Goal: Task Accomplishment & Management: Schedule a visit

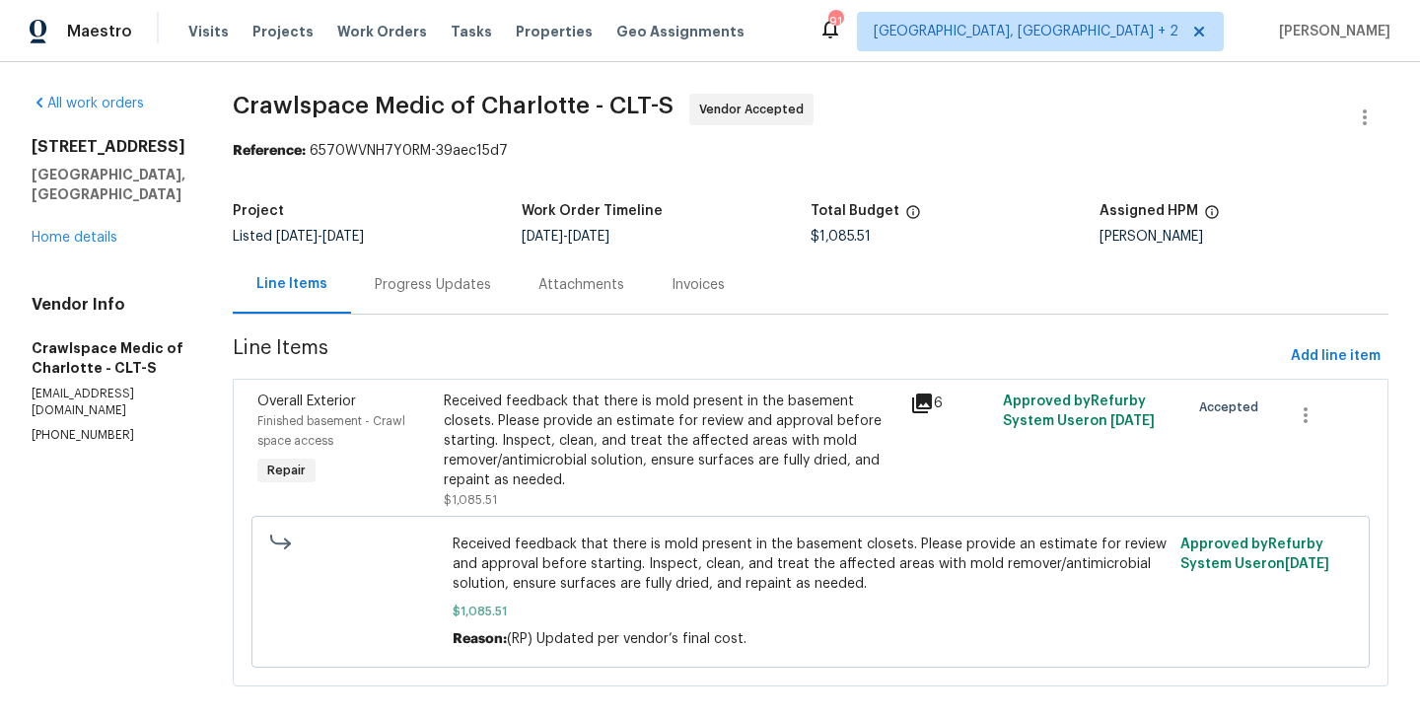
click at [482, 284] on div "Progress Updates" at bounding box center [433, 285] width 116 height 20
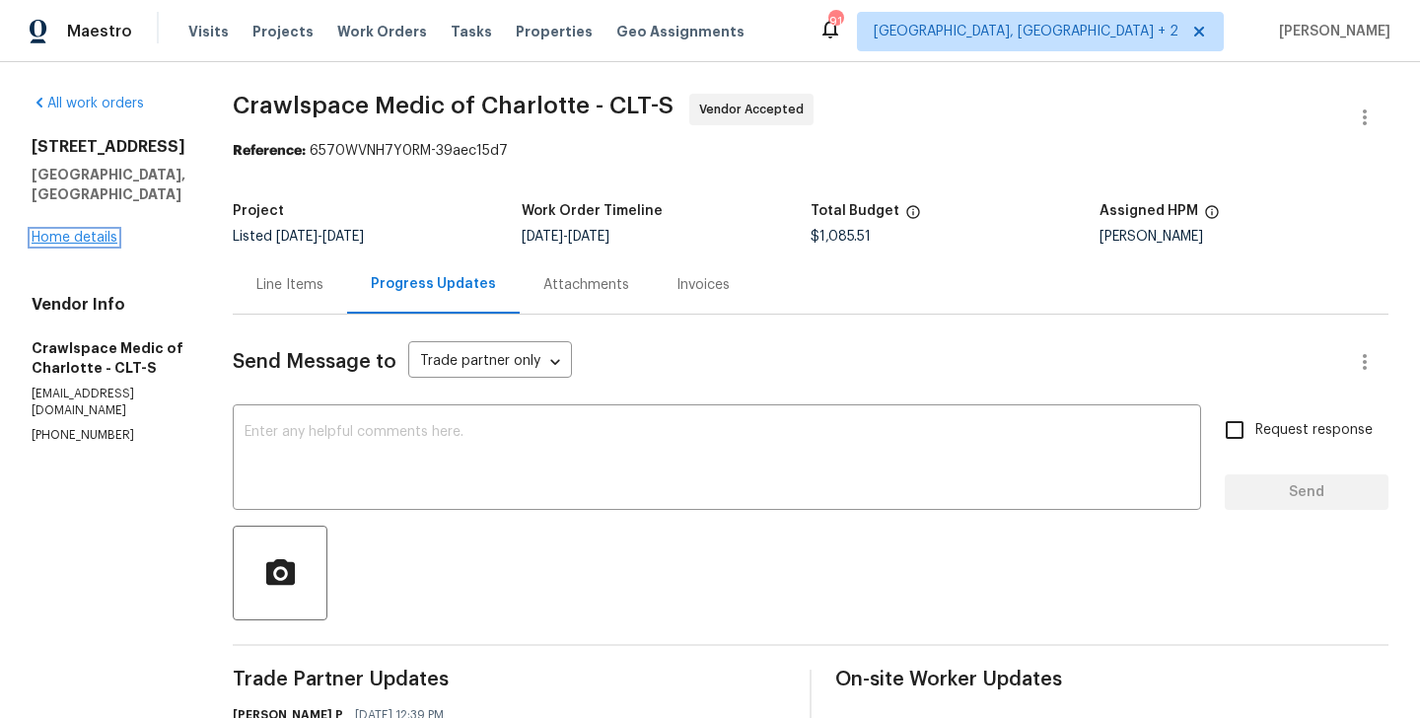
click at [81, 231] on link "Home details" at bounding box center [75, 238] width 86 height 14
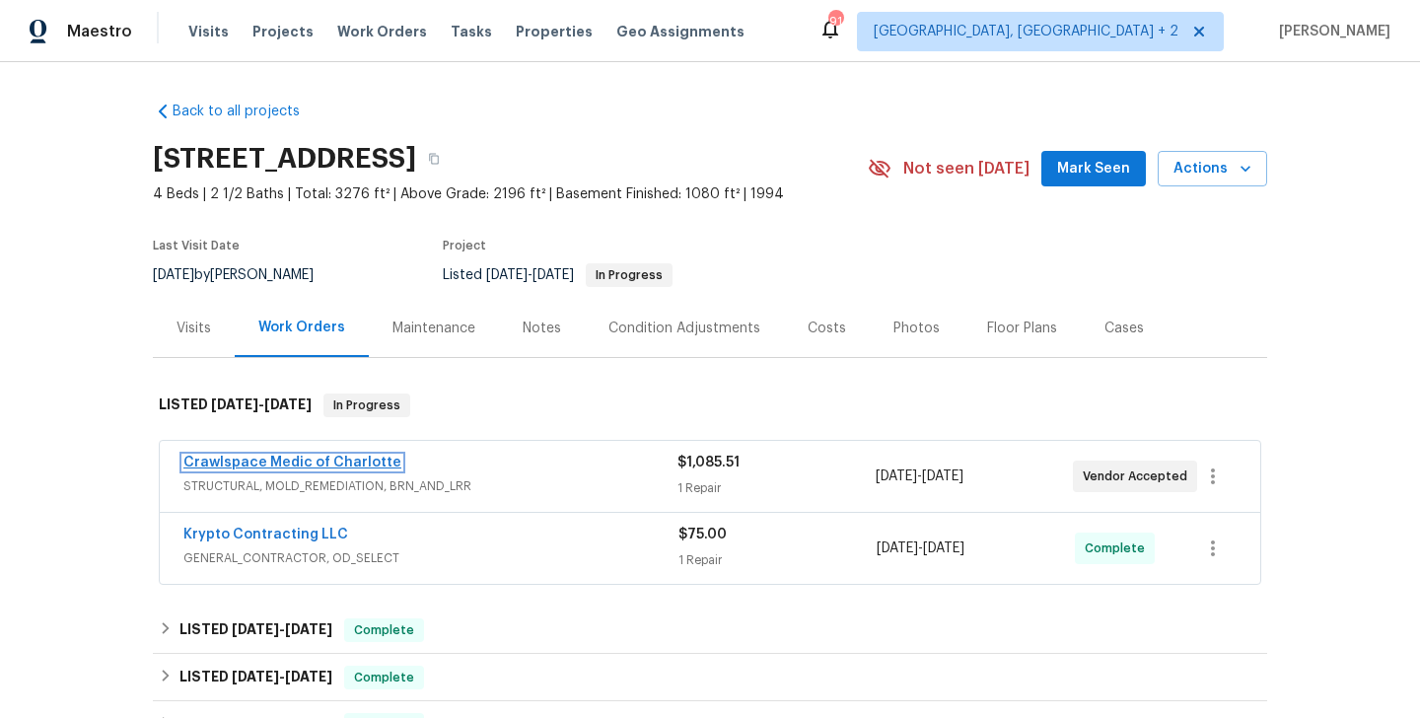
click at [320, 461] on link "Crawlspace Medic of Charlotte" at bounding box center [292, 463] width 218 height 14
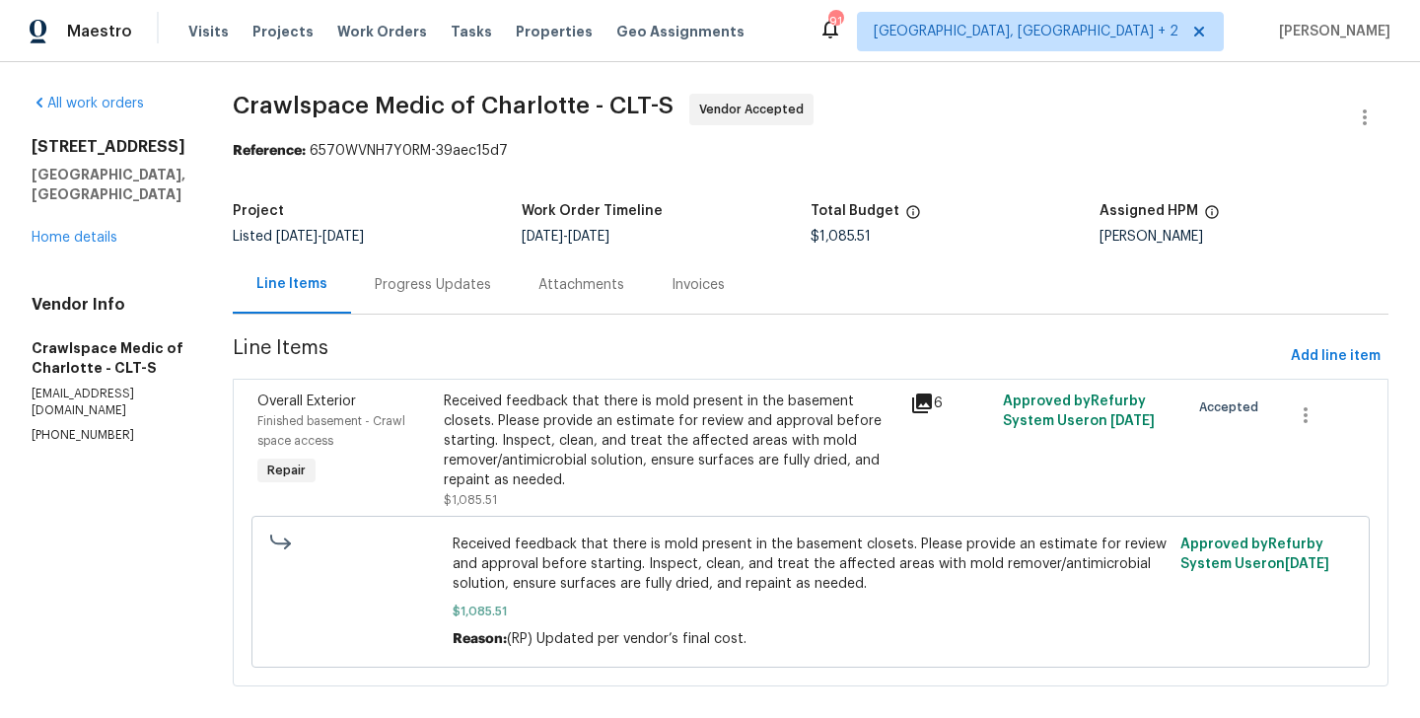
click at [484, 316] on section "Crawlspace Medic of Charlotte - CLT-S Vendor Accepted Reference: 6570WVNH7Y0RM-…" at bounding box center [811, 402] width 1156 height 617
click at [481, 296] on div "Progress Updates" at bounding box center [433, 284] width 164 height 58
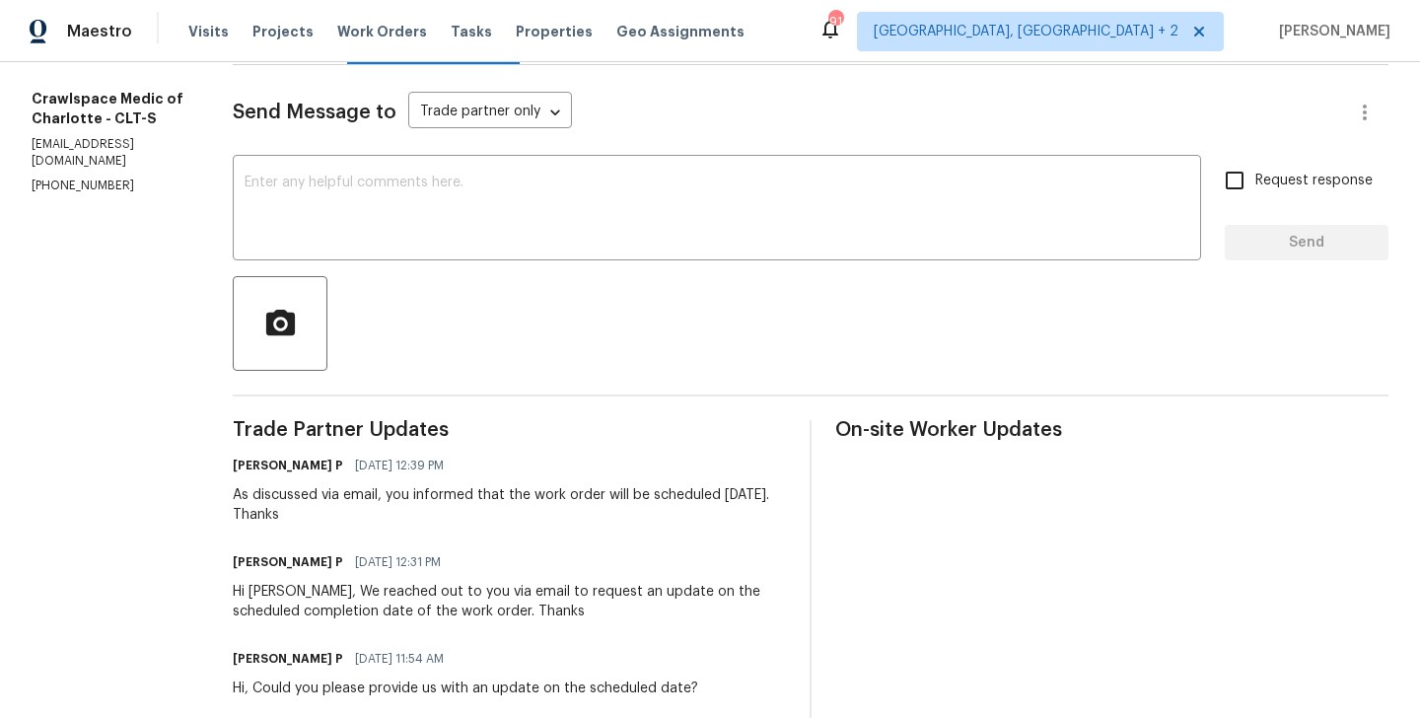
scroll to position [248, 0]
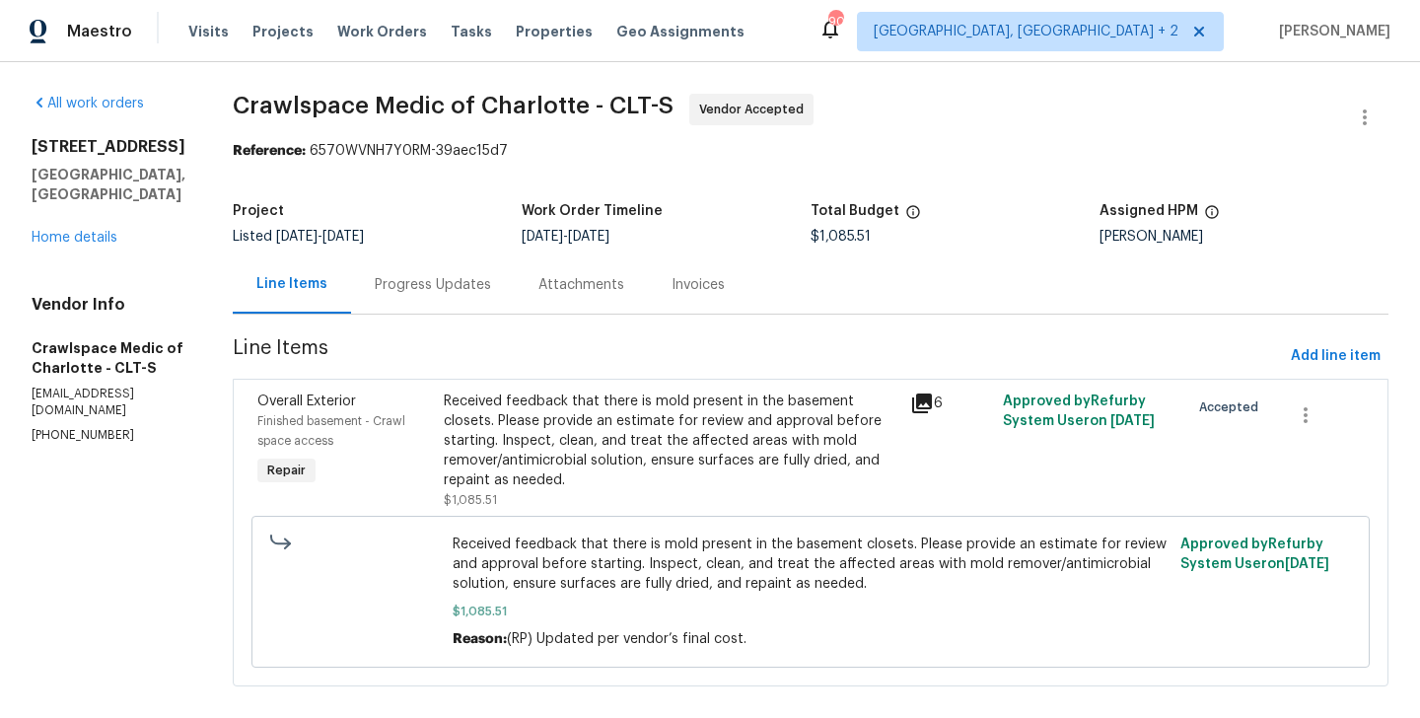
click at [441, 289] on div "Progress Updates" at bounding box center [433, 285] width 116 height 20
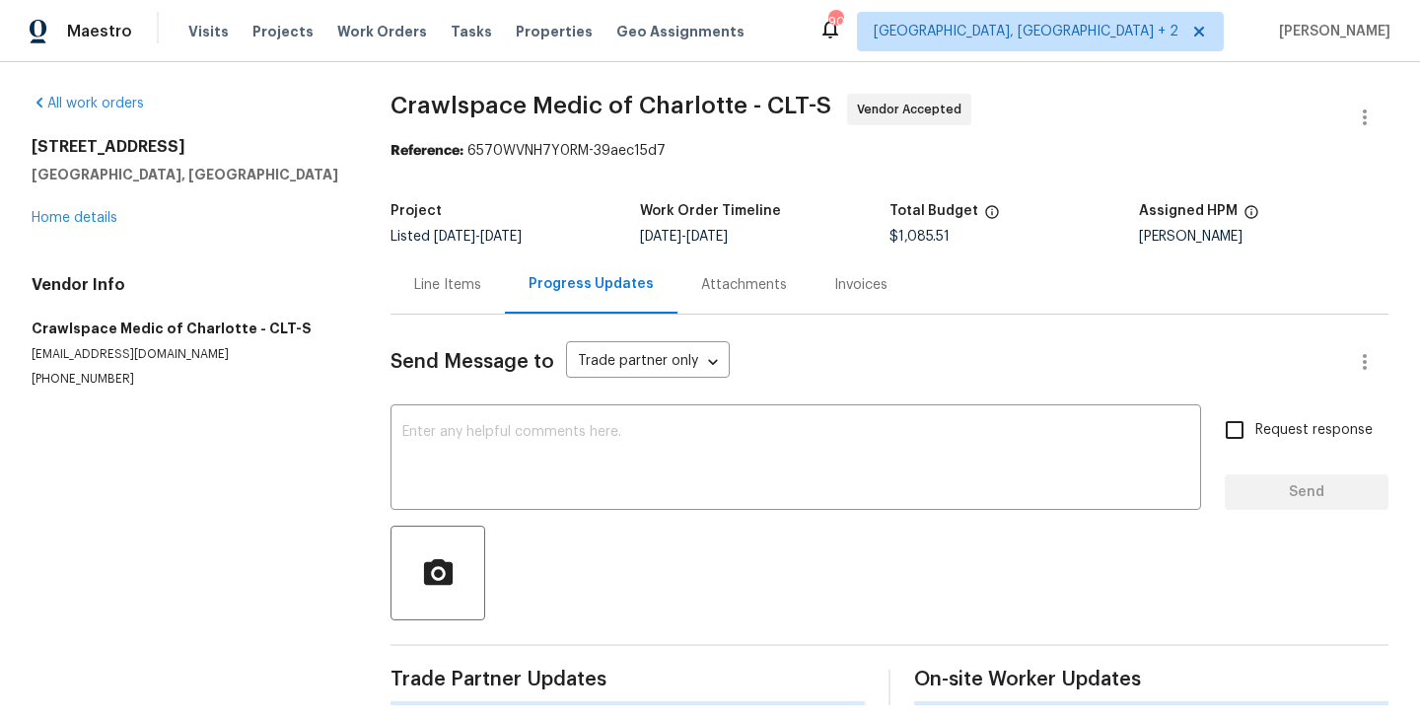
scroll to position [305, 0]
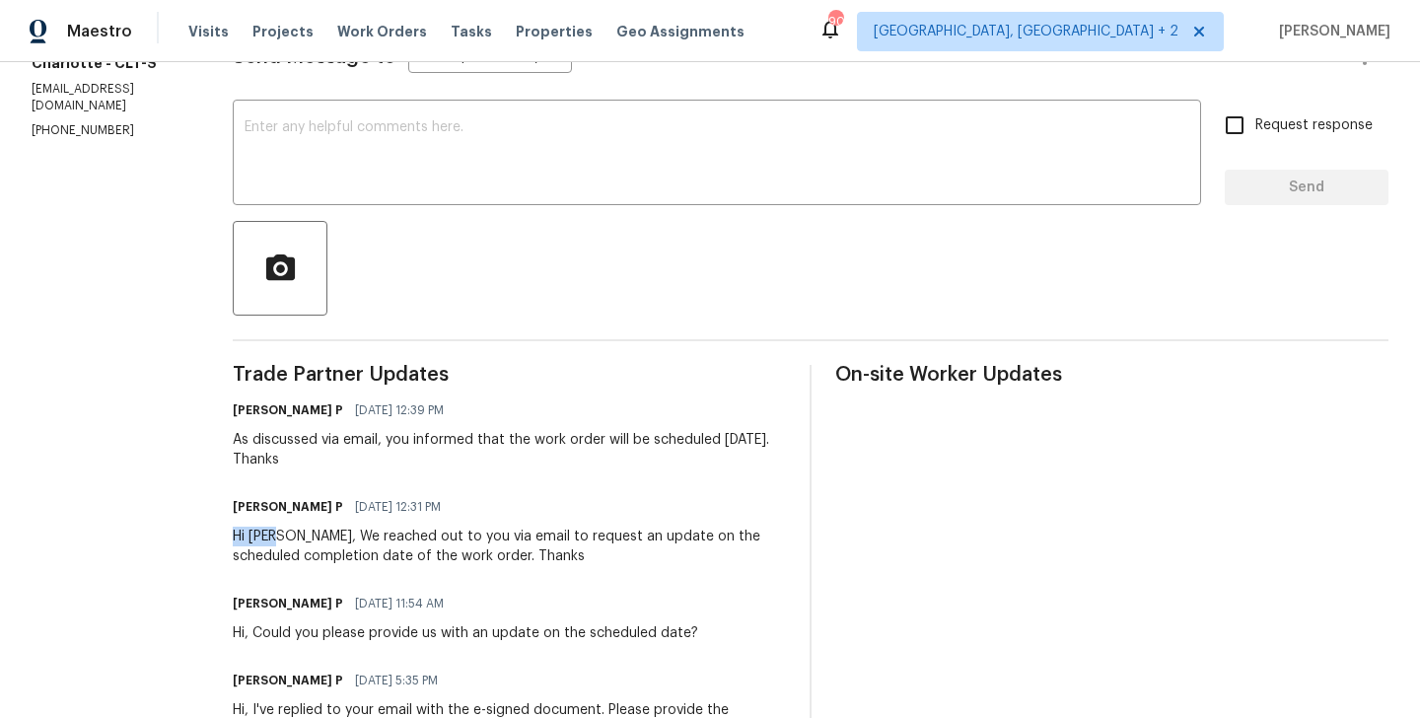
drag, startPoint x: 263, startPoint y: 534, endPoint x: 311, endPoint y: 536, distance: 47.4
copy div "Hi Curt"
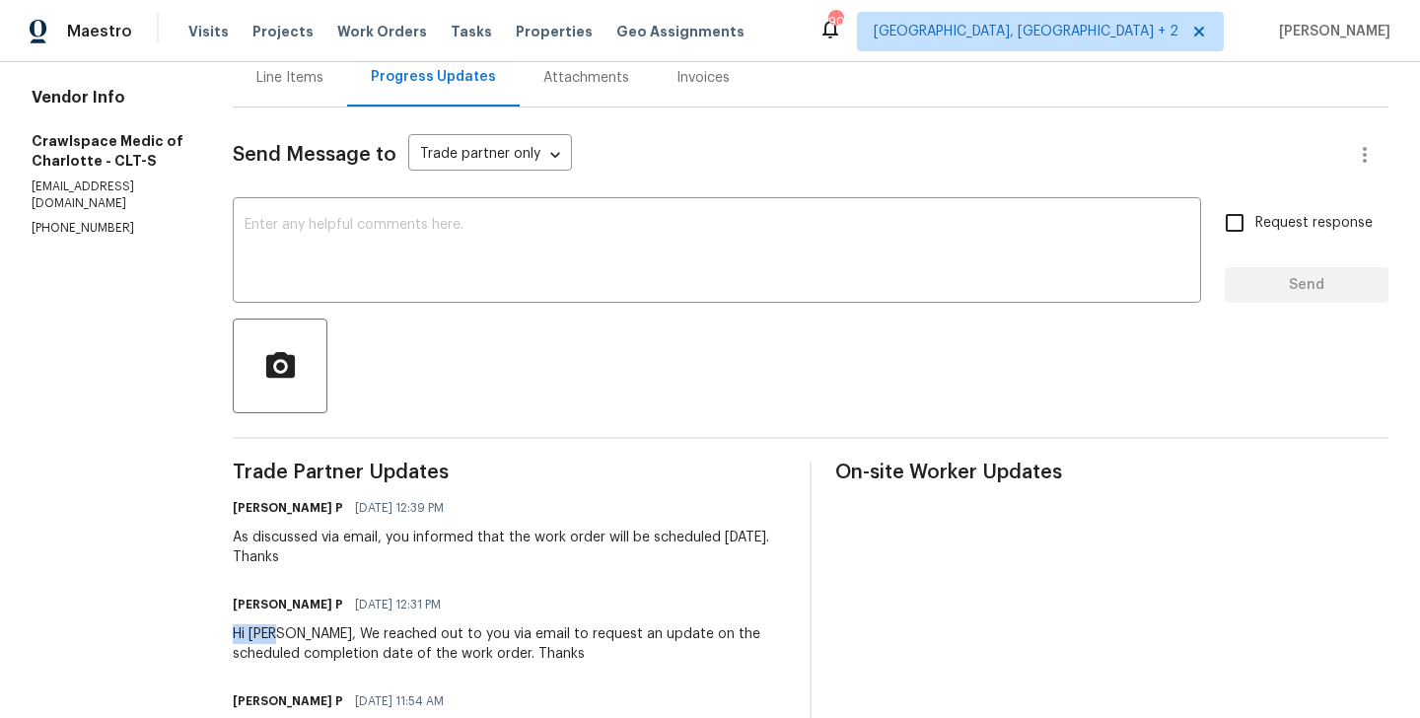
scroll to position [207, 0]
click at [418, 295] on div "x ​" at bounding box center [717, 252] width 969 height 101
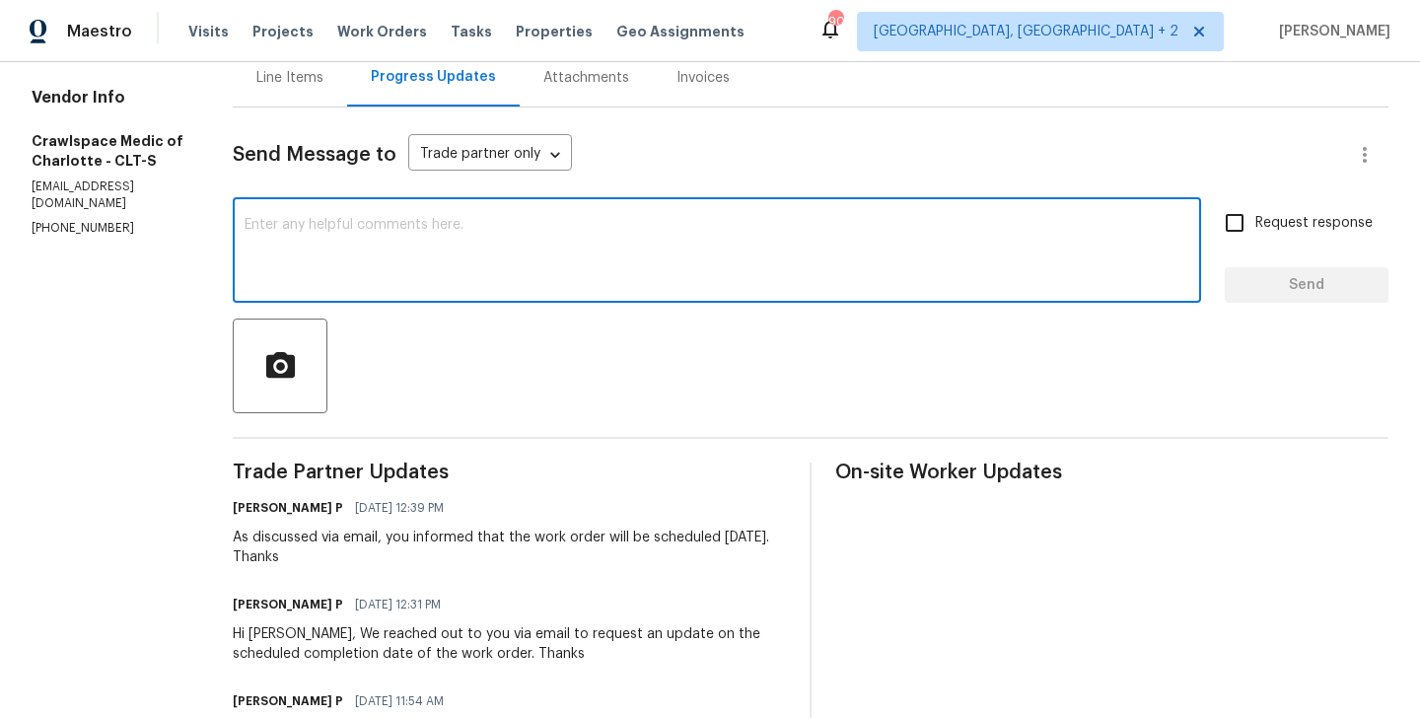
paste textarea "Hi Curt"
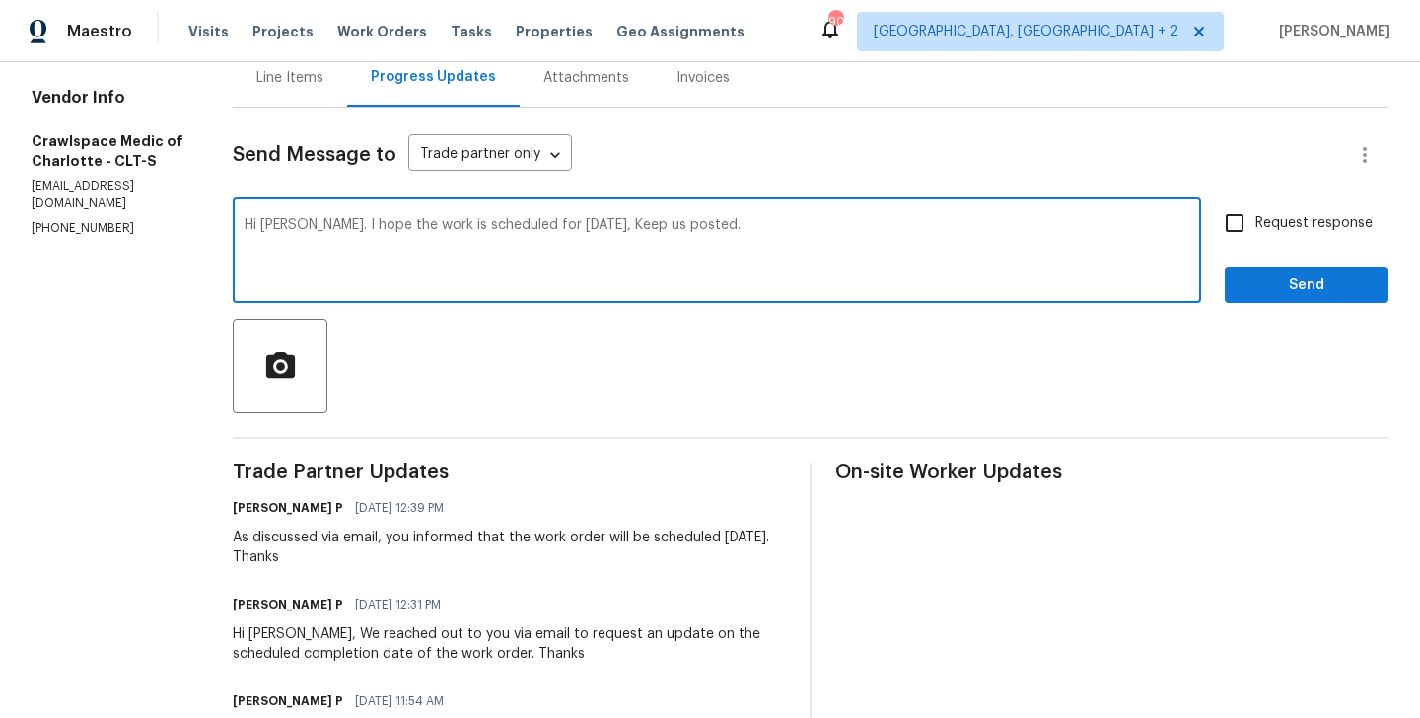
type textarea "Hi Curt. I hope the work is scheduled for friday 9/26, Keep us posted."
click at [1281, 220] on span "Request response" at bounding box center [1314, 223] width 117 height 21
click at [1256, 220] on input "Request response" at bounding box center [1234, 222] width 41 height 41
checkbox input "true"
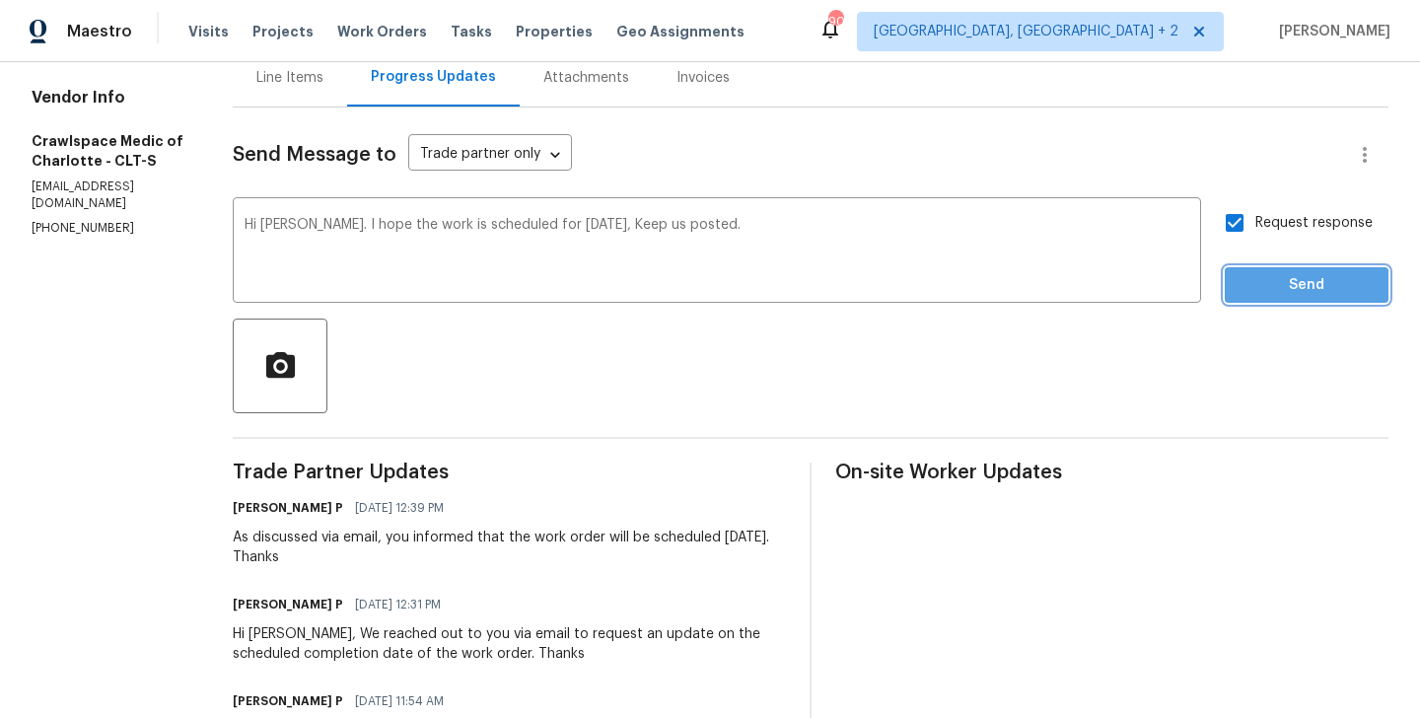
click at [1261, 293] on span "Send" at bounding box center [1307, 285] width 132 height 25
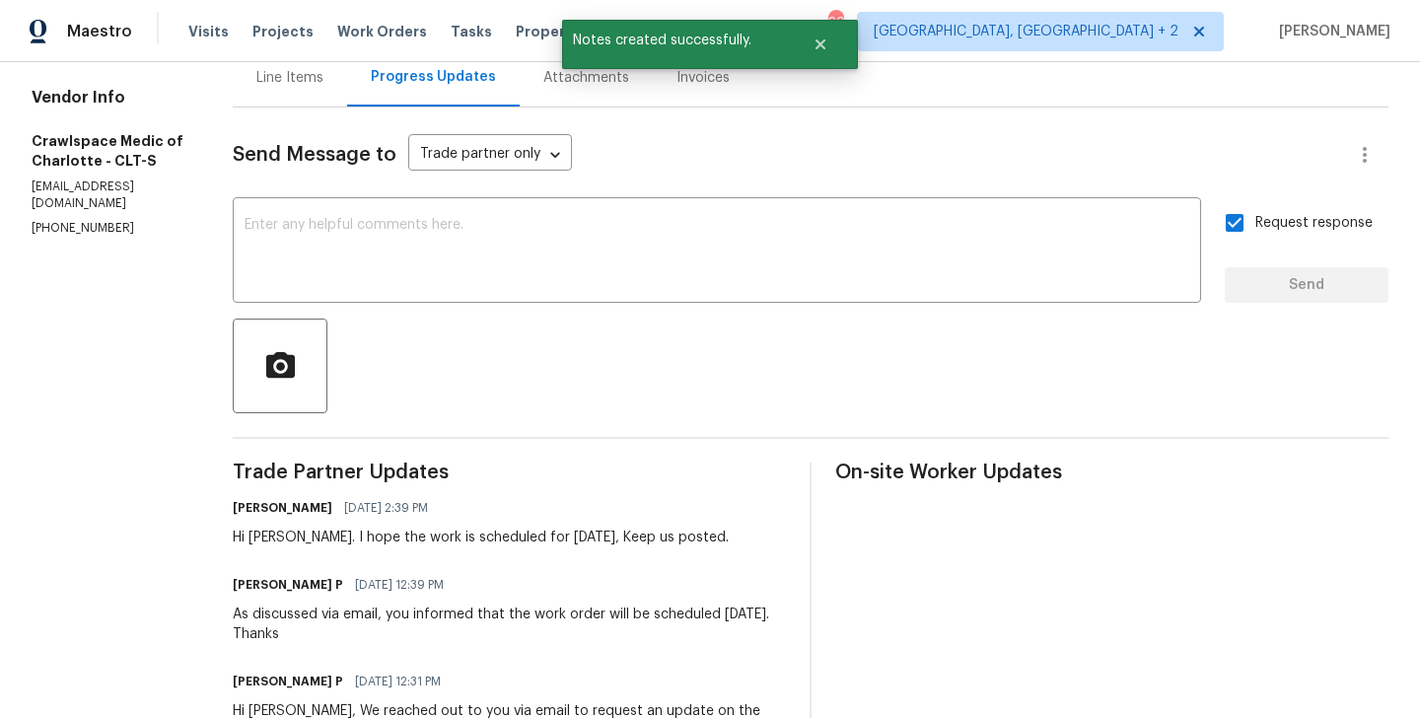
scroll to position [0, 0]
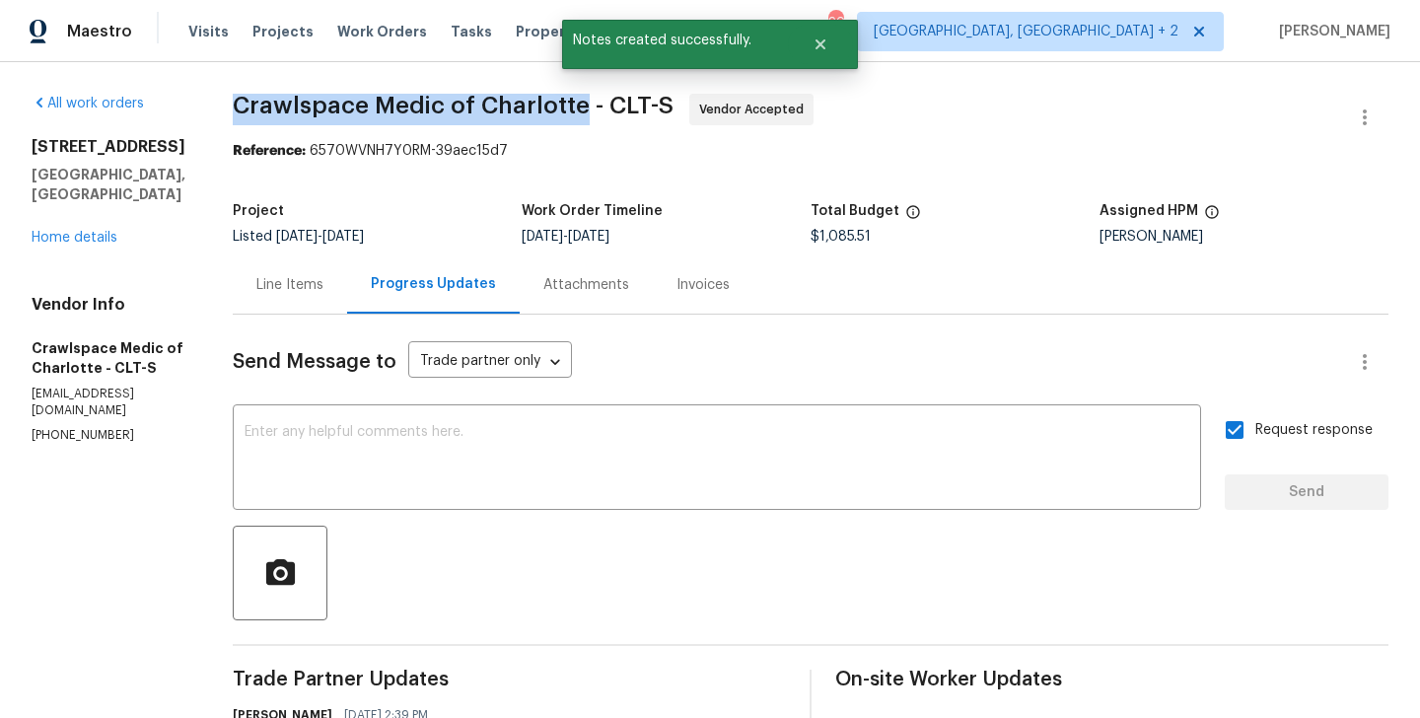
drag, startPoint x: 267, startPoint y: 117, endPoint x: 612, endPoint y: 117, distance: 344.3
click at [612, 117] on span "Crawlspace Medic of Charlotte - CLT-S Vendor Accepted" at bounding box center [787, 117] width 1109 height 47
copy span "Crawlspace Medic of Charlotte"
click at [82, 231] on link "Home details" at bounding box center [75, 238] width 86 height 14
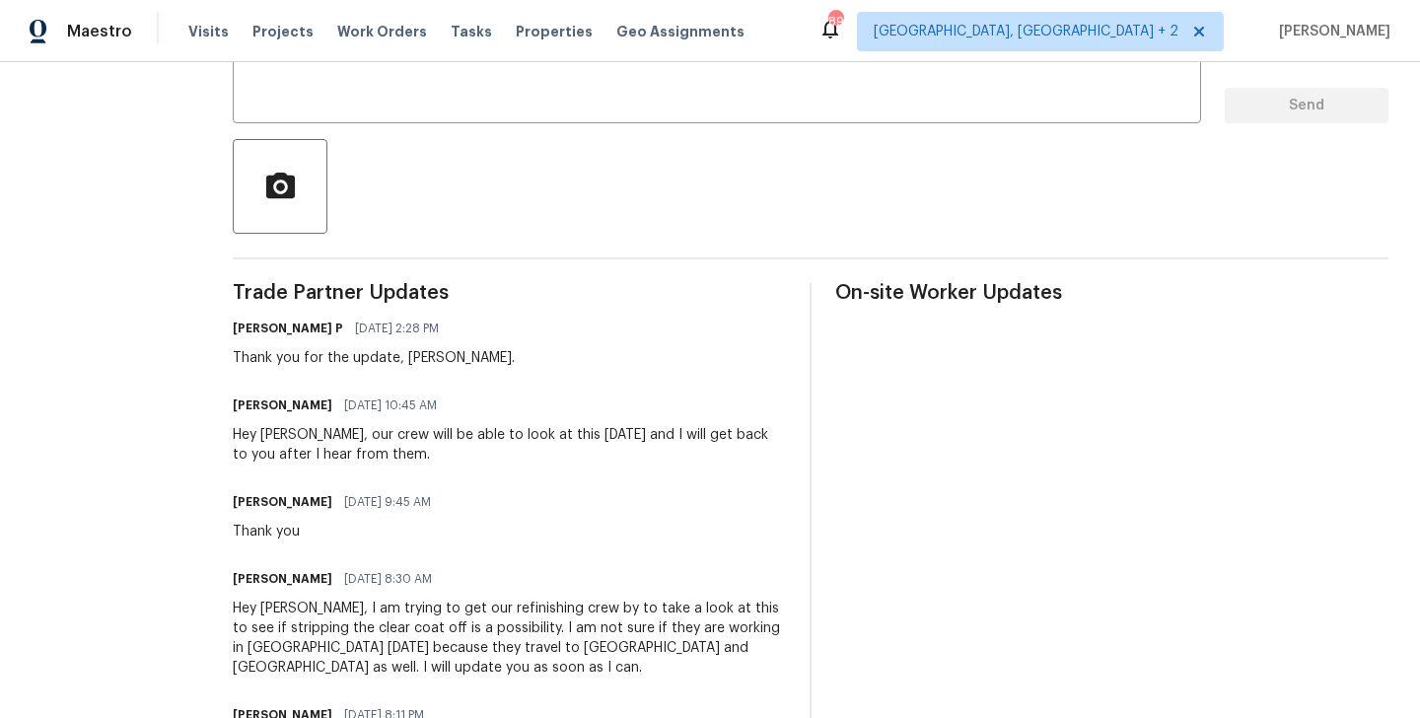
scroll to position [431, 0]
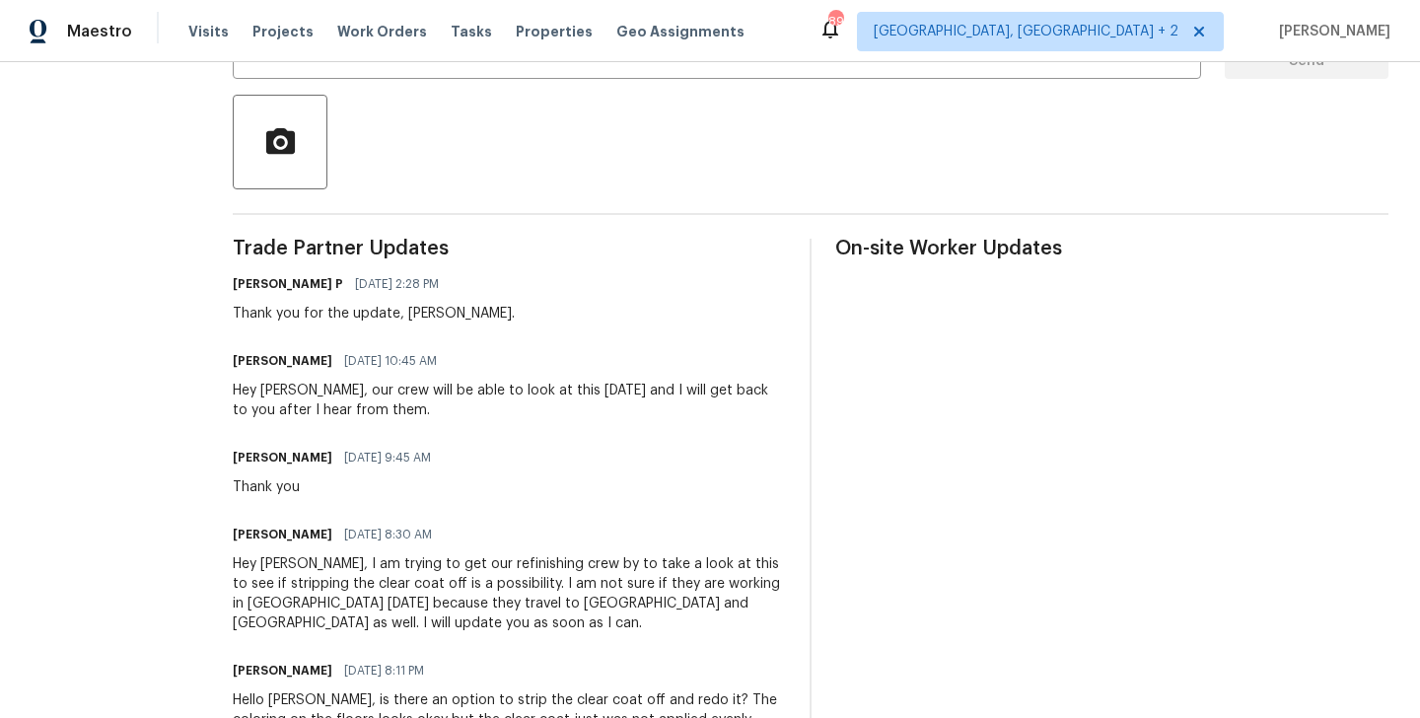
click at [243, 359] on h6 "Herbert Wilson" at bounding box center [283, 361] width 100 height 20
copy h6 "Herbert"
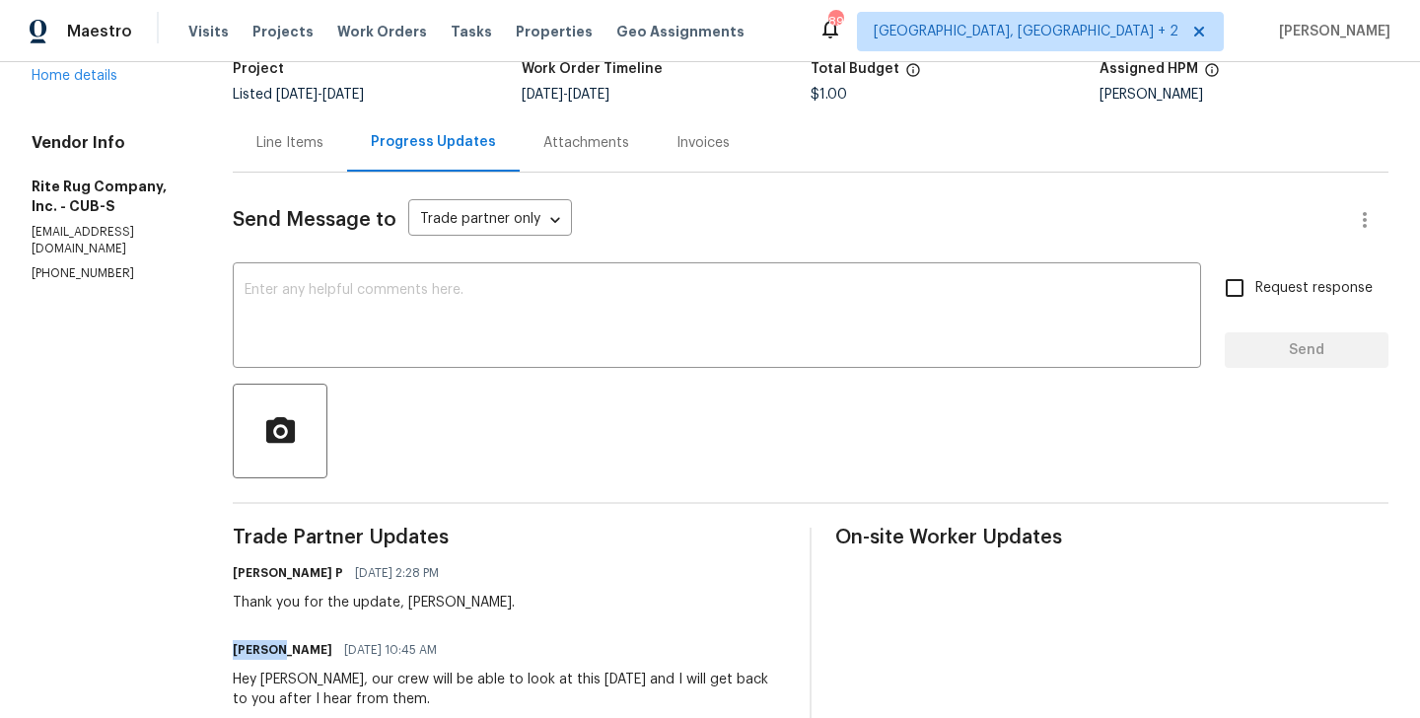
scroll to position [0, 0]
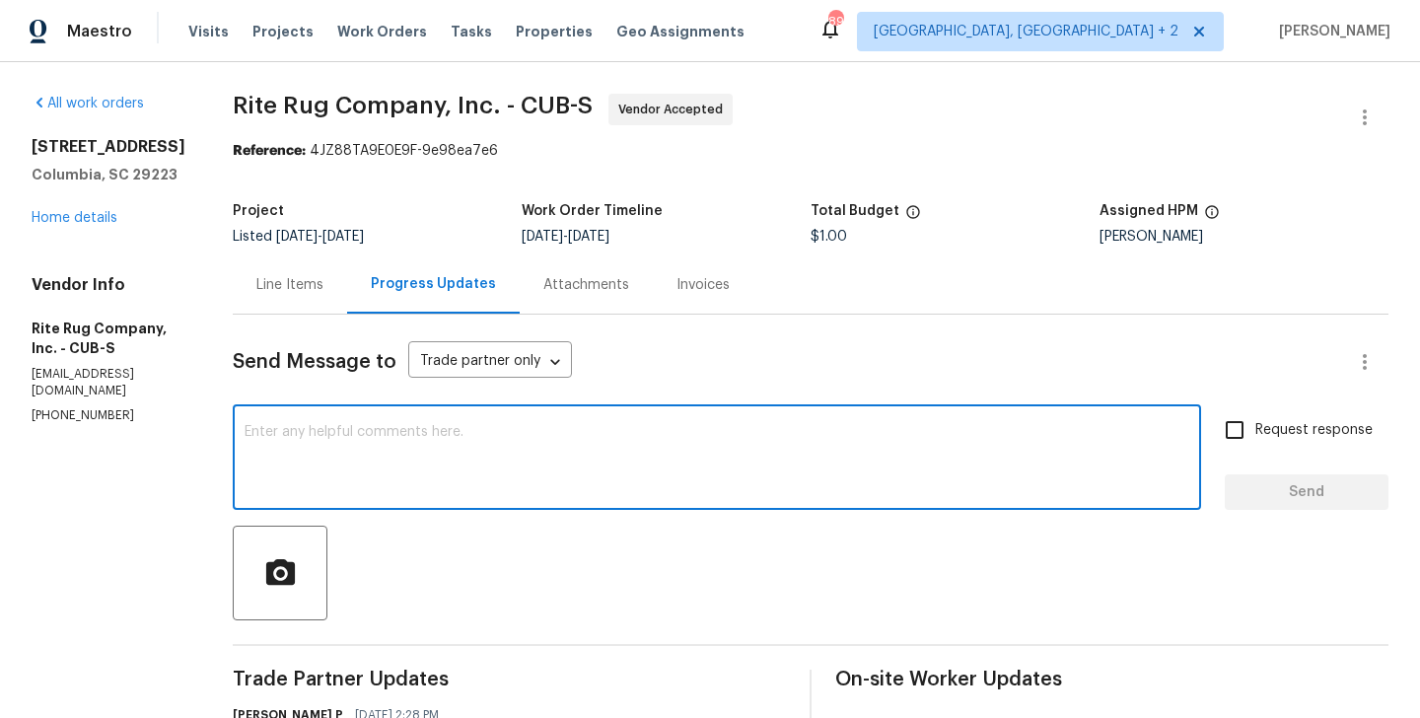
click at [293, 478] on textarea at bounding box center [717, 459] width 945 height 69
paste textarea "Herbert"
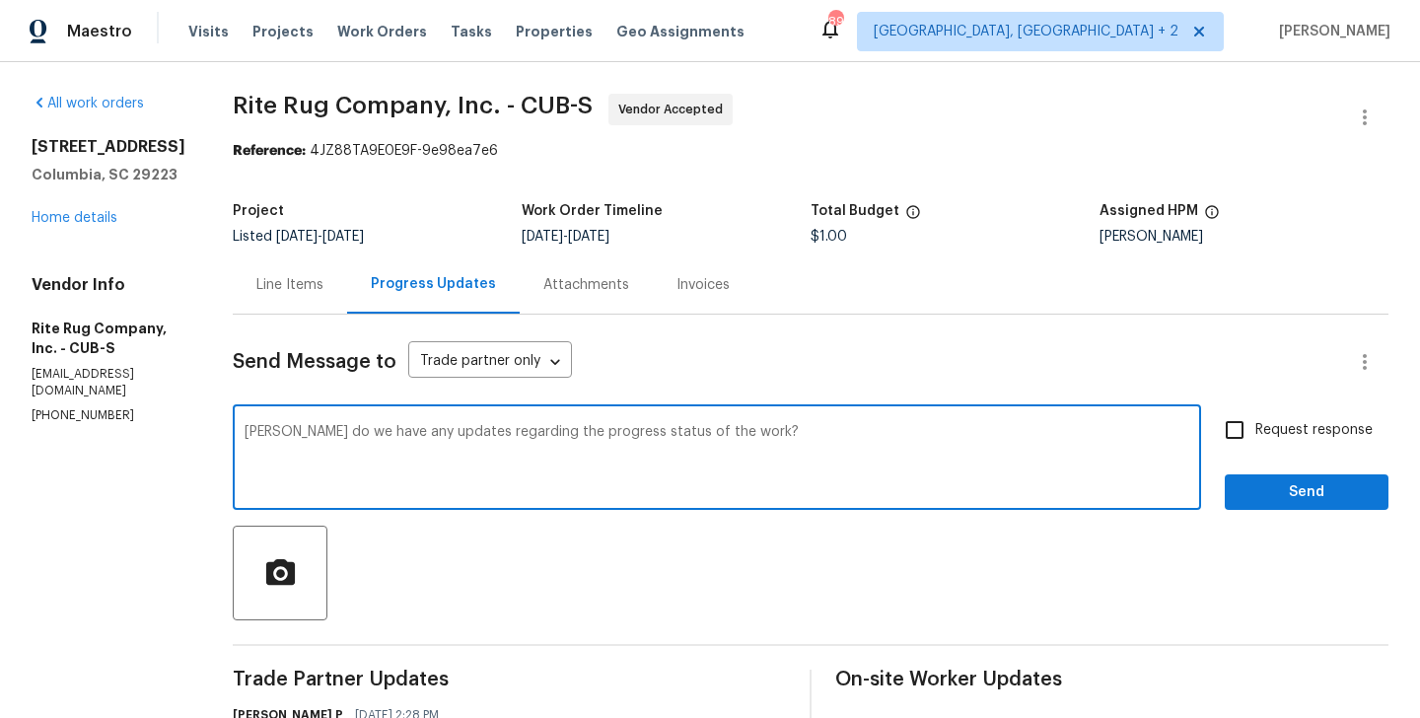
type textarea "Herbert do we have any updates regarding the progress status of the work?"
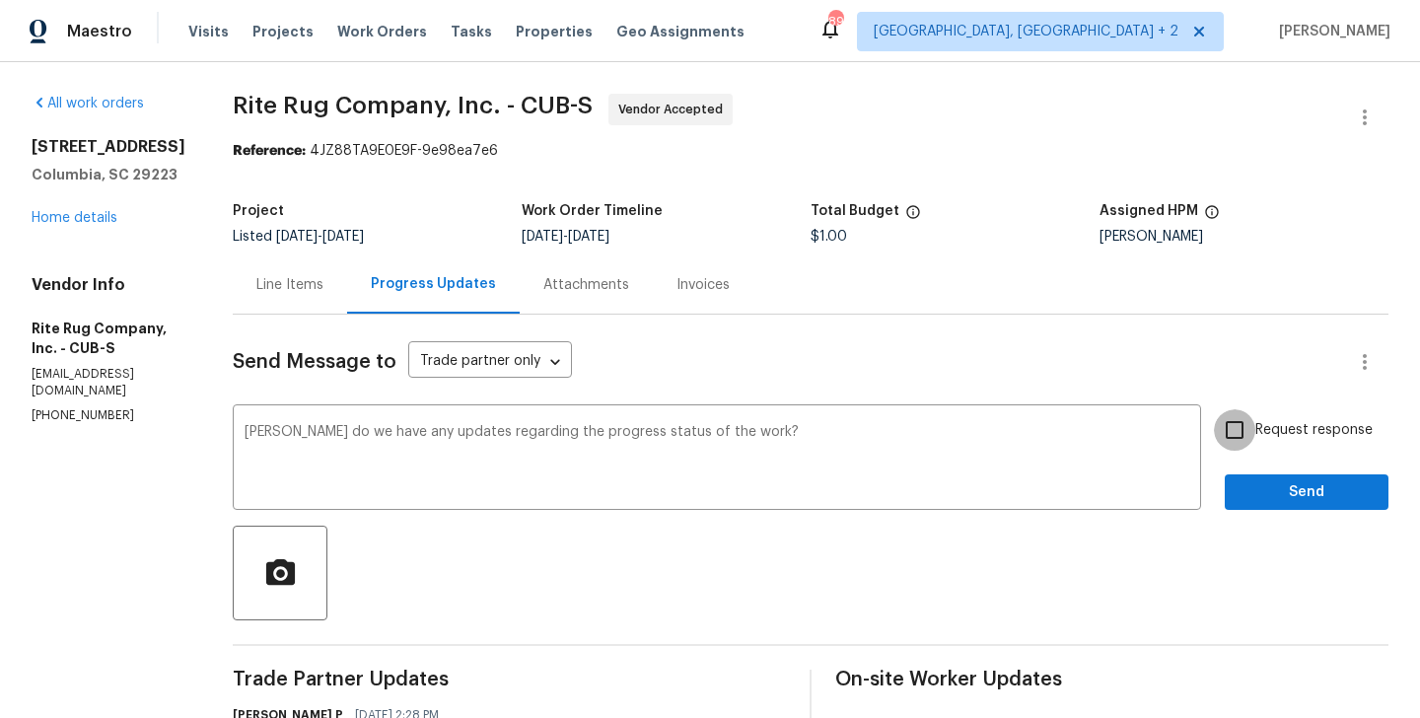
click at [1248, 417] on input "Request response" at bounding box center [1234, 429] width 41 height 41
checkbox input "true"
click at [1254, 457] on div "Request response Send" at bounding box center [1307, 459] width 164 height 101
click at [1254, 482] on span "Send" at bounding box center [1307, 492] width 132 height 25
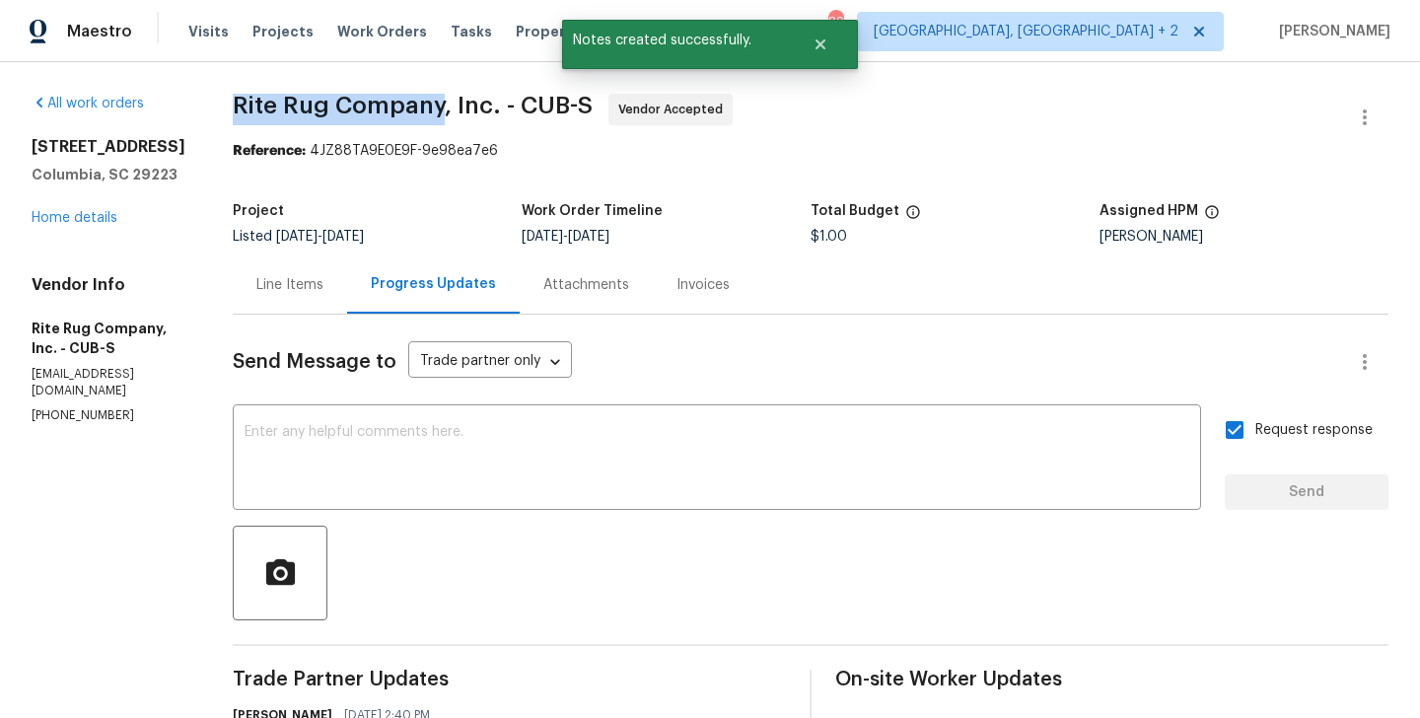
drag, startPoint x: 223, startPoint y: 108, endPoint x: 436, endPoint y: 112, distance: 213.1
copy span "Rite Rug Company"
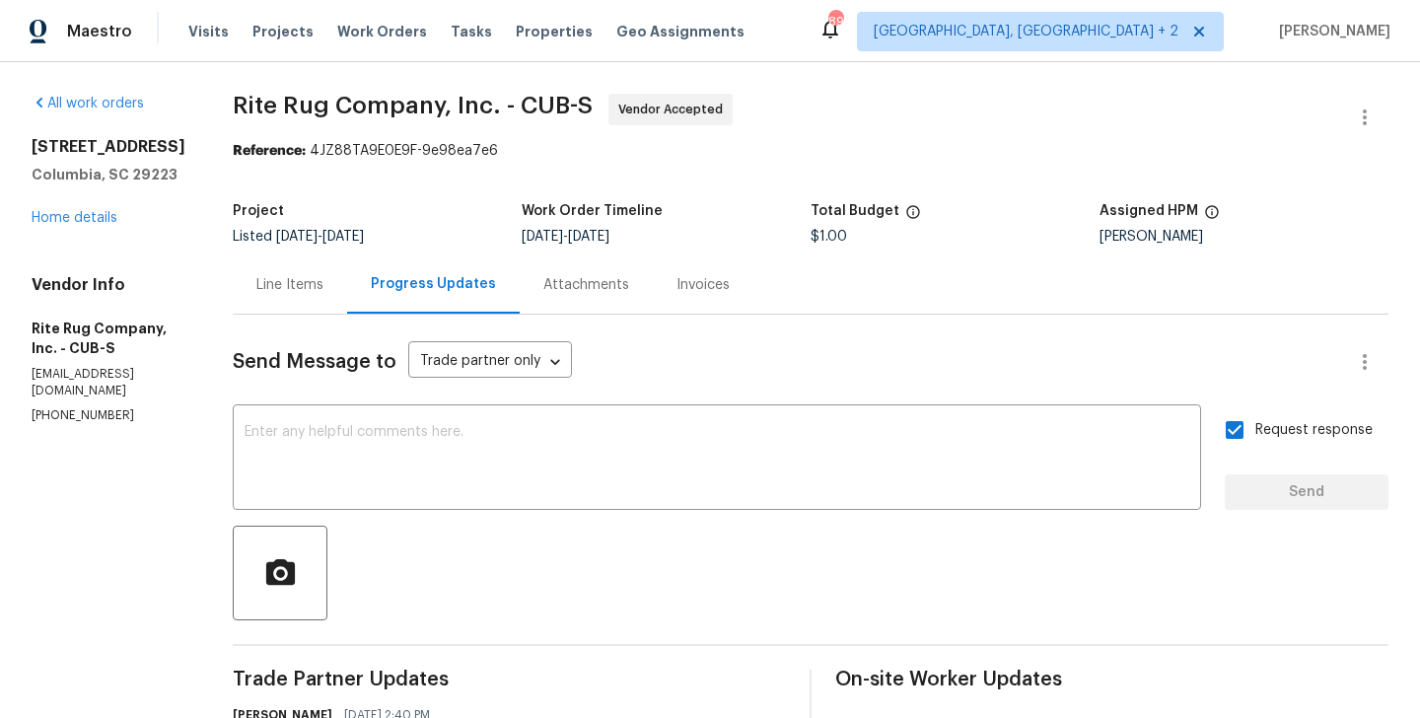
click at [56, 210] on div "105 Beaver Dam Rd Columbia, SC 29223 Home details" at bounding box center [109, 182] width 154 height 91
click at [88, 207] on div "105 Beaver Dam Rd Columbia, SC 29223 Home details" at bounding box center [109, 182] width 154 height 91
click at [88, 211] on link "Home details" at bounding box center [75, 218] width 86 height 14
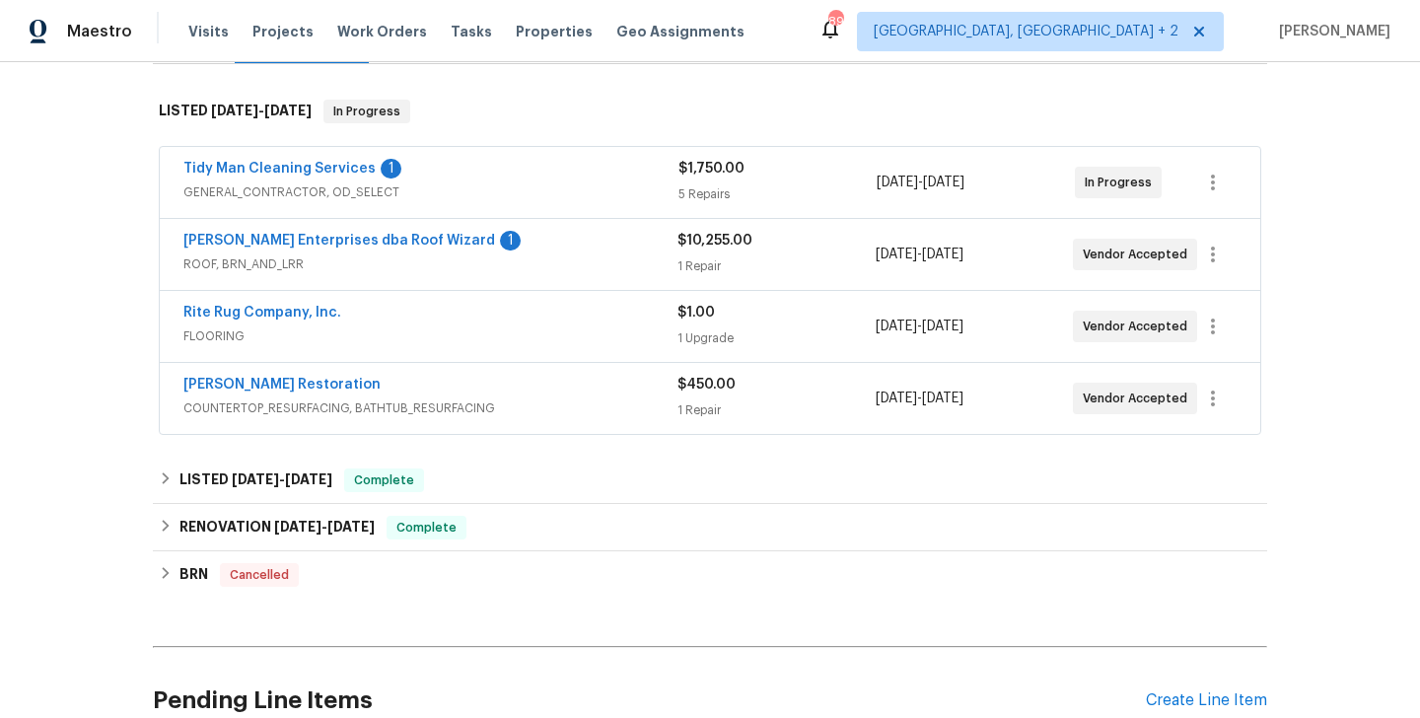
scroll to position [301, 0]
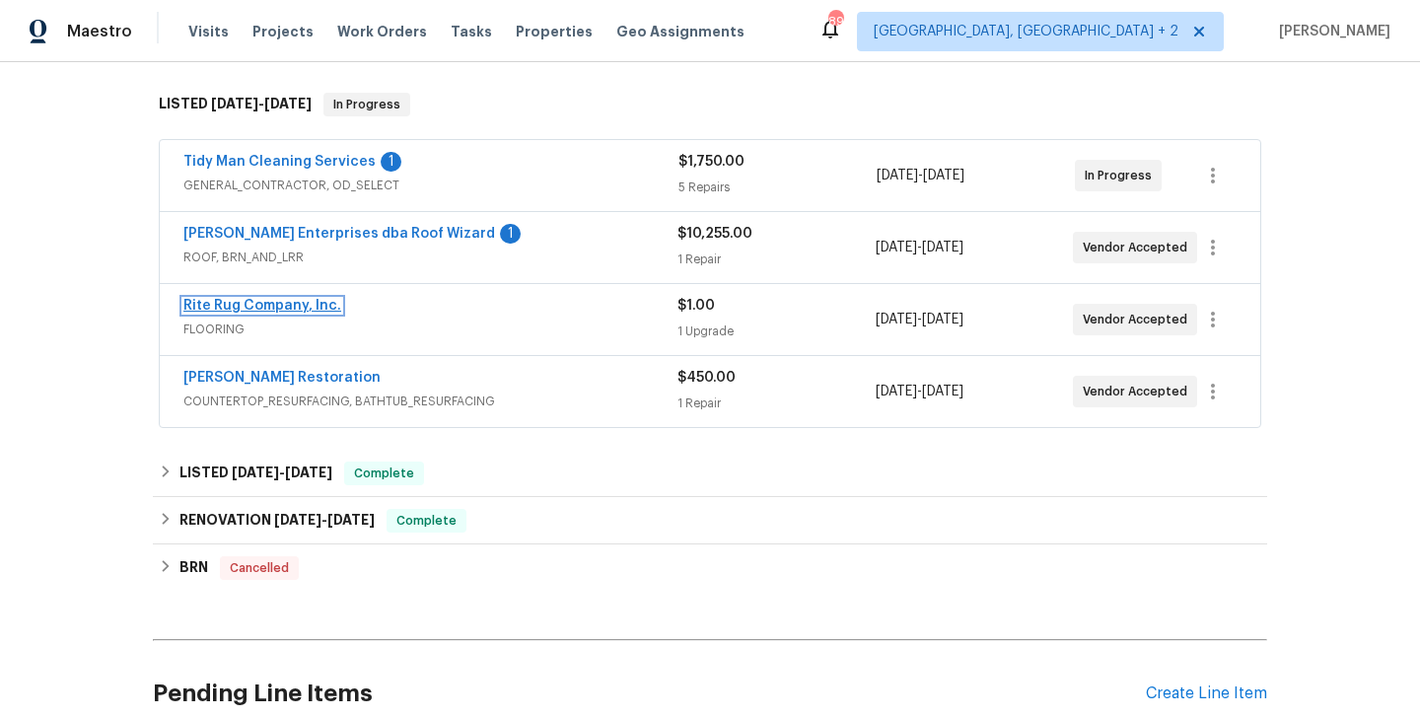
click at [267, 311] on link "Rite Rug Company, Inc." at bounding box center [262, 306] width 158 height 14
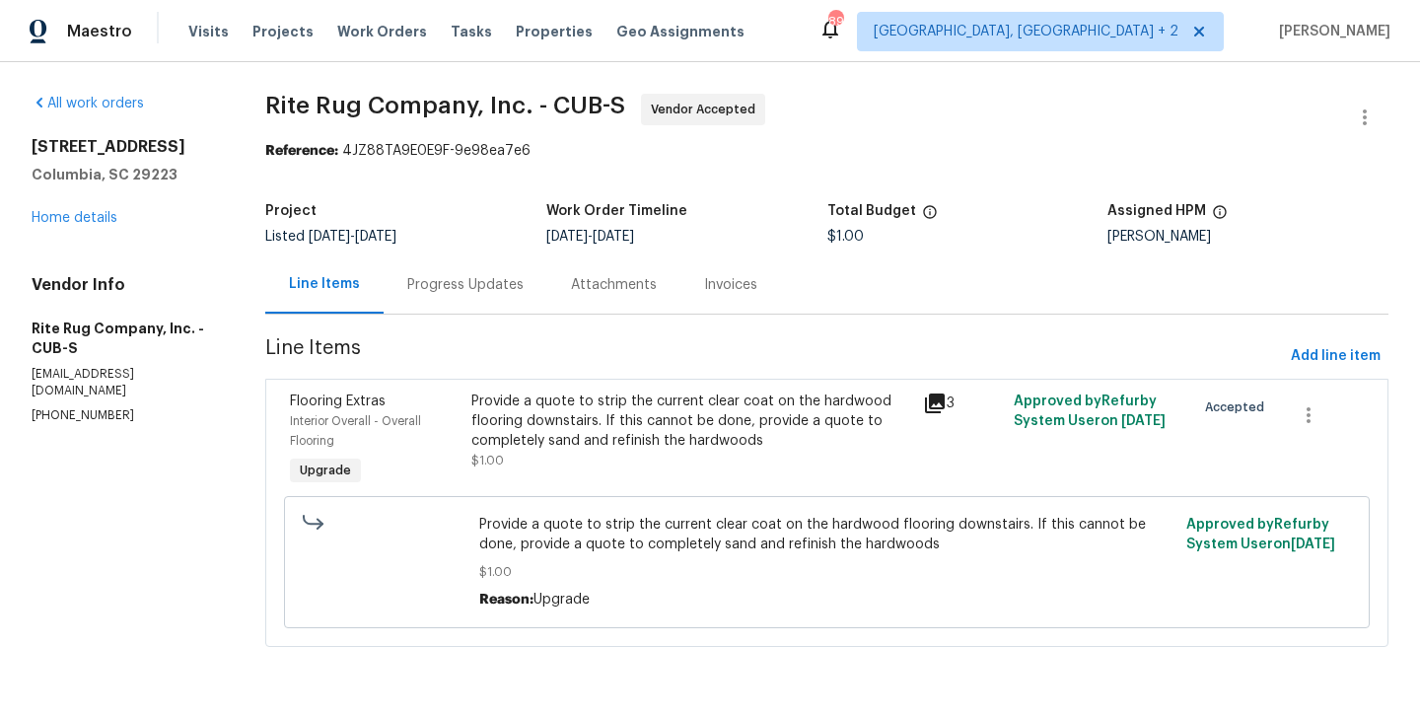
click at [444, 277] on div "Progress Updates" at bounding box center [465, 285] width 116 height 20
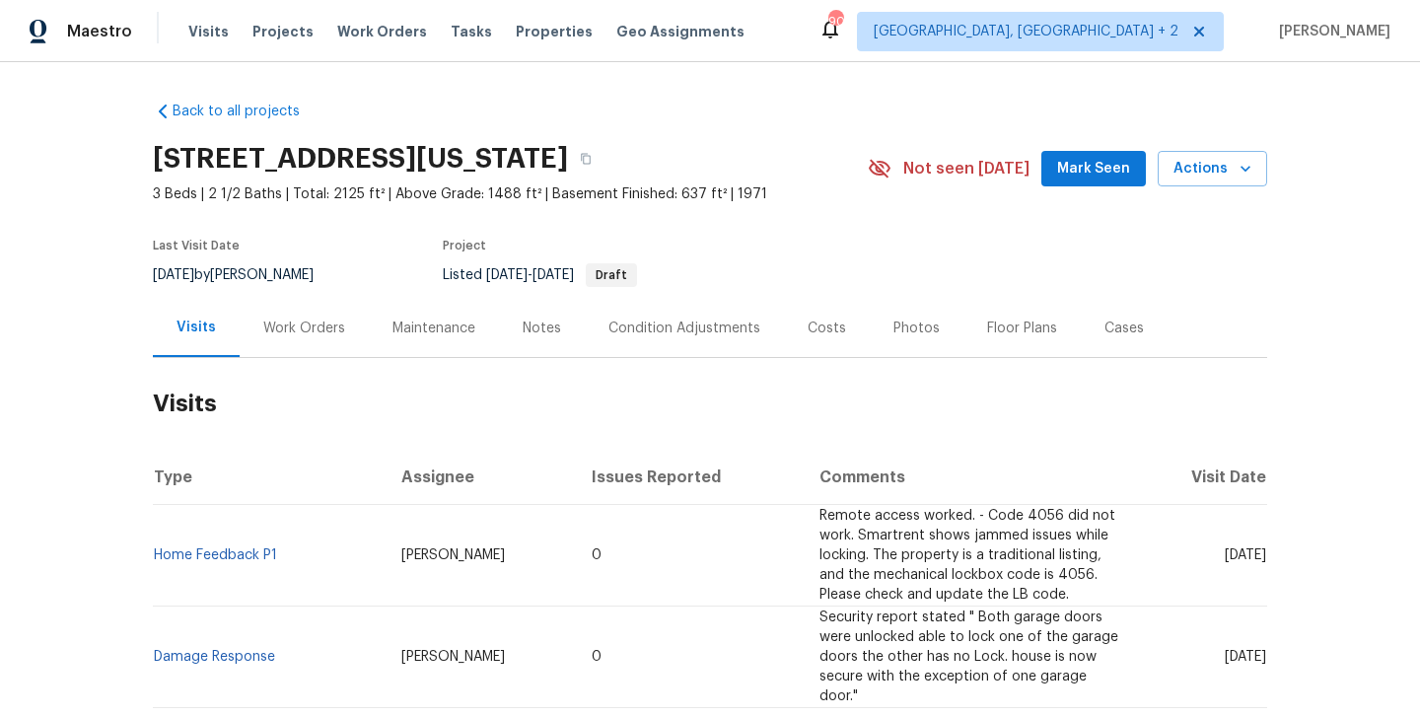
click at [328, 334] on div "Work Orders" at bounding box center [304, 329] width 82 height 20
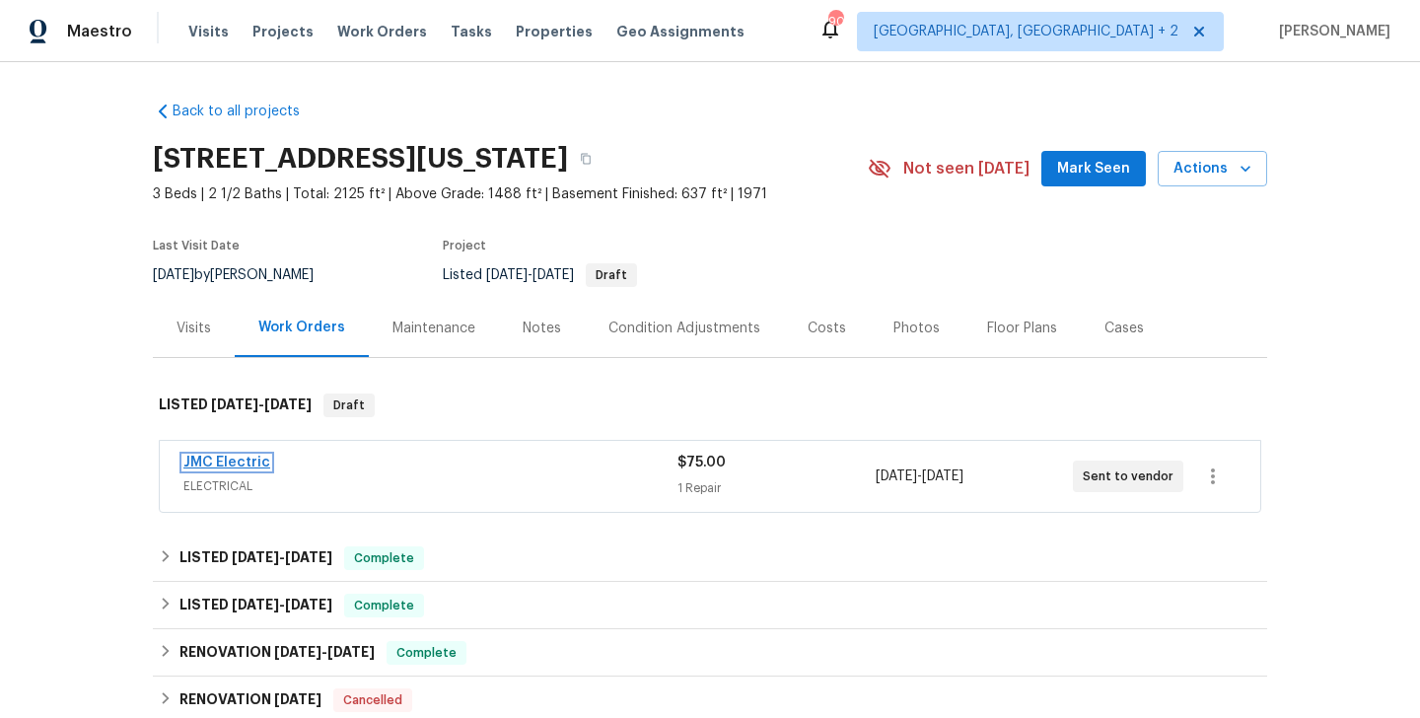
click at [242, 469] on link "JMC Electric" at bounding box center [226, 463] width 87 height 14
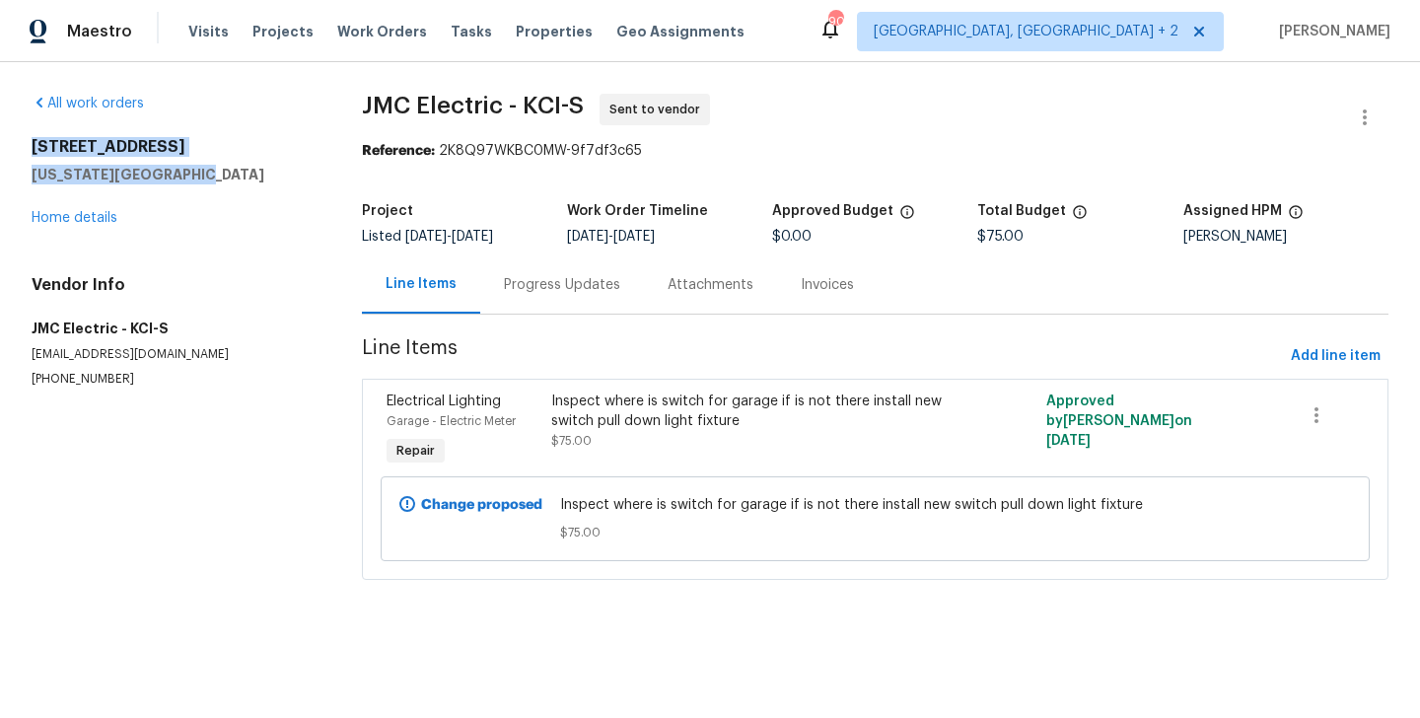
drag, startPoint x: 207, startPoint y: 180, endPoint x: 19, endPoint y: 128, distance: 195.3
click at [19, 126] on div "All work orders [STREET_ADDRESS][US_STATE] Home details Vendor Info JMC Electri…" at bounding box center [710, 348] width 1420 height 573
click at [344, 184] on div "All work orders [STREET_ADDRESS][US_STATE] Home details Vendor Info JMC Electri…" at bounding box center [710, 348] width 1420 height 573
click at [105, 219] on link "Home details" at bounding box center [75, 218] width 86 height 14
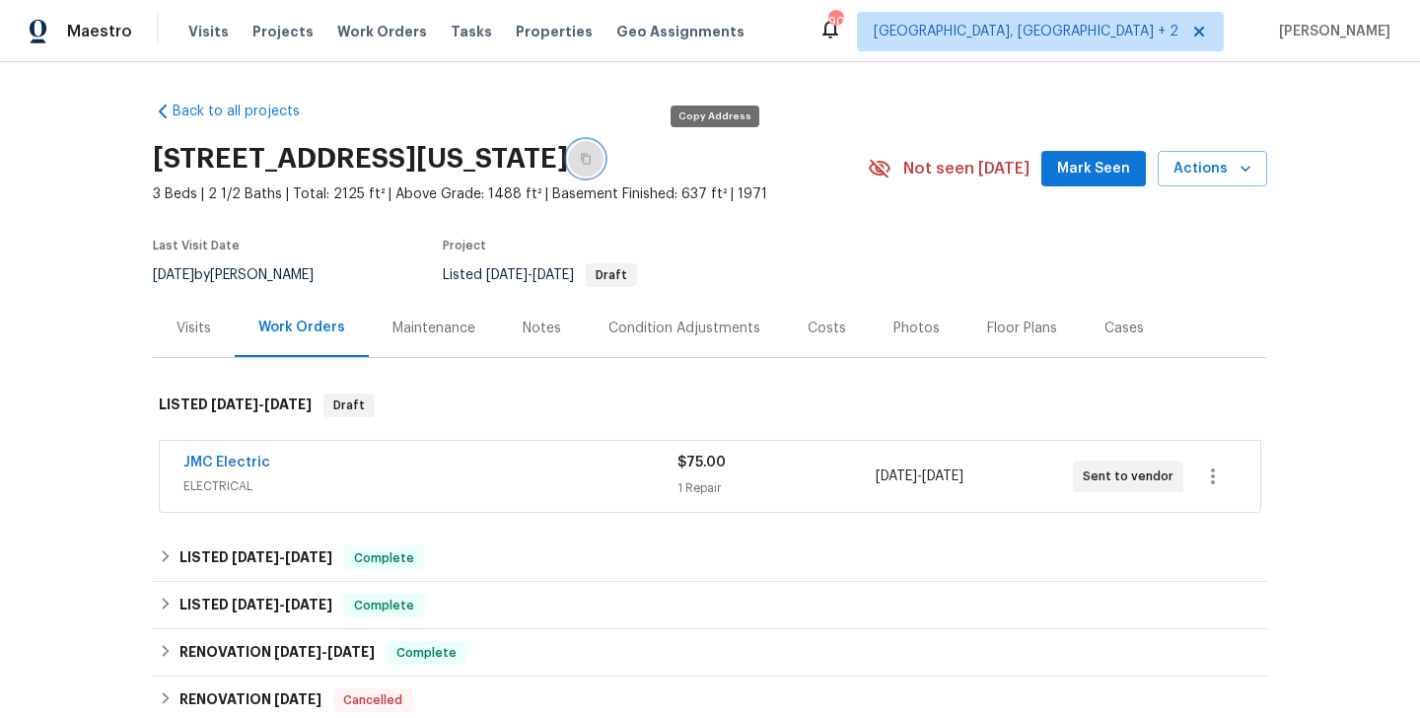
click at [604, 170] on button "button" at bounding box center [586, 159] width 36 height 36
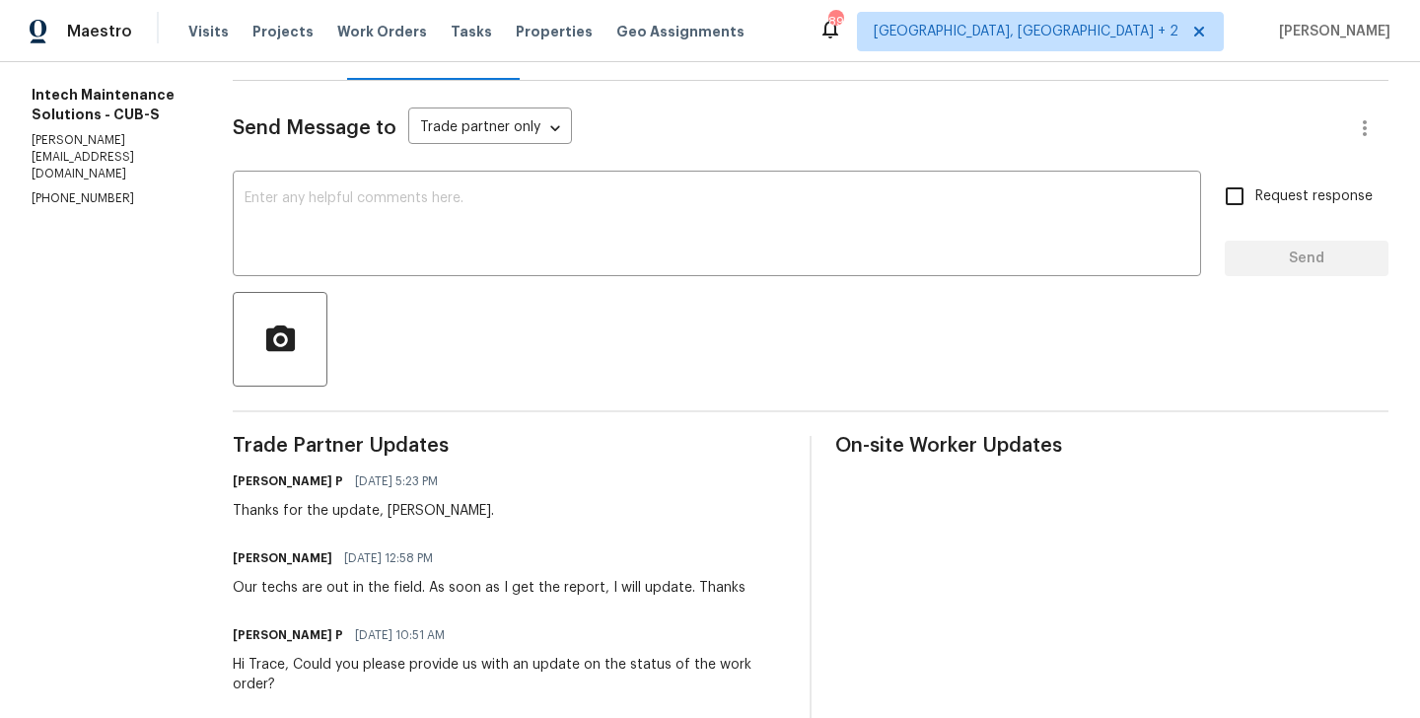
scroll to position [235, 0]
click at [235, 553] on h6 "Ellen" at bounding box center [283, 557] width 100 height 20
copy h6 "Ellen"
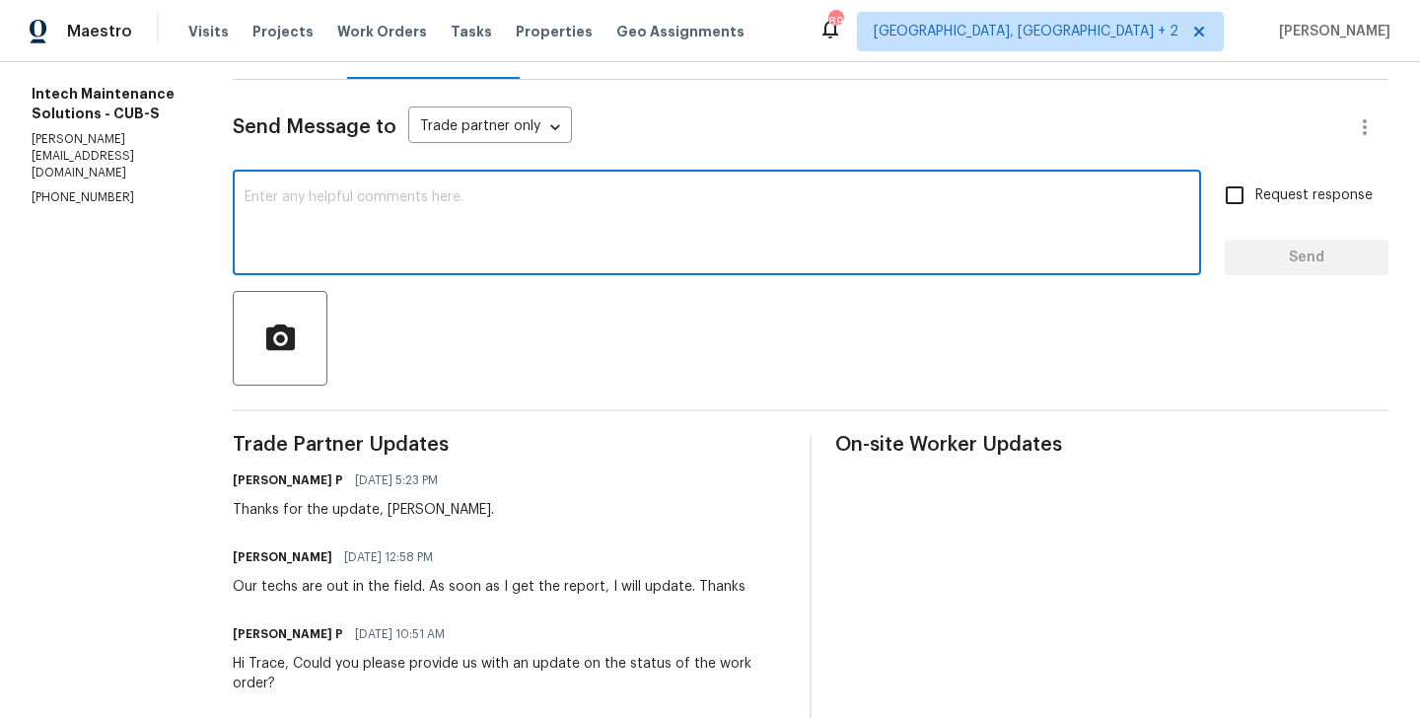
click at [358, 242] on textarea at bounding box center [717, 224] width 945 height 69
paste textarea "Ellen"
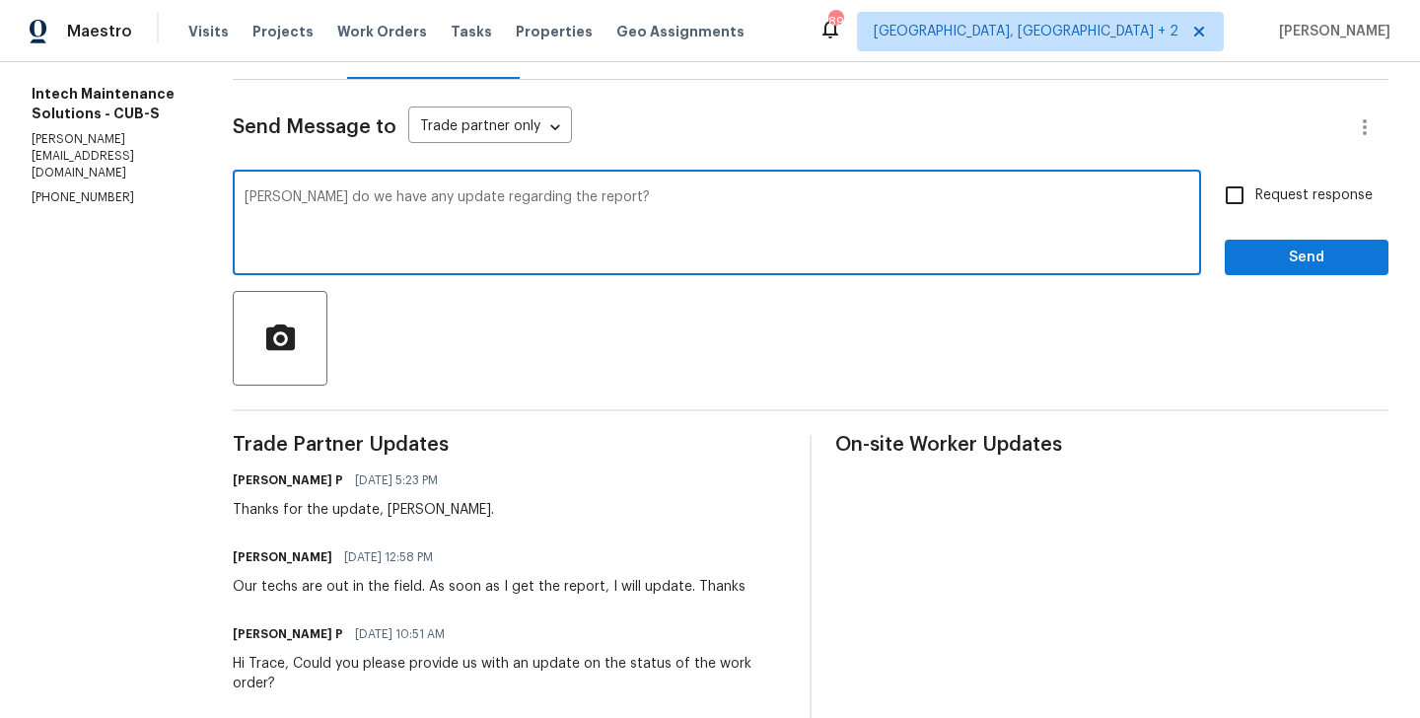
type textarea "Ellen do we have any update regarding the report?"
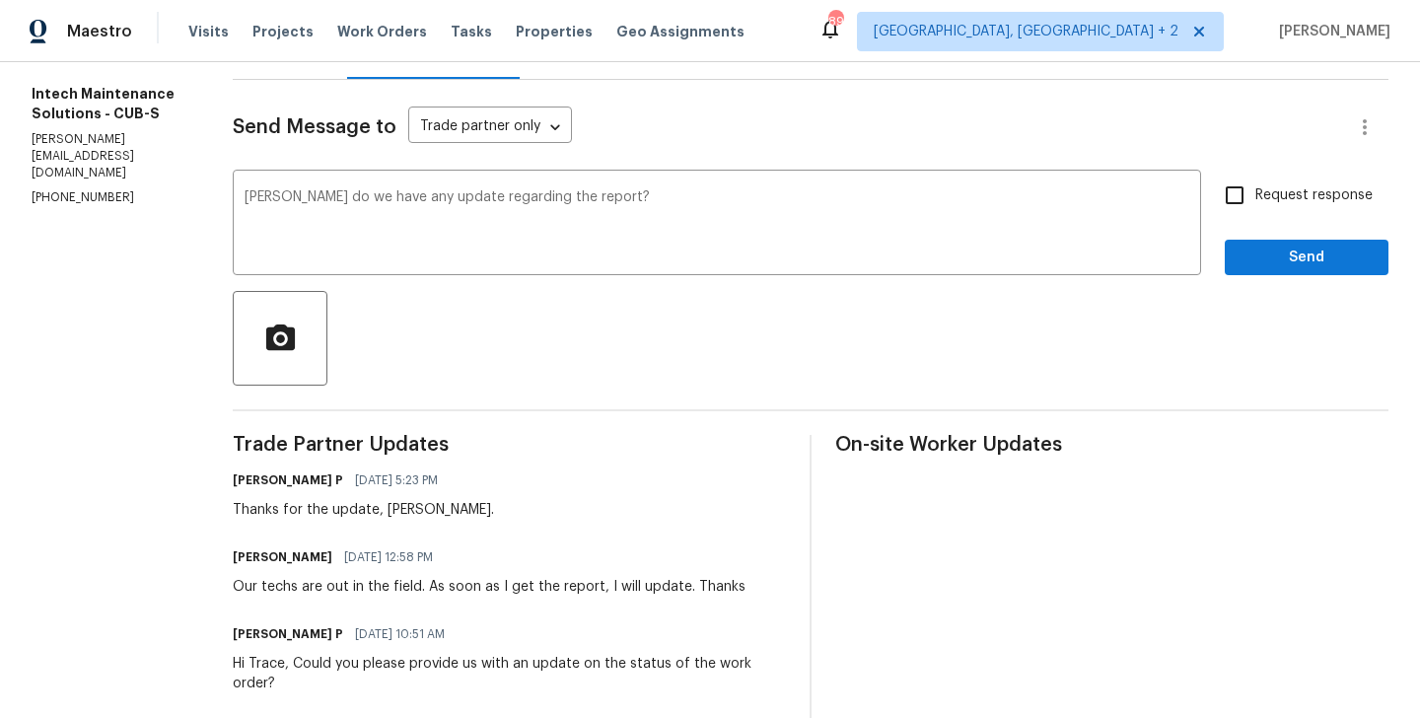
click at [1261, 205] on span "Request response" at bounding box center [1314, 195] width 117 height 21
click at [1256, 205] on input "Request response" at bounding box center [1234, 195] width 41 height 41
checkbox input "true"
click at [1261, 267] on span "Send" at bounding box center [1307, 258] width 132 height 25
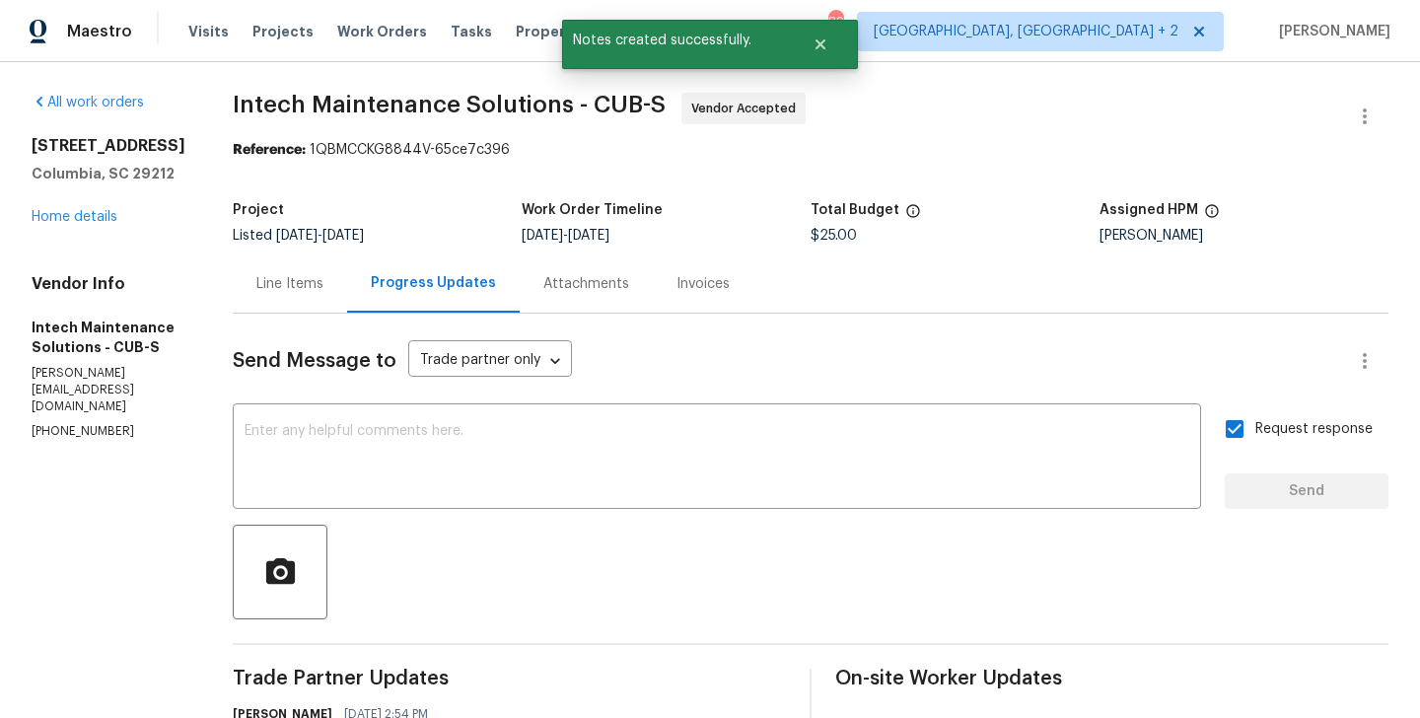
scroll to position [0, 0]
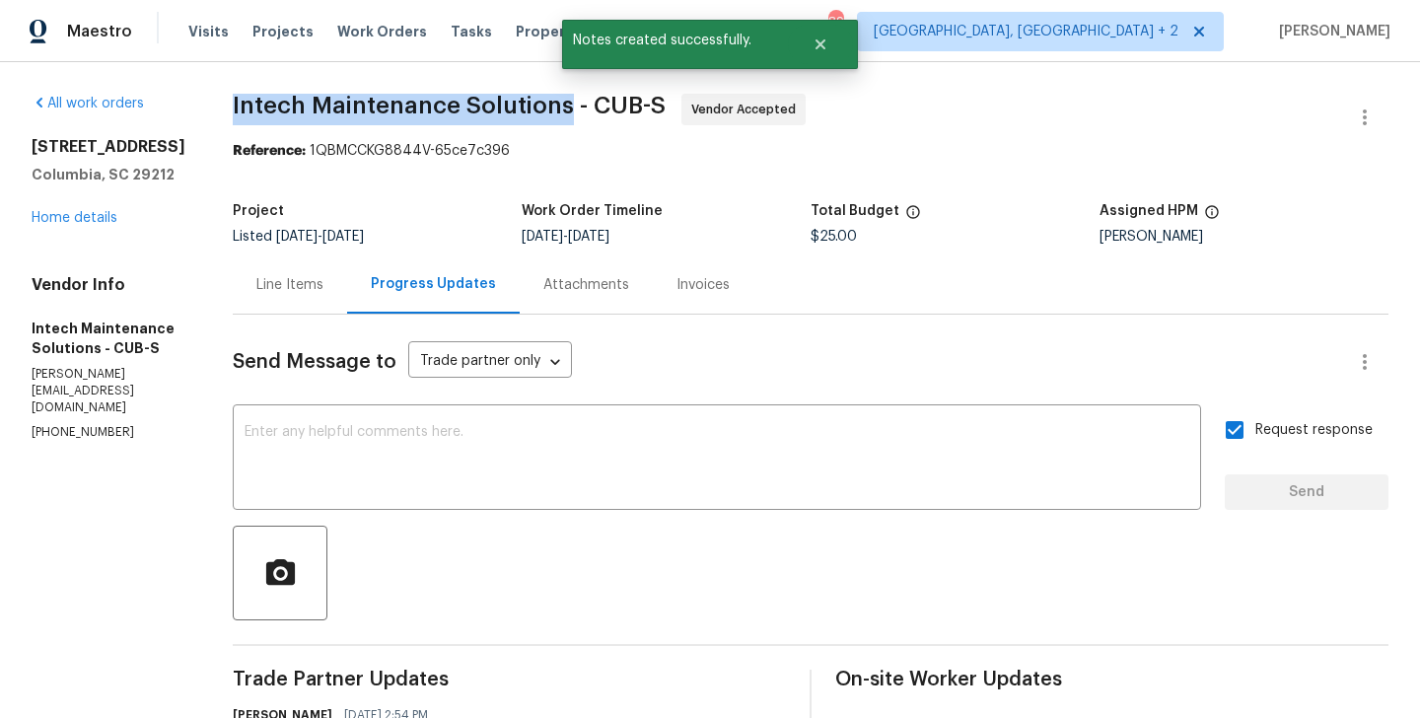
drag, startPoint x: 213, startPoint y: 108, endPoint x: 557, endPoint y: 108, distance: 344.3
copy span "Intech Maintenance Solutions"
click at [59, 221] on link "Home details" at bounding box center [75, 218] width 86 height 14
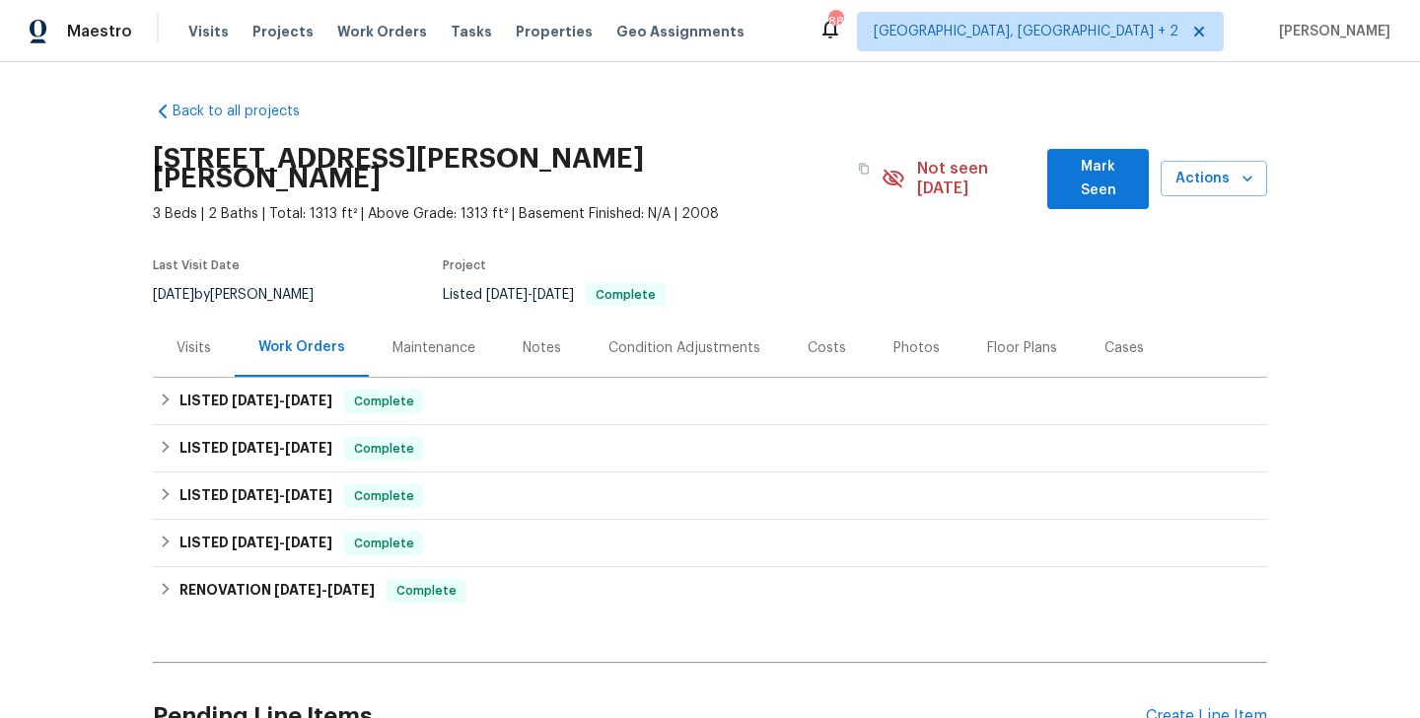
scroll to position [179, 0]
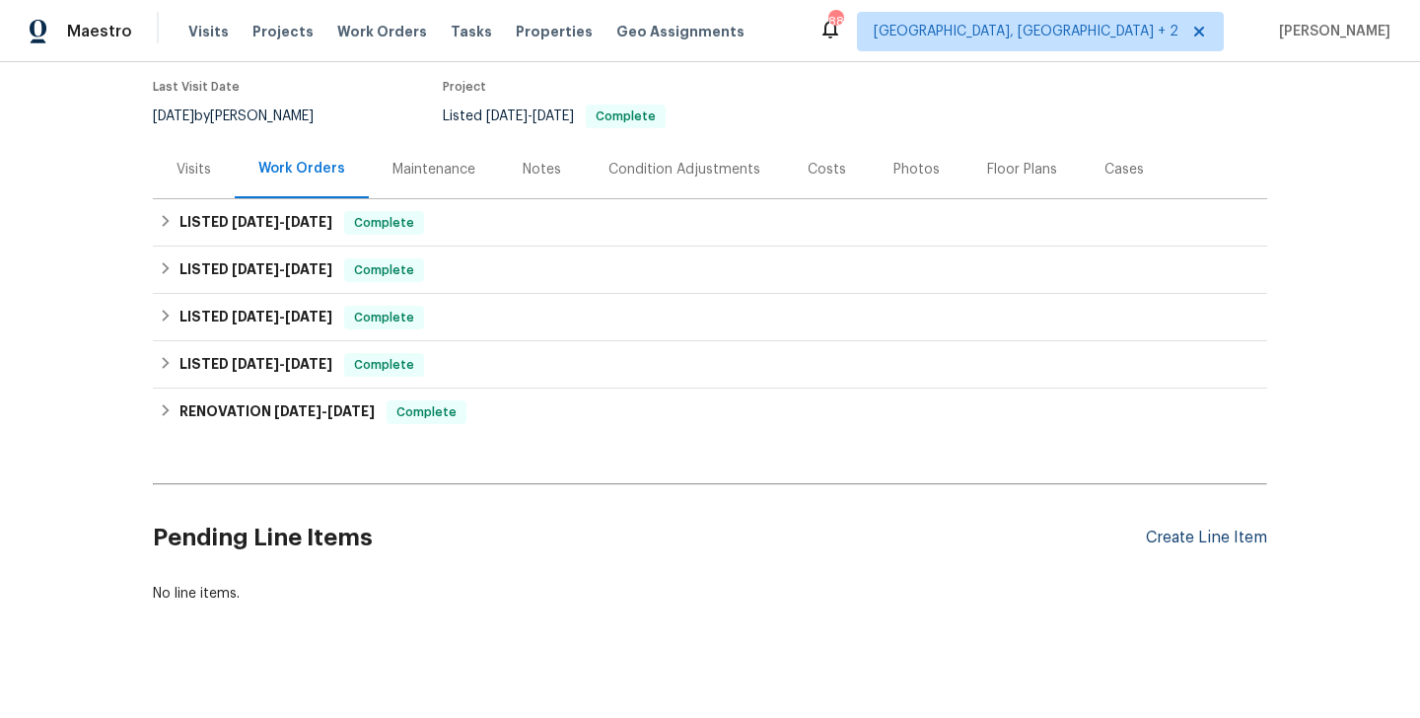
click at [1213, 529] on div "Create Line Item" at bounding box center [1206, 538] width 121 height 19
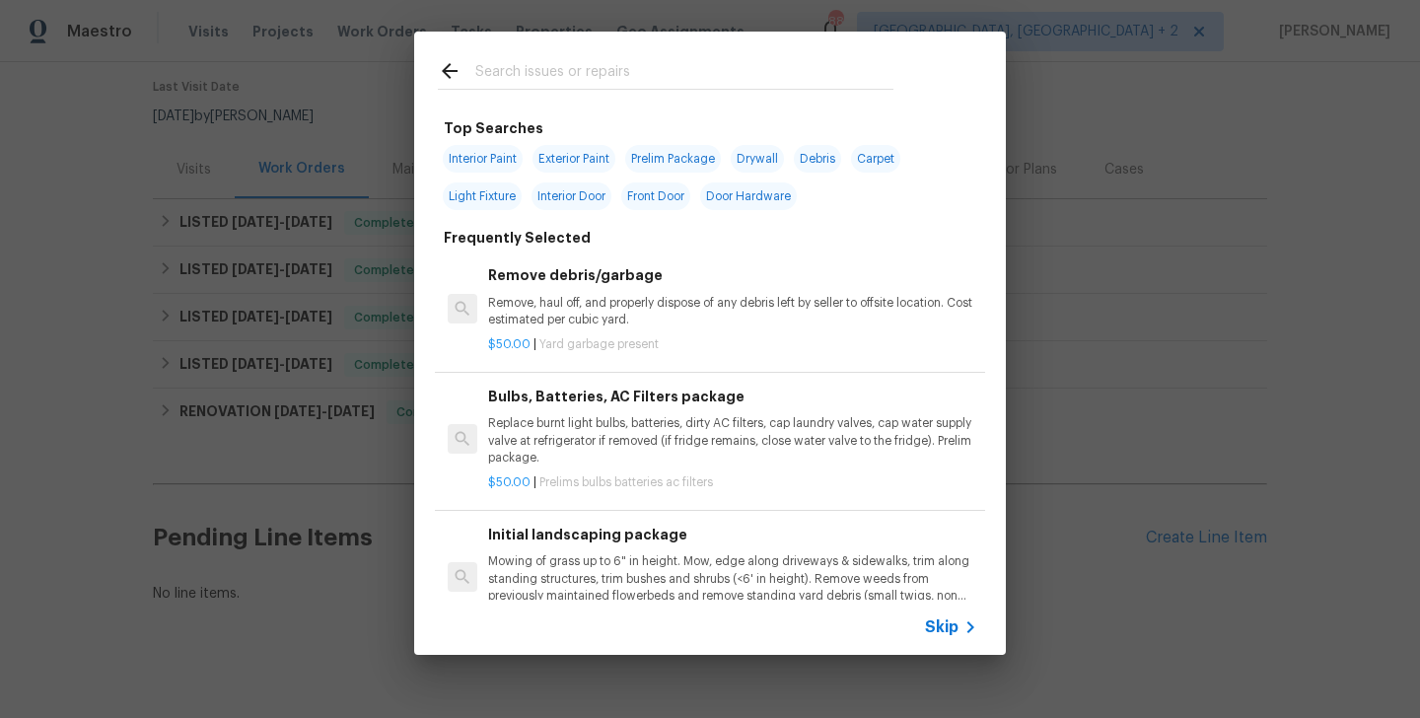
click at [1365, 357] on div "Top Searches Interior Paint Exterior Paint Prelim Package Drywall Debris Carpet…" at bounding box center [710, 343] width 1420 height 687
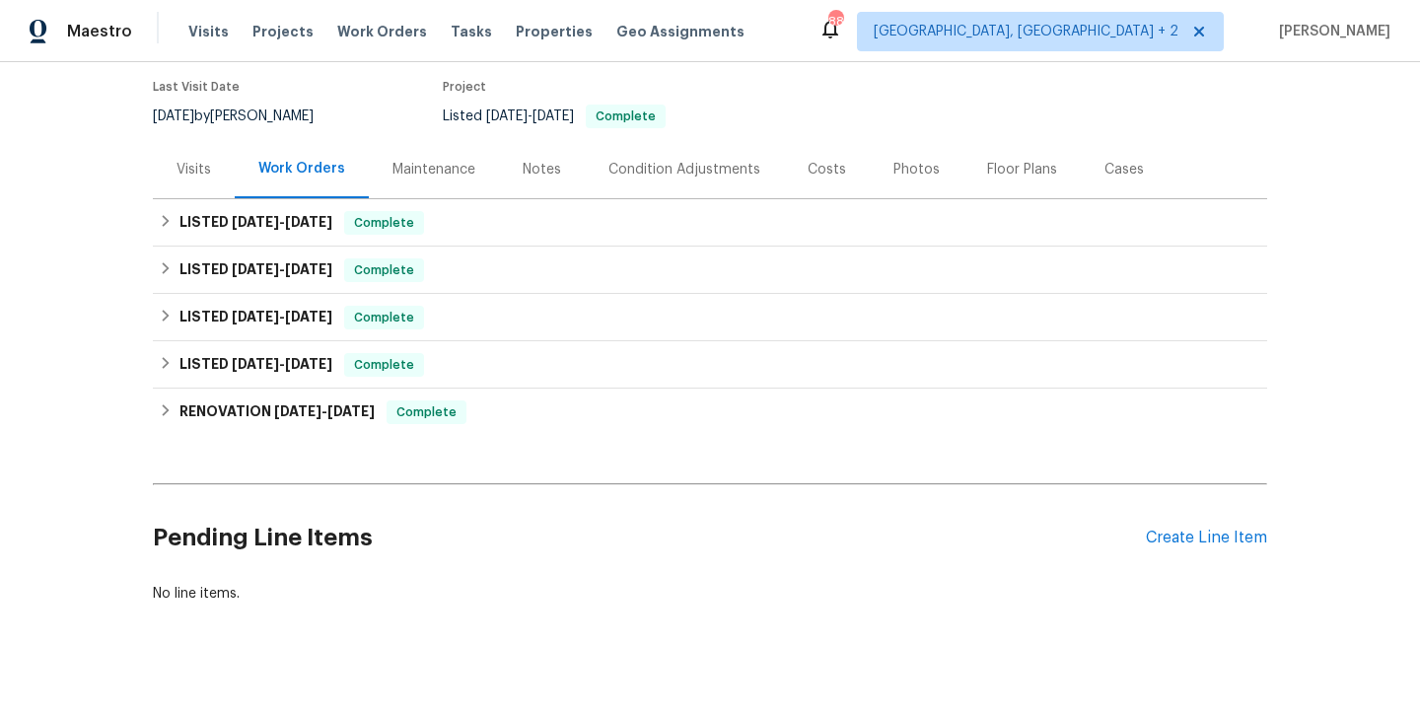
scroll to position [0, 0]
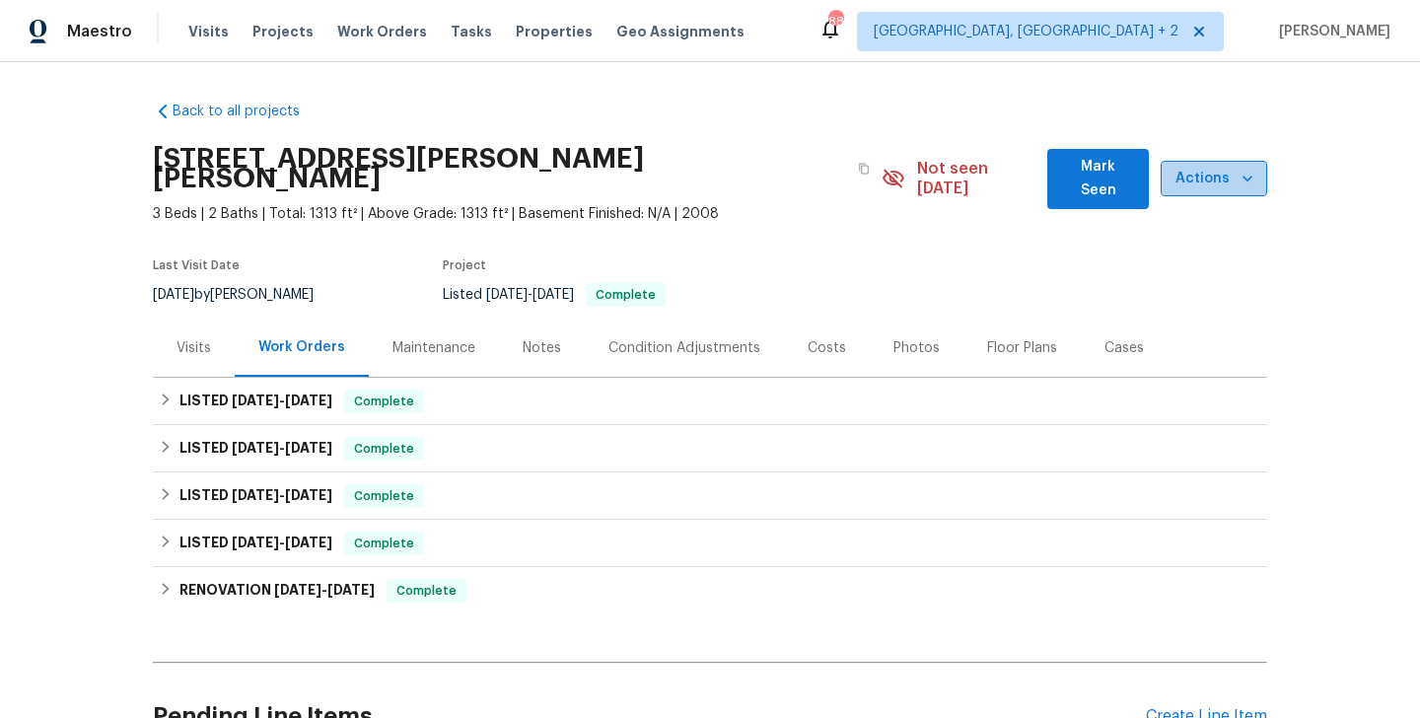
click at [1189, 167] on span "Actions" at bounding box center [1214, 179] width 75 height 25
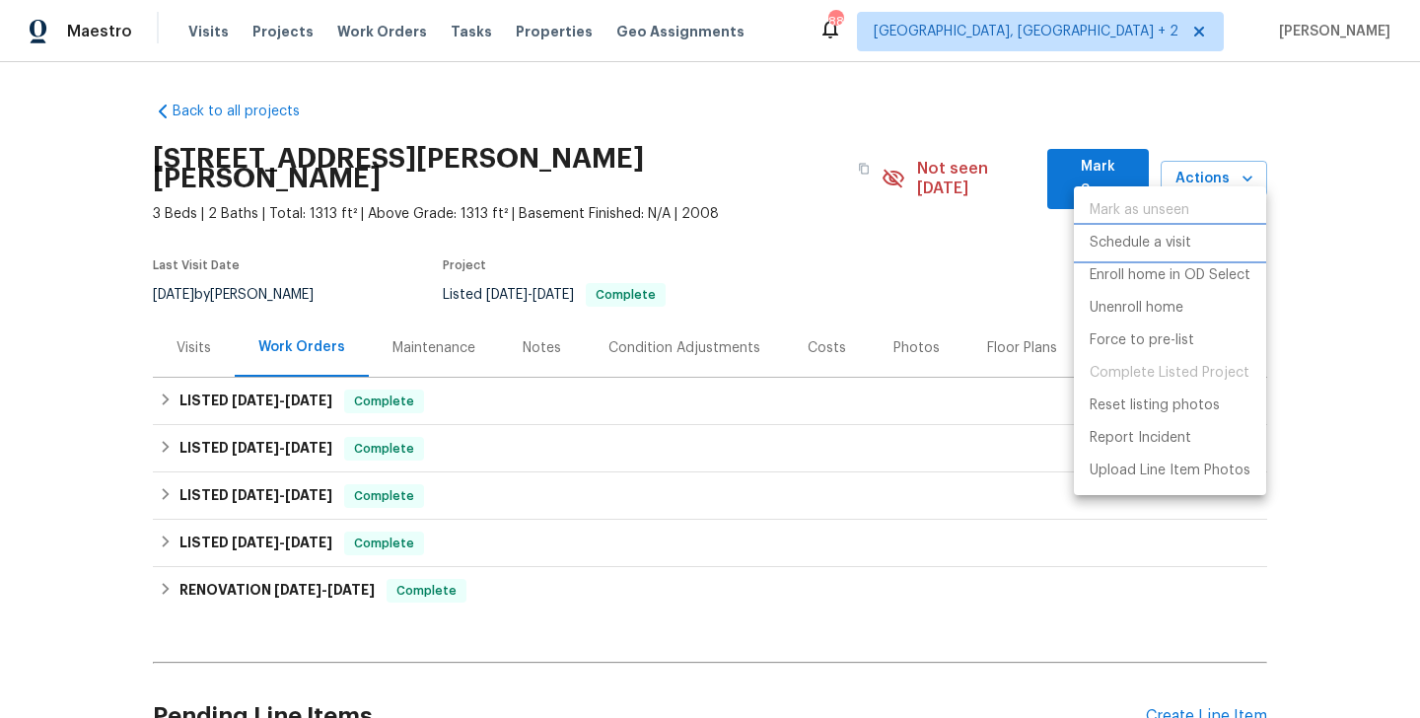
click at [1199, 242] on li "Schedule a visit" at bounding box center [1170, 243] width 192 height 33
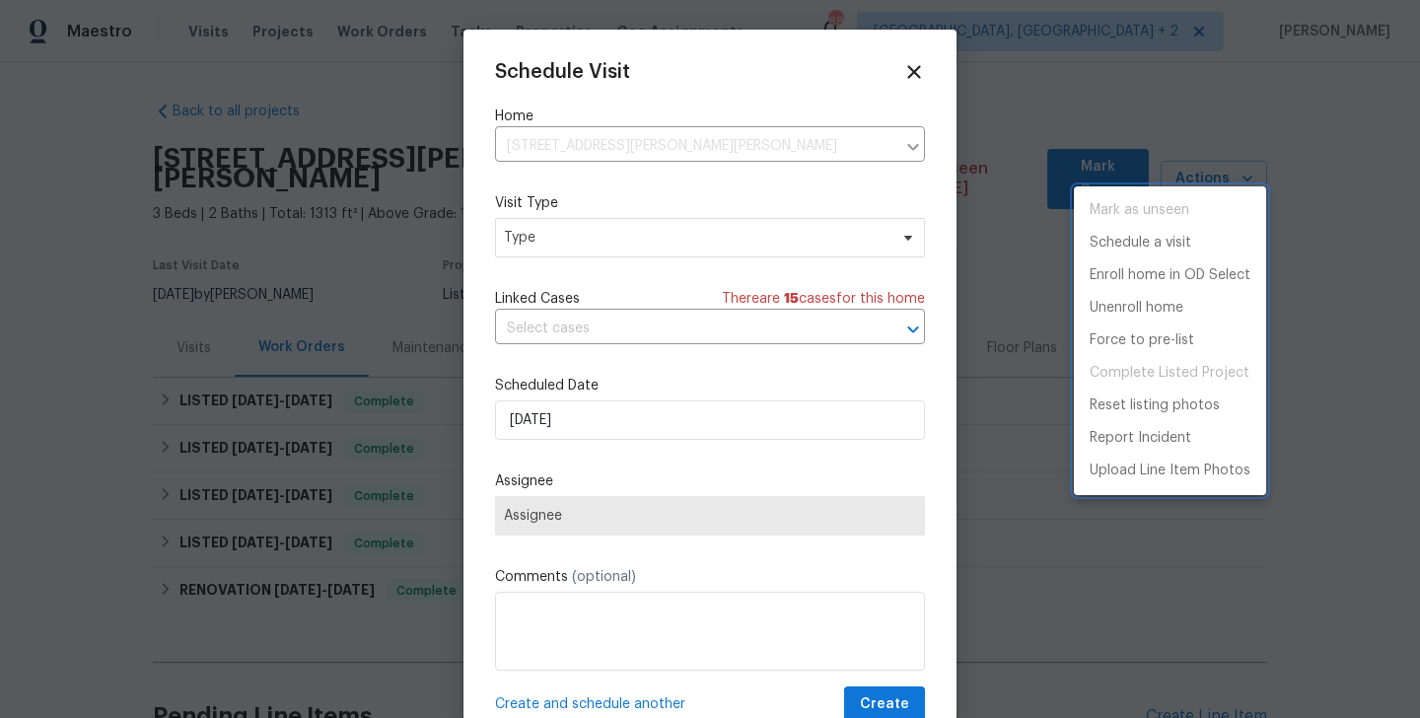
click at [587, 238] on div at bounding box center [710, 359] width 1420 height 718
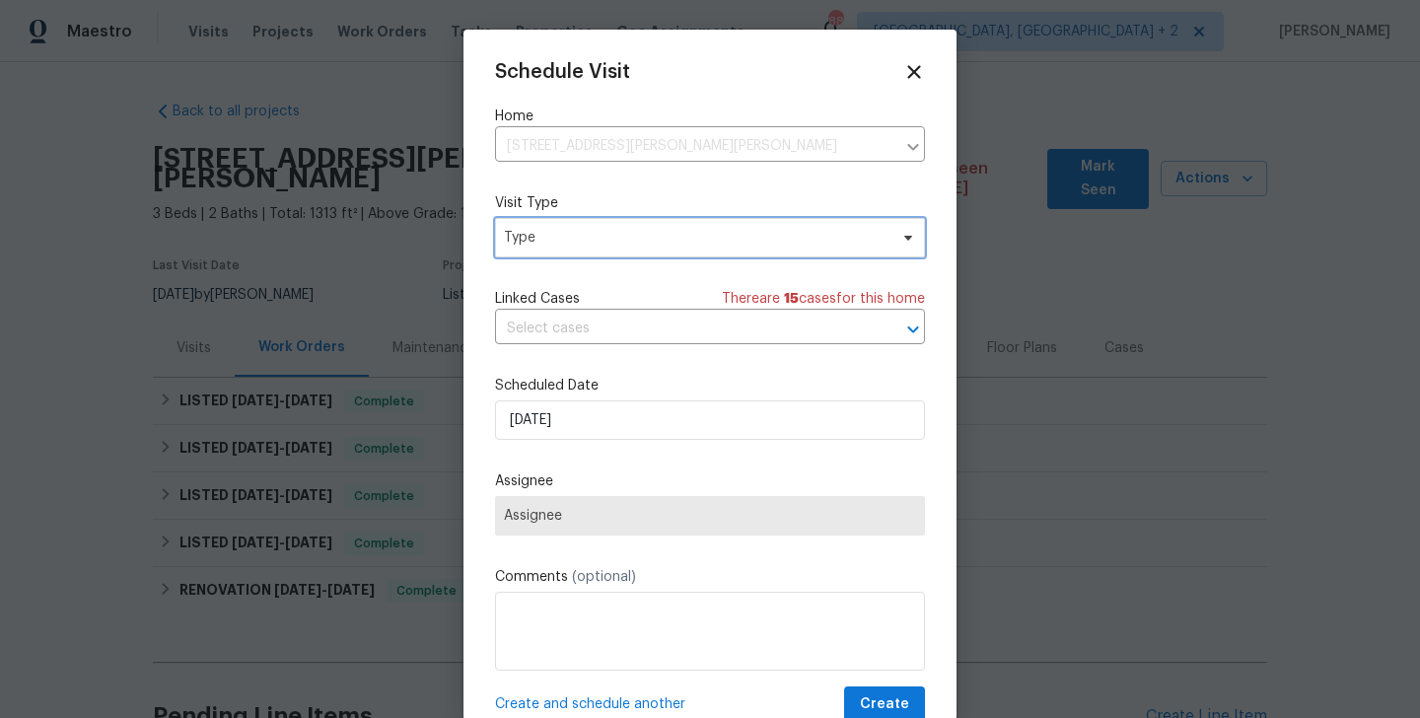
click at [557, 235] on span "Type" at bounding box center [696, 238] width 384 height 20
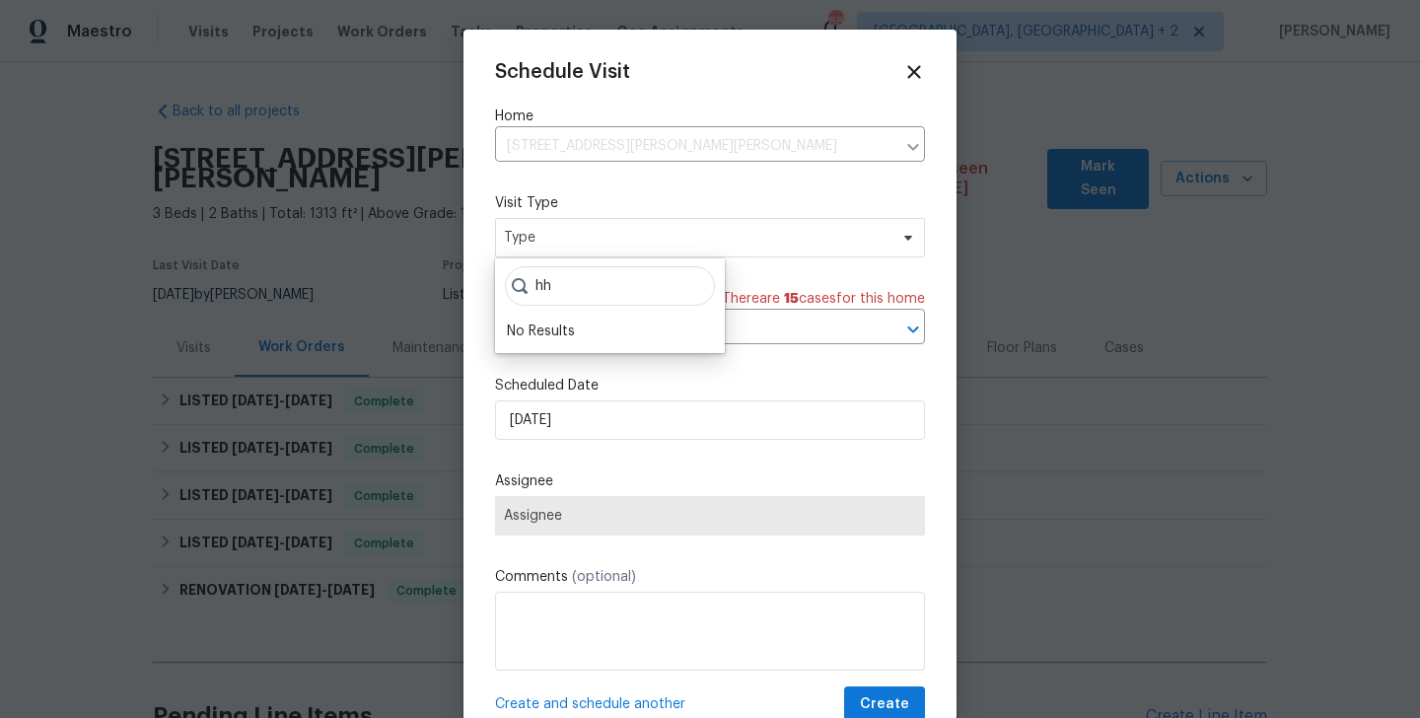
type input "h"
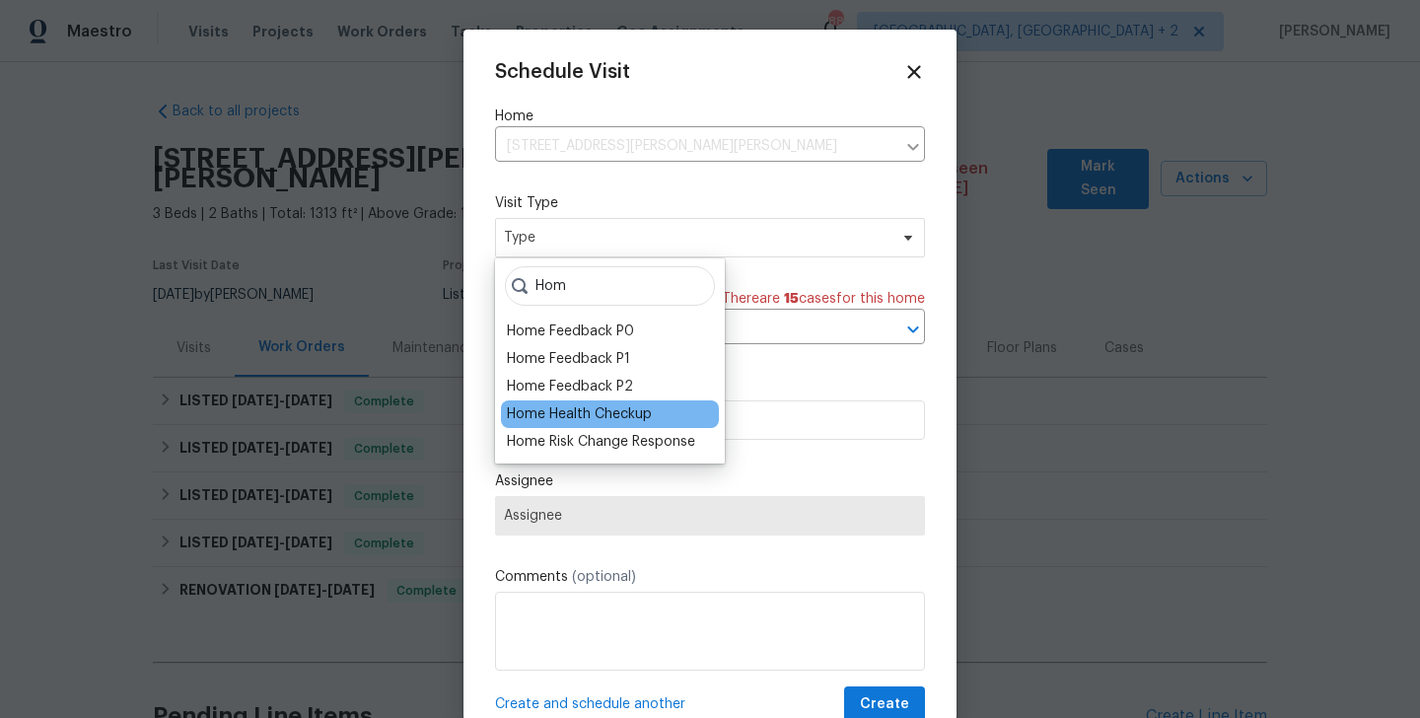
type input "Hom"
click at [562, 410] on div "Home Health Checkup" at bounding box center [579, 414] width 145 height 20
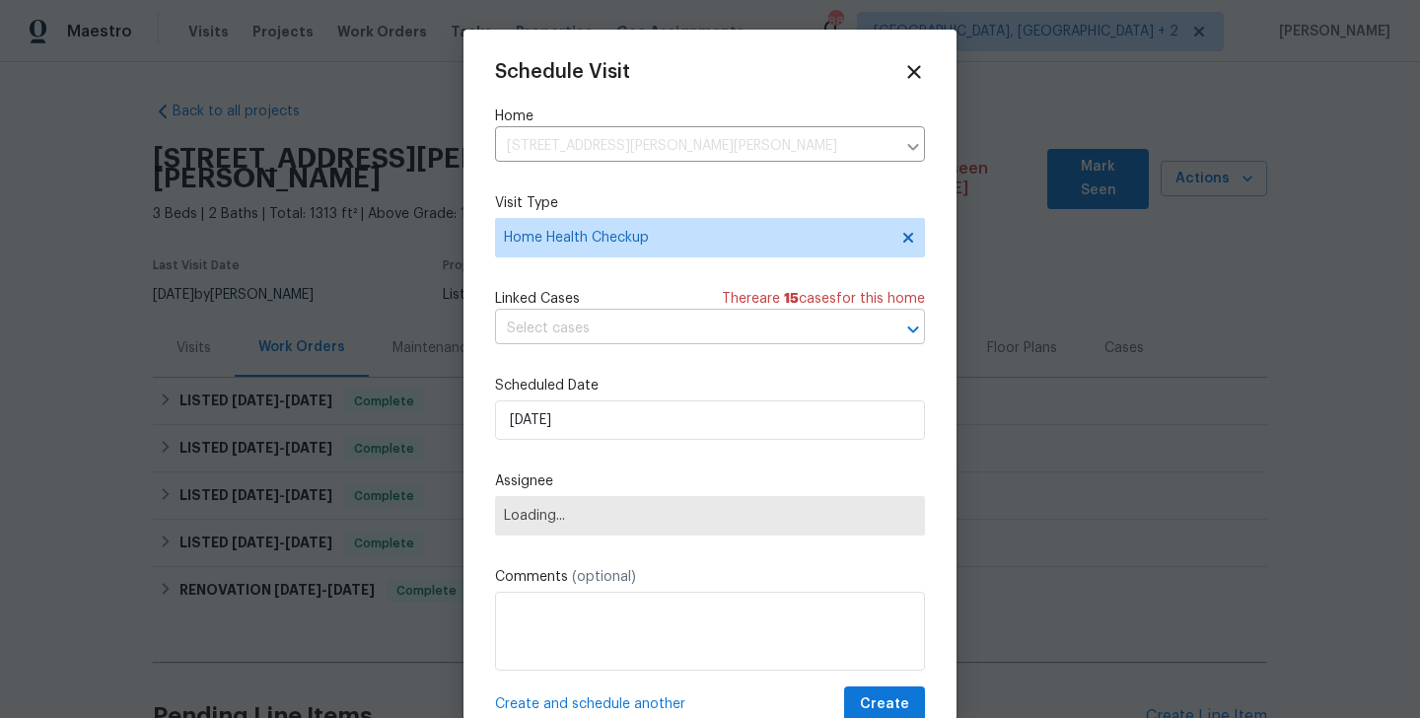
click at [579, 341] on input "text" at bounding box center [682, 329] width 375 height 31
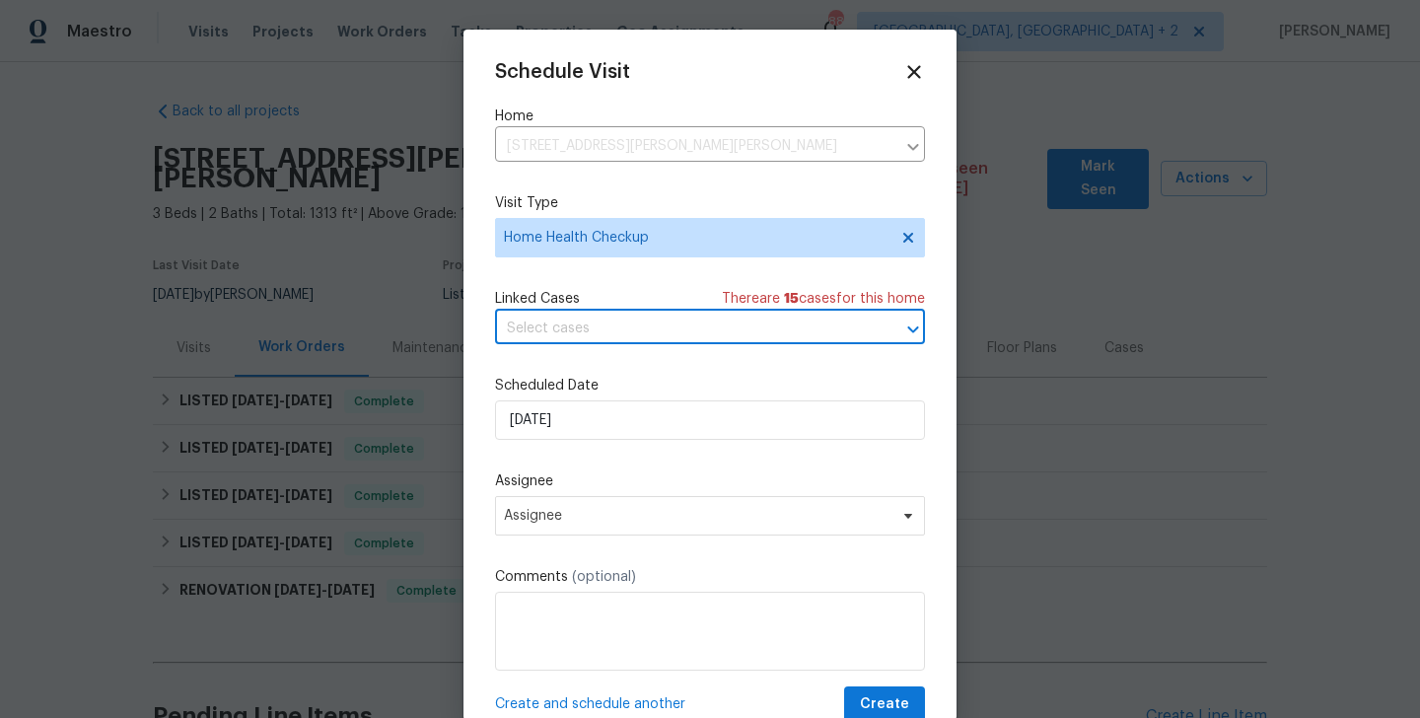
click at [579, 341] on input "text" at bounding box center [682, 329] width 375 height 31
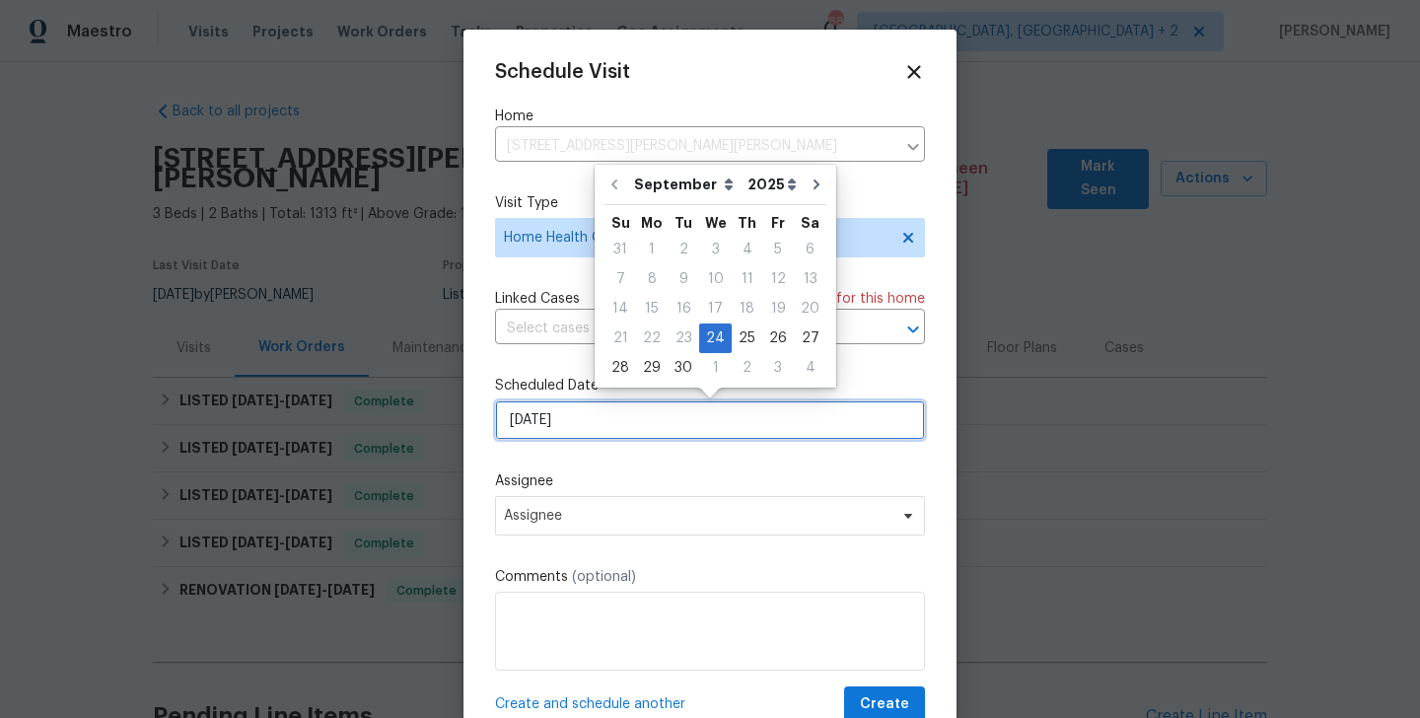
click at [586, 424] on input "[DATE]" at bounding box center [710, 419] width 430 height 39
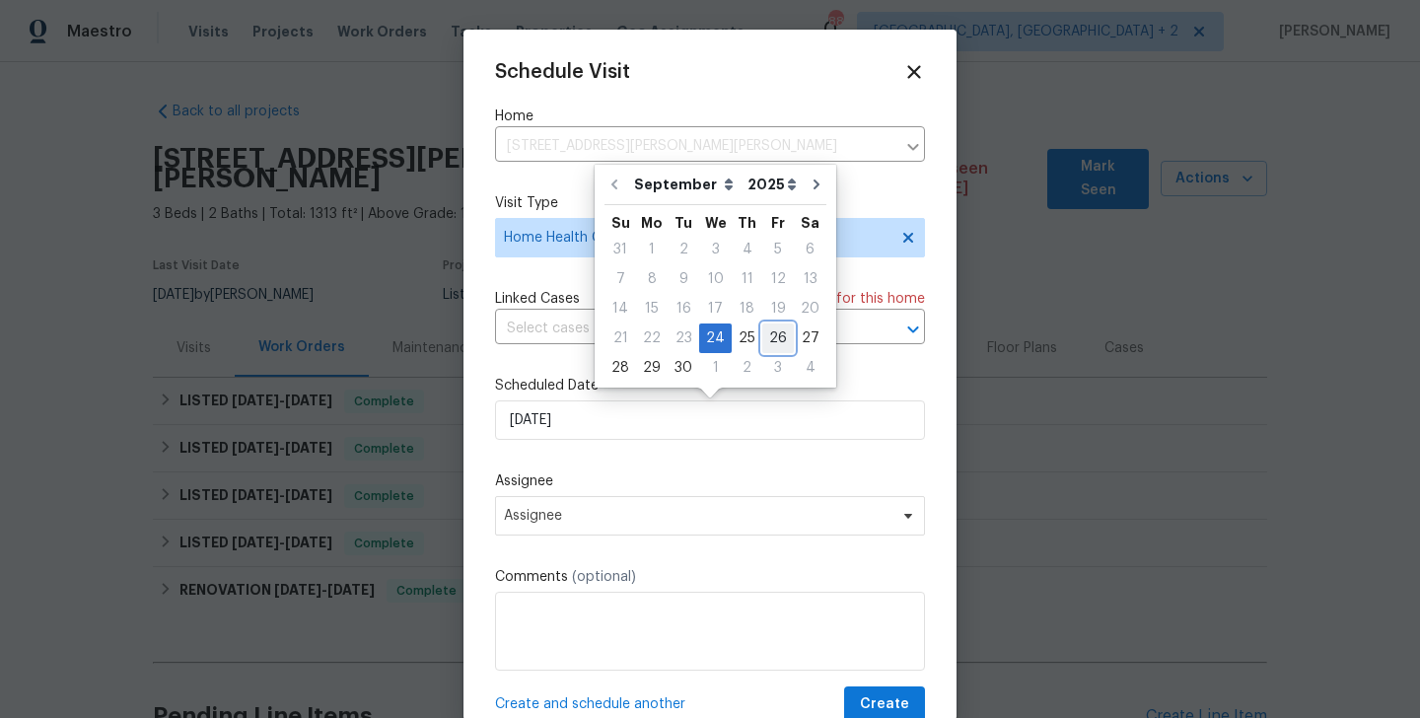
click at [766, 343] on div "26" at bounding box center [779, 339] width 32 height 28
type input "[DATE]"
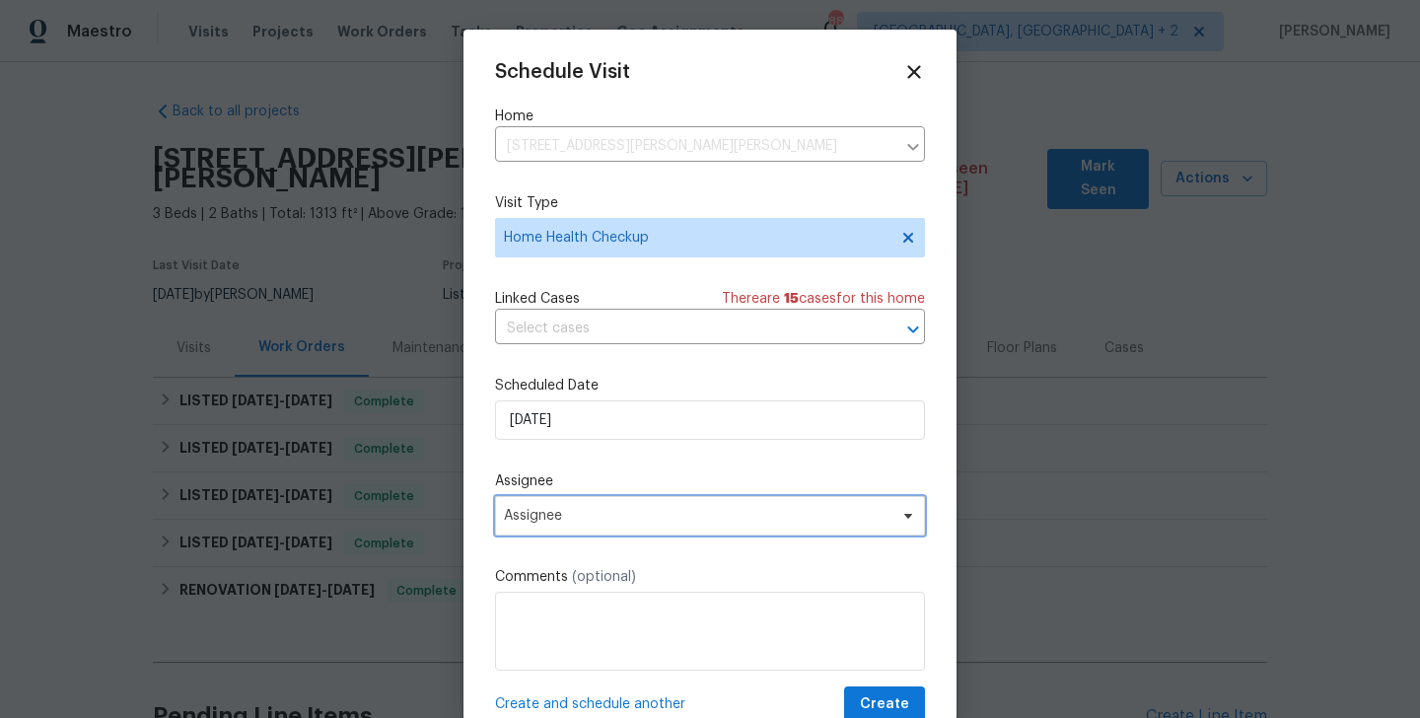
click at [565, 518] on span "Assignee" at bounding box center [697, 516] width 387 height 16
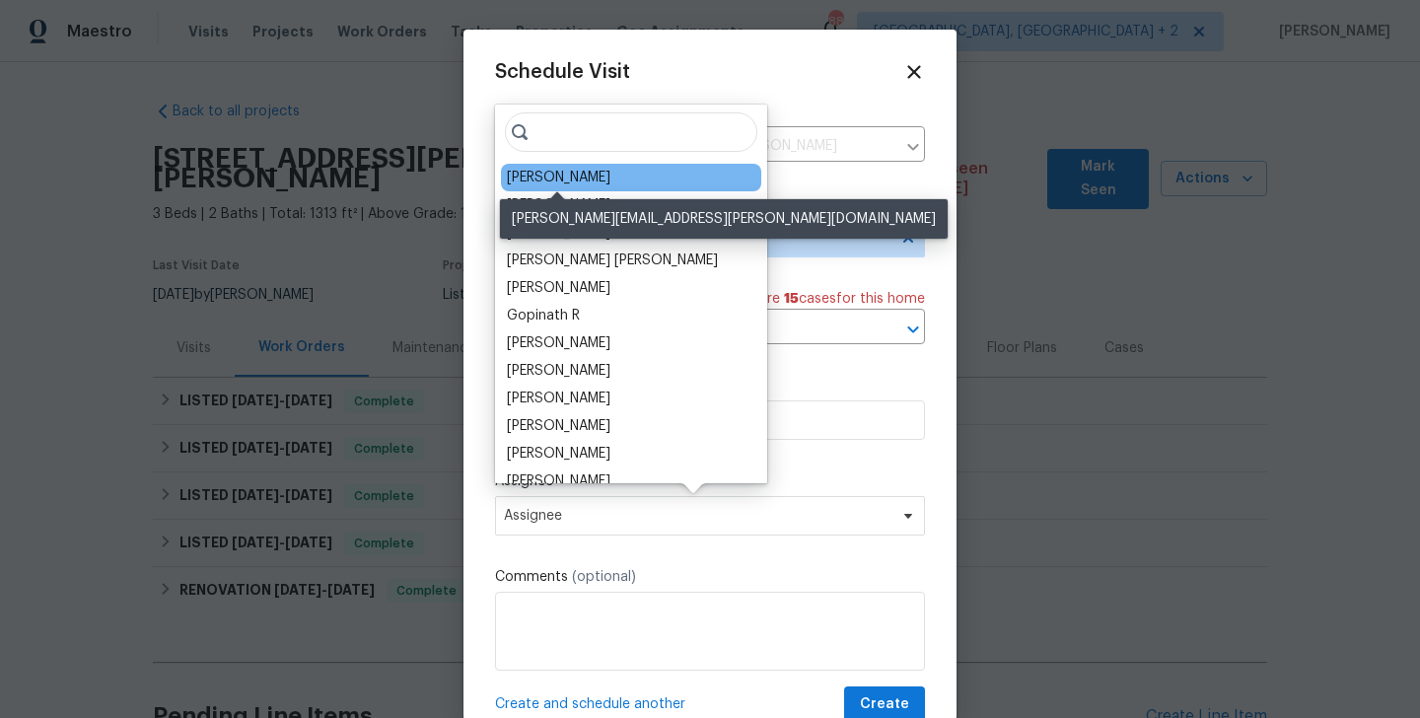
click at [550, 180] on div "[PERSON_NAME]" at bounding box center [559, 178] width 104 height 20
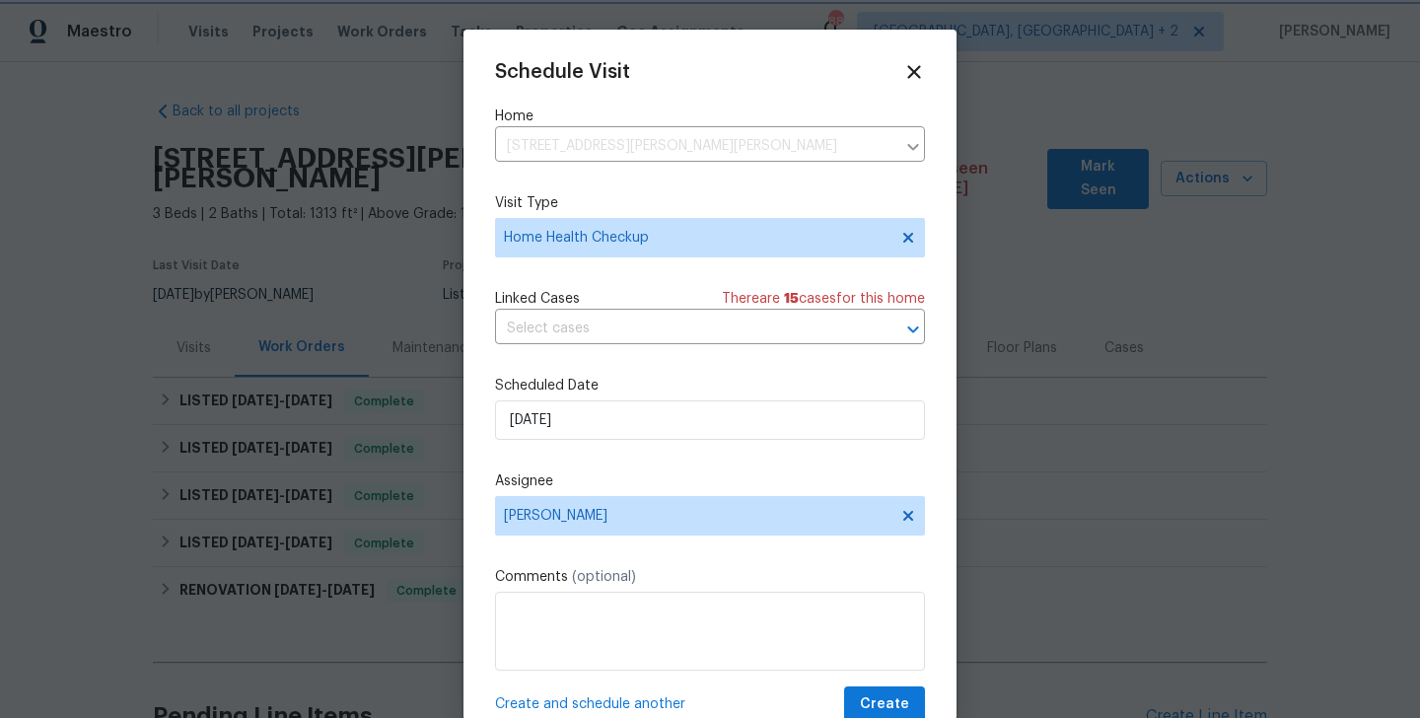
scroll to position [36, 0]
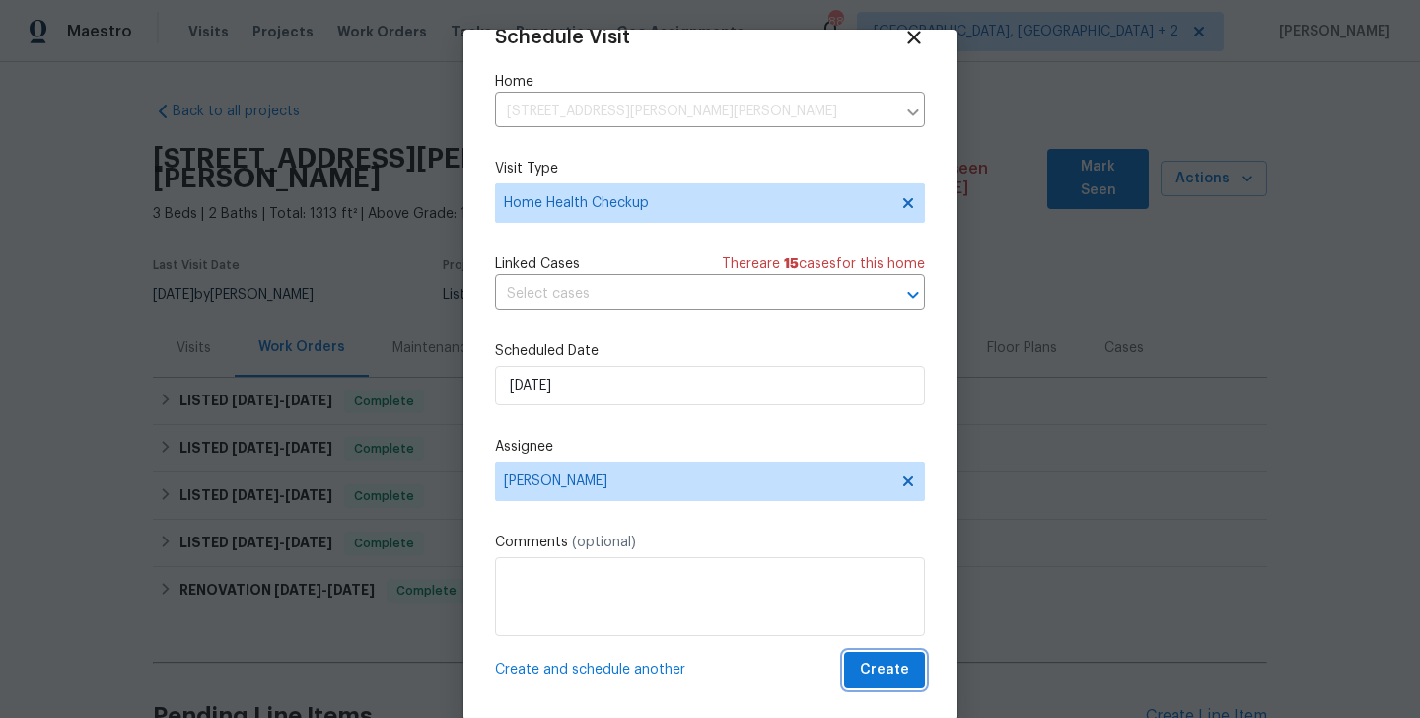
click at [895, 678] on span "Create" at bounding box center [884, 670] width 49 height 25
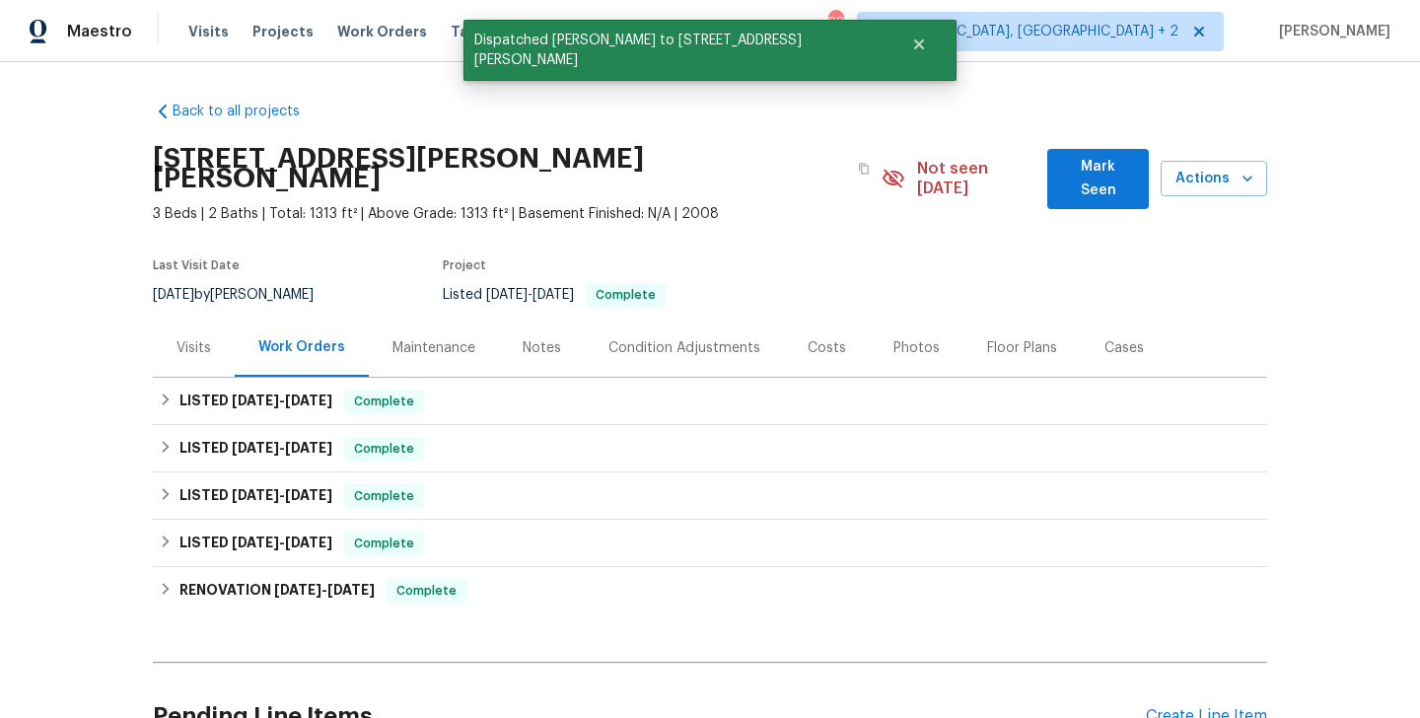
click at [218, 319] on div "Visits" at bounding box center [194, 348] width 82 height 58
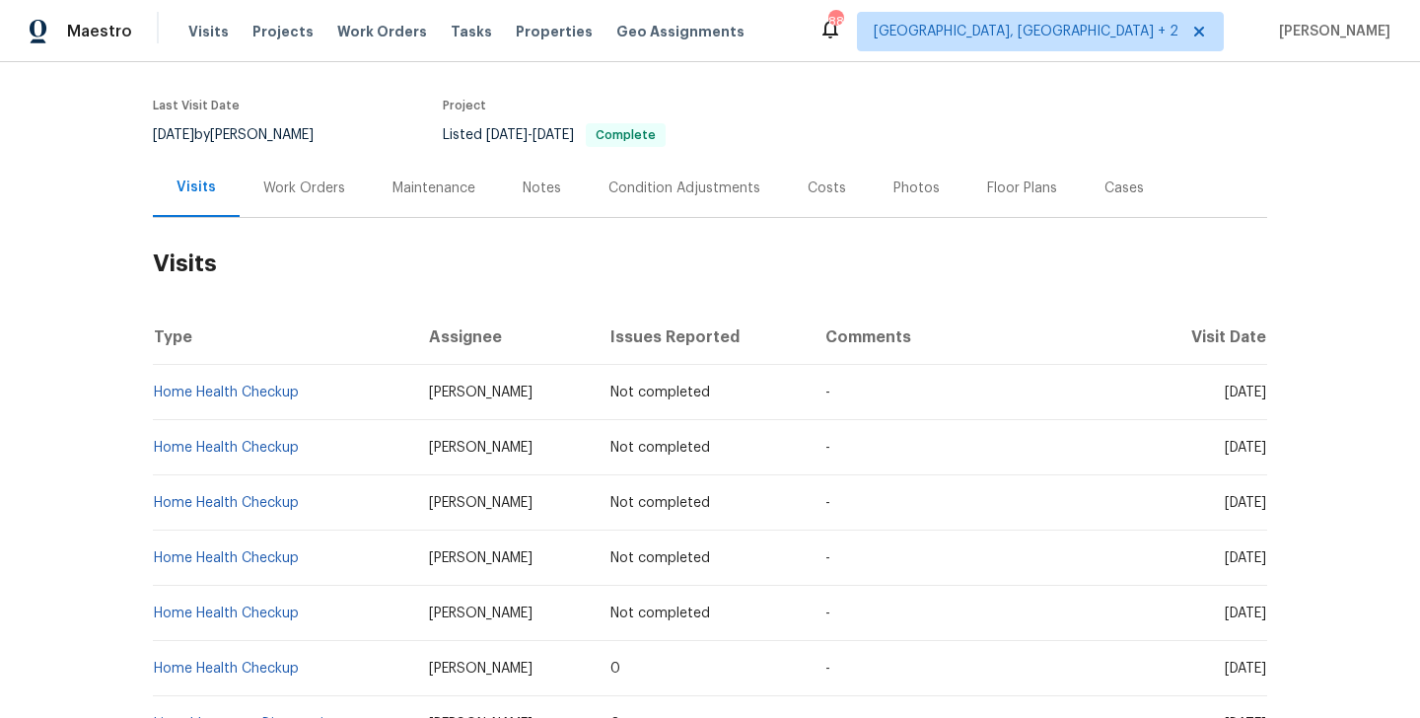
scroll to position [168, 0]
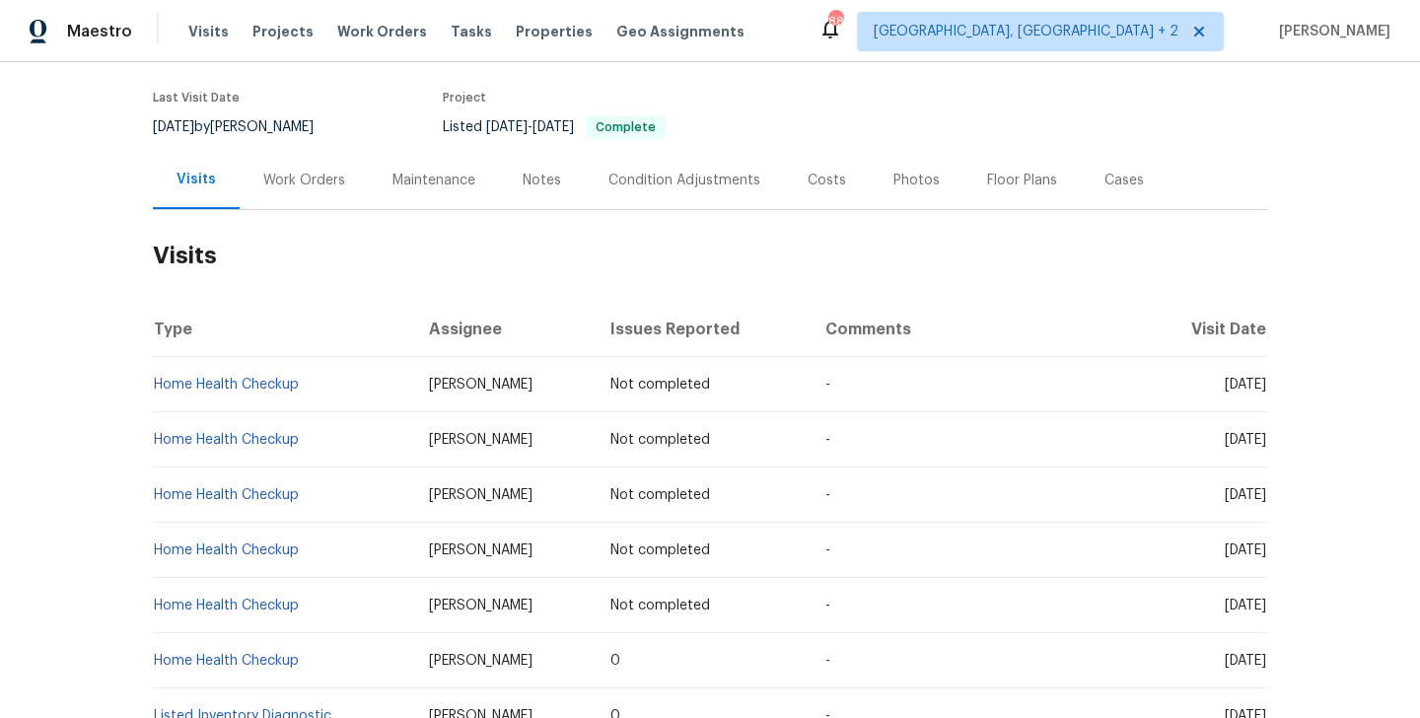
click at [351, 537] on td "Home Health Checkup" at bounding box center [283, 550] width 260 height 55
copy link "Home Health Checkup"
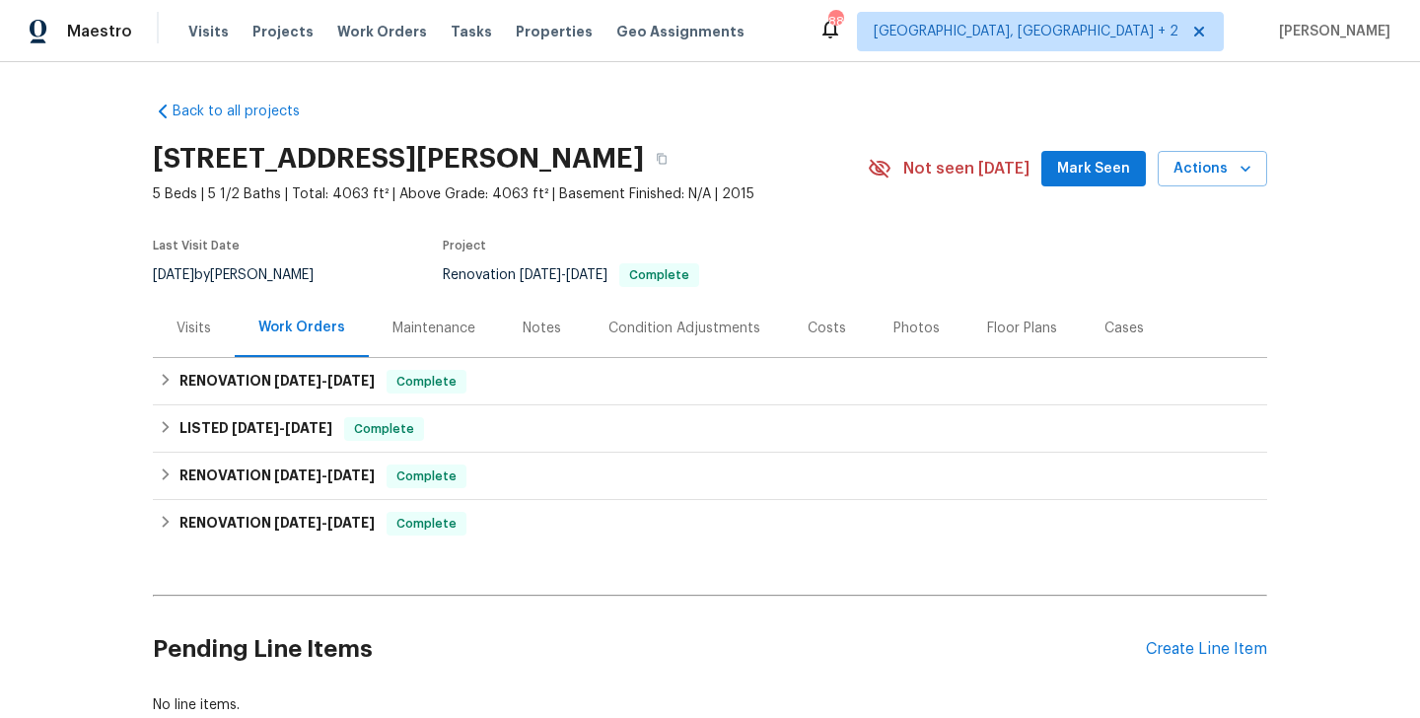
click at [225, 339] on div "Visits" at bounding box center [194, 328] width 82 height 58
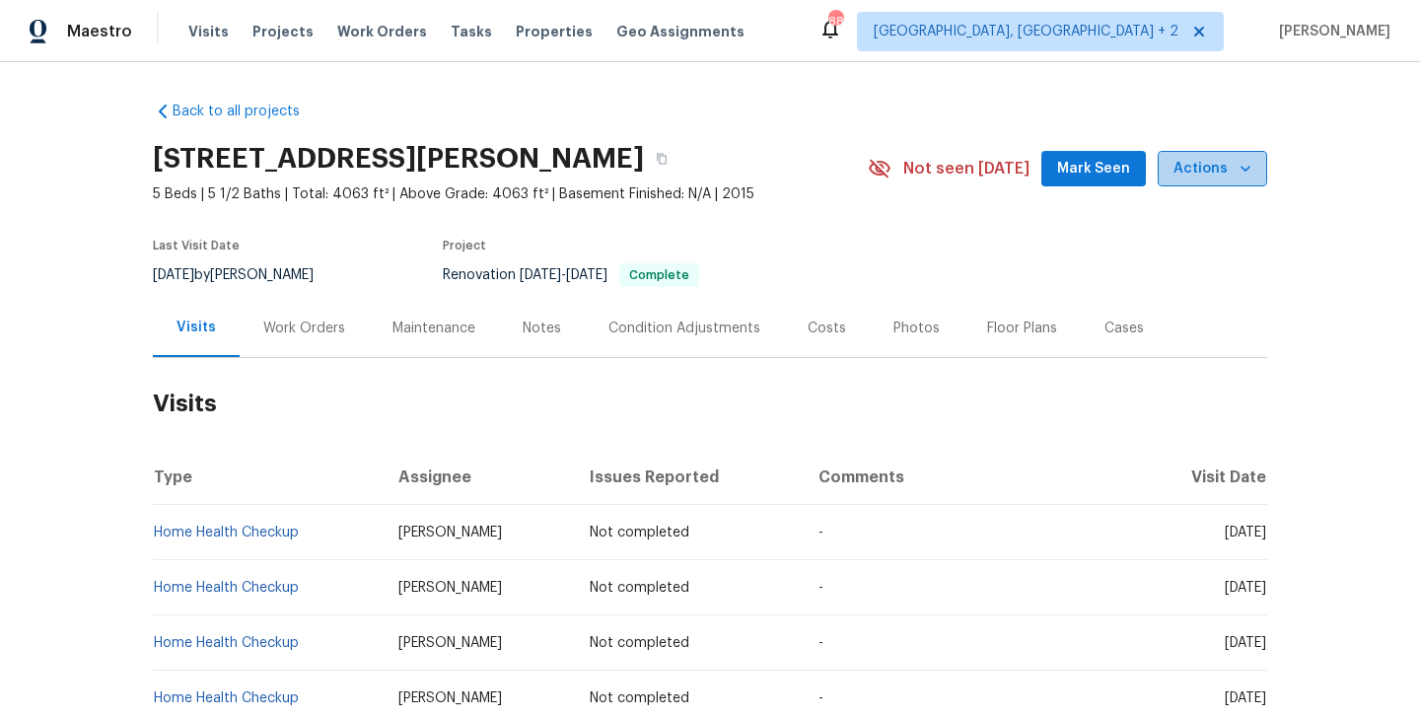
click at [1225, 162] on span "Actions" at bounding box center [1213, 169] width 78 height 25
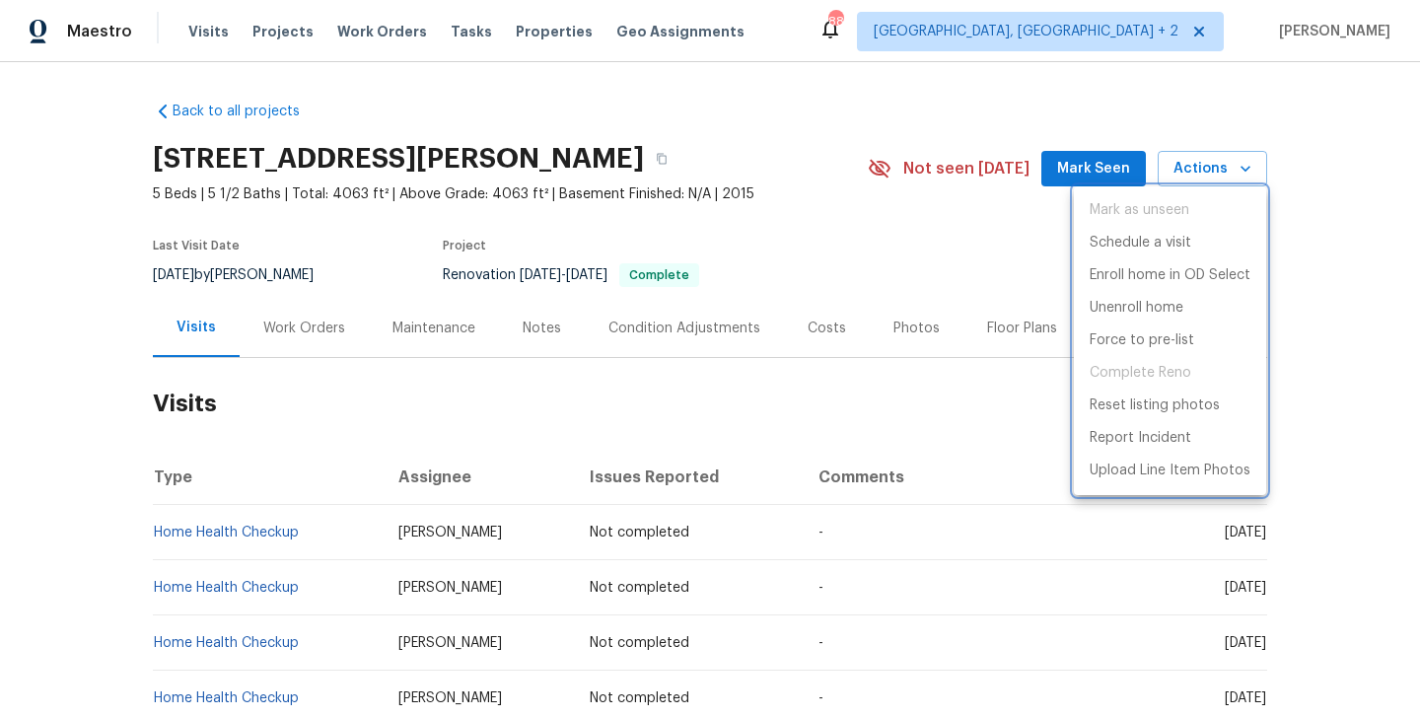
click at [881, 414] on div at bounding box center [710, 359] width 1420 height 718
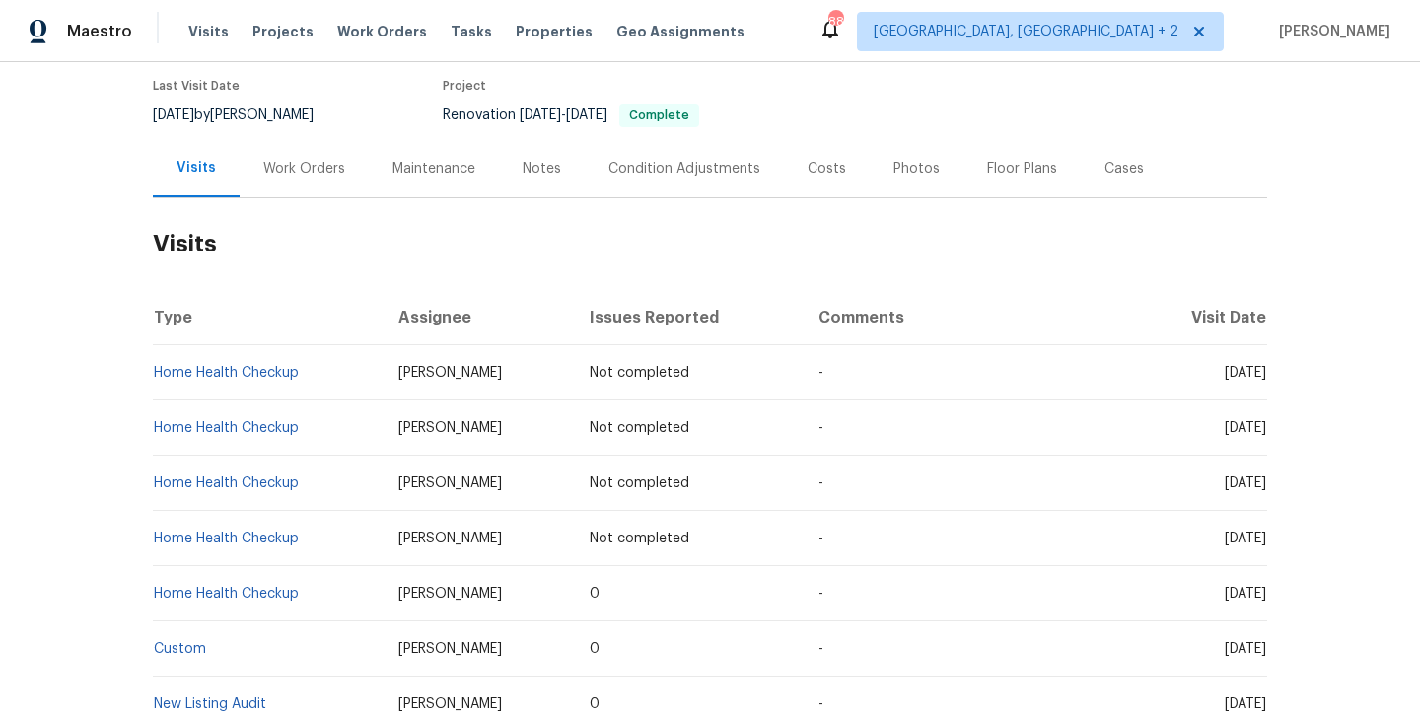
scroll to position [159, 0]
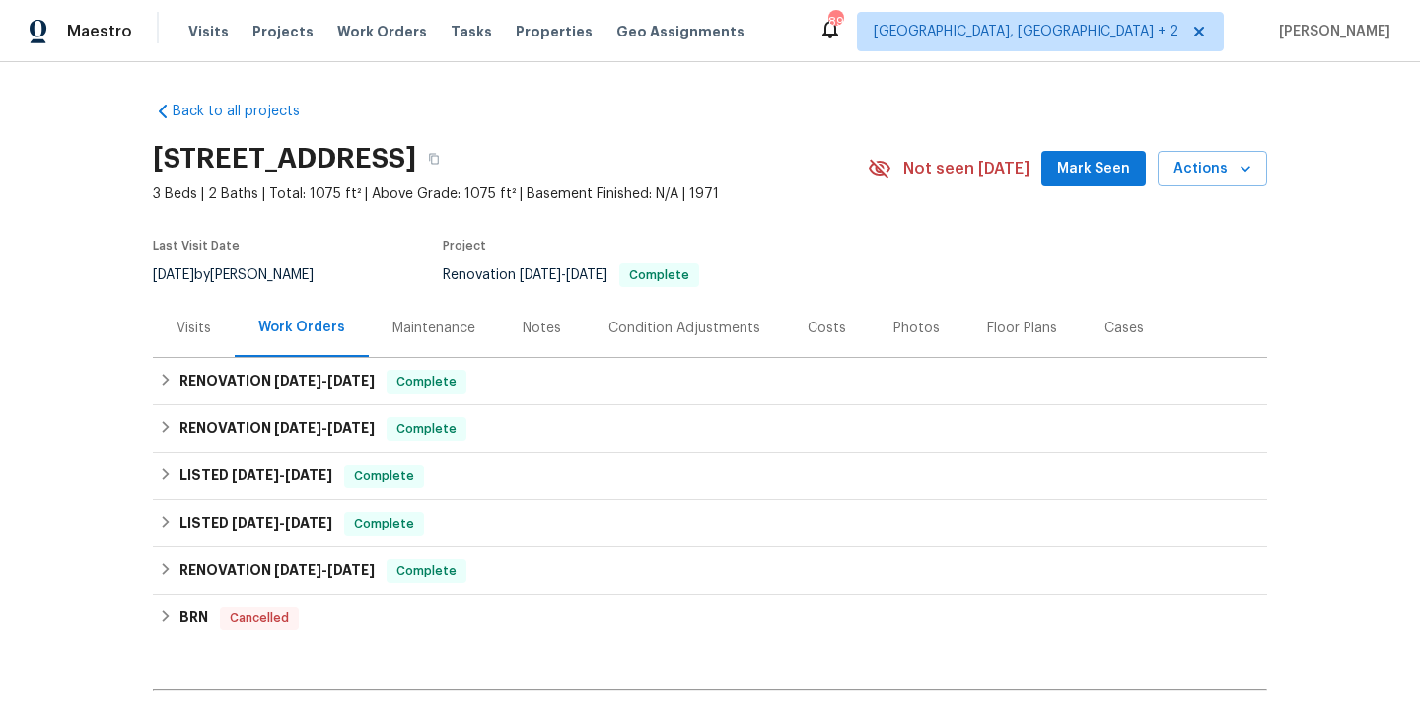
click at [162, 327] on div "Visits" at bounding box center [194, 328] width 82 height 58
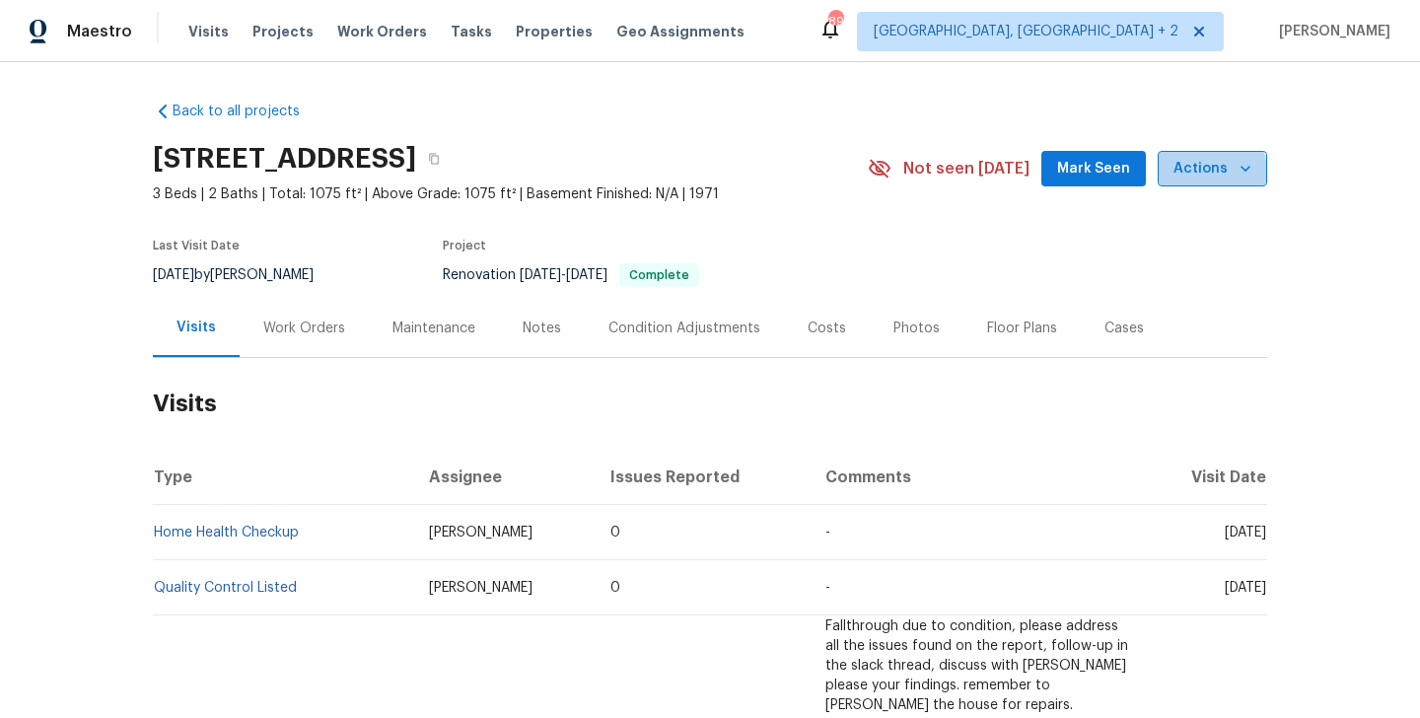
click at [1205, 173] on span "Actions" at bounding box center [1213, 169] width 78 height 25
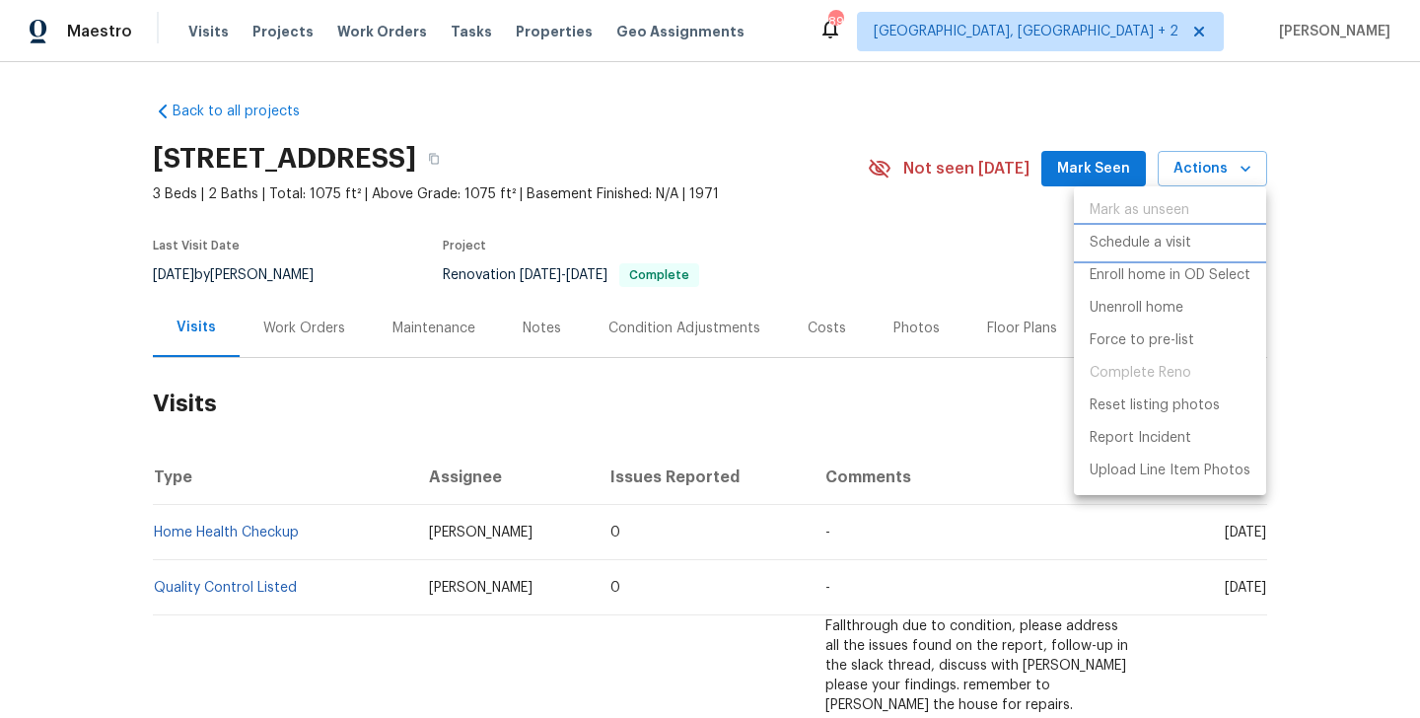
click at [1145, 234] on p "Schedule a visit" at bounding box center [1141, 243] width 102 height 21
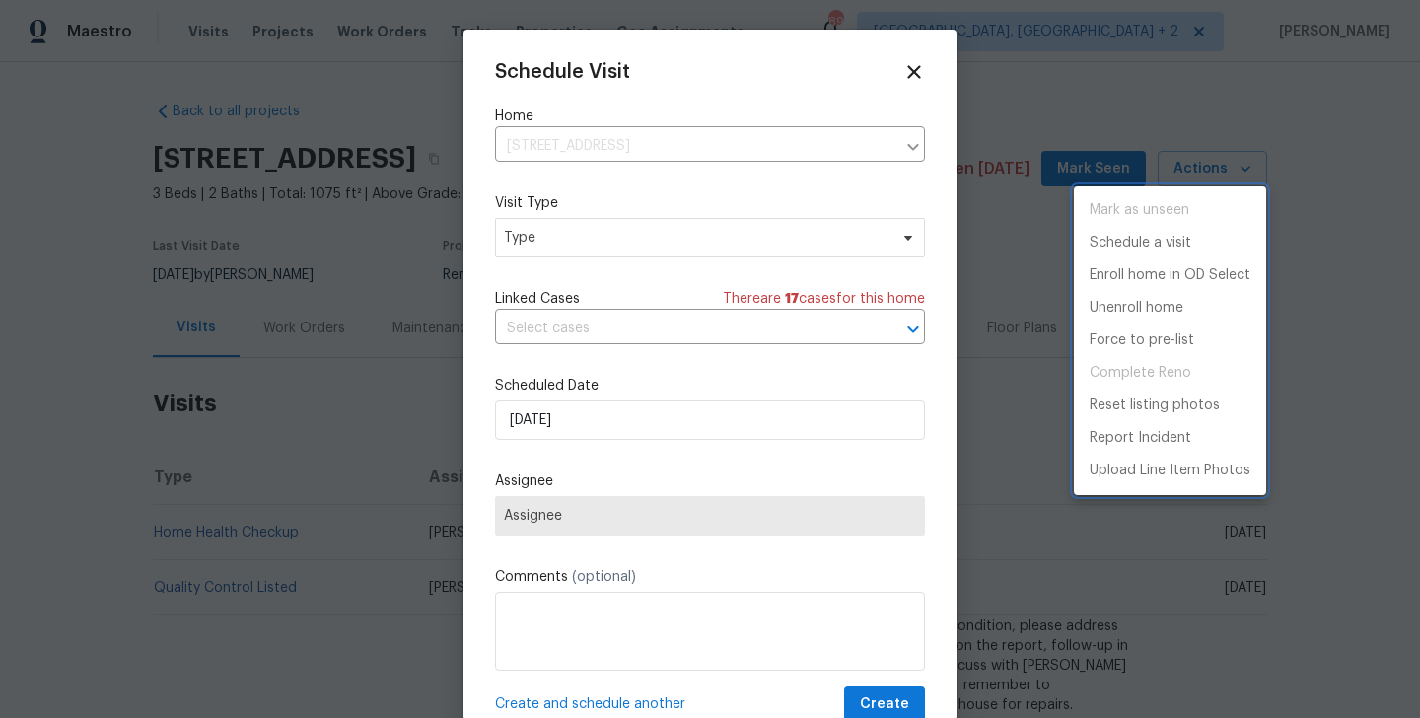
click at [612, 248] on div at bounding box center [710, 359] width 1420 height 718
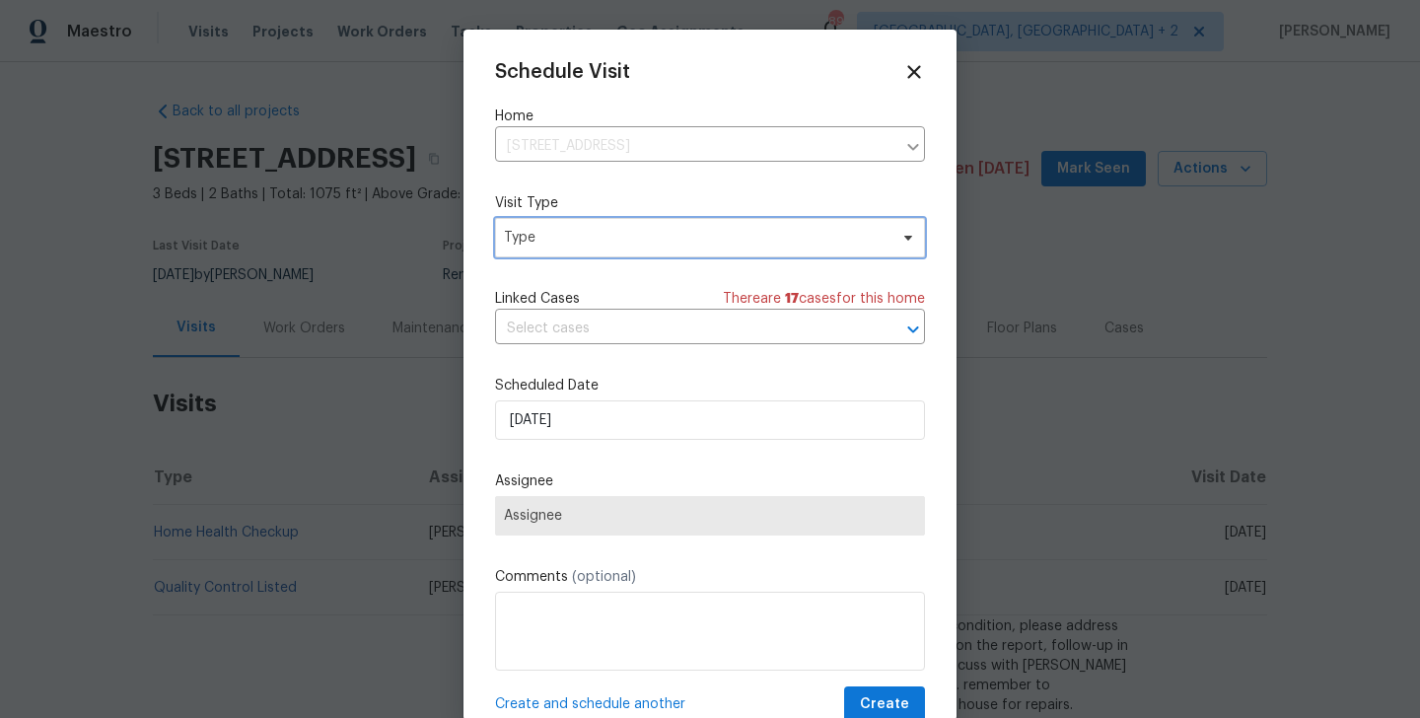
click at [563, 234] on span "Type" at bounding box center [696, 238] width 384 height 20
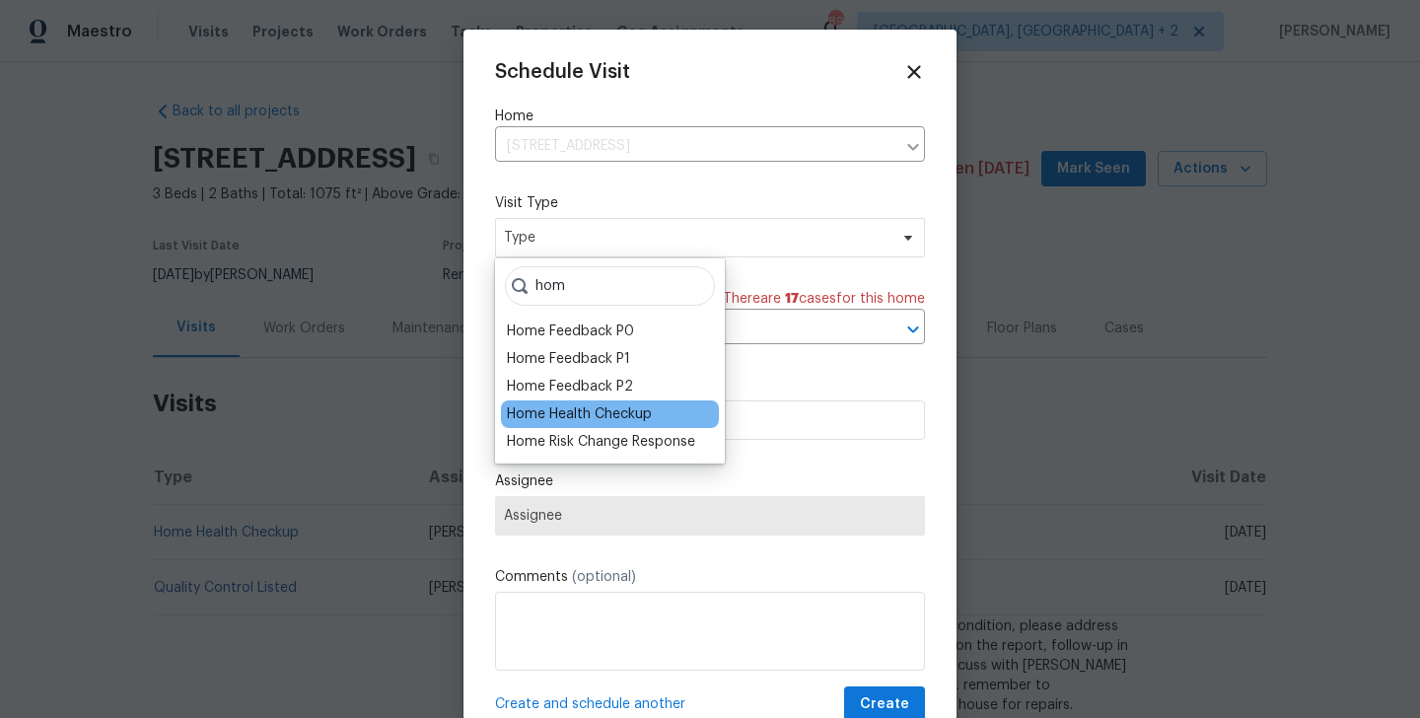
type input "hom"
click at [551, 419] on div "Home Health Checkup" at bounding box center [579, 414] width 145 height 20
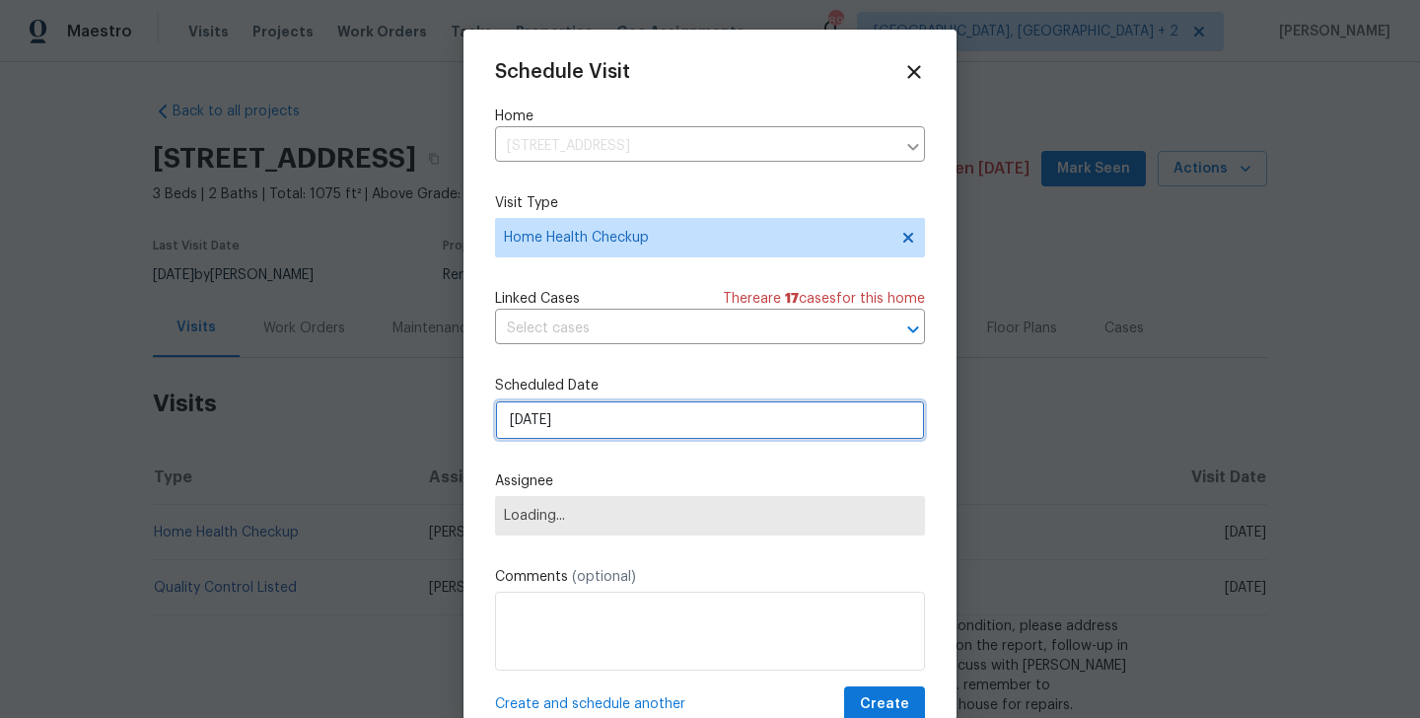
click at [551, 424] on input "[DATE]" at bounding box center [710, 419] width 430 height 39
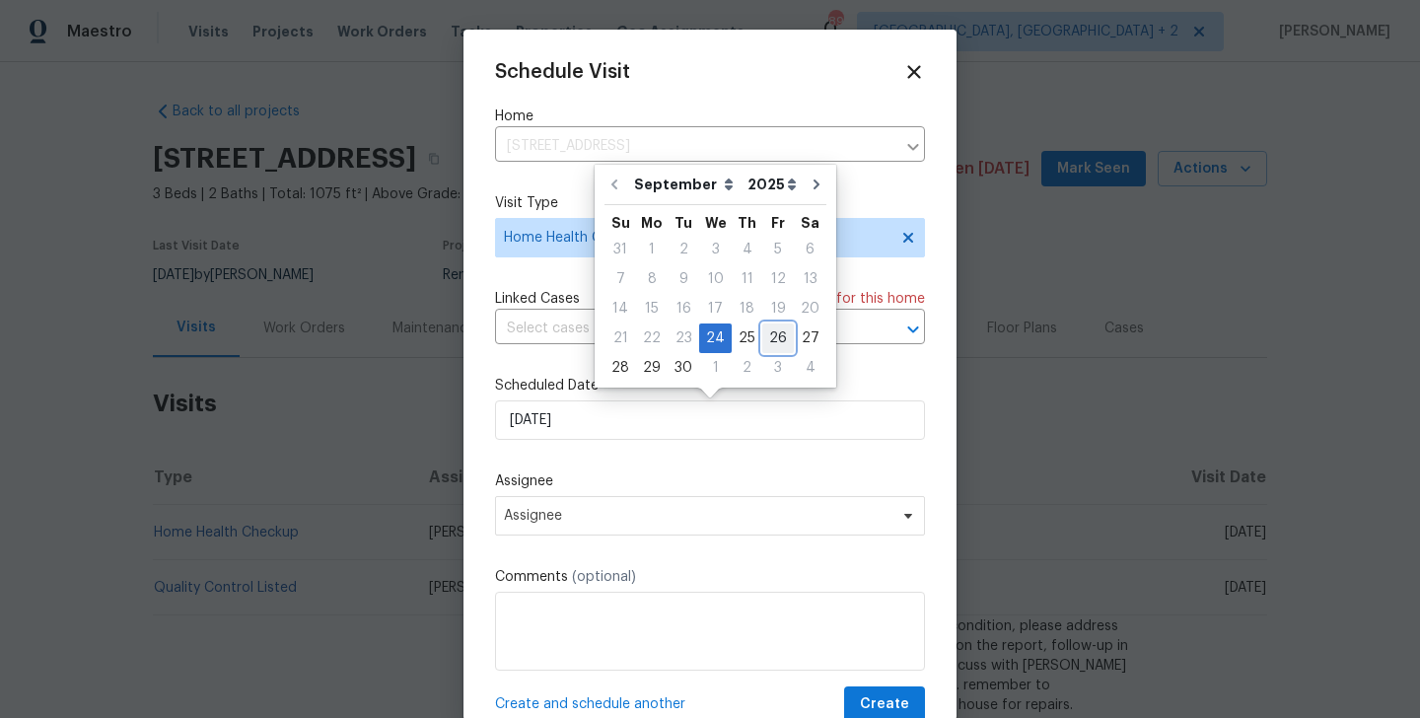
click at [770, 345] on div "26" at bounding box center [779, 339] width 32 height 28
type input "[DATE]"
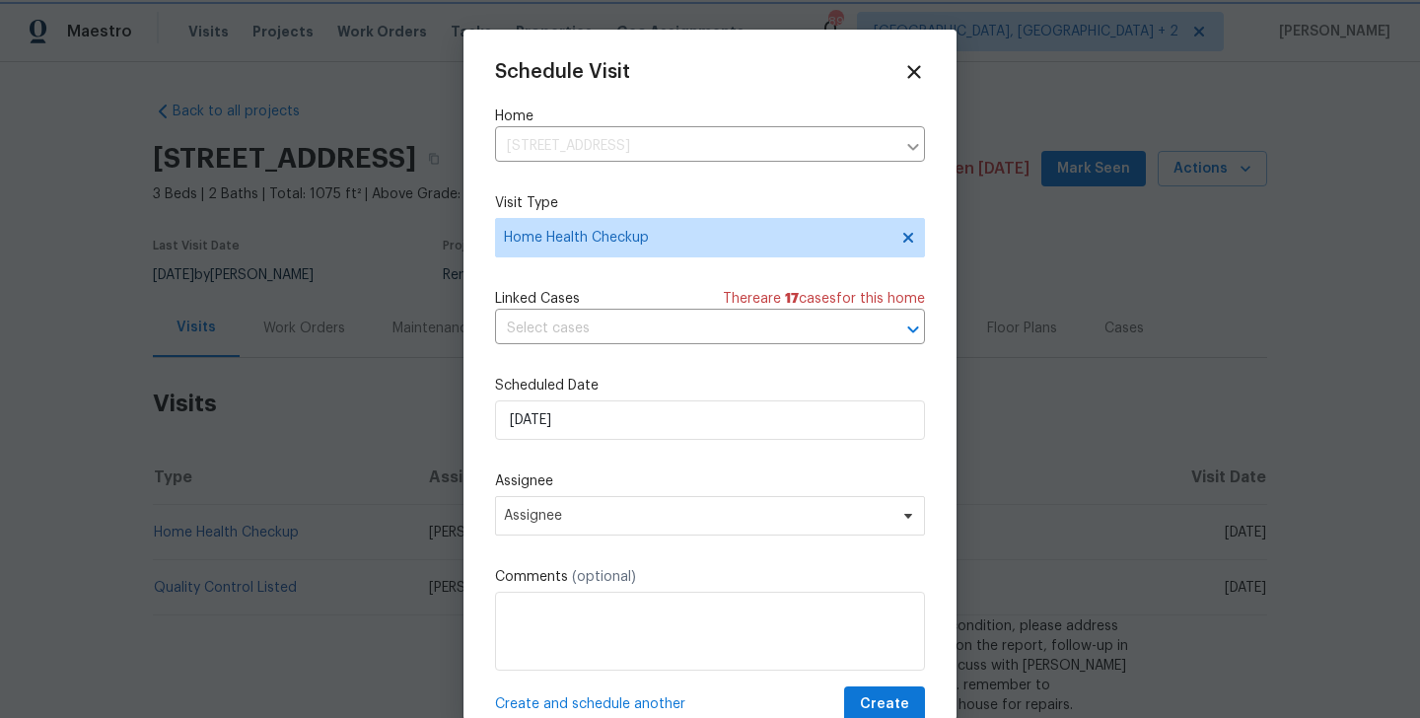
scroll to position [36, 0]
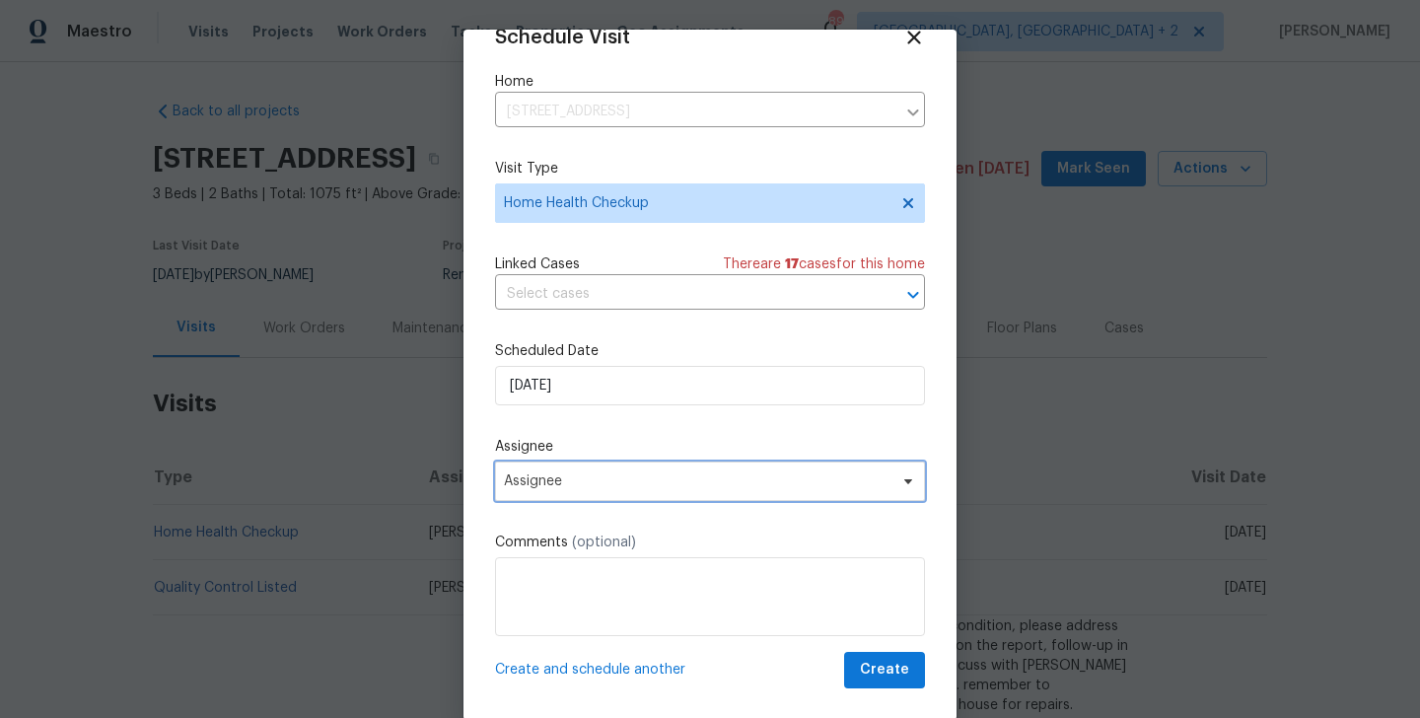
click at [586, 485] on span "Assignee" at bounding box center [697, 481] width 387 height 16
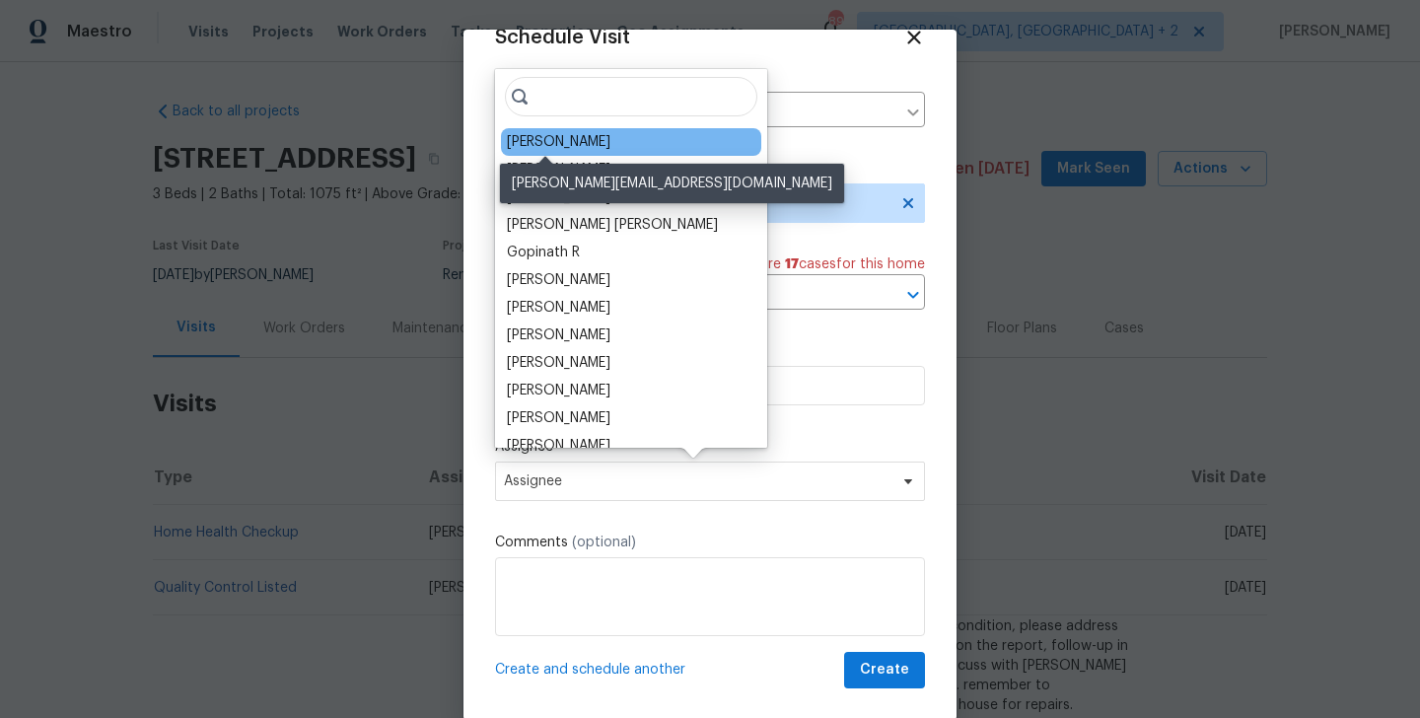
click at [551, 149] on div "[PERSON_NAME]" at bounding box center [559, 142] width 104 height 20
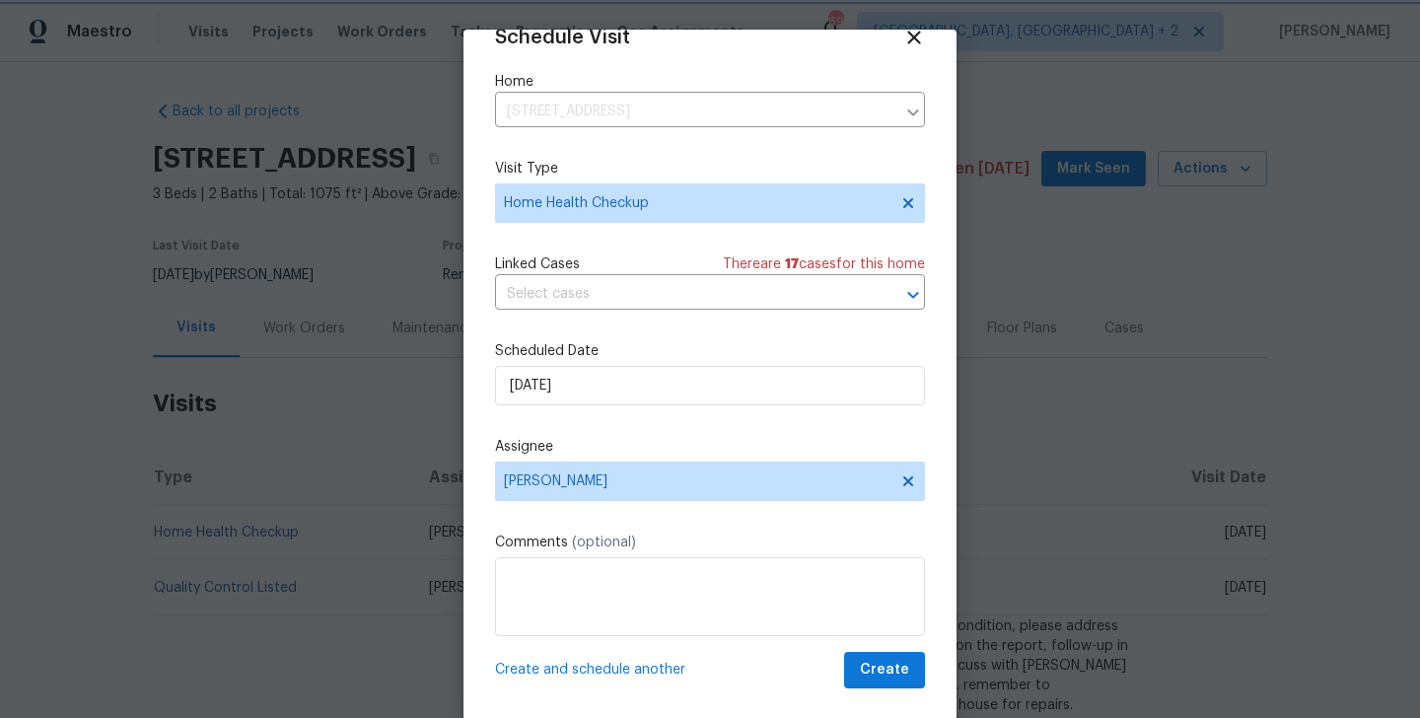
scroll to position [32, 0]
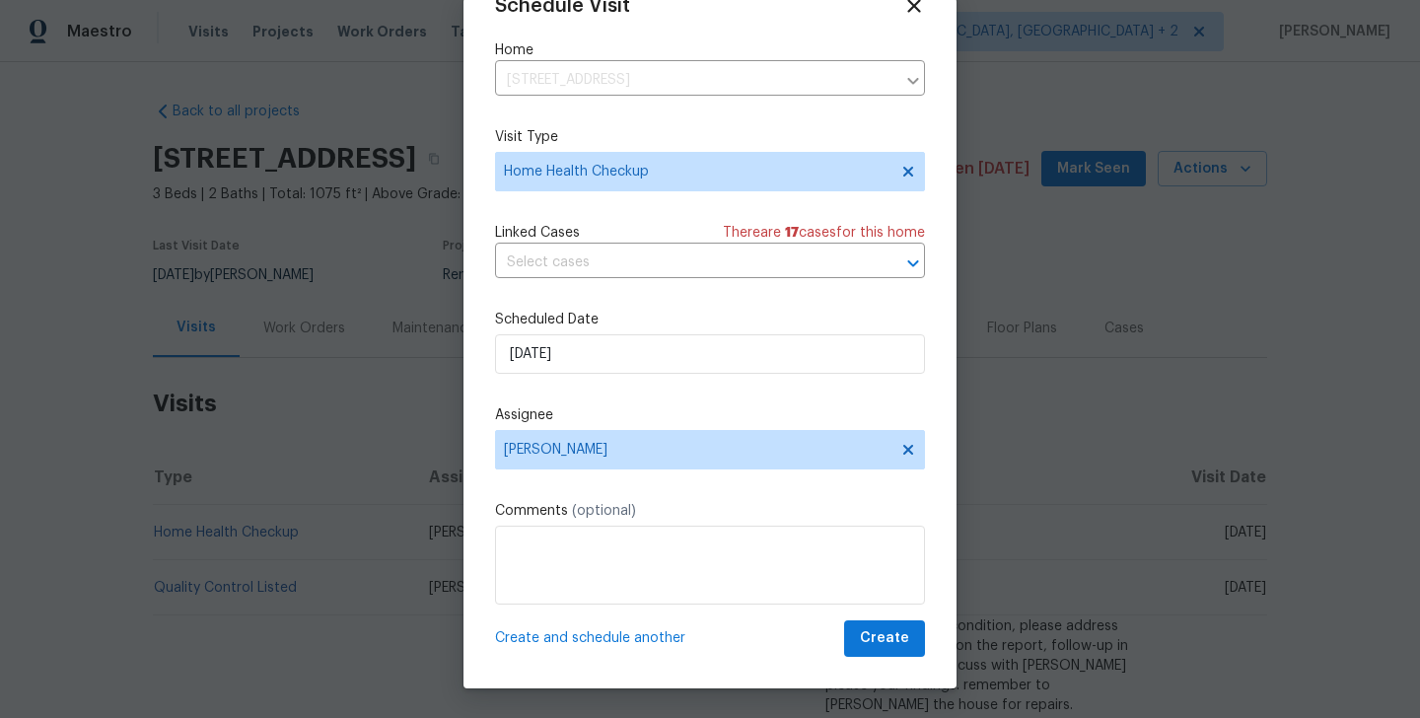
click at [911, 666] on div "Schedule Visit Home [STREET_ADDRESS] ​ Visit Type Home Health Checkup Linked Ca…" at bounding box center [710, 343] width 493 height 691
click at [898, 644] on span "Create" at bounding box center [884, 638] width 49 height 25
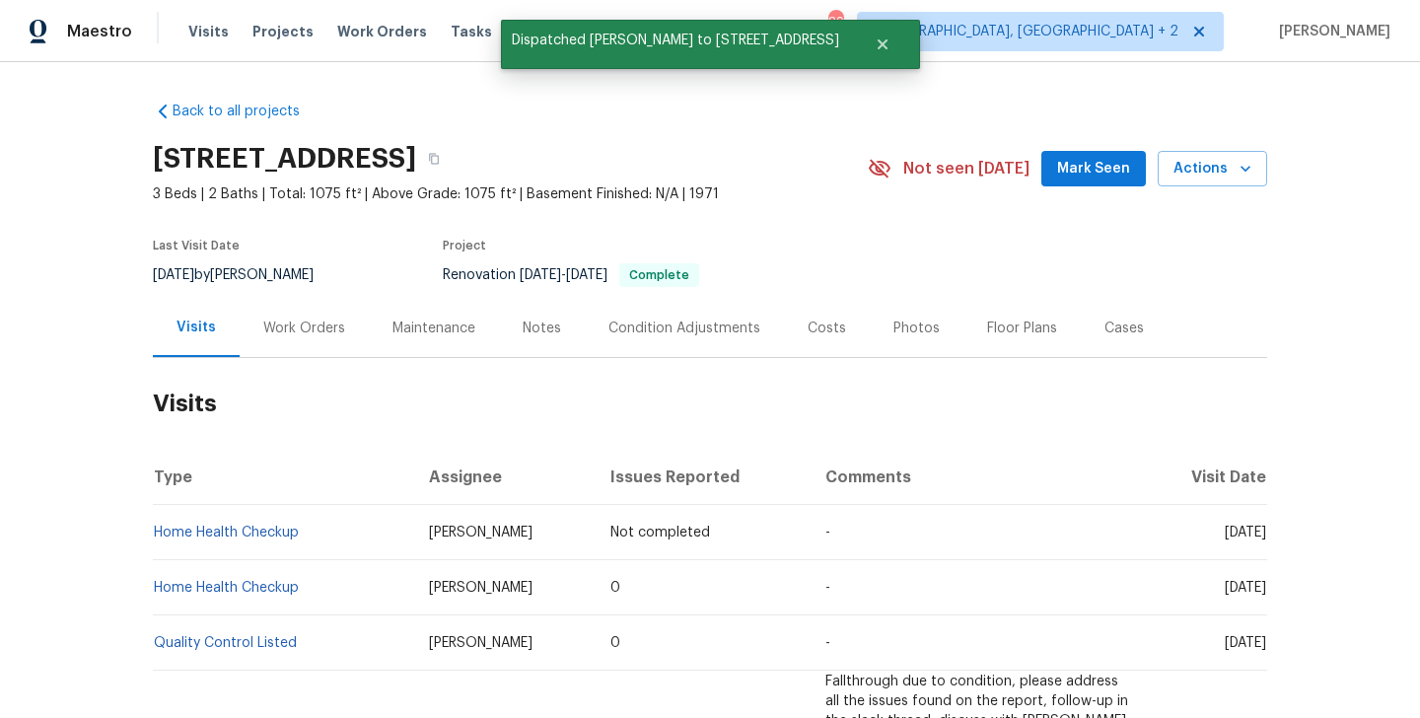
scroll to position [0, 0]
click at [319, 537] on td "Home Health Checkup" at bounding box center [283, 532] width 260 height 55
copy link "Home Health Checkup"
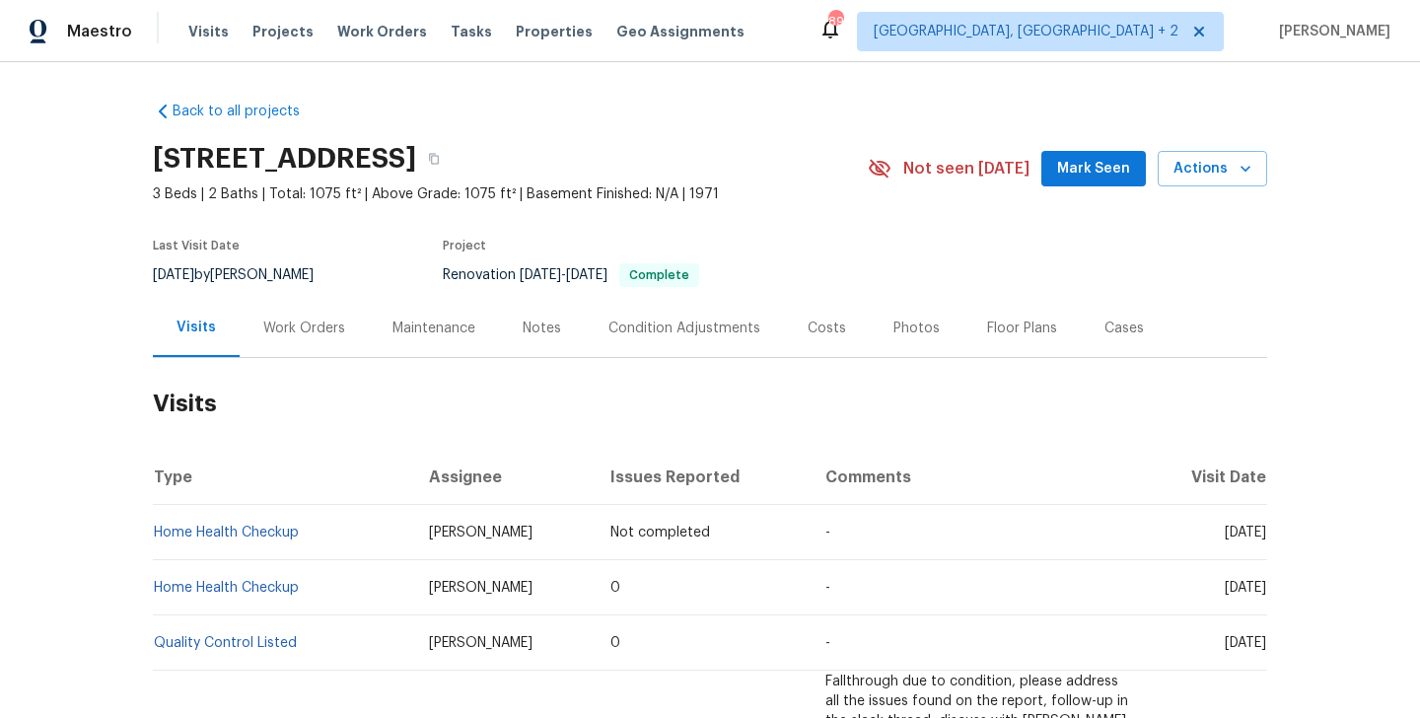
click at [311, 539] on td "Home Health Checkup" at bounding box center [283, 532] width 260 height 55
copy link "Home Health Checkup"
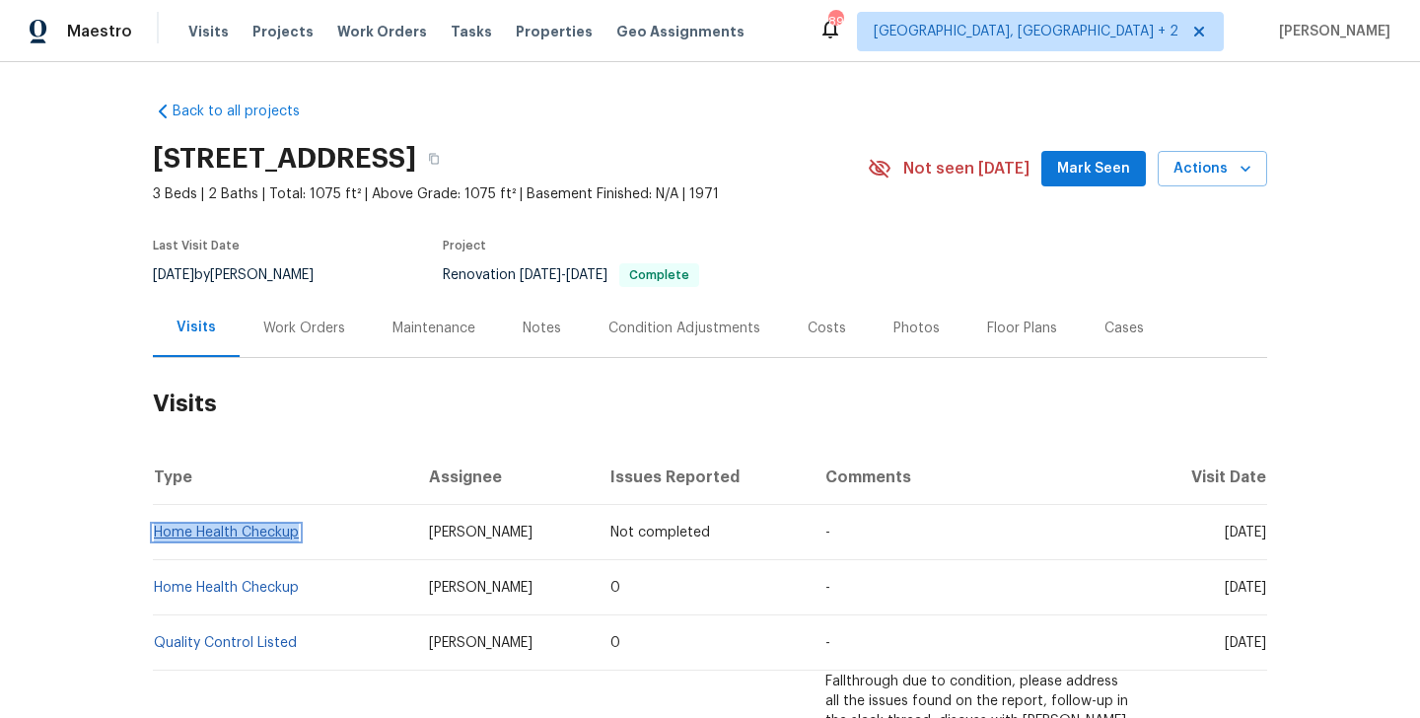
click at [273, 537] on link "Home Health Checkup" at bounding box center [226, 533] width 145 height 14
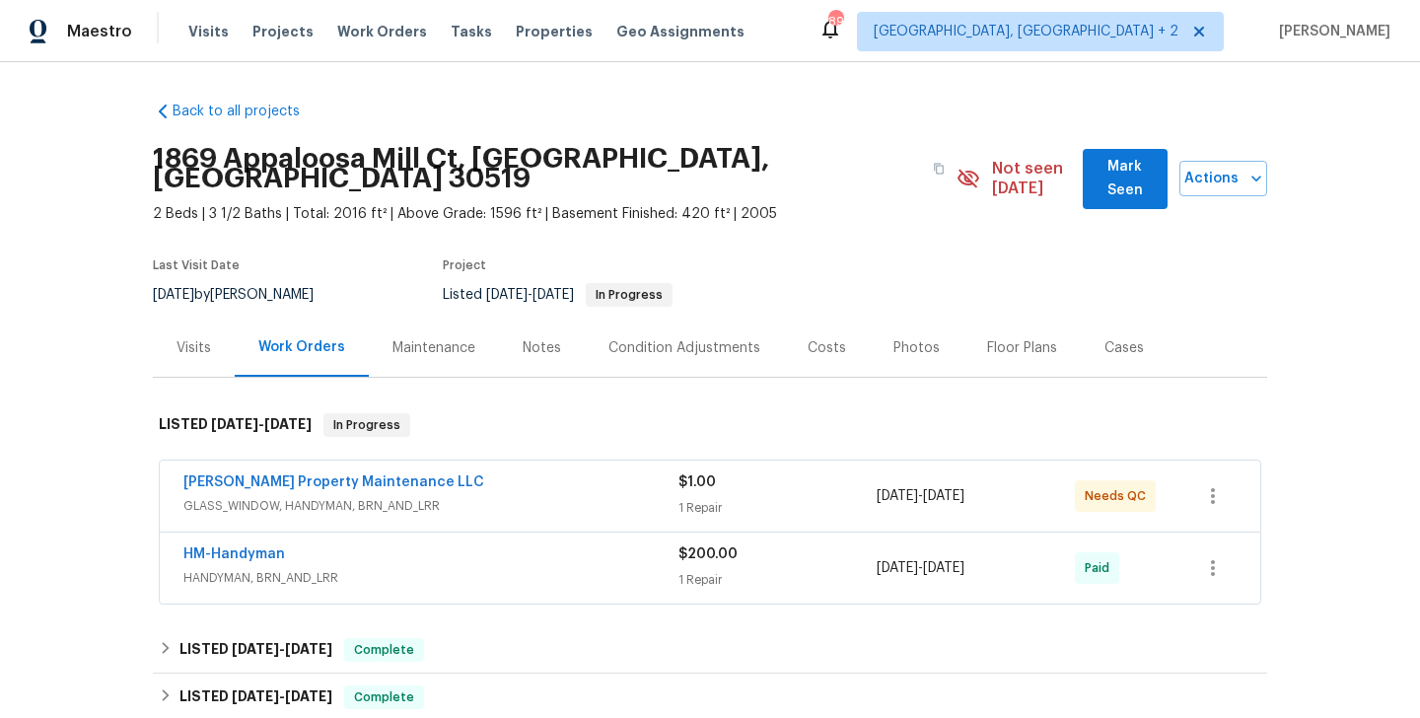
click at [193, 338] on div "Visits" at bounding box center [194, 348] width 35 height 20
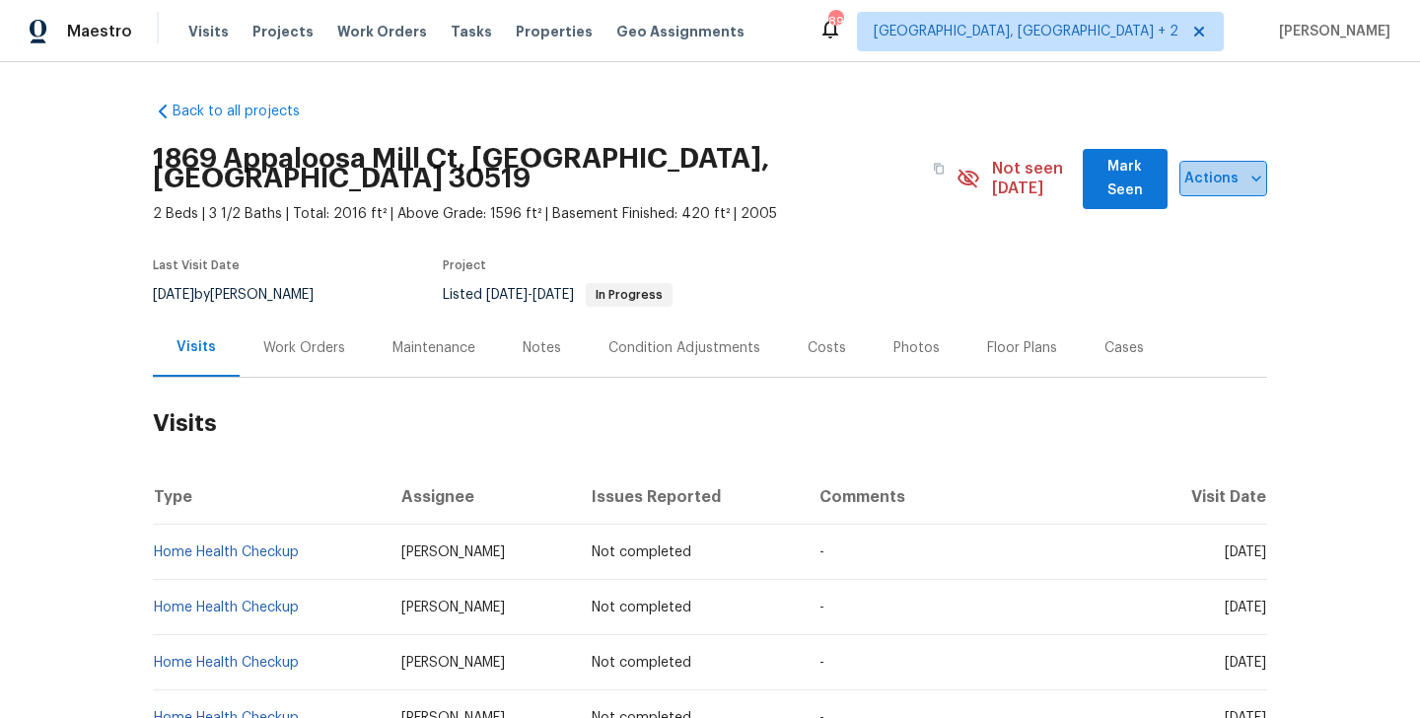
click at [1198, 182] on button "Actions" at bounding box center [1224, 179] width 88 height 36
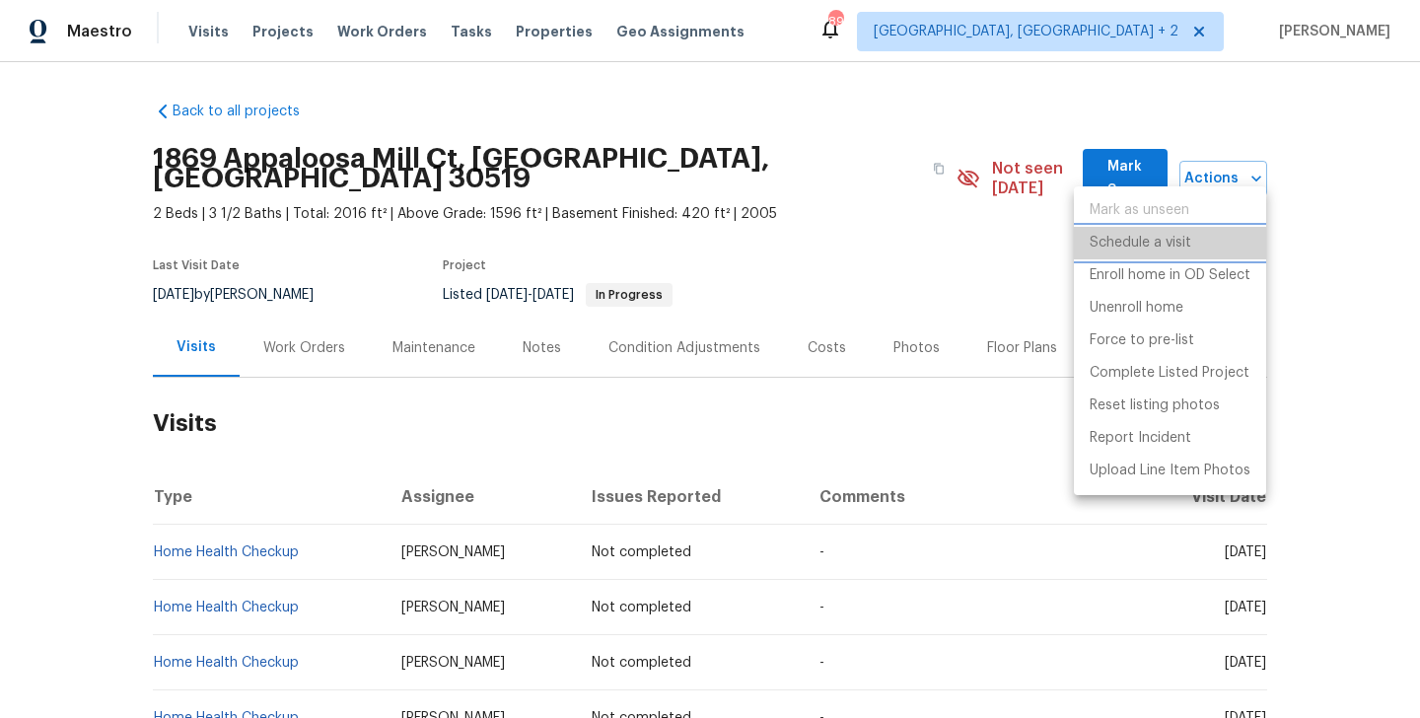
click at [1198, 247] on li "Schedule a visit" at bounding box center [1170, 243] width 192 height 33
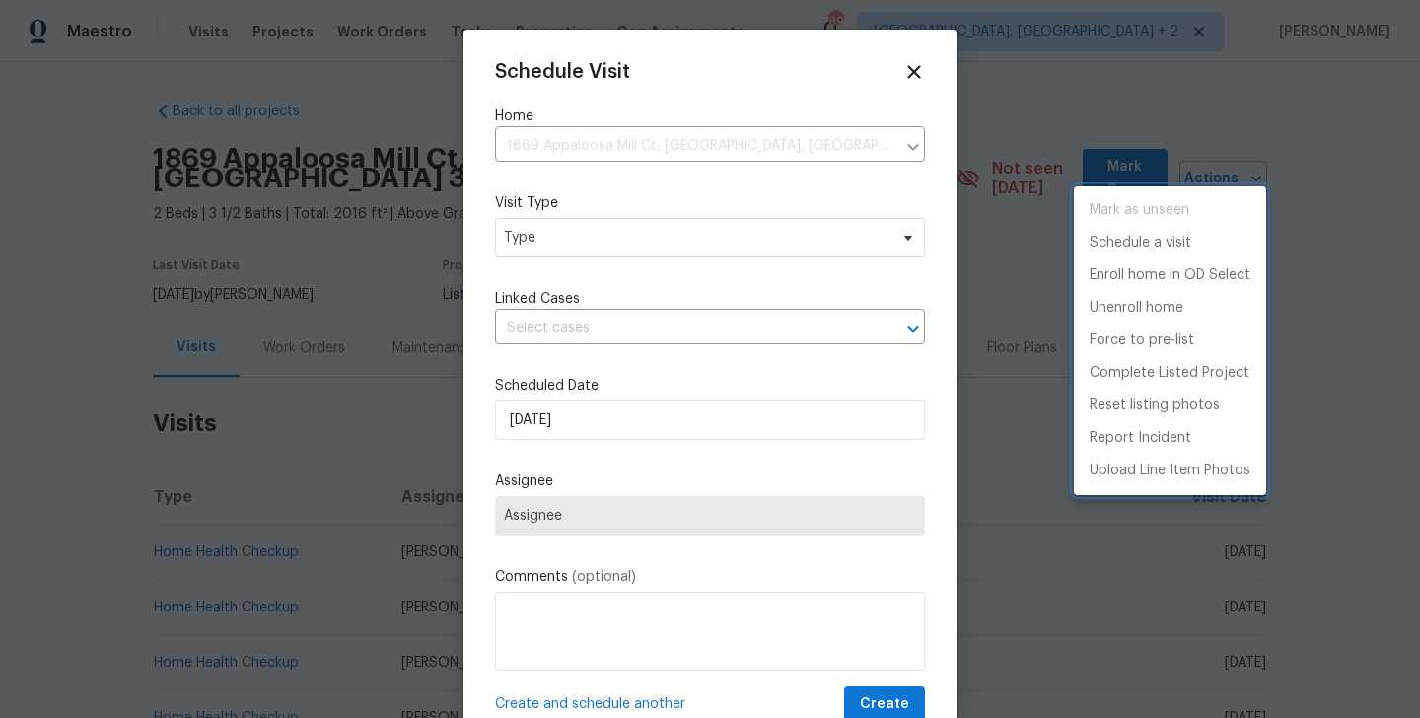
click at [599, 231] on div at bounding box center [710, 359] width 1420 height 718
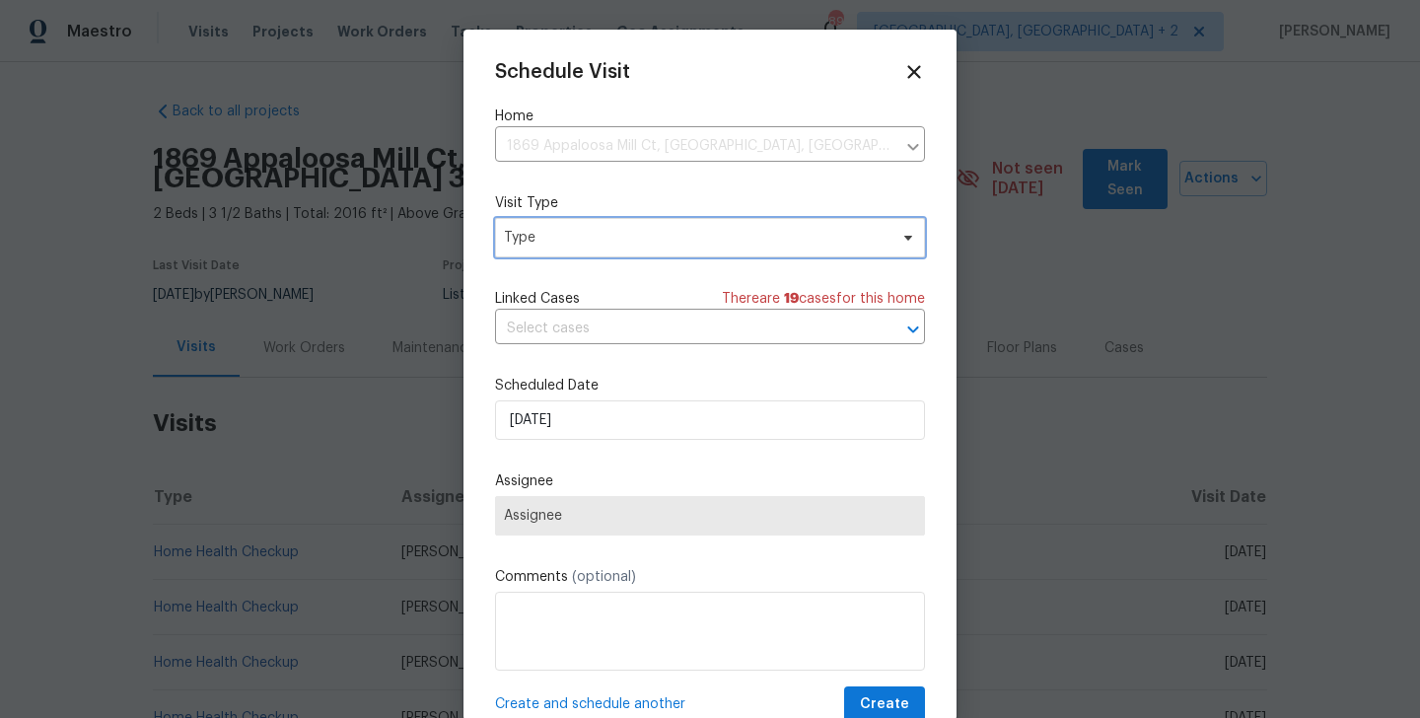
click at [554, 231] on span "Type" at bounding box center [696, 238] width 384 height 20
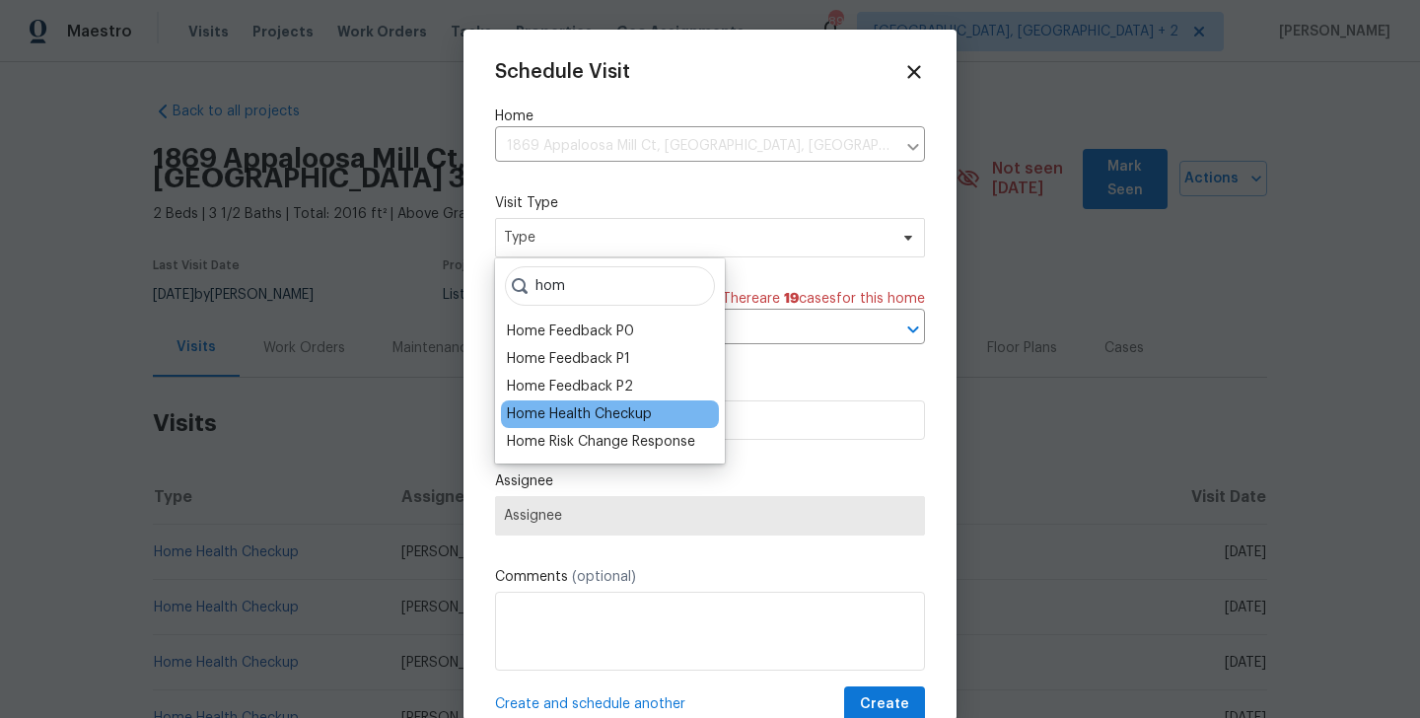
type input "hom"
click at [581, 404] on div "Home Health Checkup" at bounding box center [579, 414] width 145 height 20
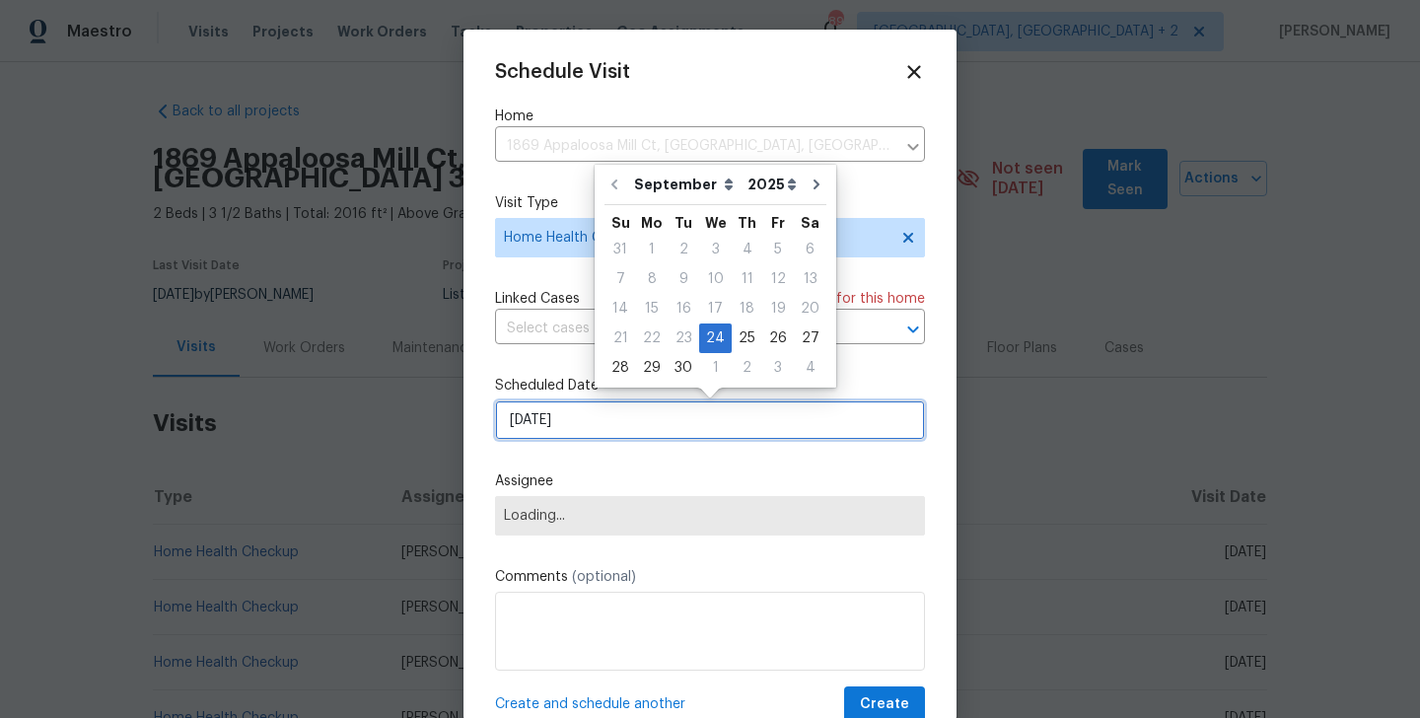
click at [562, 416] on input "[DATE]" at bounding box center [710, 419] width 430 height 39
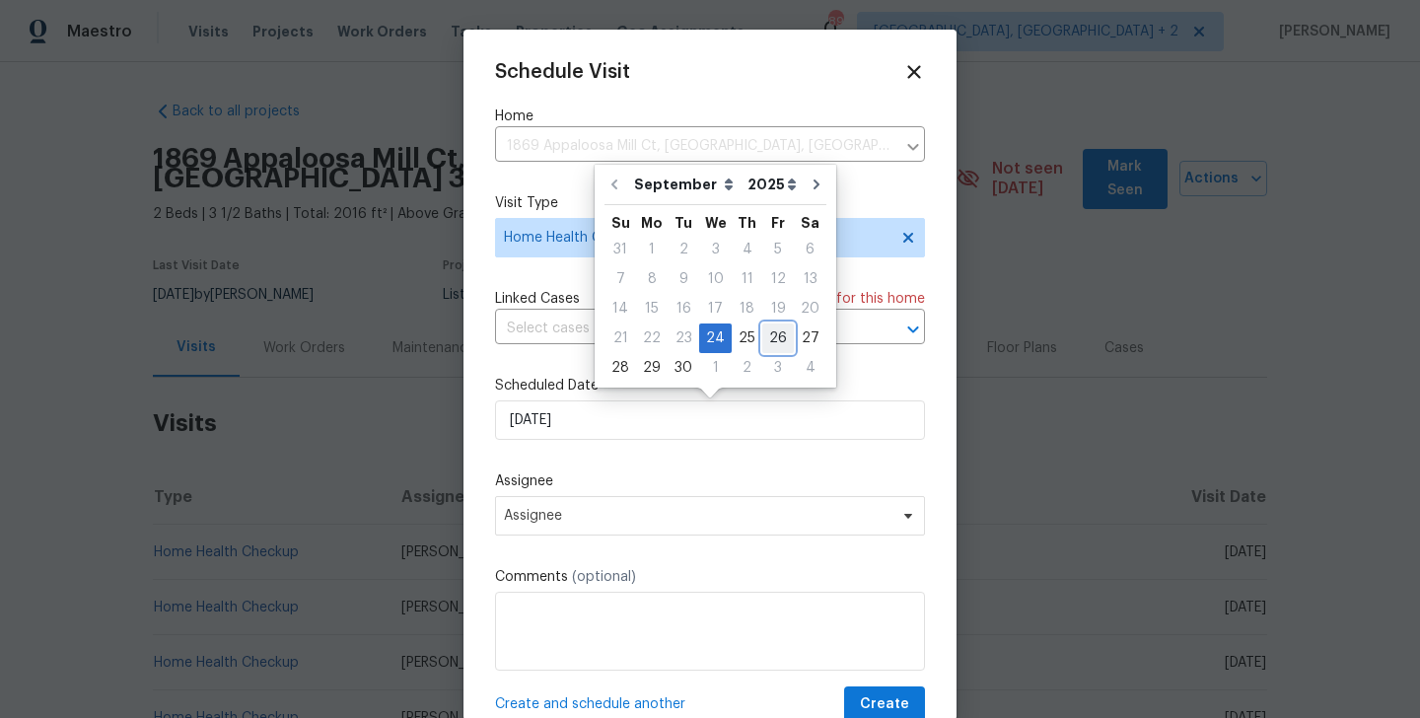
click at [764, 339] on div "26" at bounding box center [779, 339] width 32 height 28
type input "26/09/2025"
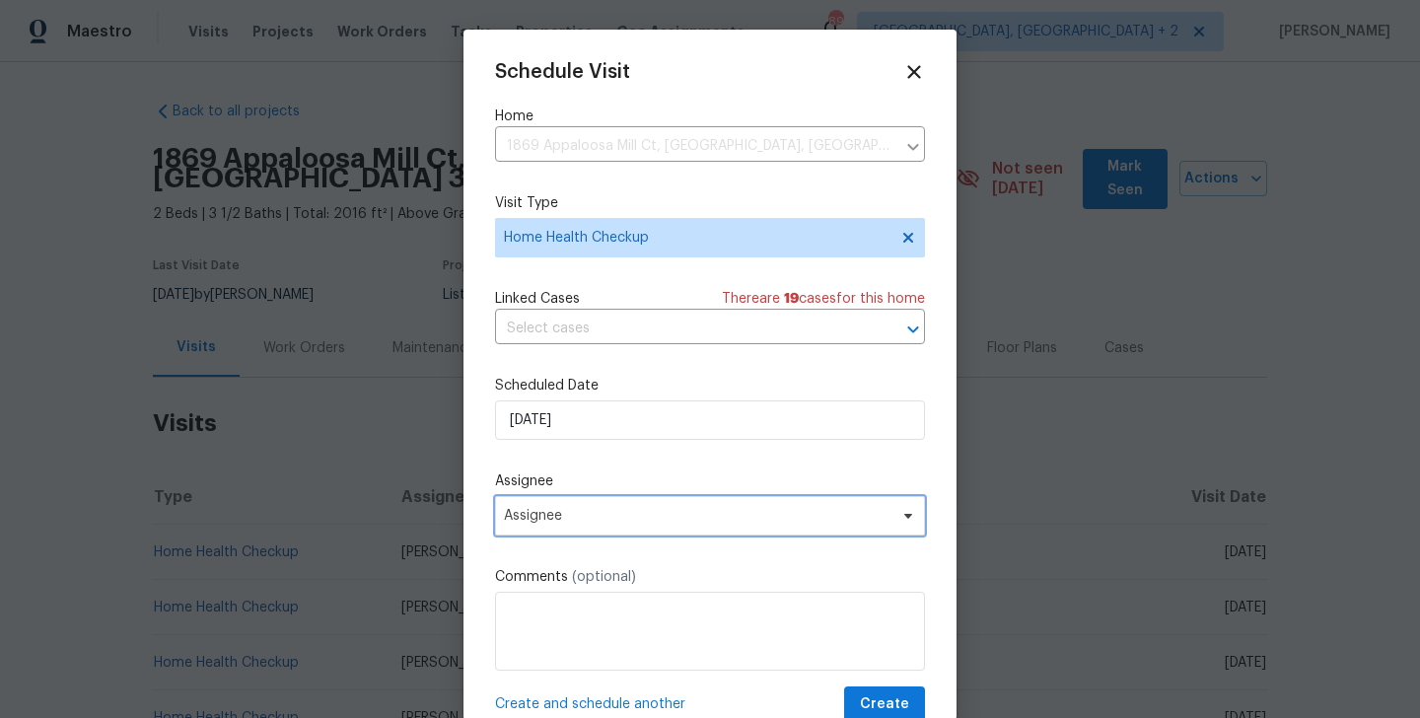
click at [585, 517] on span "Assignee" at bounding box center [697, 516] width 387 height 16
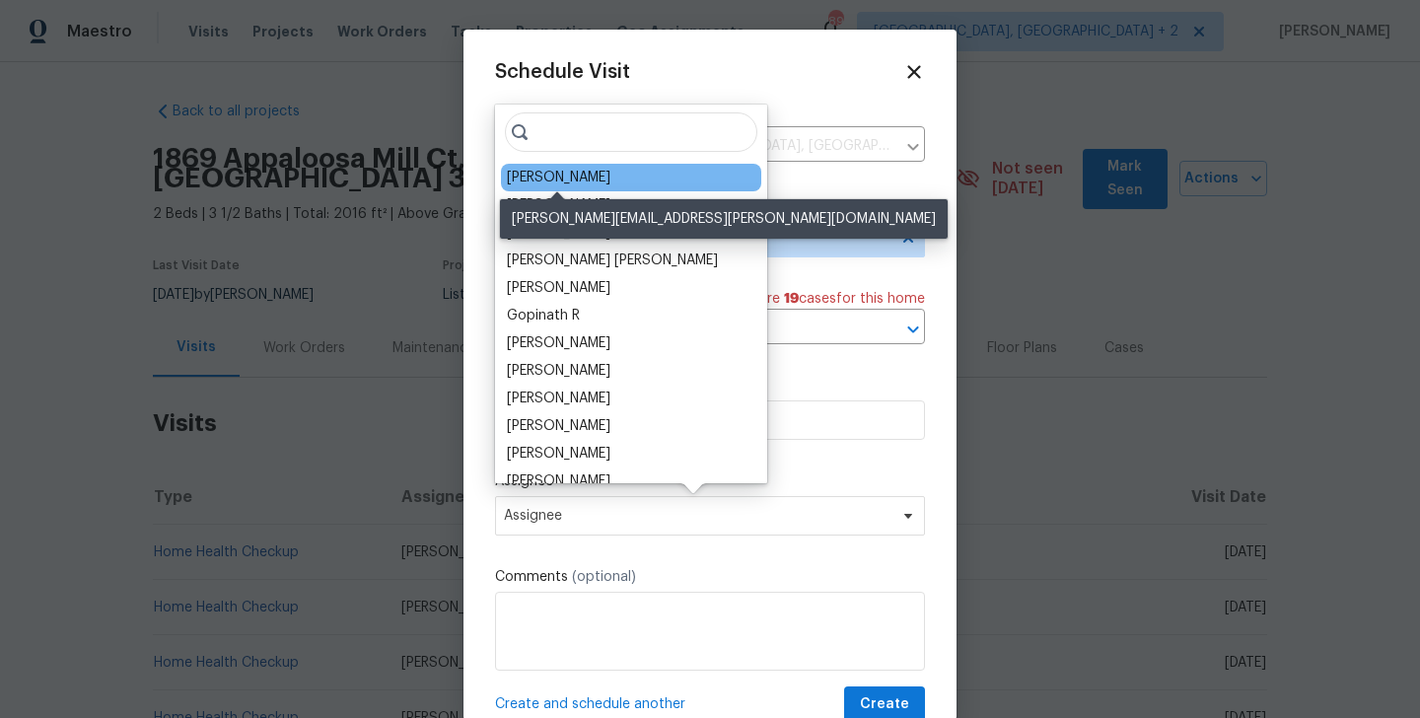
click at [544, 179] on div "Scott Smathers" at bounding box center [559, 178] width 104 height 20
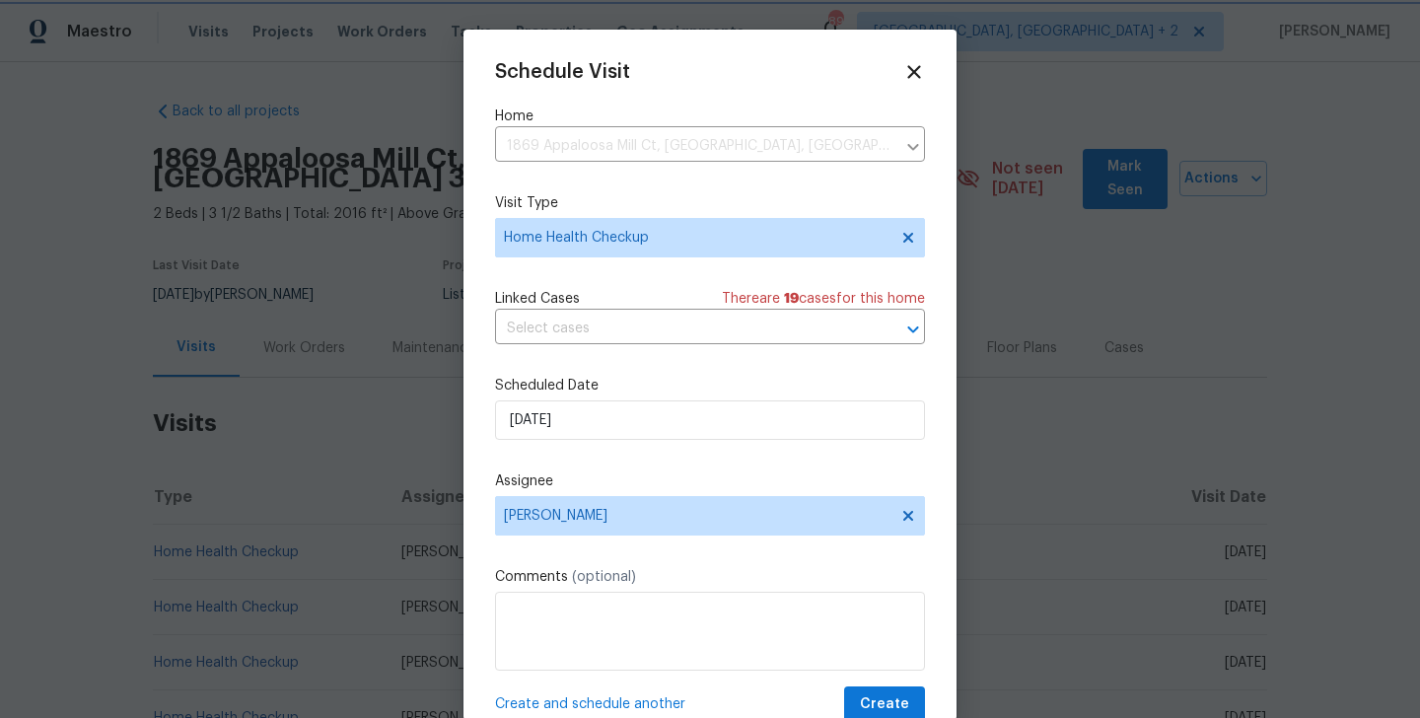
scroll to position [36, 0]
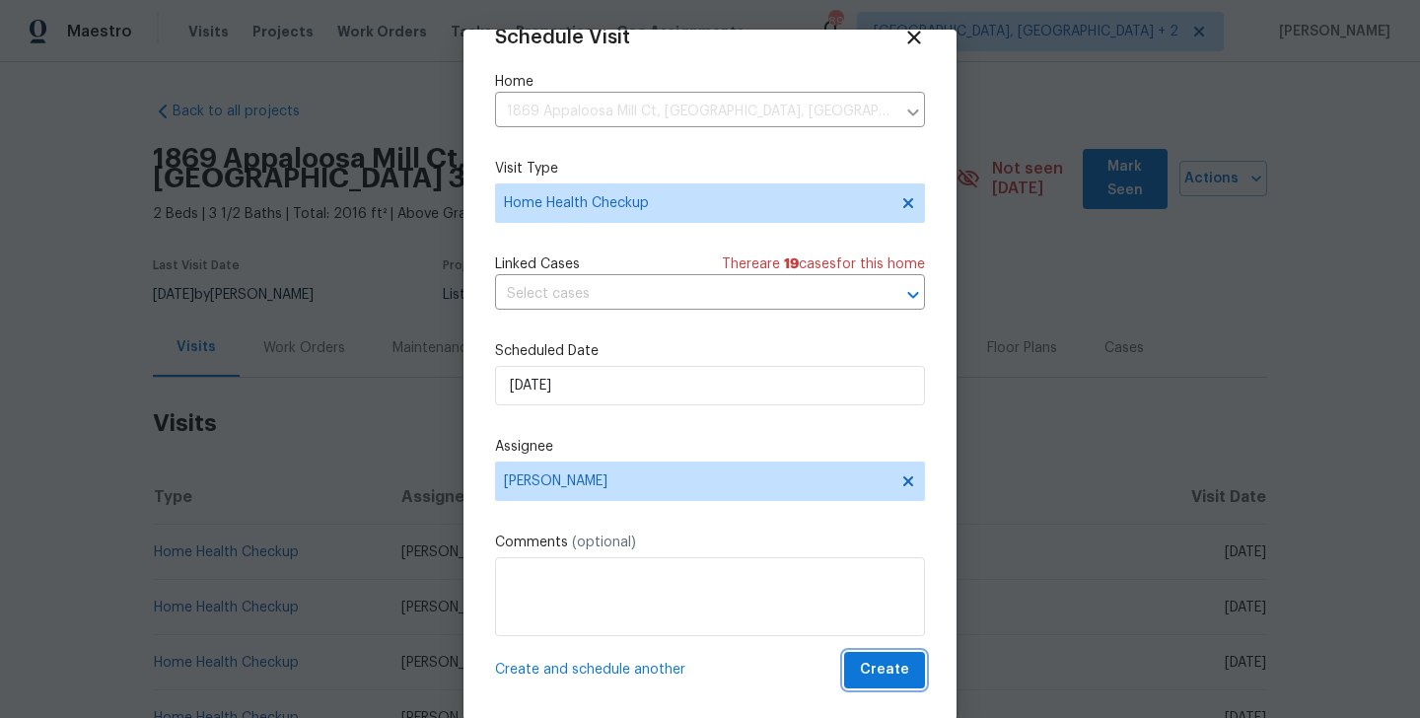
click at [874, 660] on span "Create" at bounding box center [884, 670] width 49 height 25
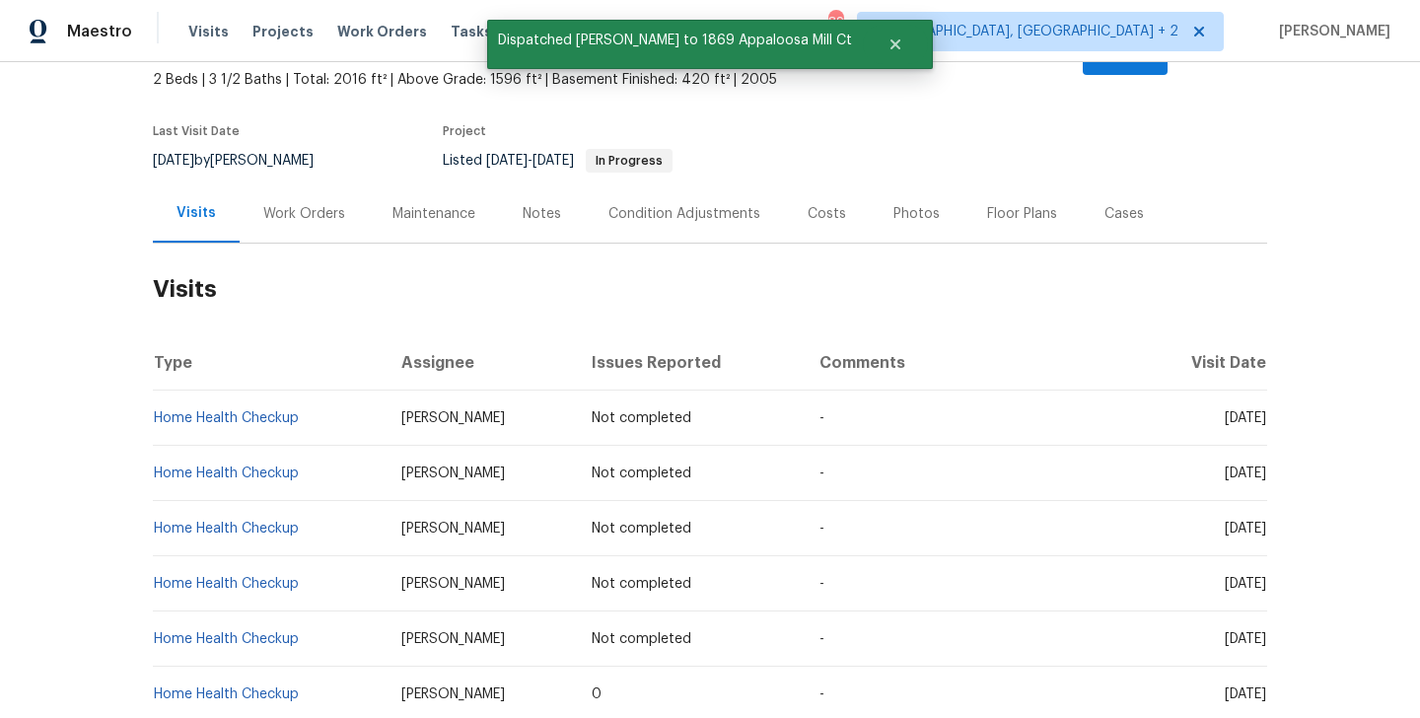
scroll to position [135, 0]
click at [314, 560] on td "Home Health Checkup" at bounding box center [269, 582] width 233 height 55
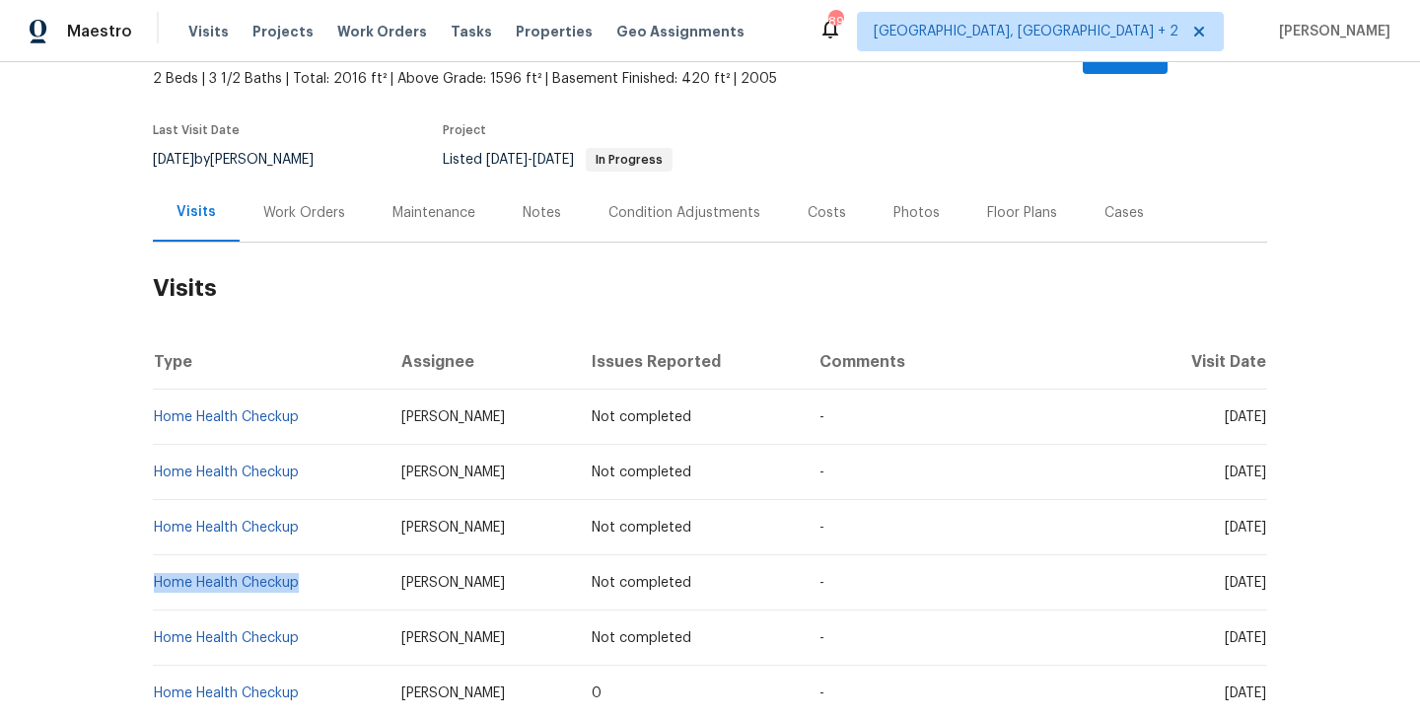
copy link "Home Health Checkup"
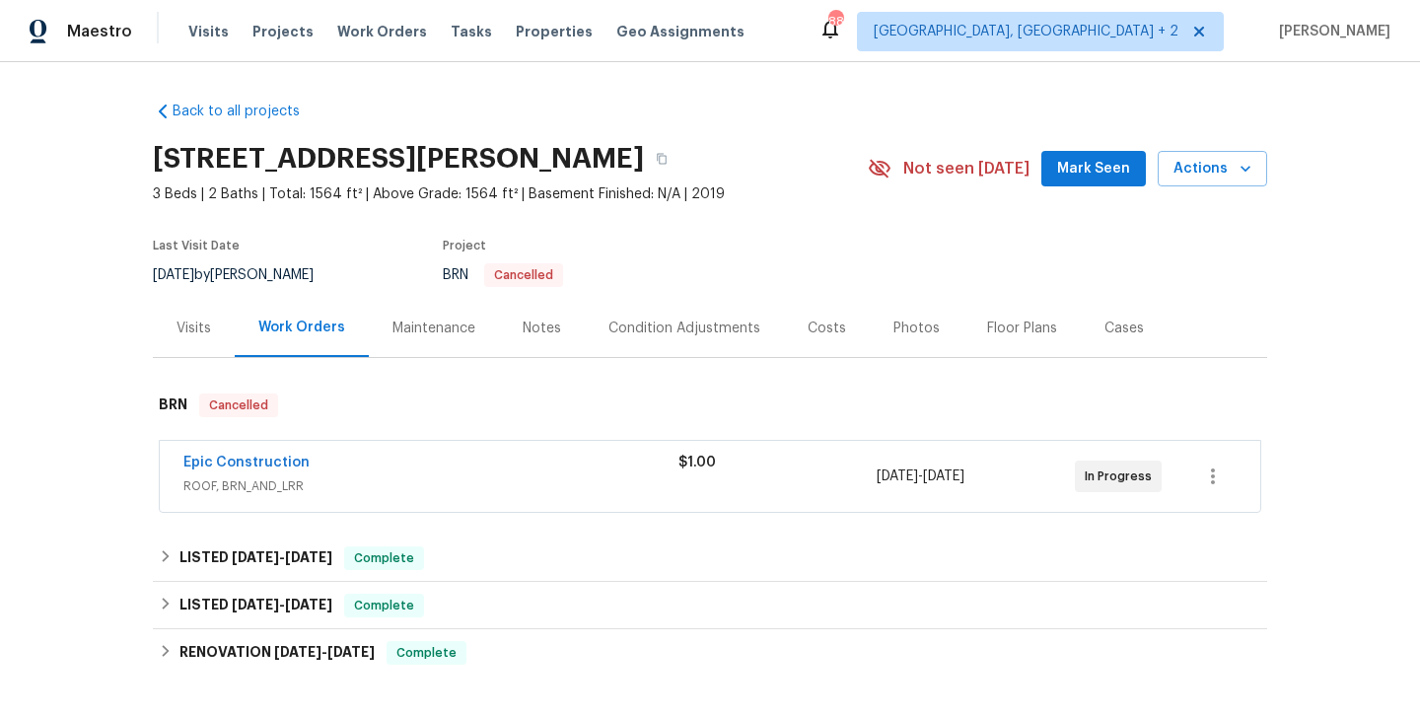
click at [176, 315] on div "Visits" at bounding box center [194, 328] width 82 height 58
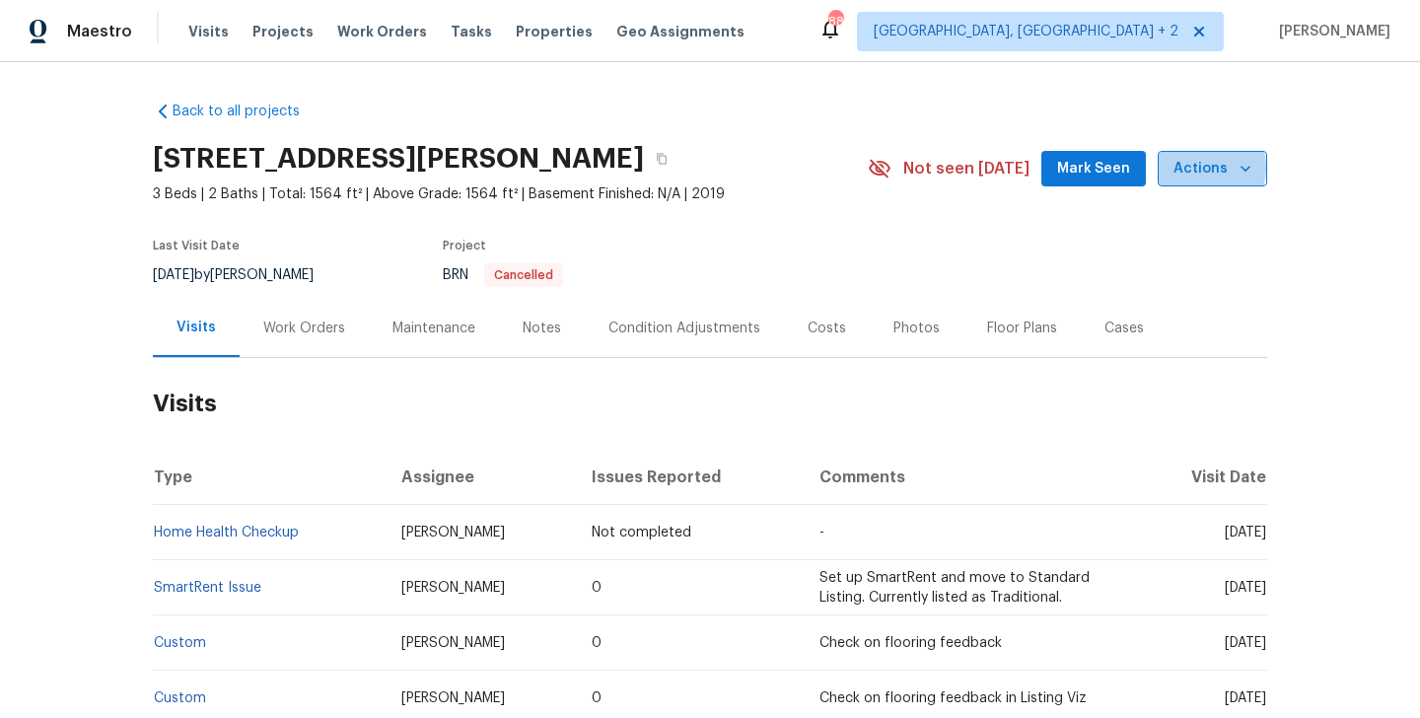
click at [1203, 168] on span "Actions" at bounding box center [1213, 169] width 78 height 25
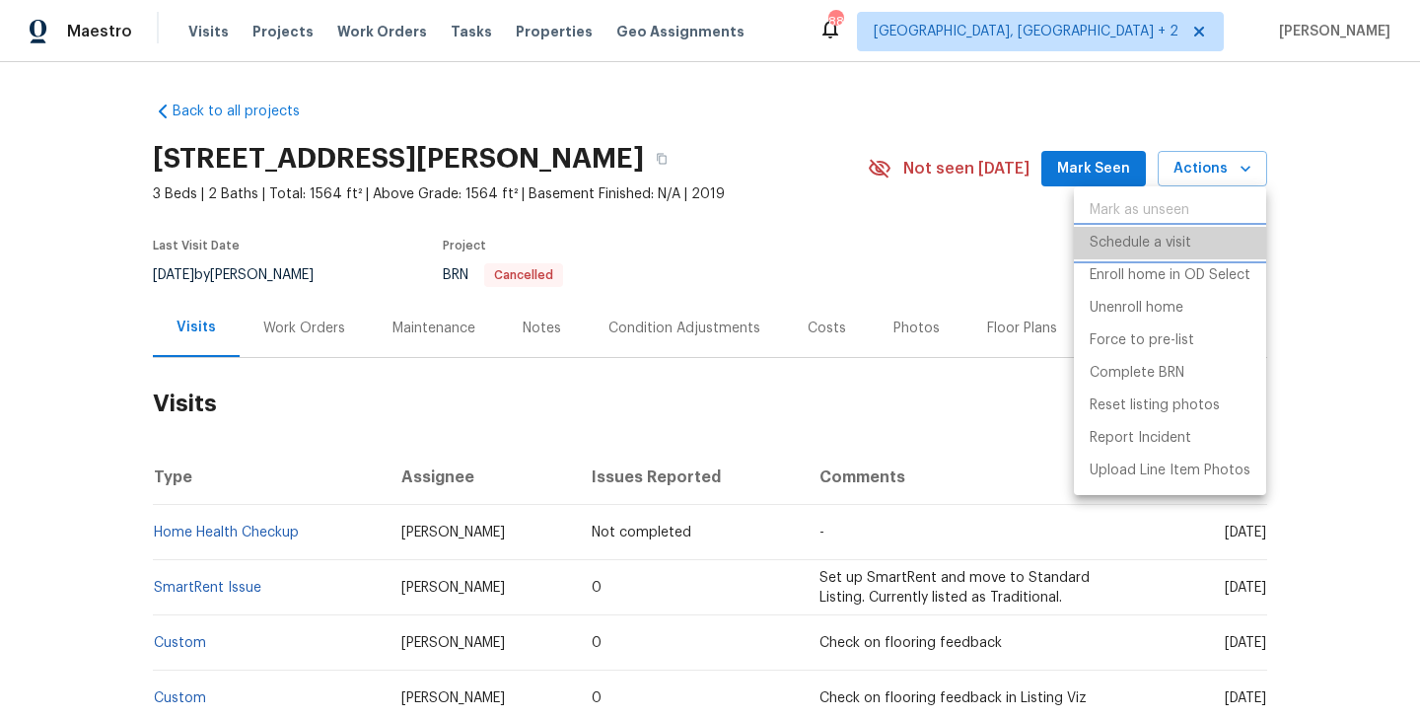
click at [1130, 248] on p "Schedule a visit" at bounding box center [1141, 243] width 102 height 21
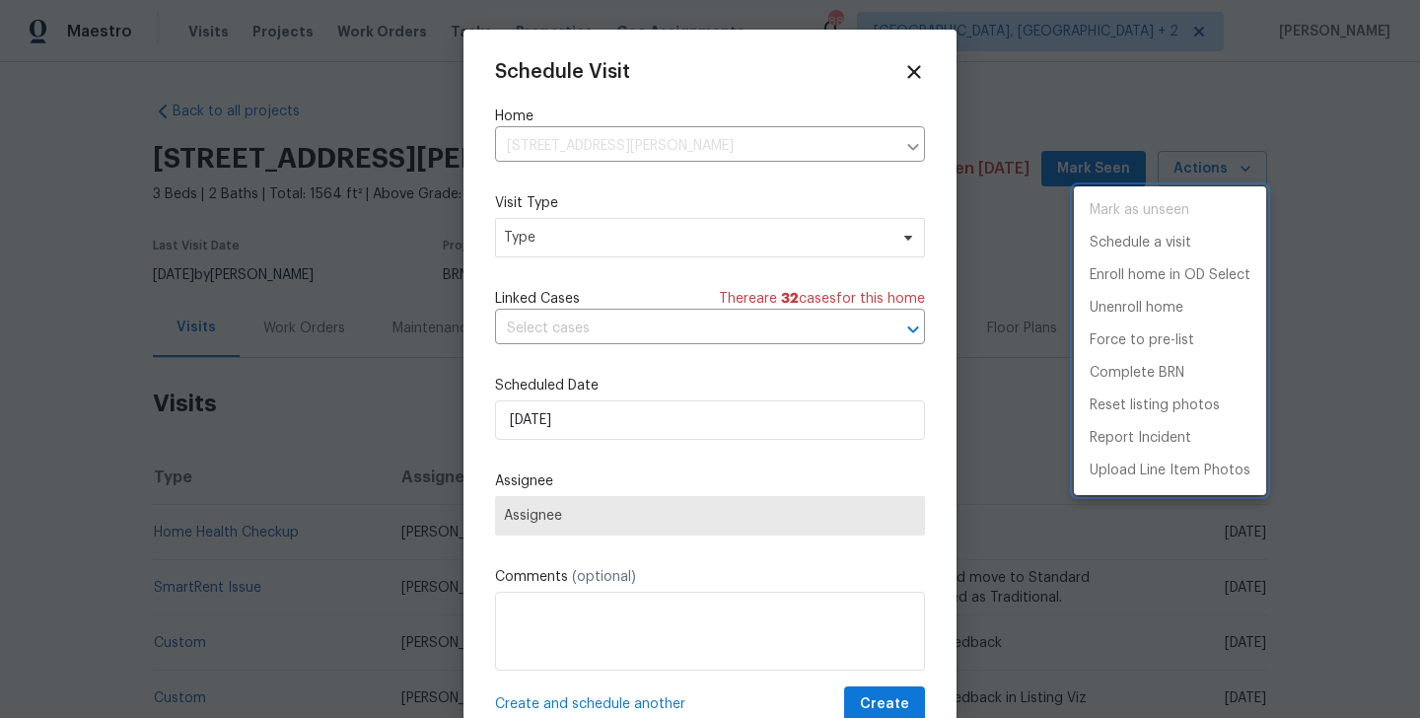
click at [548, 241] on div at bounding box center [710, 359] width 1420 height 718
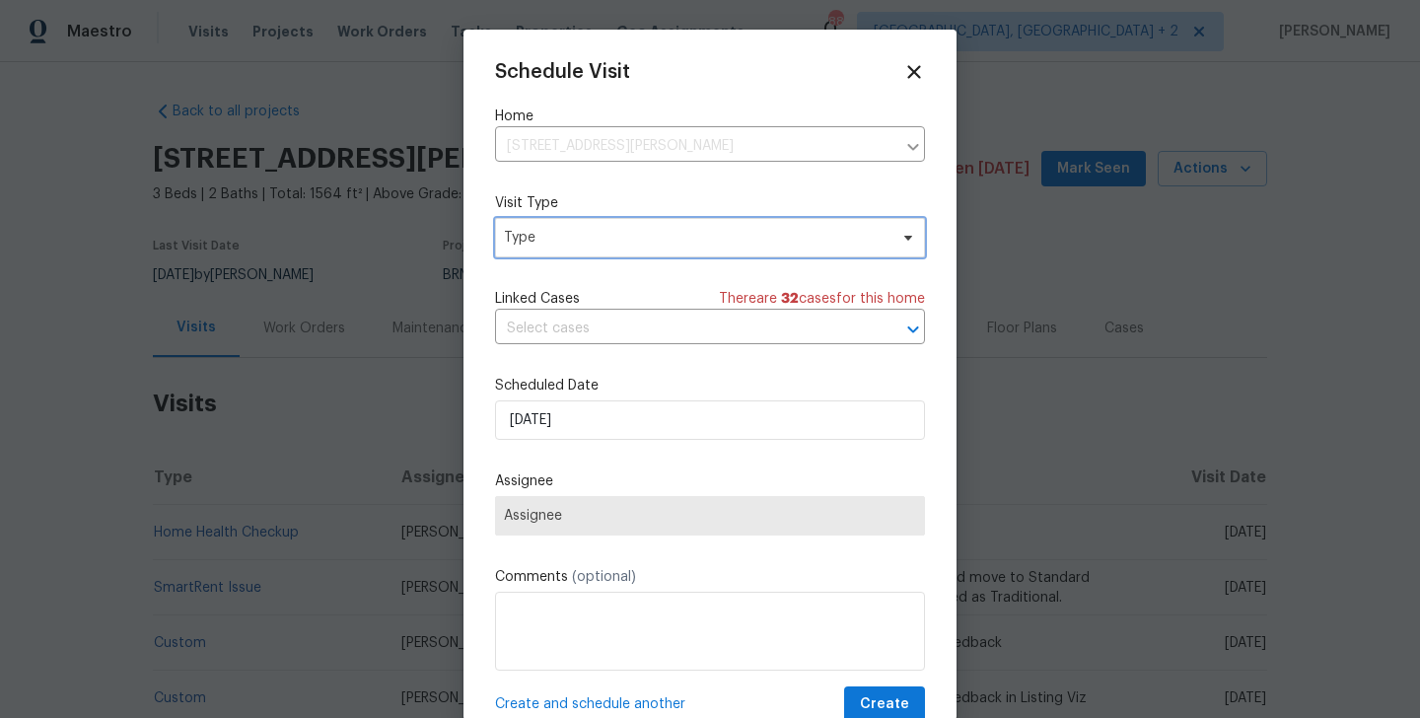
click at [581, 244] on span "Type" at bounding box center [696, 238] width 384 height 20
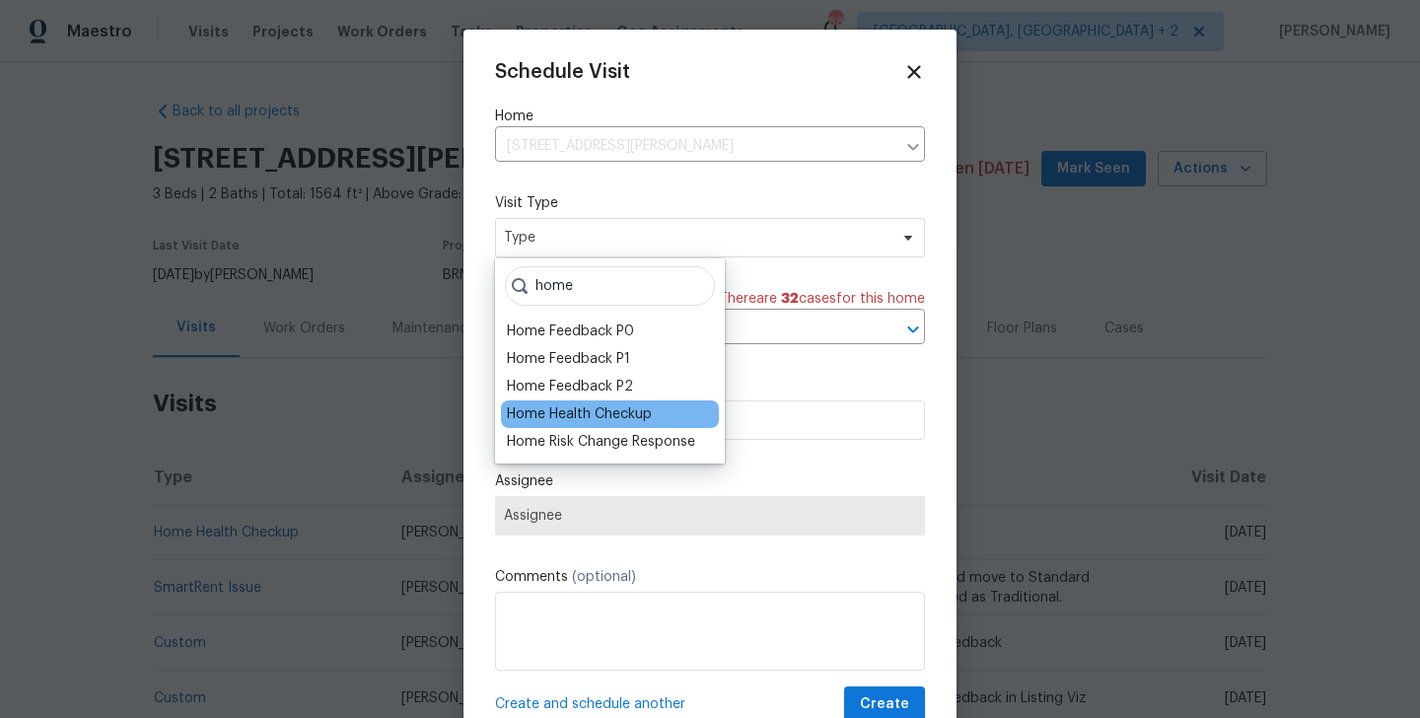
type input "home"
click at [603, 414] on div "Home Health Checkup" at bounding box center [579, 414] width 145 height 20
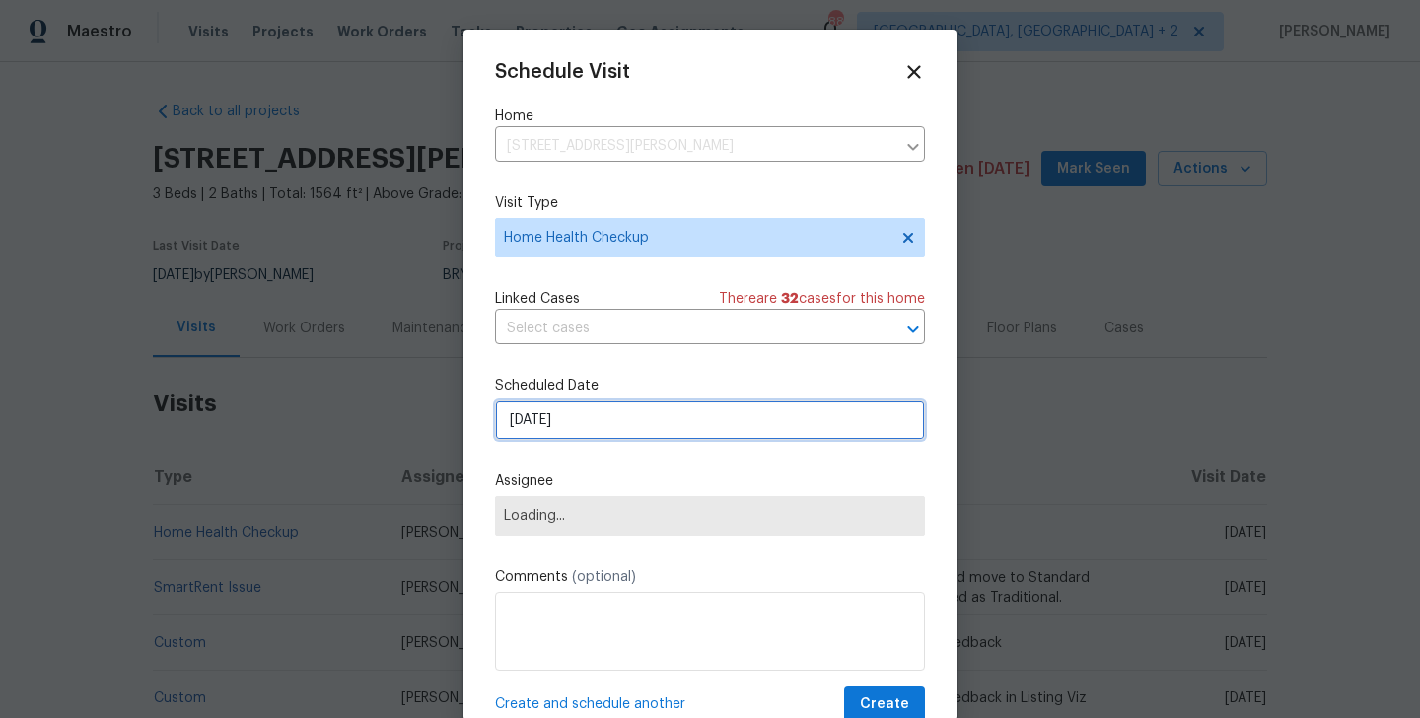
click at [562, 405] on input "[DATE]" at bounding box center [710, 419] width 430 height 39
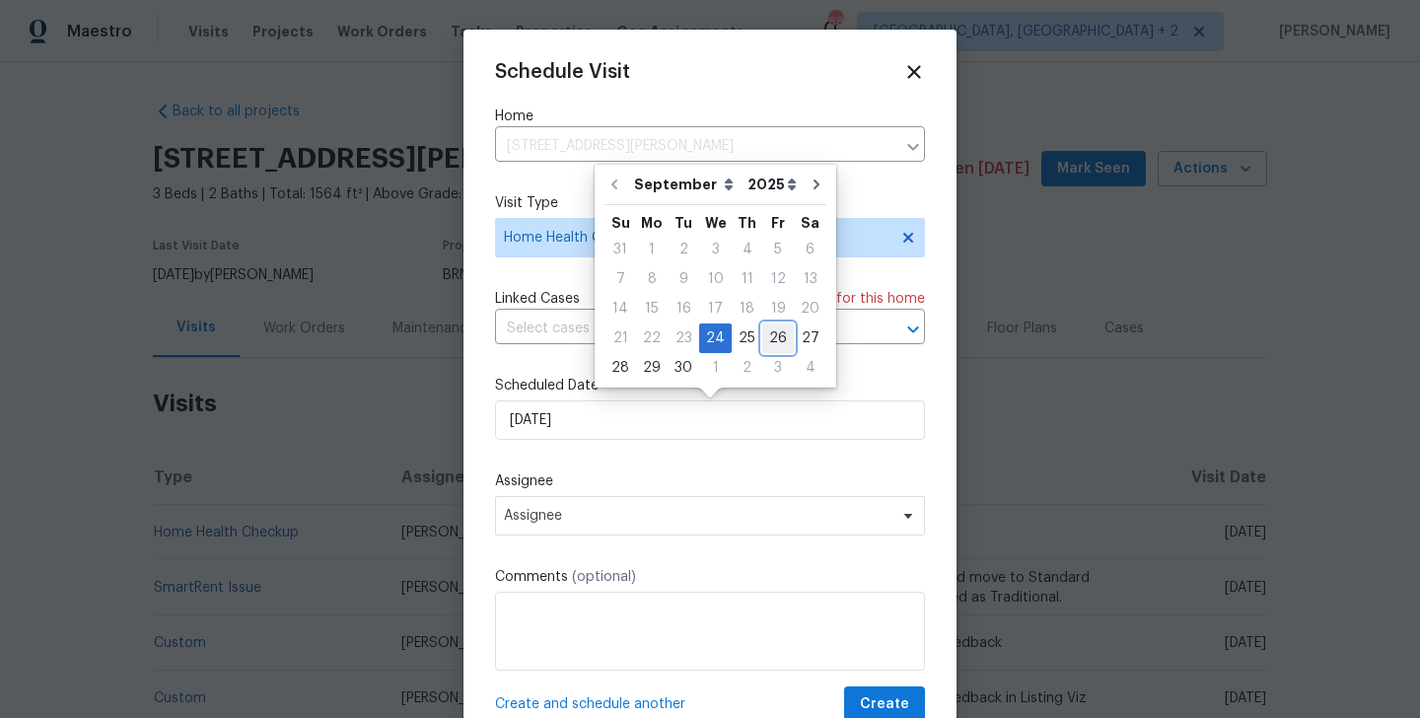
click at [776, 347] on div "26" at bounding box center [779, 339] width 32 height 28
type input "[DATE]"
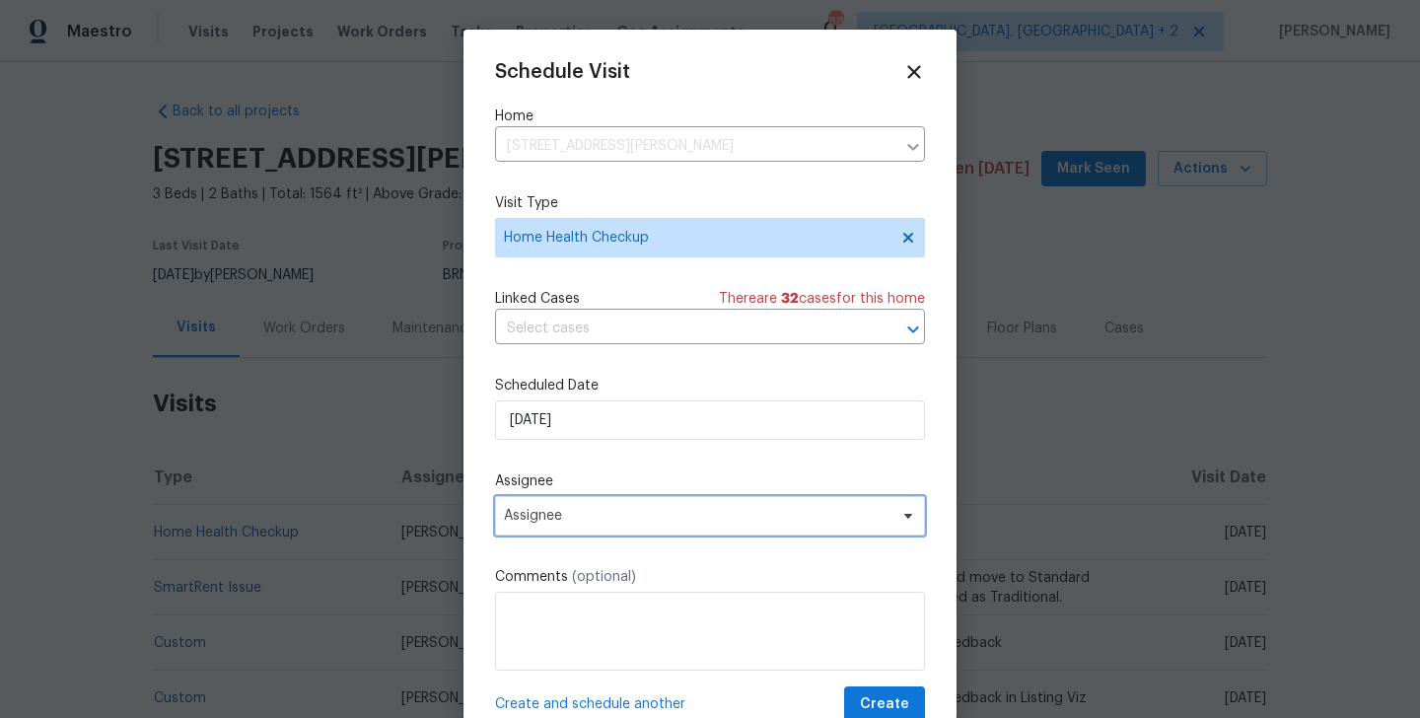
click at [593, 503] on span "Assignee" at bounding box center [710, 515] width 430 height 39
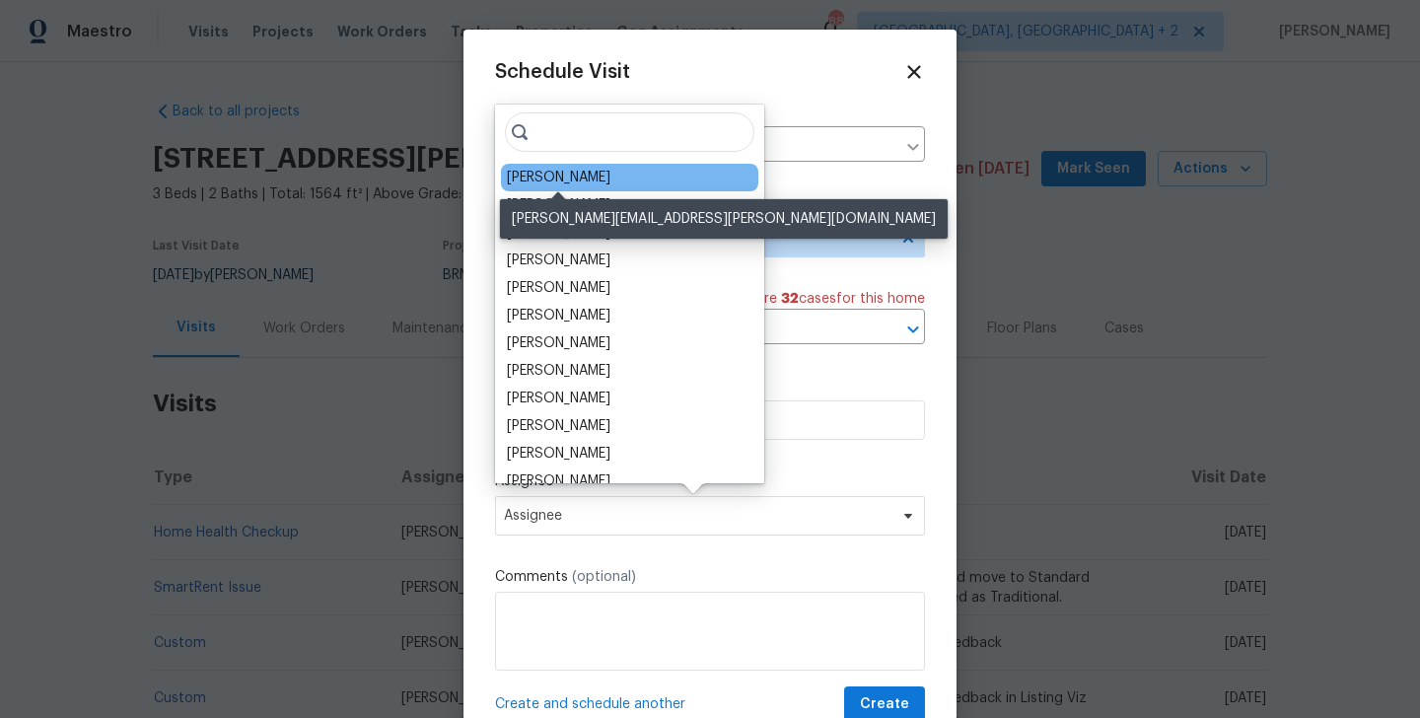
click at [593, 175] on div "Martin Chagolla" at bounding box center [559, 178] width 104 height 20
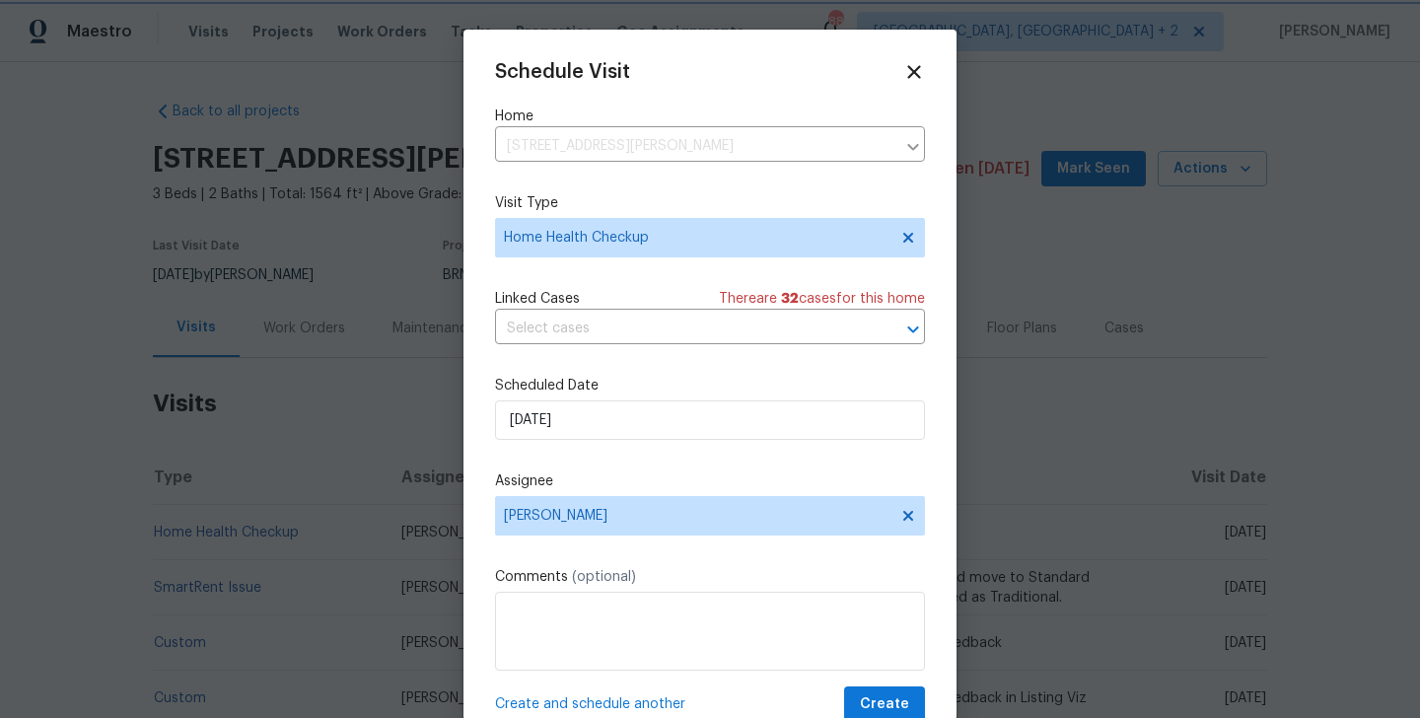
scroll to position [36, 0]
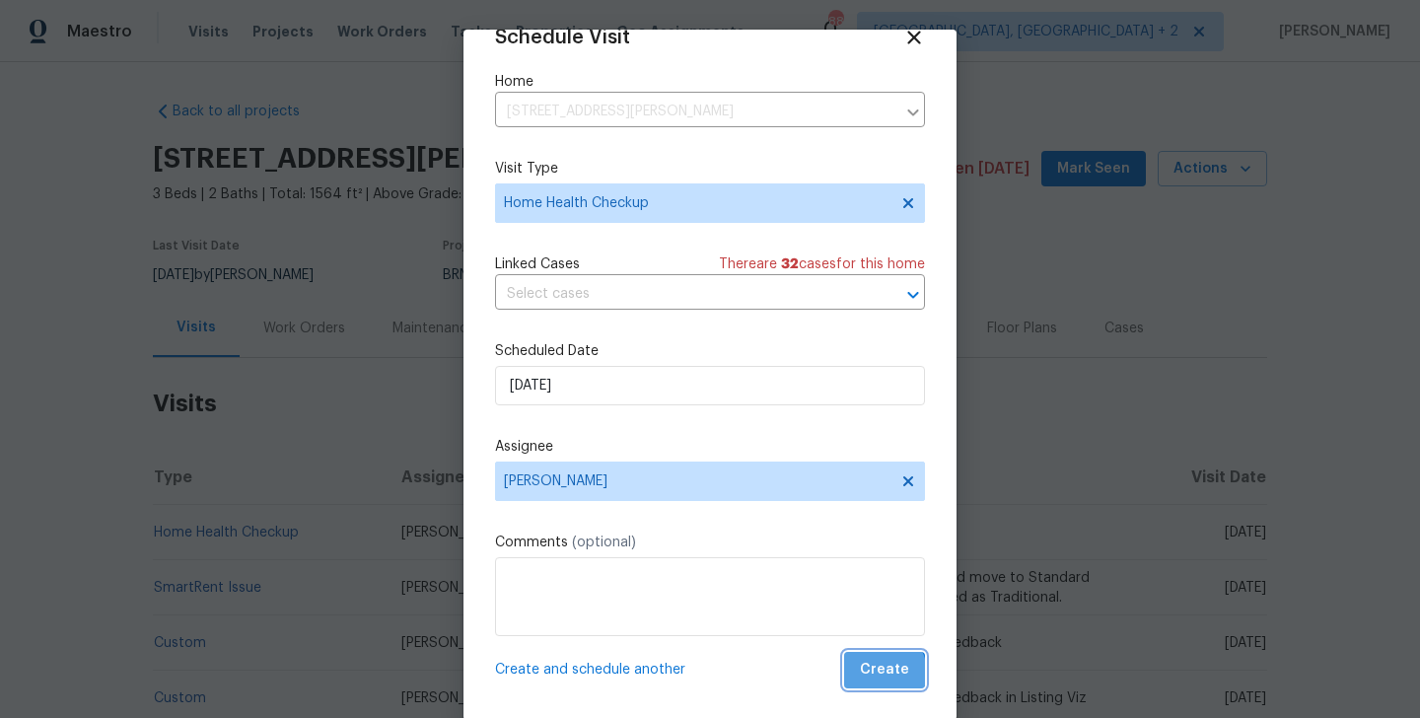
click at [888, 672] on span "Create" at bounding box center [884, 670] width 49 height 25
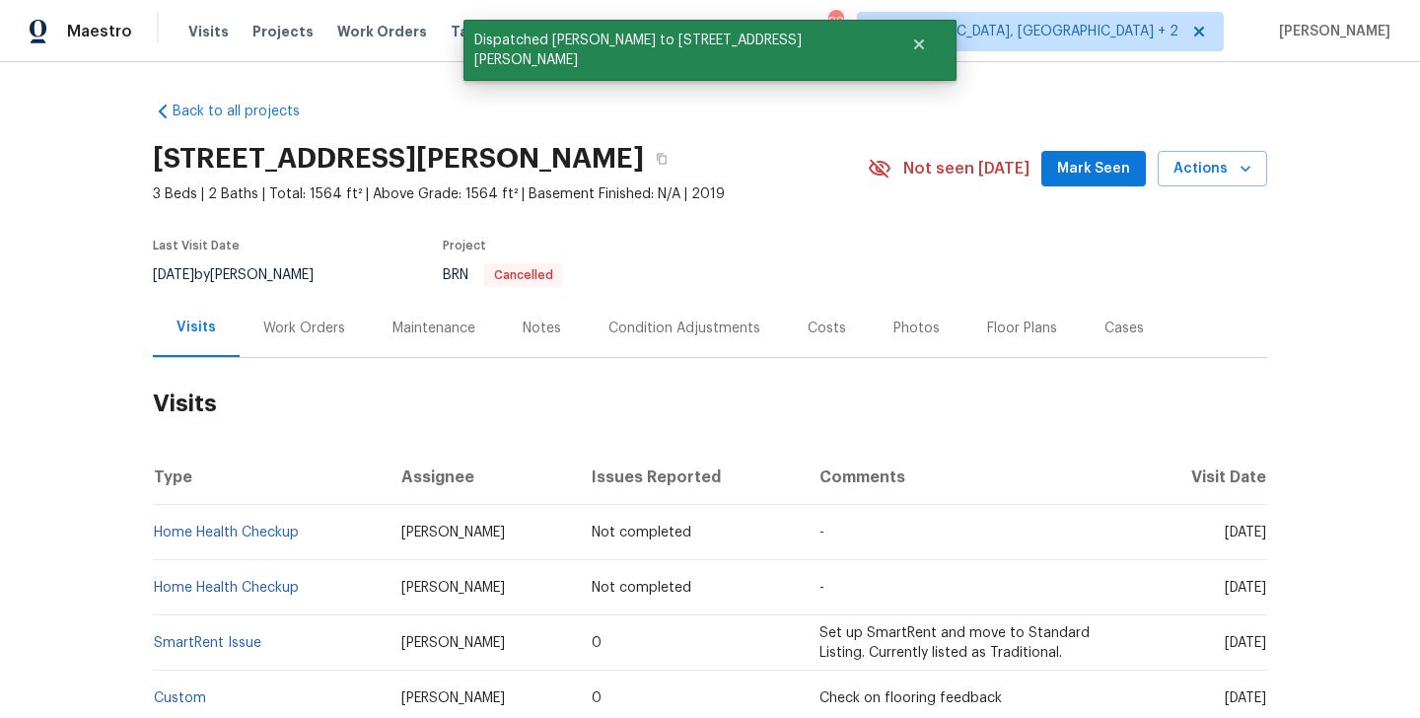
click at [331, 538] on td "Home Health Checkup" at bounding box center [269, 532] width 233 height 55
copy link "Home Health Checkup"
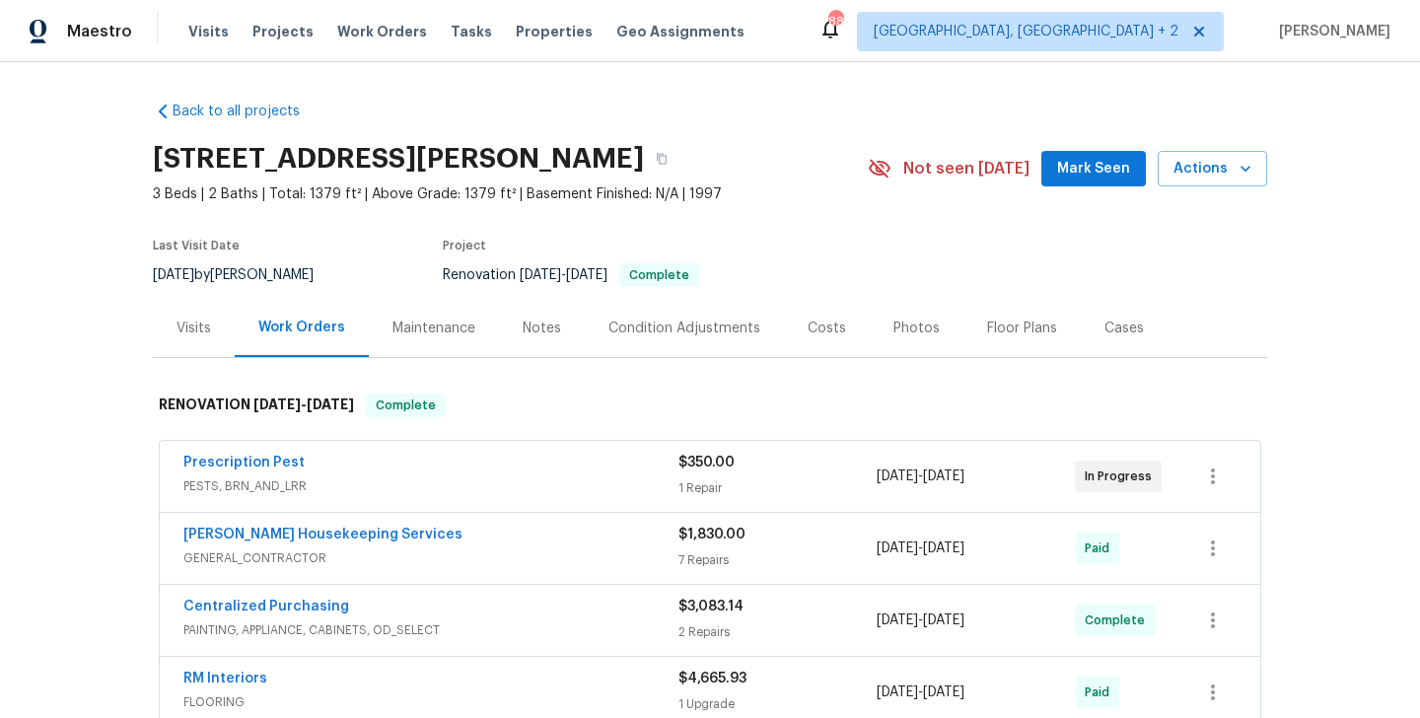
click at [187, 308] on div "Visits" at bounding box center [194, 328] width 82 height 58
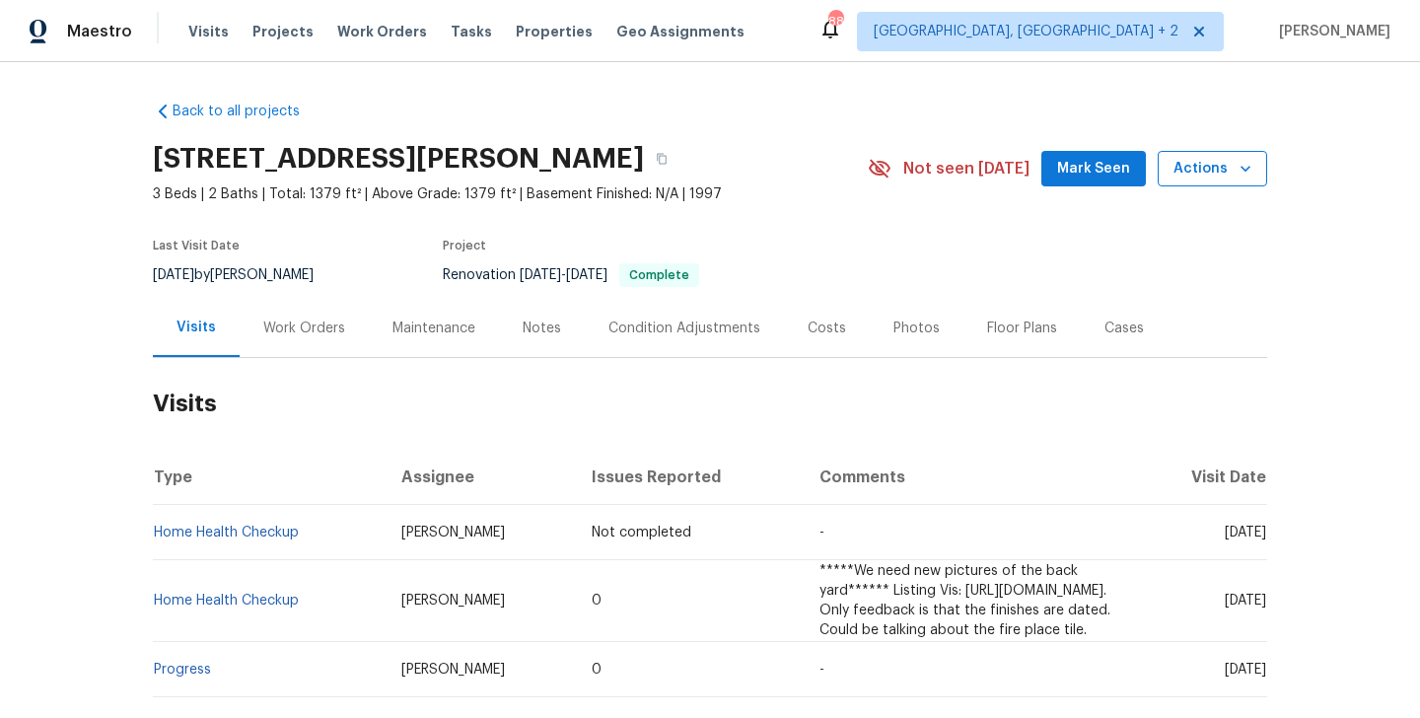
click at [1226, 169] on span "Actions" at bounding box center [1213, 169] width 78 height 25
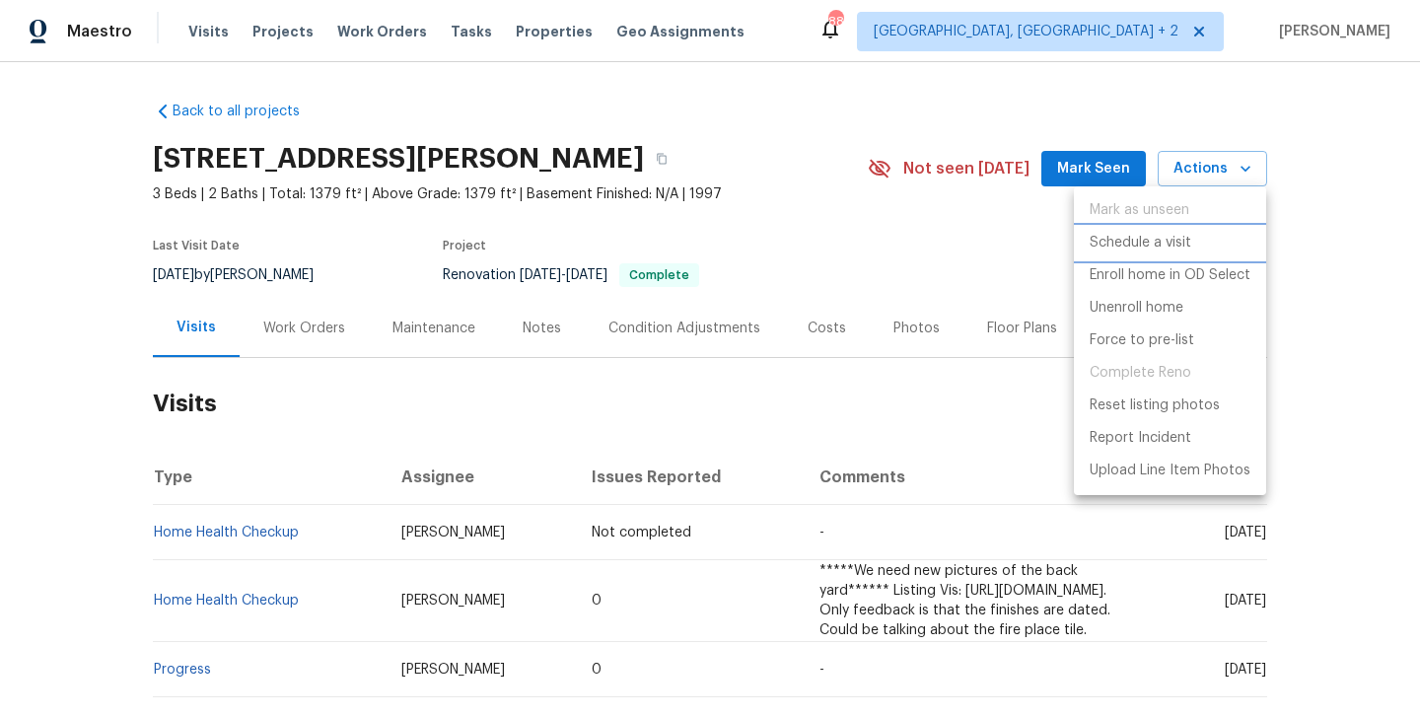
click at [1125, 244] on p "Schedule a visit" at bounding box center [1141, 243] width 102 height 21
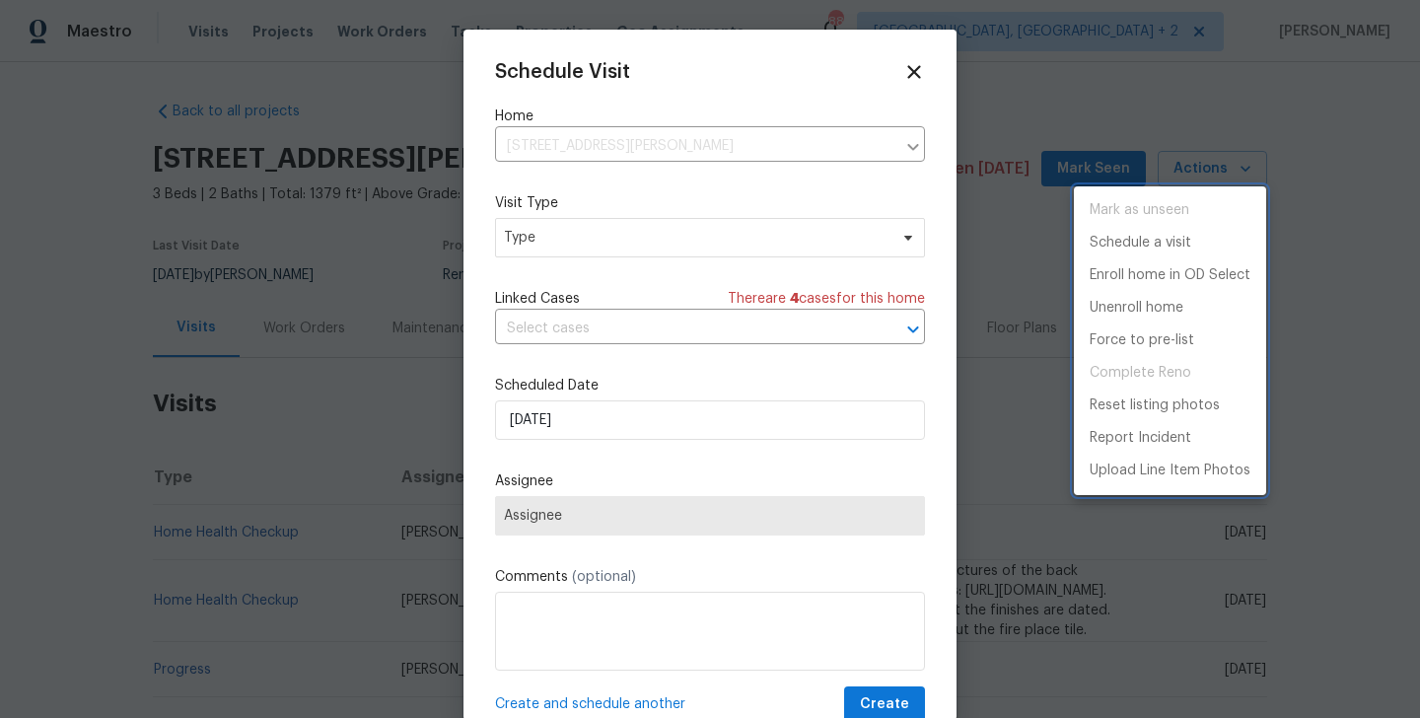
click at [634, 251] on div at bounding box center [710, 359] width 1420 height 718
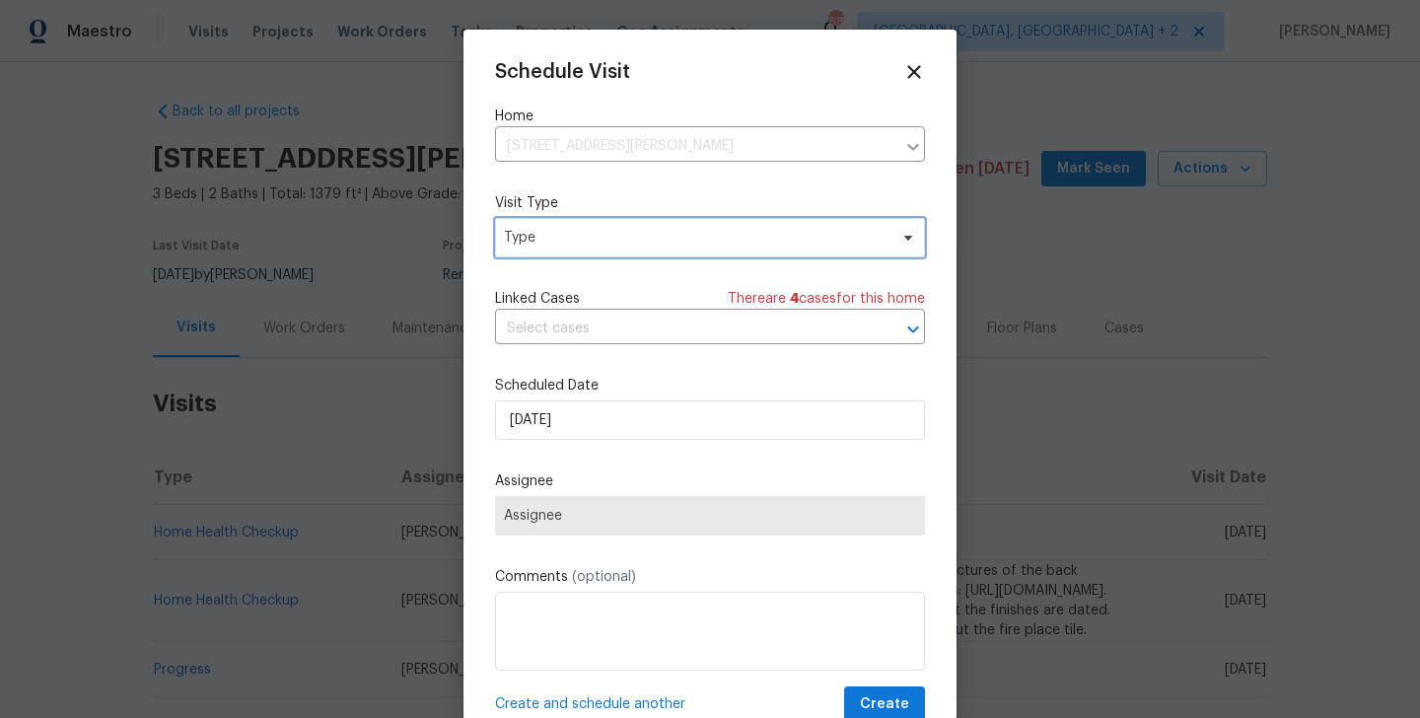
click at [617, 244] on span "Type" at bounding box center [696, 238] width 384 height 20
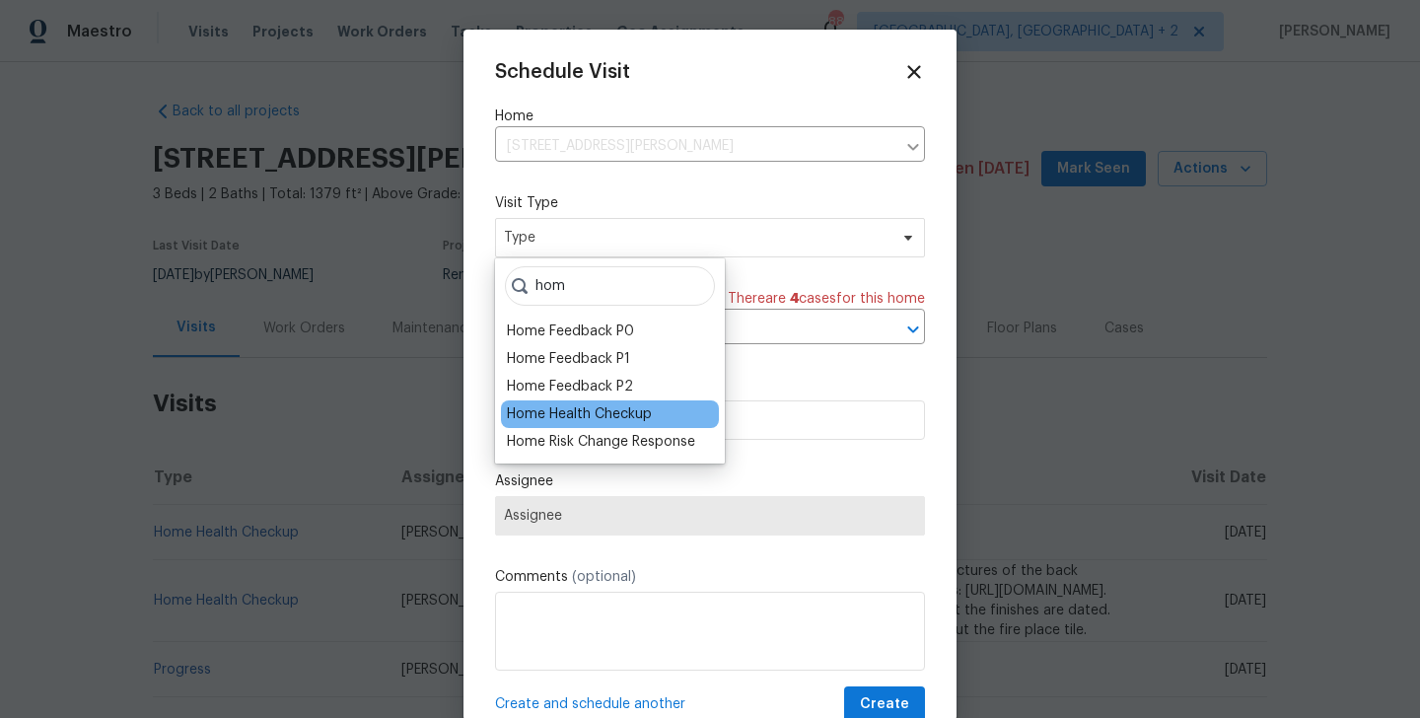
type input "hom"
click at [621, 414] on div "Home Health Checkup" at bounding box center [579, 414] width 145 height 20
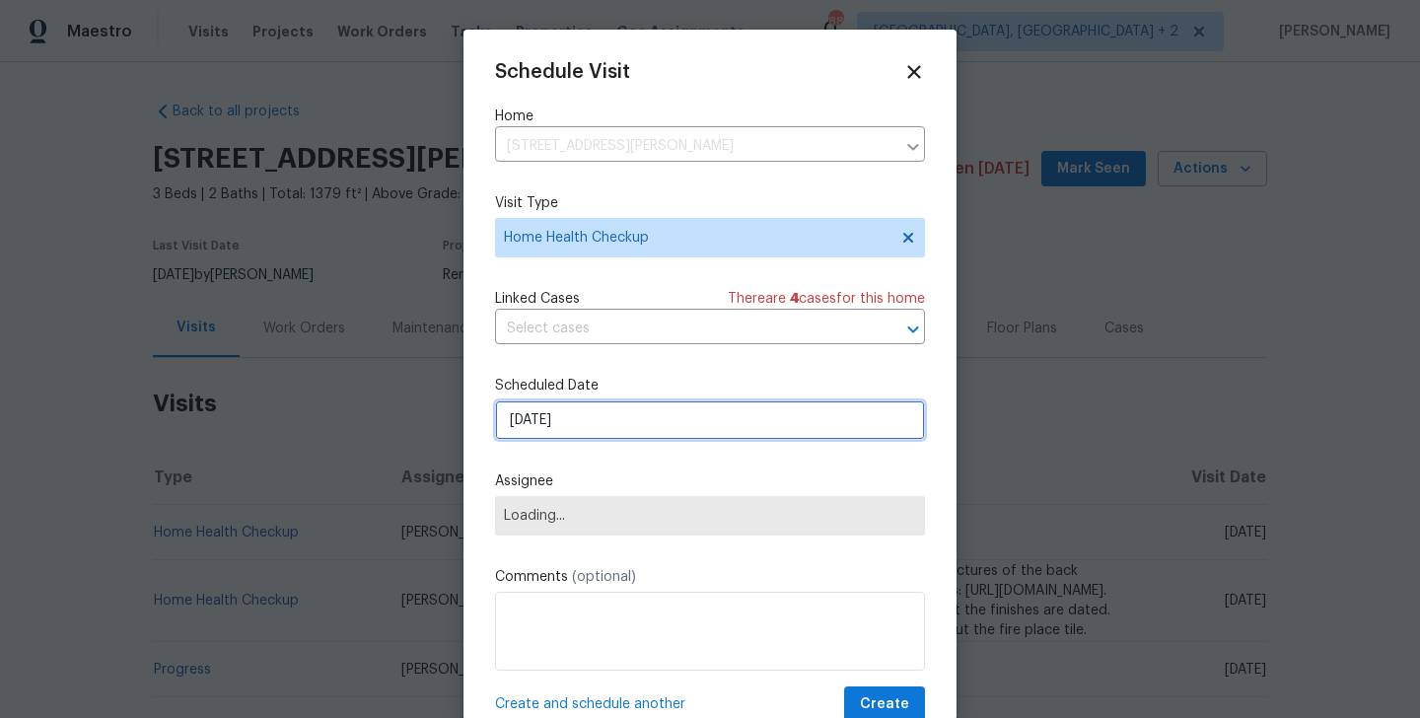
click at [594, 404] on input "[DATE]" at bounding box center [710, 419] width 430 height 39
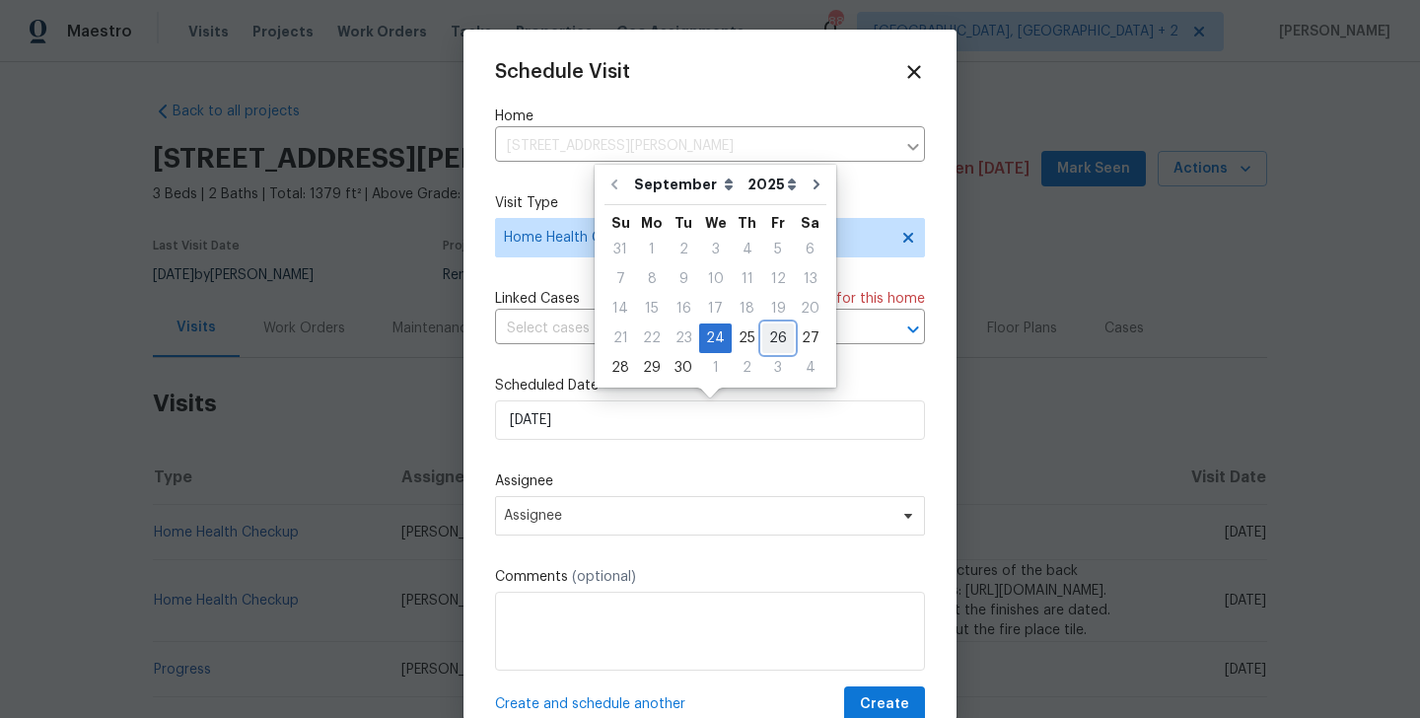
click at [774, 331] on div "26" at bounding box center [779, 339] width 32 height 28
type input "[DATE]"
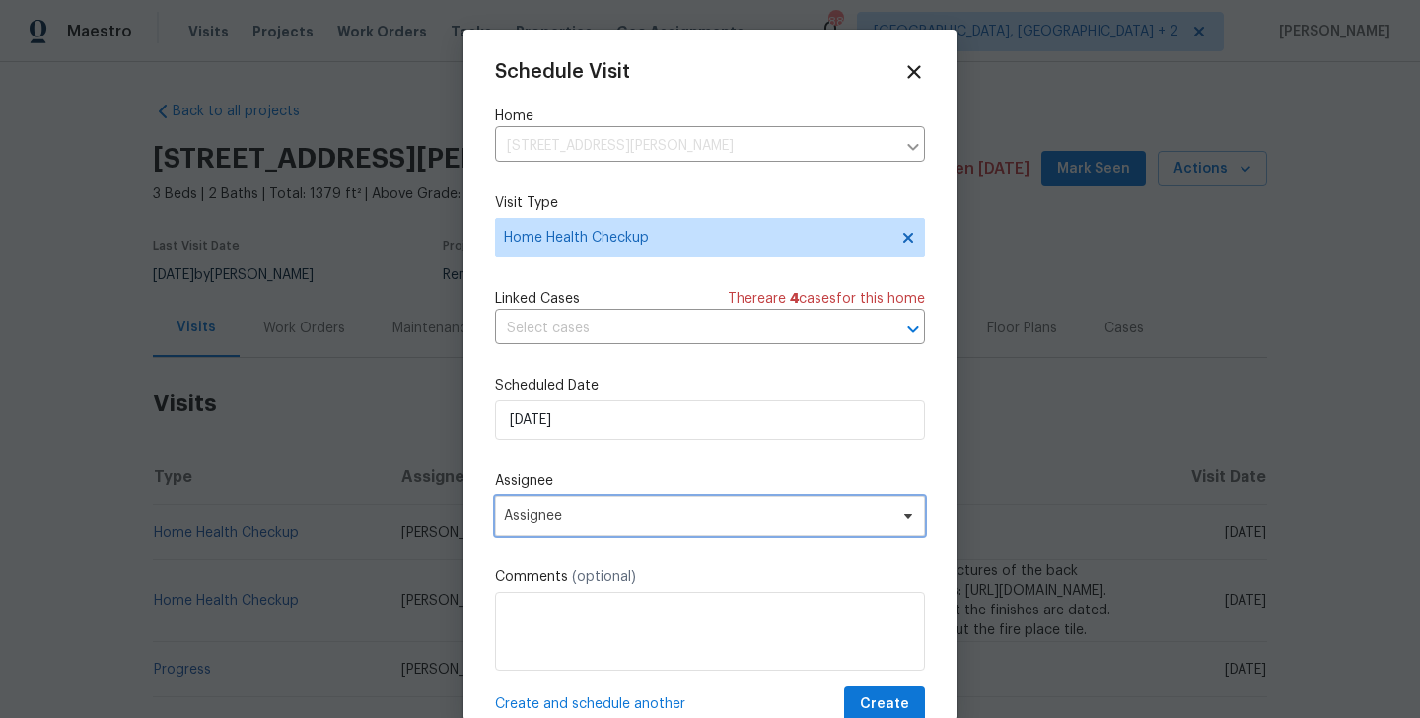
click at [618, 531] on span "Assignee" at bounding box center [710, 515] width 430 height 39
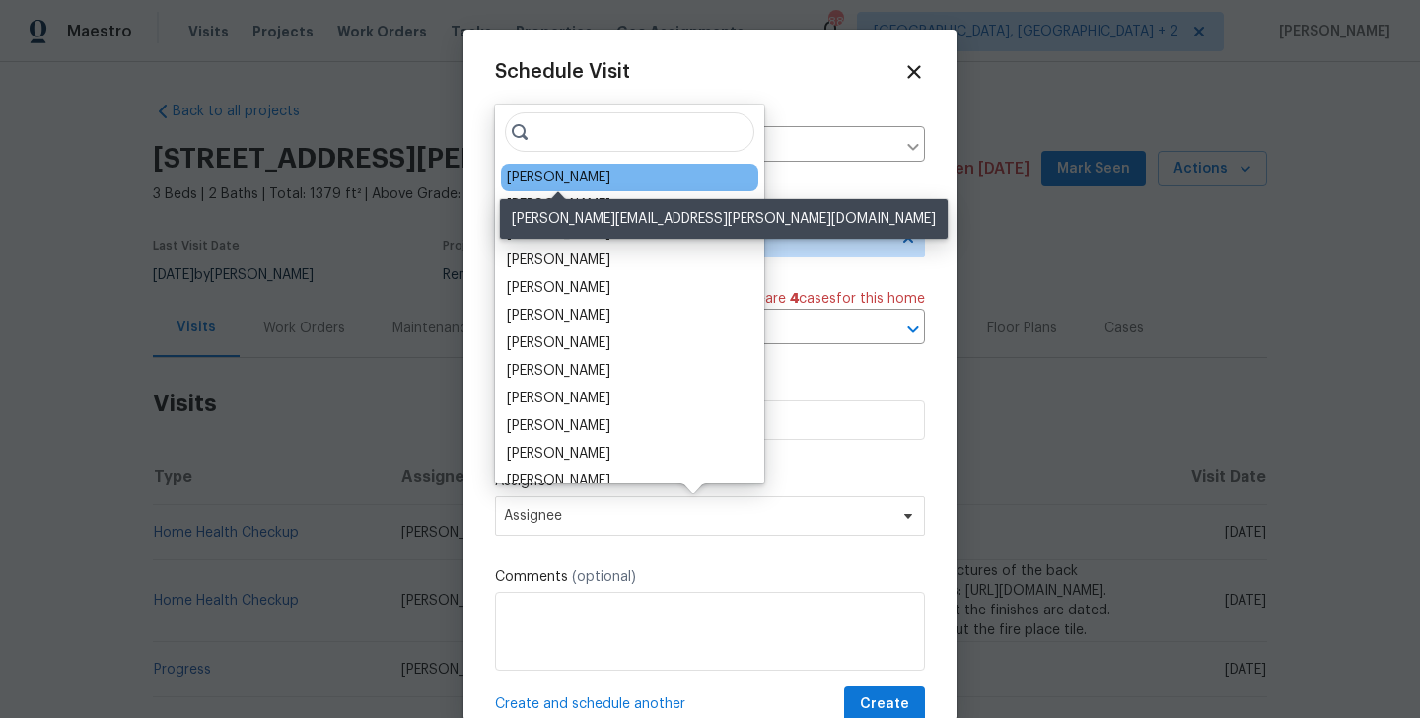
click at [567, 174] on div "Martin Chagolla" at bounding box center [559, 178] width 104 height 20
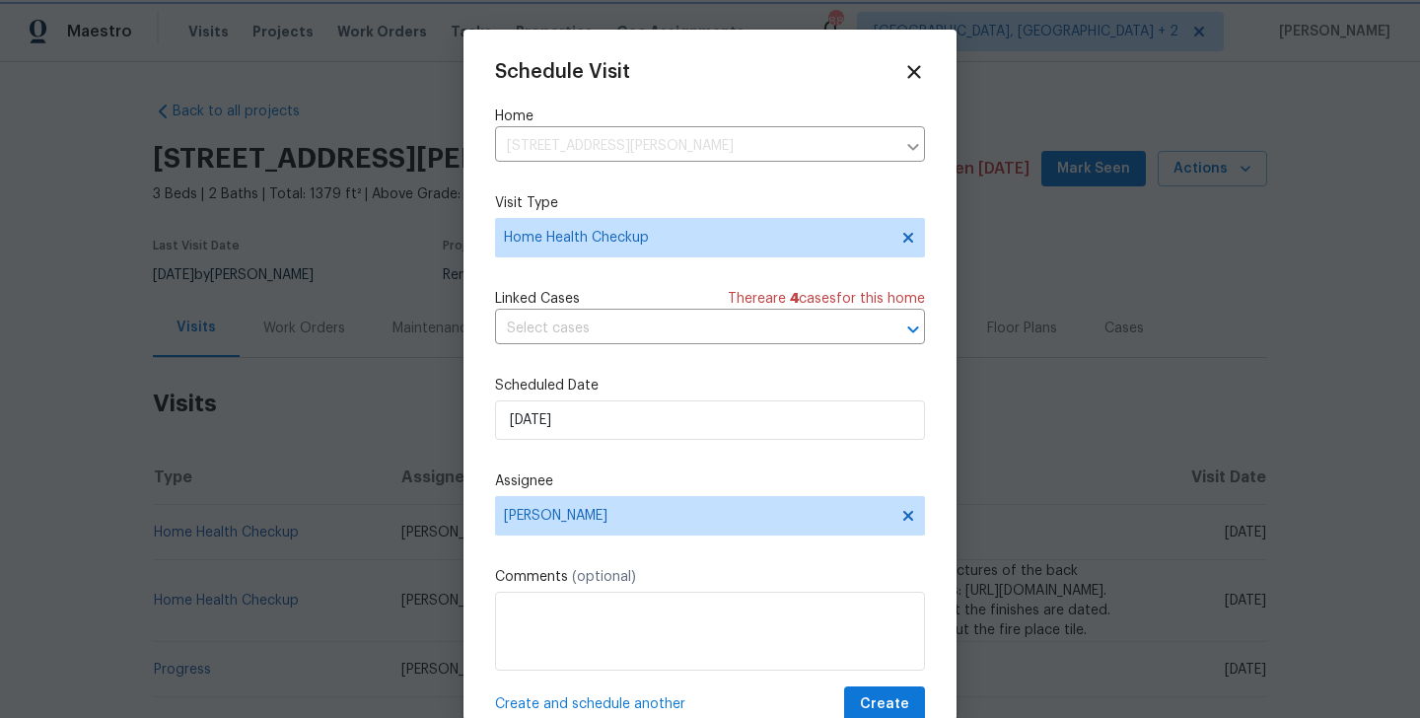
scroll to position [36, 0]
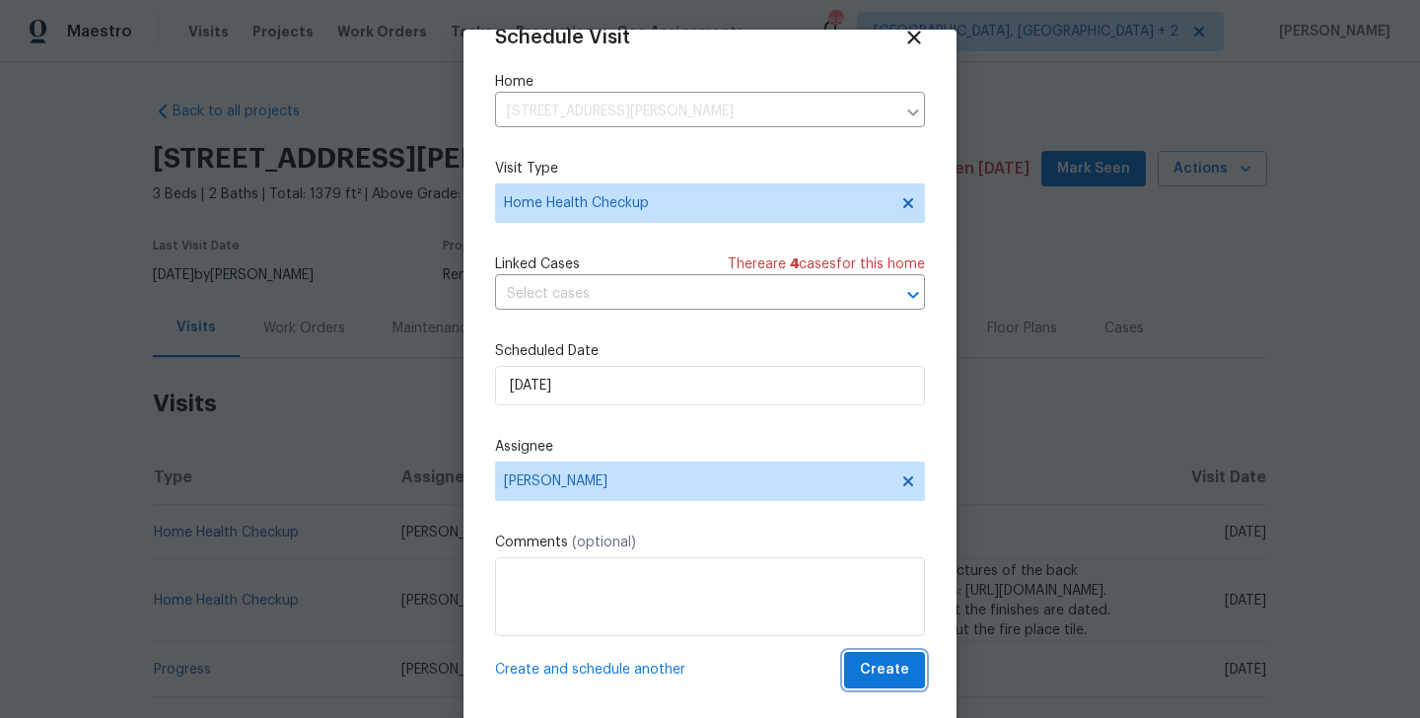
click at [905, 664] on span "Create" at bounding box center [884, 670] width 49 height 25
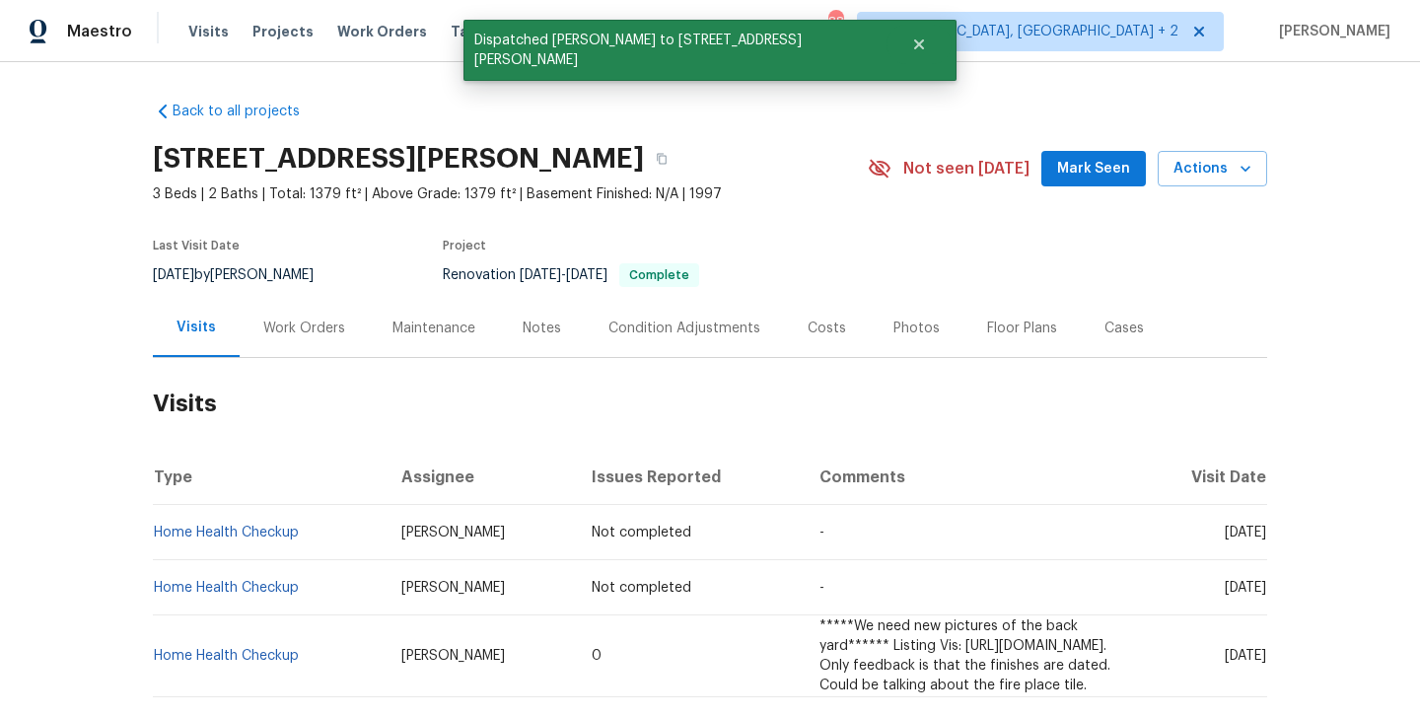
click at [323, 544] on td "Home Health Checkup" at bounding box center [269, 532] width 233 height 55
copy link "Home Health Checkup"
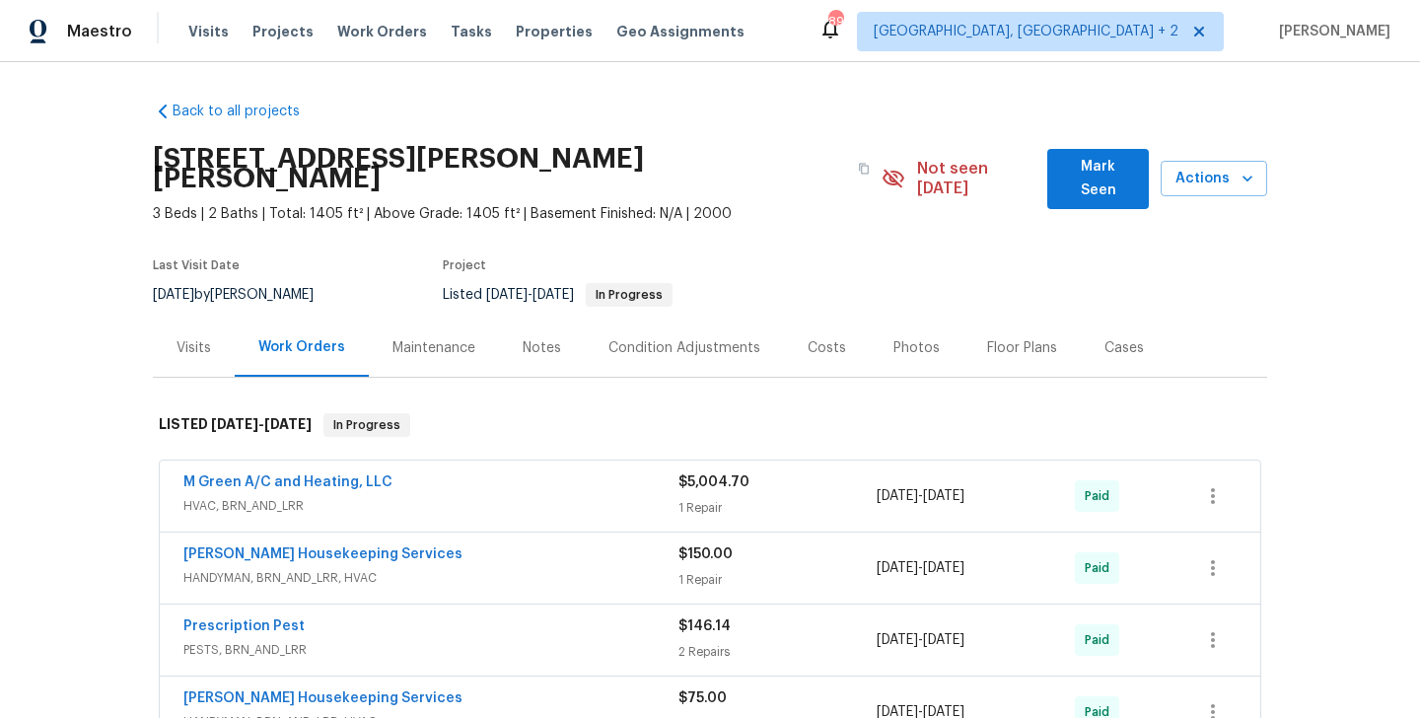
click at [239, 331] on div "Work Orders" at bounding box center [302, 348] width 134 height 58
click at [184, 339] on div "Visits" at bounding box center [194, 348] width 82 height 58
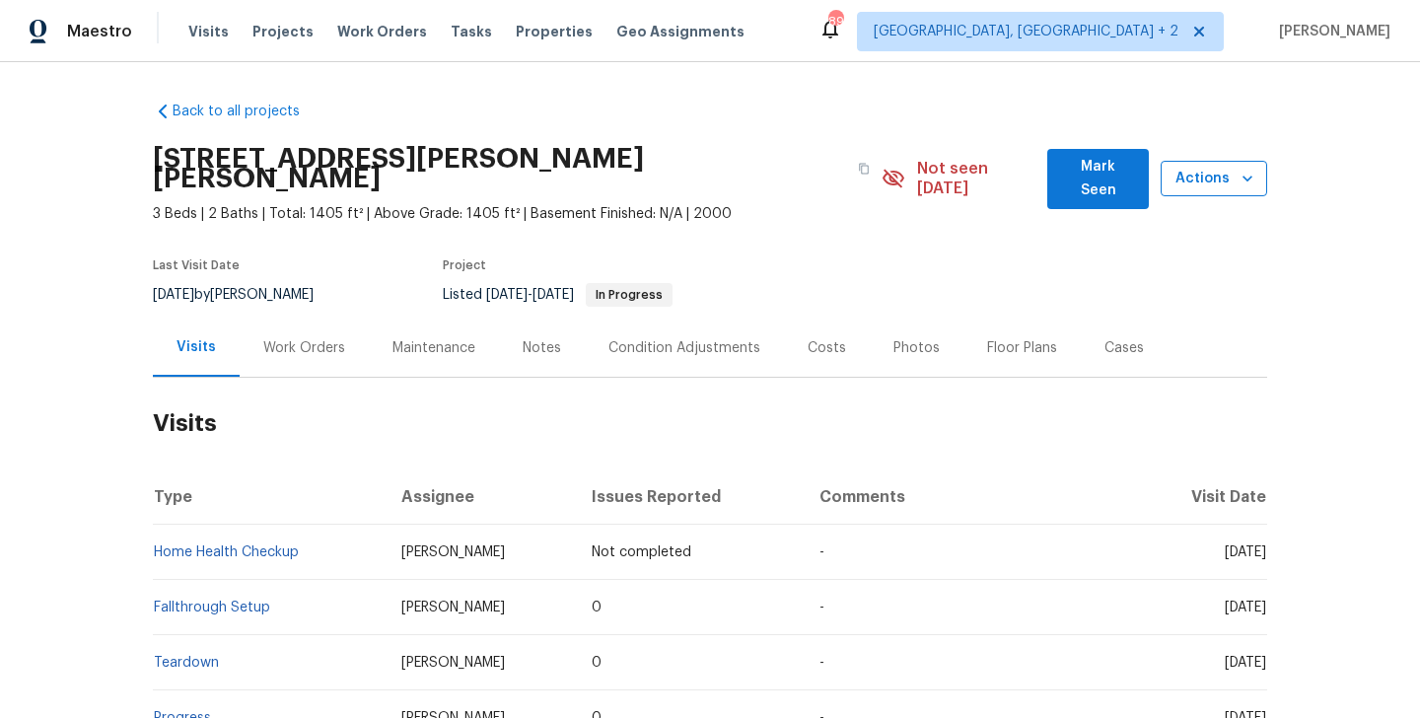
click at [1196, 170] on span "Actions" at bounding box center [1214, 179] width 75 height 25
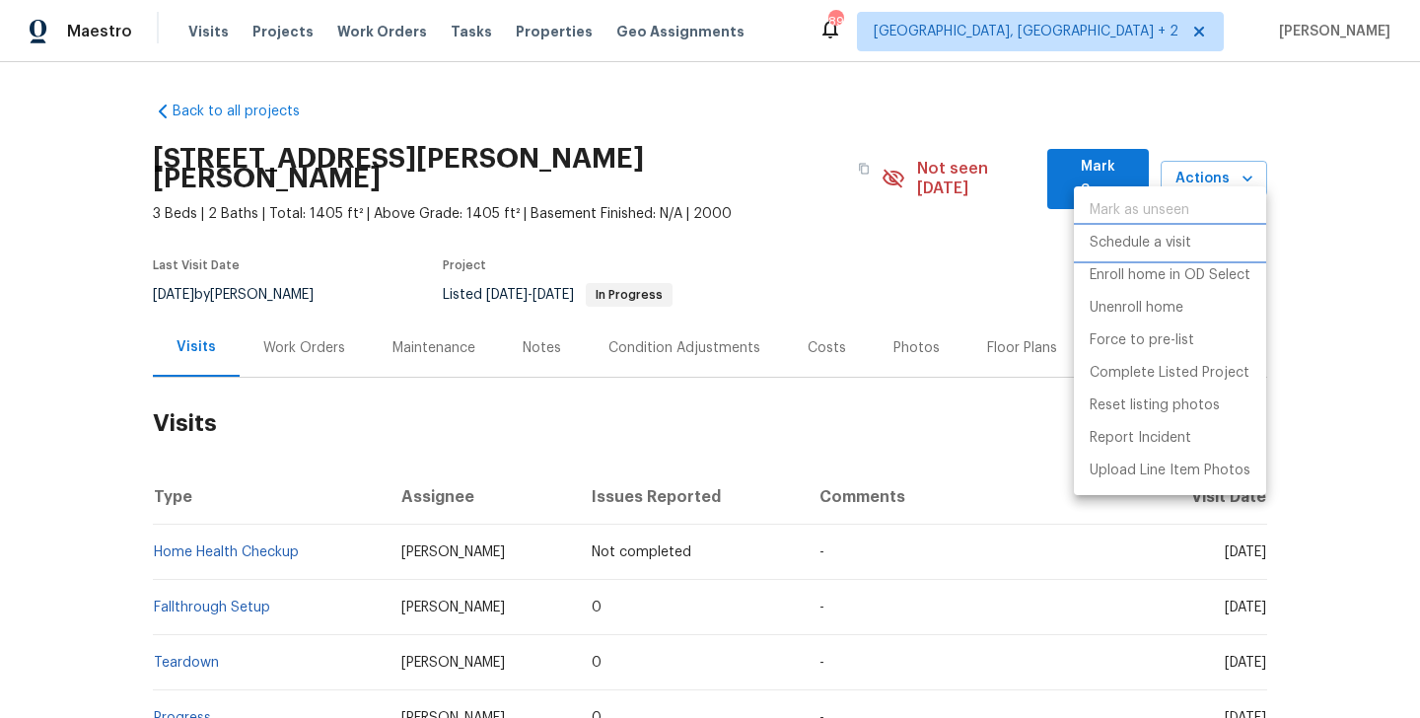
click at [1154, 240] on p "Schedule a visit" at bounding box center [1141, 243] width 102 height 21
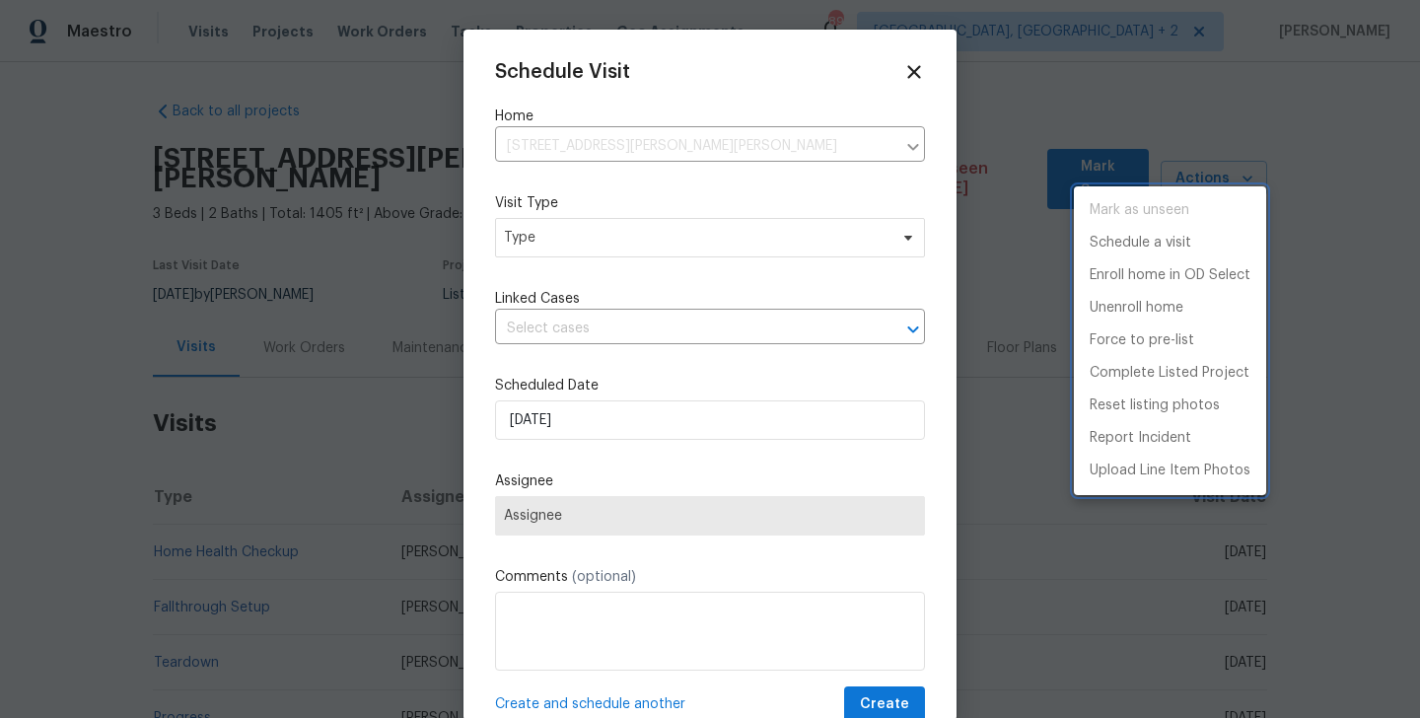
click at [589, 239] on div at bounding box center [710, 359] width 1420 height 718
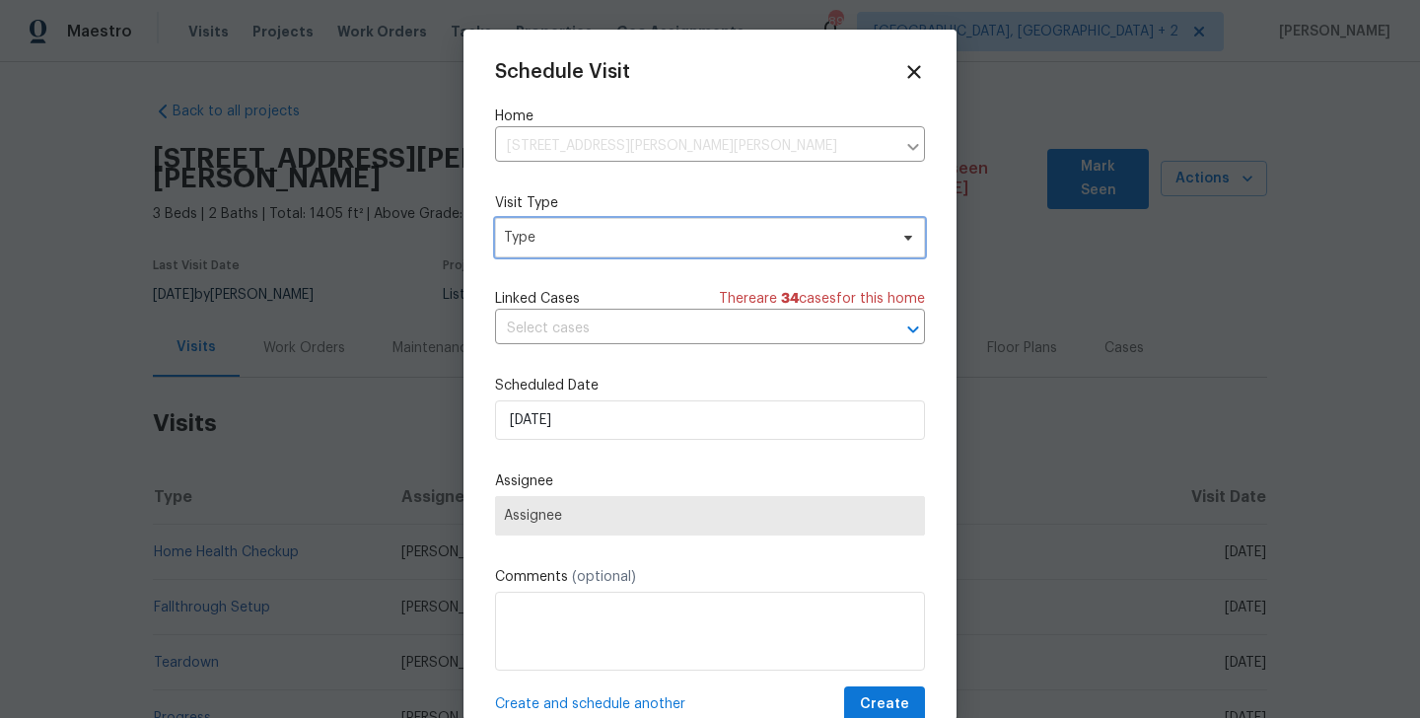
click at [546, 230] on span "Type" at bounding box center [696, 238] width 384 height 20
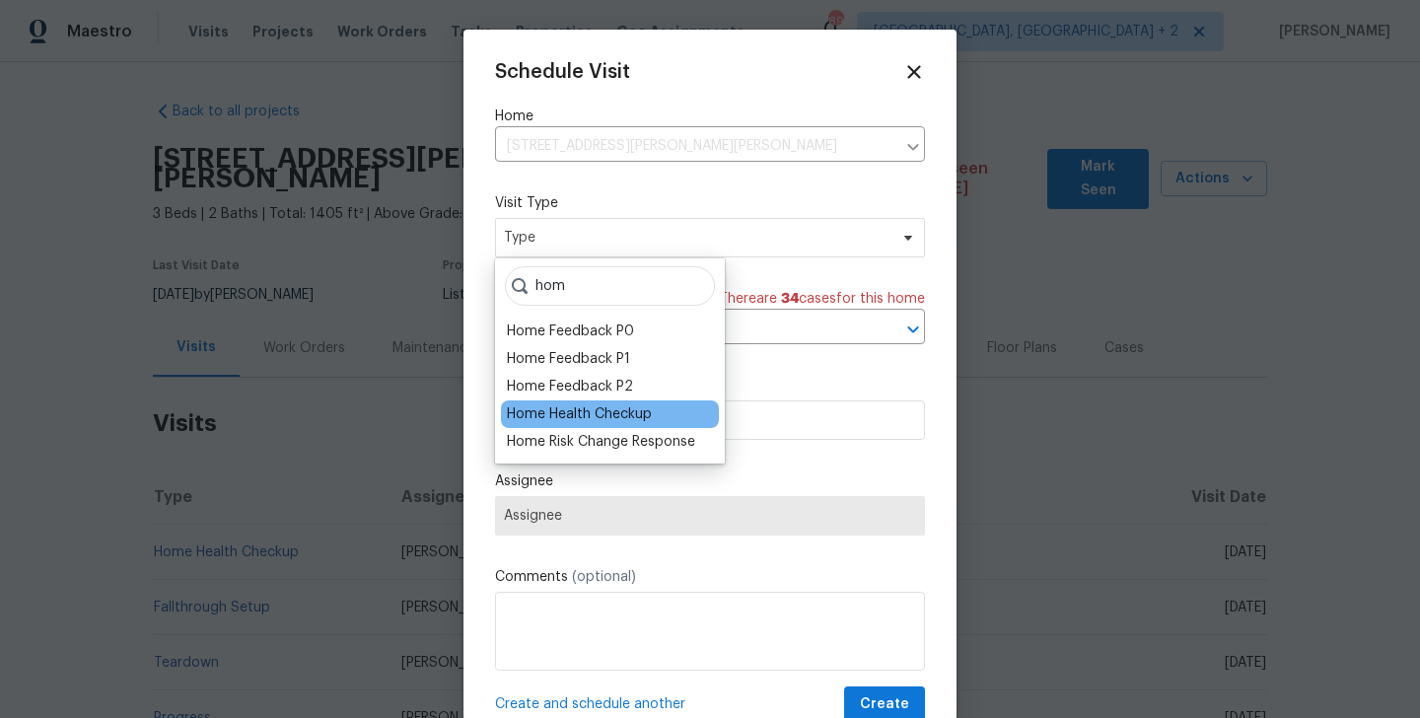
type input "hom"
click at [567, 417] on div "Home Health Checkup" at bounding box center [579, 414] width 145 height 20
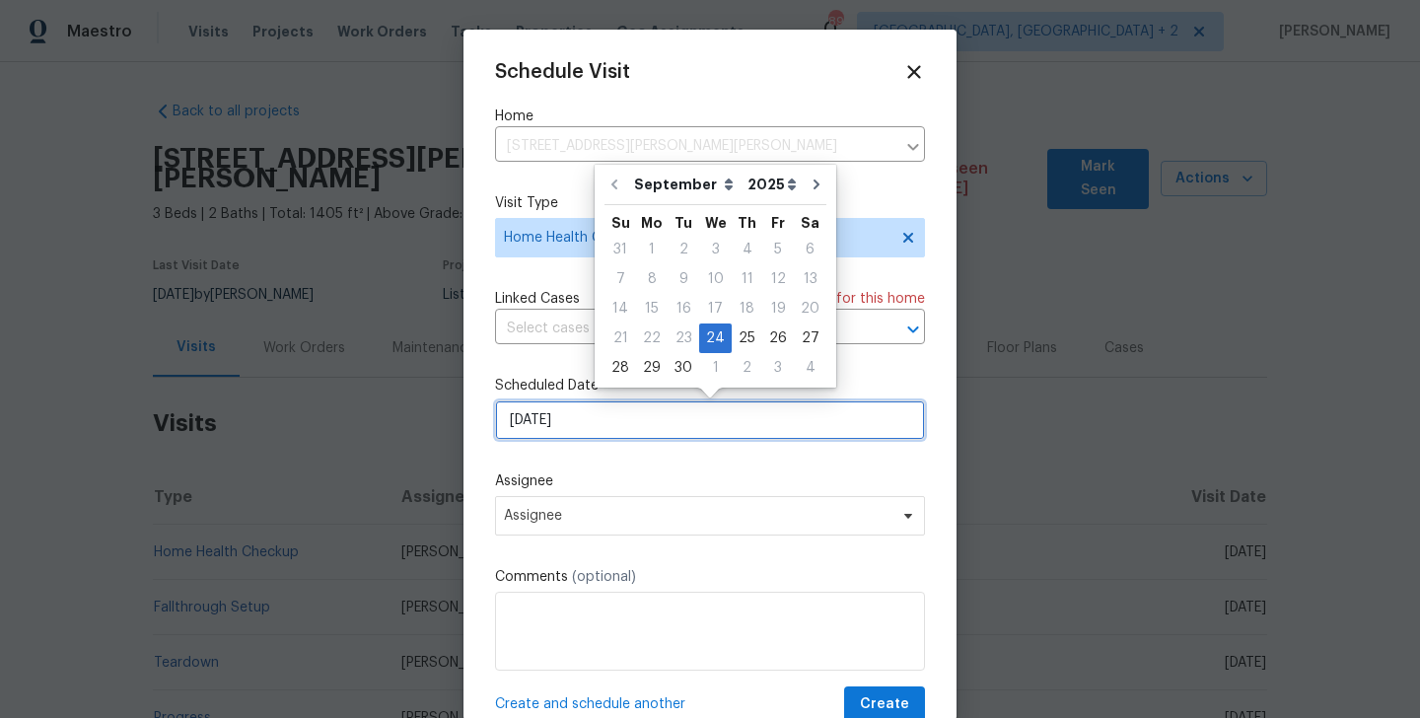
click at [571, 419] on input "[DATE]" at bounding box center [710, 419] width 430 height 39
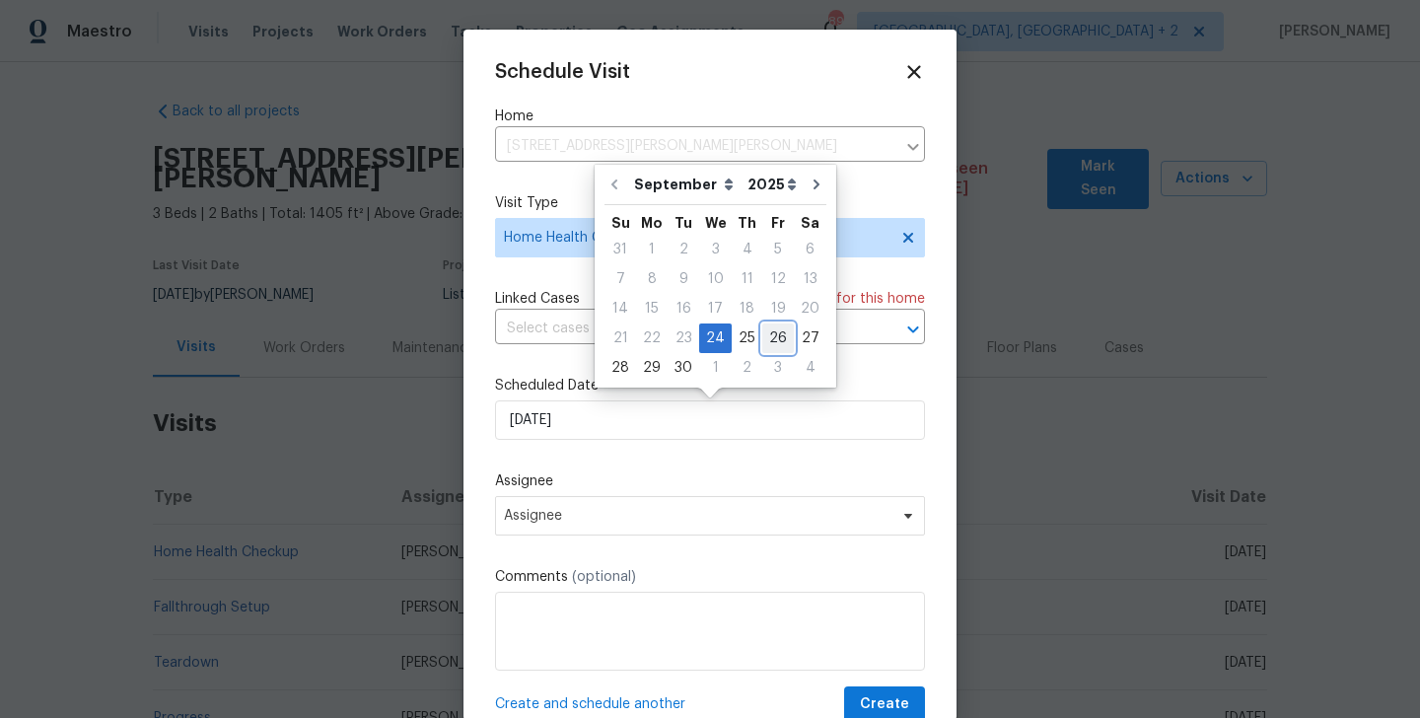
click at [780, 343] on div "26" at bounding box center [779, 339] width 32 height 28
type input "[DATE]"
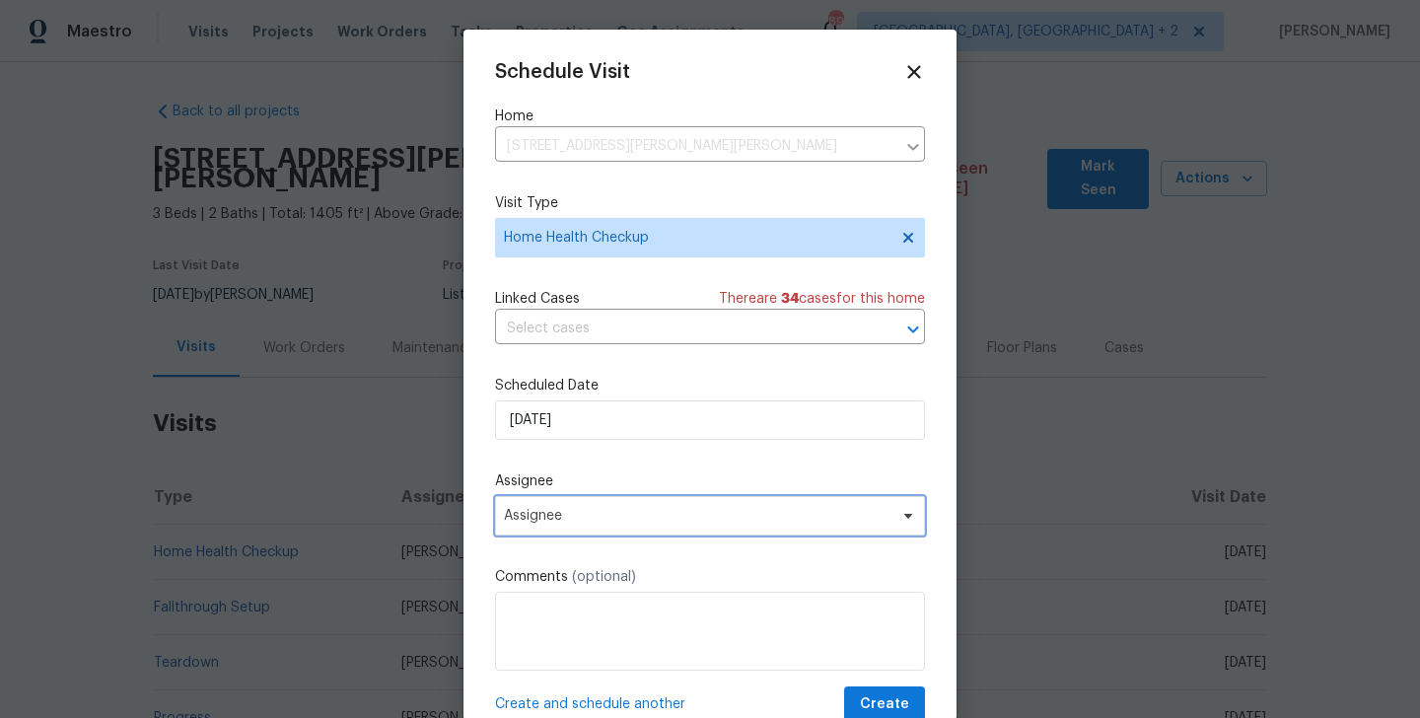
click at [634, 525] on span "Assignee" at bounding box center [710, 515] width 430 height 39
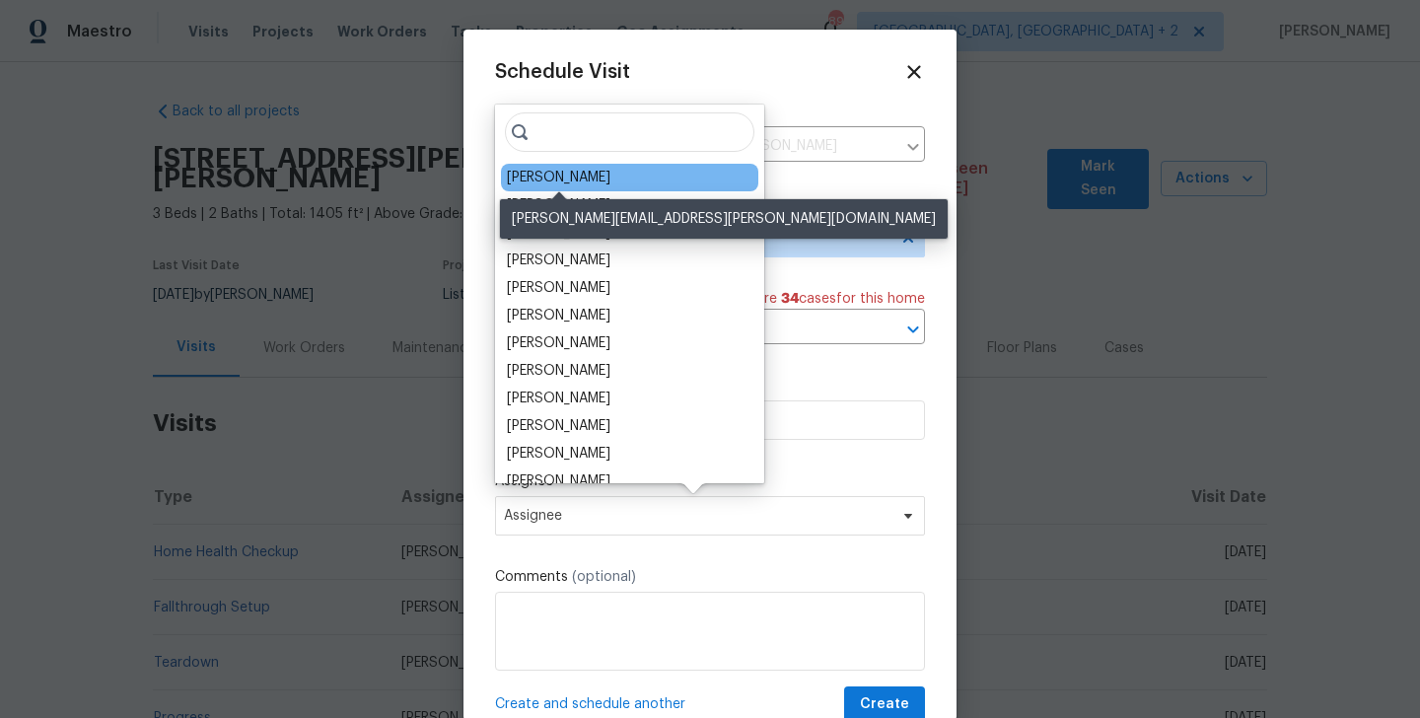
click at [548, 171] on div "[PERSON_NAME]" at bounding box center [559, 178] width 104 height 20
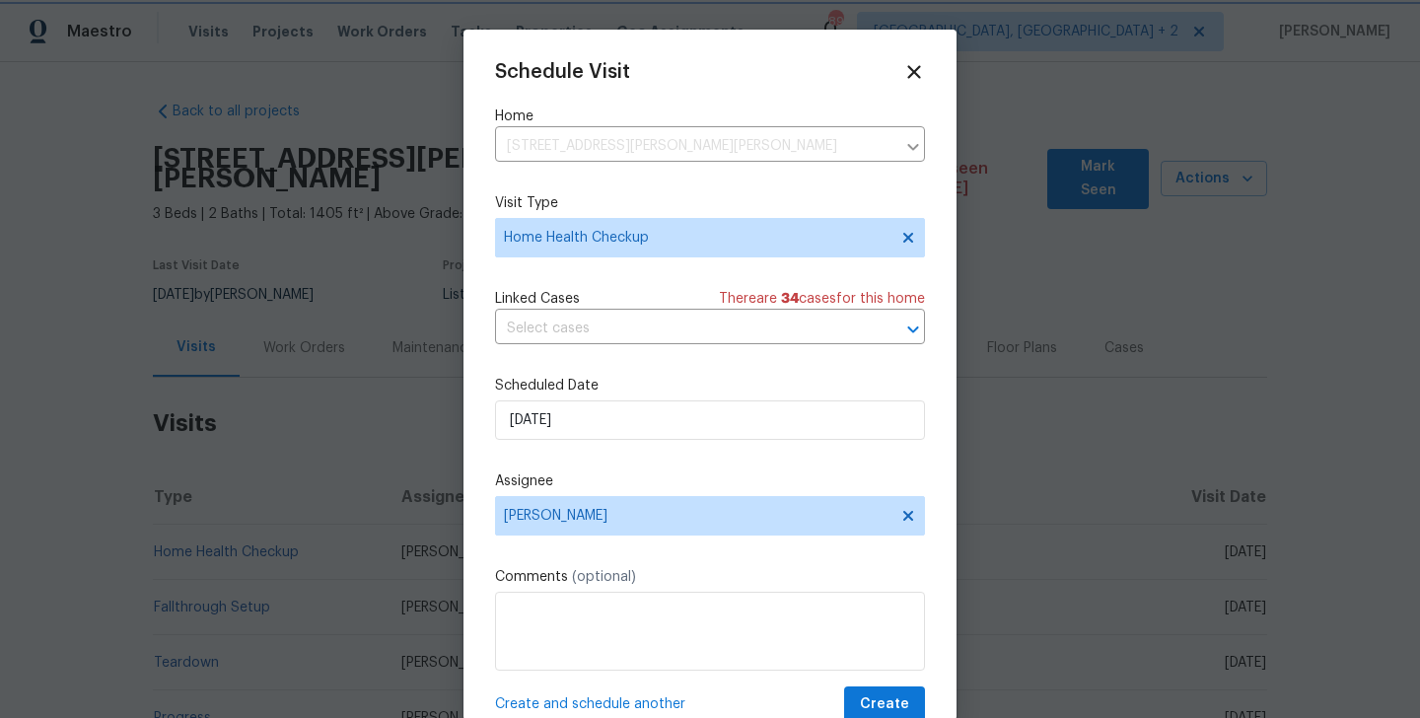
scroll to position [36, 0]
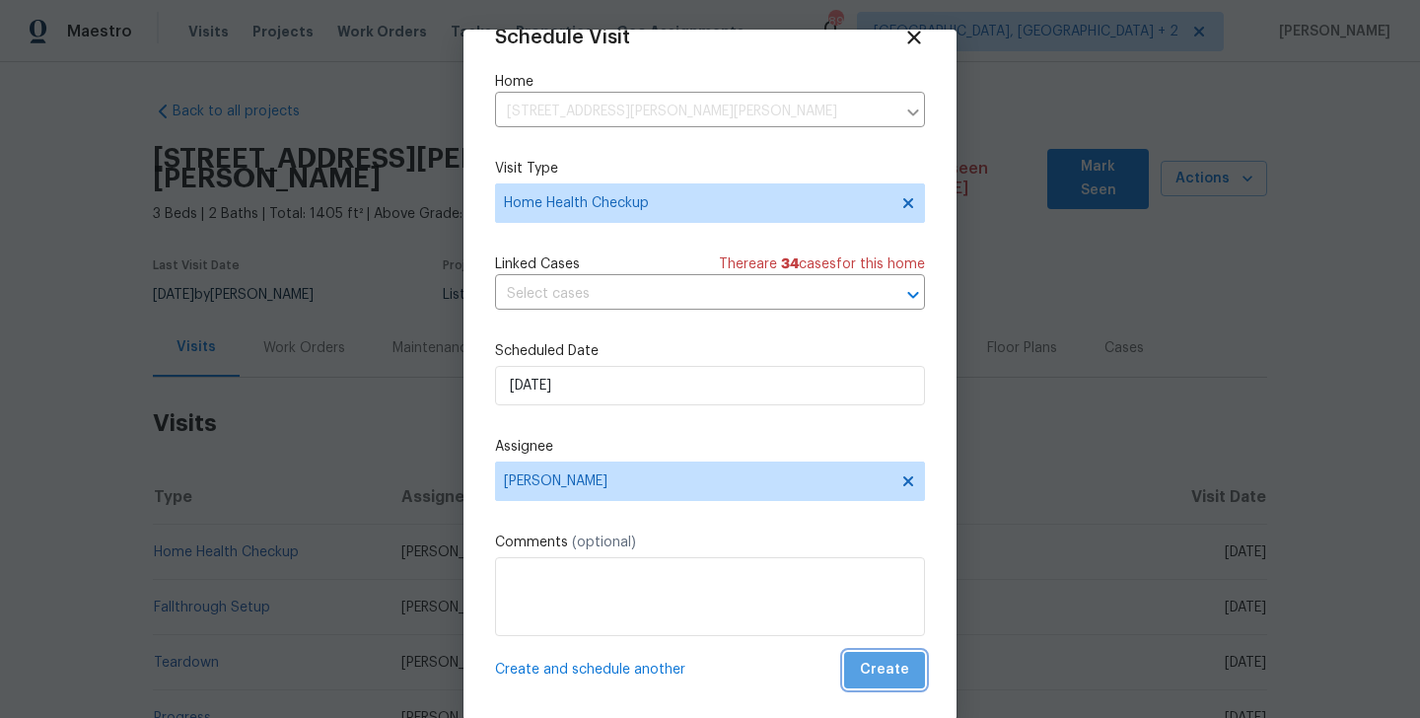
click at [892, 673] on span "Create" at bounding box center [884, 670] width 49 height 25
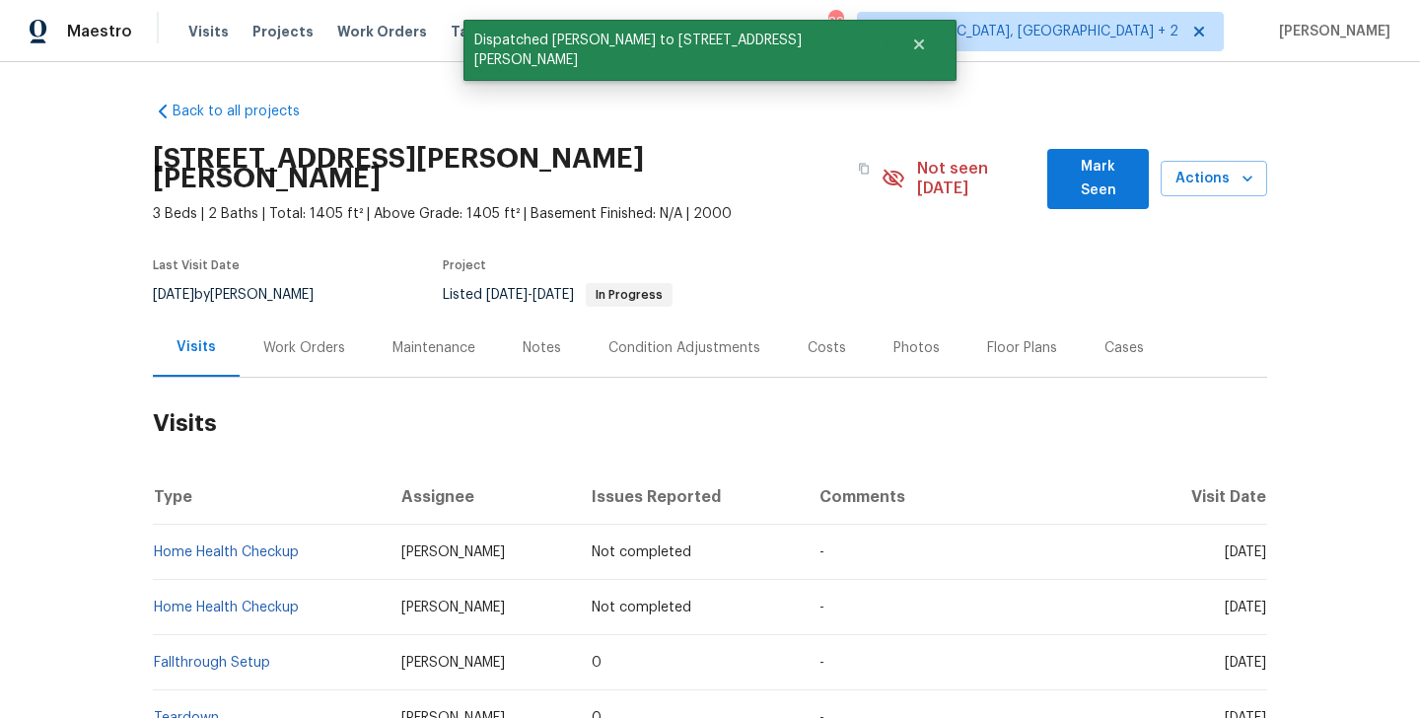
click at [335, 540] on td "Home Health Checkup" at bounding box center [269, 552] width 233 height 55
copy link "Home Health Checkup"
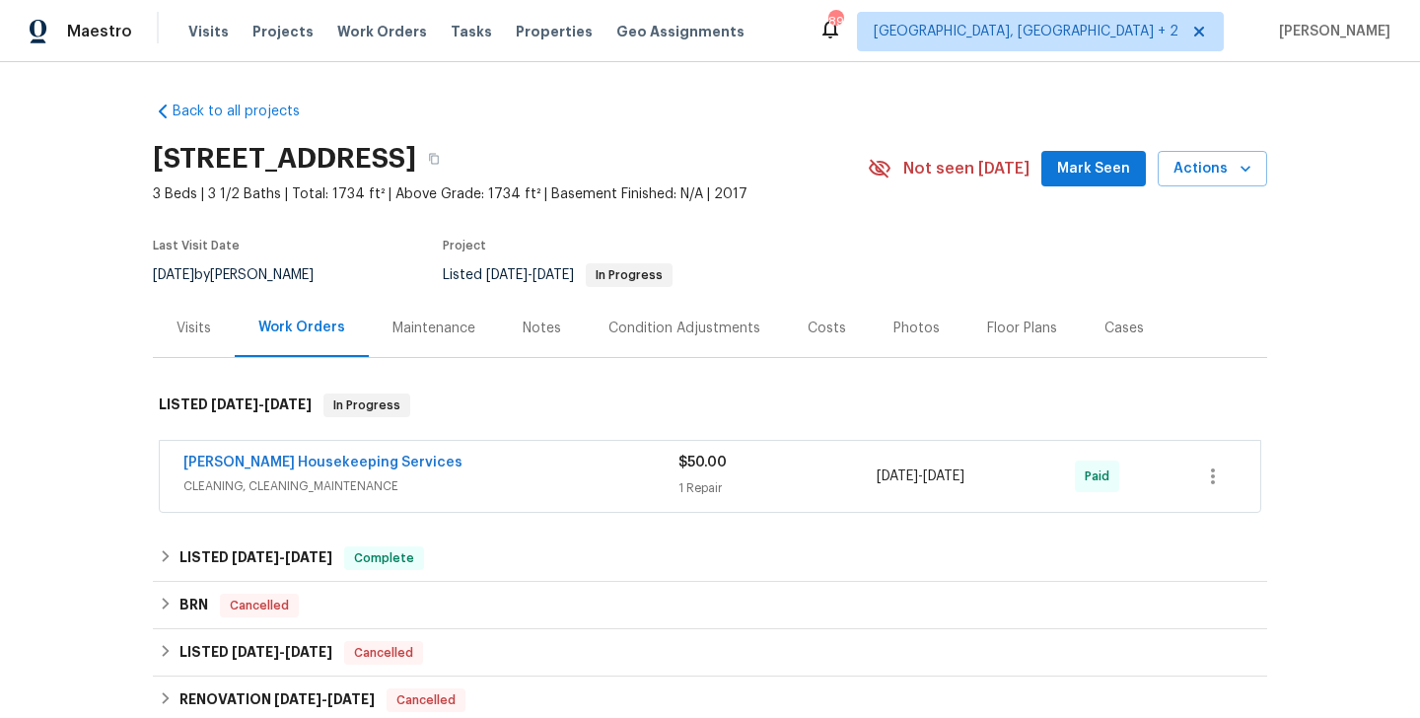
click at [189, 341] on div "Visits" at bounding box center [194, 328] width 82 height 58
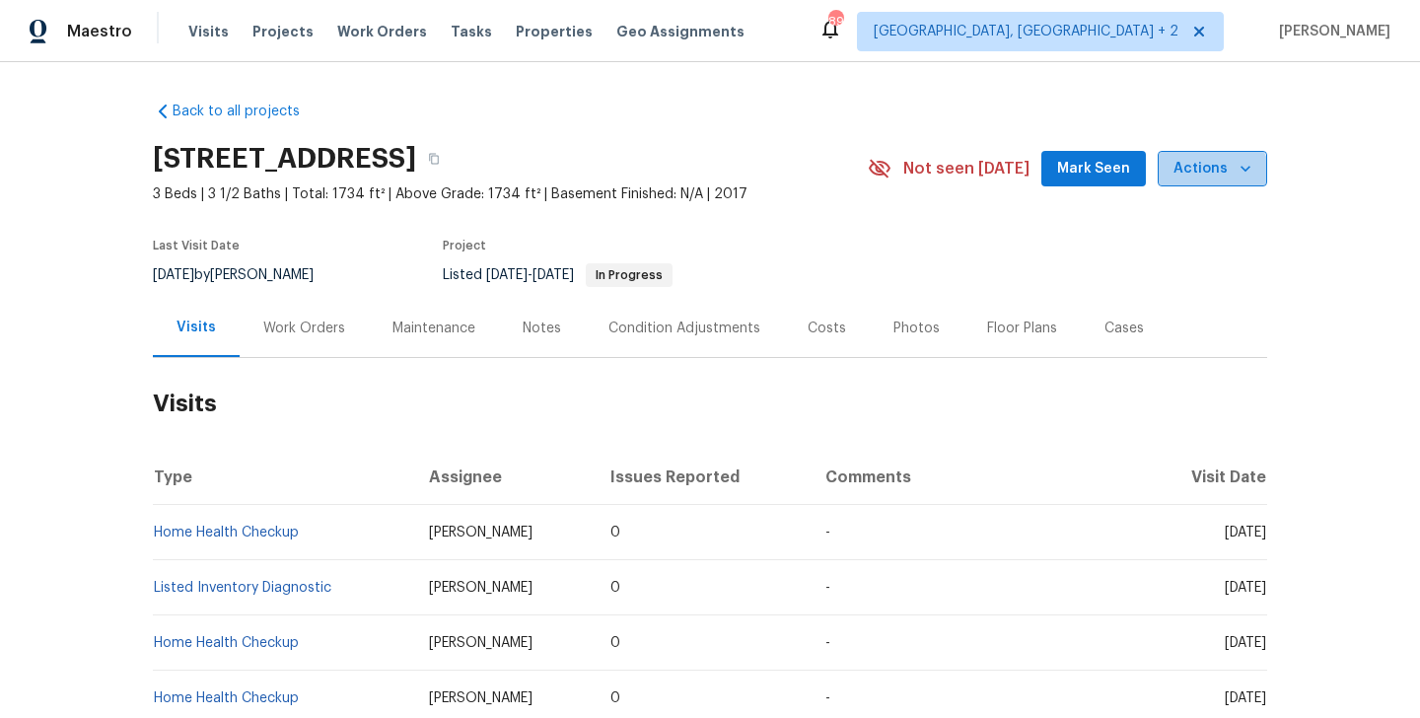
click at [1213, 179] on span "Actions" at bounding box center [1213, 169] width 78 height 25
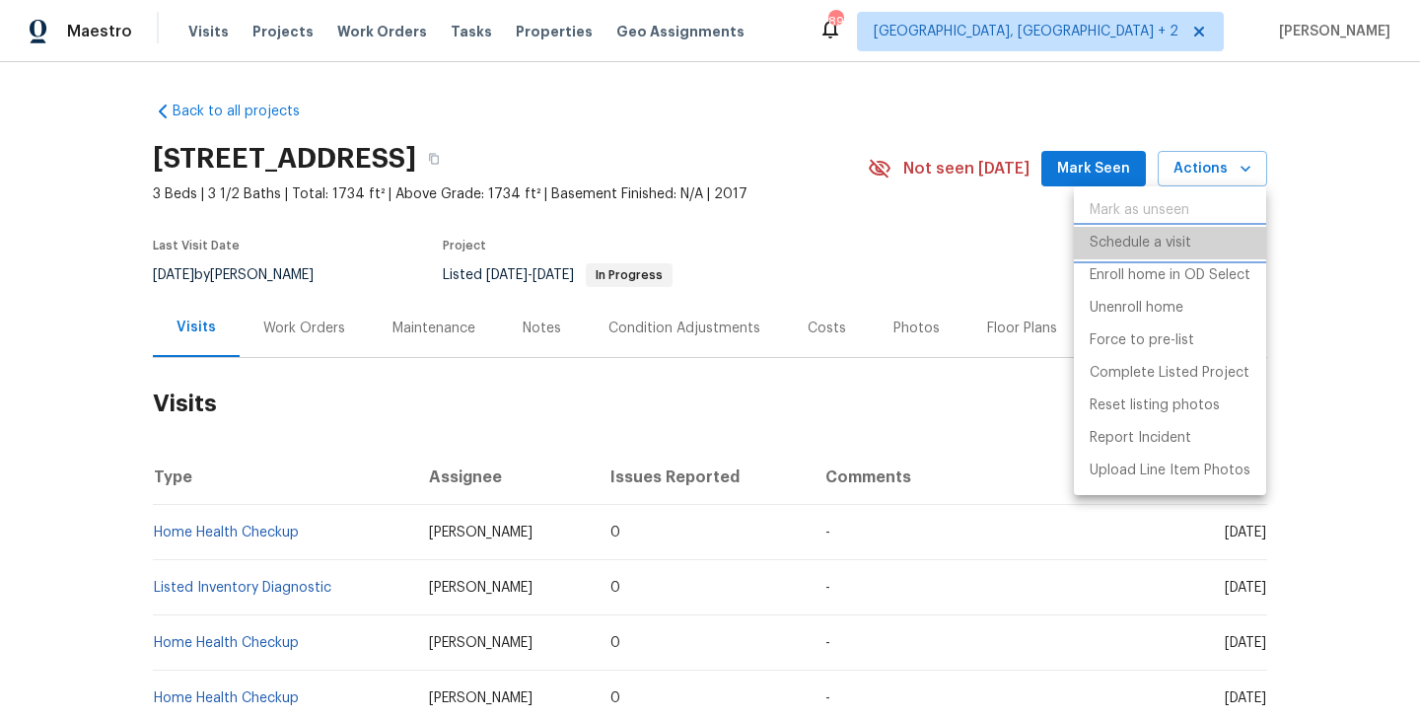
click at [1141, 245] on p "Schedule a visit" at bounding box center [1141, 243] width 102 height 21
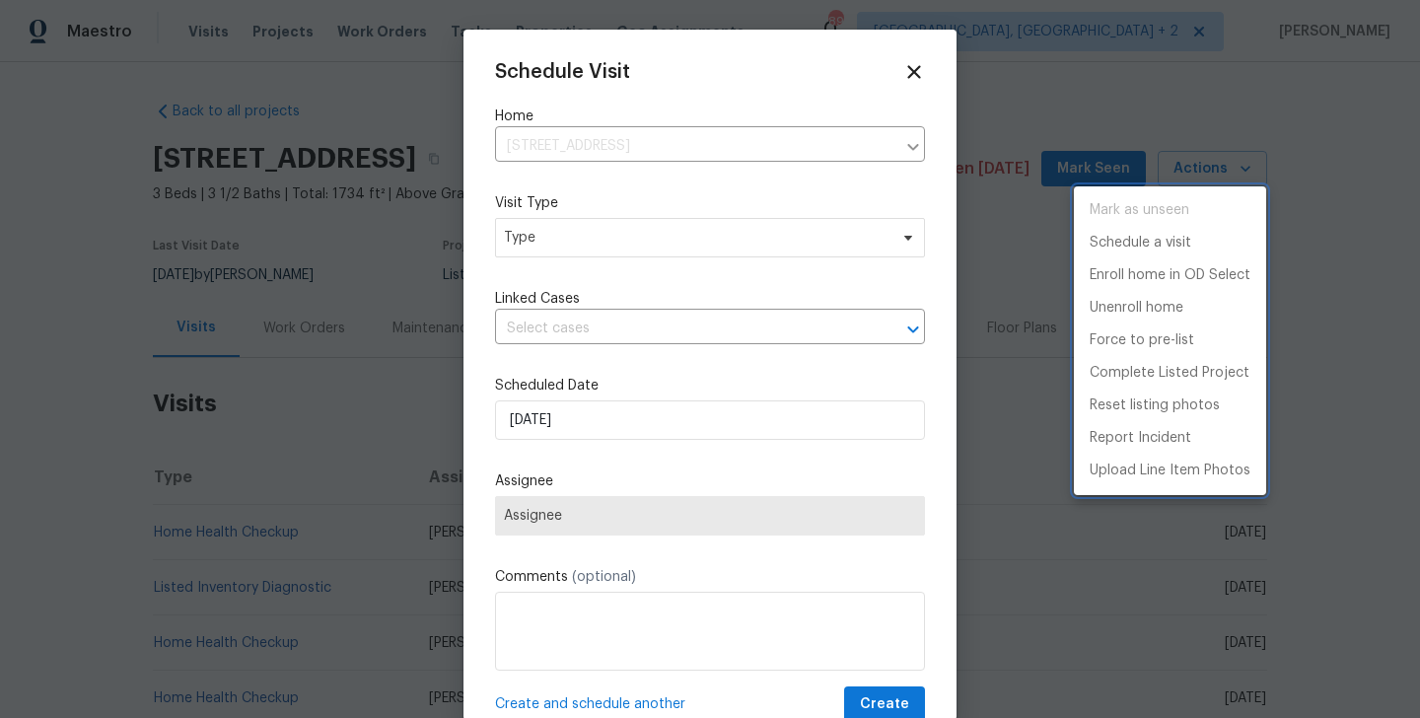
click at [558, 255] on div at bounding box center [710, 359] width 1420 height 718
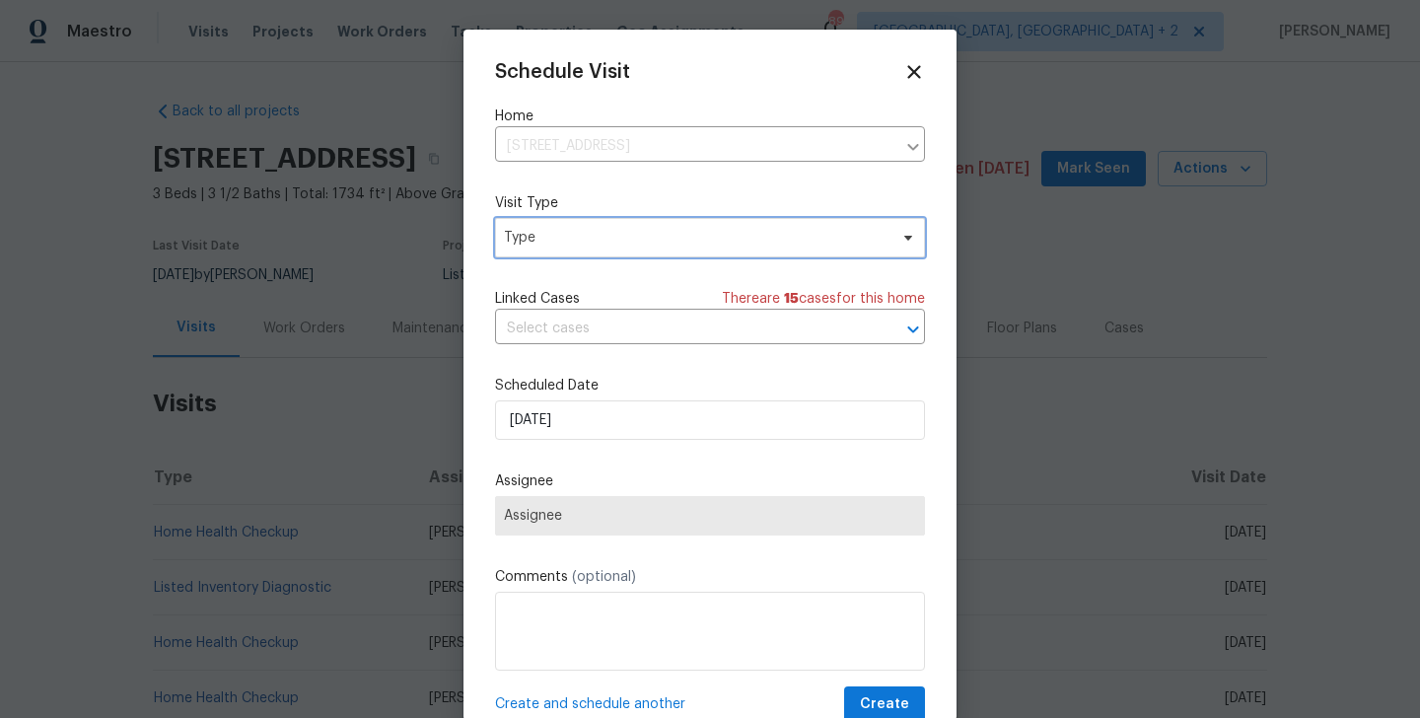
click at [548, 249] on span "Type" at bounding box center [710, 237] width 430 height 39
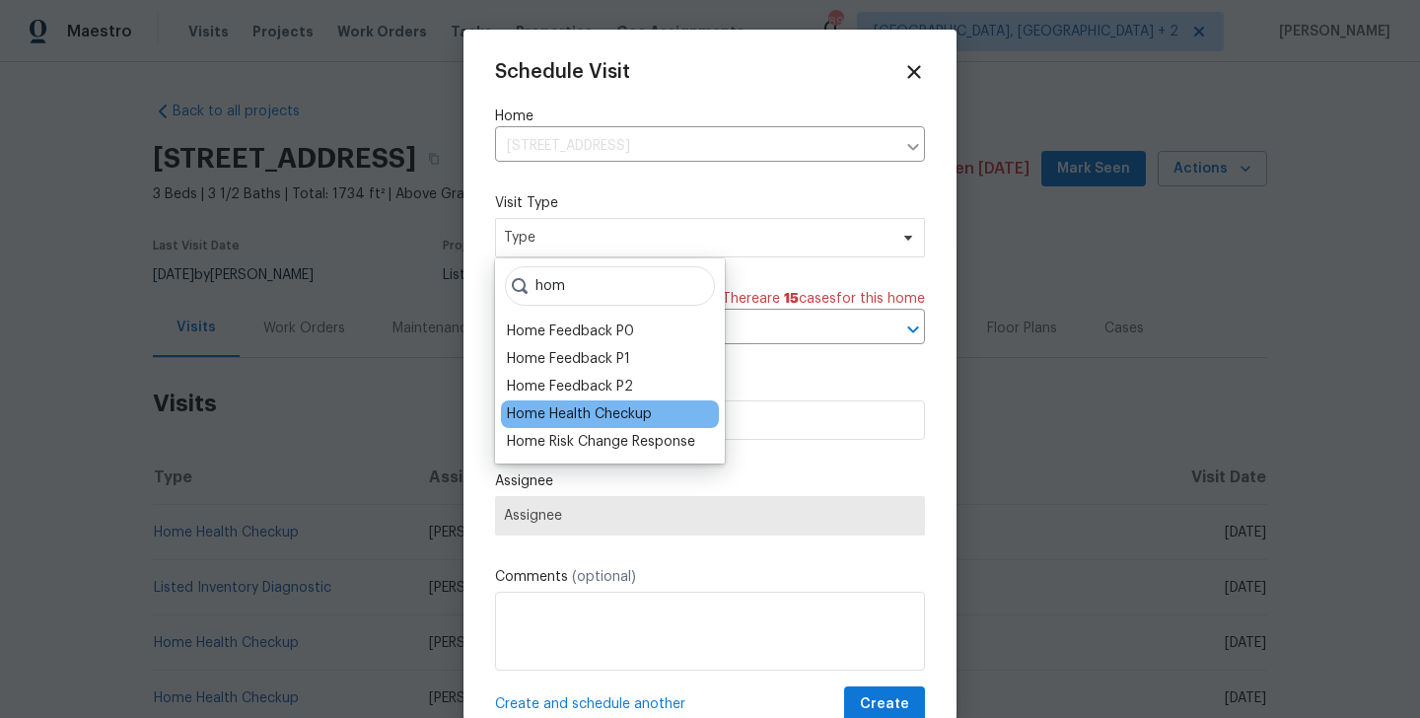
type input "hom"
click at [568, 421] on div "Home Health Checkup" at bounding box center [579, 414] width 145 height 20
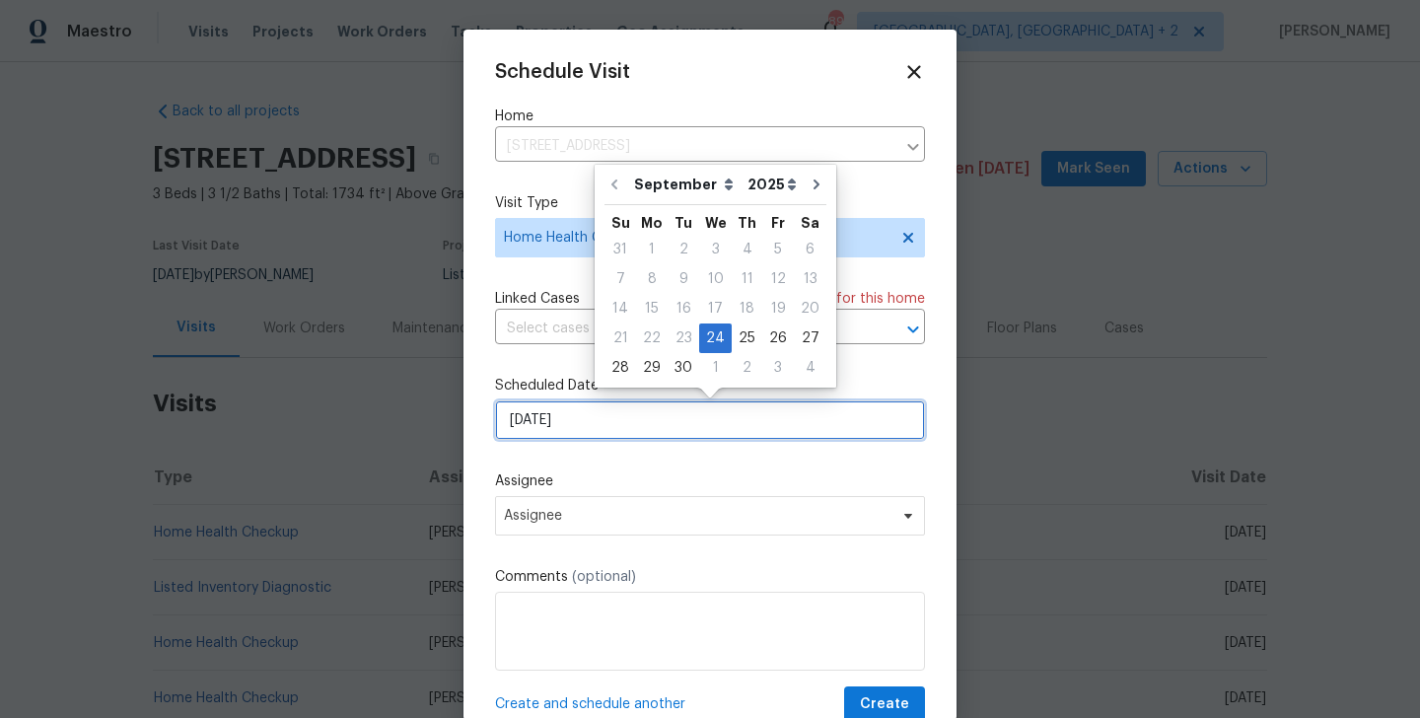
click at [563, 417] on input "[DATE]" at bounding box center [710, 419] width 430 height 39
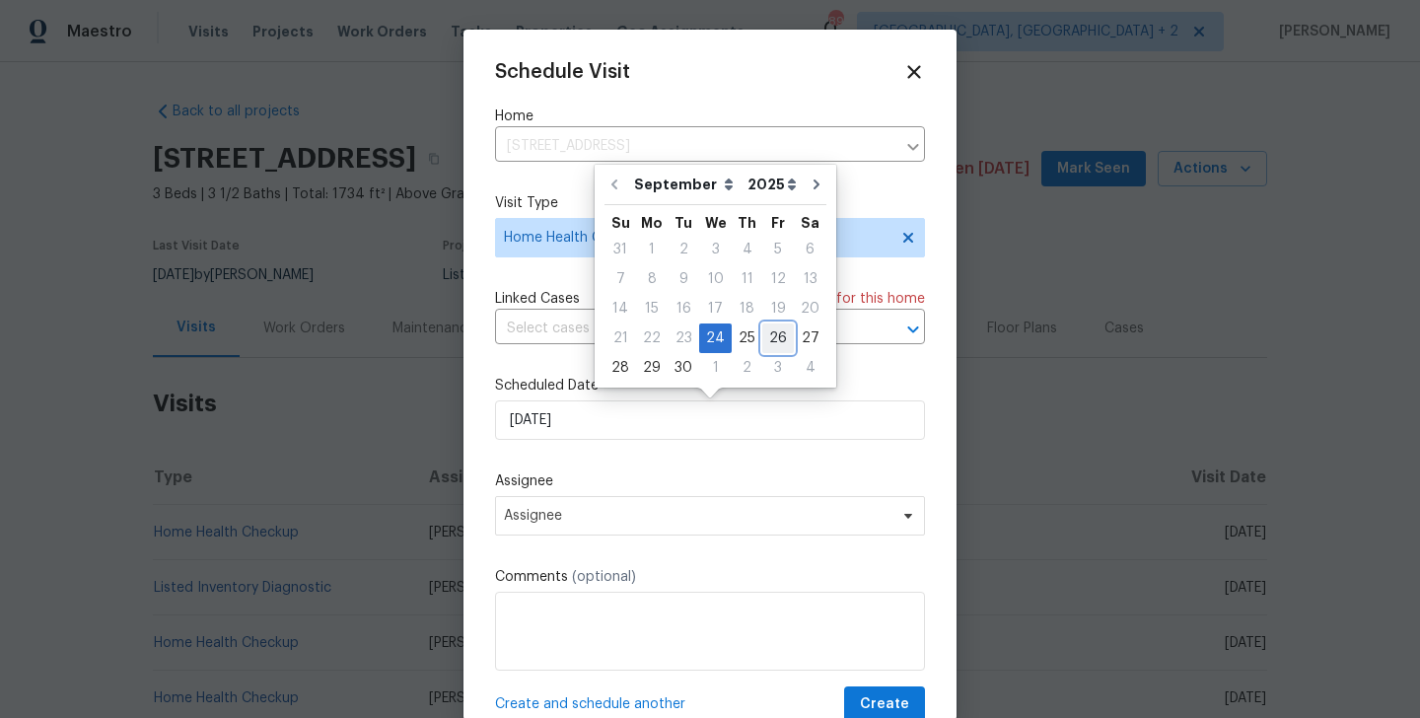
click at [777, 339] on div "26" at bounding box center [779, 339] width 32 height 28
type input "[DATE]"
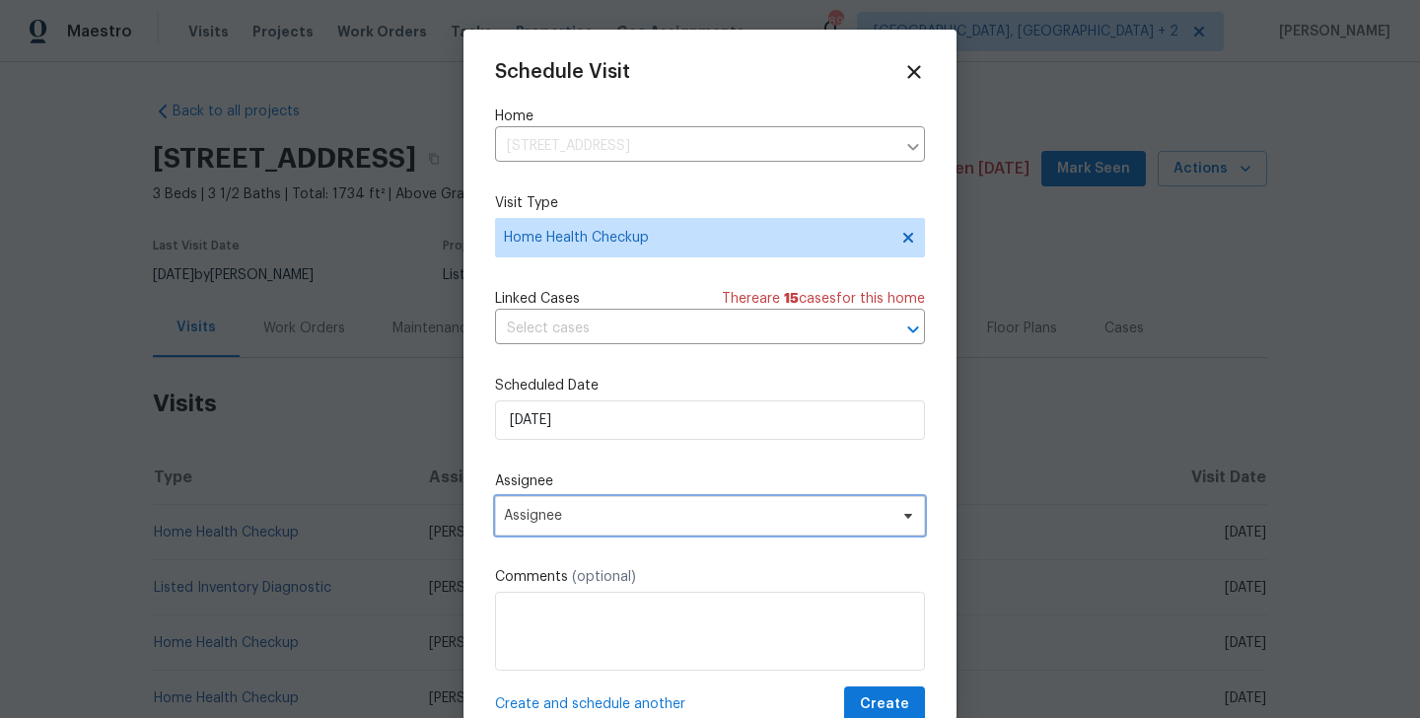
click at [584, 527] on span "Assignee" at bounding box center [710, 515] width 430 height 39
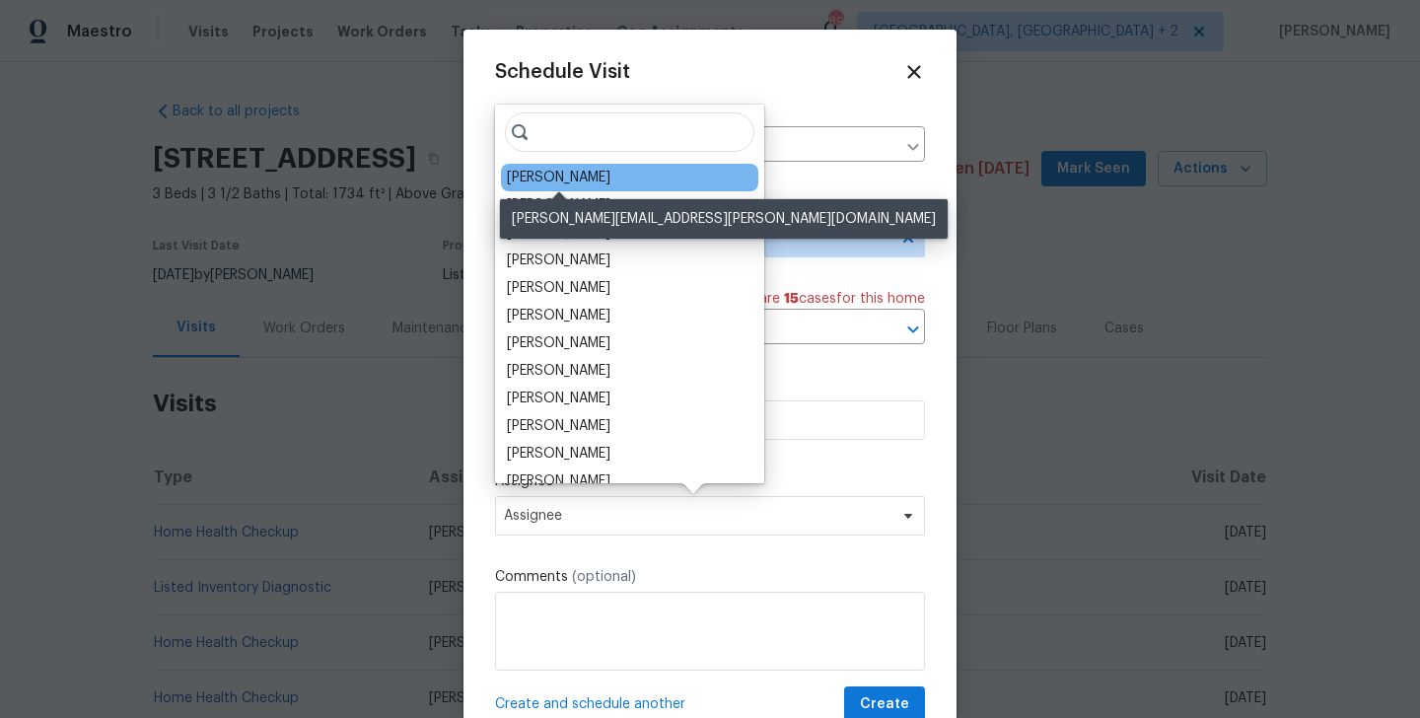
click at [558, 172] on div "[PERSON_NAME]" at bounding box center [559, 178] width 104 height 20
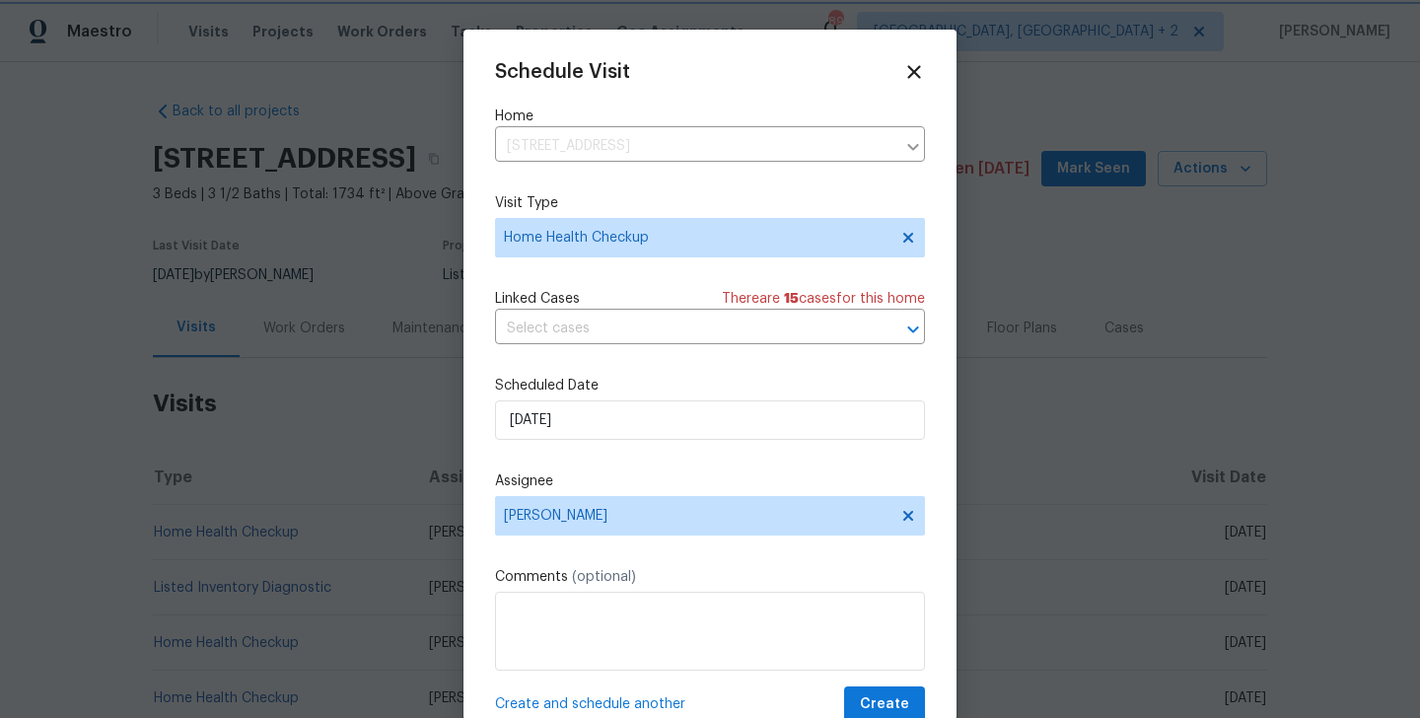
scroll to position [36, 0]
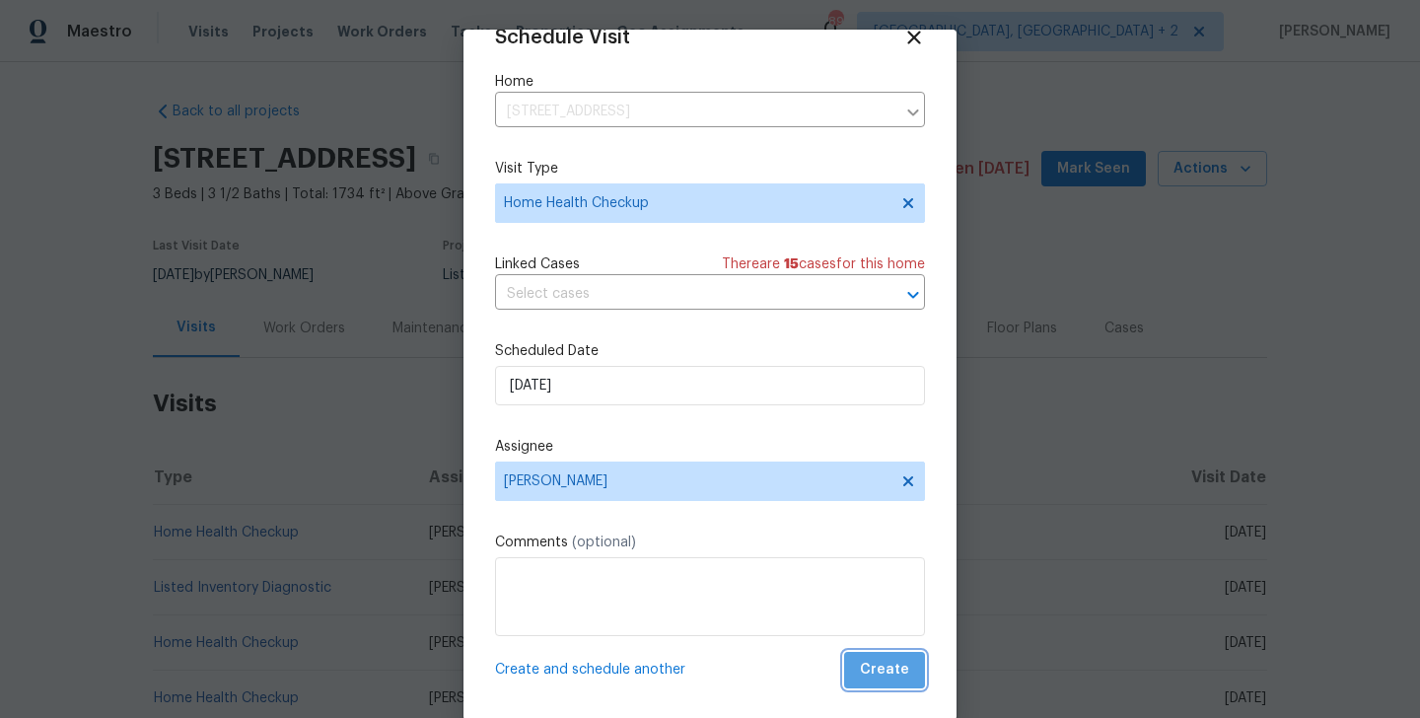
click at [902, 660] on span "Create" at bounding box center [884, 670] width 49 height 25
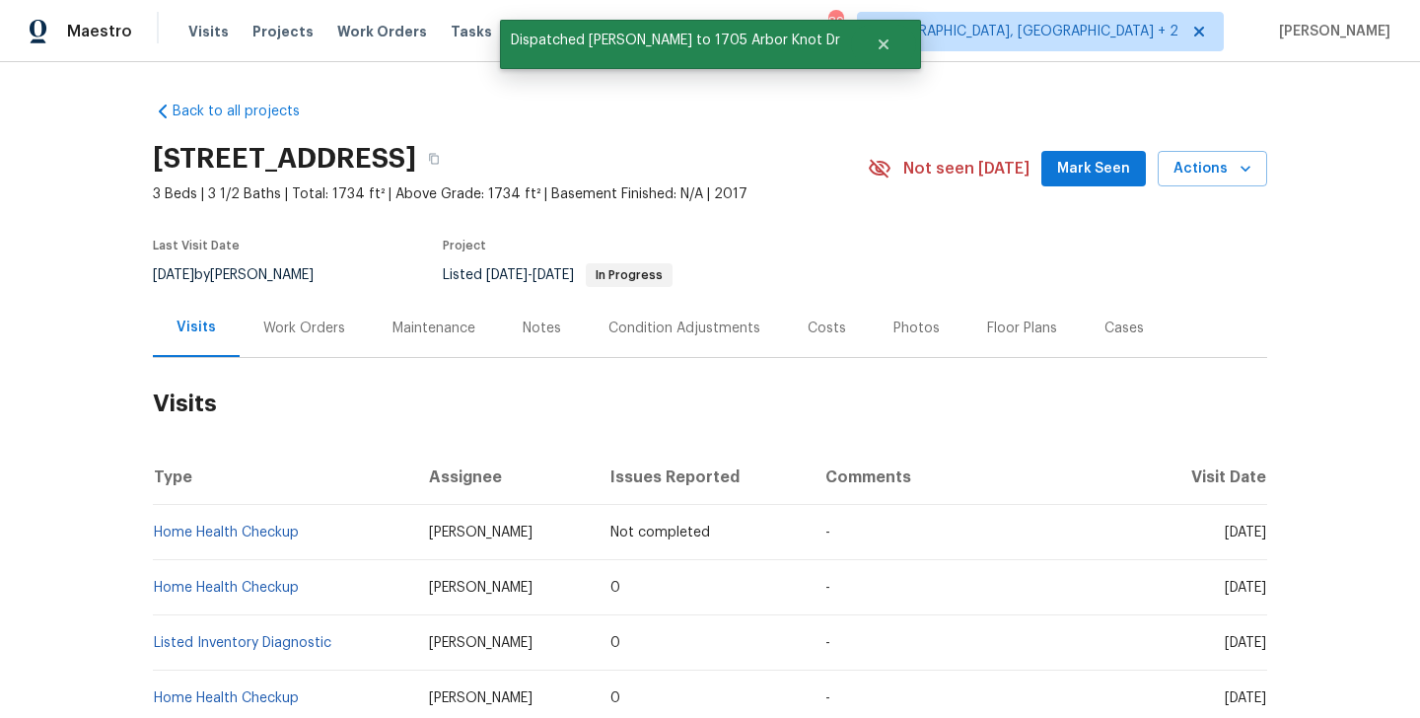
click at [325, 531] on td "Home Health Checkup" at bounding box center [283, 532] width 260 height 55
copy link "Home Health Checkup"
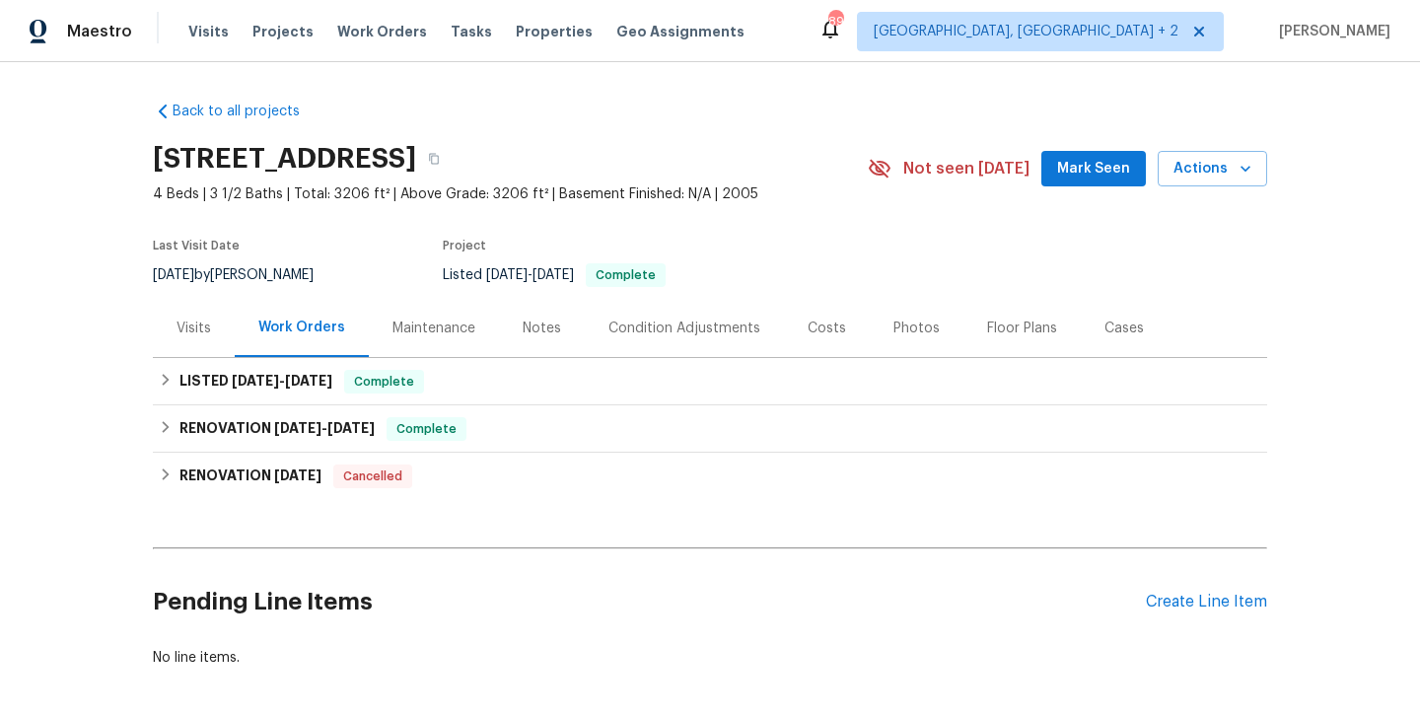
click at [235, 344] on div "Work Orders" at bounding box center [302, 328] width 134 height 58
click at [197, 335] on div "Visits" at bounding box center [194, 329] width 35 height 20
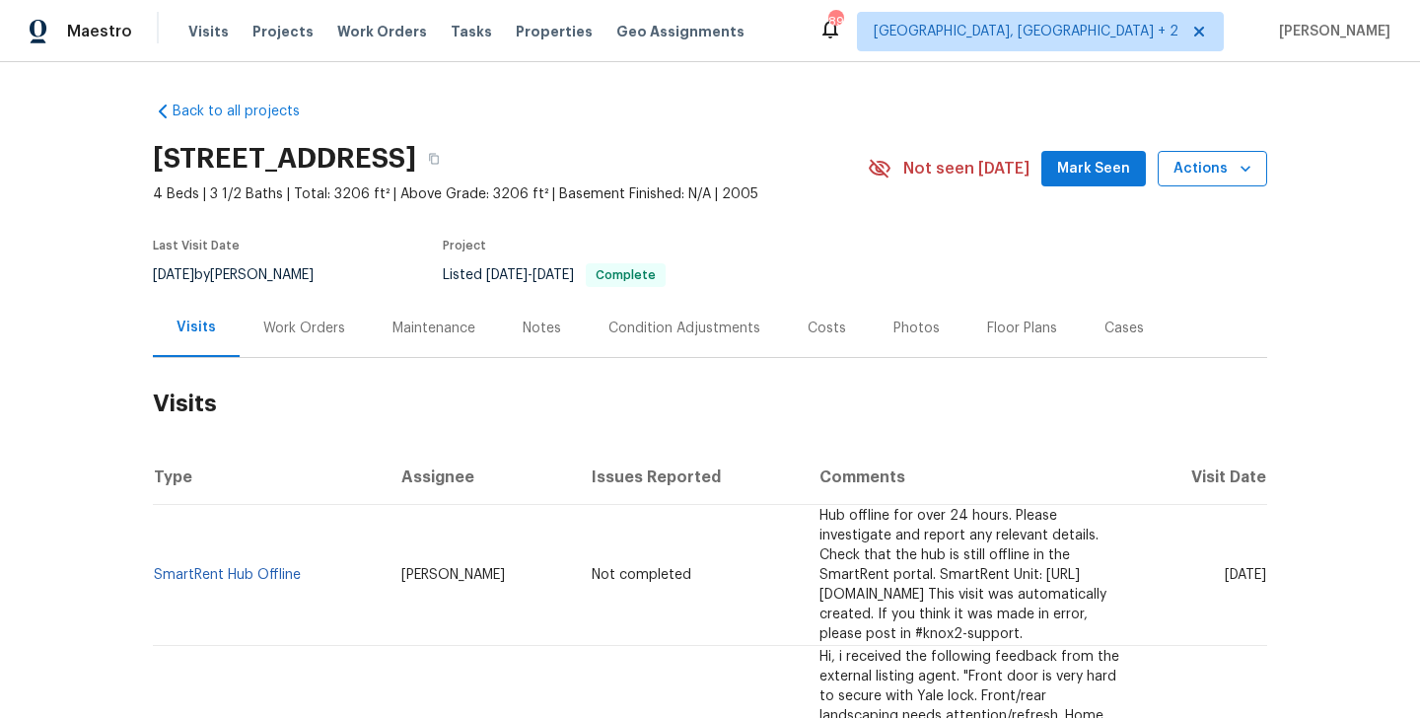
click at [1218, 176] on span "Actions" at bounding box center [1213, 169] width 78 height 25
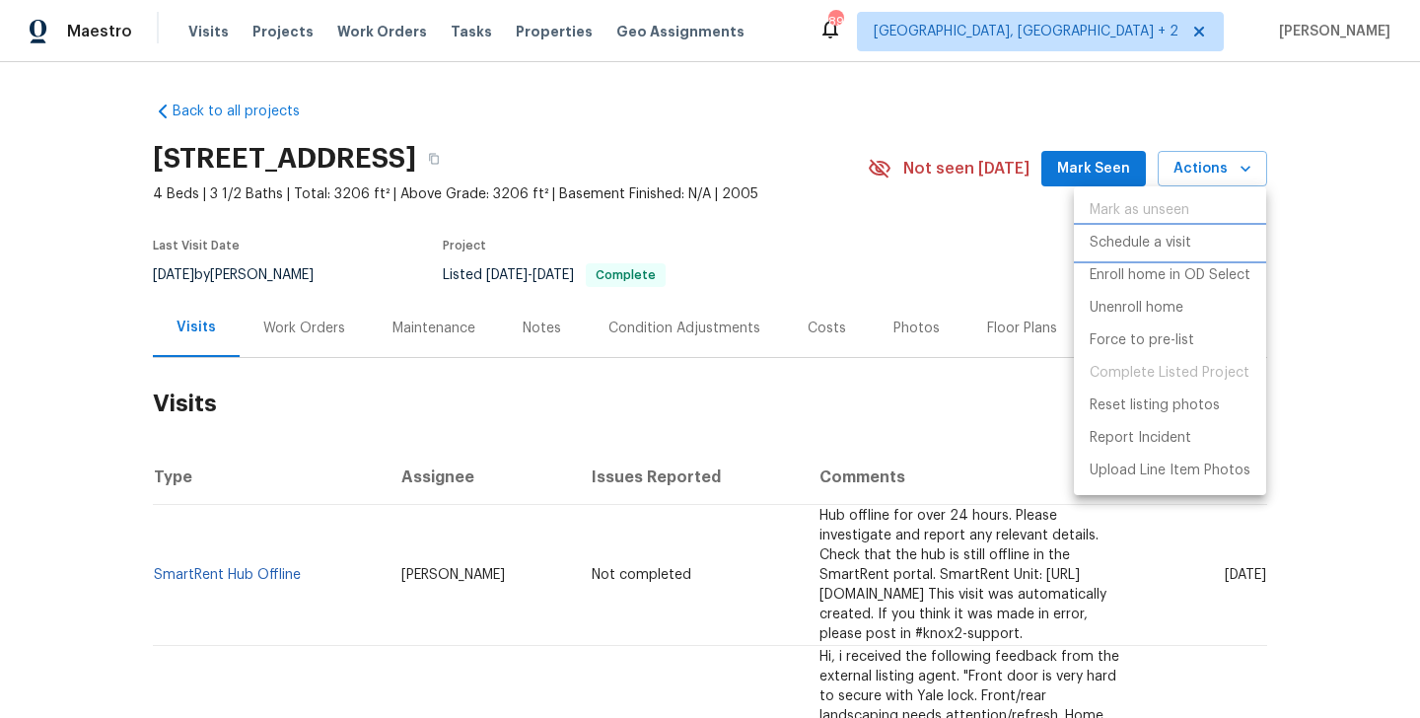
click at [1131, 246] on p "Schedule a visit" at bounding box center [1141, 243] width 102 height 21
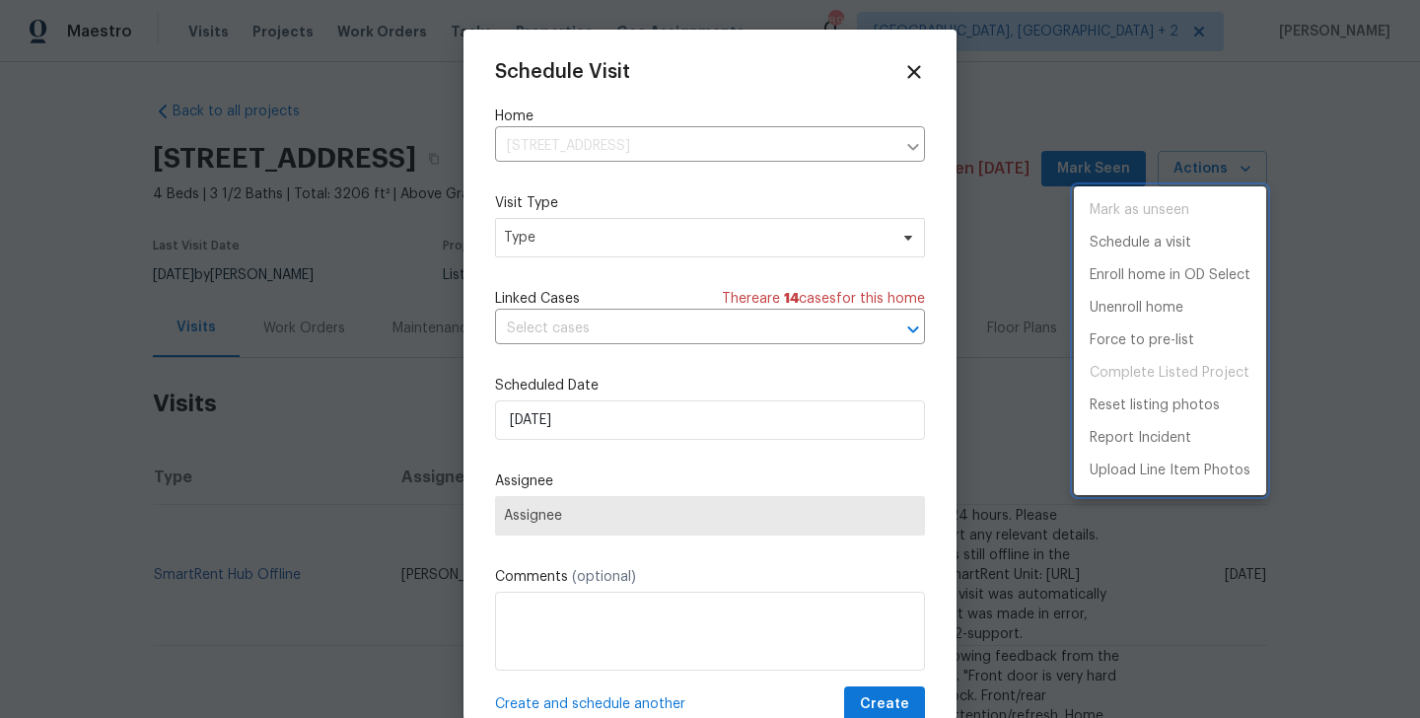
click at [533, 229] on div at bounding box center [710, 359] width 1420 height 718
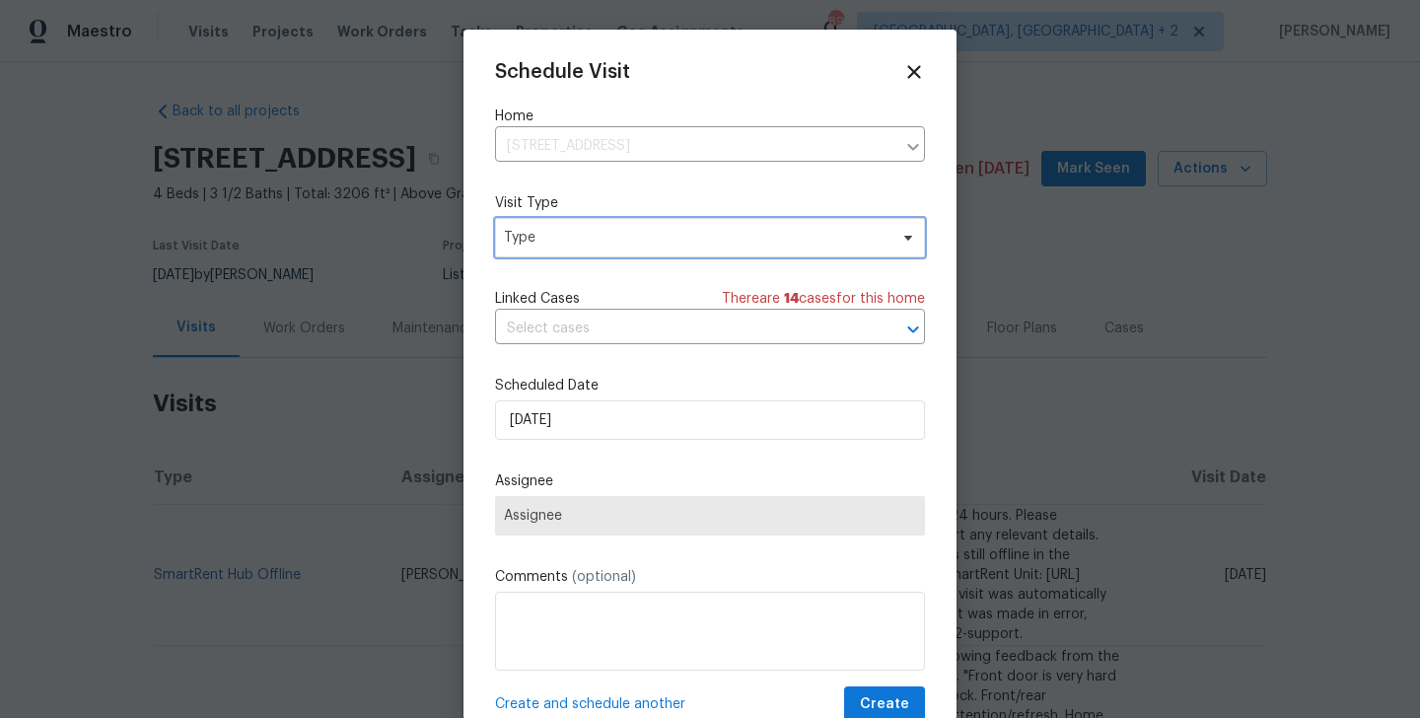
click at [536, 235] on span "Type" at bounding box center [696, 238] width 384 height 20
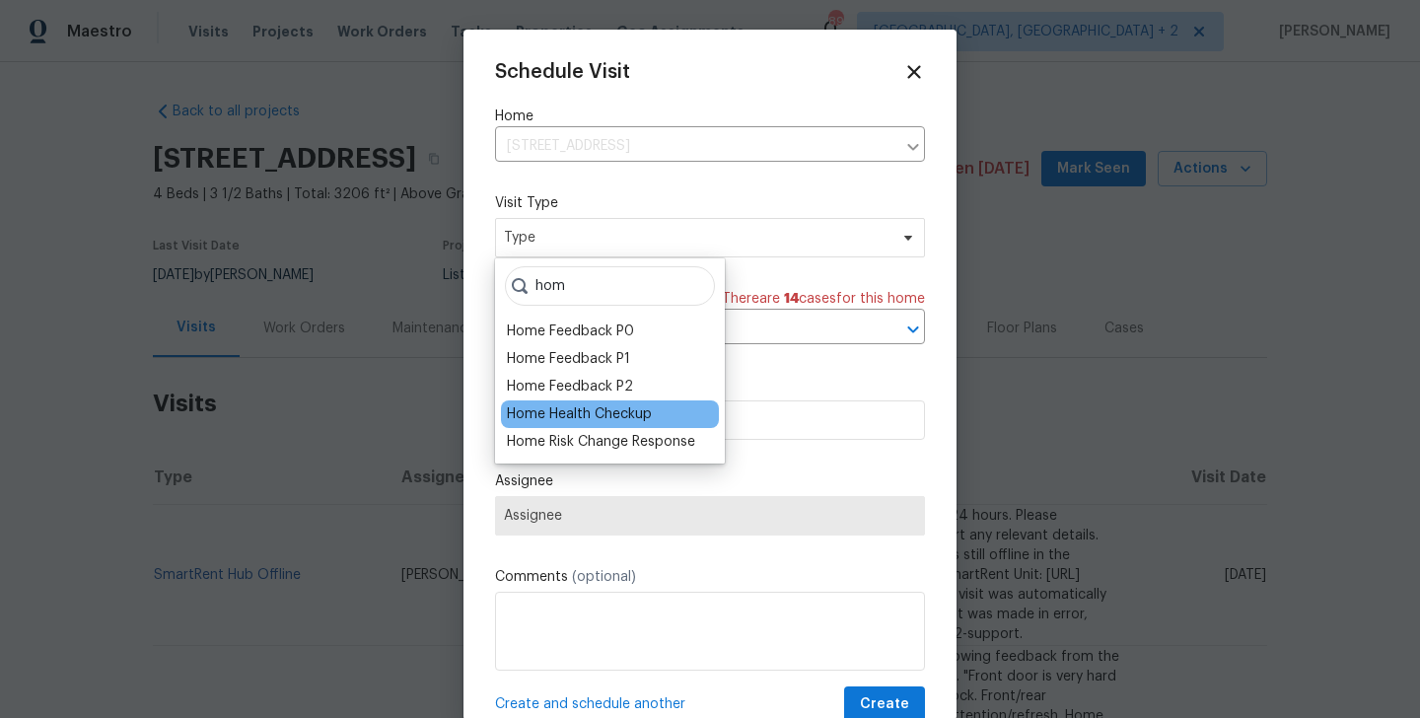
type input "hom"
click at [586, 404] on div "Home Health Checkup" at bounding box center [579, 414] width 145 height 20
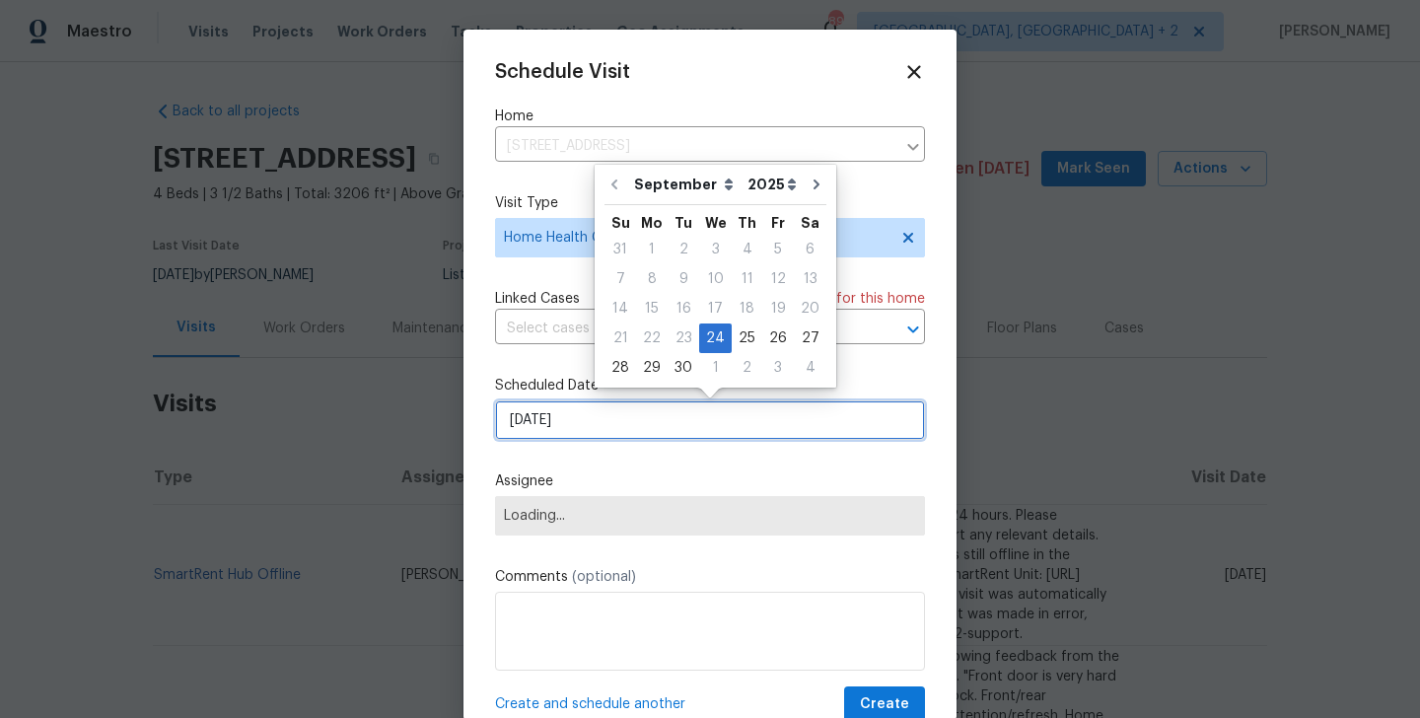
click at [584, 417] on input "[DATE]" at bounding box center [710, 419] width 430 height 39
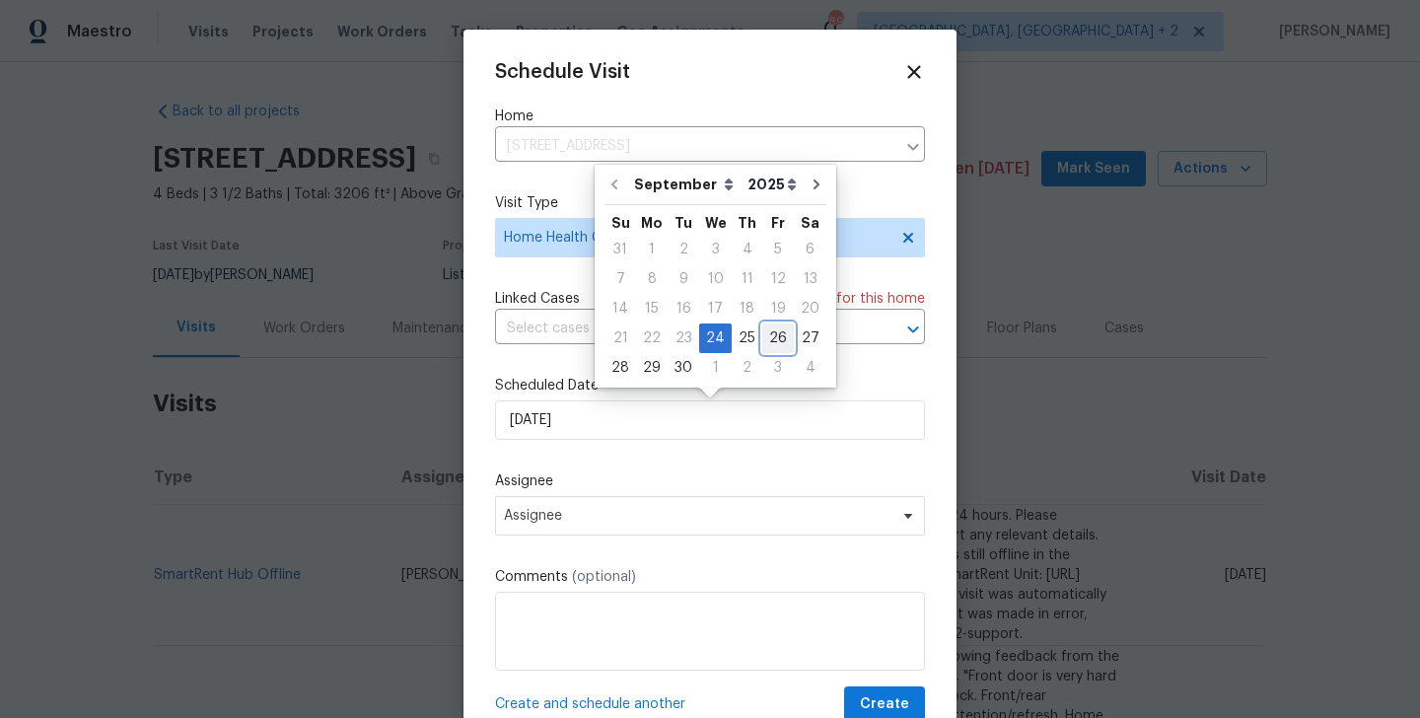
click at [770, 337] on div "26" at bounding box center [779, 339] width 32 height 28
type input "26/09/2025"
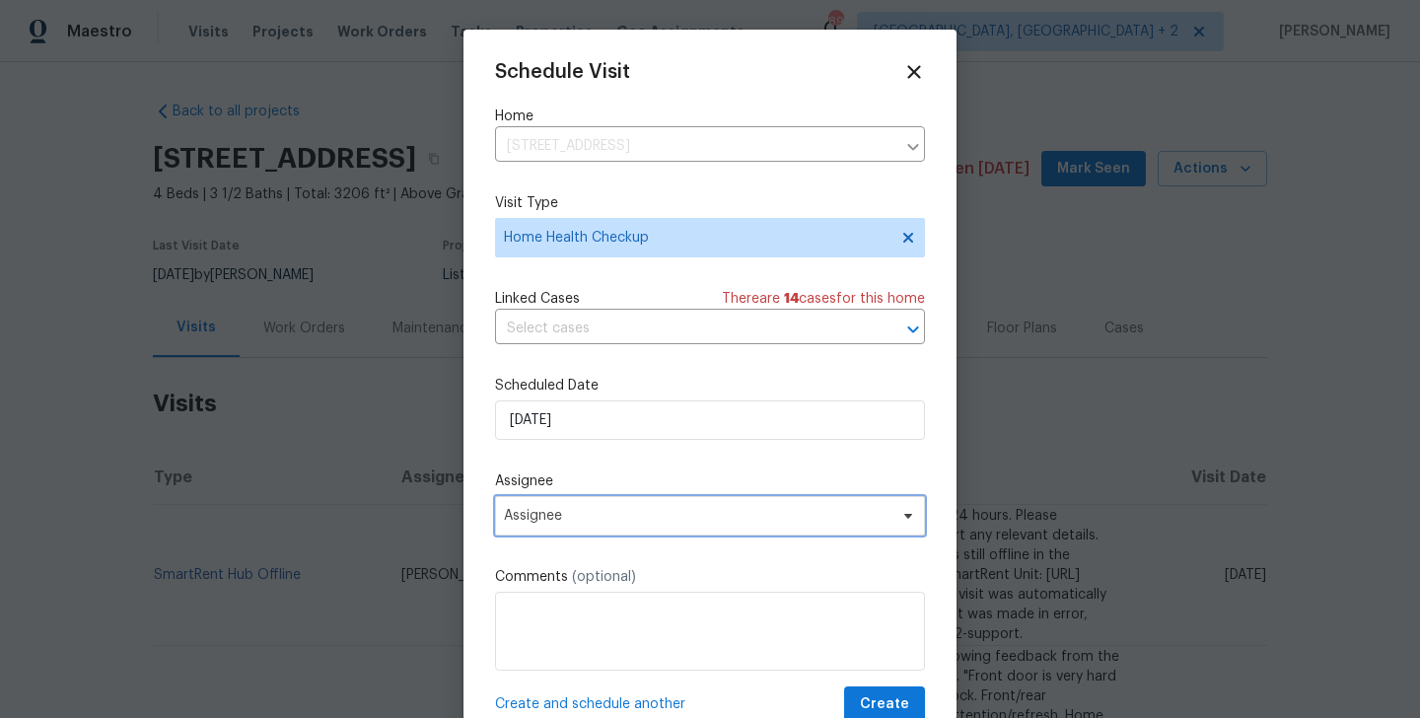
click at [615, 510] on span "Assignee" at bounding box center [697, 516] width 387 height 16
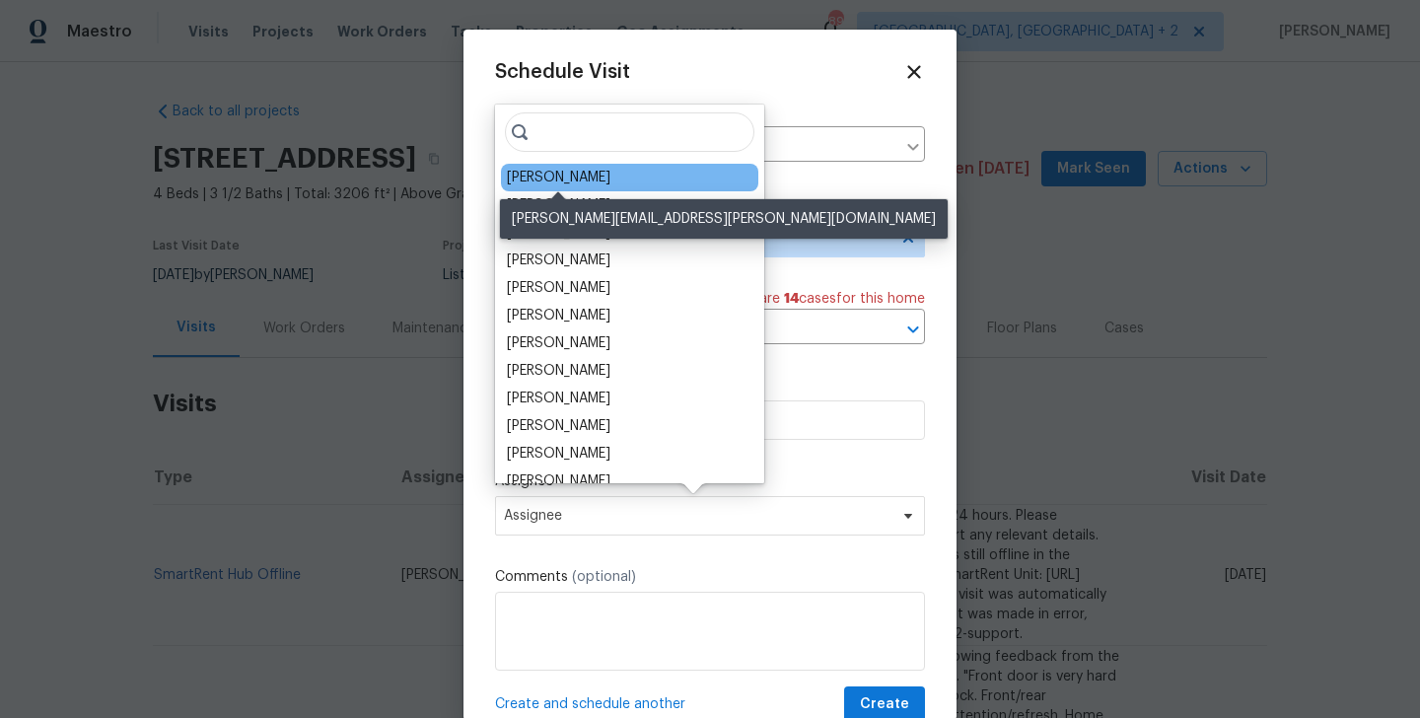
click at [547, 181] on div "Martin Chagolla" at bounding box center [559, 178] width 104 height 20
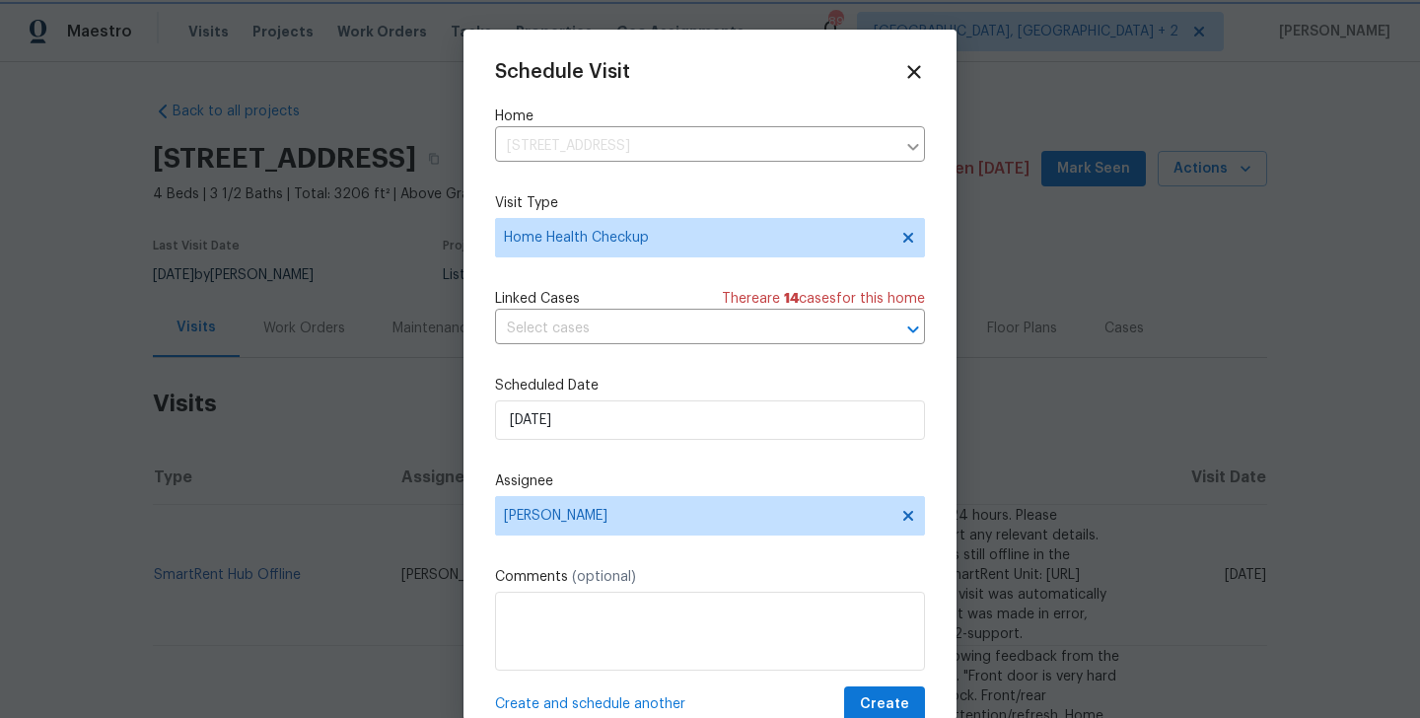
scroll to position [36, 0]
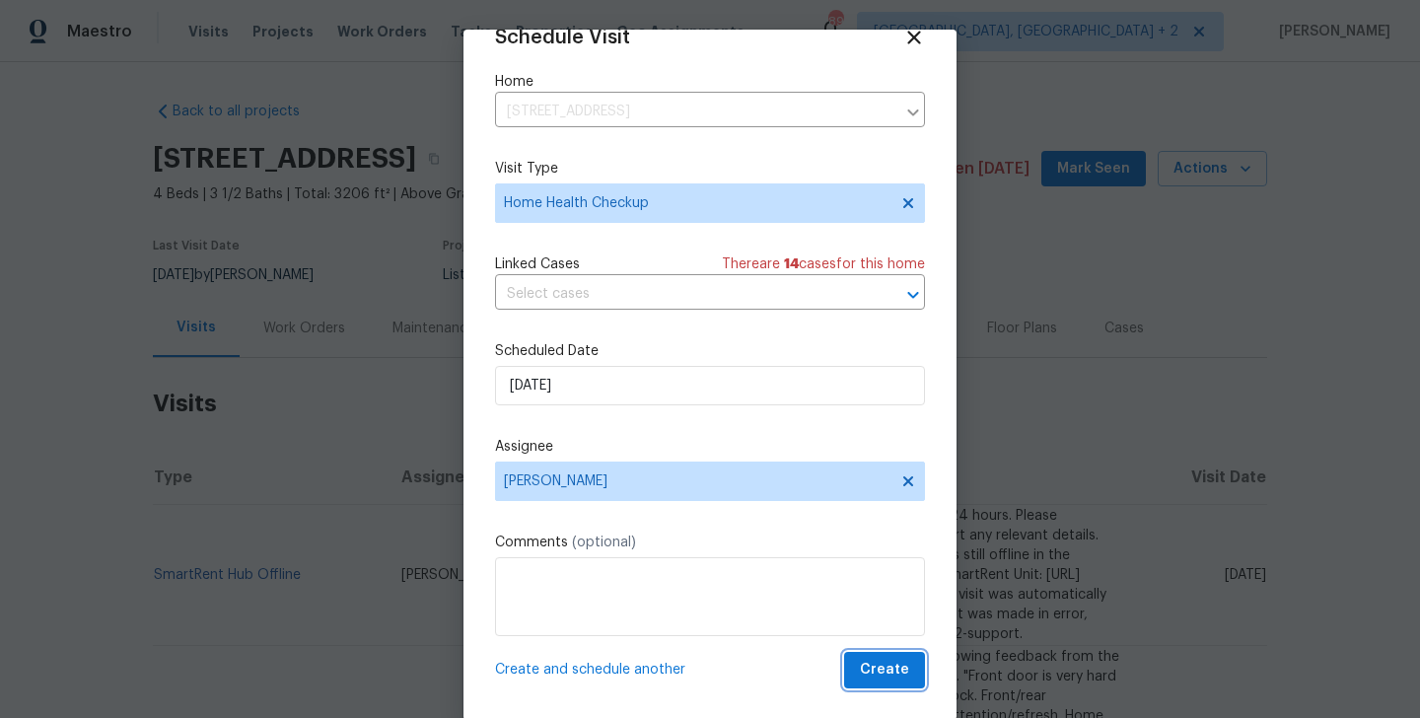
click at [889, 665] on span "Create" at bounding box center [884, 670] width 49 height 25
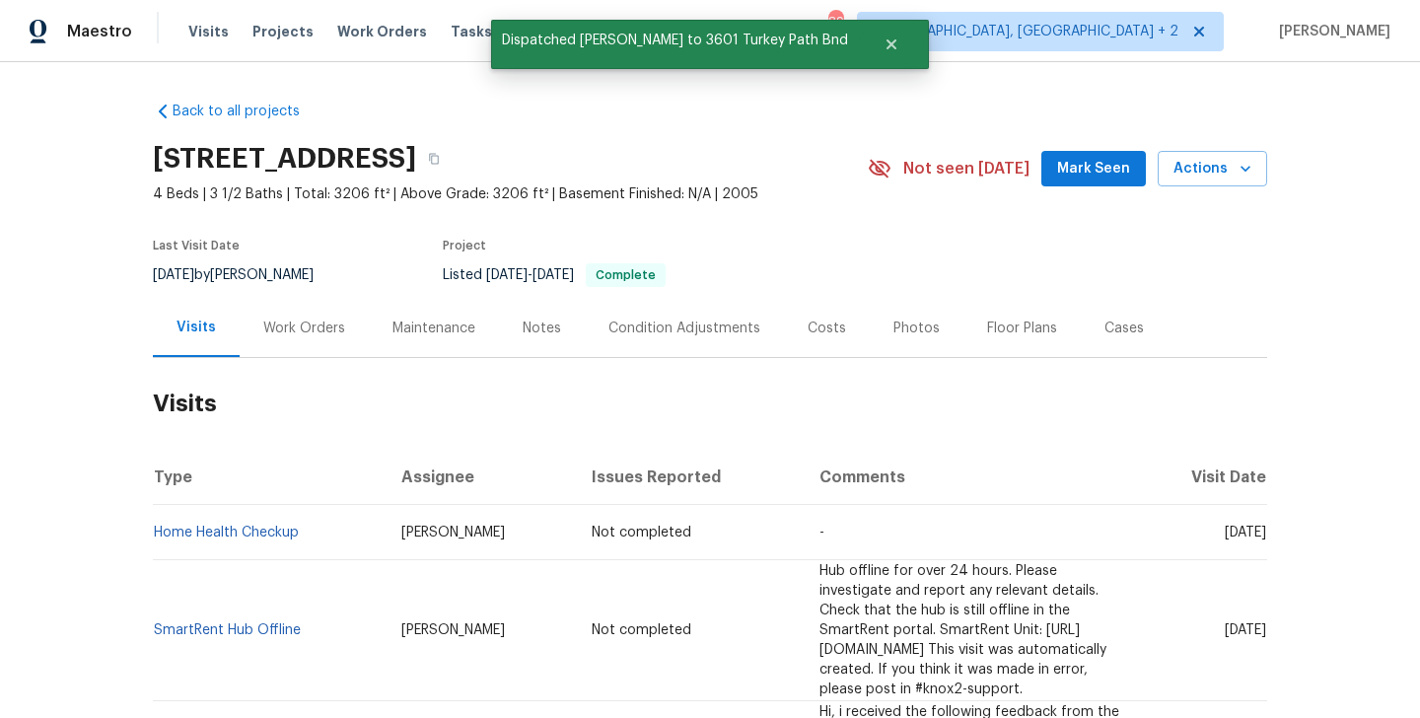
click at [306, 537] on td "Home Health Checkup" at bounding box center [269, 532] width 233 height 55
copy link "Home Health Checkup"
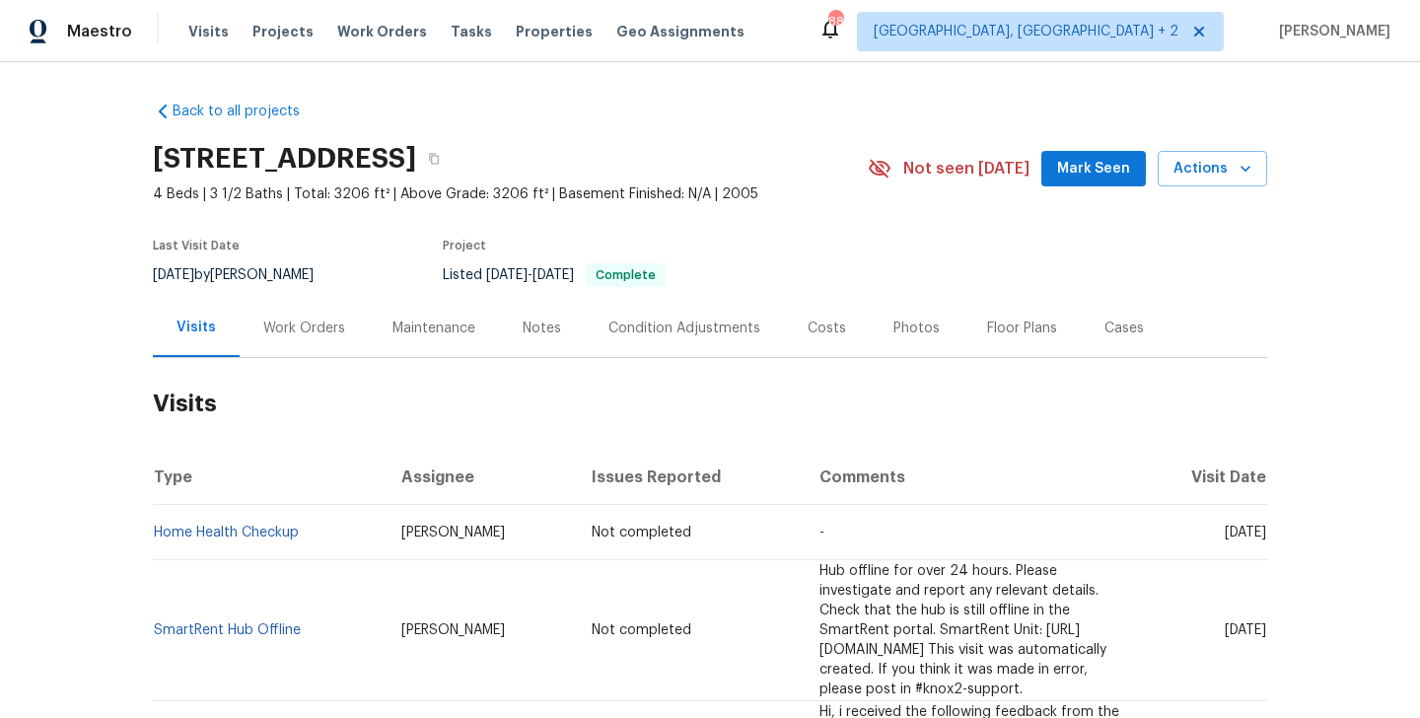
click at [325, 525] on td "Home Health Checkup" at bounding box center [269, 532] width 233 height 55
copy link "Home Health Checkup"
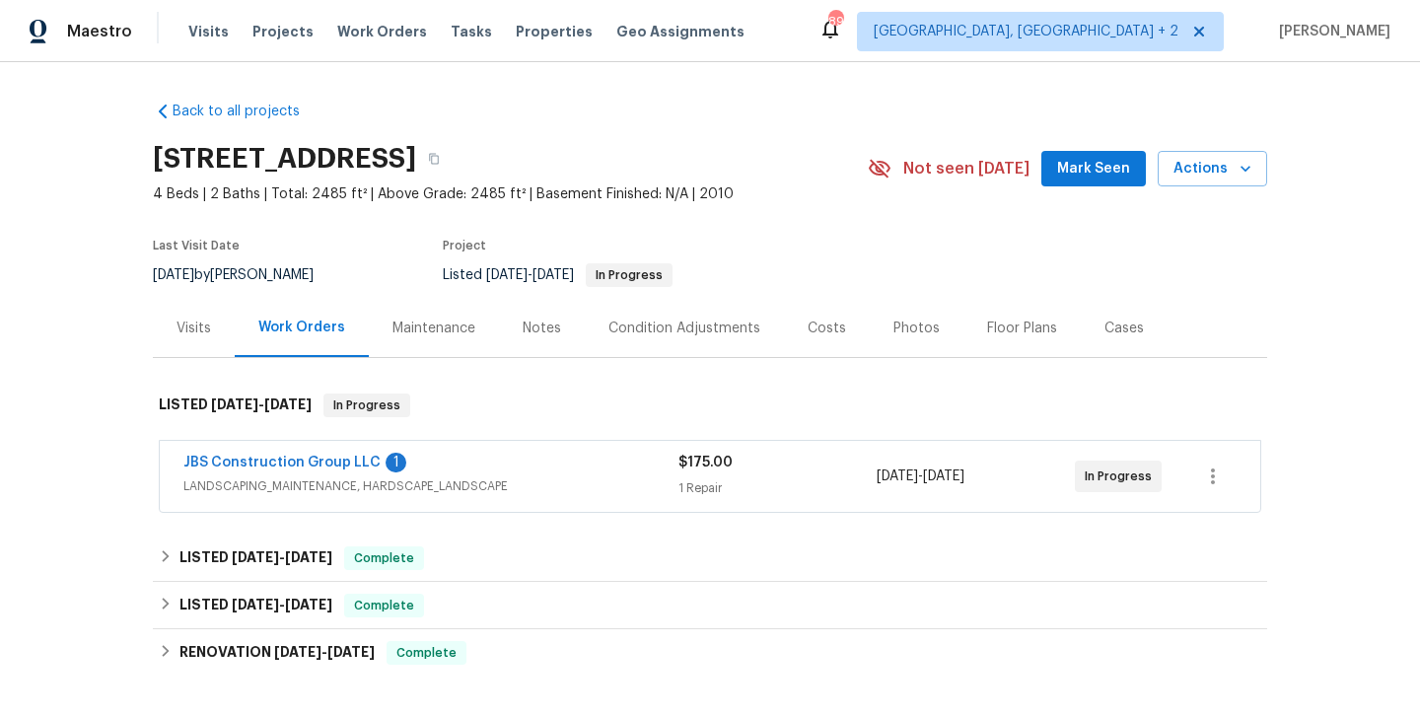
click at [201, 333] on div "Visits" at bounding box center [194, 329] width 35 height 20
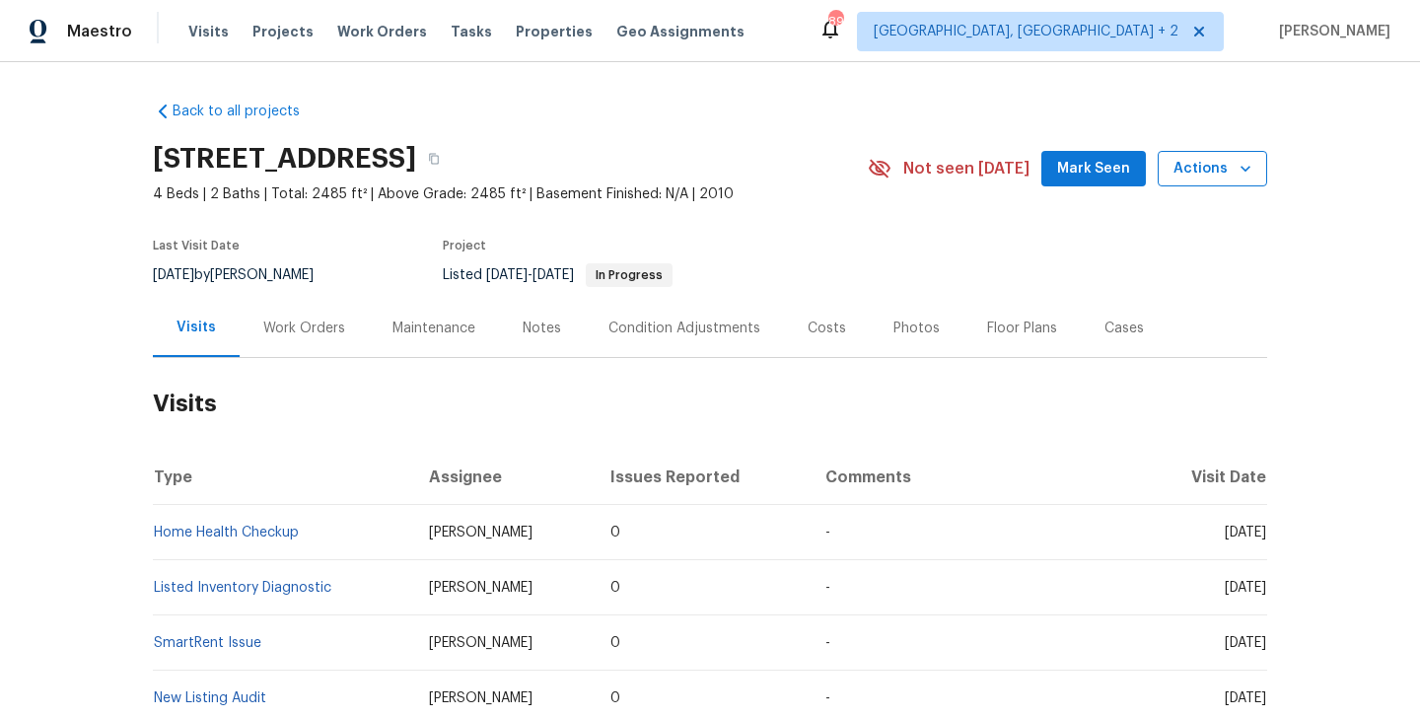
click at [1228, 176] on span "Actions" at bounding box center [1213, 169] width 78 height 25
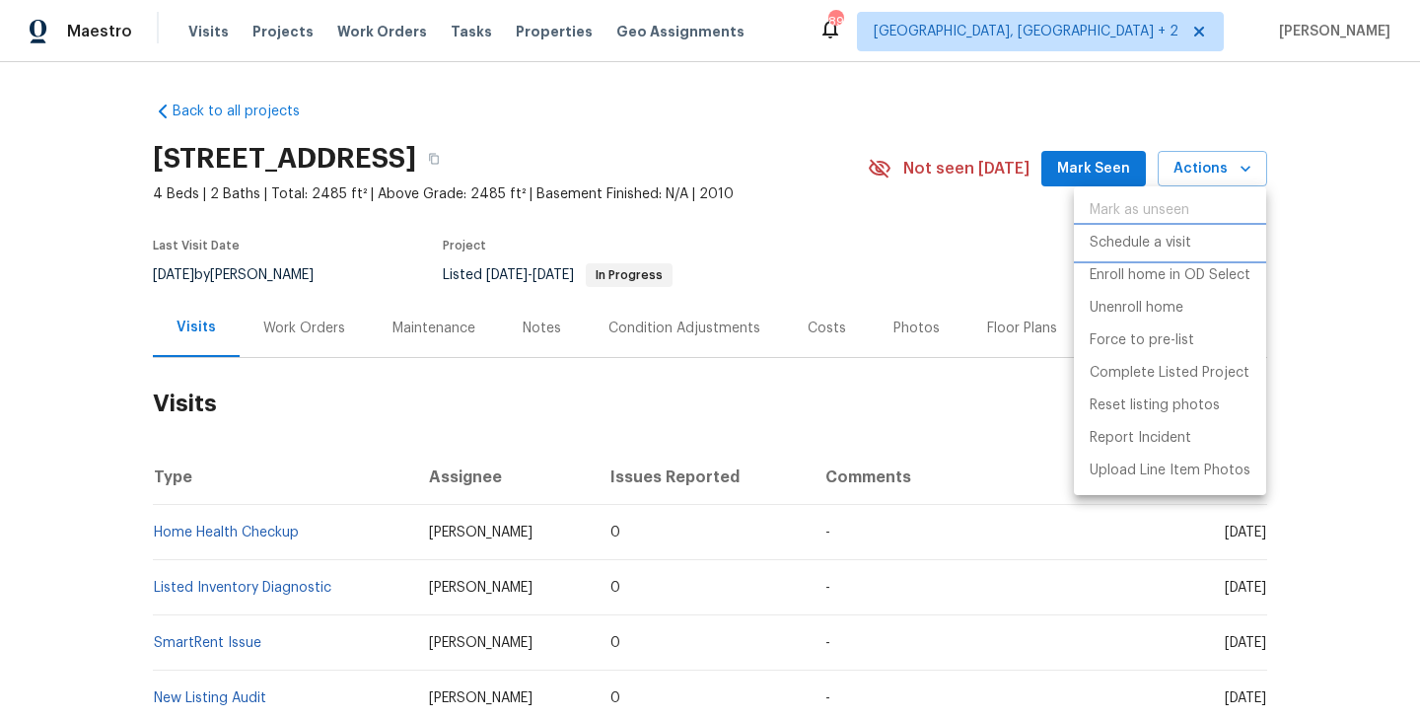
click at [1138, 240] on p "Schedule a visit" at bounding box center [1141, 243] width 102 height 21
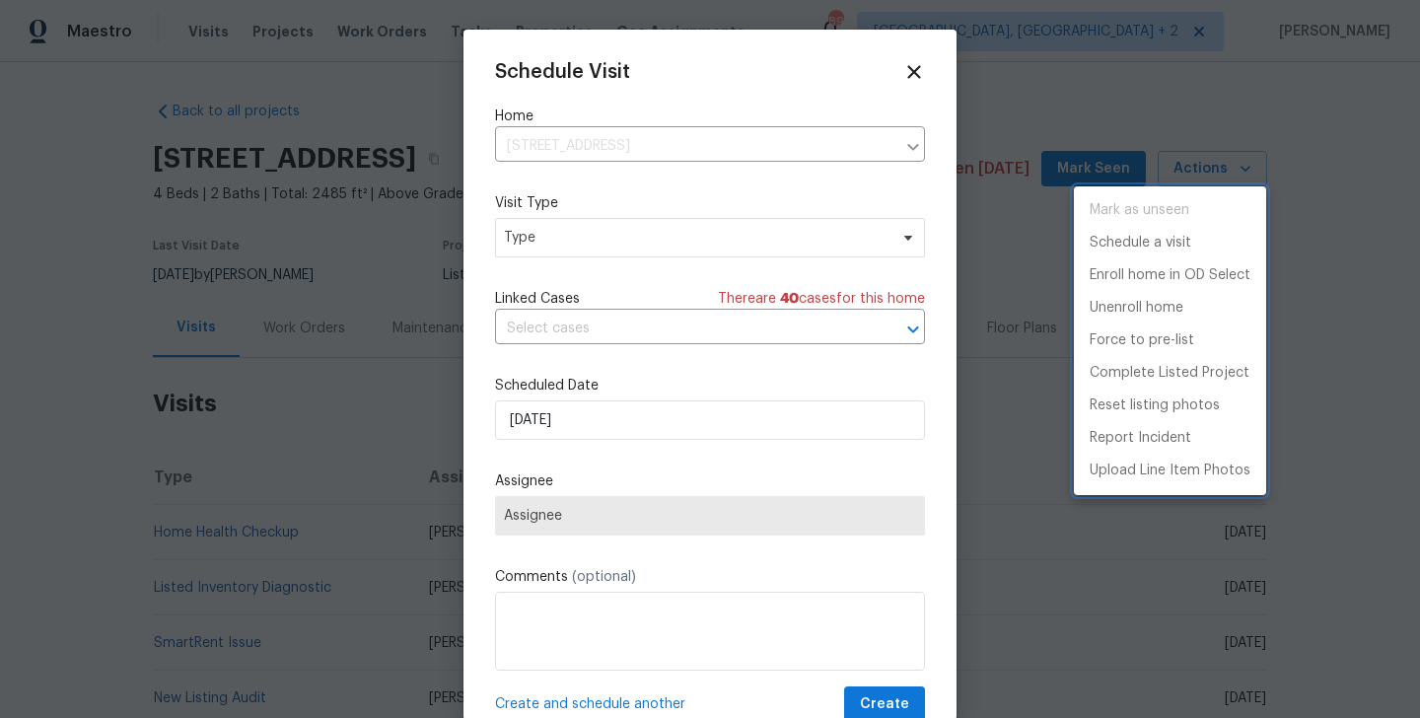
click at [537, 231] on div at bounding box center [710, 359] width 1420 height 718
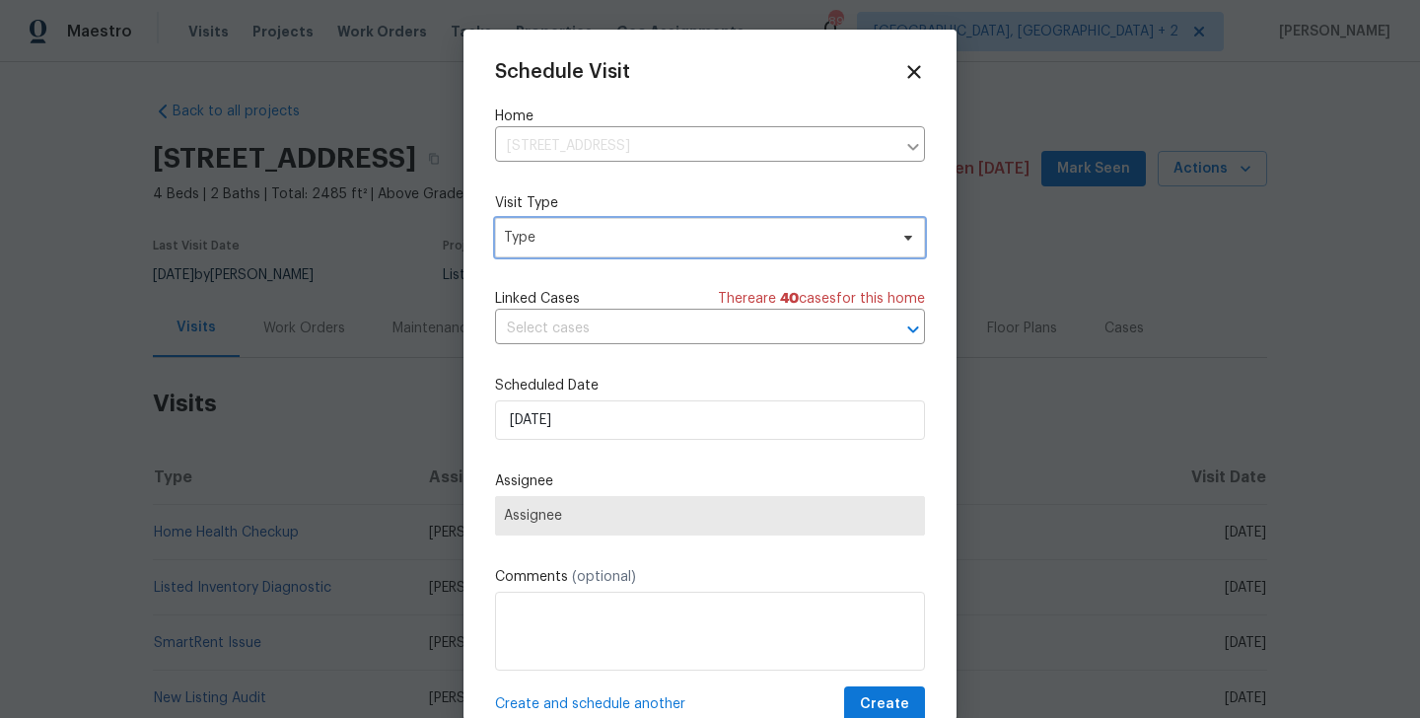
click at [537, 231] on span "Type" at bounding box center [696, 238] width 384 height 20
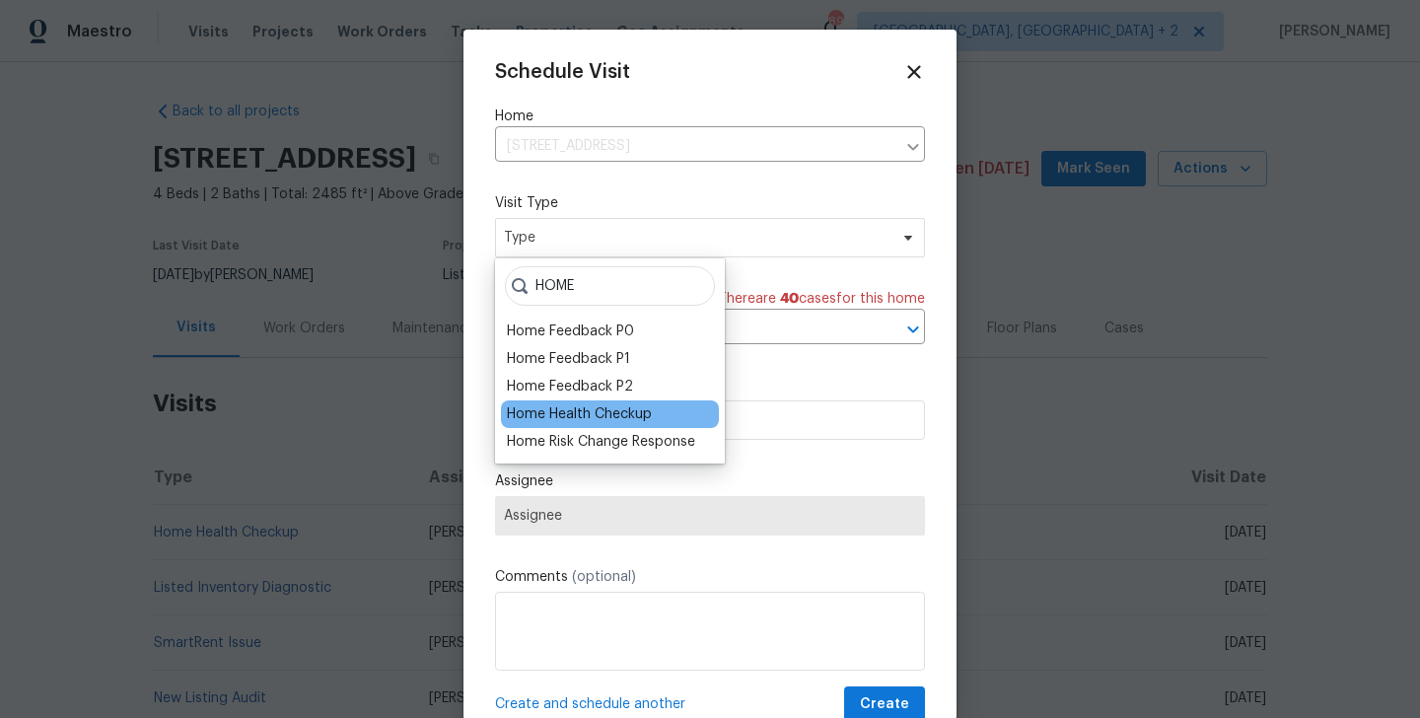
type input "HOME"
click at [545, 408] on div "Home Health Checkup" at bounding box center [579, 414] width 145 height 20
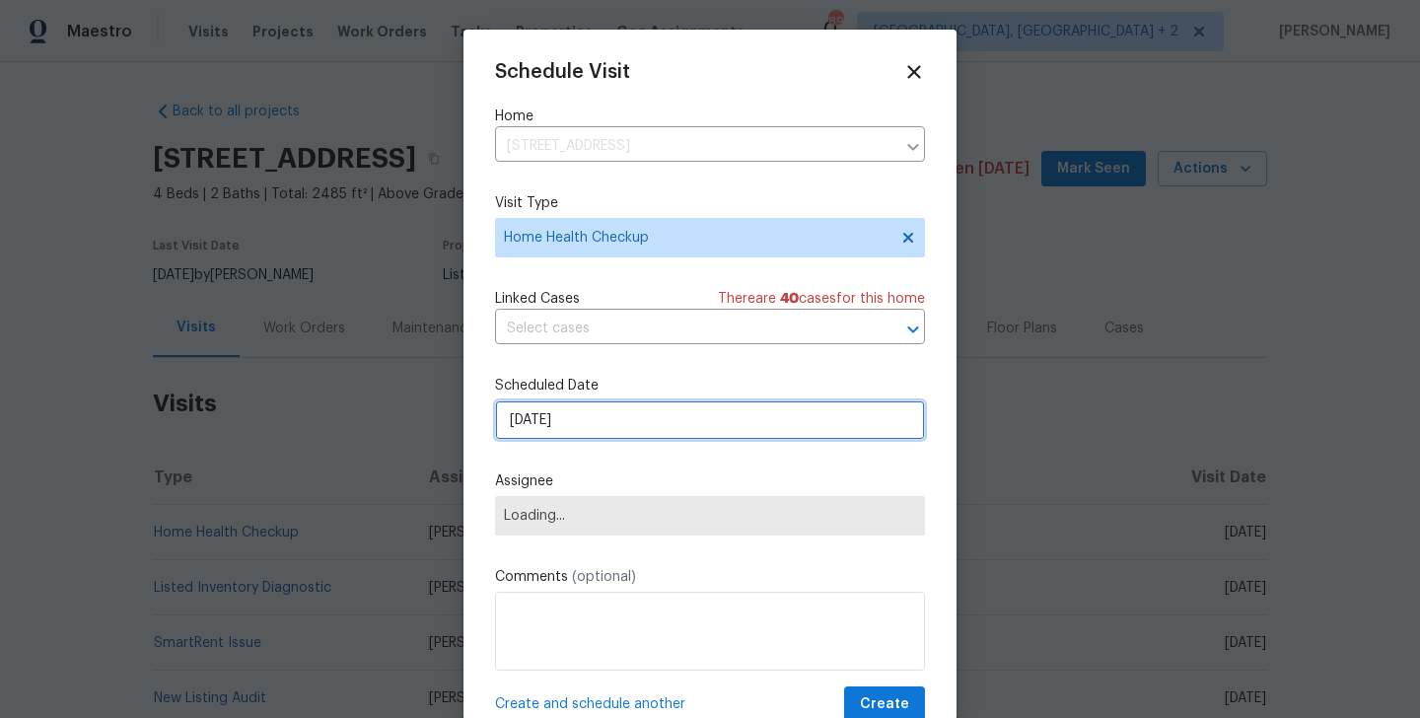
click at [564, 405] on input "[DATE]" at bounding box center [710, 419] width 430 height 39
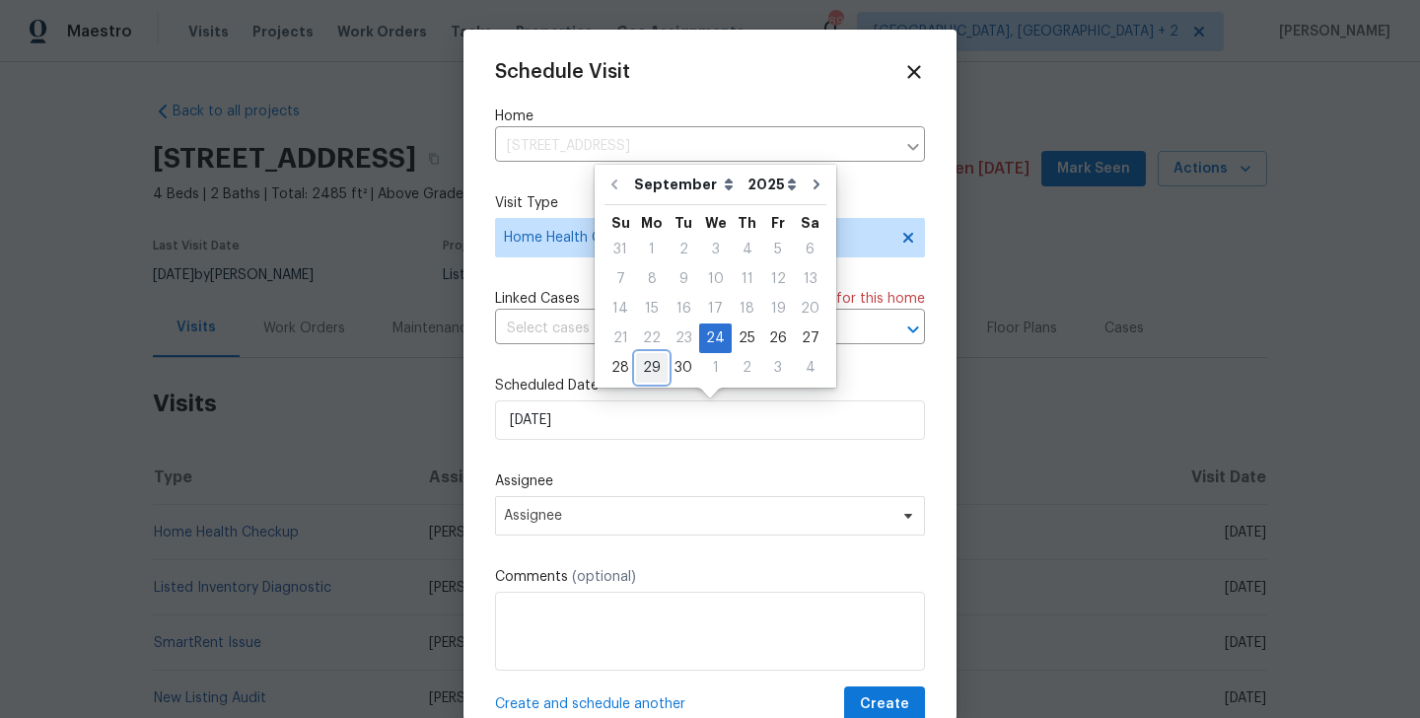
click at [658, 367] on div "29" at bounding box center [652, 368] width 32 height 28
type input "[DATE]"
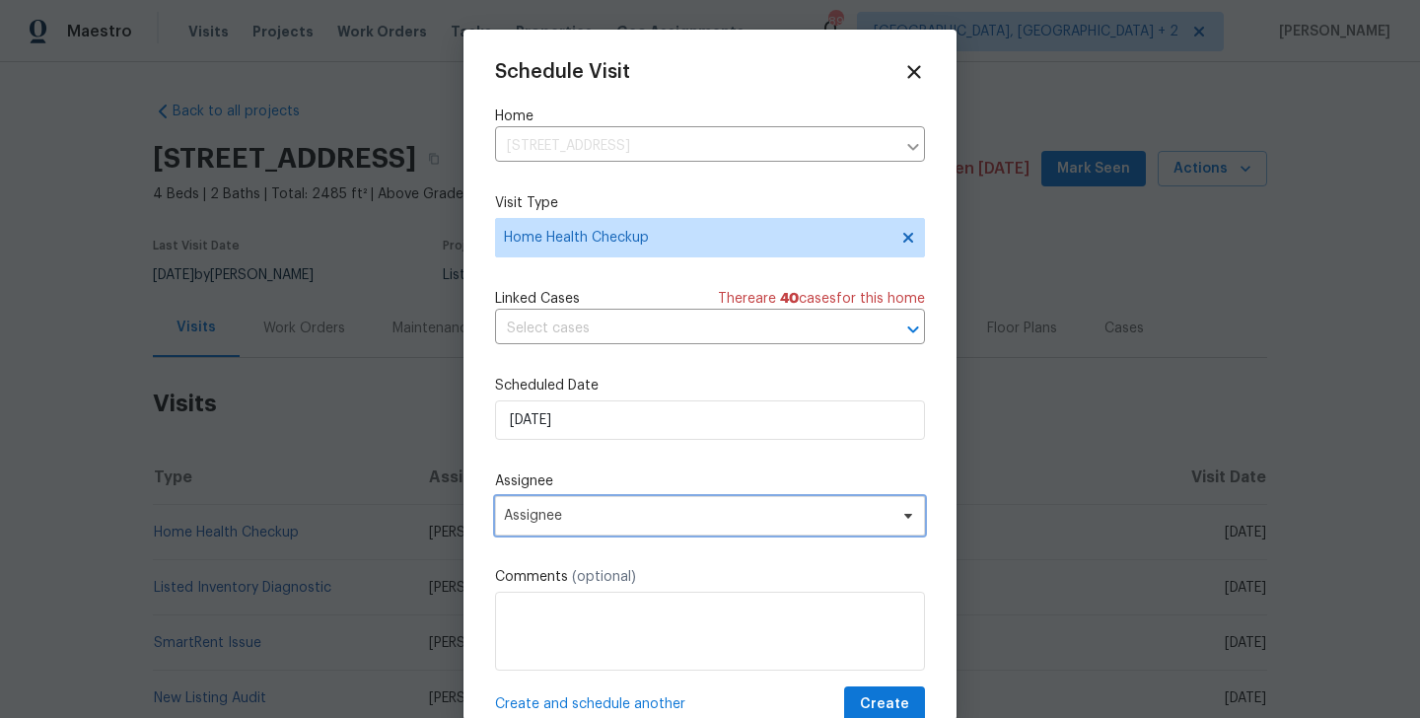
click at [622, 525] on span "Assignee" at bounding box center [710, 515] width 430 height 39
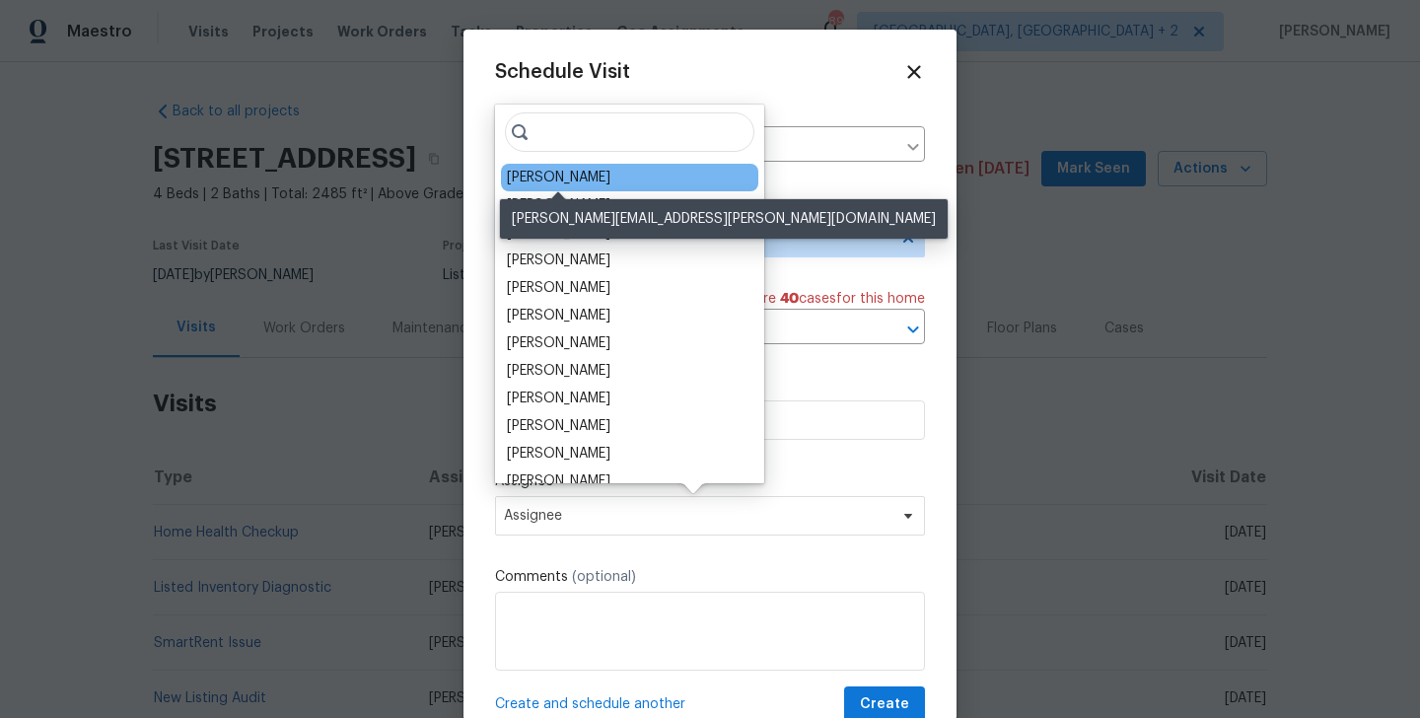
click at [554, 169] on div "[PERSON_NAME]" at bounding box center [559, 178] width 104 height 20
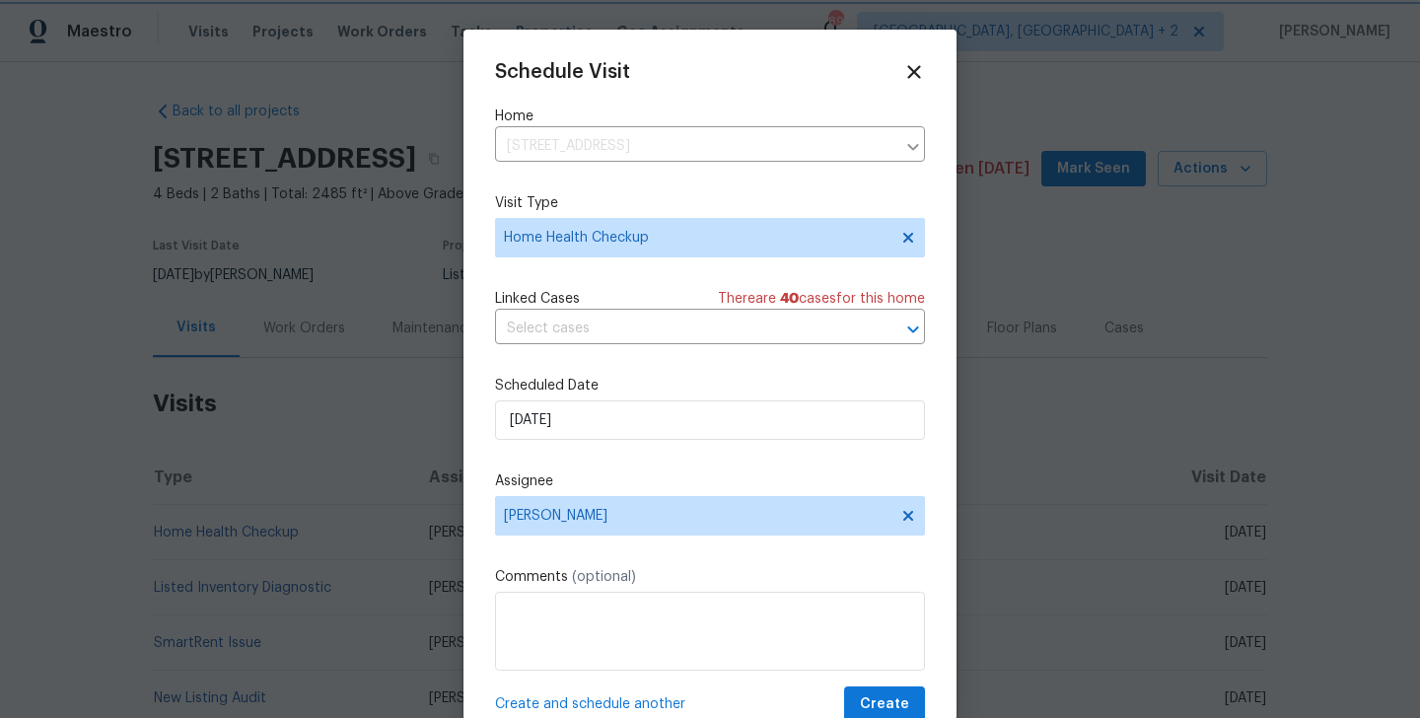
scroll to position [36, 0]
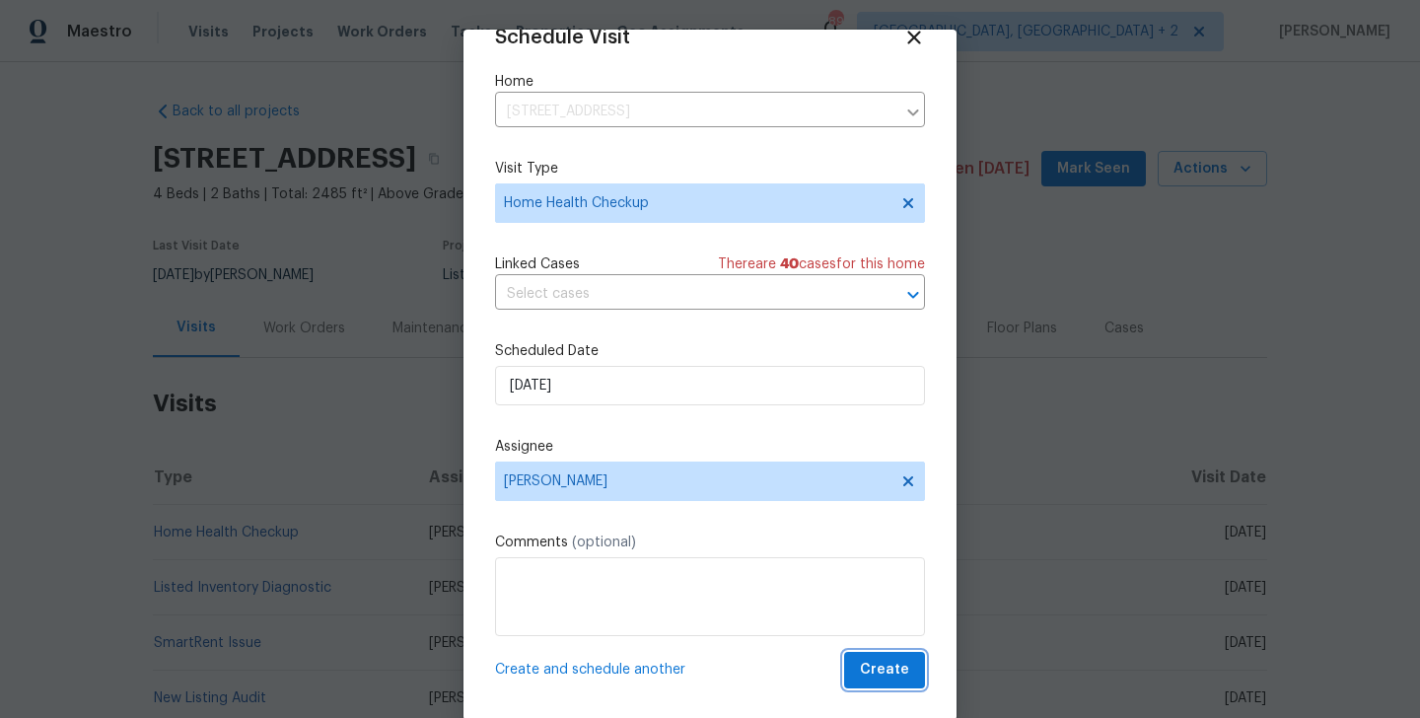
click at [887, 653] on button "Create" at bounding box center [884, 670] width 81 height 36
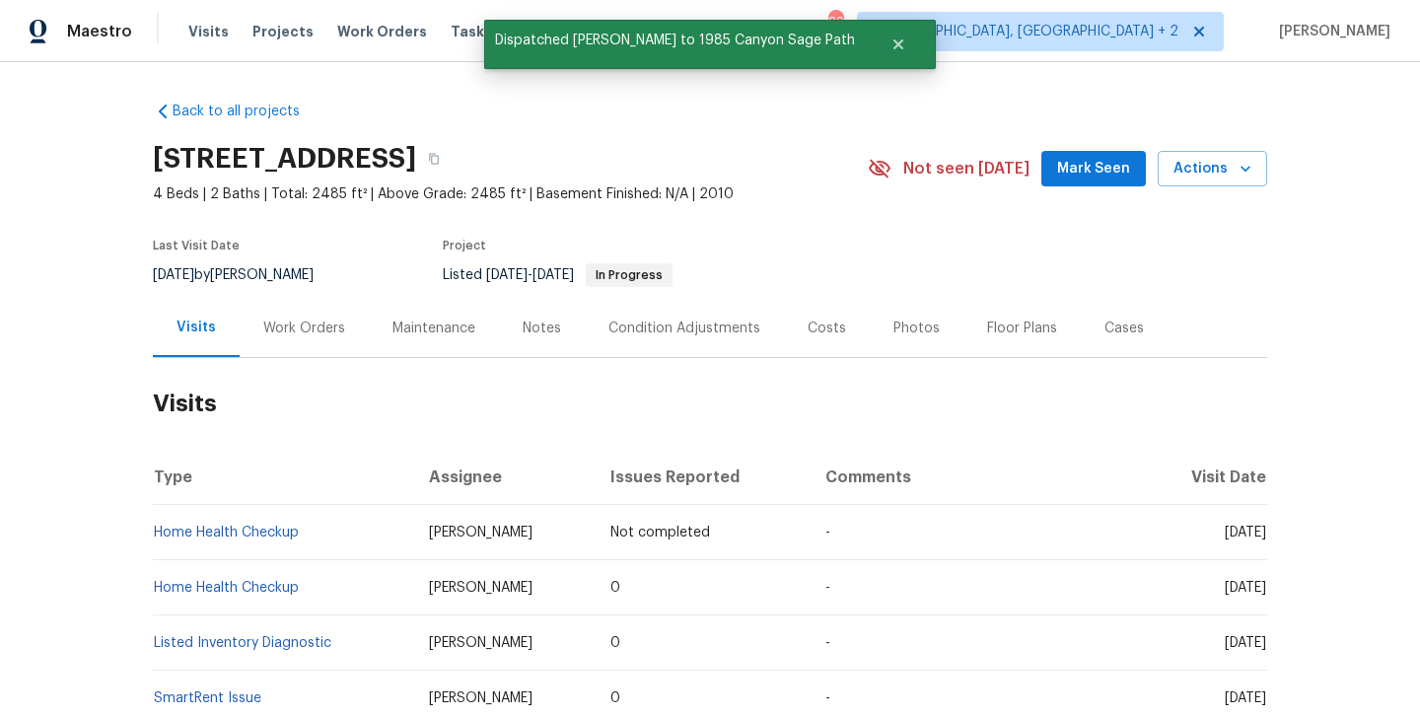
click at [315, 536] on td "Home Health Checkup" at bounding box center [283, 532] width 260 height 55
copy link "Home Health Checkup"
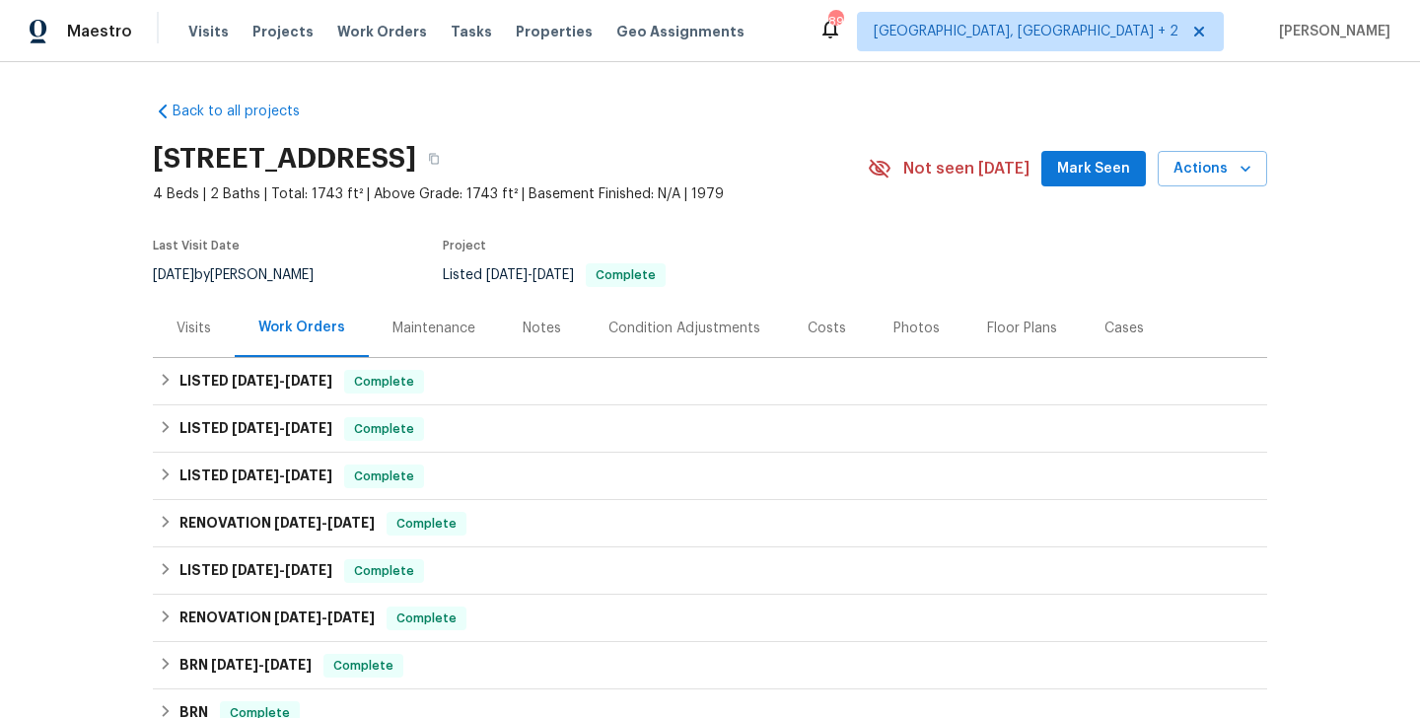
click at [191, 314] on div "Visits" at bounding box center [194, 328] width 82 height 58
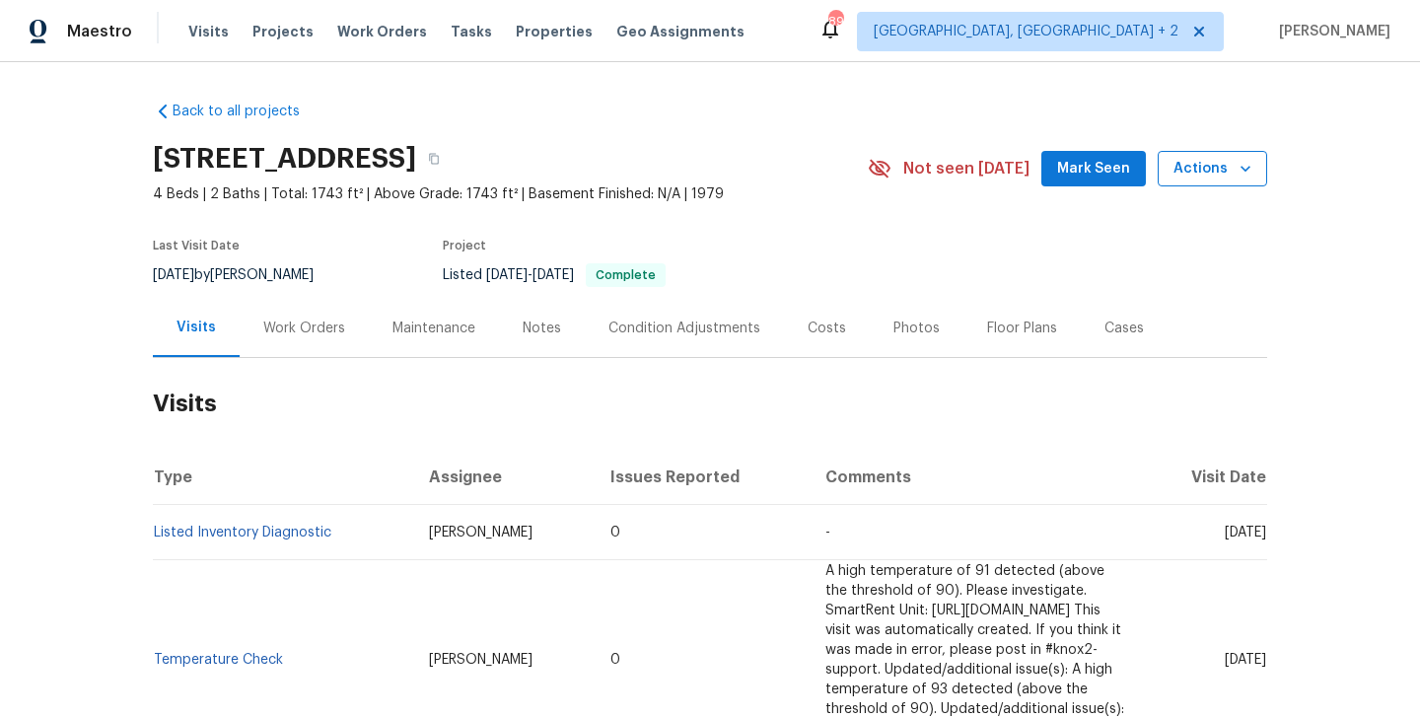
click at [1231, 183] on button "Actions" at bounding box center [1212, 169] width 109 height 36
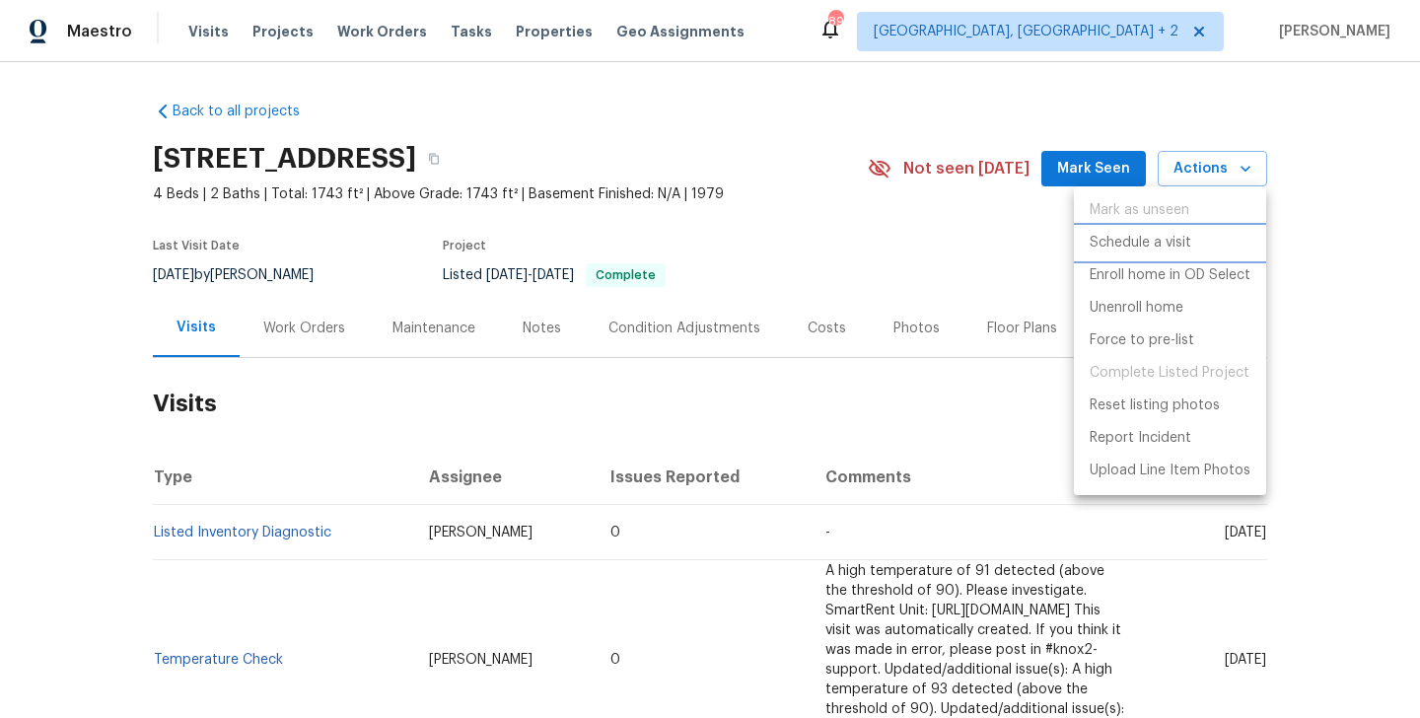
click at [1147, 243] on p "Schedule a visit" at bounding box center [1141, 243] width 102 height 21
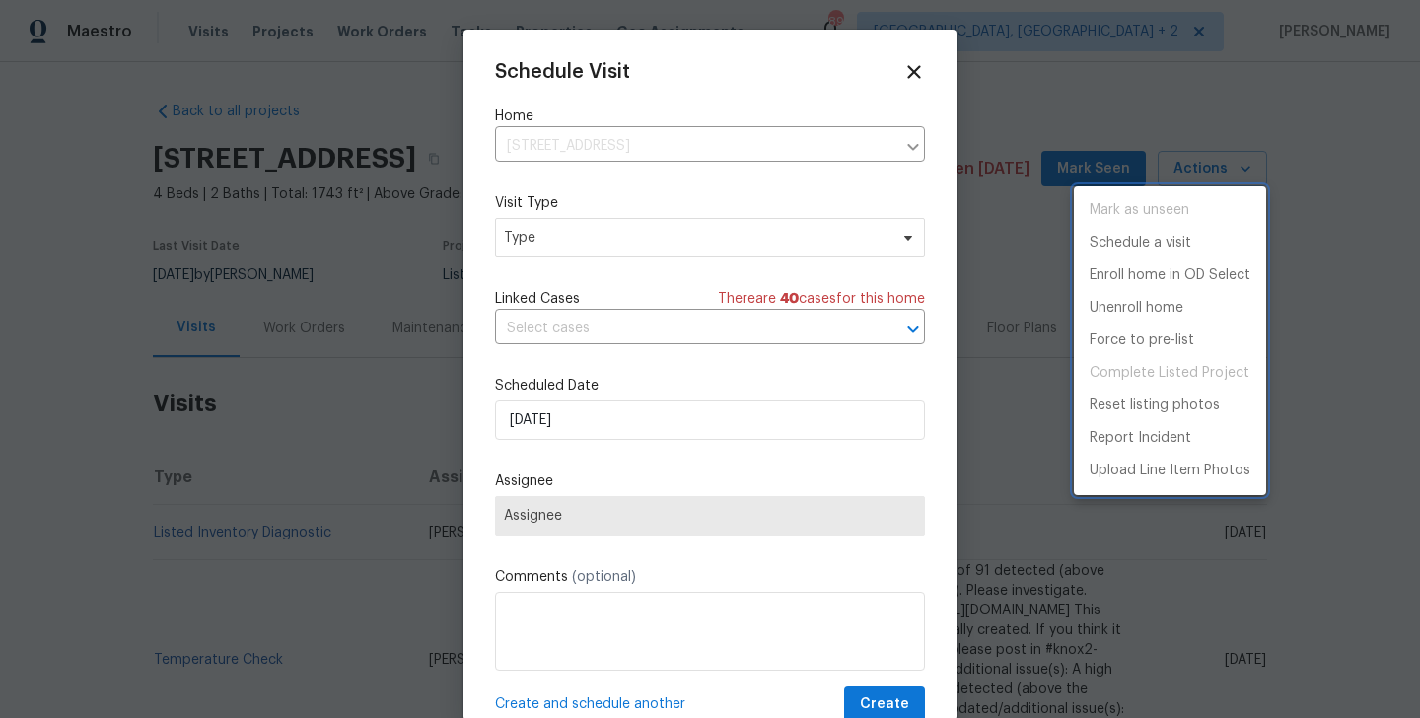
click at [565, 233] on div at bounding box center [710, 359] width 1420 height 718
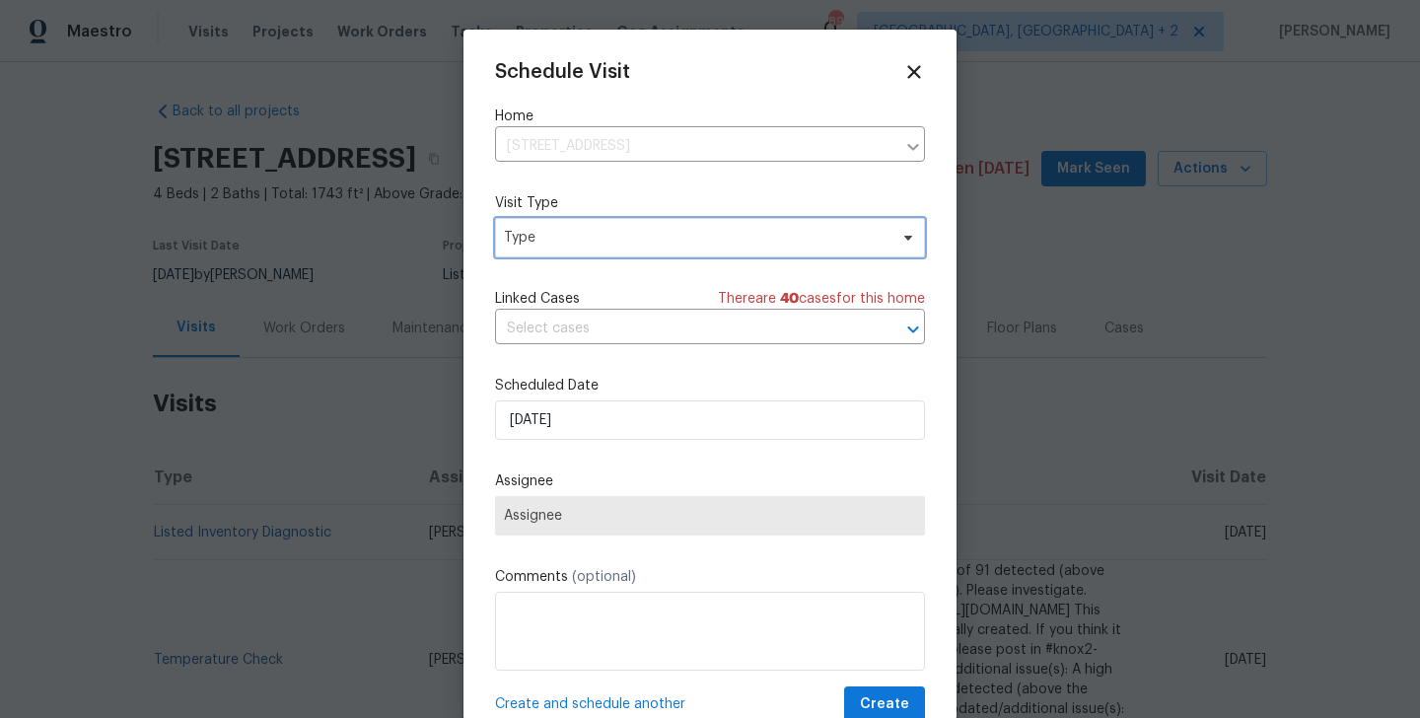
click at [544, 233] on span "Type" at bounding box center [696, 238] width 384 height 20
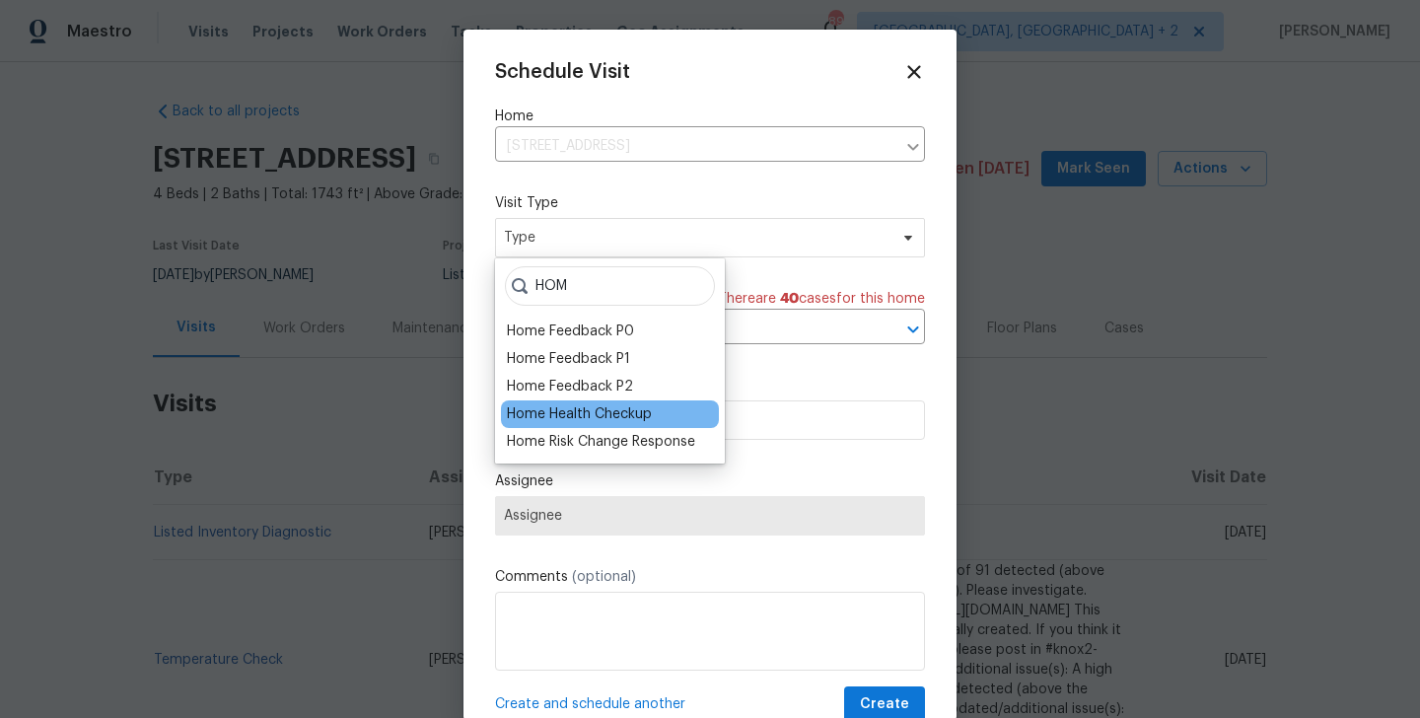
type input "HOM"
click at [568, 414] on div "Home Health Checkup" at bounding box center [579, 414] width 145 height 20
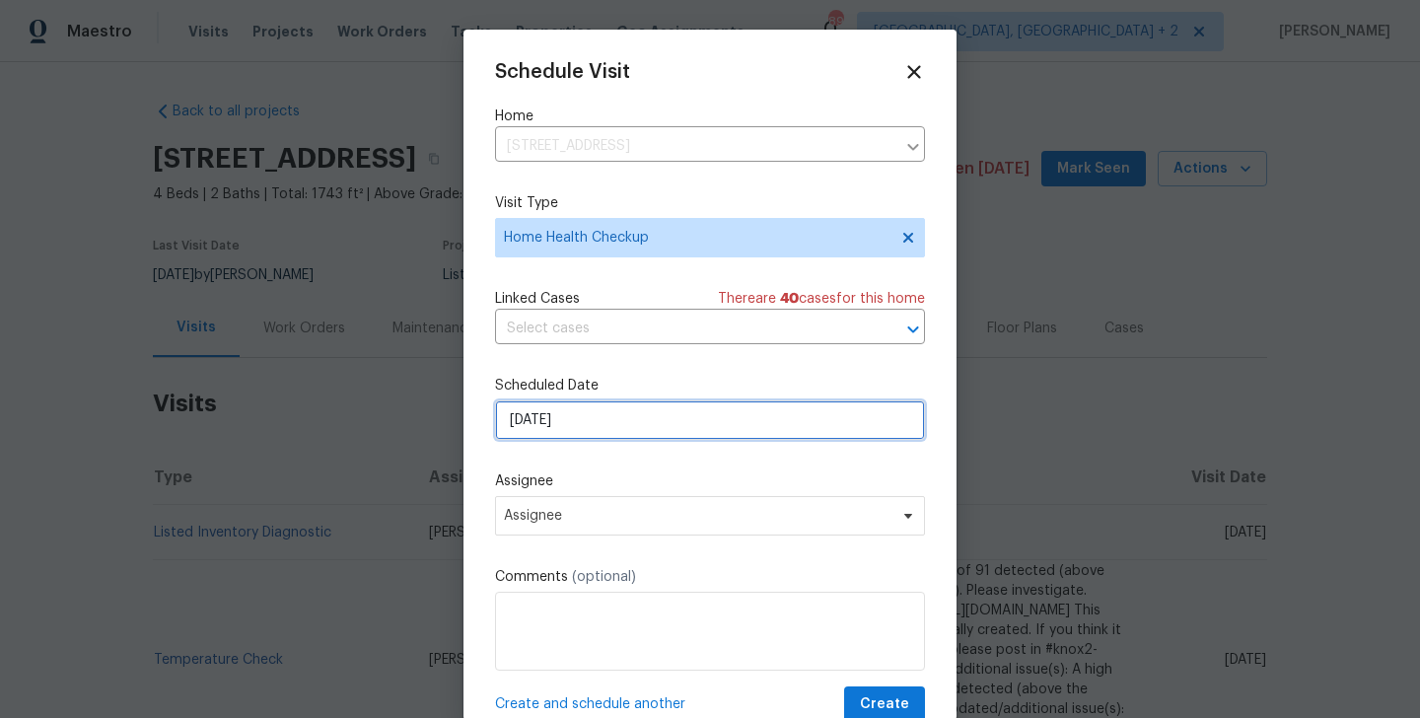
click at [564, 410] on input "[DATE]" at bounding box center [710, 419] width 430 height 39
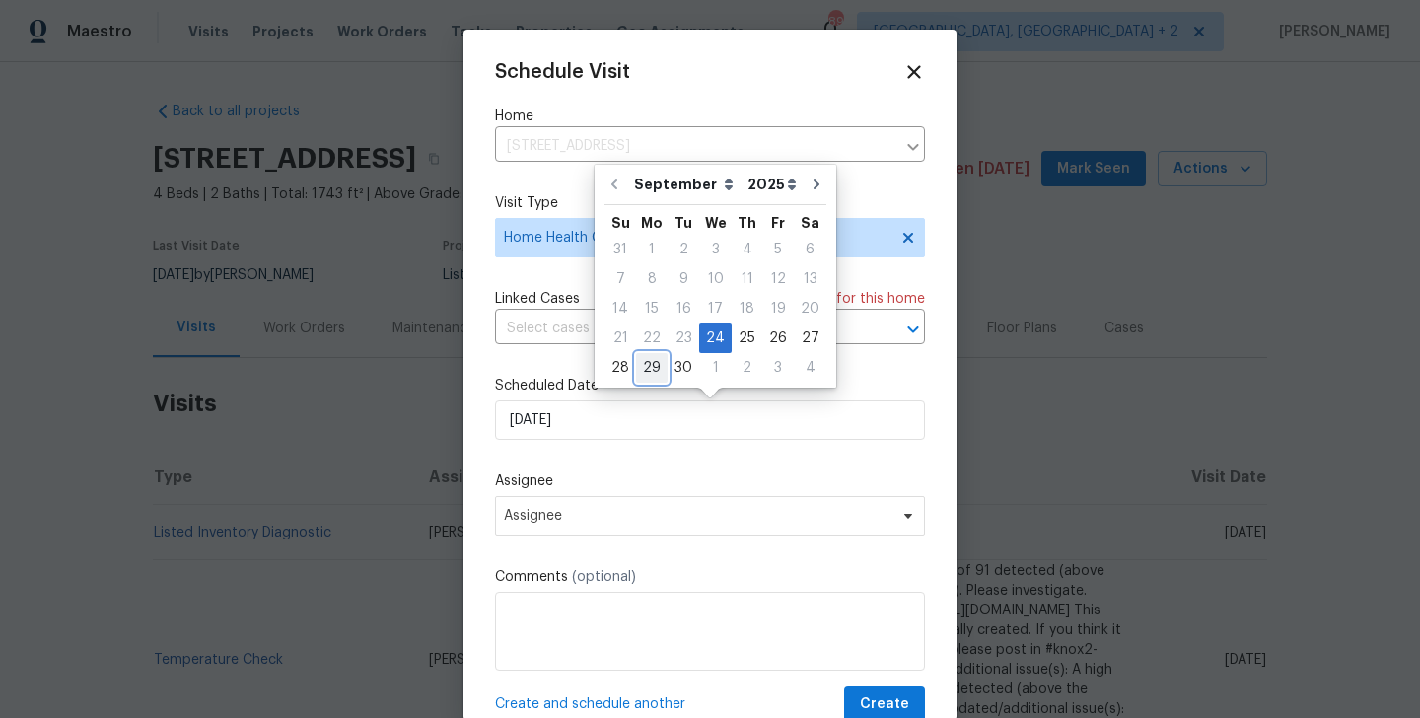
click at [662, 360] on div "29" at bounding box center [652, 368] width 32 height 28
type input "[DATE]"
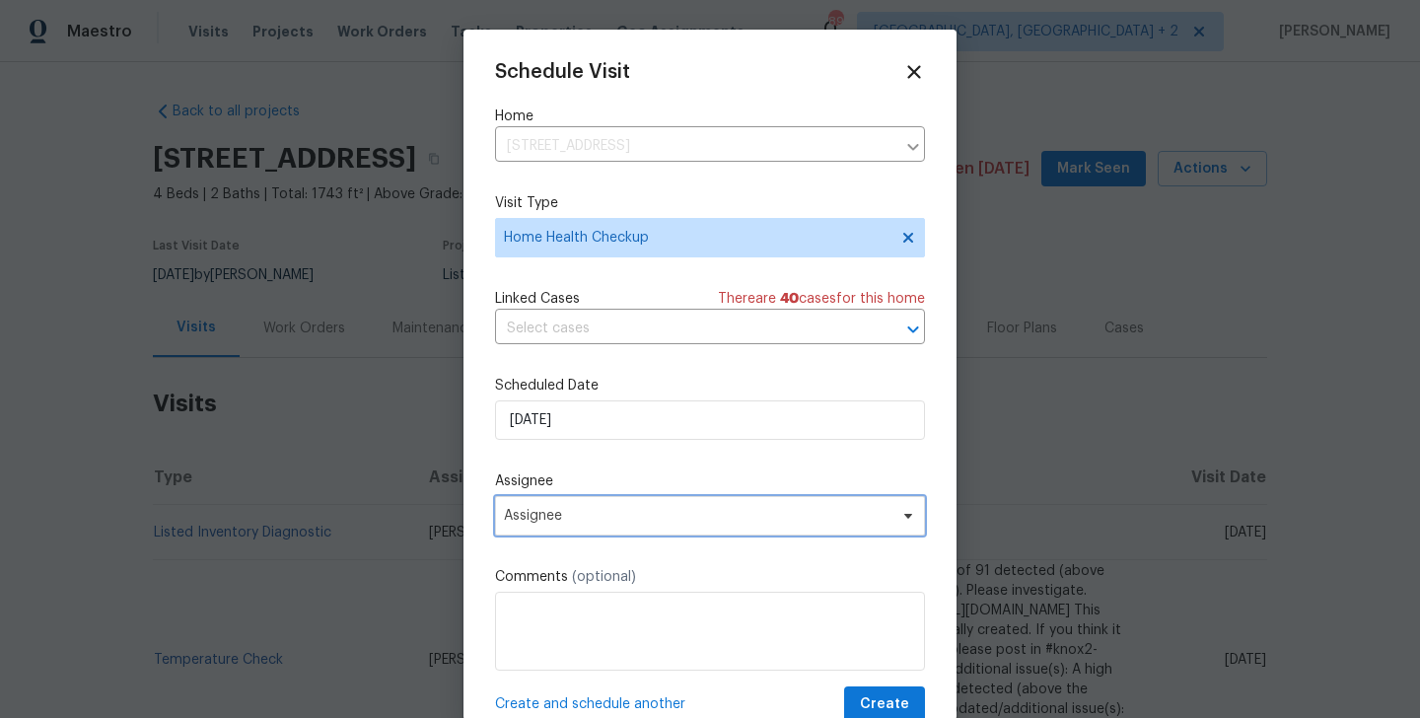
click at [580, 504] on span "Assignee" at bounding box center [710, 515] width 430 height 39
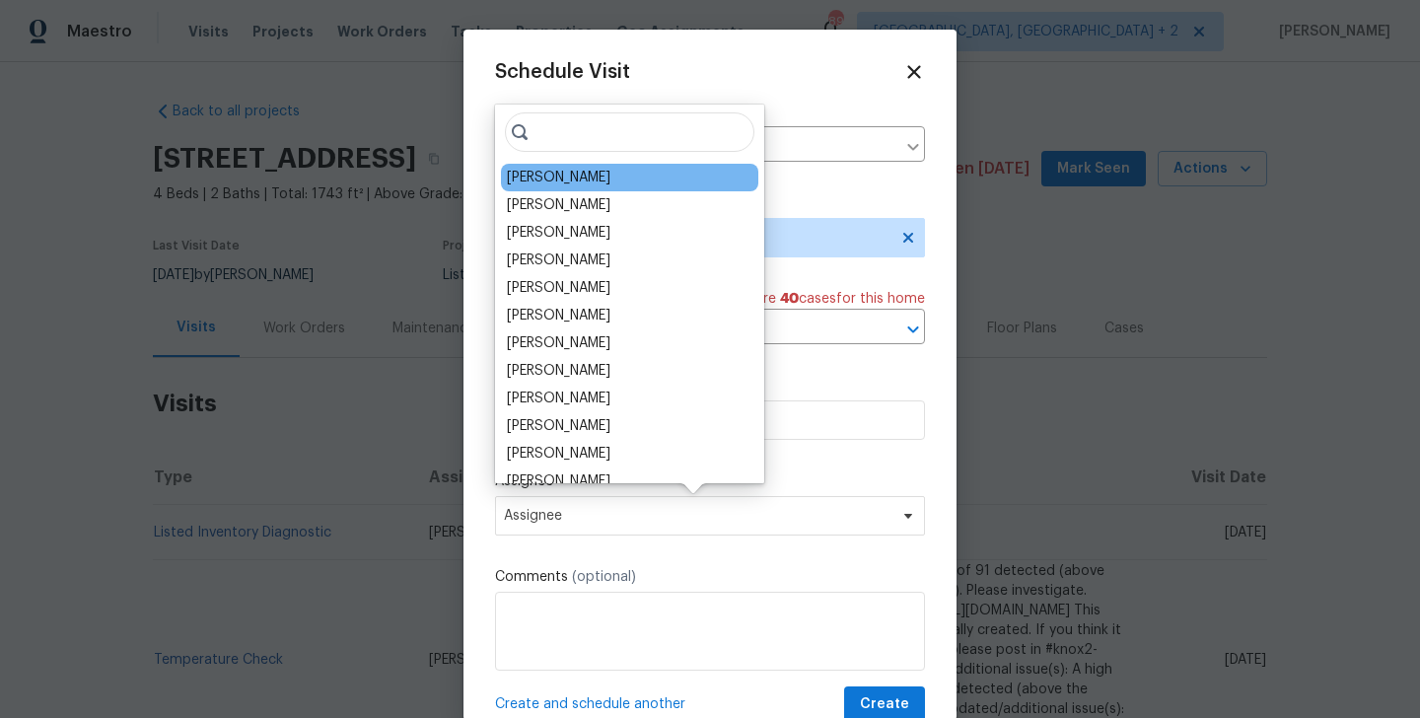
click at [538, 181] on div "[PERSON_NAME]" at bounding box center [559, 178] width 104 height 20
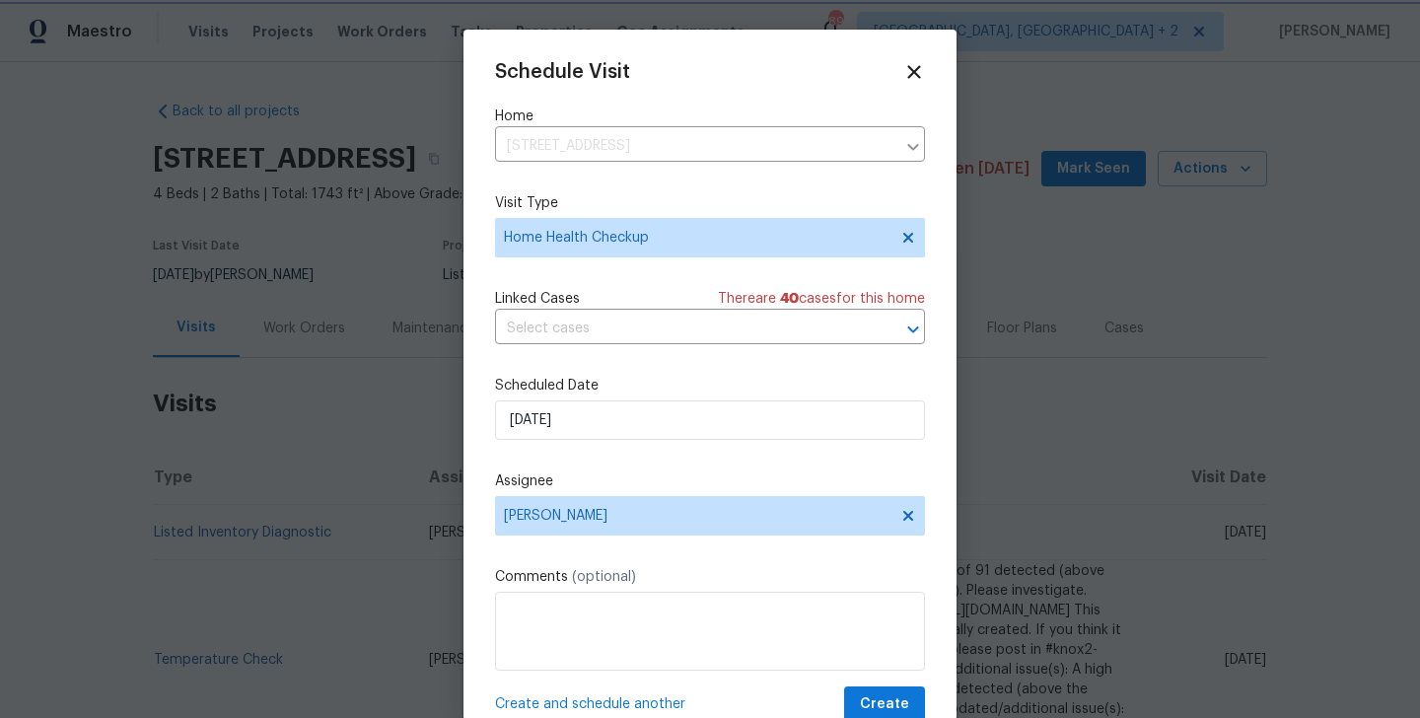
scroll to position [36, 0]
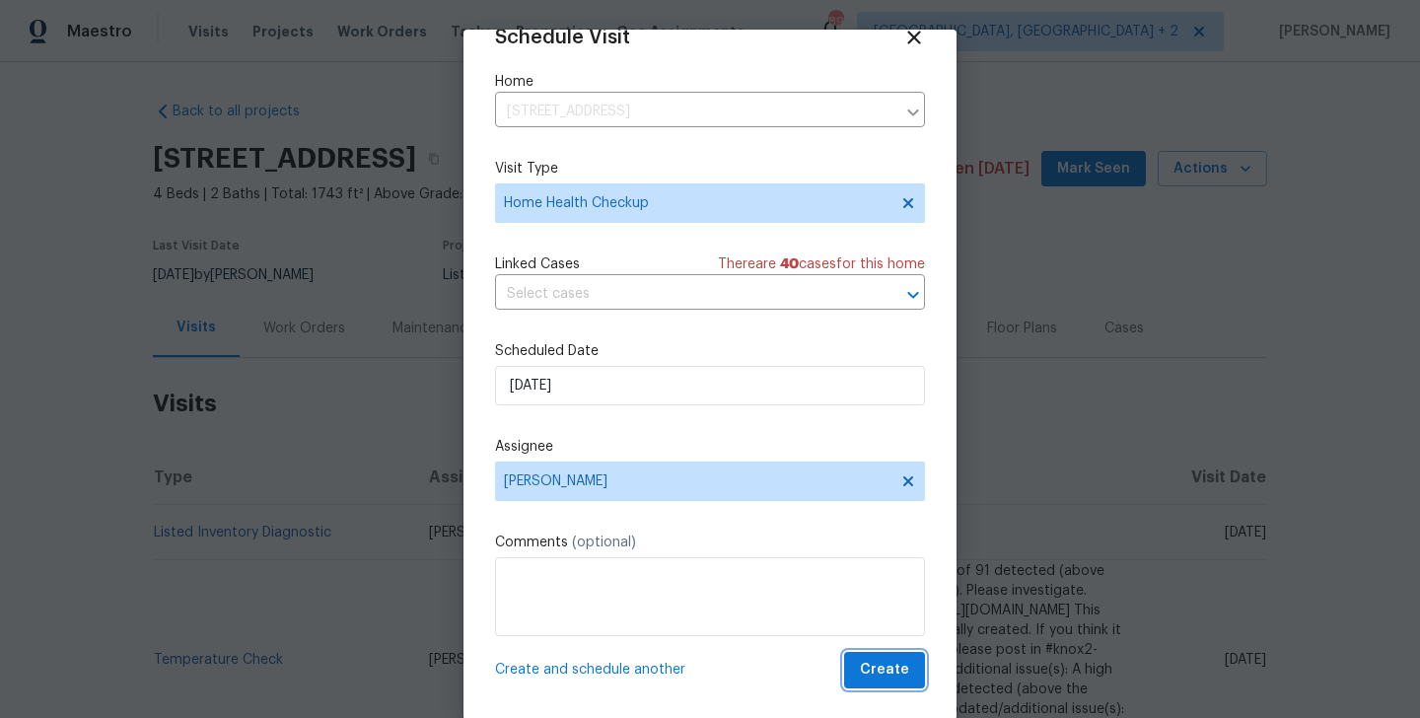
click at [875, 663] on span "Create" at bounding box center [884, 670] width 49 height 25
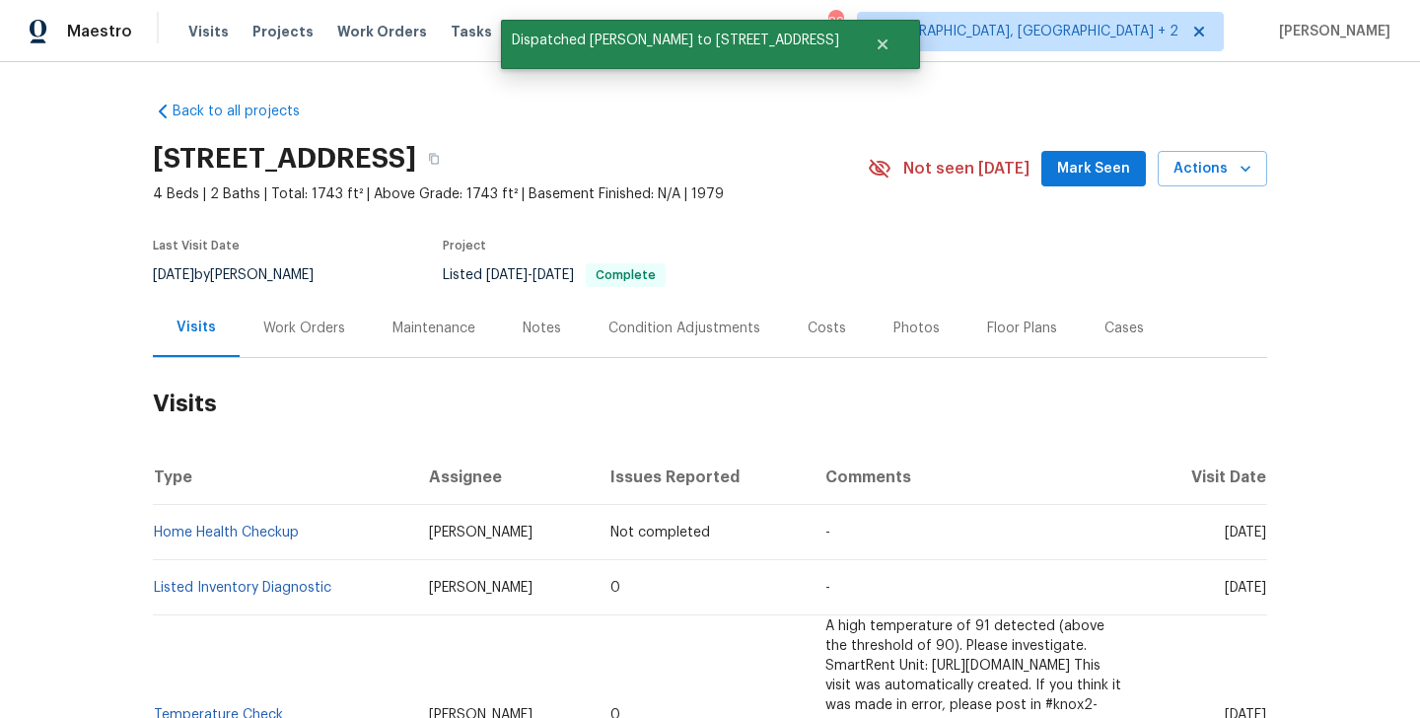
click at [329, 532] on td "Home Health Checkup" at bounding box center [283, 532] width 260 height 55
copy link "Home Health Checkup"
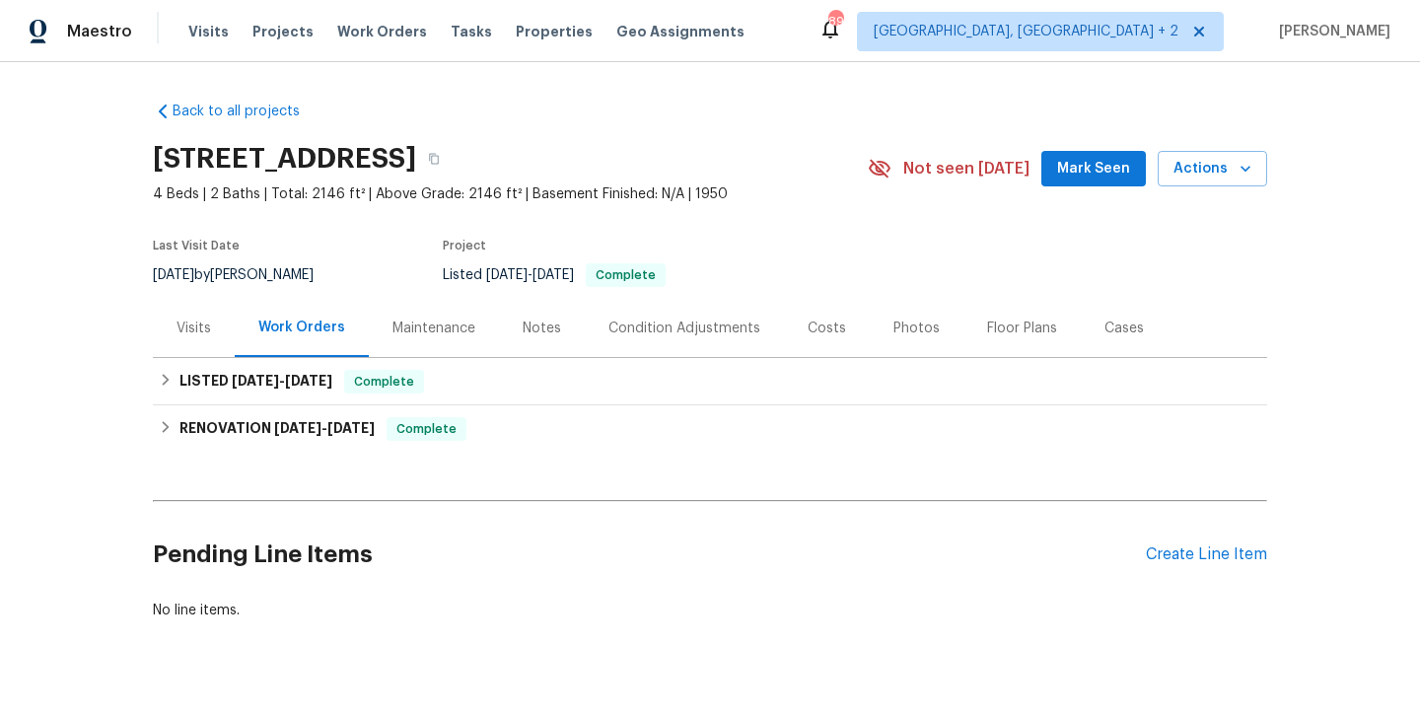
click at [202, 330] on div "Visits" at bounding box center [194, 329] width 35 height 20
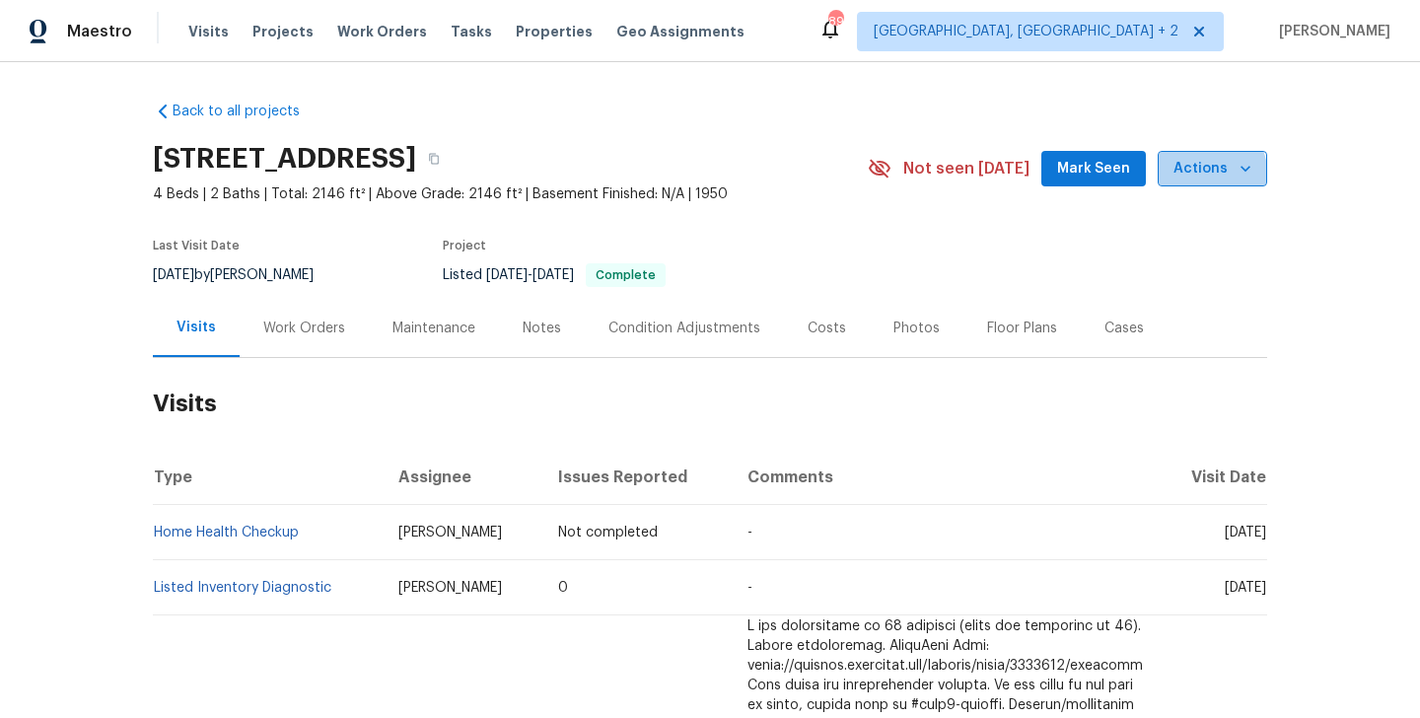
click at [1202, 177] on span "Actions" at bounding box center [1213, 169] width 78 height 25
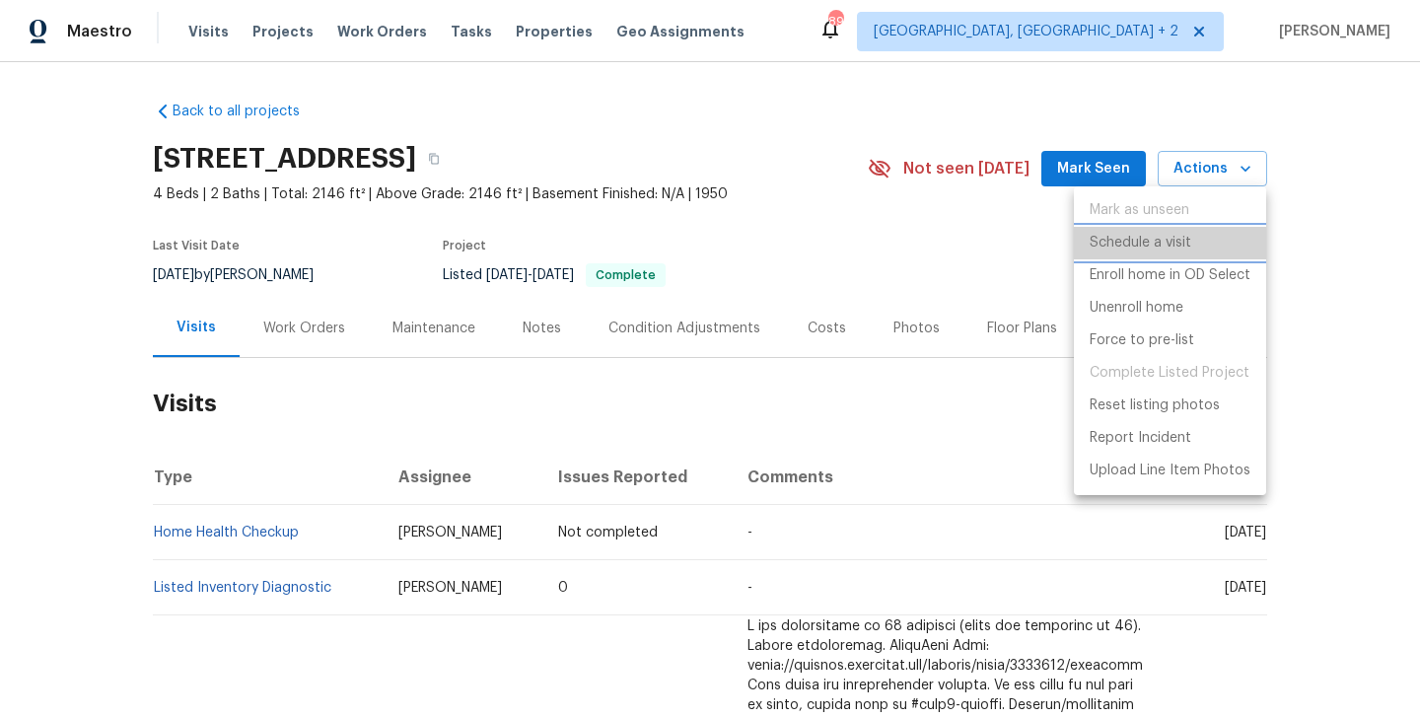
click at [1201, 245] on li "Schedule a visit" at bounding box center [1170, 243] width 192 height 33
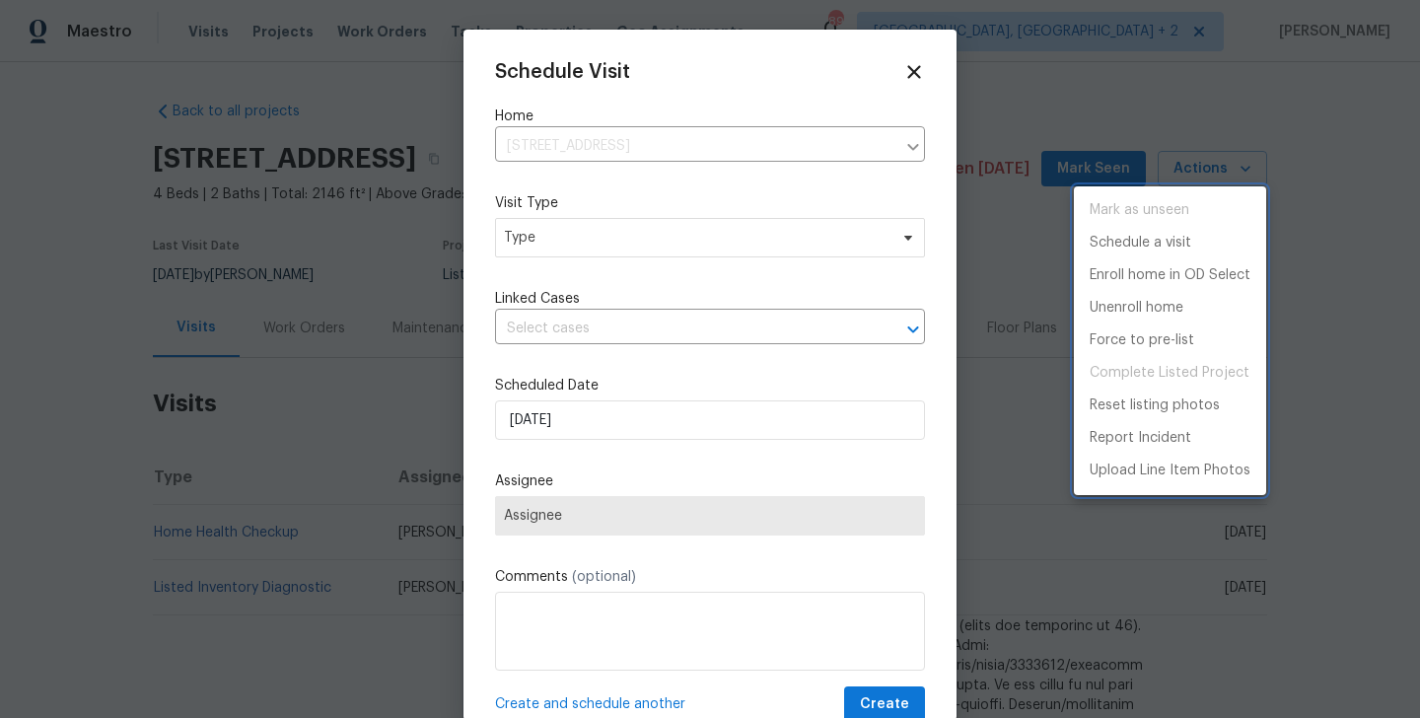
click at [603, 226] on div at bounding box center [710, 359] width 1420 height 718
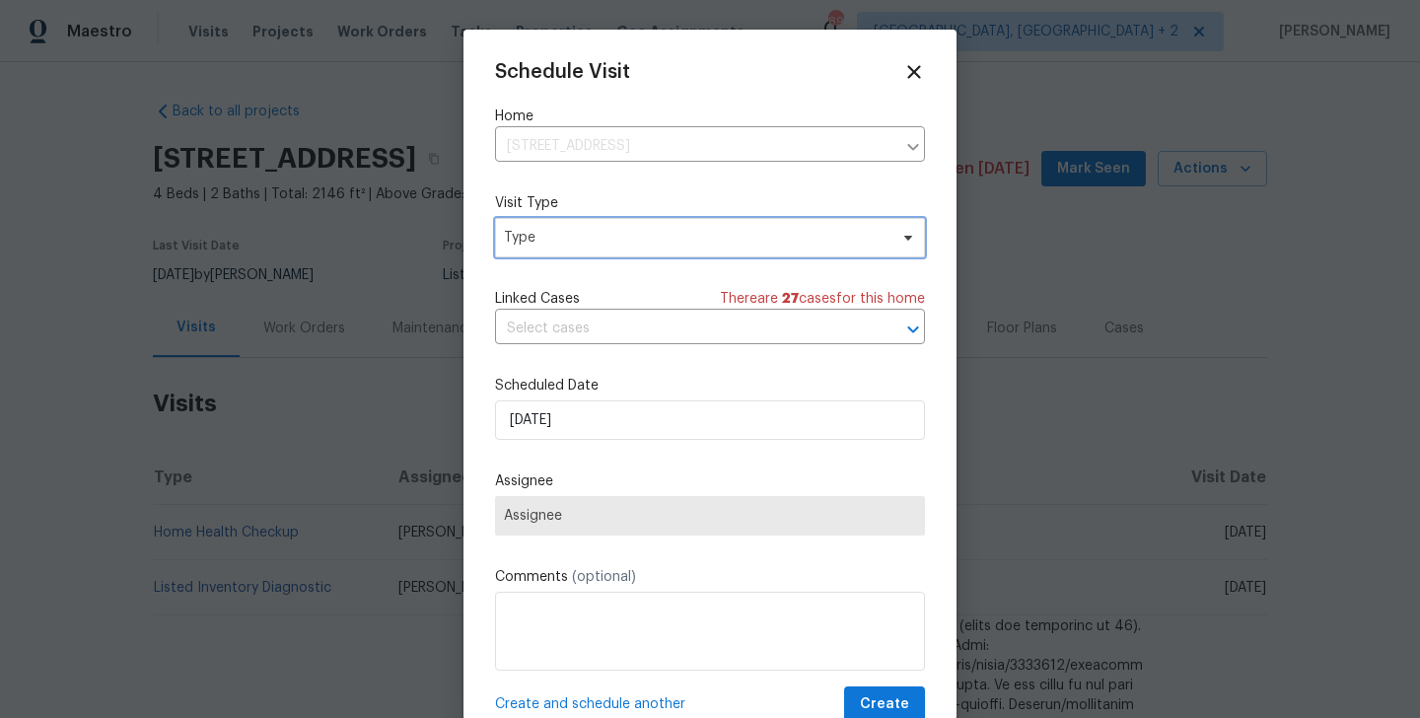
click at [572, 240] on span "Type" at bounding box center [696, 238] width 384 height 20
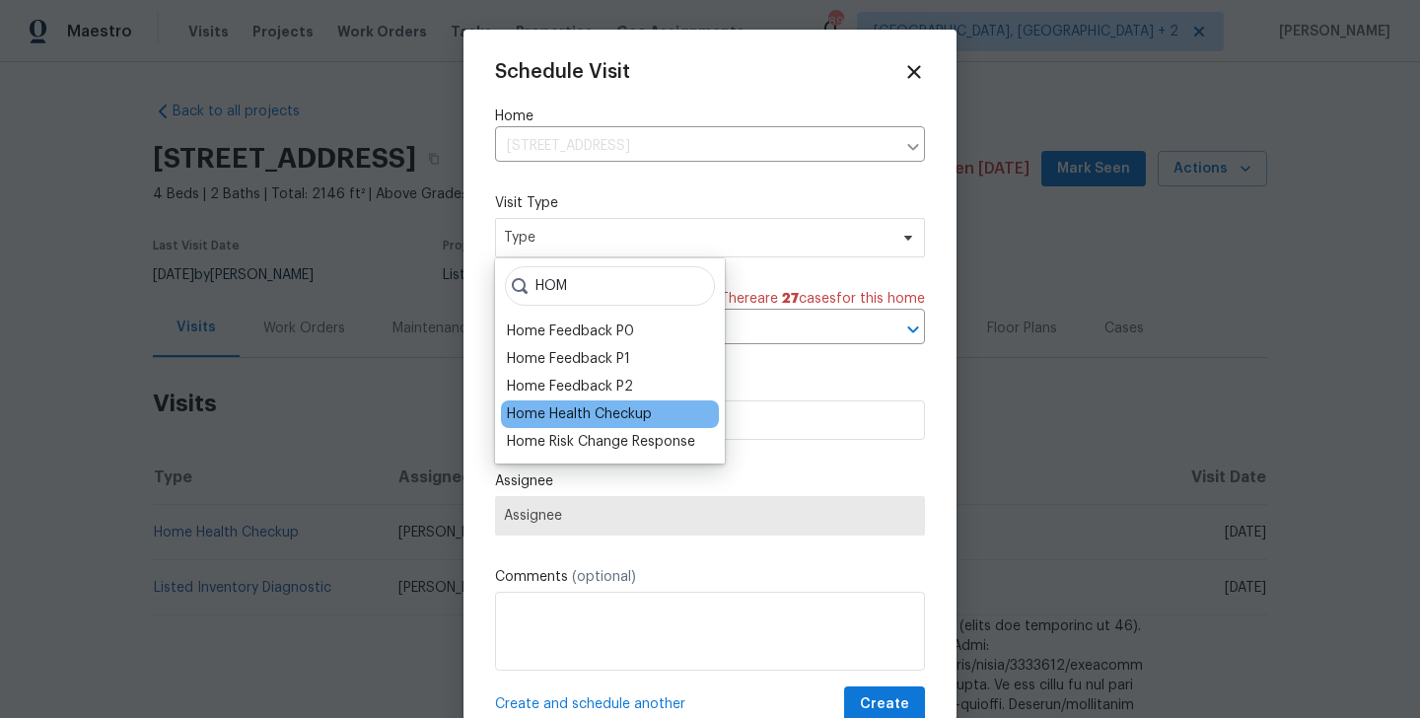
type input "HOM"
click at [558, 411] on div "Home Health Checkup" at bounding box center [579, 414] width 145 height 20
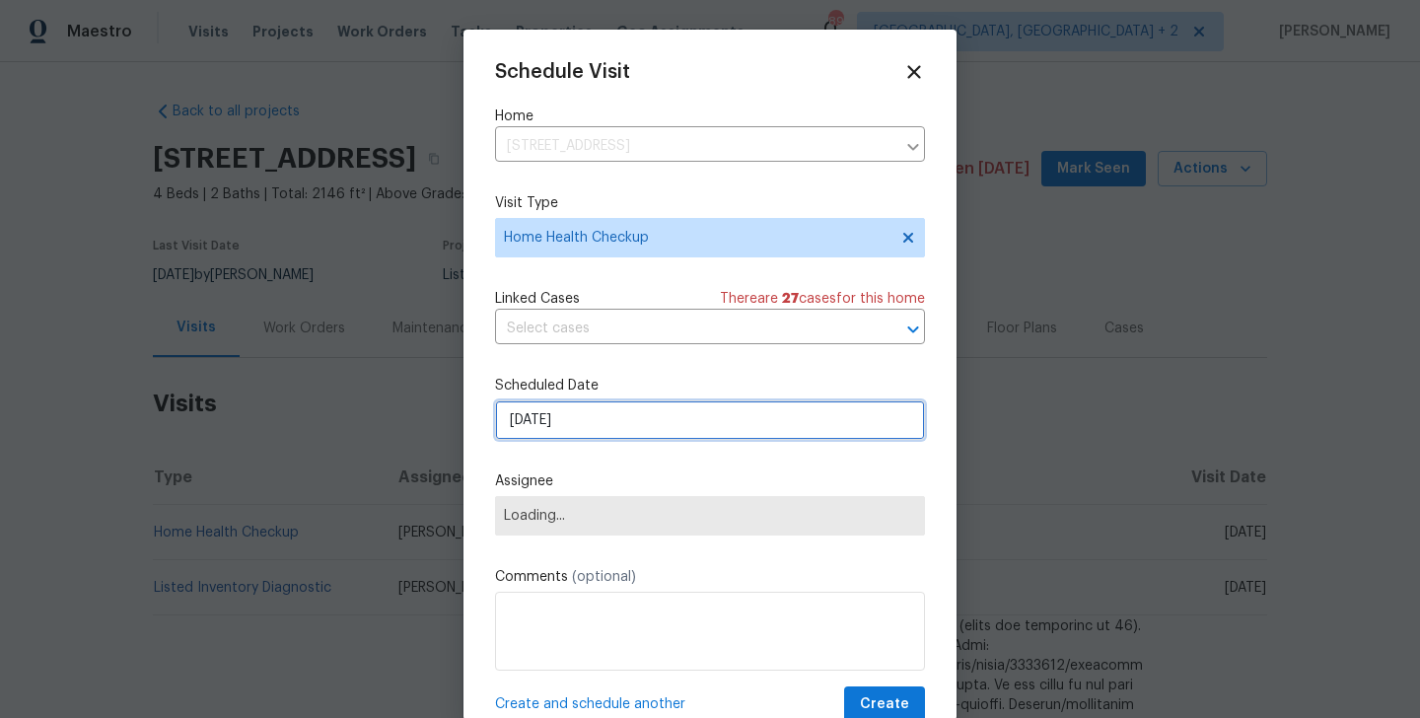
click at [556, 420] on input "[DATE]" at bounding box center [710, 419] width 430 height 39
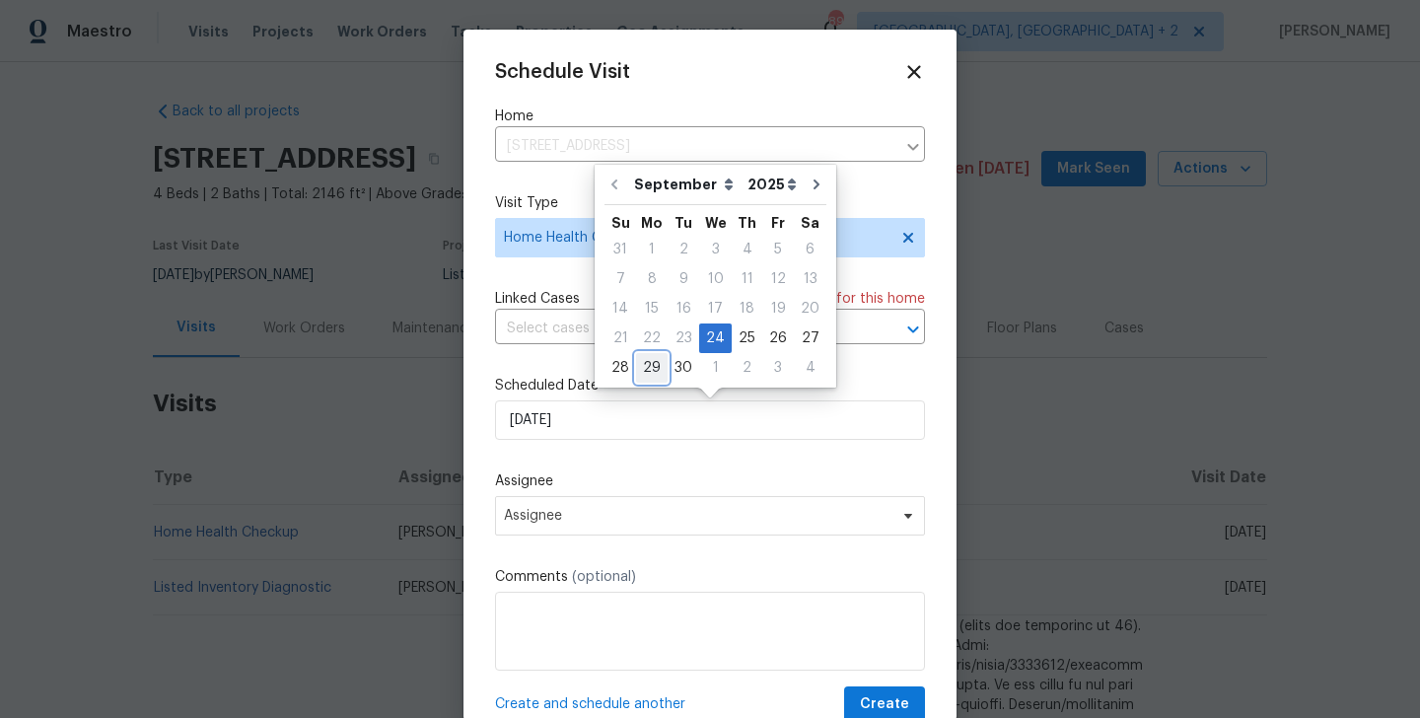
click at [654, 371] on div "29" at bounding box center [652, 368] width 32 height 28
type input "[DATE]"
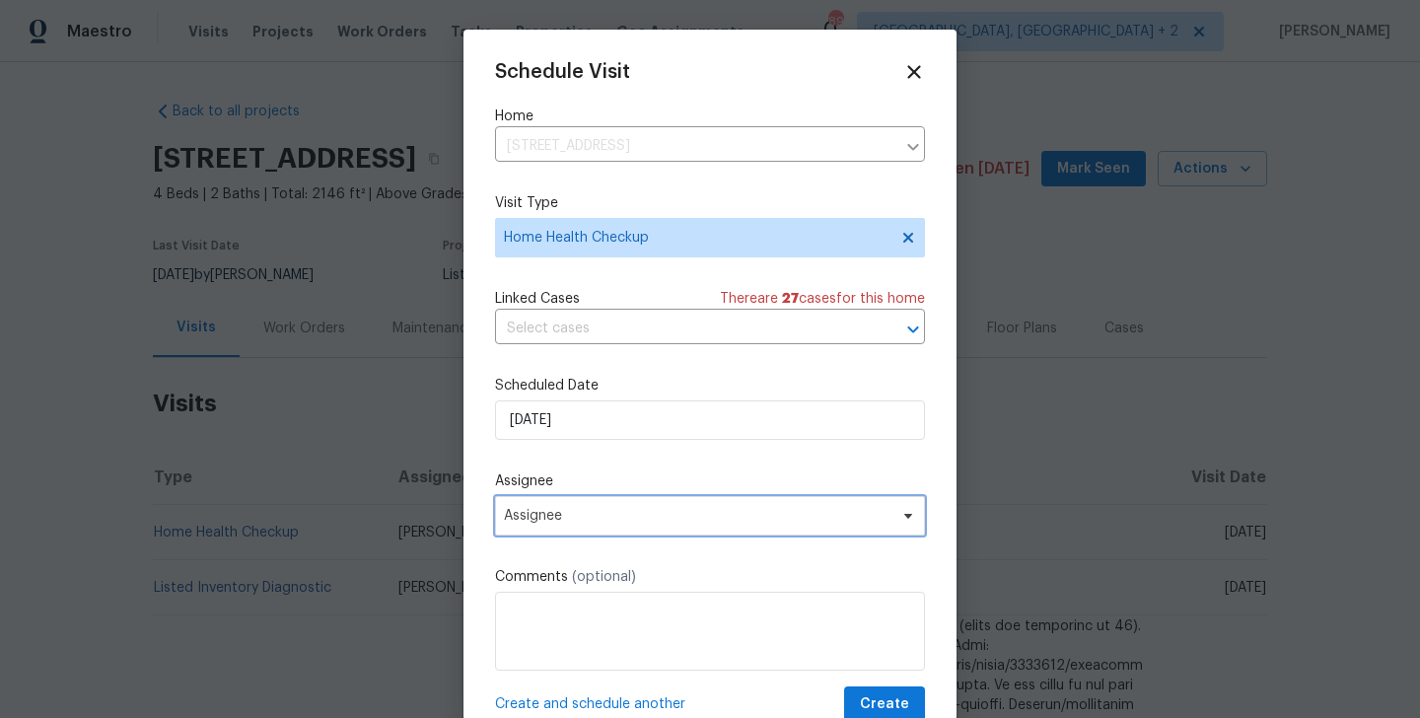
click at [631, 525] on span "Assignee" at bounding box center [710, 515] width 430 height 39
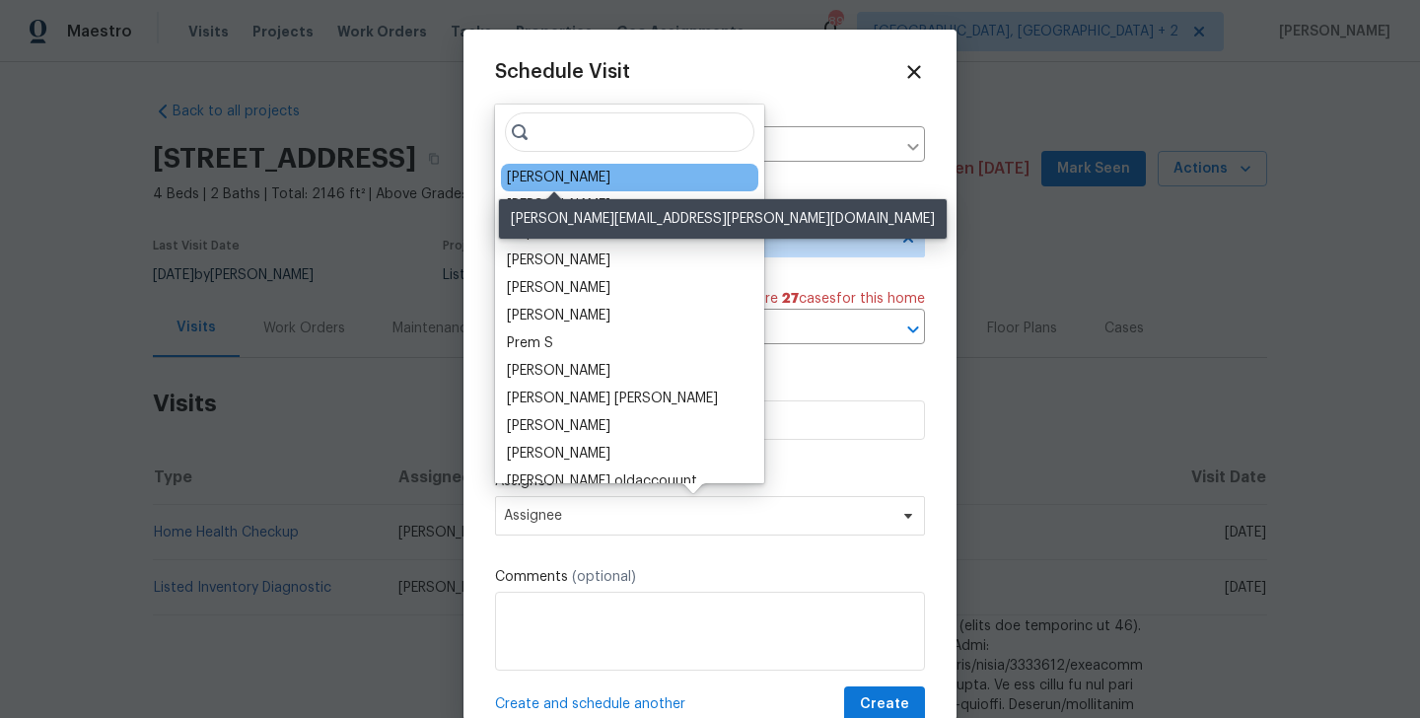
click at [579, 179] on div "[PERSON_NAME]" at bounding box center [559, 178] width 104 height 20
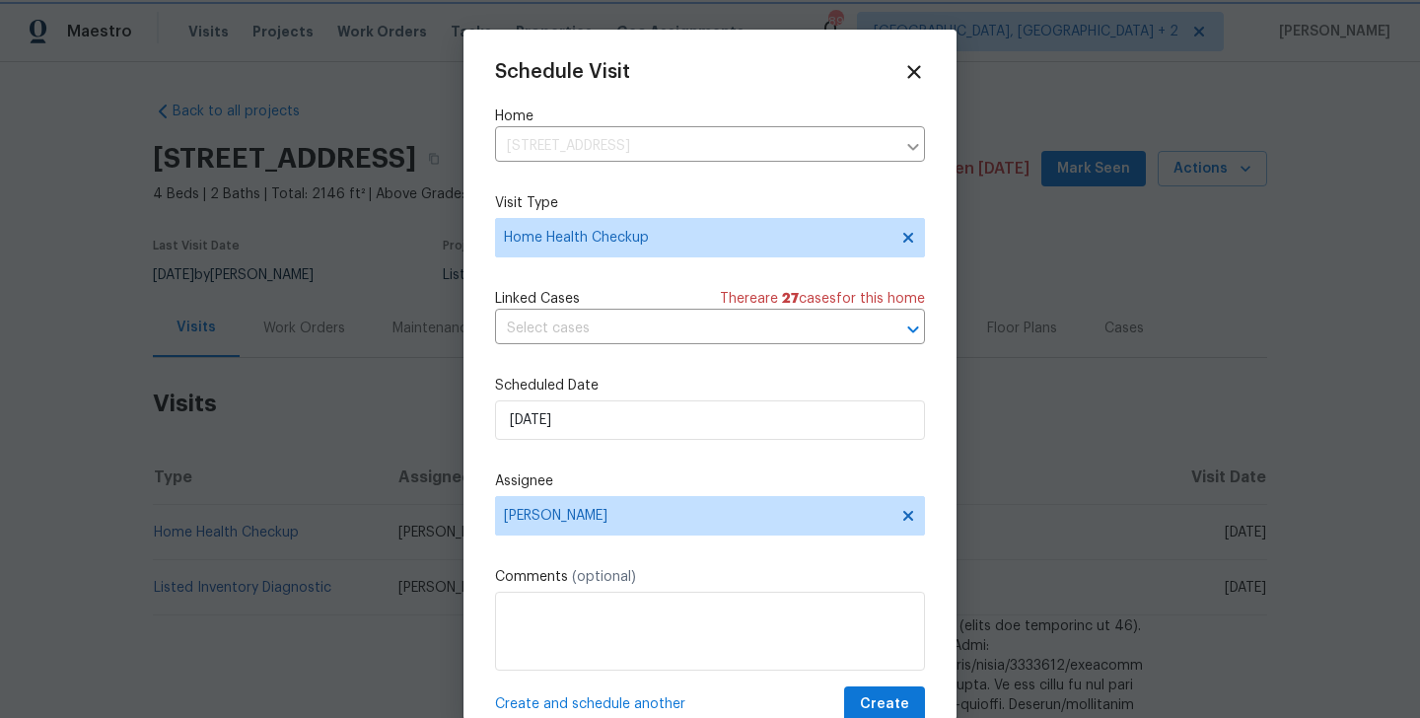
scroll to position [36, 0]
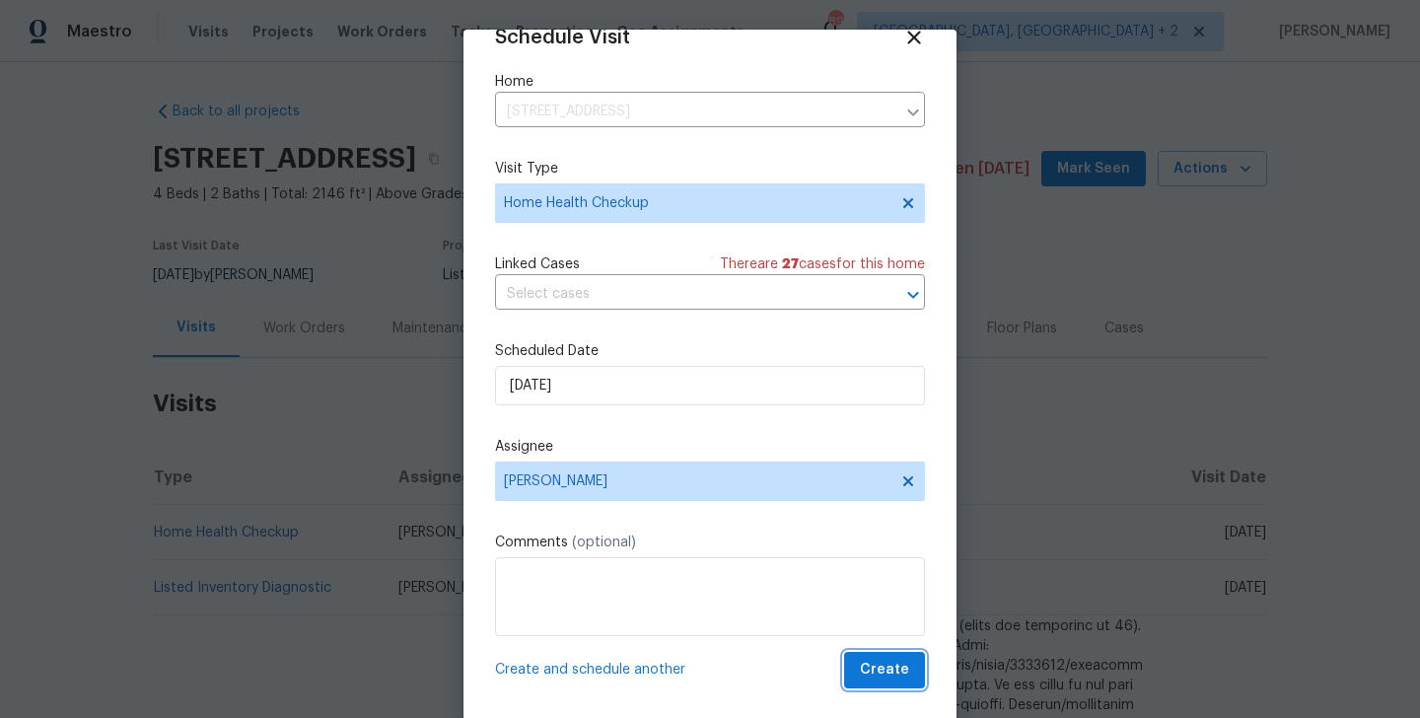
click at [898, 671] on span "Create" at bounding box center [884, 670] width 49 height 25
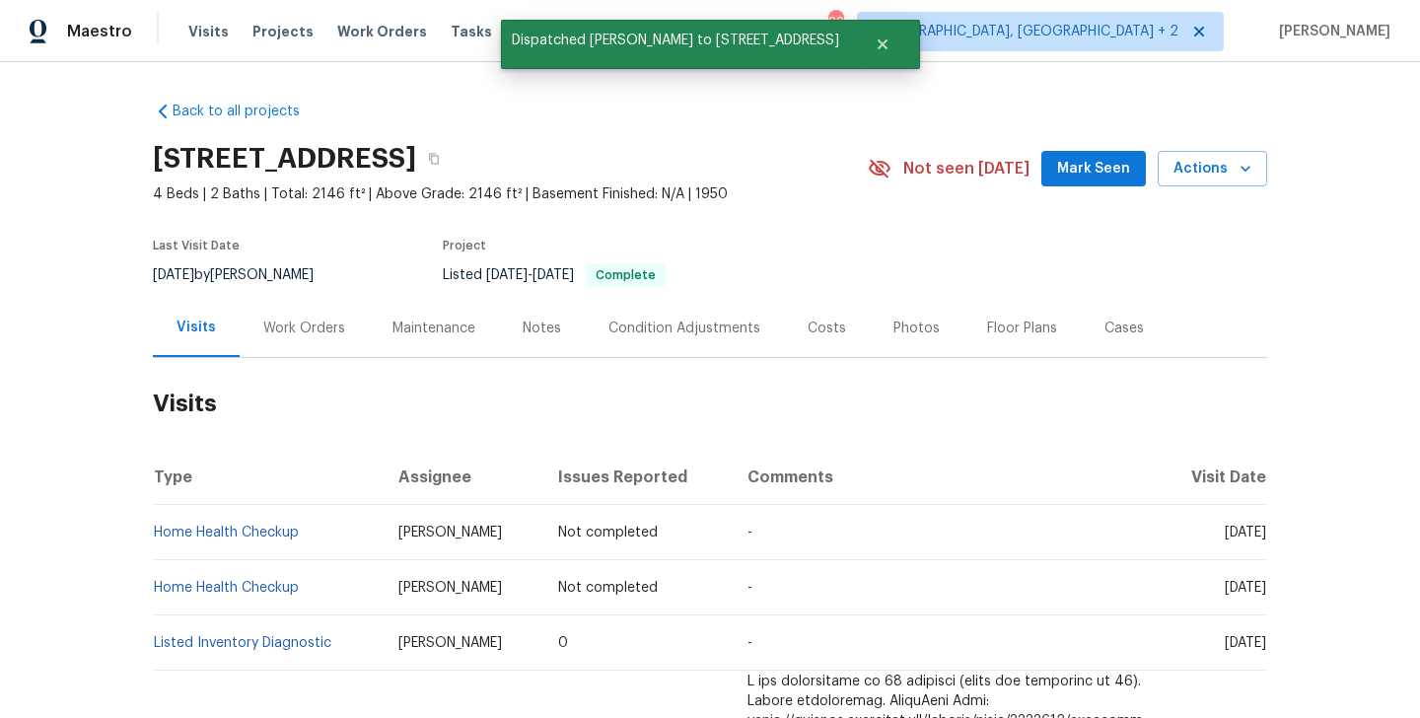
click at [332, 530] on td "Home Health Checkup" at bounding box center [268, 532] width 230 height 55
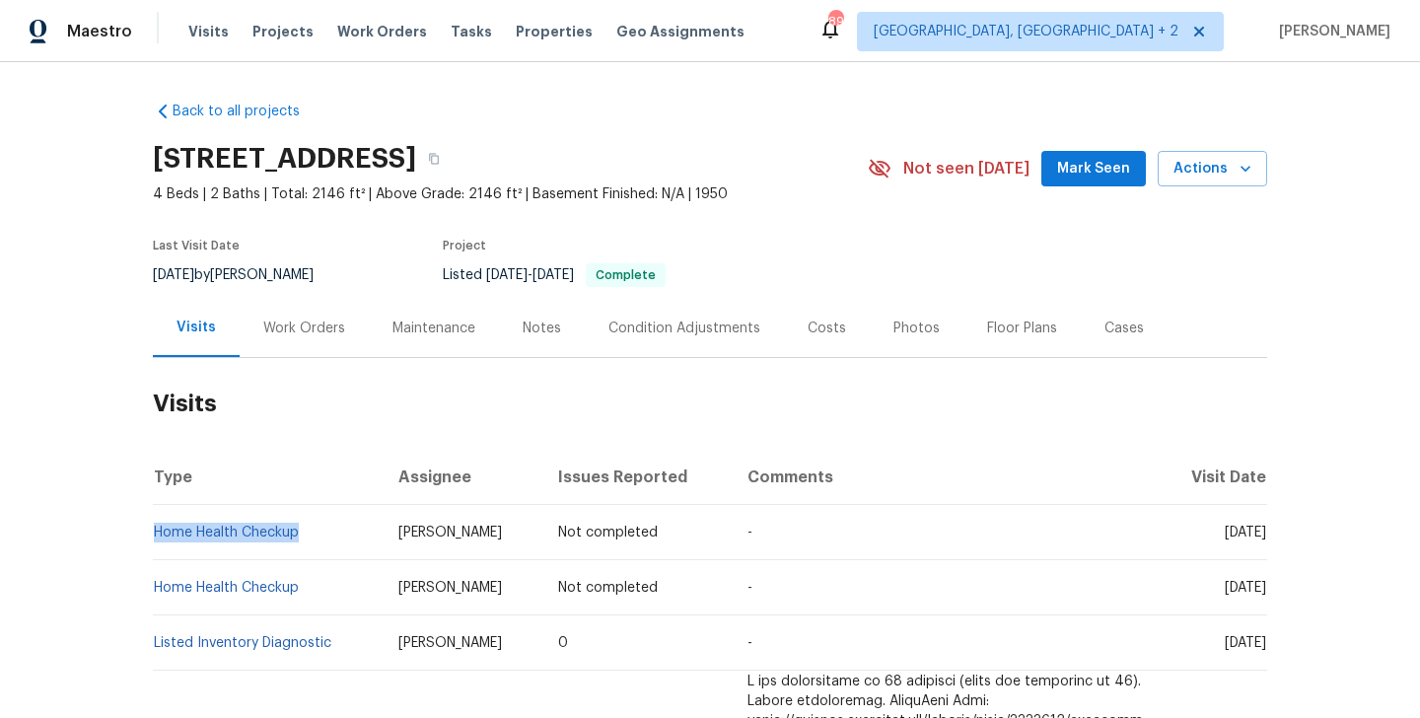
copy link "Home Health Checkup"
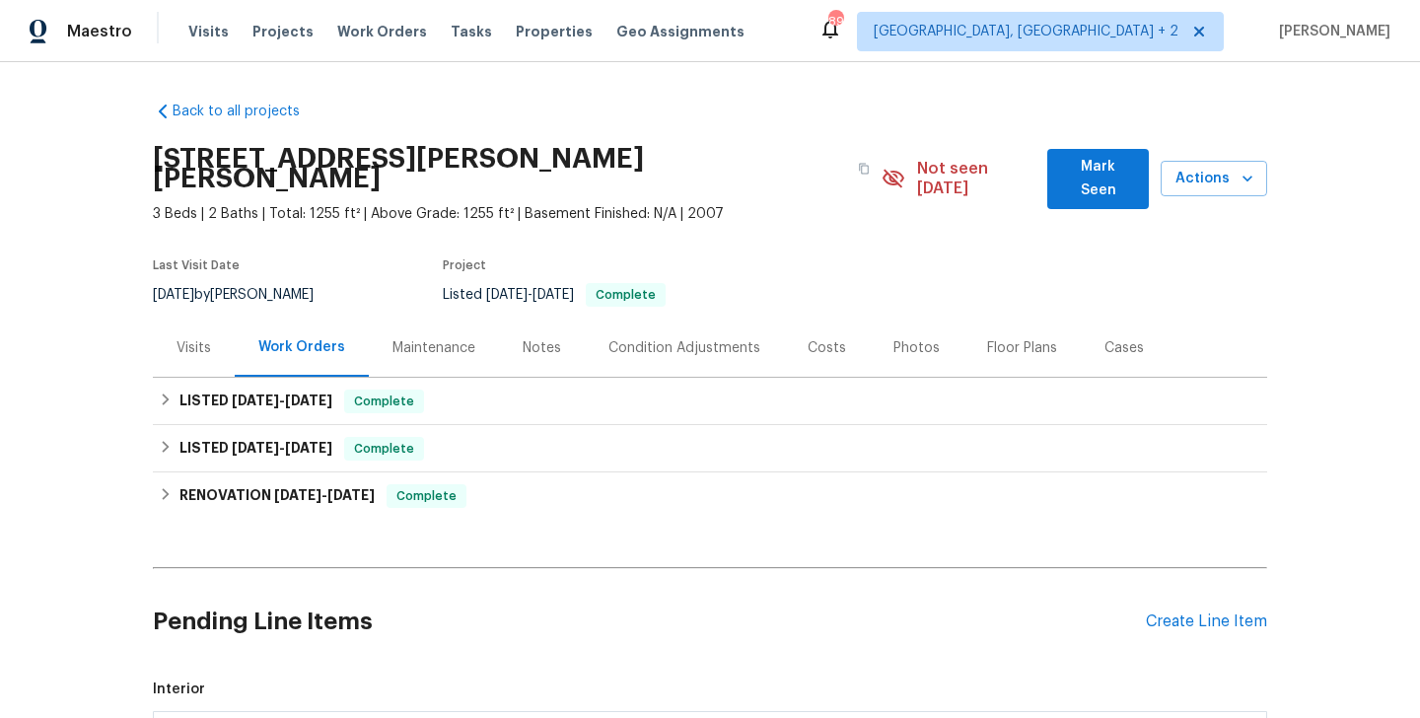
click at [190, 338] on div "Visits" at bounding box center [194, 348] width 35 height 20
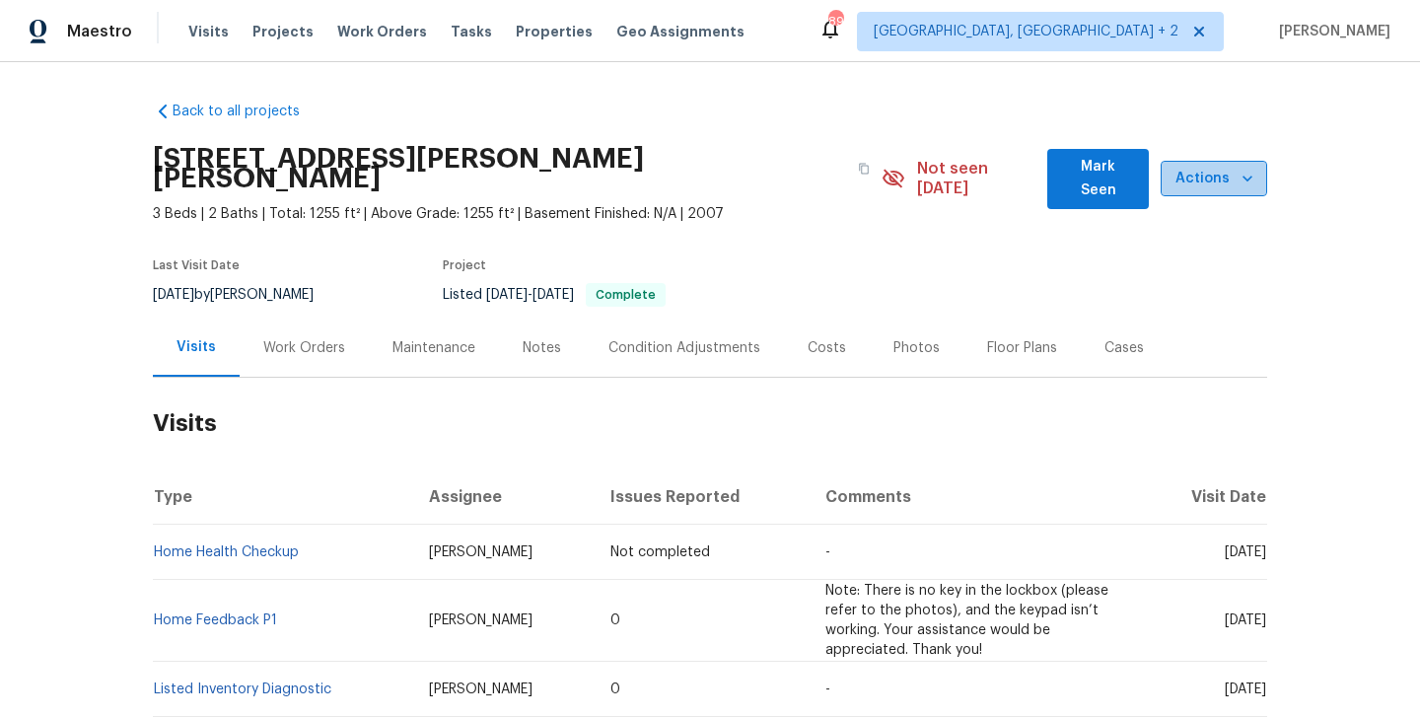
click at [1216, 167] on span "Actions" at bounding box center [1214, 179] width 75 height 25
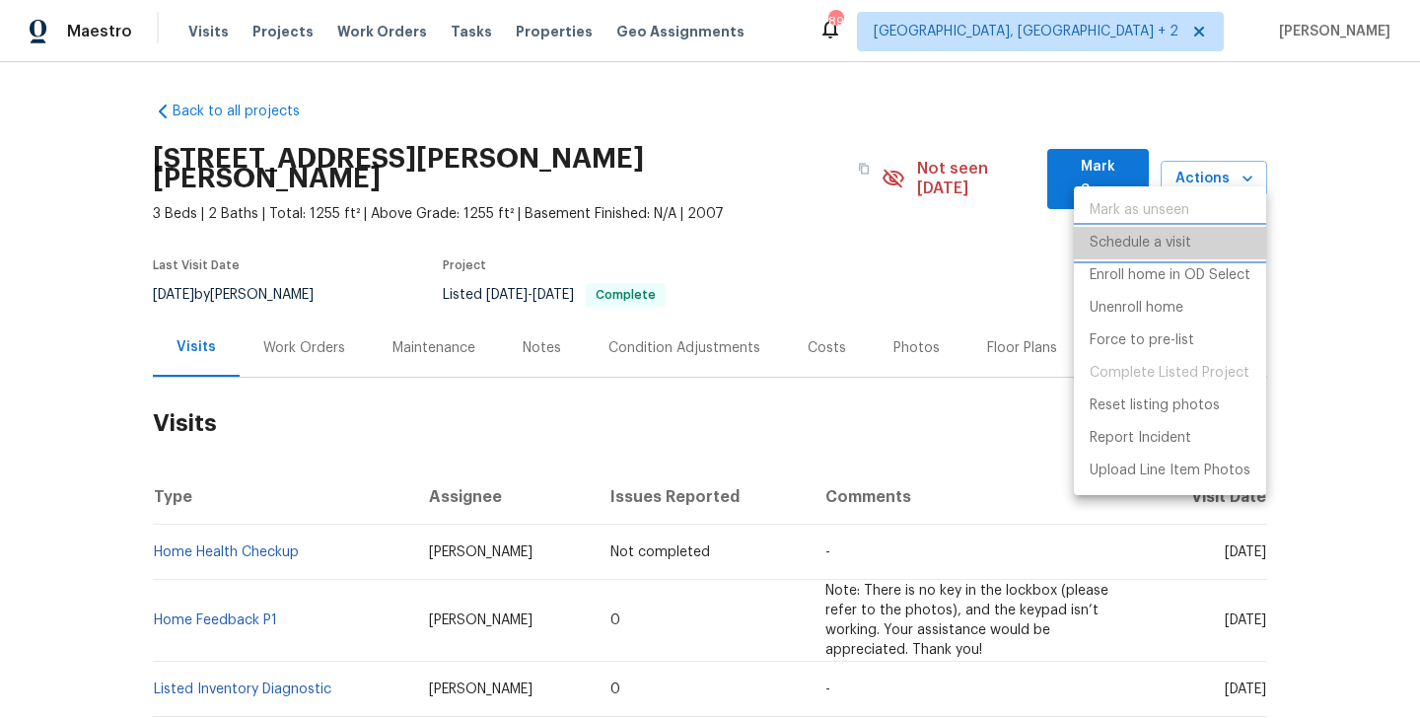
click at [1132, 241] on p "Schedule a visit" at bounding box center [1141, 243] width 102 height 21
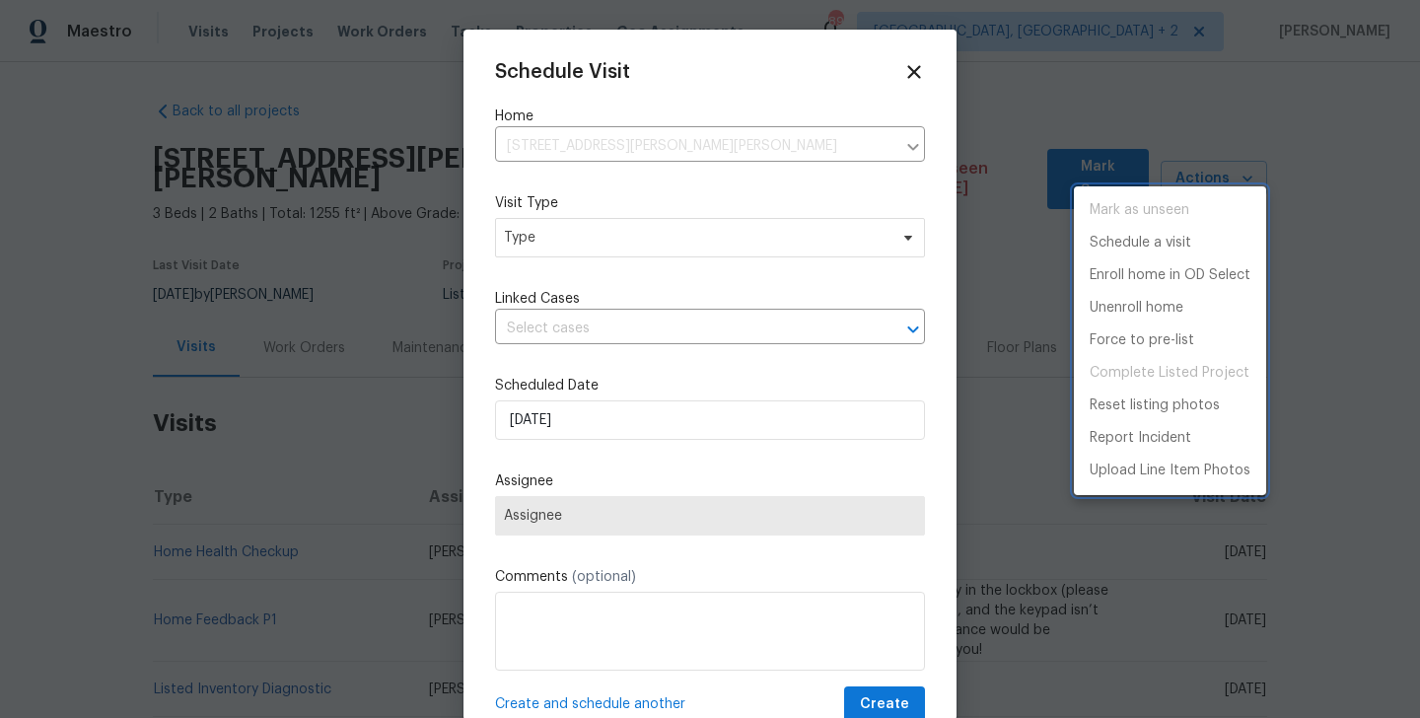
click at [539, 236] on div at bounding box center [710, 359] width 1420 height 718
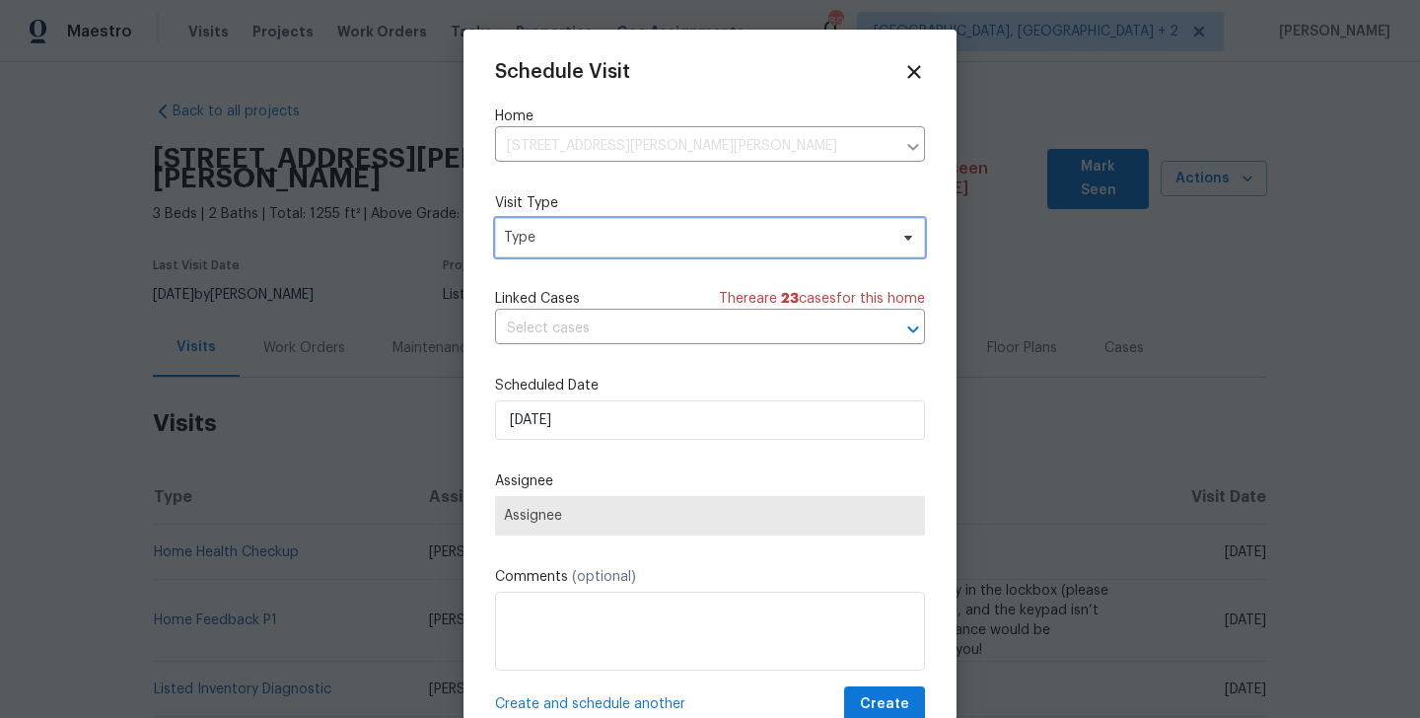
click at [539, 236] on span "Type" at bounding box center [696, 238] width 384 height 20
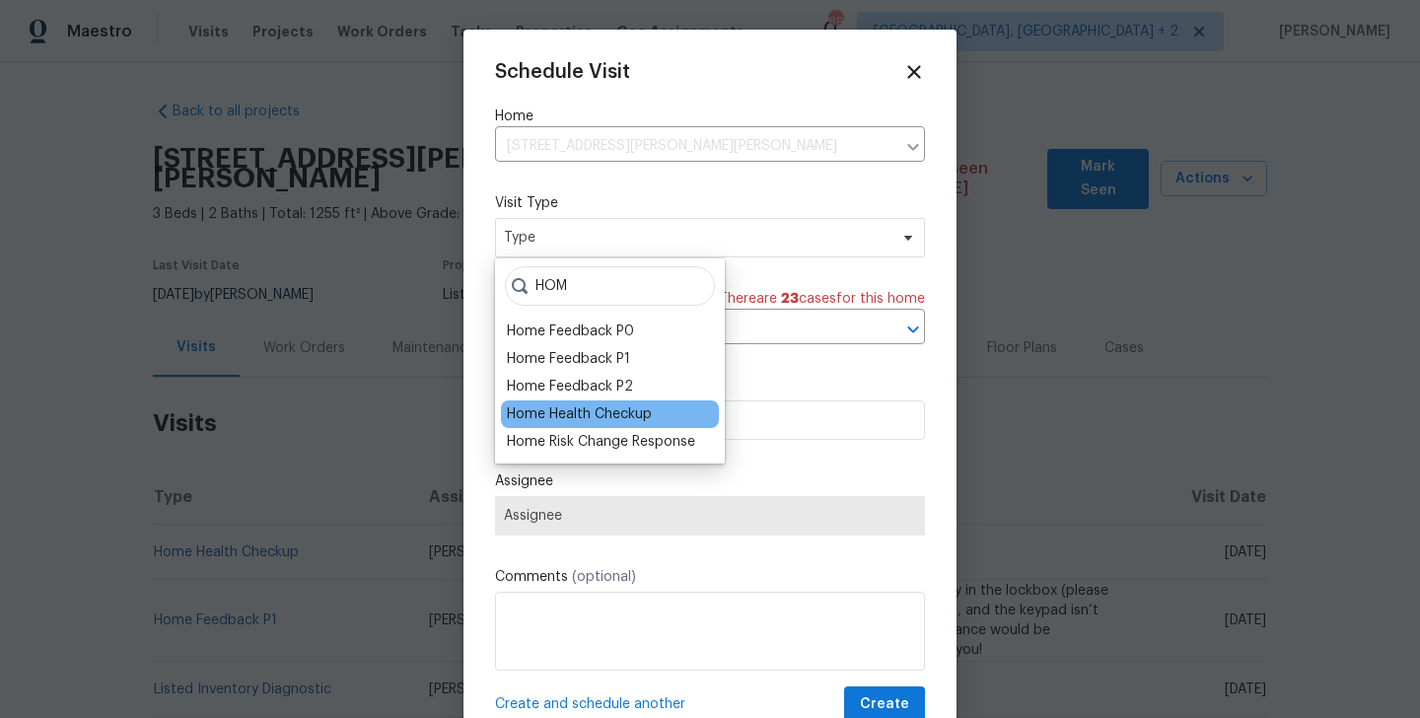
type input "HOM"
click at [542, 416] on div "Home Health Checkup" at bounding box center [579, 414] width 145 height 20
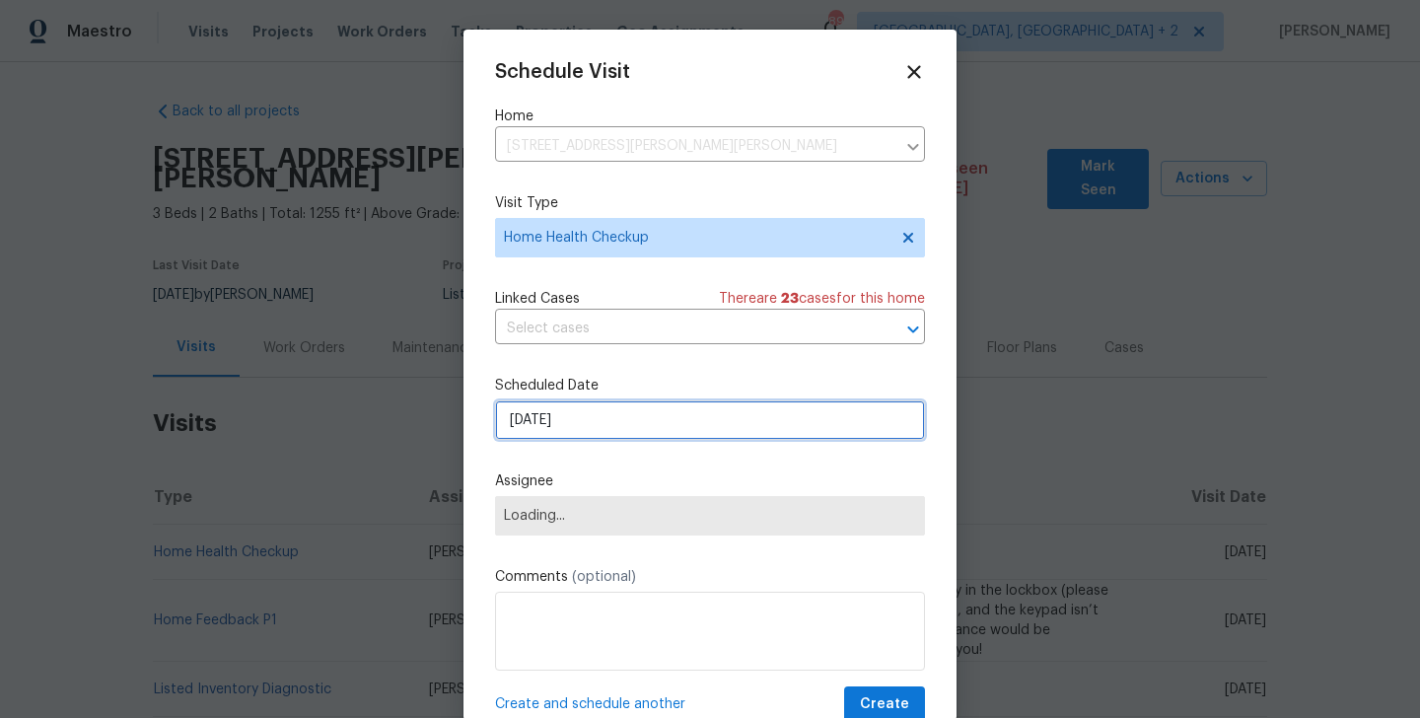
click at [542, 416] on input "[DATE]" at bounding box center [710, 419] width 430 height 39
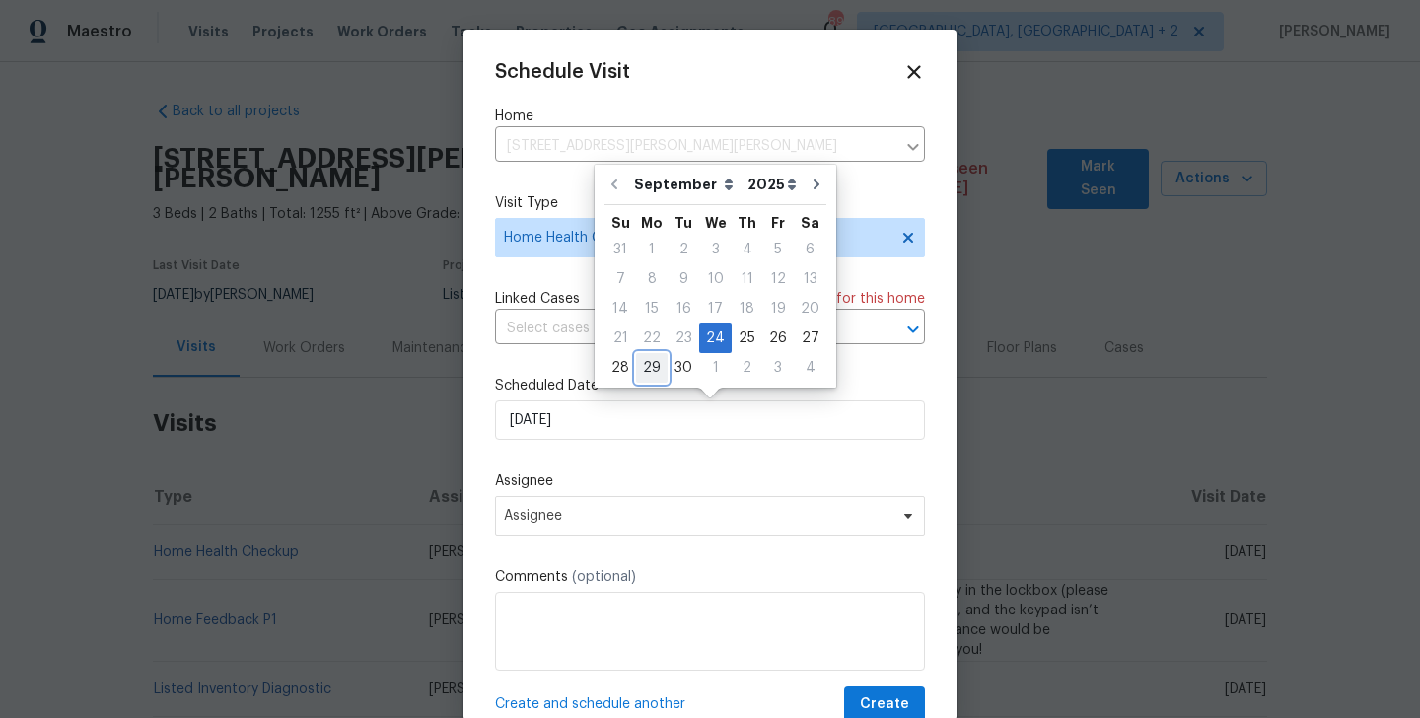
click at [653, 365] on div "29" at bounding box center [652, 368] width 32 height 28
type input "[DATE]"
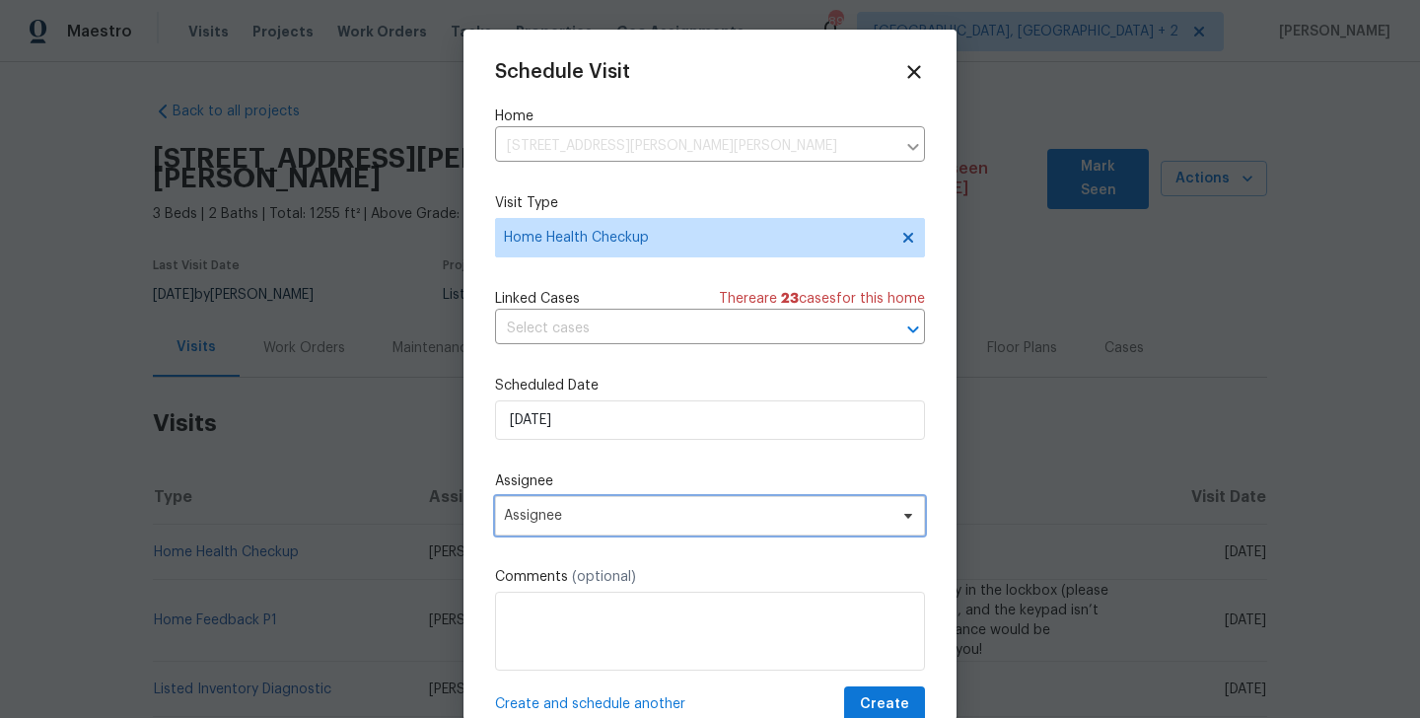
click at [569, 534] on span "Assignee" at bounding box center [710, 515] width 430 height 39
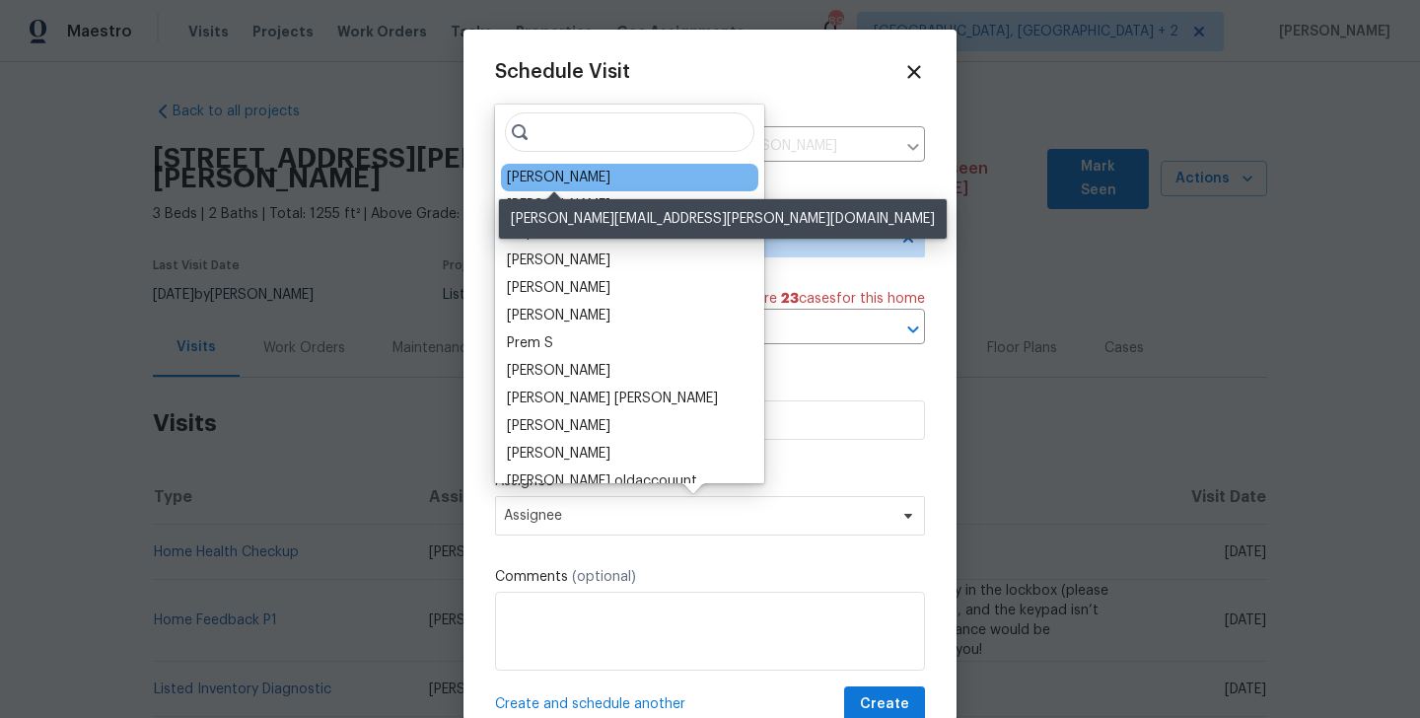
click at [569, 175] on div "[PERSON_NAME]" at bounding box center [559, 178] width 104 height 20
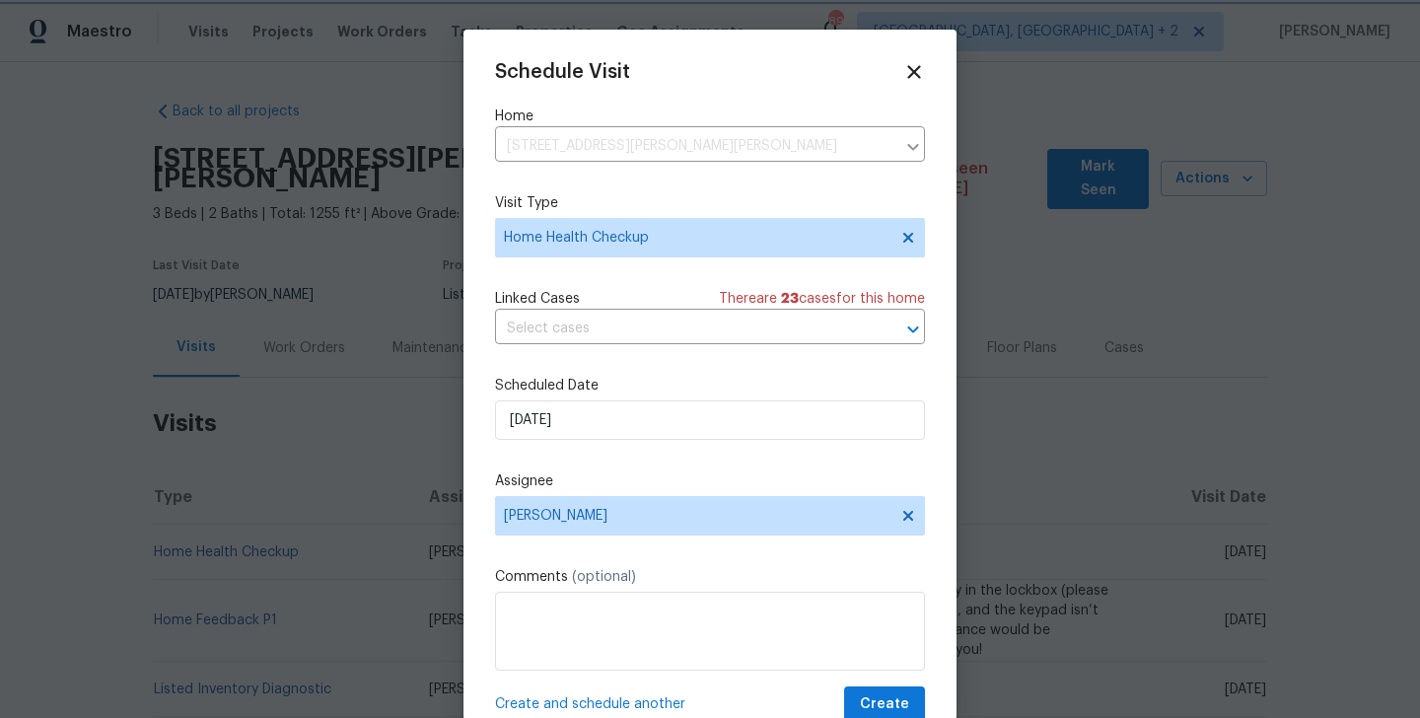
scroll to position [36, 0]
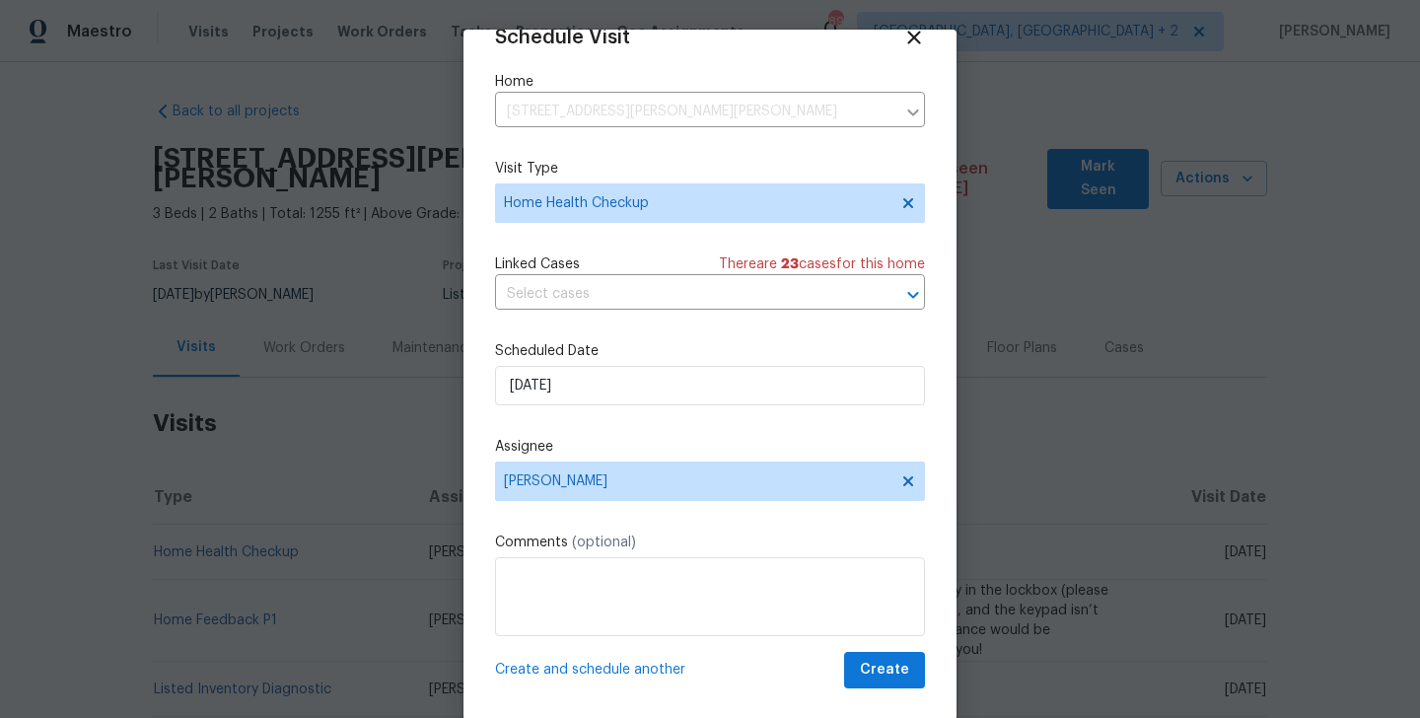
click at [864, 645] on div "Schedule Visit Home 13504 Gilbert Tommie Rd, Mc Calla, AL 35111 ​ Visit Type Ho…" at bounding box center [710, 358] width 430 height 662
click at [869, 669] on span "Create" at bounding box center [884, 670] width 49 height 25
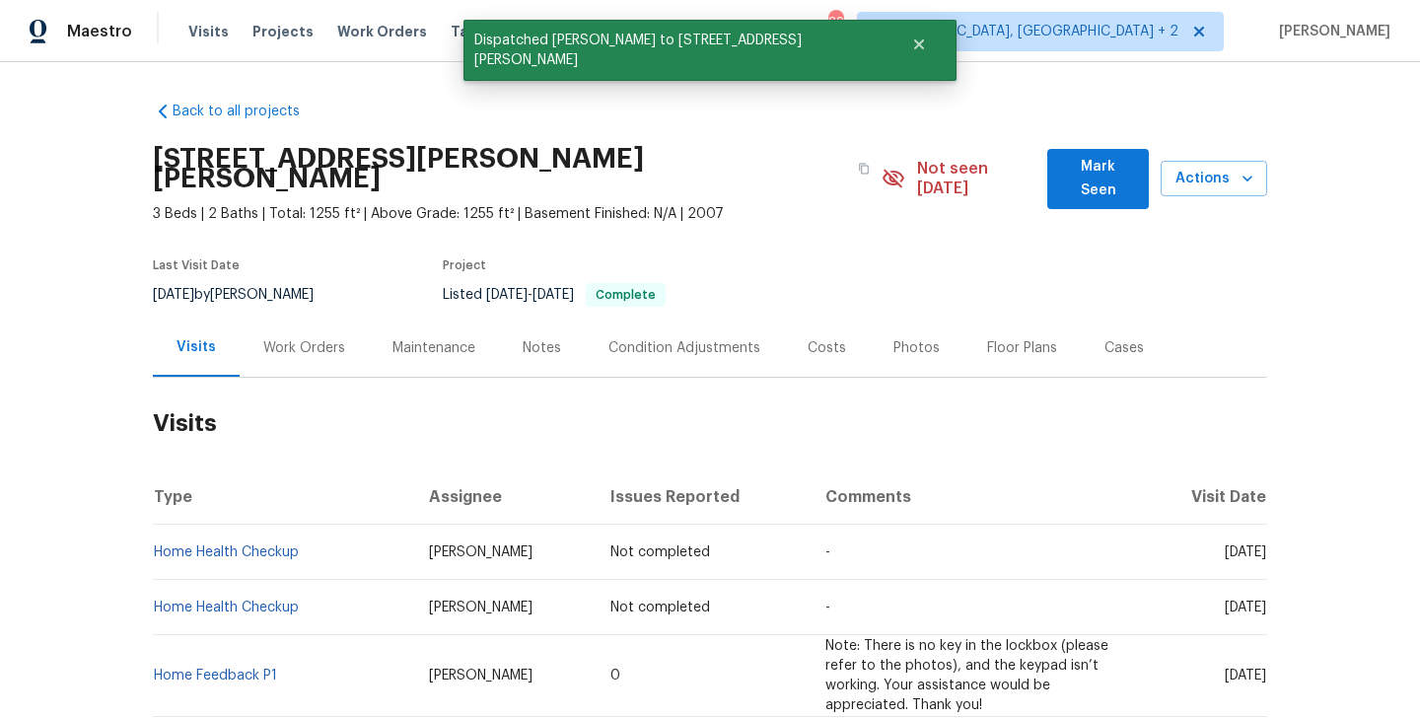
click at [332, 539] on td "Home Health Checkup" at bounding box center [283, 552] width 260 height 55
copy link "Home Health Checkup"
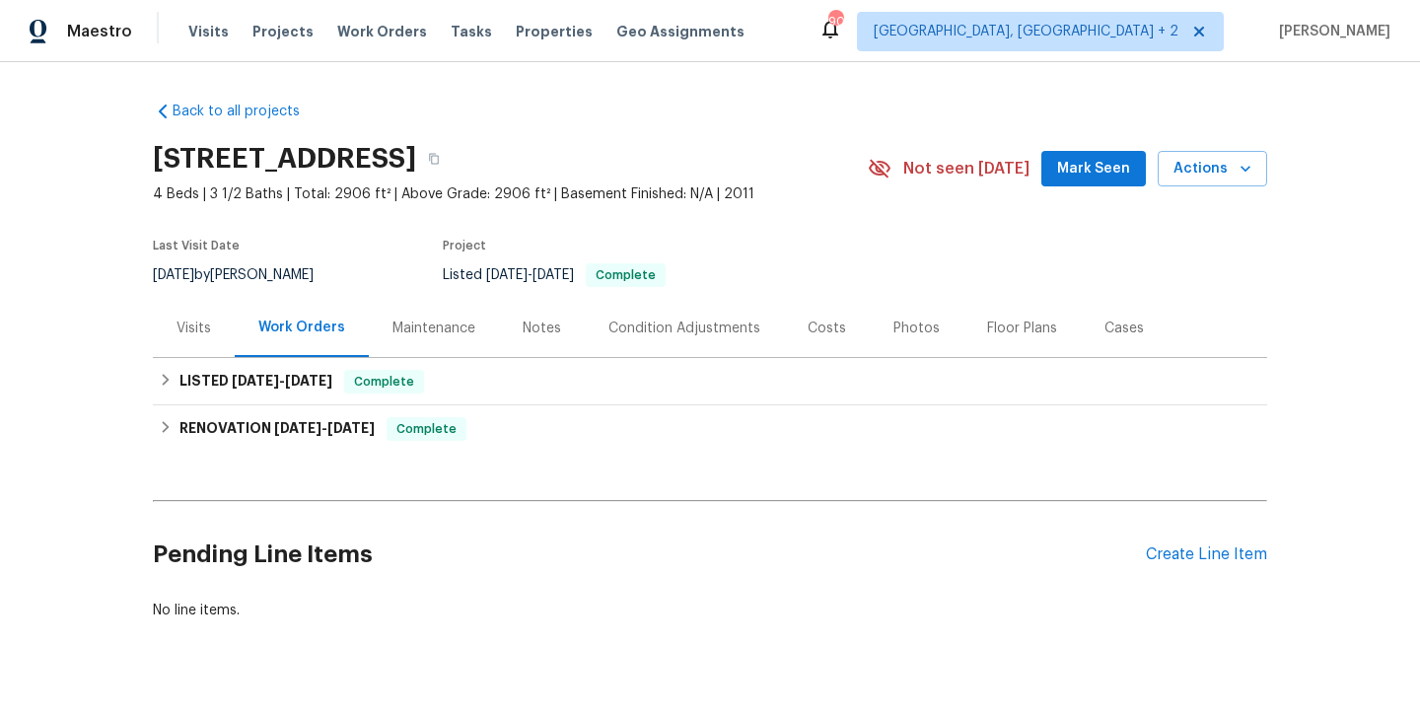
click at [196, 343] on div "Visits" at bounding box center [194, 328] width 82 height 58
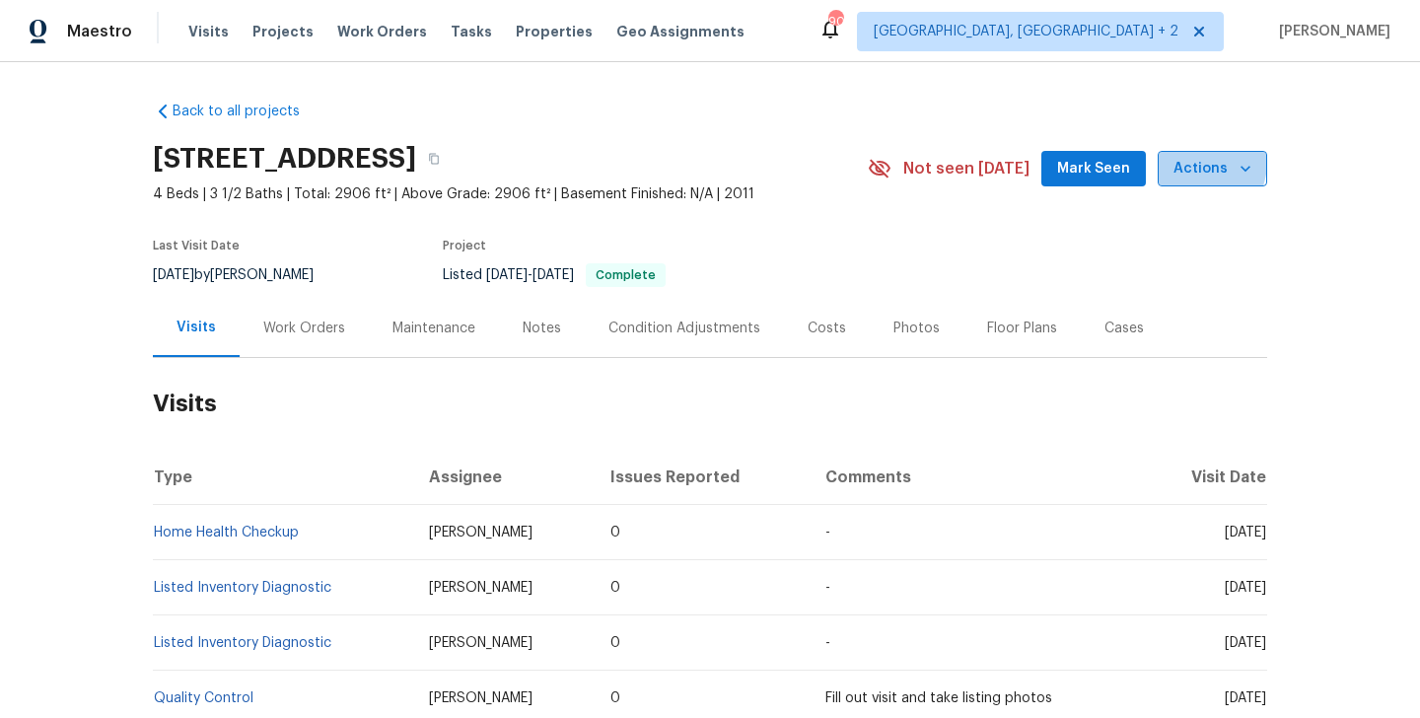
click at [1196, 162] on span "Actions" at bounding box center [1213, 169] width 78 height 25
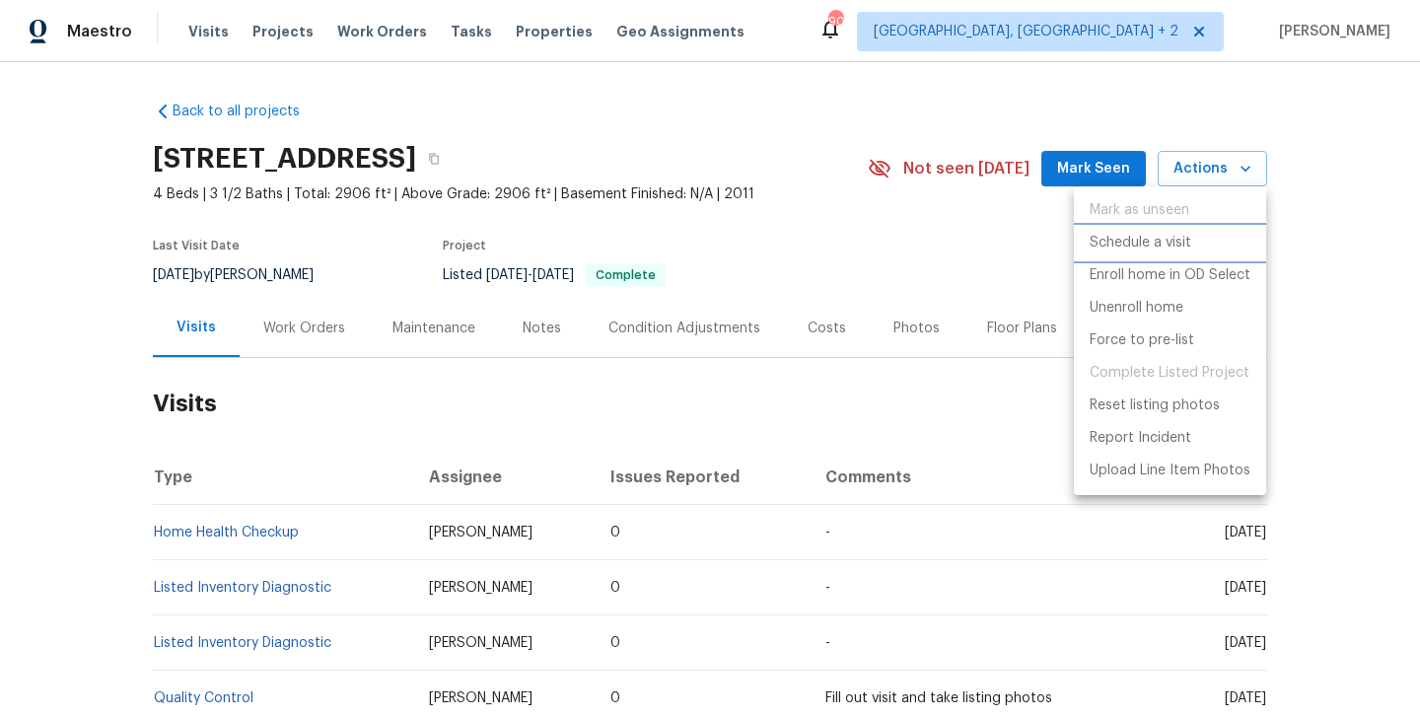
click at [1131, 241] on p "Schedule a visit" at bounding box center [1141, 243] width 102 height 21
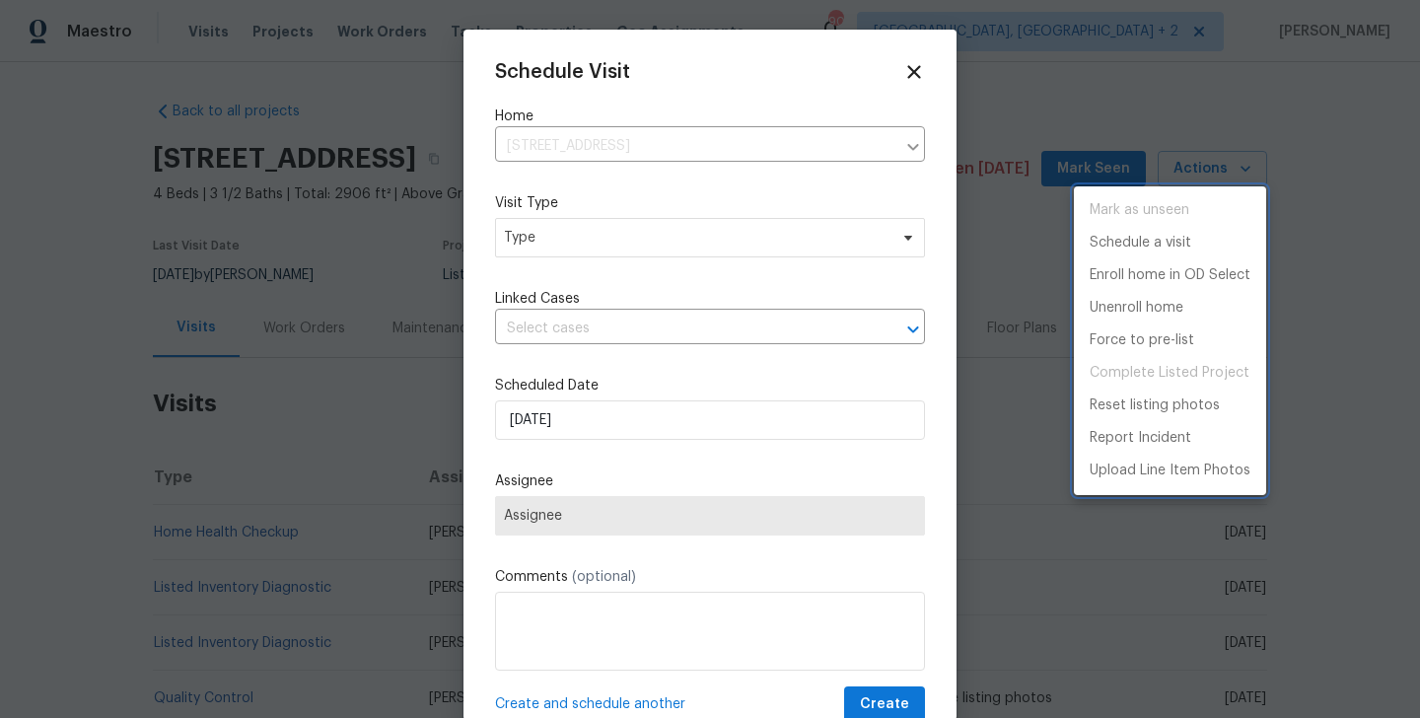
click at [554, 244] on div at bounding box center [710, 359] width 1420 height 718
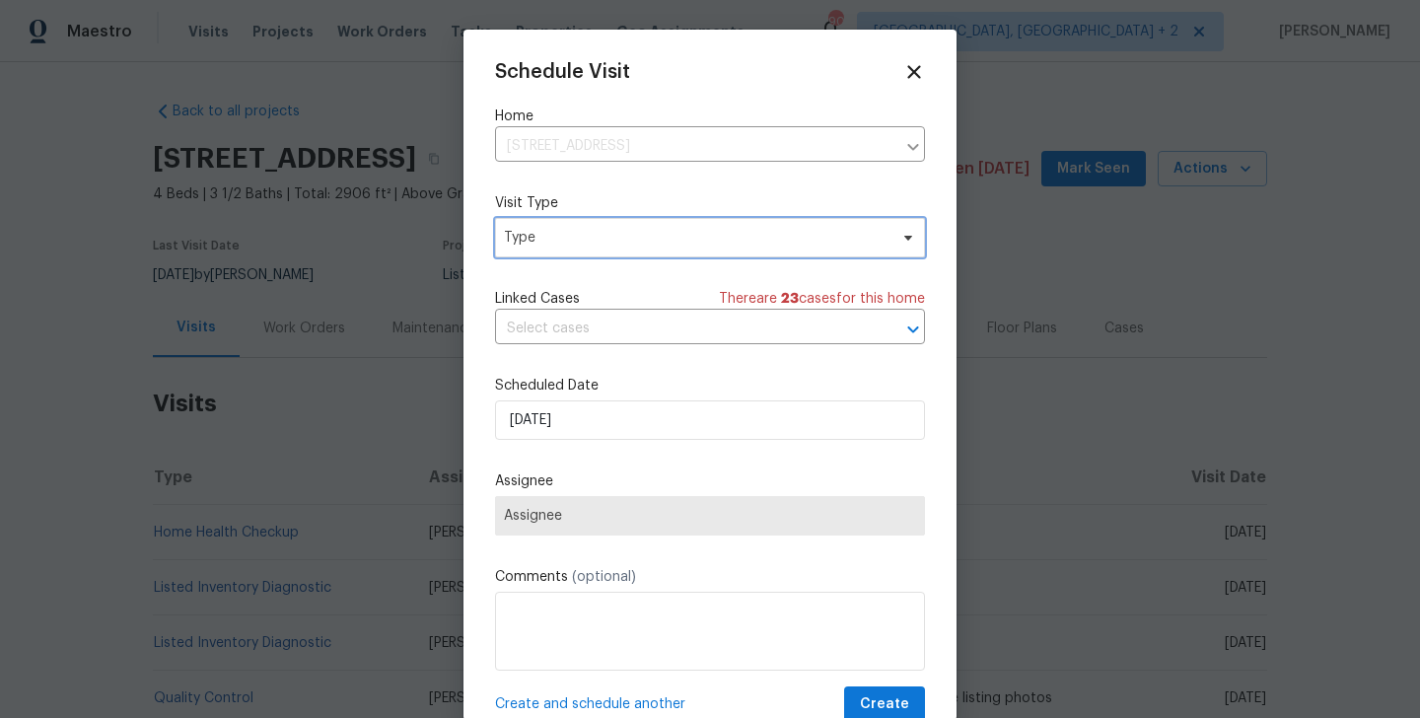
click at [550, 233] on span "Type" at bounding box center [696, 238] width 384 height 20
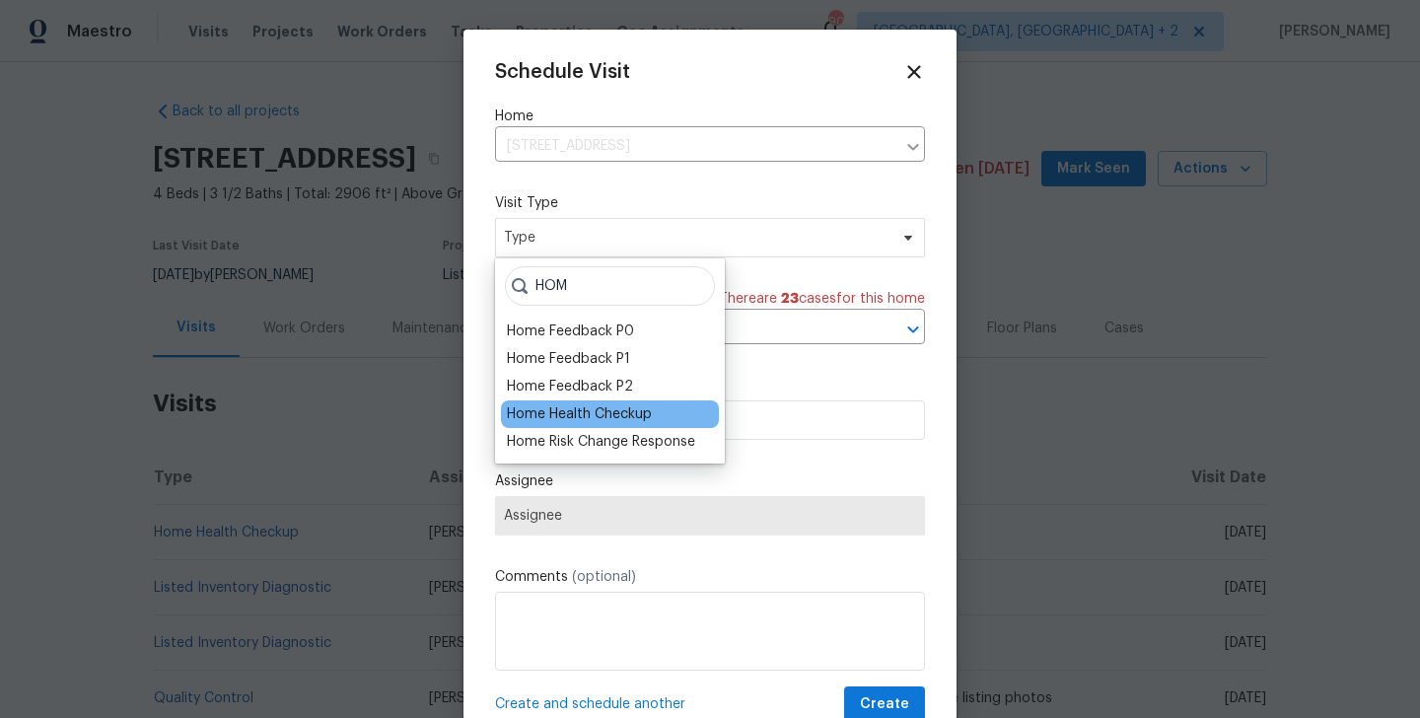
type input "HOM"
click at [570, 407] on div "Home Health Checkup" at bounding box center [579, 414] width 145 height 20
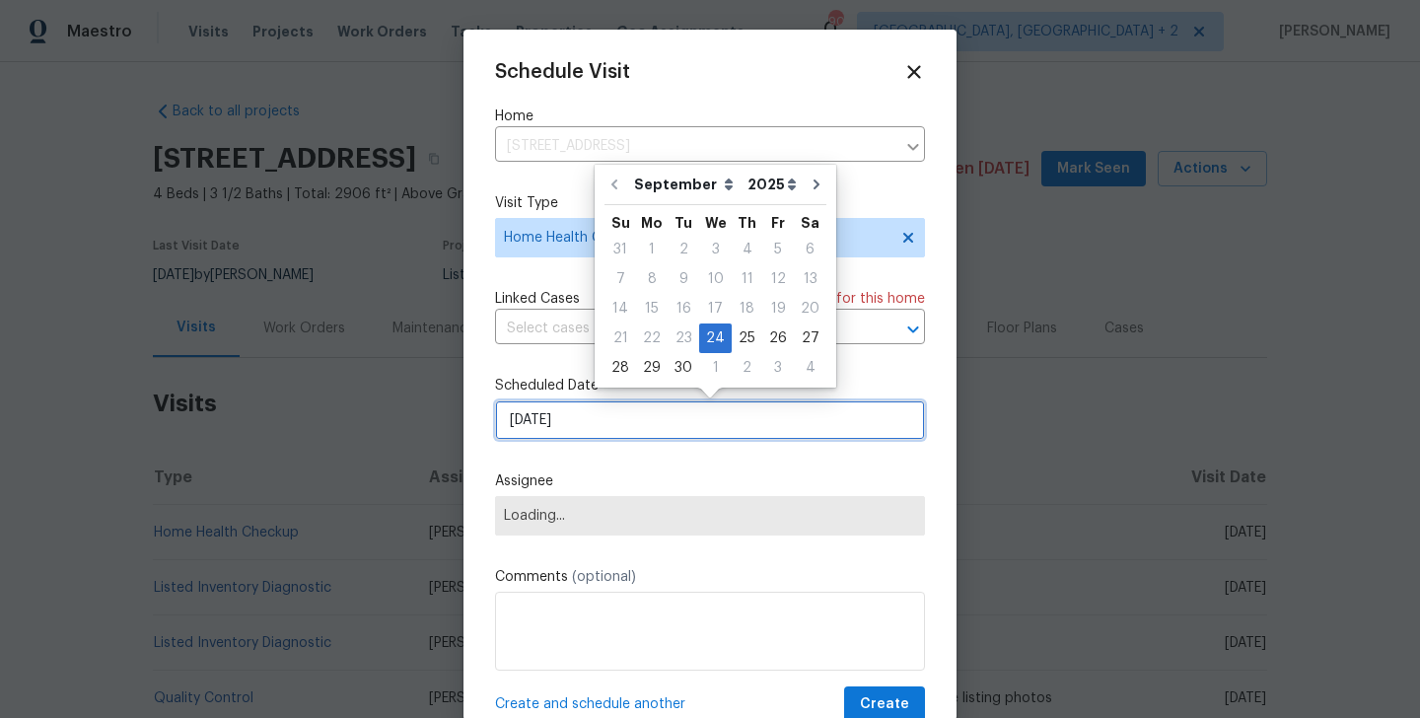
click at [570, 406] on input "[DATE]" at bounding box center [710, 419] width 430 height 39
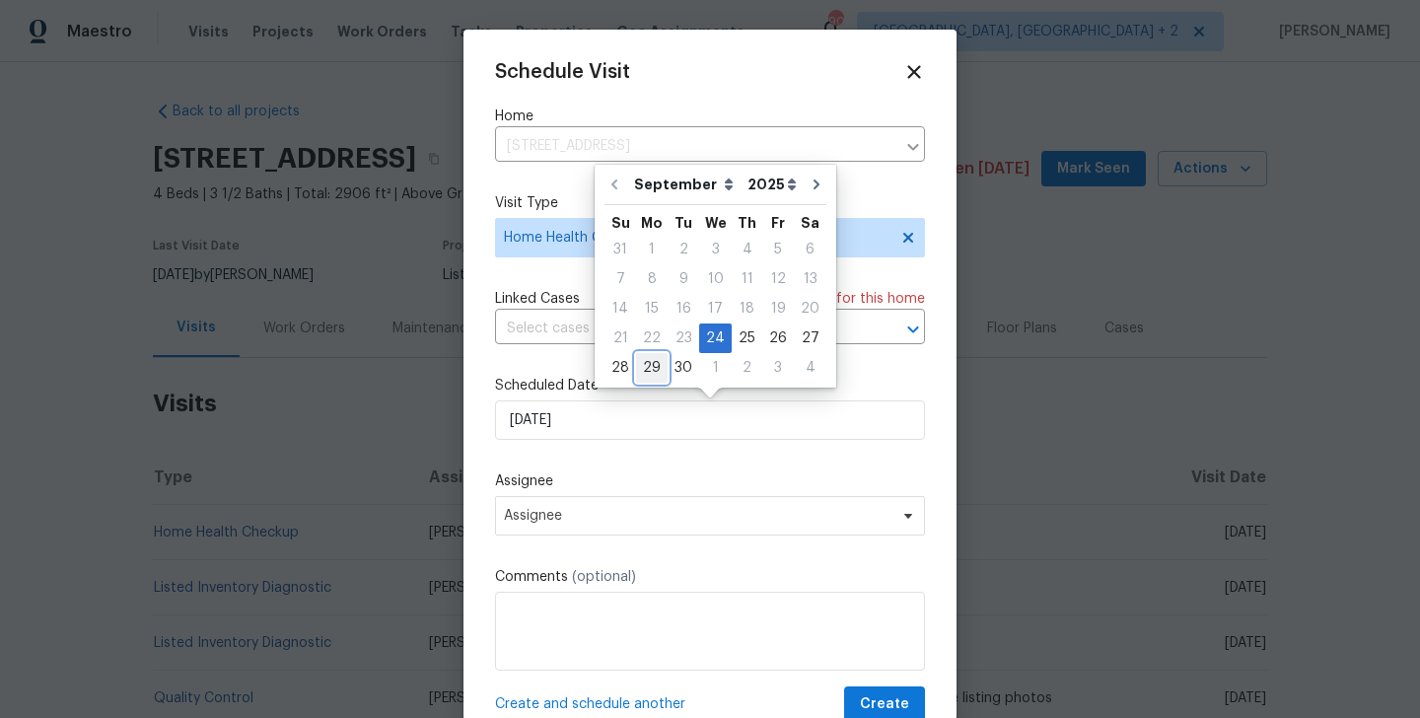
click at [659, 365] on div "29" at bounding box center [652, 368] width 32 height 28
type input "[DATE]"
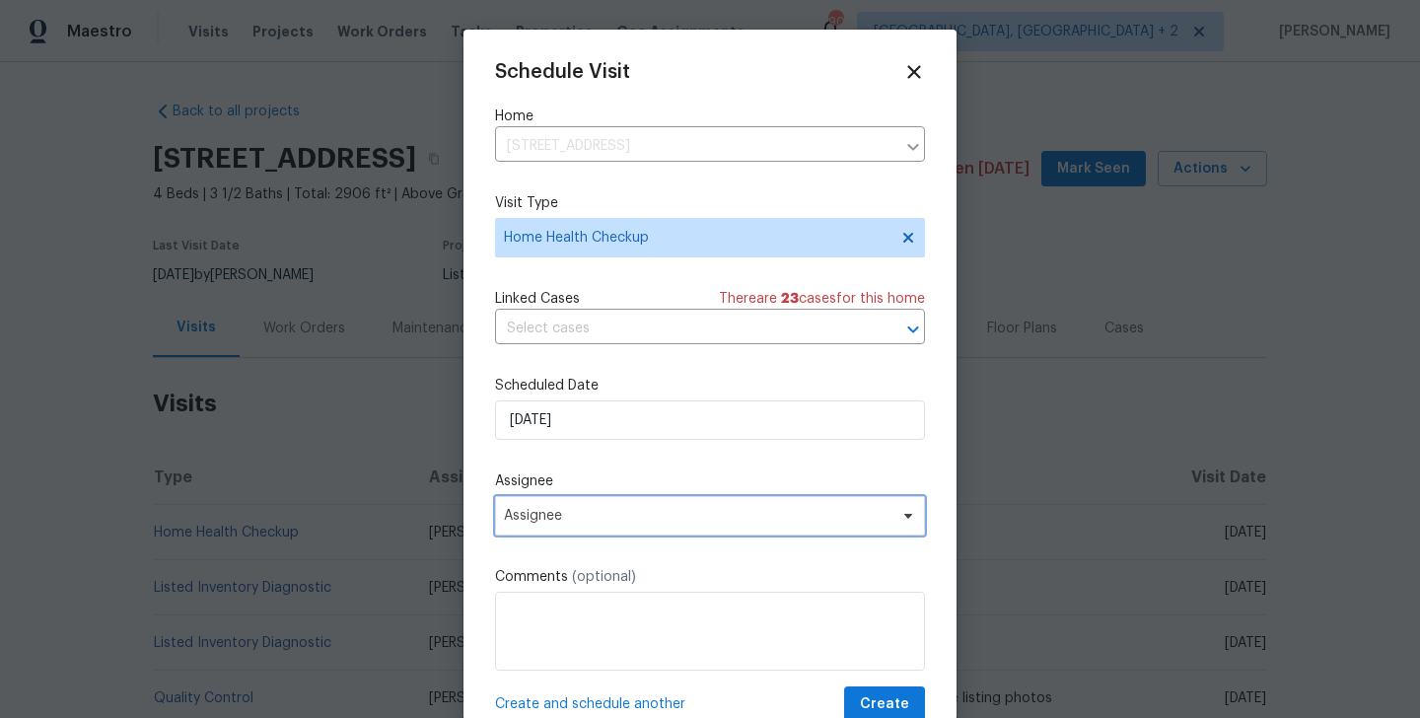
click at [613, 523] on span "Assignee" at bounding box center [697, 516] width 387 height 16
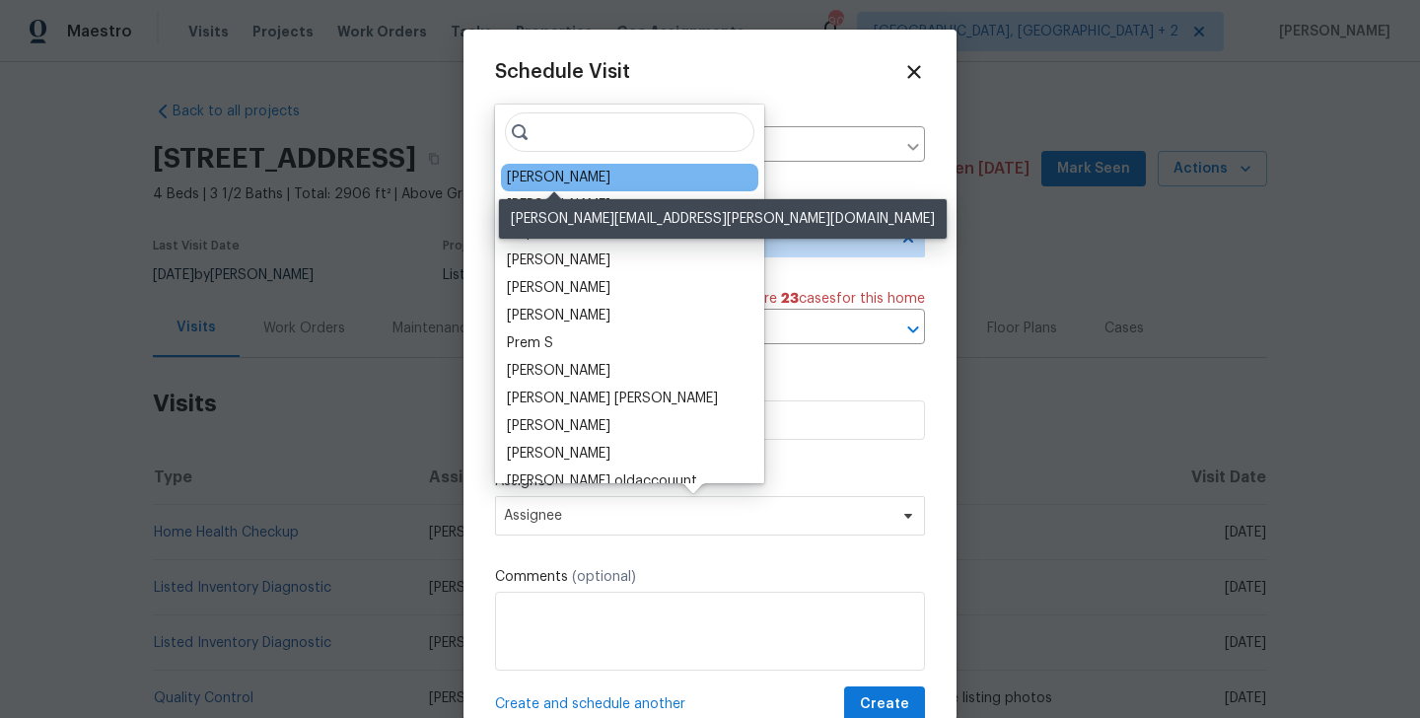
click at [584, 177] on div "[PERSON_NAME]" at bounding box center [559, 178] width 104 height 20
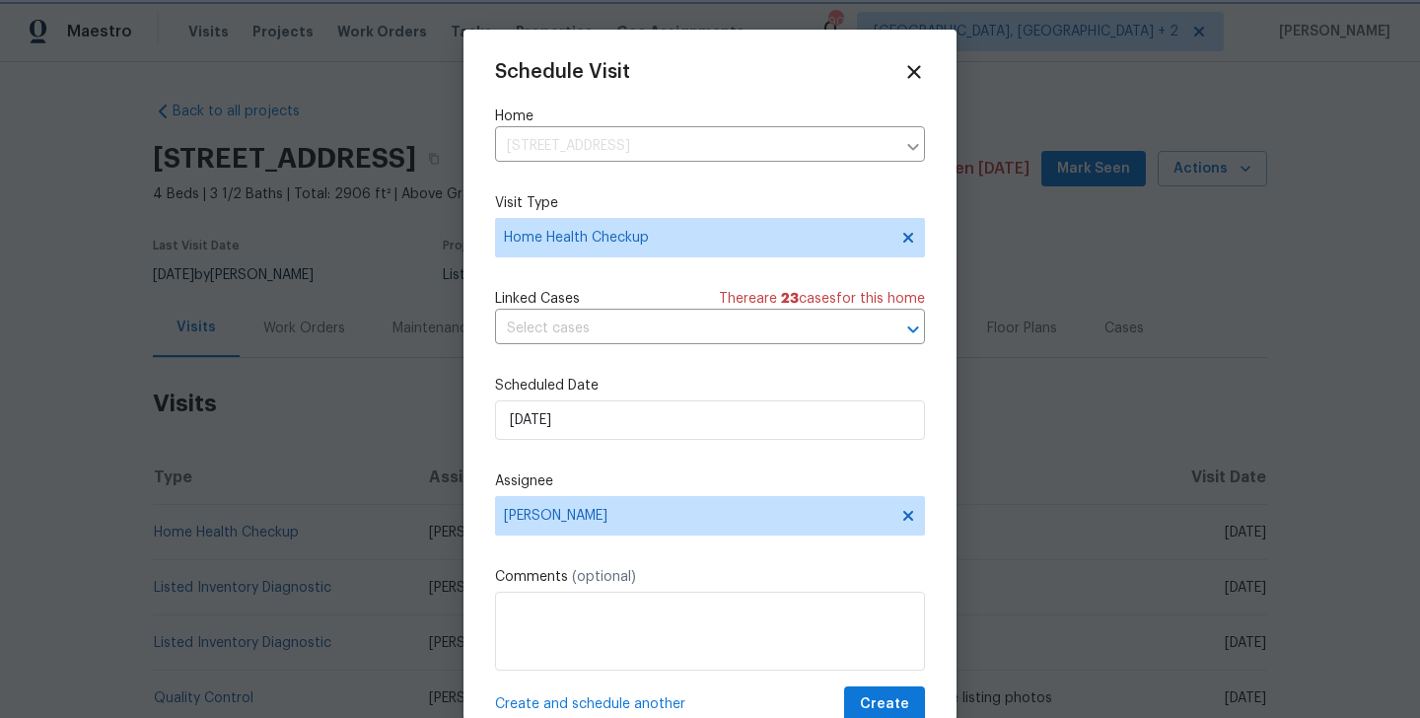
scroll to position [36, 0]
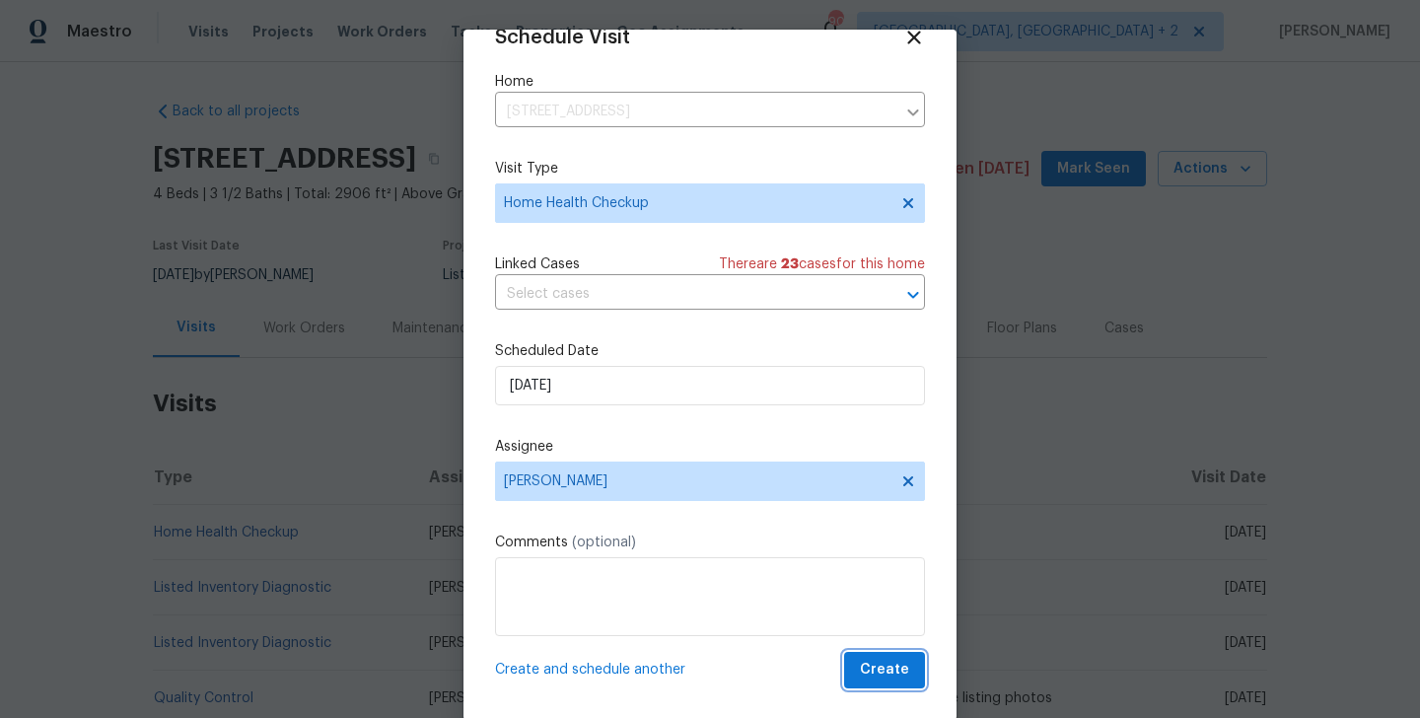
click at [884, 669] on span "Create" at bounding box center [884, 670] width 49 height 25
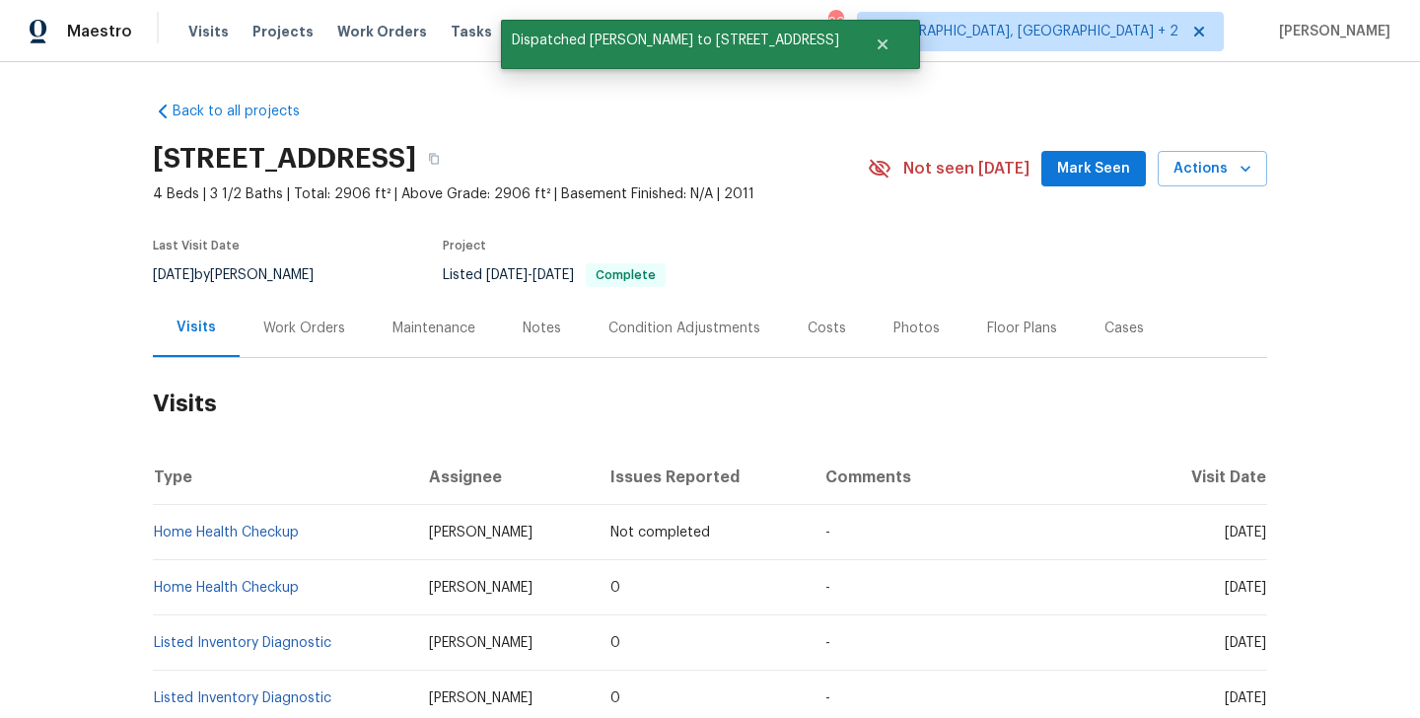
click at [322, 541] on td "Home Health Checkup" at bounding box center [283, 532] width 260 height 55
copy link "Home Health Checkup"
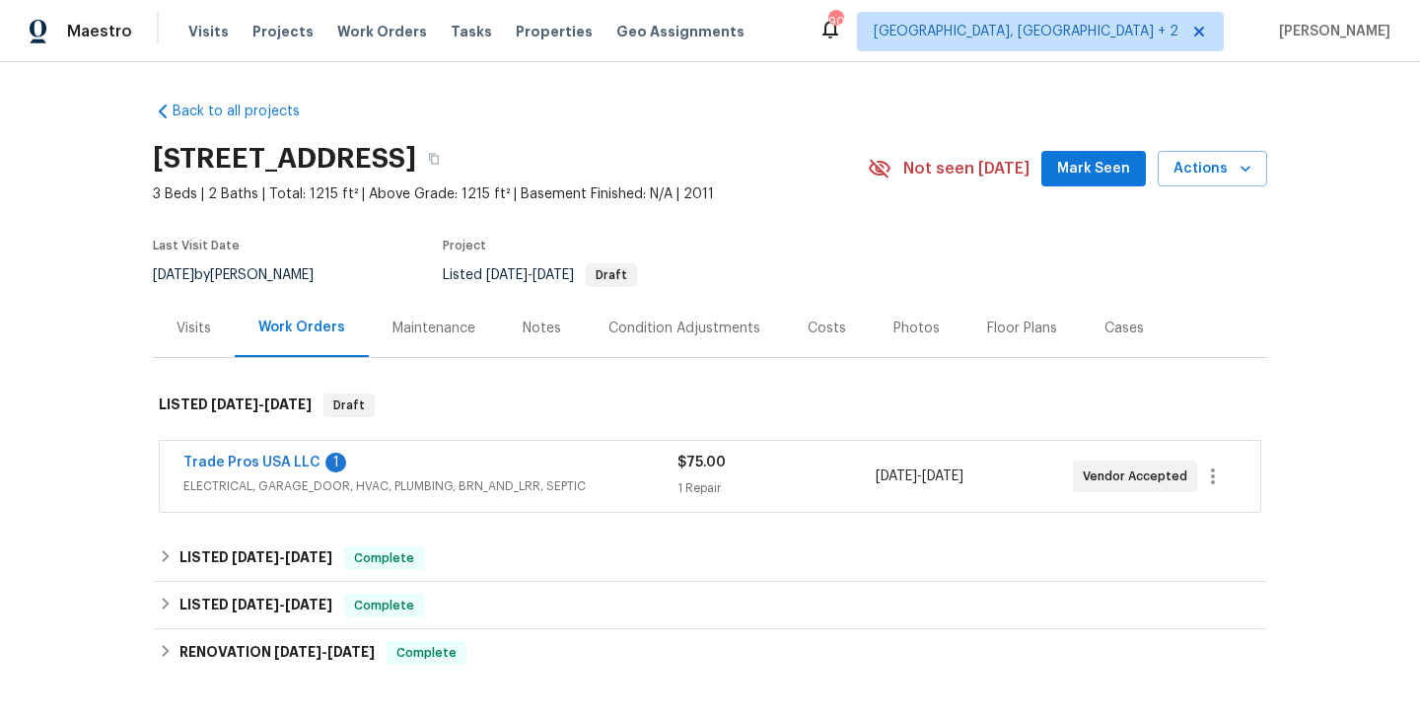
click at [427, 456] on div "Trade Pros USA LLC 1" at bounding box center [430, 465] width 494 height 24
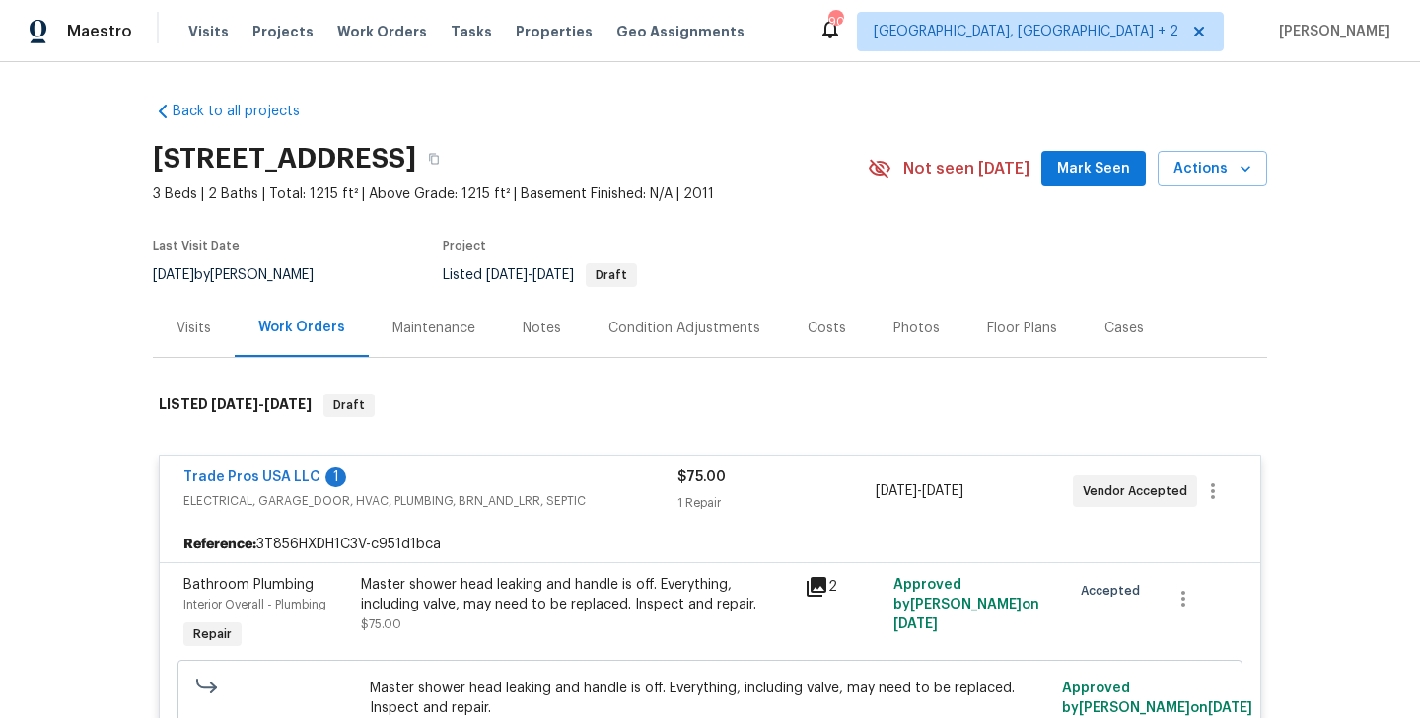
click at [417, 474] on div "Trade Pros USA LLC 1" at bounding box center [430, 480] width 494 height 24
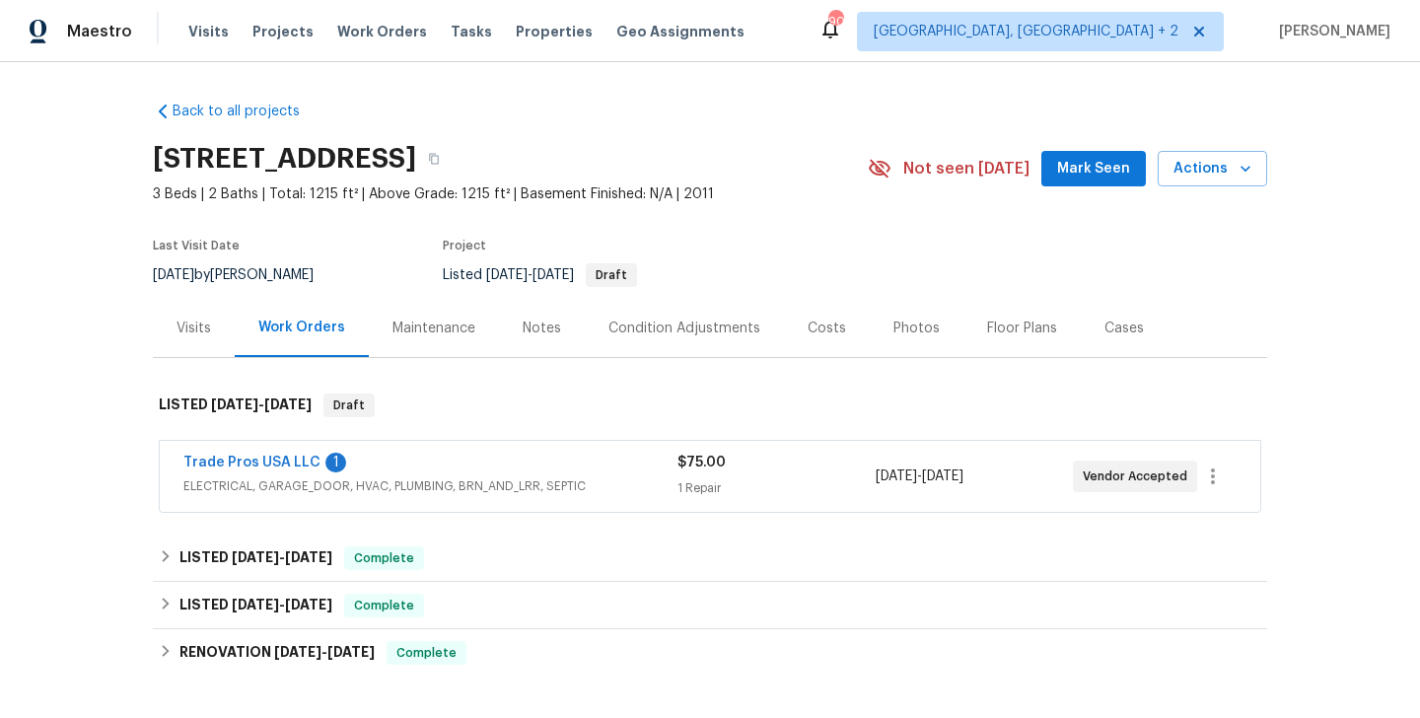
click at [219, 340] on div "Visits" at bounding box center [194, 328] width 82 height 58
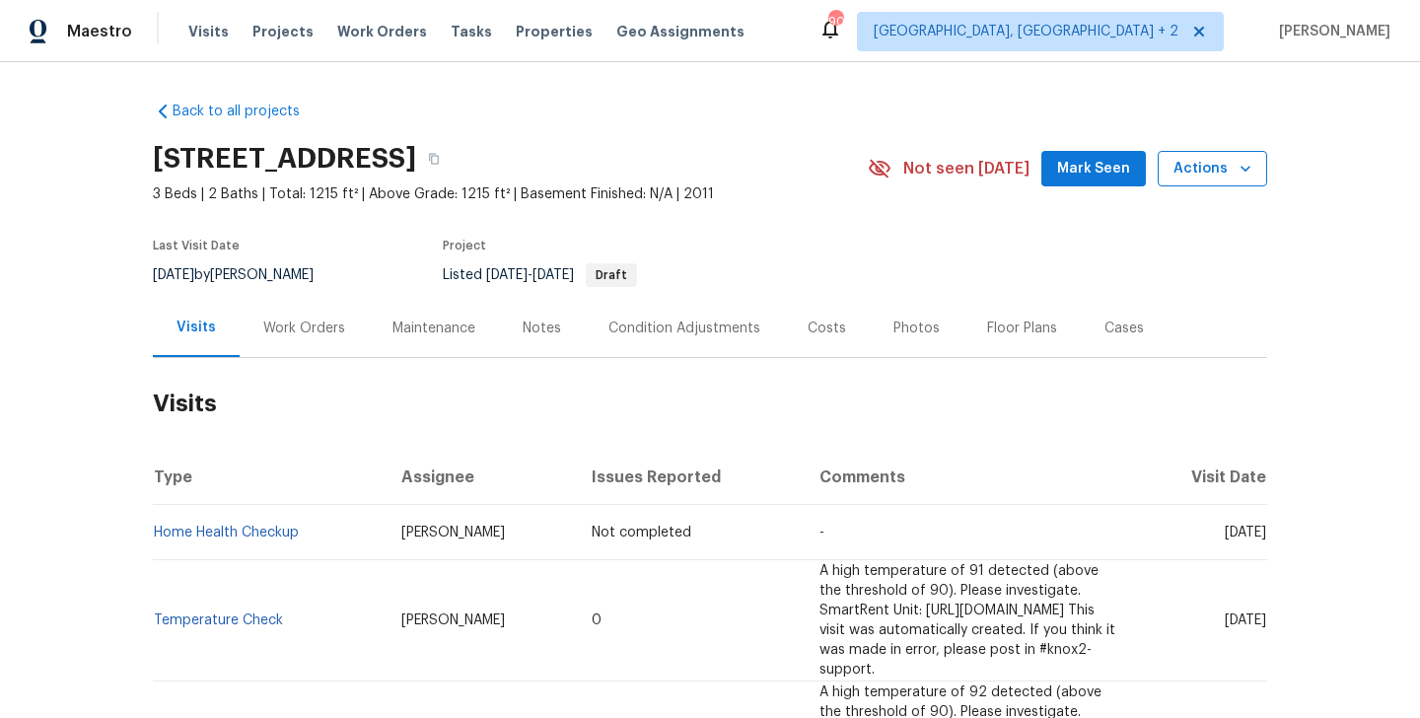
click at [1192, 159] on span "Actions" at bounding box center [1213, 169] width 78 height 25
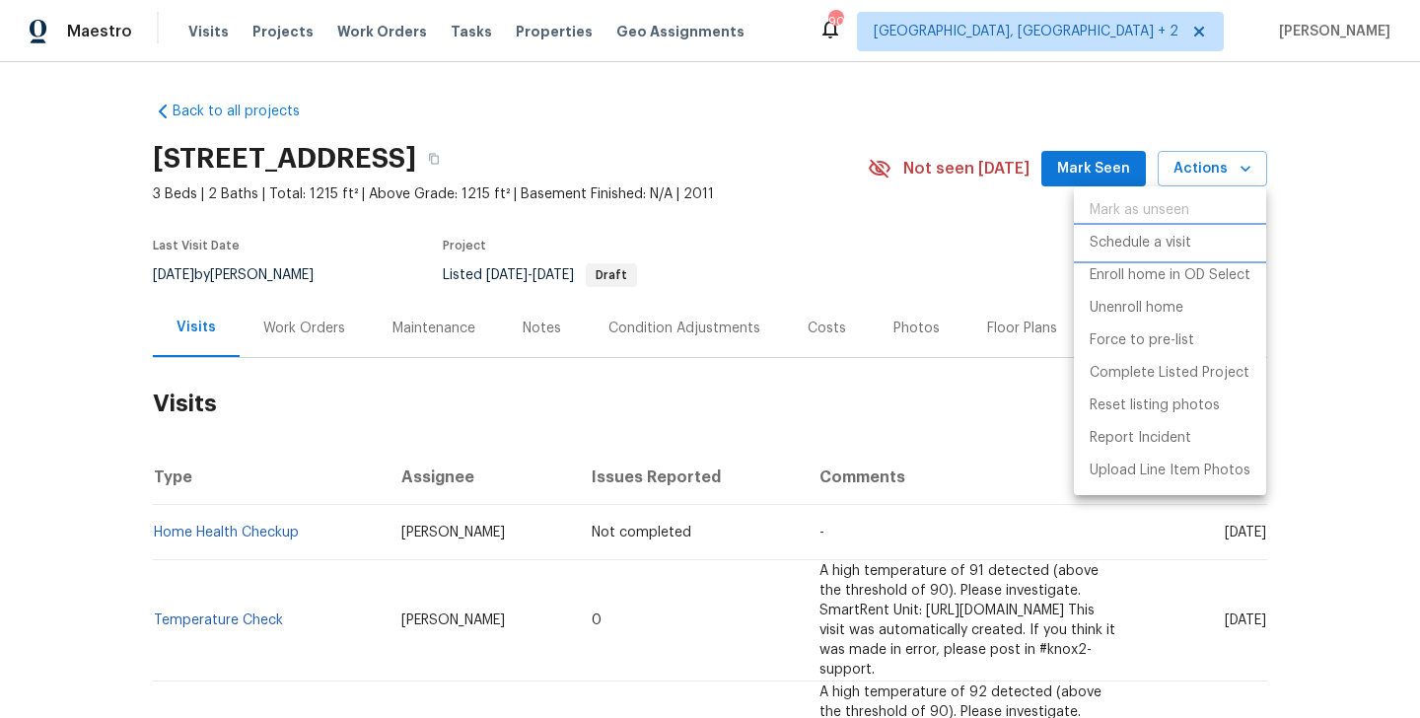
click at [1185, 241] on p "Schedule a visit" at bounding box center [1141, 243] width 102 height 21
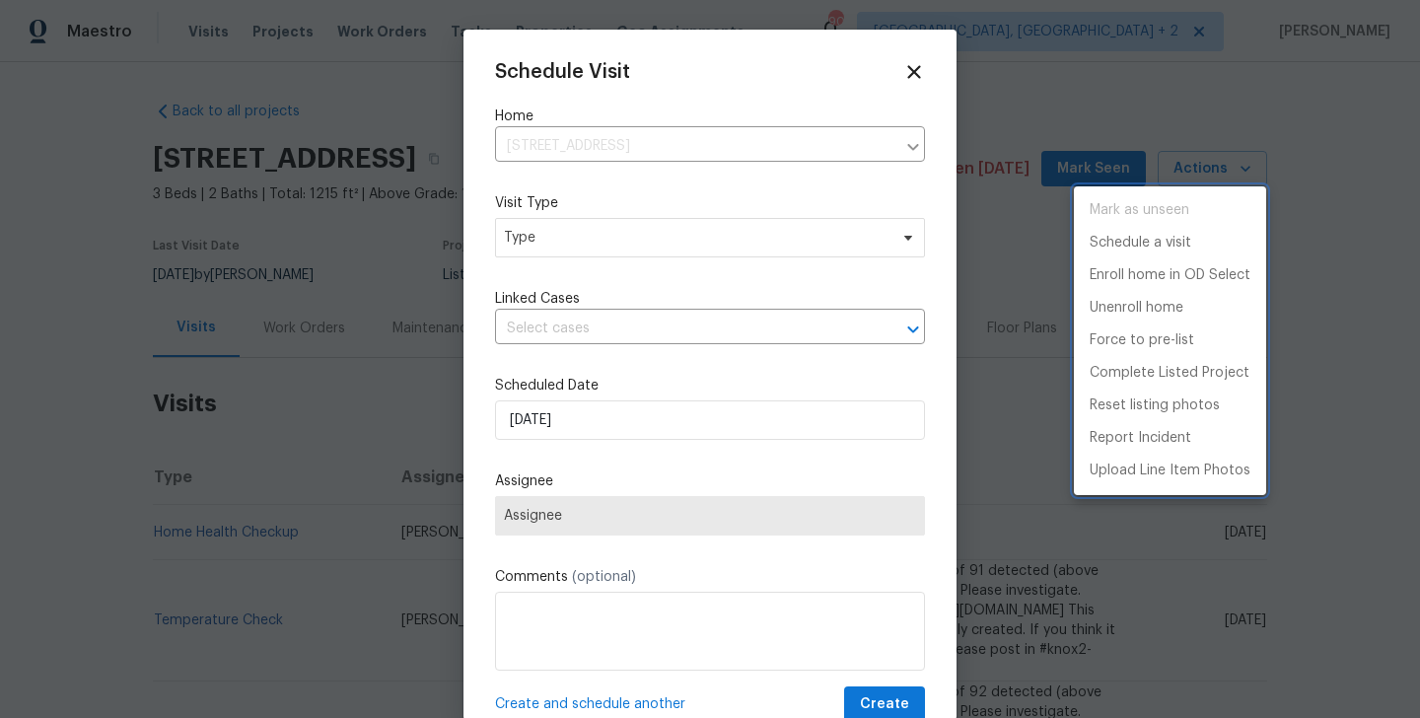
click at [541, 257] on div at bounding box center [710, 359] width 1420 height 718
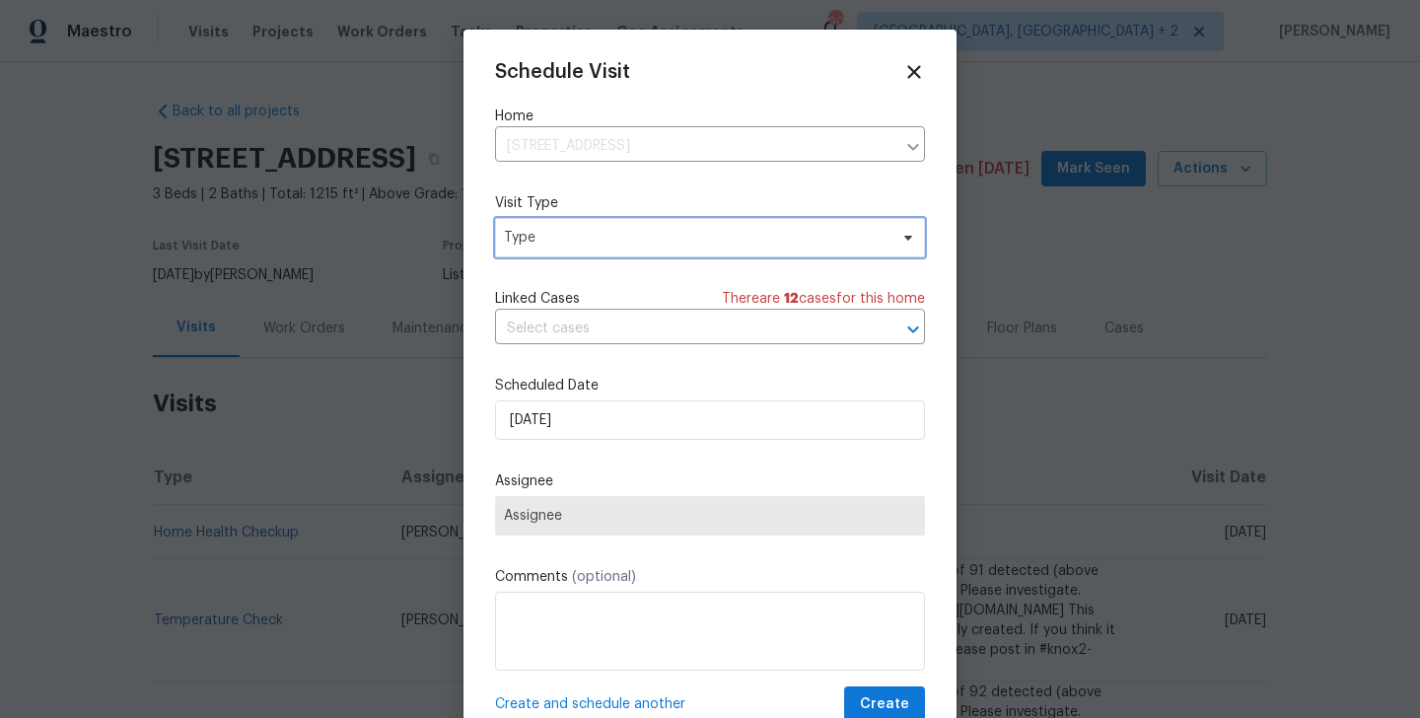
click at [535, 225] on span "Type" at bounding box center [710, 237] width 430 height 39
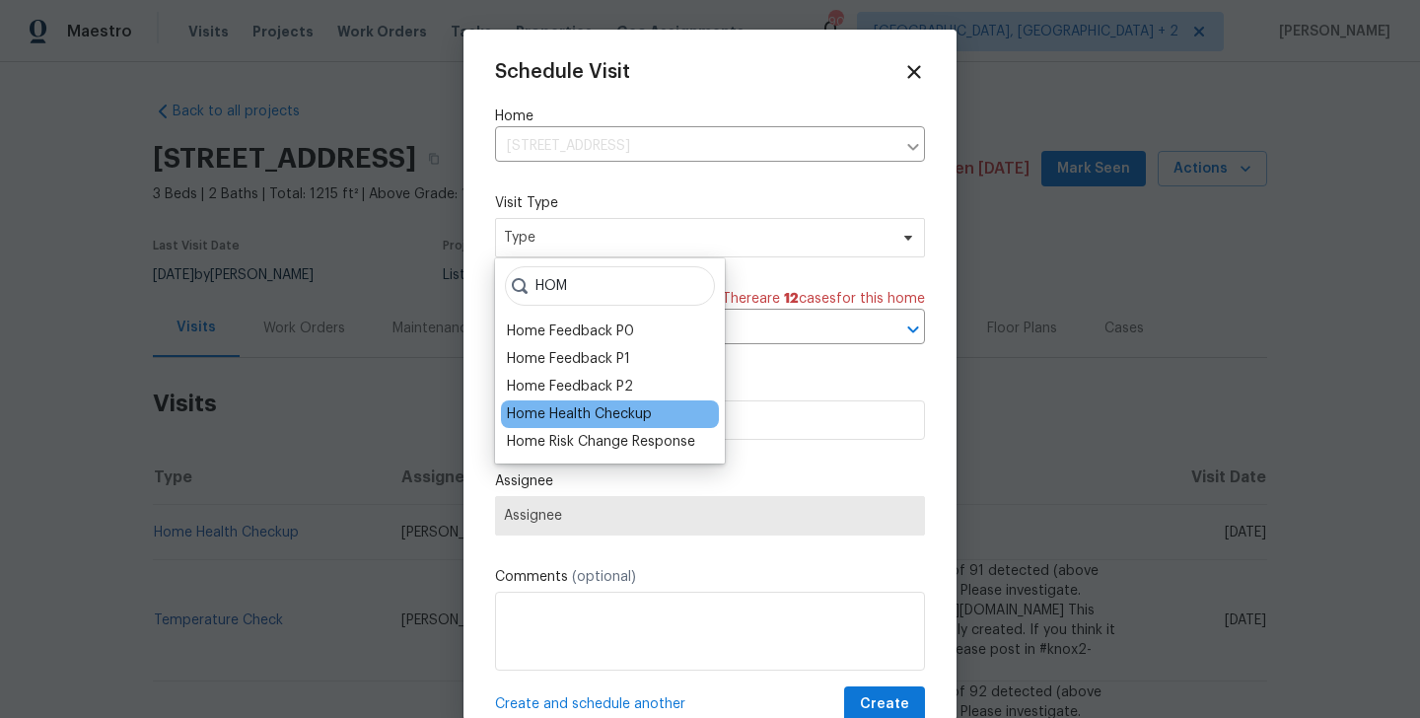
type input "HOM"
click at [569, 425] on div "Home Health Checkup" at bounding box center [610, 414] width 218 height 28
click at [561, 411] on div "Home Health Checkup" at bounding box center [579, 414] width 145 height 20
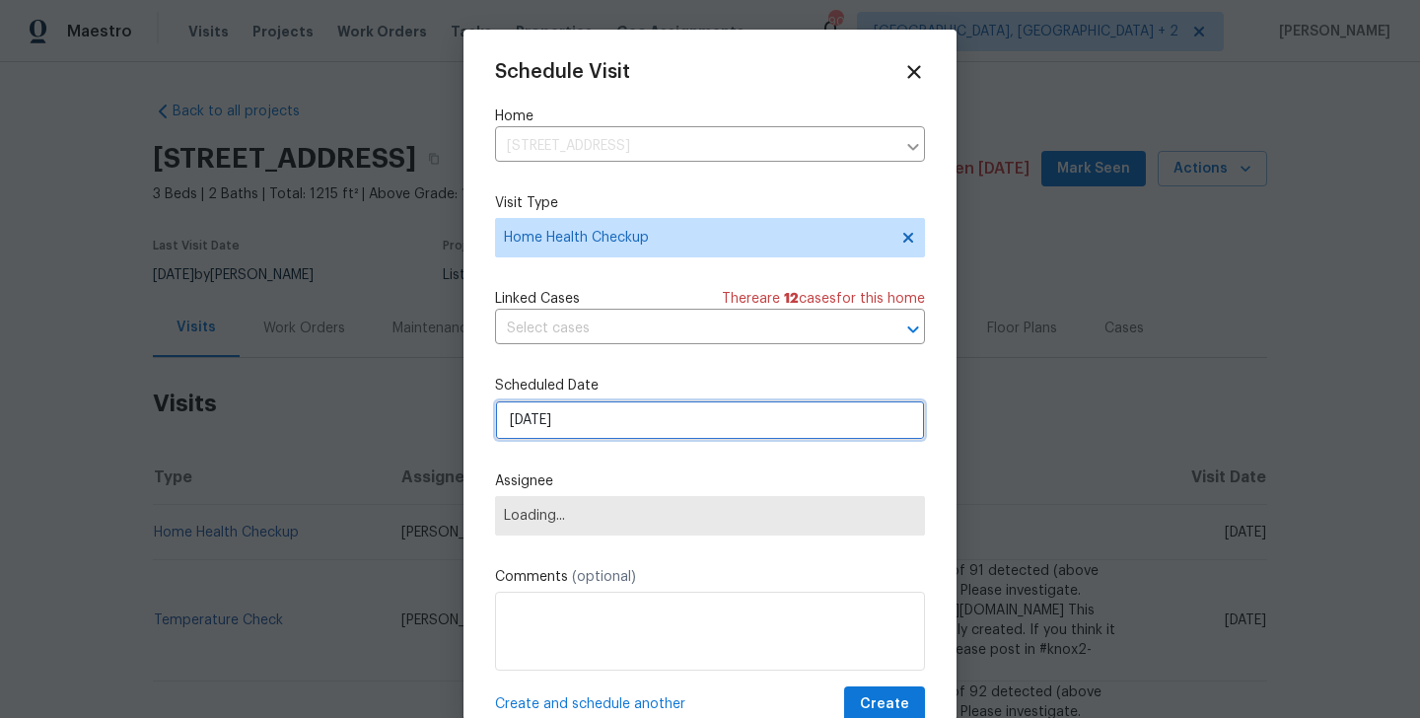
click at [559, 428] on input "24/09/2025" at bounding box center [710, 419] width 430 height 39
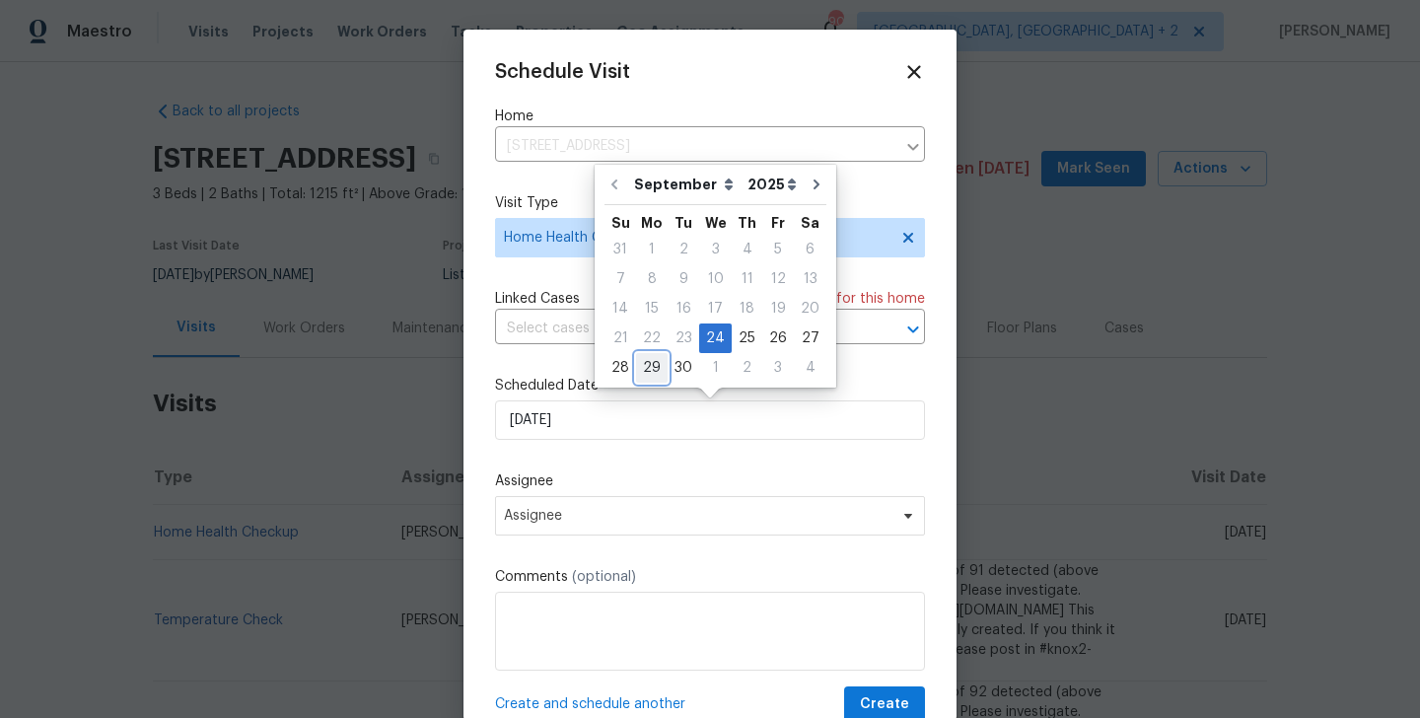
click at [655, 366] on div "29" at bounding box center [652, 368] width 32 height 28
type input "[DATE]"
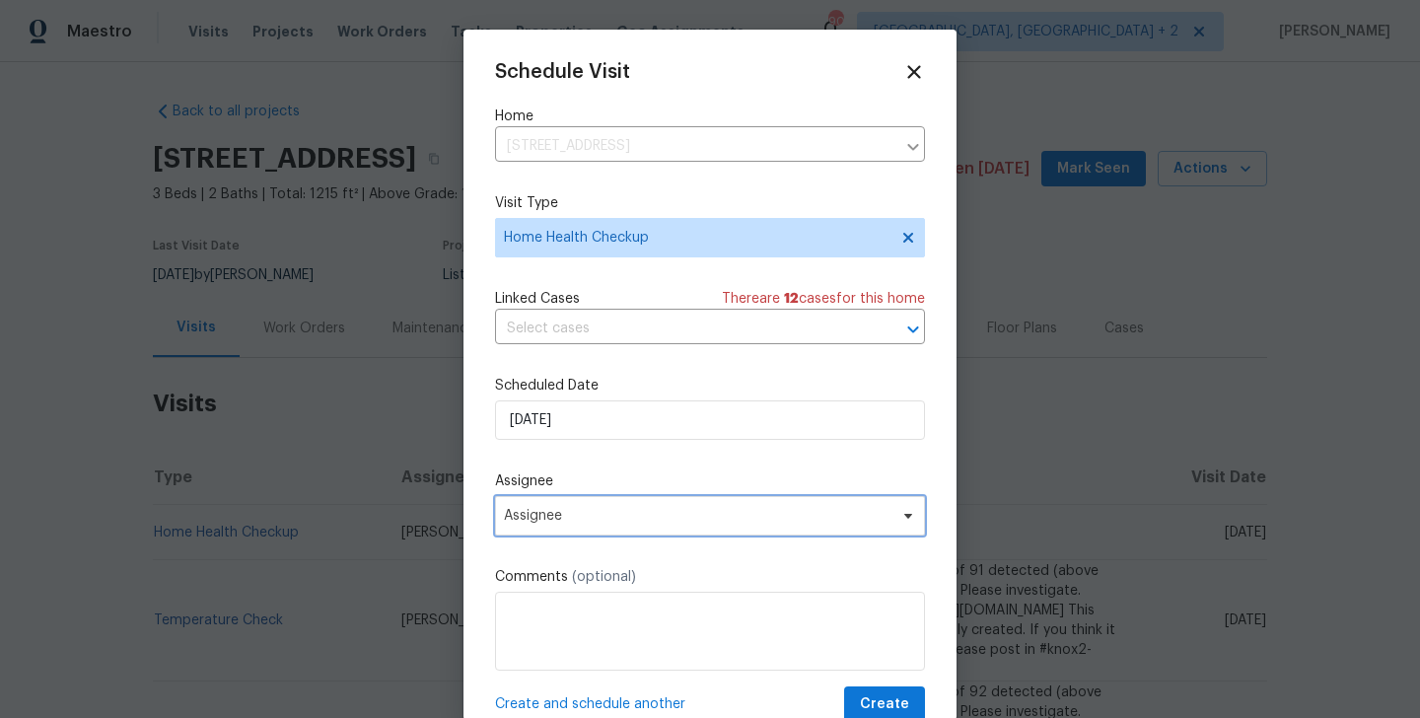
click at [579, 522] on span "Assignee" at bounding box center [697, 516] width 387 height 16
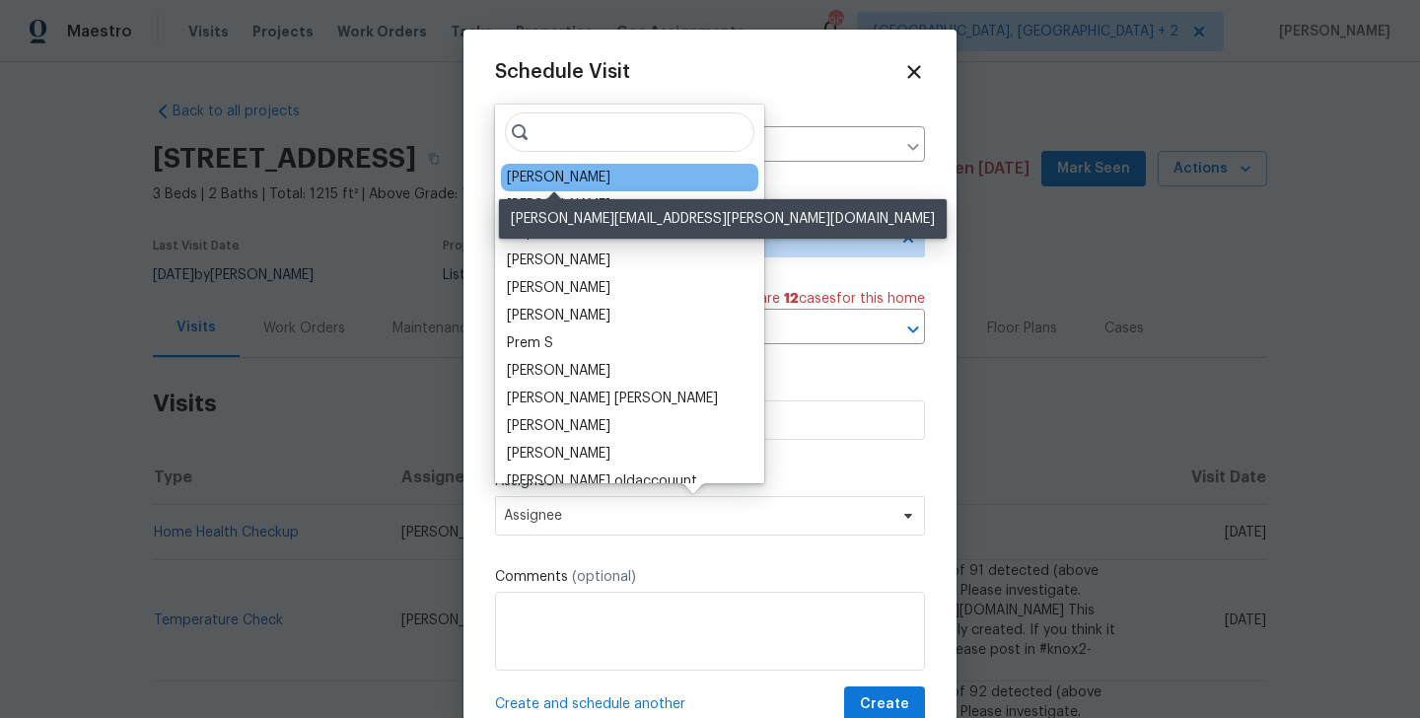
click at [544, 174] on div "Brian Holloway" at bounding box center [559, 178] width 104 height 20
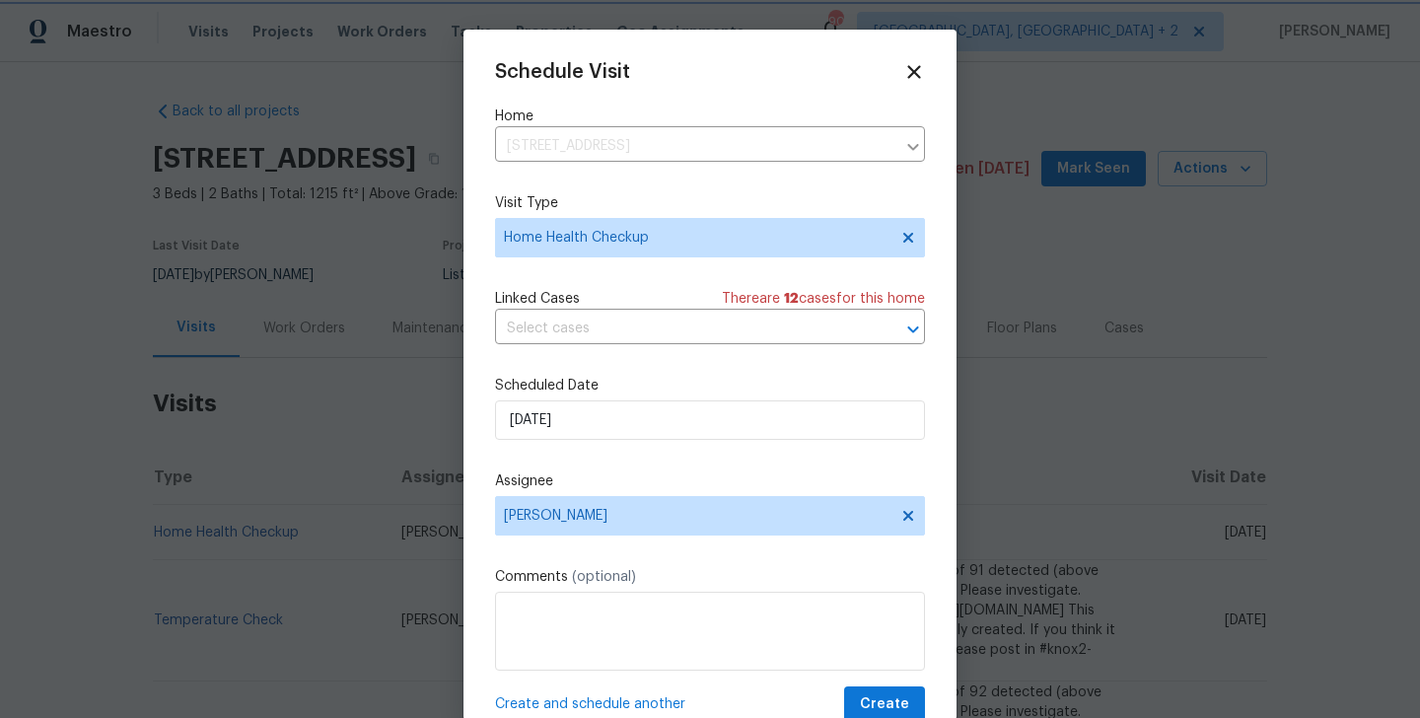
scroll to position [36, 0]
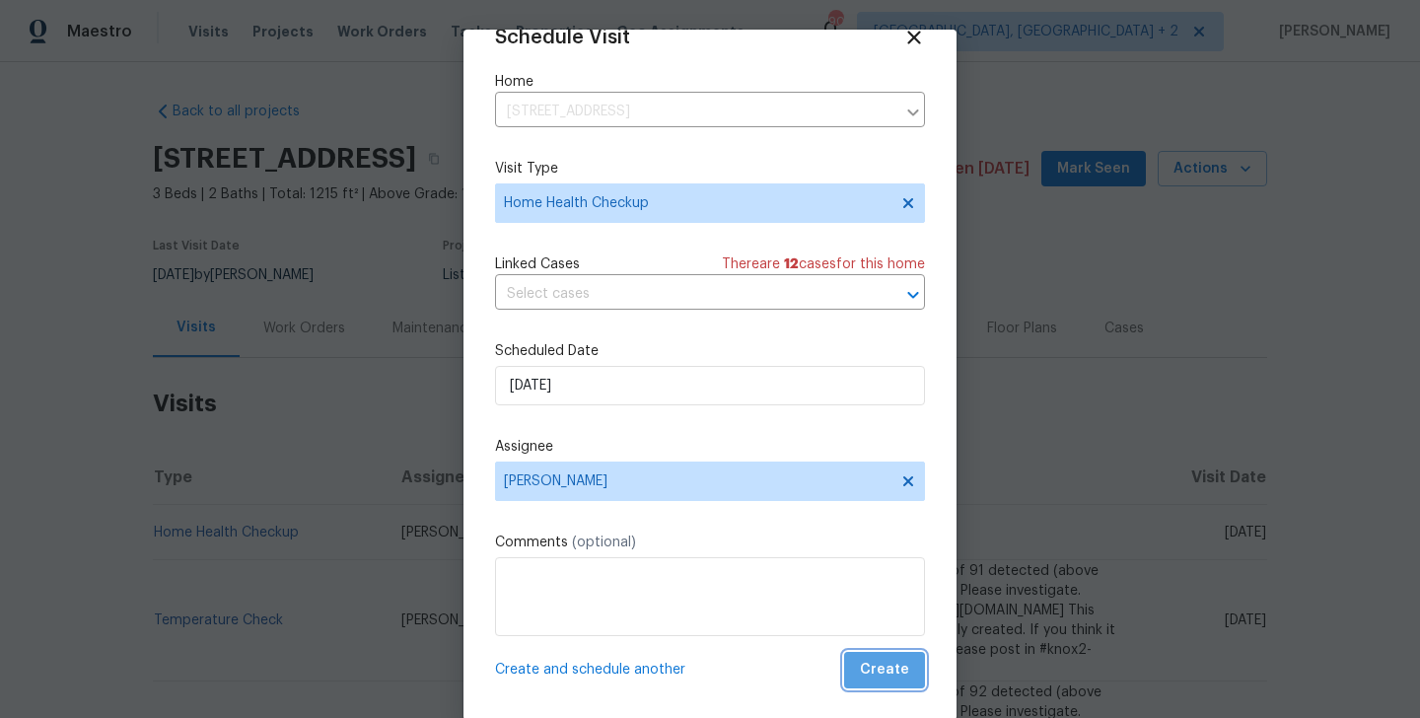
click at [890, 681] on span "Create" at bounding box center [884, 670] width 49 height 25
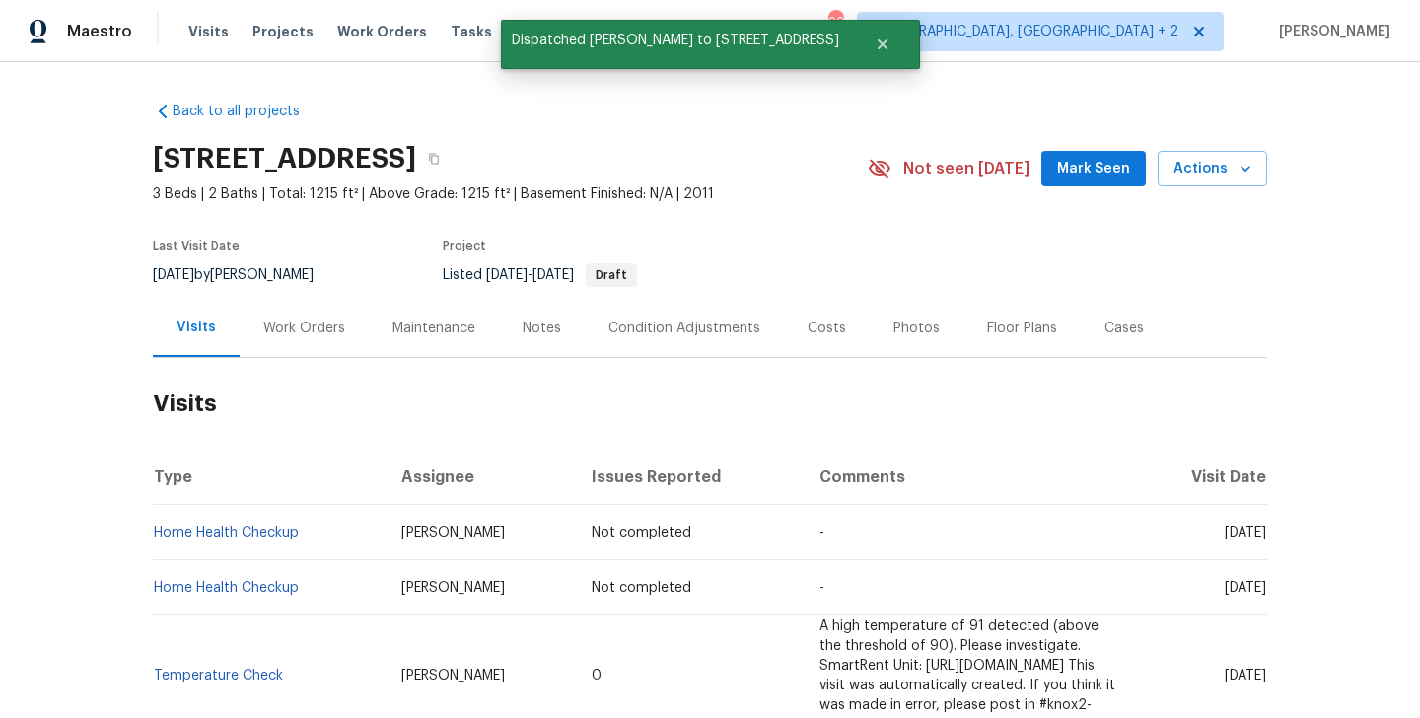
click at [327, 546] on td "Home Health Checkup" at bounding box center [269, 532] width 233 height 55
copy link "Home Health Checkup"
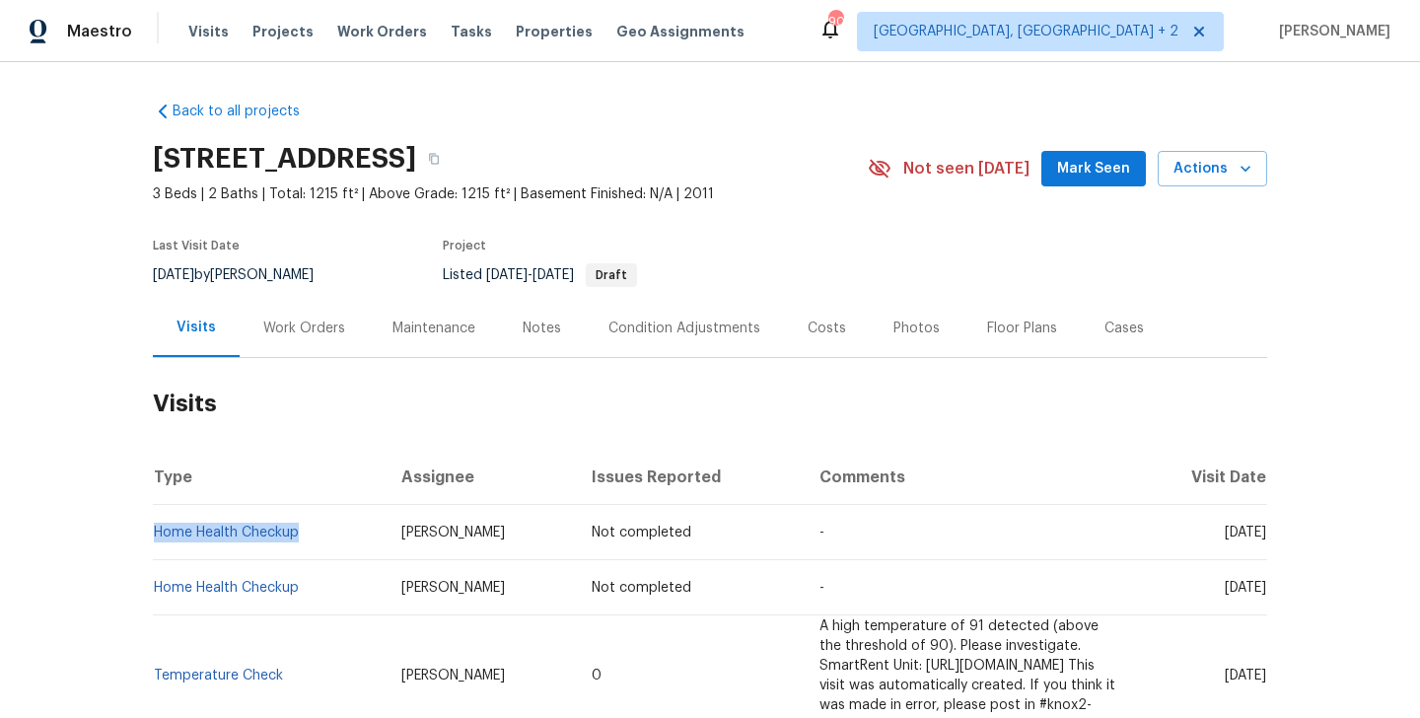
click at [327, 546] on td "Home Health Checkup" at bounding box center [269, 532] width 233 height 55
copy link "Home Health Checkup"
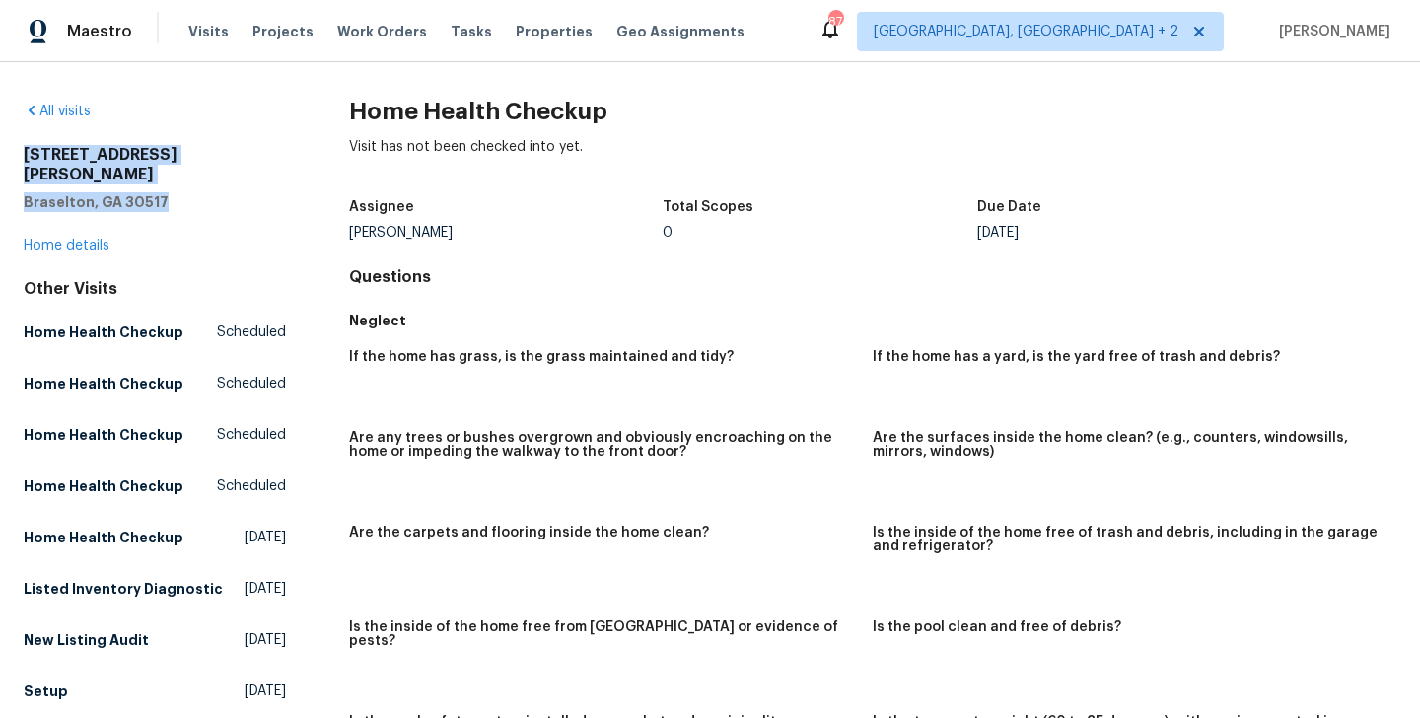
drag, startPoint x: 15, startPoint y: 160, endPoint x: 287, endPoint y: 182, distance: 273.2
click at [287, 182] on div "All visits [STREET_ADDRESS][PERSON_NAME][PERSON_NAME] Home details Other Visits…" at bounding box center [710, 390] width 1420 height 656
copy div "[STREET_ADDRESS][PERSON_NAME][PERSON_NAME]"
click at [103, 25] on span "Maestro" at bounding box center [99, 32] width 65 height 20
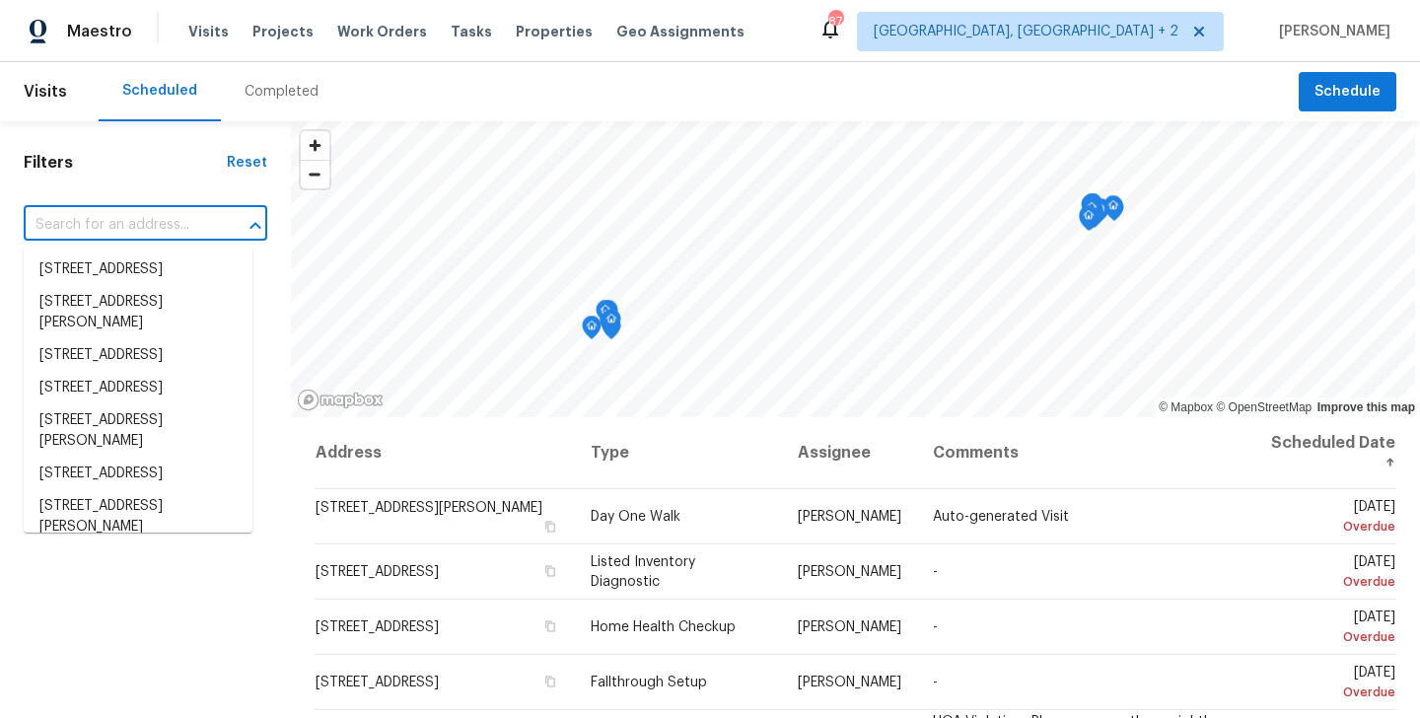
click at [139, 230] on input "text" at bounding box center [118, 225] width 188 height 31
paste input "[STREET_ADDRESS][PERSON_NAME][PERSON_NAME]"
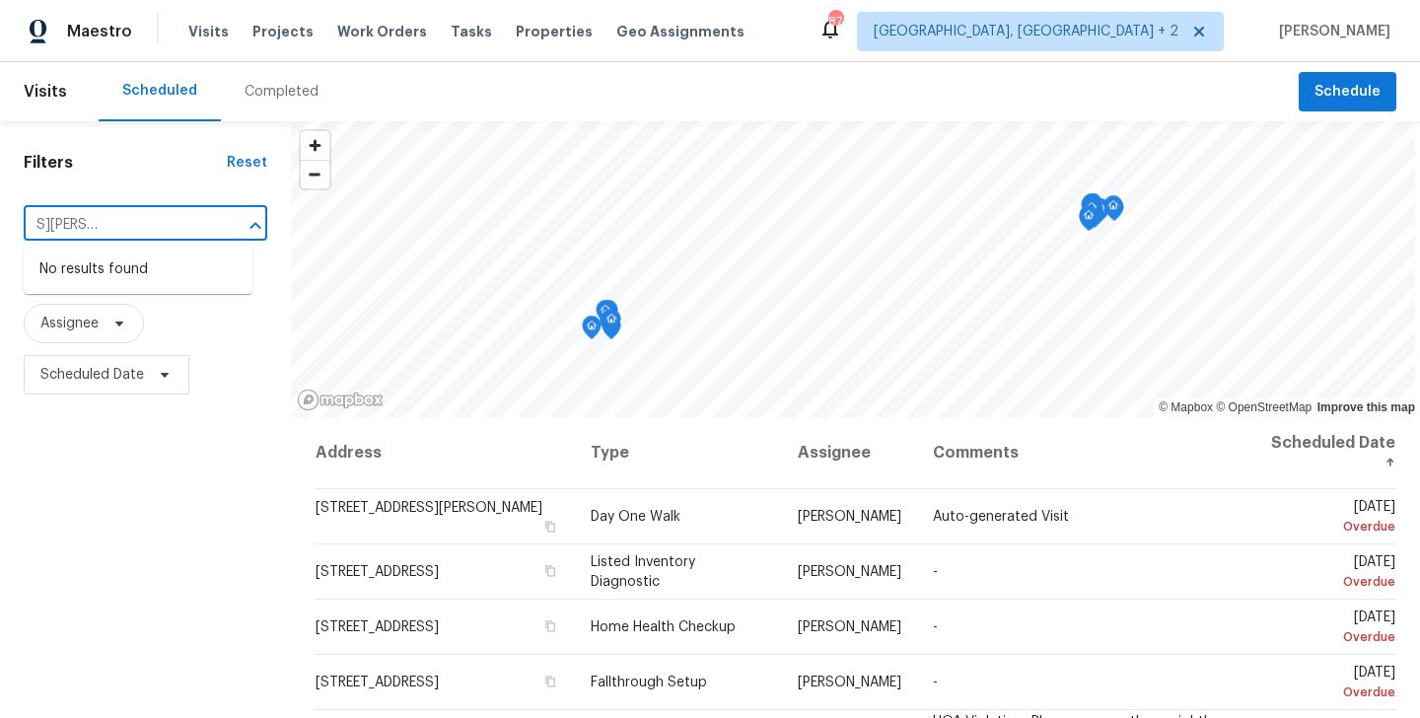
type input "[STREET_ADDRESS][PERSON_NAME][PERSON_NAME]"
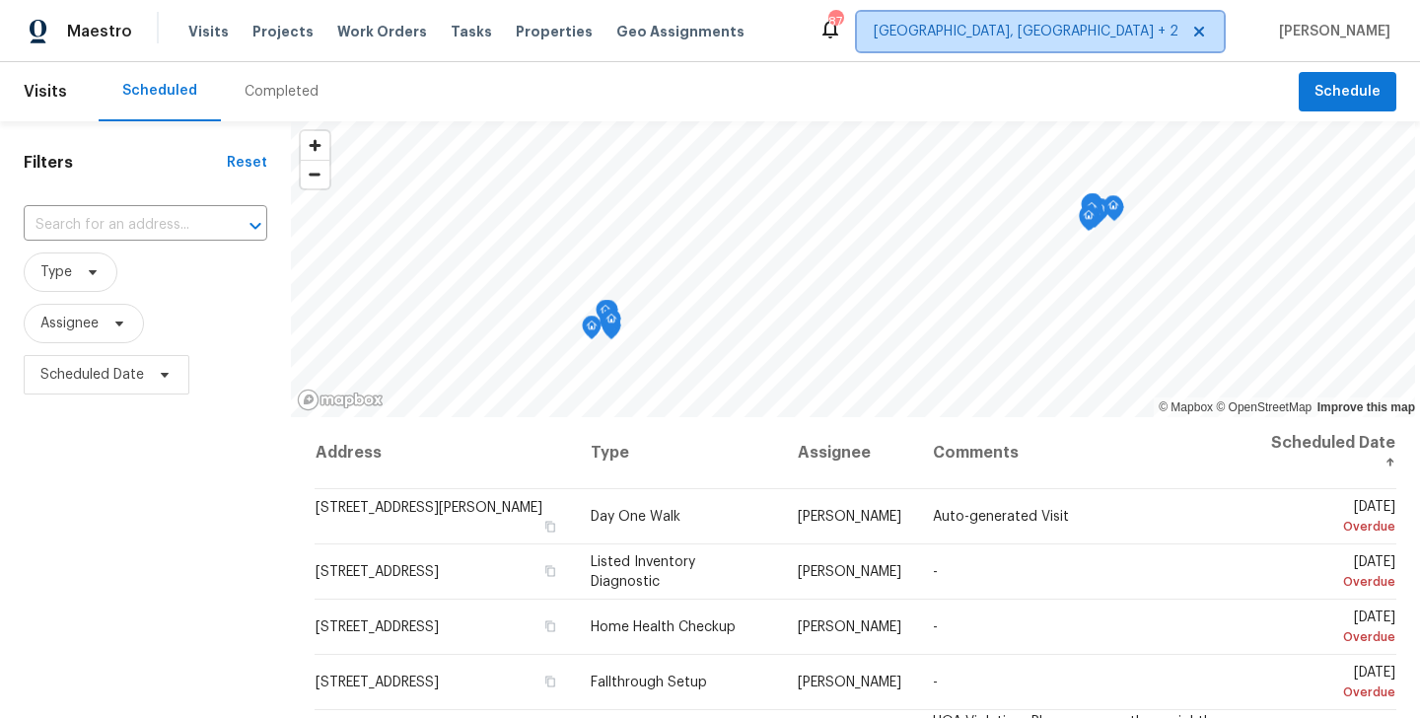
click at [1104, 34] on span "[GEOGRAPHIC_DATA], [GEOGRAPHIC_DATA] + 2" at bounding box center [1026, 32] width 305 height 20
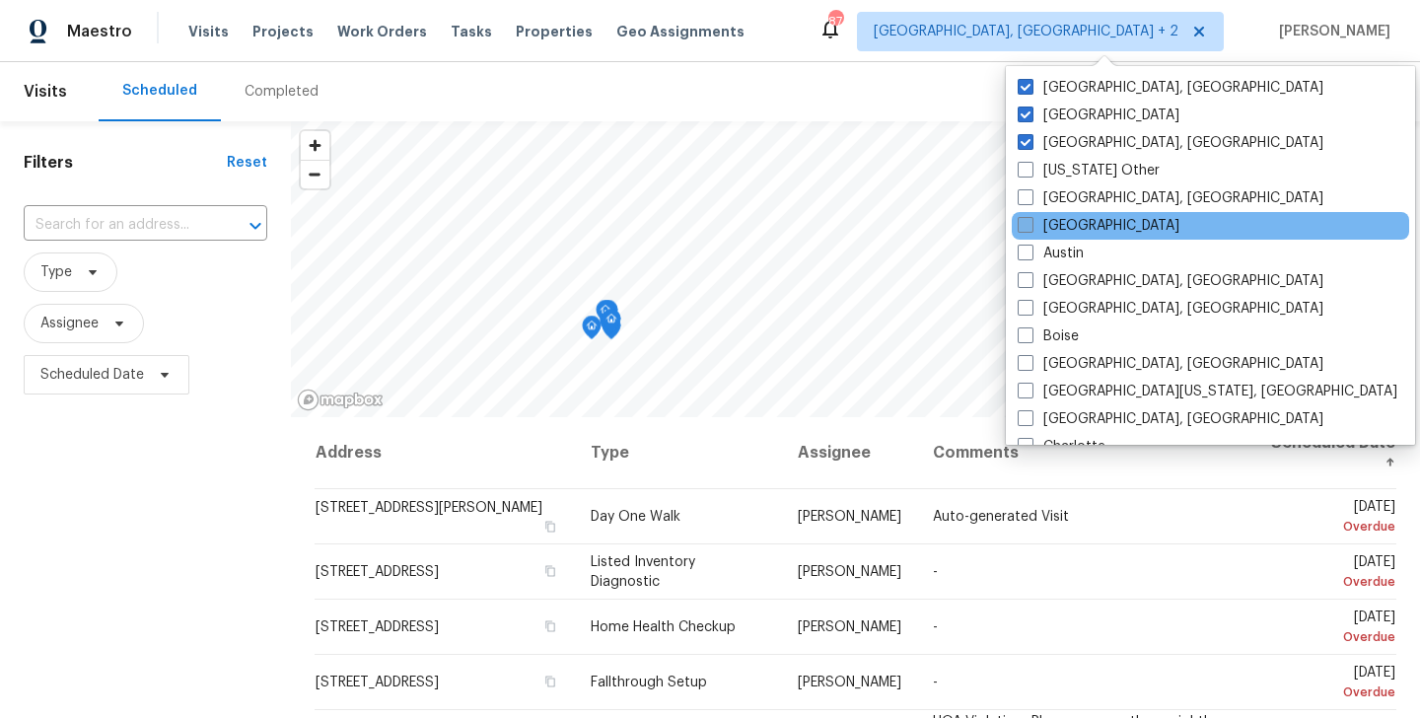
click at [1029, 224] on span at bounding box center [1026, 225] width 16 height 16
click at [1029, 224] on input "[GEOGRAPHIC_DATA]" at bounding box center [1024, 222] width 13 height 13
checkbox input "true"
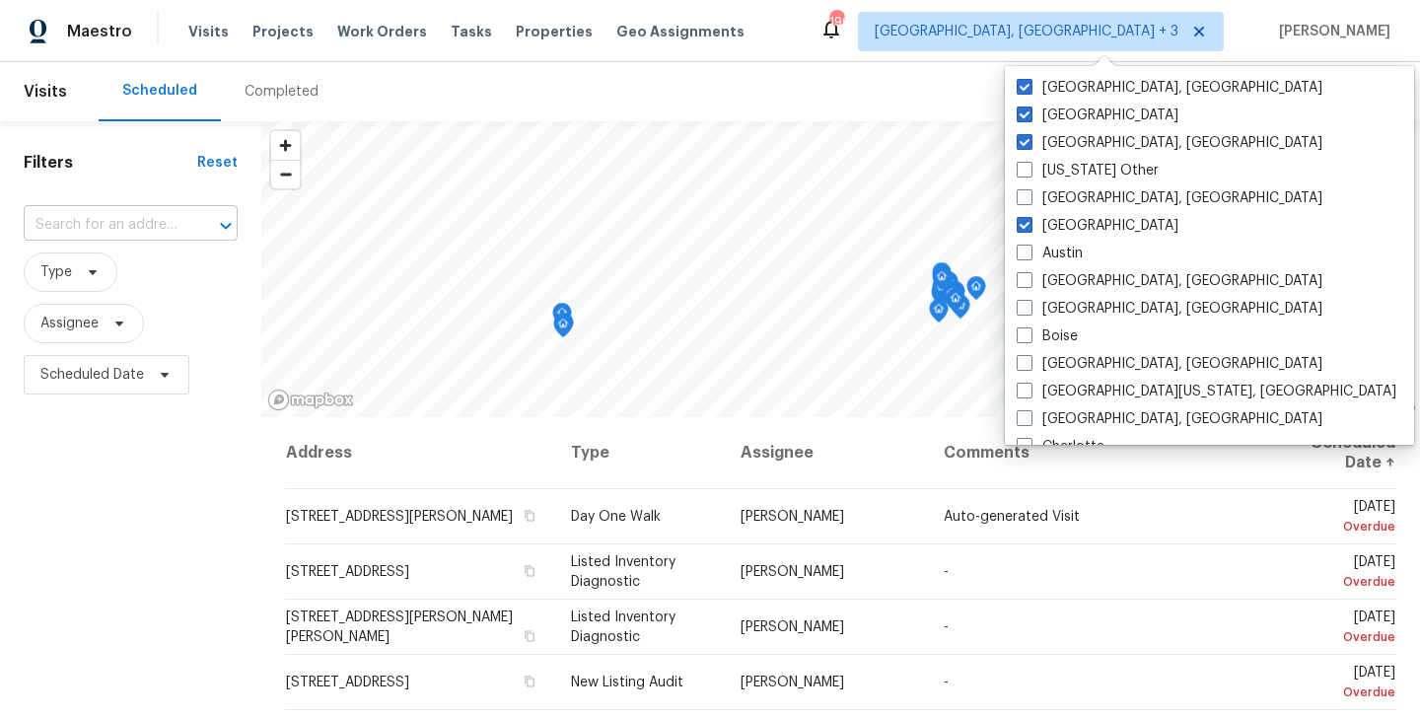
click at [172, 221] on input "text" at bounding box center [103, 225] width 159 height 31
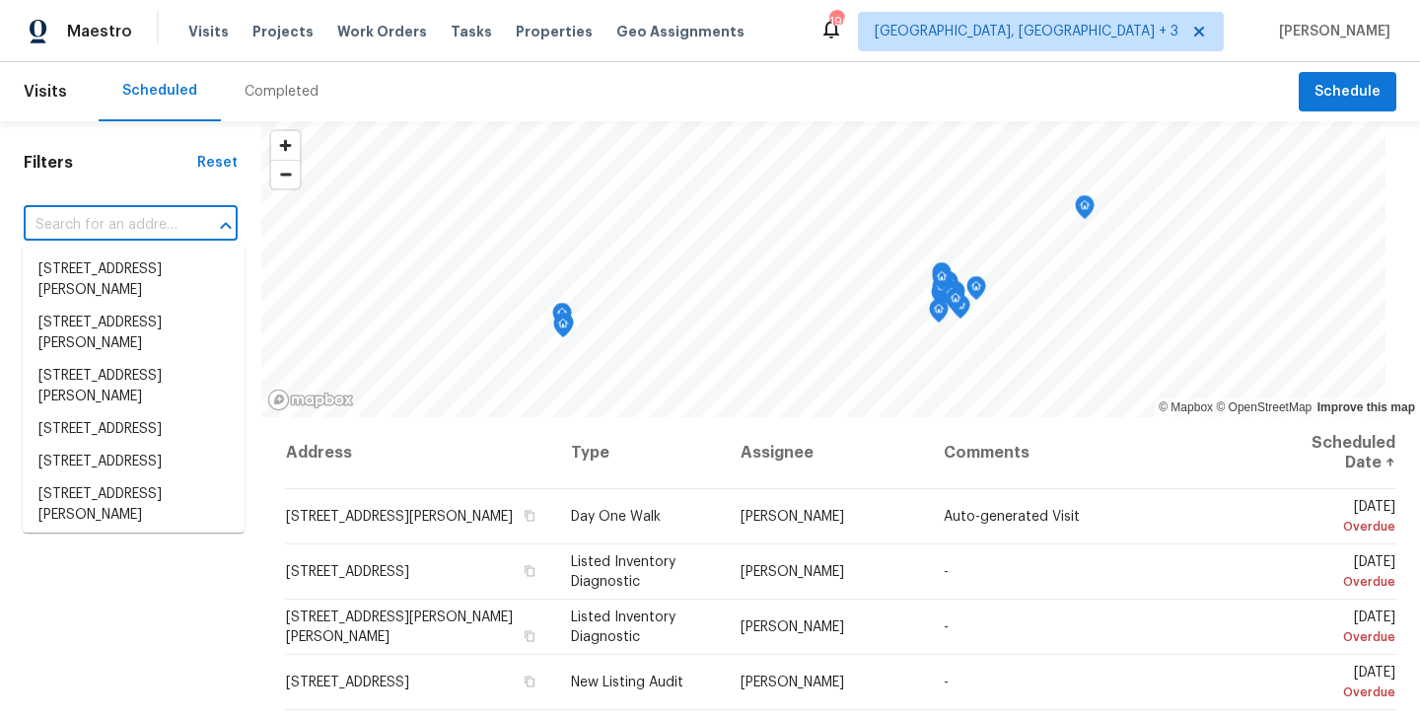
paste input "[STREET_ADDRESS][PERSON_NAME][PERSON_NAME]"
type input "[STREET_ADDRESS][PERSON_NAME][PERSON_NAME]"
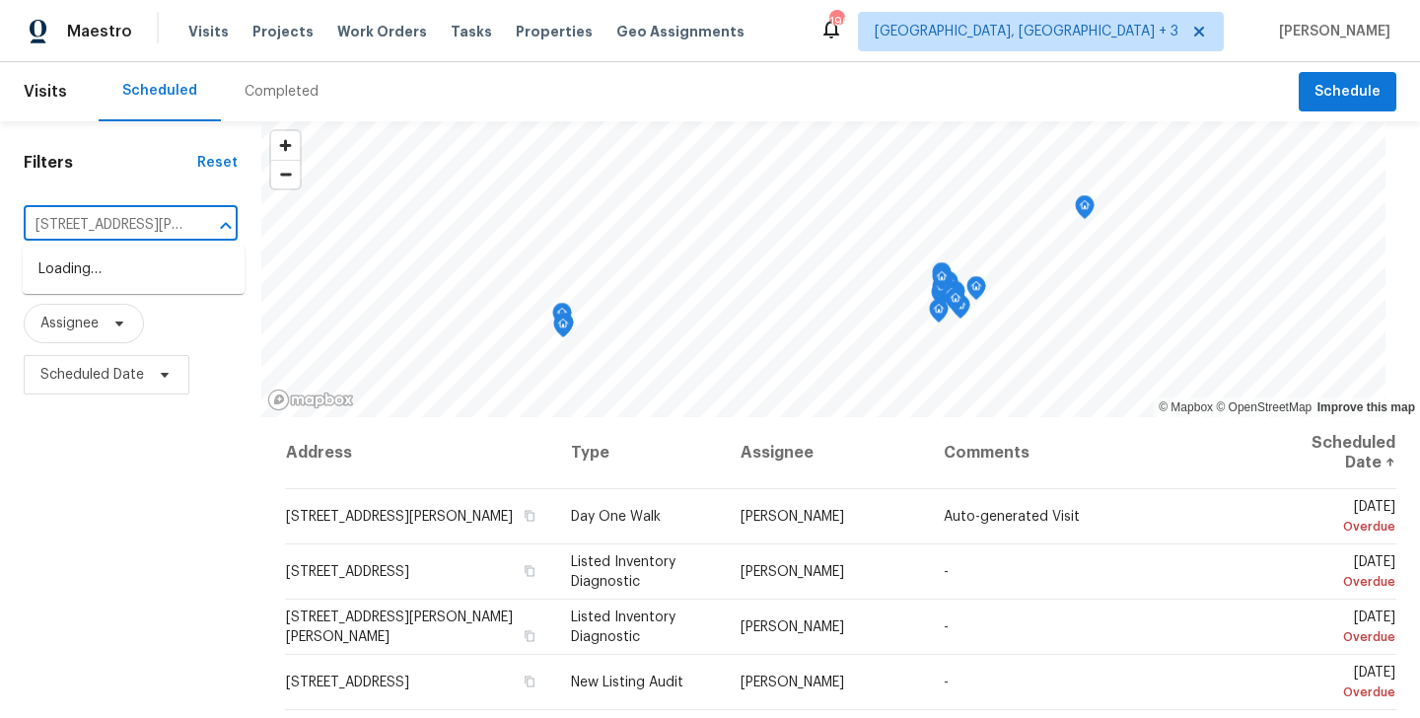
scroll to position [0, 115]
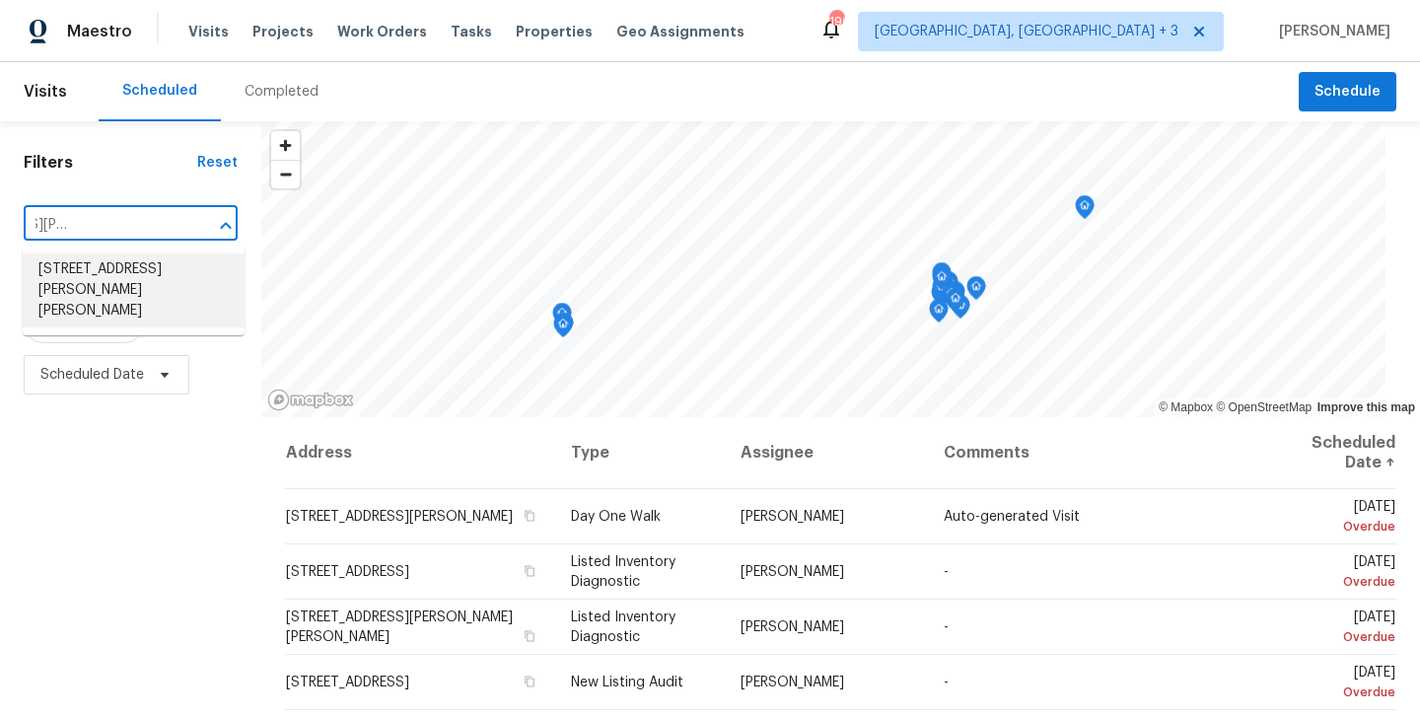
click at [102, 279] on li "[STREET_ADDRESS][PERSON_NAME][PERSON_NAME]" at bounding box center [134, 291] width 222 height 74
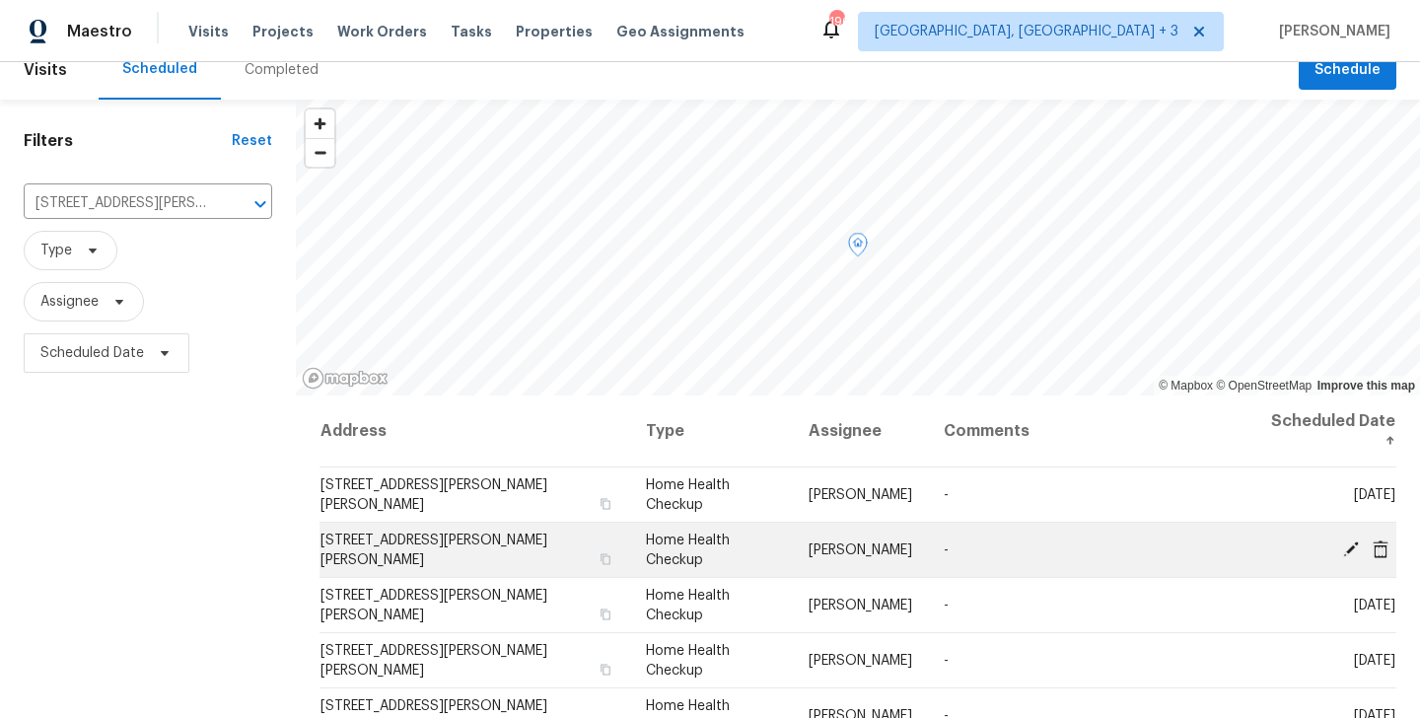
scroll to position [34, 0]
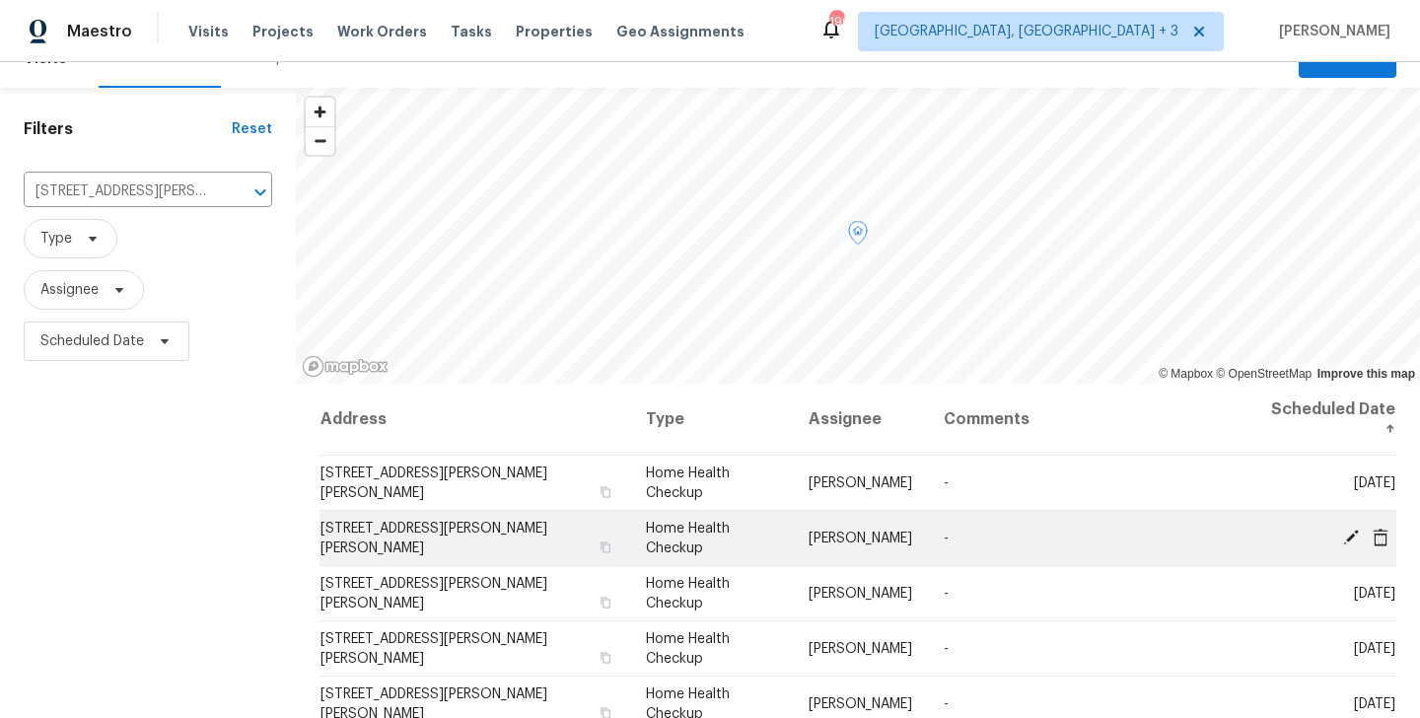
click at [1346, 538] on icon at bounding box center [1352, 537] width 18 height 18
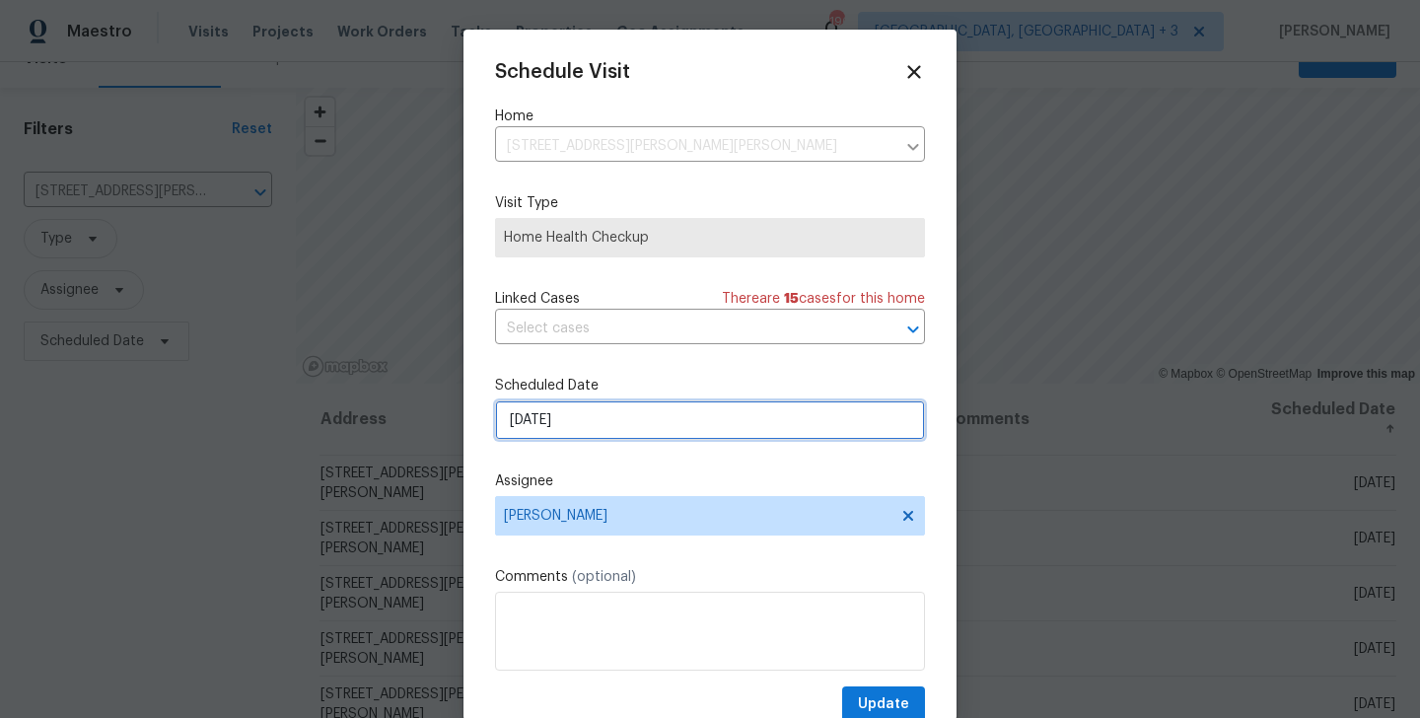
click at [645, 413] on input "[DATE]" at bounding box center [710, 419] width 430 height 39
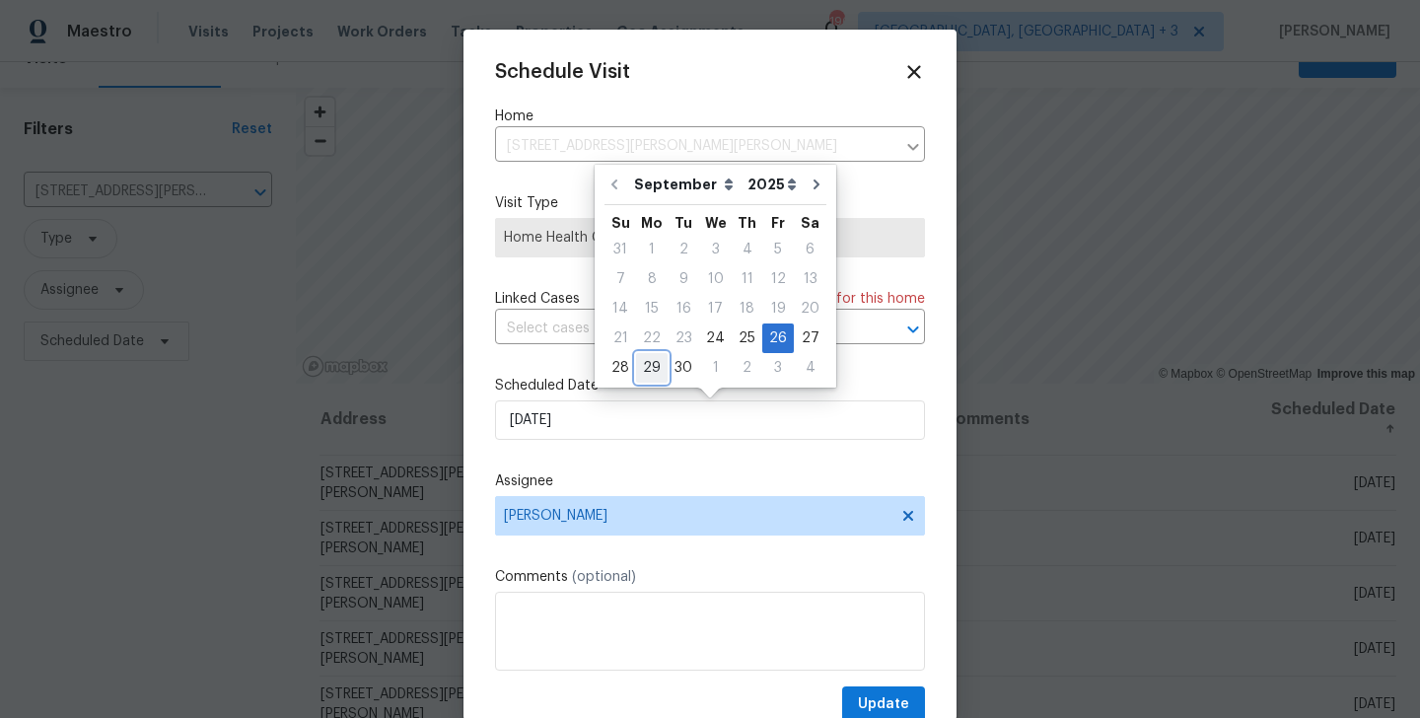
click at [643, 368] on div "29" at bounding box center [652, 368] width 32 height 28
type input "[DATE]"
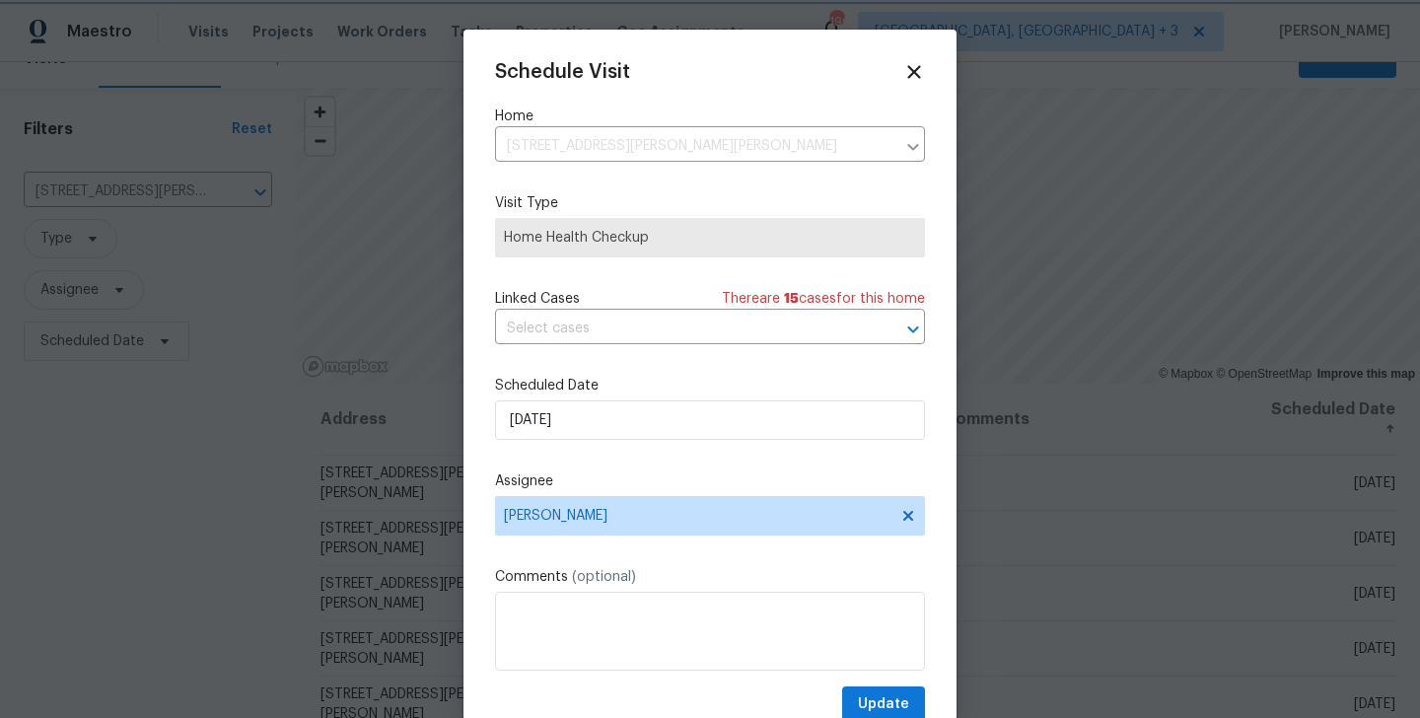
scroll to position [36, 0]
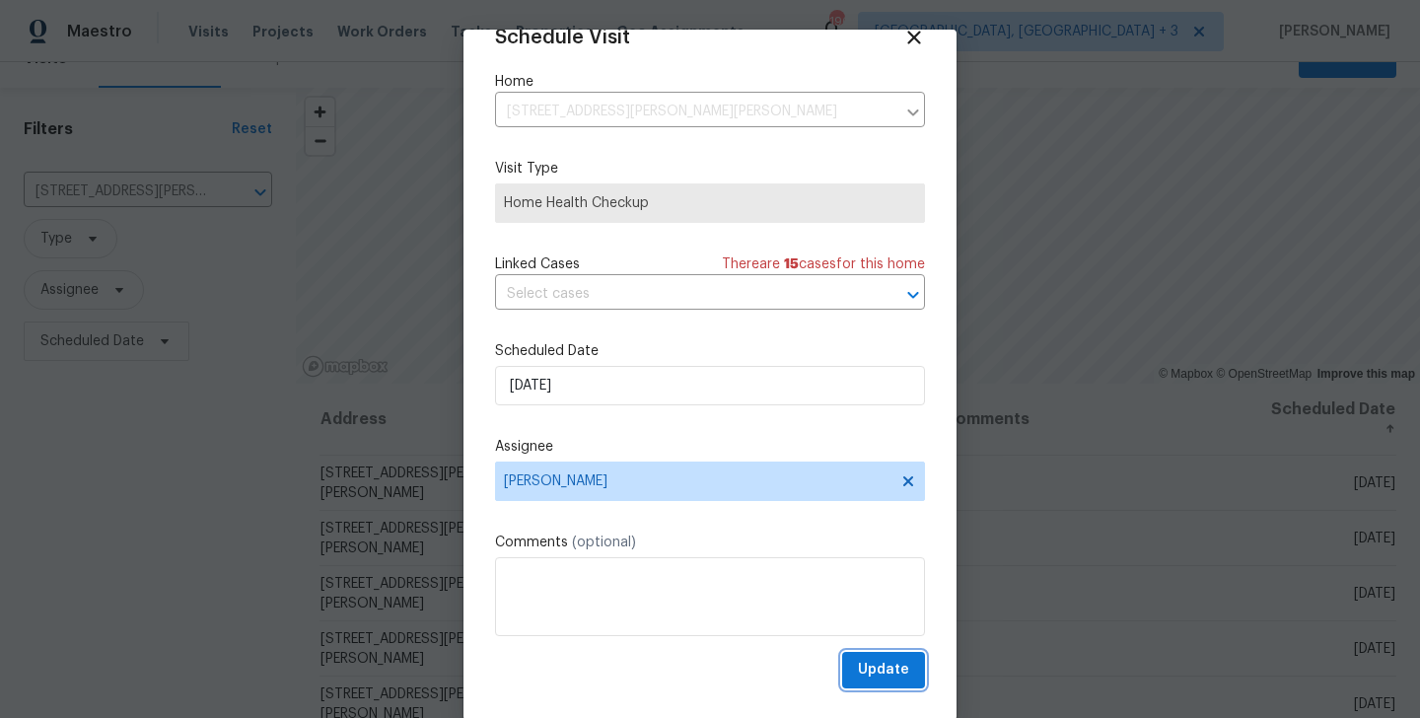
click at [899, 684] on button "Update" at bounding box center [883, 670] width 83 height 36
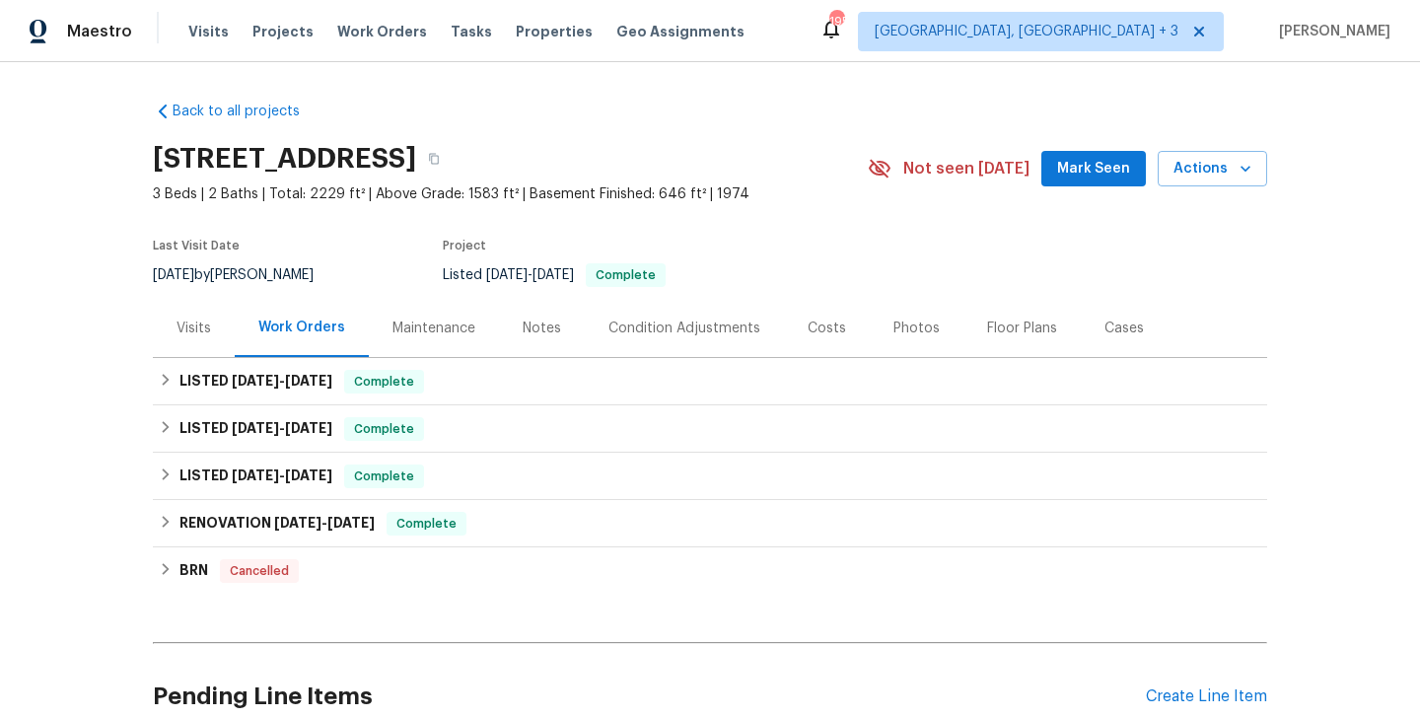
click at [205, 337] on div "Visits" at bounding box center [194, 329] width 35 height 20
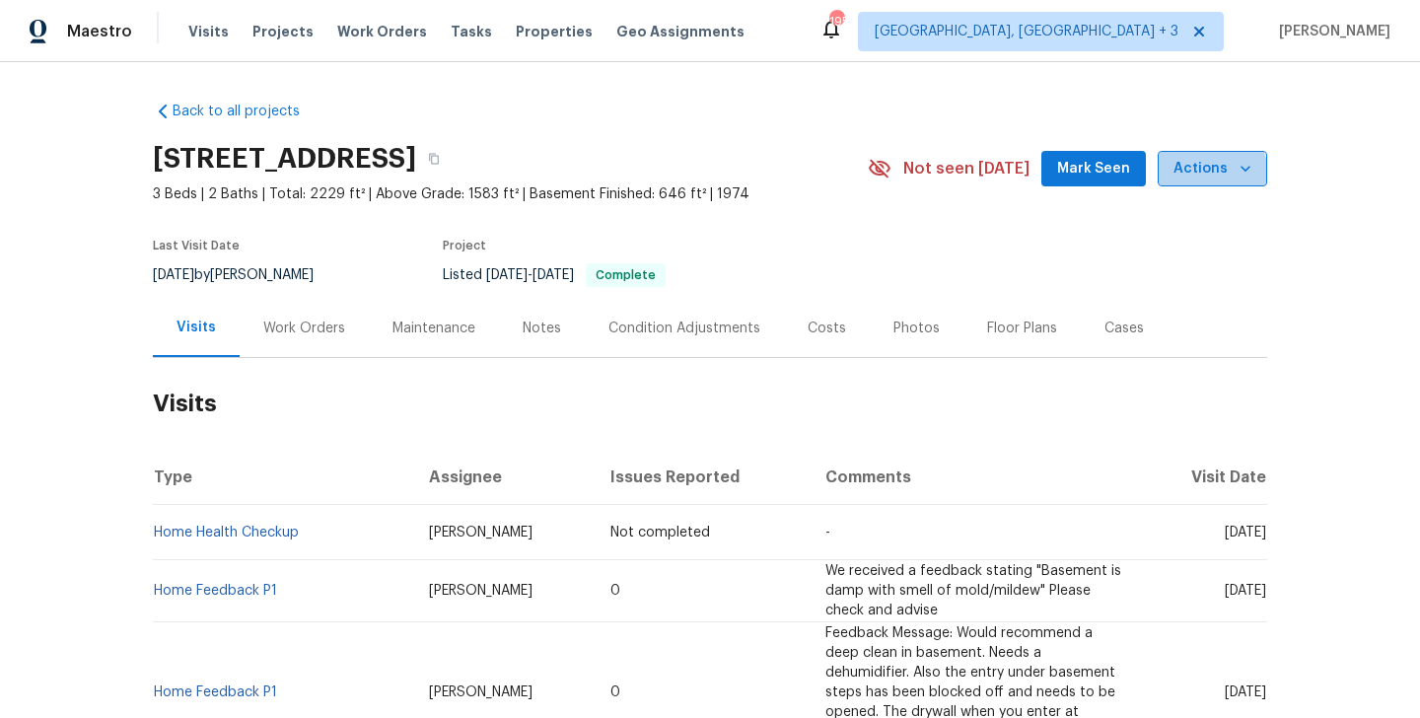
click at [1203, 176] on span "Actions" at bounding box center [1213, 169] width 78 height 25
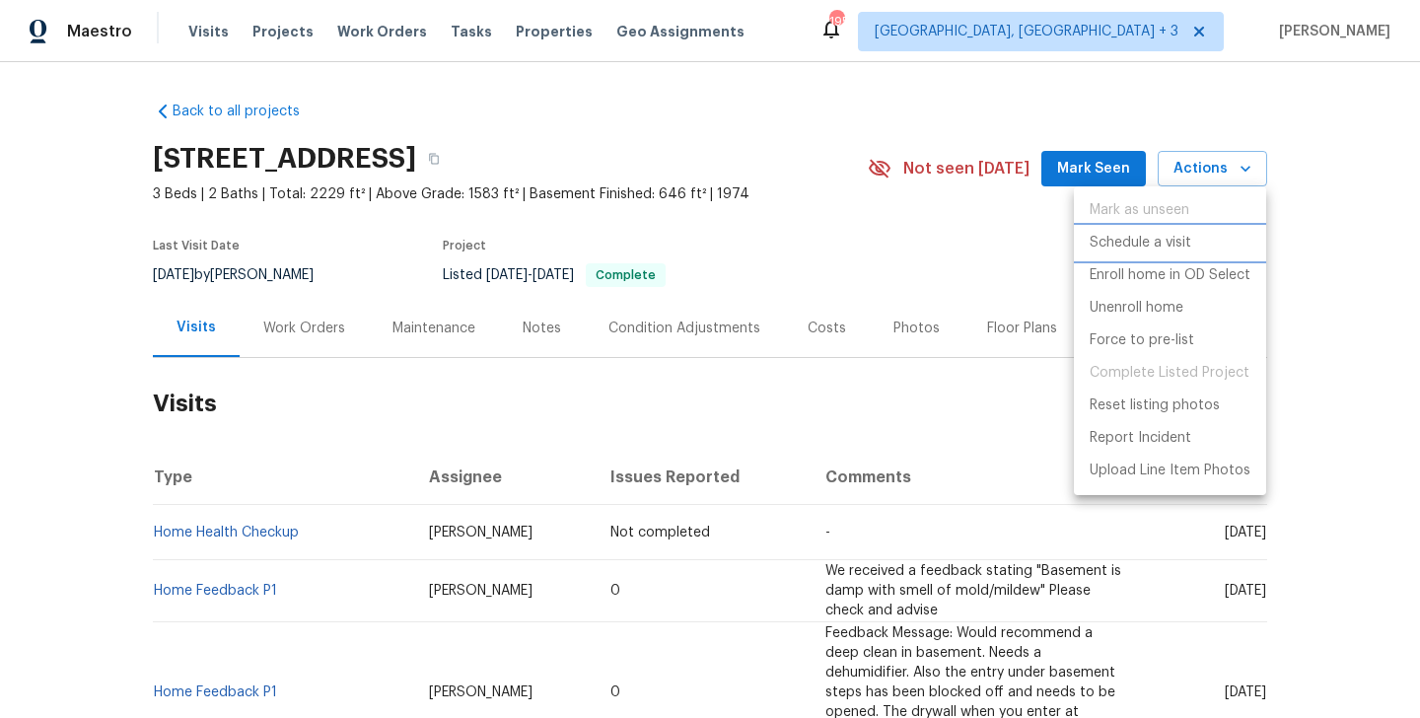
click at [1144, 235] on p "Schedule a visit" at bounding box center [1141, 243] width 102 height 21
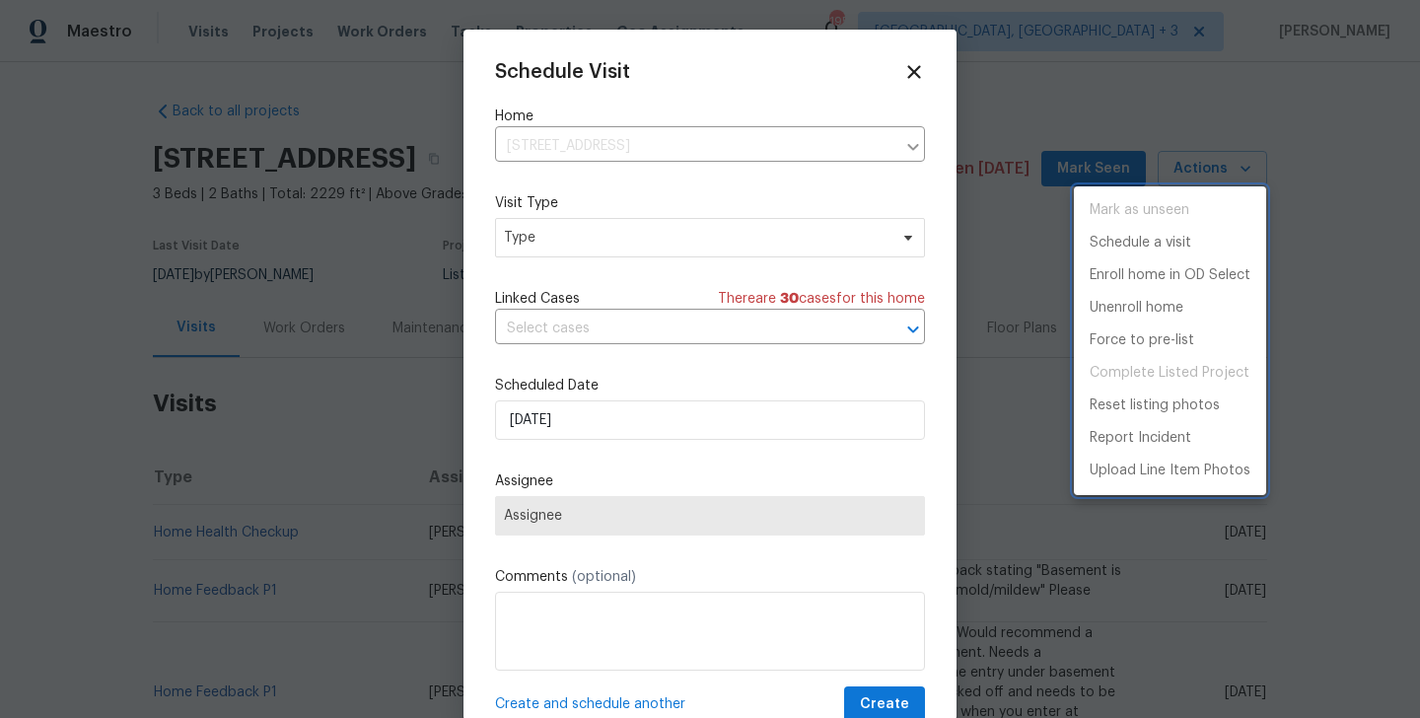
click at [593, 237] on div at bounding box center [710, 359] width 1420 height 718
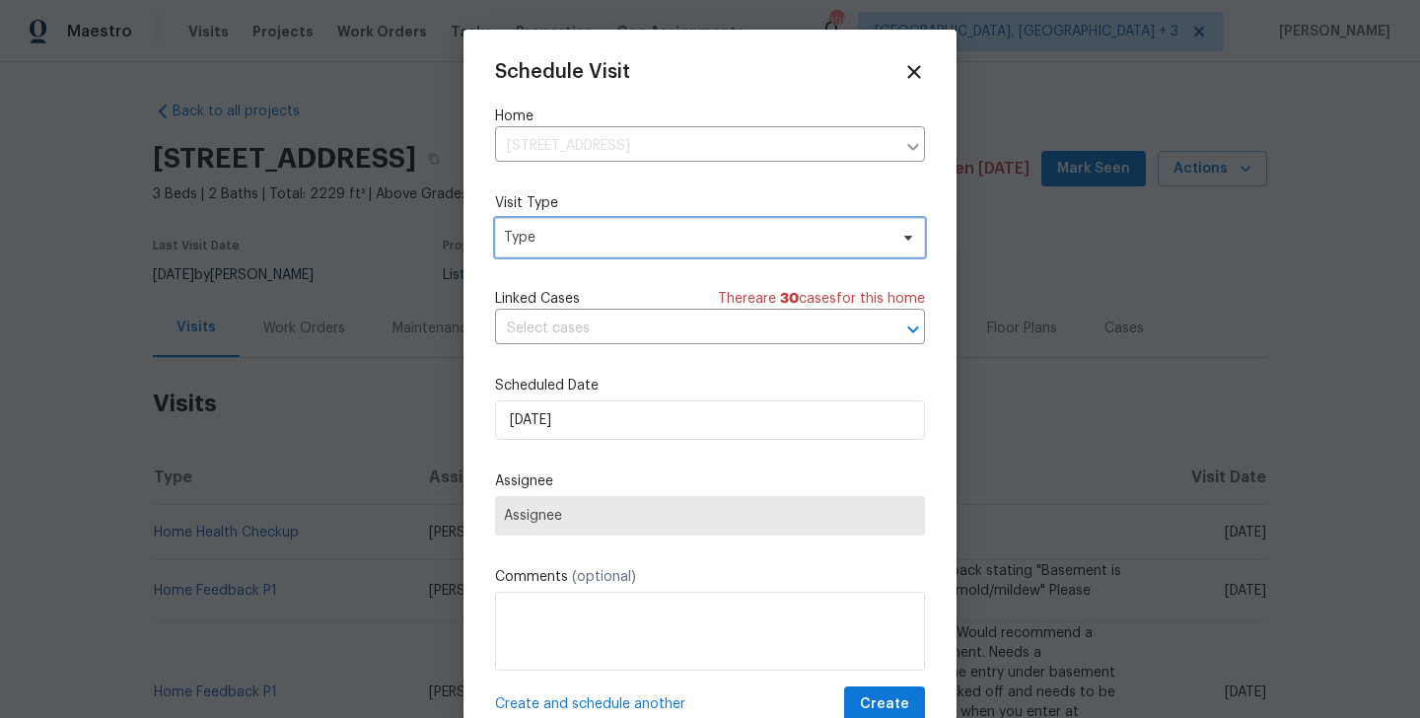
click at [563, 240] on span "Type" at bounding box center [696, 238] width 384 height 20
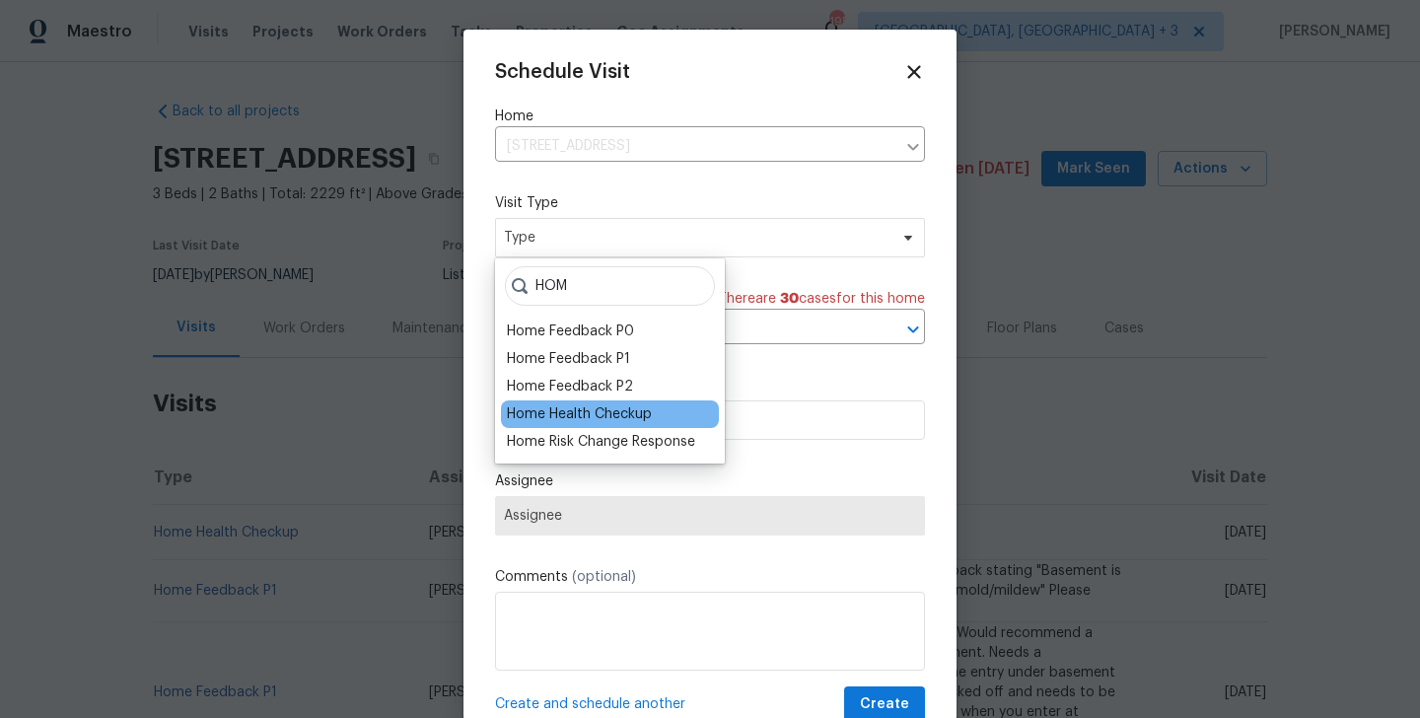
type input "HOM"
click at [570, 419] on div "Home Health Checkup" at bounding box center [579, 414] width 145 height 20
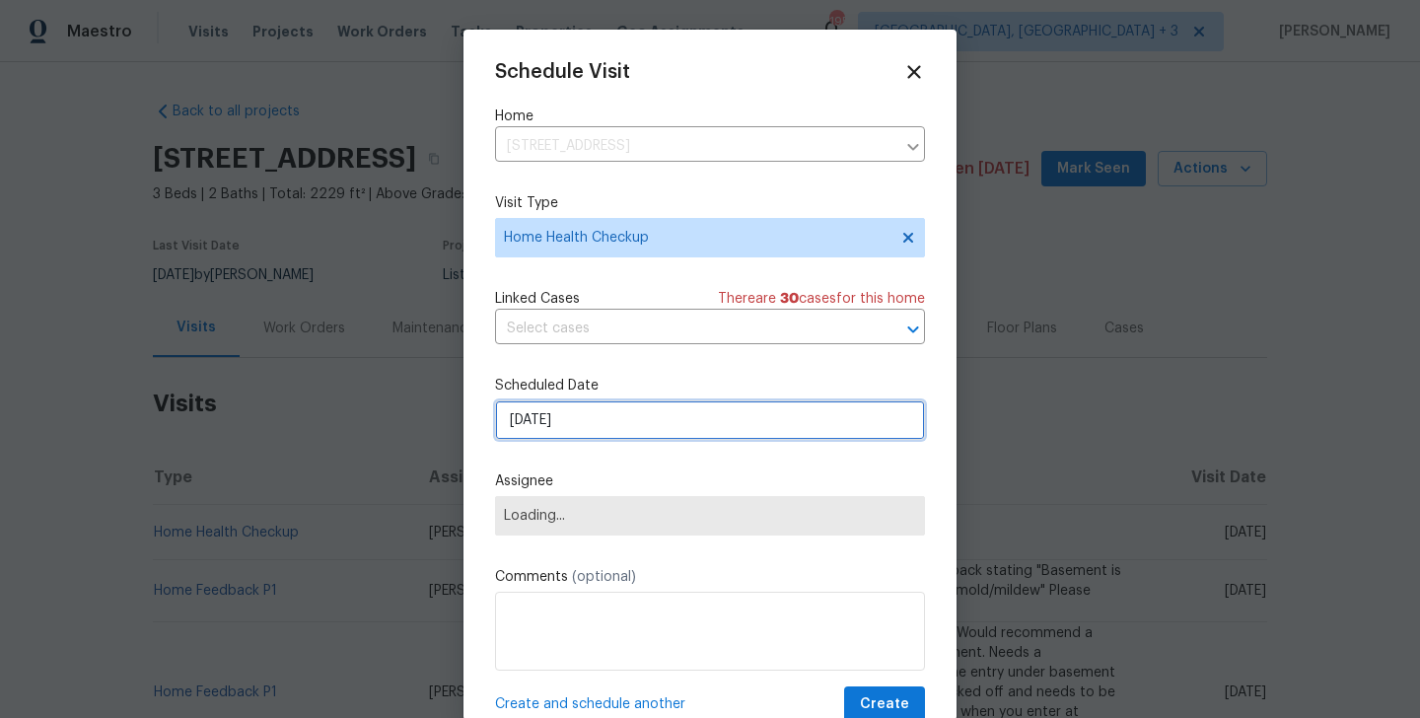
click at [569, 429] on input "[DATE]" at bounding box center [710, 419] width 430 height 39
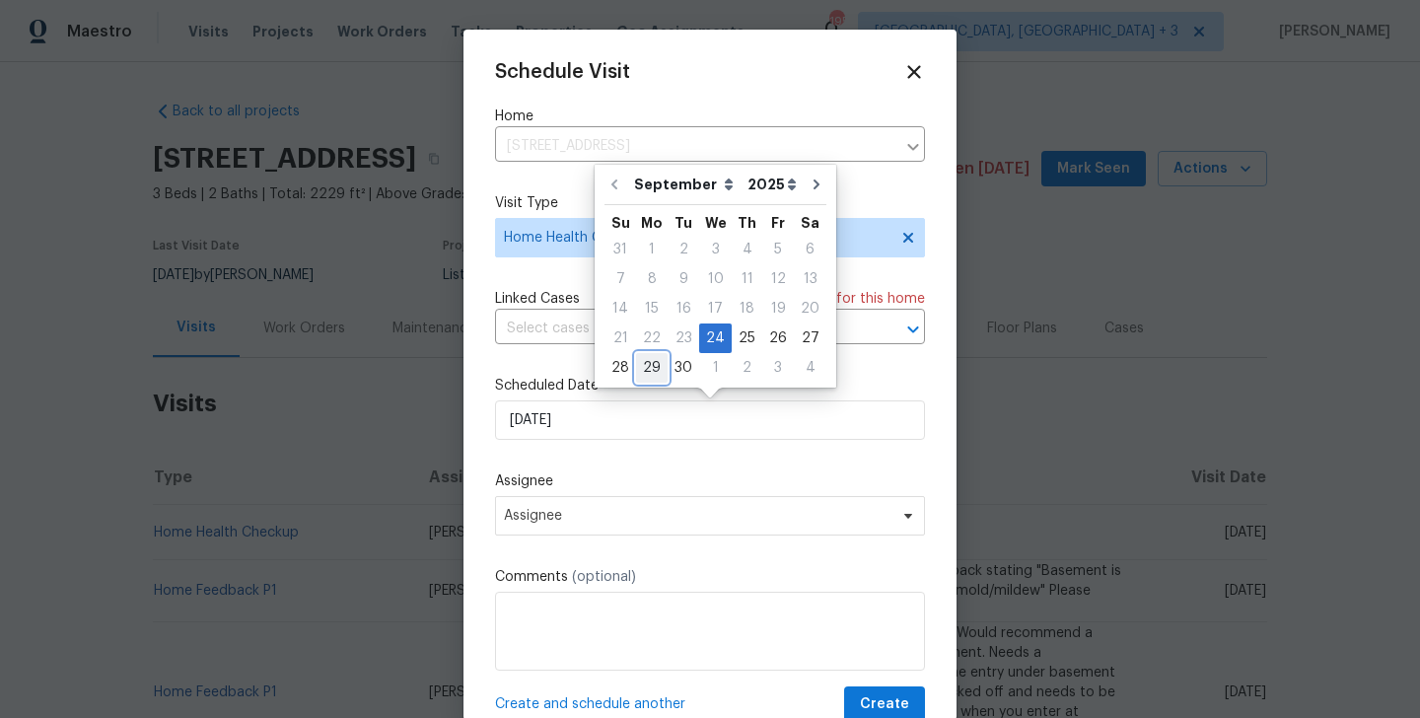
click at [654, 370] on div "29" at bounding box center [652, 368] width 32 height 28
type input "[DATE]"
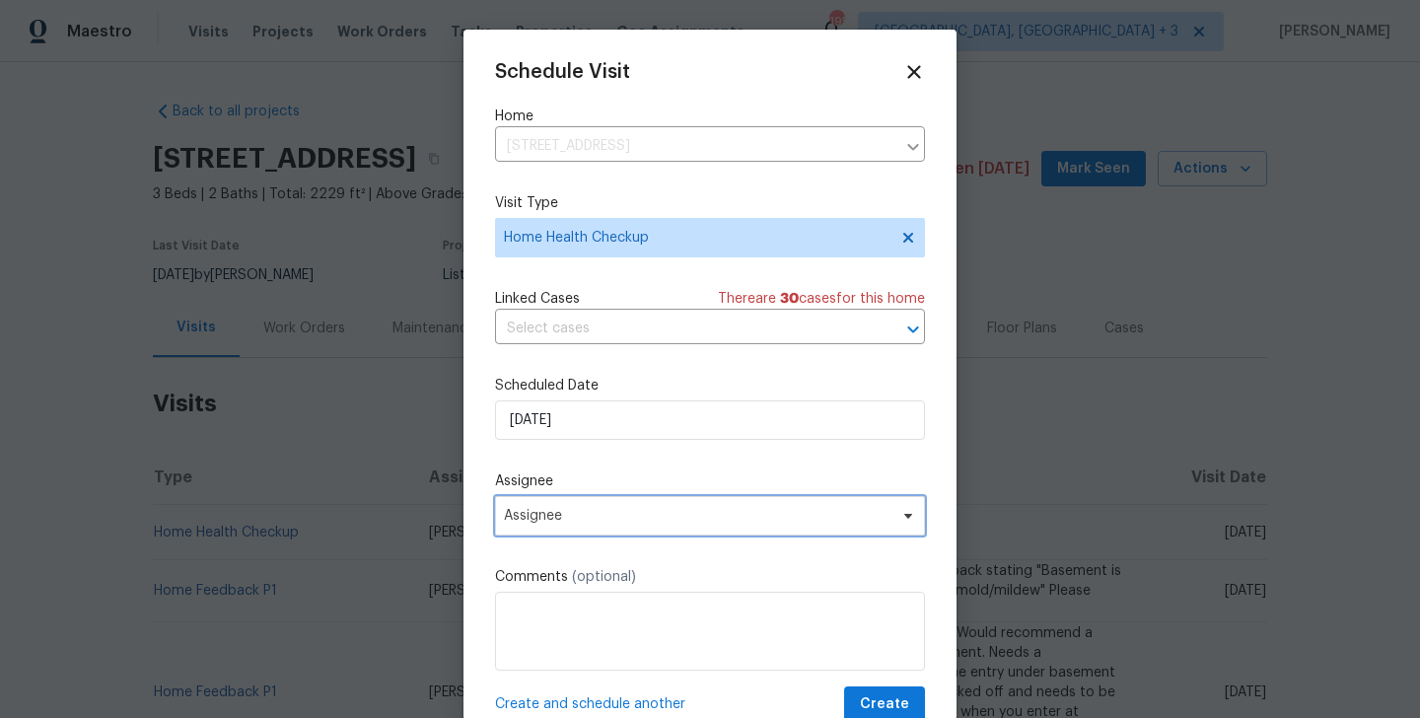
click at [649, 528] on span "Assignee" at bounding box center [710, 515] width 430 height 39
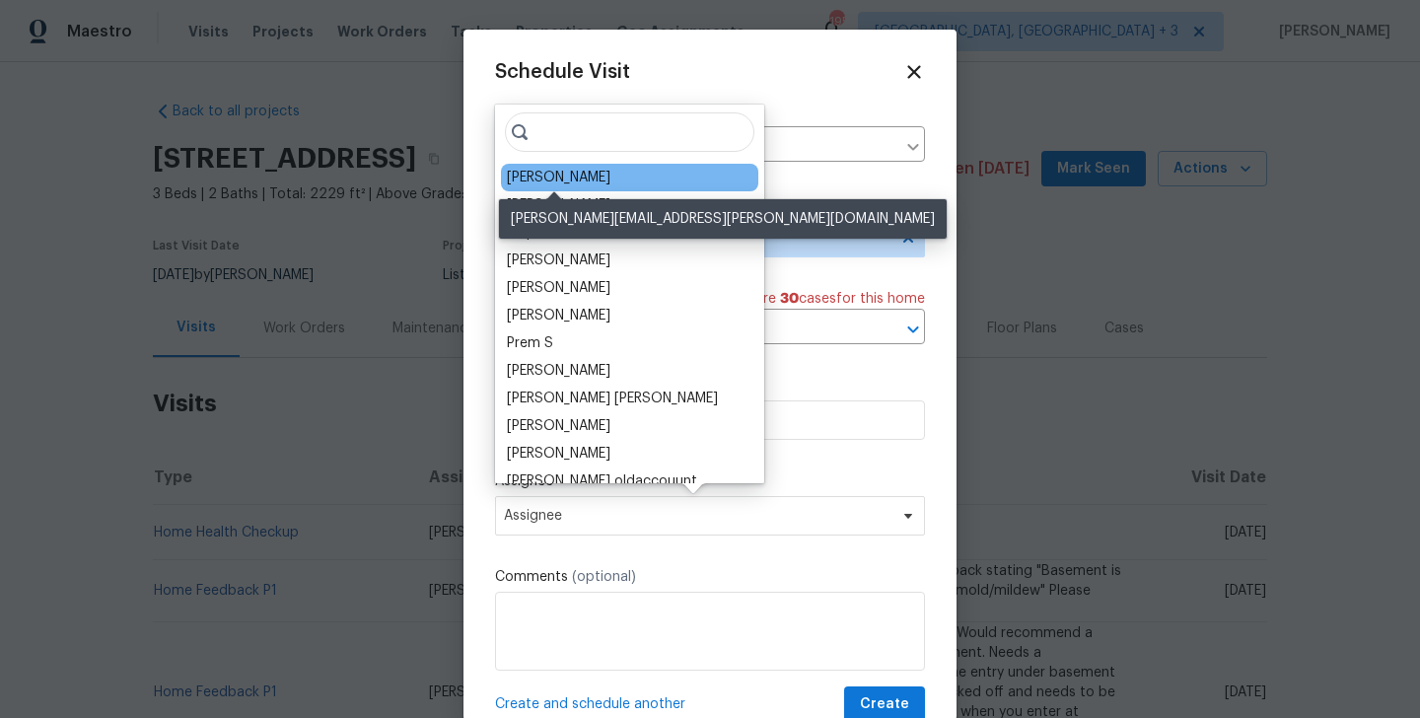
click at [582, 172] on div "[PERSON_NAME]" at bounding box center [559, 178] width 104 height 20
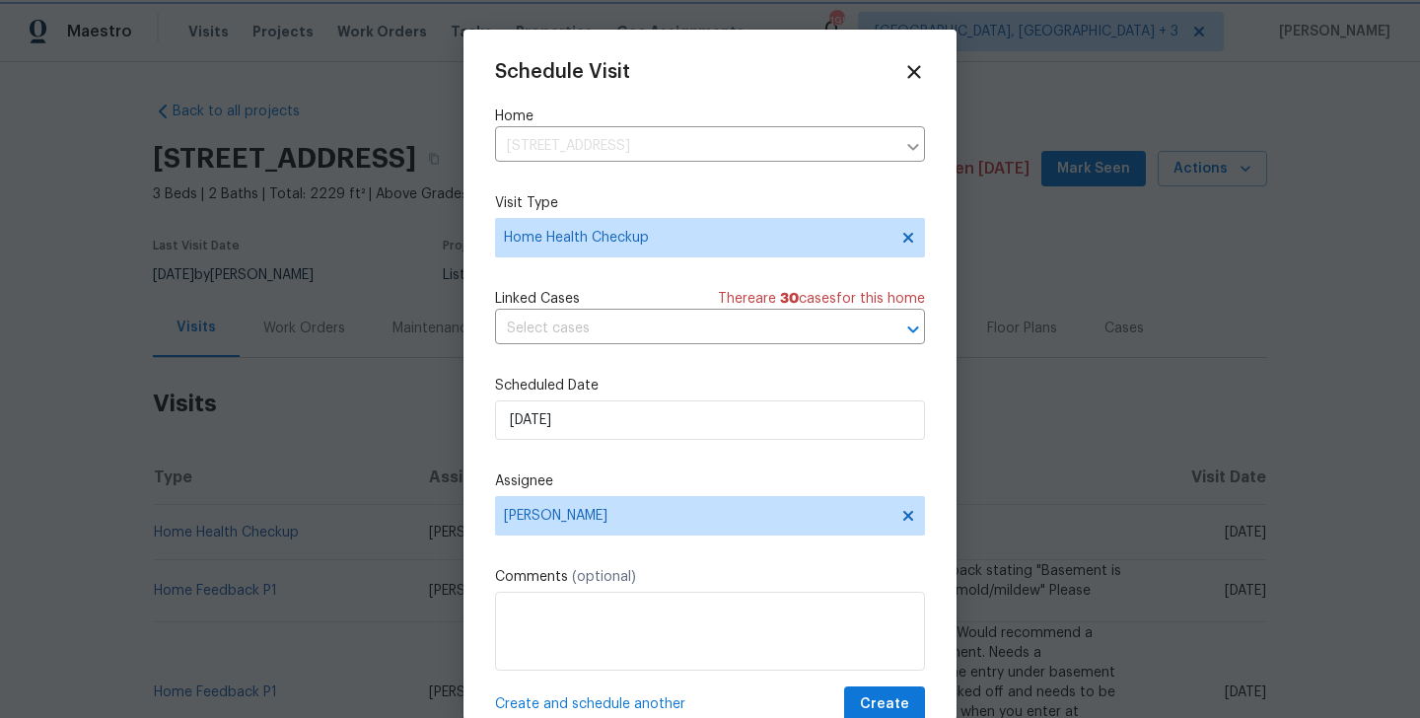
scroll to position [36, 0]
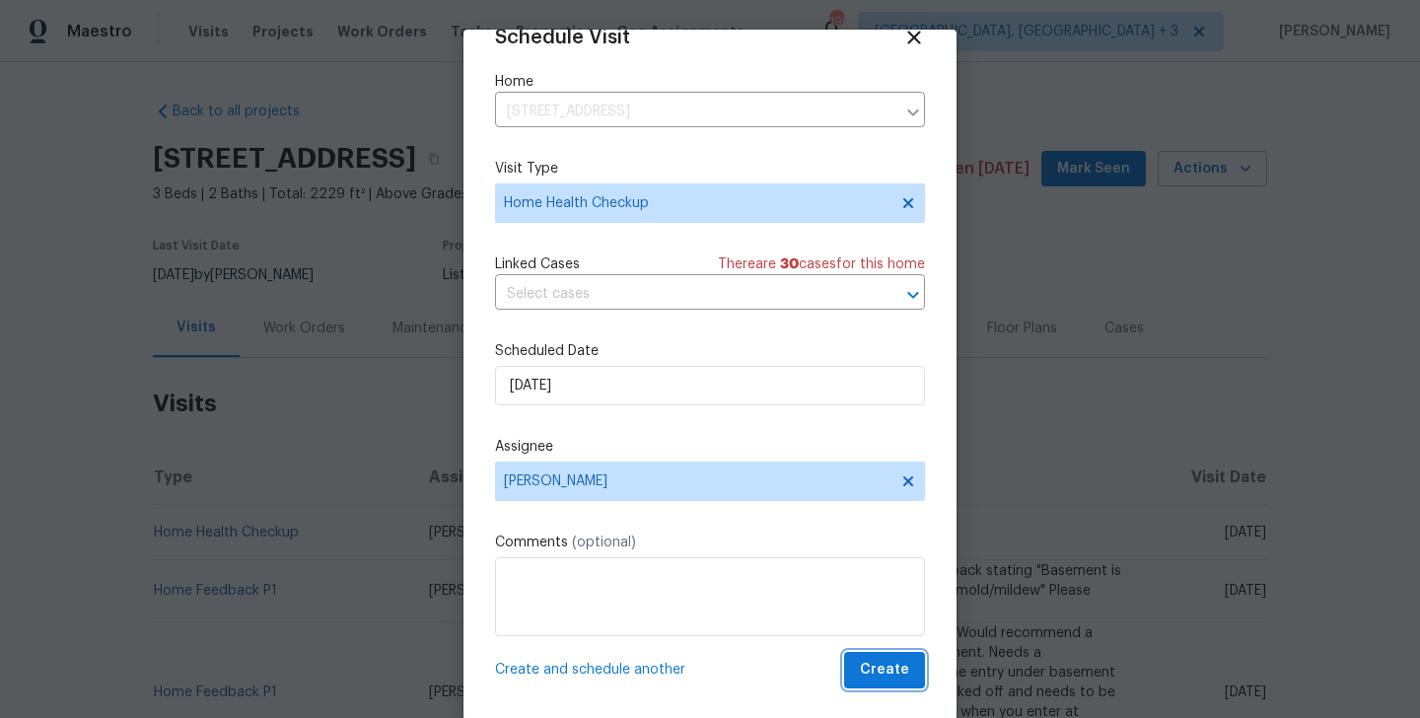
click at [893, 662] on span "Create" at bounding box center [884, 670] width 49 height 25
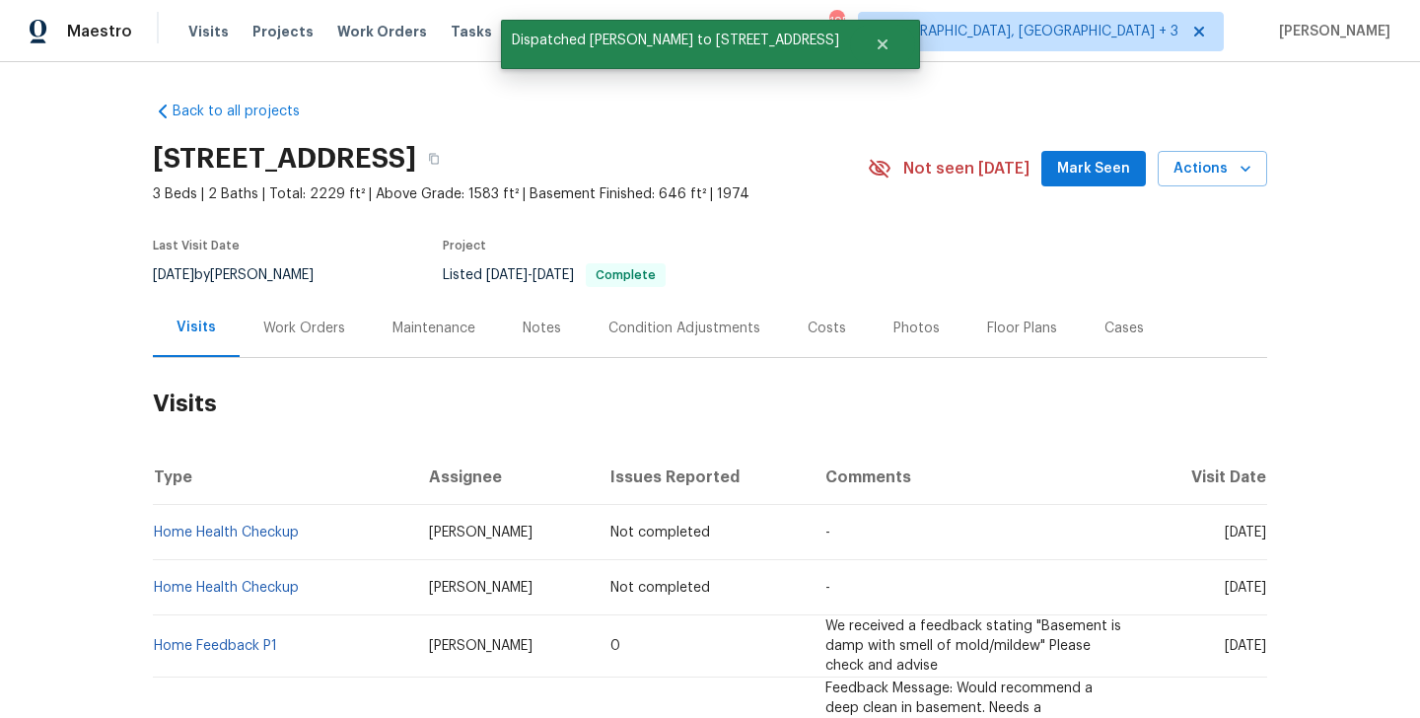
click at [334, 534] on td "Home Health Checkup" at bounding box center [283, 532] width 260 height 55
copy link "Home Health Checkup"
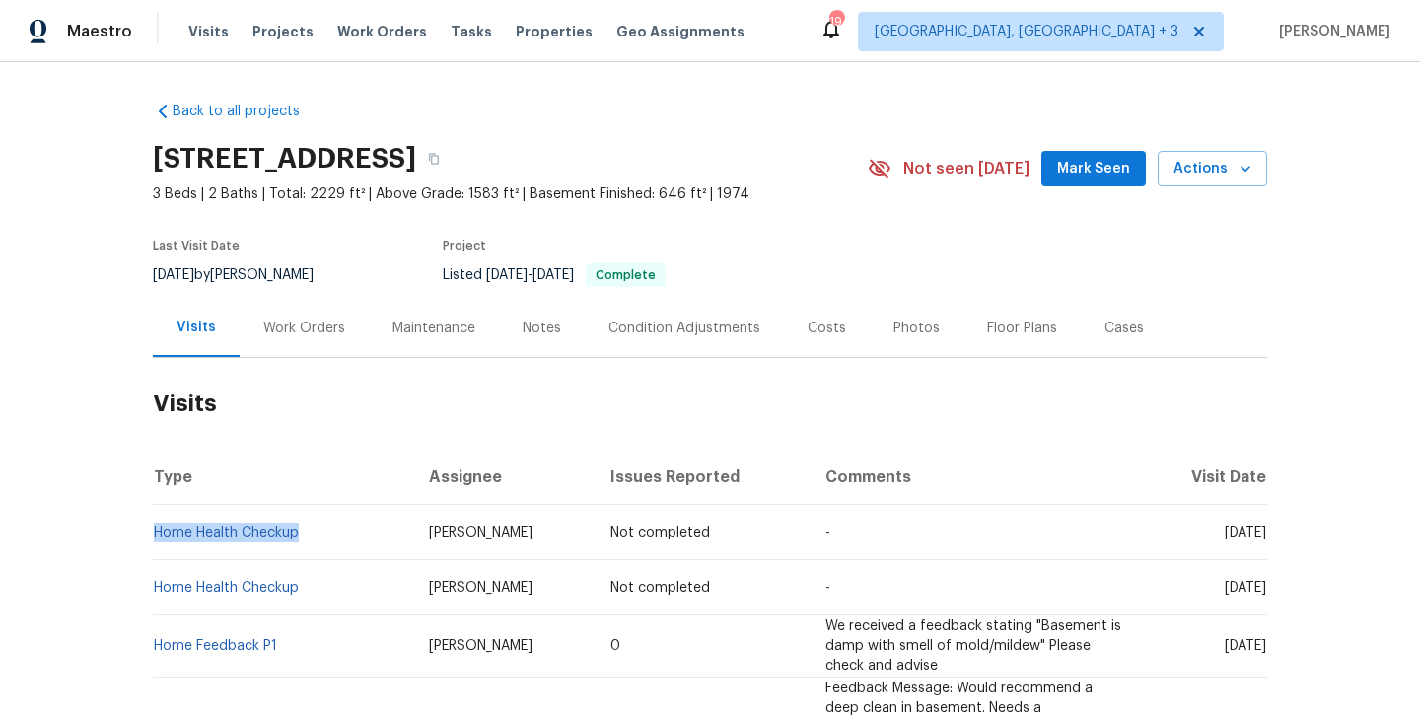
copy link "Home Health Checkup"
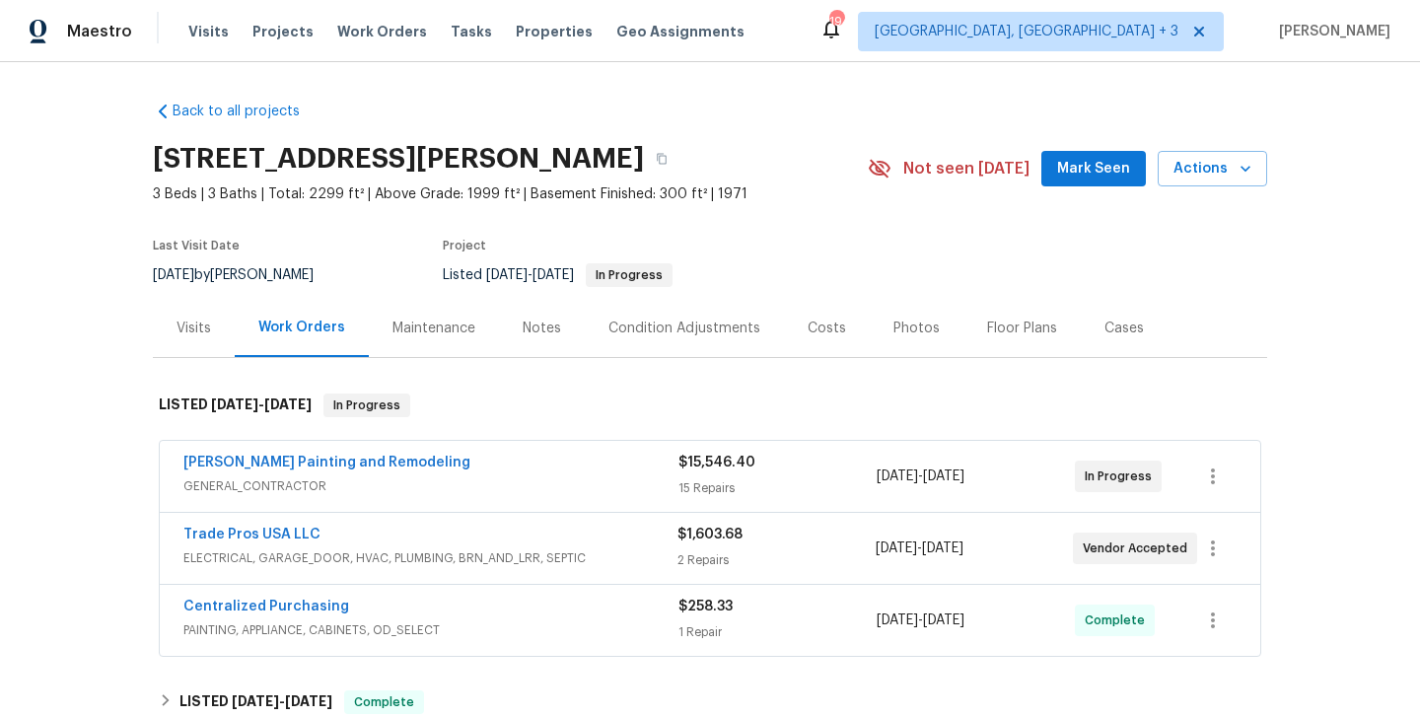
click at [201, 311] on div "Visits" at bounding box center [194, 328] width 82 height 58
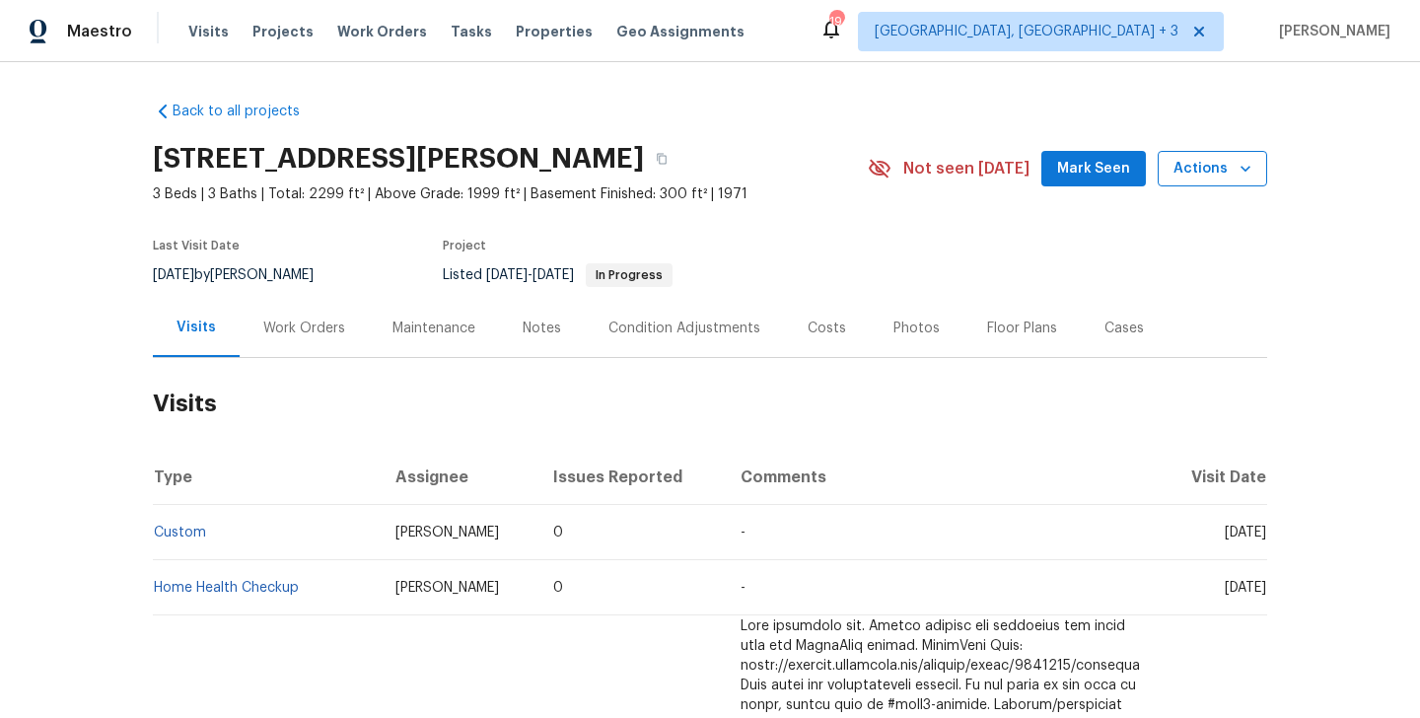
click at [1212, 177] on span "Actions" at bounding box center [1213, 169] width 78 height 25
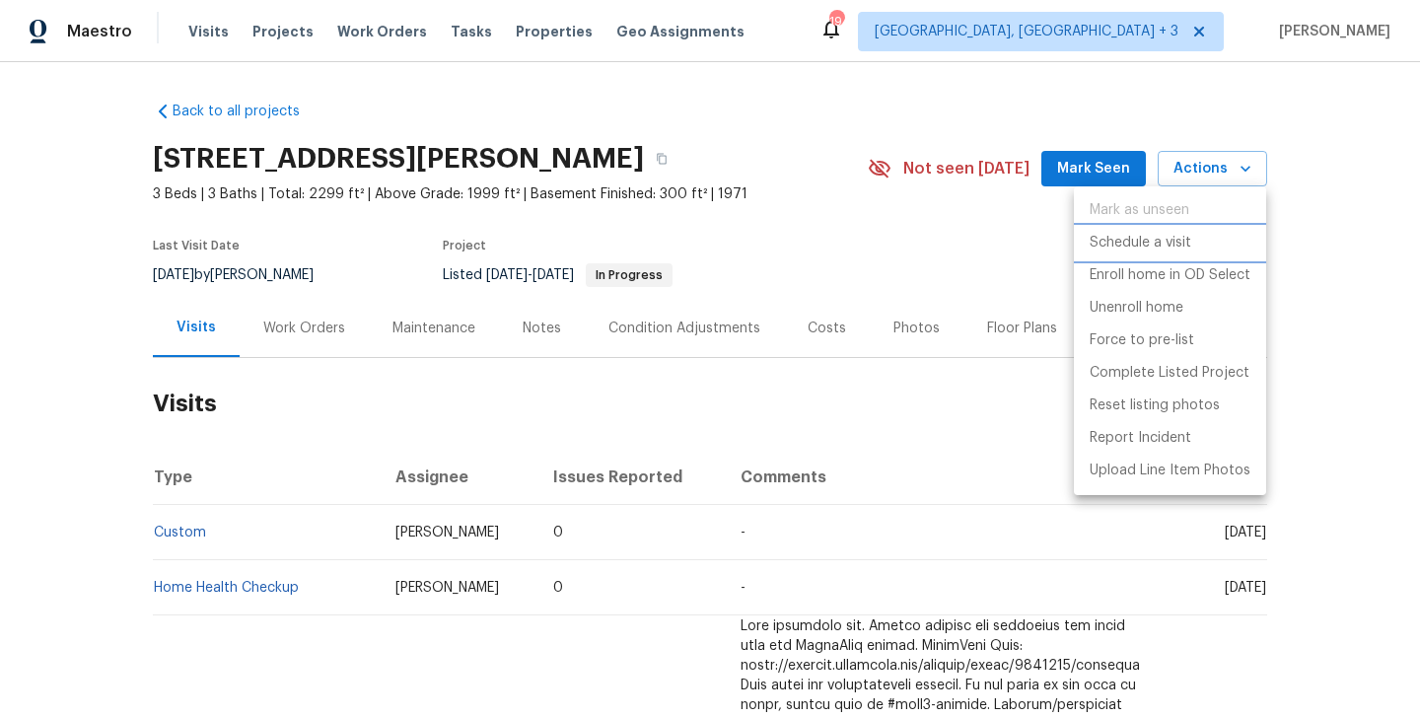
click at [1174, 249] on p "Schedule a visit" at bounding box center [1141, 243] width 102 height 21
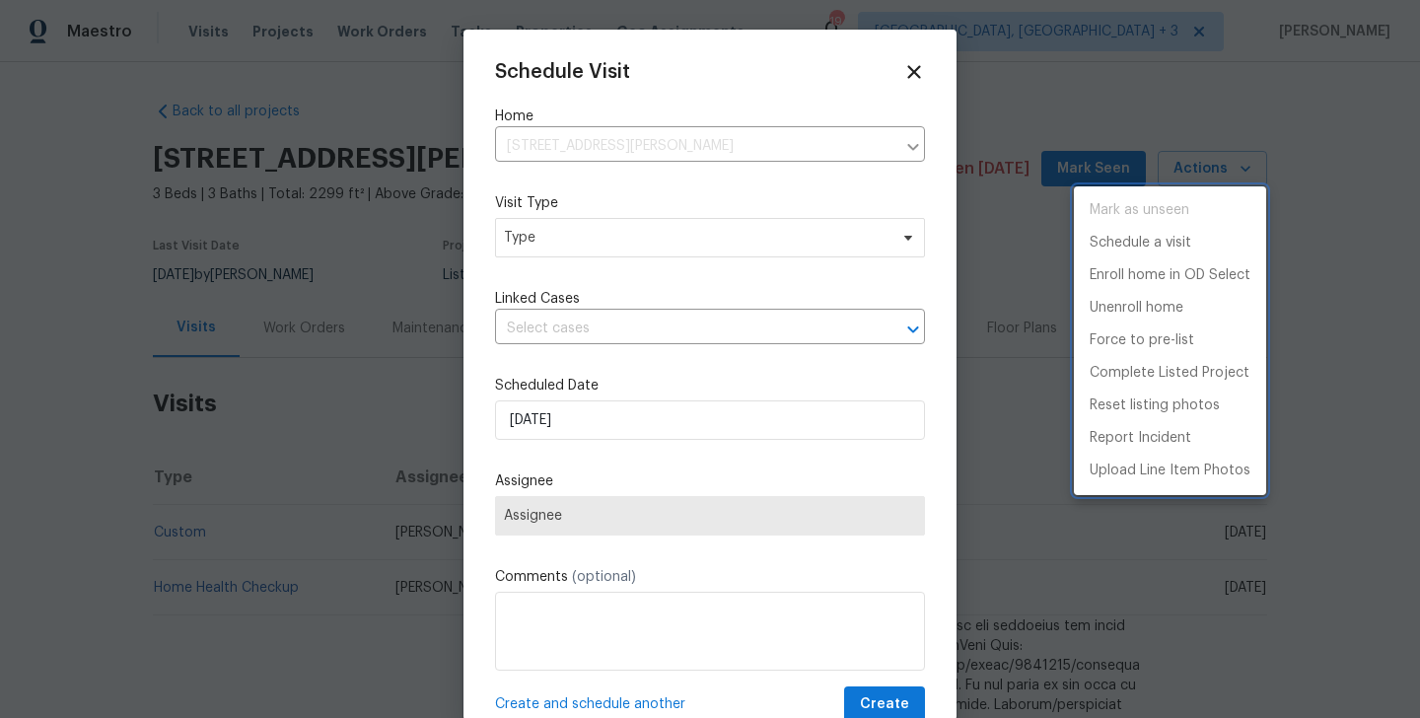
click at [580, 242] on div at bounding box center [710, 359] width 1420 height 718
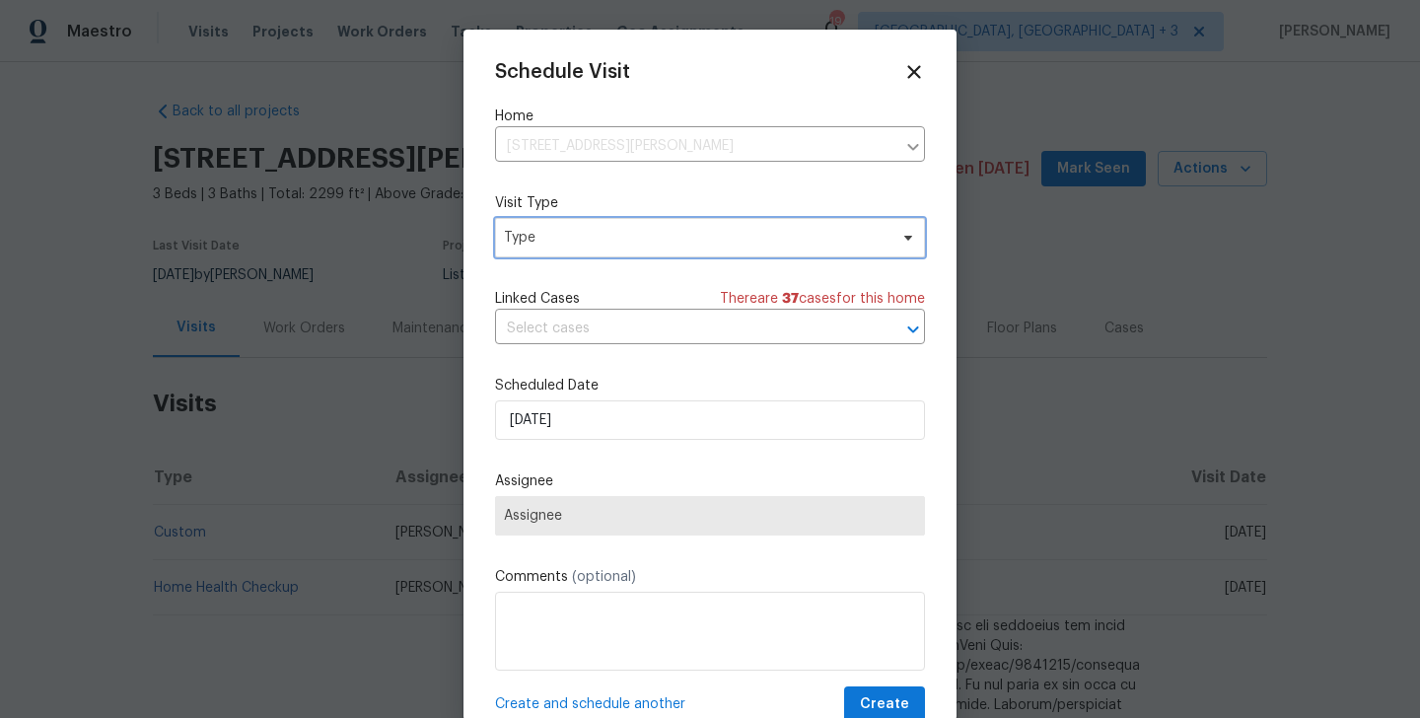
click at [580, 242] on span "Type" at bounding box center [696, 238] width 384 height 20
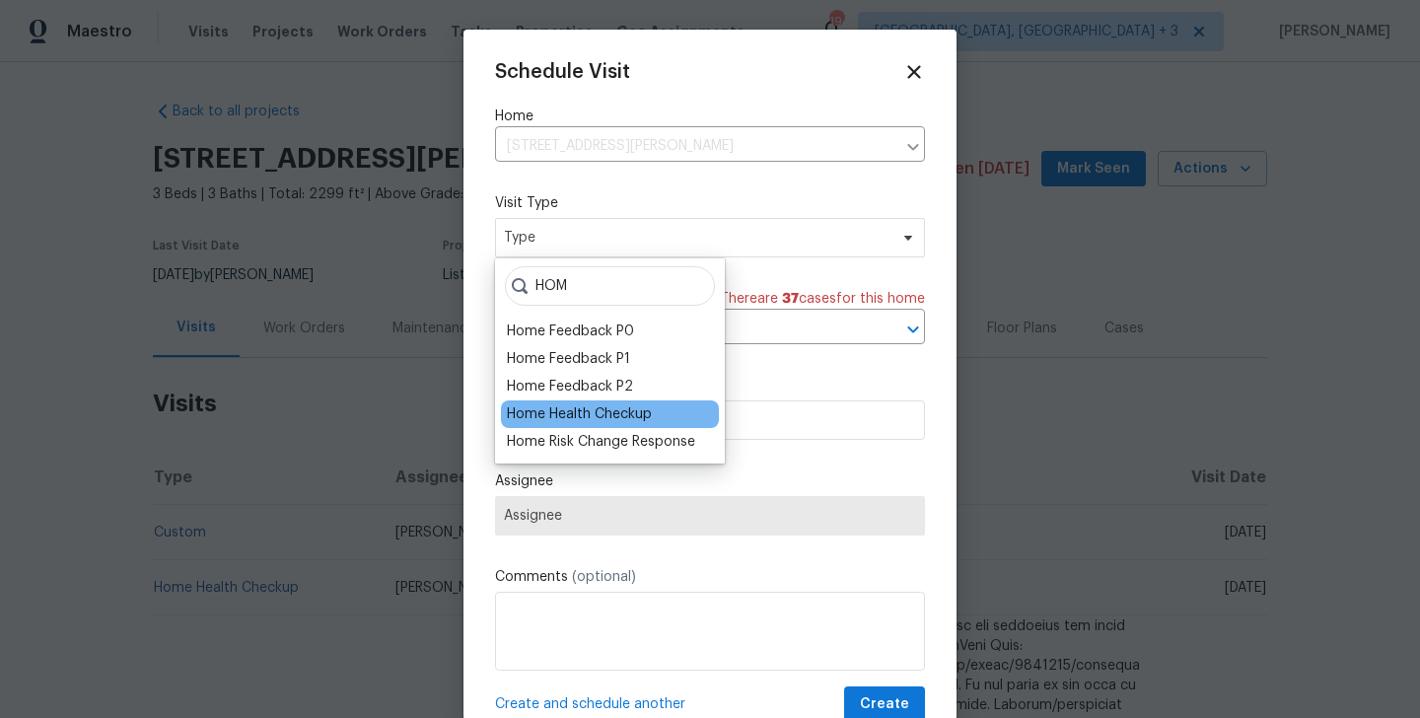
type input "HOM"
click at [569, 419] on div "Home Health Checkup" at bounding box center [579, 414] width 145 height 20
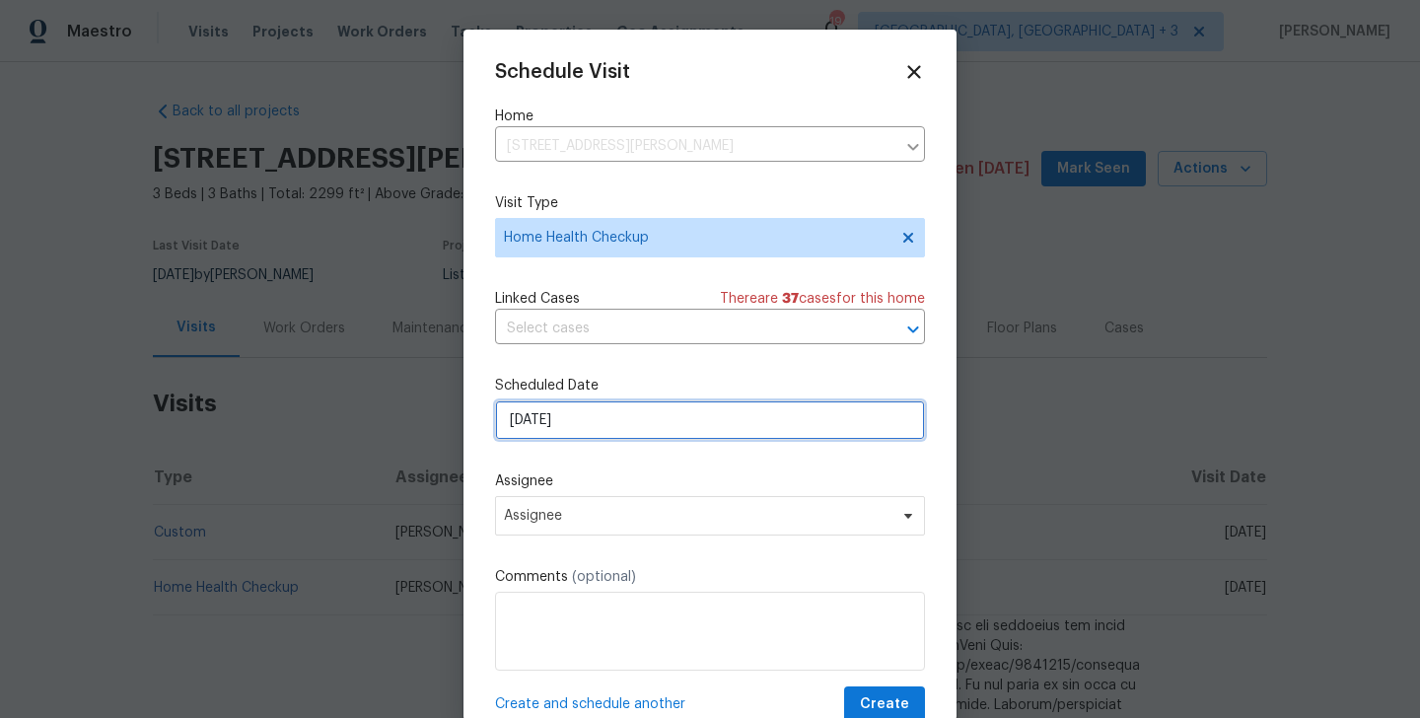
click at [565, 415] on input "[DATE]" at bounding box center [710, 419] width 430 height 39
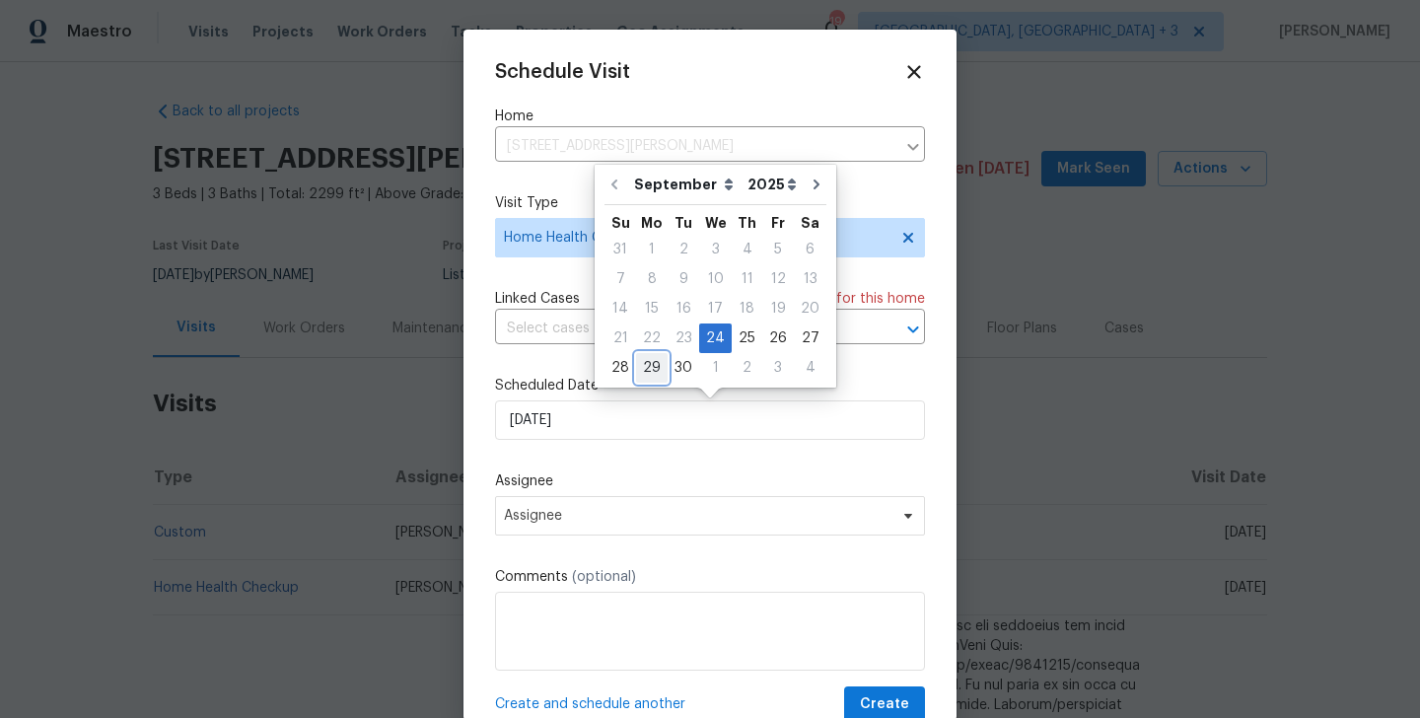
click at [654, 363] on div "29" at bounding box center [652, 368] width 32 height 28
type input "[DATE]"
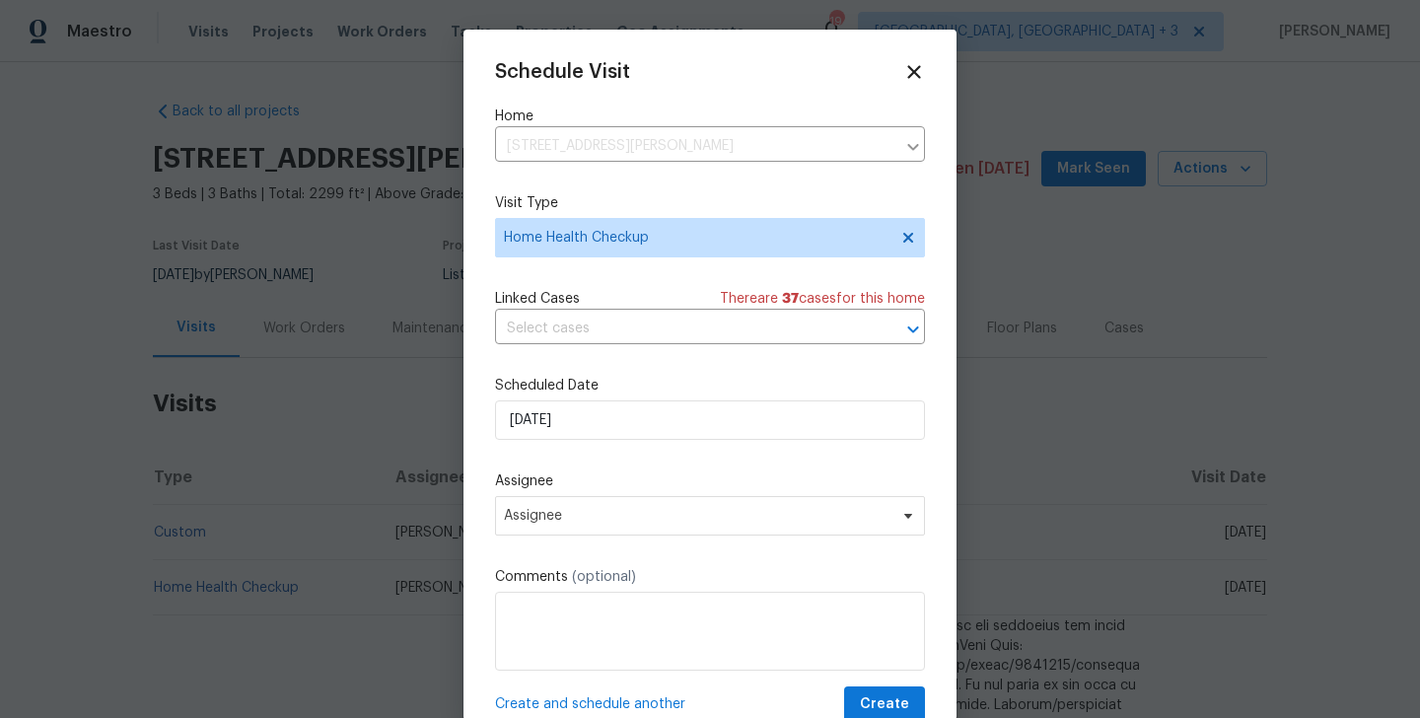
click at [593, 549] on div "Schedule Visit Home 1909 Wisterwood Dr, Hoover, AL 35226 ​ Visit Type Home Heal…" at bounding box center [710, 392] width 430 height 662
click at [574, 518] on span "Assignee" at bounding box center [697, 516] width 387 height 16
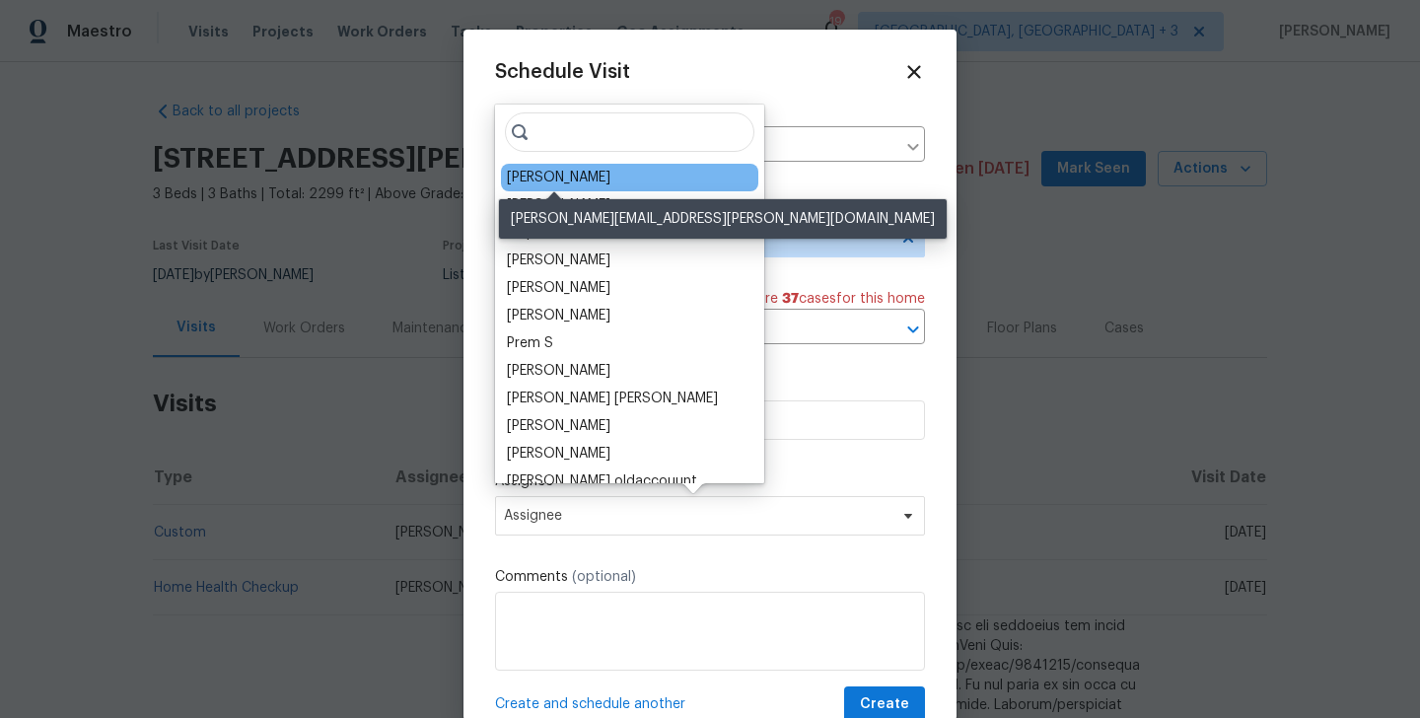
click at [561, 181] on div "[PERSON_NAME]" at bounding box center [559, 178] width 104 height 20
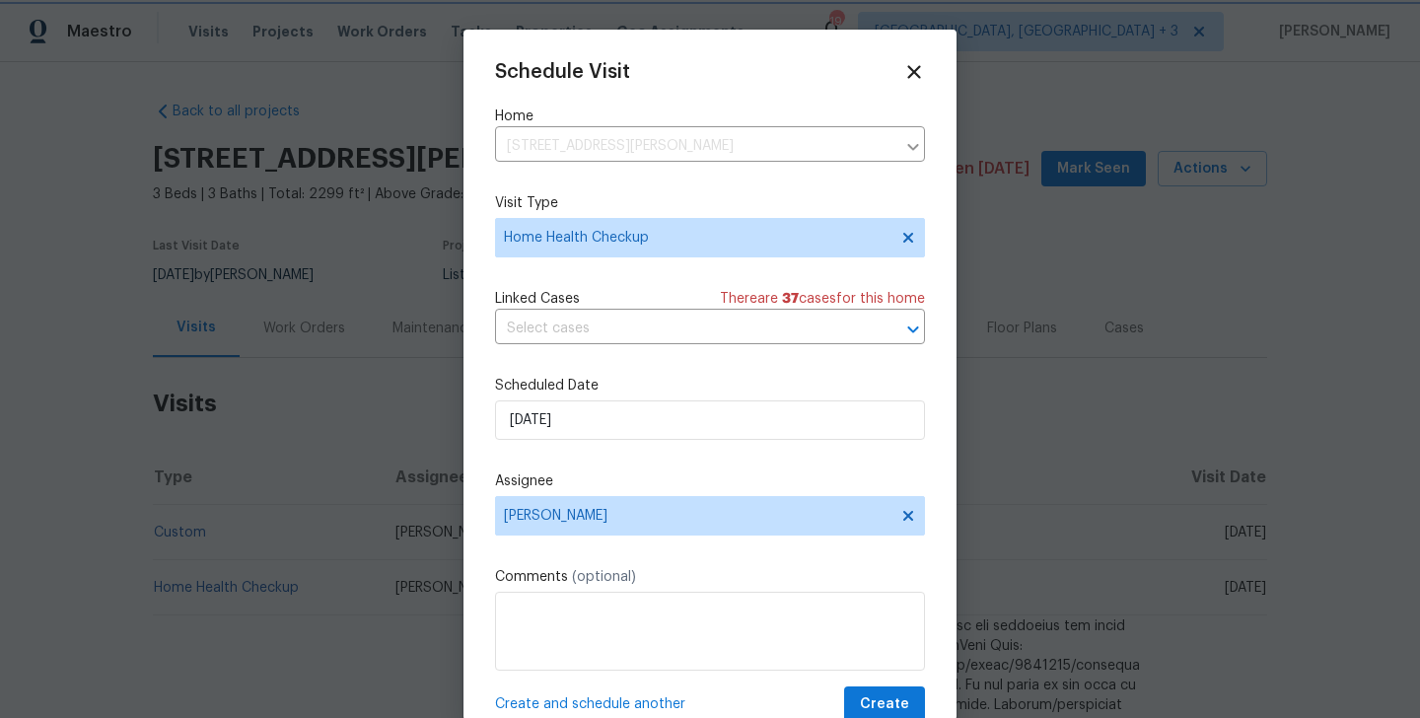
scroll to position [36, 0]
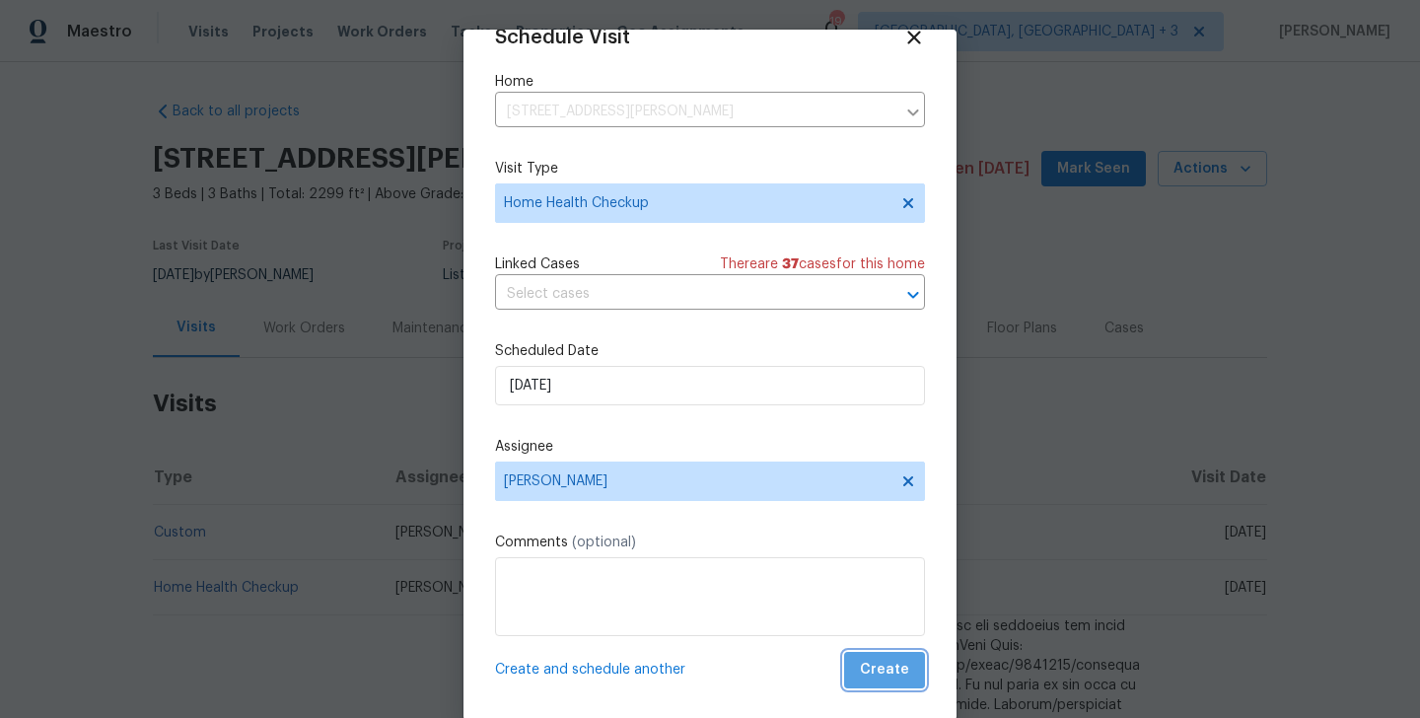
click at [891, 665] on span "Create" at bounding box center [884, 670] width 49 height 25
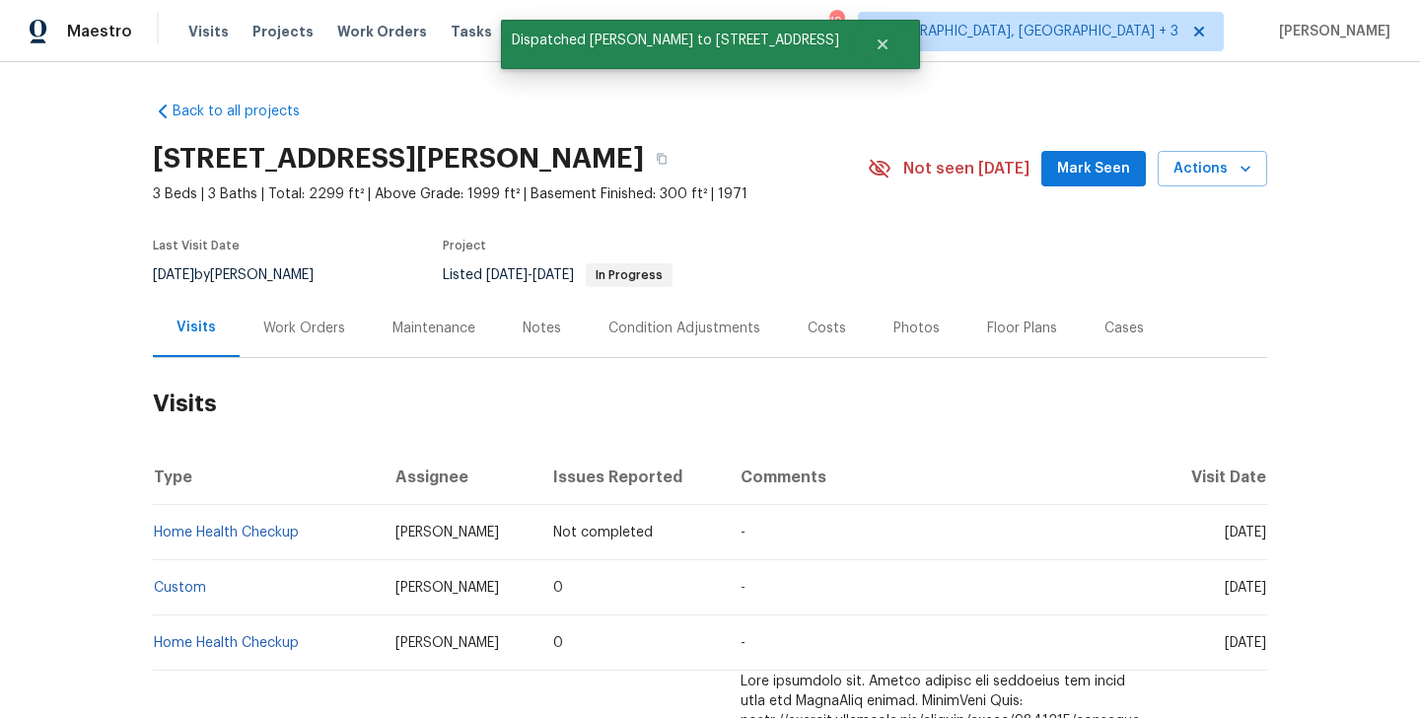
click at [317, 542] on td "Home Health Checkup" at bounding box center [266, 532] width 227 height 55
copy link "Home Health Checkup"
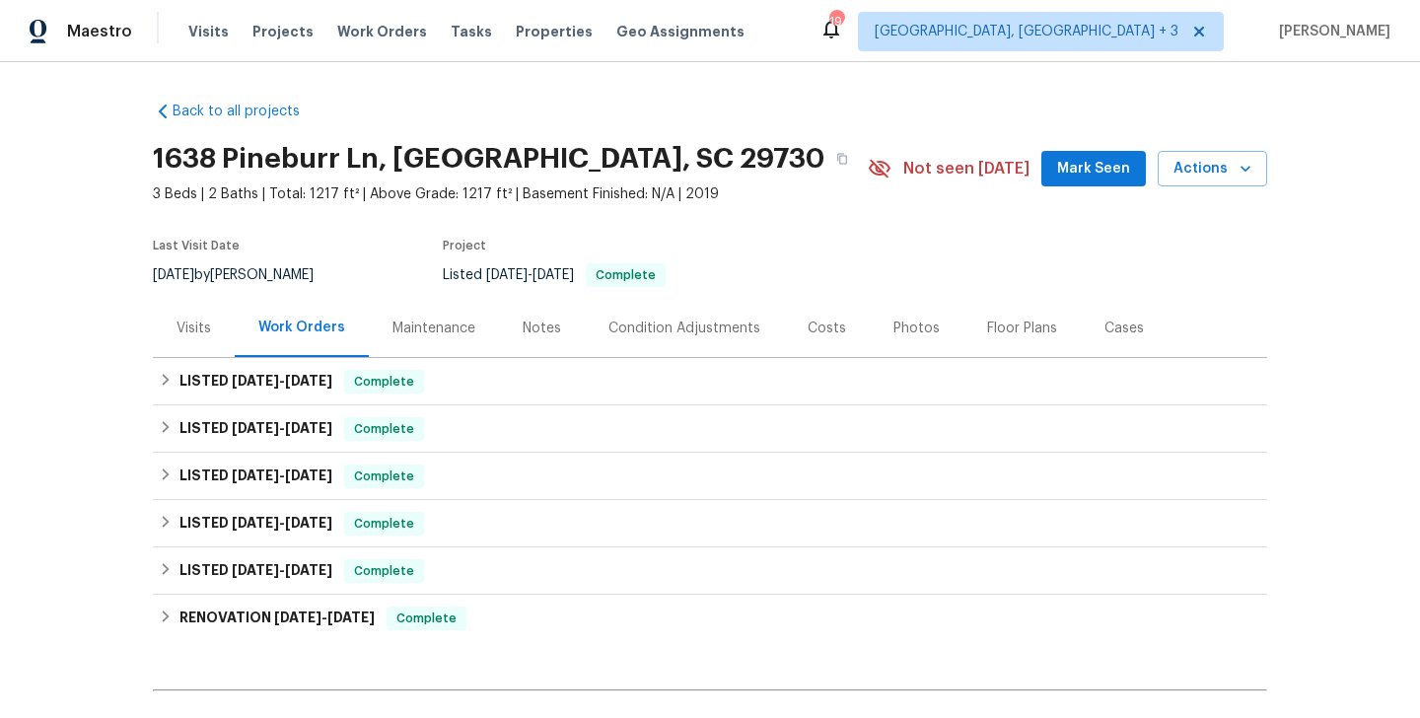
click at [190, 331] on div "Visits" at bounding box center [194, 329] width 35 height 20
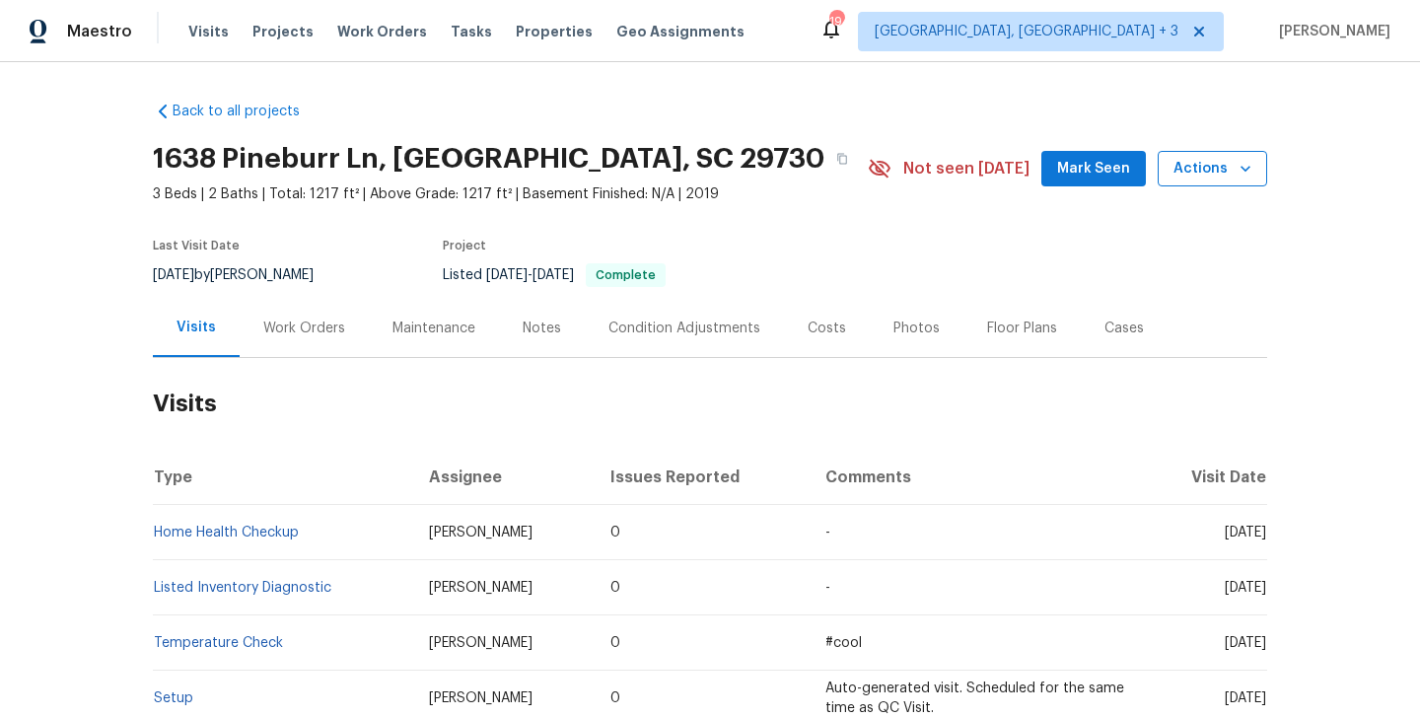
click at [1182, 169] on span "Actions" at bounding box center [1213, 169] width 78 height 25
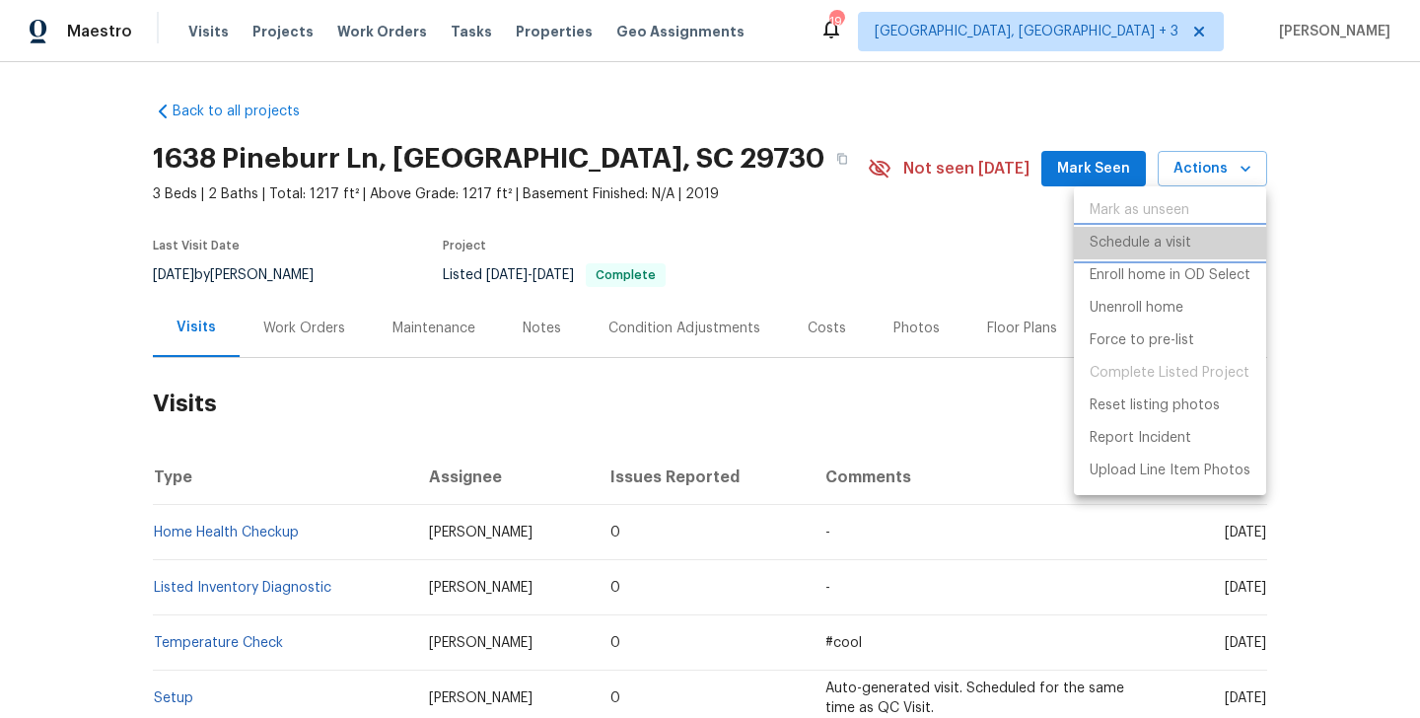
click at [1155, 253] on p "Schedule a visit" at bounding box center [1141, 243] width 102 height 21
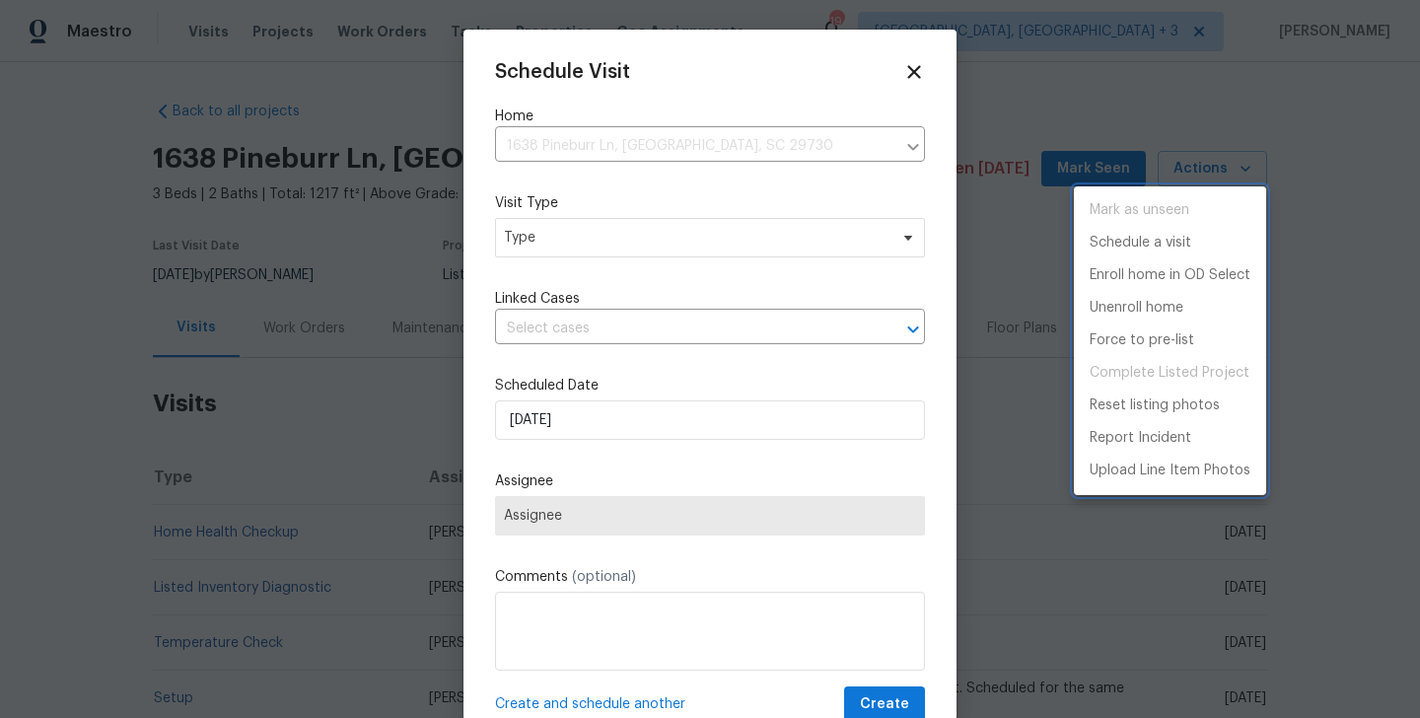
click at [579, 264] on div at bounding box center [710, 359] width 1420 height 718
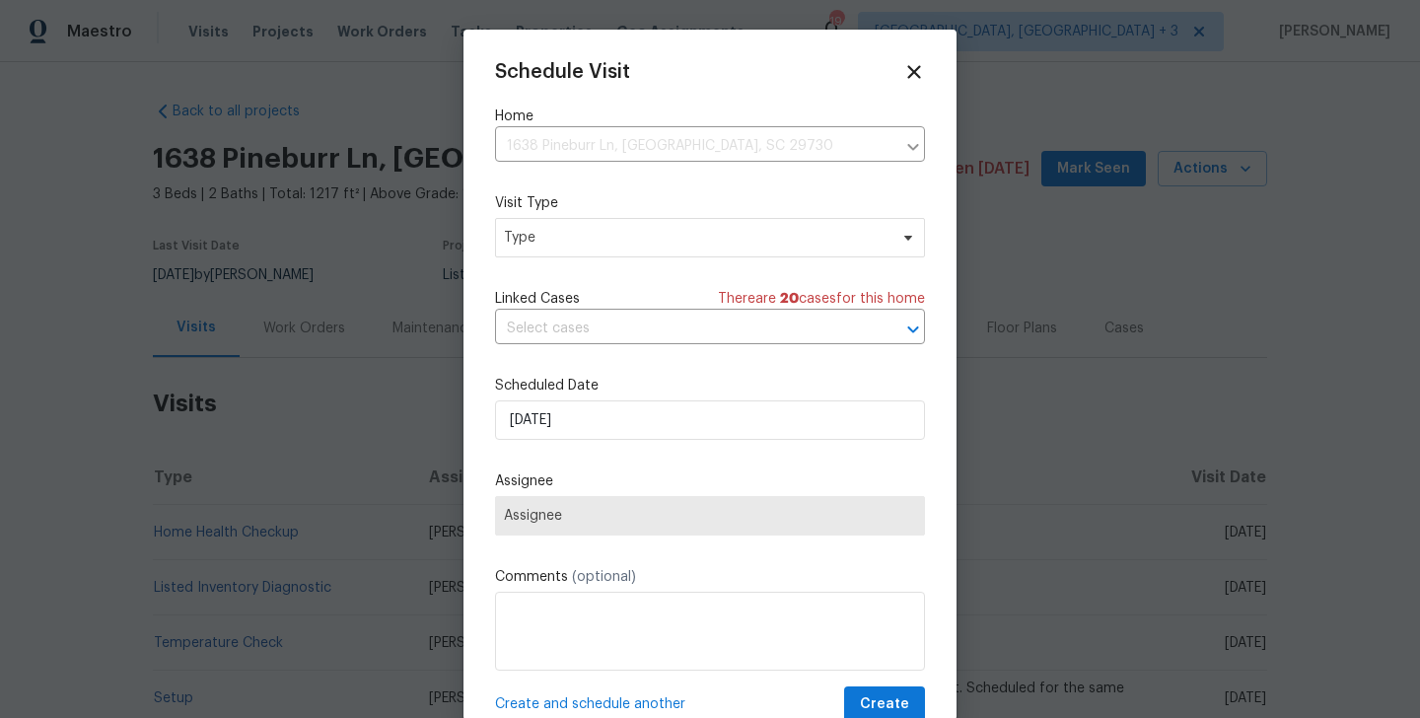
click at [570, 253] on div "Mark as unseen Schedule a visit Enroll home in OD Select Unenroll home Force to…" at bounding box center [710, 359] width 1420 height 718
click at [554, 248] on span "Type" at bounding box center [710, 237] width 430 height 39
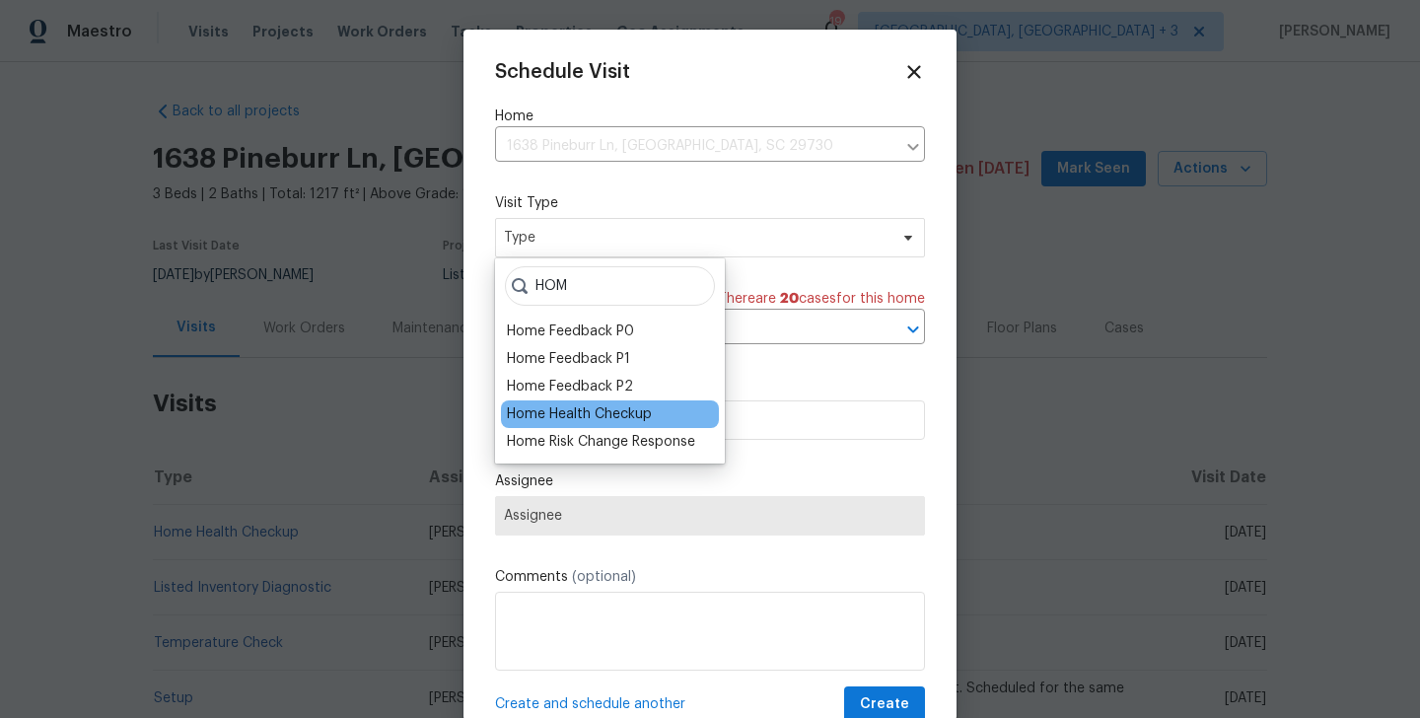
type input "HOM"
click at [588, 404] on div "Home Health Checkup" at bounding box center [579, 414] width 145 height 20
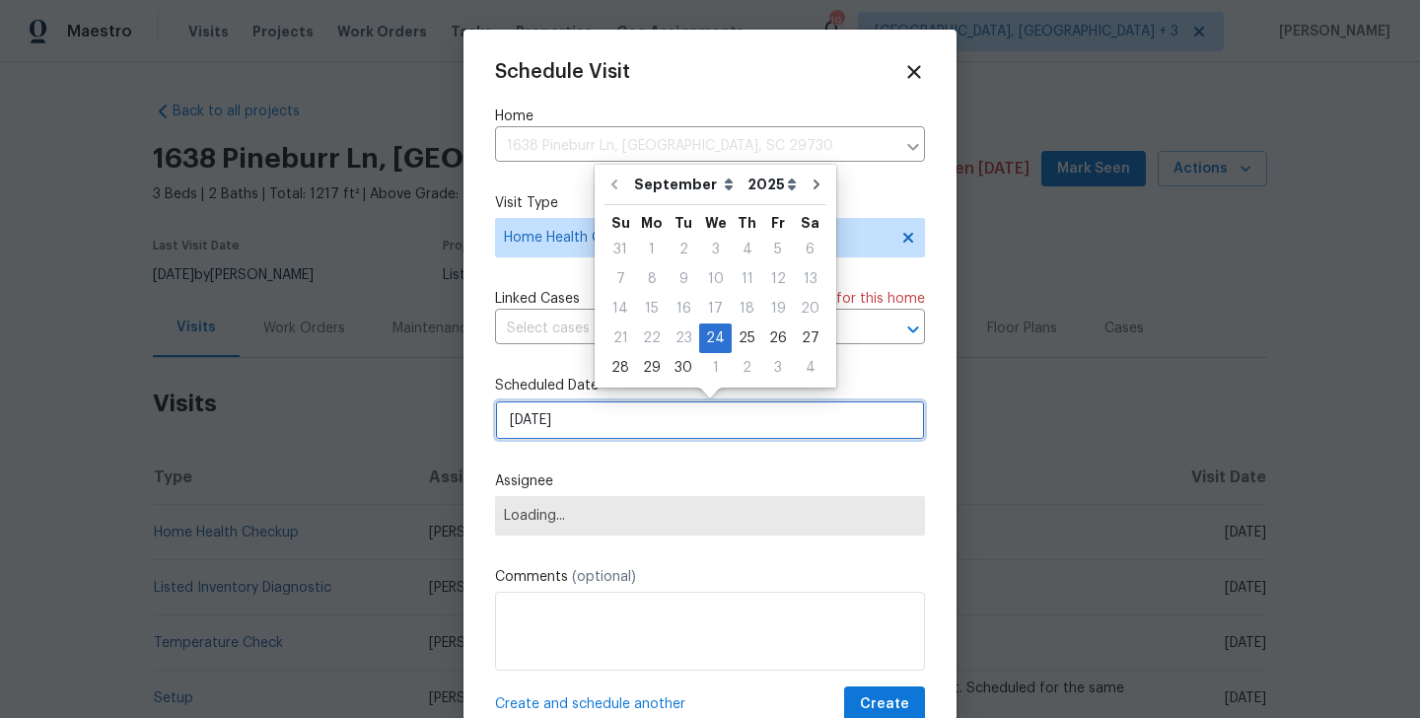
click at [557, 424] on input "[DATE]" at bounding box center [710, 419] width 430 height 39
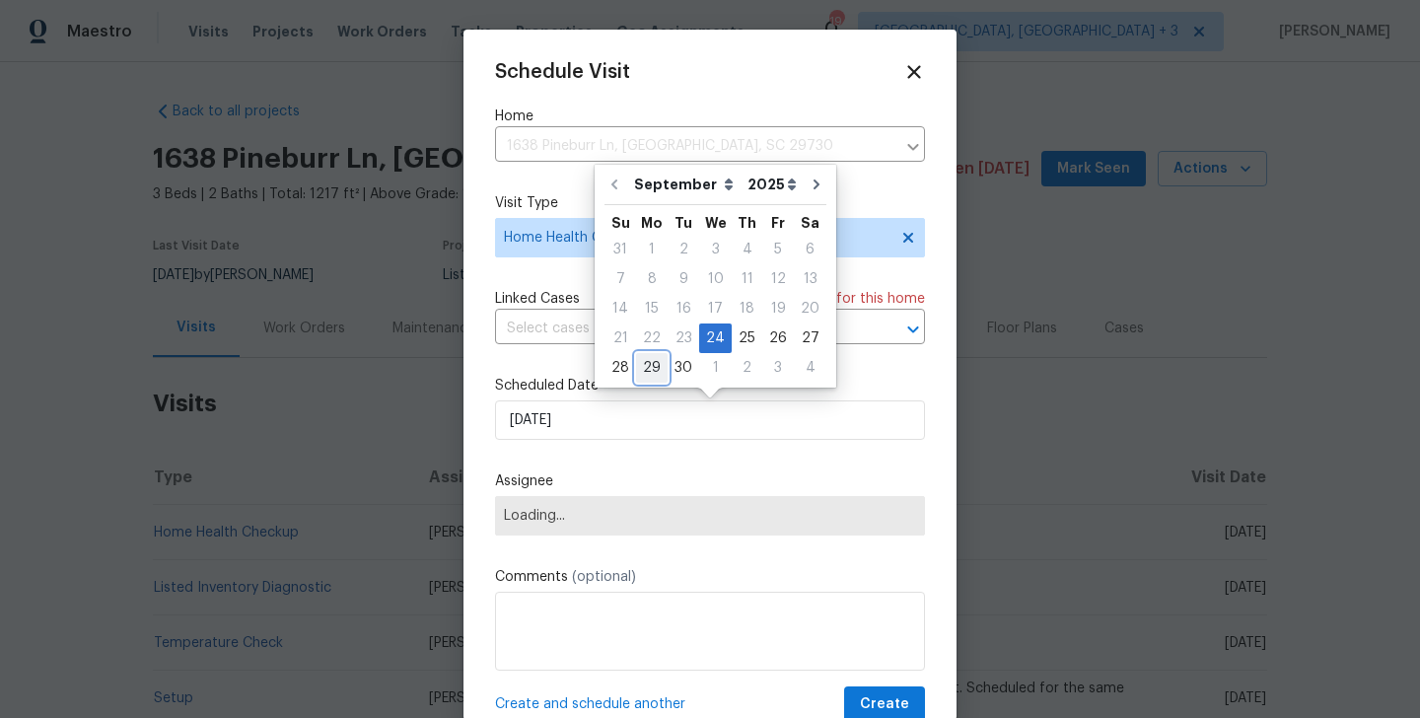
click at [653, 373] on div "29" at bounding box center [652, 368] width 32 height 28
type input "[DATE]"
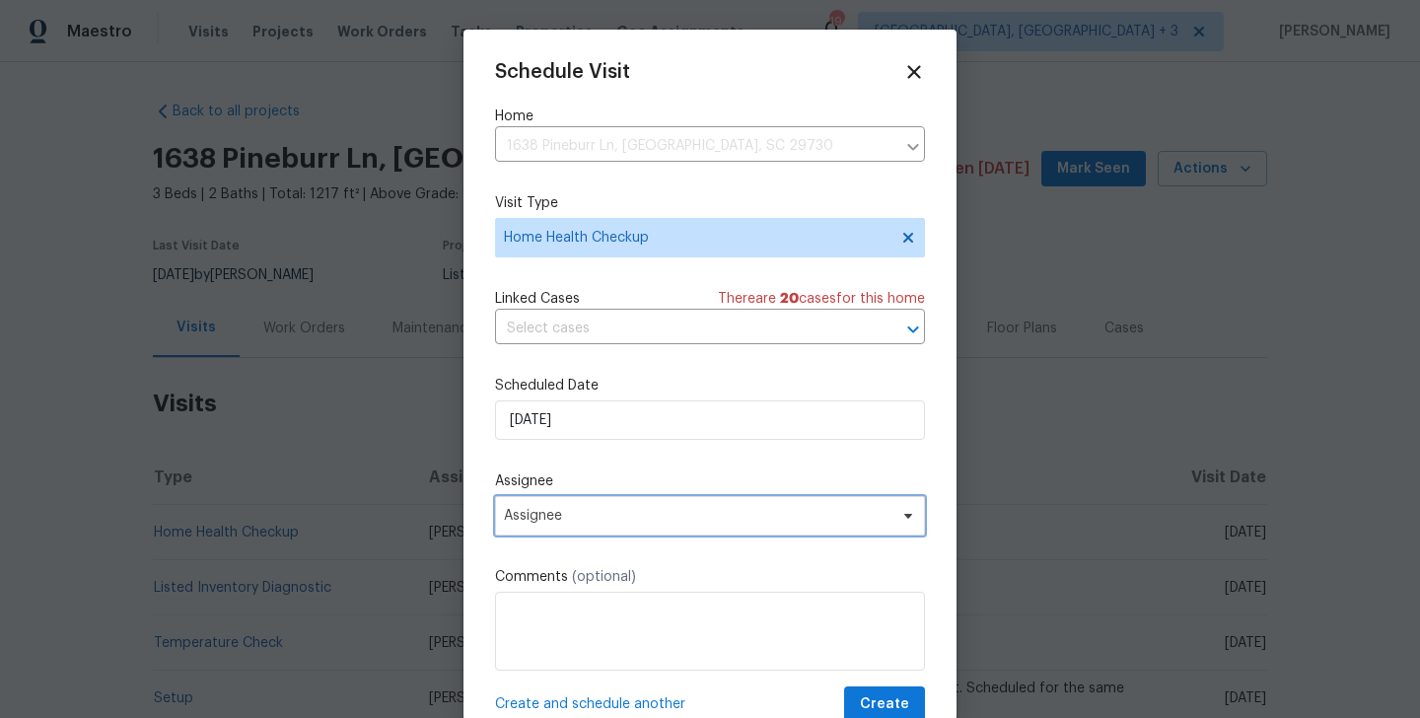
click at [644, 508] on span "Assignee" at bounding box center [710, 515] width 430 height 39
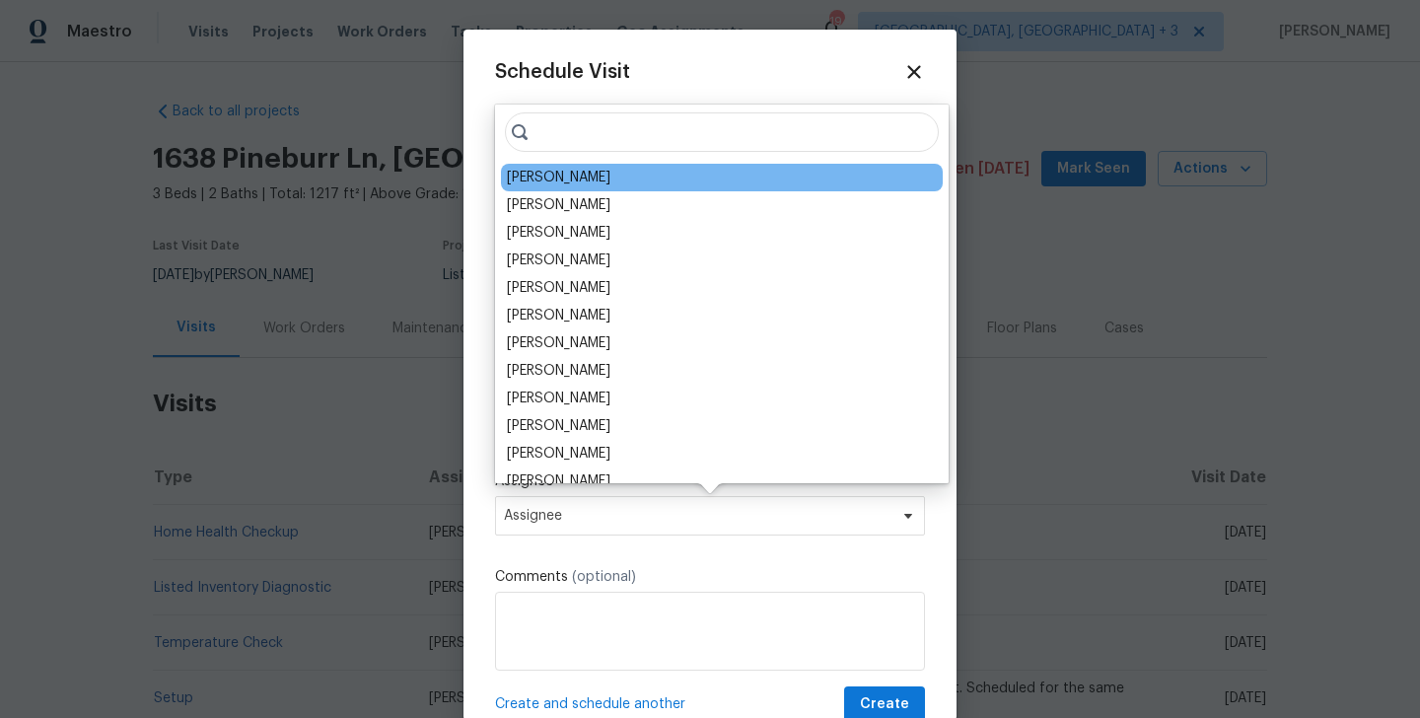
click at [580, 179] on div "[PERSON_NAME]" at bounding box center [722, 178] width 442 height 28
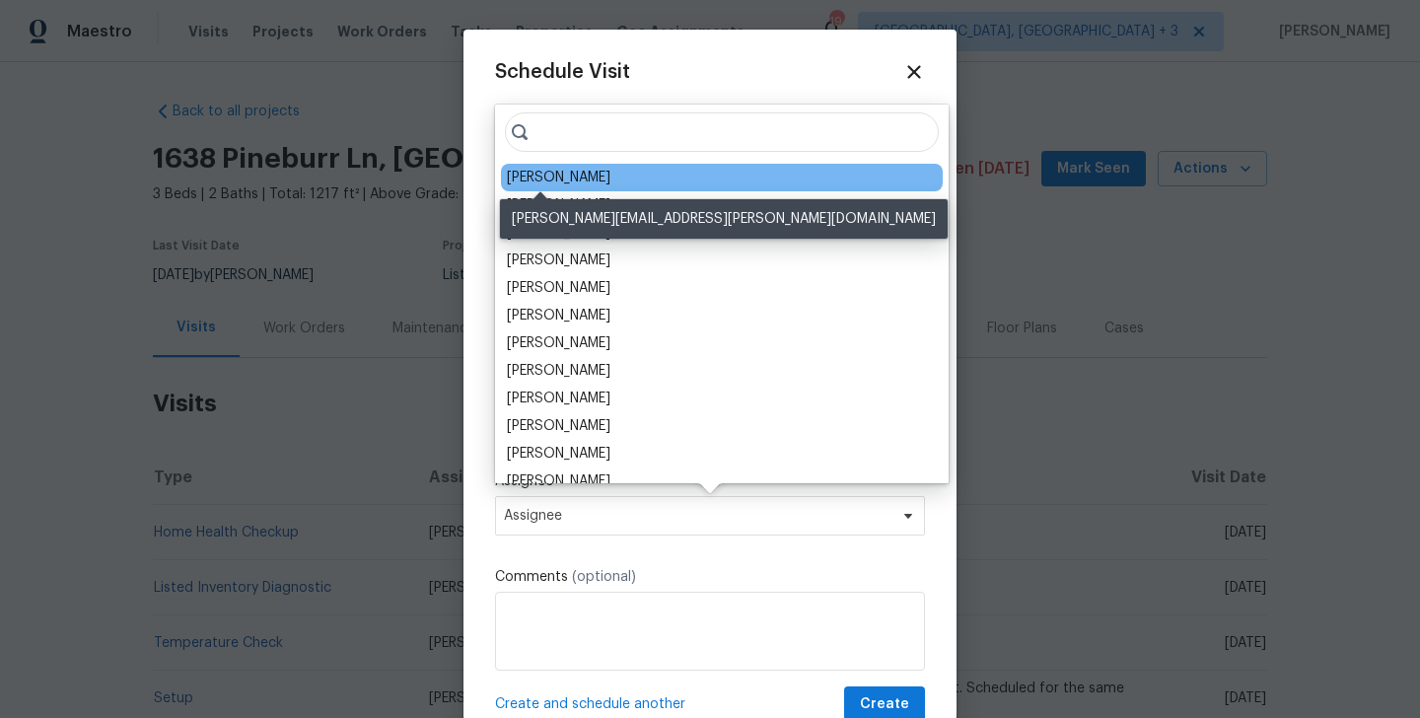
click at [557, 178] on div "Billy Towle" at bounding box center [559, 178] width 104 height 20
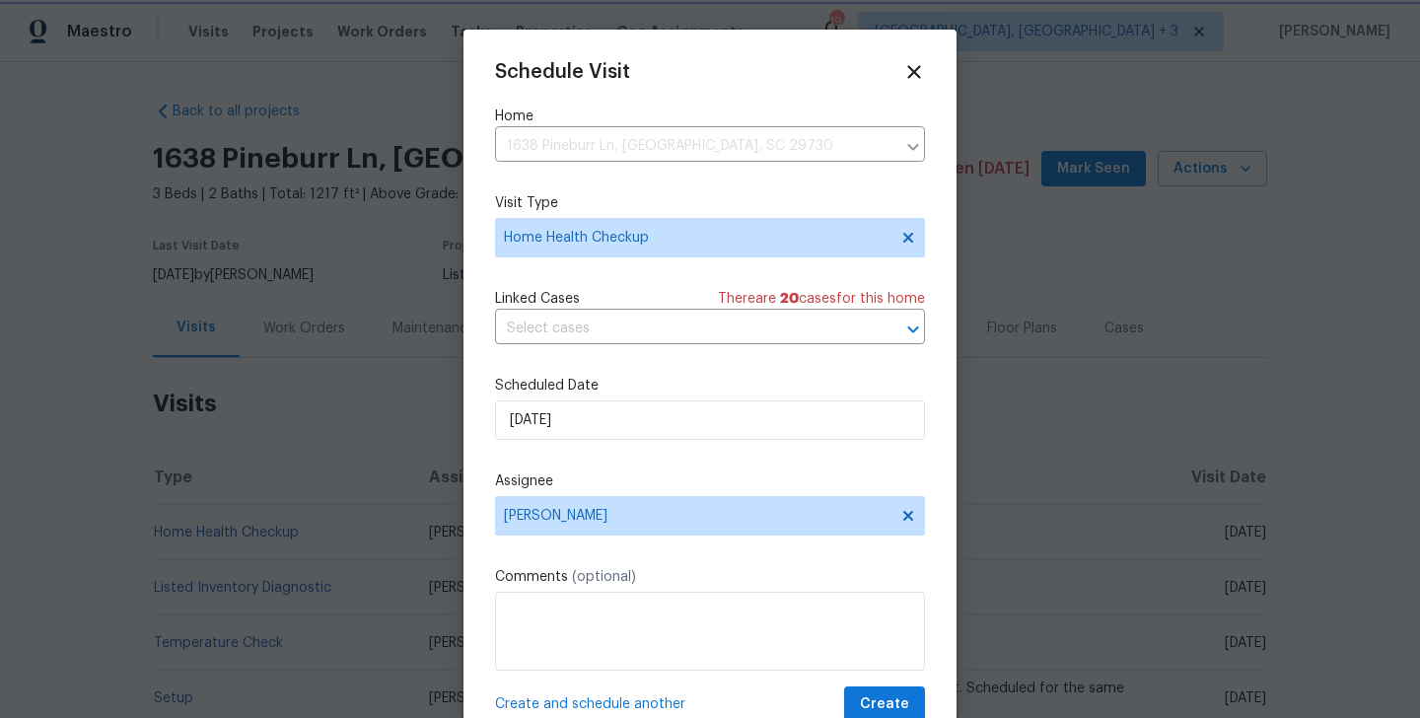
scroll to position [36, 0]
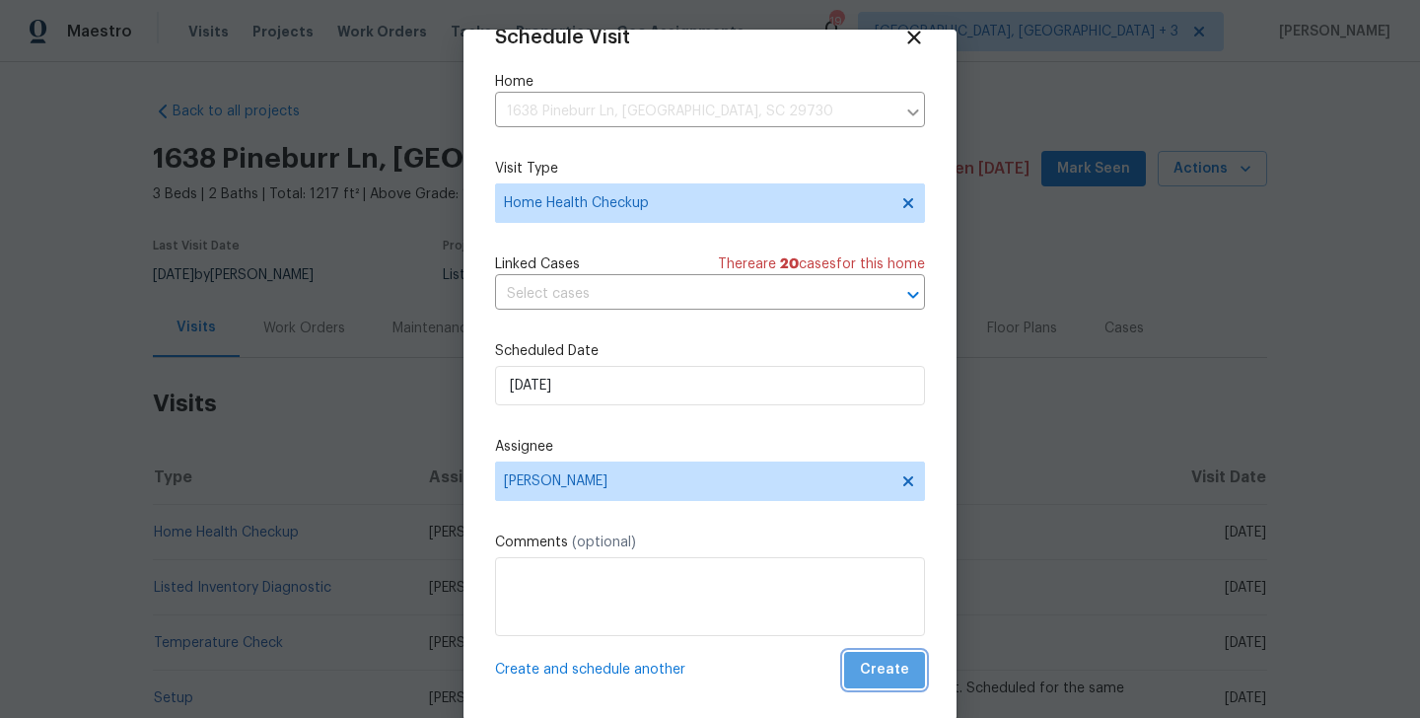
click at [907, 661] on span "Create" at bounding box center [884, 670] width 49 height 25
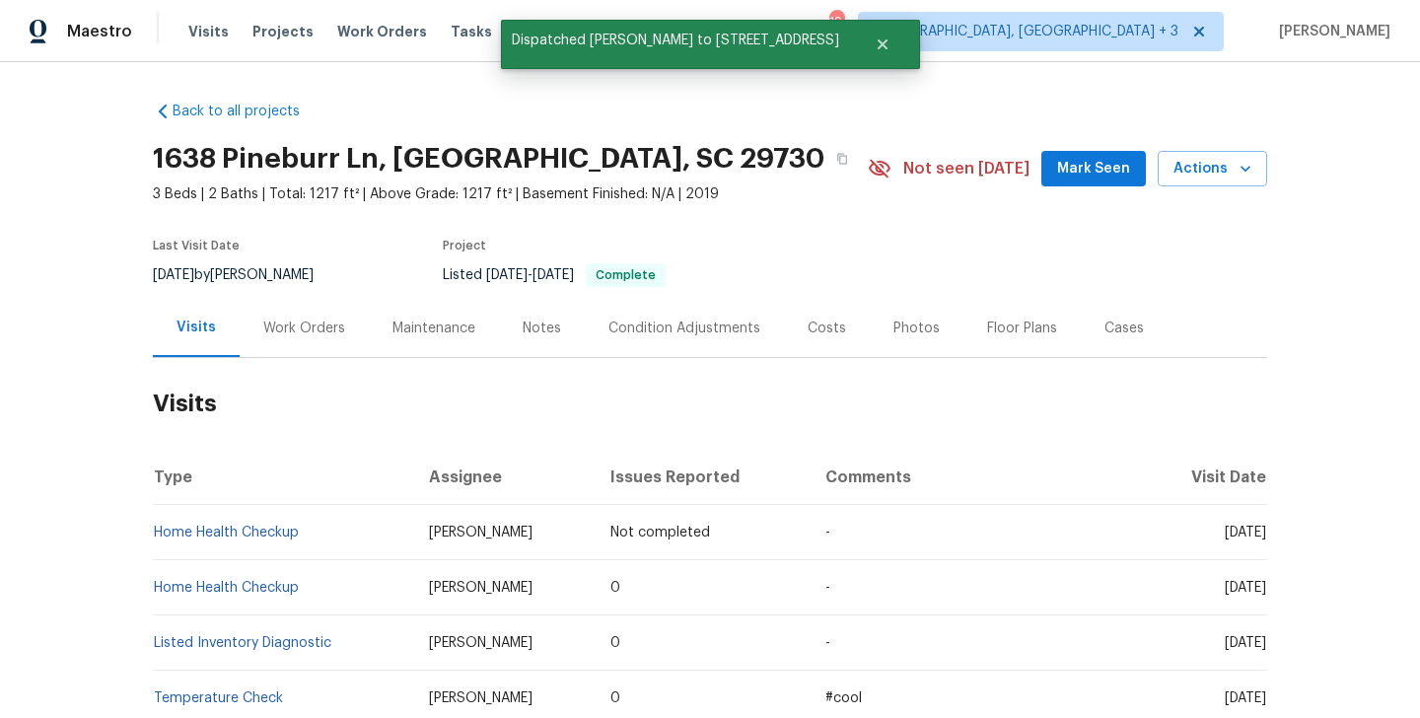
click at [337, 532] on td "Home Health Checkup" at bounding box center [283, 532] width 260 height 55
copy link "Home Health Checkup"
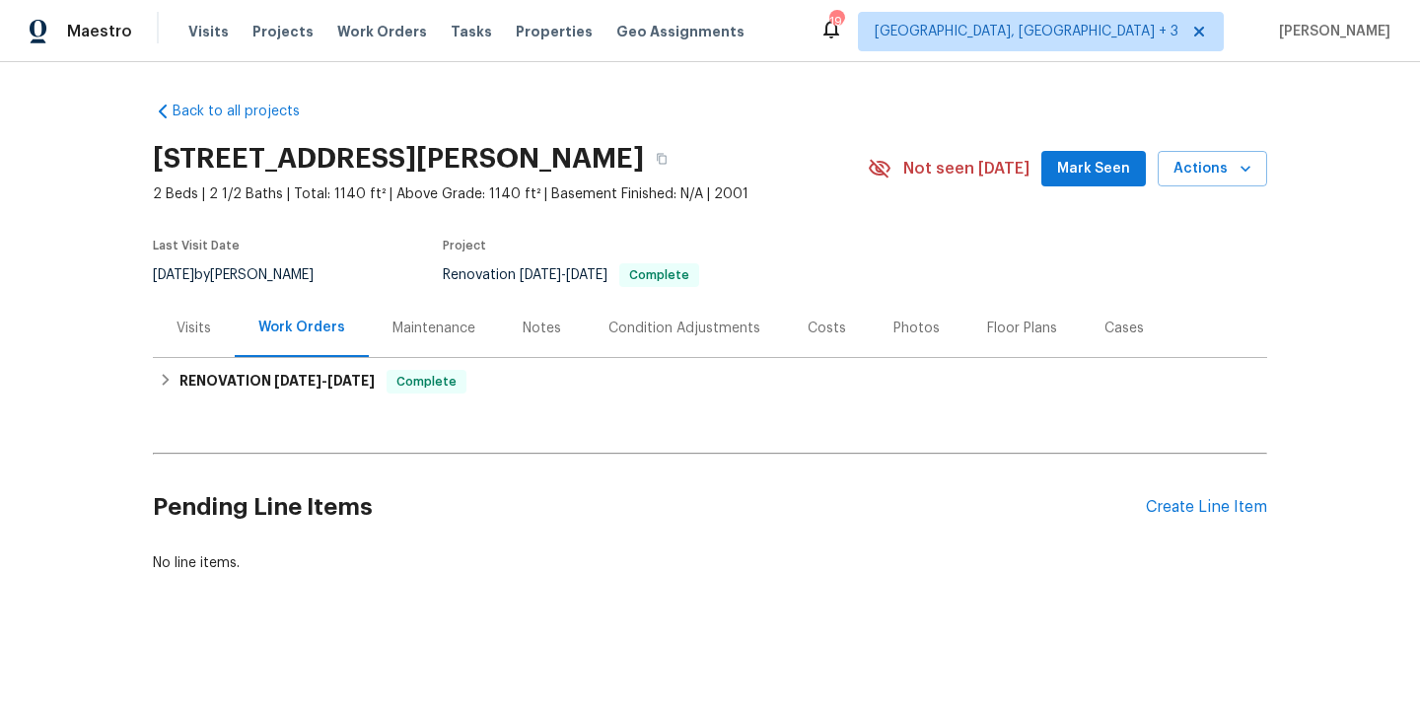
click at [245, 331] on div "Work Orders" at bounding box center [302, 328] width 134 height 58
click at [236, 331] on div "Work Orders" at bounding box center [302, 328] width 134 height 58
click at [207, 330] on div "Visits" at bounding box center [194, 329] width 35 height 20
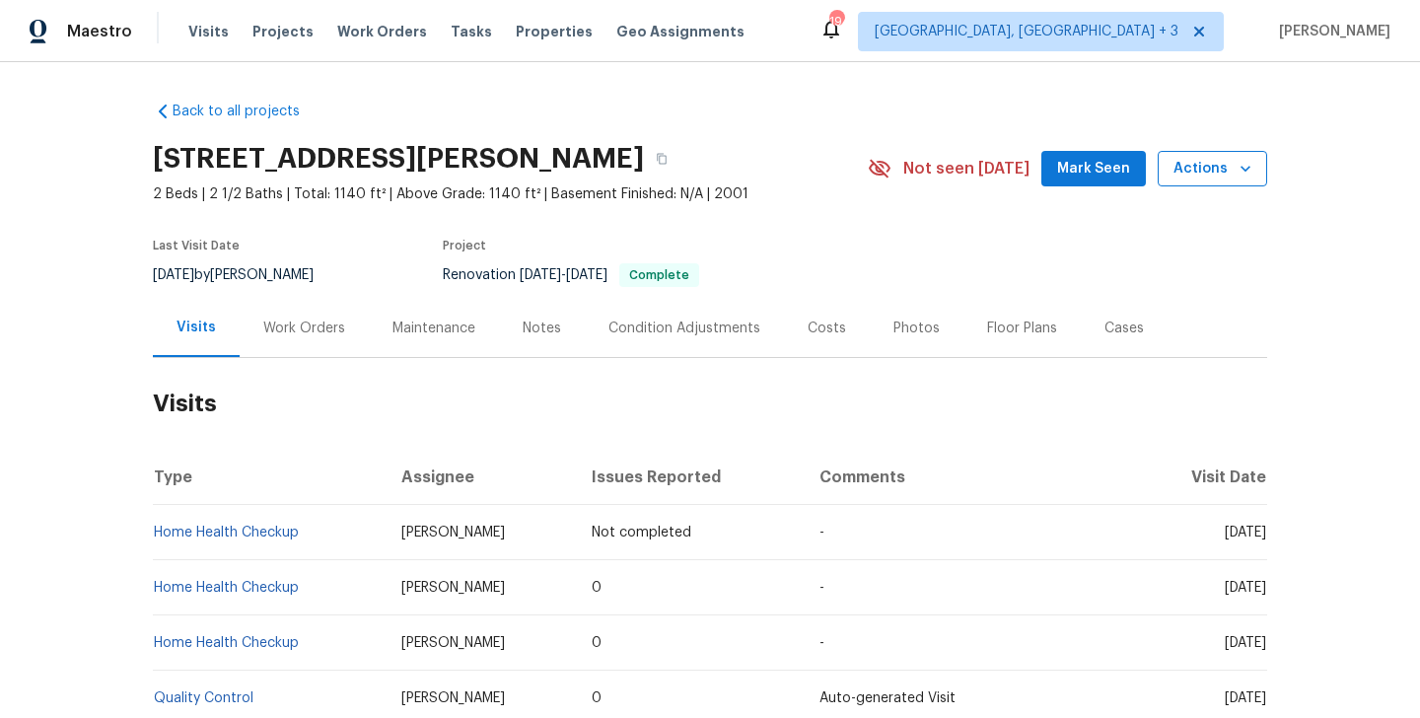
click at [1185, 159] on span "Actions" at bounding box center [1213, 169] width 78 height 25
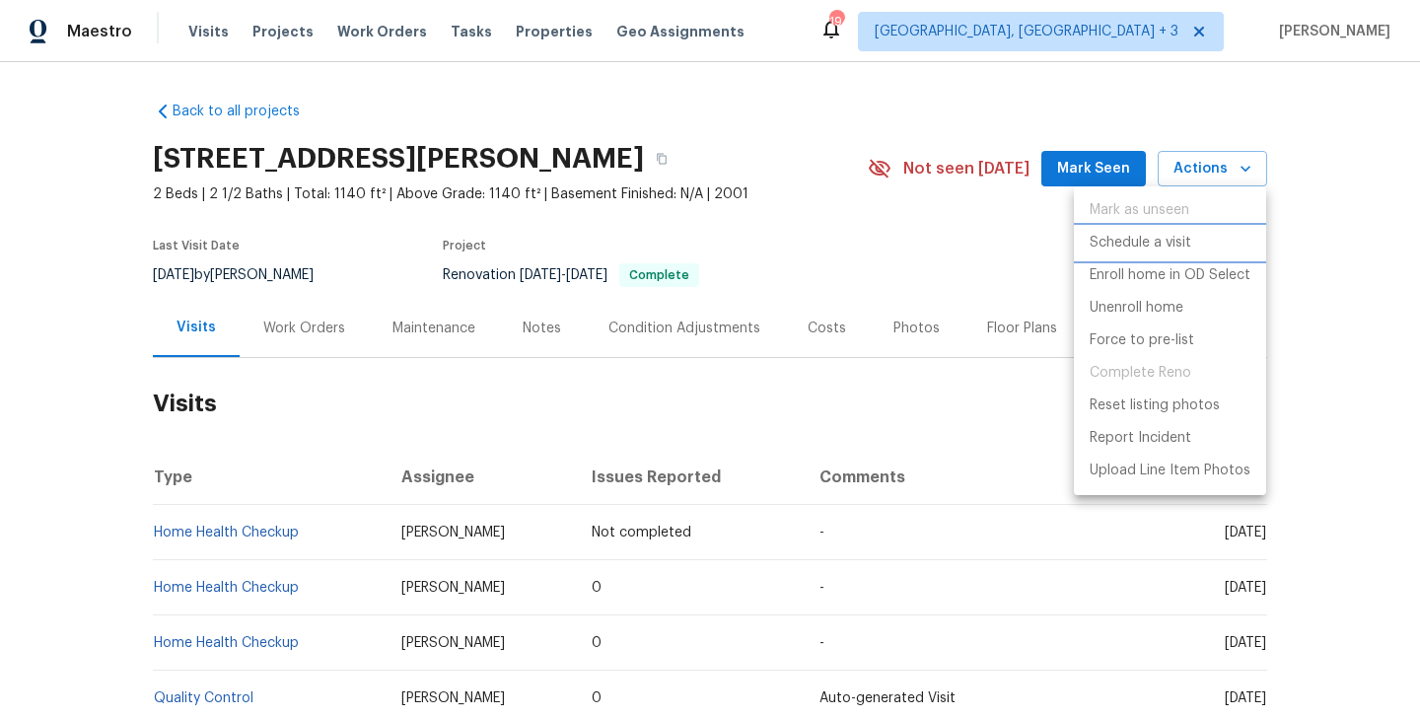
click at [1147, 241] on p "Schedule a visit" at bounding box center [1141, 243] width 102 height 21
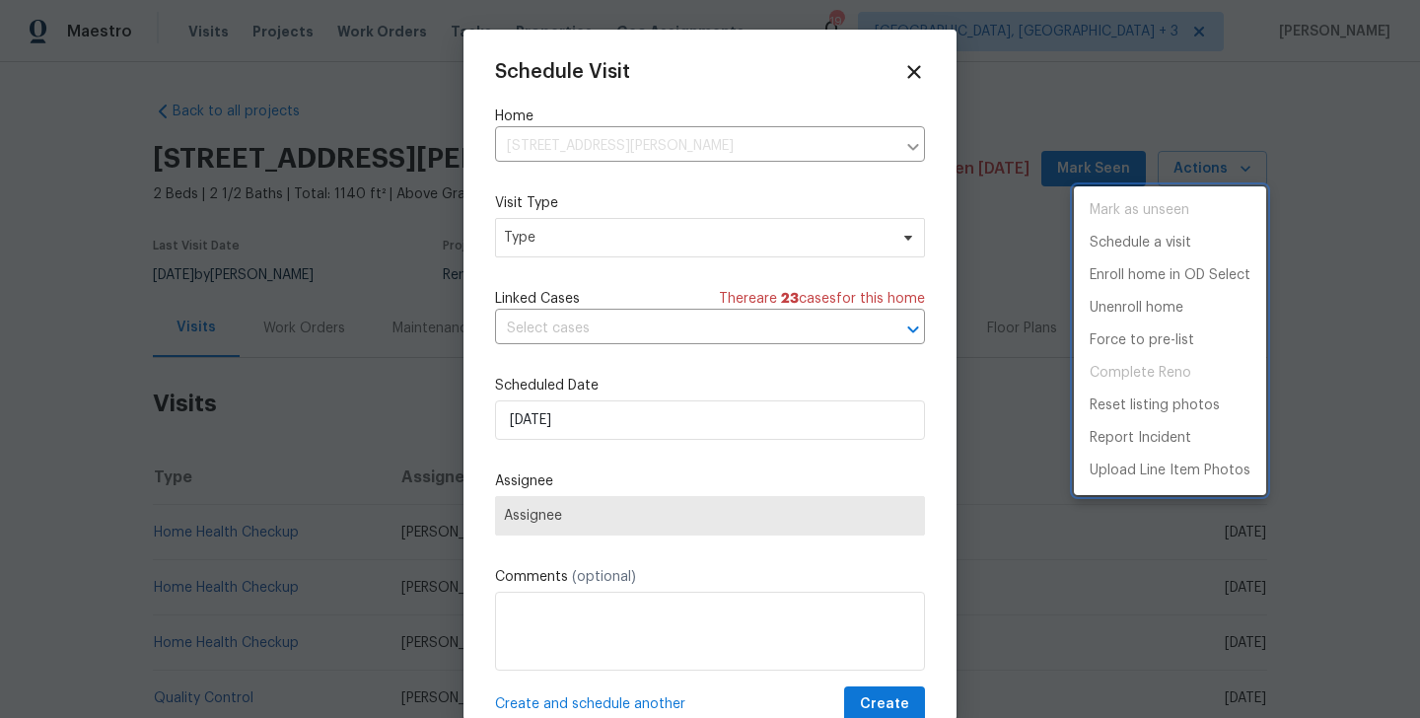
click at [552, 237] on div at bounding box center [710, 359] width 1420 height 718
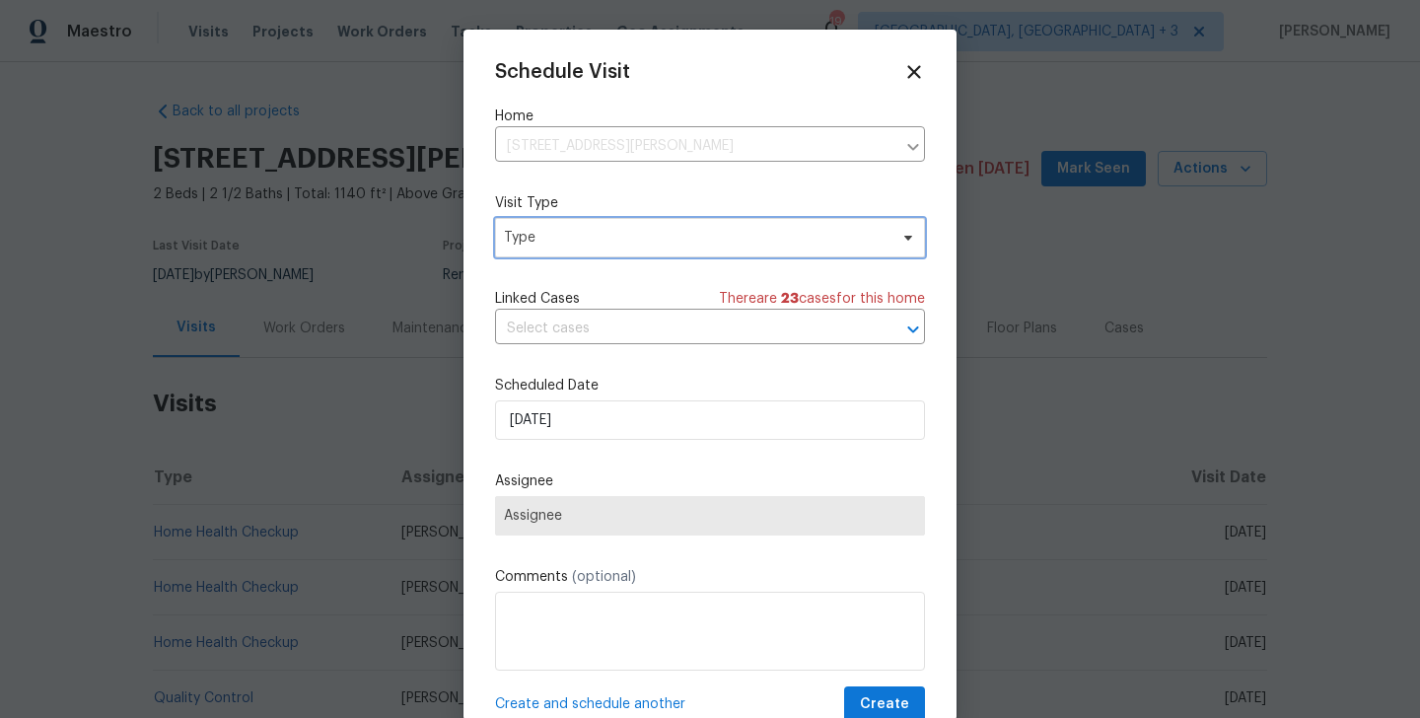
click at [524, 237] on span "Type" at bounding box center [696, 238] width 384 height 20
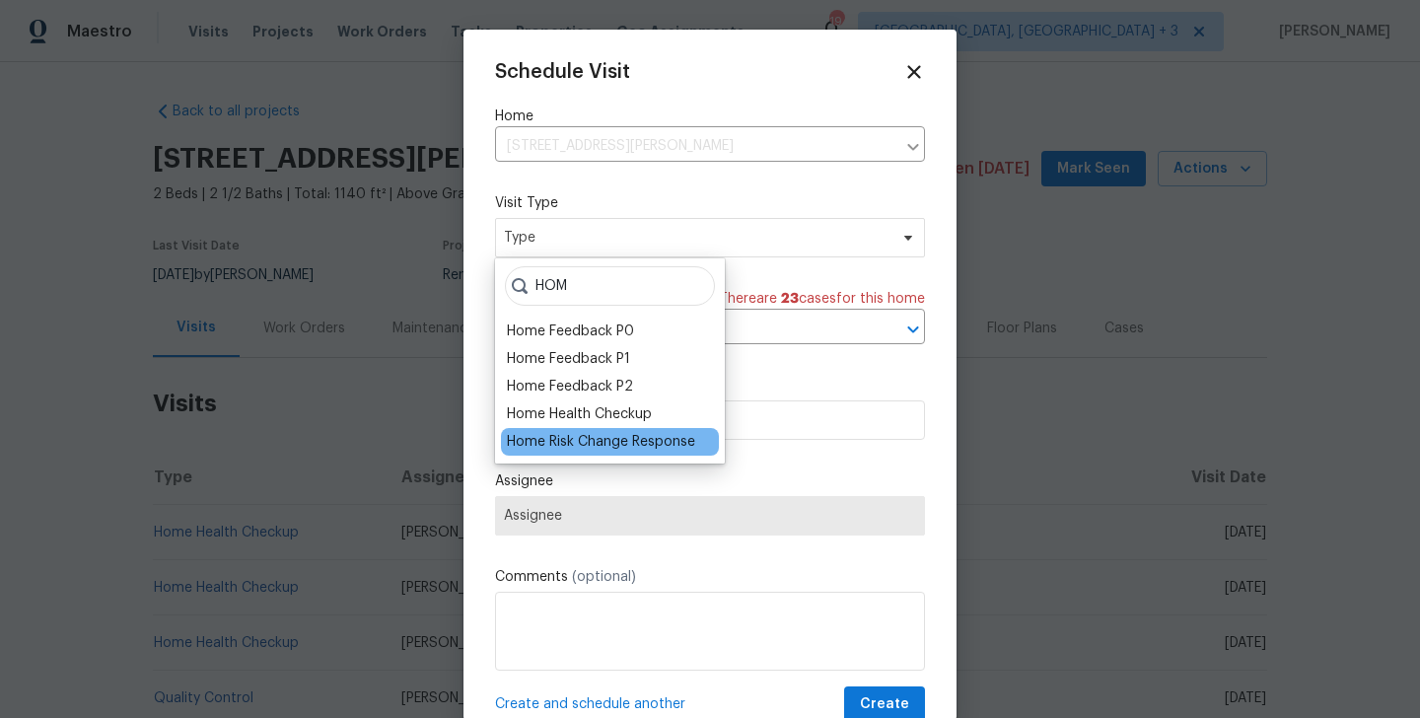
type input "HOM"
click at [550, 428] on div "Home Risk Change Response" at bounding box center [610, 442] width 218 height 28
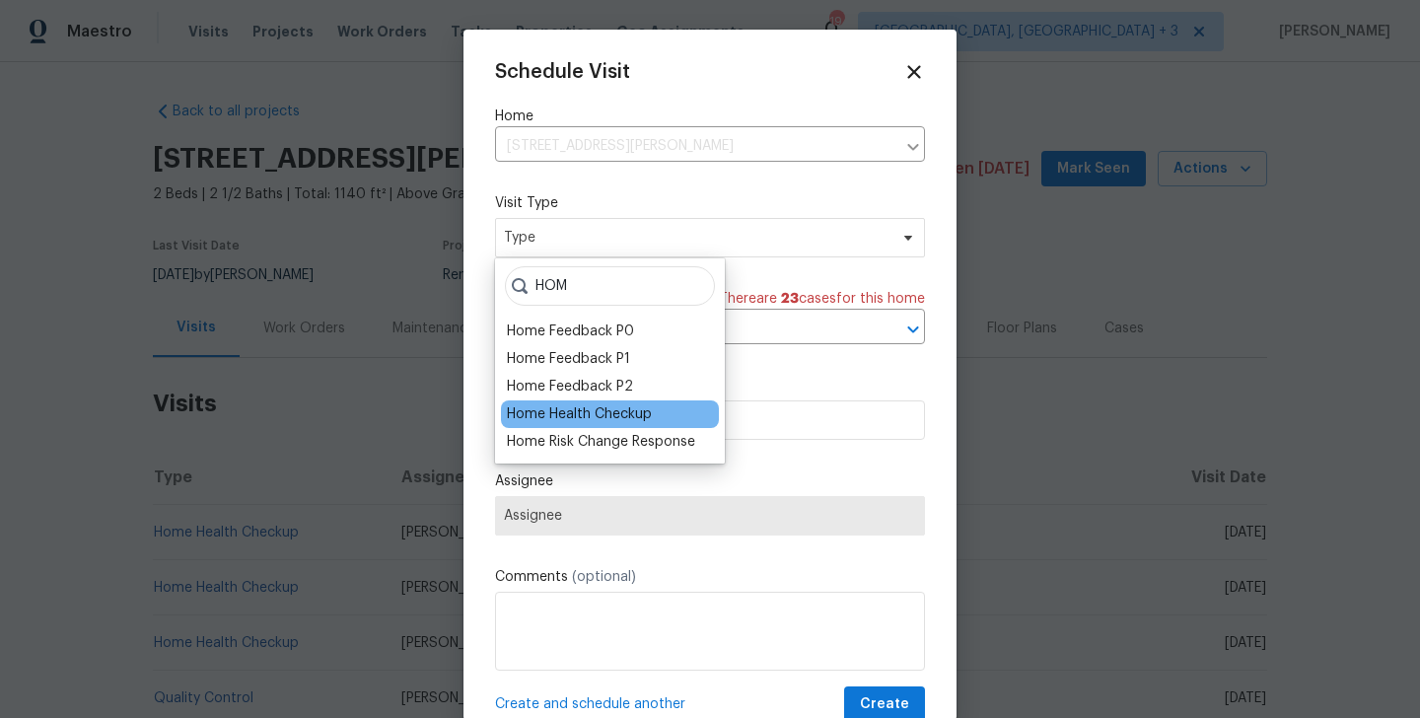
click at [560, 413] on div "Home Health Checkup" at bounding box center [579, 414] width 145 height 20
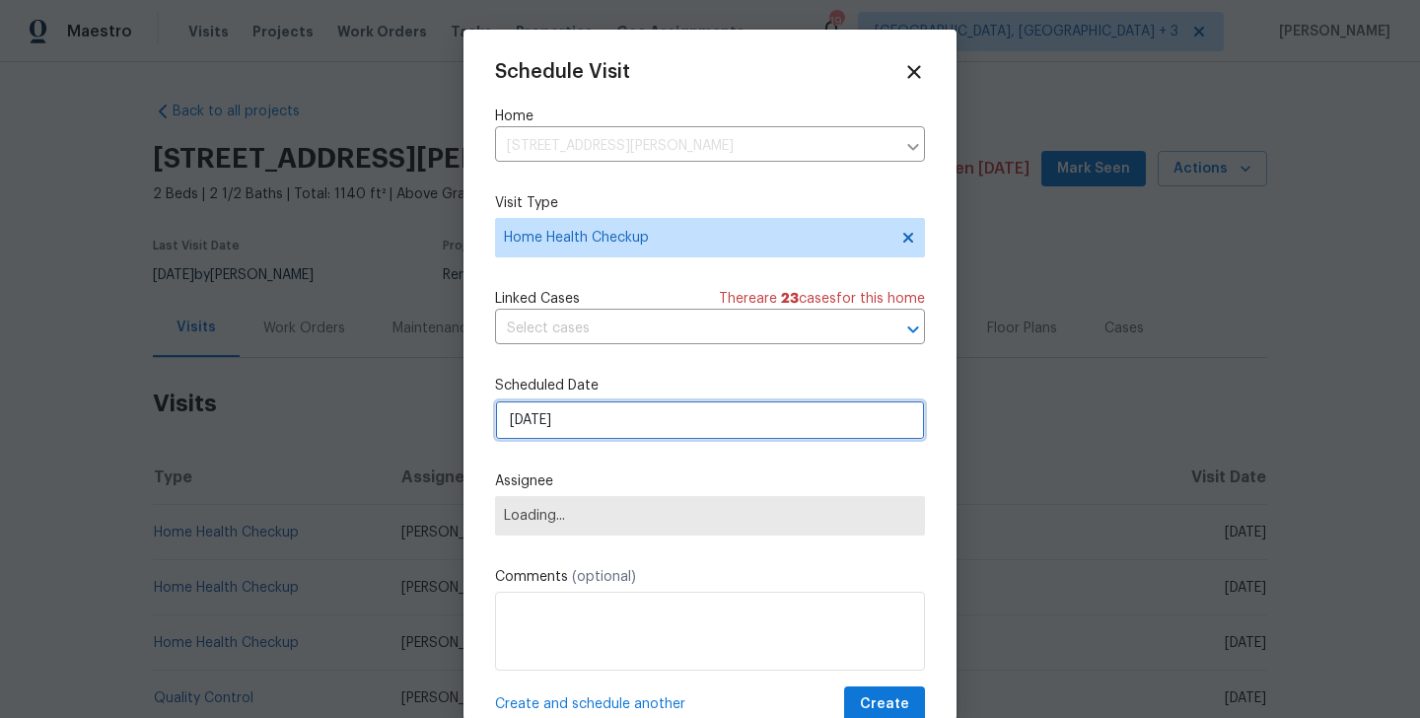
click at [558, 423] on input "[DATE]" at bounding box center [710, 419] width 430 height 39
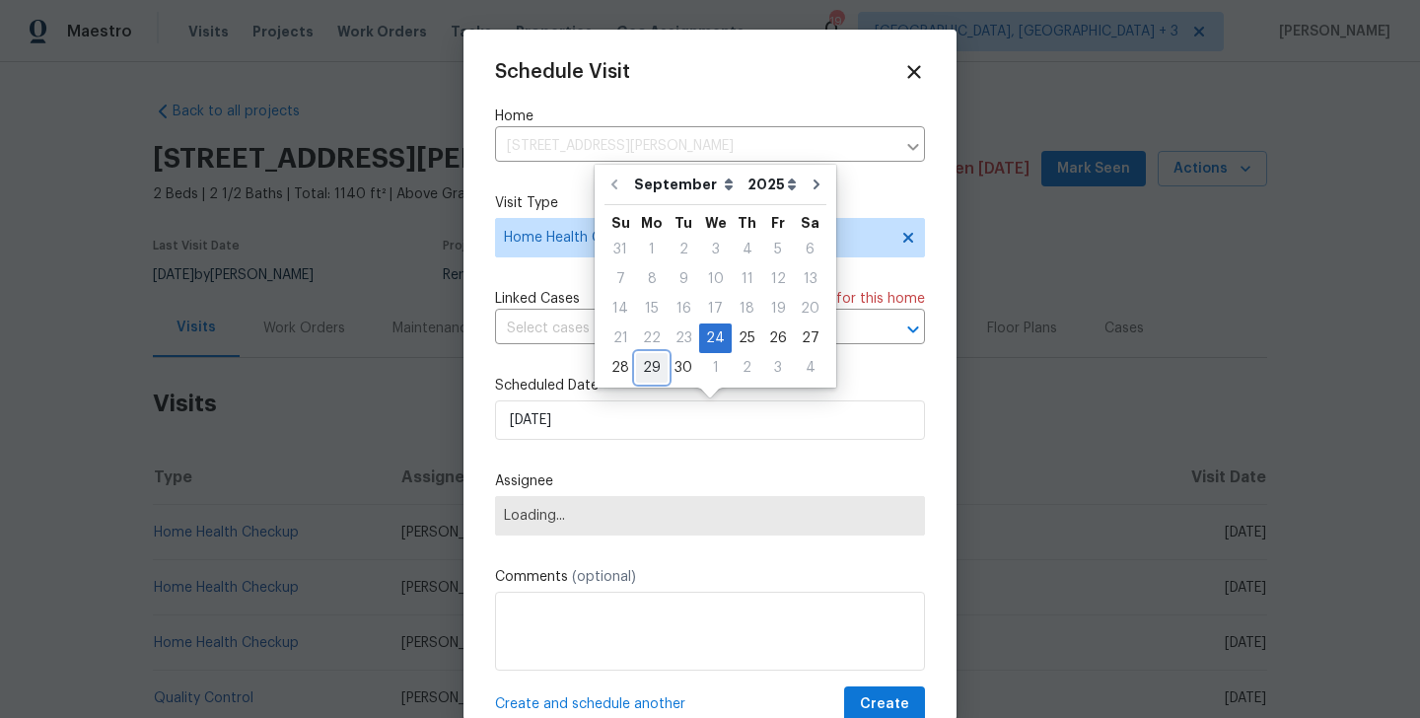
click at [649, 367] on div "29" at bounding box center [652, 368] width 32 height 28
type input "[DATE]"
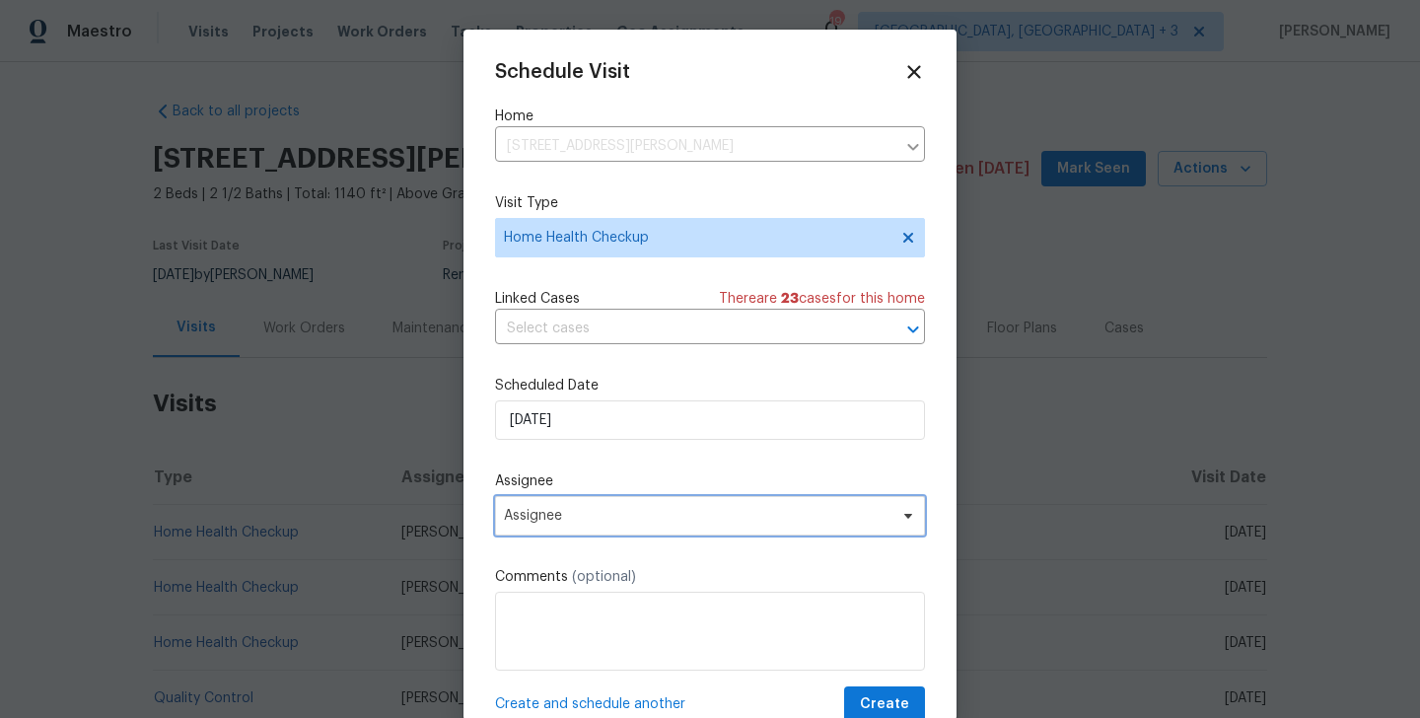
click at [617, 504] on span "Assignee" at bounding box center [710, 515] width 430 height 39
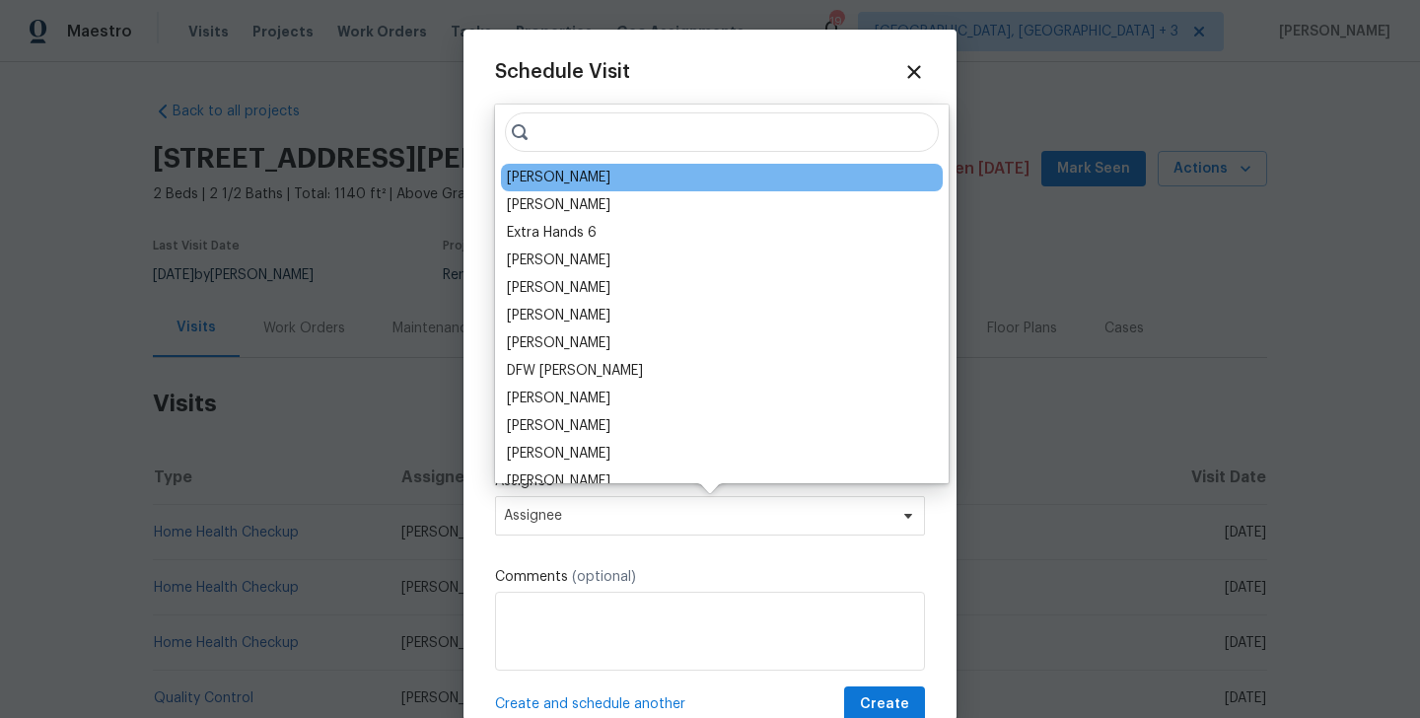
click at [604, 175] on div "Jason Bouque" at bounding box center [722, 178] width 442 height 28
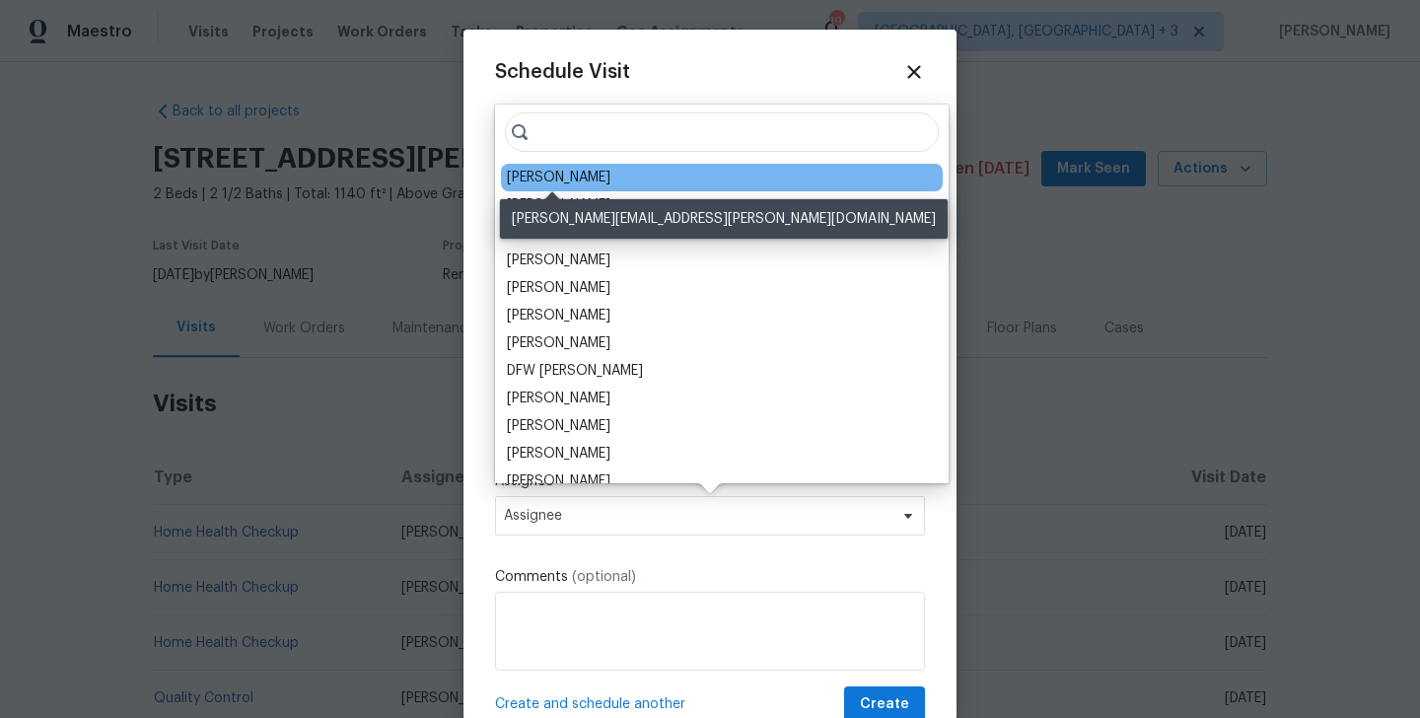
click at [578, 178] on div "Jason Bouque" at bounding box center [559, 178] width 104 height 20
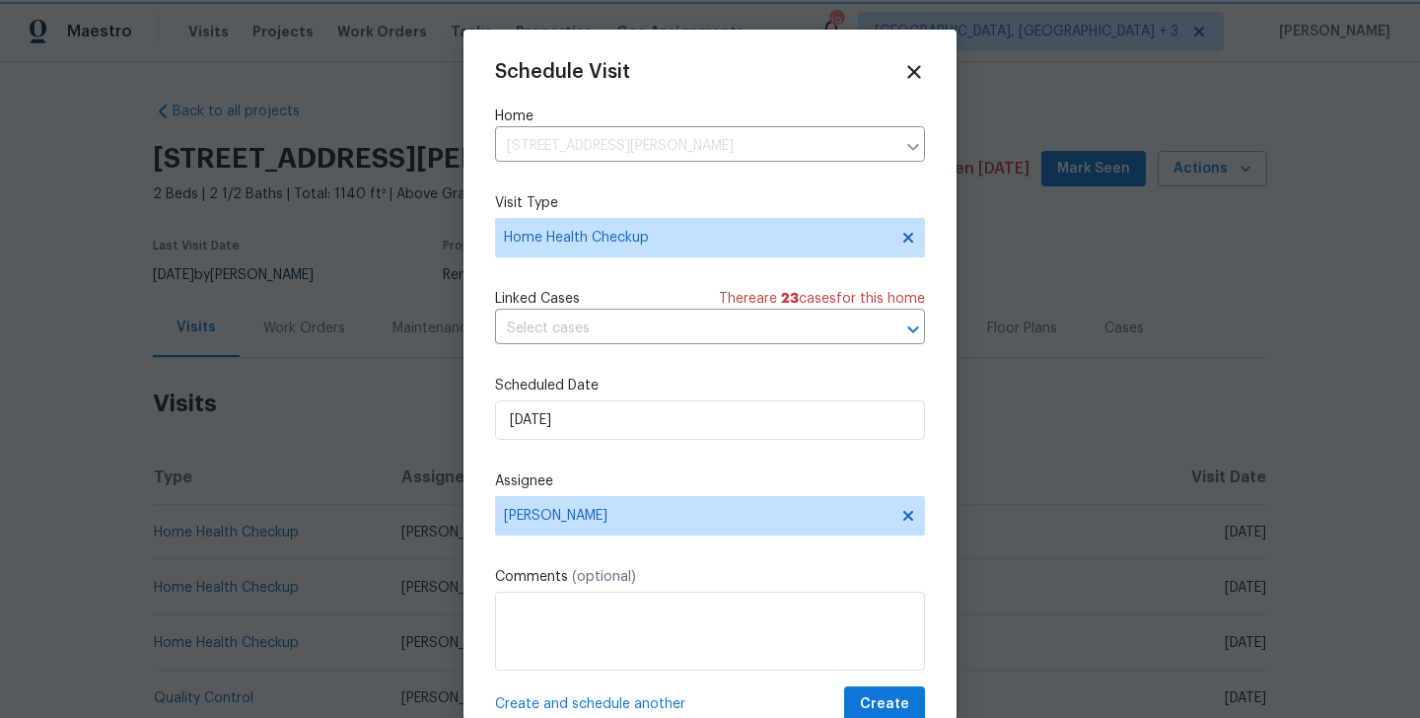
scroll to position [36, 0]
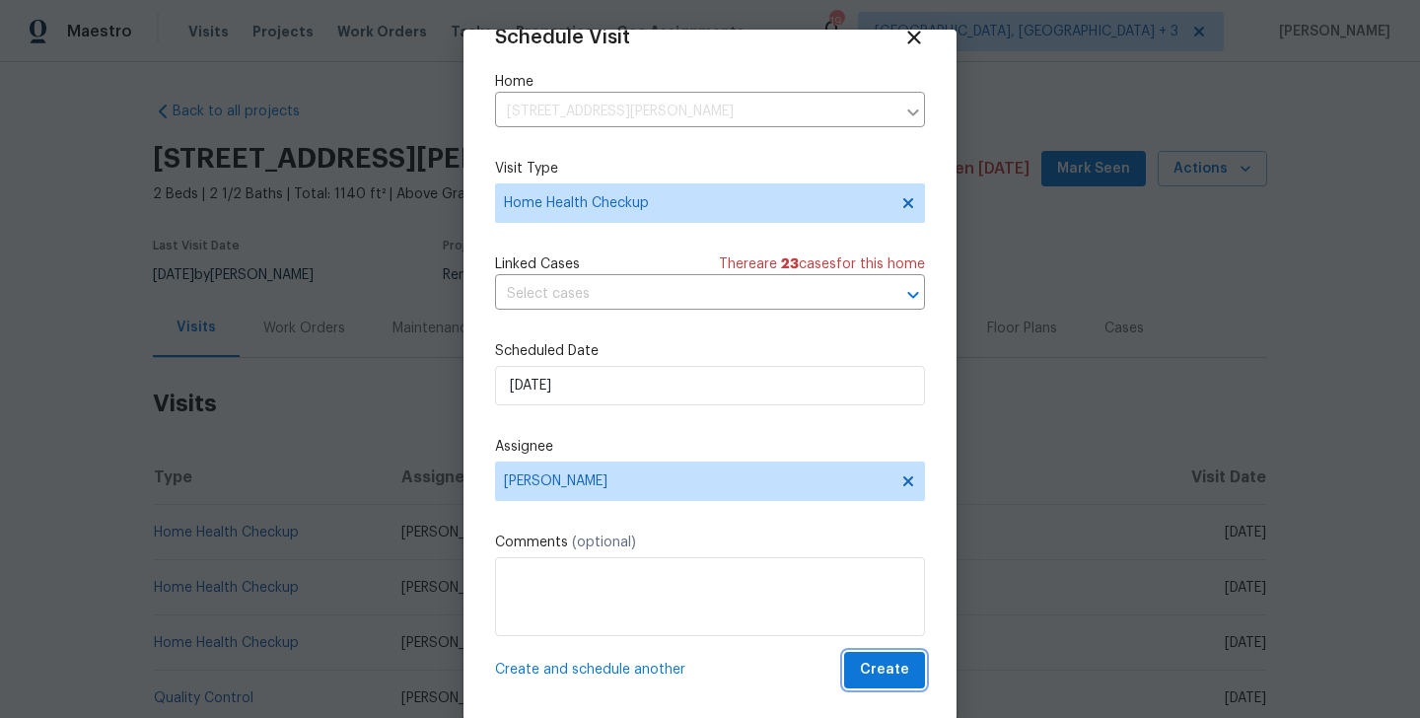
click at [874, 668] on span "Create" at bounding box center [884, 670] width 49 height 25
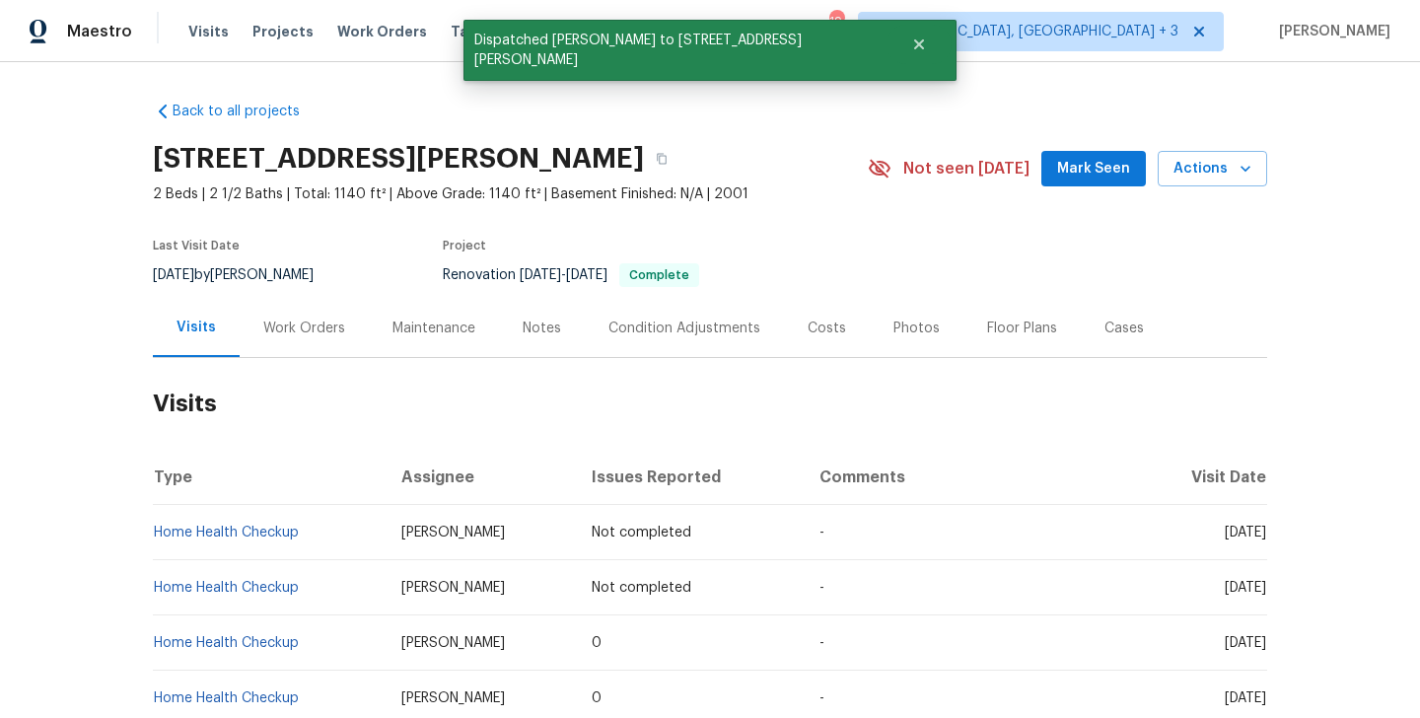
click at [339, 532] on td "Home Health Checkup" at bounding box center [269, 532] width 233 height 55
copy link "Home Health Checkup"
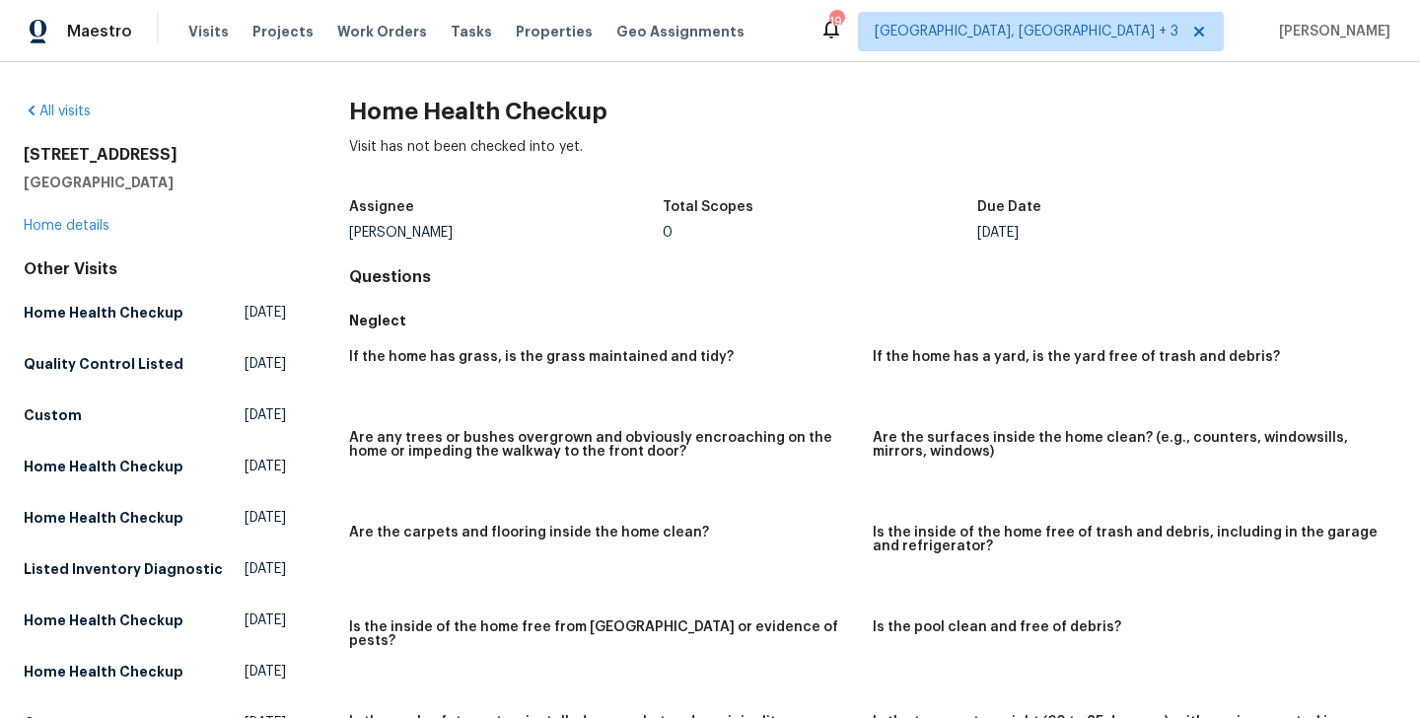
drag, startPoint x: 23, startPoint y: 157, endPoint x: 210, endPoint y: 187, distance: 189.9
click at [210, 187] on div "All visits [STREET_ADDRESS] Home details Other Visits Home Health Checkup [DATE…" at bounding box center [710, 390] width 1420 height 656
copy div "[STREET_ADDRESS]"
click at [77, 106] on link "All visits" at bounding box center [57, 112] width 67 height 14
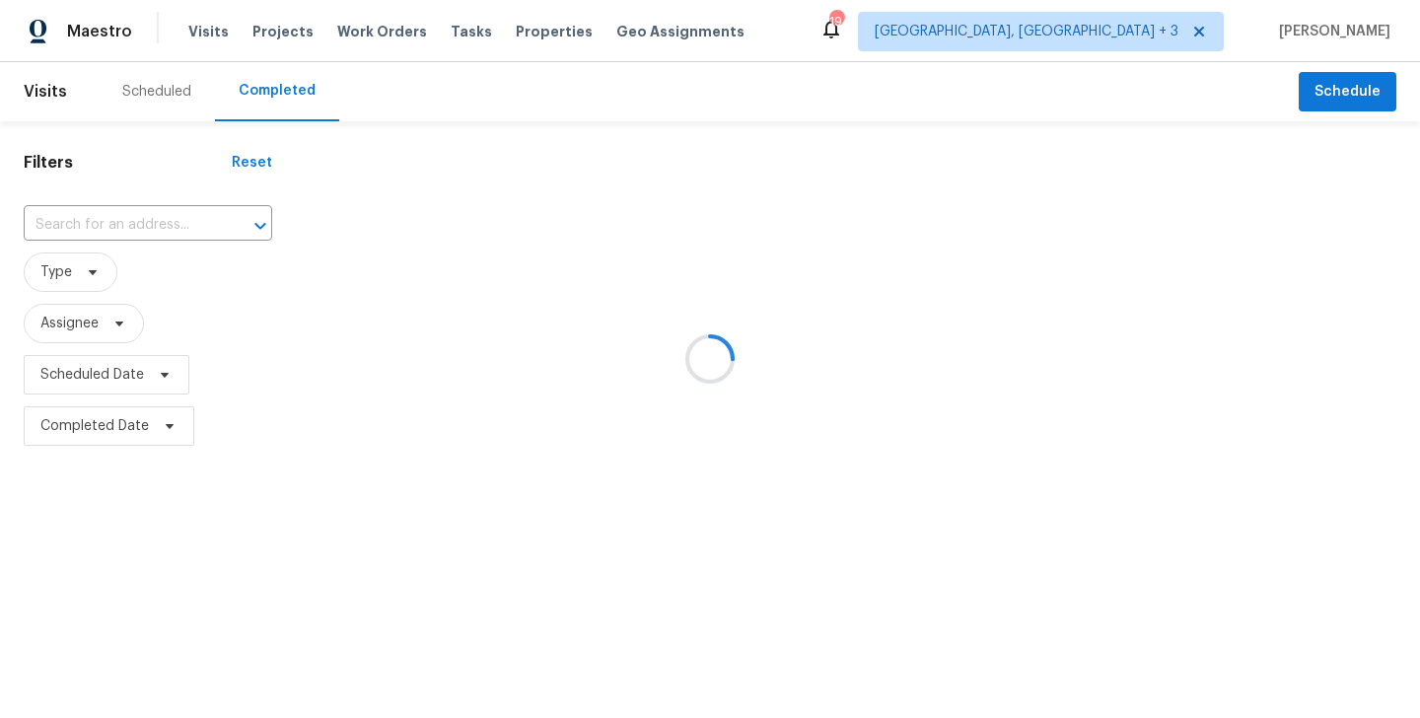
click at [131, 223] on div at bounding box center [710, 359] width 1420 height 718
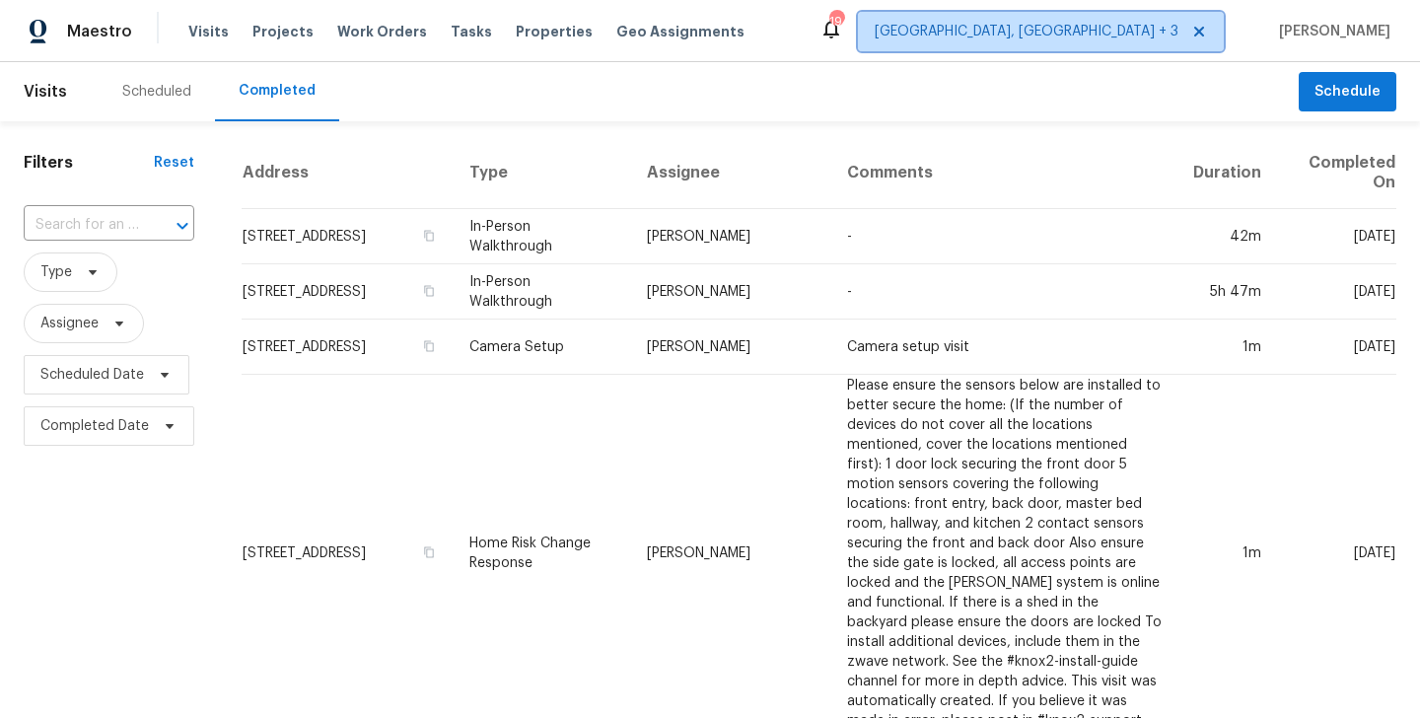
click at [1128, 28] on span "[GEOGRAPHIC_DATA], [GEOGRAPHIC_DATA] + 3" at bounding box center [1027, 32] width 304 height 20
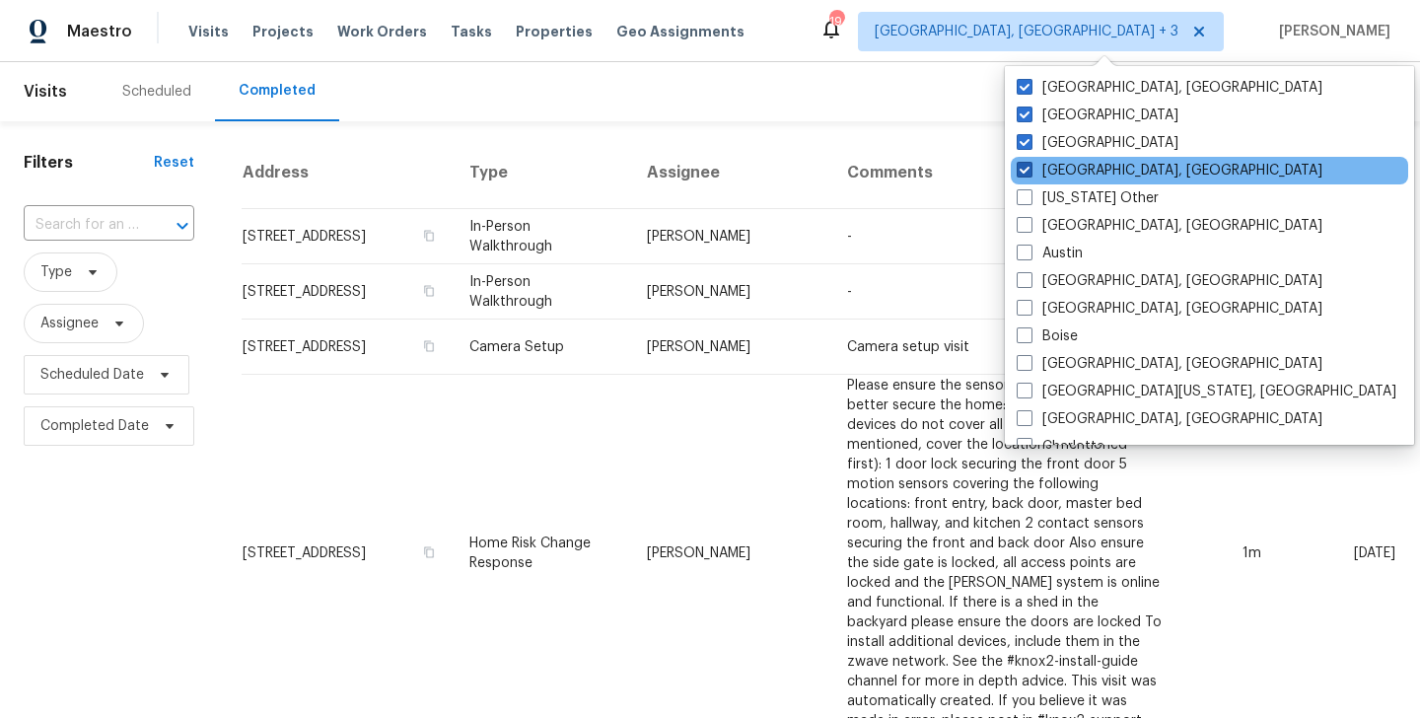
click at [1060, 167] on label "[GEOGRAPHIC_DATA], [GEOGRAPHIC_DATA]" at bounding box center [1170, 171] width 306 height 20
click at [1030, 167] on input "[GEOGRAPHIC_DATA], [GEOGRAPHIC_DATA]" at bounding box center [1023, 167] width 13 height 13
checkbox input "false"
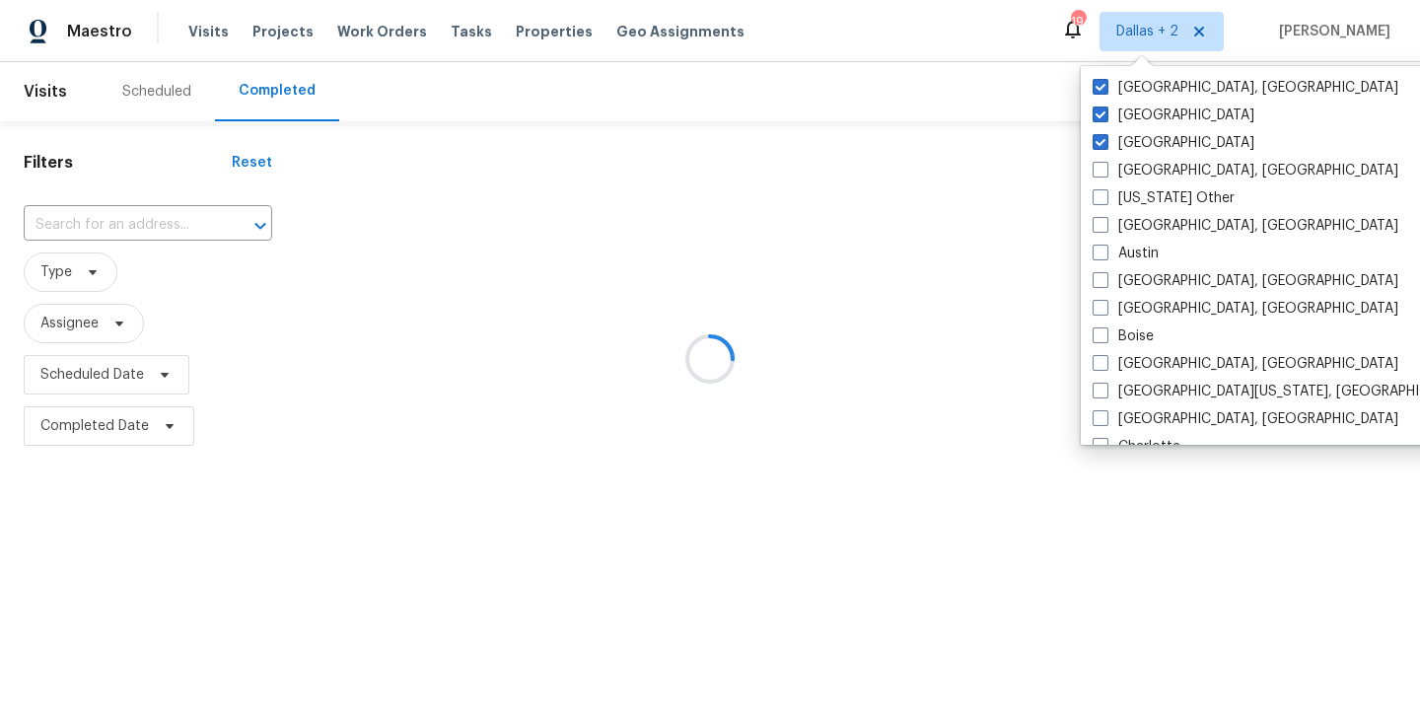
click at [148, 221] on div at bounding box center [710, 359] width 1420 height 718
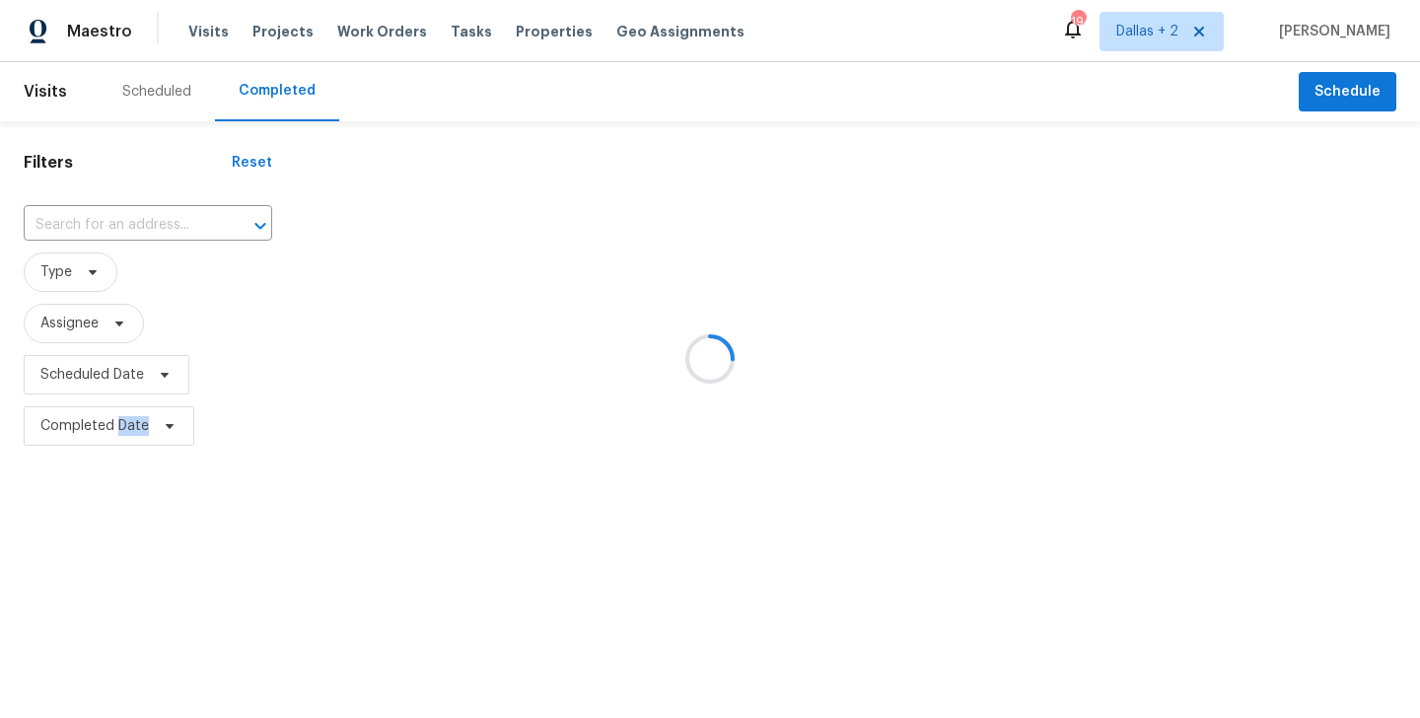
click at [148, 221] on div at bounding box center [710, 359] width 1420 height 718
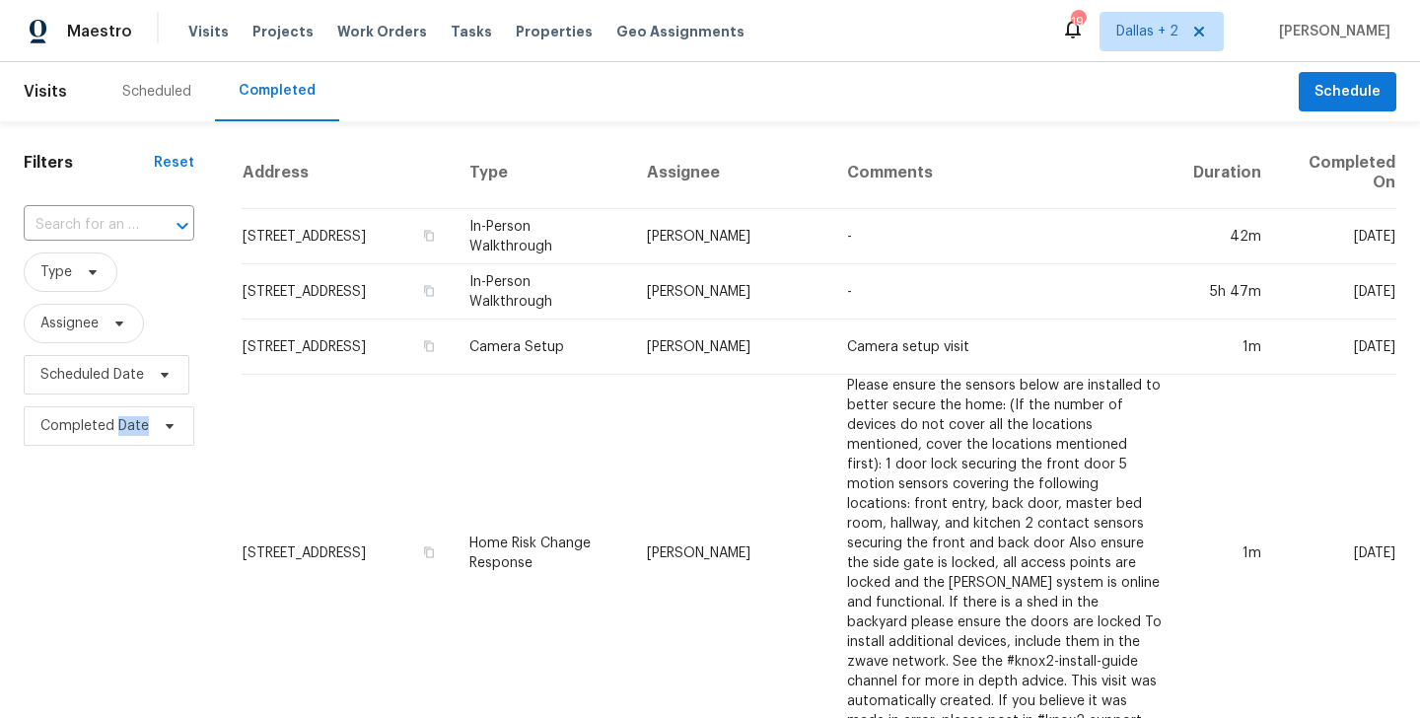
click at [148, 221] on div at bounding box center [168, 226] width 51 height 28
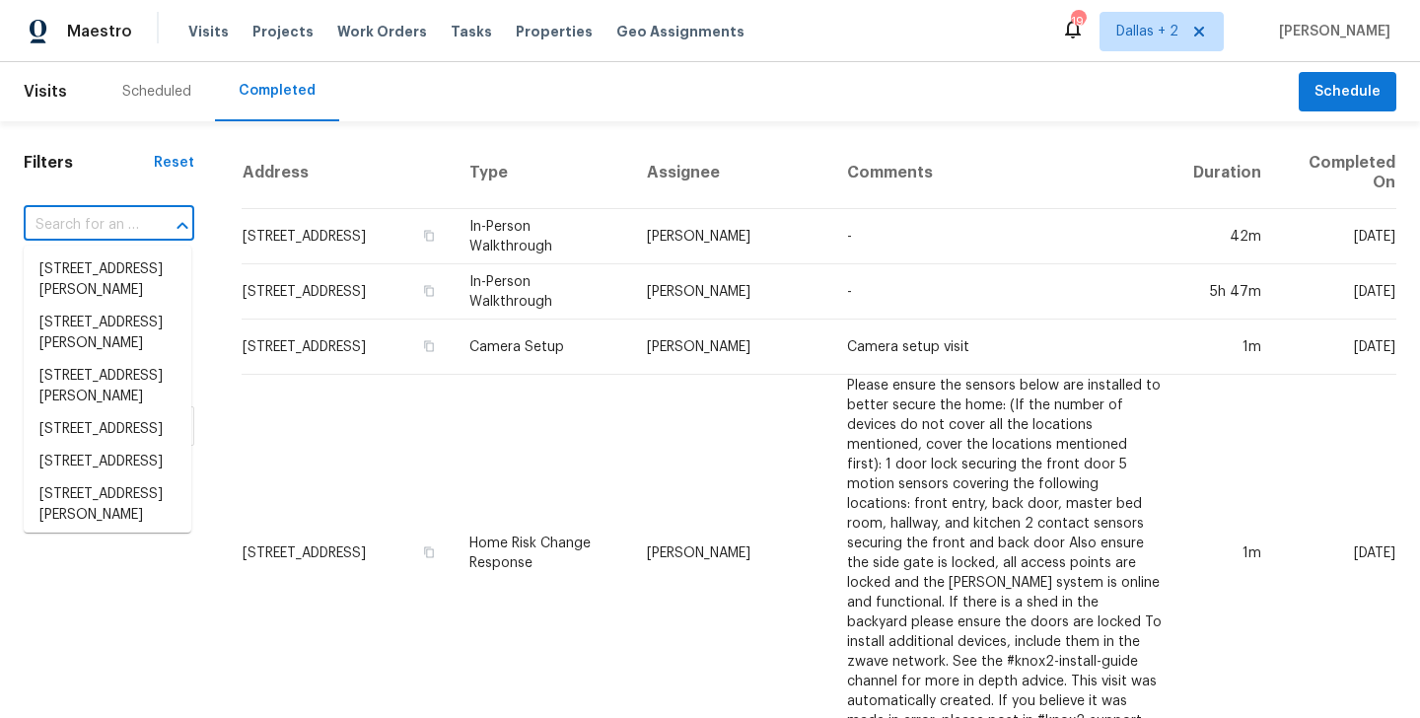
paste input "[STREET_ADDRESS]"
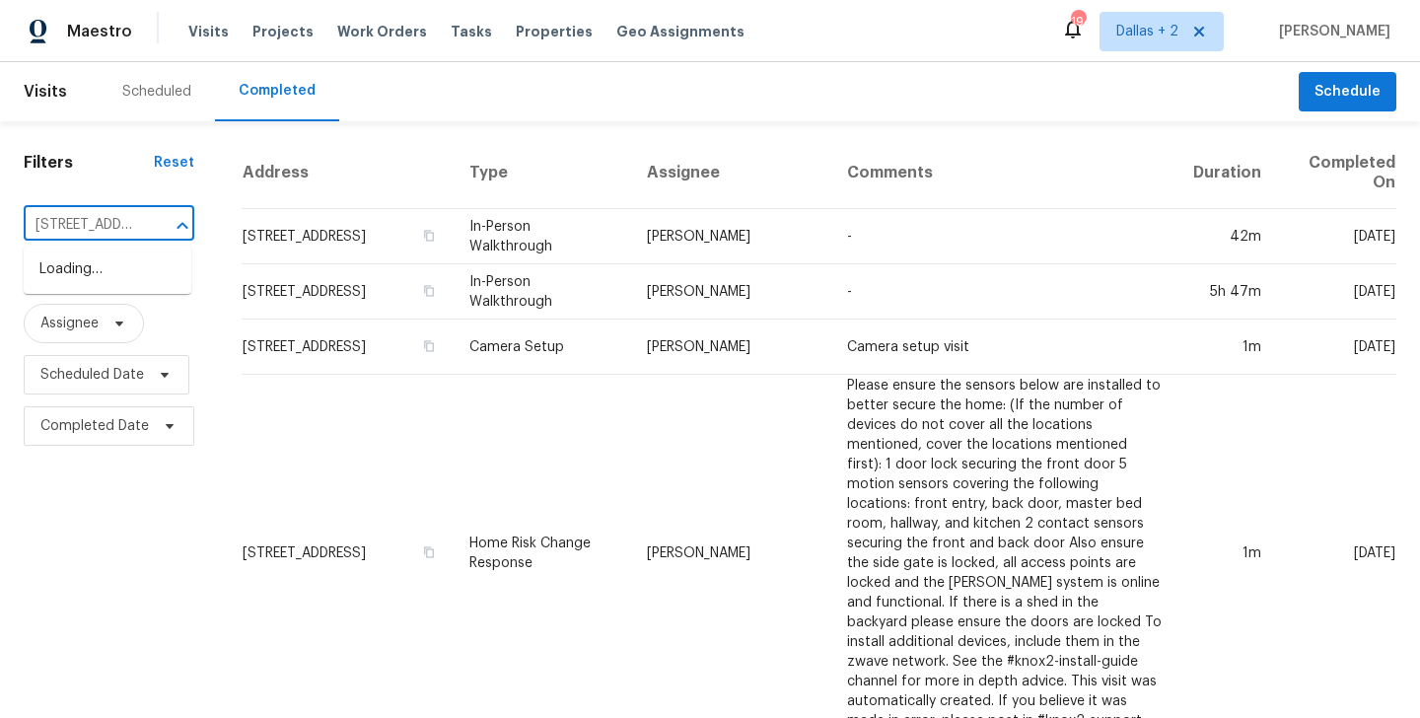
type input "[STREET_ADDRESS]"
click at [102, 286] on li "[STREET_ADDRESS]" at bounding box center [108, 270] width 168 height 33
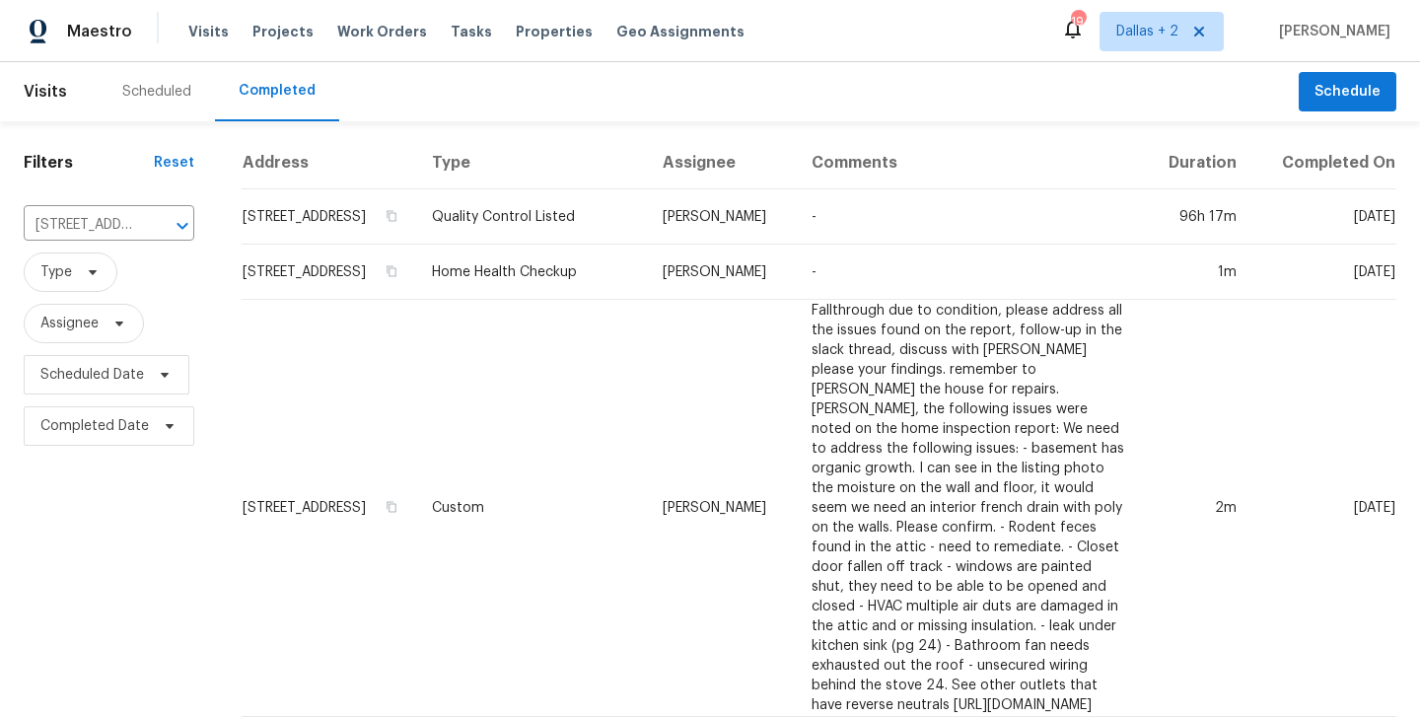
click at [155, 97] on div "Scheduled" at bounding box center [156, 92] width 69 height 20
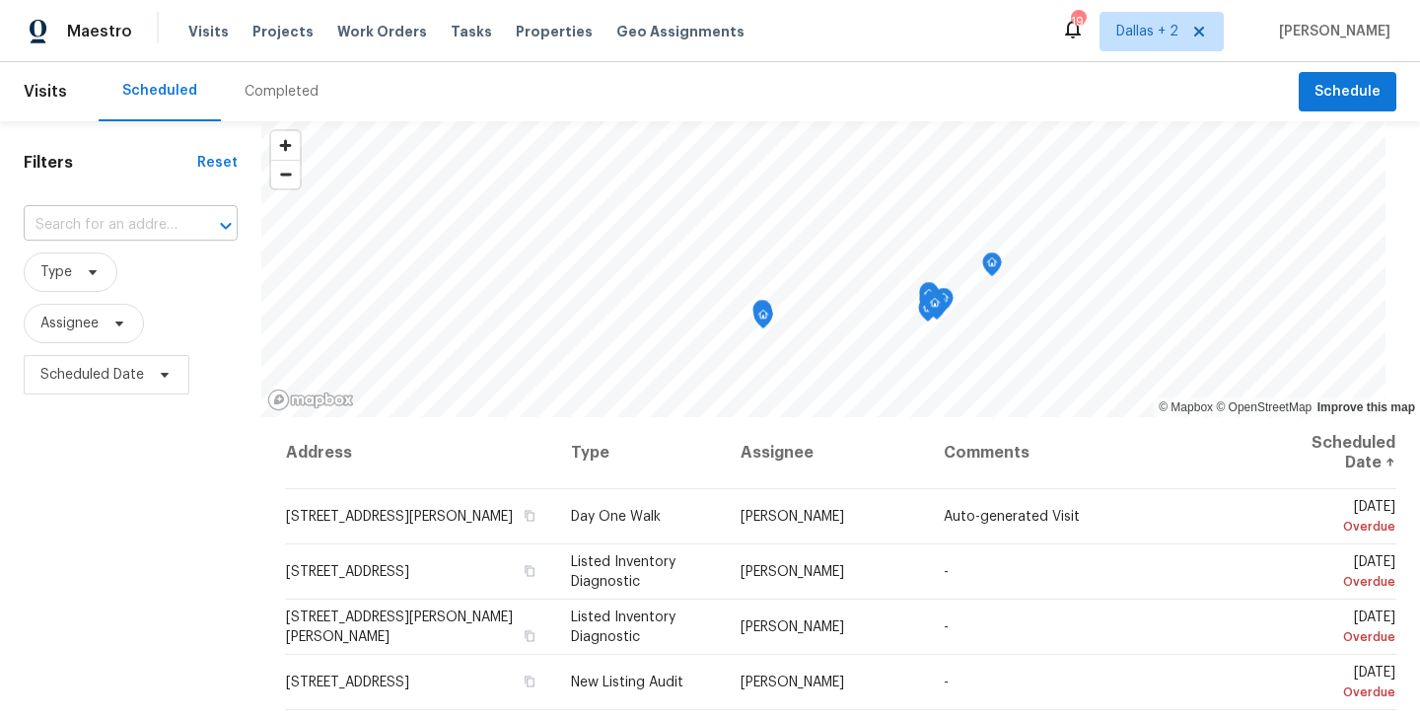
click at [190, 223] on div "​" at bounding box center [131, 225] width 214 height 31
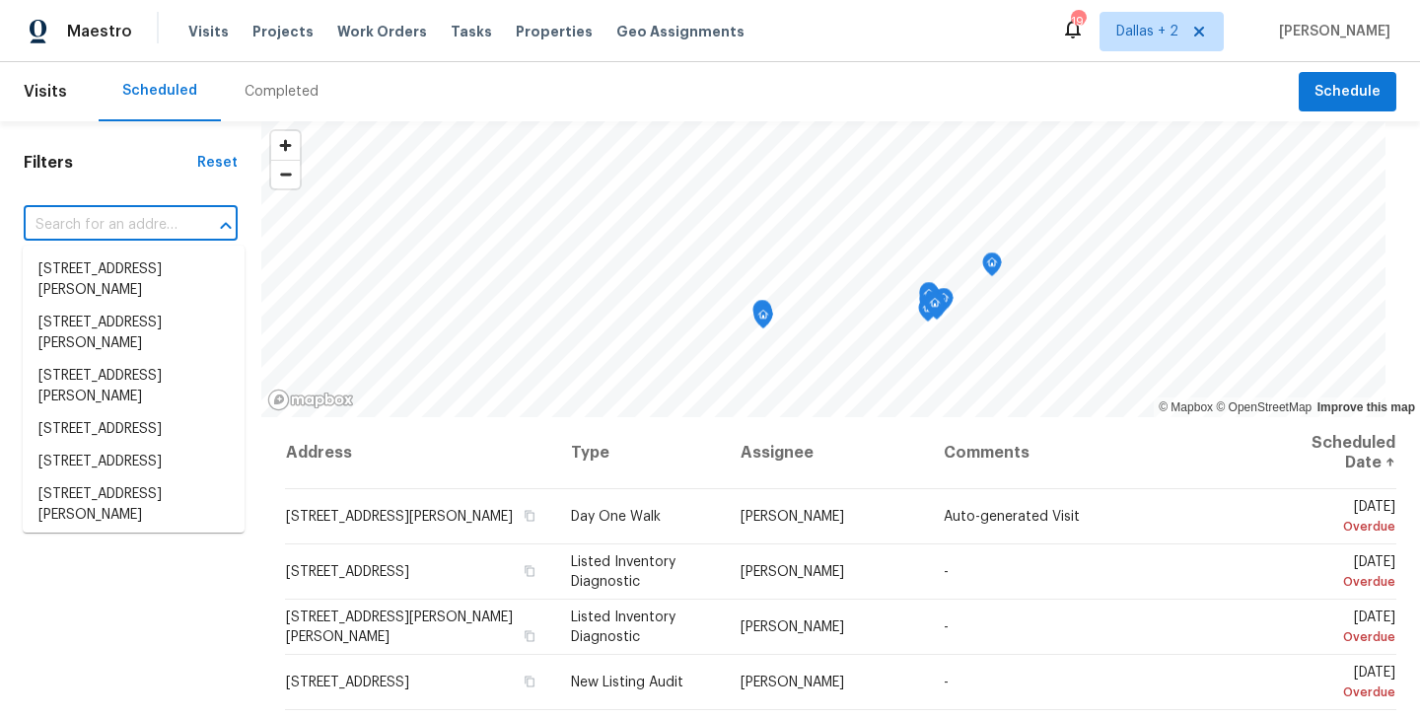
paste input "3686 Sweetbriar Cir Lithia Springs, GA 30122"
type input "3686 Sweetbriar Cir Lithia Springs, GA 30122"
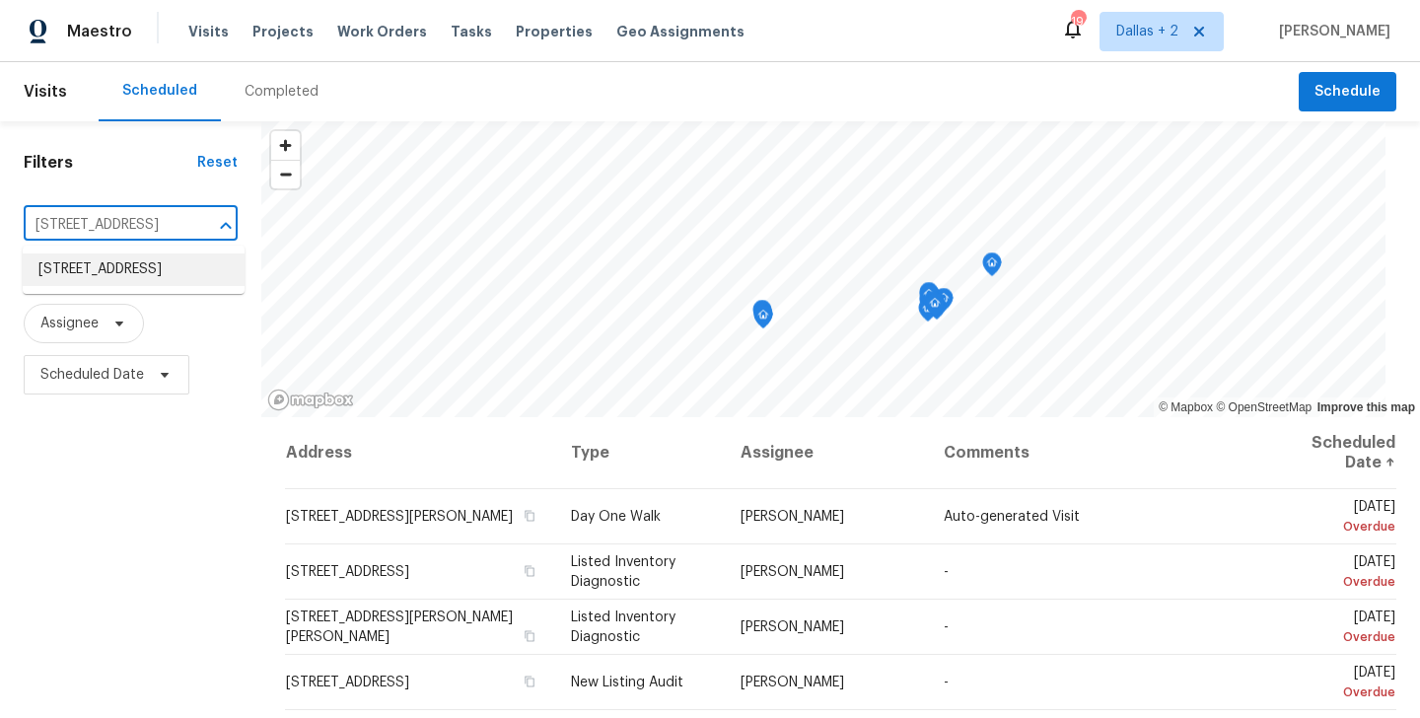
click at [151, 266] on li "3686 Sweetbriar Cir, Lithia Springs, GA 30122" at bounding box center [134, 270] width 222 height 33
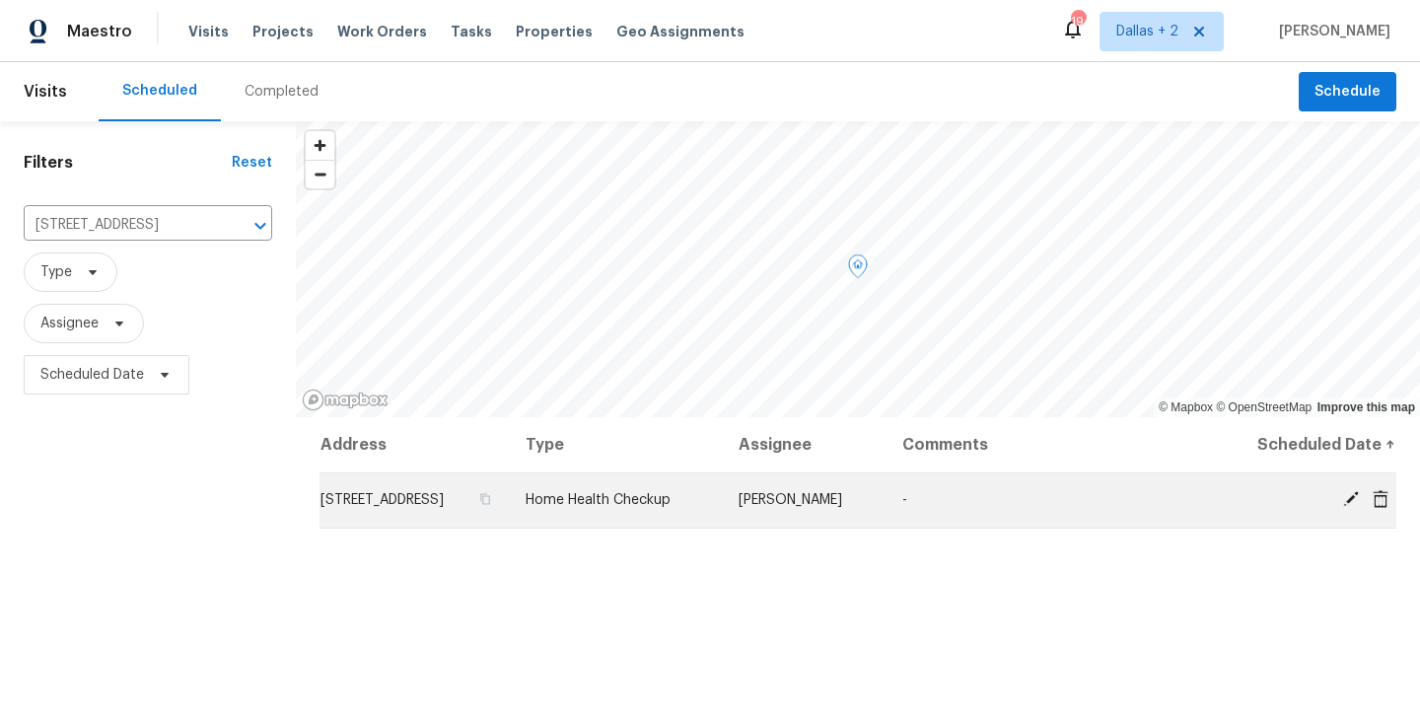
click at [1344, 508] on icon at bounding box center [1352, 499] width 18 height 18
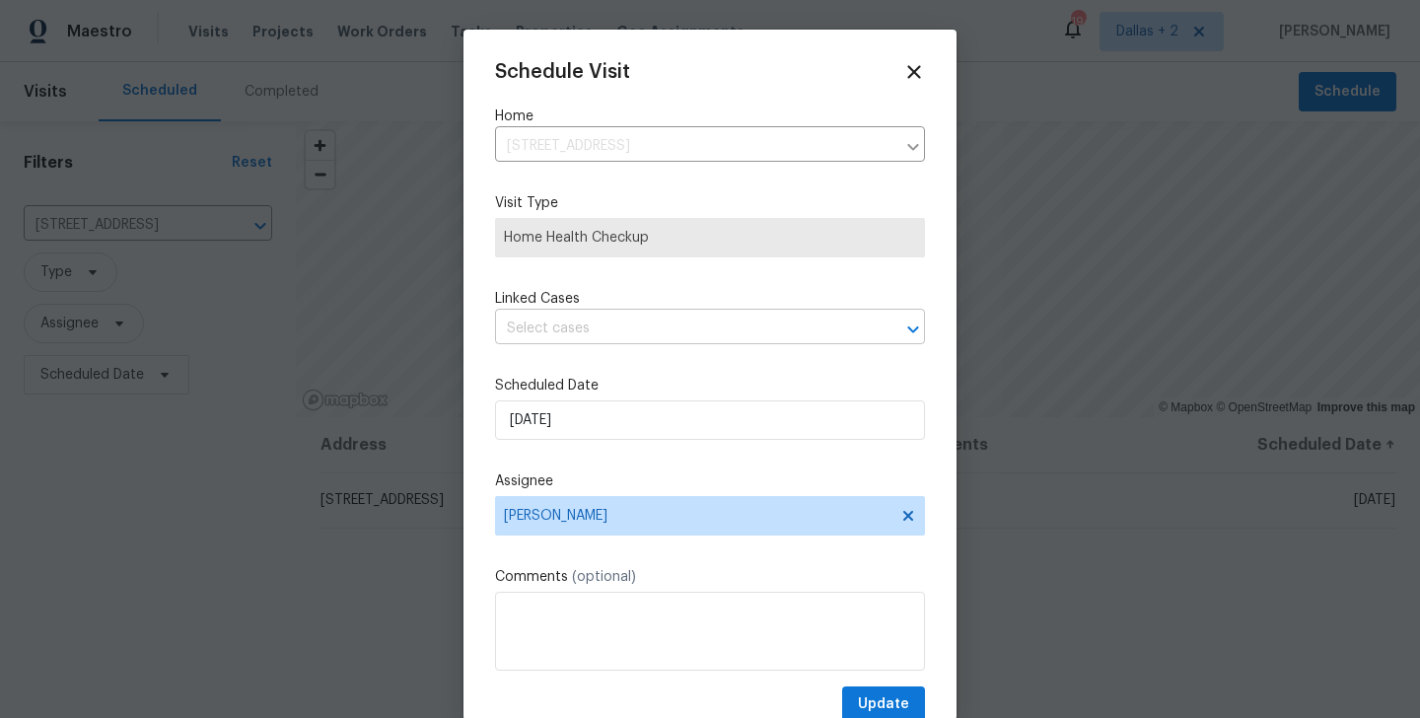
click at [585, 325] on input "text" at bounding box center [682, 329] width 375 height 31
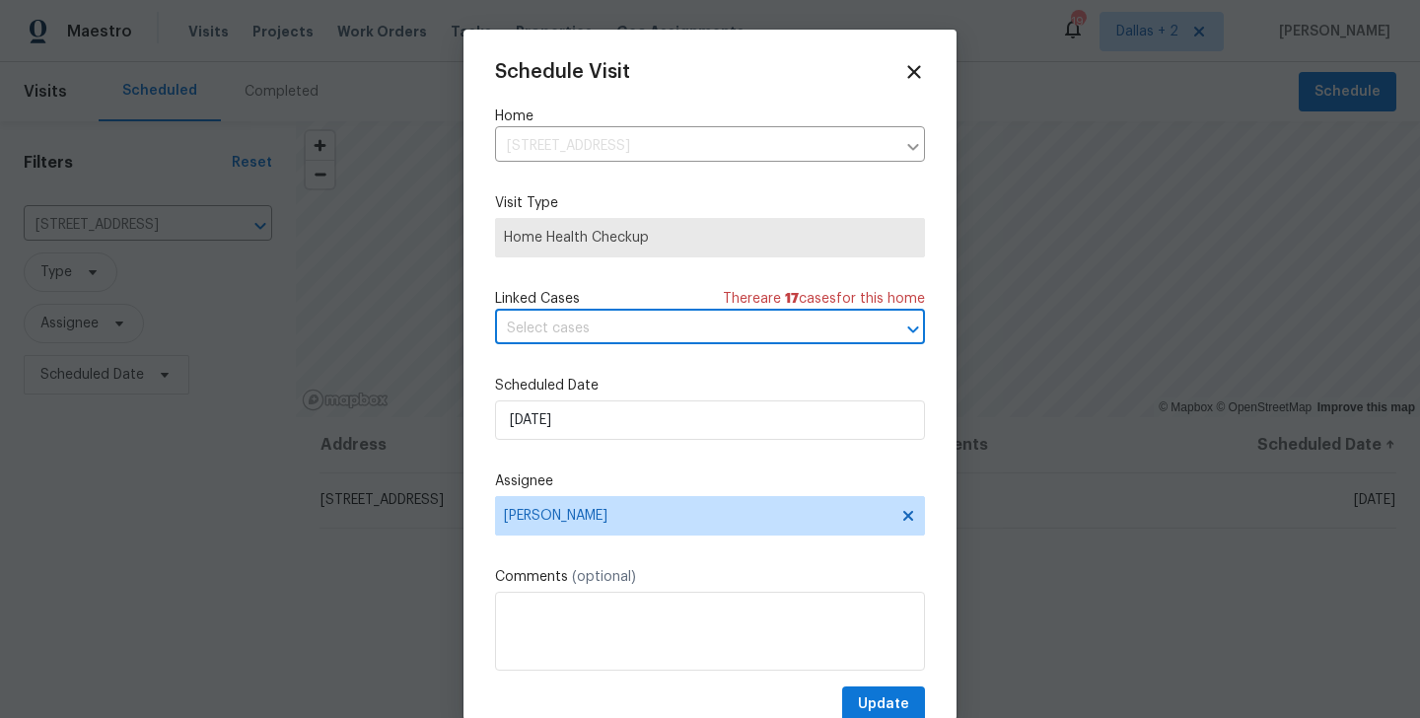
click at [562, 327] on input "text" at bounding box center [682, 329] width 375 height 31
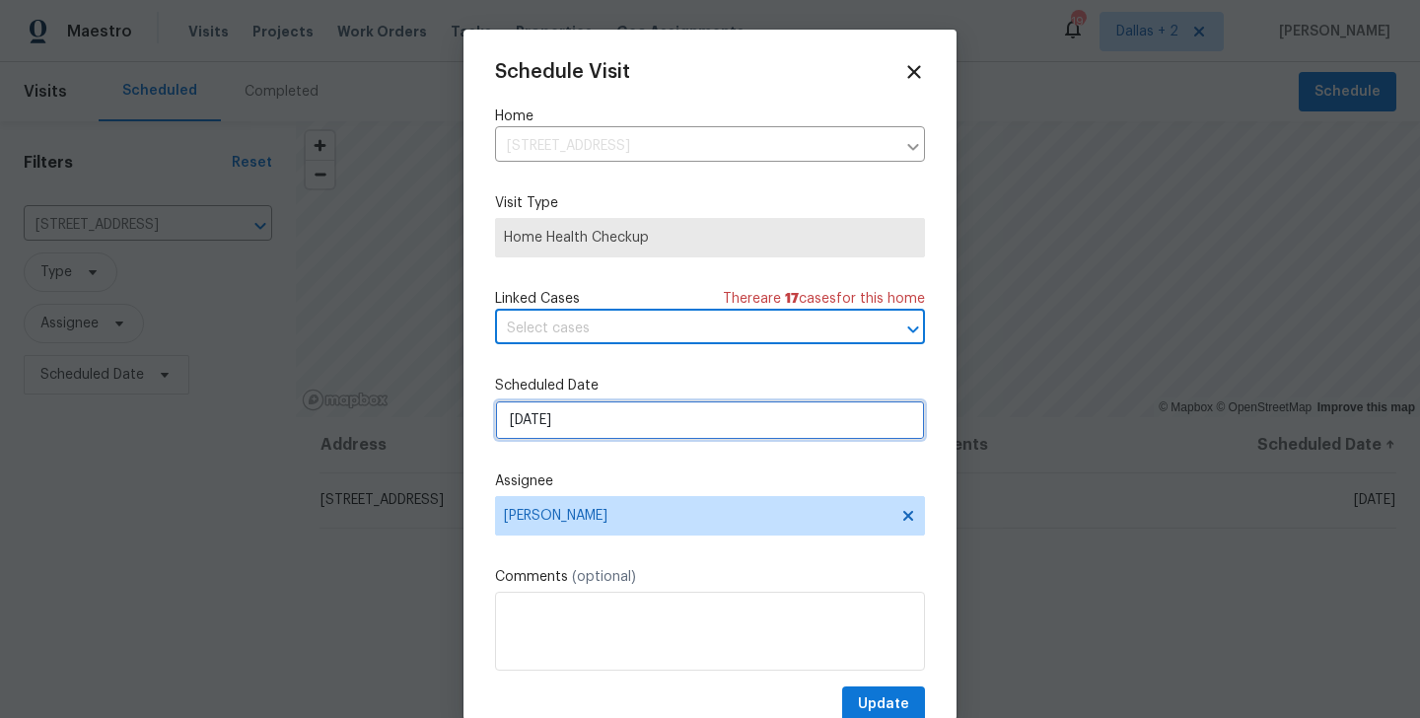
click at [567, 414] on input "[DATE]" at bounding box center [710, 419] width 430 height 39
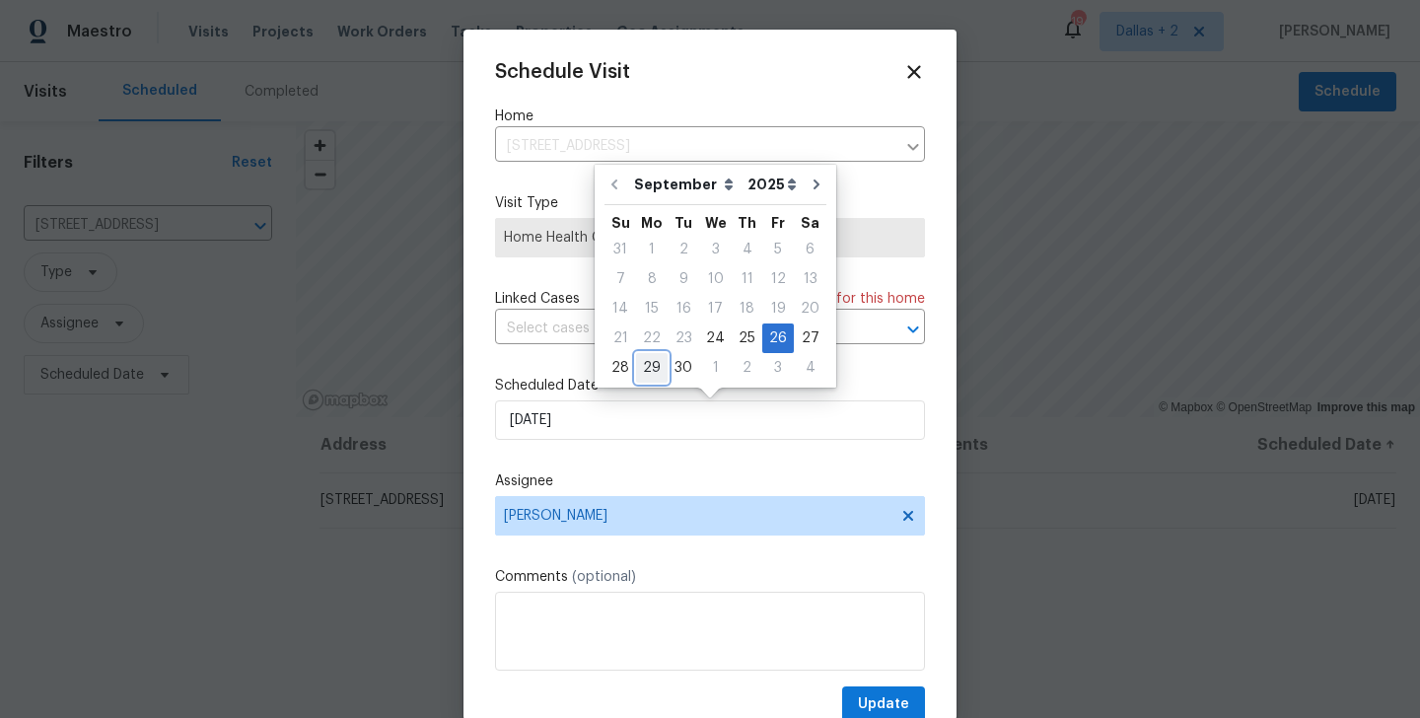
click at [649, 366] on div "29" at bounding box center [652, 368] width 32 height 28
type input "[DATE]"
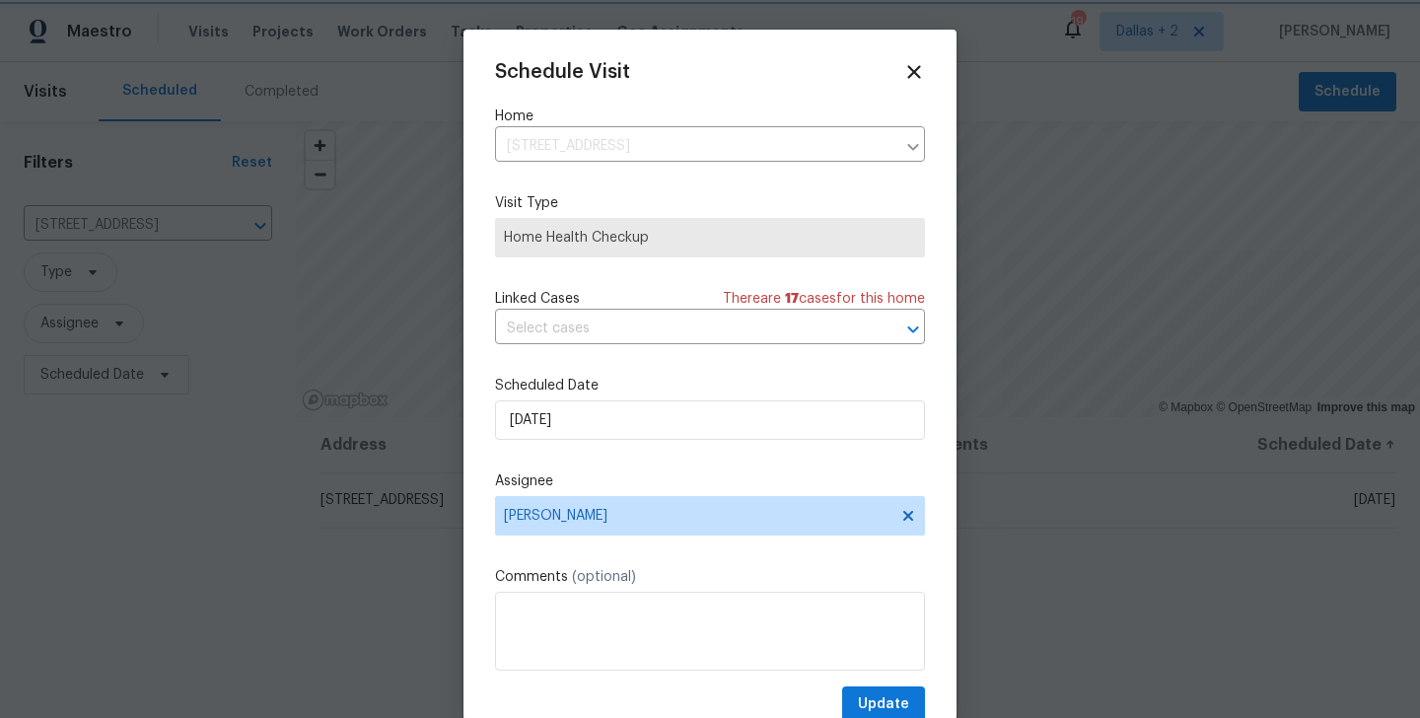
scroll to position [36, 0]
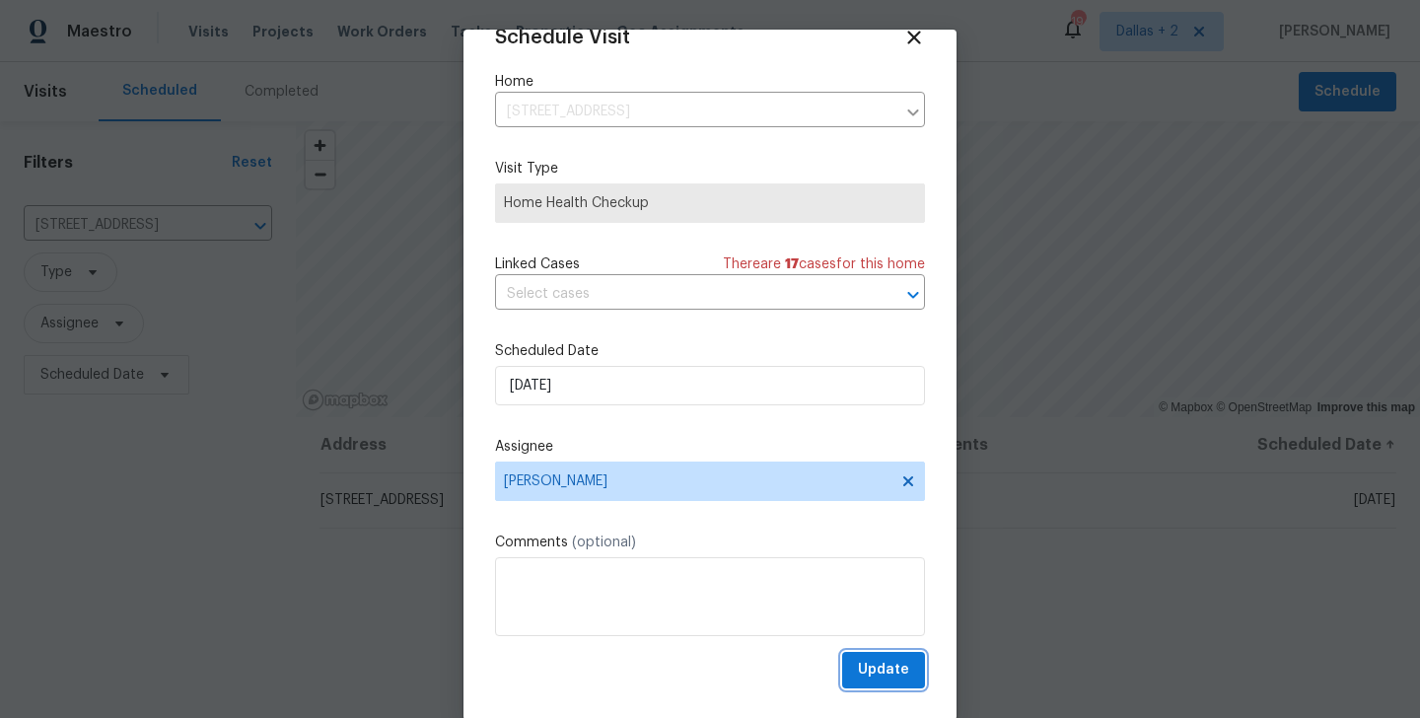
click at [894, 670] on span "Update" at bounding box center [883, 670] width 51 height 25
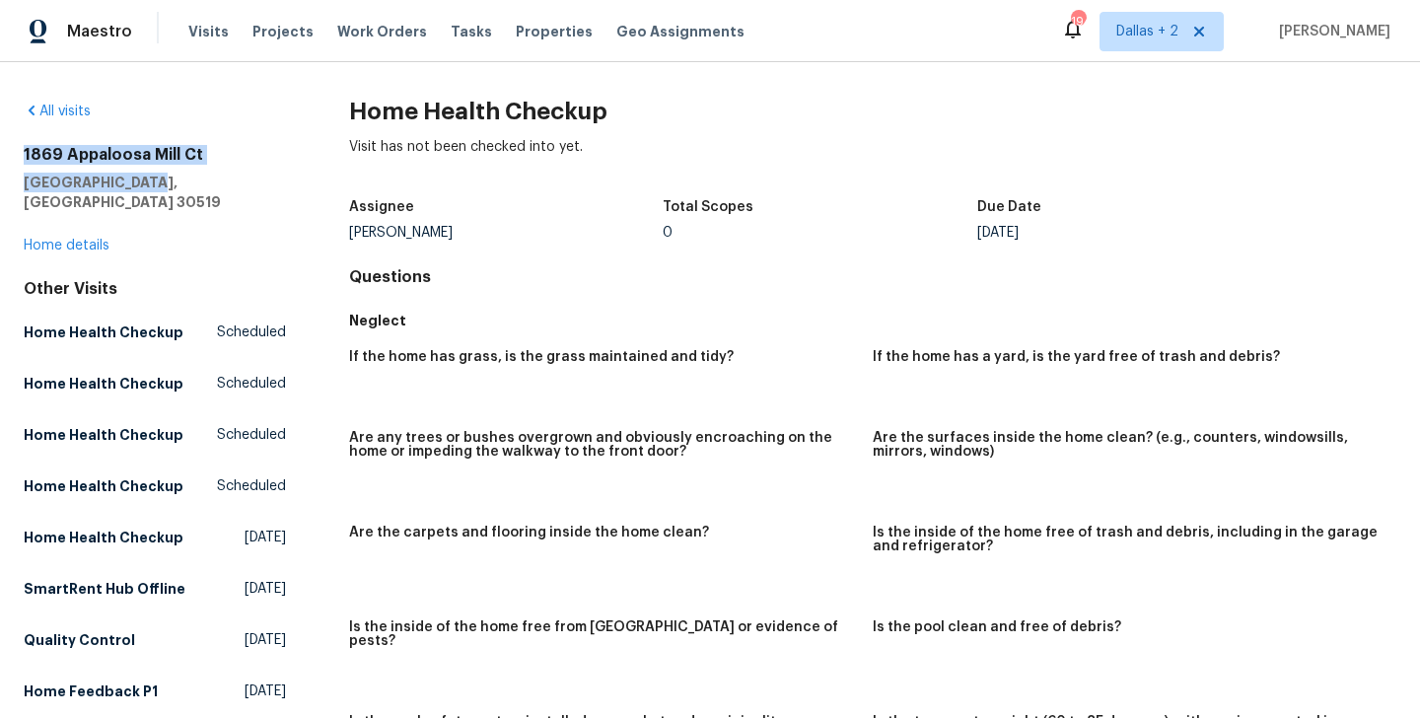
drag, startPoint x: 146, startPoint y: 183, endPoint x: 30, endPoint y: 139, distance: 124.6
click at [30, 139] on div "All visits 1869 Appaloosa Mill Ct Buford, GA 30519 Home details Other Visits Ho…" at bounding box center [155, 611] width 262 height 1018
copy div "1869 Appaloosa Mill Ct Buford, GA 30519"
click at [62, 110] on link "All visits" at bounding box center [57, 112] width 67 height 14
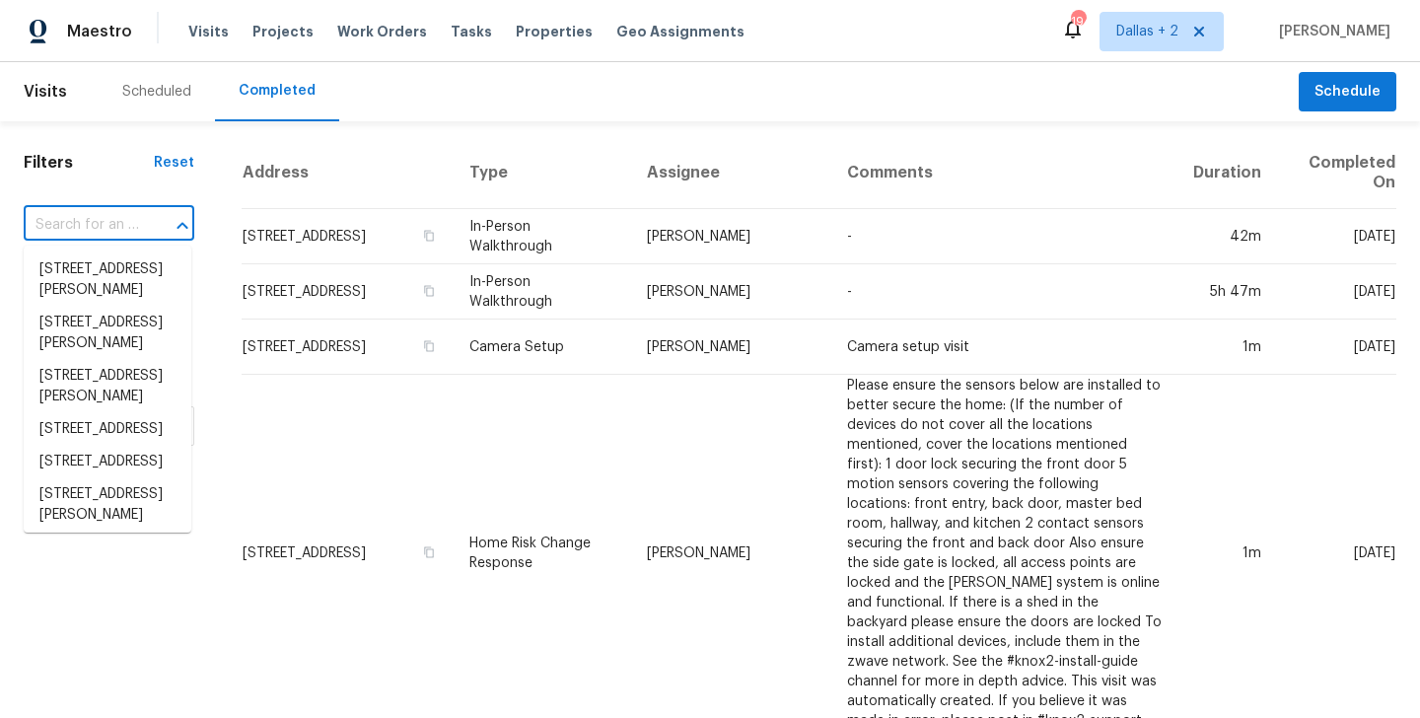
click at [84, 222] on input "text" at bounding box center [81, 225] width 115 height 31
paste input "1869 Appaloosa Mill Ct Buford, GA 30519"
type input "1869 Appaloosa Mill Ct Buford, GA 30519"
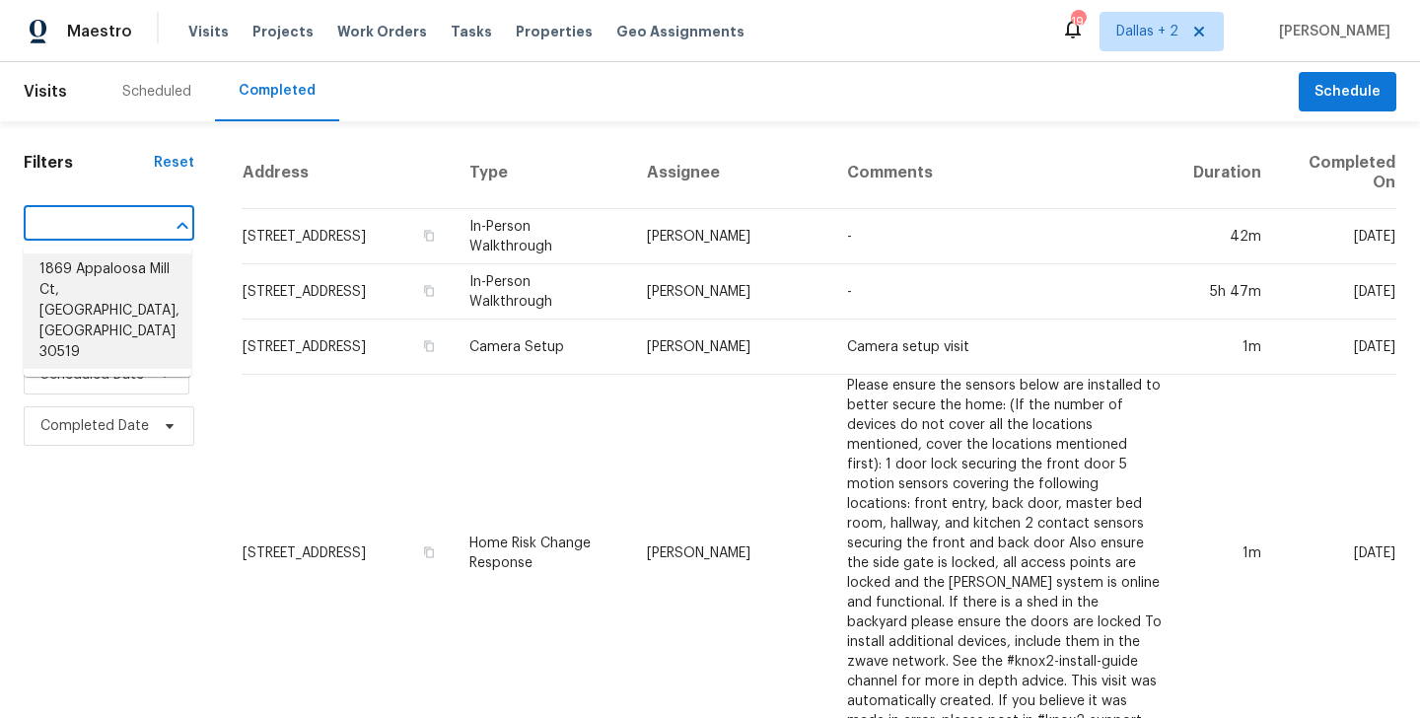
click at [93, 303] on li "1869 Appaloosa Mill Ct, Buford, GA 30519" at bounding box center [108, 311] width 168 height 115
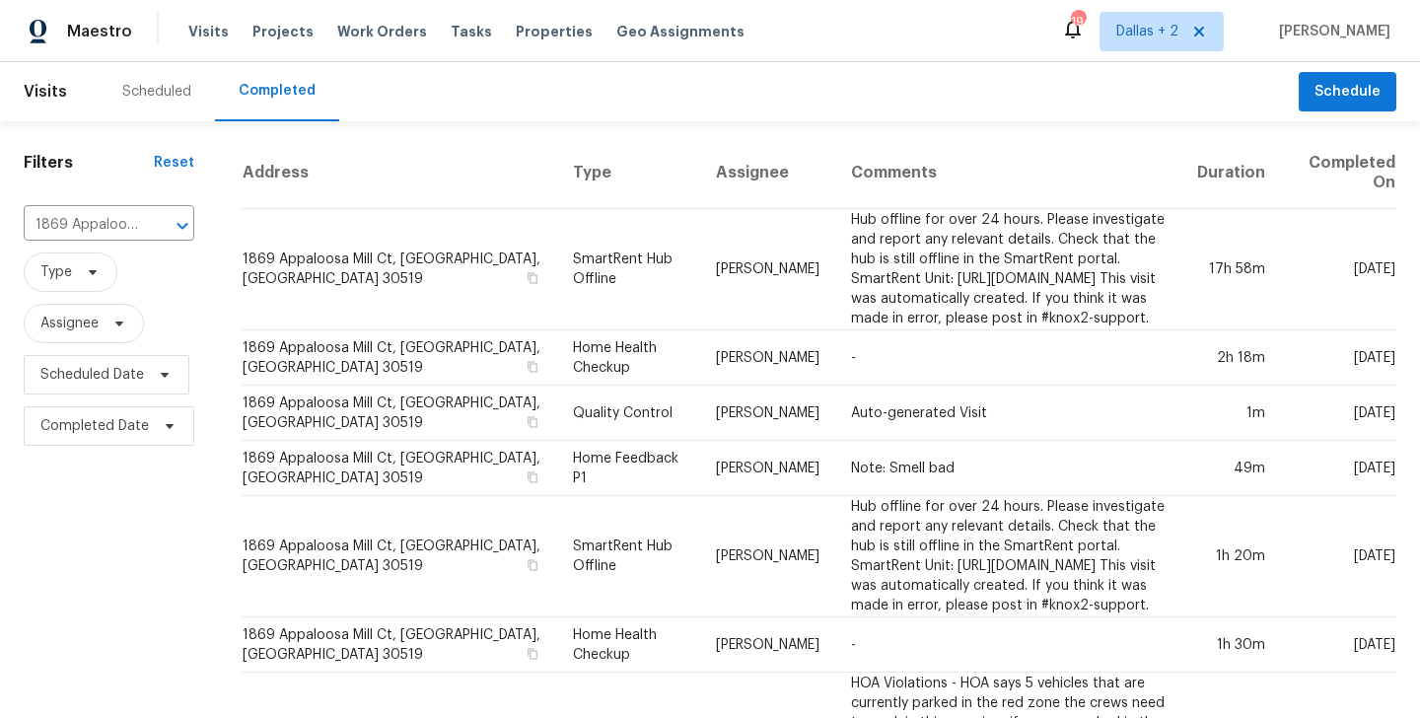
click at [165, 102] on div "Scheduled" at bounding box center [157, 91] width 116 height 59
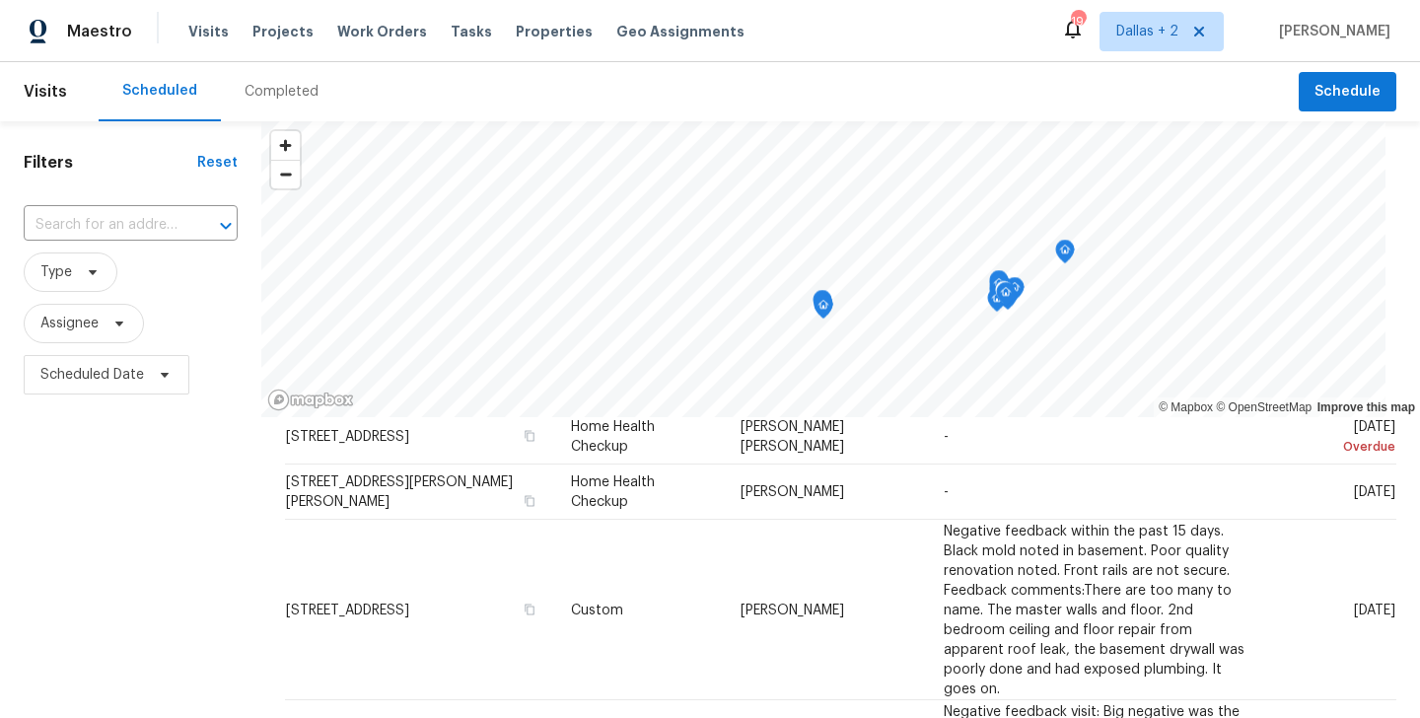
scroll to position [831, 0]
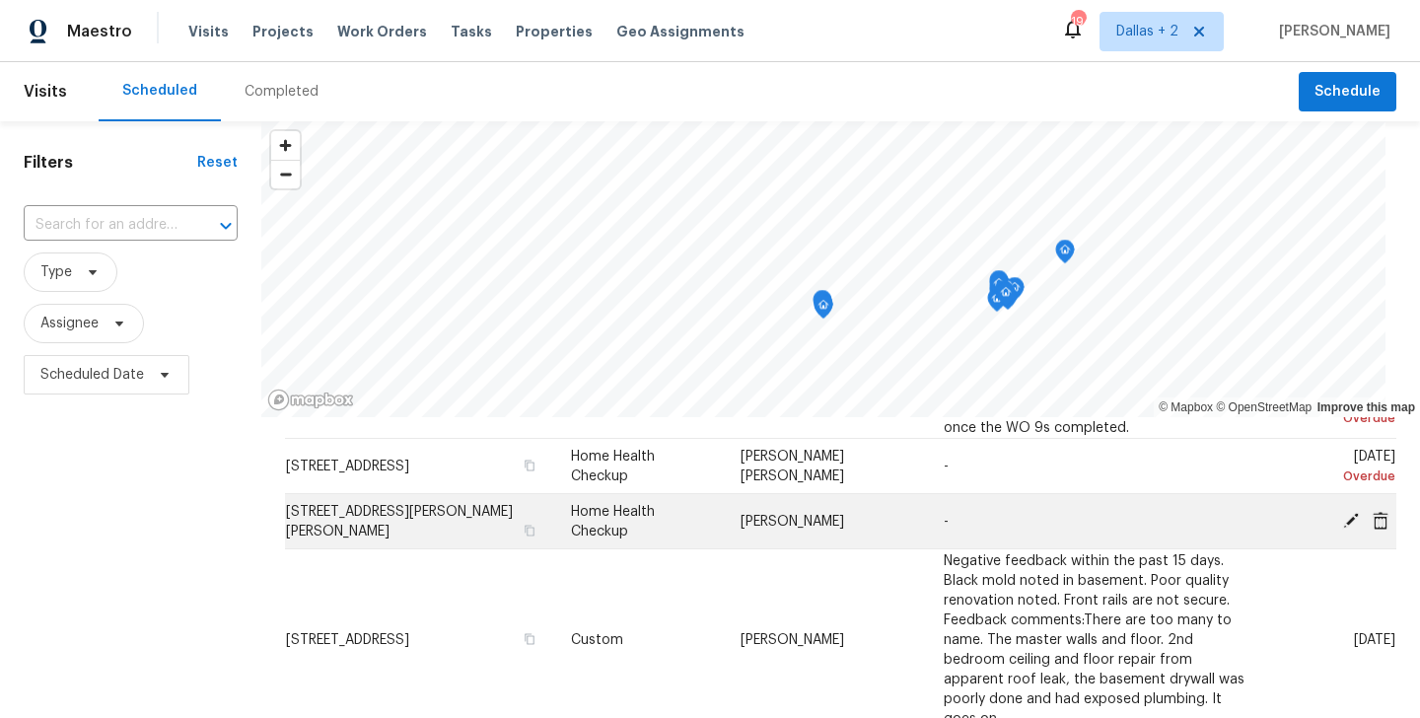
click at [1343, 519] on icon at bounding box center [1352, 520] width 18 height 18
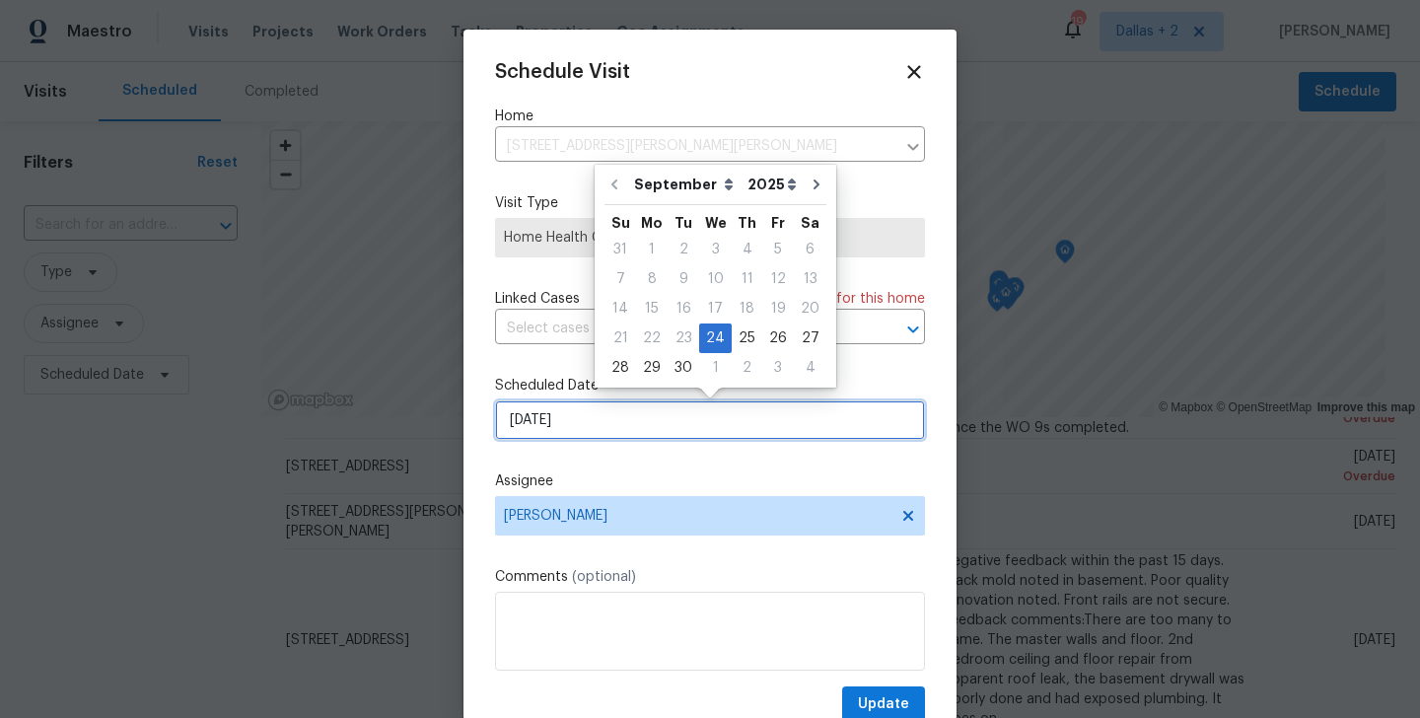
click at [568, 414] on input "24/09/2025" at bounding box center [710, 419] width 430 height 39
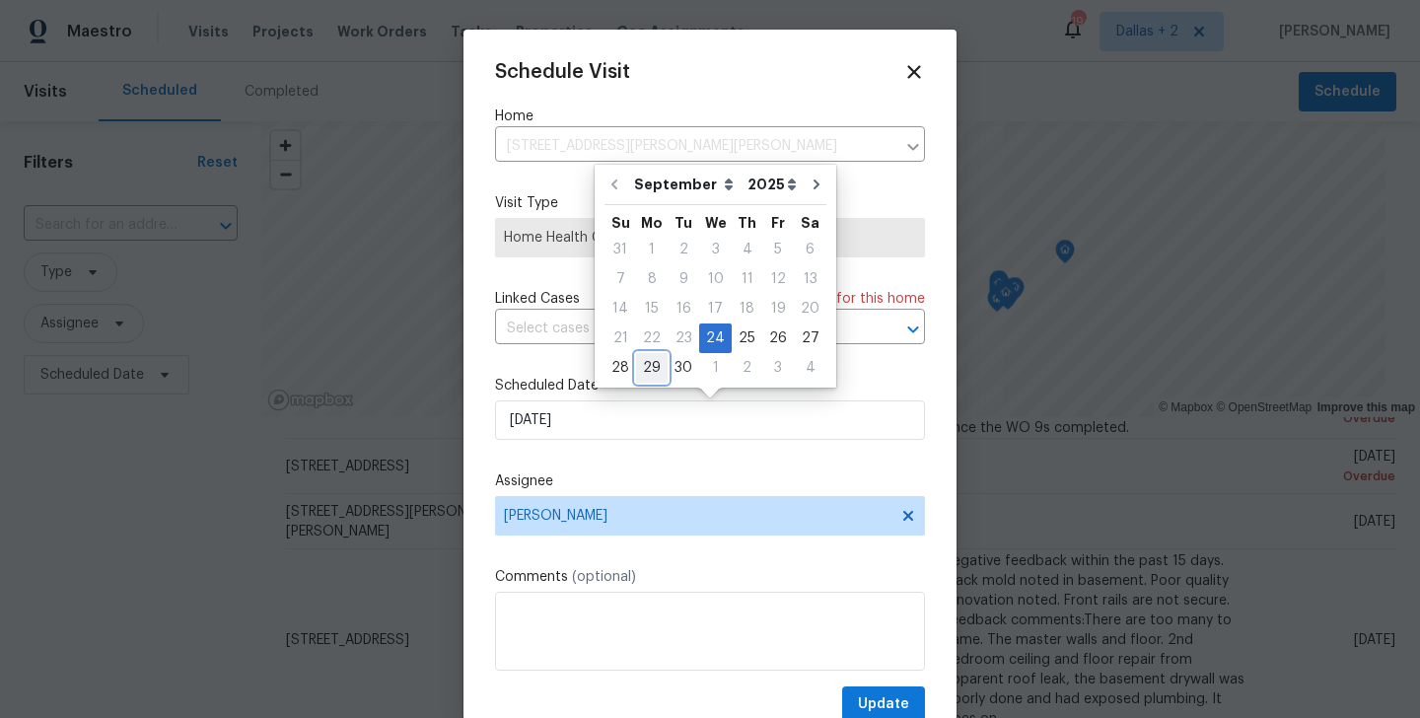
click at [644, 370] on div "29" at bounding box center [652, 368] width 32 height 28
type input "[DATE]"
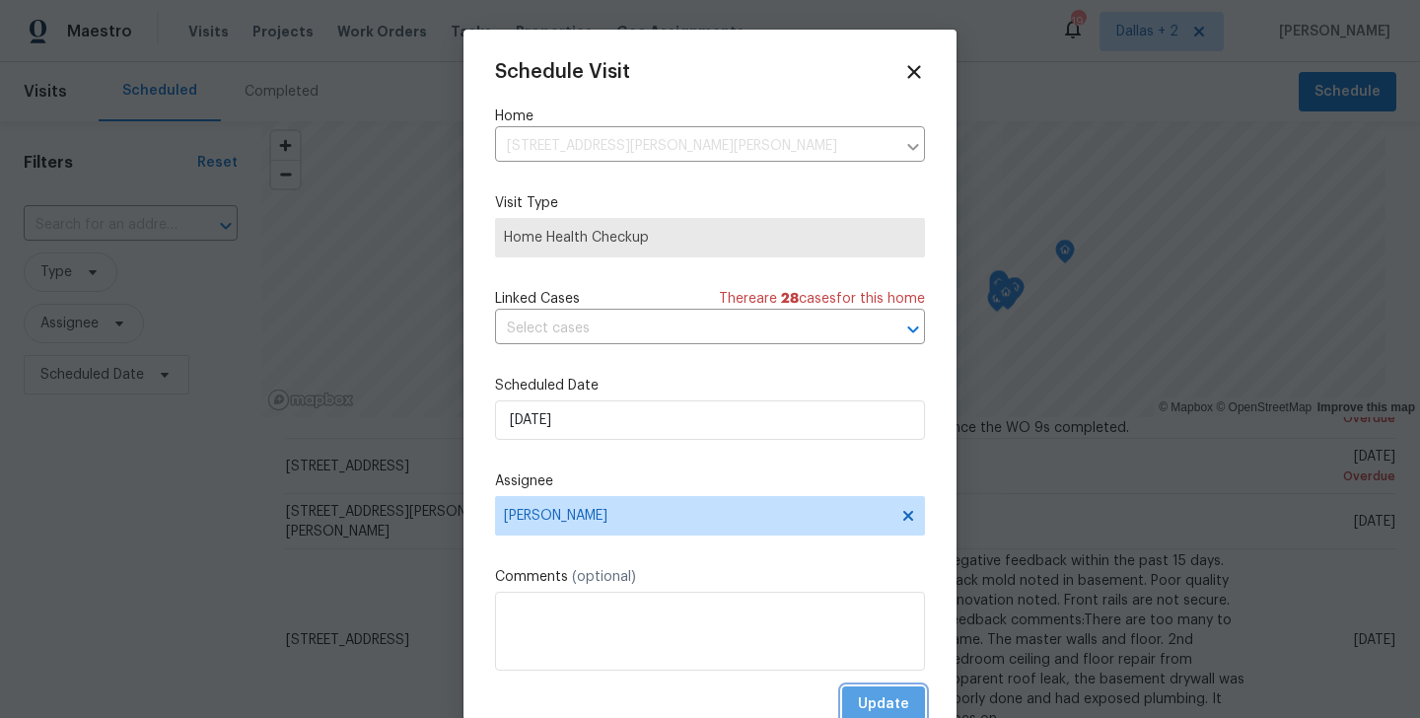
click at [874, 700] on span "Update" at bounding box center [883, 704] width 51 height 25
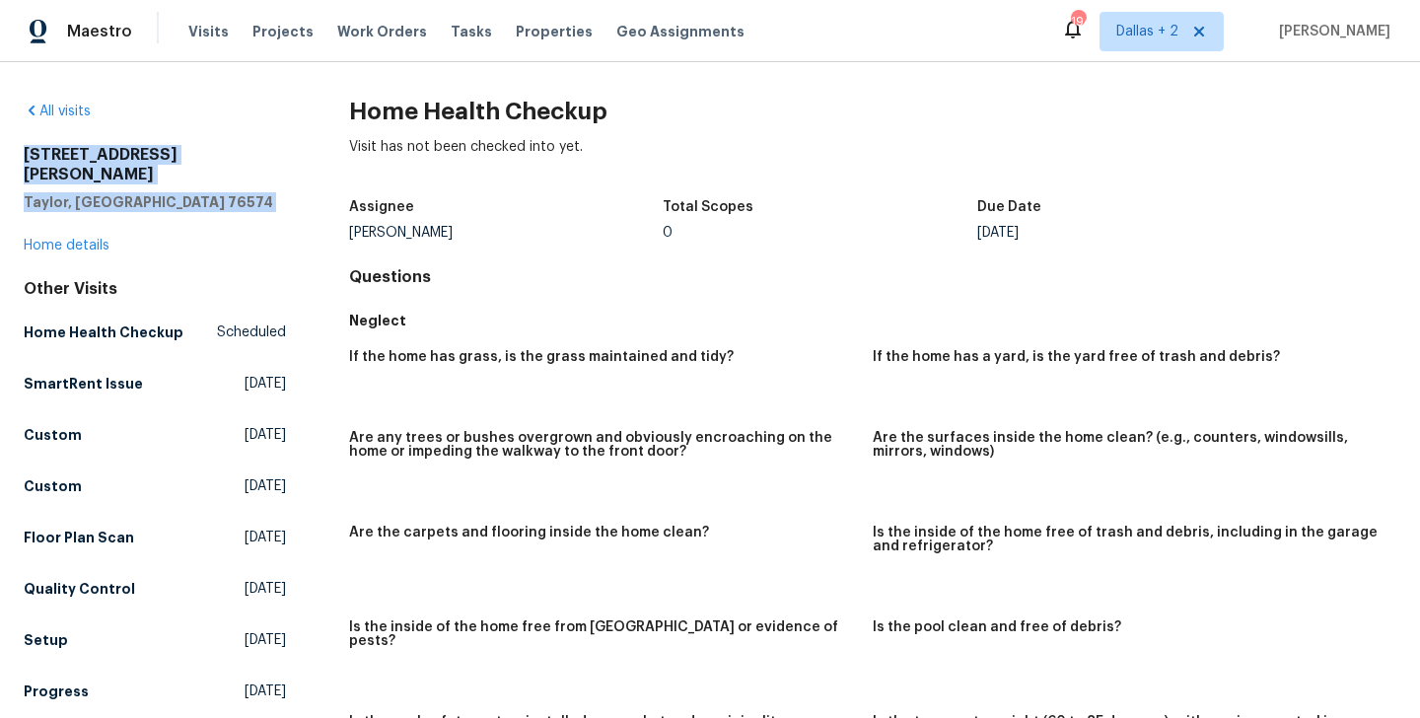
drag, startPoint x: 16, startPoint y: 151, endPoint x: 144, endPoint y: 192, distance: 134.8
click at [144, 192] on div "All visits [STREET_ADDRESS][PERSON_NAME][PERSON_NAME] Home details Other Visits…" at bounding box center [710, 390] width 1420 height 656
copy div "[STREET_ADDRESS][PERSON_NAME]"
click at [117, 205] on div "[STREET_ADDRESS][PERSON_NAME] Home details" at bounding box center [155, 200] width 262 height 110
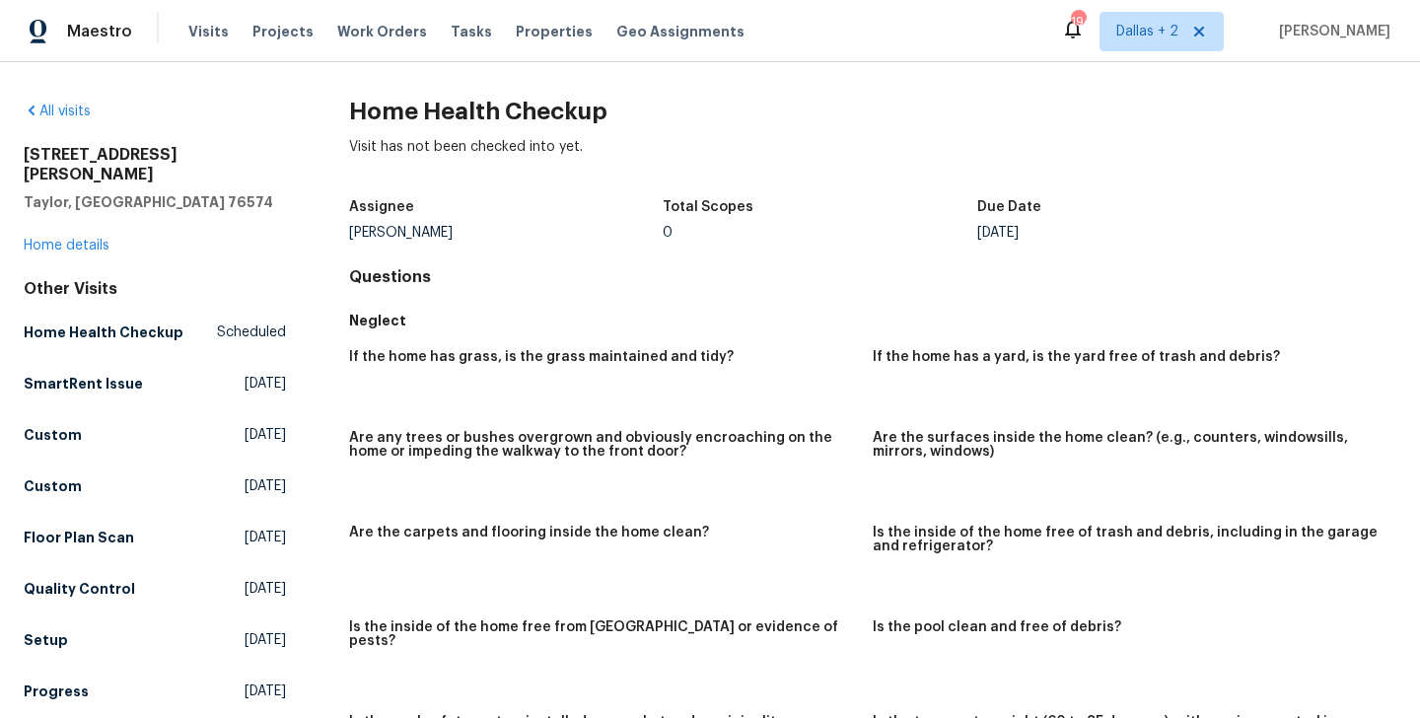
click at [92, 217] on div "[STREET_ADDRESS][PERSON_NAME] Home details" at bounding box center [155, 200] width 262 height 110
click at [81, 239] on link "Home details" at bounding box center [67, 246] width 86 height 14
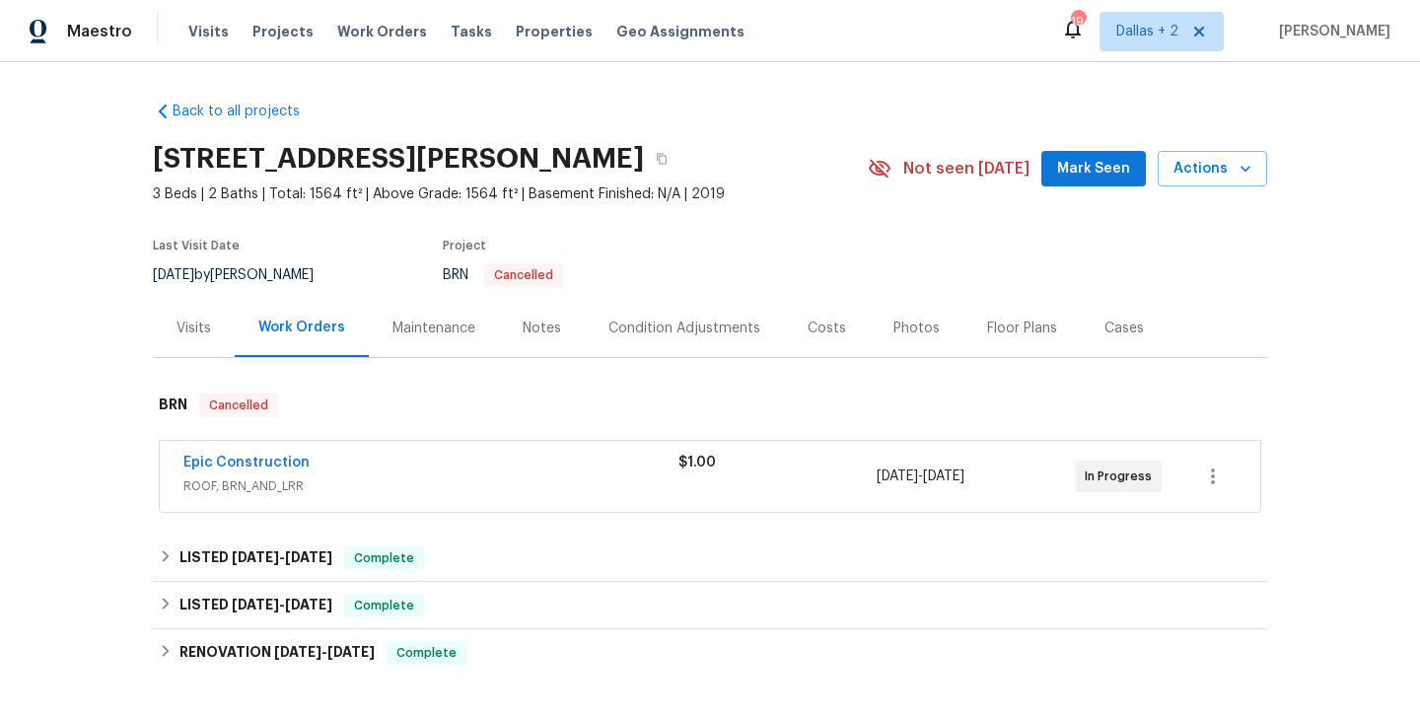
click at [206, 326] on div "Visits" at bounding box center [194, 329] width 35 height 20
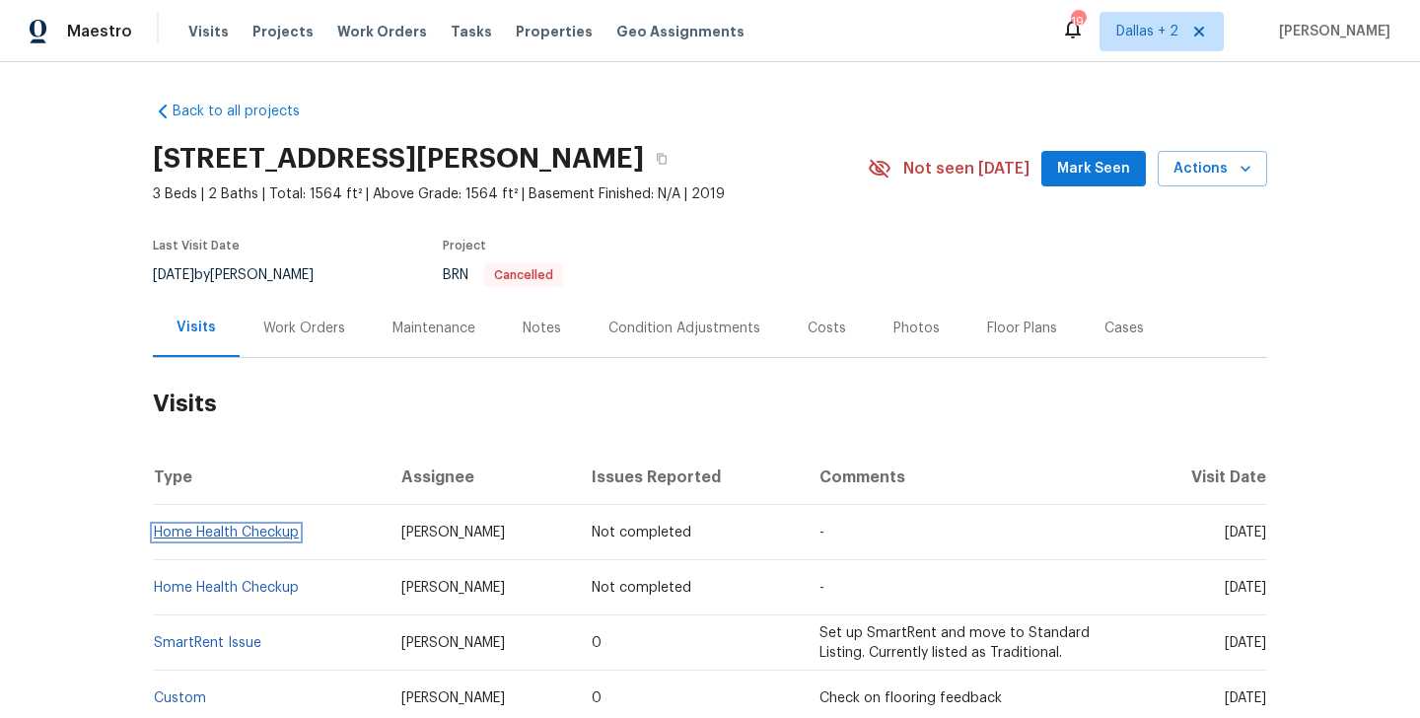
click at [249, 531] on link "Home Health Checkup" at bounding box center [226, 533] width 145 height 14
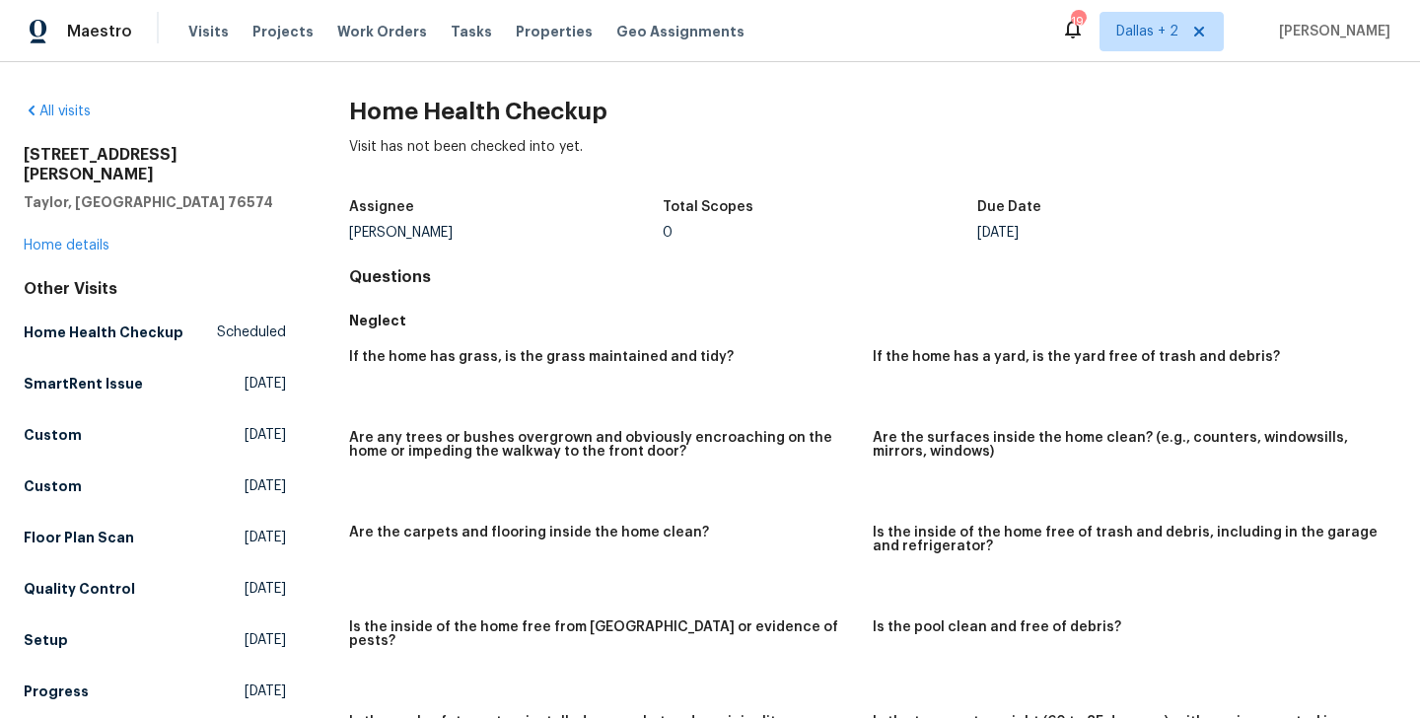
click at [200, 42] on div "Visits Projects Work Orders Tasks Properties Geo Assignments" at bounding box center [478, 31] width 580 height 39
click at [200, 32] on span "Visits" at bounding box center [208, 32] width 40 height 20
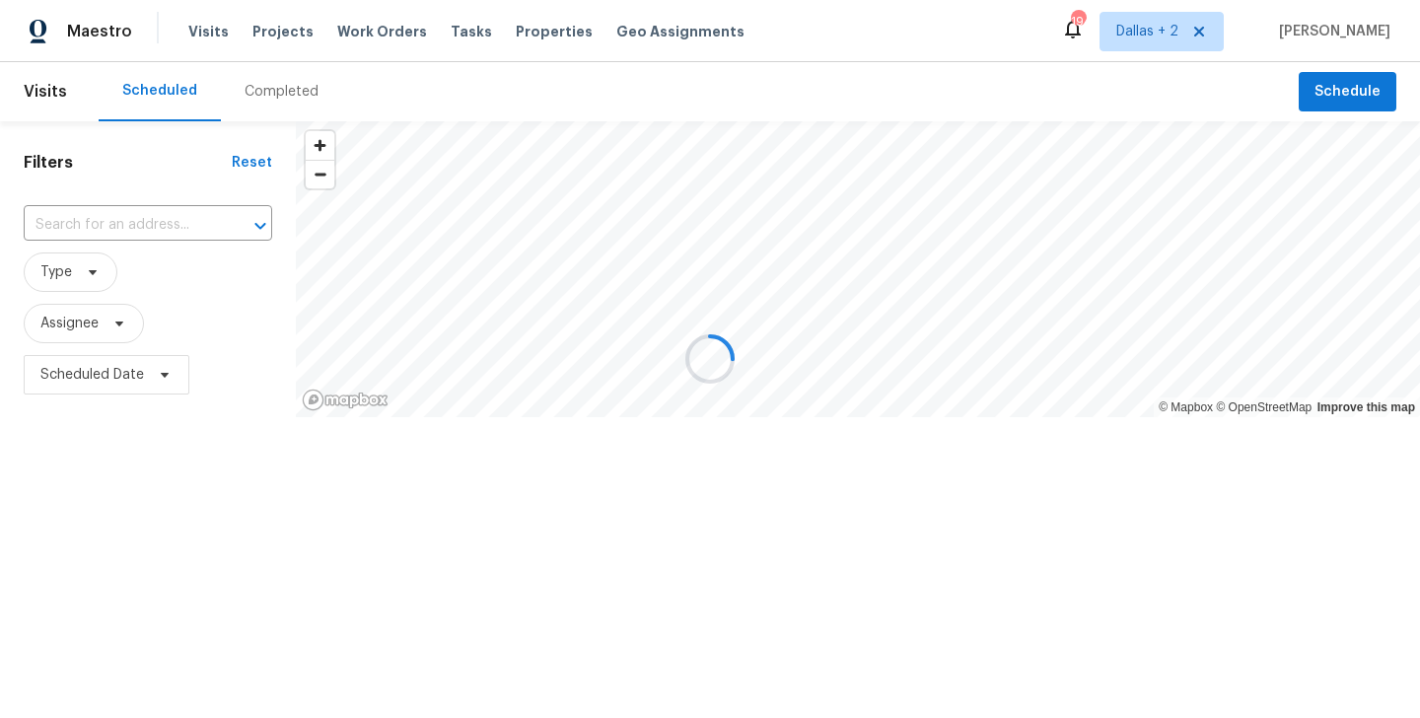
click at [116, 237] on div at bounding box center [710, 359] width 1420 height 718
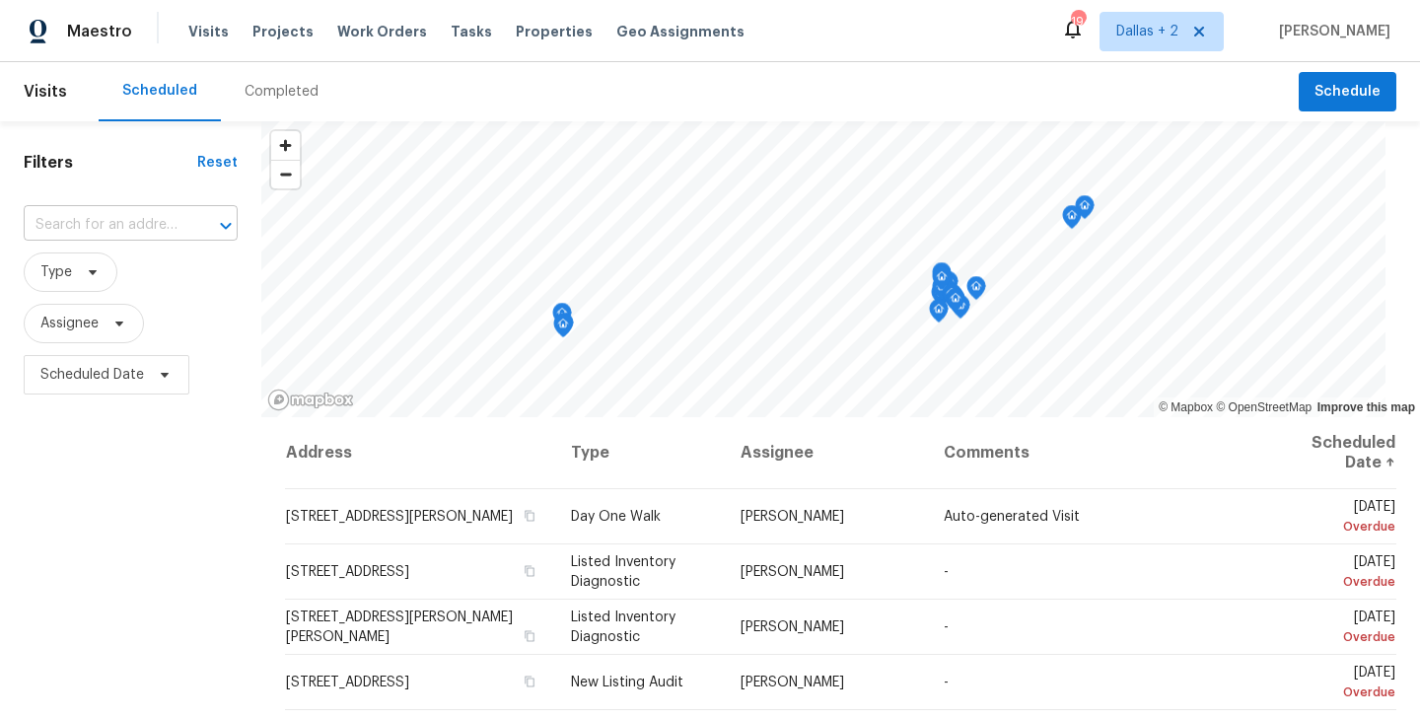
click at [104, 228] on input "text" at bounding box center [103, 225] width 159 height 31
paste input "106 Lillian Dr Taylor, TX 76574"
type input "106 Lillian Dr Taylor, TX 76574"
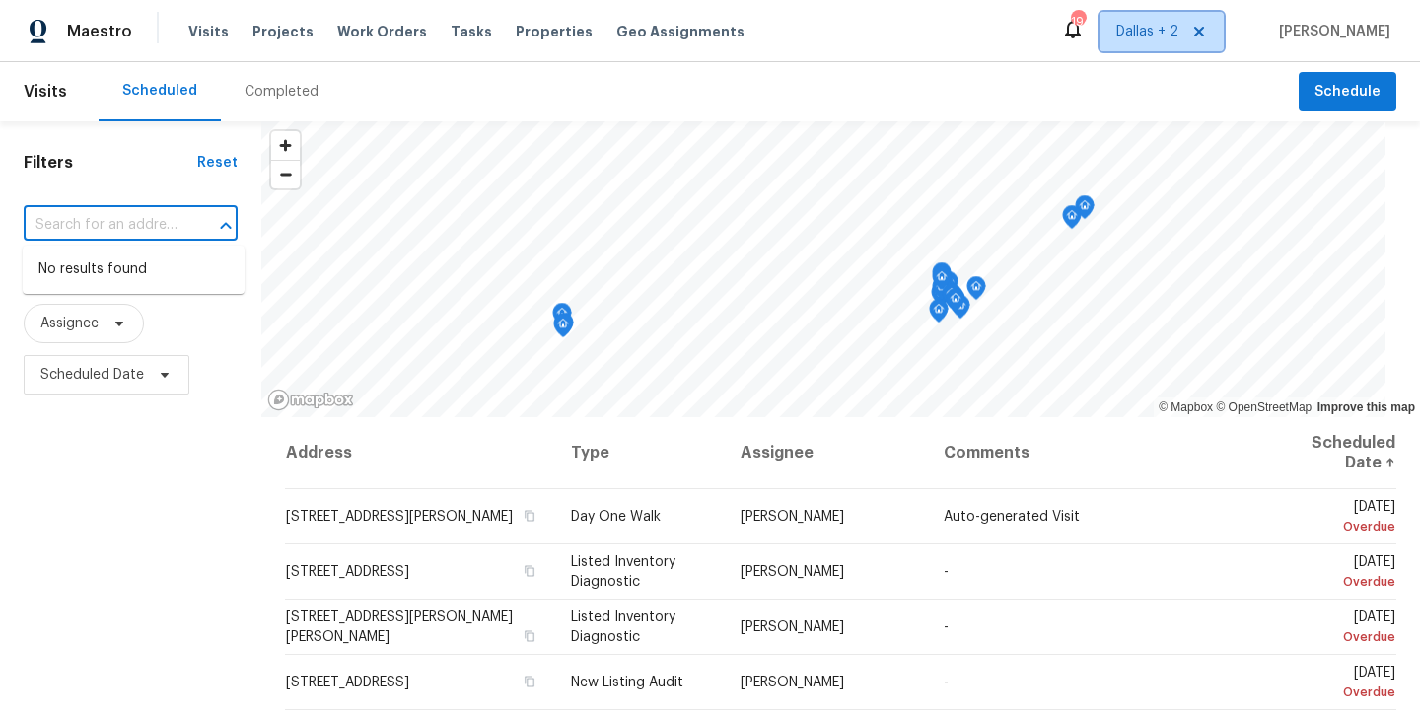
click at [1130, 22] on span "Dallas + 2" at bounding box center [1148, 32] width 62 height 20
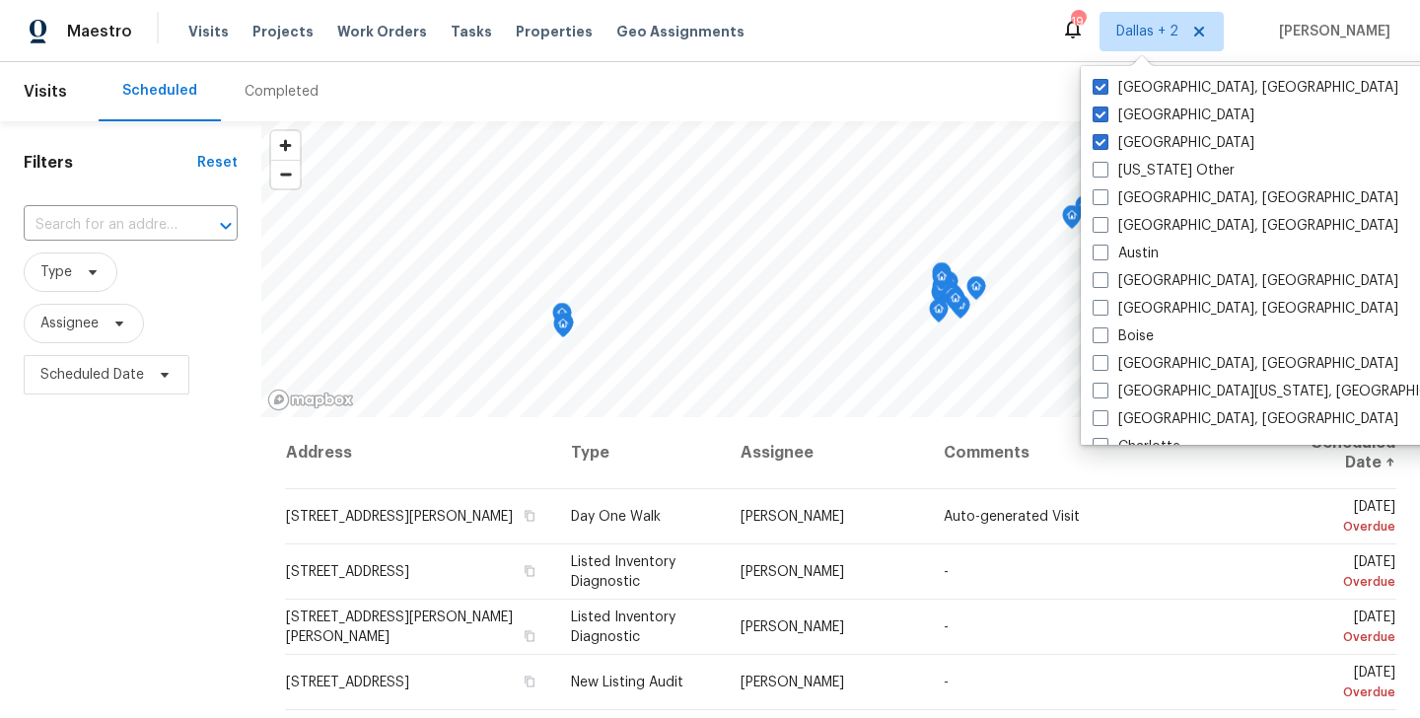
scroll to position [0, 0]
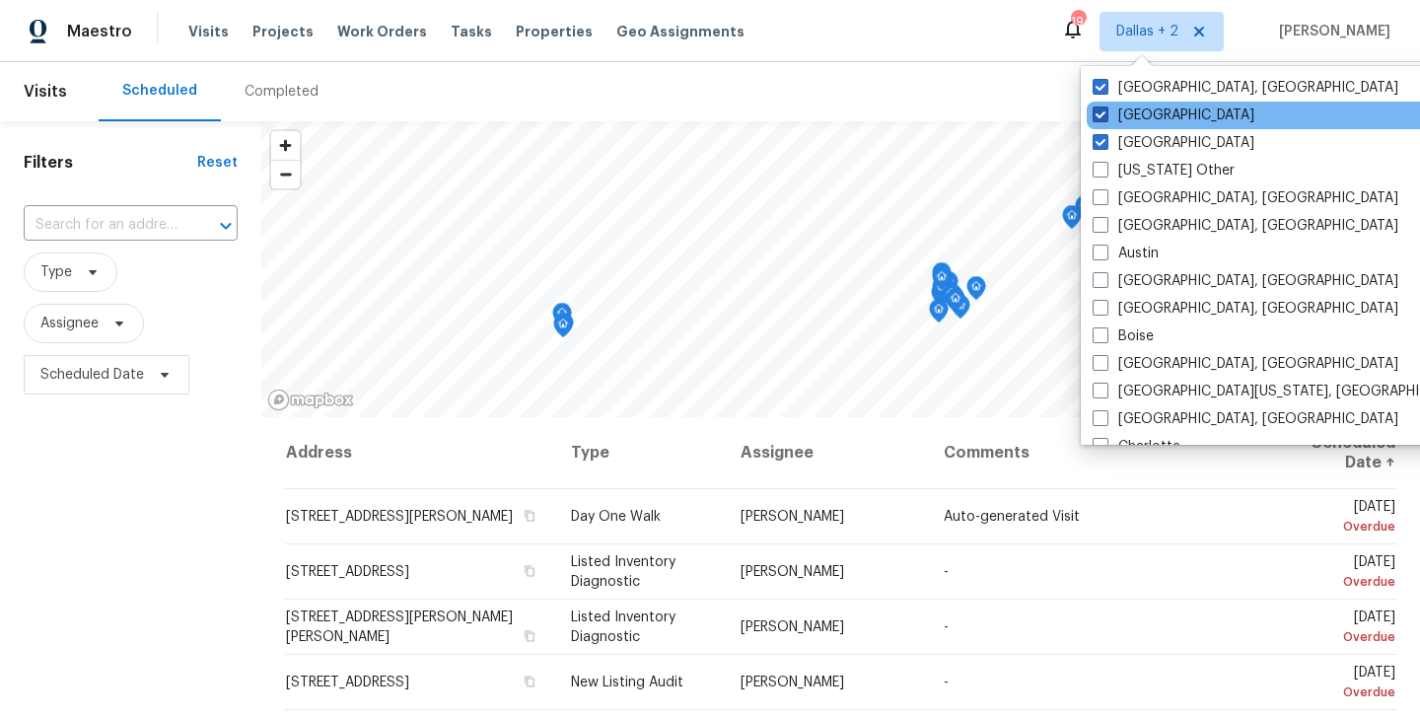
click at [1126, 114] on label "Dallas" at bounding box center [1174, 116] width 162 height 20
click at [1106, 114] on input "Dallas" at bounding box center [1099, 112] width 13 height 13
checkbox input "false"
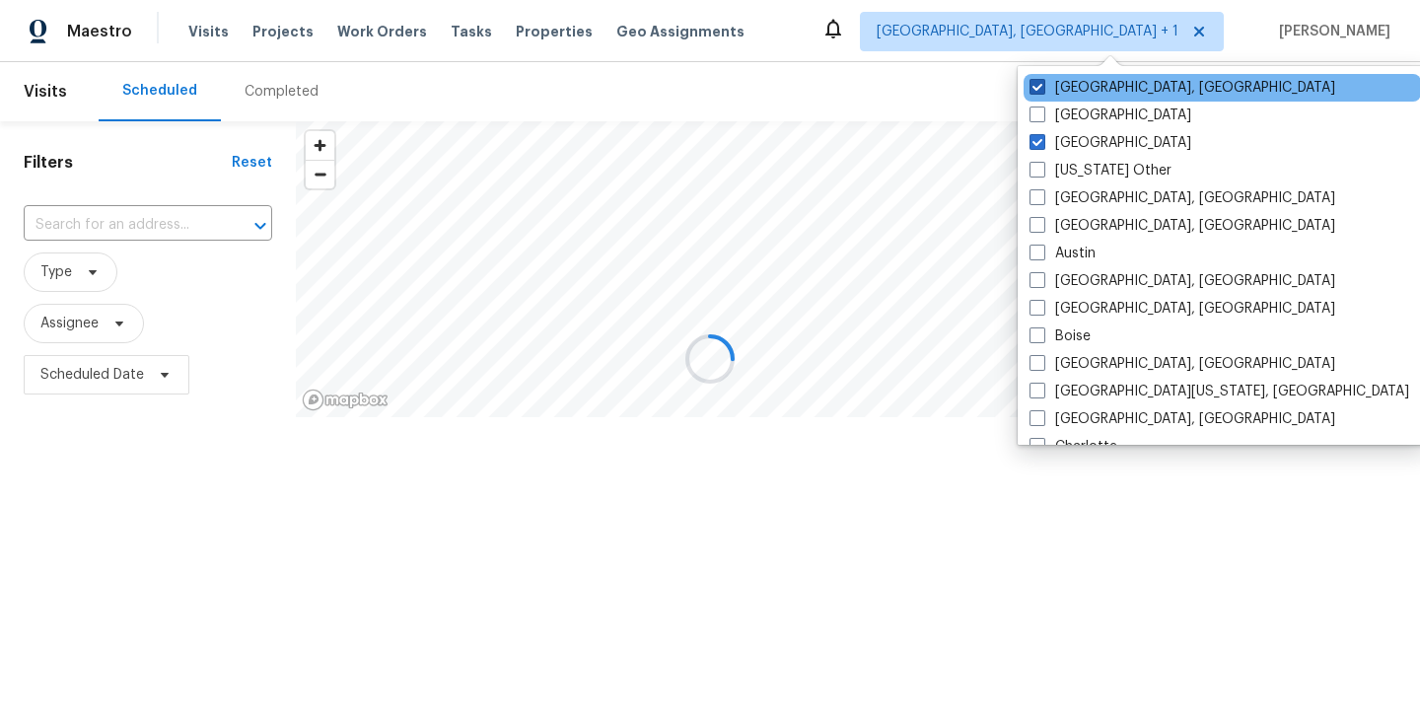
click at [1146, 88] on label "Greensboro, NC" at bounding box center [1183, 88] width 306 height 20
click at [1043, 88] on input "Greensboro, NC" at bounding box center [1036, 84] width 13 height 13
checkbox input "false"
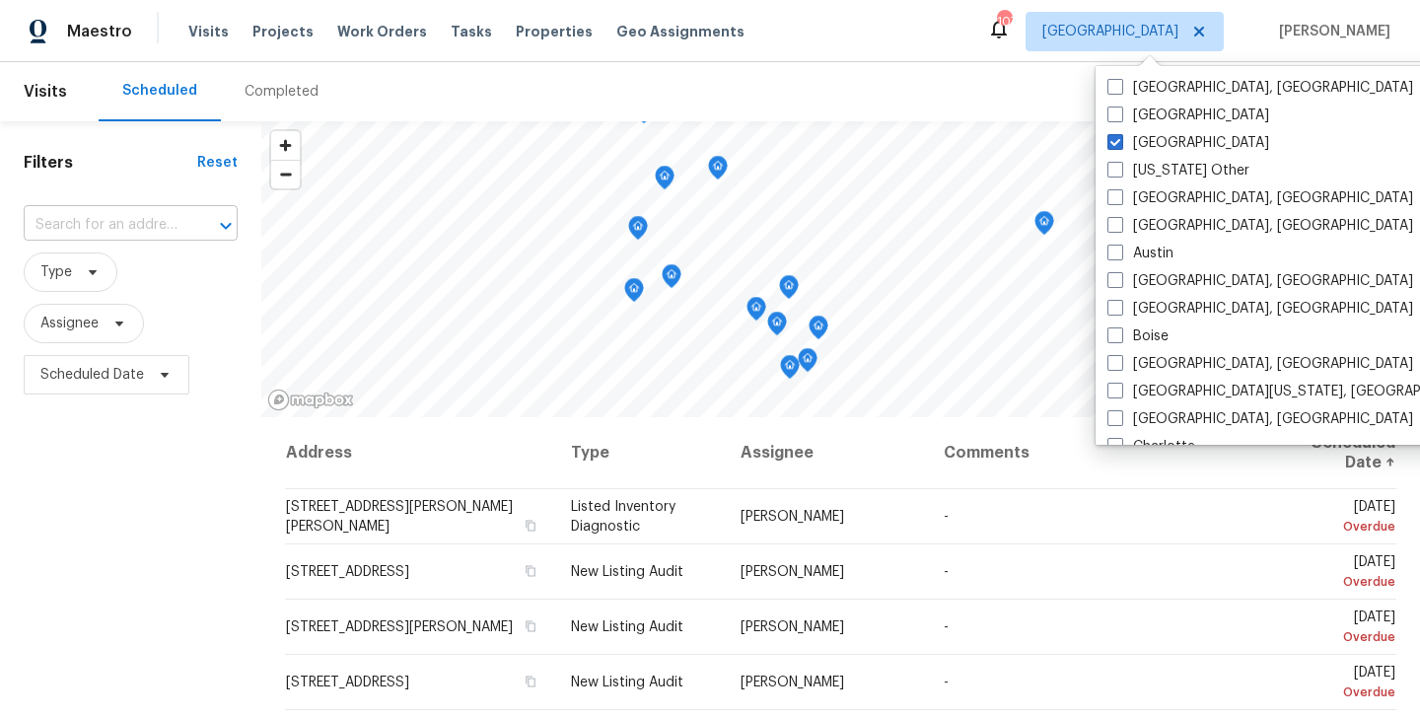
click at [157, 224] on input "text" at bounding box center [103, 225] width 159 height 31
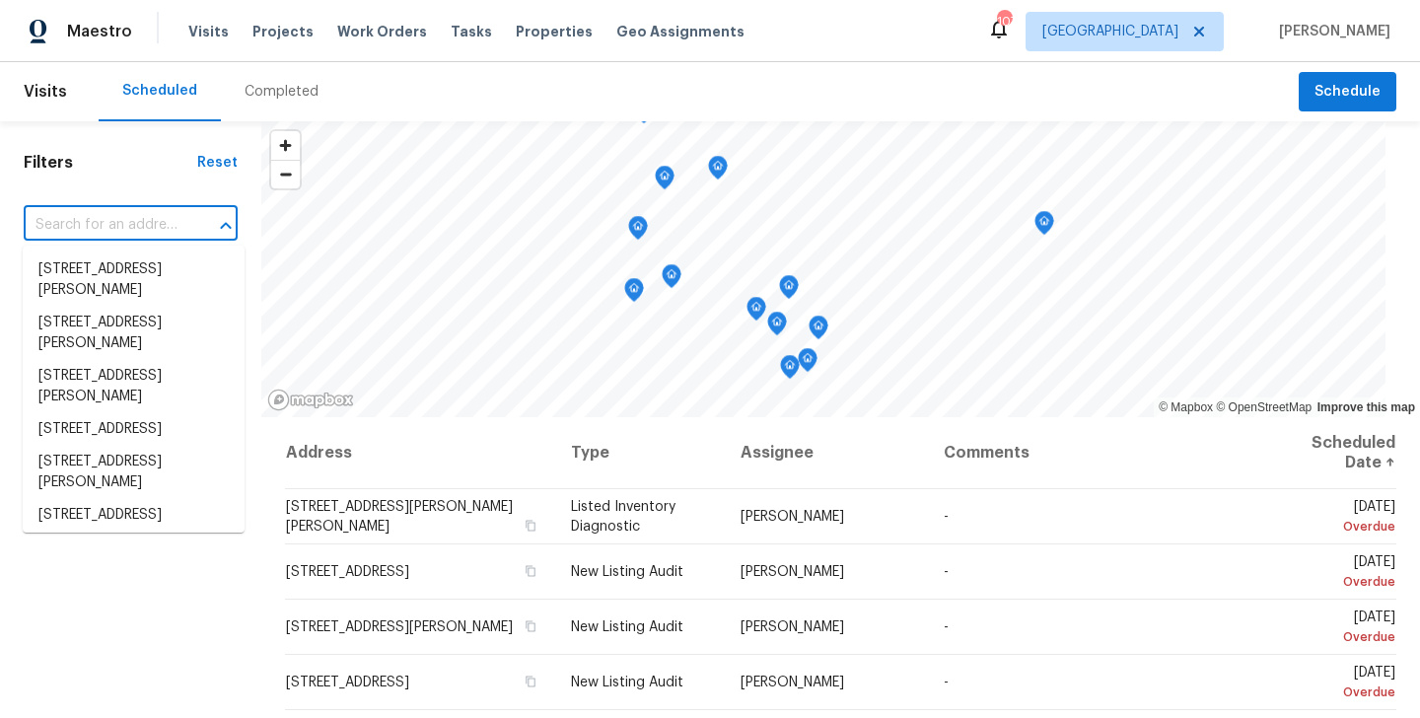
paste input "106 Lillian Dr Taylor, TX 76574"
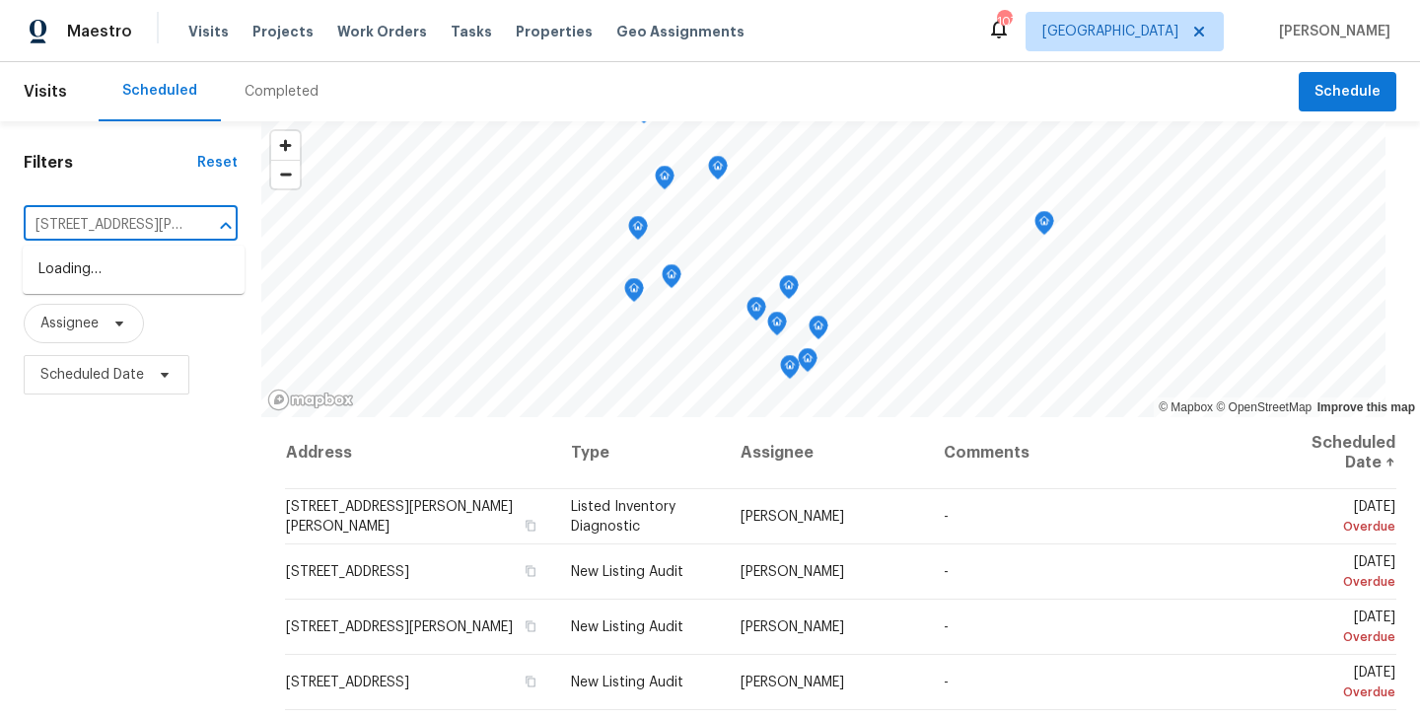
scroll to position [0, 35]
type input "106 Lillian Dr Taylor, TX 76574"
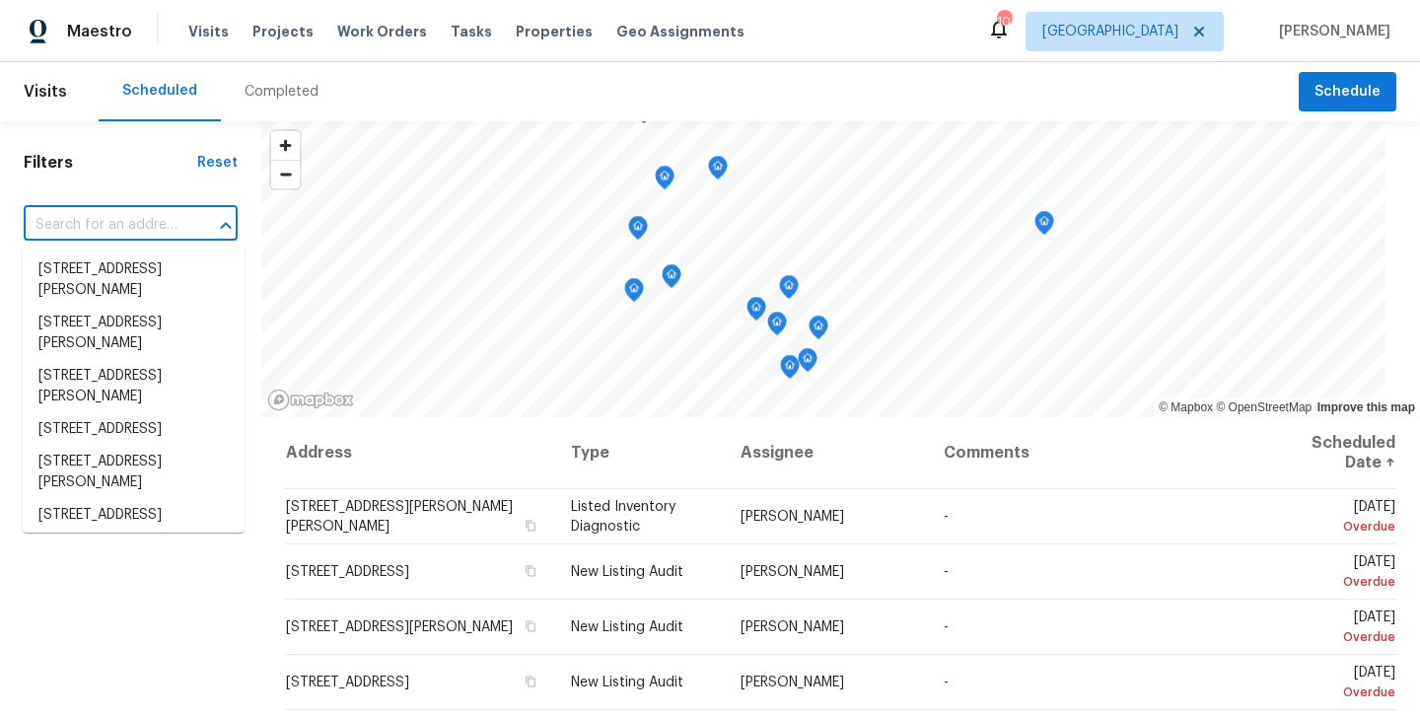
scroll to position [0, 0]
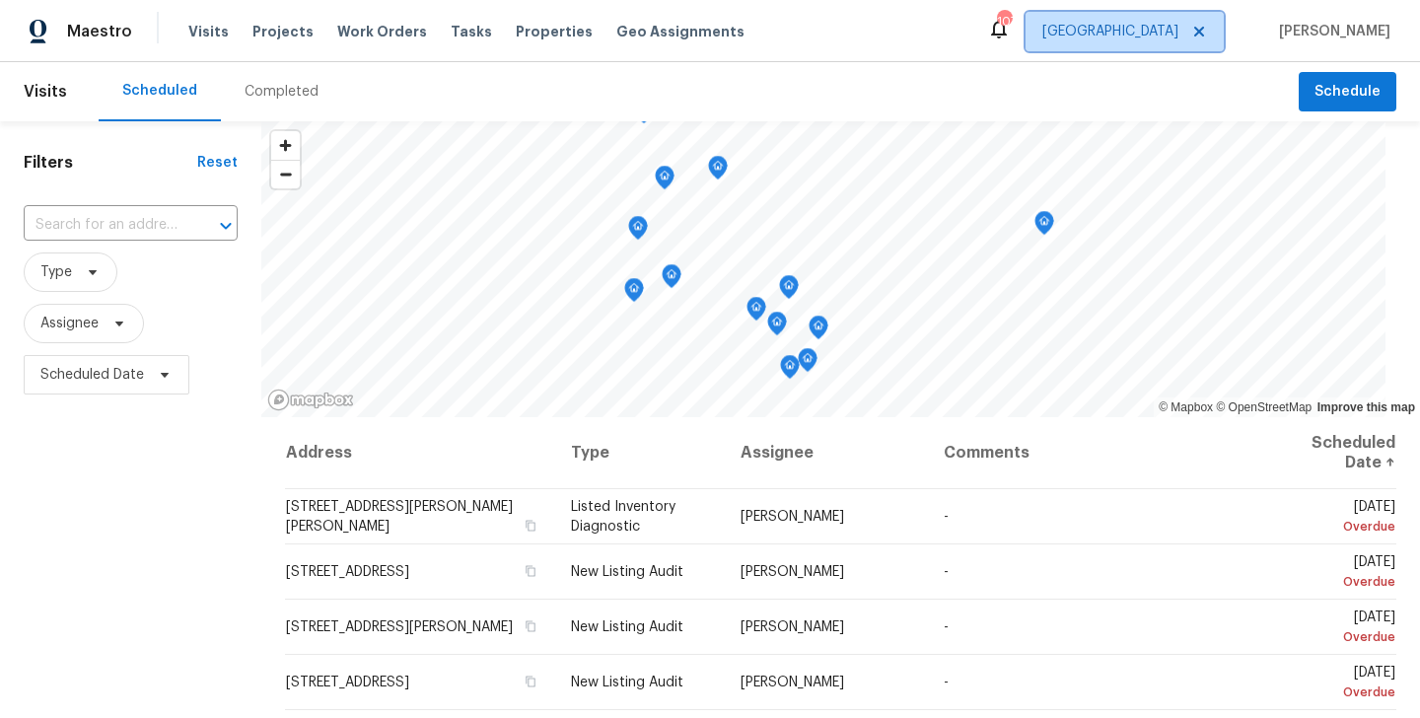
click at [1121, 42] on span "Atlanta" at bounding box center [1125, 31] width 198 height 39
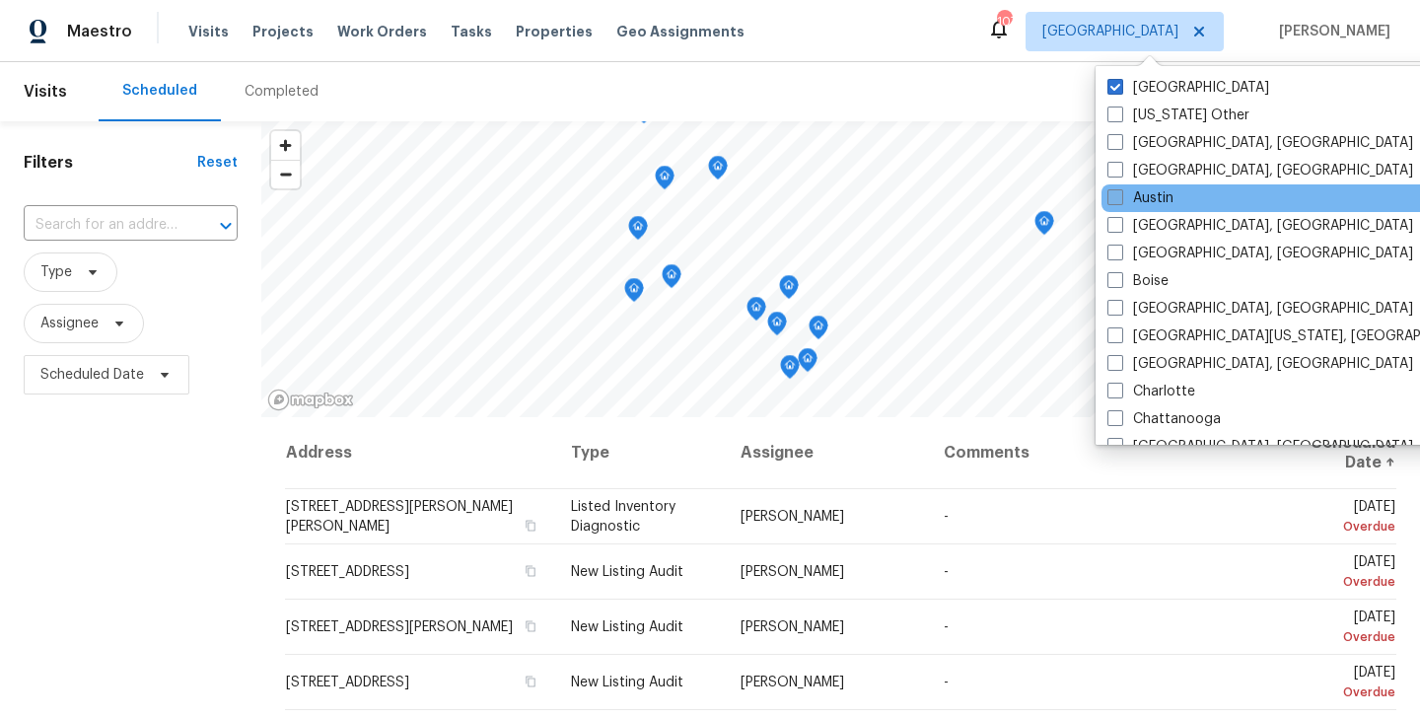
click at [1138, 198] on label "Austin" at bounding box center [1141, 198] width 66 height 20
click at [1121, 198] on input "Austin" at bounding box center [1114, 194] width 13 height 13
checkbox input "true"
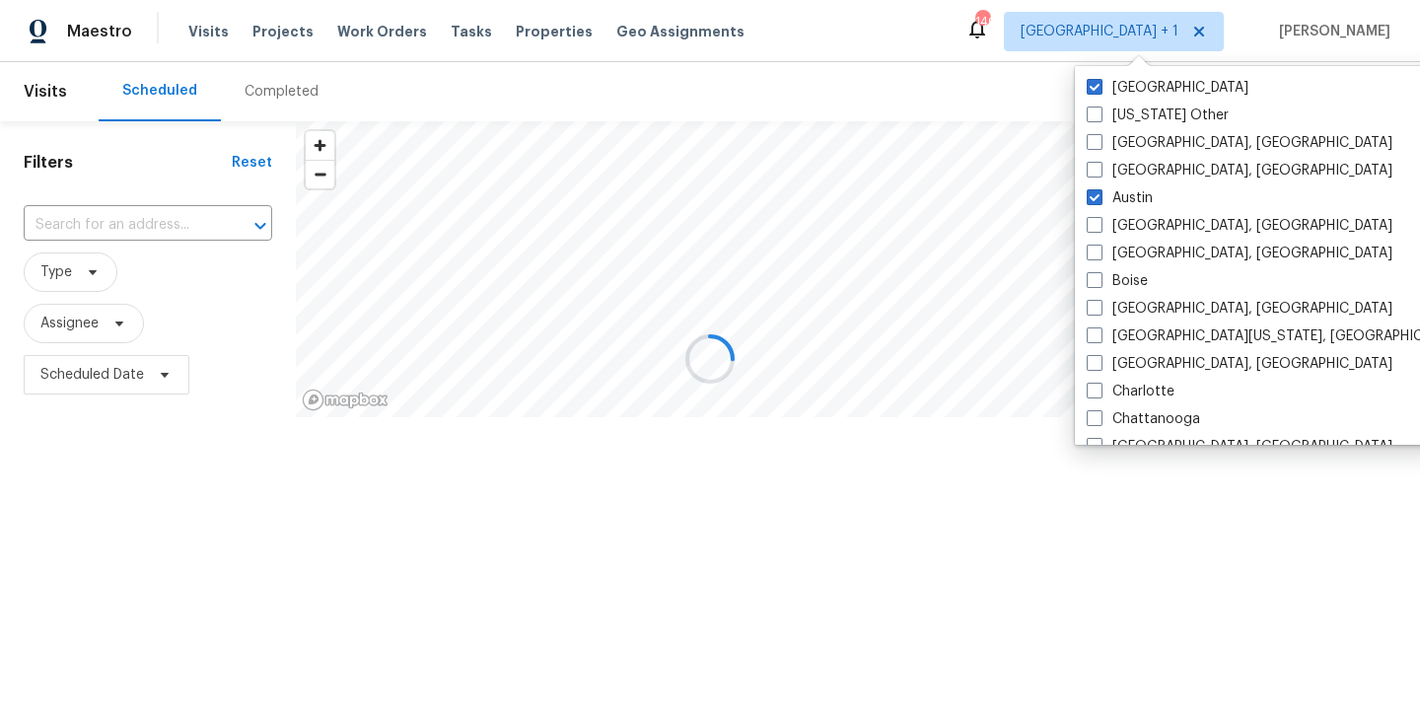
click at [119, 223] on input "text" at bounding box center [120, 225] width 193 height 31
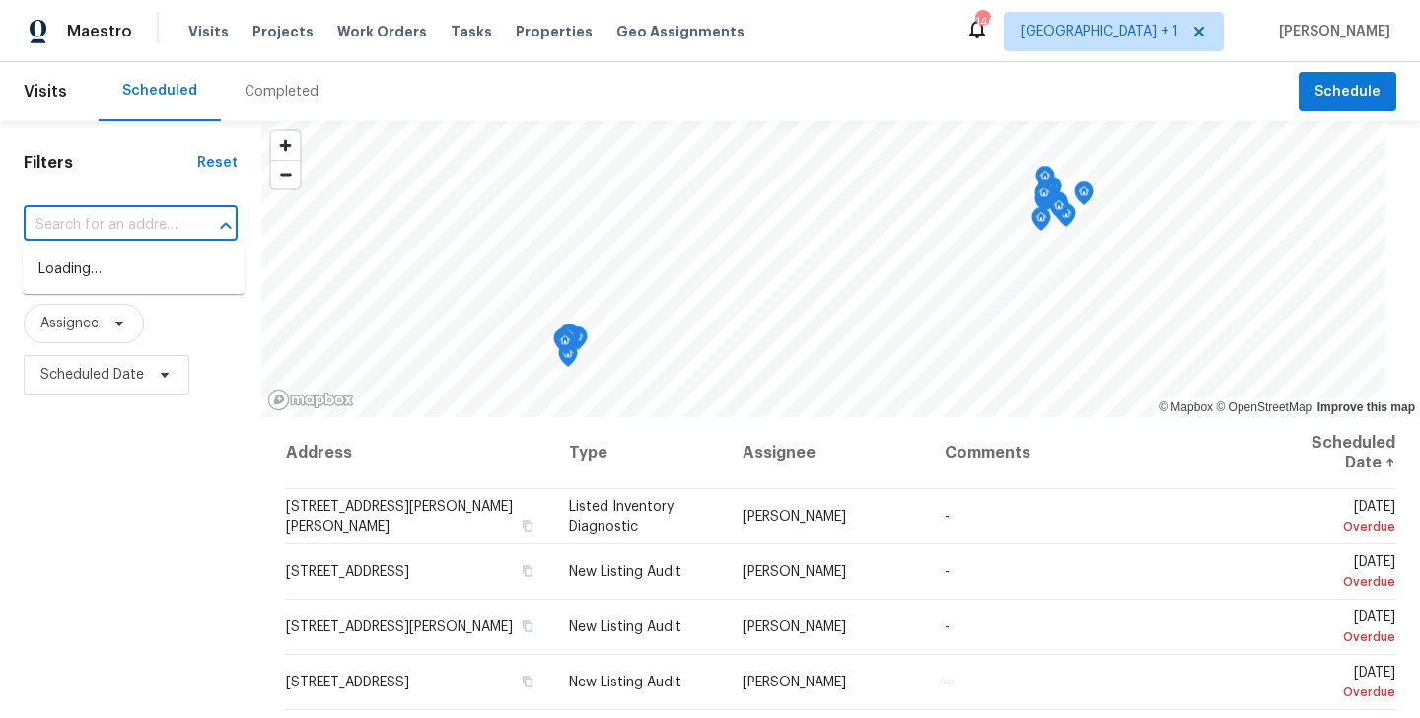
paste input "106 Lillian Dr Taylor, TX 76574"
type input "106 Lillian Dr Taylor, TX 76574"
click at [112, 272] on li "106 Lillian Dr, Taylor, TX 76574" at bounding box center [134, 280] width 222 height 53
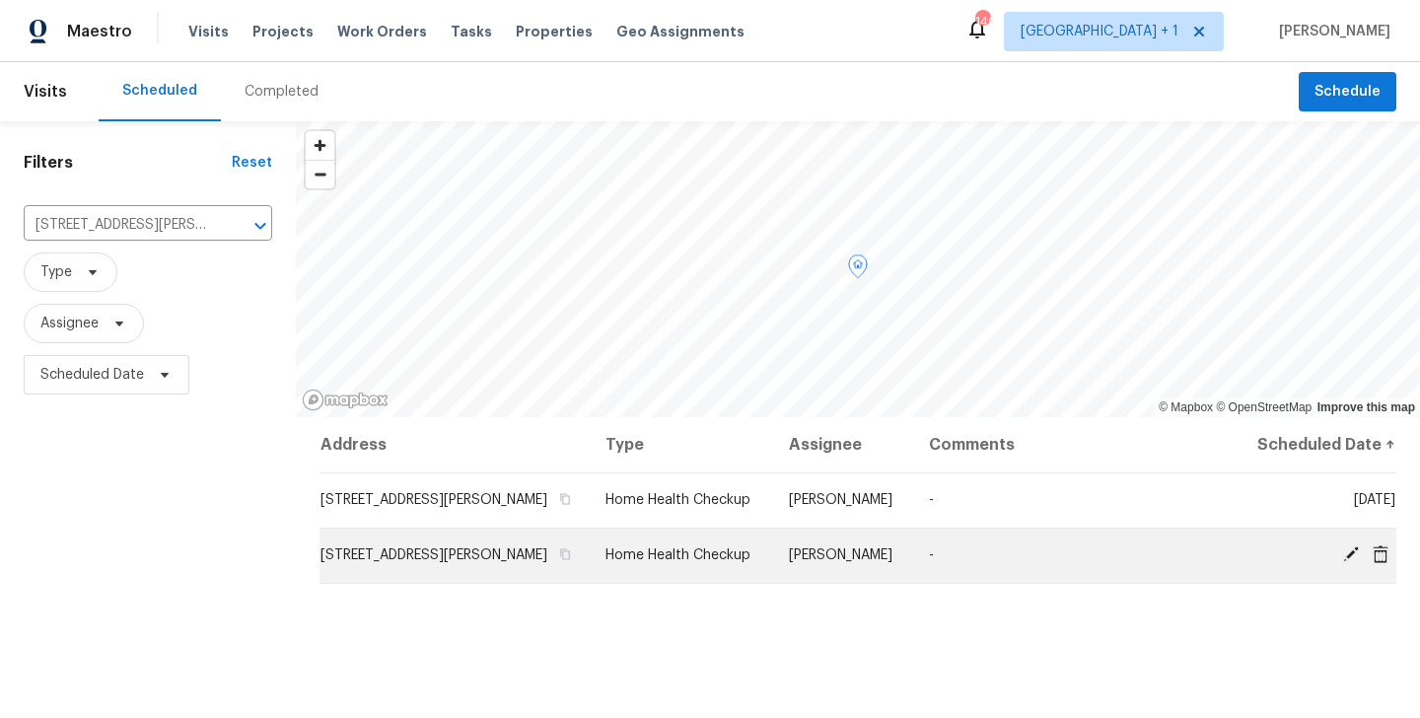
click at [1349, 552] on icon at bounding box center [1352, 554] width 16 height 16
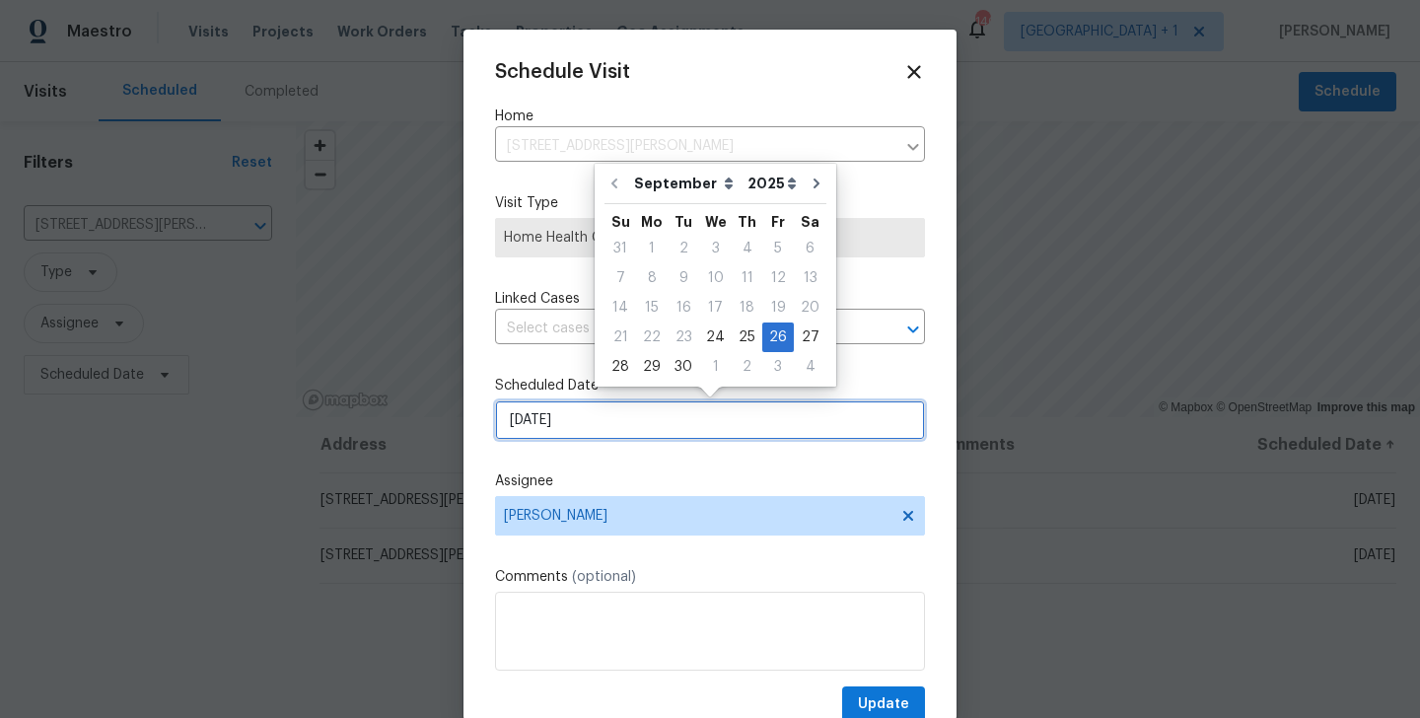
click at [621, 409] on input "[DATE]" at bounding box center [710, 419] width 430 height 39
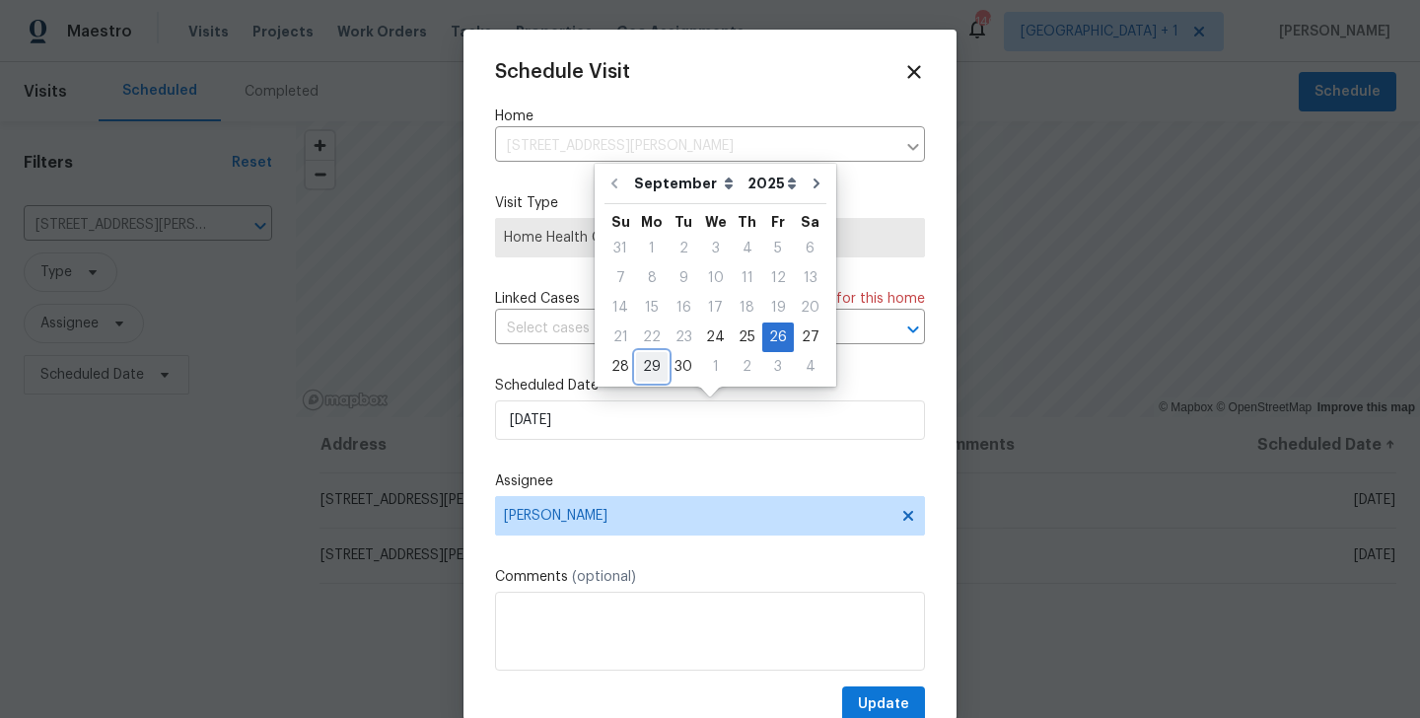
click at [647, 367] on div "29" at bounding box center [652, 367] width 32 height 28
type input "[DATE]"
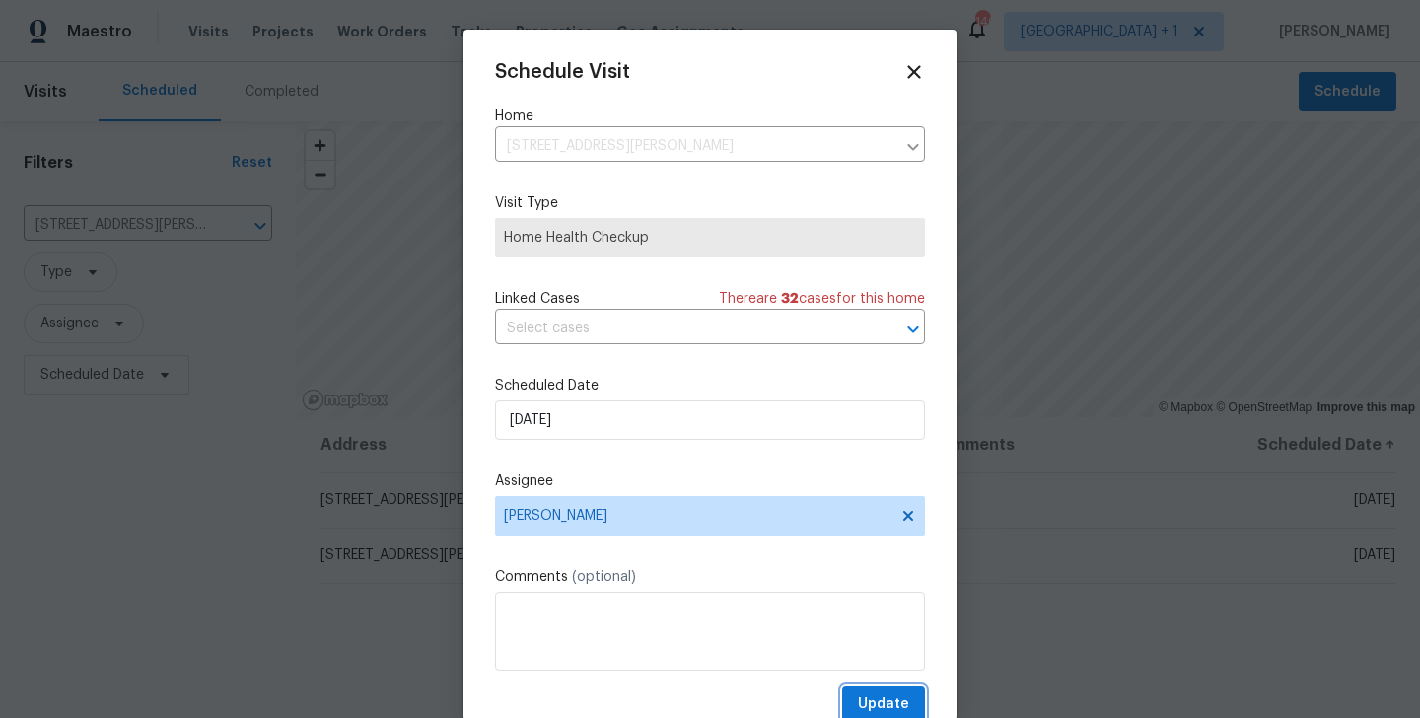
click at [869, 704] on span "Update" at bounding box center [883, 704] width 51 height 25
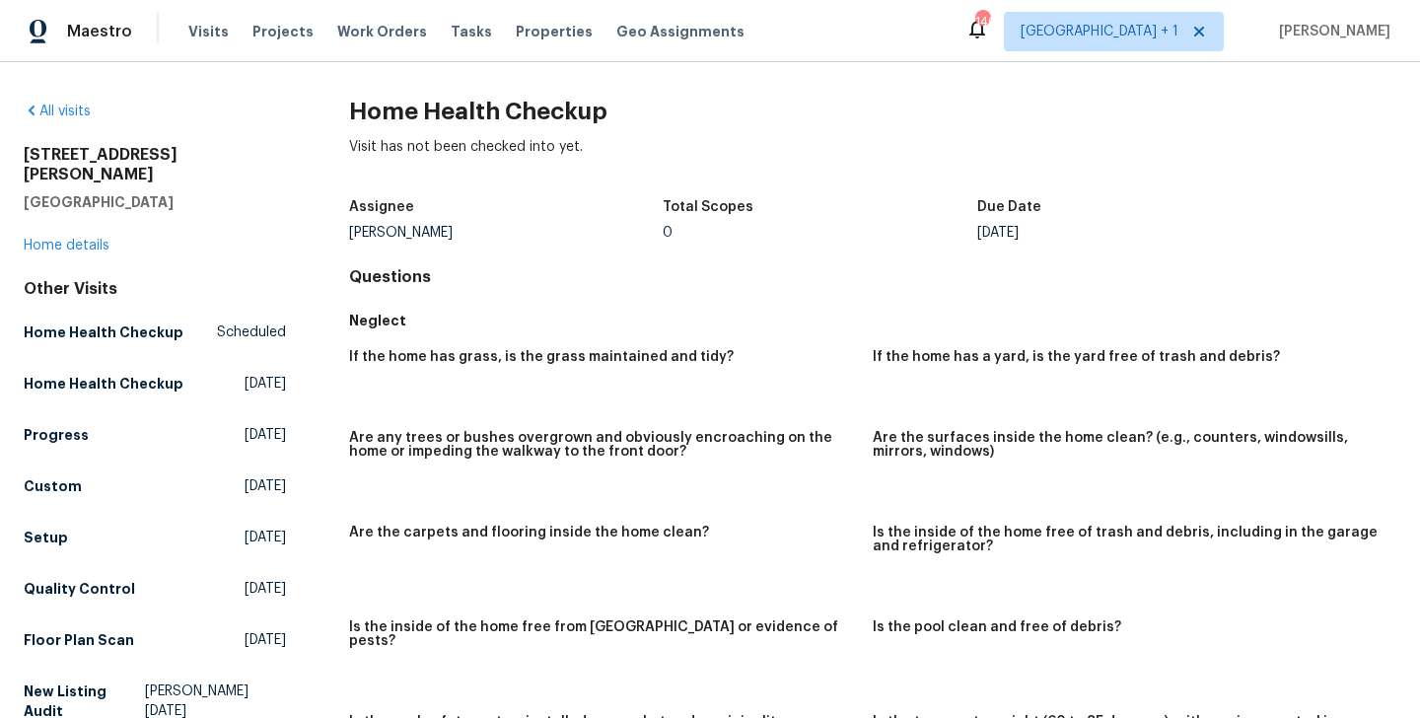
drag, startPoint x: 26, startPoint y: 152, endPoint x: 187, endPoint y: 182, distance: 164.6
click at [187, 182] on div "[STREET_ADDRESS][PERSON_NAME]" at bounding box center [155, 178] width 262 height 67
copy div "1207 Brashear Ln Cedar Park, TX 78613"
click at [83, 239] on link "Home details" at bounding box center [67, 246] width 86 height 14
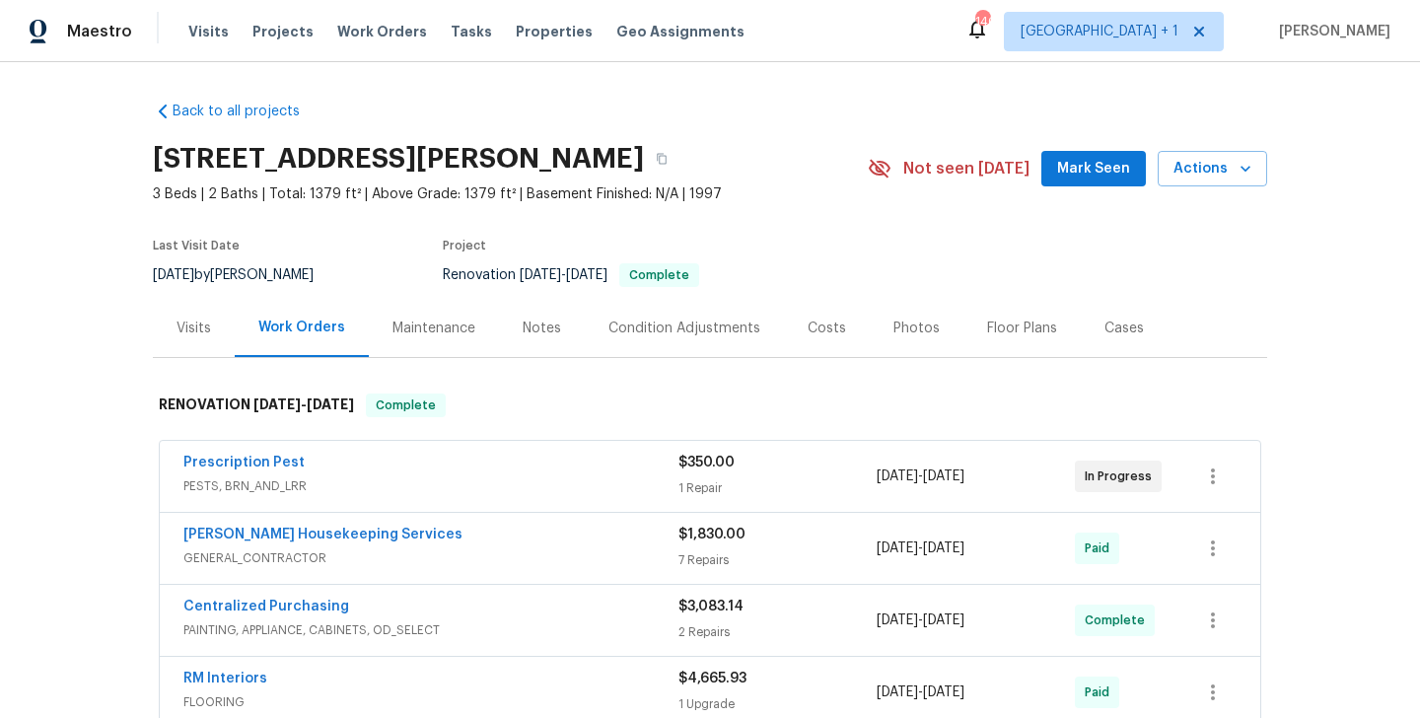
click at [206, 329] on div "Visits" at bounding box center [194, 329] width 35 height 20
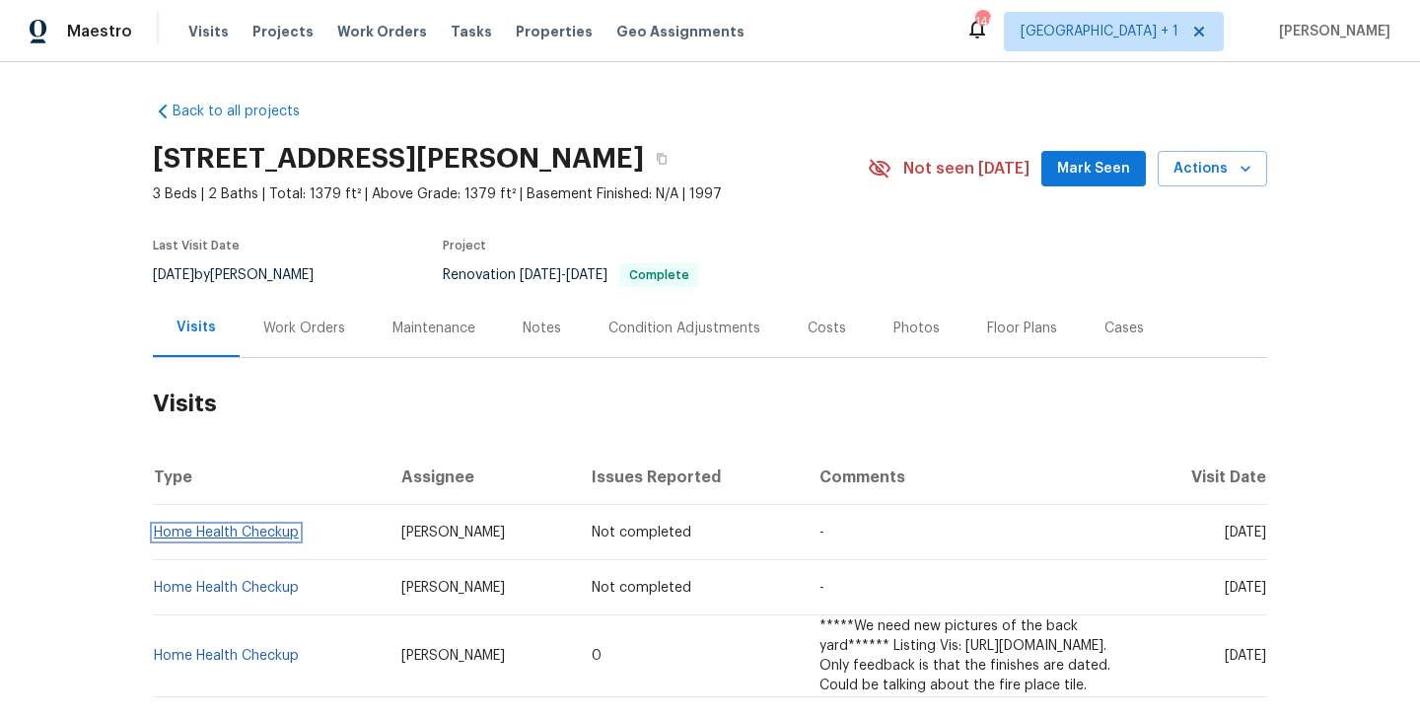
click at [255, 537] on link "Home Health Checkup" at bounding box center [226, 533] width 145 height 14
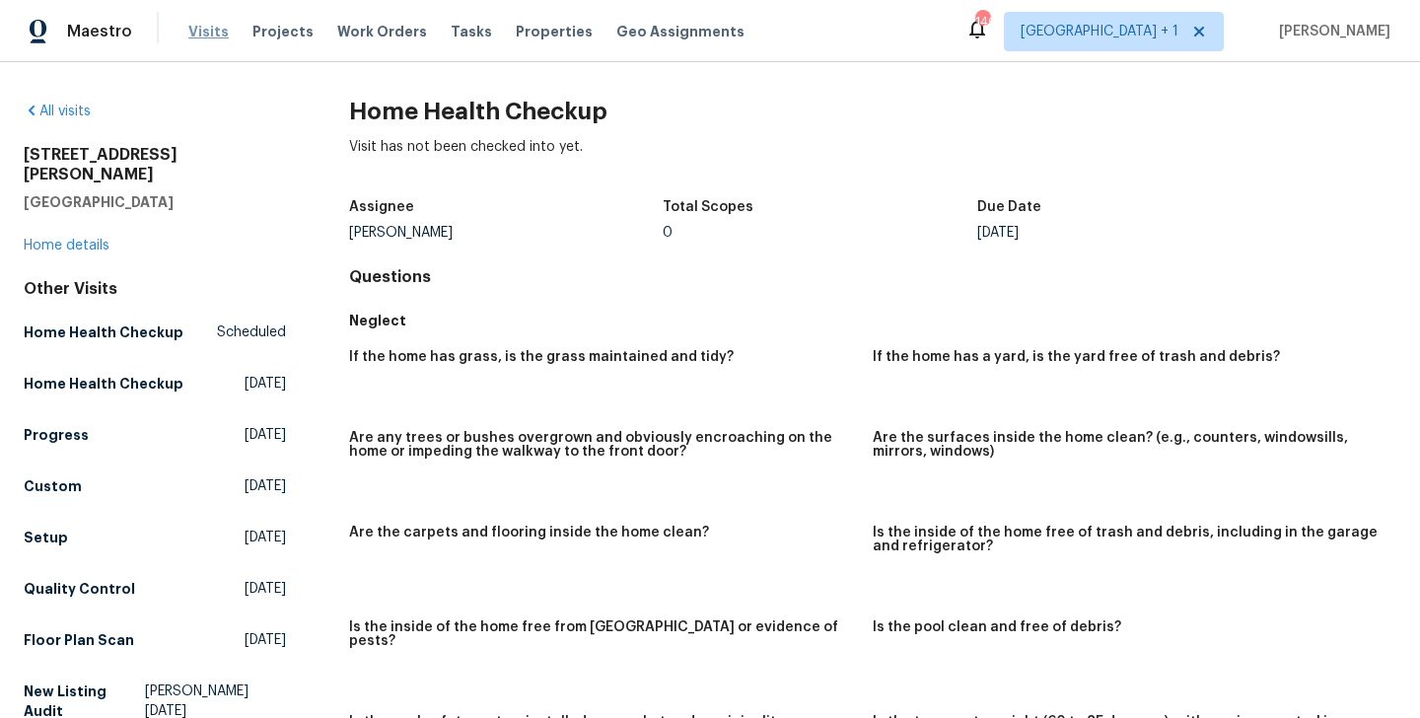
click at [202, 30] on span "Visits" at bounding box center [208, 32] width 40 height 20
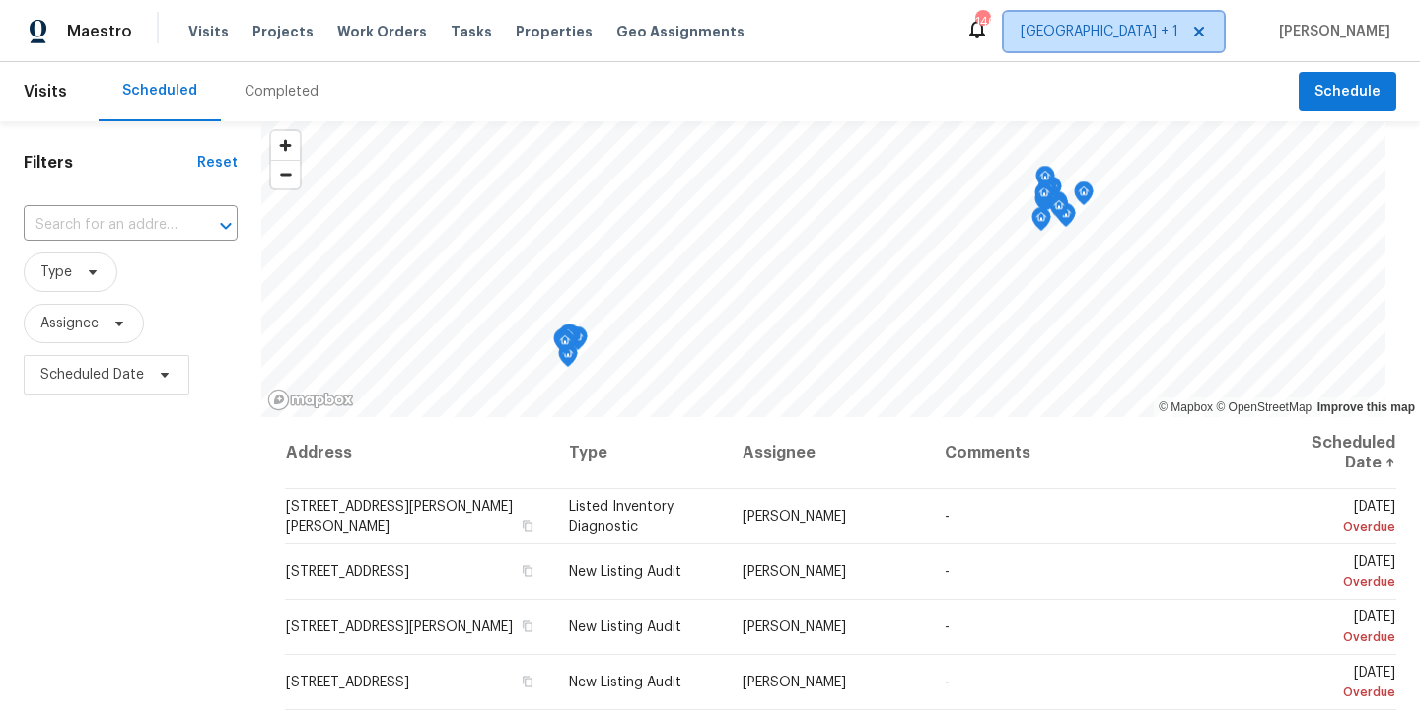
click at [1137, 42] on span "[GEOGRAPHIC_DATA] + 1" at bounding box center [1114, 31] width 220 height 39
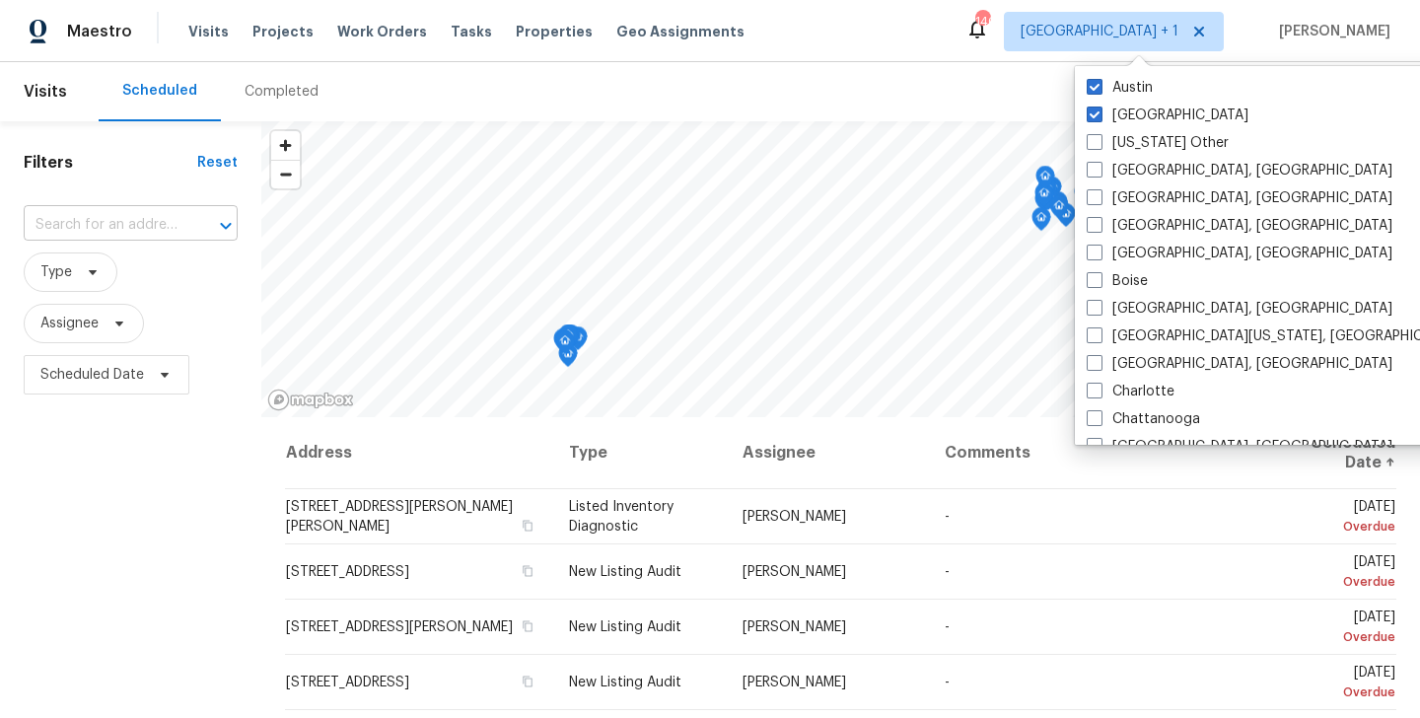
click at [164, 232] on input "text" at bounding box center [103, 225] width 159 height 31
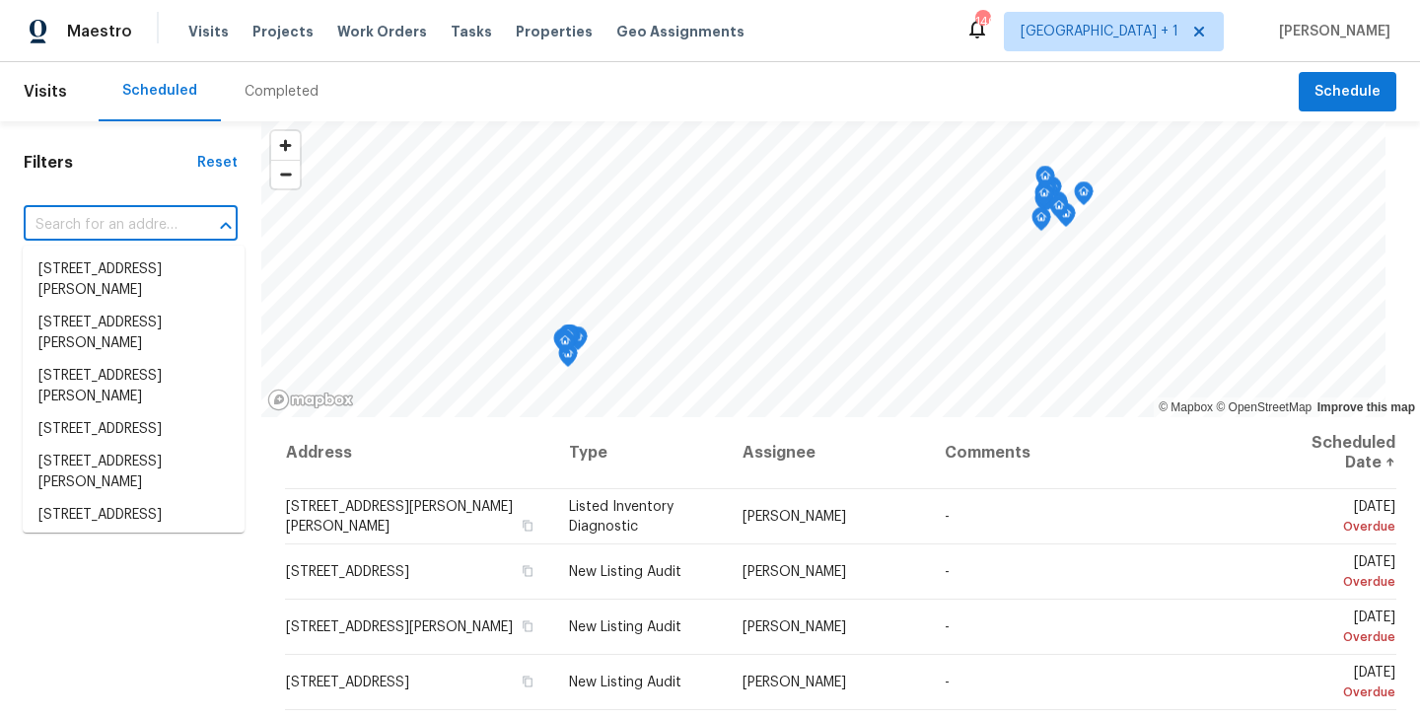
paste input "1207 Brashear Ln Cedar Park, TX 78613"
type input "1207 Brashear Ln Cedar Park, TX 78613"
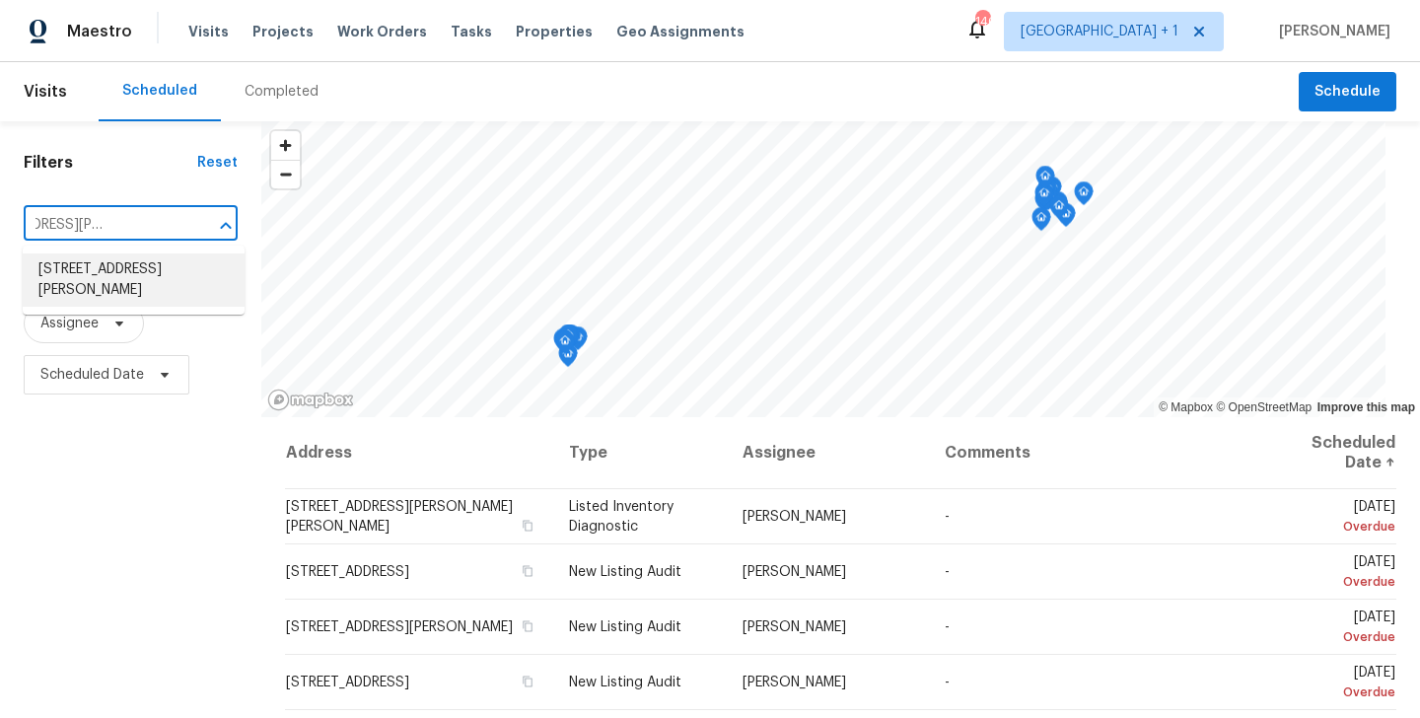
click at [134, 283] on li "[STREET_ADDRESS][PERSON_NAME]" at bounding box center [134, 280] width 222 height 53
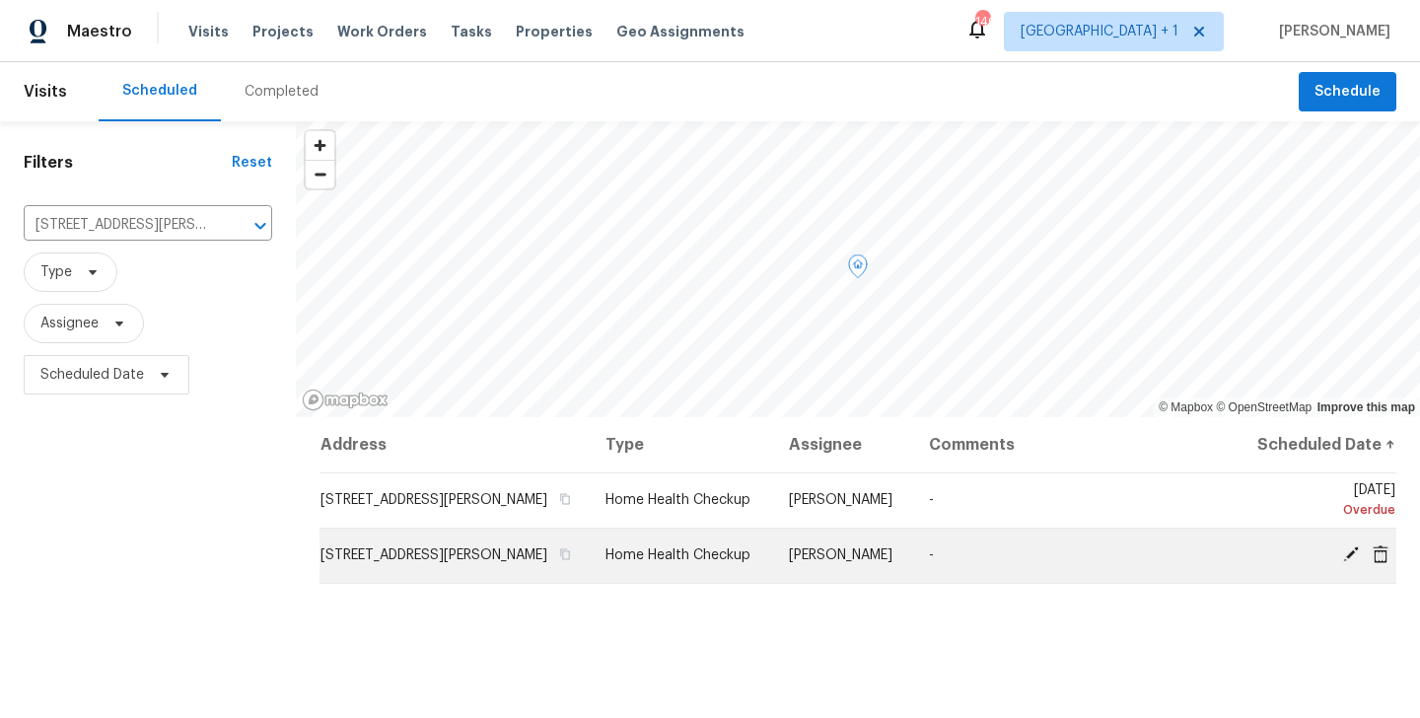
click at [1351, 552] on icon at bounding box center [1352, 554] width 16 height 16
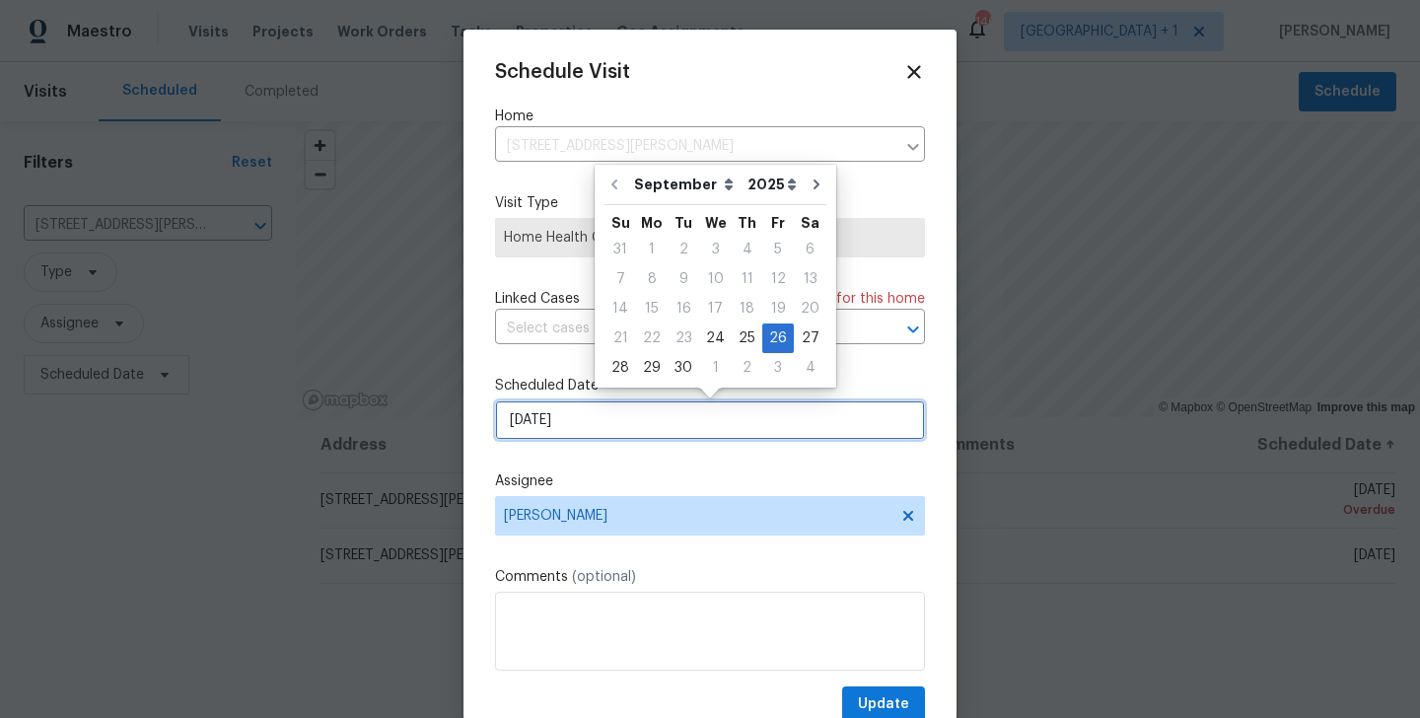
click at [598, 424] on input "[DATE]" at bounding box center [710, 419] width 430 height 39
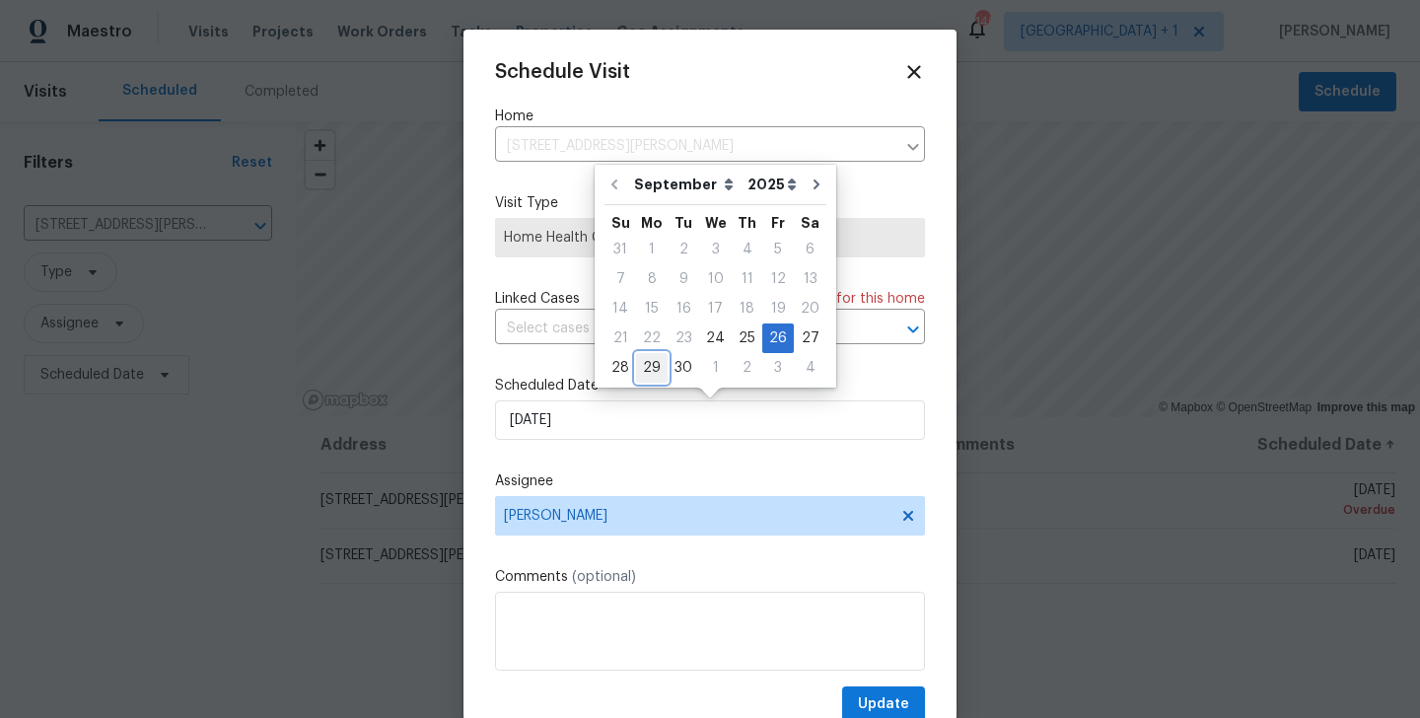
click at [654, 374] on div "29" at bounding box center [652, 368] width 32 height 28
type input "29/09/2025"
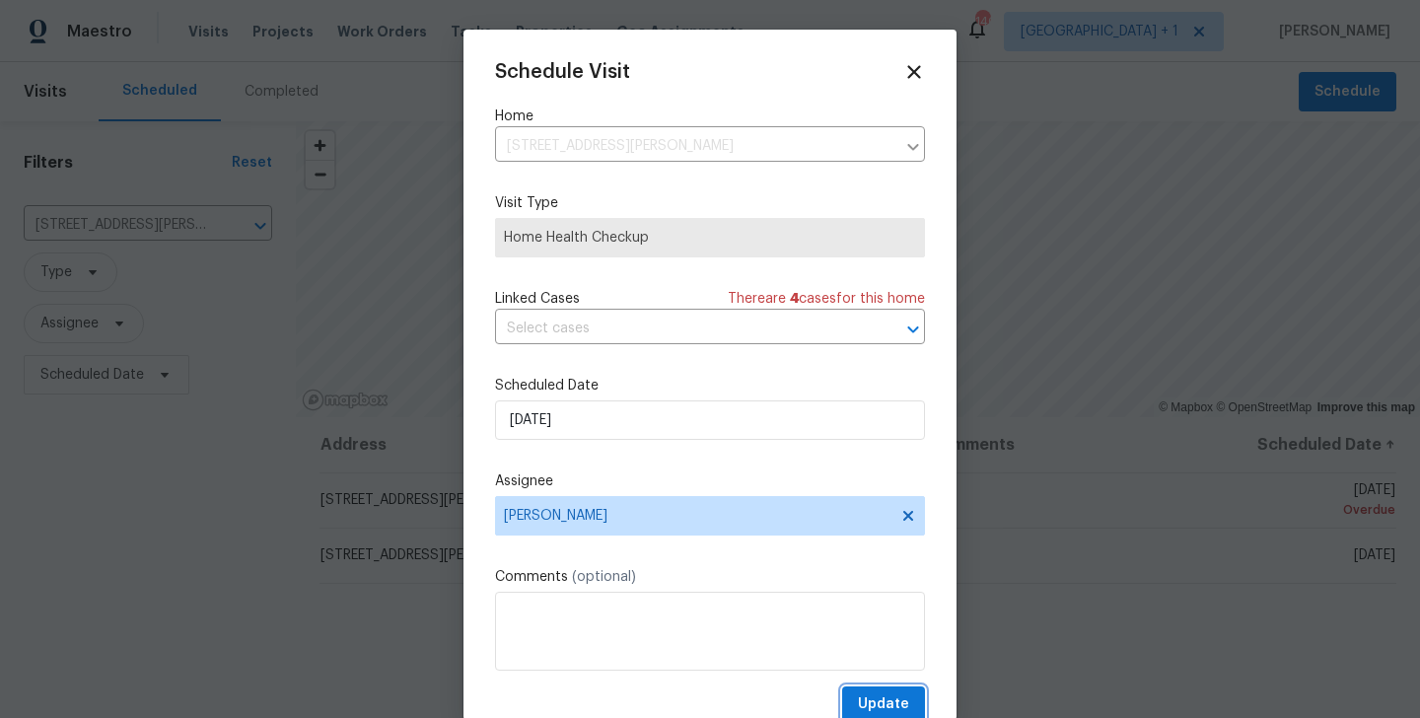
click at [872, 704] on span "Update" at bounding box center [883, 704] width 51 height 25
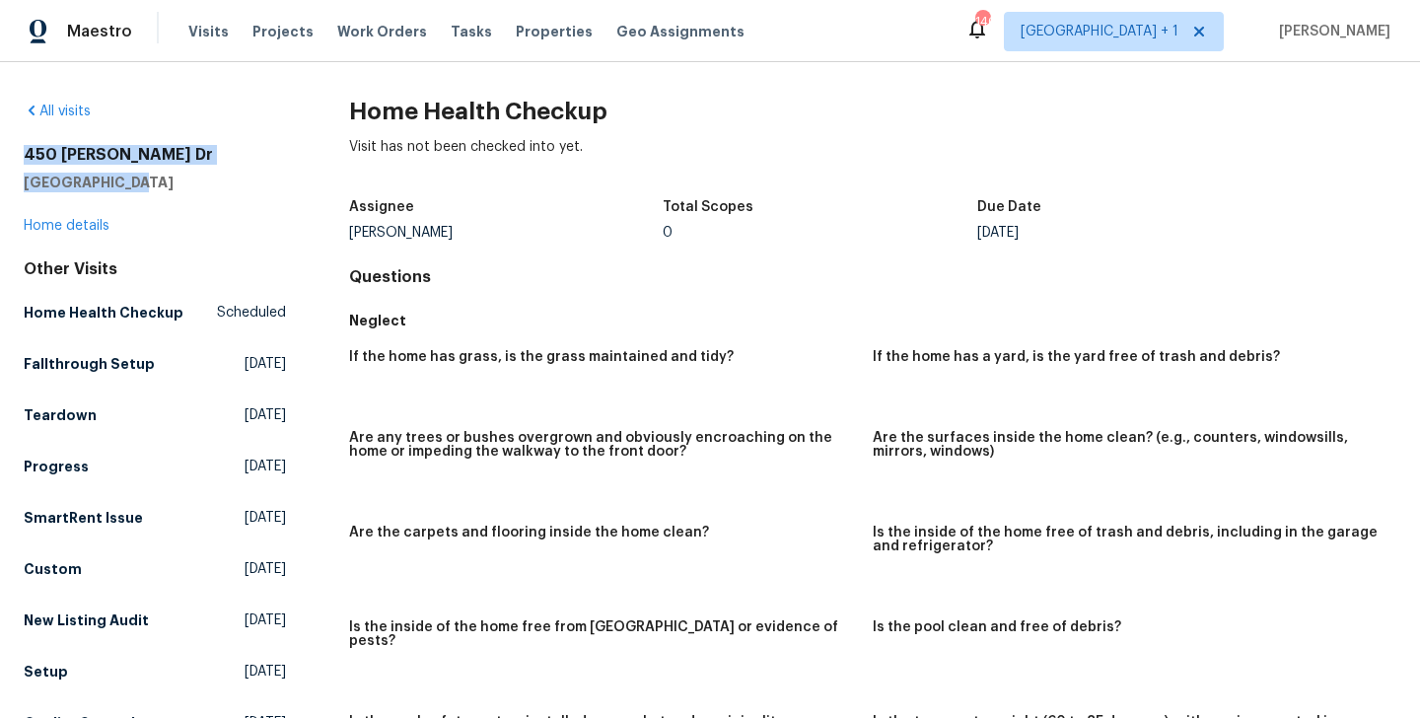
drag, startPoint x: 143, startPoint y: 186, endPoint x: 15, endPoint y: 140, distance: 136.4
click at [15, 140] on div "All visits [STREET_ADDRESS][PERSON_NAME][PERSON_NAME] Home details Other Visits…" at bounding box center [710, 390] width 1420 height 656
copy div "[STREET_ADDRESS][PERSON_NAME][PERSON_NAME]"
click at [63, 112] on link "All visits" at bounding box center [57, 112] width 67 height 14
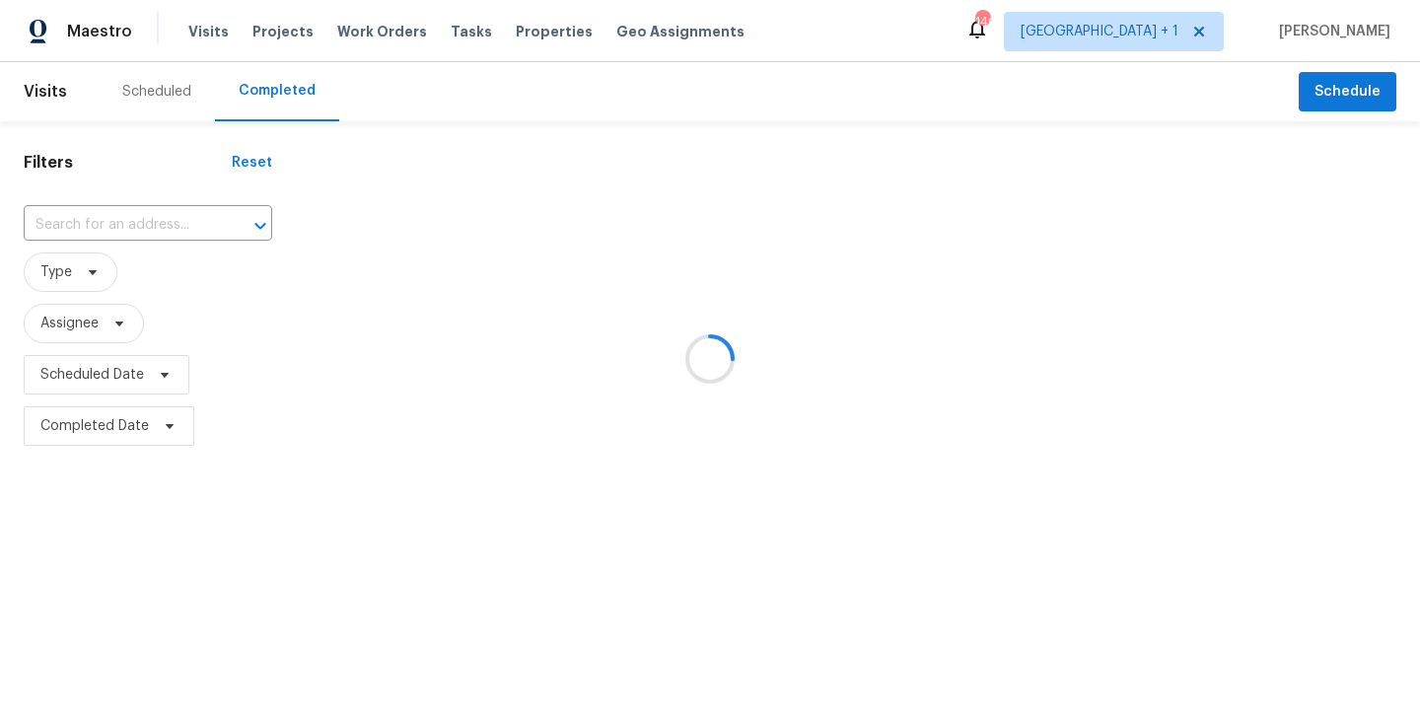
click at [126, 225] on div at bounding box center [710, 359] width 1420 height 718
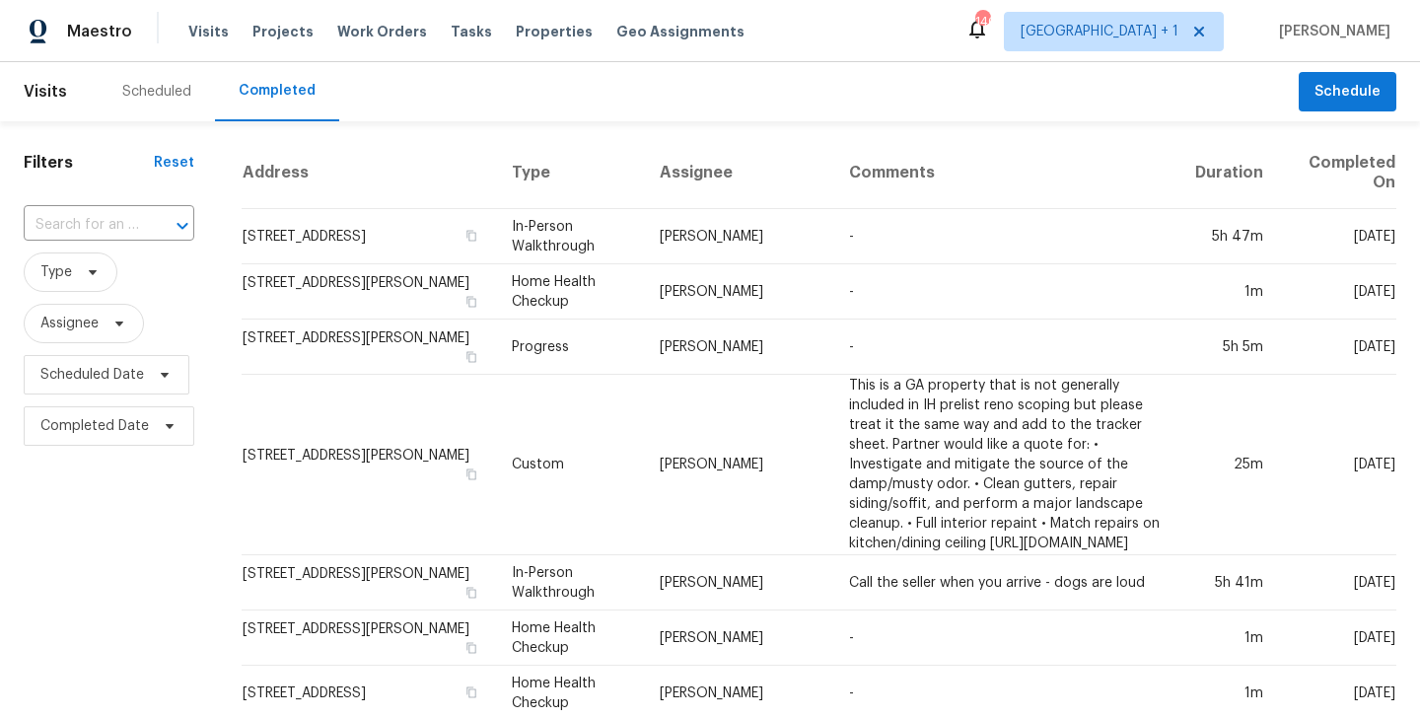
click at [126, 225] on input "text" at bounding box center [81, 225] width 115 height 31
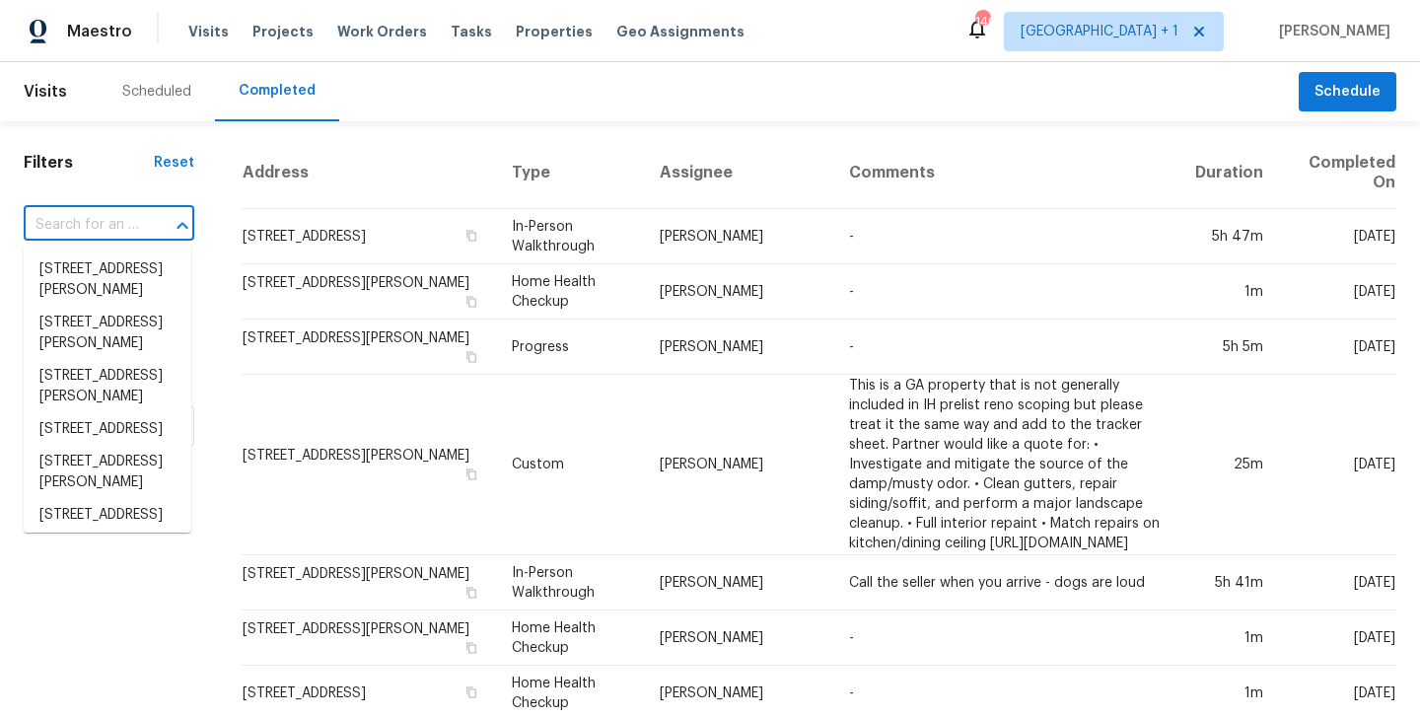
paste input "[STREET_ADDRESS][PERSON_NAME][PERSON_NAME]"
type input "[STREET_ADDRESS][PERSON_NAME][PERSON_NAME]"
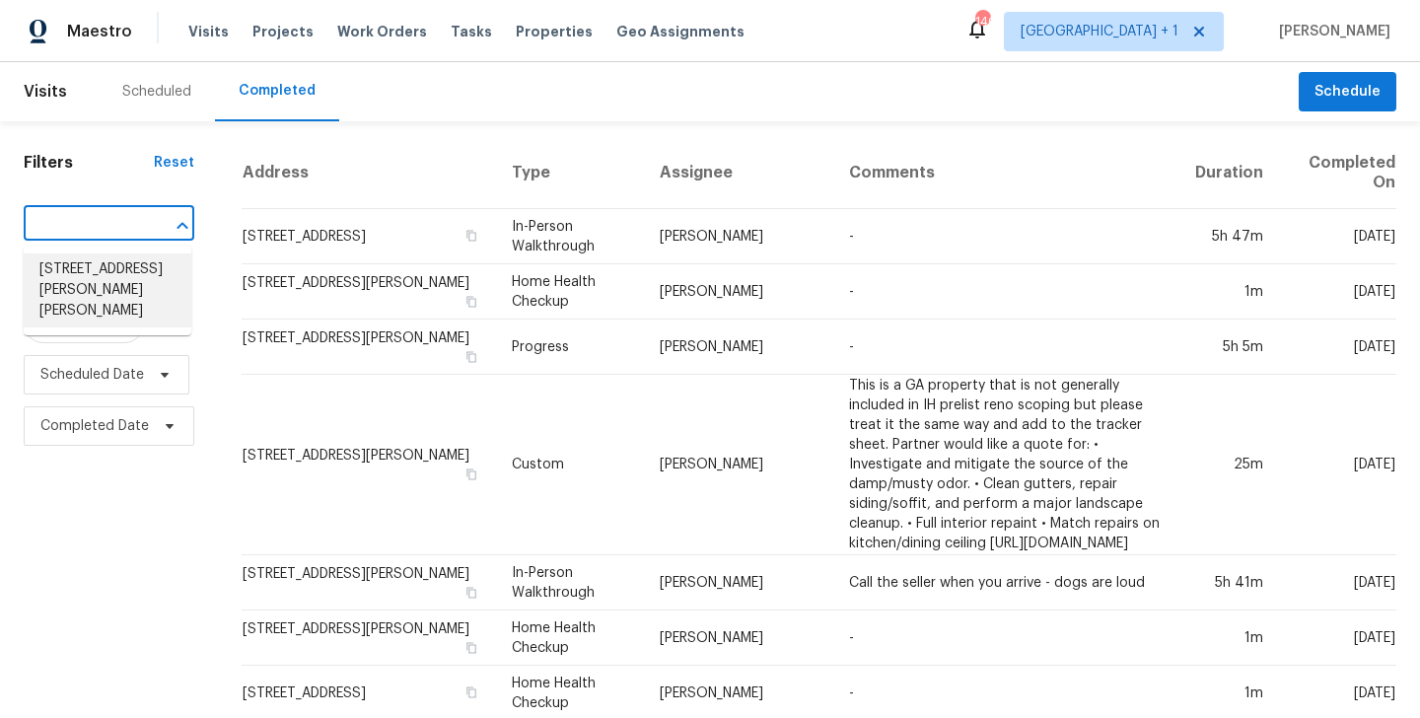
click at [105, 274] on li "[STREET_ADDRESS][PERSON_NAME][PERSON_NAME]" at bounding box center [108, 291] width 168 height 74
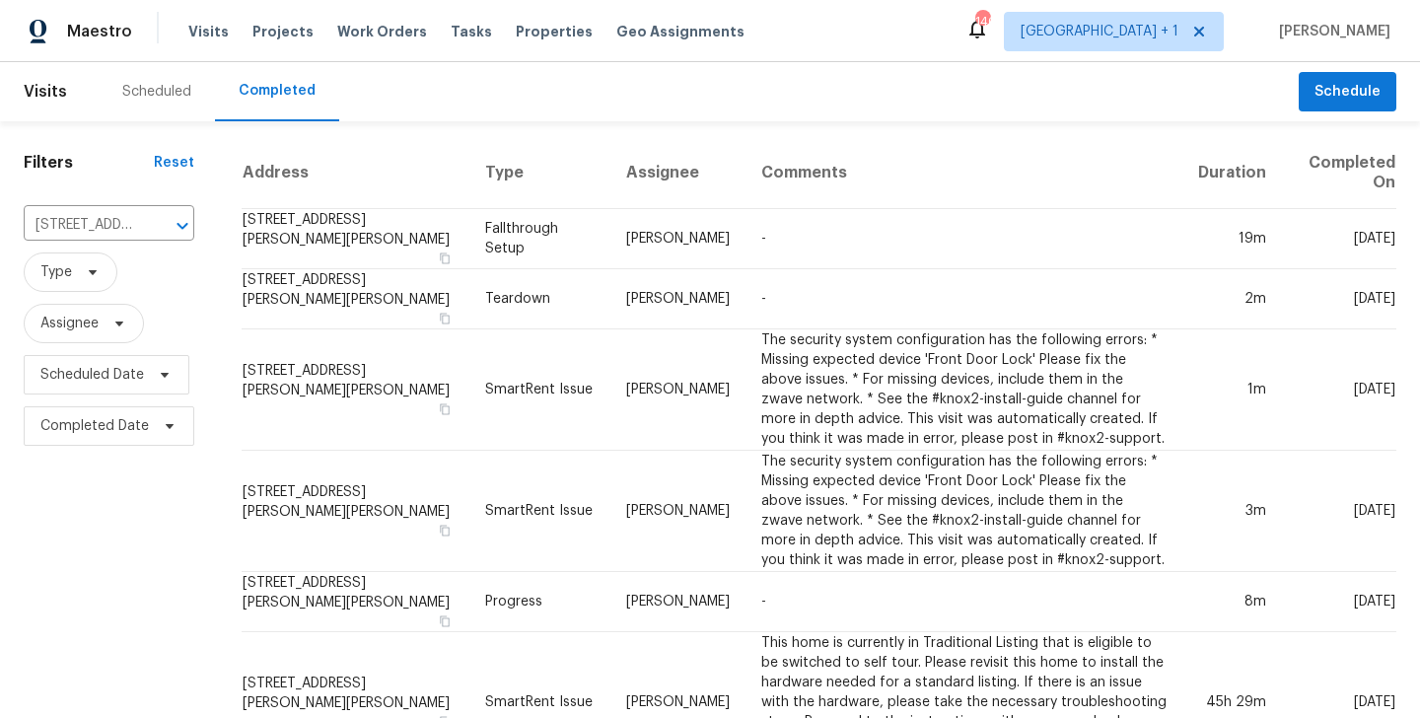
click at [191, 94] on div "Scheduled" at bounding box center [157, 91] width 116 height 59
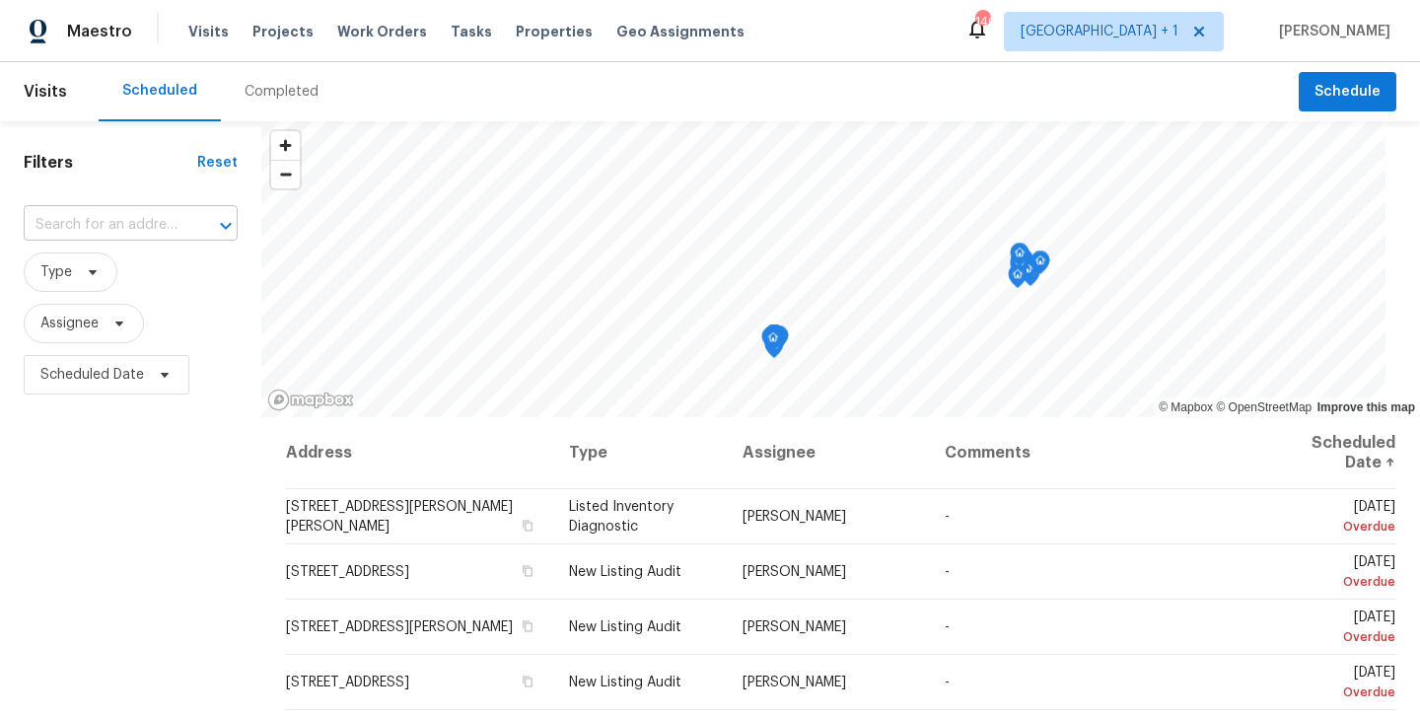
click at [136, 221] on input "text" at bounding box center [103, 225] width 159 height 31
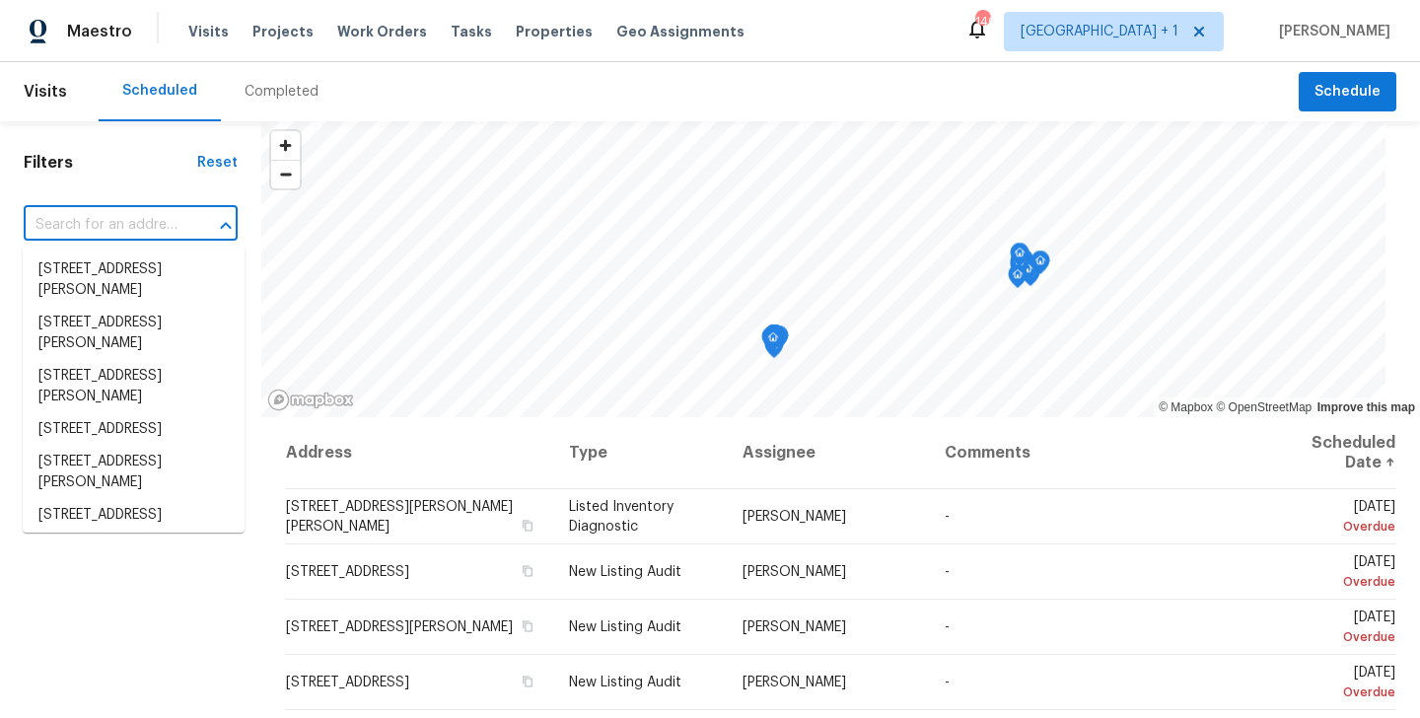
paste input "[STREET_ADDRESS][PERSON_NAME][PERSON_NAME]"
type input "[STREET_ADDRESS][PERSON_NAME][PERSON_NAME]"
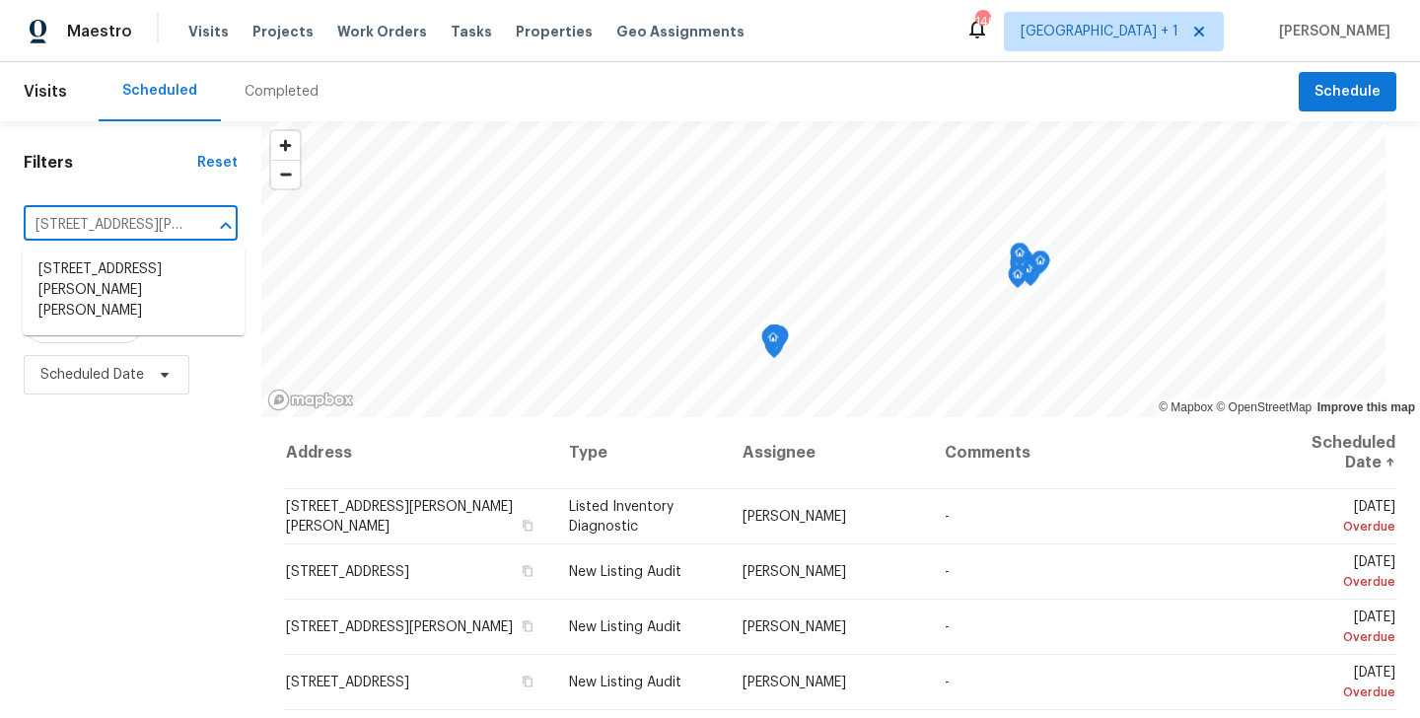
scroll to position [0, 53]
click at [130, 285] on li "[STREET_ADDRESS][PERSON_NAME][PERSON_NAME]" at bounding box center [134, 291] width 222 height 74
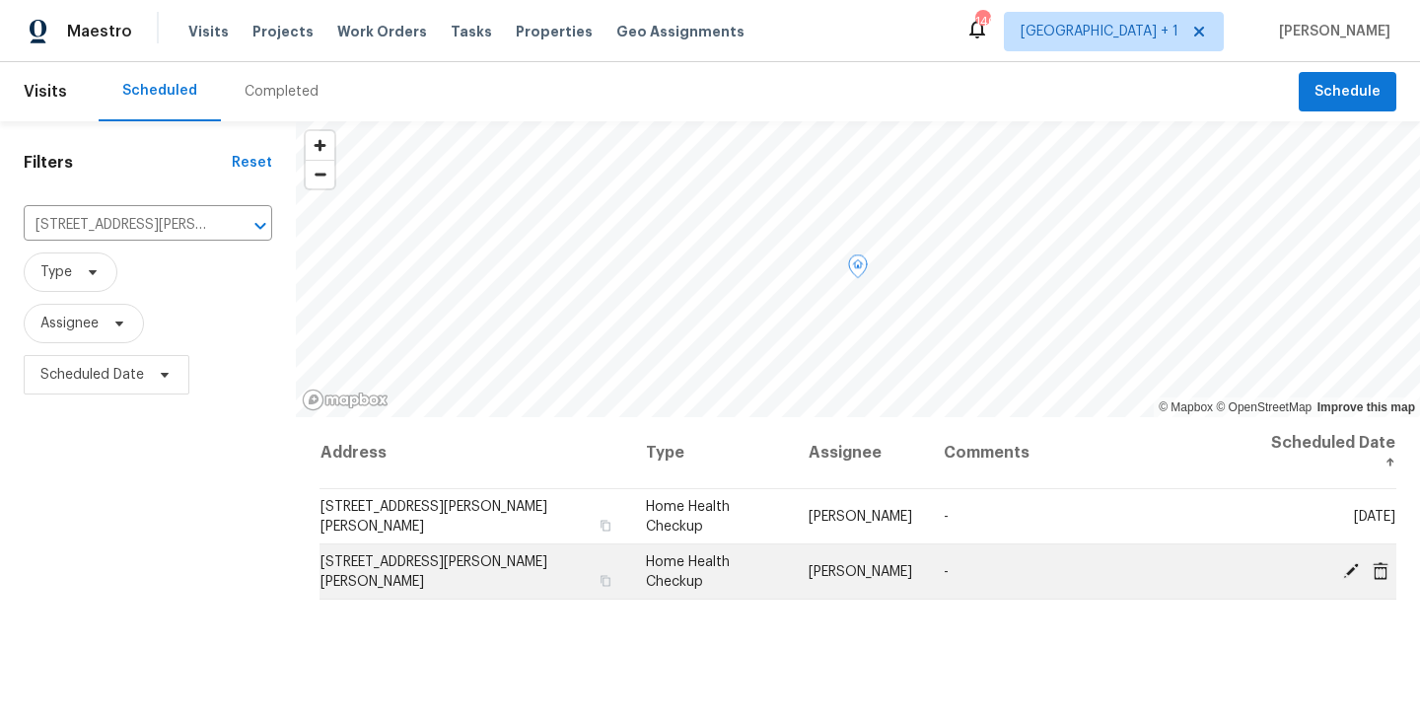
click at [1340, 561] on span at bounding box center [1352, 570] width 30 height 18
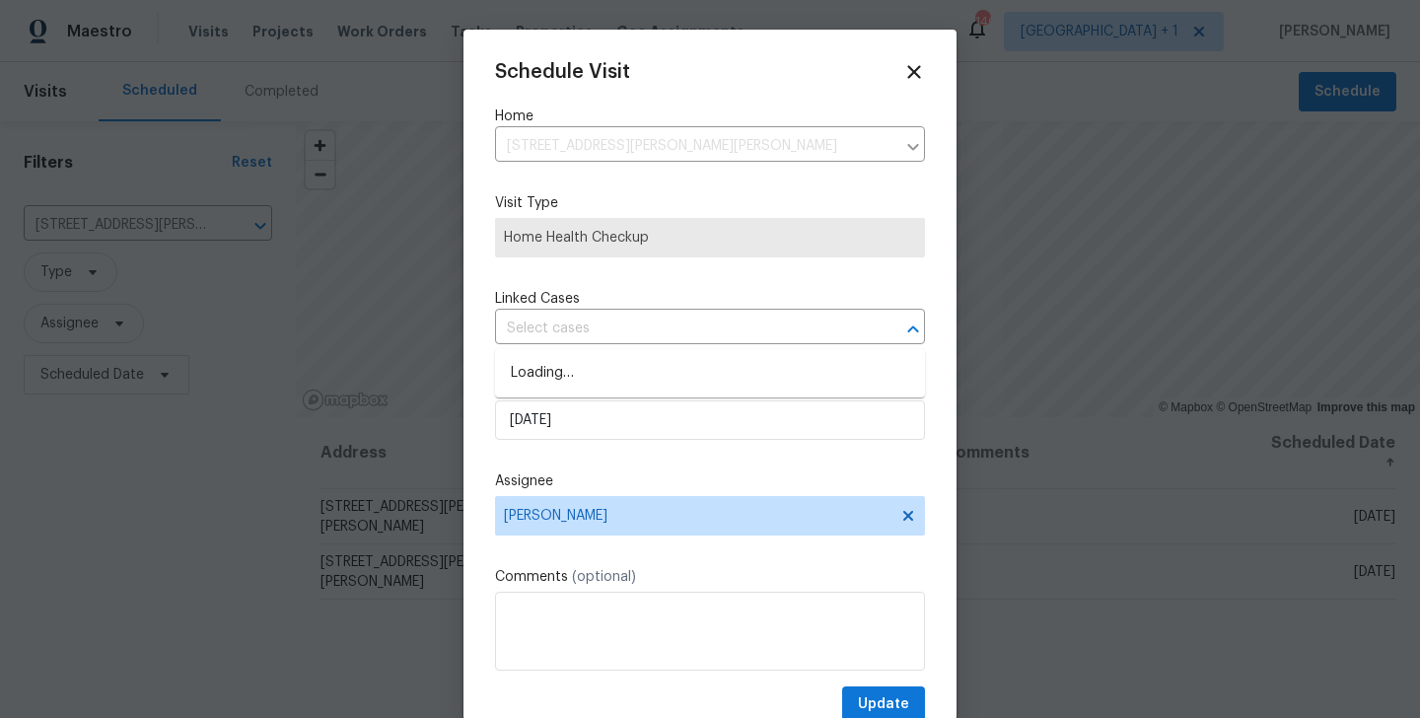
click at [594, 338] on input "text" at bounding box center [682, 329] width 375 height 31
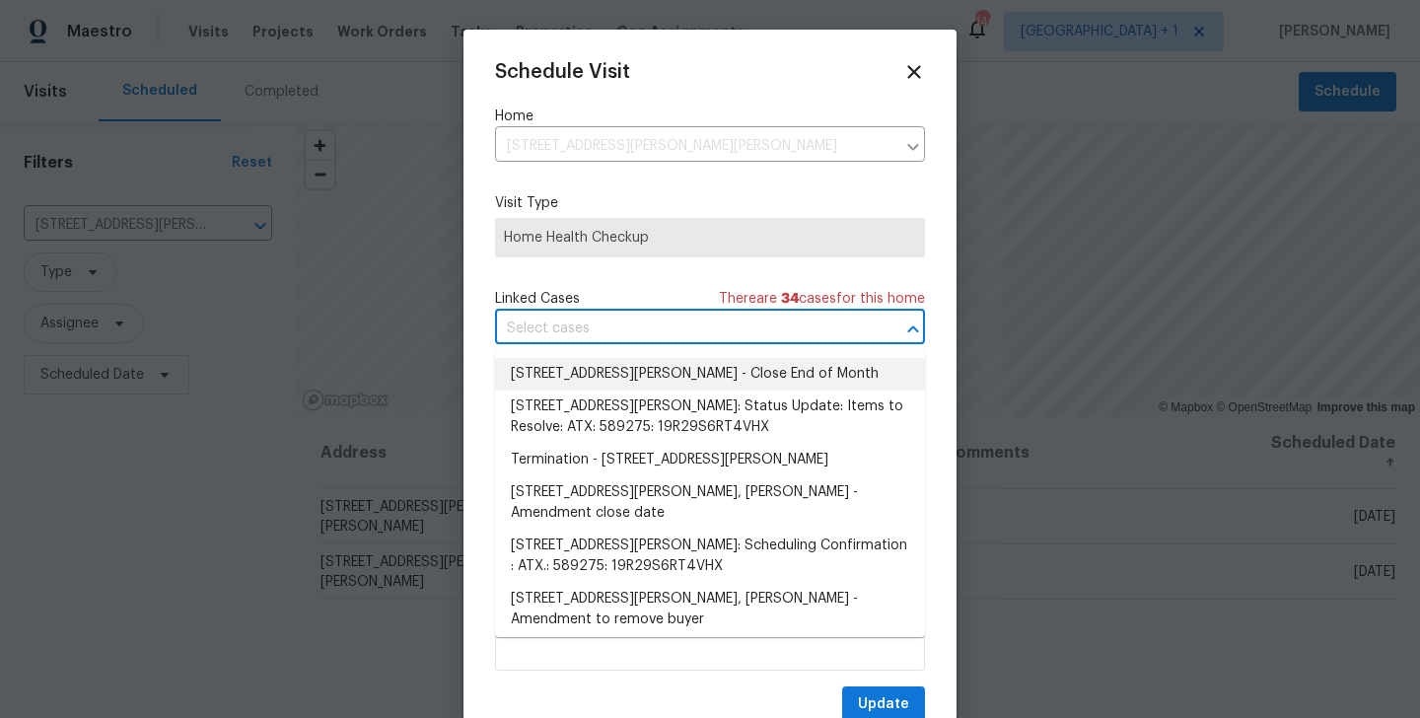
click at [569, 343] on input "text" at bounding box center [682, 329] width 375 height 31
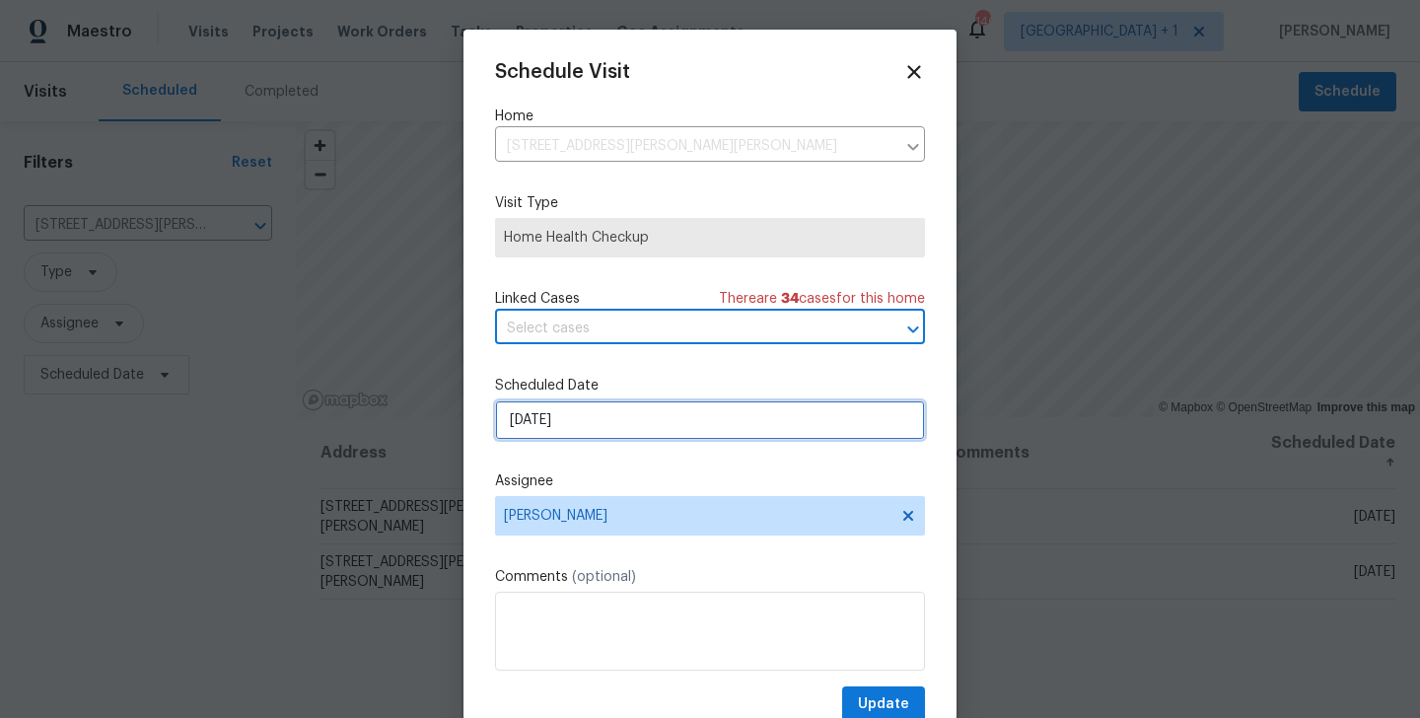
click at [595, 431] on input "[DATE]" at bounding box center [710, 419] width 430 height 39
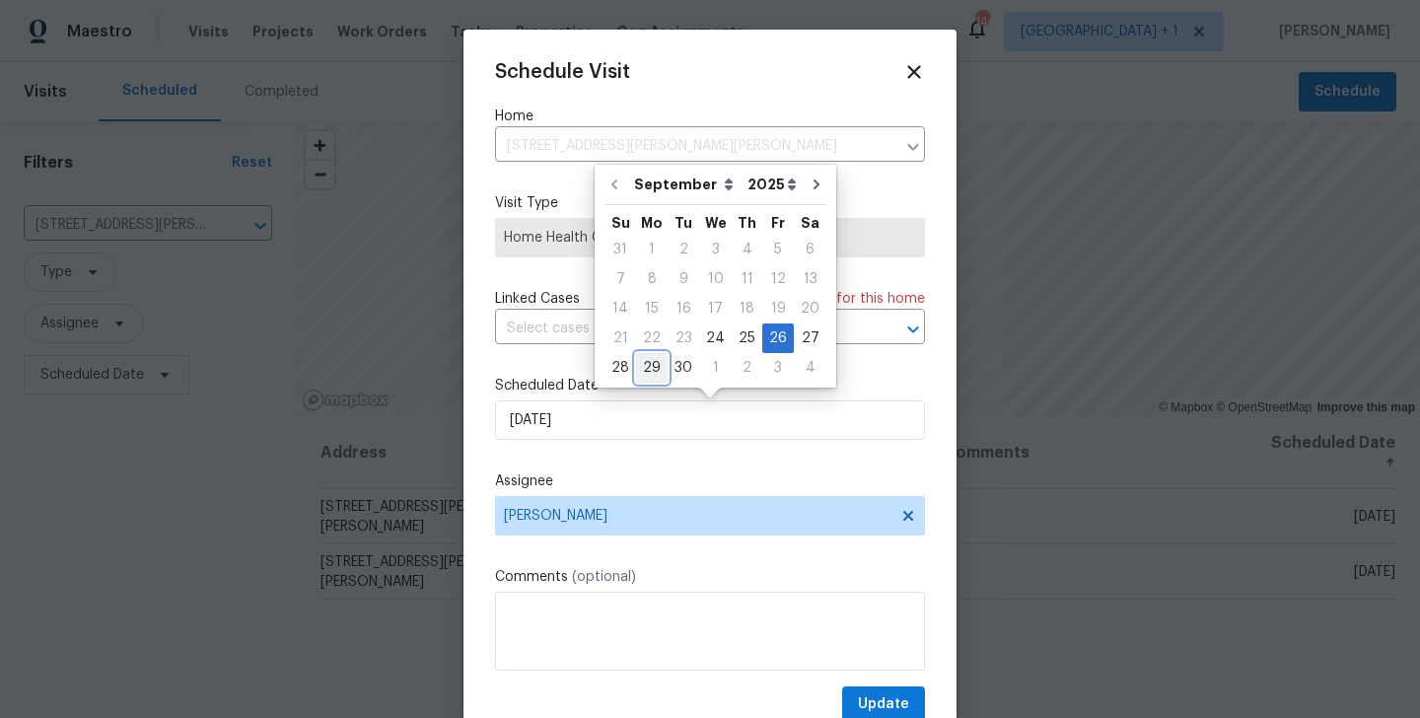
click at [645, 380] on div "29" at bounding box center [652, 368] width 32 height 28
type input "29/09/2025"
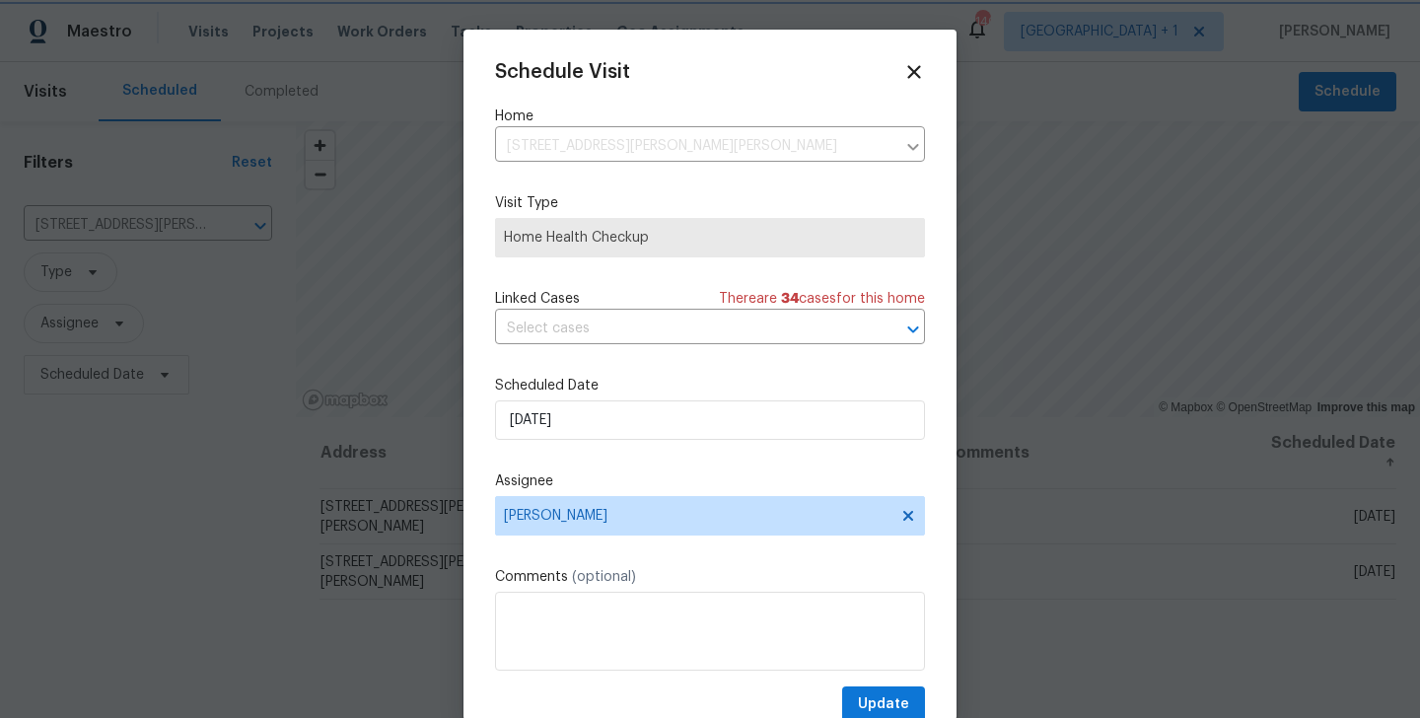
scroll to position [36, 0]
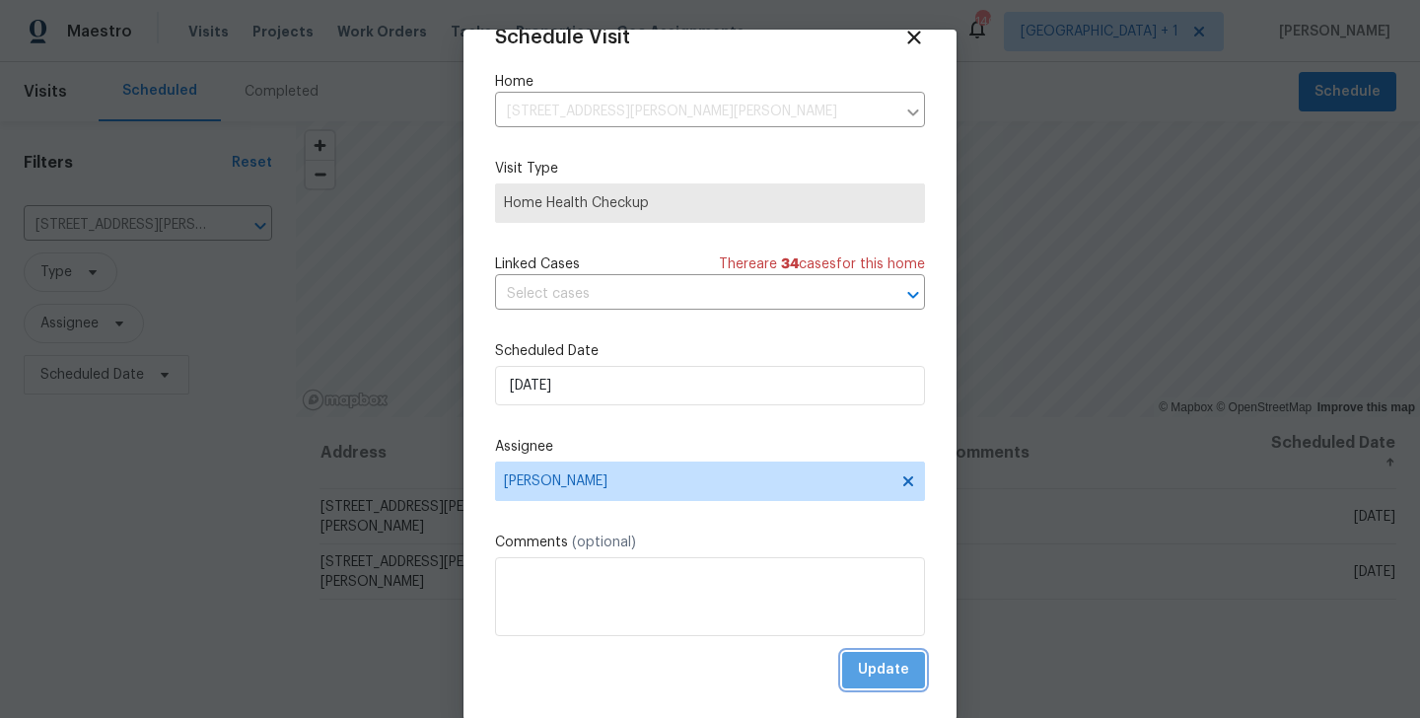
click at [889, 673] on span "Update" at bounding box center [883, 670] width 51 height 25
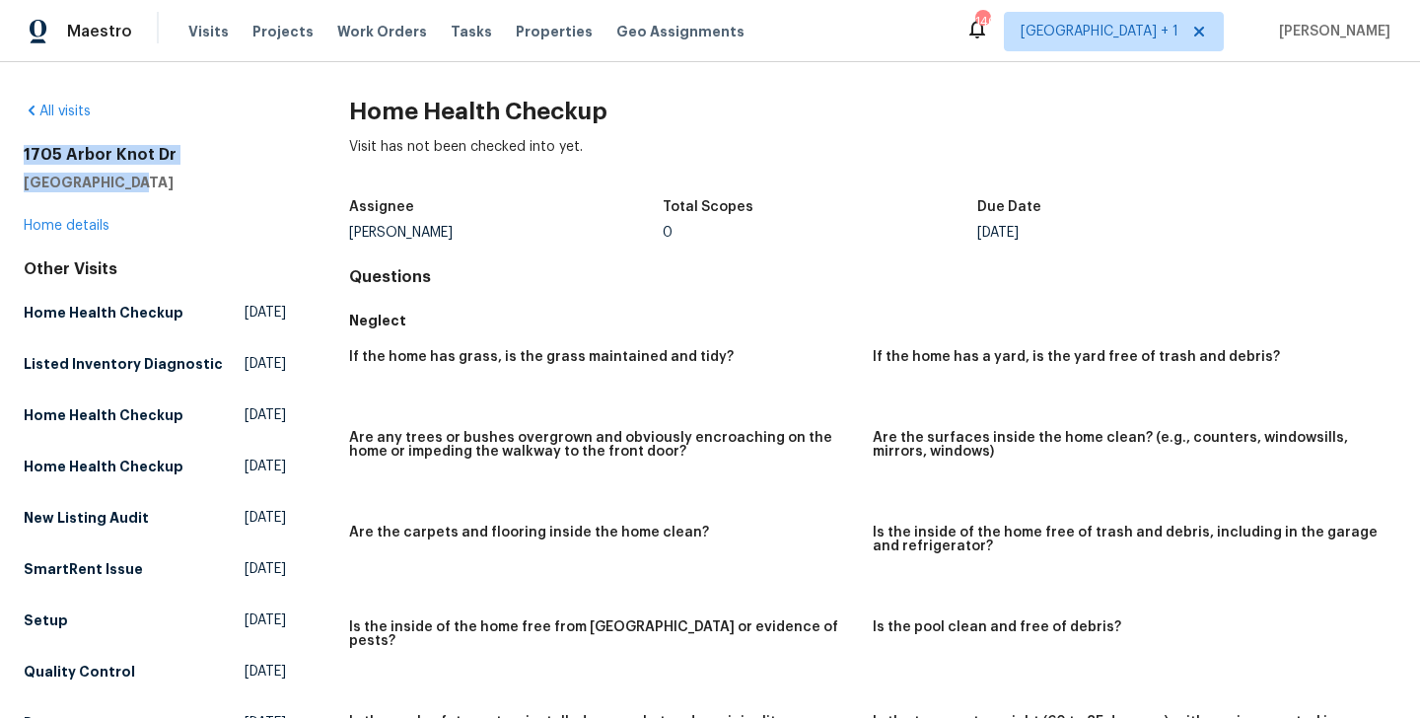
drag, startPoint x: 140, startPoint y: 183, endPoint x: 0, endPoint y: 154, distance: 143.2
click at [0, 154] on div "All visits [STREET_ADDRESS][PERSON_NAME] Home details Other Visits Home Health …" at bounding box center [710, 390] width 1420 height 656
copy div "[STREET_ADDRESS][PERSON_NAME]"
click at [208, 29] on span "Visits" at bounding box center [208, 32] width 40 height 20
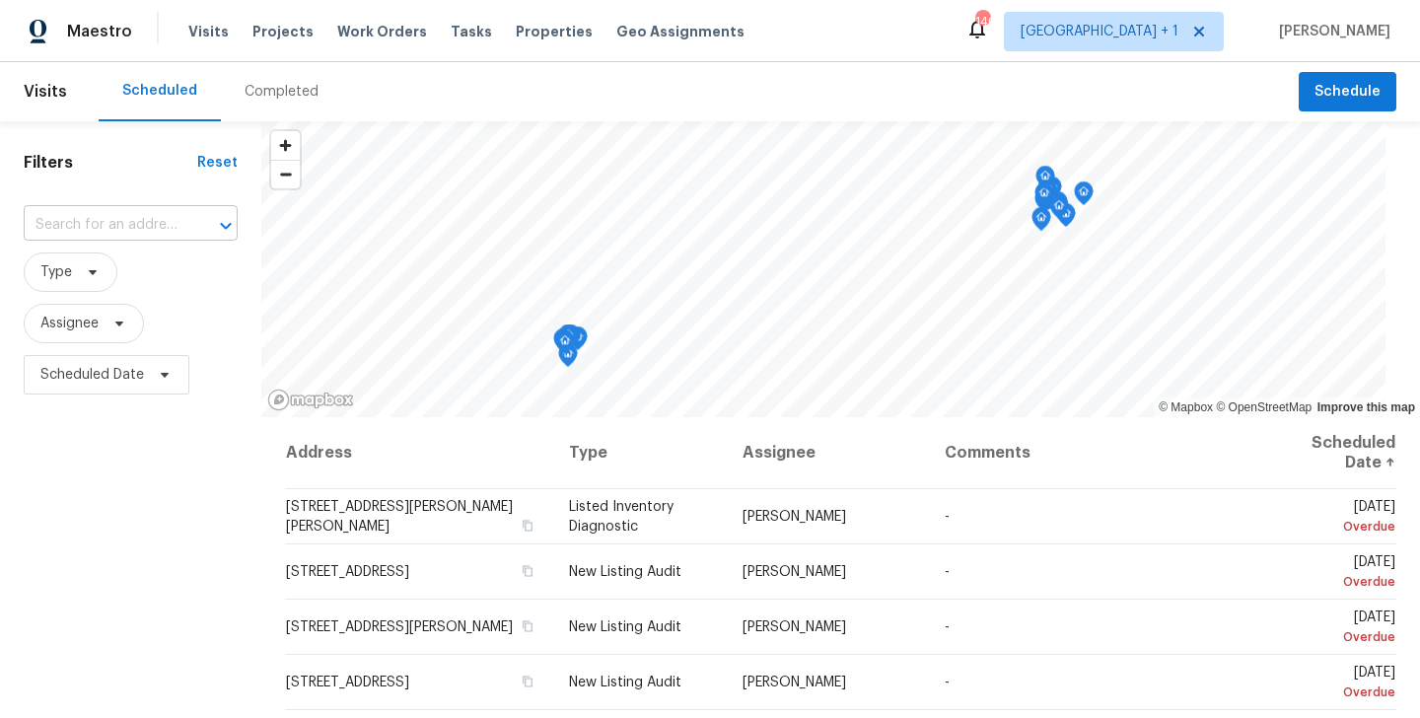
click at [152, 225] on input "text" at bounding box center [103, 225] width 159 height 31
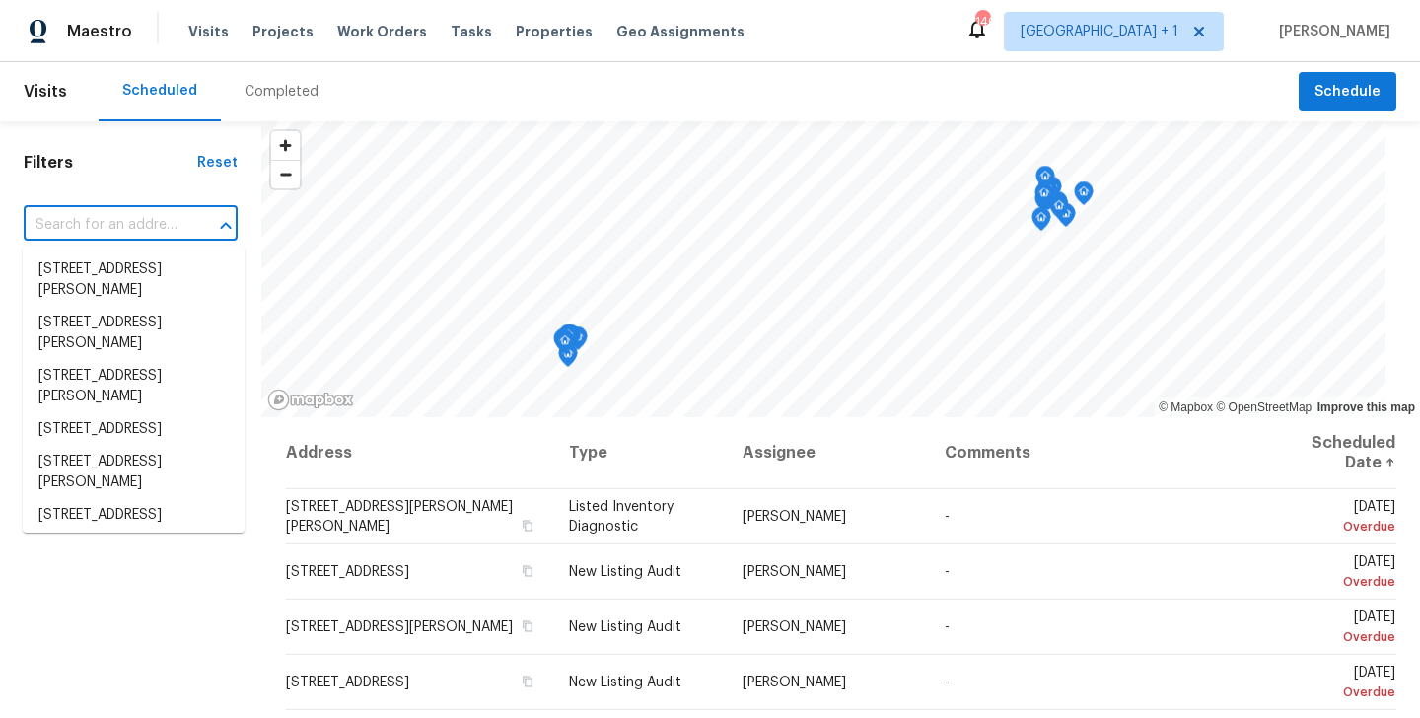
paste input "1705 Arbor Knot Dr Kyle, TX 78640"
type input "1705 Arbor Knot Dr Kyle, TX 78640"
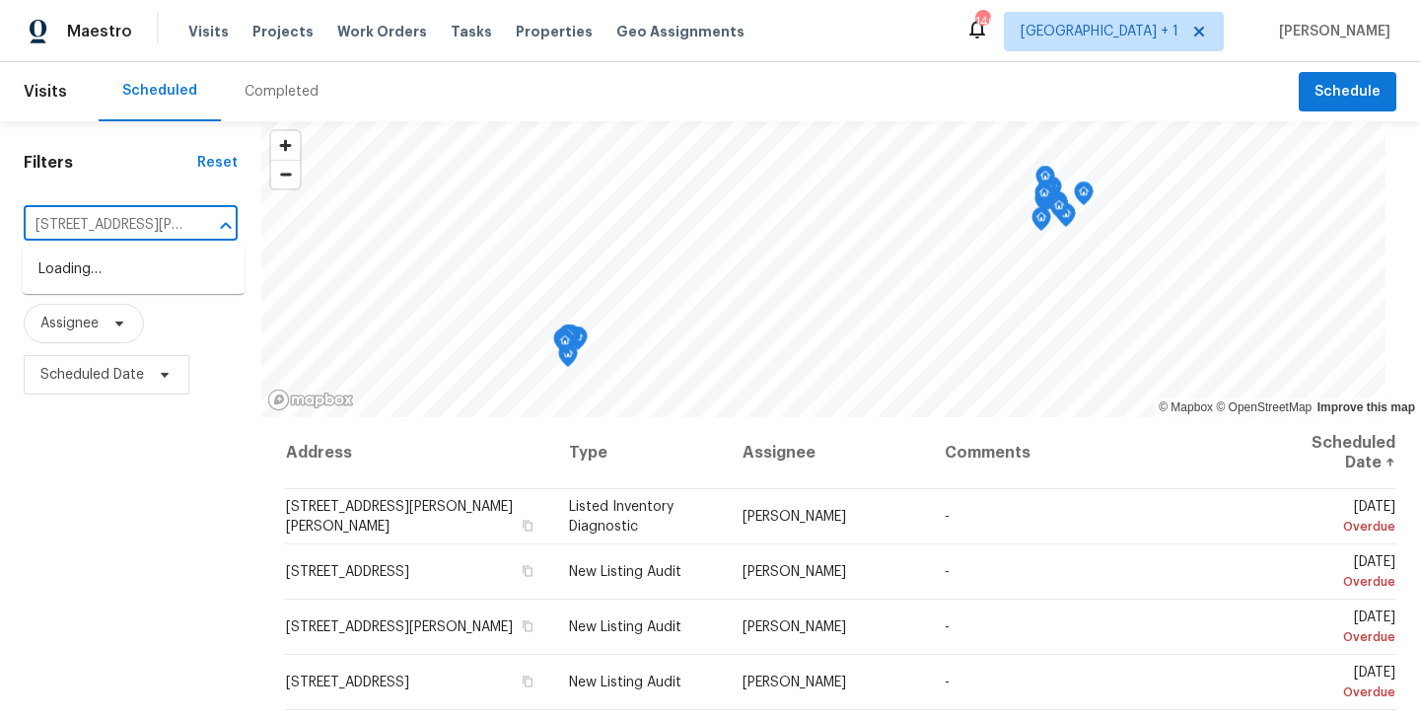
scroll to position [0, 67]
click at [111, 286] on li "1705 Arbor Knot Dr, Kyle, TX 78640" at bounding box center [134, 270] width 222 height 33
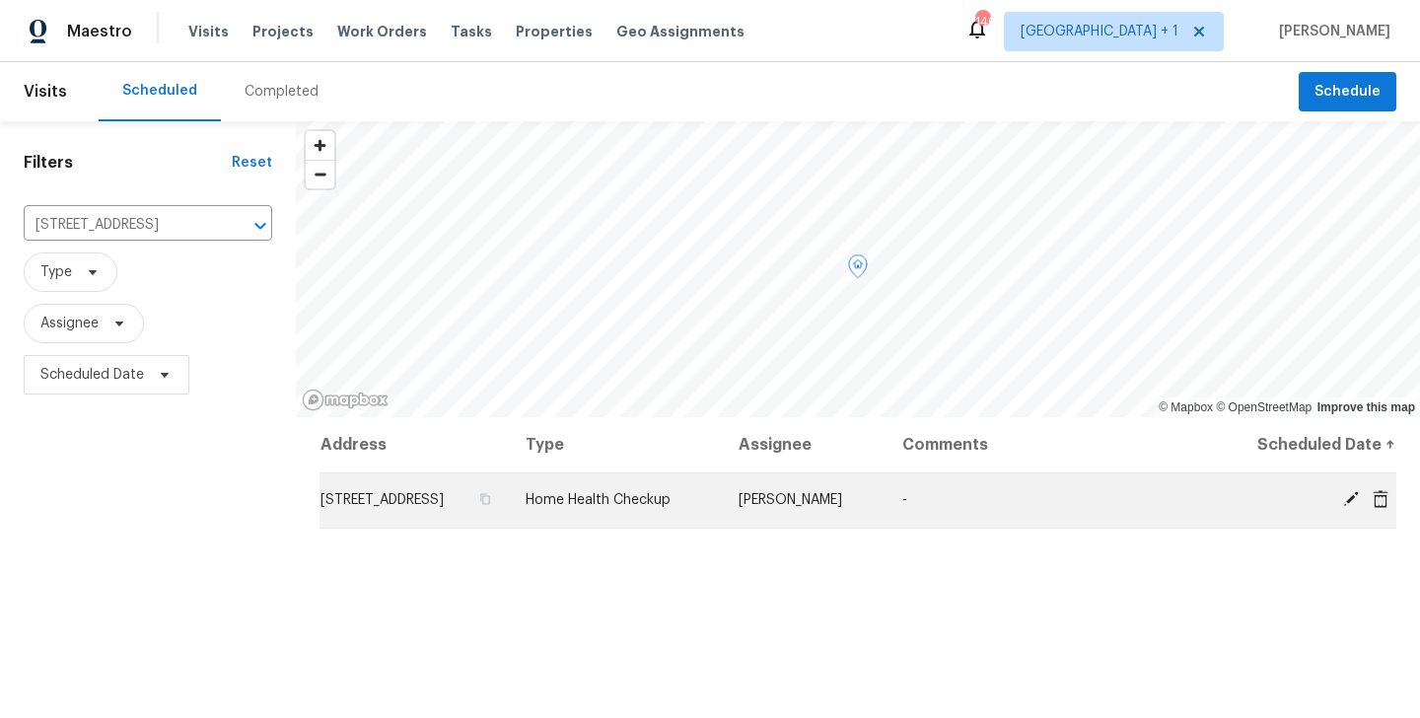
click at [1358, 496] on icon at bounding box center [1352, 499] width 18 height 18
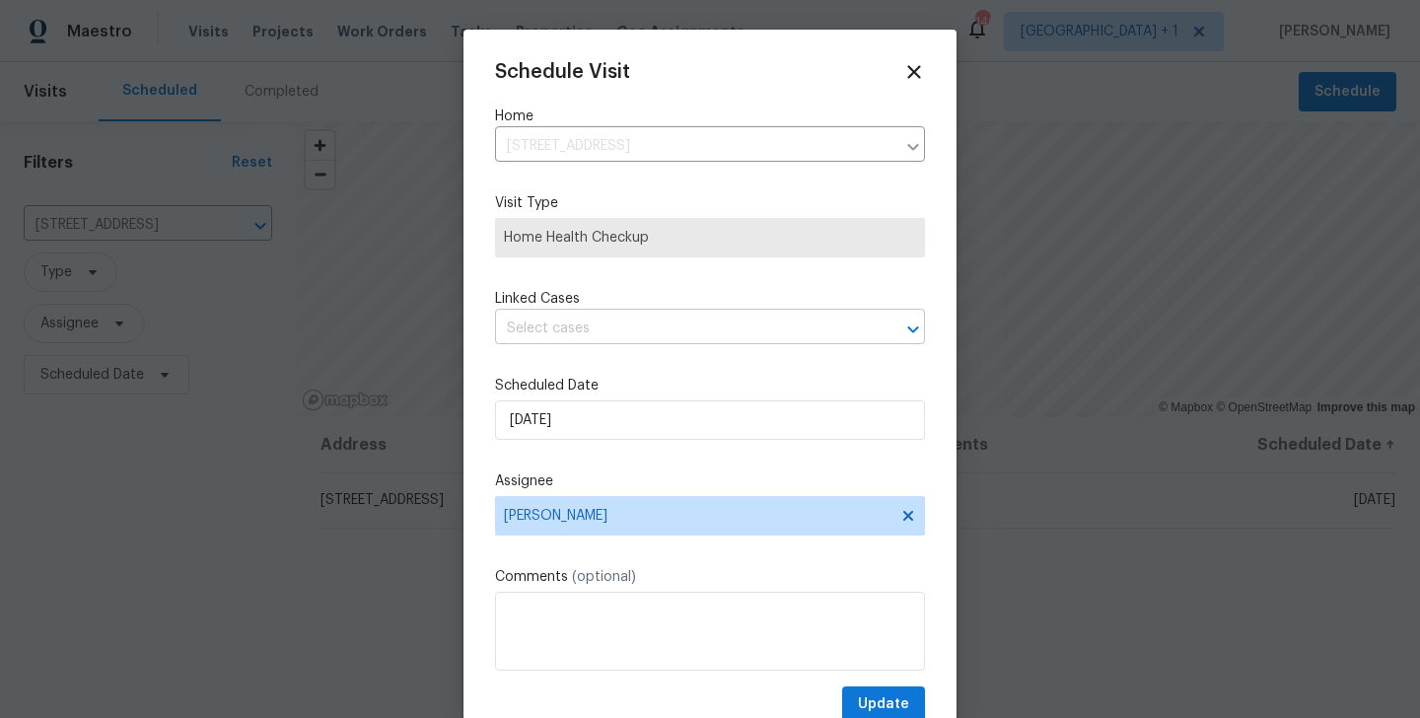
click at [539, 327] on input "text" at bounding box center [682, 329] width 375 height 31
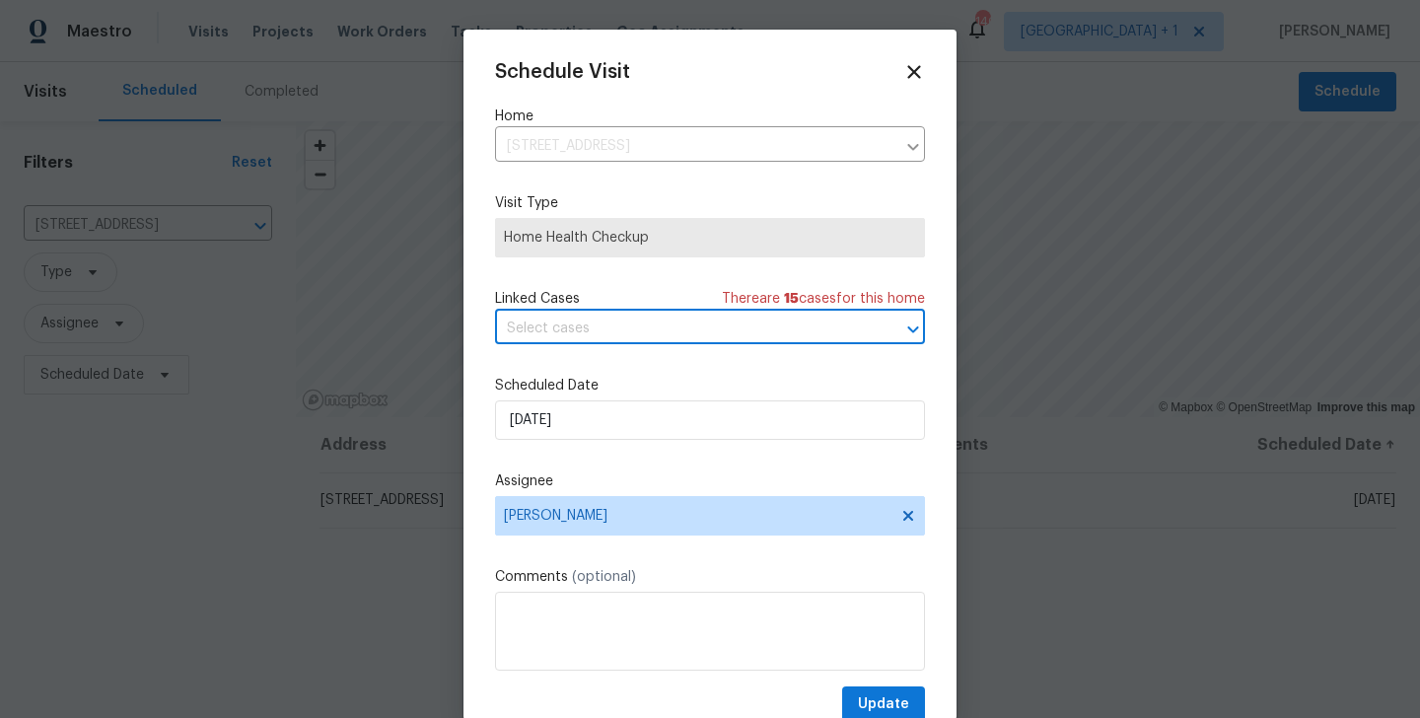
click at [547, 331] on input "text" at bounding box center [682, 329] width 375 height 31
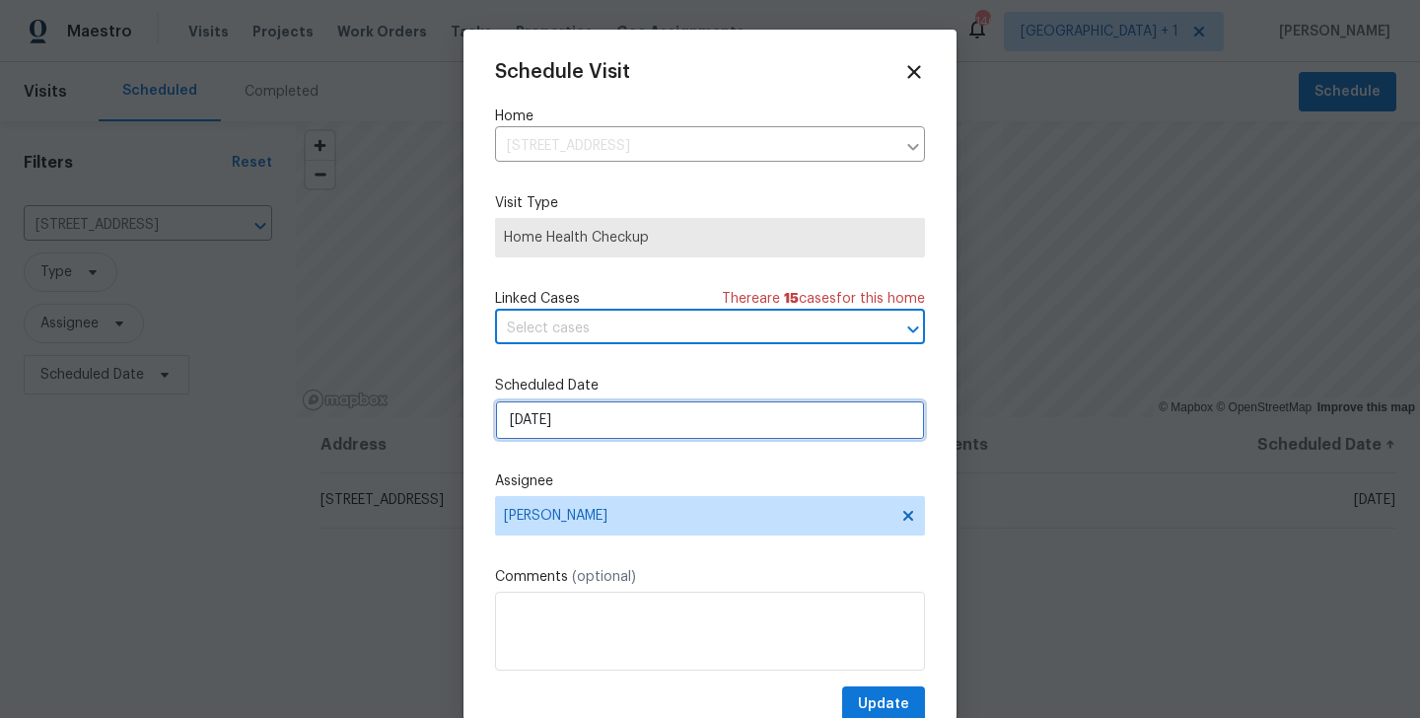
click at [580, 421] on input "26/09/2025" at bounding box center [710, 419] width 430 height 39
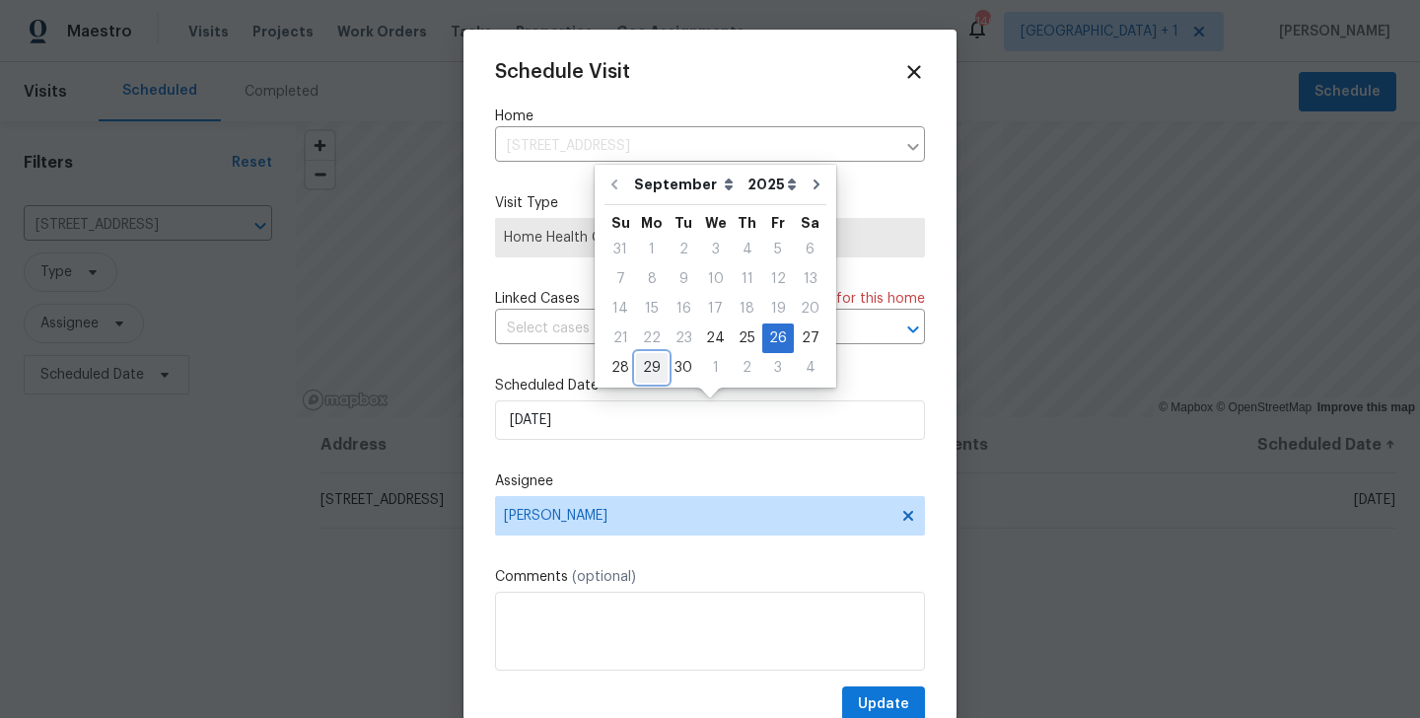
click at [655, 371] on div "29" at bounding box center [652, 368] width 32 height 28
type input "29/09/2025"
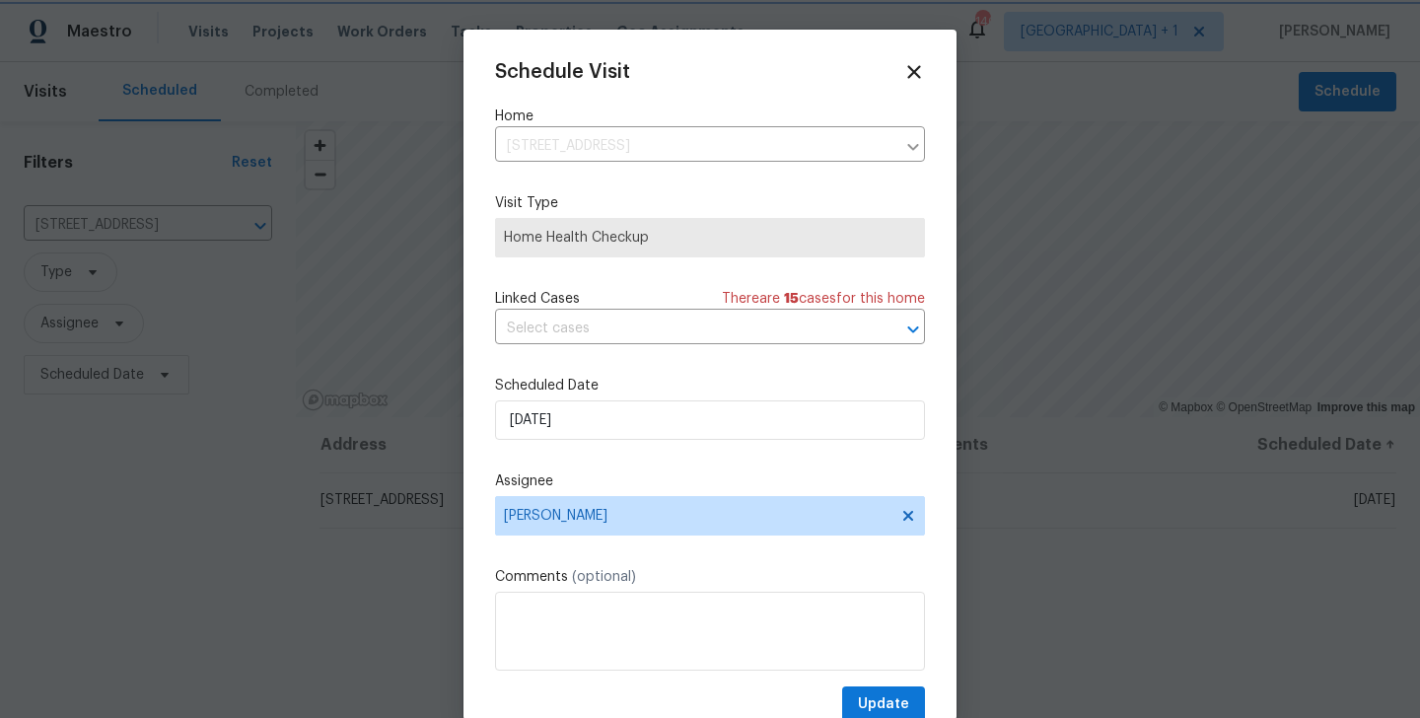
scroll to position [36, 0]
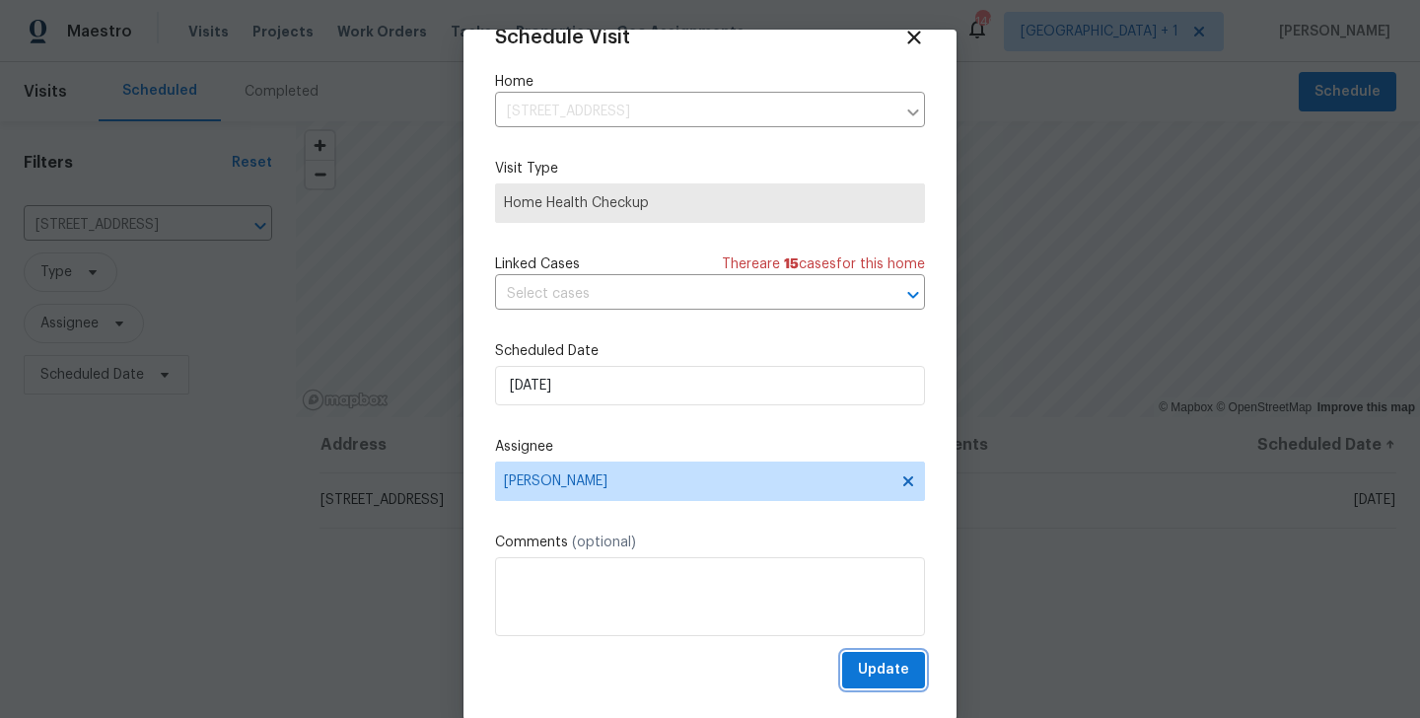
click at [880, 663] on span "Update" at bounding box center [883, 670] width 51 height 25
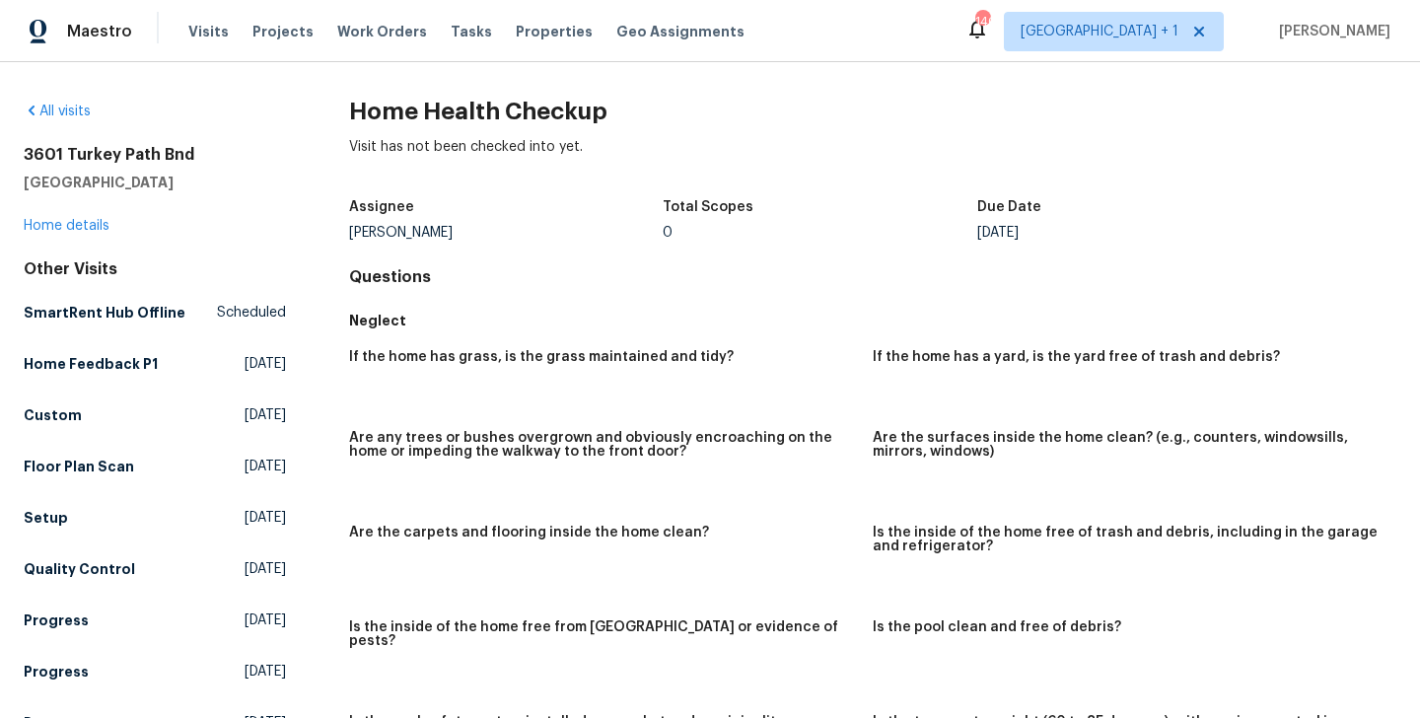
drag, startPoint x: 187, startPoint y: 183, endPoint x: 25, endPoint y: 152, distance: 165.8
click at [25, 152] on div "[STREET_ADDRESS]" at bounding box center [155, 168] width 262 height 47
copy div "[STREET_ADDRESS]"
click at [205, 26] on span "Visits" at bounding box center [208, 32] width 40 height 20
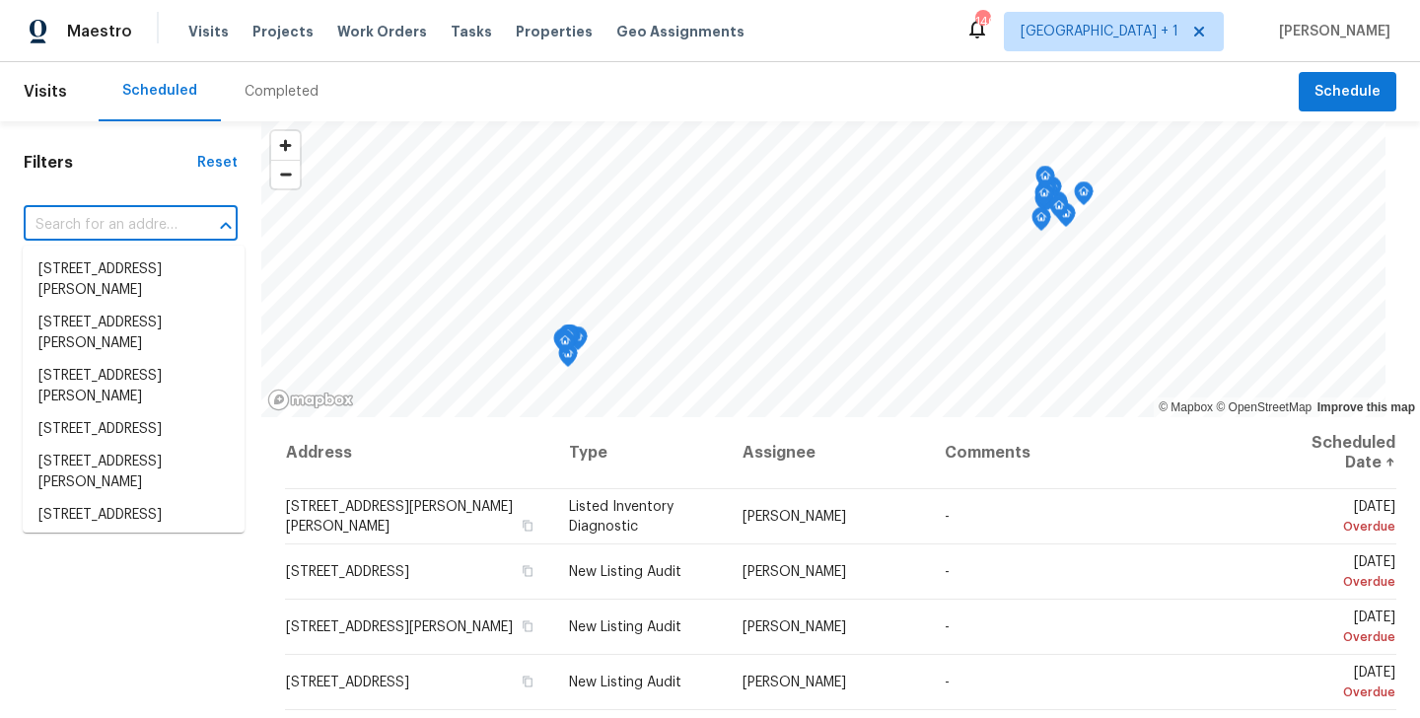
click at [133, 225] on input "text" at bounding box center [103, 225] width 159 height 31
paste input "[STREET_ADDRESS]"
type input "[STREET_ADDRESS]"
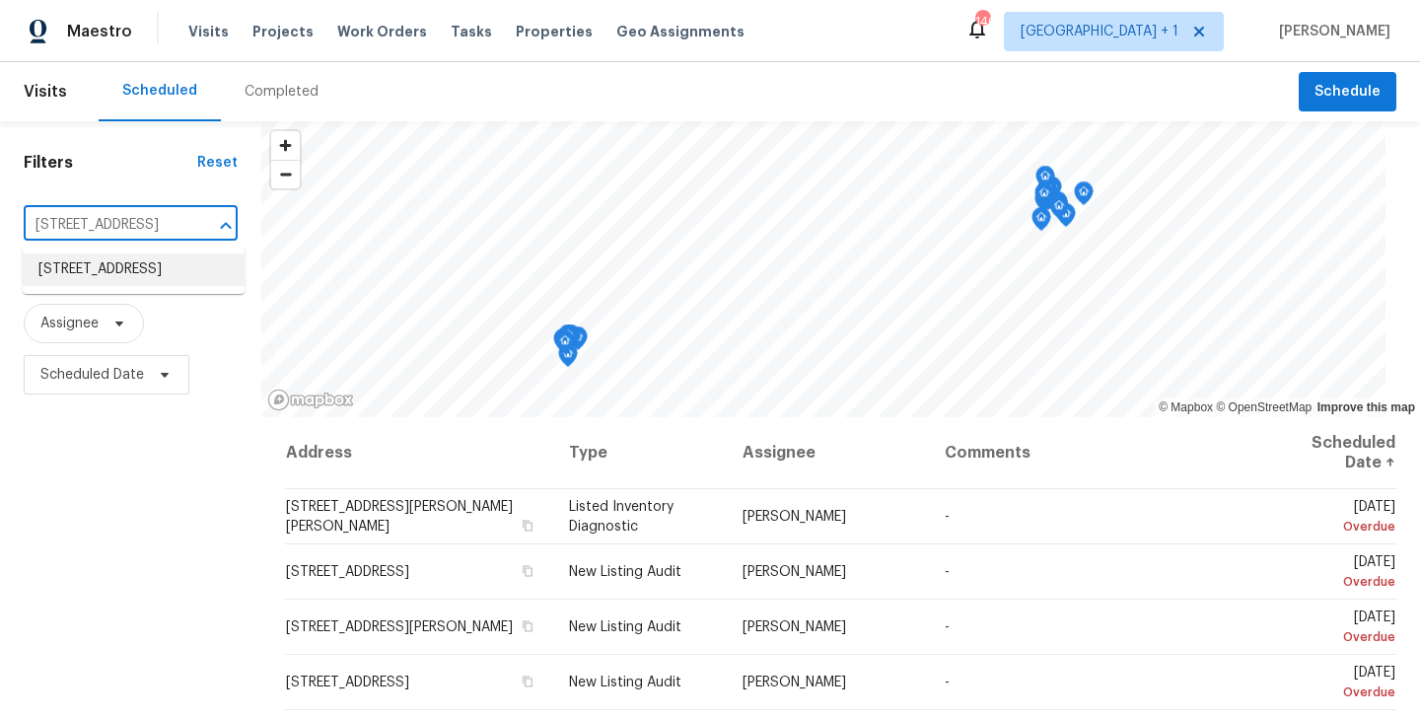
click at [109, 279] on li "3601 Turkey Path Bnd, Cedar Park, TX 78613" at bounding box center [134, 270] width 222 height 33
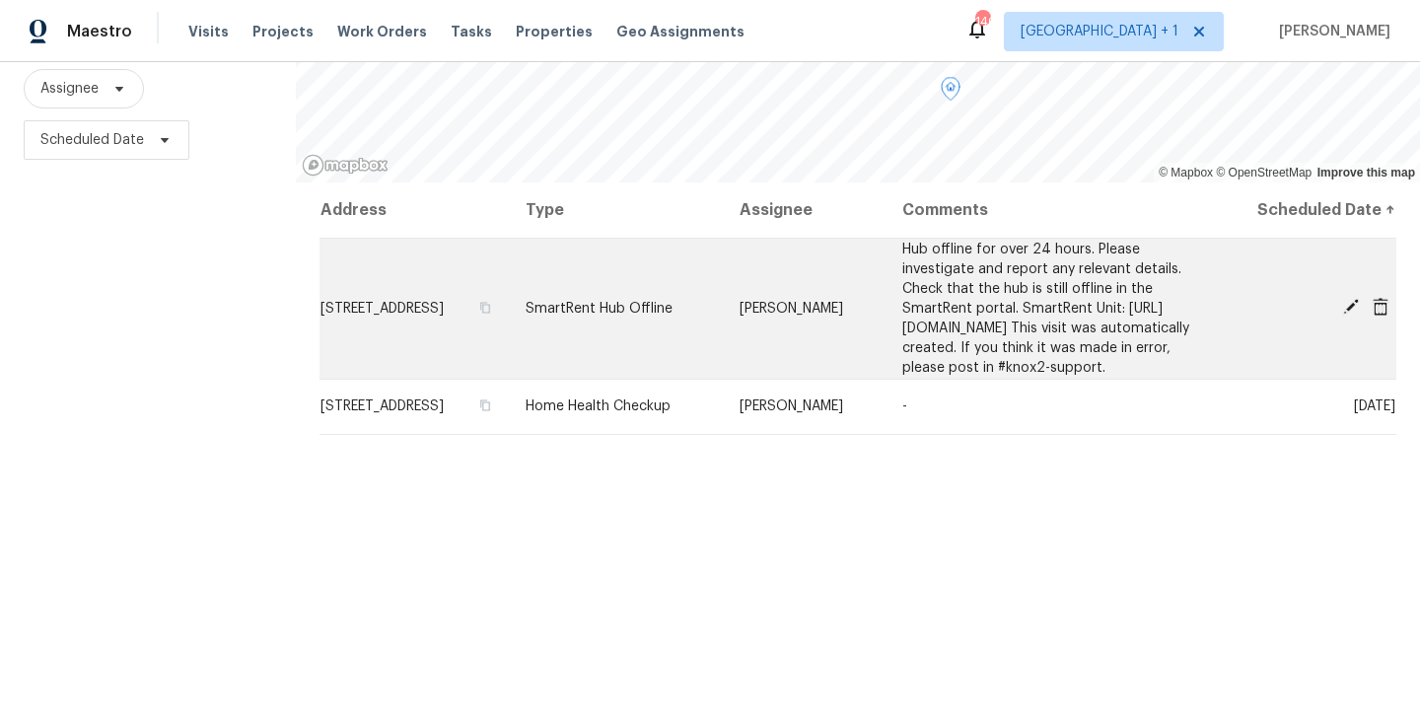
scroll to position [236, 0]
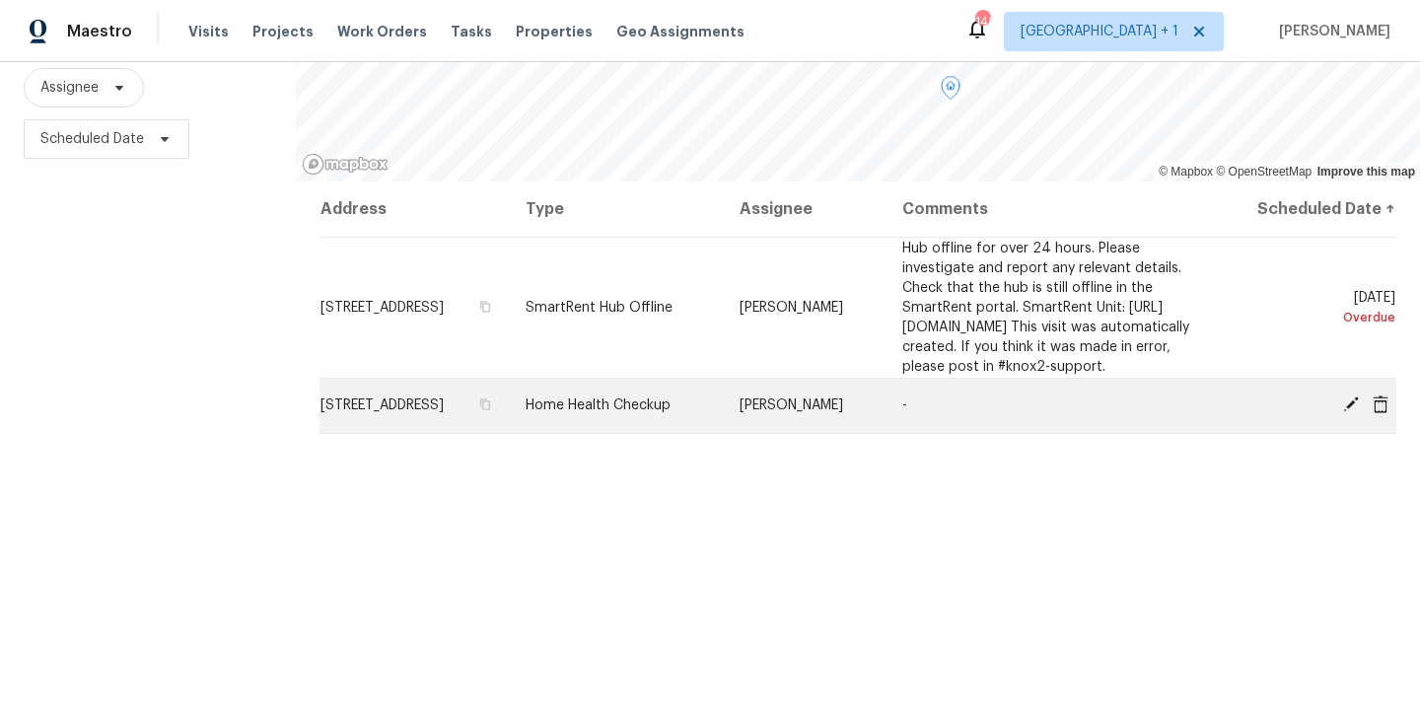
click at [1347, 413] on icon at bounding box center [1352, 405] width 18 height 18
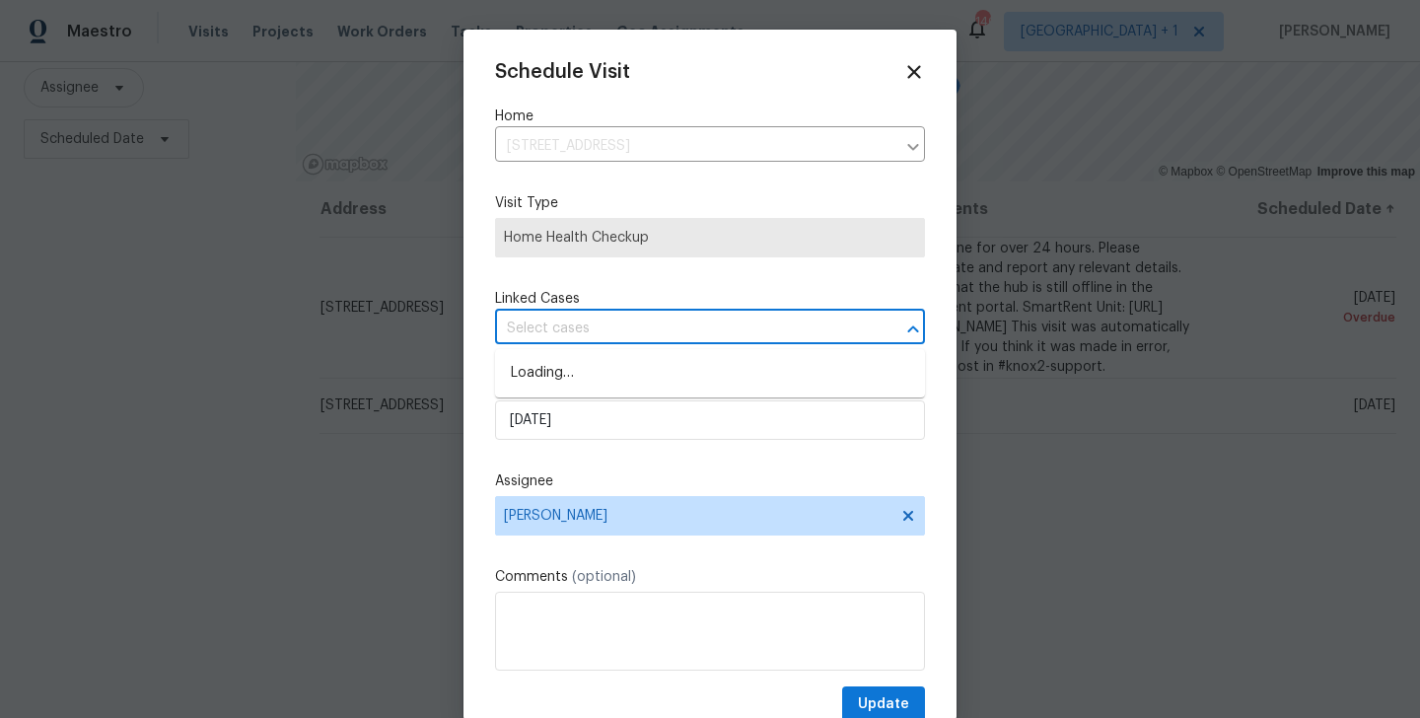
click at [548, 339] on input "text" at bounding box center [682, 329] width 375 height 31
click at [530, 328] on input "text" at bounding box center [682, 329] width 375 height 31
click at [557, 399] on div "Scheduled Date 26/09/2025" at bounding box center [710, 408] width 430 height 64
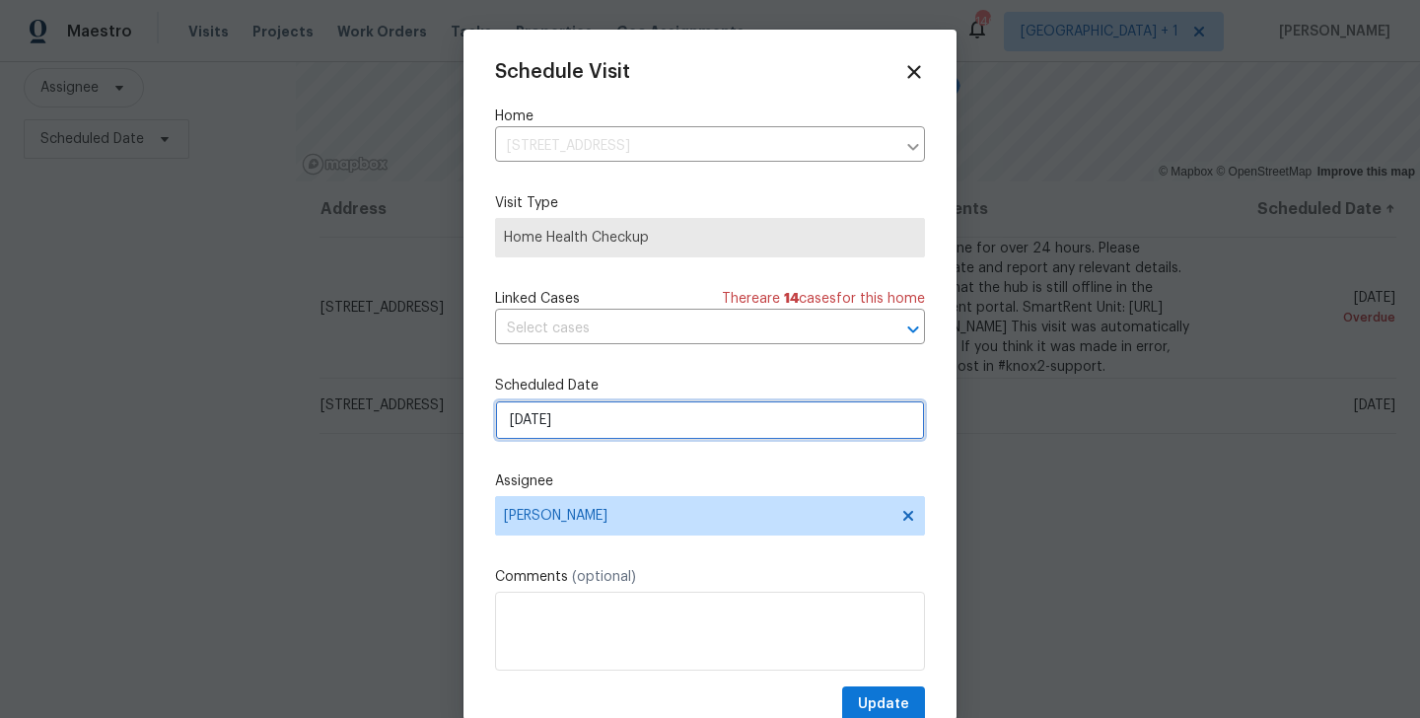
click at [557, 410] on input "26/09/2025" at bounding box center [710, 419] width 430 height 39
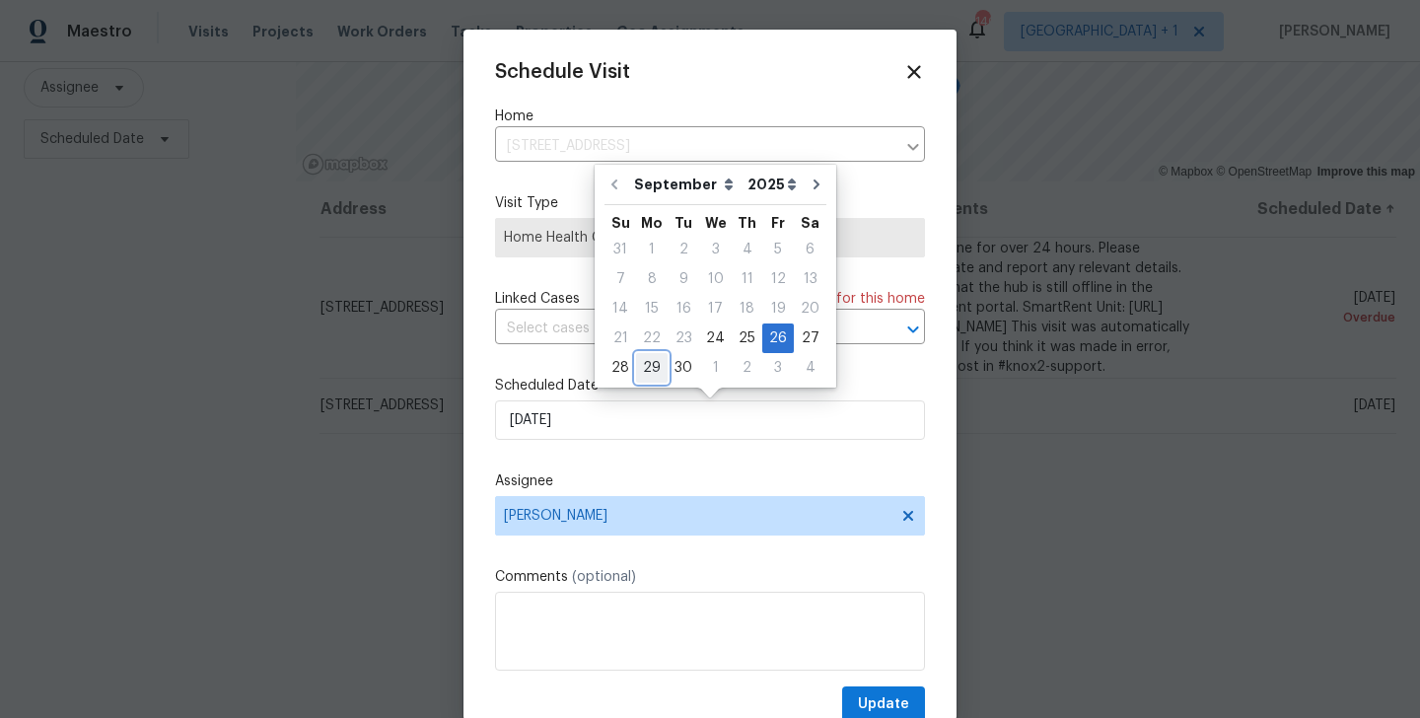
click at [658, 363] on div "29" at bounding box center [652, 368] width 32 height 28
type input "29/09/2025"
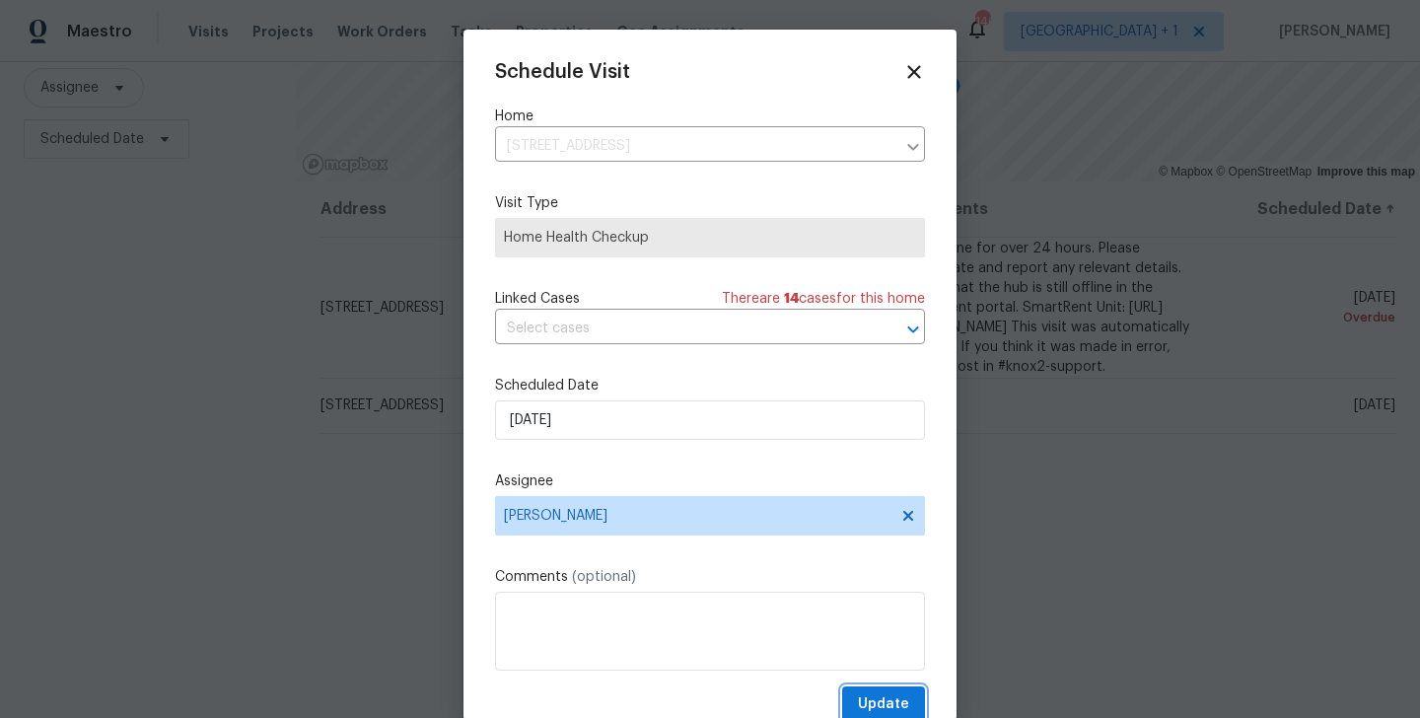
click at [887, 698] on span "Update" at bounding box center [883, 704] width 51 height 25
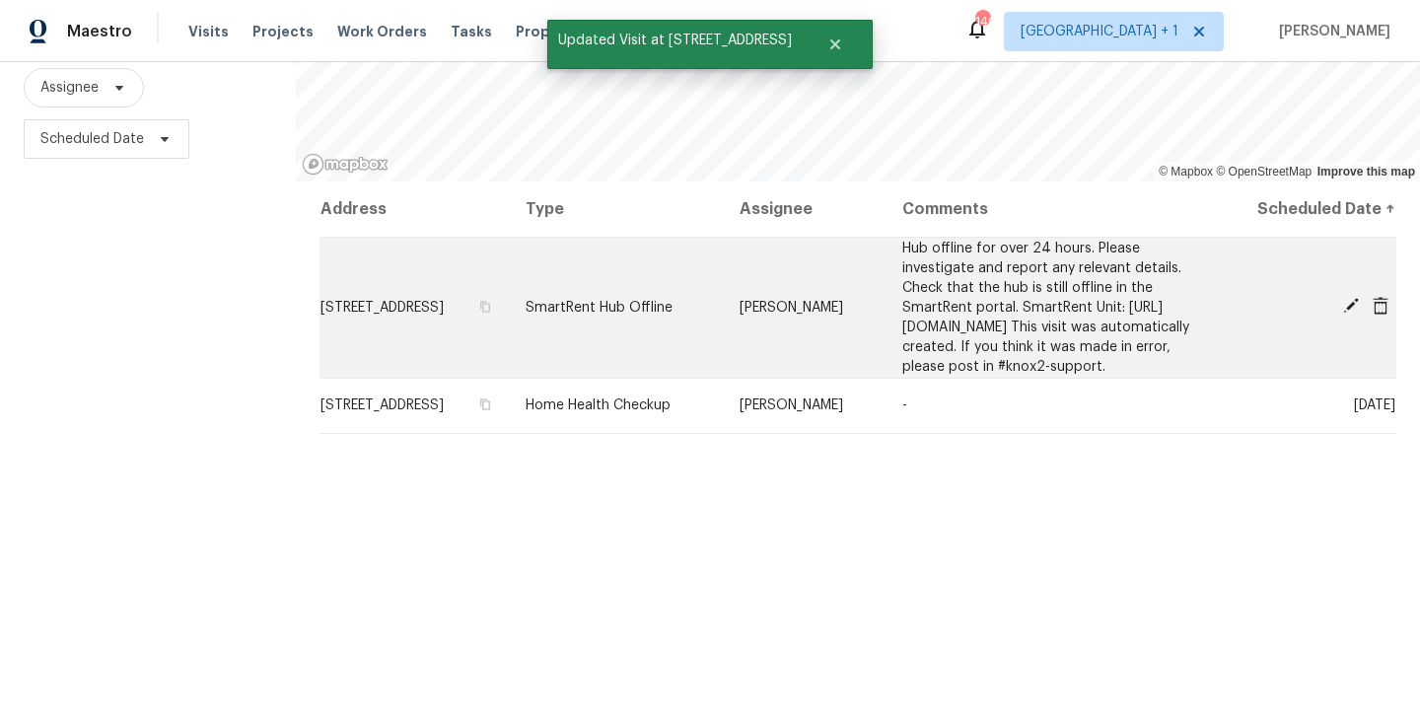
scroll to position [0, 0]
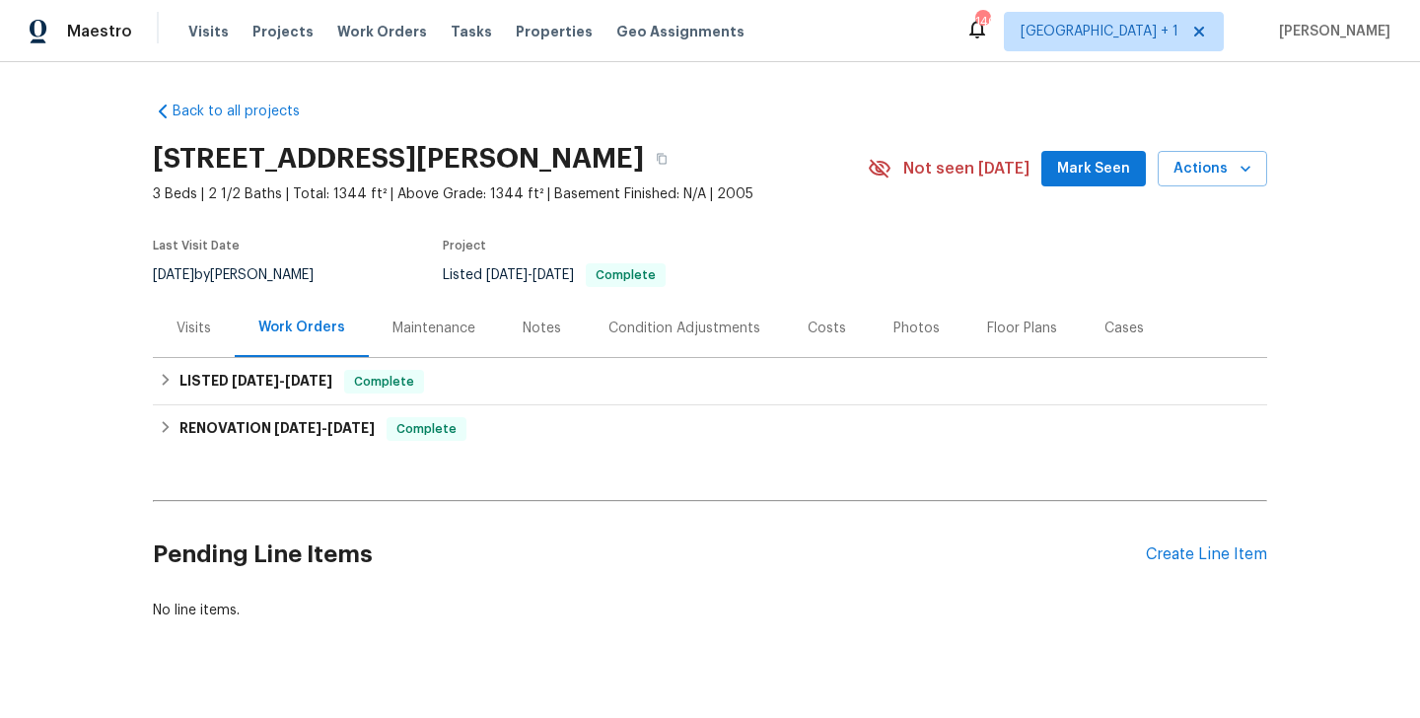
click at [201, 341] on div "Visits" at bounding box center [194, 328] width 82 height 58
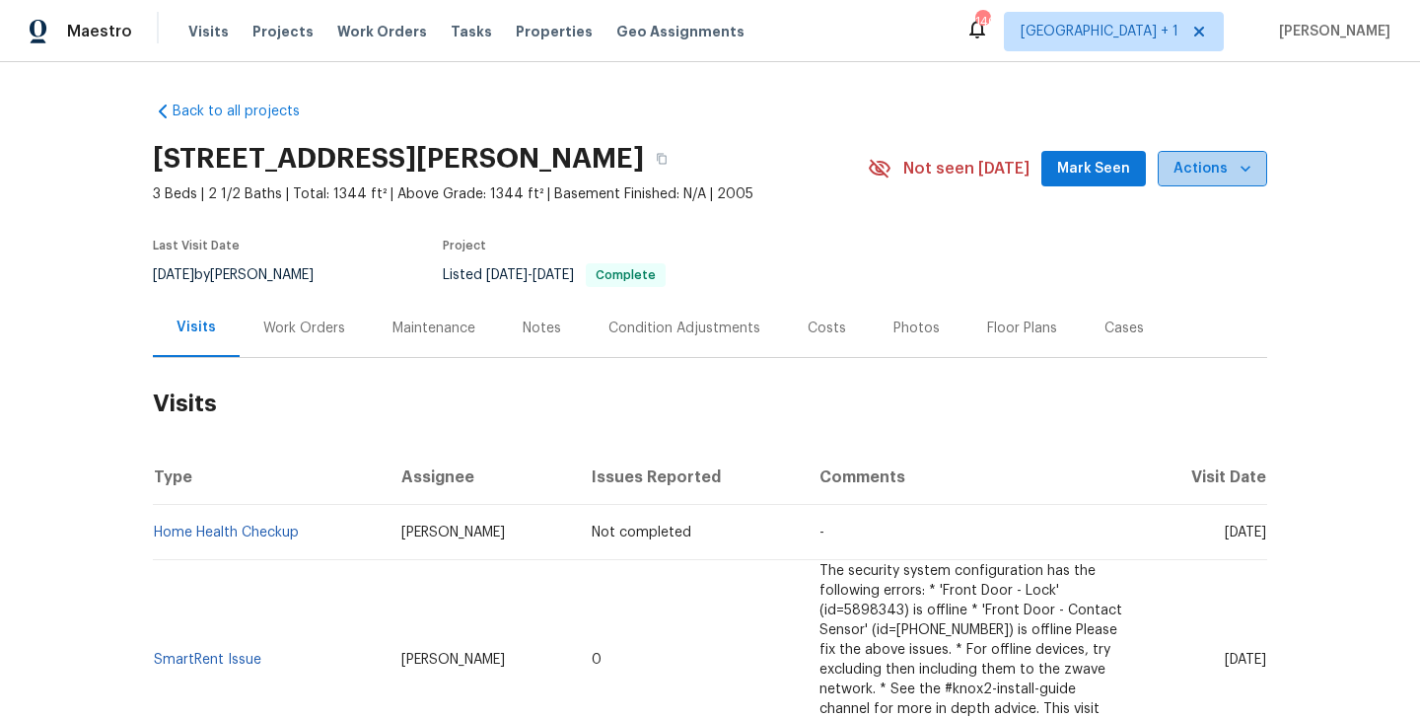
click at [1223, 182] on button "Actions" at bounding box center [1212, 169] width 109 height 36
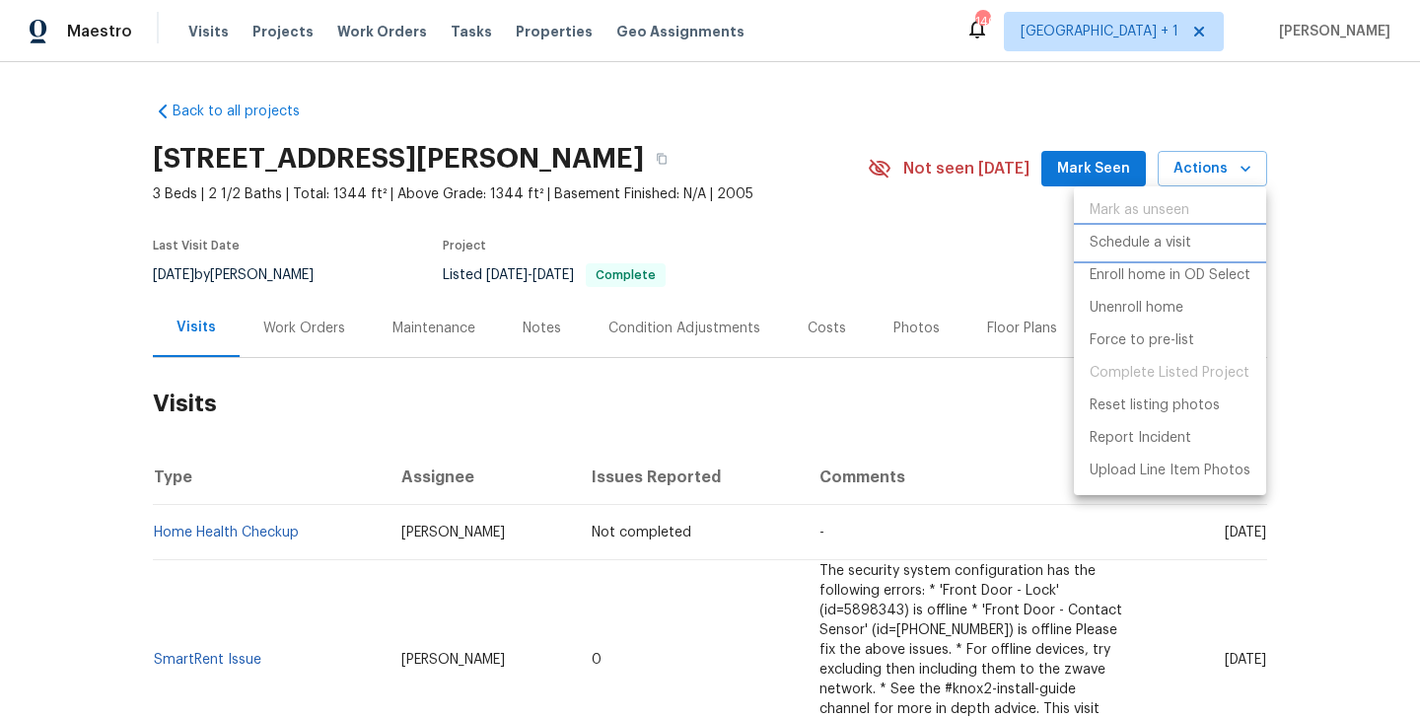
click at [1148, 238] on p "Schedule a visit" at bounding box center [1141, 243] width 102 height 21
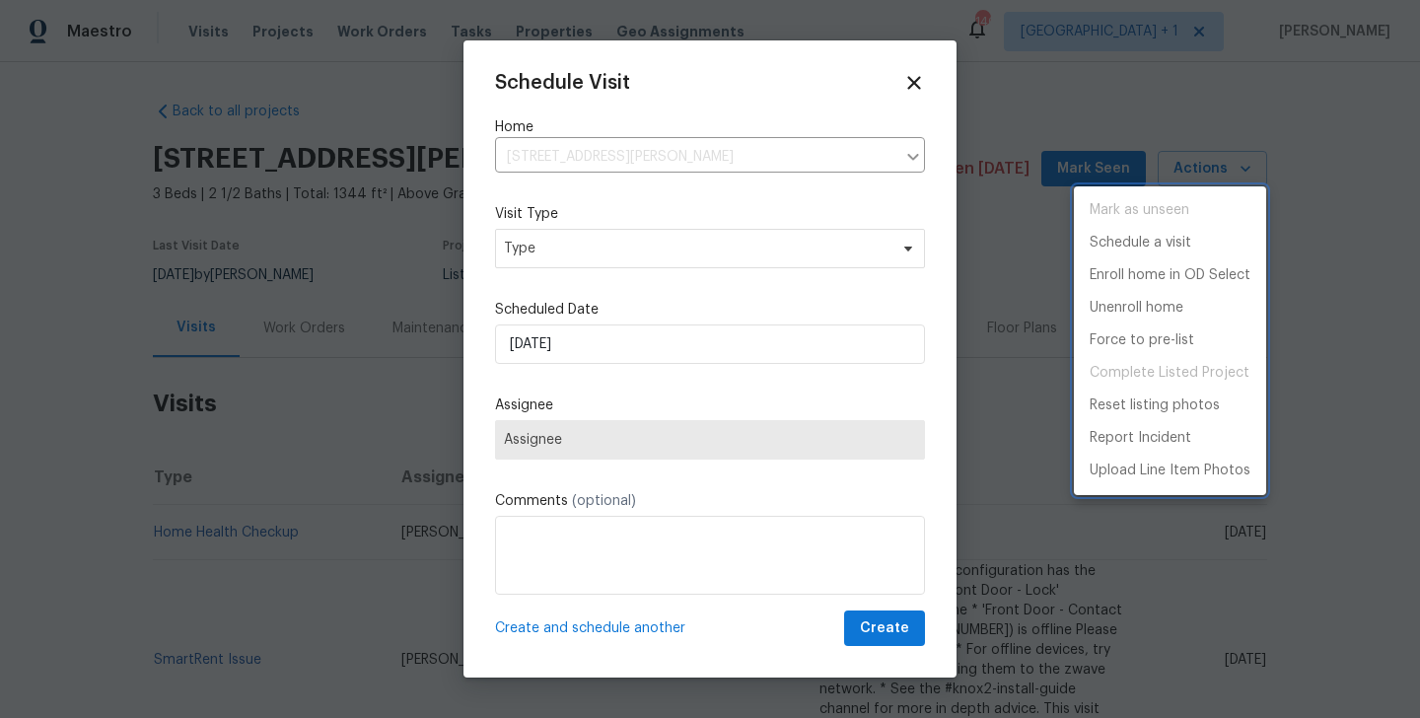
click at [547, 260] on div at bounding box center [710, 359] width 1420 height 718
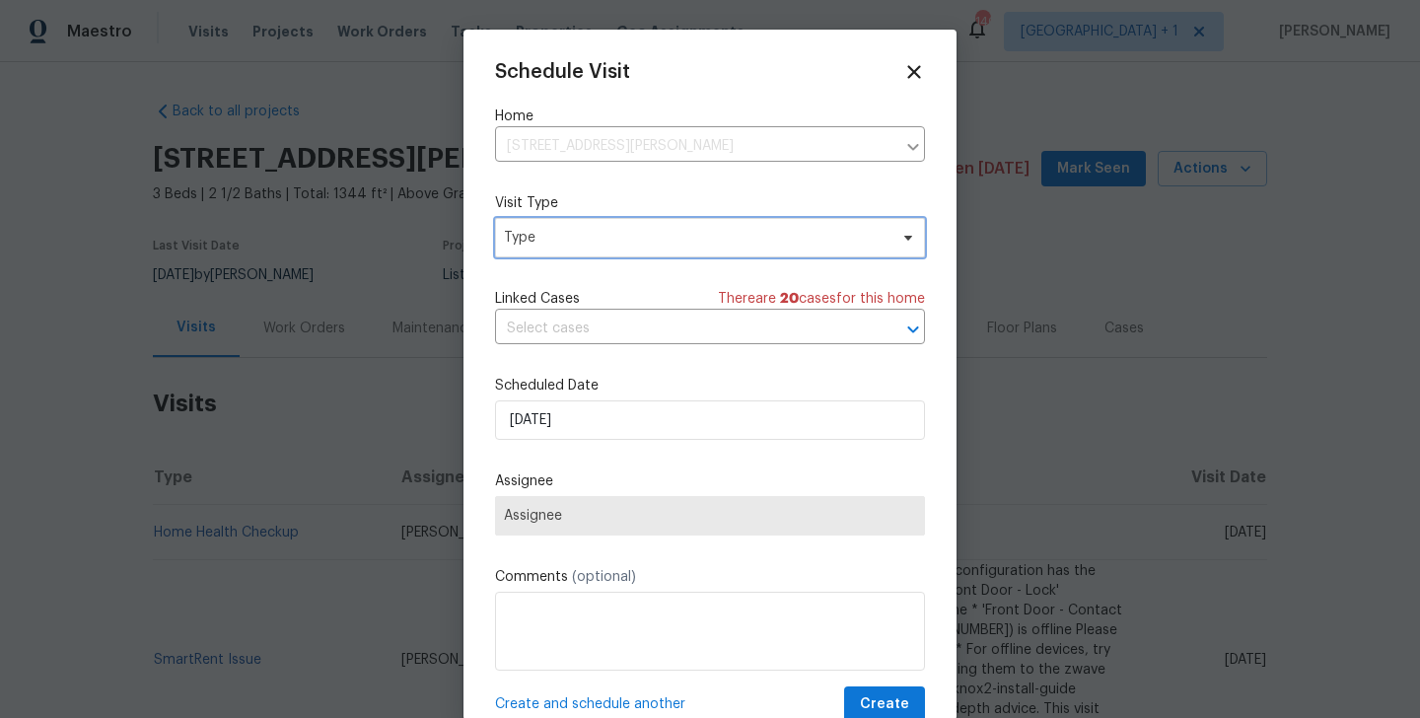
click at [534, 232] on span "Type" at bounding box center [696, 238] width 384 height 20
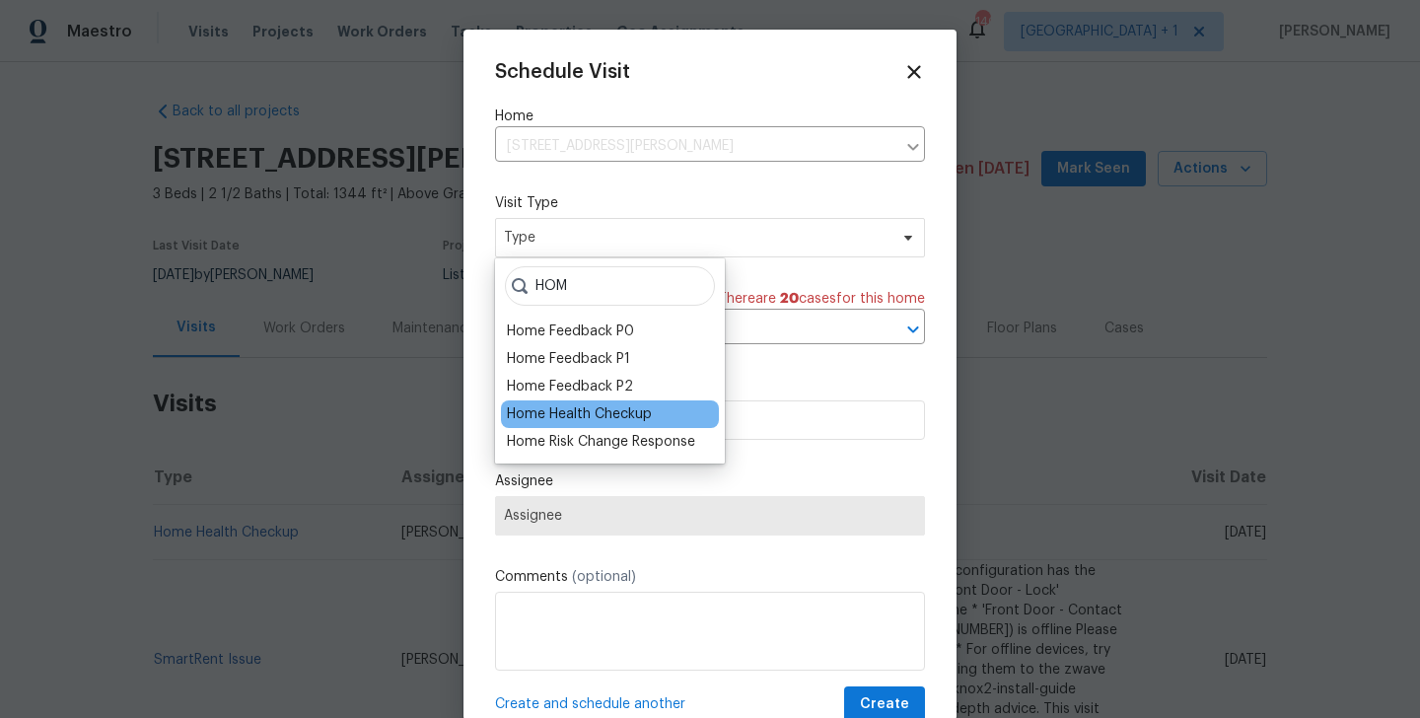
type input "HOM"
click at [548, 412] on div "Home Health Checkup" at bounding box center [579, 414] width 145 height 20
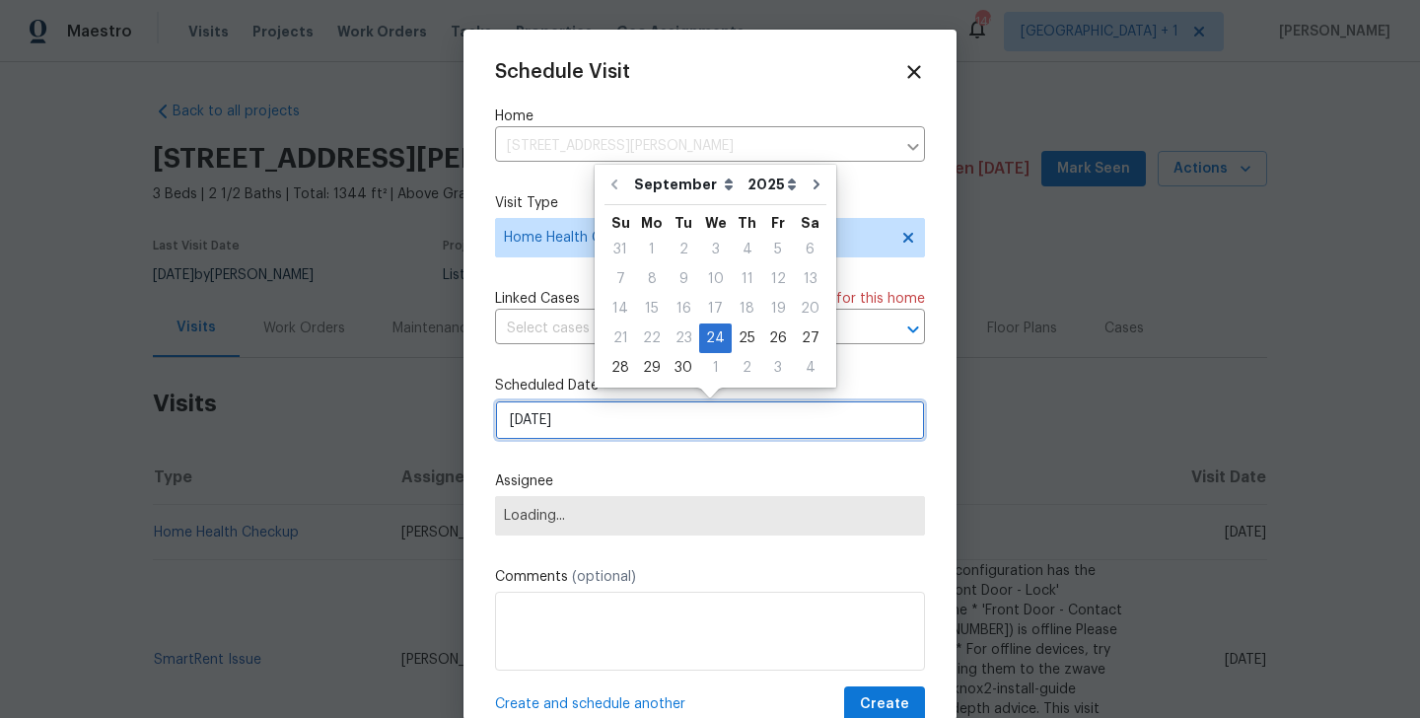
click at [556, 408] on input "24/09/2025" at bounding box center [710, 419] width 430 height 39
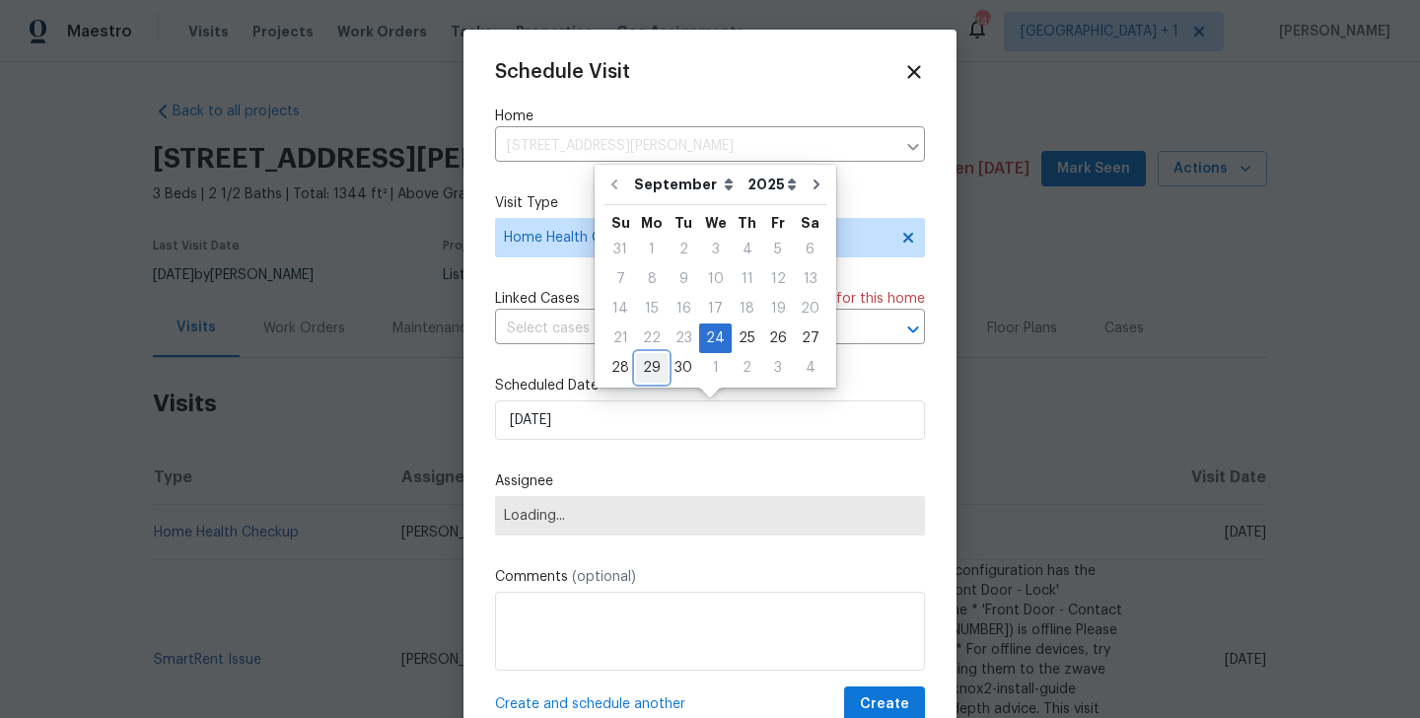
click at [653, 366] on div "29" at bounding box center [652, 368] width 32 height 28
type input "29/09/2025"
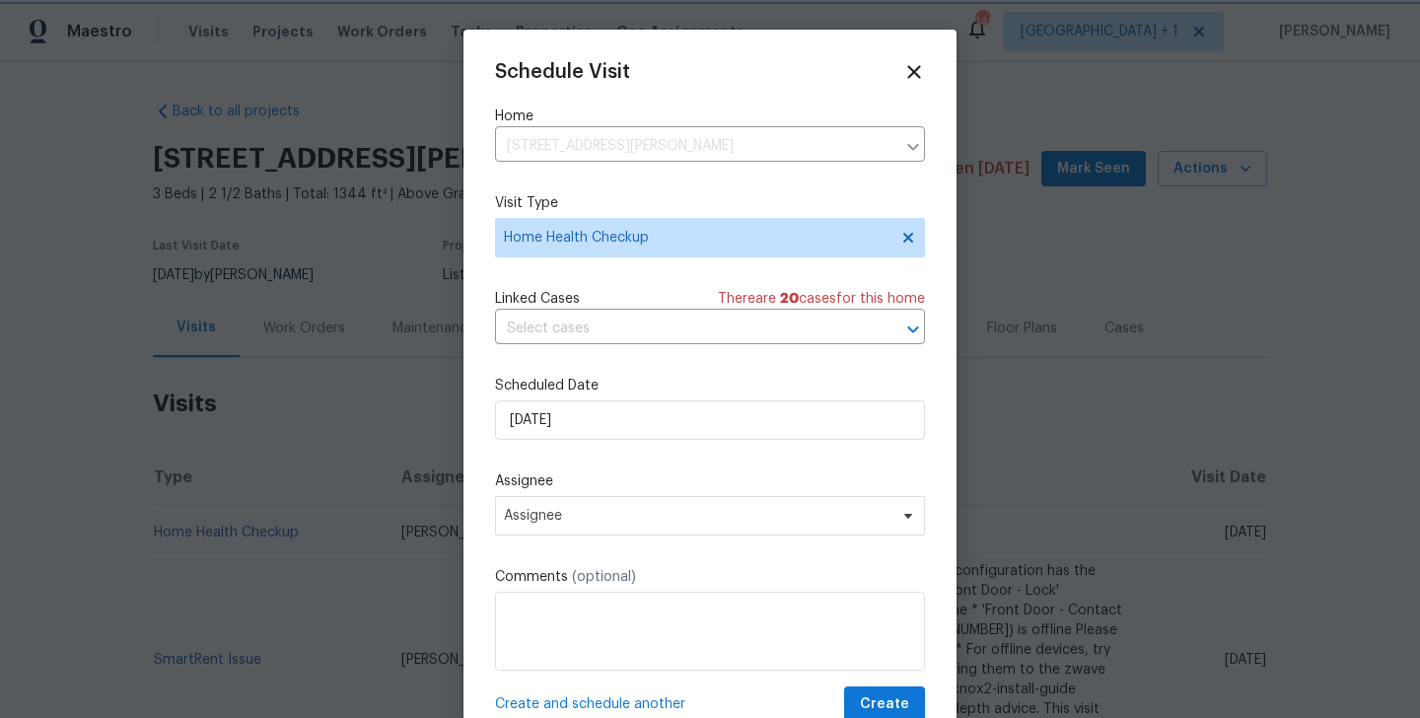
scroll to position [36, 0]
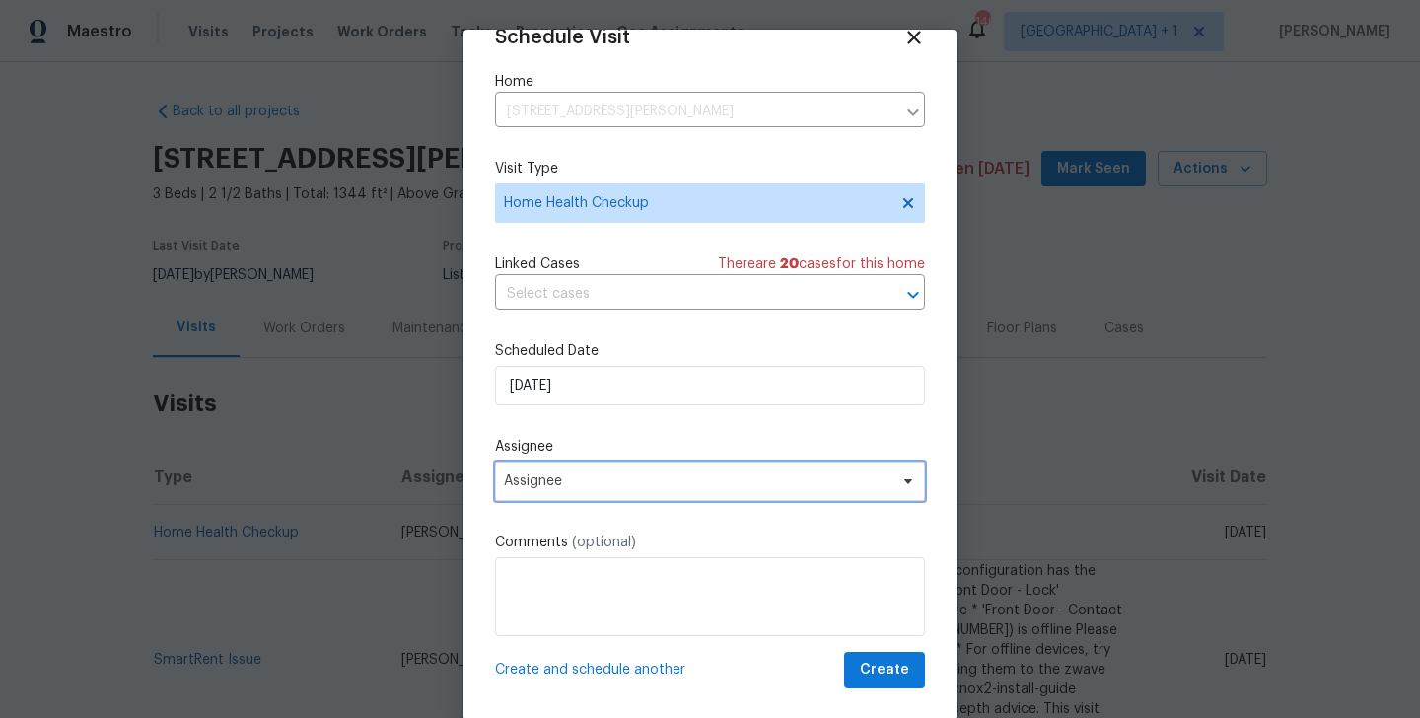
click at [646, 476] on span "Assignee" at bounding box center [697, 481] width 387 height 16
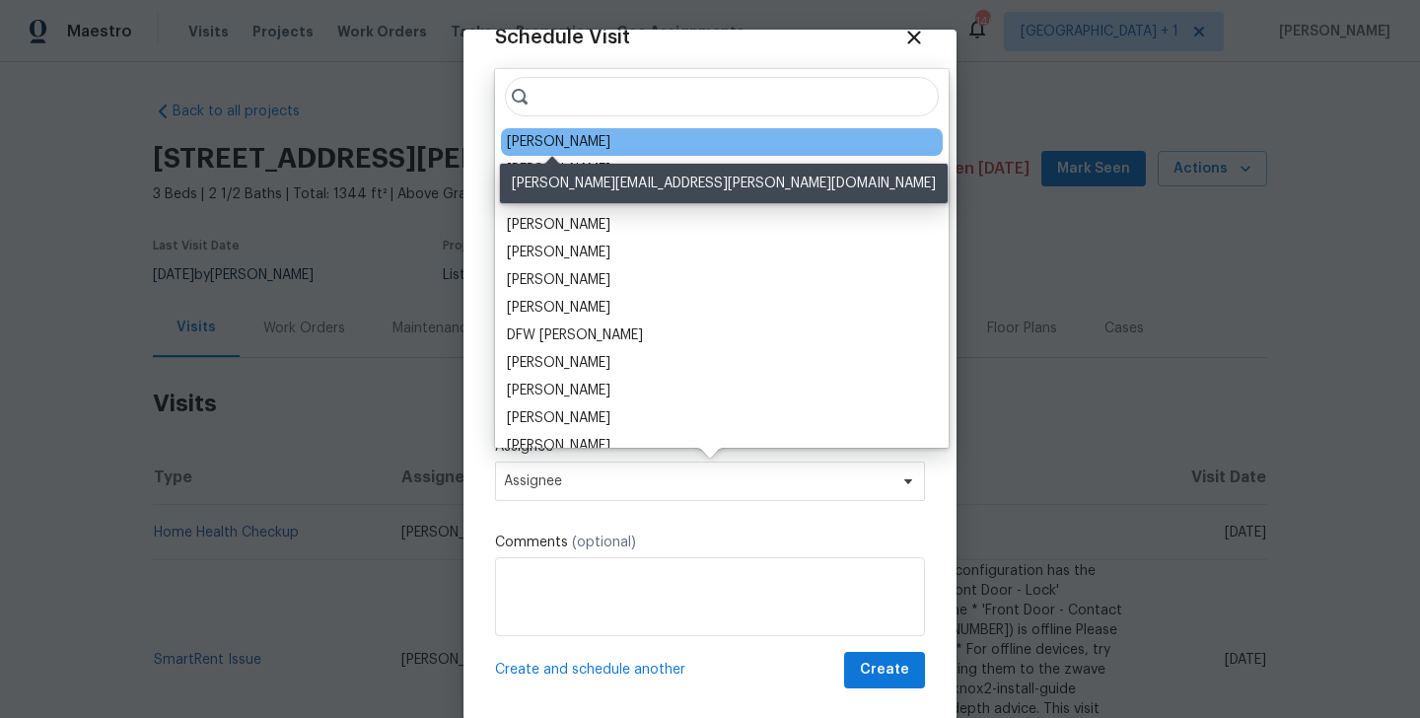
click at [549, 147] on div "Jason Bouque" at bounding box center [559, 142] width 104 height 20
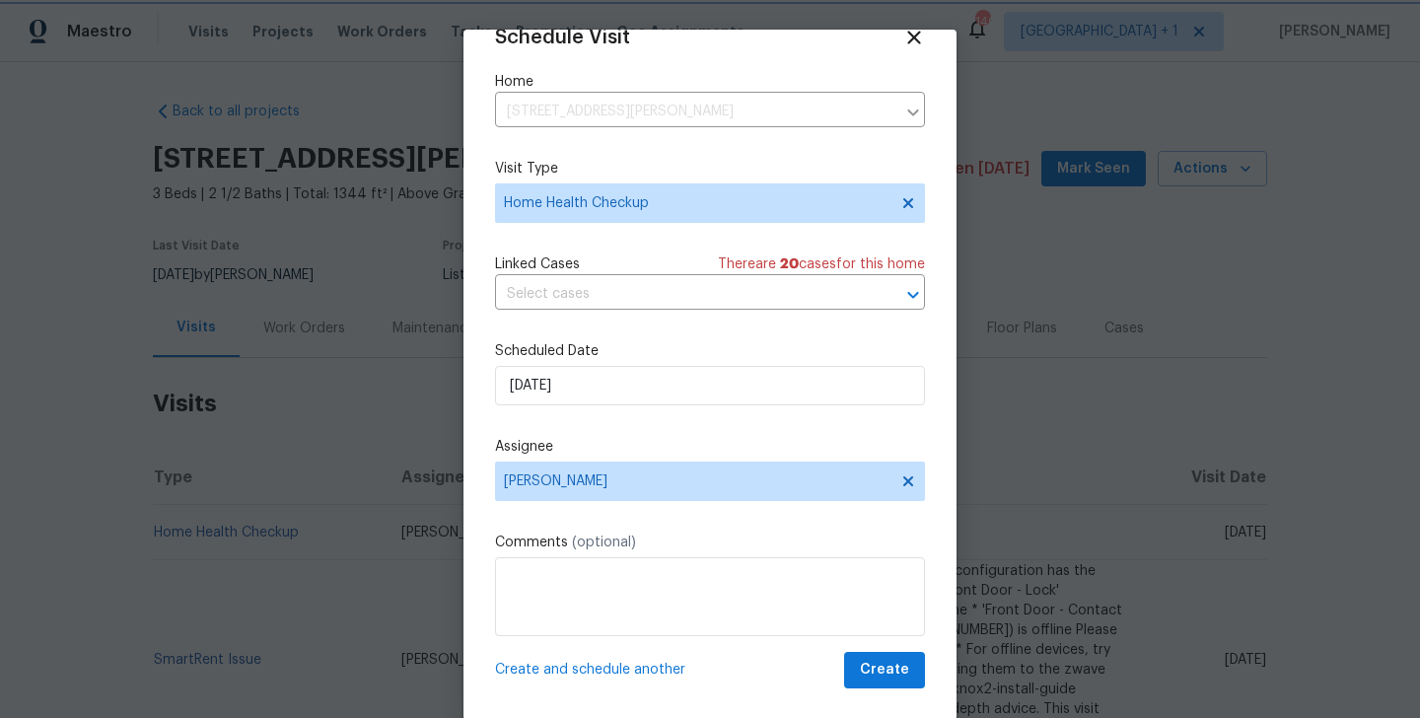
scroll to position [32, 0]
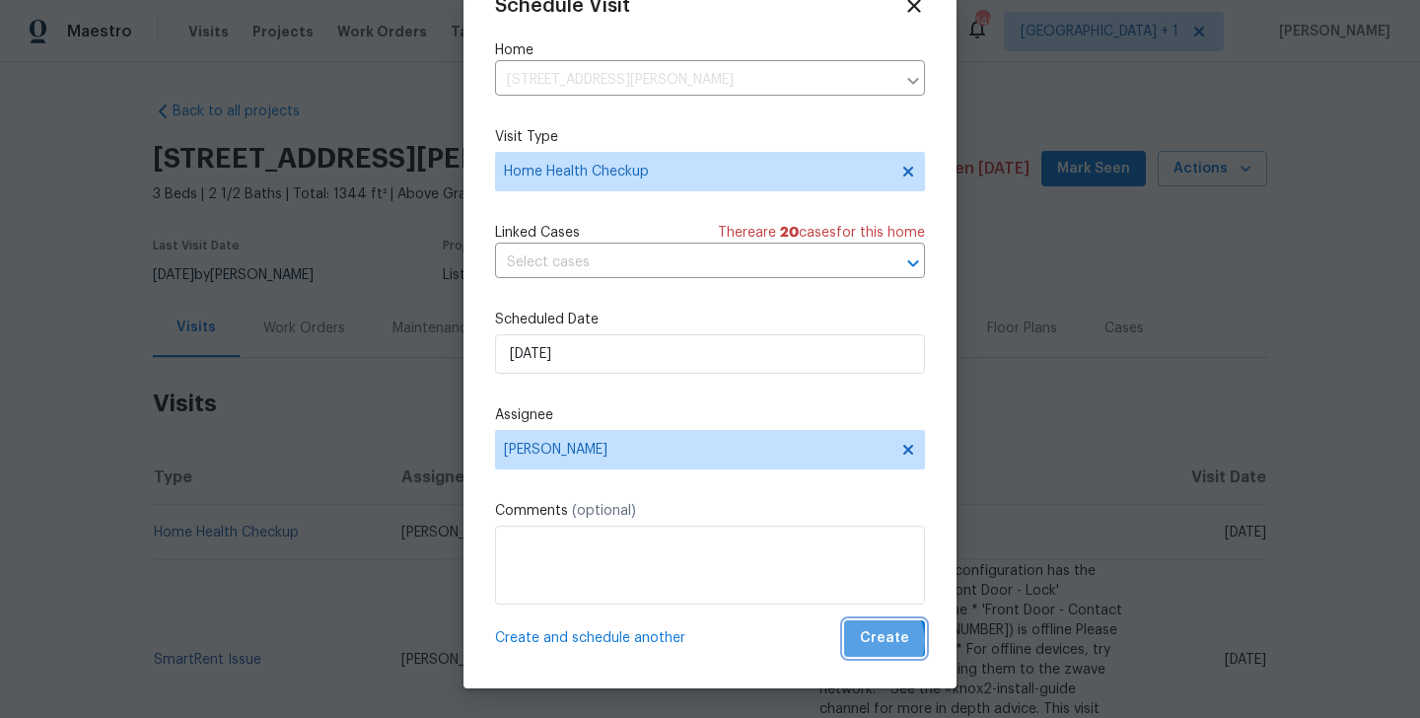
click at [875, 641] on span "Create" at bounding box center [884, 638] width 49 height 25
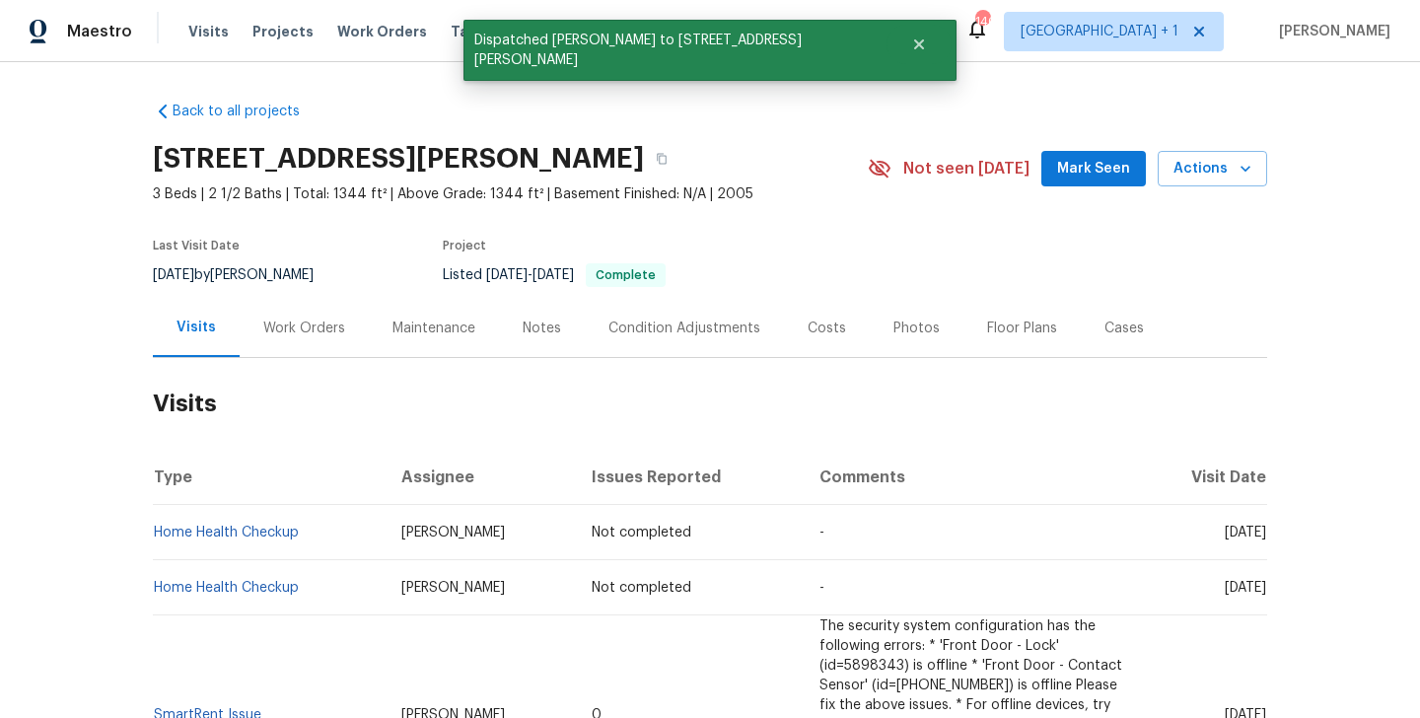
scroll to position [0, 0]
click at [322, 539] on td "Home Health Checkup" at bounding box center [269, 532] width 233 height 55
copy link "Home Health Checkup"
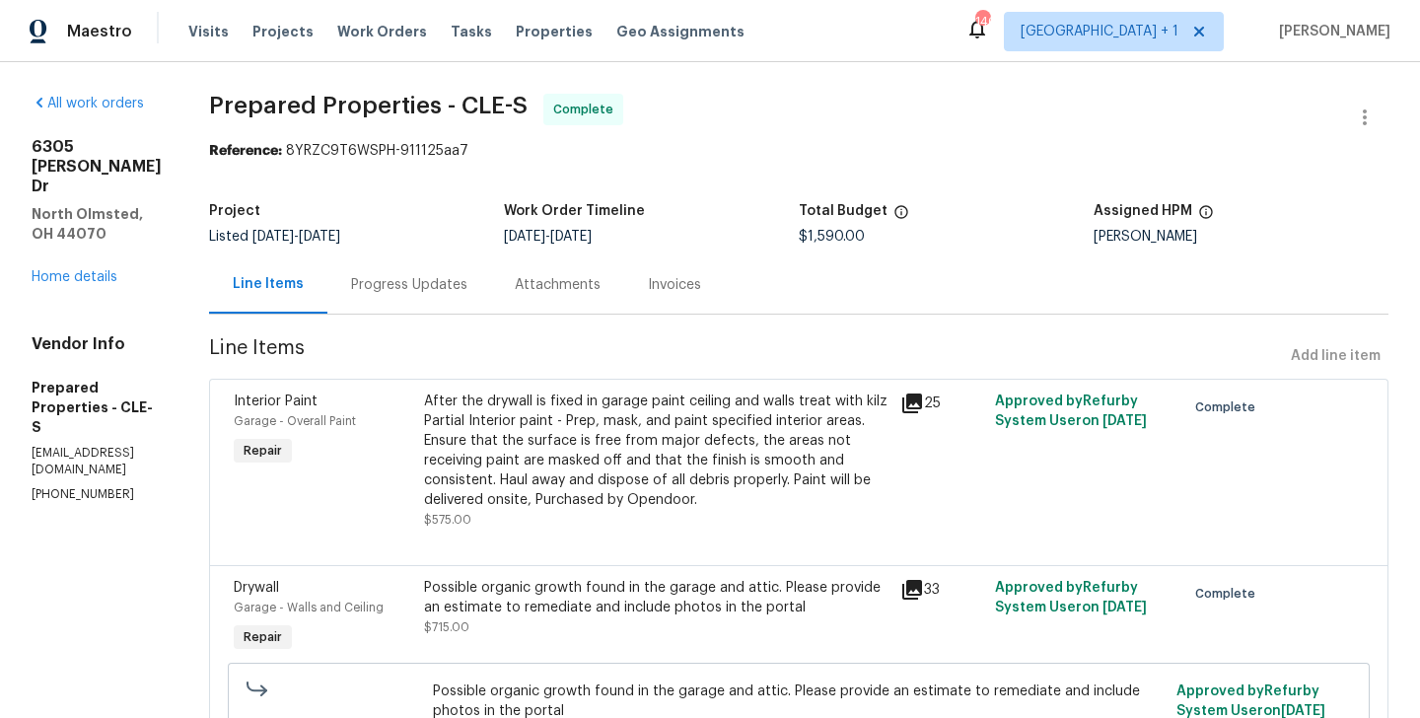
click at [450, 265] on div "Progress Updates" at bounding box center [409, 284] width 164 height 58
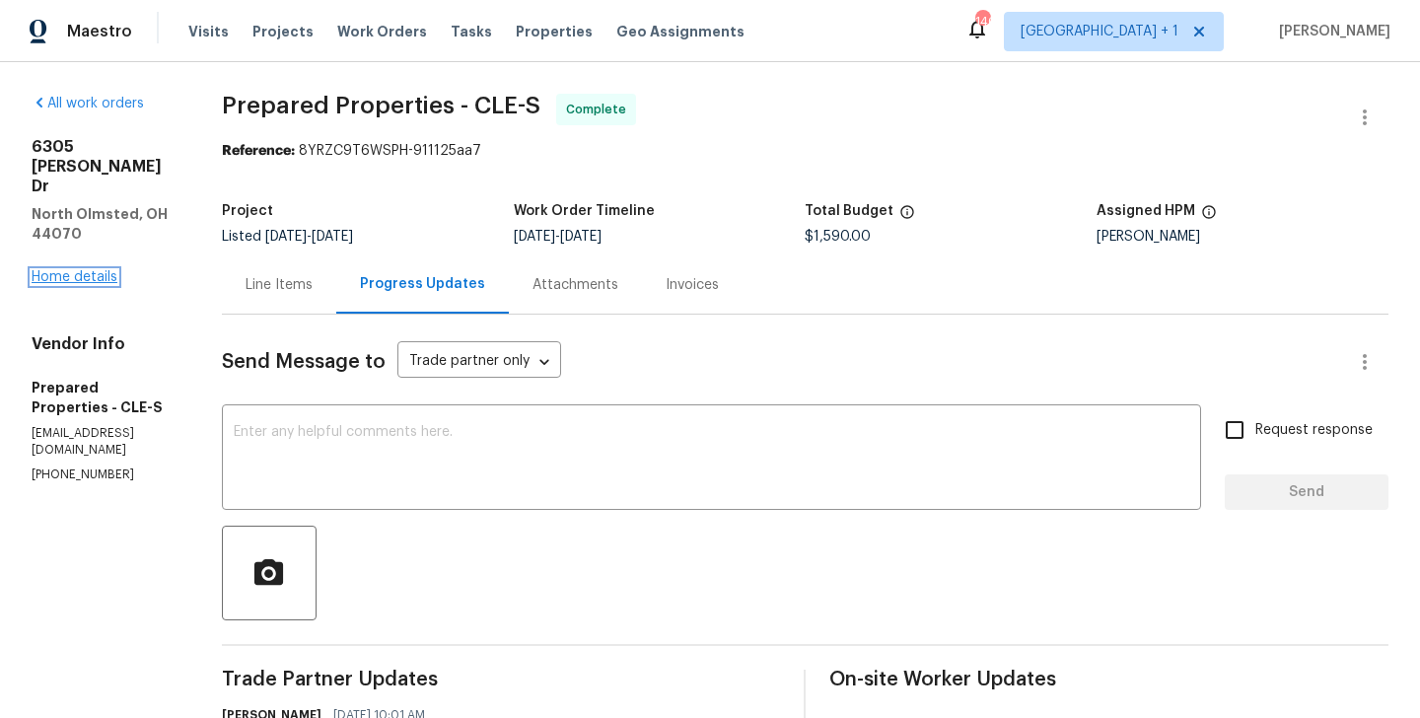
click at [97, 270] on link "Home details" at bounding box center [75, 277] width 86 height 14
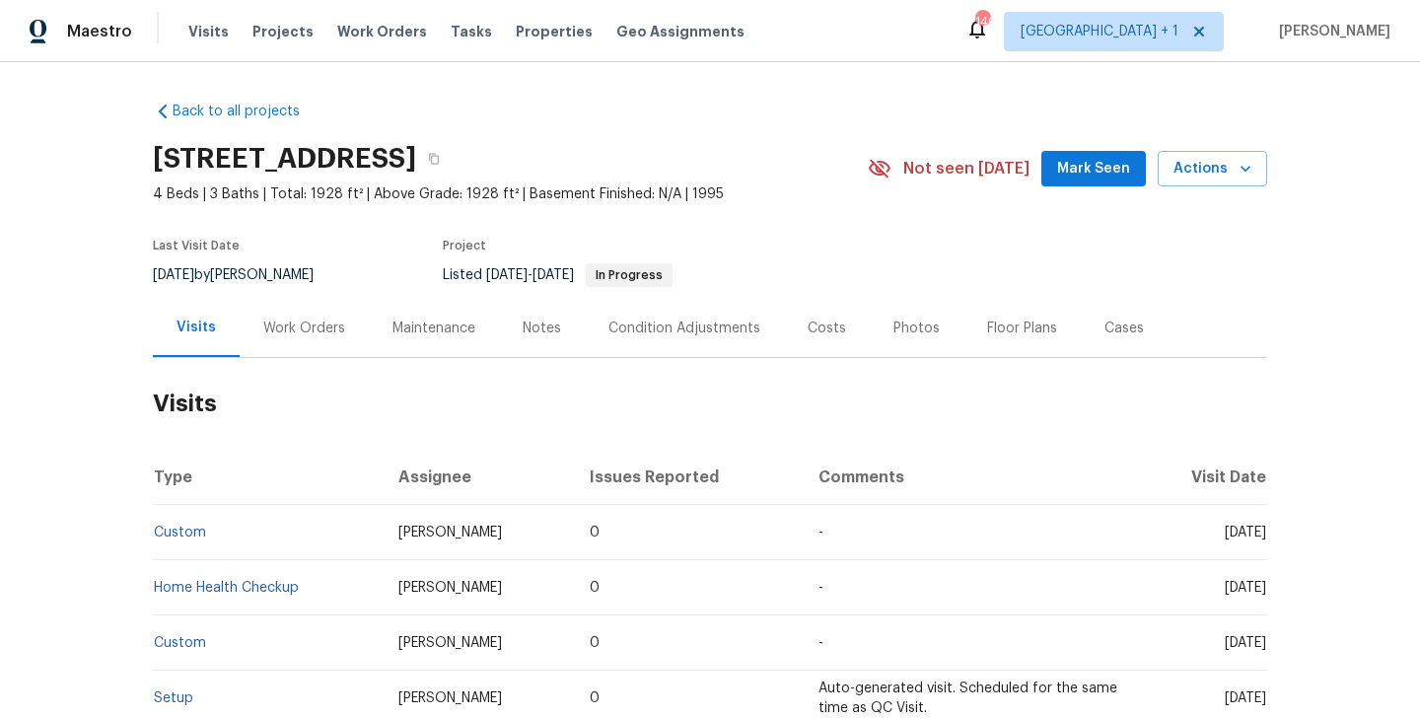
click at [339, 322] on div "Work Orders" at bounding box center [304, 329] width 82 height 20
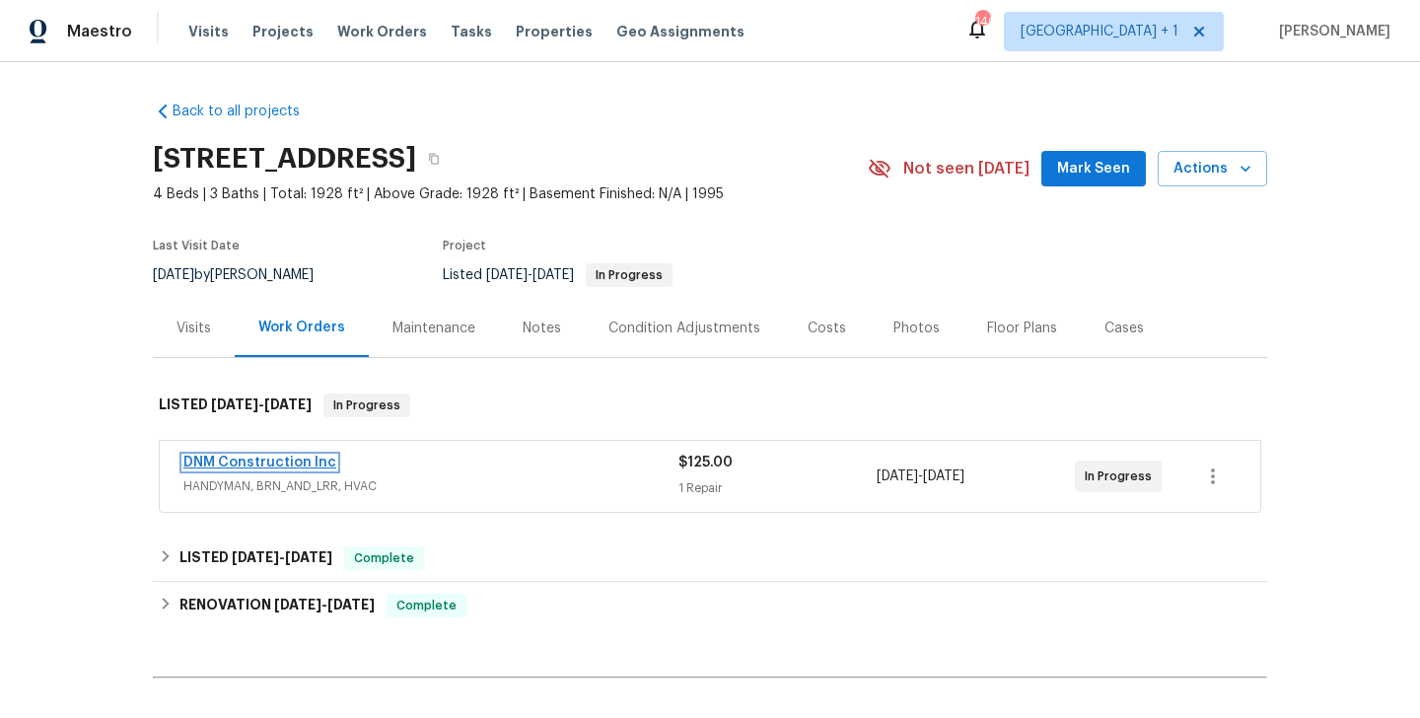
click at [315, 464] on link "DNM Construction Inc" at bounding box center [259, 463] width 153 height 14
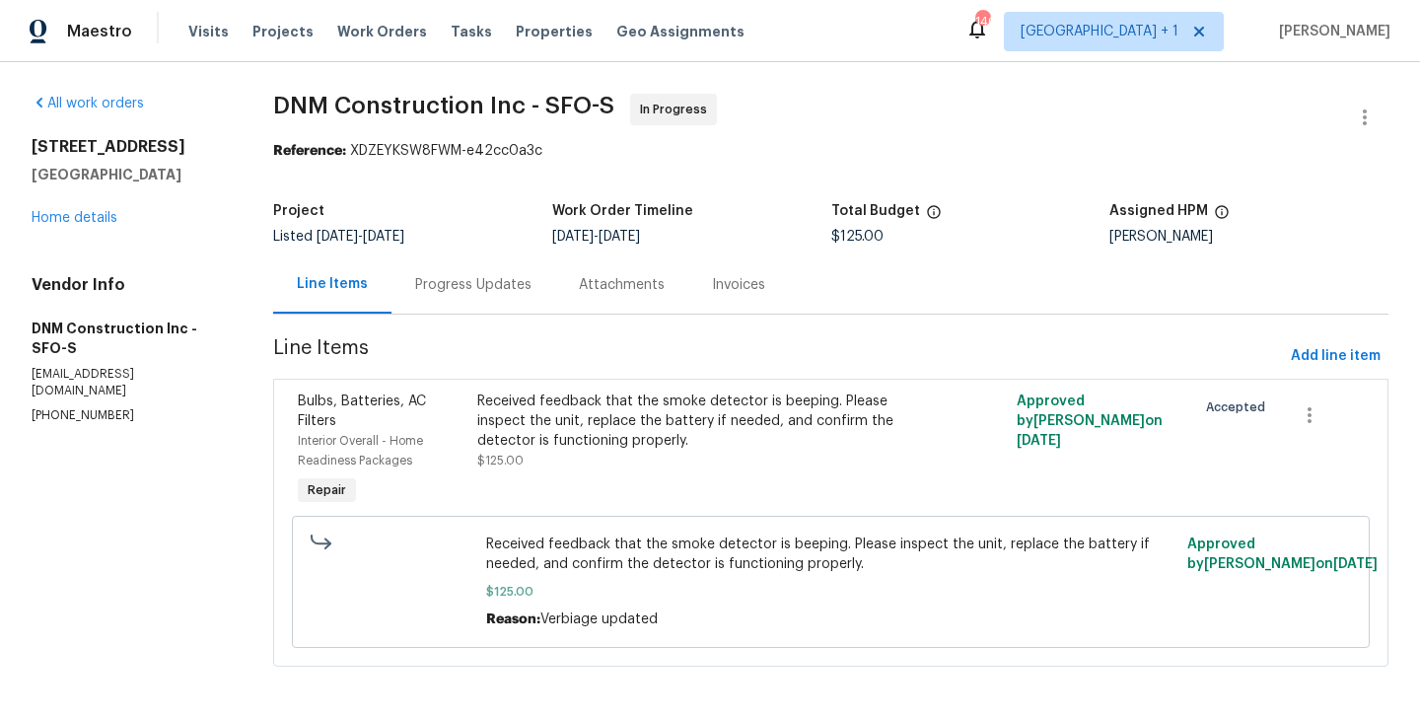
click at [499, 285] on div "Progress Updates" at bounding box center [473, 285] width 116 height 20
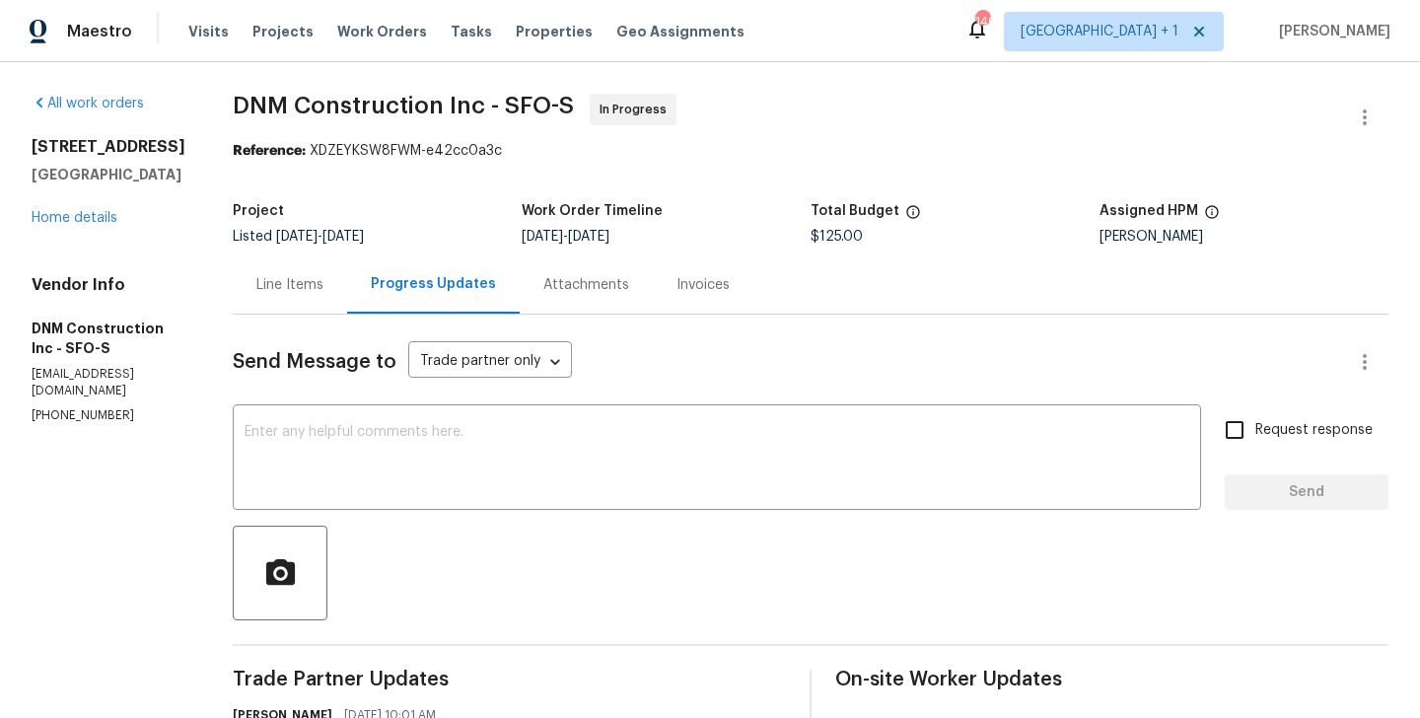
click at [60, 375] on p "dnmconstruction1990@gmail.com" at bounding box center [109, 383] width 154 height 34
click at [58, 407] on p "(909) 587-8409" at bounding box center [109, 415] width 154 height 17
copy p "(909) 587-8409"
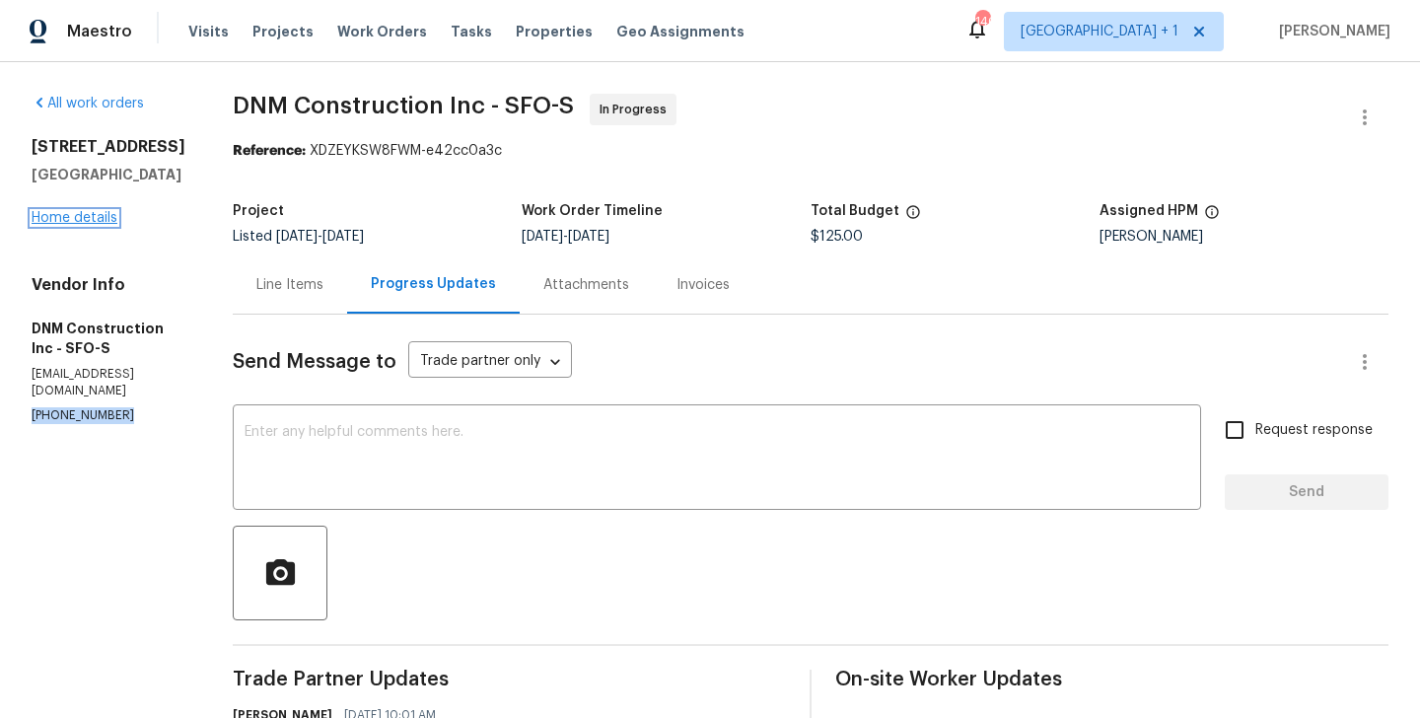
click at [96, 217] on link "Home details" at bounding box center [75, 218] width 86 height 14
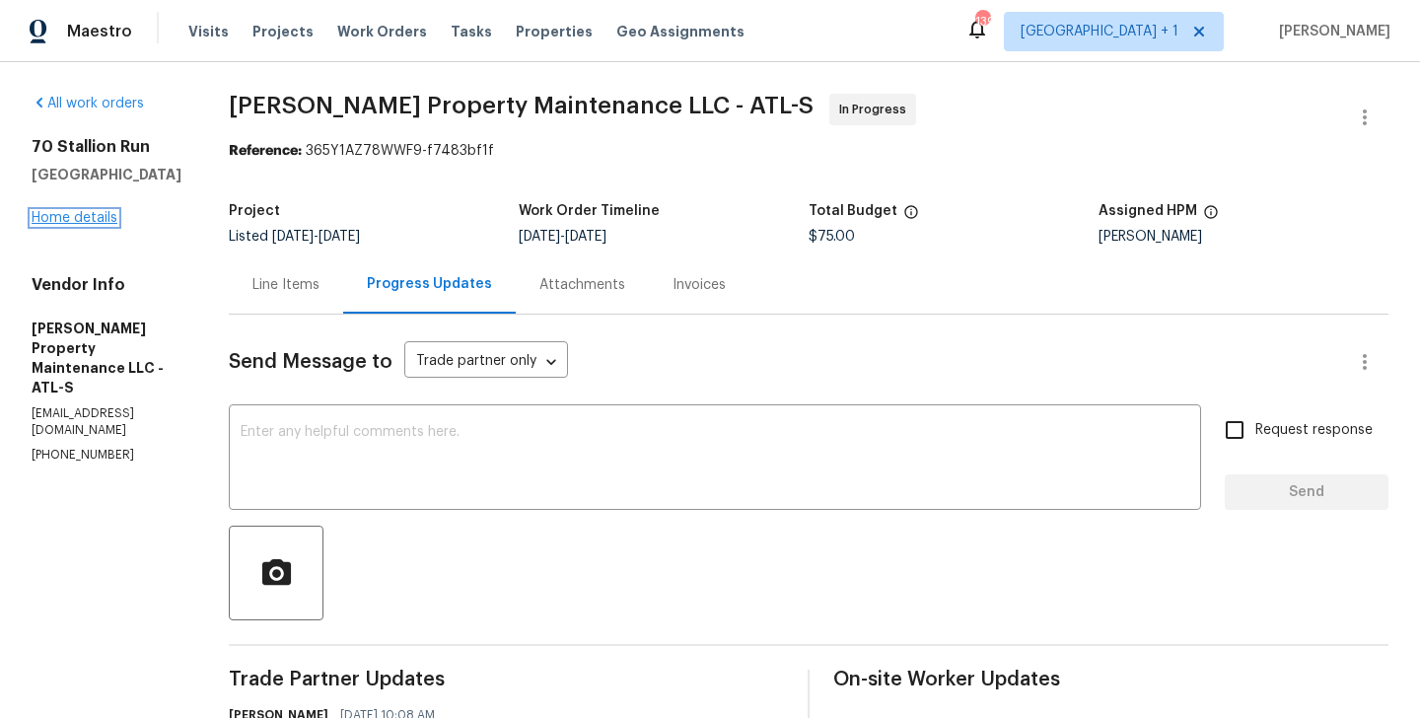
click at [106, 211] on link "Home details" at bounding box center [75, 218] width 86 height 14
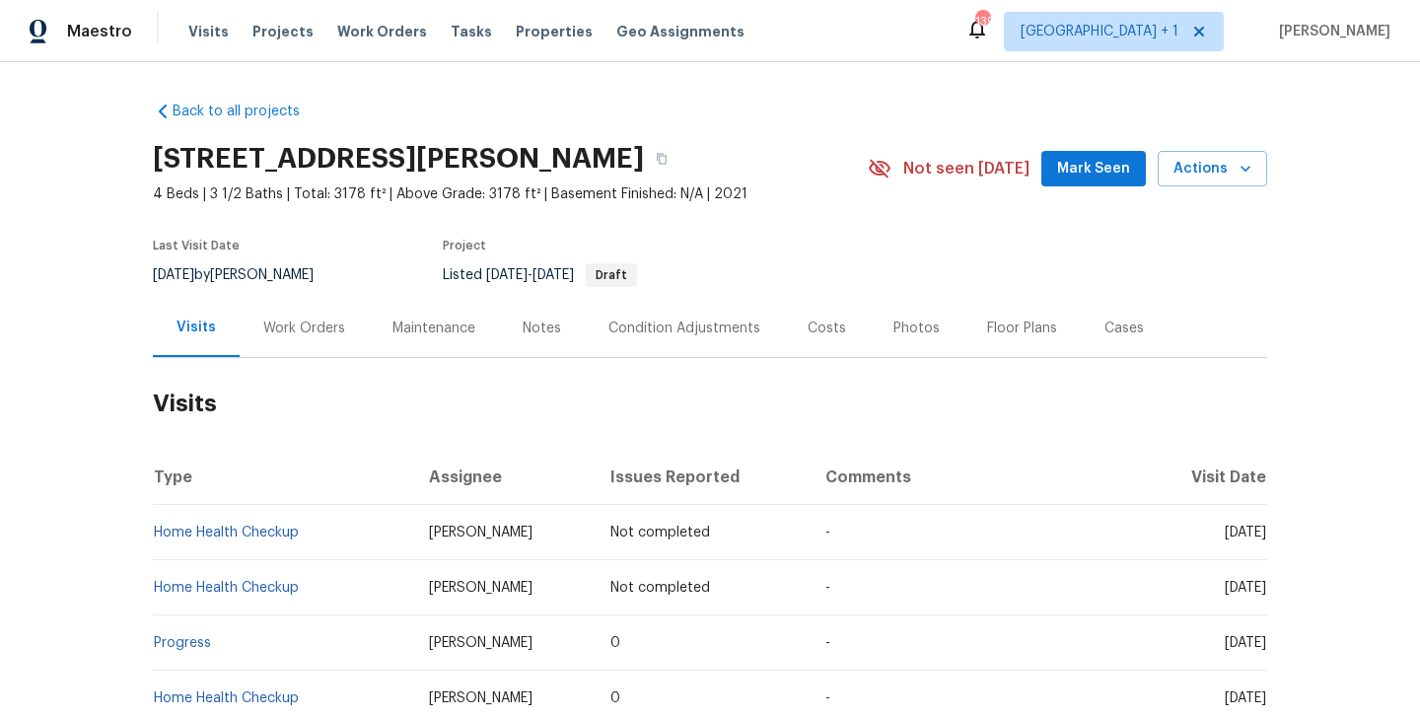
click at [338, 340] on div "Work Orders" at bounding box center [304, 328] width 129 height 58
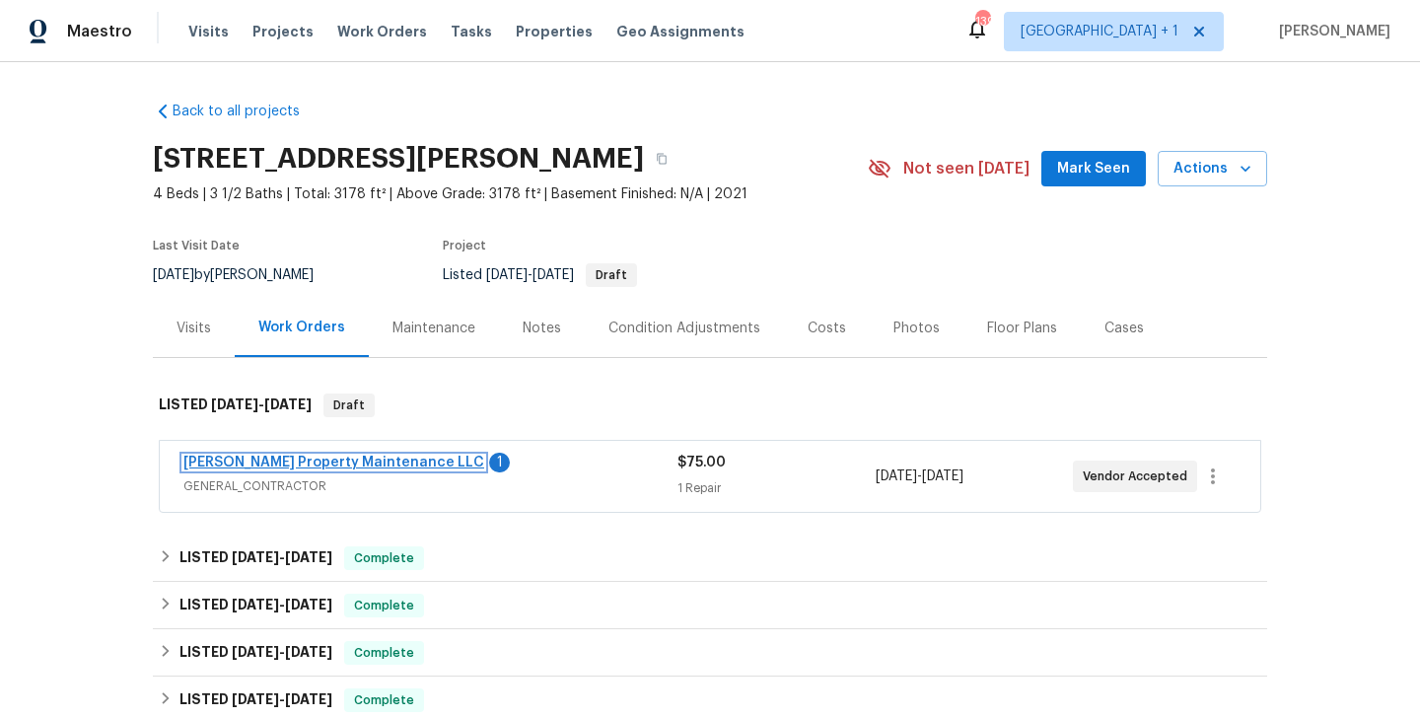
click at [345, 464] on link "[PERSON_NAME] Property Maintenance LLC" at bounding box center [333, 463] width 301 height 14
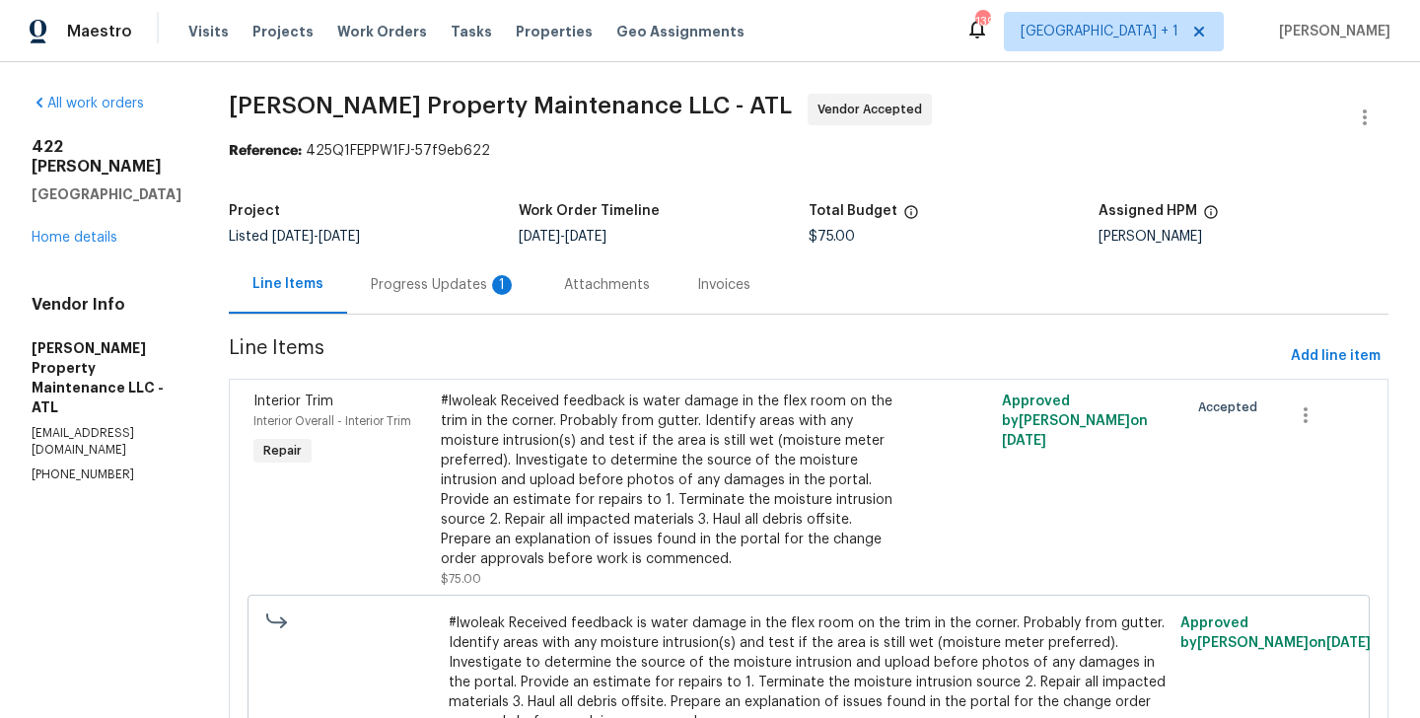
click at [504, 299] on div "Progress Updates 1" at bounding box center [443, 284] width 193 height 58
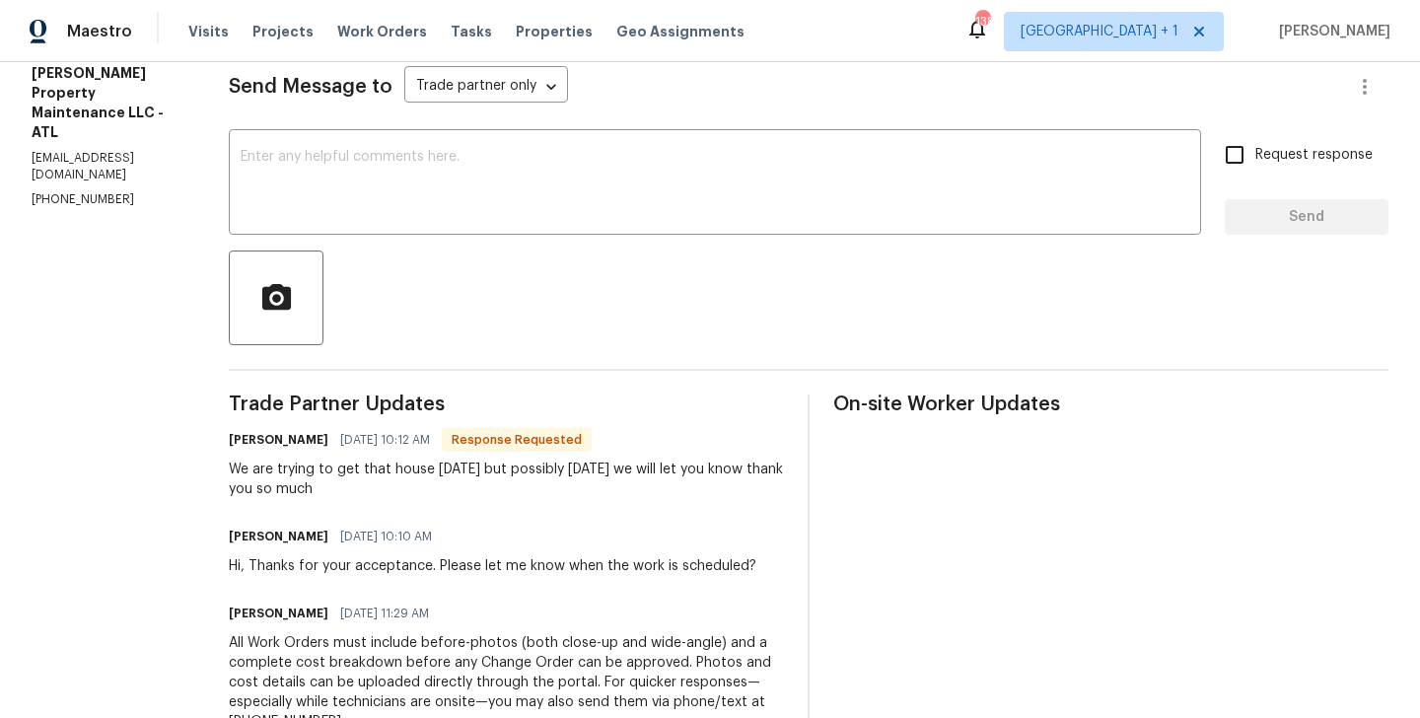
scroll to position [276, 0]
click at [249, 438] on h6 "[PERSON_NAME]" at bounding box center [279, 439] width 100 height 20
copy h6 "Daniel"
click at [330, 194] on textarea at bounding box center [715, 183] width 949 height 69
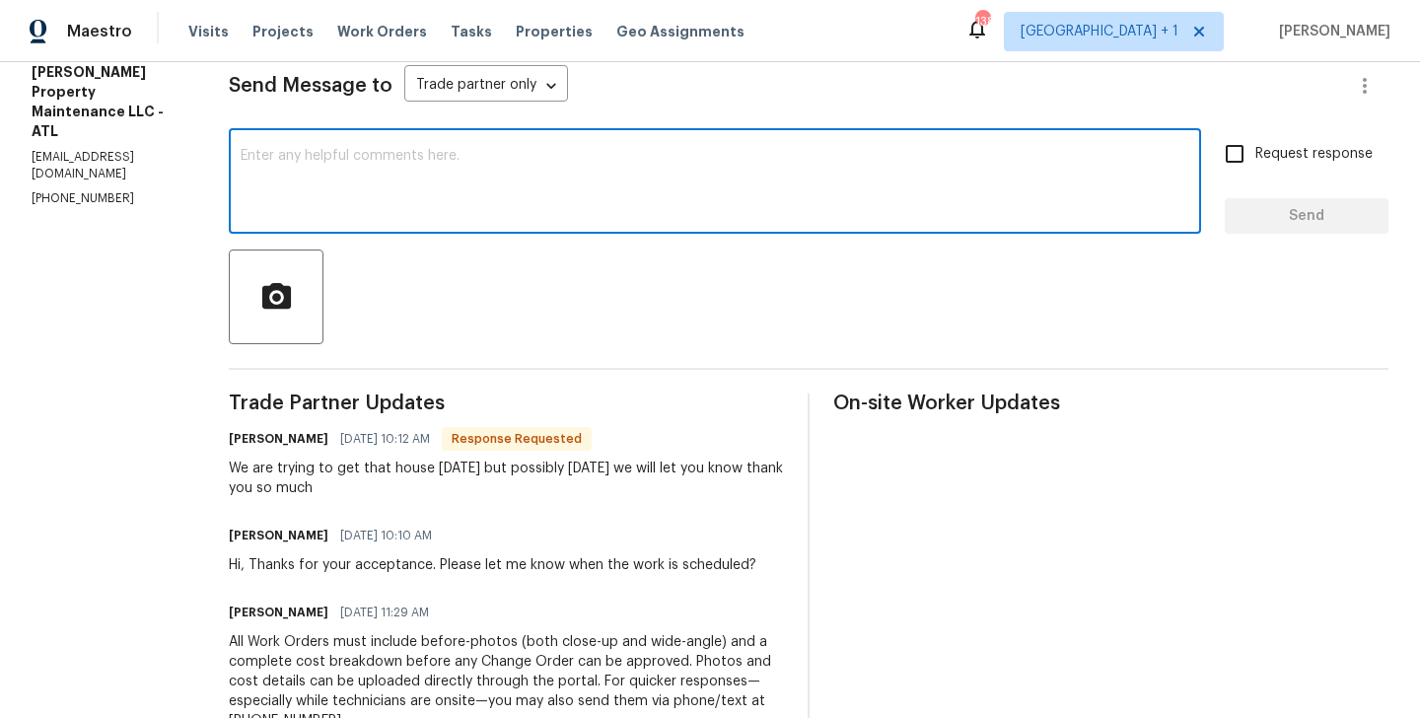
paste textarea "Daniel"
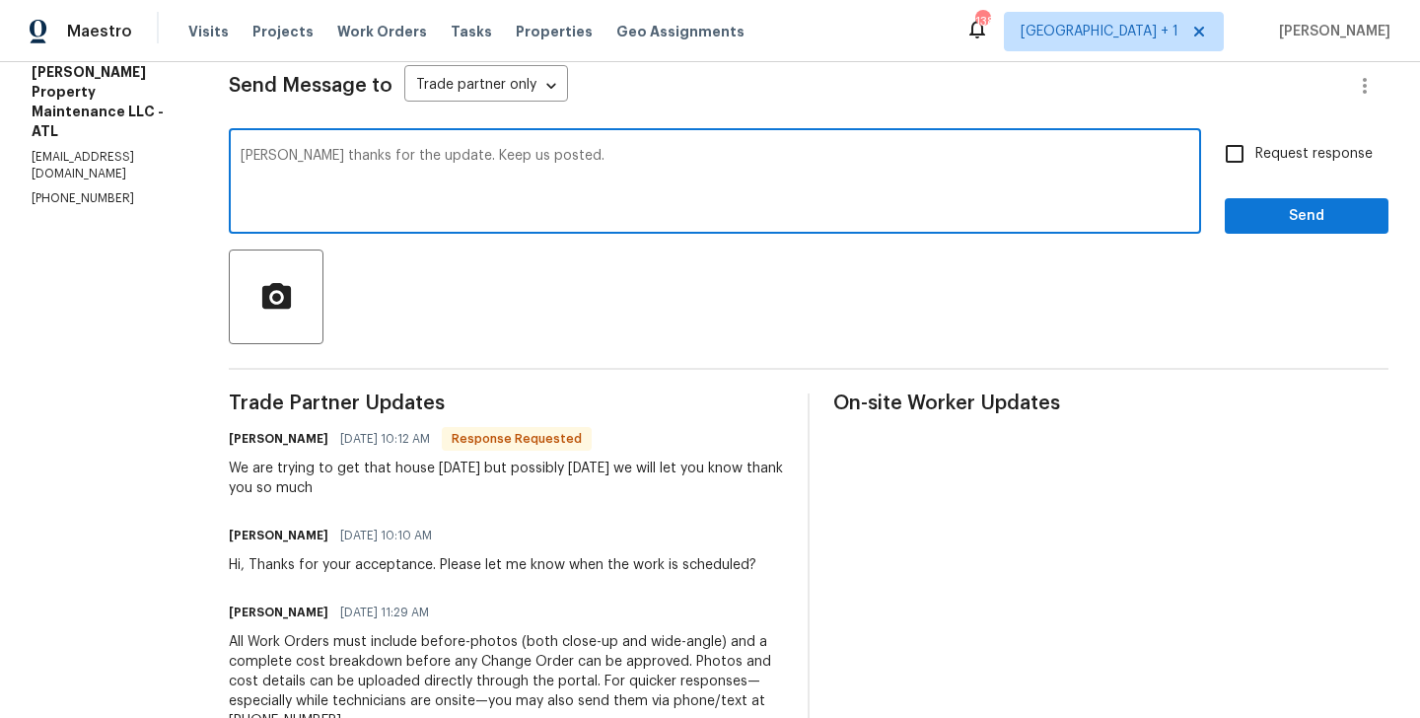
type textarea "Daniel thanks for the update. Keep us posted."
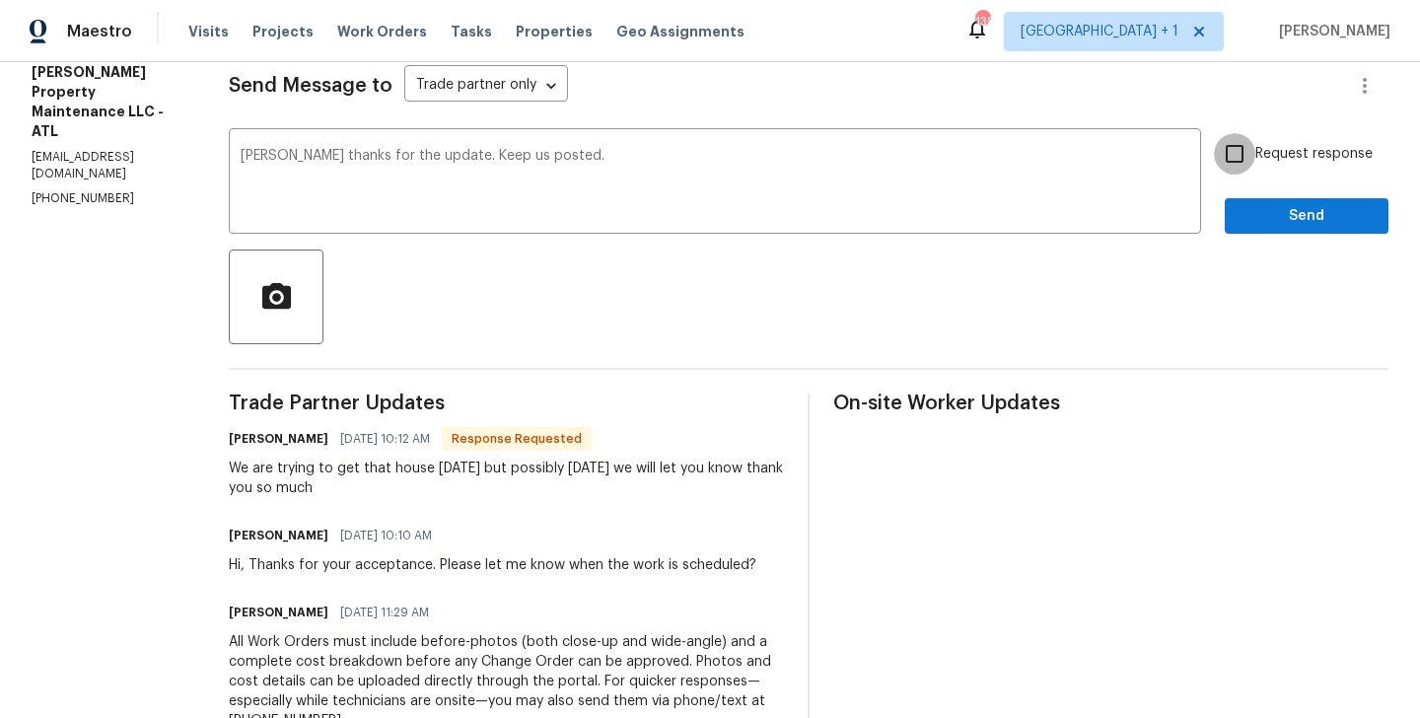
click at [1249, 152] on input "Request response" at bounding box center [1234, 153] width 41 height 41
checkbox input "true"
click at [1250, 219] on span "Send" at bounding box center [1307, 216] width 132 height 25
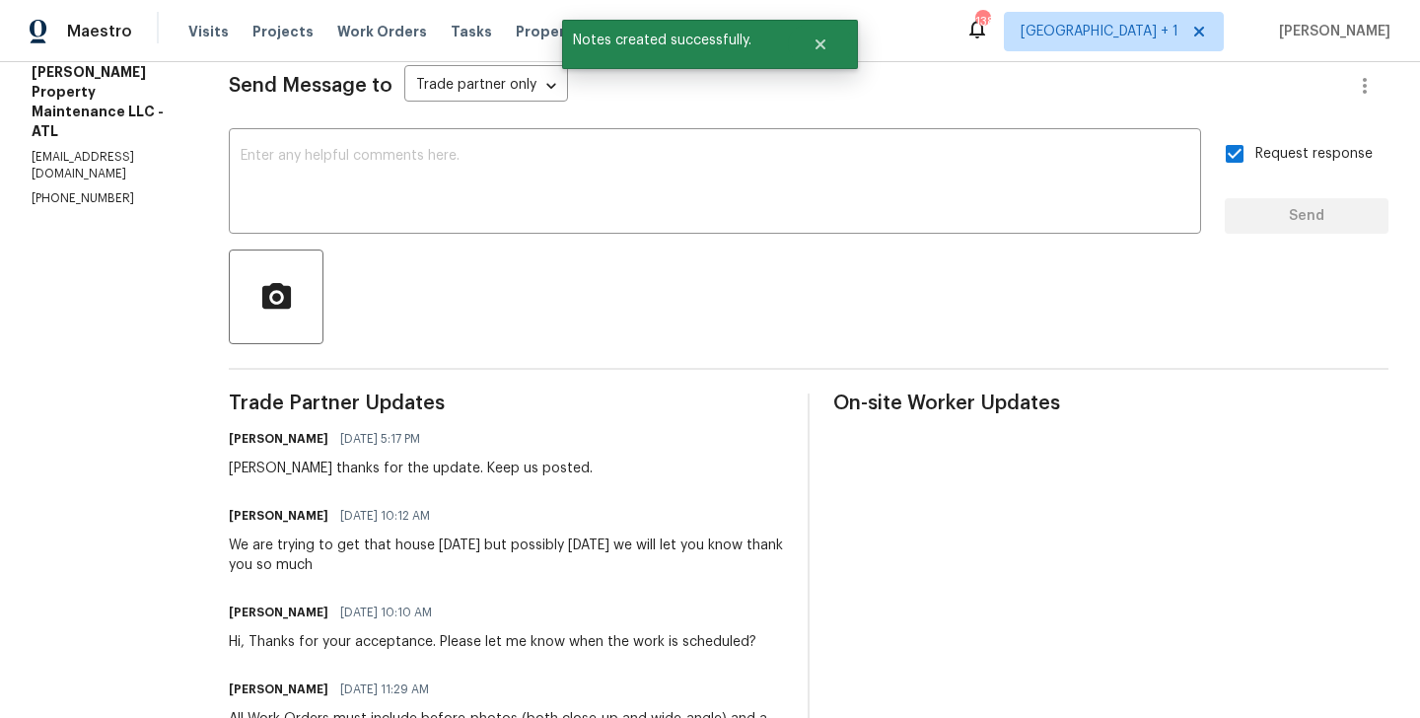
scroll to position [0, 0]
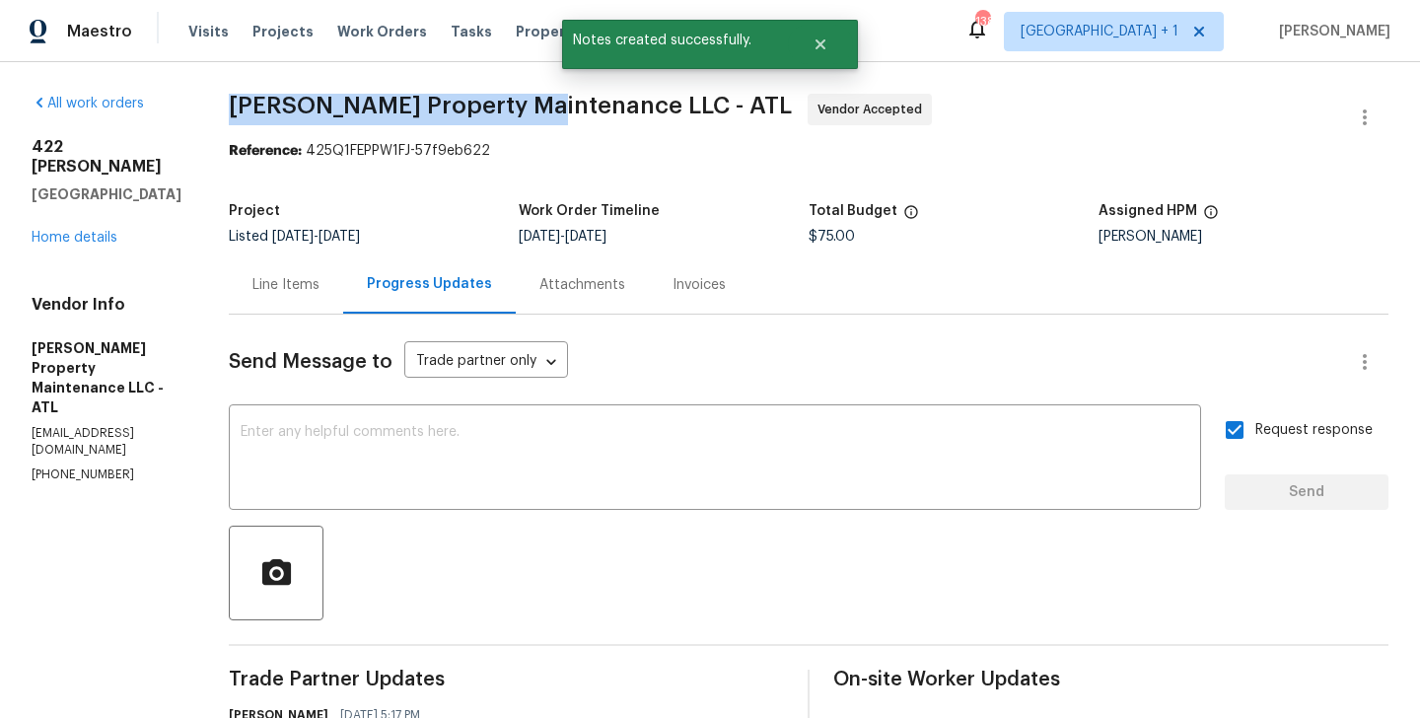
drag, startPoint x: 245, startPoint y: 115, endPoint x: 546, endPoint y: 116, distance: 300.9
click at [546, 116] on span "Glen Property Maintenance LLC - ATL" at bounding box center [510, 106] width 563 height 24
copy span "Glen Property Maintenance"
click at [94, 231] on link "Home details" at bounding box center [75, 238] width 86 height 14
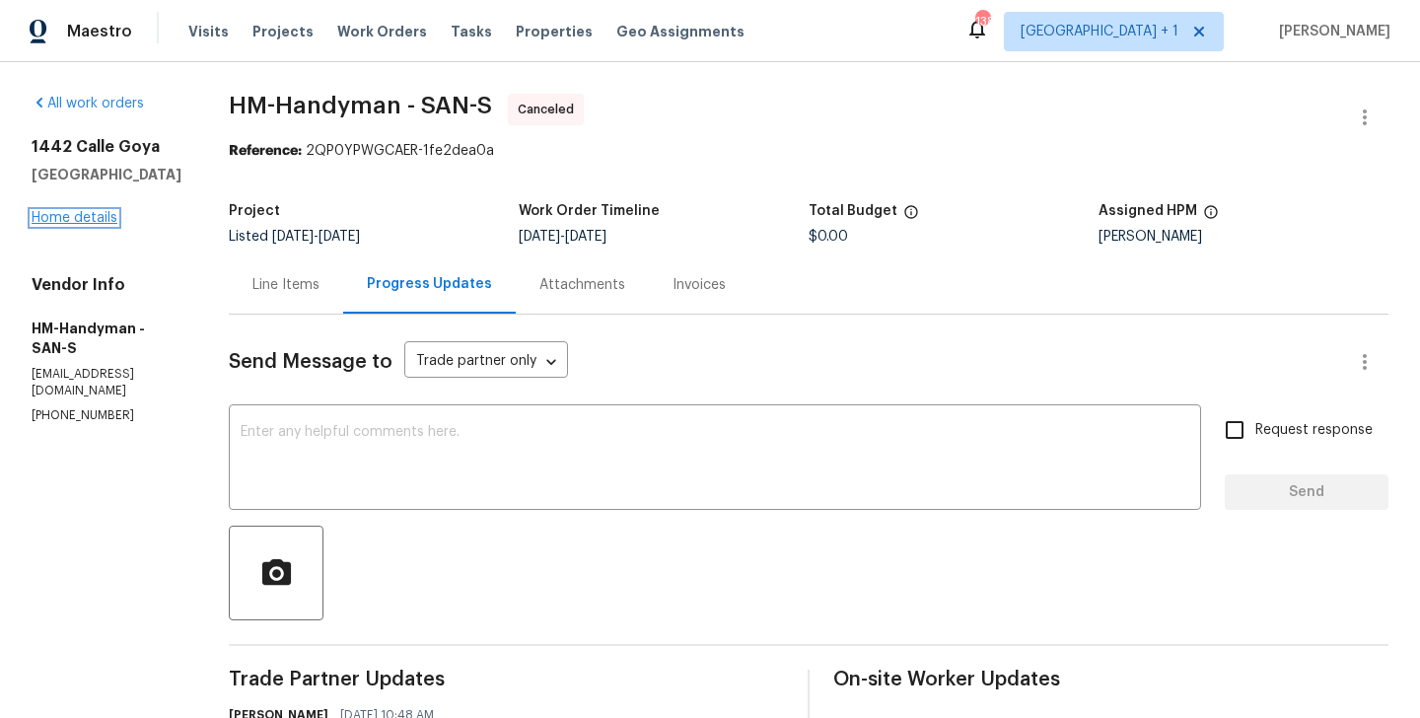
click at [63, 216] on link "Home details" at bounding box center [75, 218] width 86 height 14
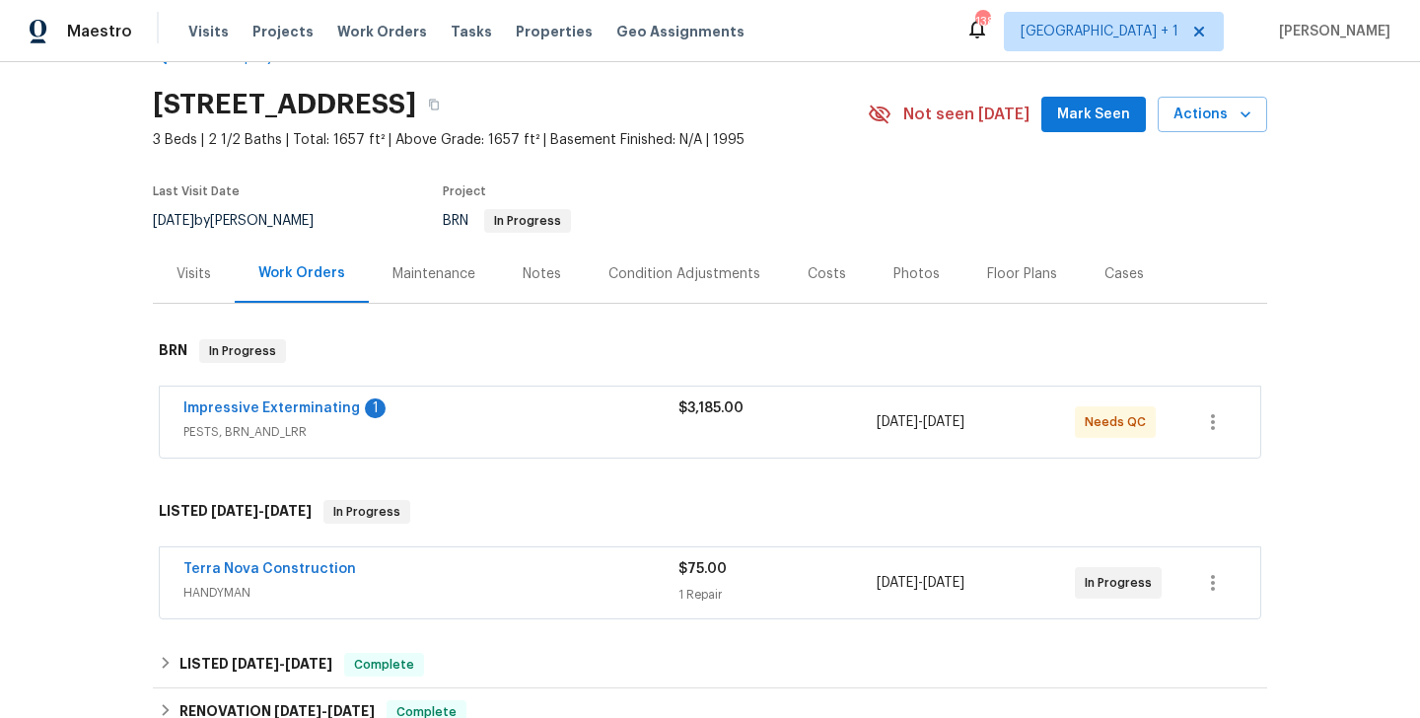
scroll to position [62, 0]
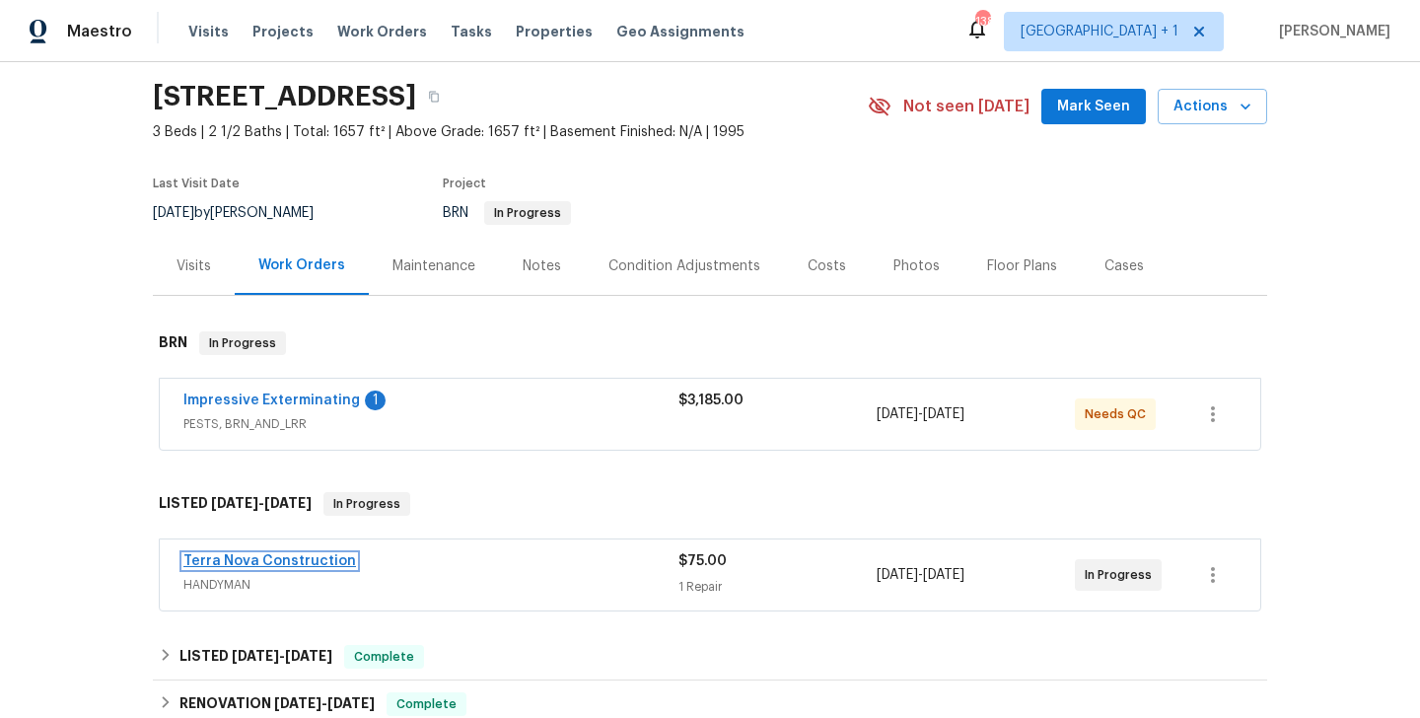
click at [312, 561] on link "Terra Nova Construction" at bounding box center [269, 561] width 173 height 14
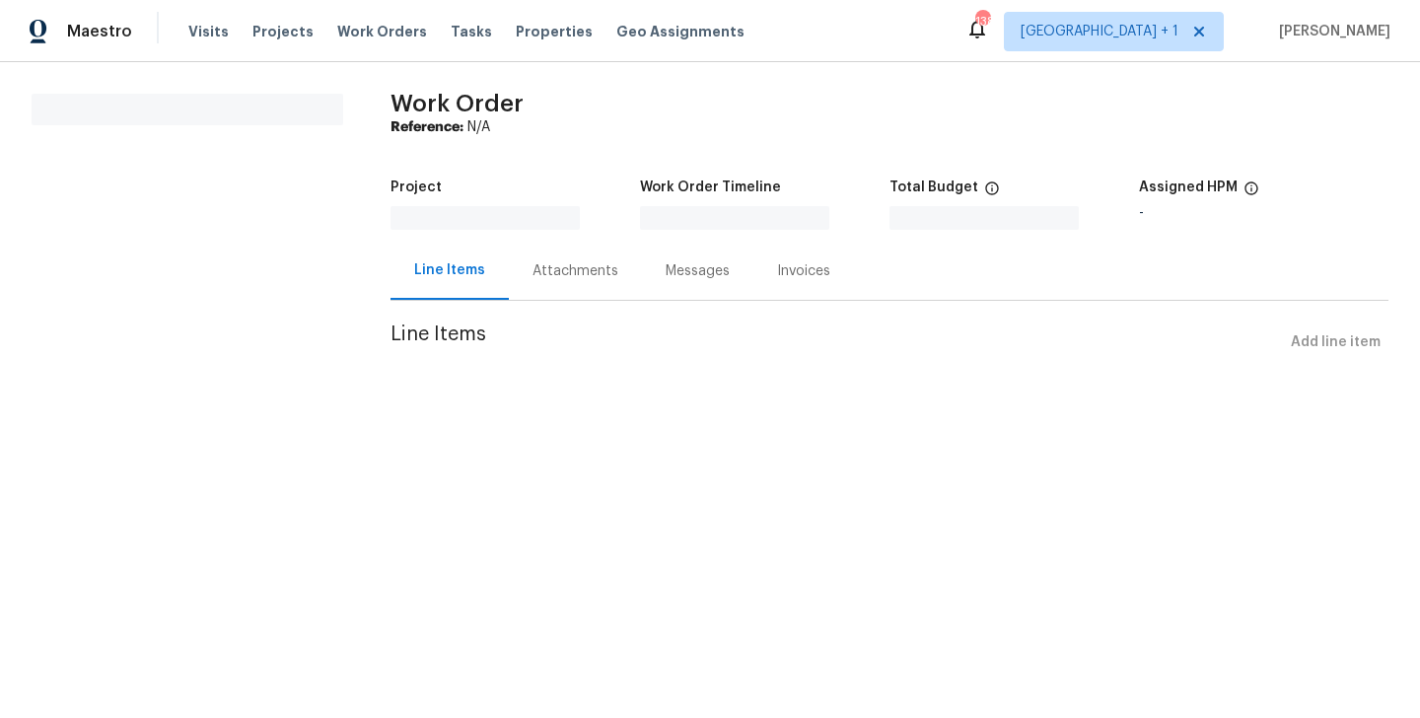
click at [312, 416] on html "Maestro Visits Projects Work Orders Tasks Properties Geo Assignments 138 Atlant…" at bounding box center [710, 208] width 1420 height 416
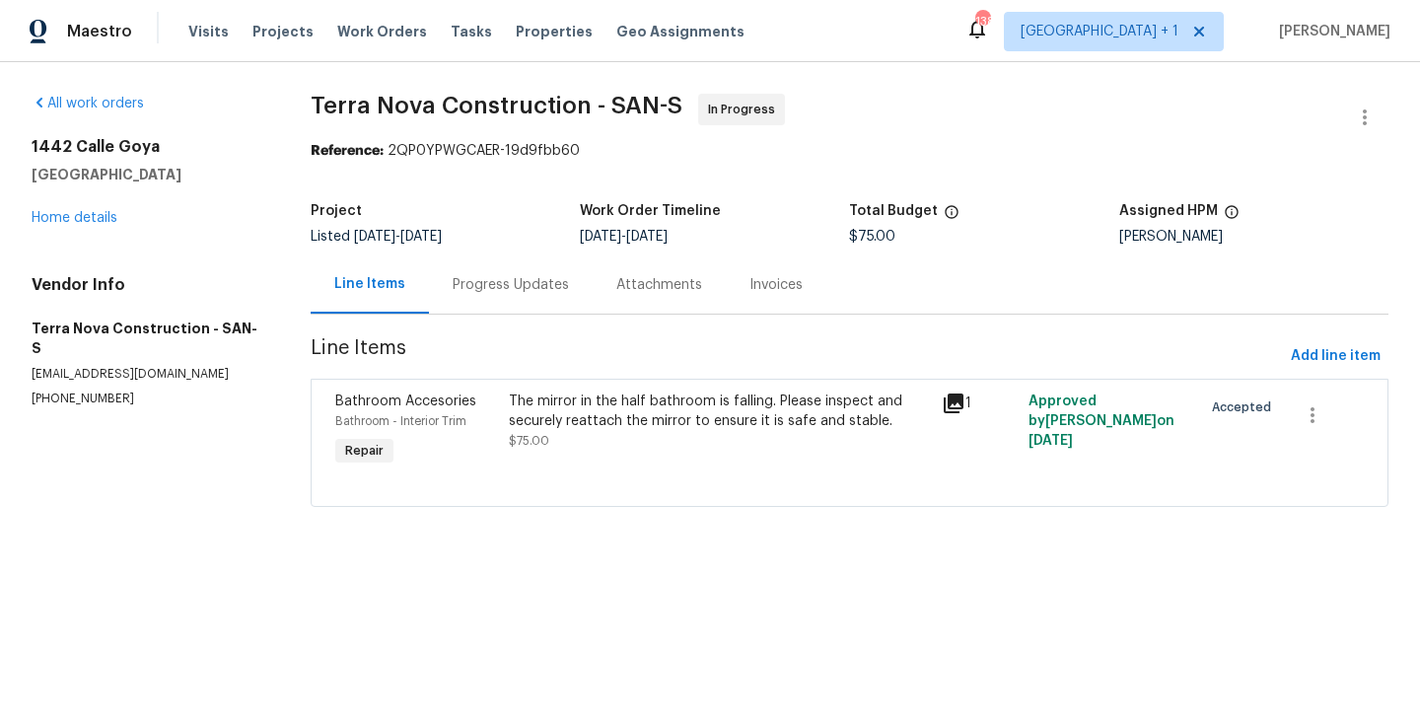
click at [63, 391] on p "(562) 832-8884" at bounding box center [148, 399] width 232 height 17
copy p "(562) 832-8884"
click at [83, 216] on link "Home details" at bounding box center [75, 218] width 86 height 14
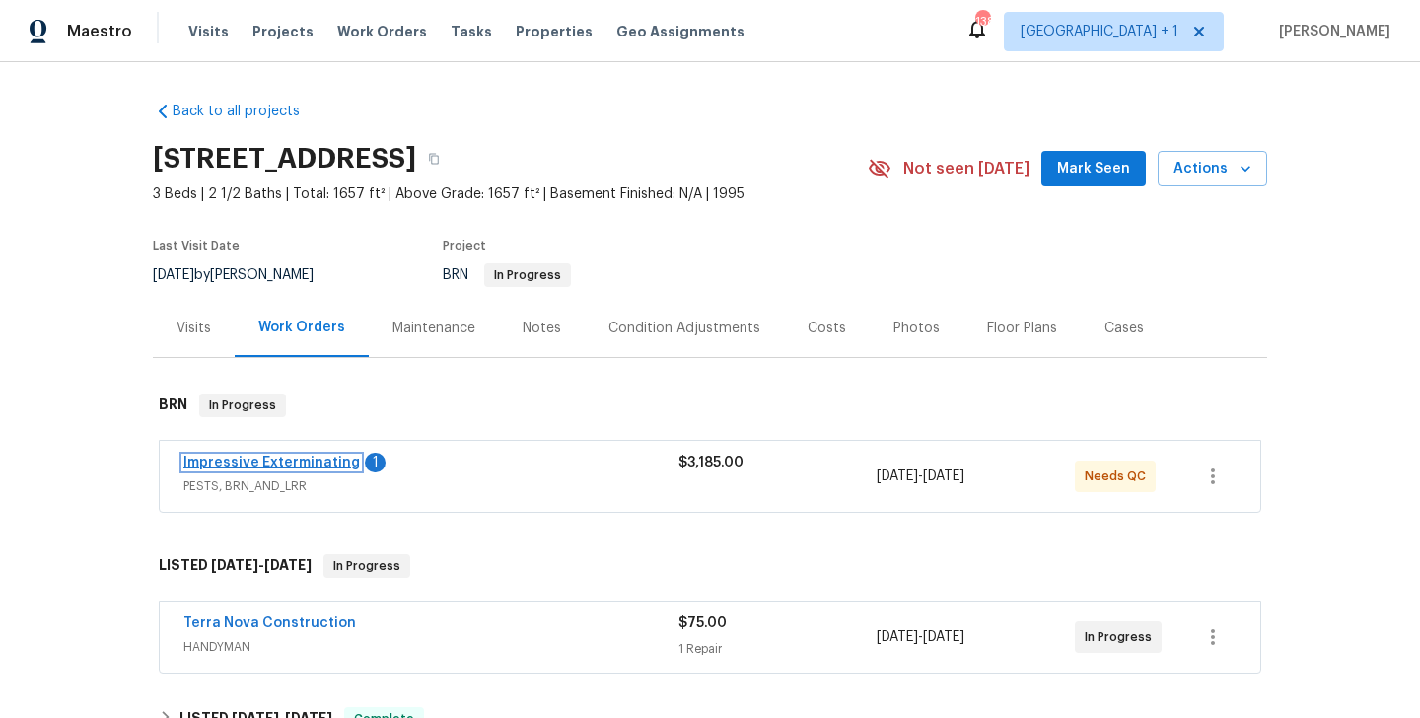
click at [307, 461] on link "Impressive Exterminating" at bounding box center [271, 463] width 177 height 14
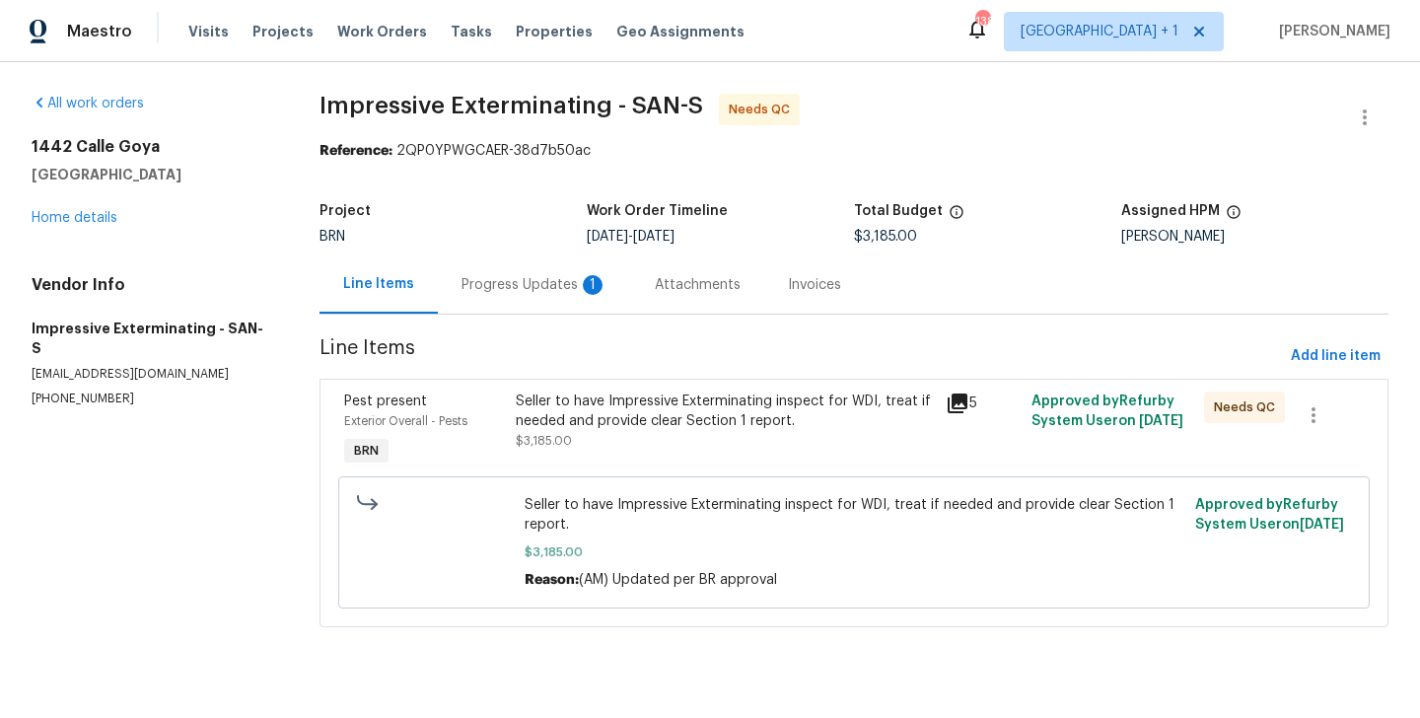
click at [528, 301] on div "Progress Updates 1" at bounding box center [534, 284] width 193 height 58
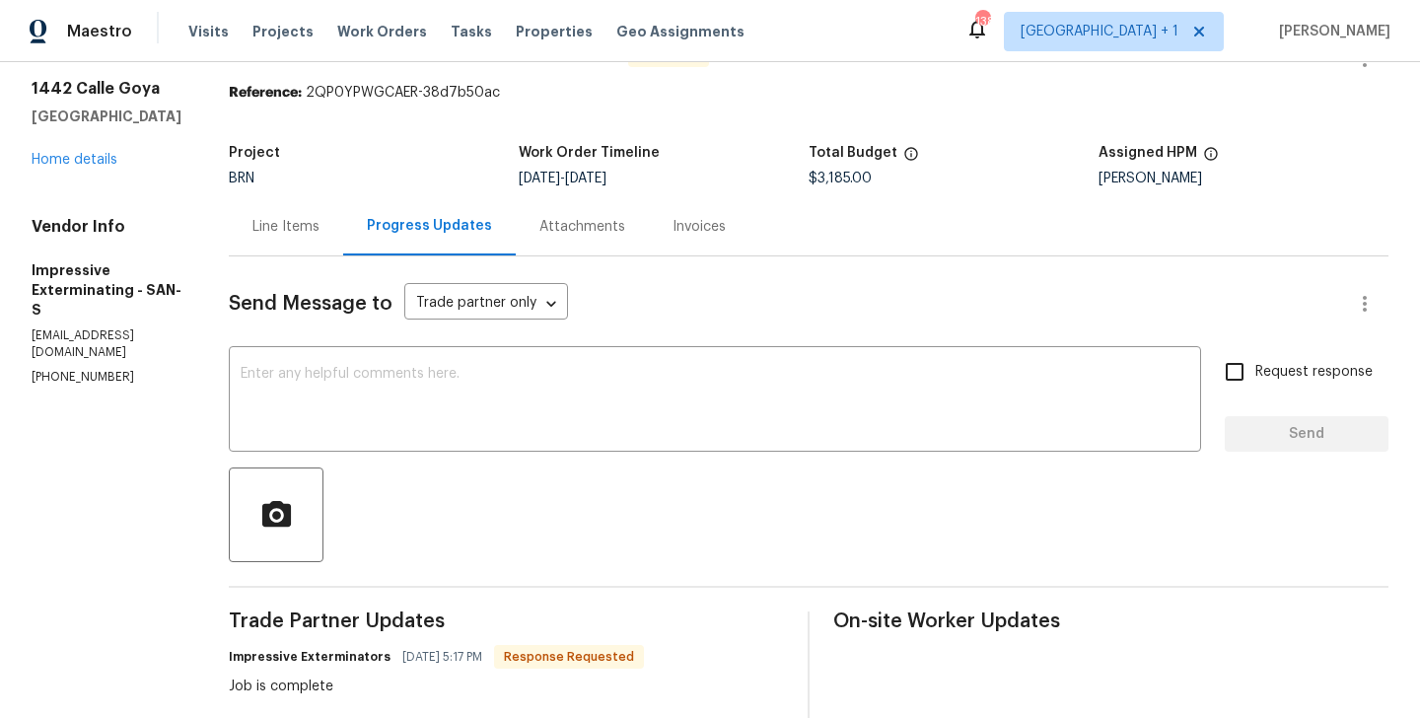
scroll to position [59, 0]
click at [98, 161] on link "Home details" at bounding box center [75, 159] width 86 height 14
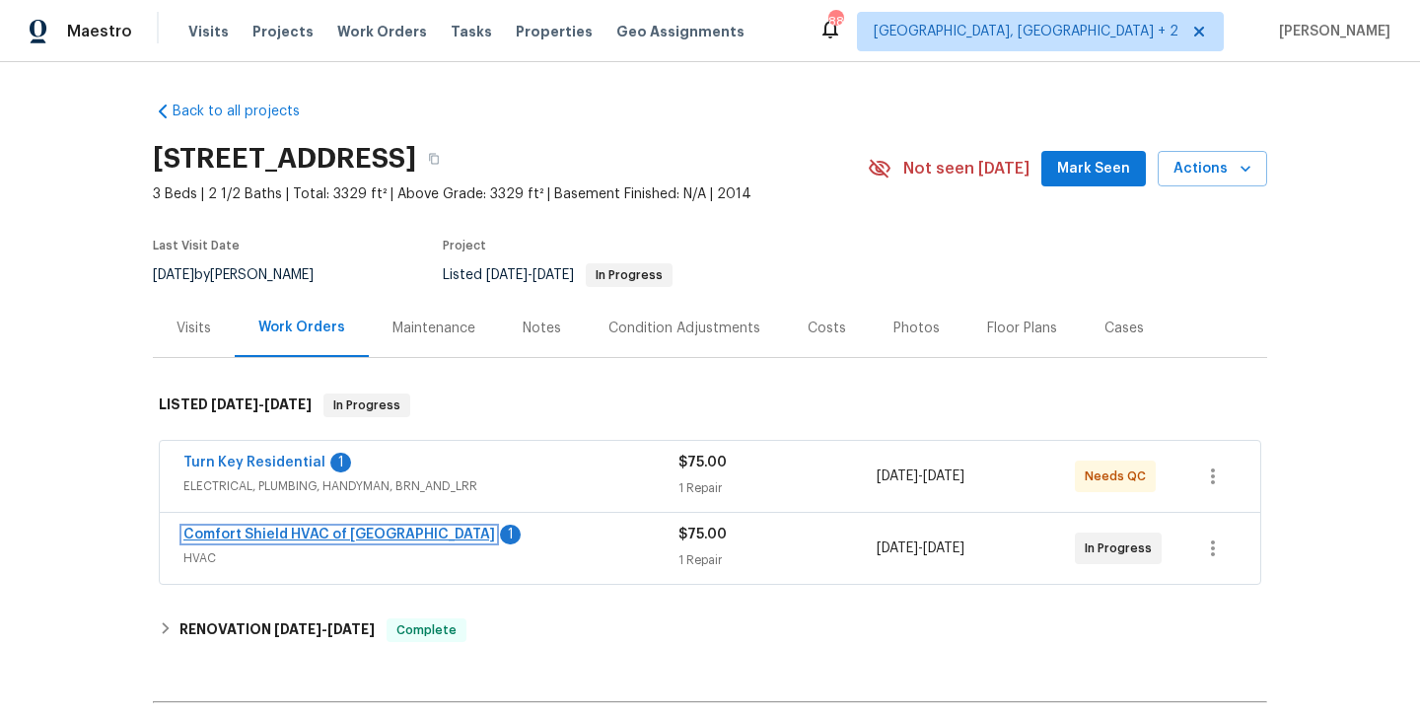
click at [325, 528] on link "Comfort Shield HVAC of [GEOGRAPHIC_DATA]" at bounding box center [339, 535] width 312 height 14
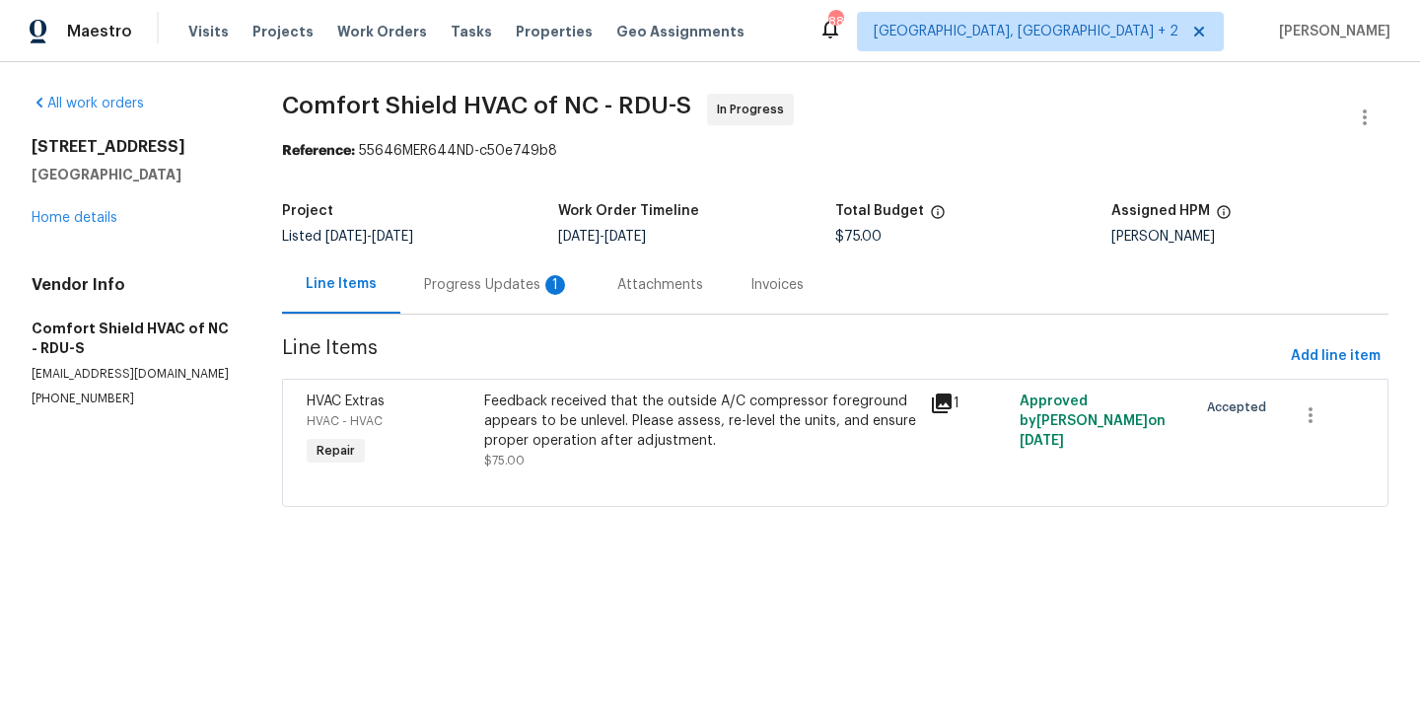
click at [524, 276] on div "Progress Updates 1" at bounding box center [497, 285] width 146 height 20
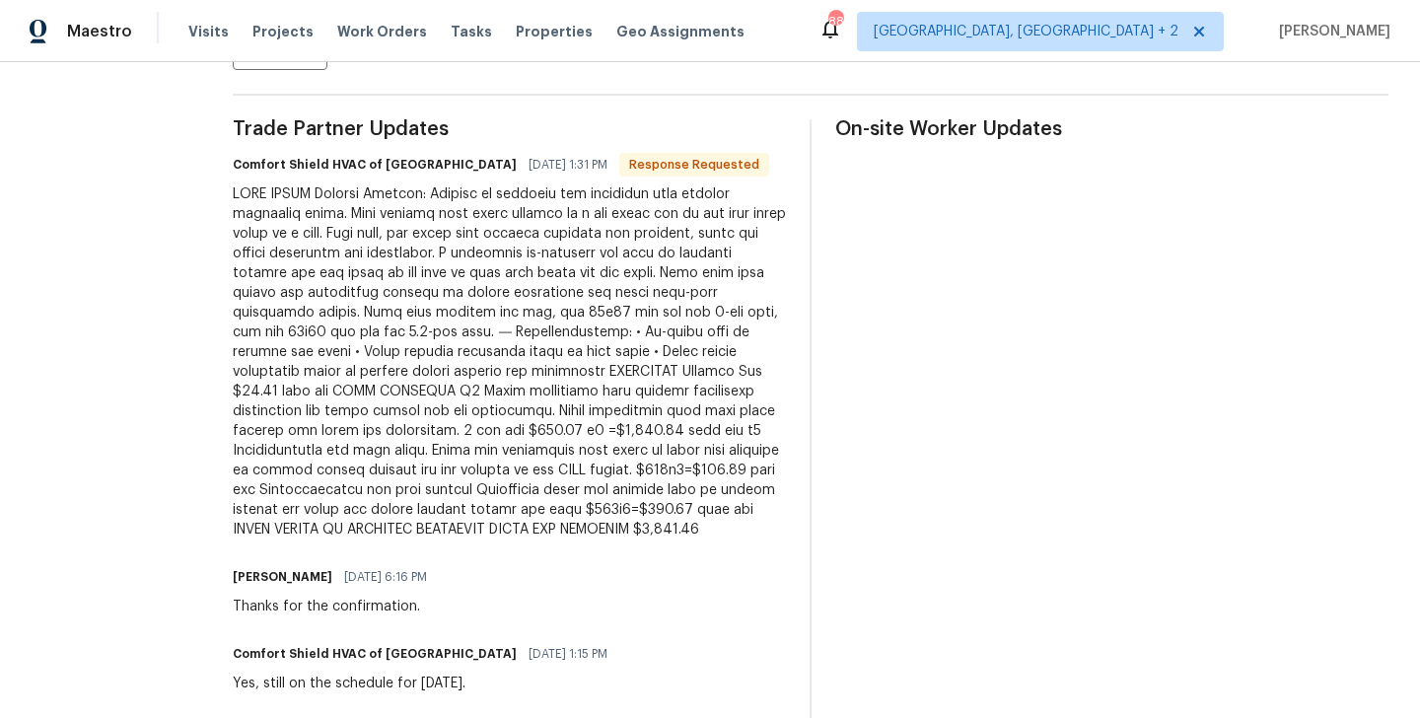
scroll to position [238, 0]
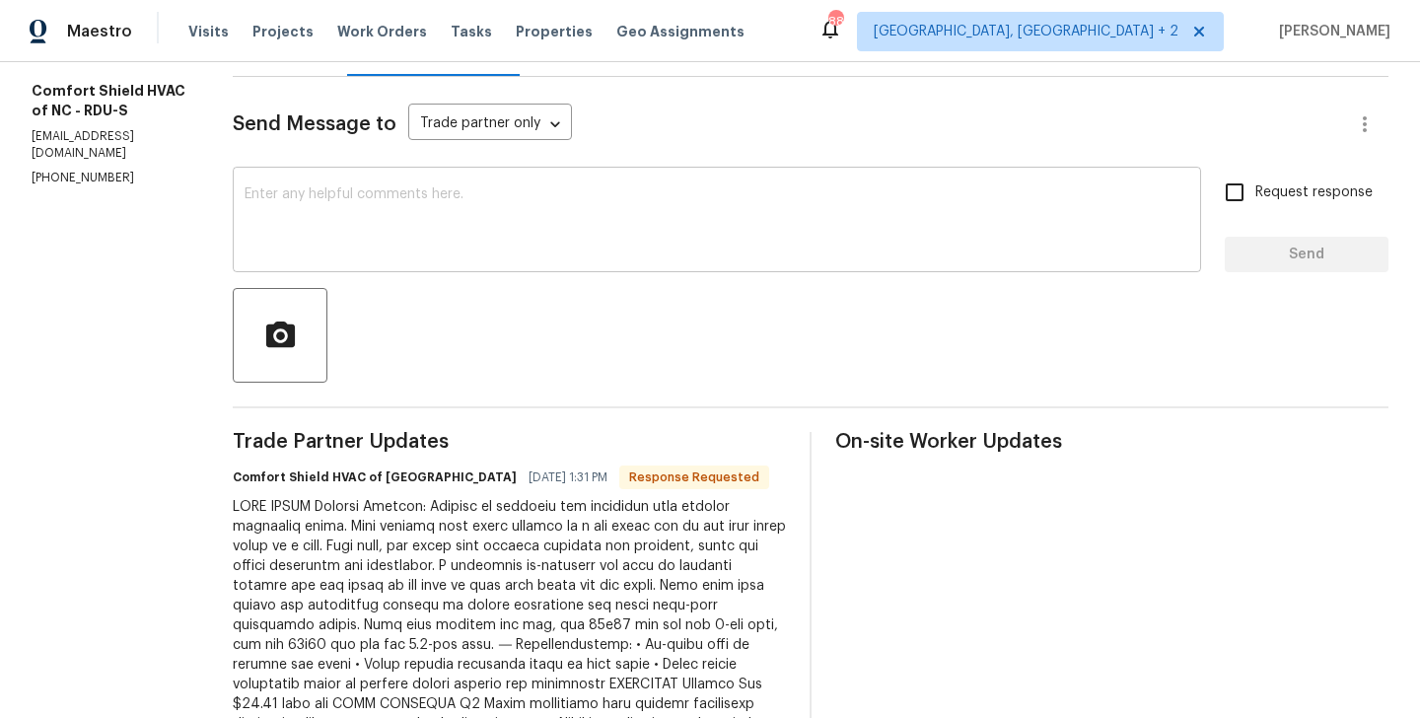
click at [429, 231] on textarea at bounding box center [717, 221] width 945 height 69
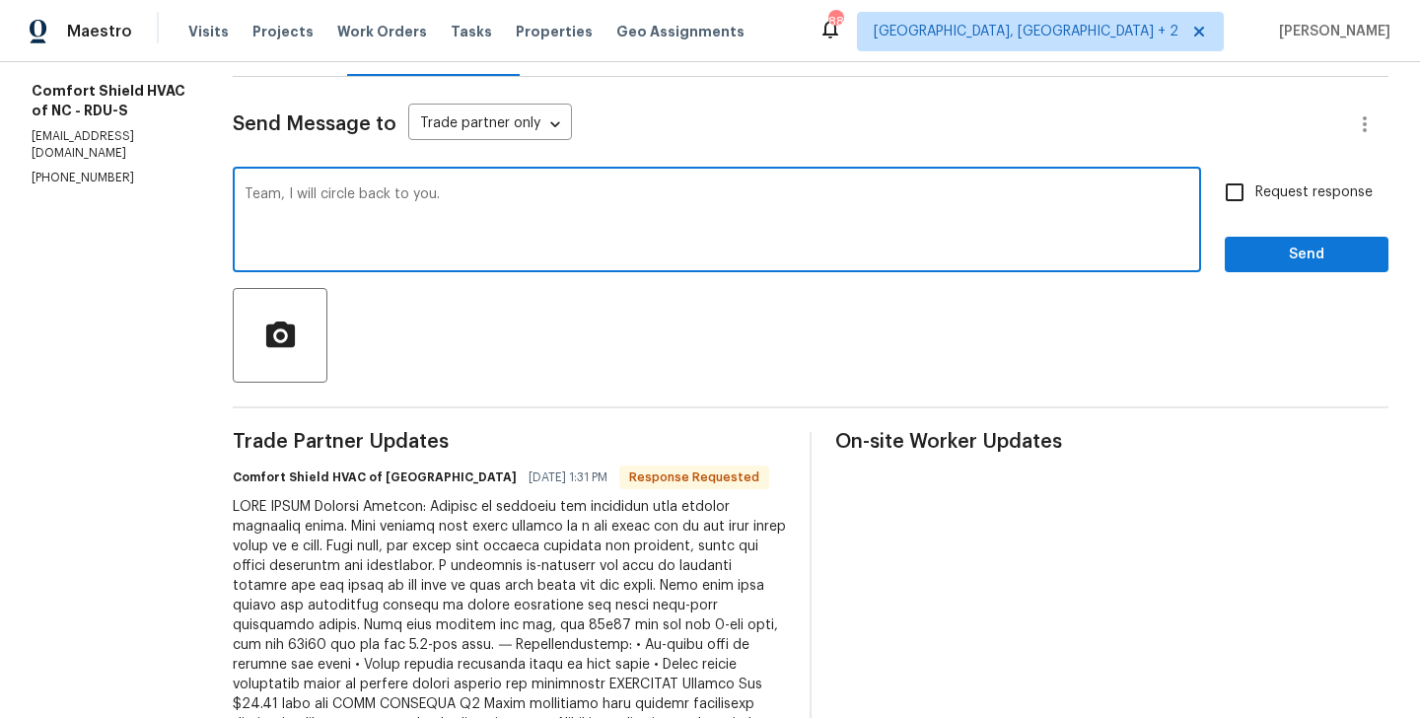
type textarea "Team, I will circle back to you."
click at [1261, 204] on label "Request response" at bounding box center [1293, 192] width 159 height 41
click at [1256, 204] on input "Request response" at bounding box center [1234, 192] width 41 height 41
checkbox input "true"
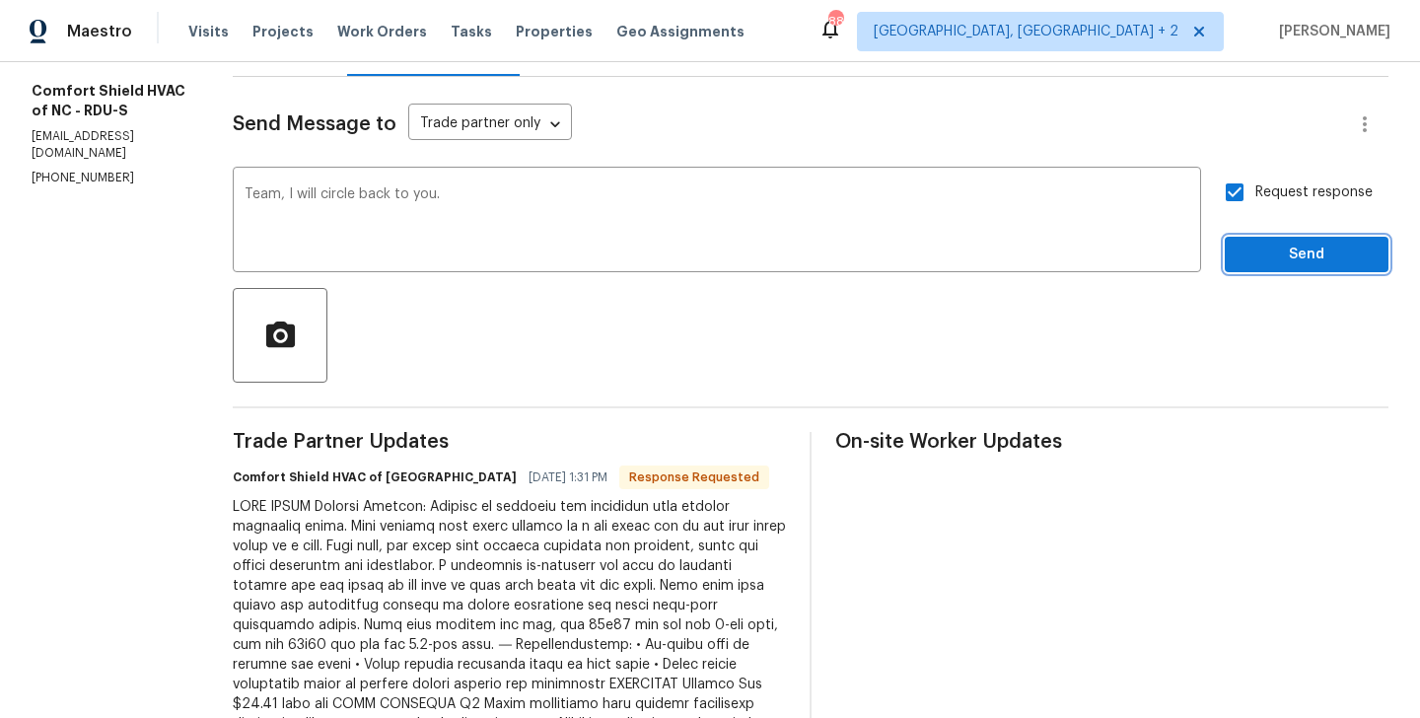
click at [1261, 244] on span "Send" at bounding box center [1307, 255] width 132 height 25
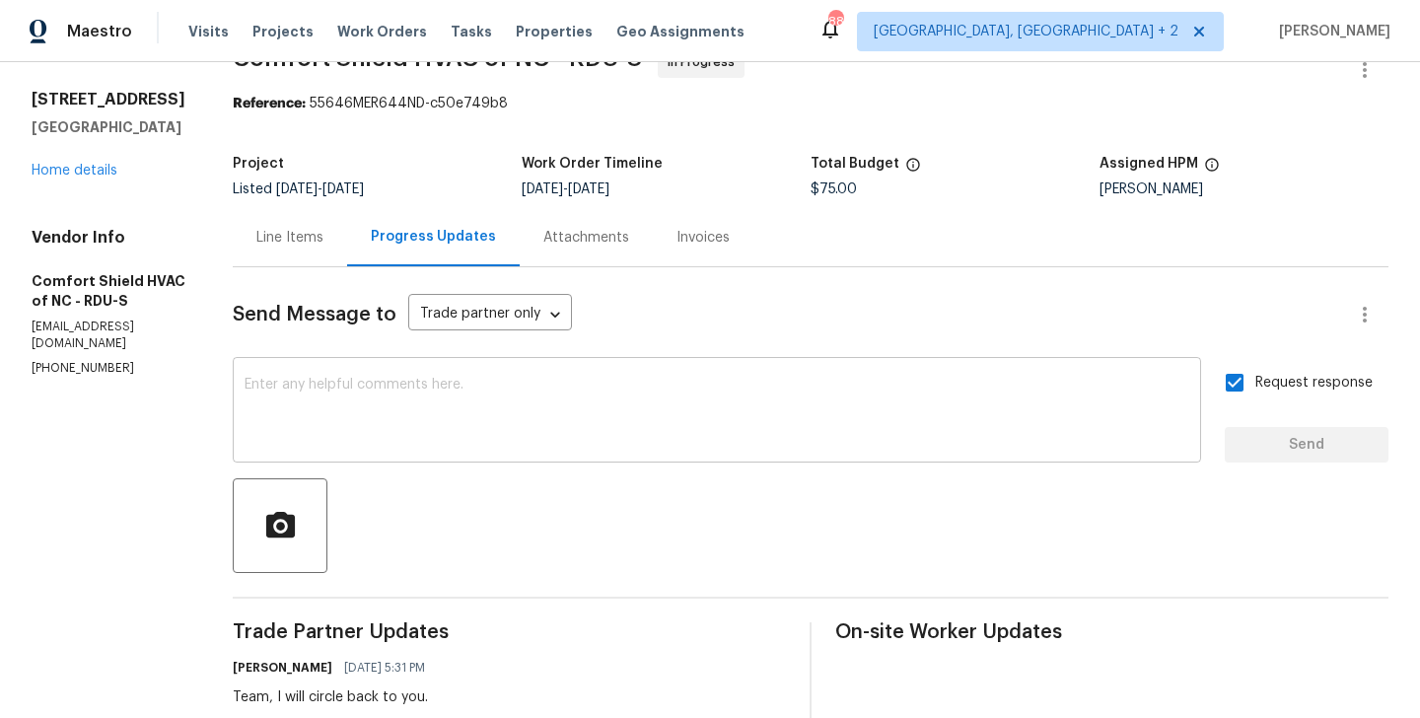
scroll to position [0, 0]
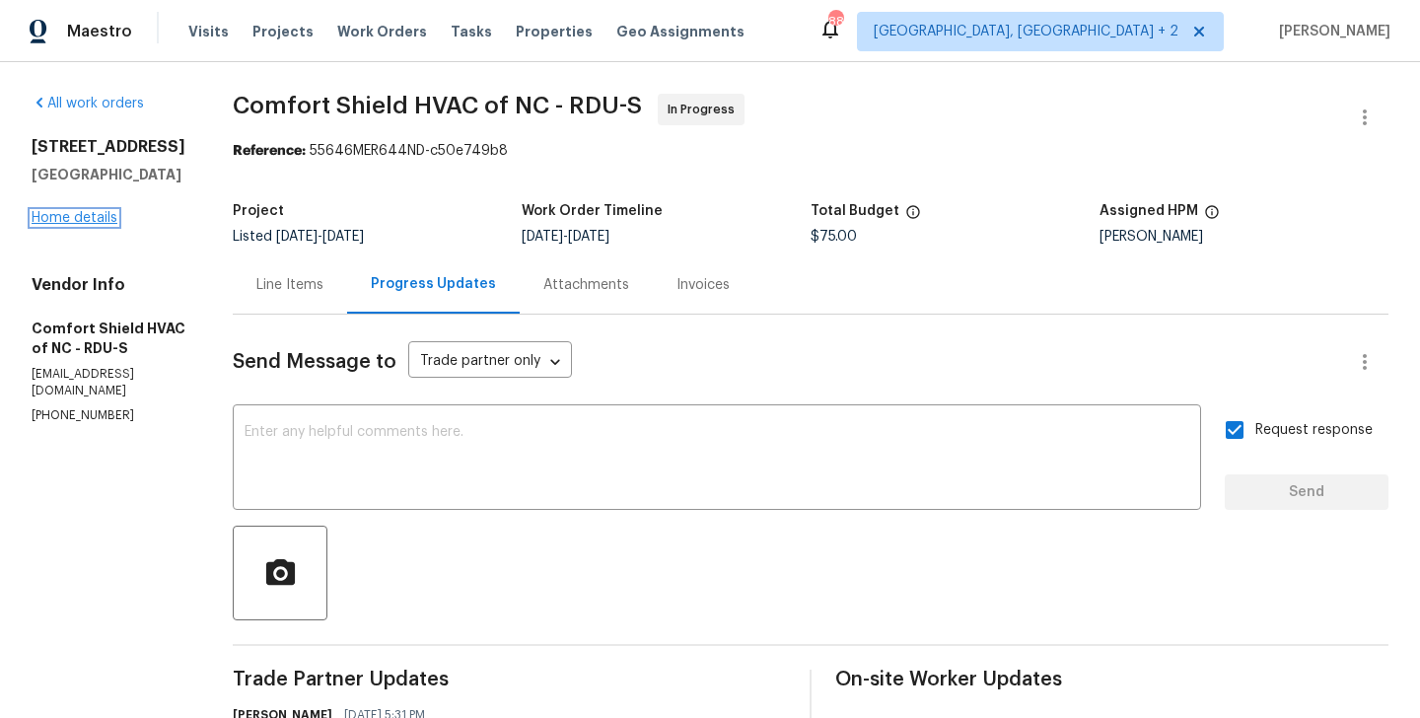
click at [49, 216] on link "Home details" at bounding box center [75, 218] width 86 height 14
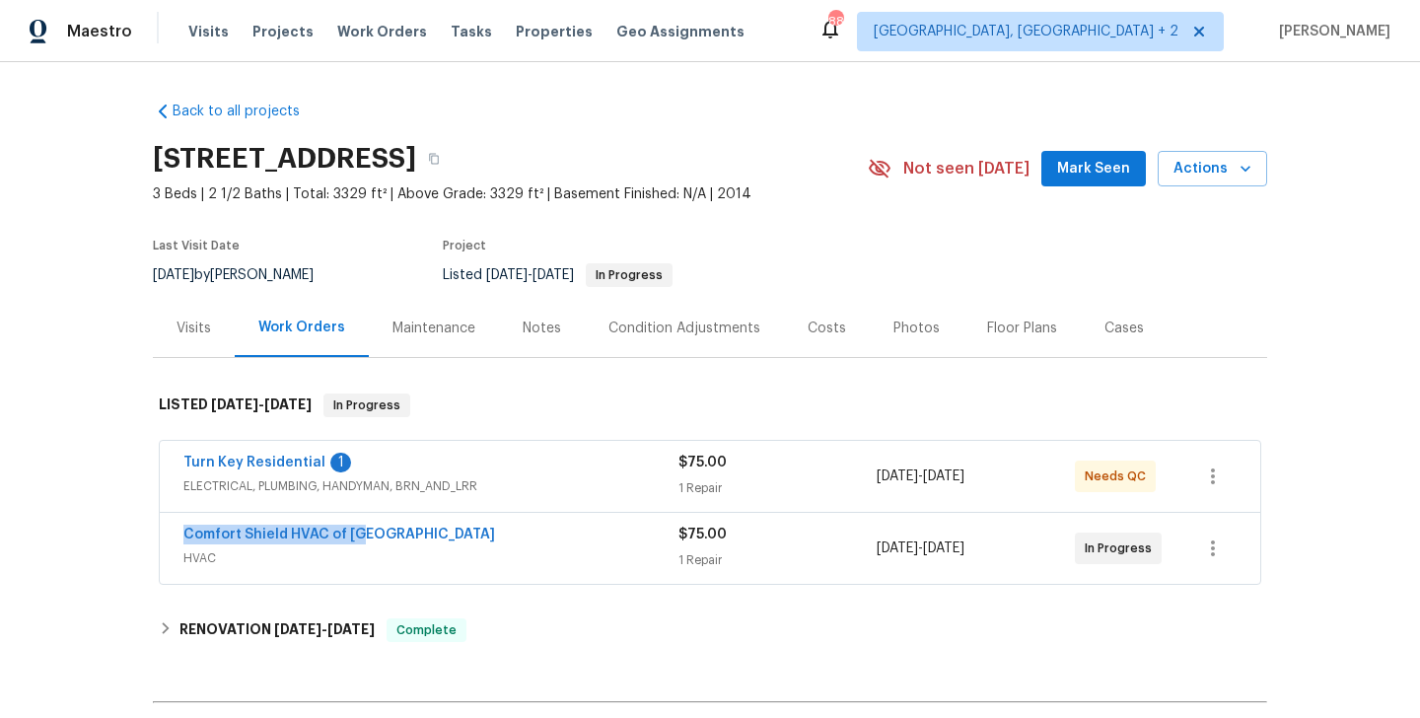
drag, startPoint x: 378, startPoint y: 531, endPoint x: 176, endPoint y: 531, distance: 202.2
click at [176, 531] on div "Comfort Shield HVAC of NC HVAC $75.00 1 Repair 9/22/2025 - 9/24/2025 In Progress" at bounding box center [710, 548] width 1101 height 71
copy link "Comfort Shield HVAC of NC"
click at [227, 527] on span "Comfort Shield HVAC of NC" at bounding box center [339, 535] width 312 height 20
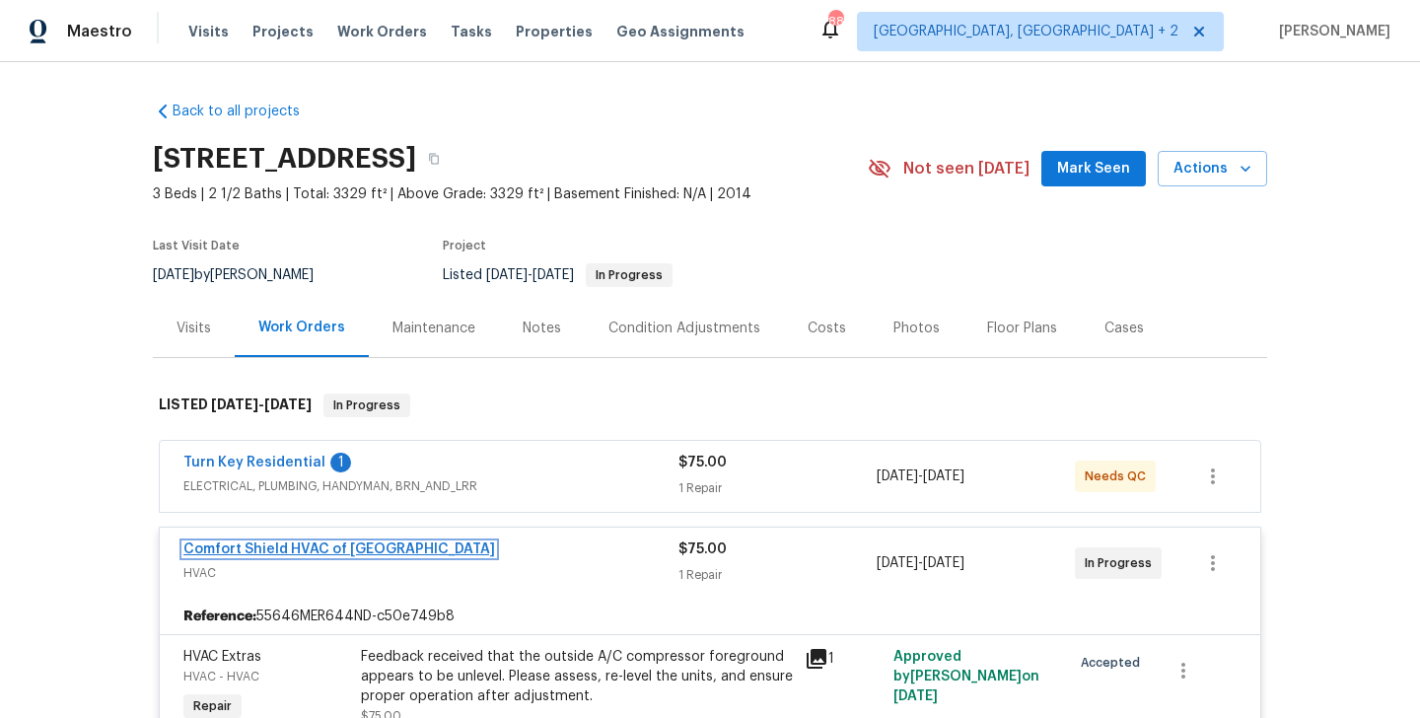
click at [276, 555] on link "Comfort Shield HVAC of NC" at bounding box center [339, 550] width 312 height 14
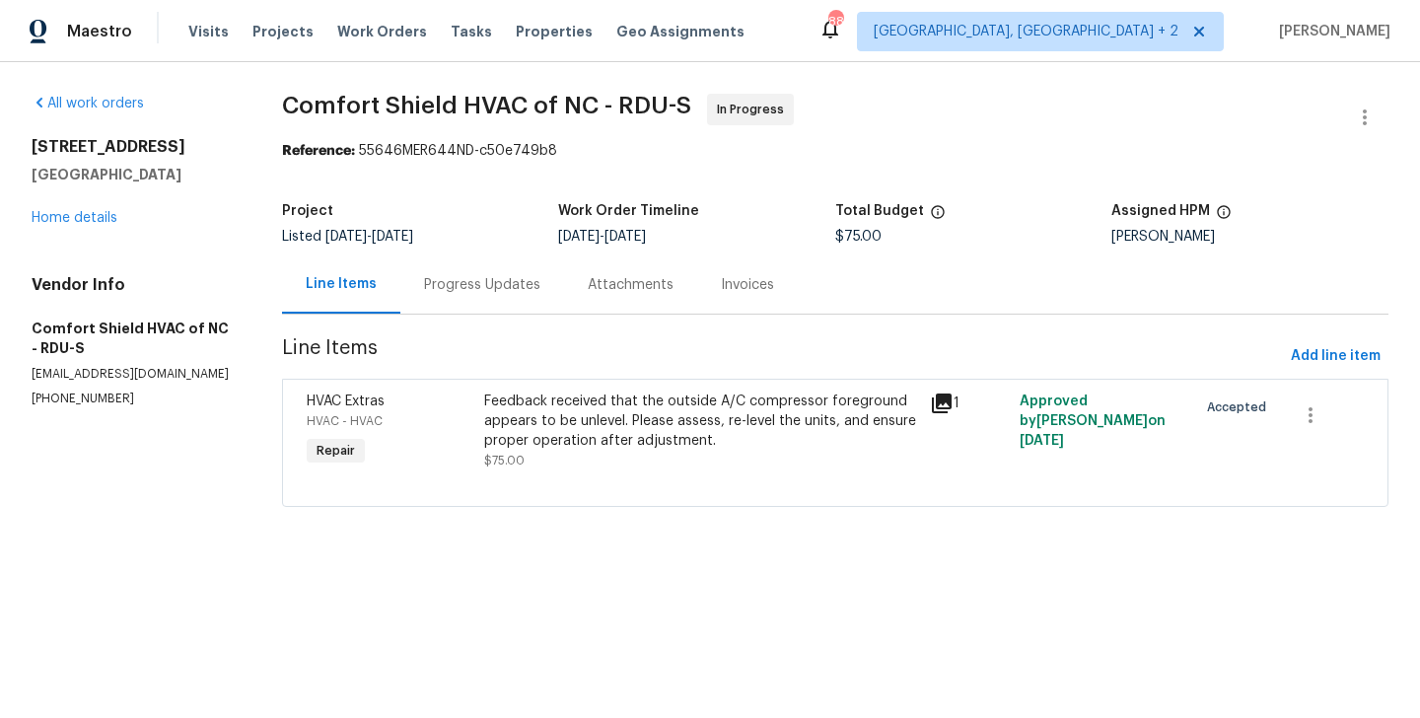
click at [560, 440] on div "Feedback received that the outside A/C compressor foreground appears to be unle…" at bounding box center [701, 421] width 434 height 59
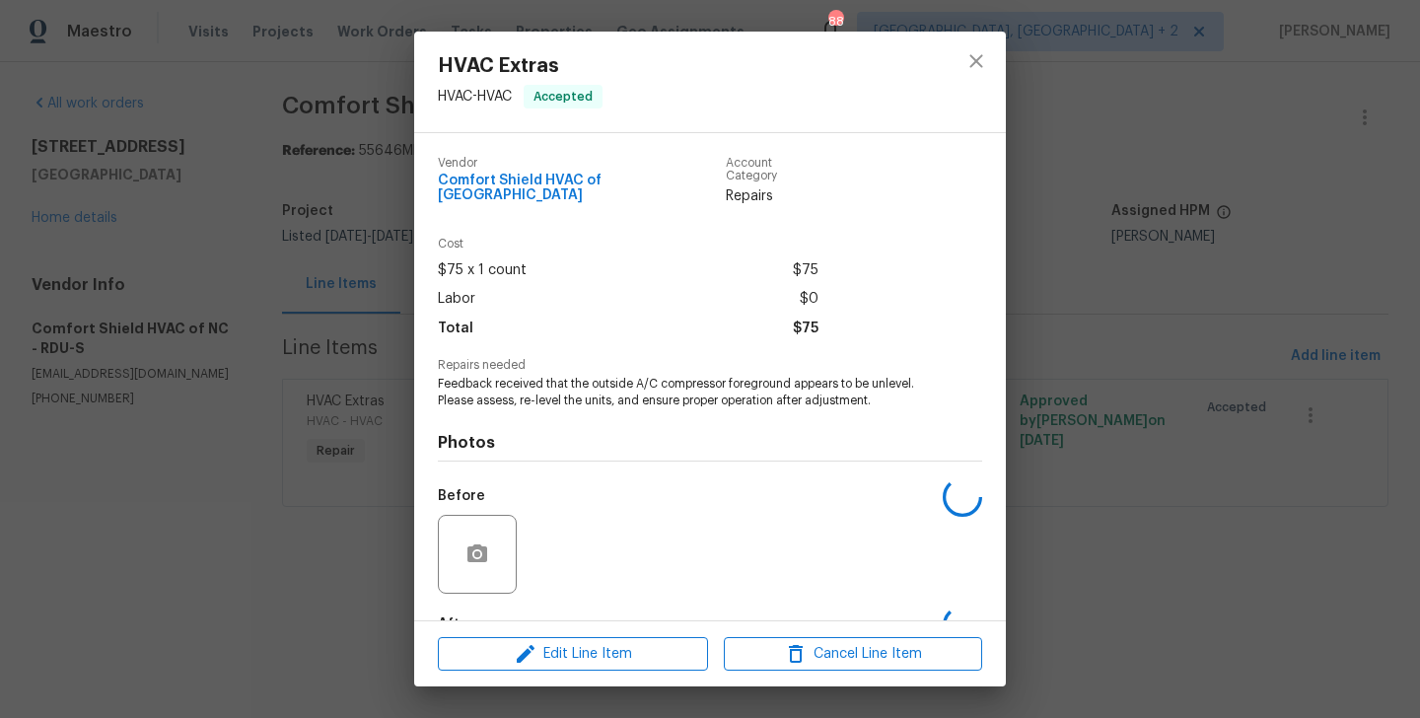
click at [523, 395] on span "Feedback received that the outside A/C compressor foreground appears to be unle…" at bounding box center [683, 393] width 490 height 34
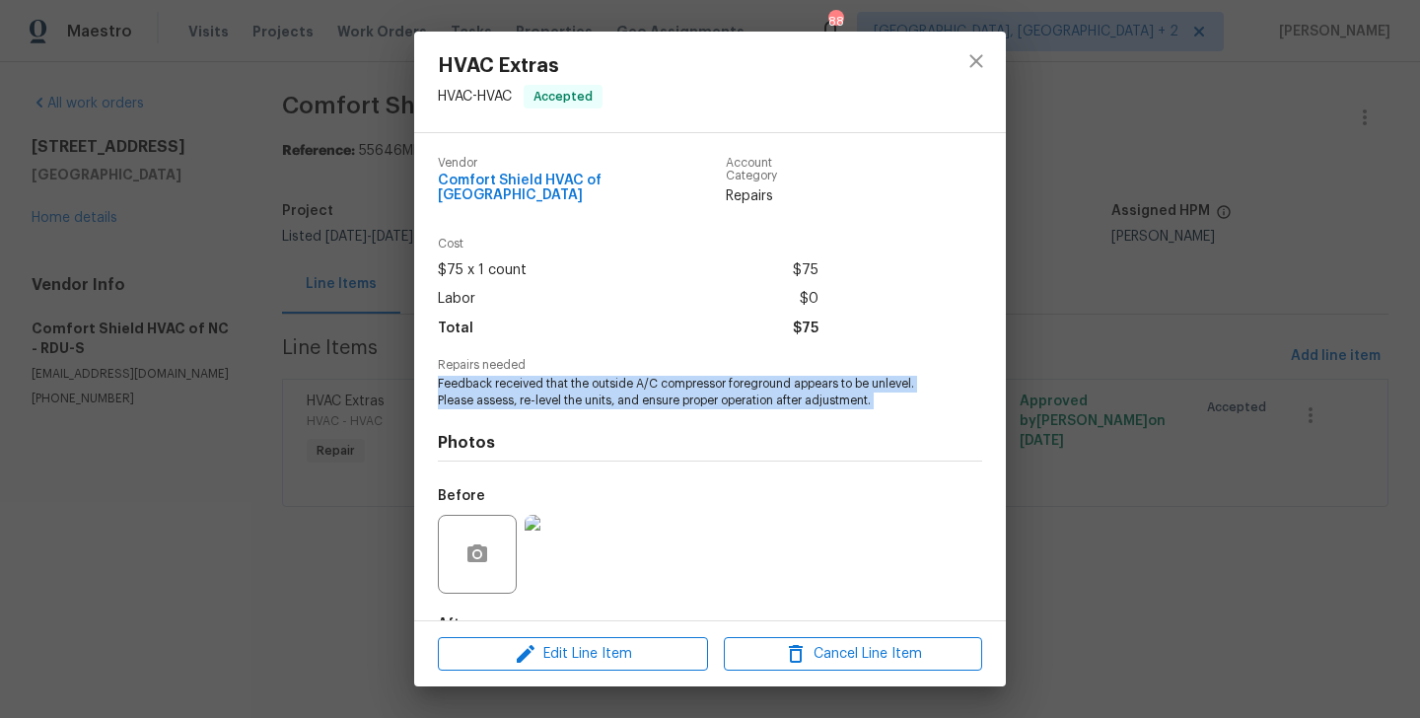
click at [523, 395] on span "Feedback received that the outside A/C compressor foreground appears to be unle…" at bounding box center [683, 393] width 490 height 34
copy span "Feedback received that the outside A/C compressor foreground appears to be unle…"
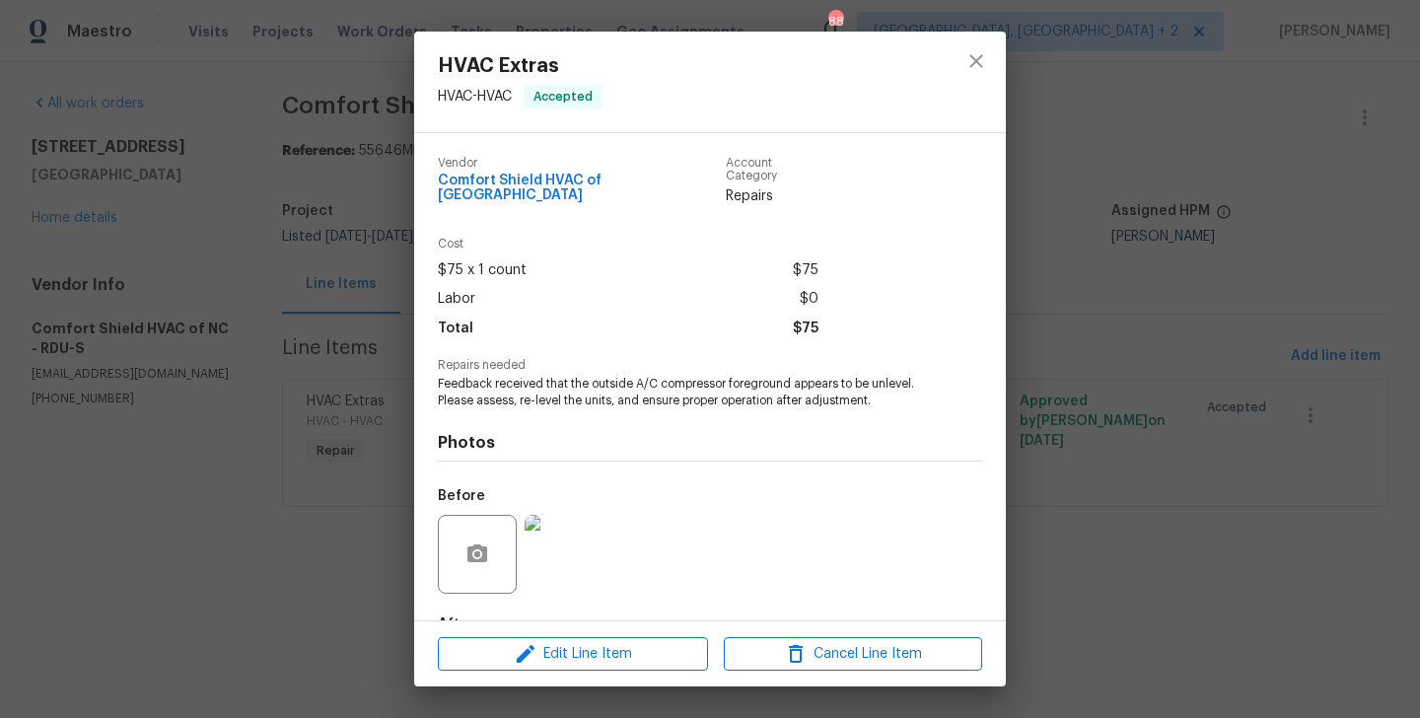
click at [277, 244] on div "HVAC Extras HVAC - HVAC Accepted Vendor Comfort Shield HVAC of NC Account Categ…" at bounding box center [710, 359] width 1420 height 718
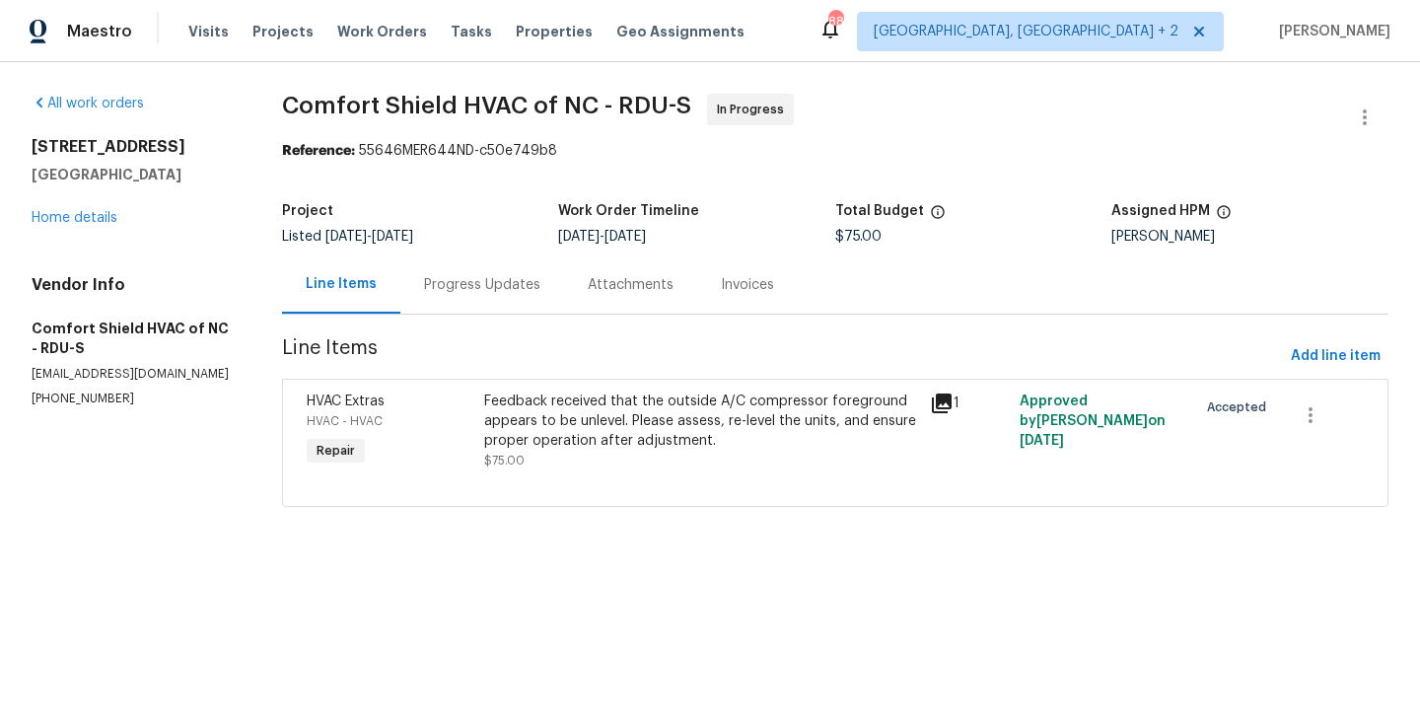
click at [517, 283] on div "Progress Updates" at bounding box center [482, 285] width 116 height 20
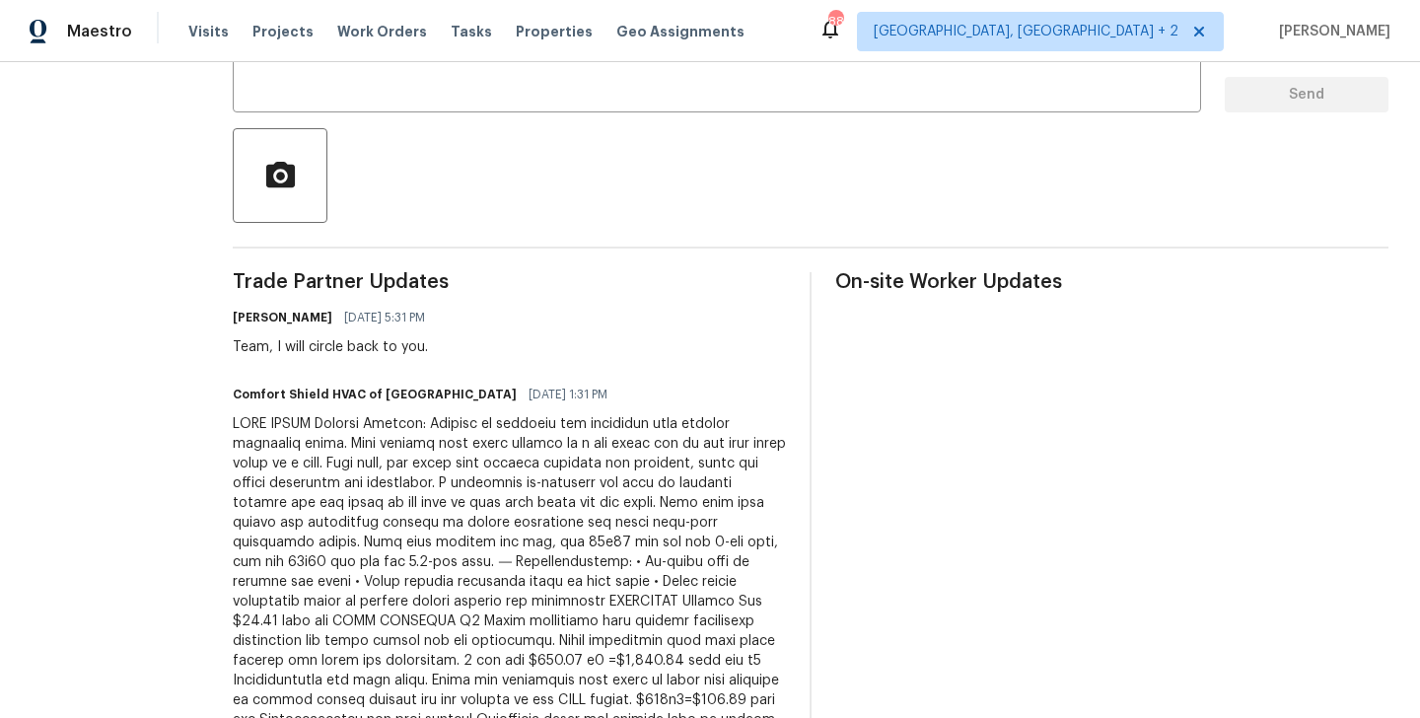
scroll to position [400, 0]
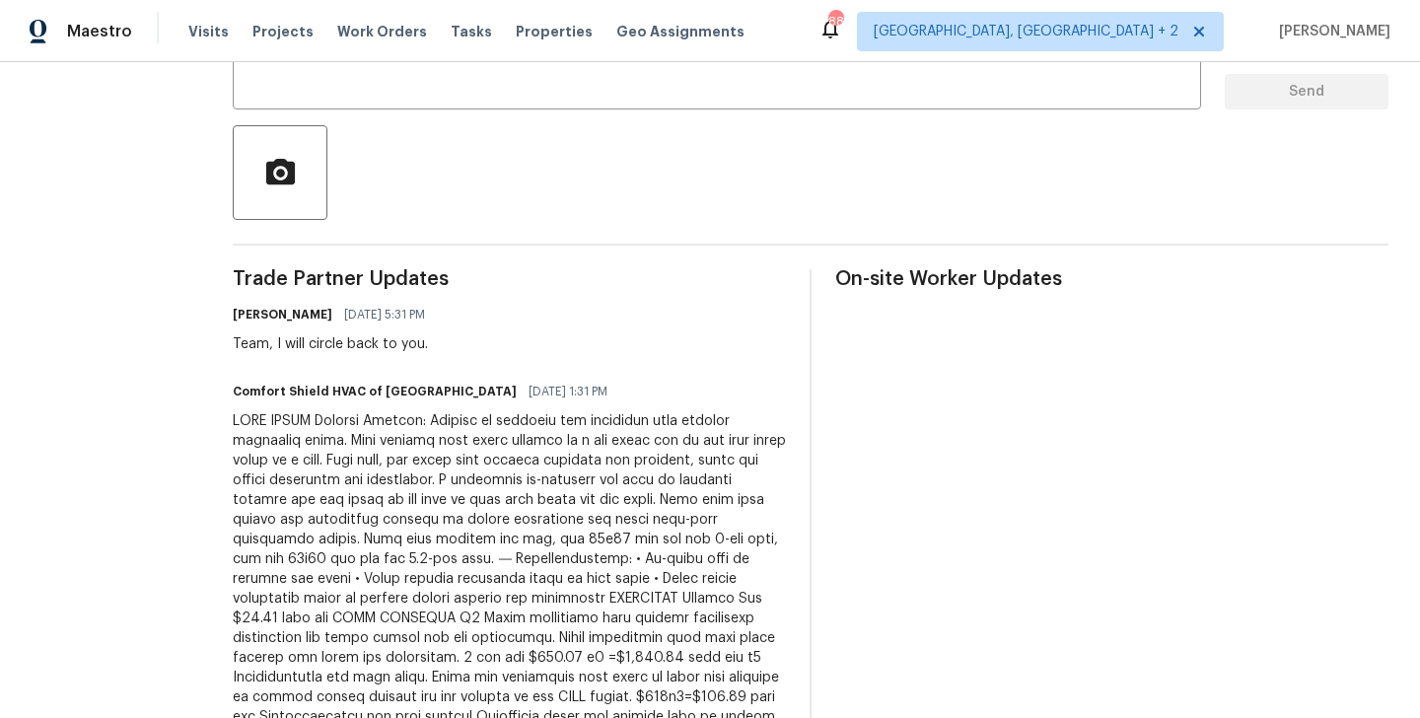
click at [482, 479] on div at bounding box center [509, 588] width 553 height 355
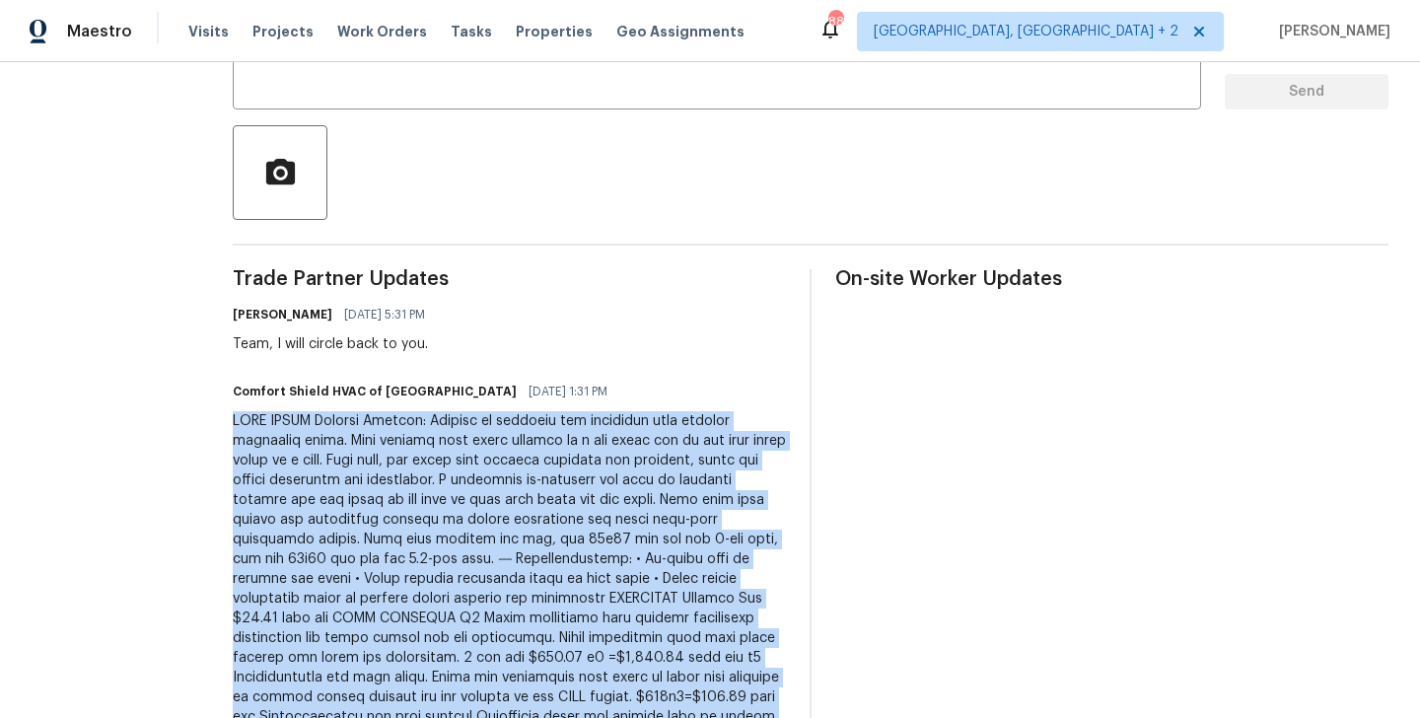
click at [482, 479] on div at bounding box center [509, 588] width 553 height 355
copy div "TECH NOTES Service Summary: Arrived at property and inspected both outdoor cond…"
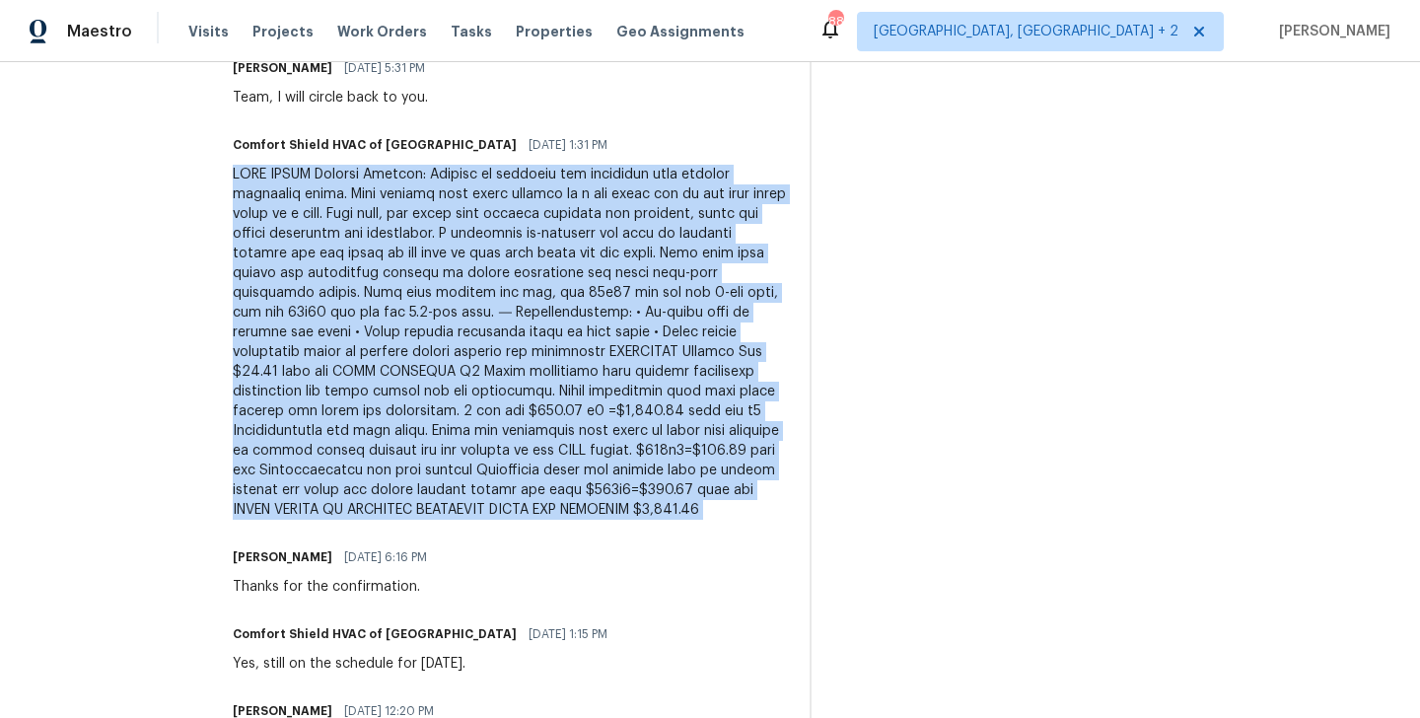
scroll to position [0, 0]
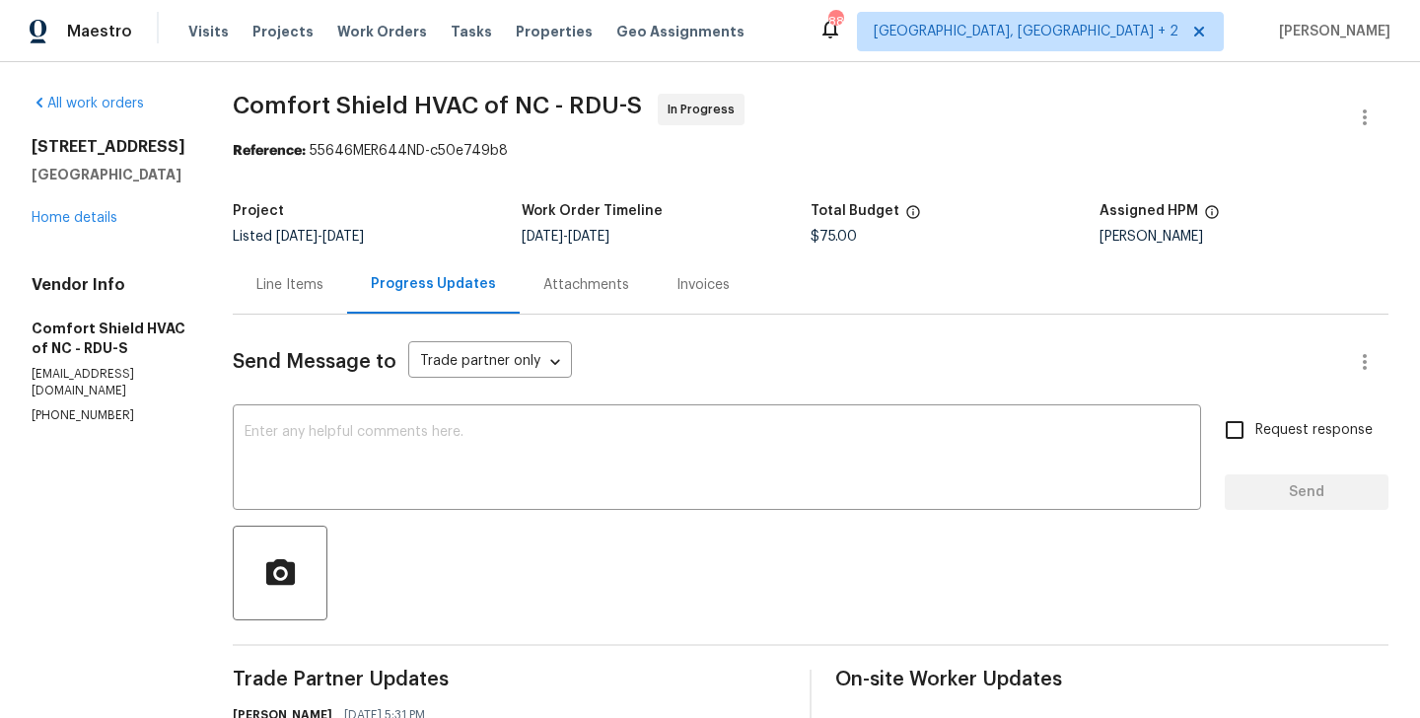
click at [857, 233] on span "$75.00" at bounding box center [834, 237] width 46 height 14
copy span "$75.00"
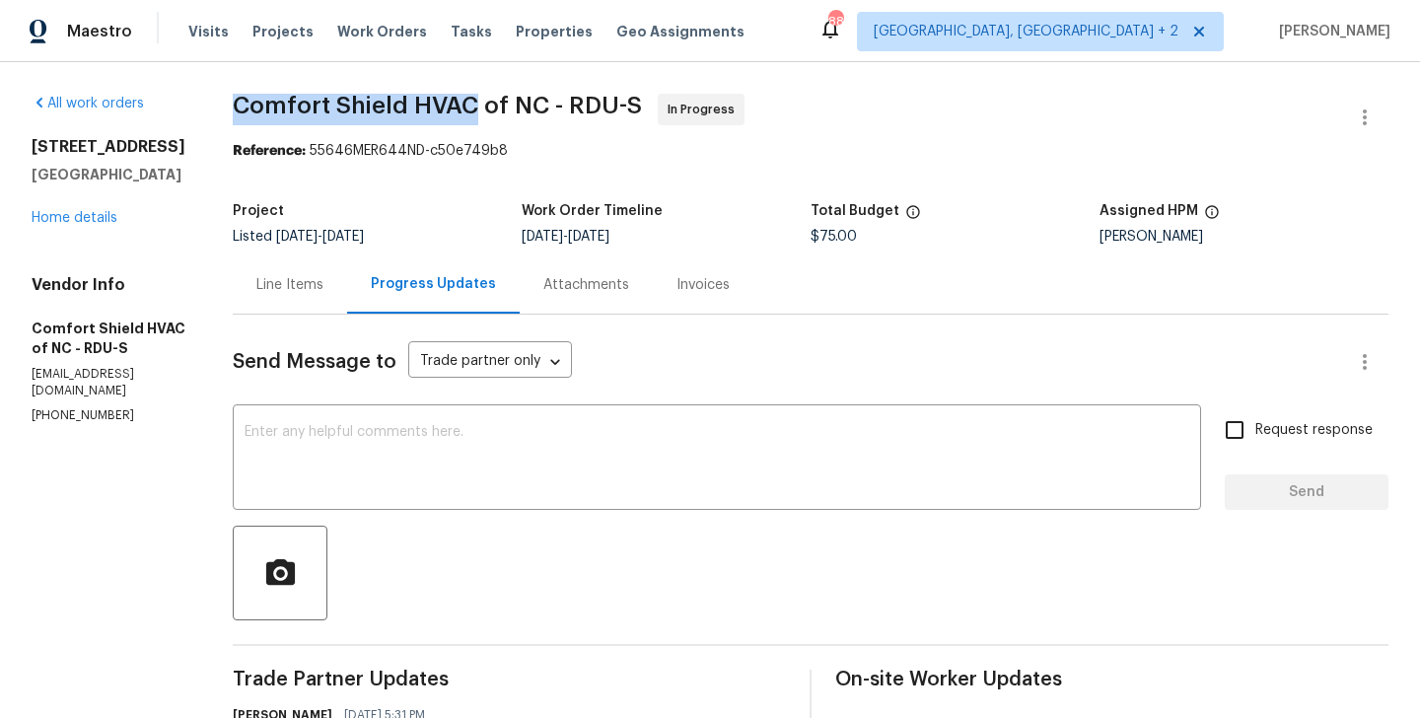
drag, startPoint x: 274, startPoint y: 115, endPoint x: 522, endPoint y: 115, distance: 247.6
copy span "Comfort Shield HVAC"
click at [68, 207] on div "35 Pebble Creek Dr Franklinton, NC 27525 Home details" at bounding box center [109, 182] width 154 height 91
click at [68, 216] on link "Home details" at bounding box center [75, 218] width 86 height 14
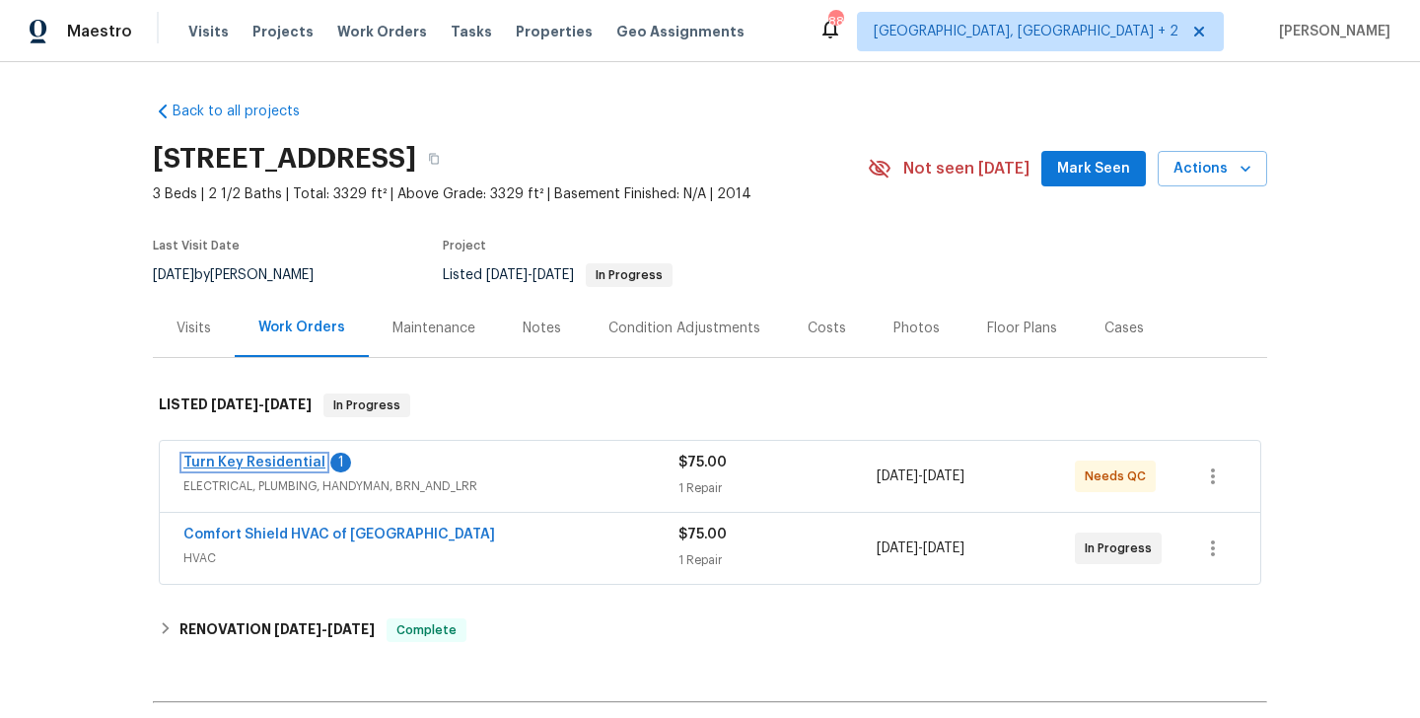
click at [272, 463] on link "Turn Key Residential" at bounding box center [254, 463] width 142 height 14
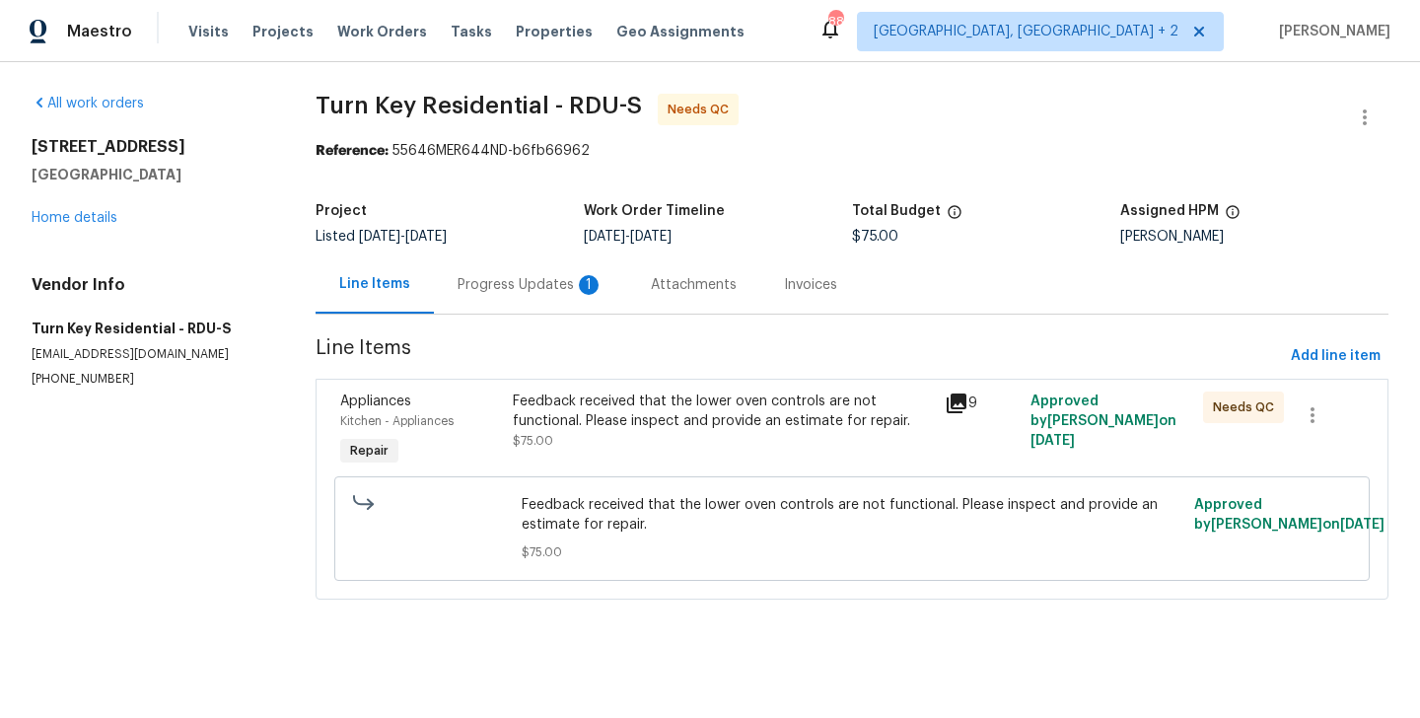
click at [529, 278] on div "Progress Updates 1" at bounding box center [531, 285] width 146 height 20
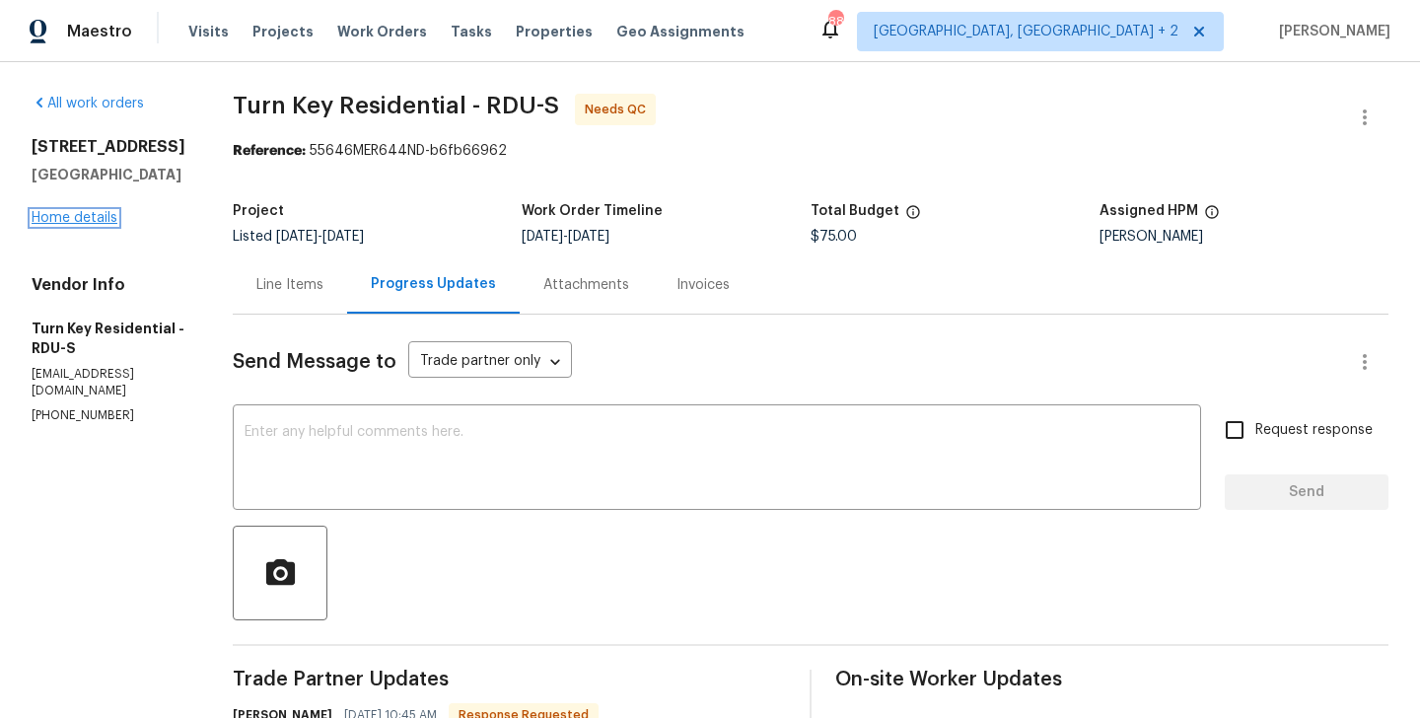
click at [71, 223] on link "Home details" at bounding box center [75, 218] width 86 height 14
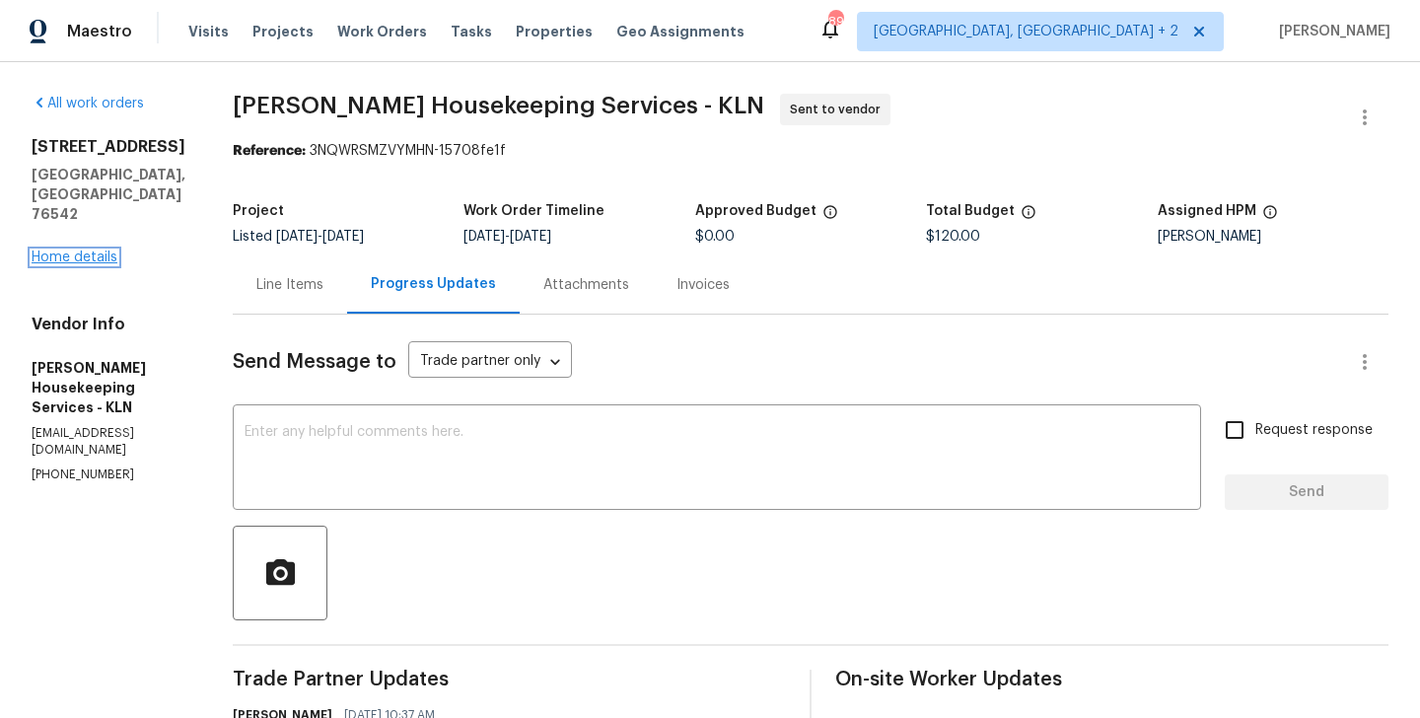
click at [82, 251] on link "Home details" at bounding box center [75, 258] width 86 height 14
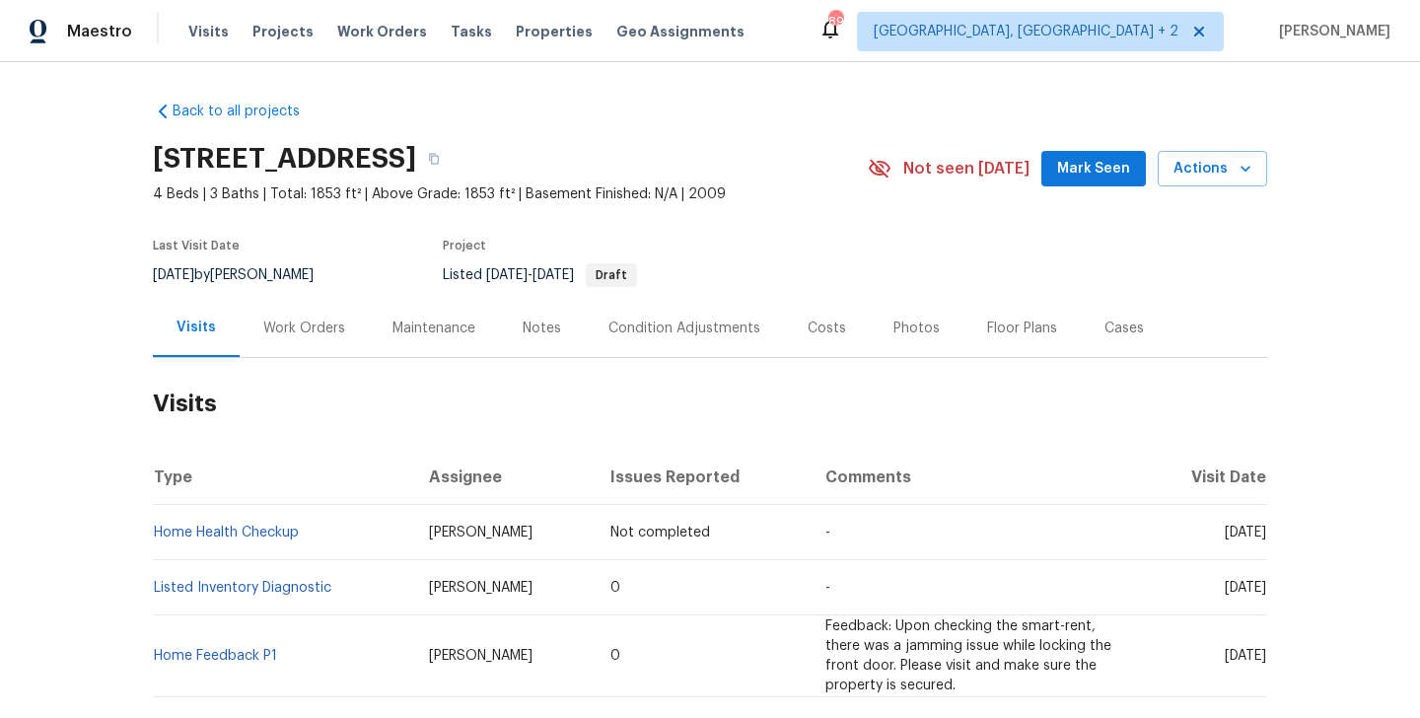
click at [323, 325] on div "Work Orders" at bounding box center [304, 329] width 82 height 20
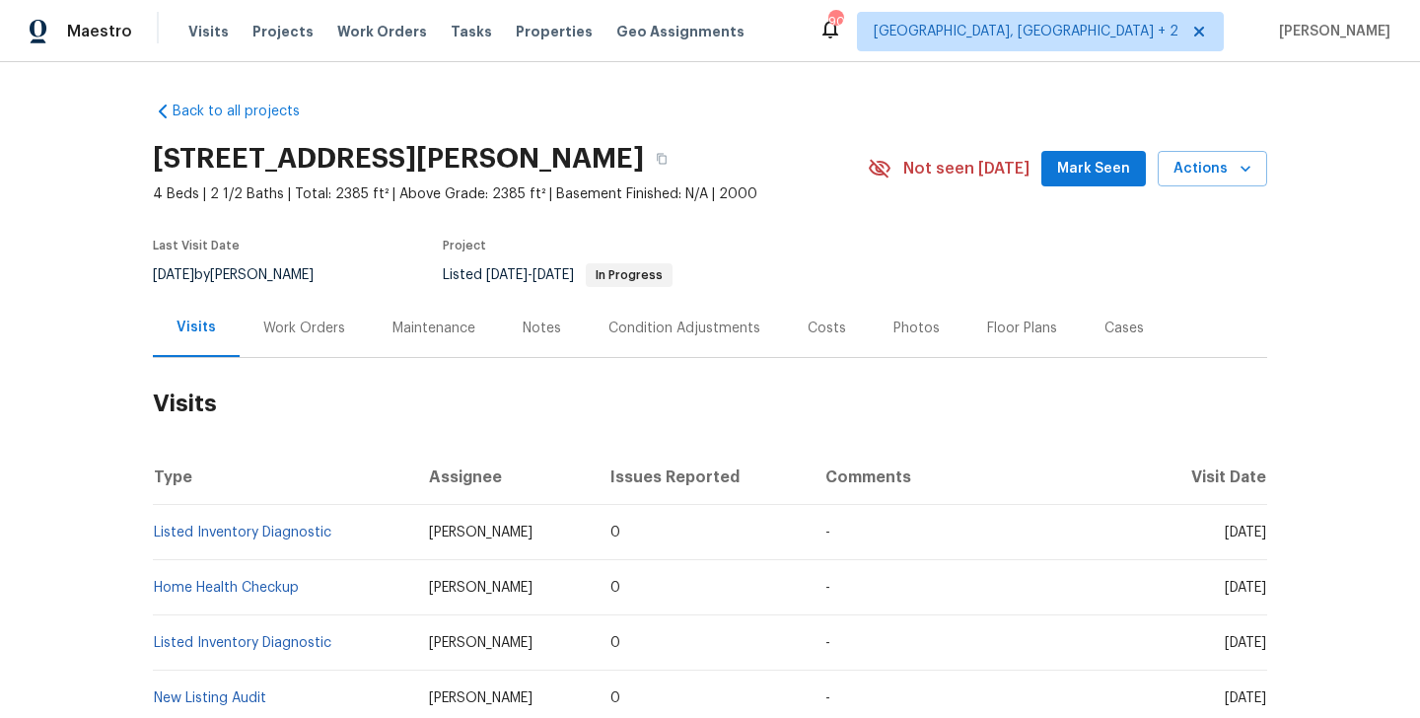
click at [280, 327] on div "Work Orders" at bounding box center [304, 329] width 82 height 20
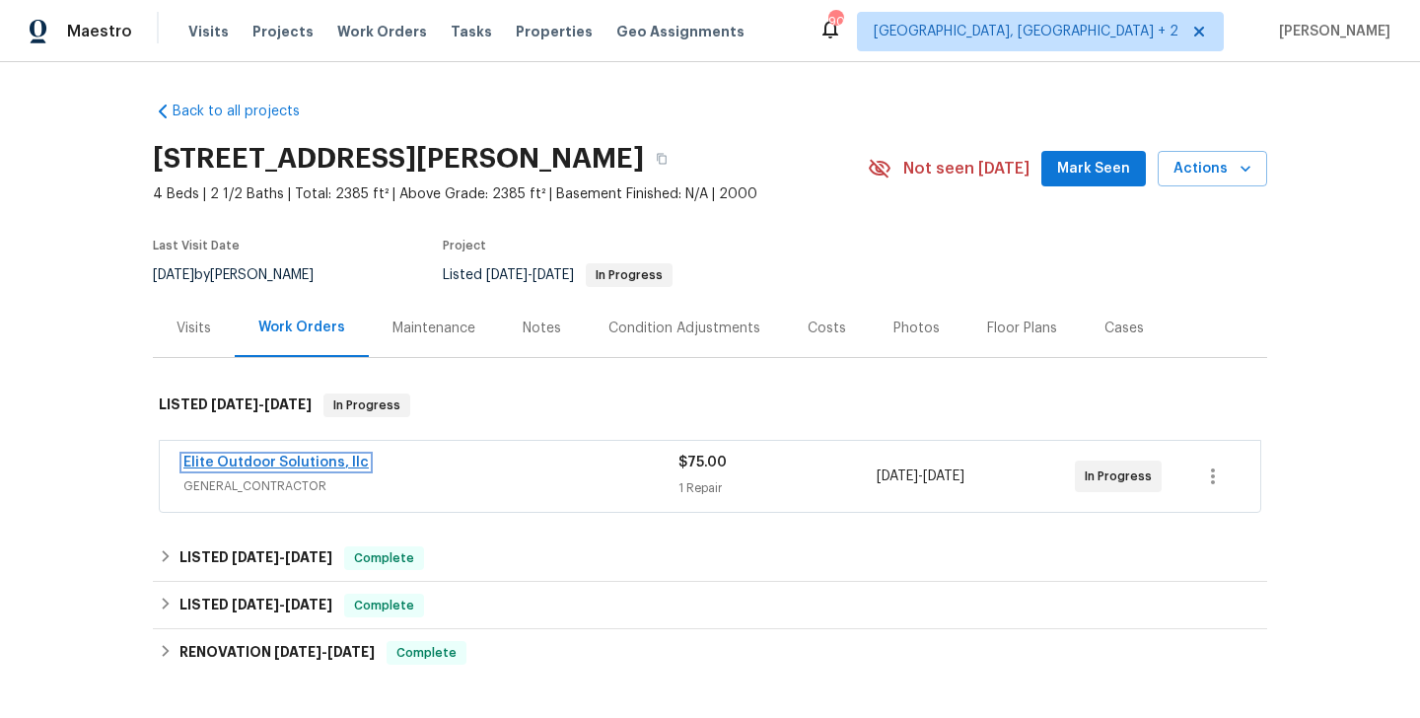
click at [330, 461] on link "Elite Outdoor Solutions, llc" at bounding box center [275, 463] width 185 height 14
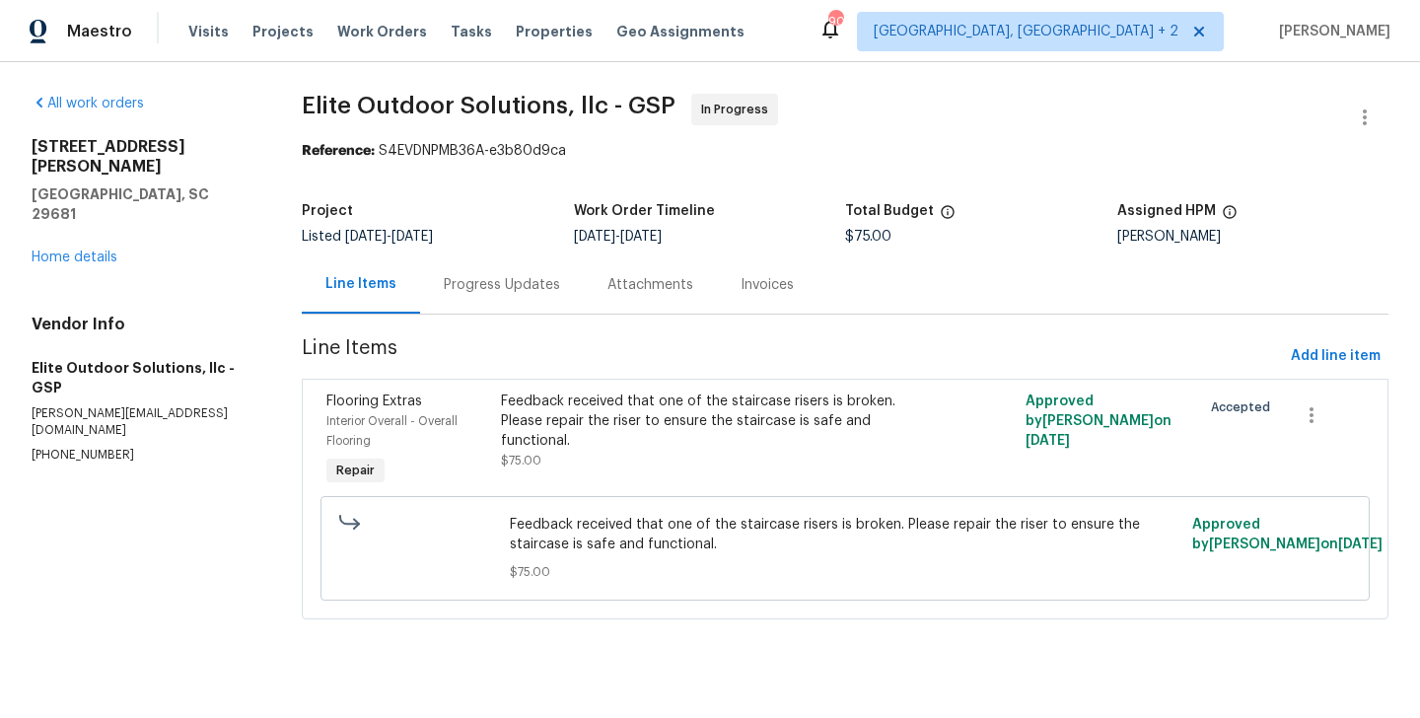
click at [516, 284] on div "Progress Updates" at bounding box center [502, 285] width 116 height 20
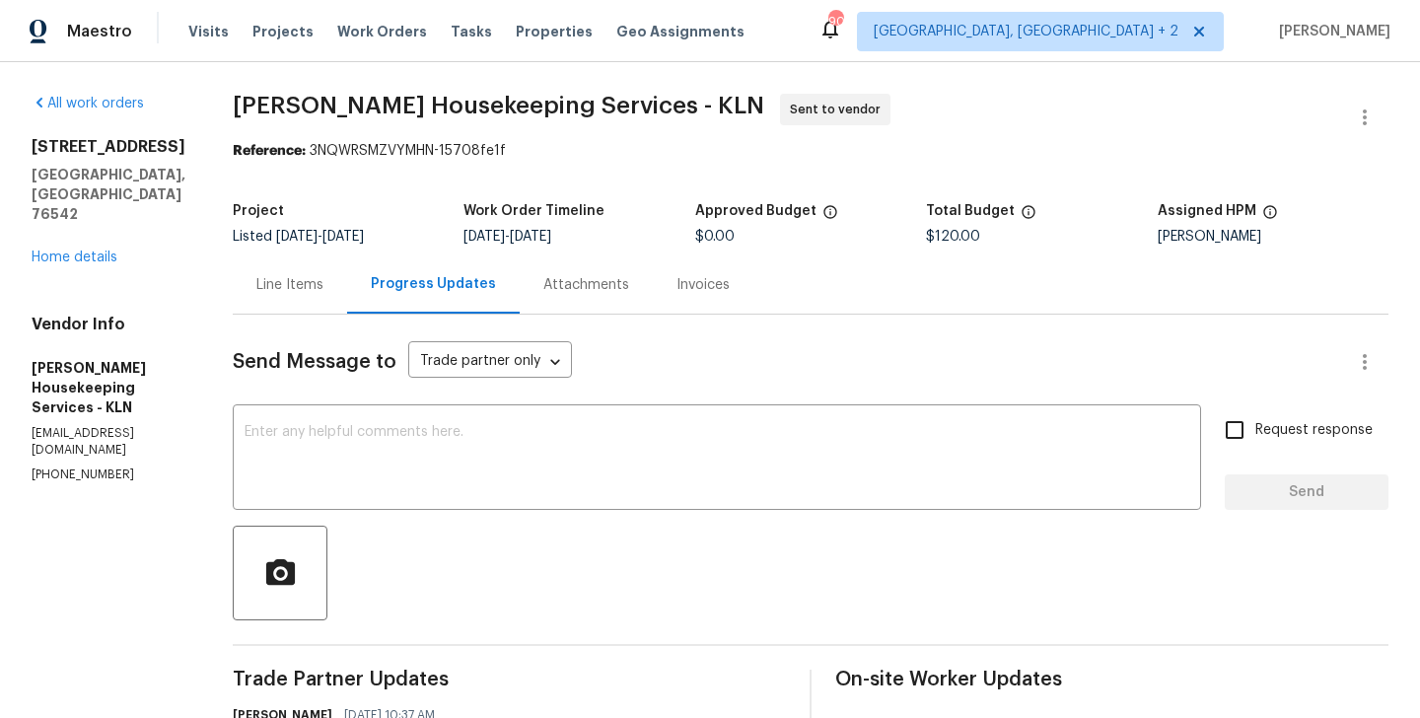
click at [61, 467] on p "[PHONE_NUMBER]" at bounding box center [109, 475] width 154 height 17
copy p "[PHONE_NUMBER]"
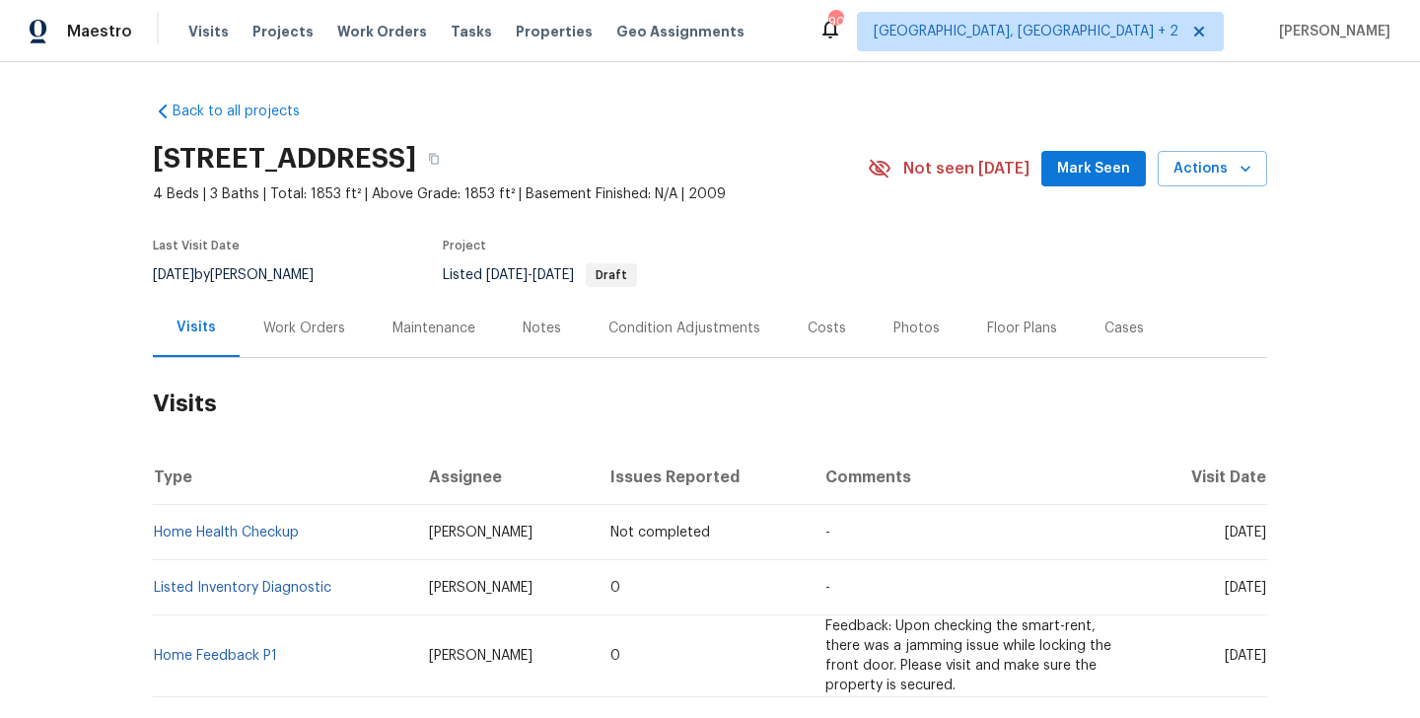
click at [272, 315] on div "Work Orders" at bounding box center [304, 328] width 129 height 58
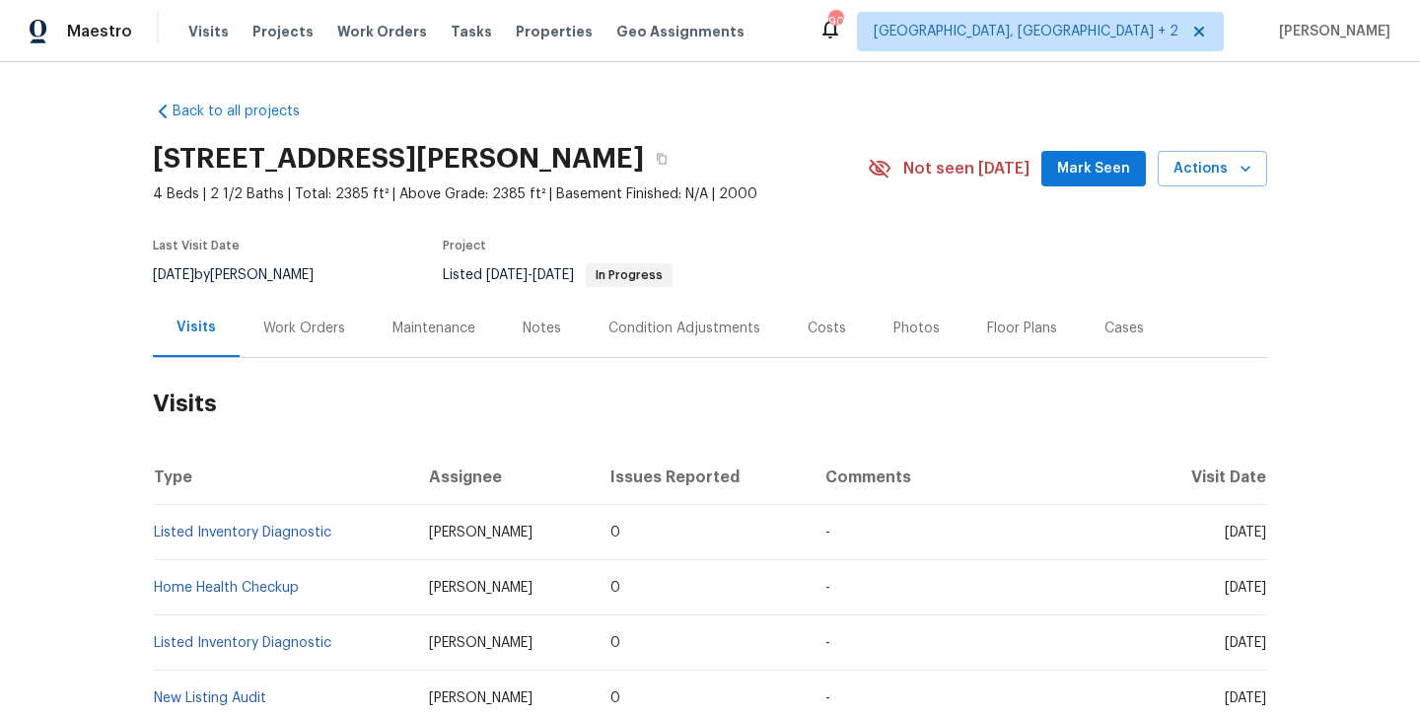
click at [353, 306] on div "Work Orders" at bounding box center [304, 328] width 129 height 58
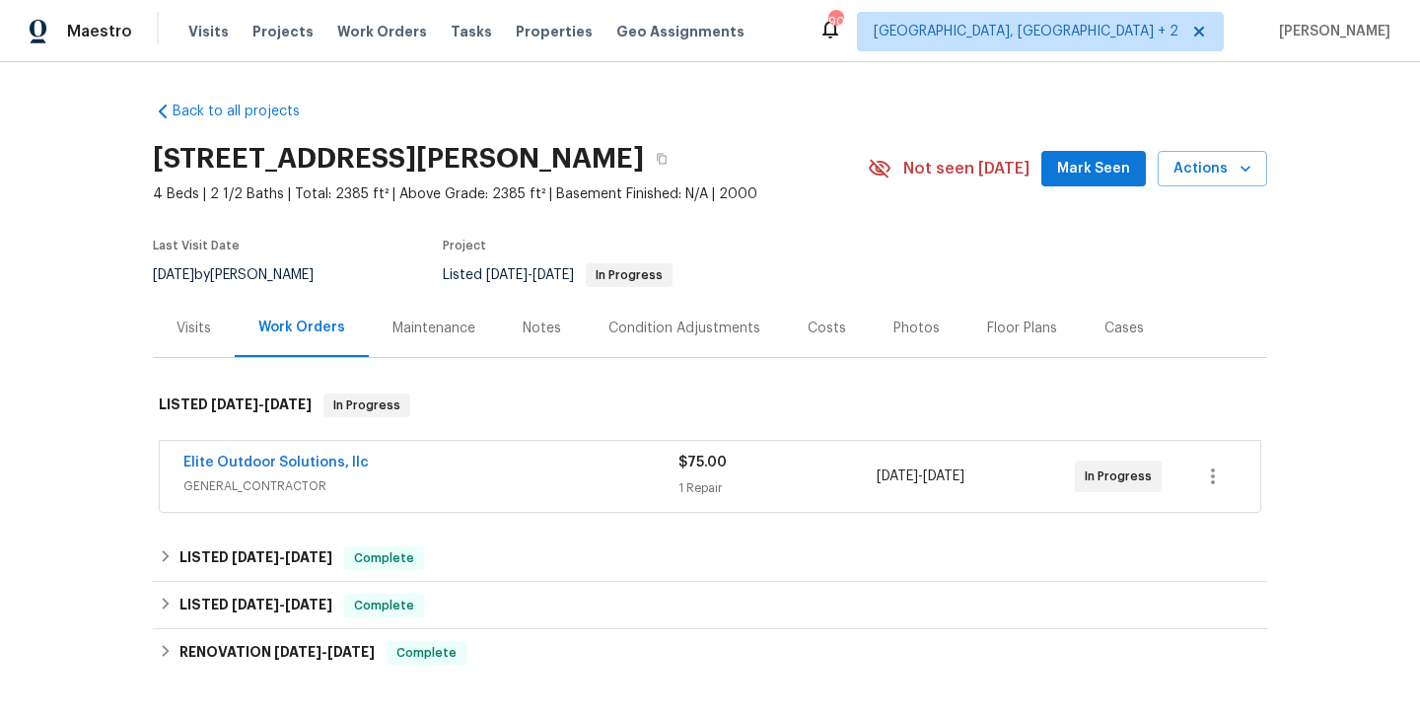
click at [329, 453] on span "Elite Outdoor Solutions, llc" at bounding box center [275, 463] width 185 height 20
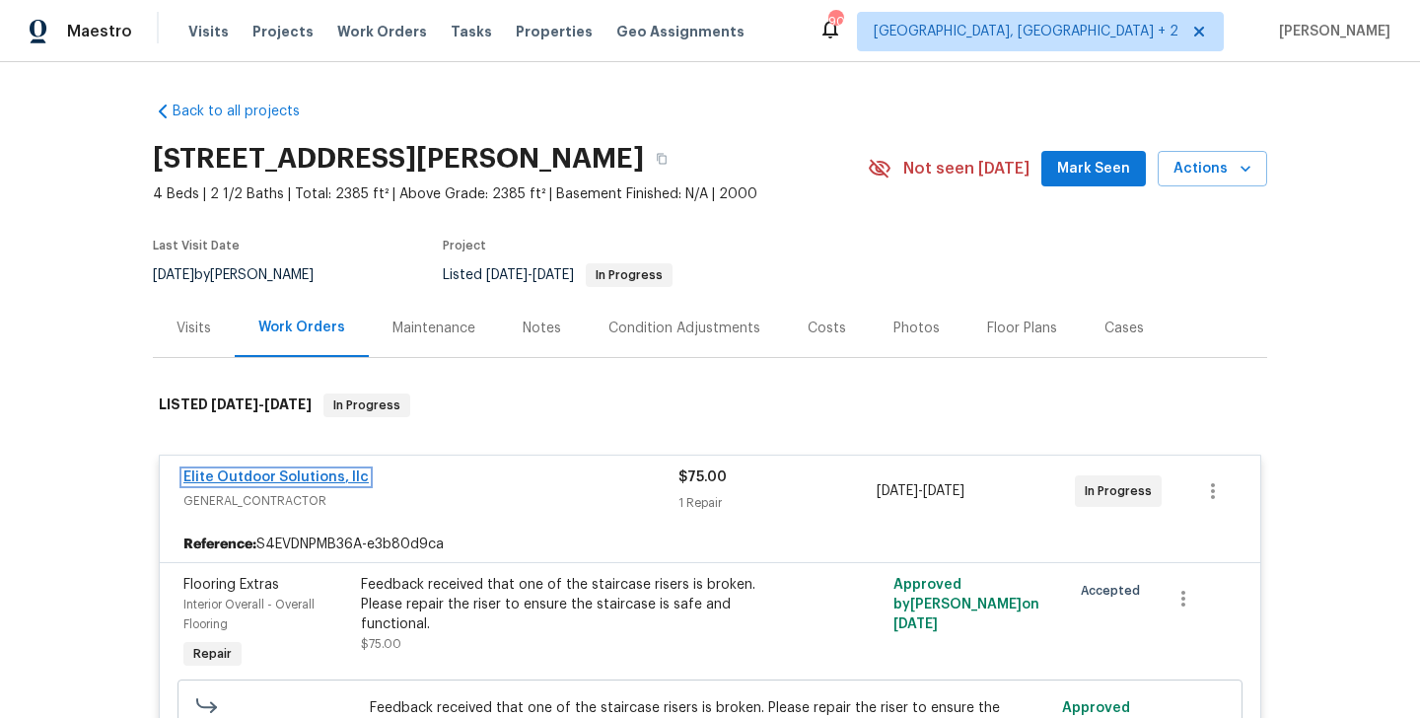
click at [327, 480] on link "Elite Outdoor Solutions, llc" at bounding box center [275, 478] width 185 height 14
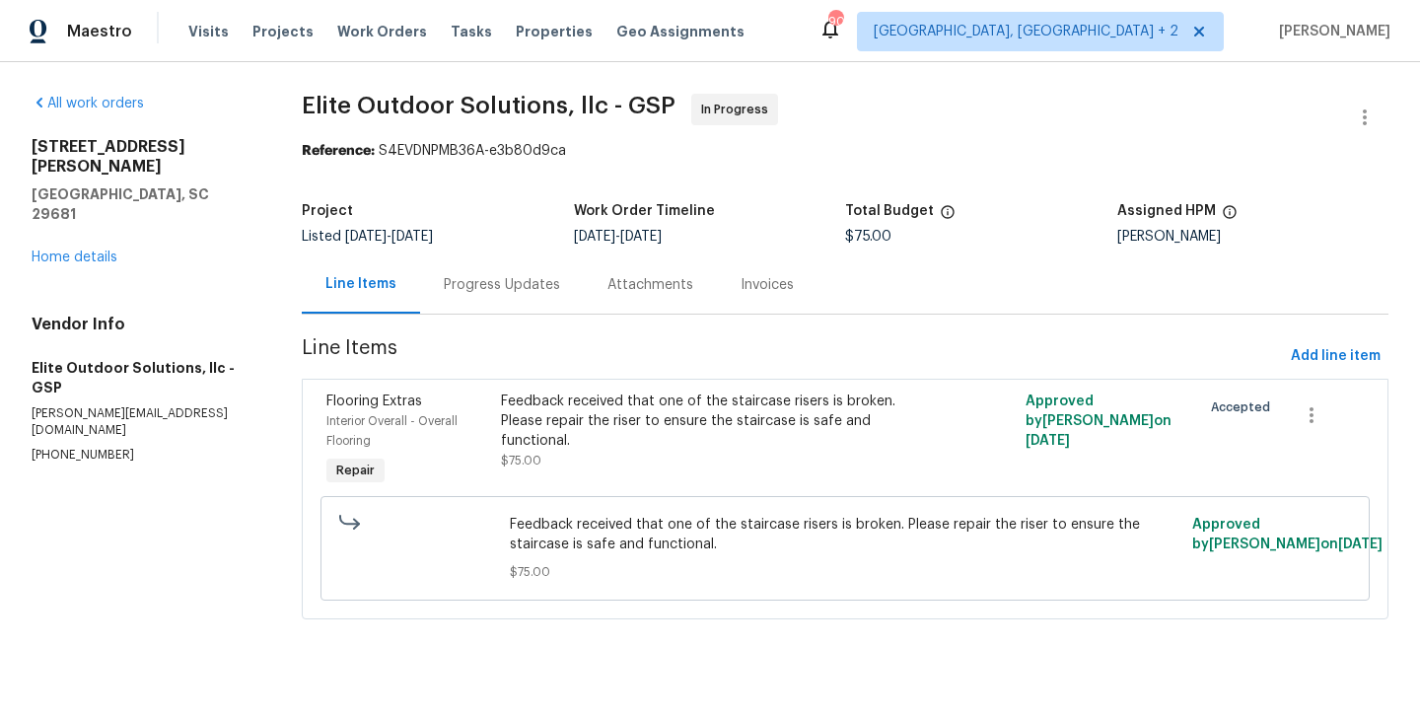
click at [423, 284] on div "Progress Updates" at bounding box center [502, 284] width 164 height 58
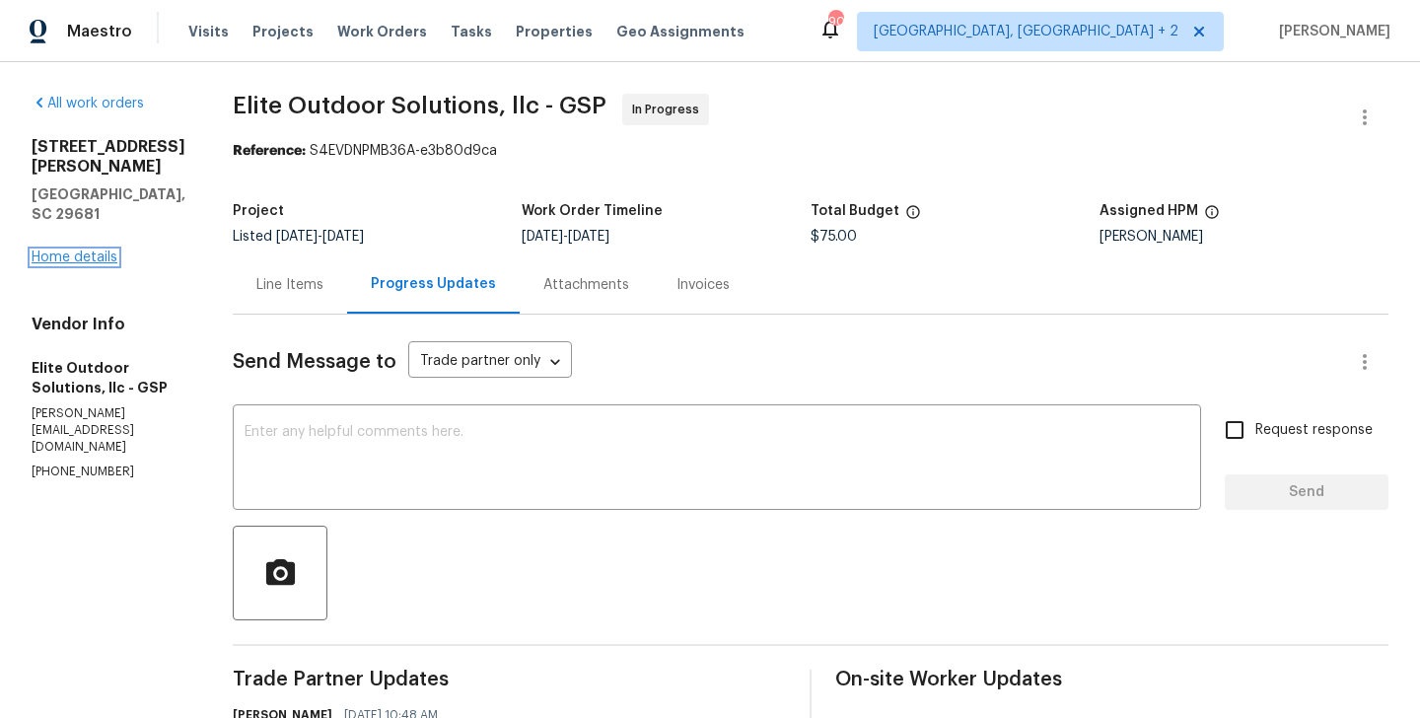
click at [77, 251] on link "Home details" at bounding box center [75, 258] width 86 height 14
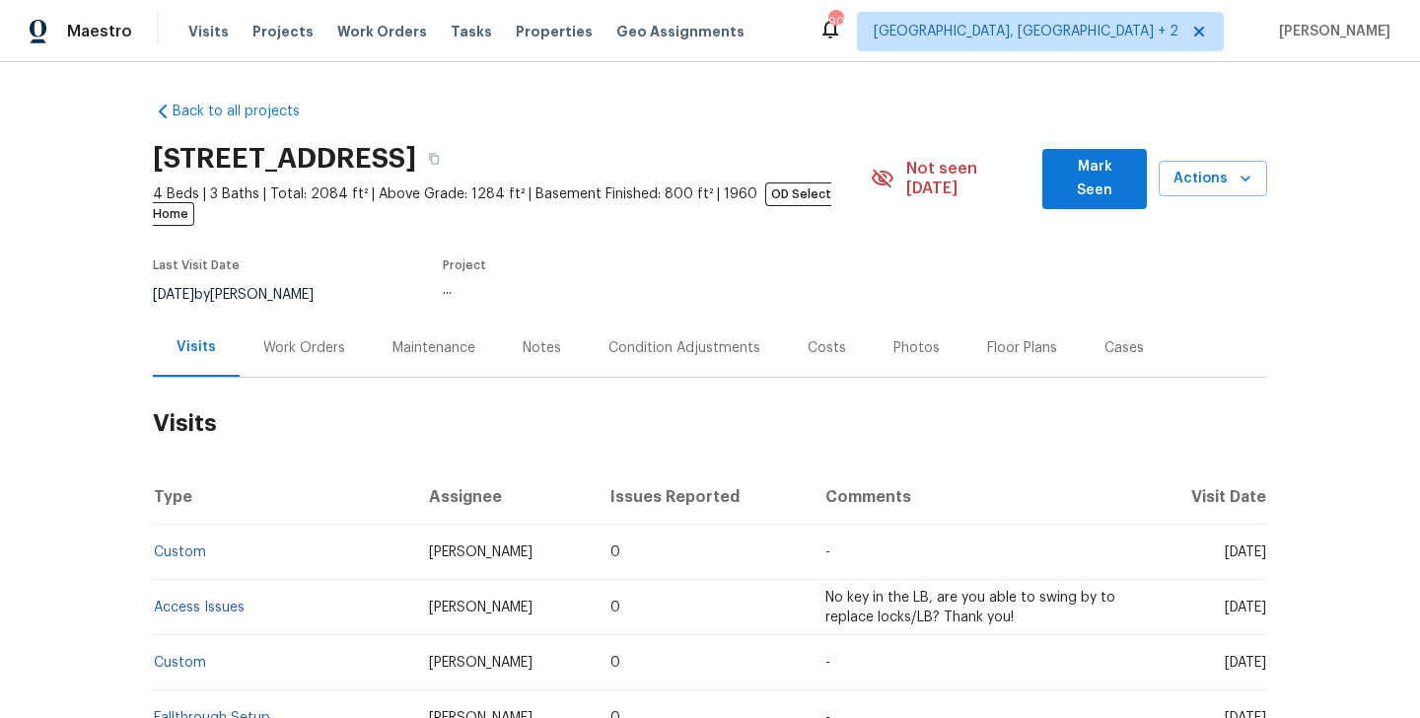
click at [270, 338] on div "Work Orders" at bounding box center [304, 348] width 82 height 20
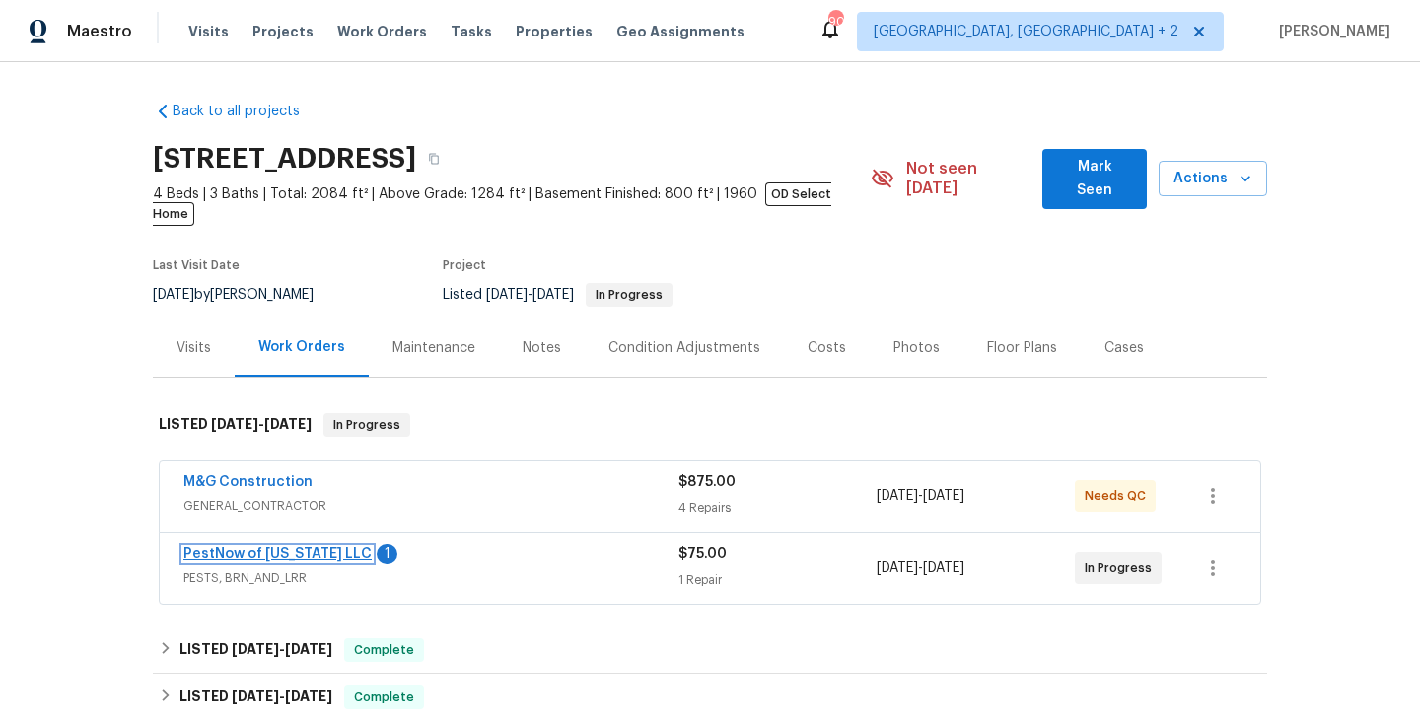
click at [289, 547] on link "PestNow of Virginia LLC" at bounding box center [277, 554] width 188 height 14
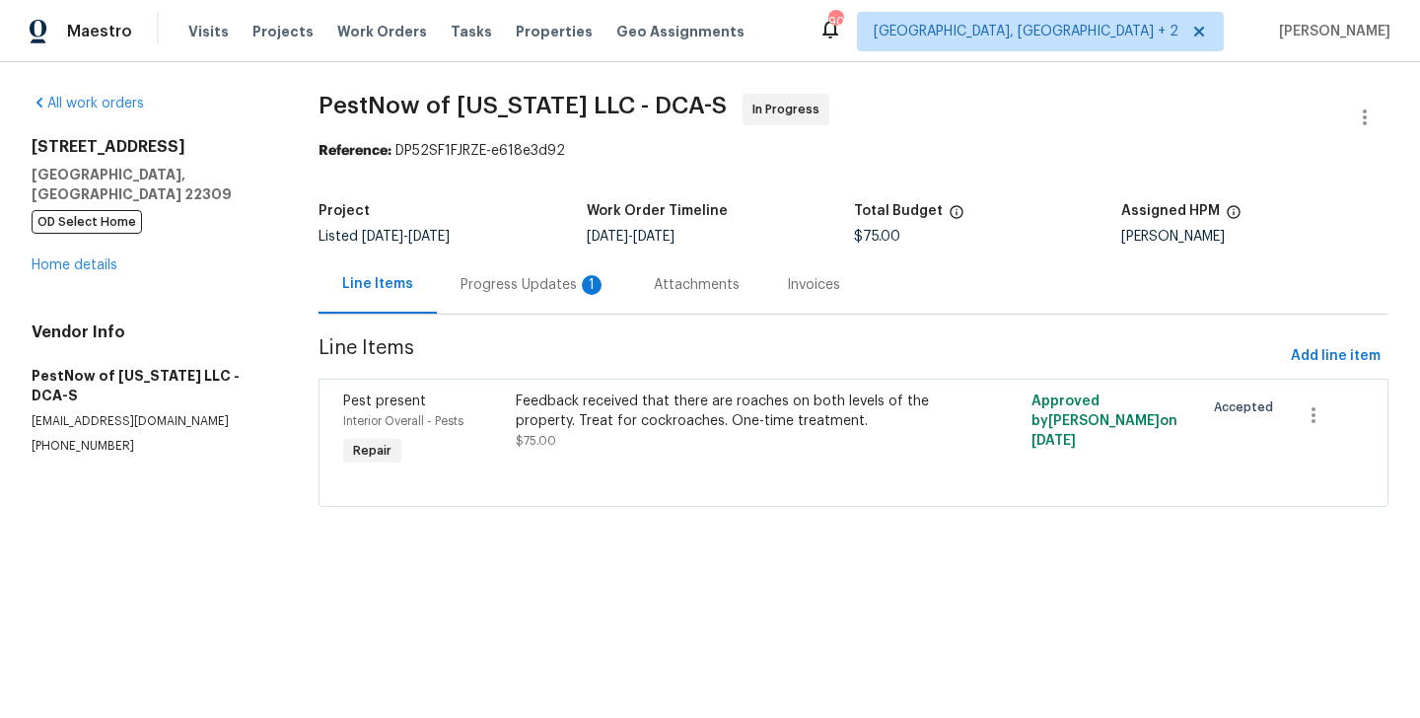
click at [511, 277] on div "Progress Updates 1" at bounding box center [534, 285] width 146 height 20
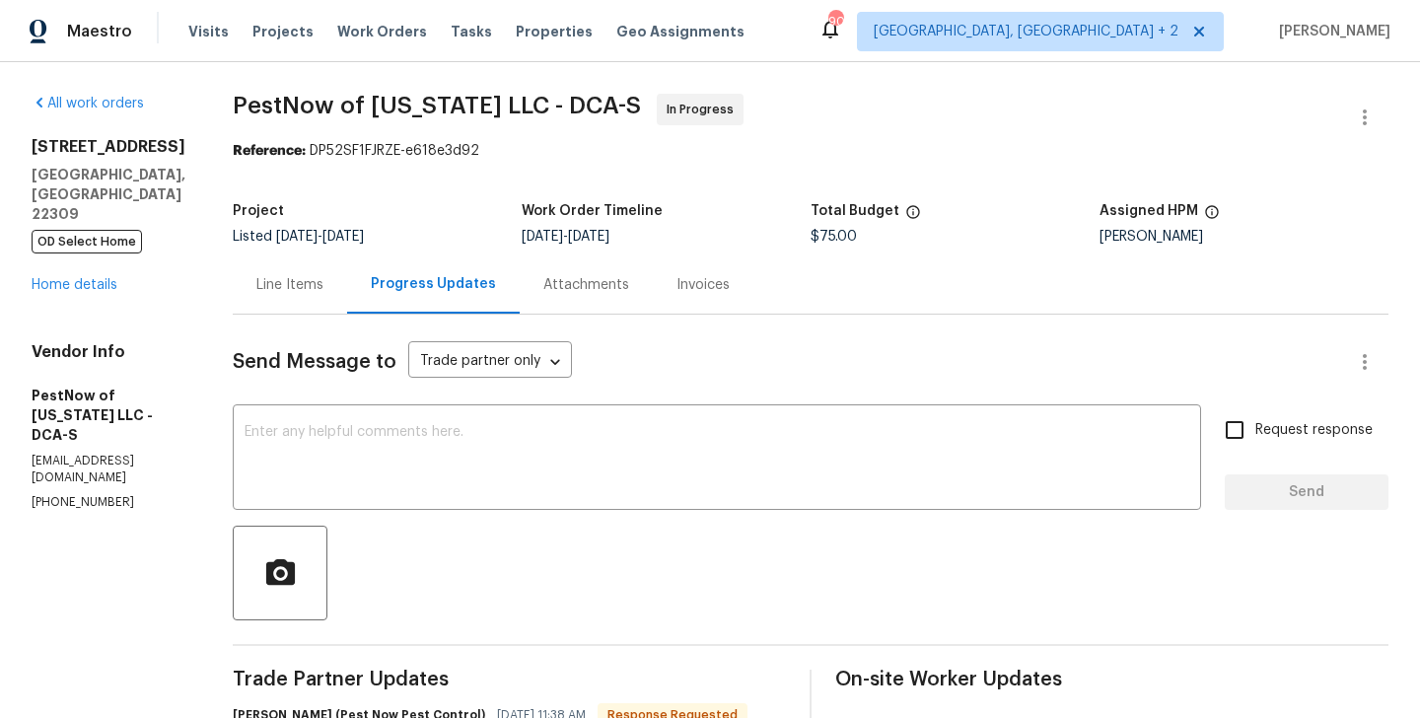
click at [297, 272] on div "Line Items" at bounding box center [290, 284] width 114 height 58
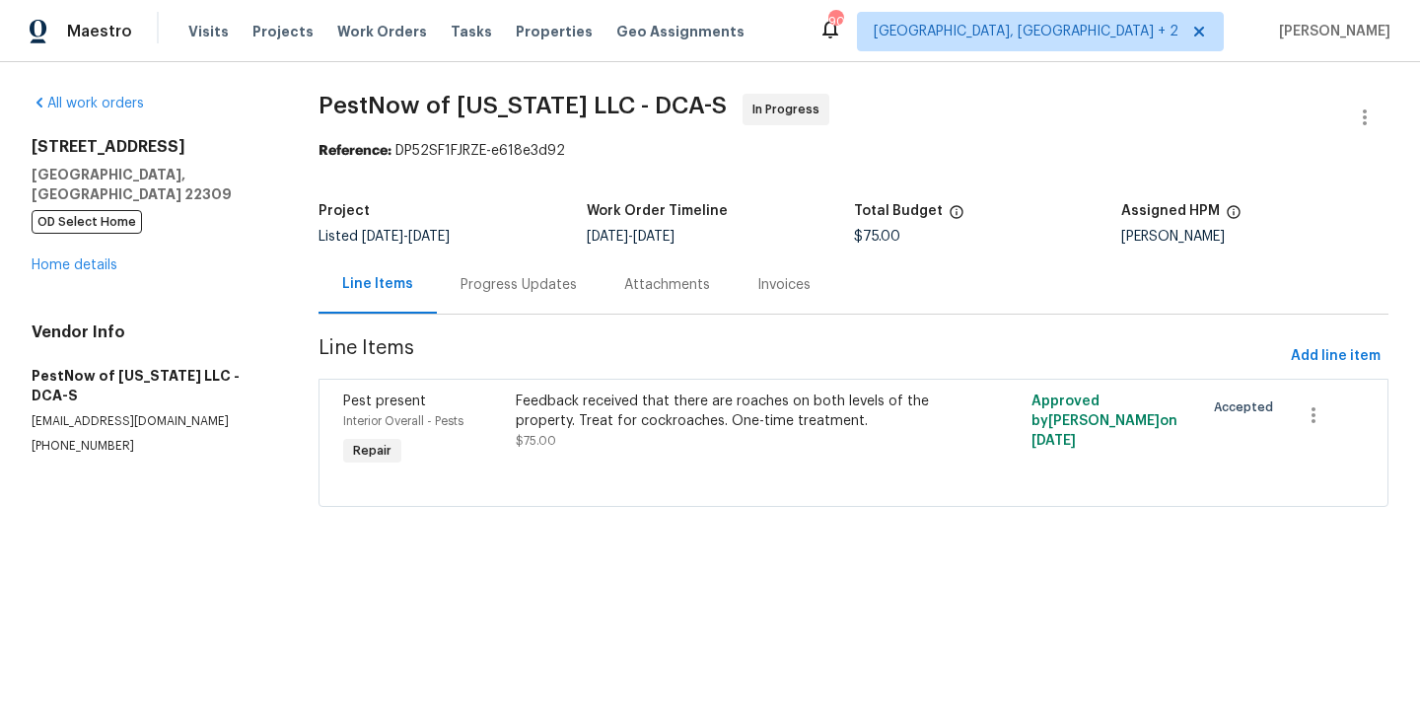
click at [591, 428] on div "Feedback received that there are roaches on both levels of the property. Treat …" at bounding box center [725, 411] width 418 height 39
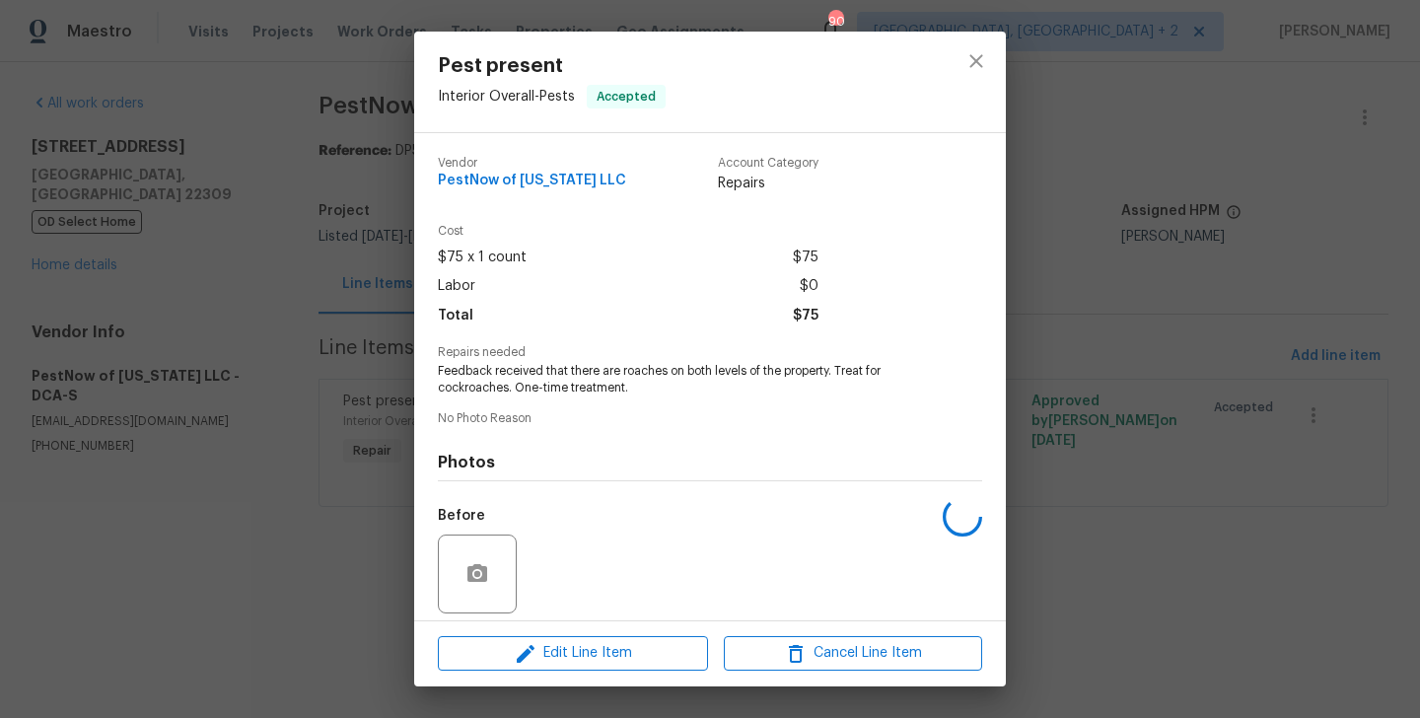
scroll to position [141, 0]
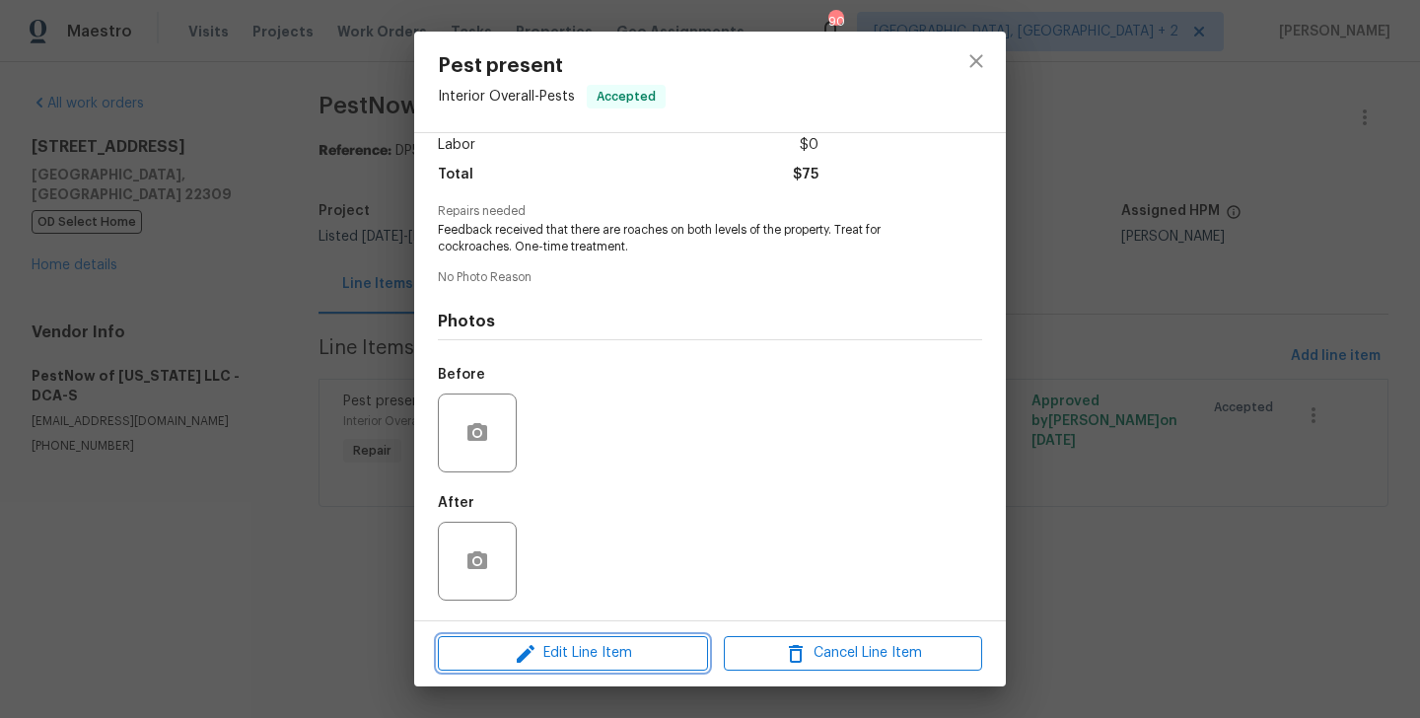
click at [558, 660] on span "Edit Line Item" at bounding box center [573, 653] width 258 height 25
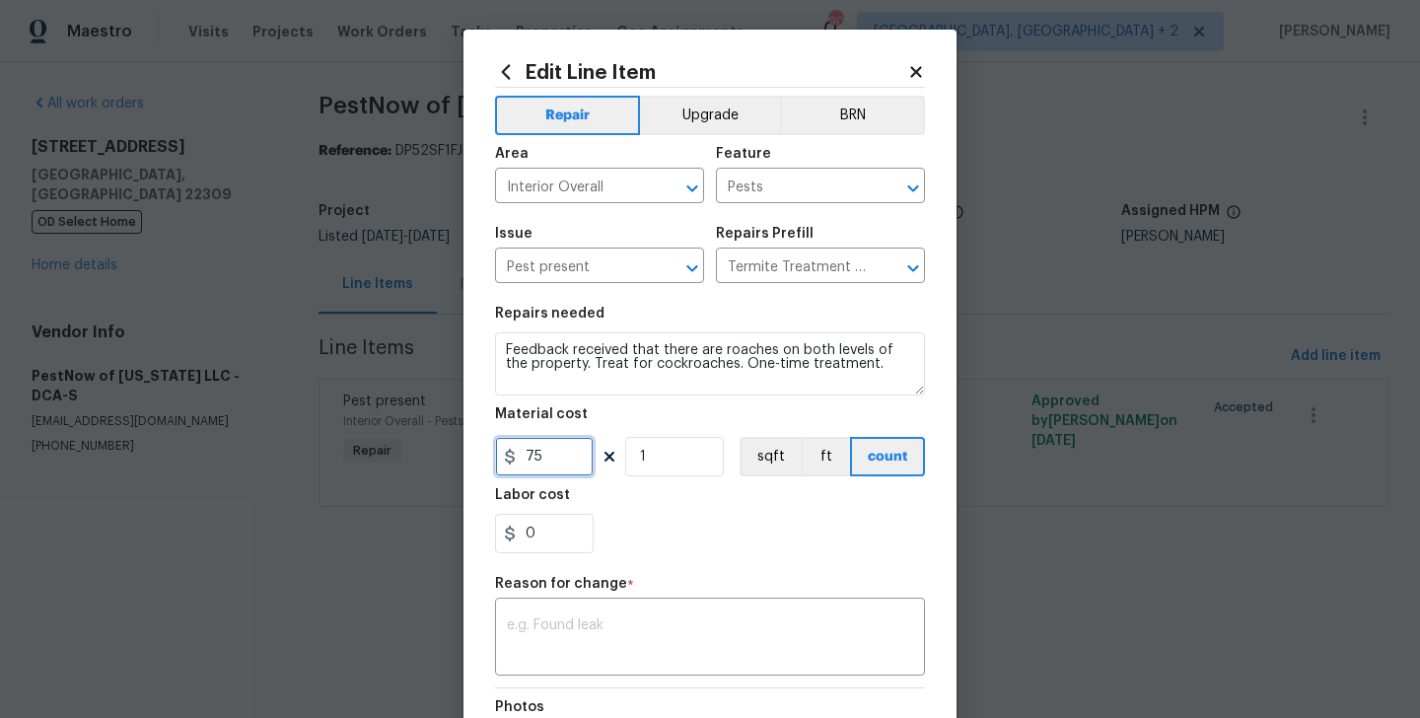
click at [541, 468] on input "75" at bounding box center [544, 456] width 99 height 39
type input "225"
click at [583, 623] on textarea at bounding box center [710, 638] width 406 height 41
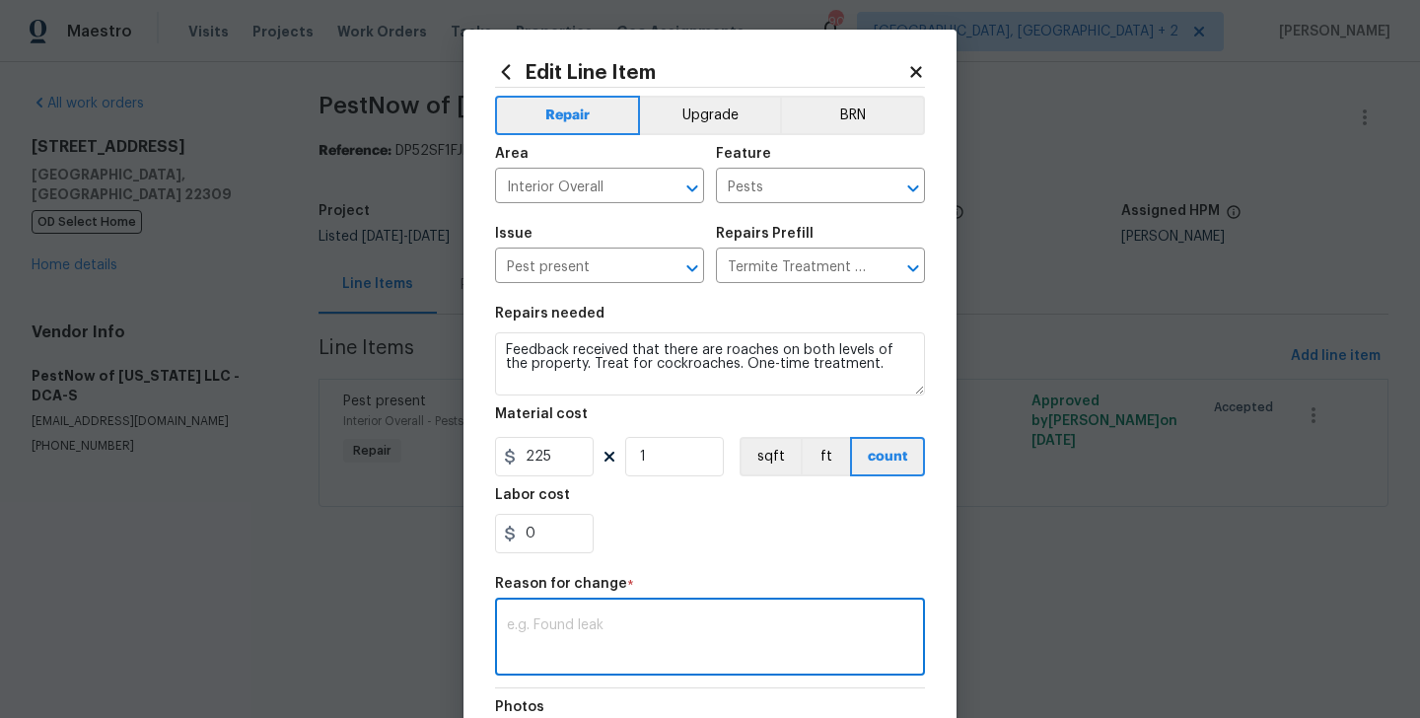
paste textarea "(BA) Updated per vendor’s final cost."
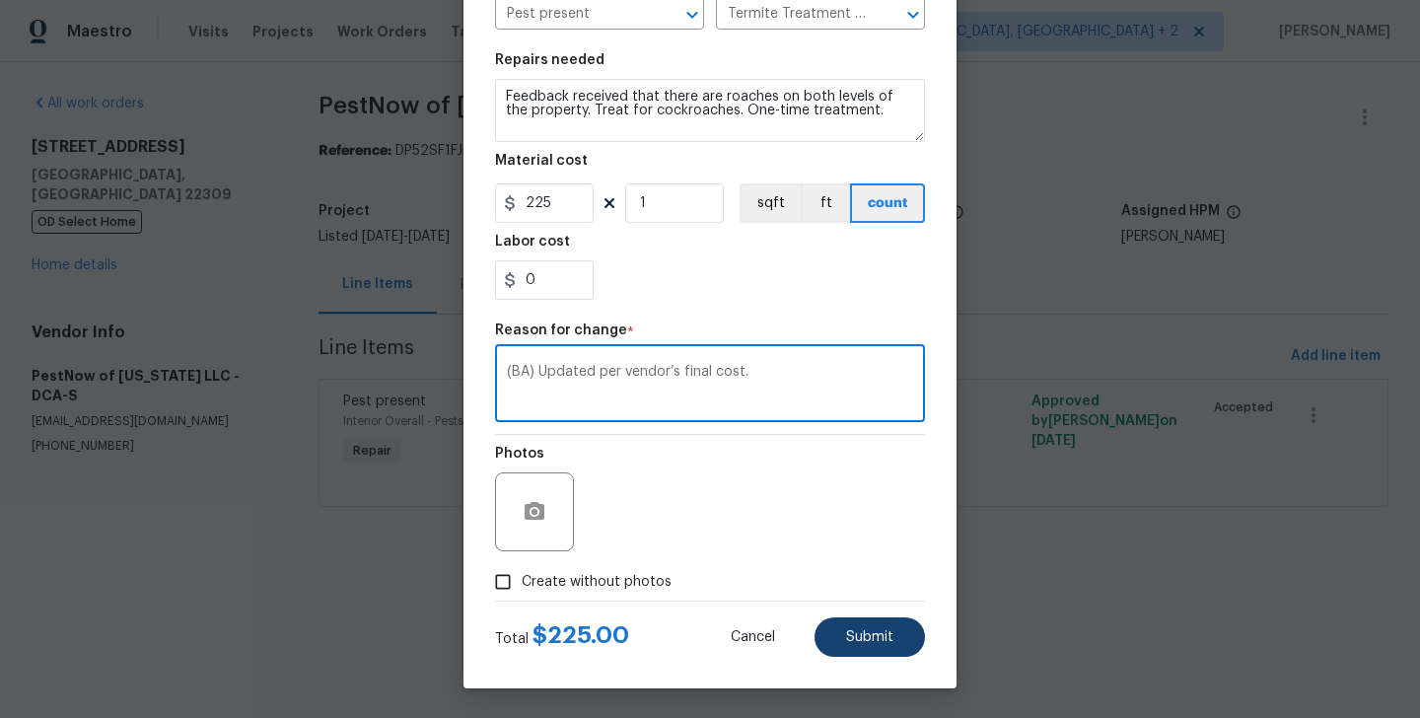
type textarea "(BA) Updated per vendor’s final cost."
drag, startPoint x: 862, startPoint y: 637, endPoint x: 909, endPoint y: 631, distance: 46.7
click at [862, 637] on span "Submit" at bounding box center [869, 637] width 47 height 15
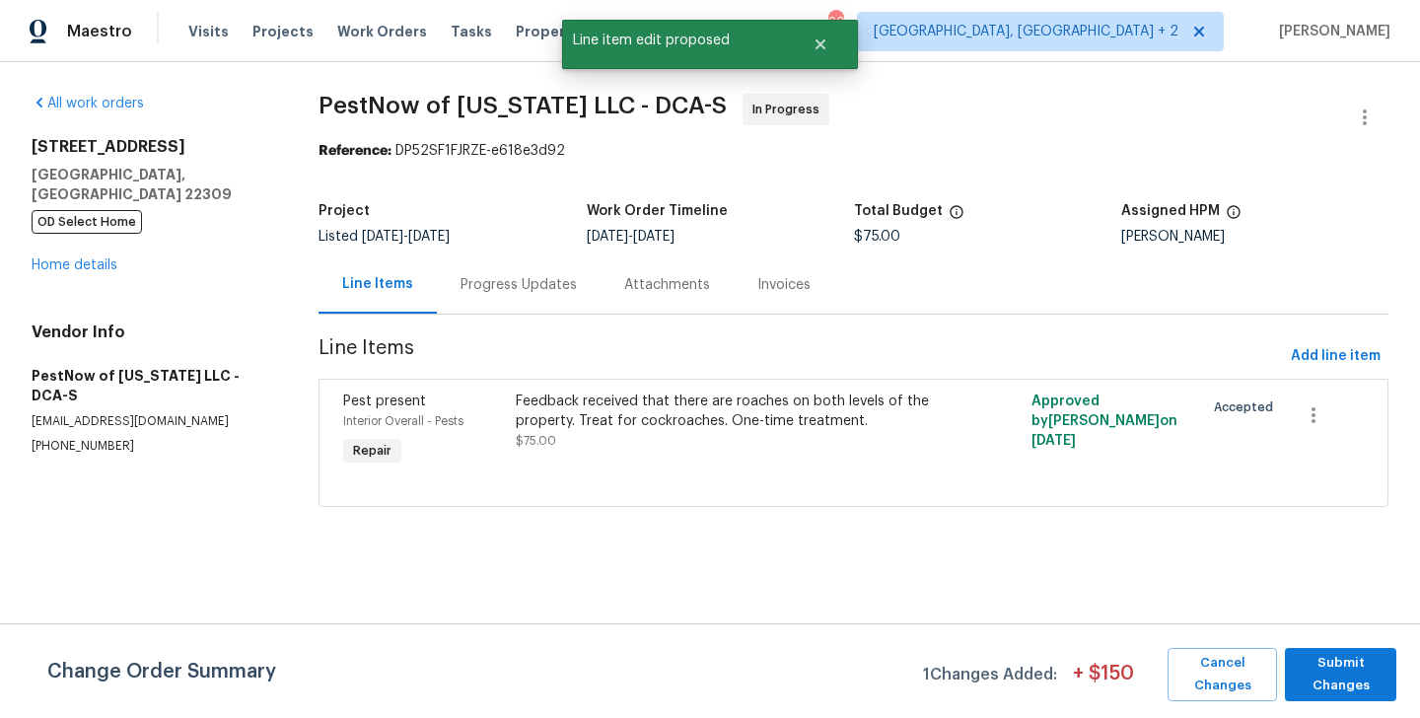
scroll to position [0, 0]
click at [1329, 674] on span "Submit Changes" at bounding box center [1341, 674] width 92 height 45
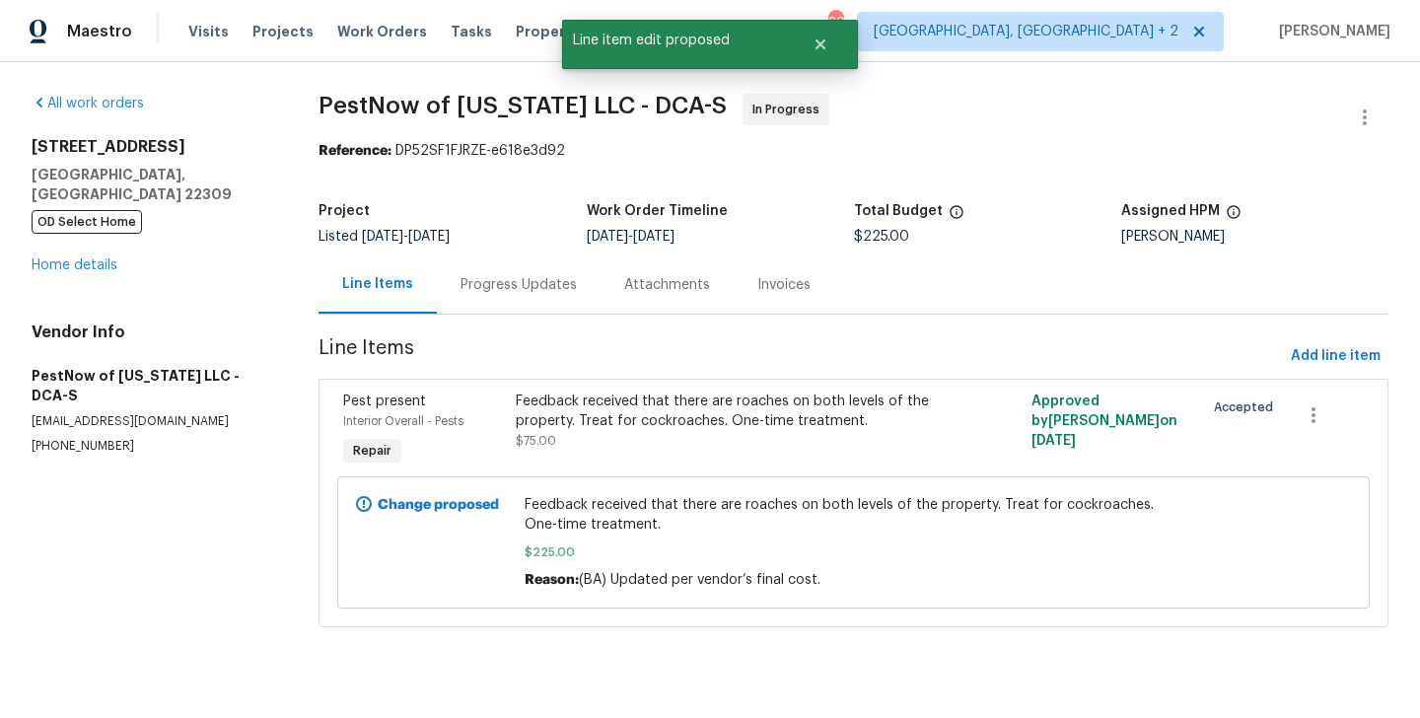
click at [522, 286] on div "Progress Updates" at bounding box center [519, 285] width 116 height 20
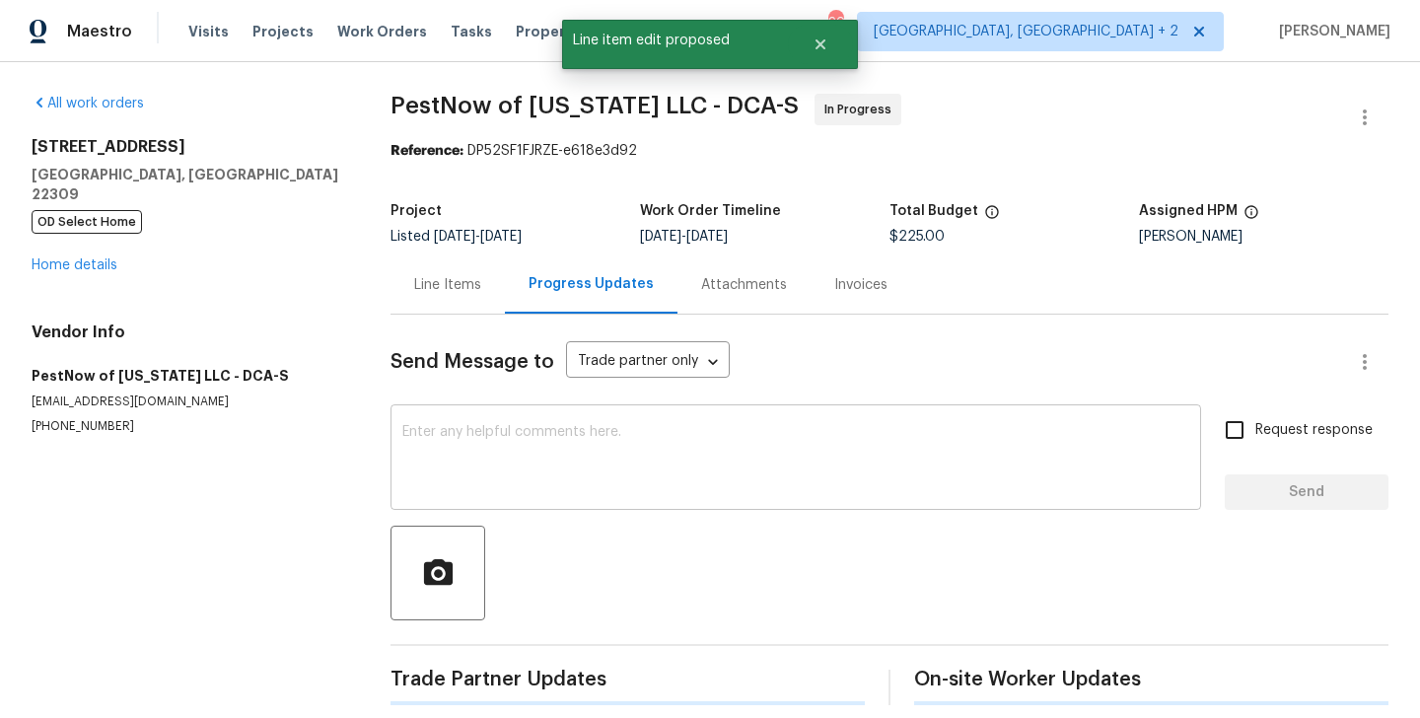
scroll to position [19, 0]
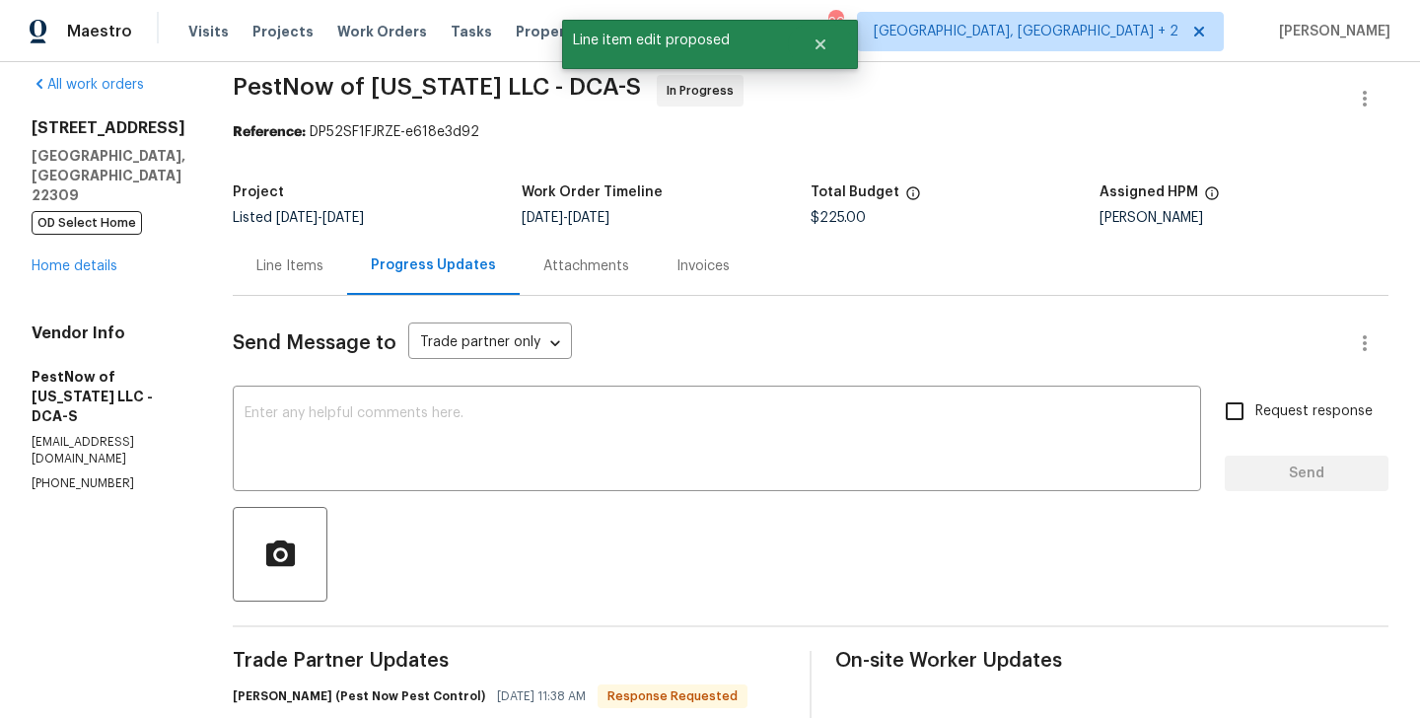
click at [250, 695] on h6 "Michelle Krstulovic (Pest Now Pest Control)" at bounding box center [359, 697] width 253 height 20
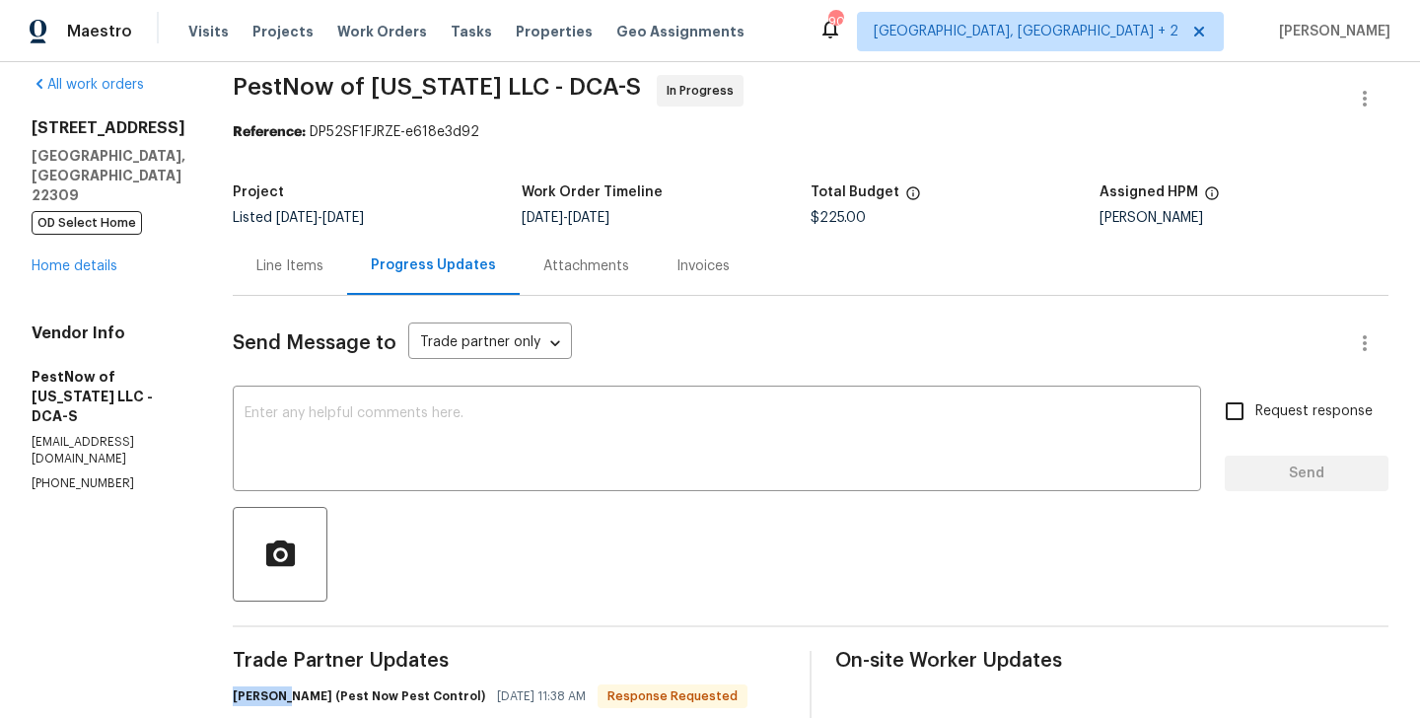
copy h6 "Michelle"
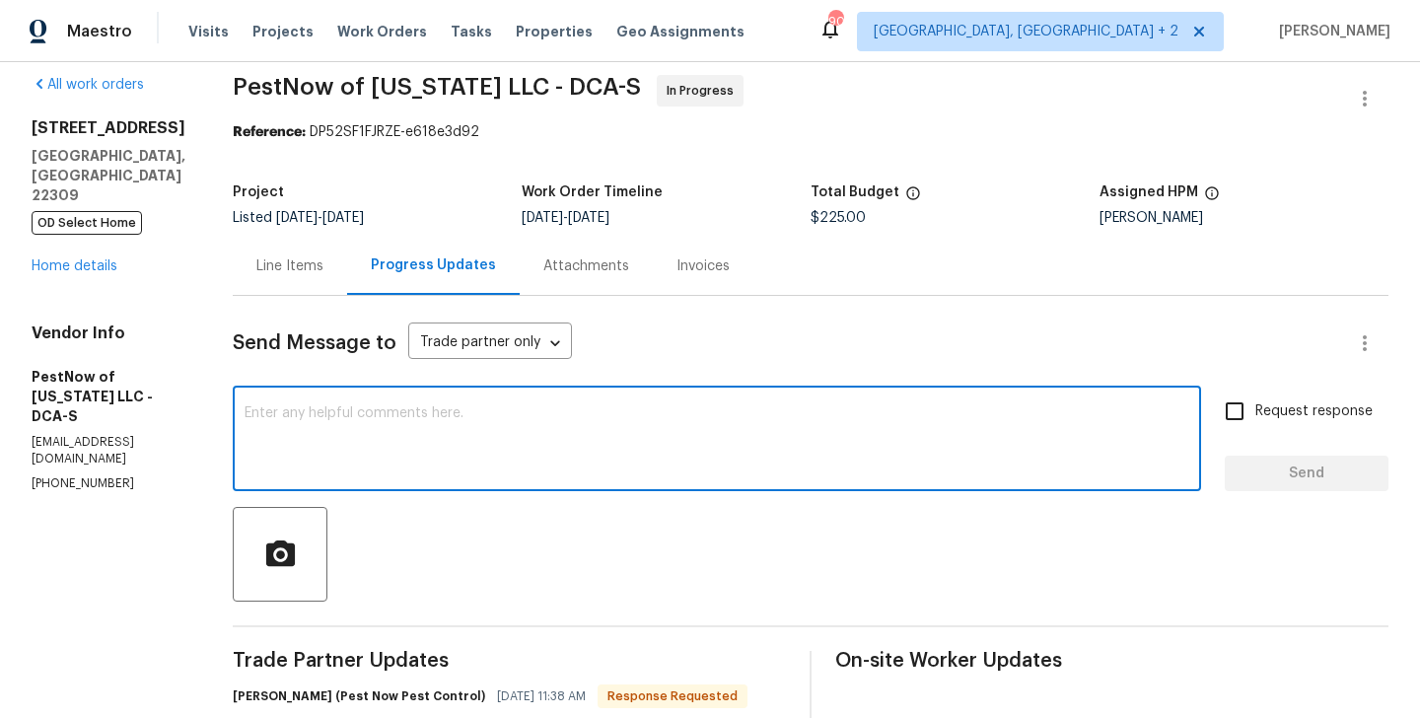
click at [339, 430] on textarea at bounding box center [717, 440] width 945 height 69
paste textarea "Michelle"
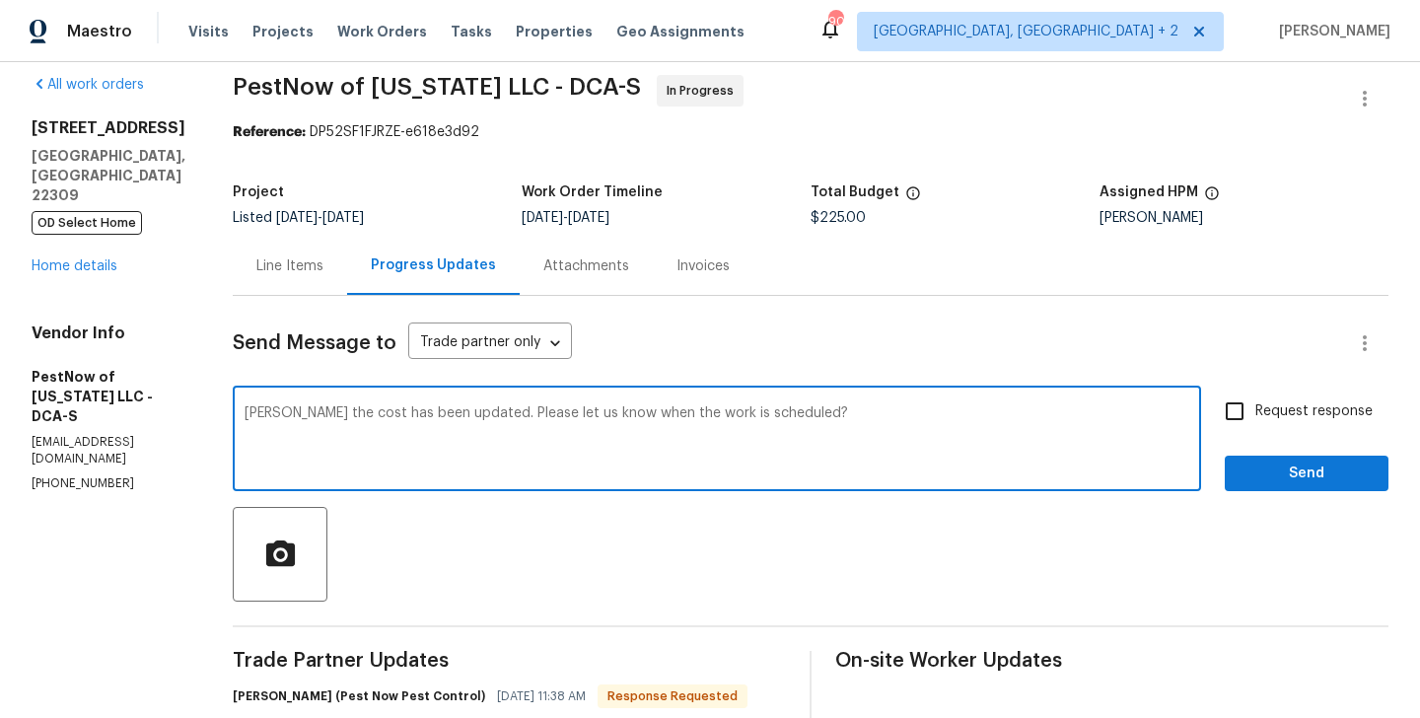
type textarea "Michelle the cost has been updated. Please let us know when the work is schedul…"
click at [1258, 409] on span "Request response" at bounding box center [1314, 411] width 117 height 21
click at [1256, 409] on input "Request response" at bounding box center [1234, 411] width 41 height 41
checkbox input "true"
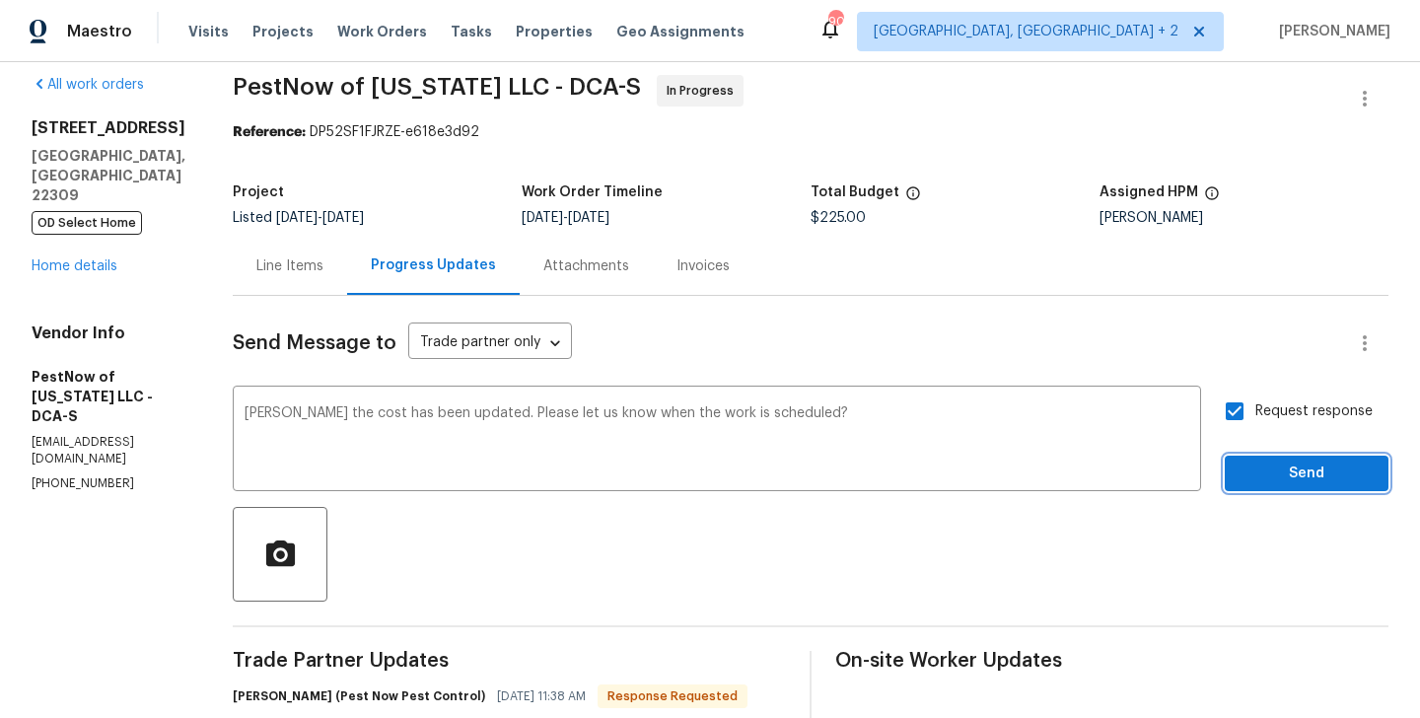
click at [1270, 465] on span "Send" at bounding box center [1307, 474] width 132 height 25
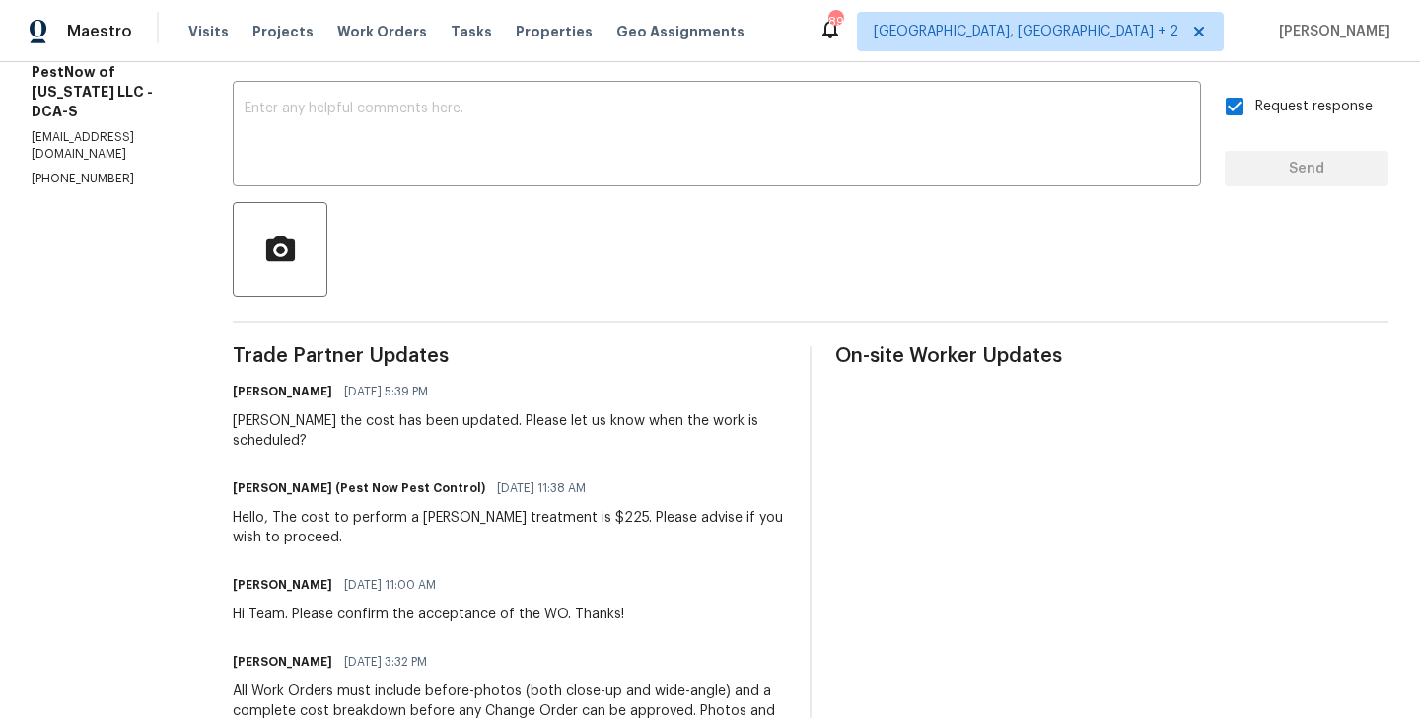
scroll to position [0, 0]
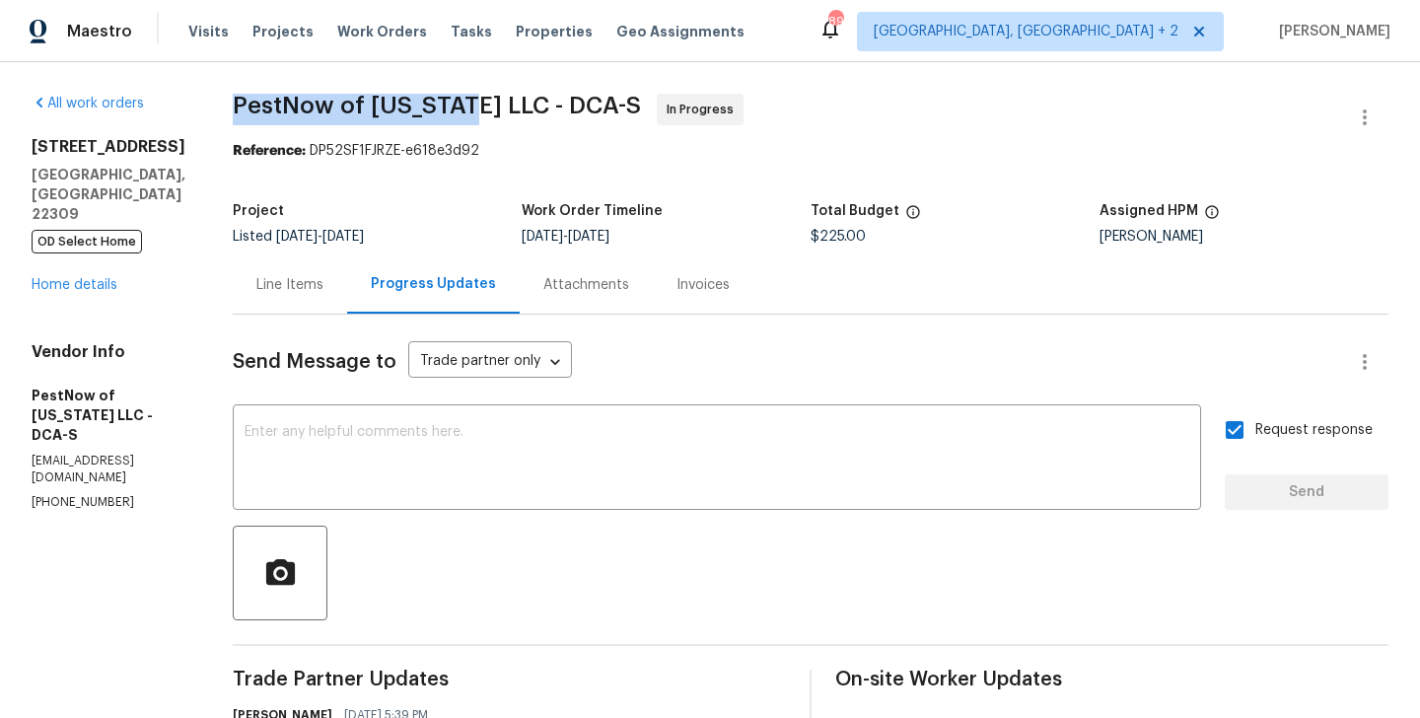
drag, startPoint x: 222, startPoint y: 104, endPoint x: 447, endPoint y: 105, distance: 224.9
click at [447, 104] on div "All work orders 8413 Wagon Wheel Rd Alexandria, VA 22309 OD Select Home Home de…" at bounding box center [710, 678] width 1420 height 1233
copy span "PestNow of Virginia"
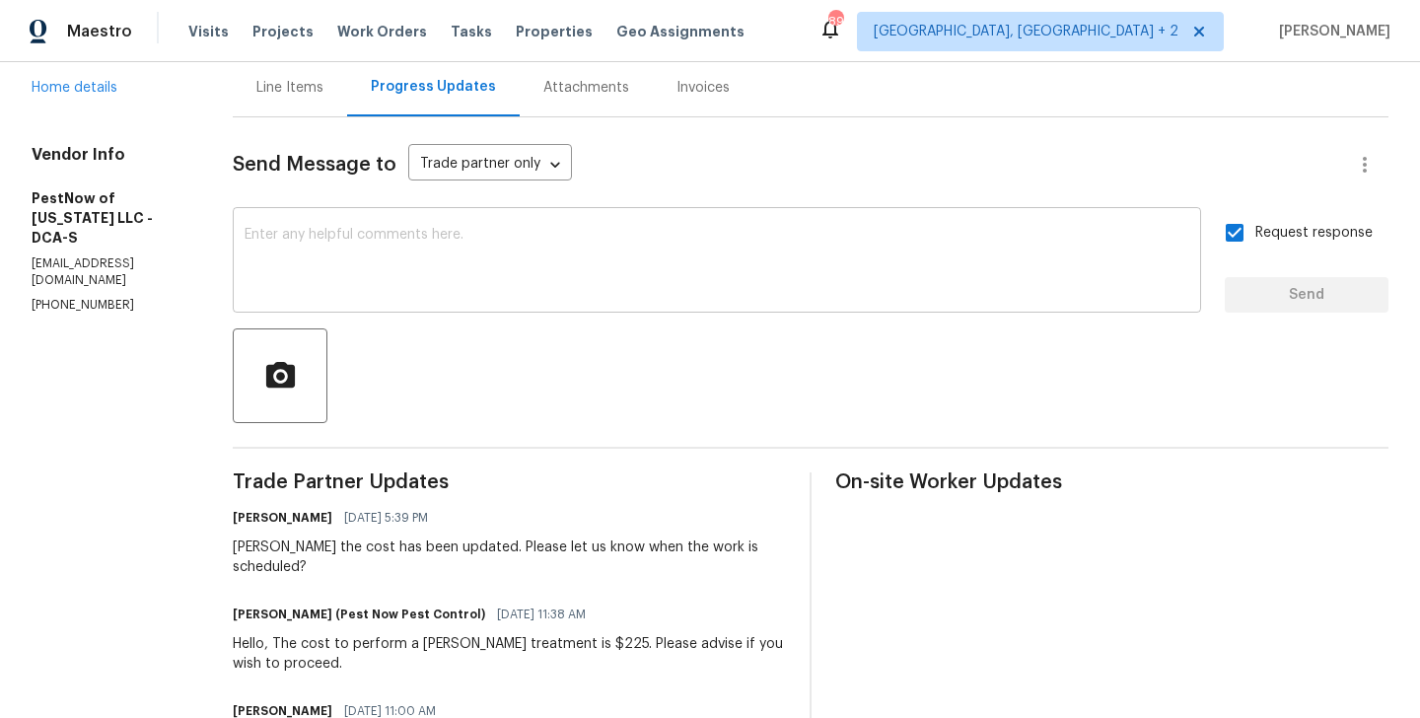
scroll to position [266, 0]
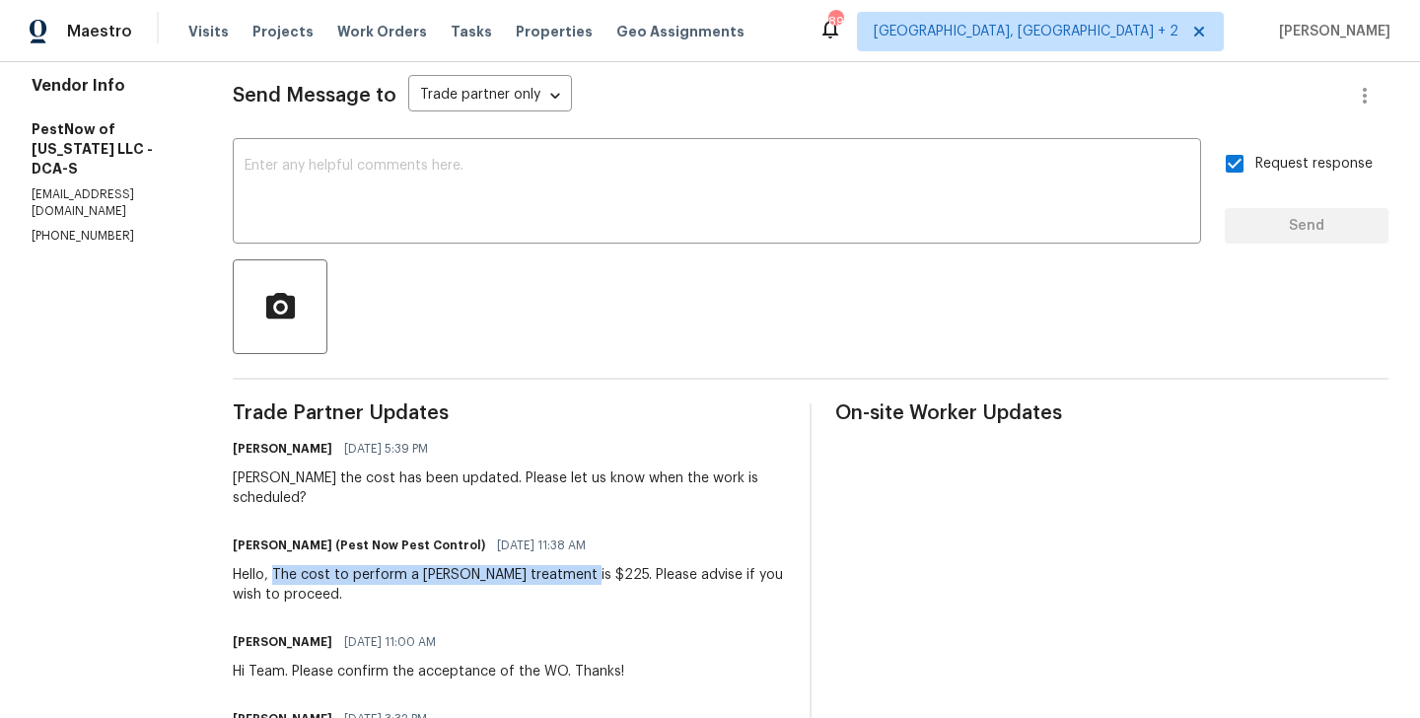
drag, startPoint x: 272, startPoint y: 552, endPoint x: 569, endPoint y: 556, distance: 296.9
click at [569, 565] on div "Hello, The cost to perform a roach treatment is $225. Please advise if you wish…" at bounding box center [509, 584] width 553 height 39
copy div "The cost to perform a roach treatment is $225."
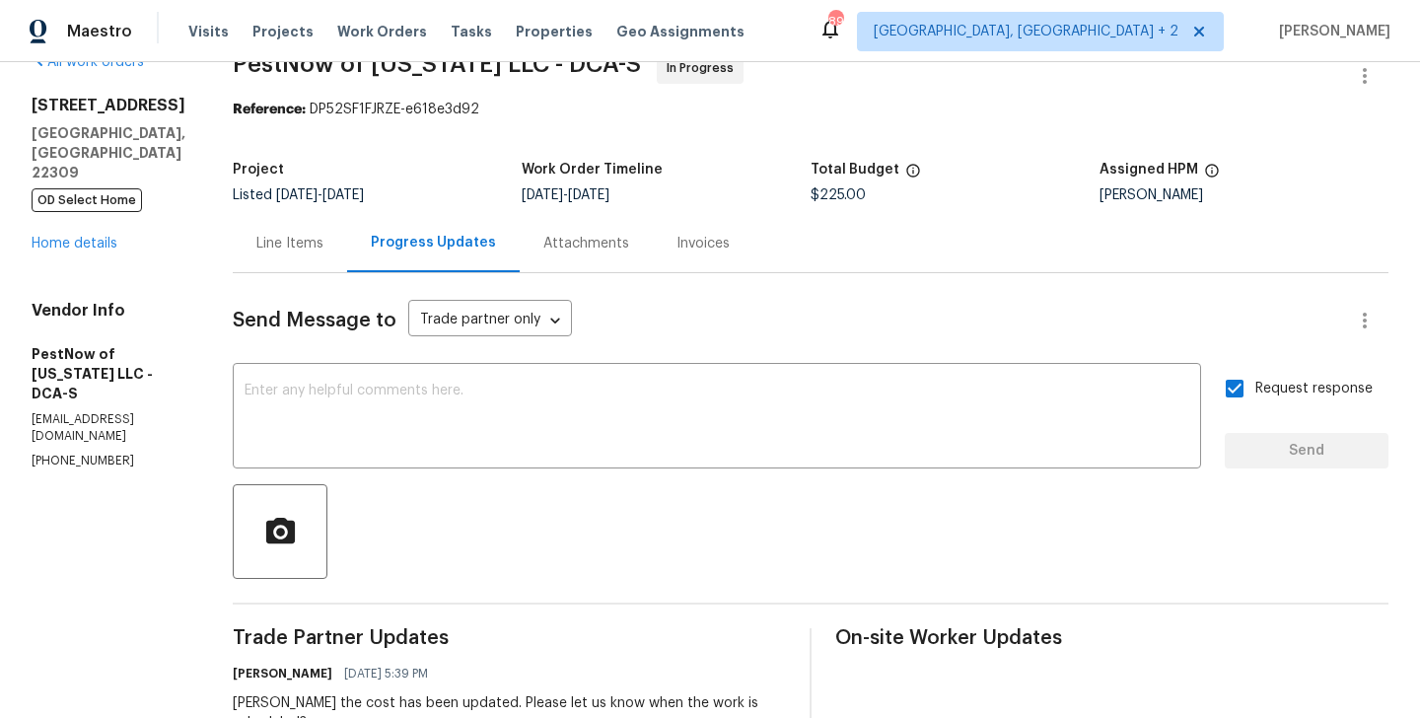
scroll to position [0, 0]
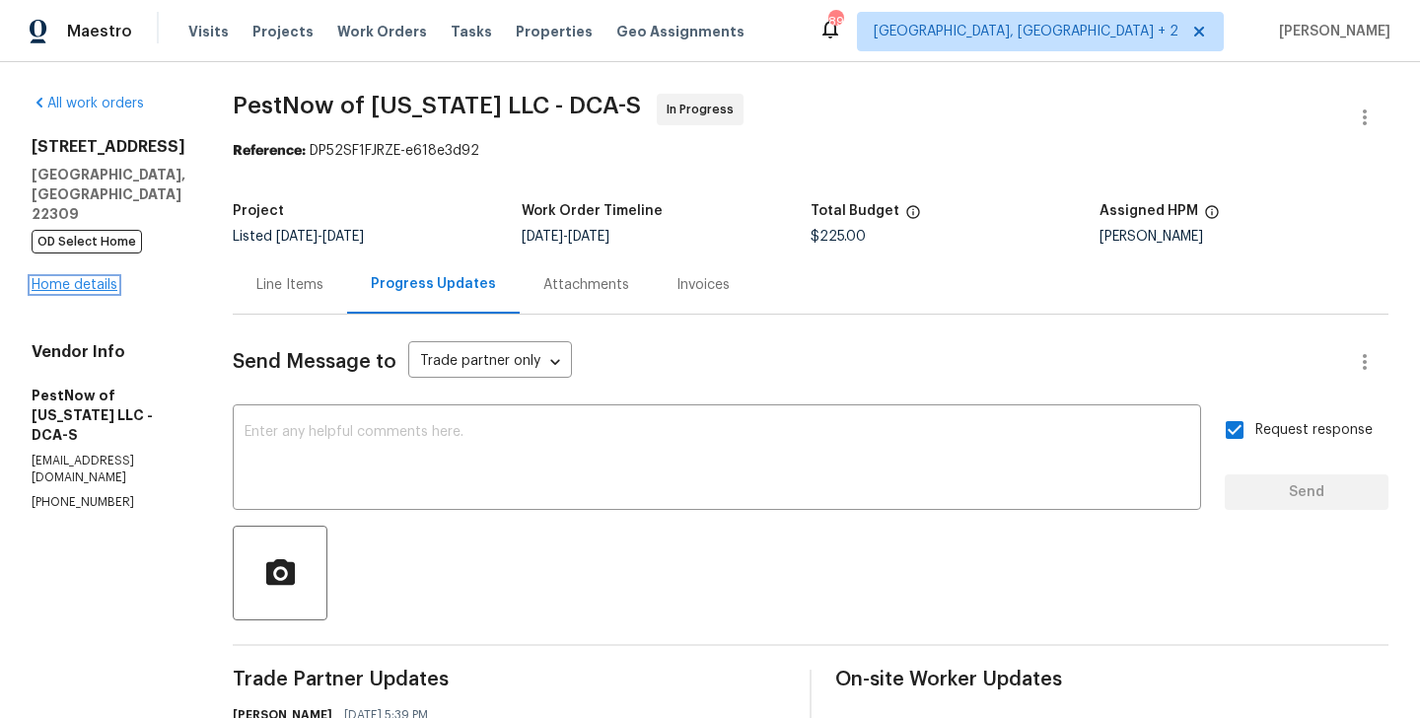
click at [72, 278] on link "Home details" at bounding box center [75, 285] width 86 height 14
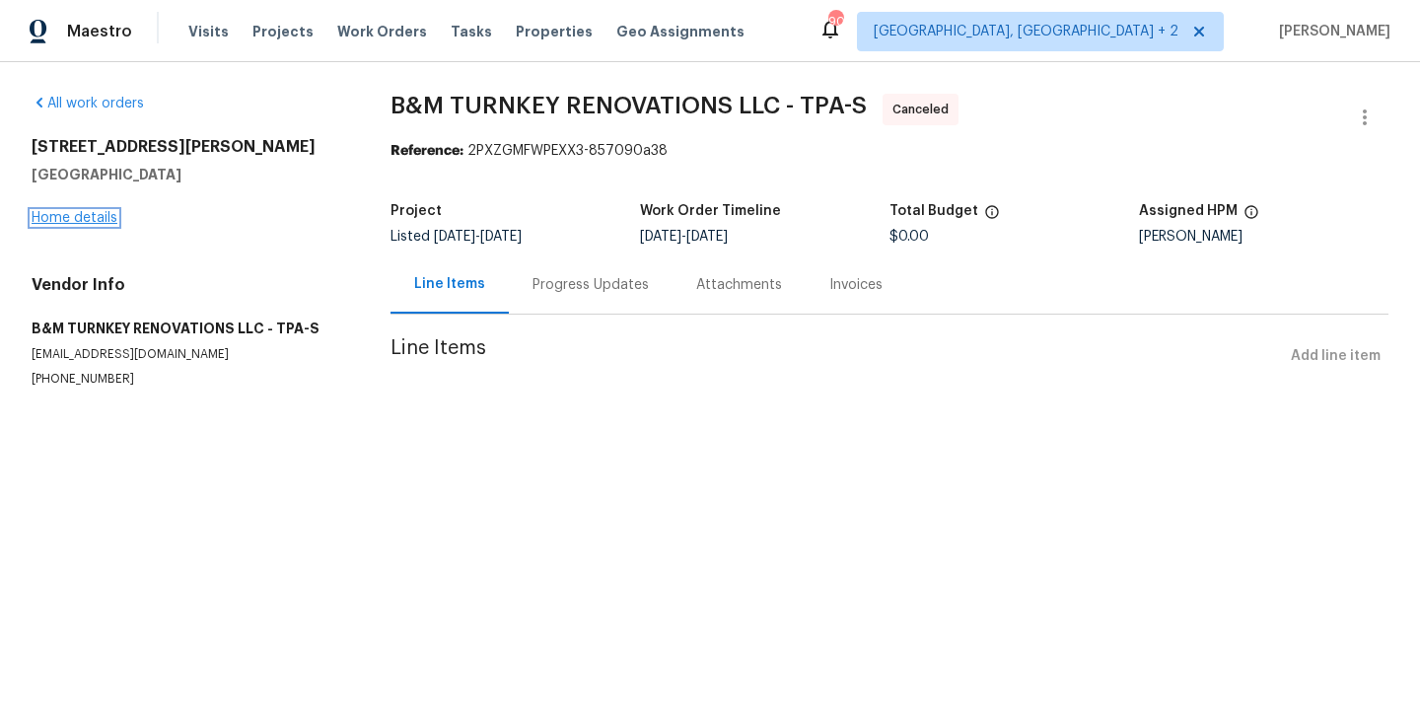
click at [55, 211] on link "Home details" at bounding box center [75, 218] width 86 height 14
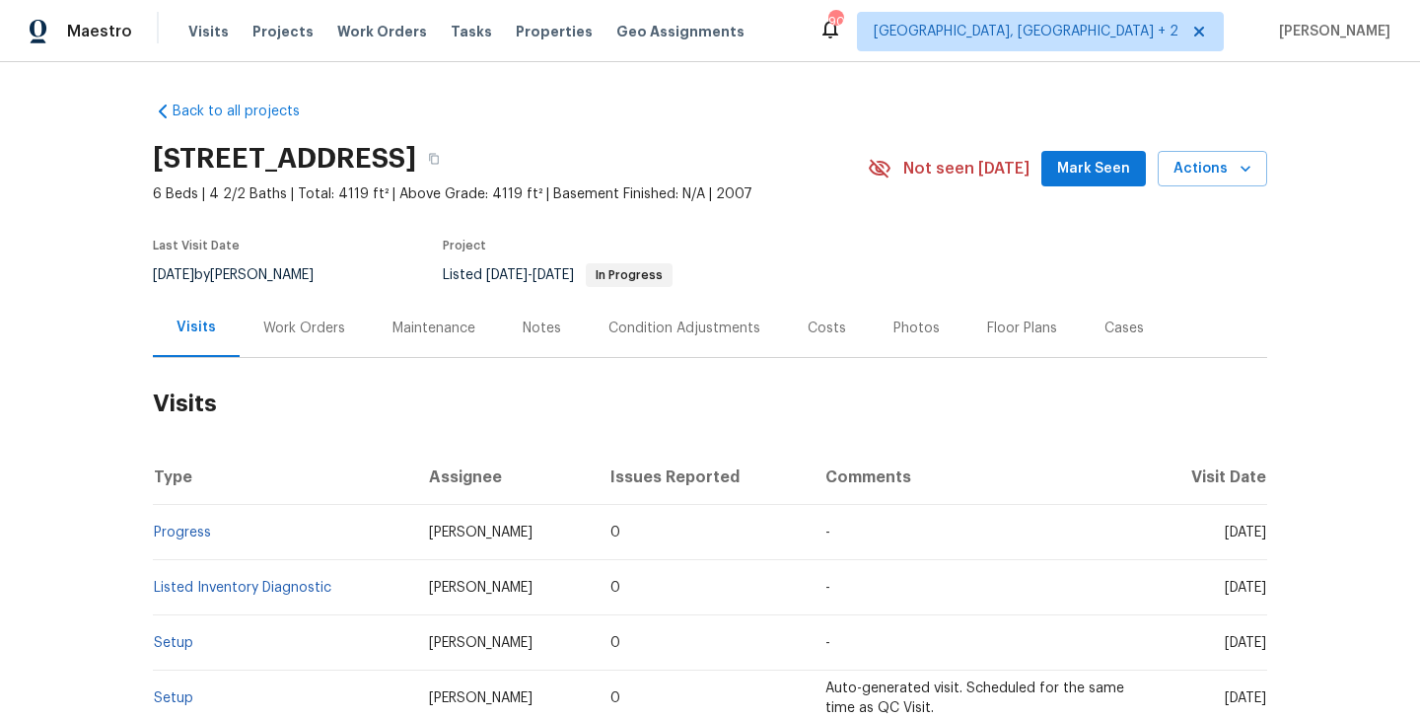
click at [313, 341] on div "Work Orders" at bounding box center [304, 328] width 129 height 58
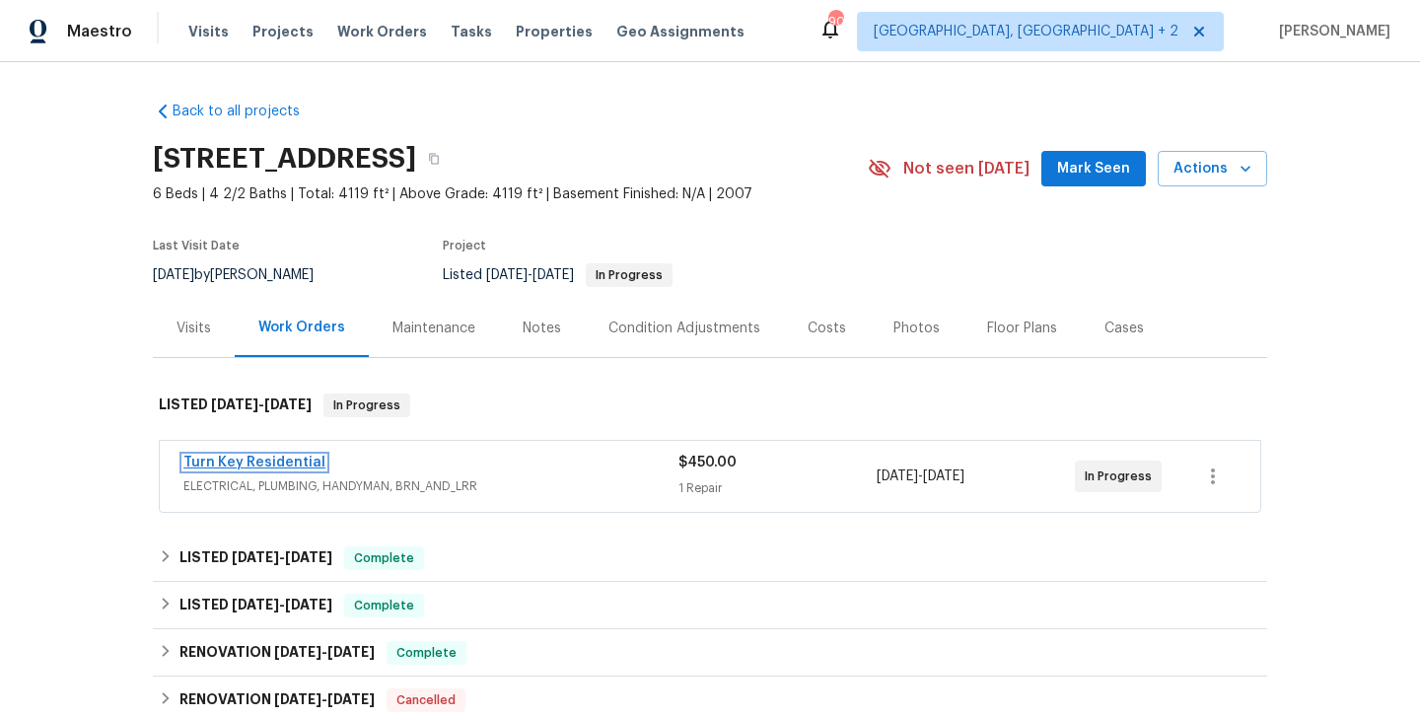
click at [303, 464] on link "Turn Key Residential" at bounding box center [254, 463] width 142 height 14
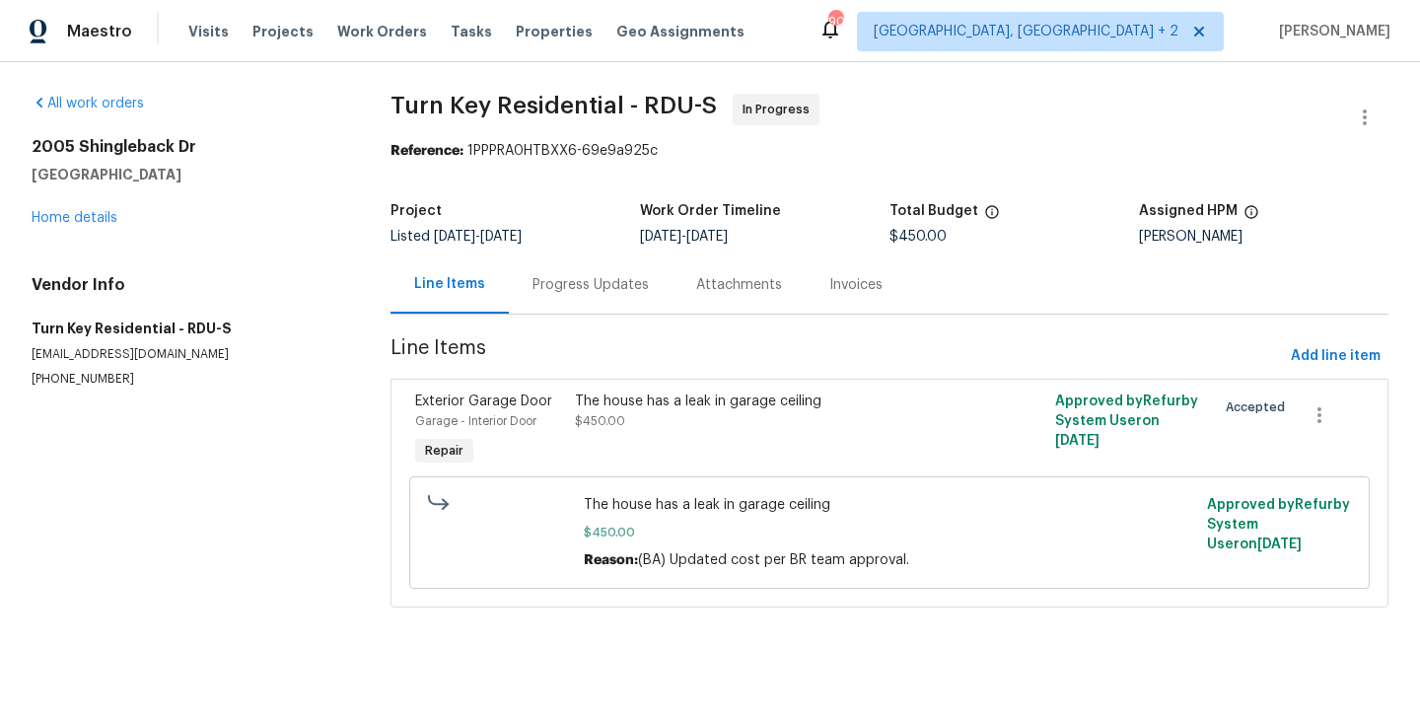
click at [534, 282] on div "Progress Updates" at bounding box center [591, 285] width 116 height 20
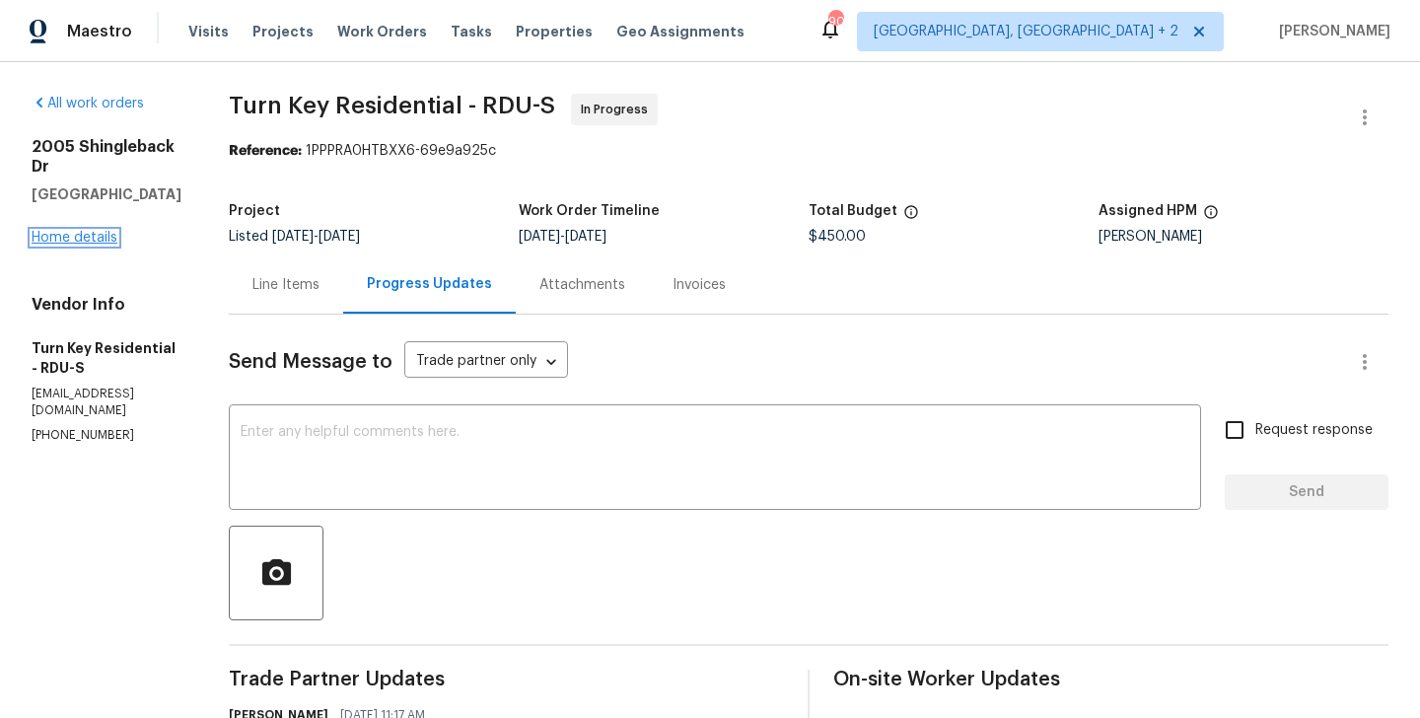
click at [85, 231] on link "Home details" at bounding box center [75, 238] width 86 height 14
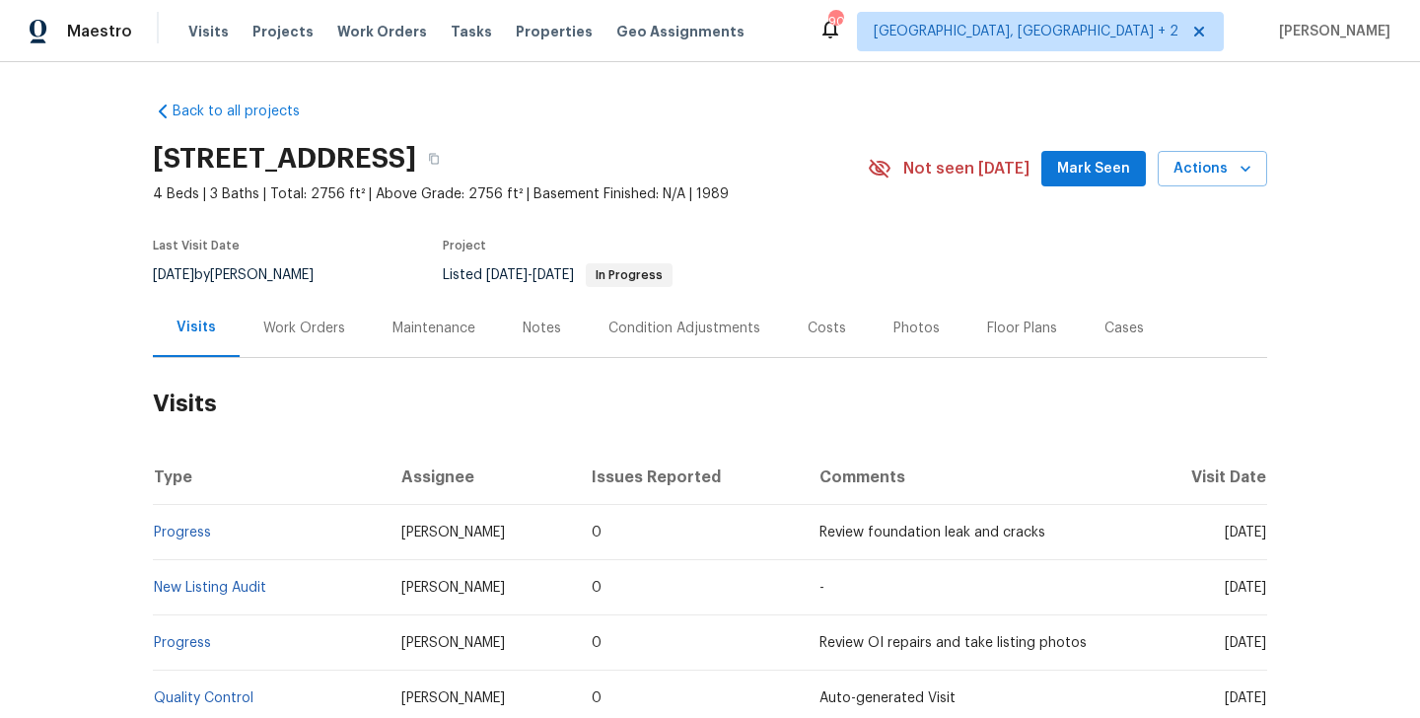
click at [303, 329] on div "Work Orders" at bounding box center [304, 329] width 82 height 20
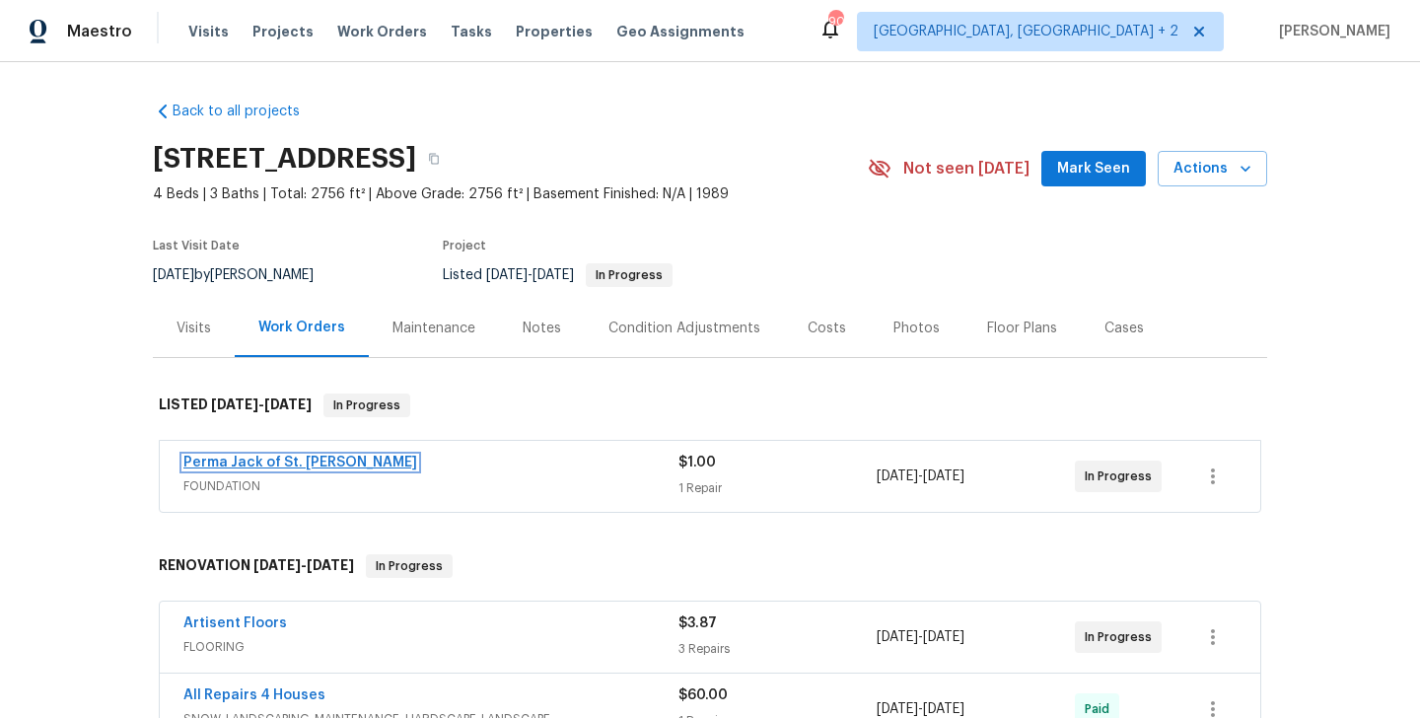
click at [305, 464] on link "Perma Jack of St. Louis" at bounding box center [300, 463] width 234 height 14
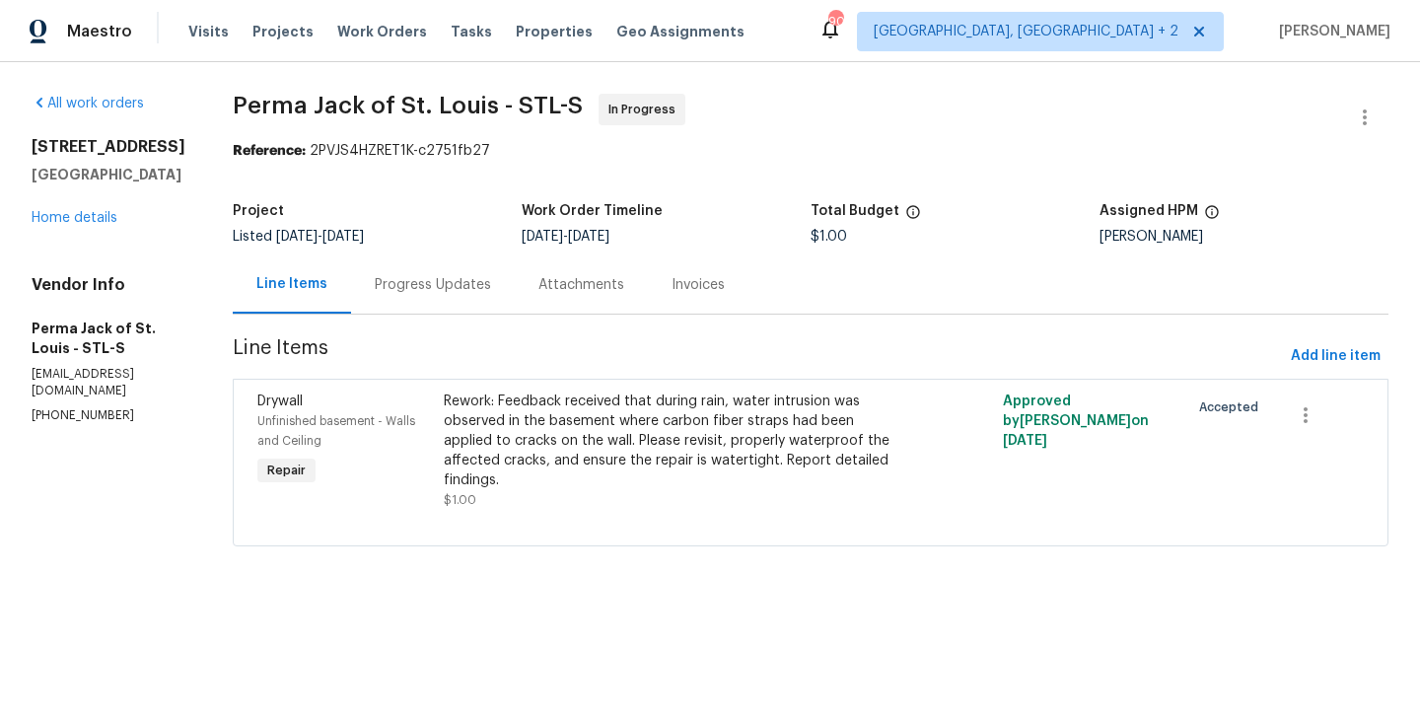
click at [429, 277] on div "Progress Updates" at bounding box center [433, 285] width 116 height 20
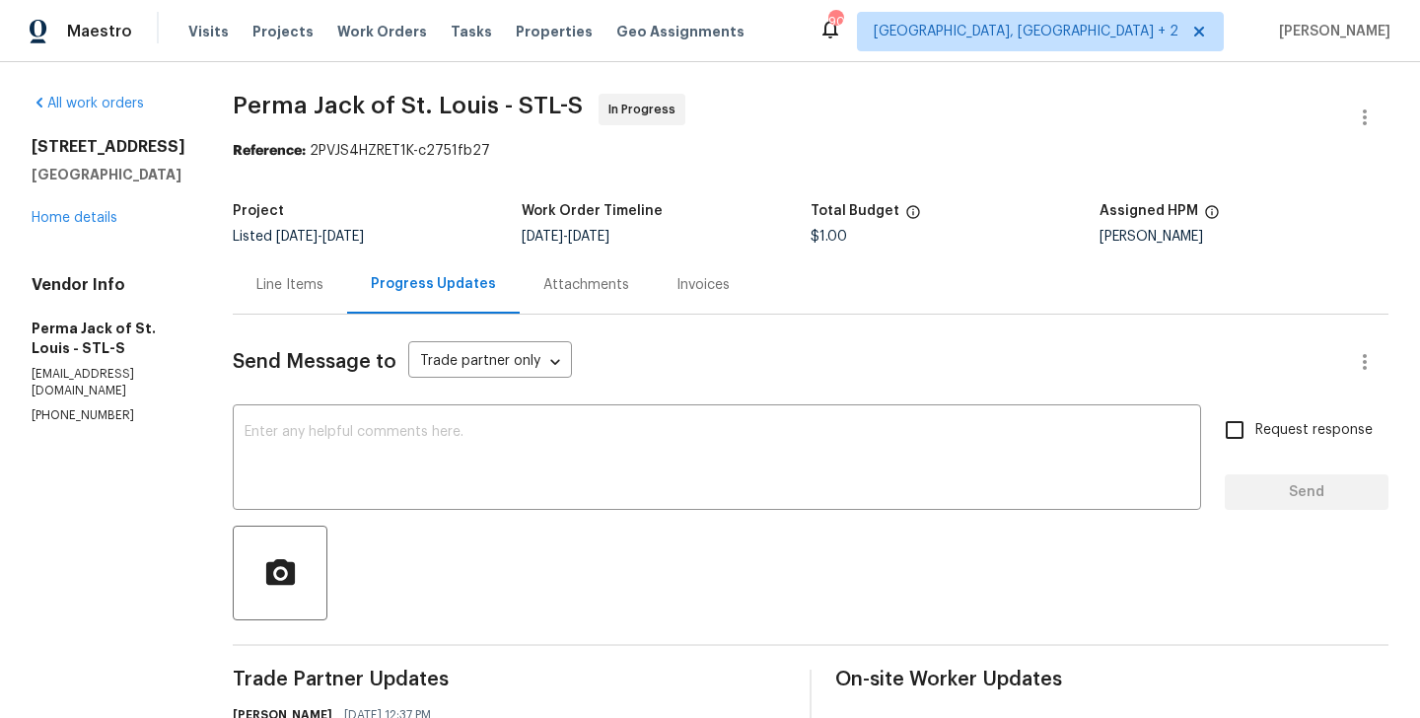
click at [73, 254] on div "All work orders 2381 Gross Point Ln Wildwood, MO 63011 Home details Vendor Info…" at bounding box center [109, 259] width 154 height 330
click at [68, 225] on link "Home details" at bounding box center [75, 218] width 86 height 14
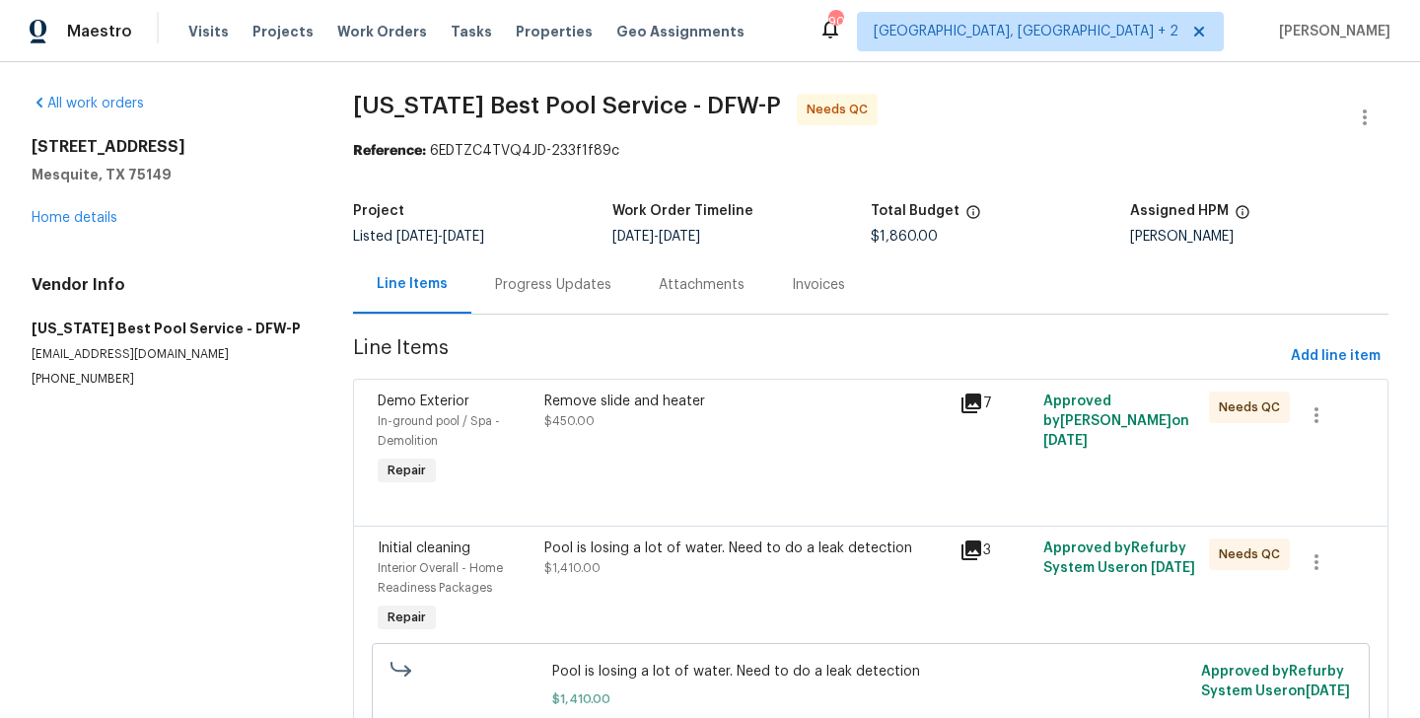
scroll to position [113, 0]
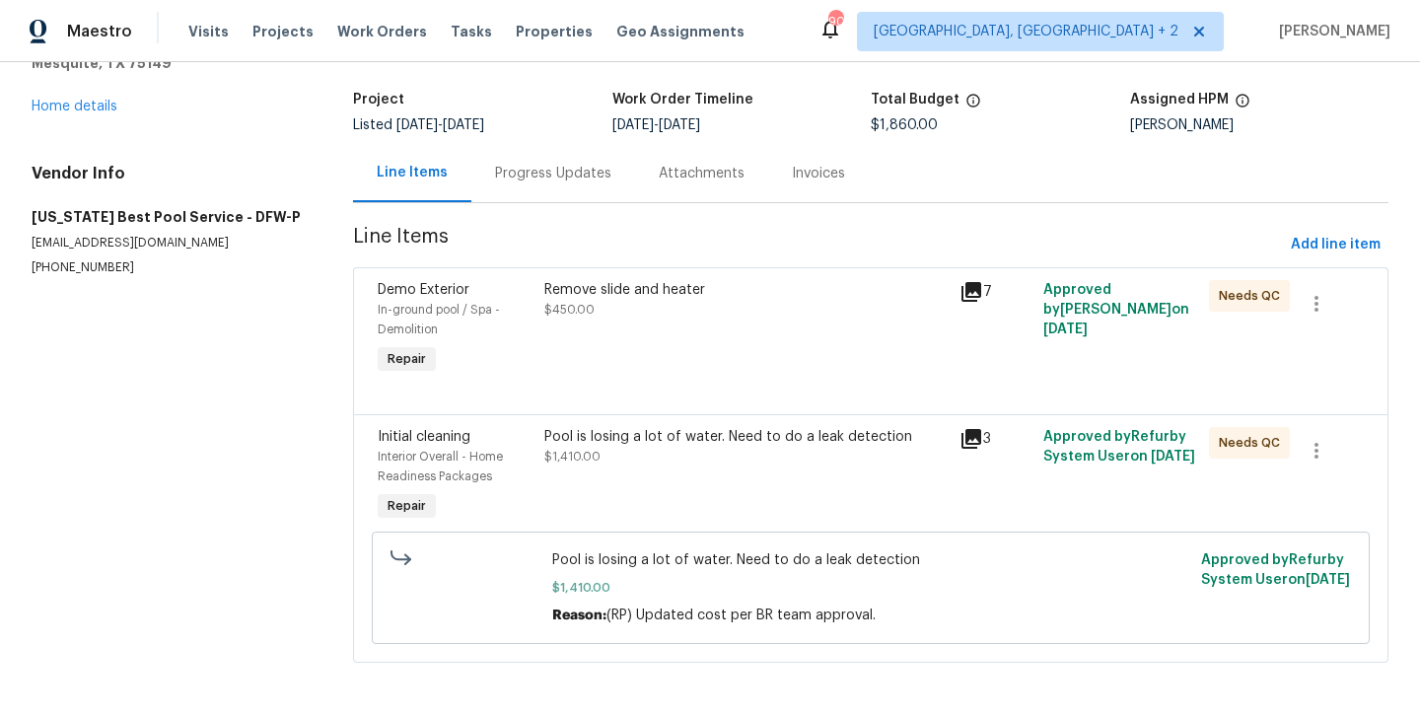
click at [533, 194] on div "Progress Updates" at bounding box center [554, 173] width 164 height 58
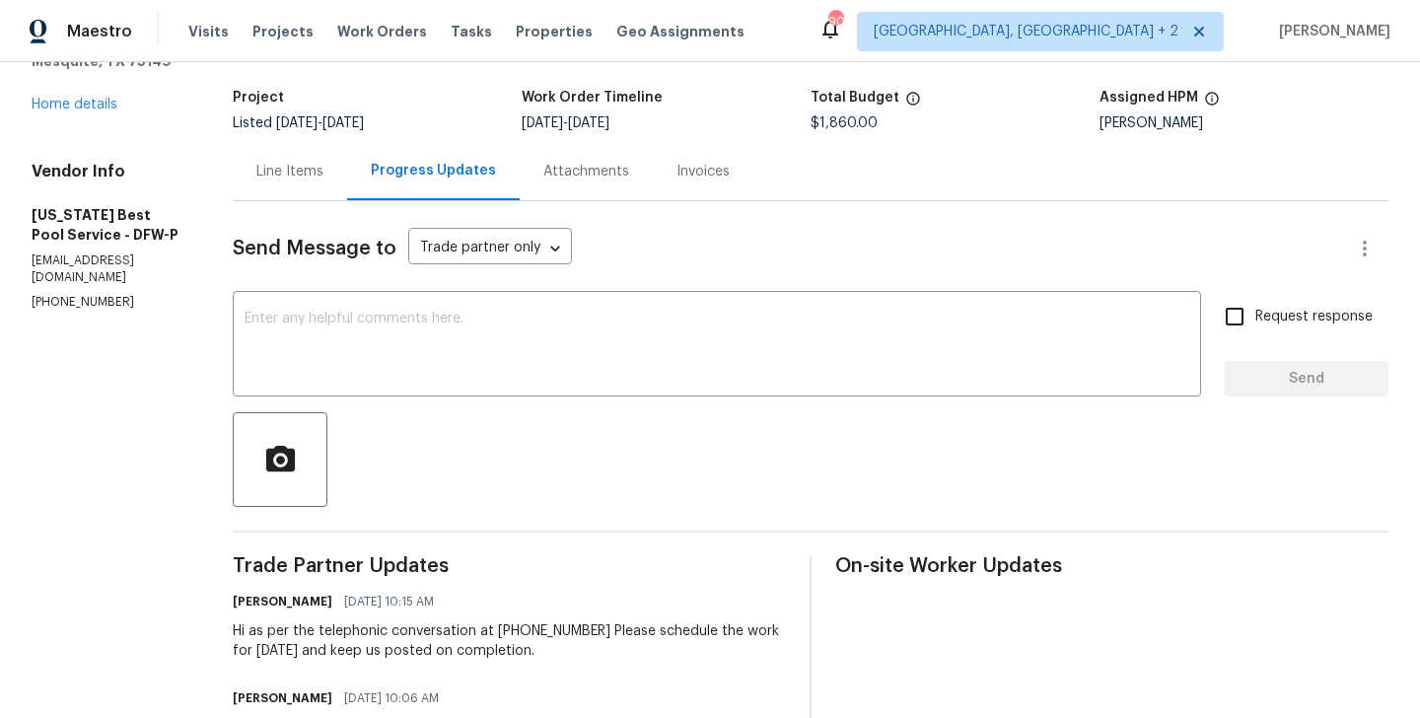
scroll to position [124, 0]
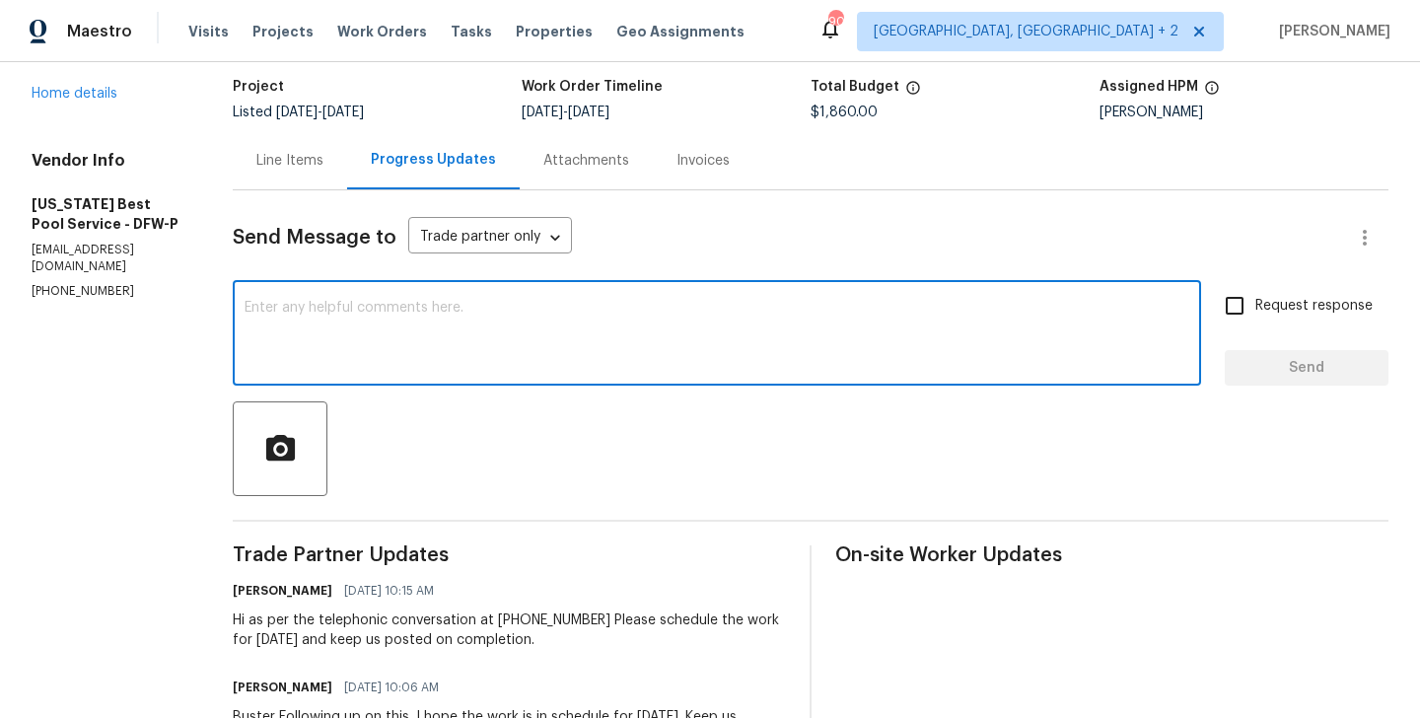
click at [469, 327] on textarea at bounding box center [717, 335] width 945 height 69
type textarea "WO approved. Thanks!"
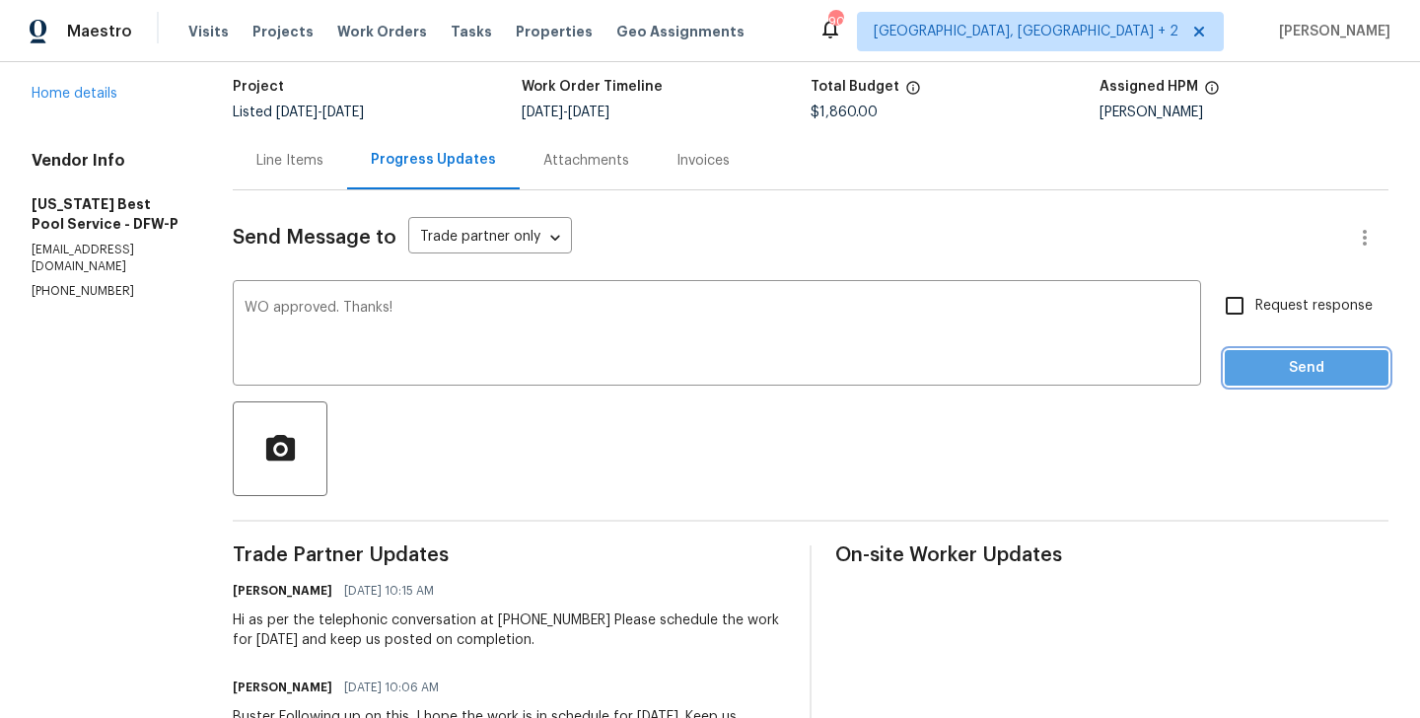
click at [1365, 381] on button "Send" at bounding box center [1307, 368] width 164 height 36
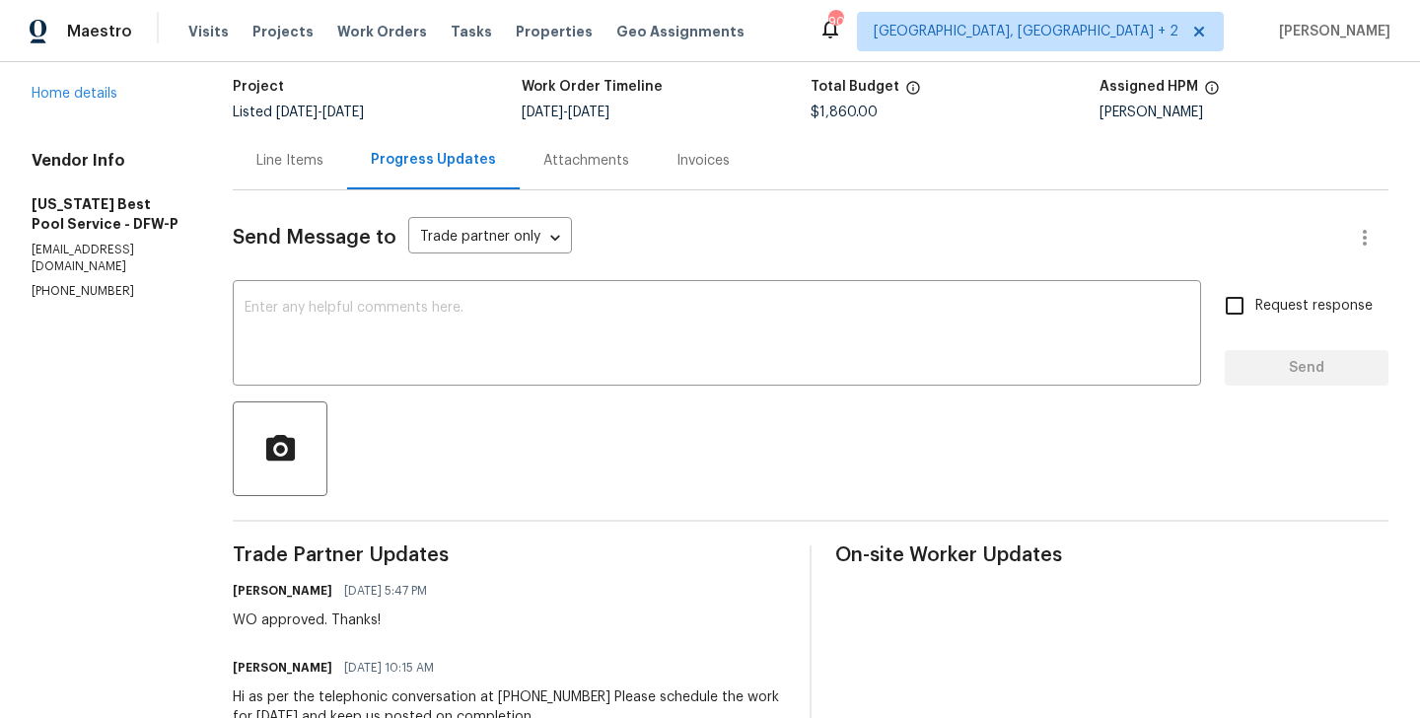
scroll to position [0, 0]
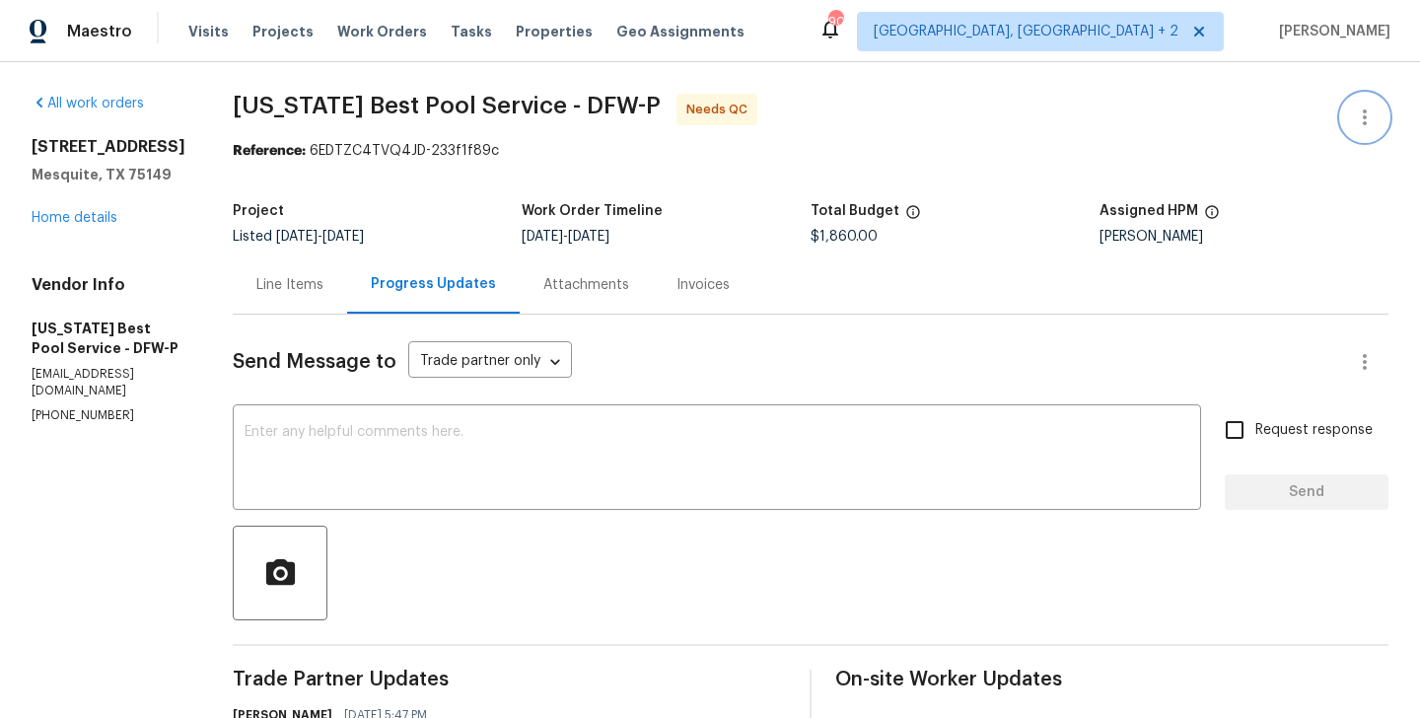
click at [1378, 110] on button "button" at bounding box center [1365, 117] width 47 height 47
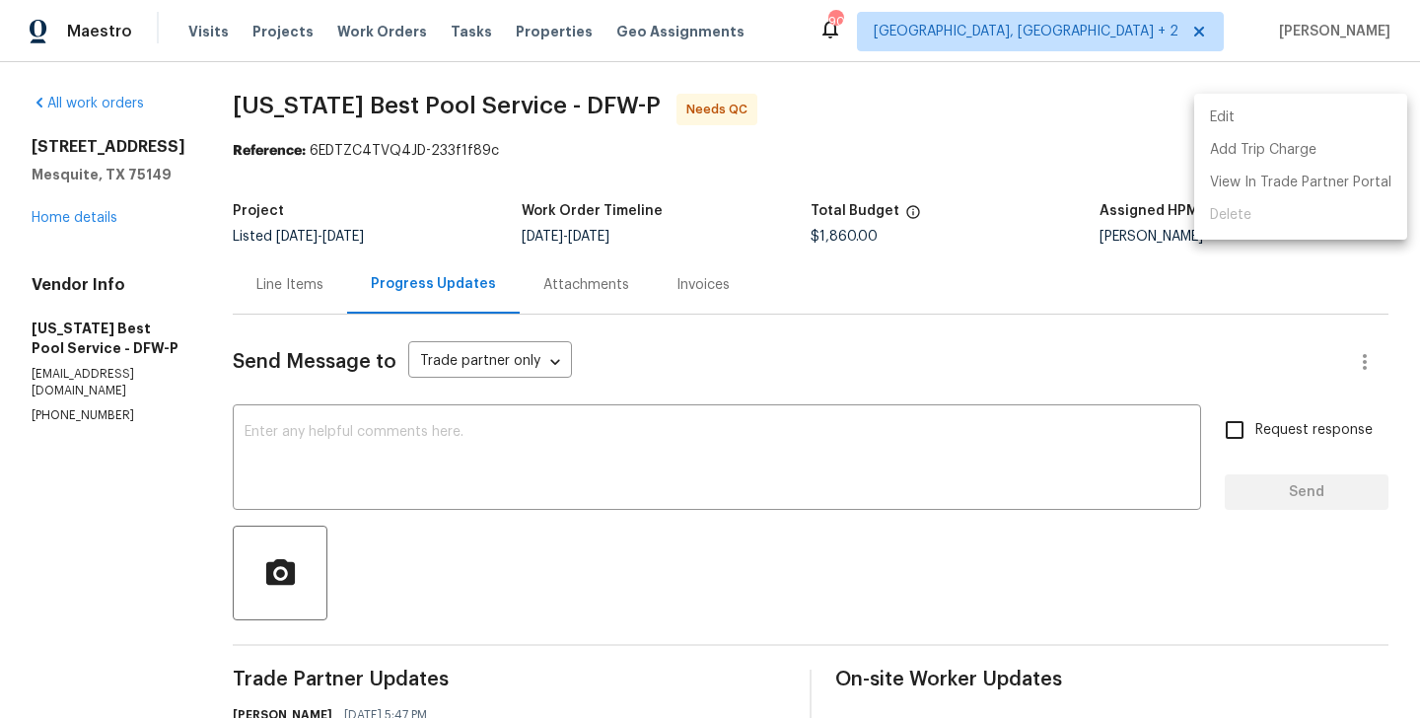
click at [1306, 110] on li "Edit" at bounding box center [1301, 118] width 213 height 33
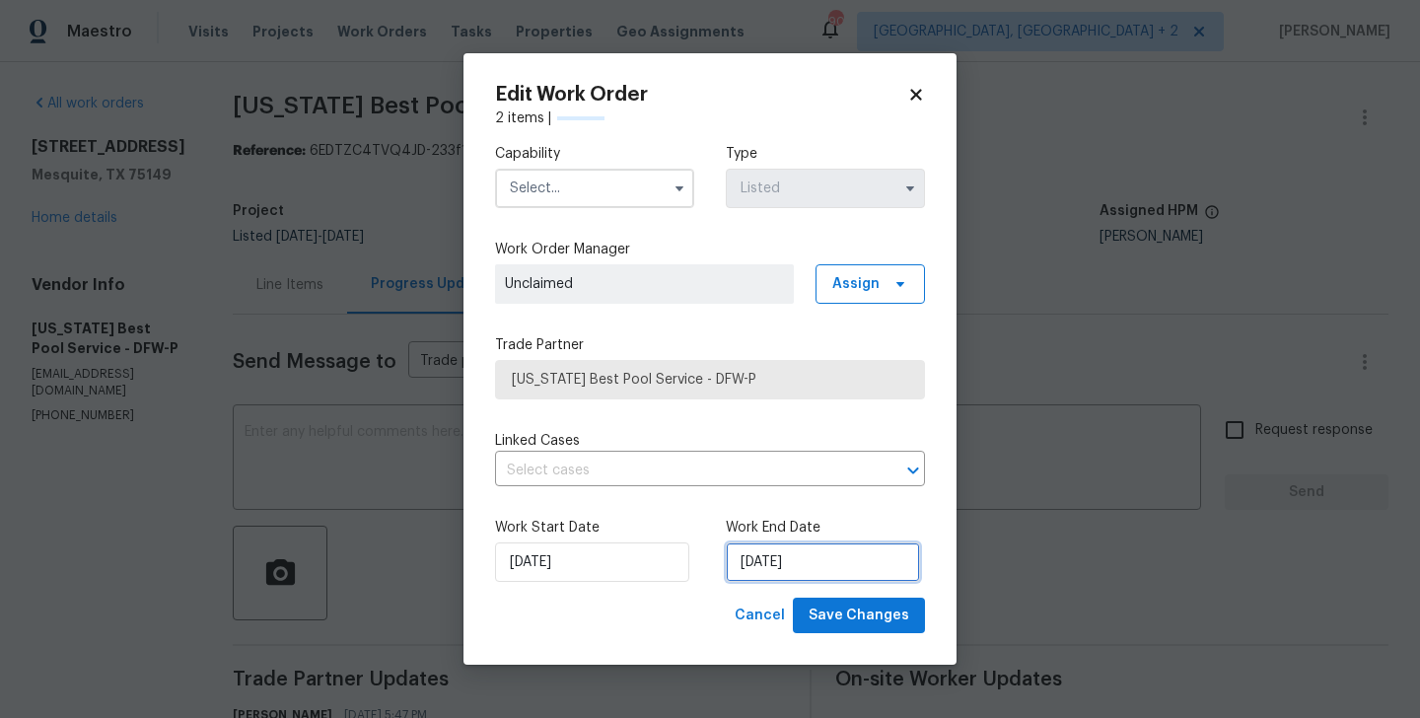
click at [799, 566] on input "12/09/2025" at bounding box center [823, 562] width 194 height 39
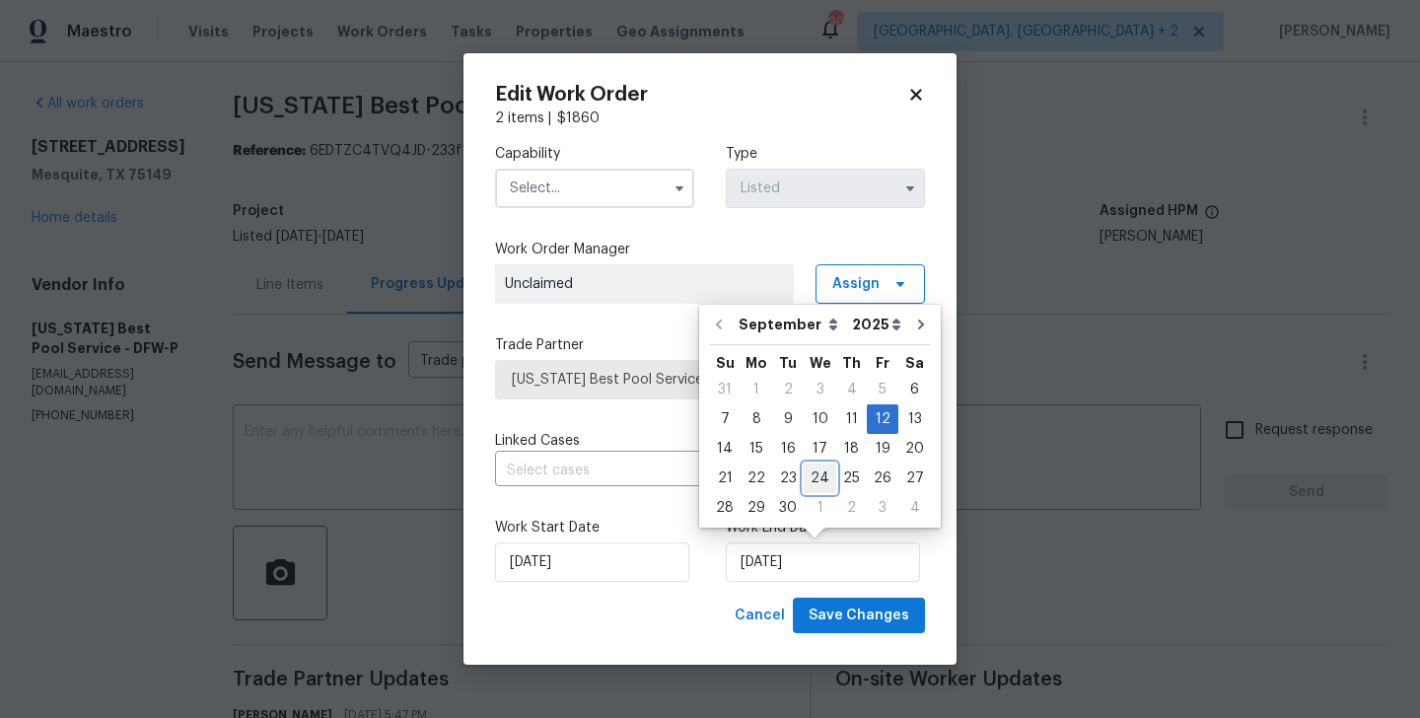
click at [817, 478] on div "24" at bounding box center [820, 479] width 33 height 28
type input "24/09/2025"
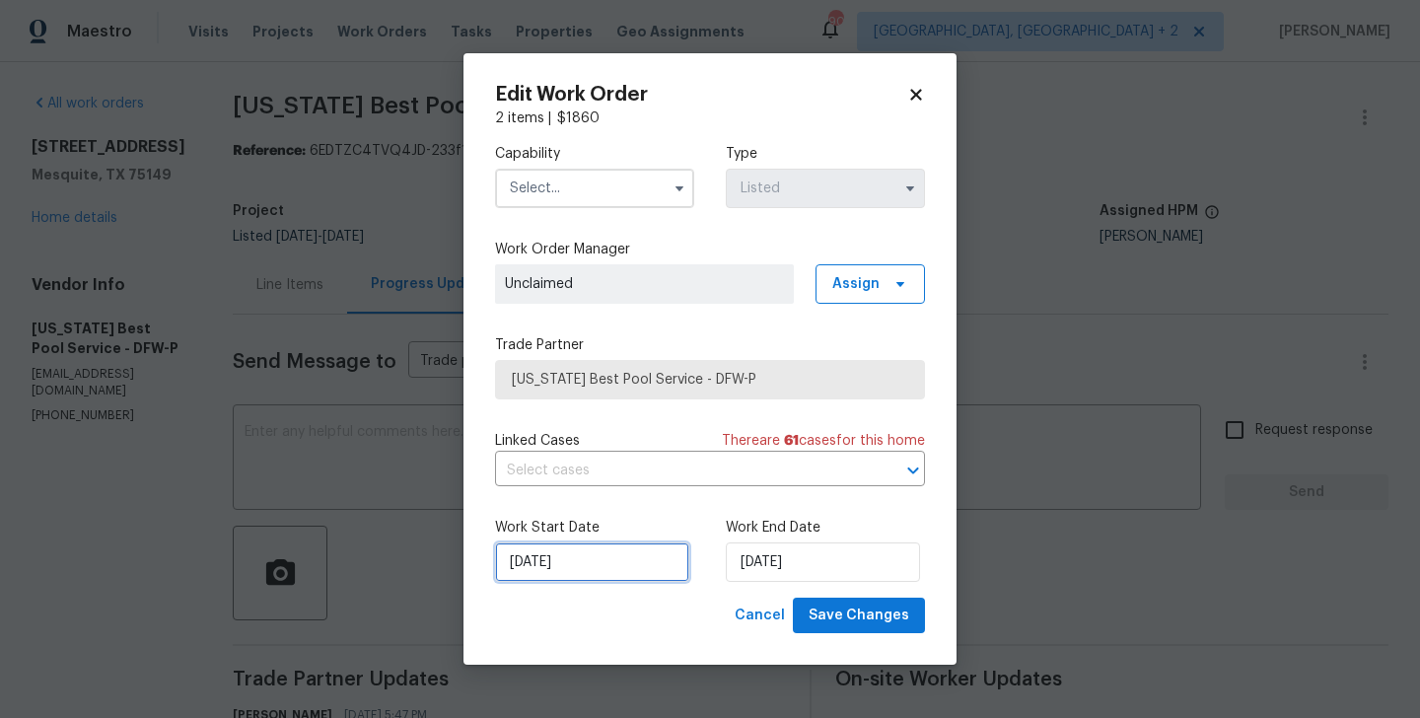
click at [643, 551] on input "06/09/2025" at bounding box center [592, 562] width 194 height 39
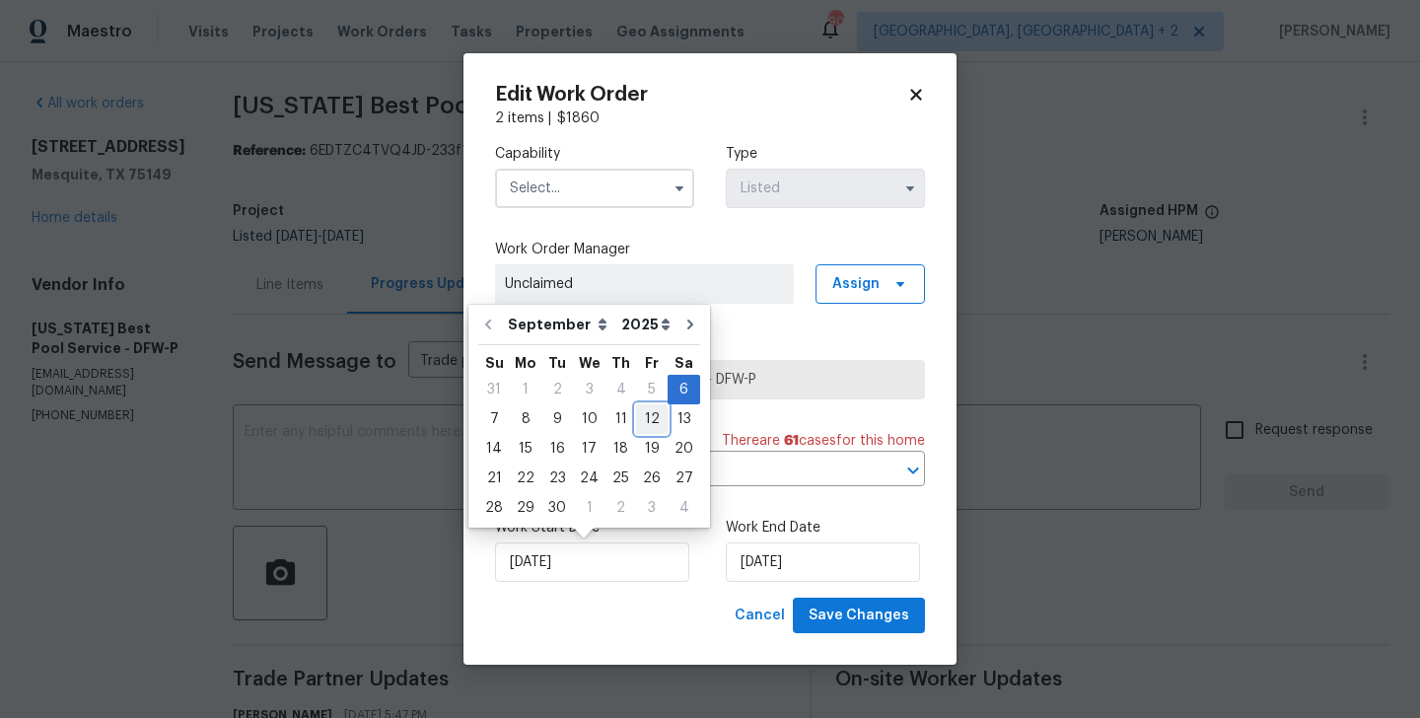
click at [642, 417] on div "12" at bounding box center [652, 419] width 32 height 28
type input "12/09/2025"
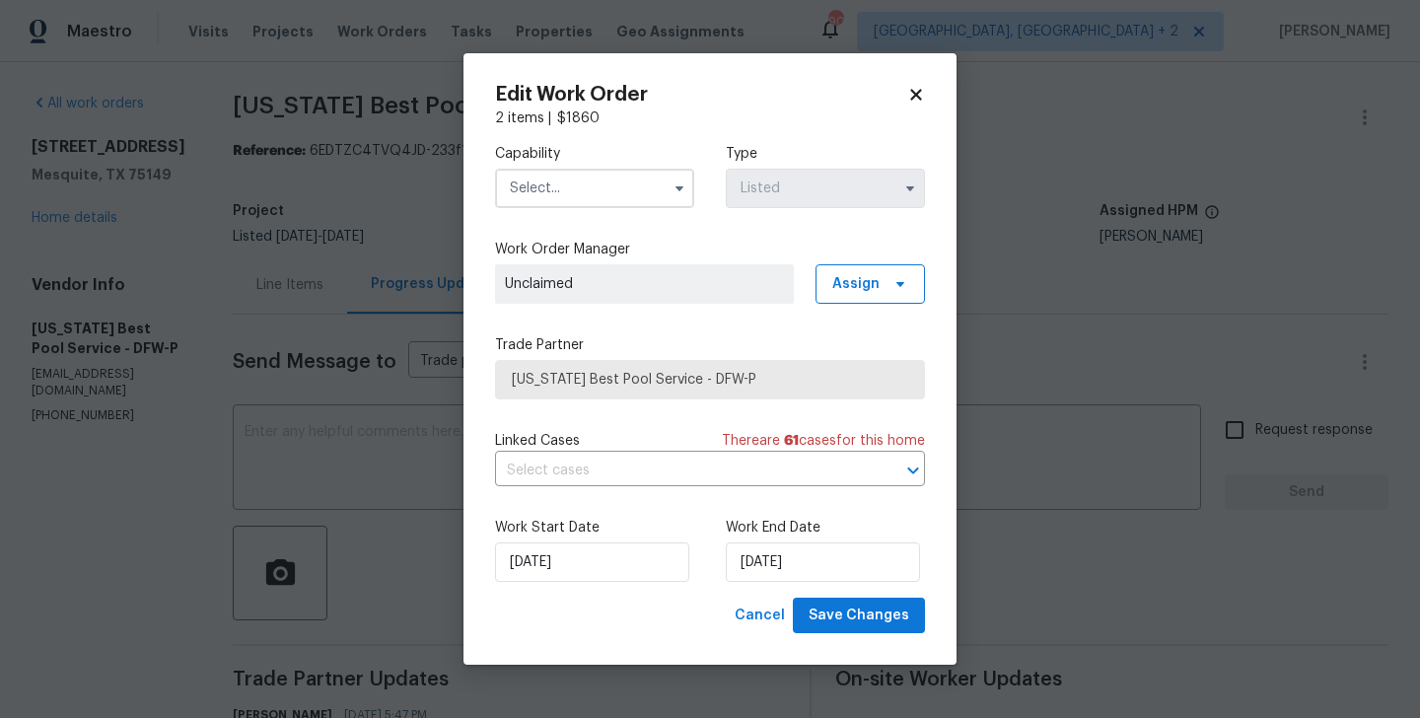
click at [552, 193] on input "text" at bounding box center [594, 188] width 199 height 39
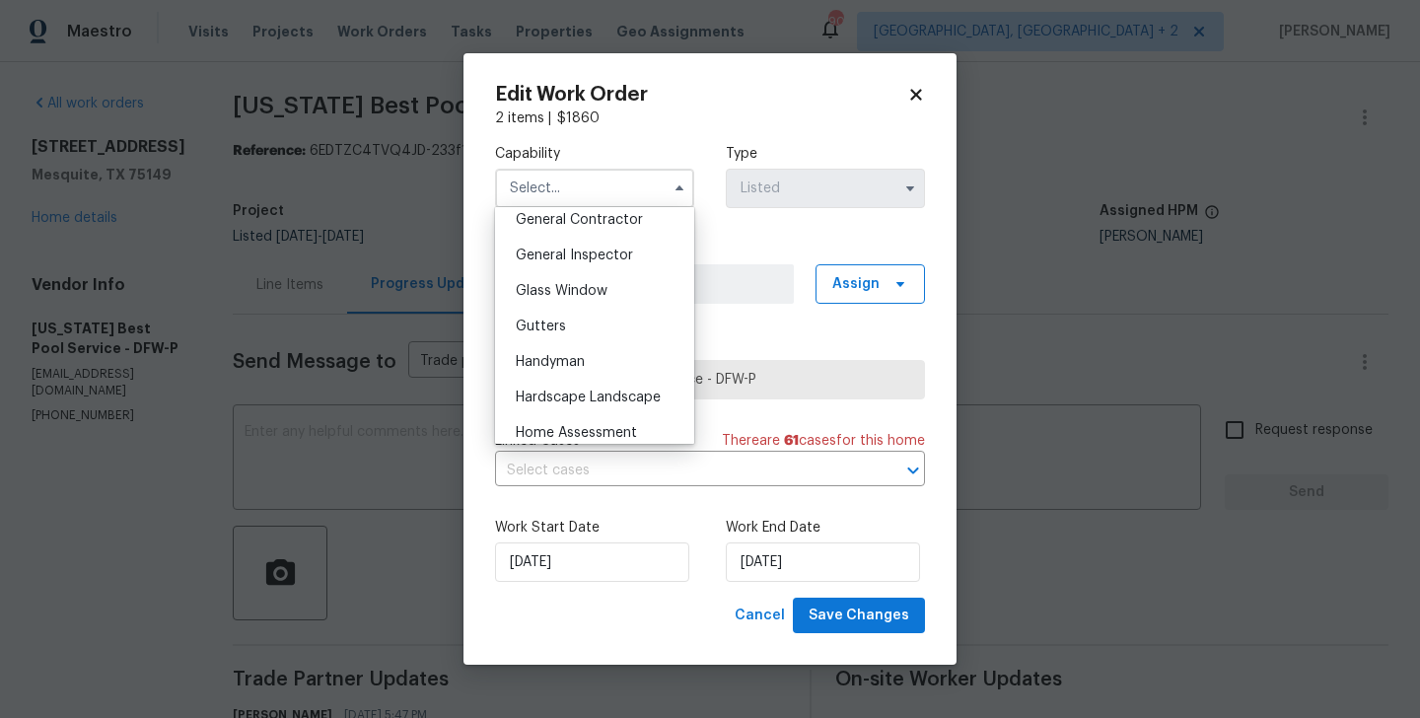
scroll to position [988, 0]
click at [556, 315] on div "Handyman" at bounding box center [594, 327] width 189 height 36
type input "Handyman"
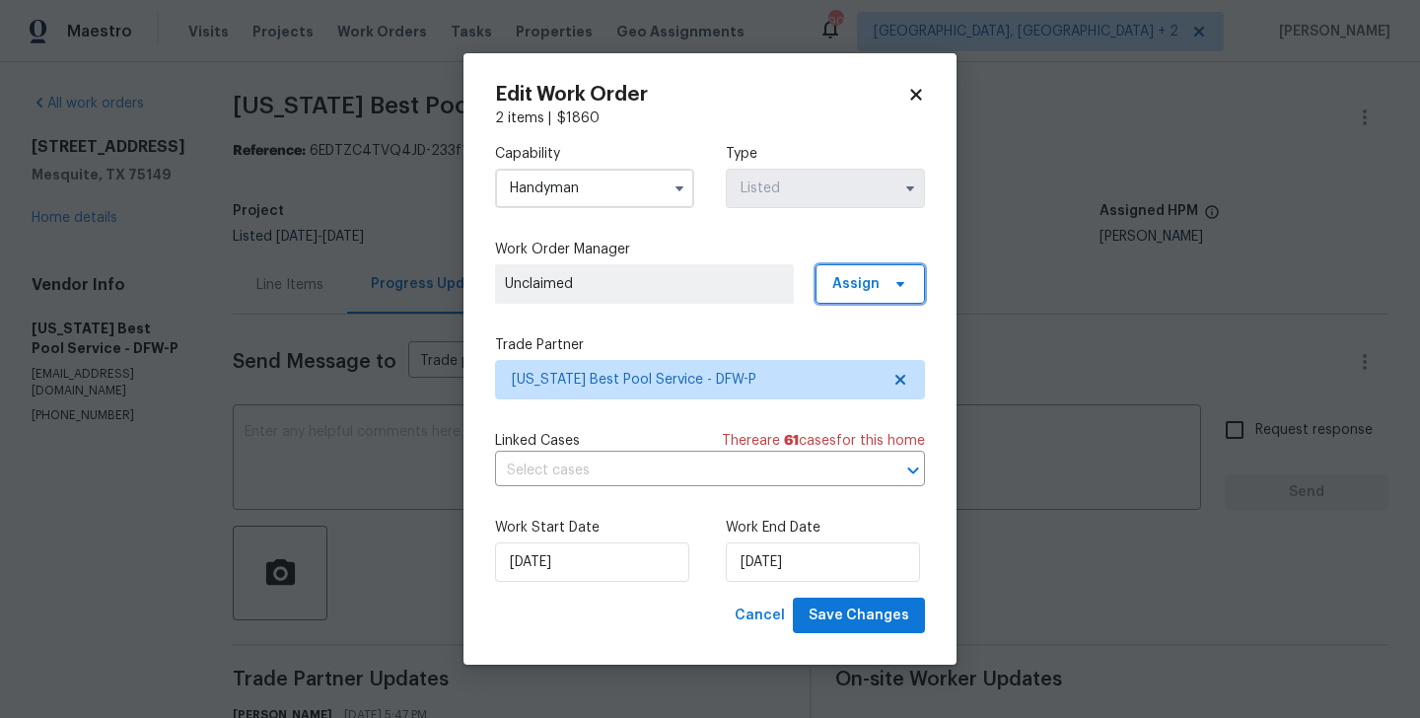
click at [851, 279] on span "Assign" at bounding box center [856, 284] width 47 height 20
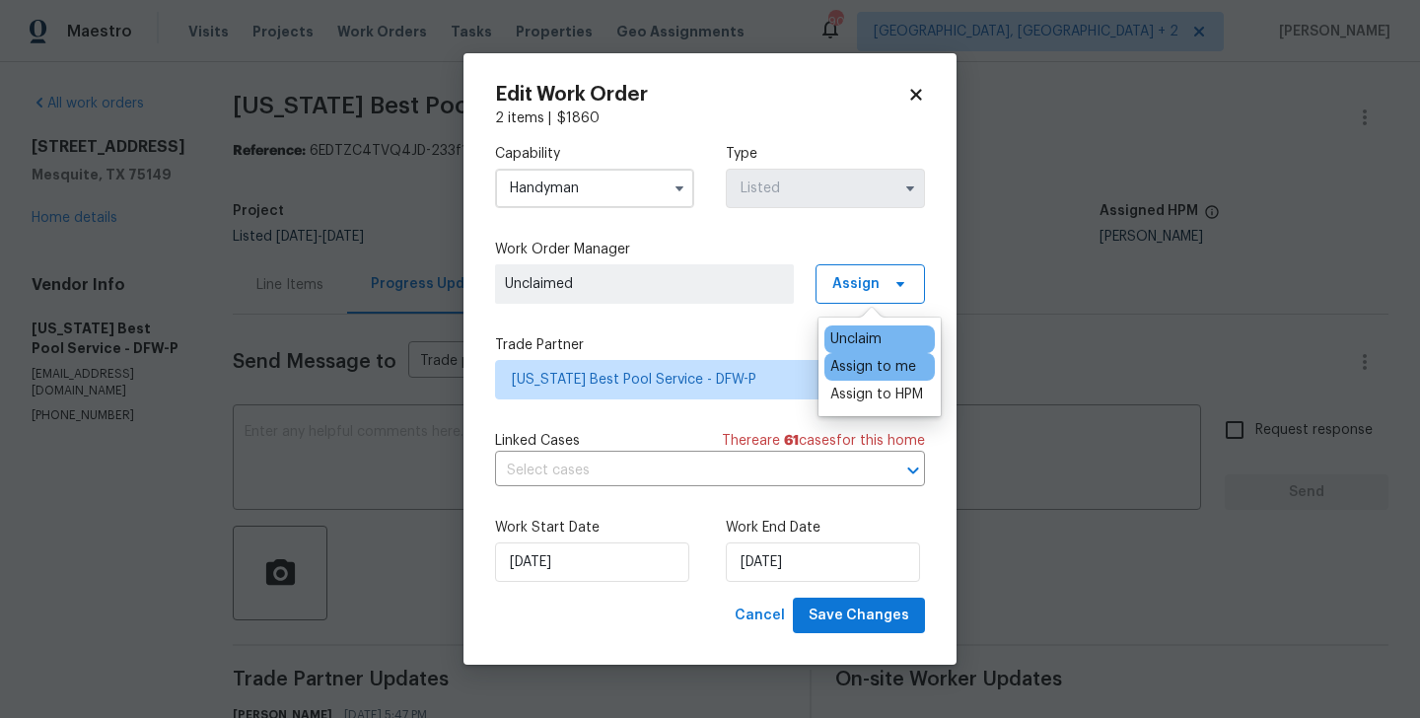
click at [862, 362] on div "Assign to me" at bounding box center [874, 367] width 86 height 20
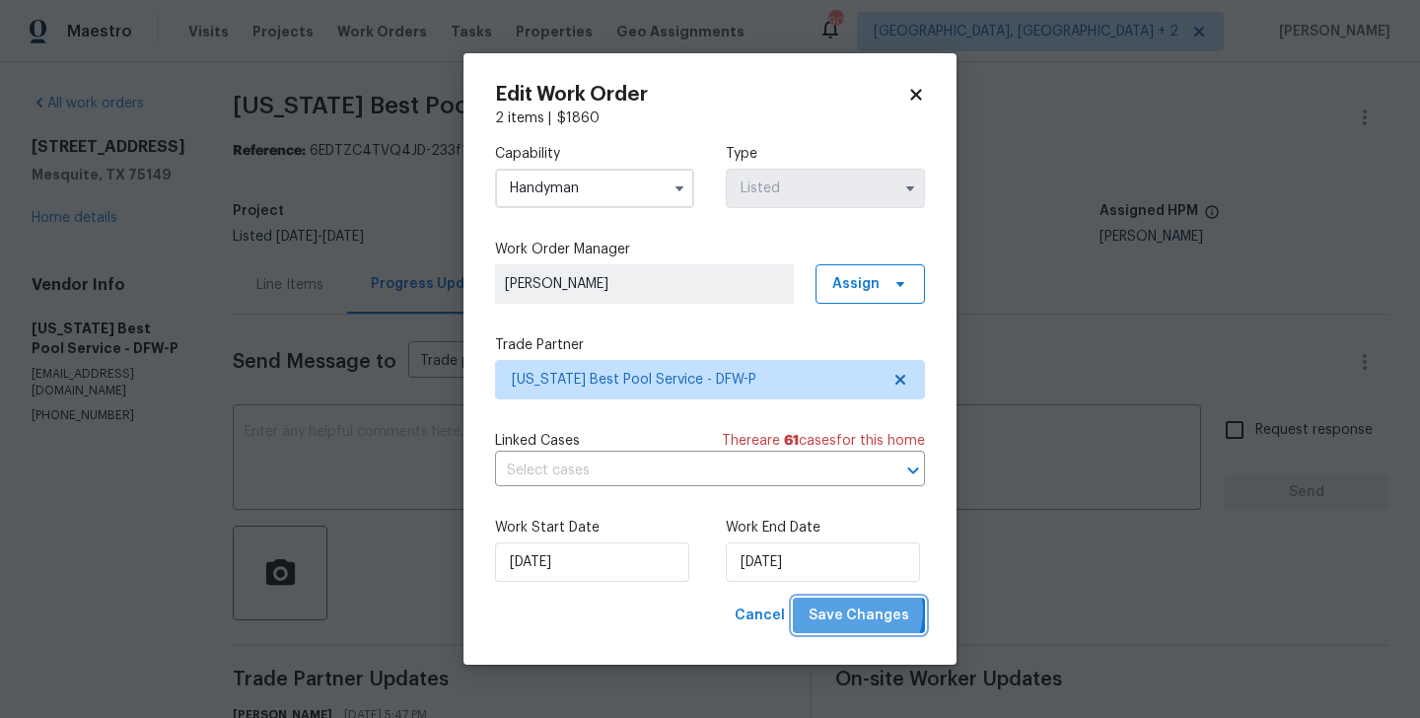
click at [851, 611] on span "Save Changes" at bounding box center [859, 616] width 101 height 25
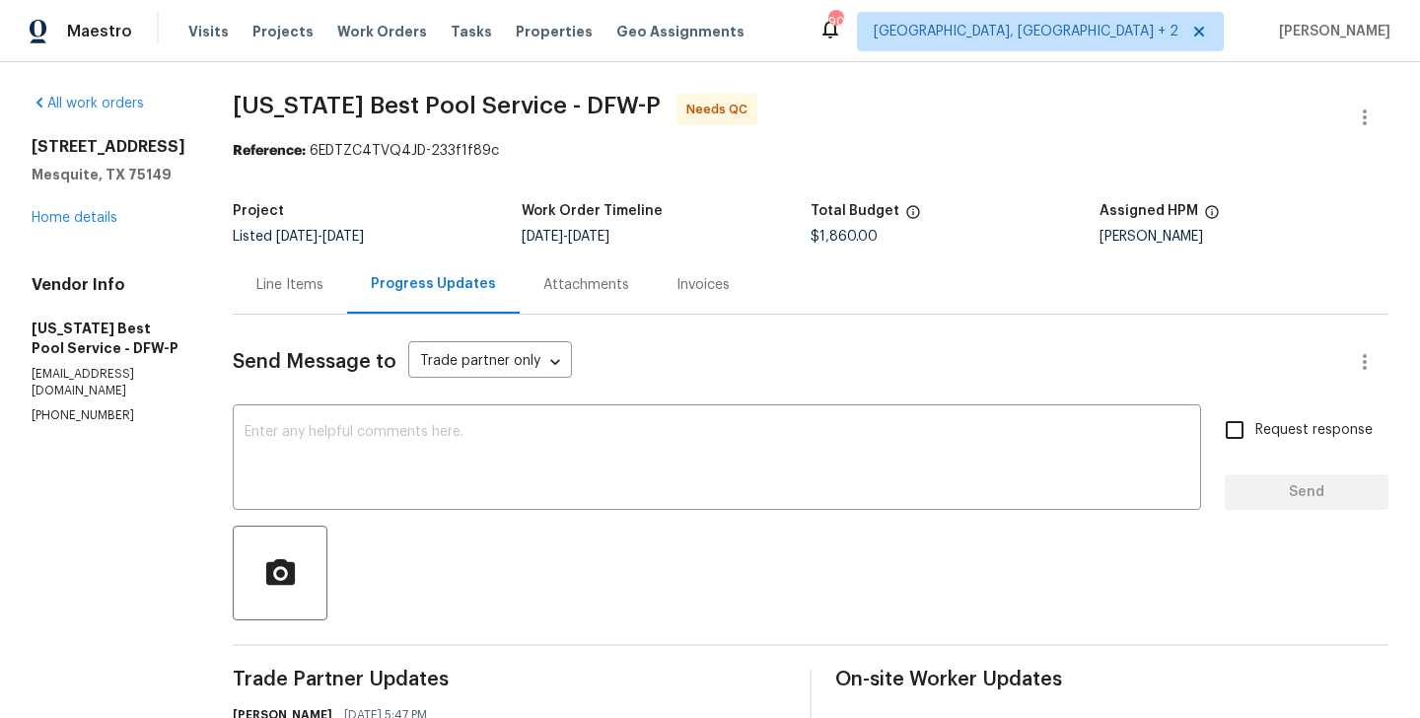
click at [281, 285] on div "Line Items" at bounding box center [289, 285] width 67 height 20
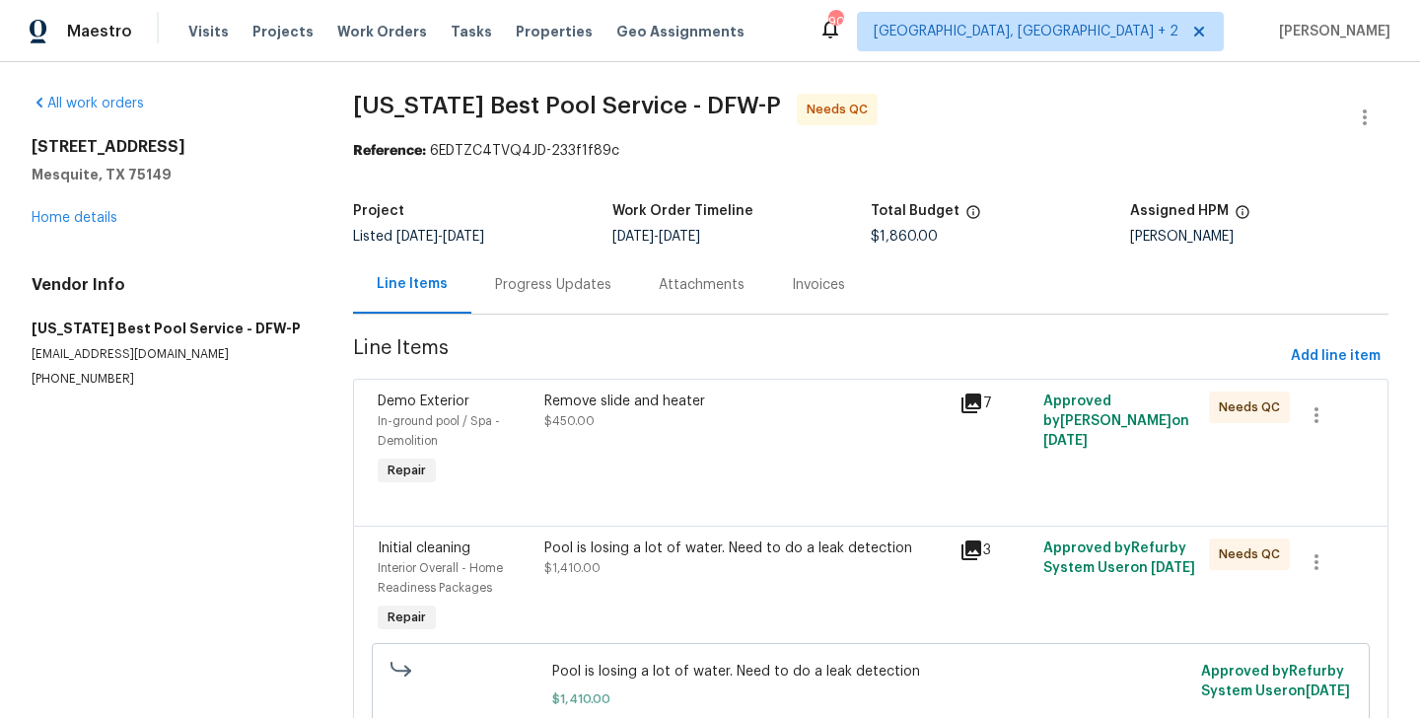
click at [655, 423] on div "Remove slide and heater $450.00" at bounding box center [747, 411] width 404 height 39
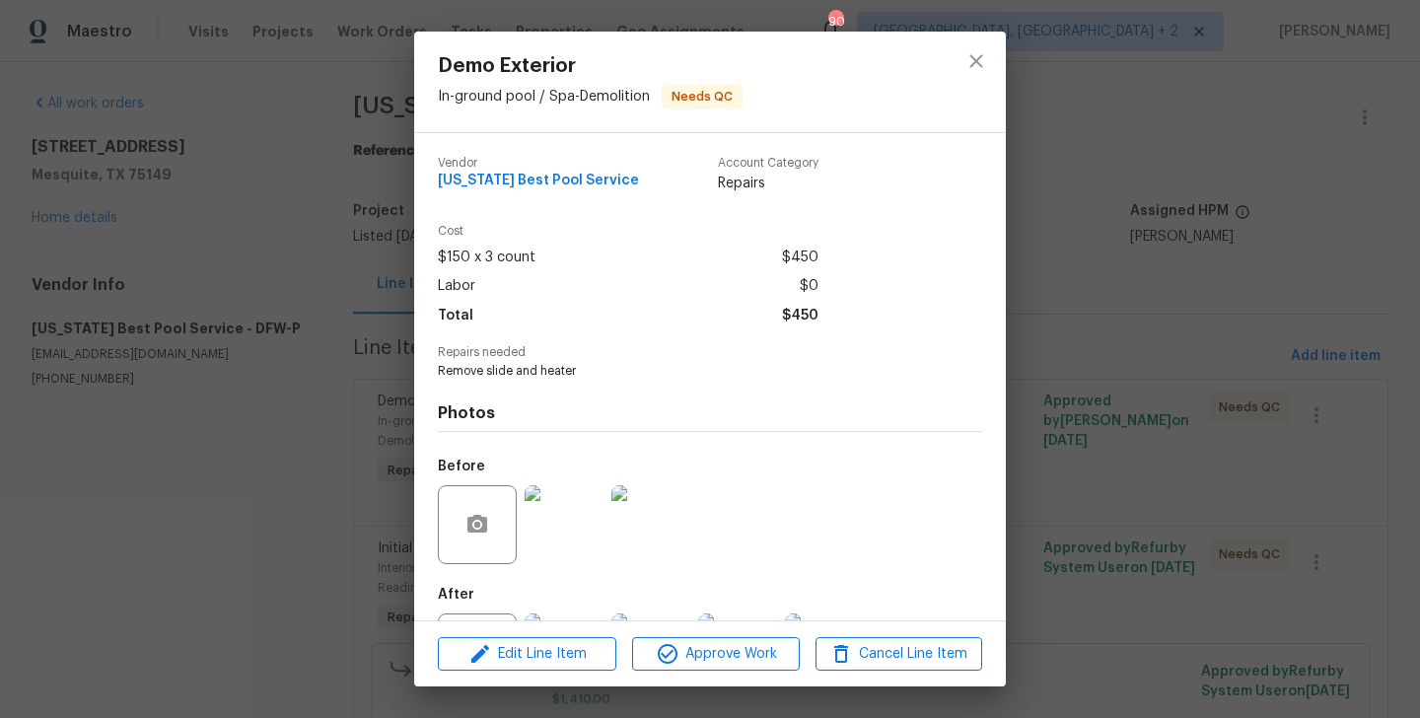
scroll to position [92, 0]
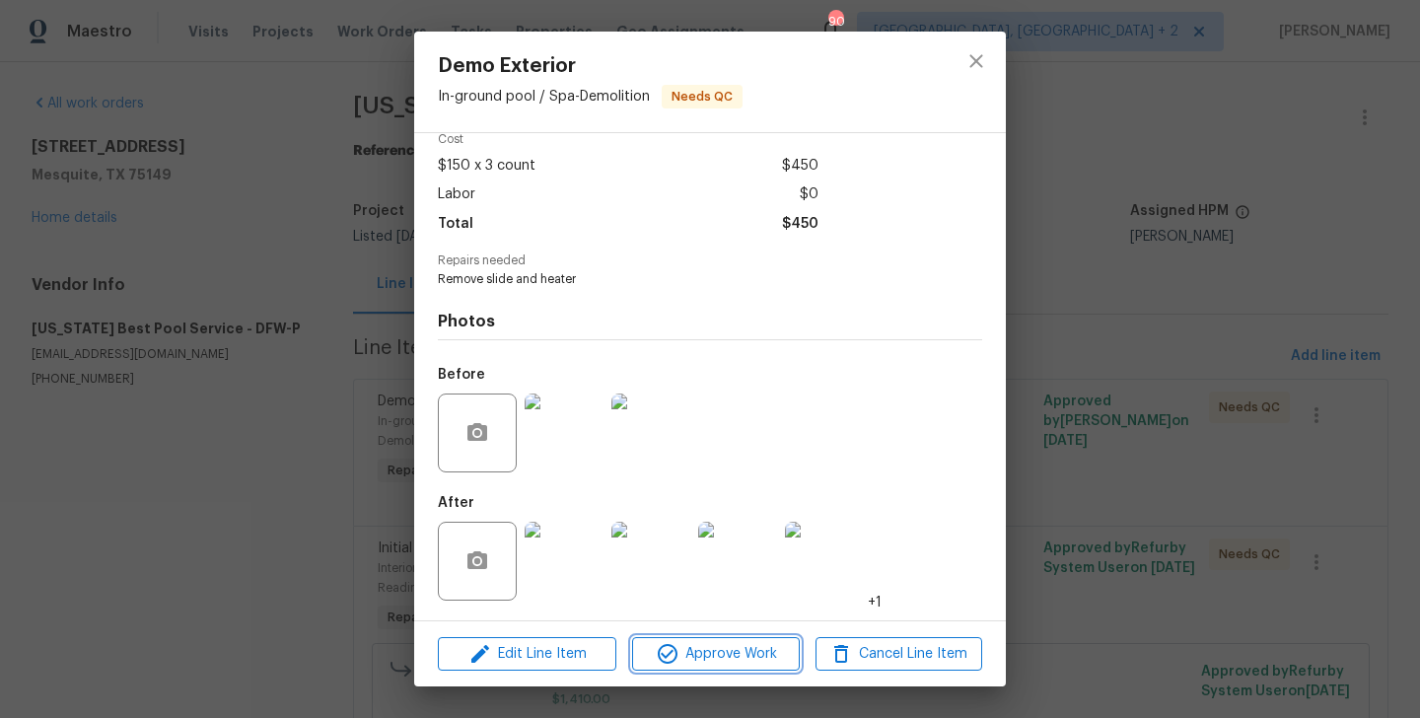
click at [706, 665] on span "Approve Work" at bounding box center [715, 654] width 155 height 25
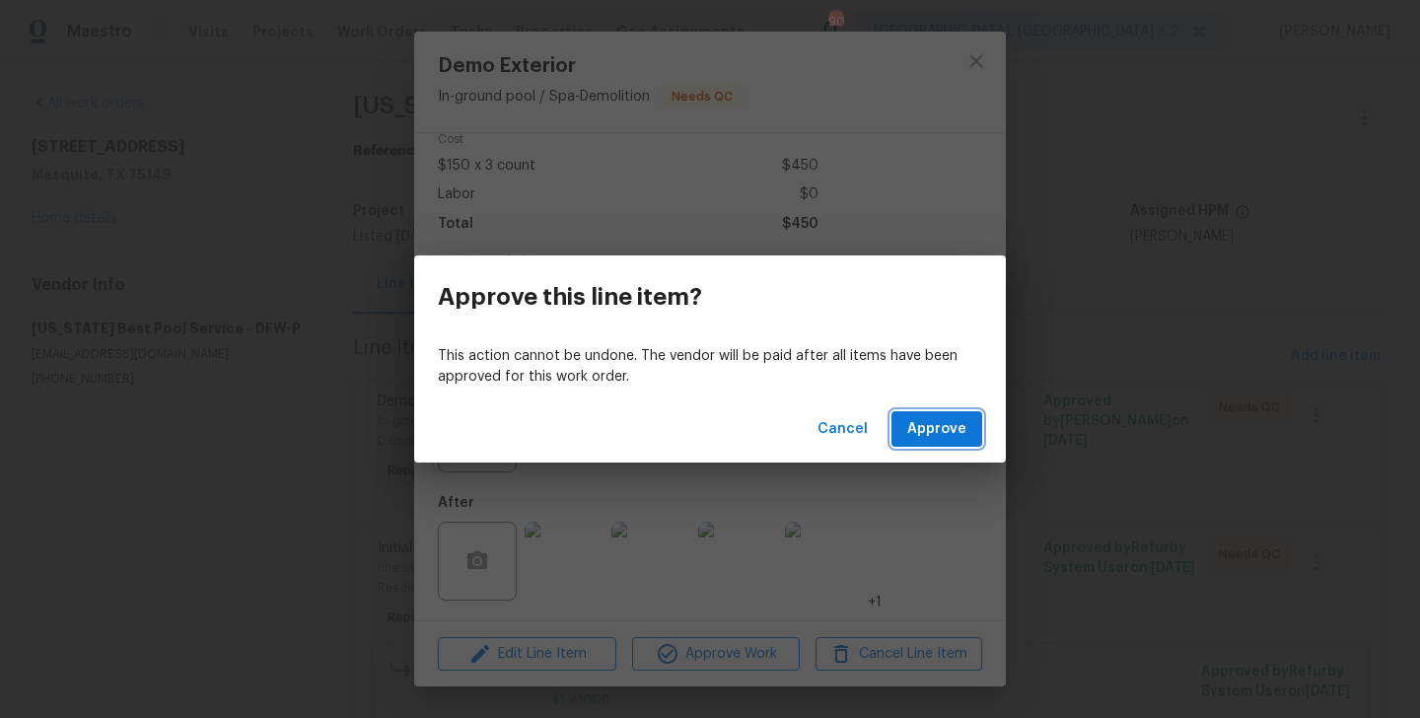
click at [955, 432] on span "Approve" at bounding box center [937, 429] width 59 height 25
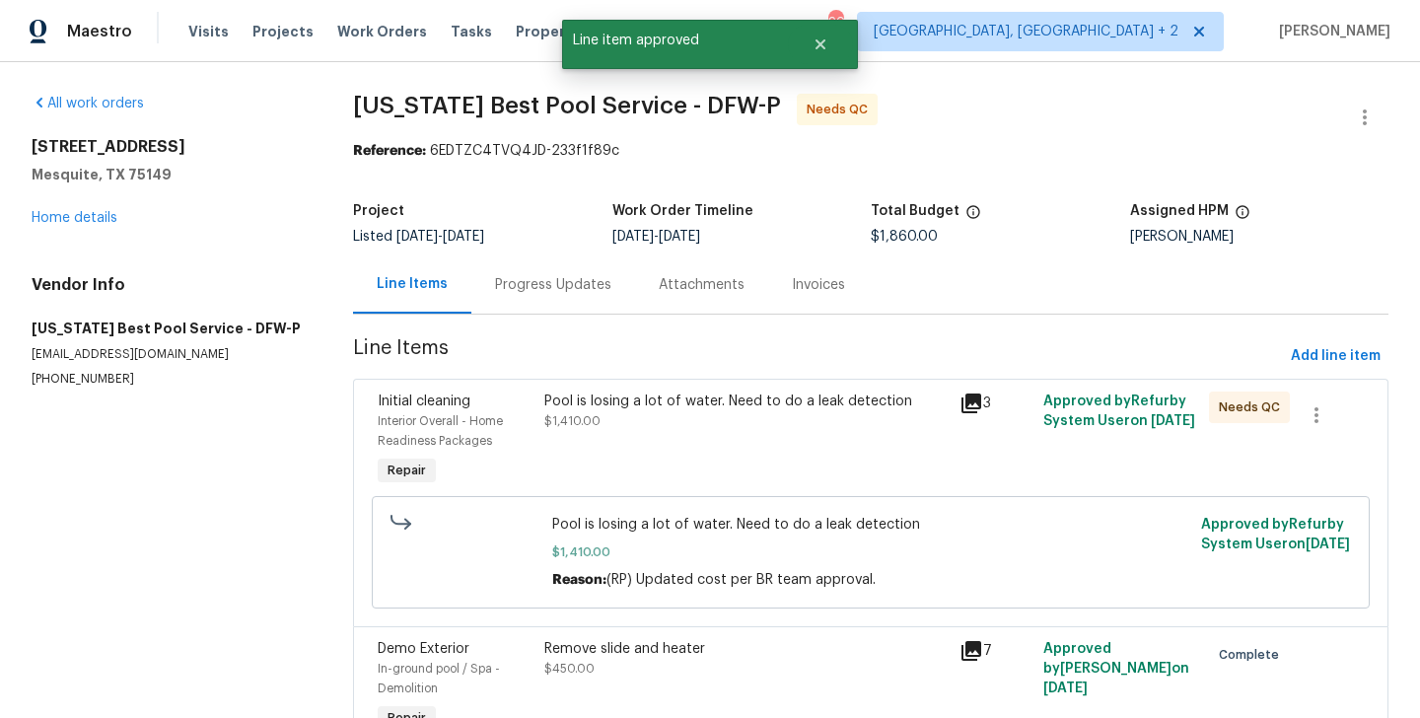
click at [732, 421] on div "Pool is losing a lot of water. Need to do a leak detection $1,410.00" at bounding box center [747, 411] width 404 height 39
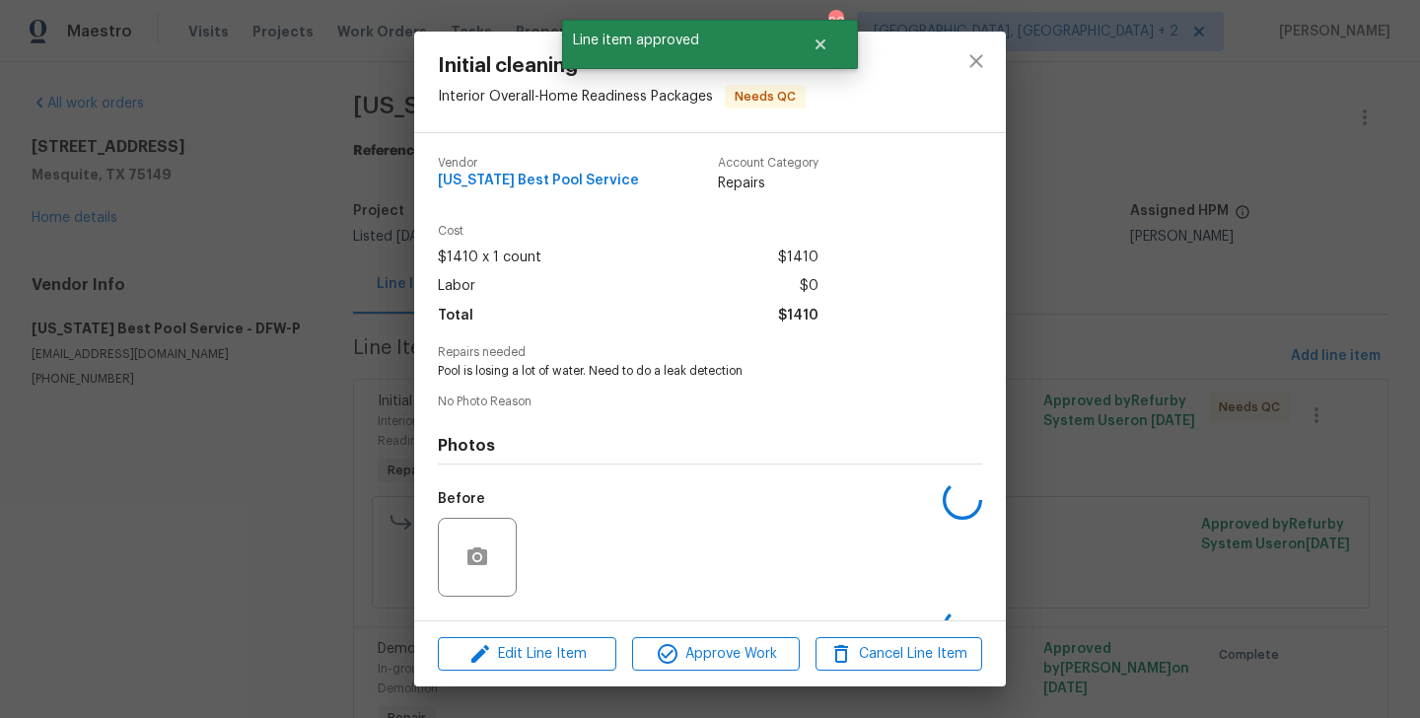
scroll to position [124, 0]
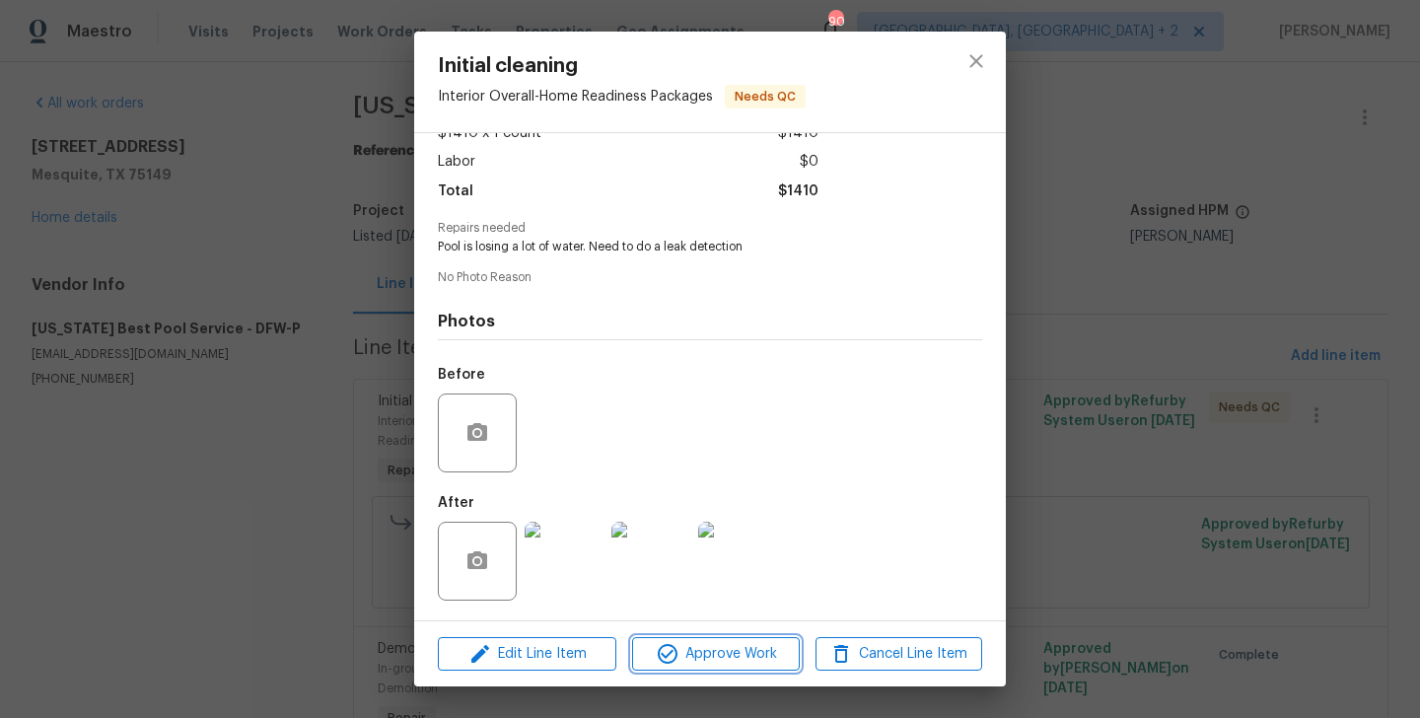
click at [675, 659] on icon "button" at bounding box center [668, 654] width 20 height 20
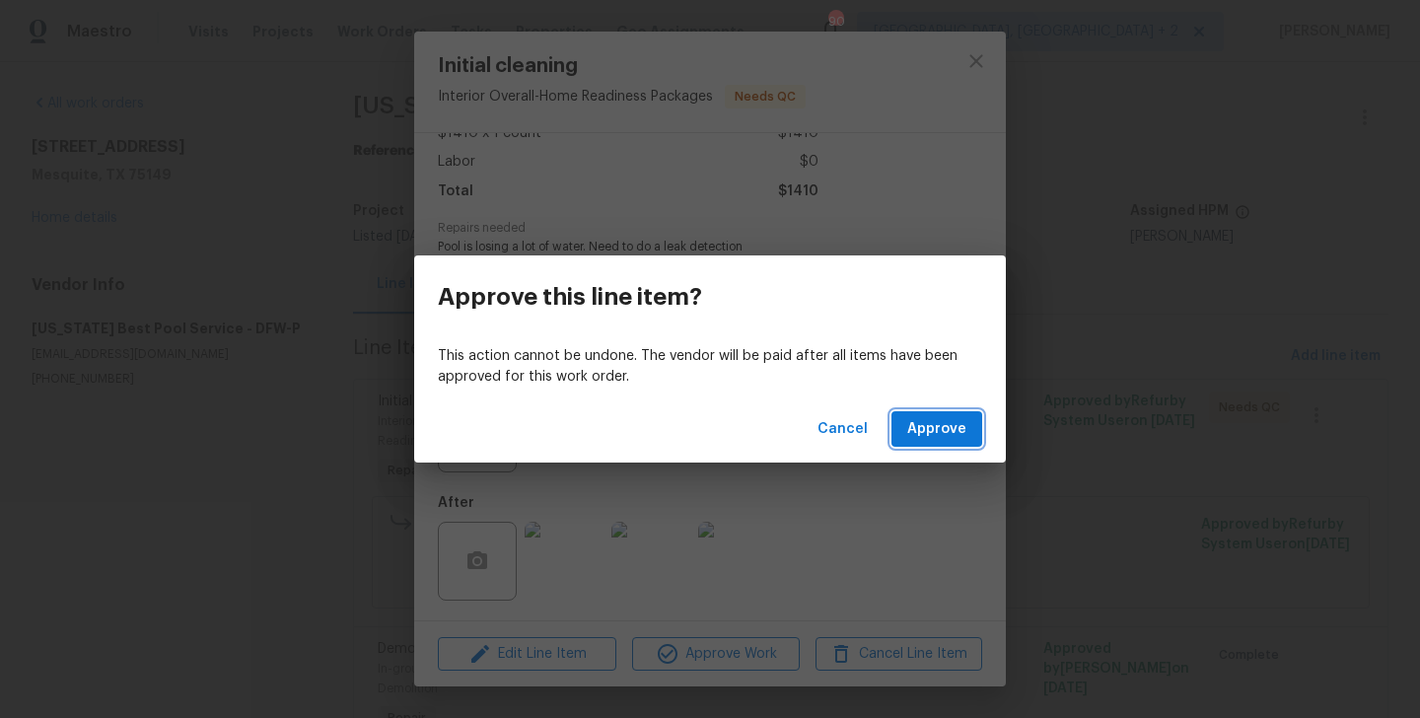
click at [909, 432] on button "Approve" at bounding box center [937, 429] width 91 height 36
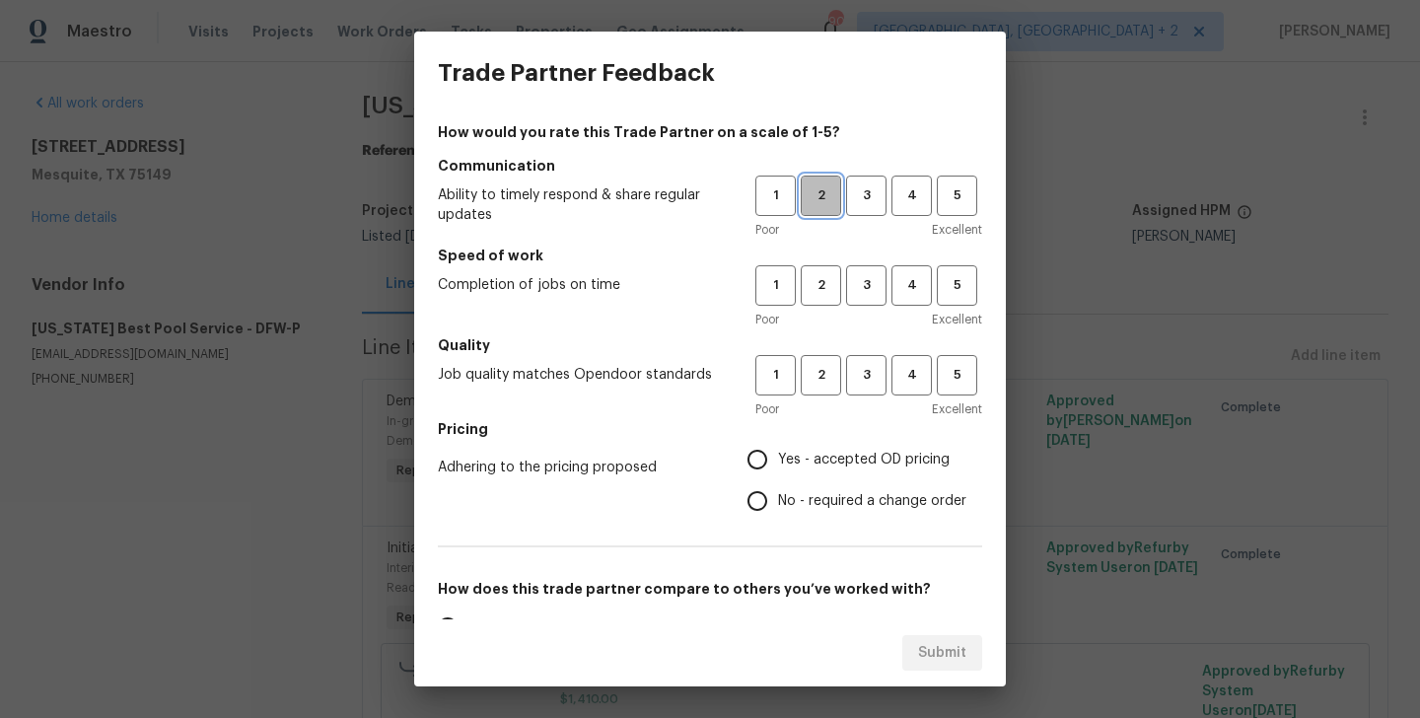
click at [815, 203] on span "2" at bounding box center [821, 195] width 36 height 23
click at [821, 287] on span "2" at bounding box center [821, 285] width 36 height 23
click at [821, 379] on span "2" at bounding box center [821, 375] width 36 height 23
click at [837, 499] on span "No - required a change order" at bounding box center [872, 501] width 188 height 21
click at [778, 499] on input "No - required a change order" at bounding box center [757, 500] width 41 height 41
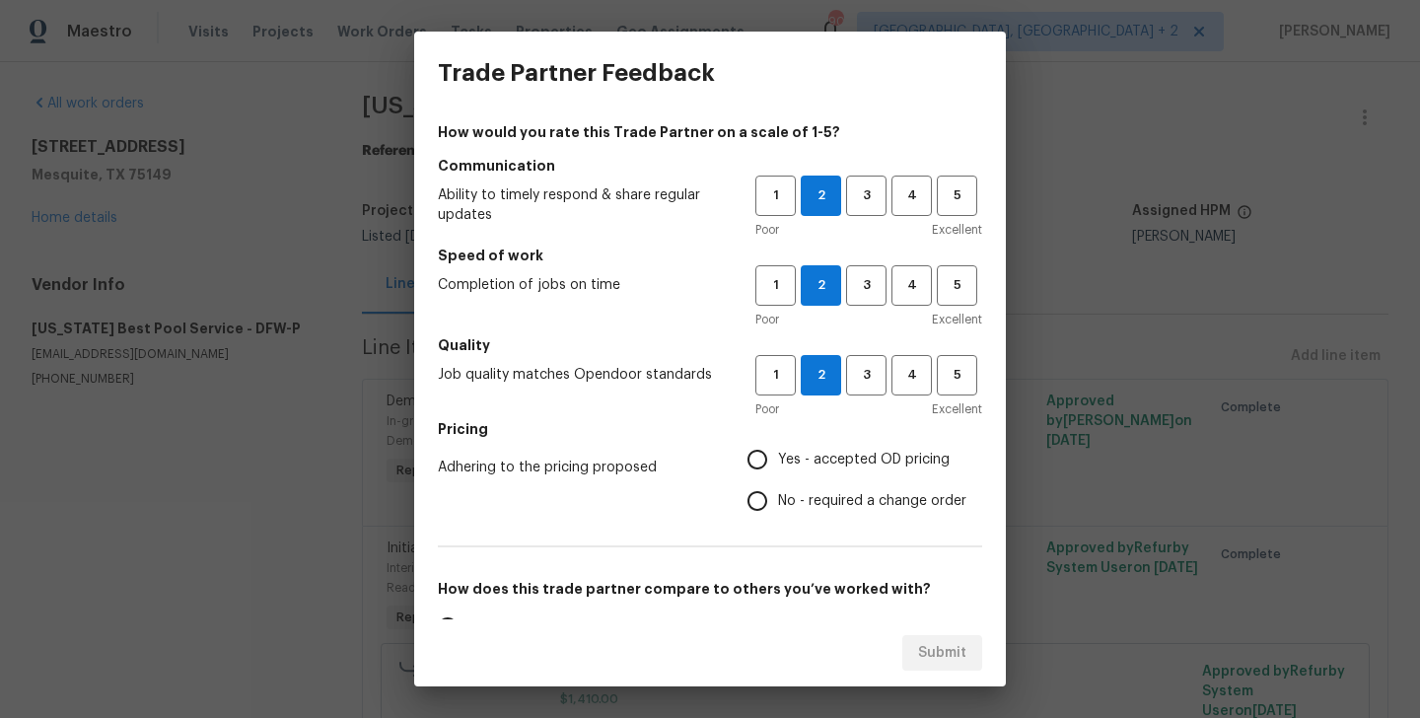
radio input "true"
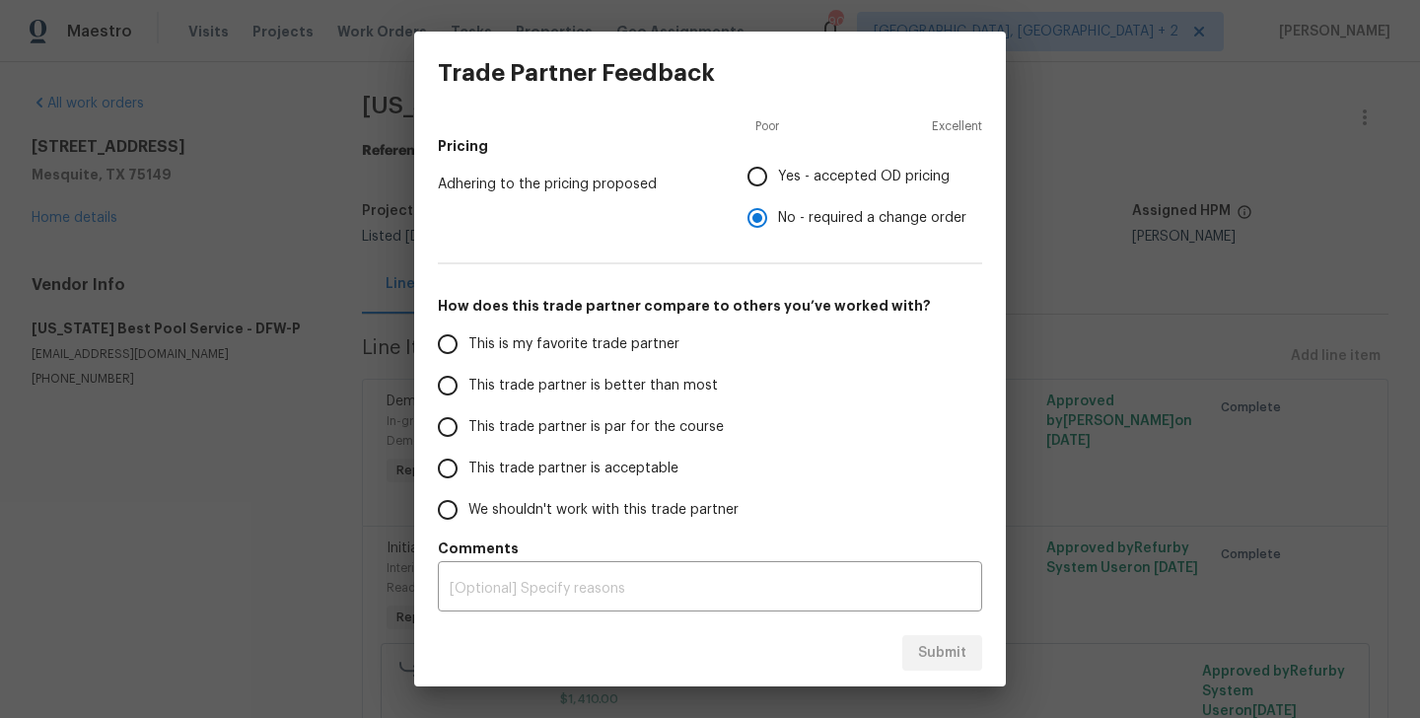
scroll to position [283, 0]
click at [598, 386] on span "This trade partner is better than most" at bounding box center [594, 386] width 250 height 21
click at [469, 386] on input "This trade partner is better than most" at bounding box center [447, 385] width 41 height 41
click at [932, 651] on span "Submit" at bounding box center [942, 653] width 48 height 25
radio input "true"
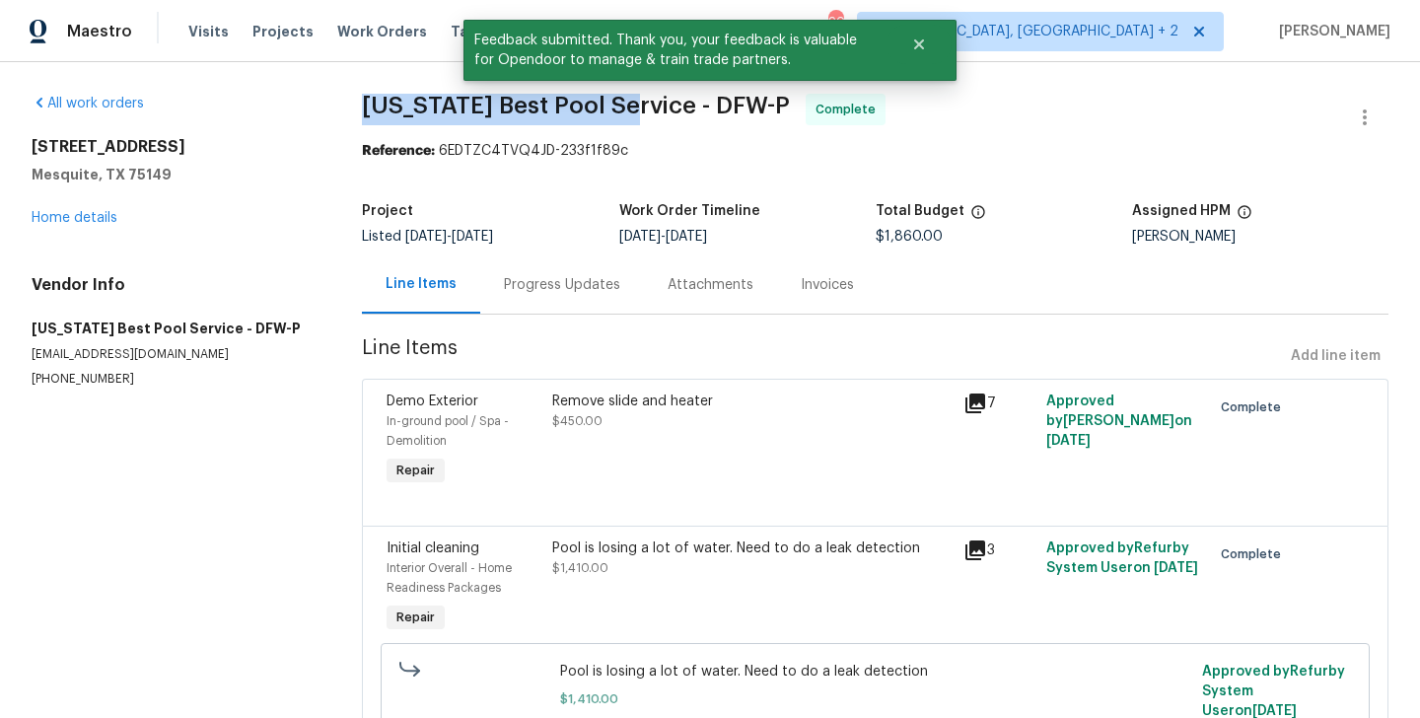
drag, startPoint x: 350, startPoint y: 112, endPoint x: 622, endPoint y: 112, distance: 272.3
click at [622, 112] on div "All work orders [STREET_ADDRESS][PERSON_NAME] Home details Vendor Info [US_STAT…" at bounding box center [710, 445] width 1420 height 767
copy span "[US_STATE] Best Pool Service"
click at [98, 220] on link "Home details" at bounding box center [75, 218] width 86 height 14
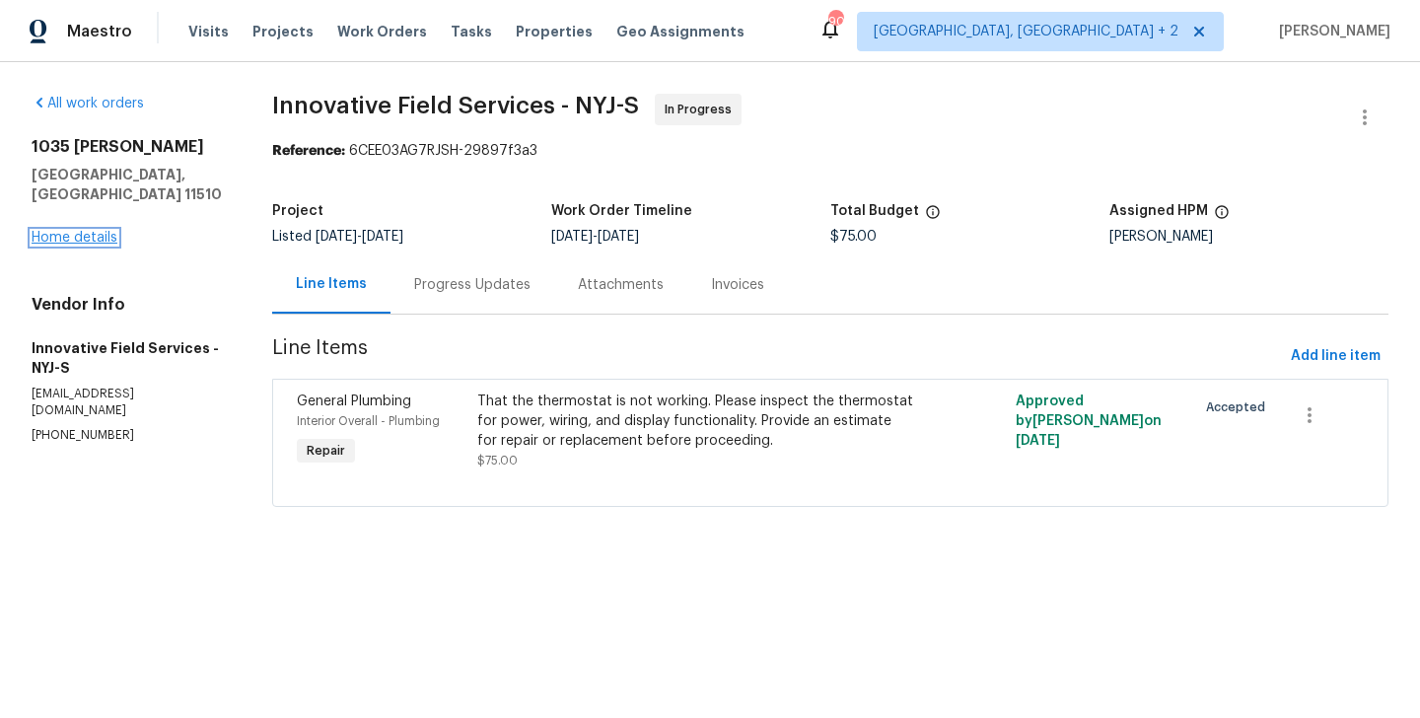
click at [92, 231] on link "Home details" at bounding box center [75, 238] width 86 height 14
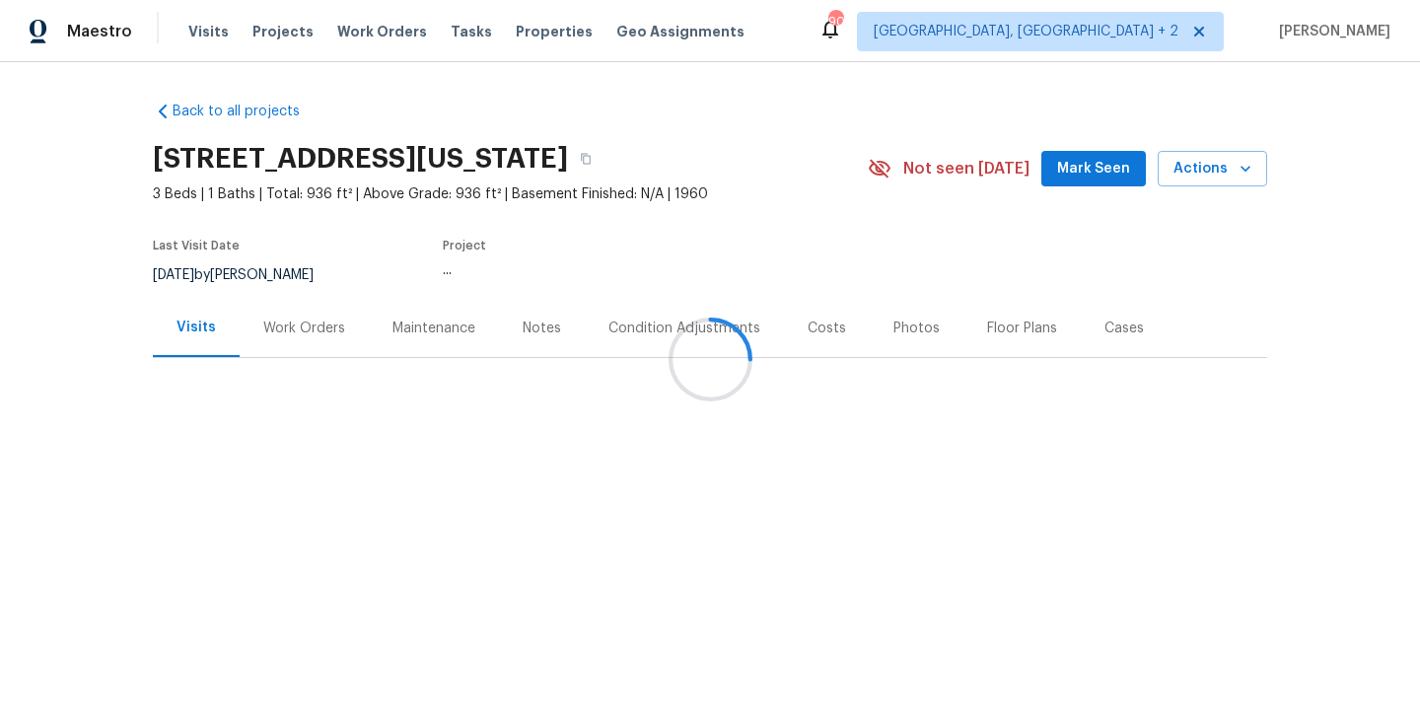
click at [315, 337] on div "Work Orders" at bounding box center [304, 329] width 82 height 20
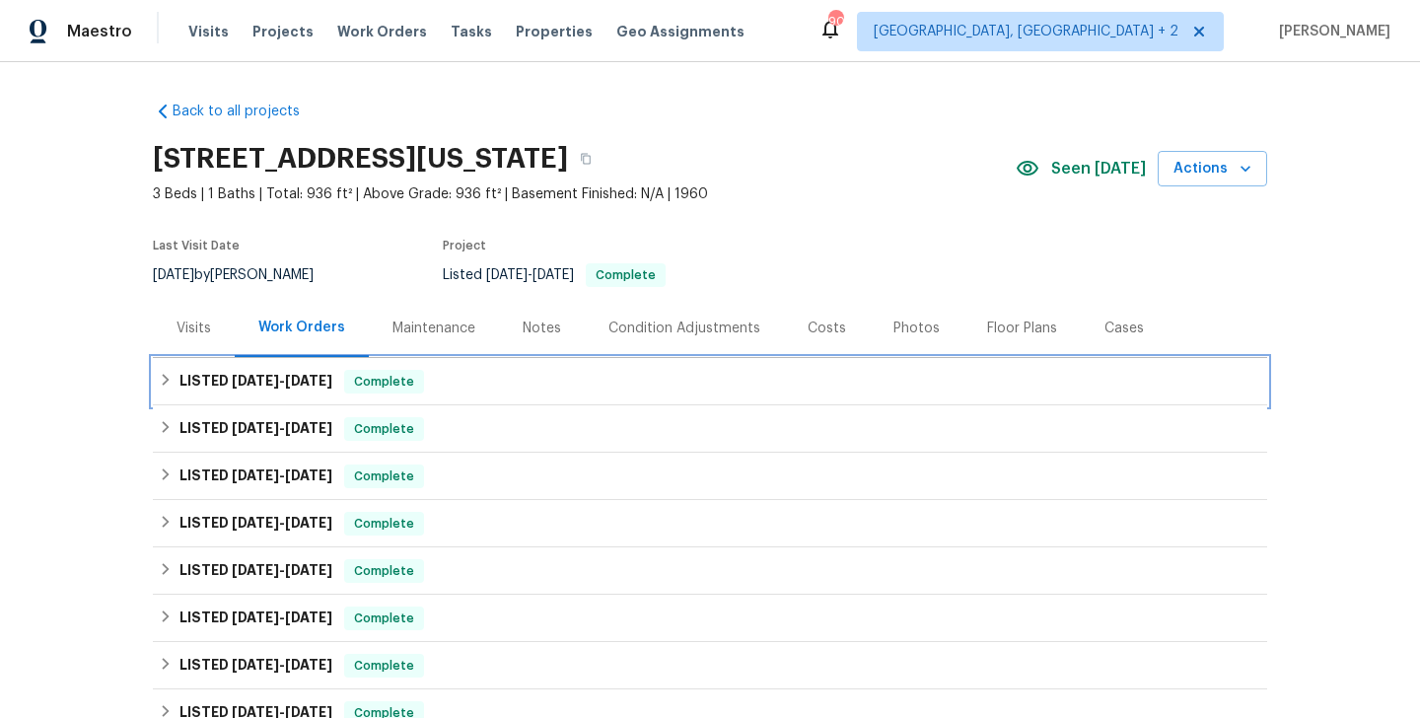
click at [359, 383] on span "Complete" at bounding box center [384, 382] width 76 height 20
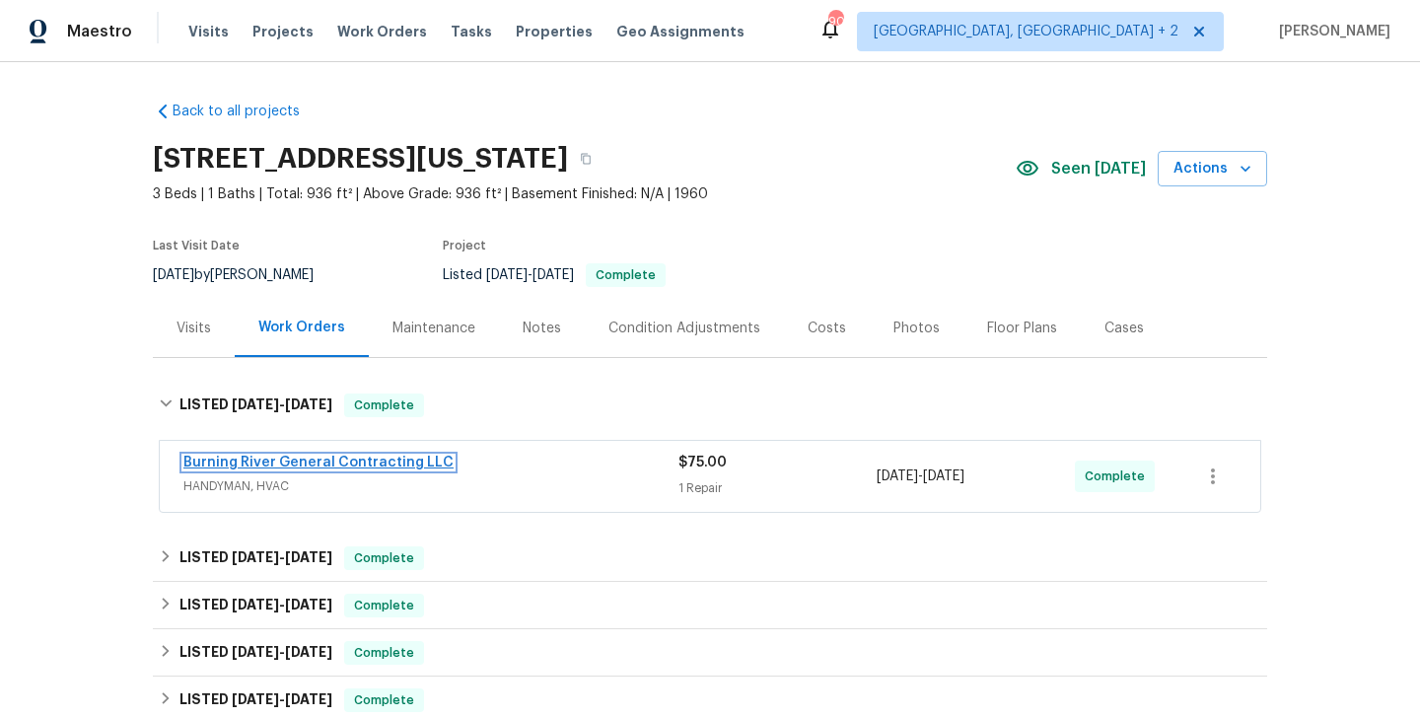
click at [373, 460] on link "Burning River General Contracting LLC" at bounding box center [318, 463] width 270 height 14
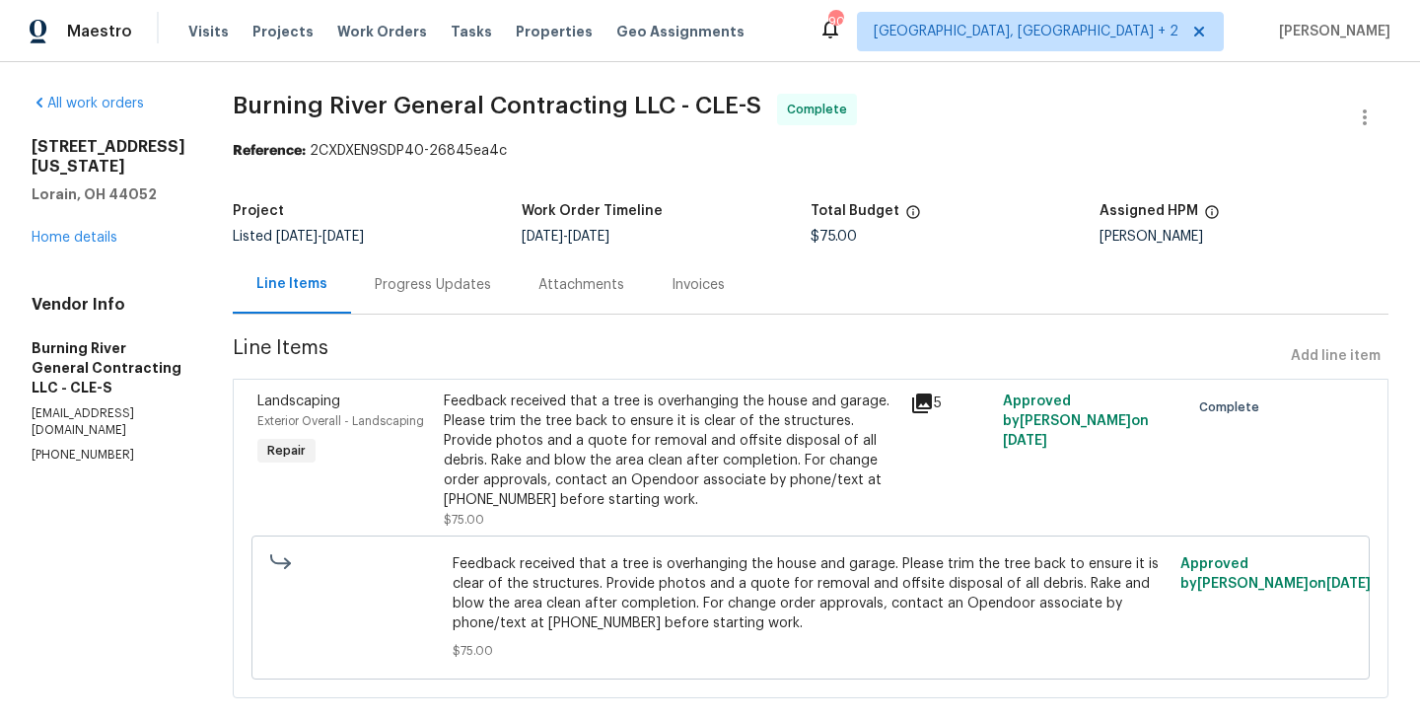
click at [454, 278] on div "Progress Updates" at bounding box center [433, 285] width 116 height 20
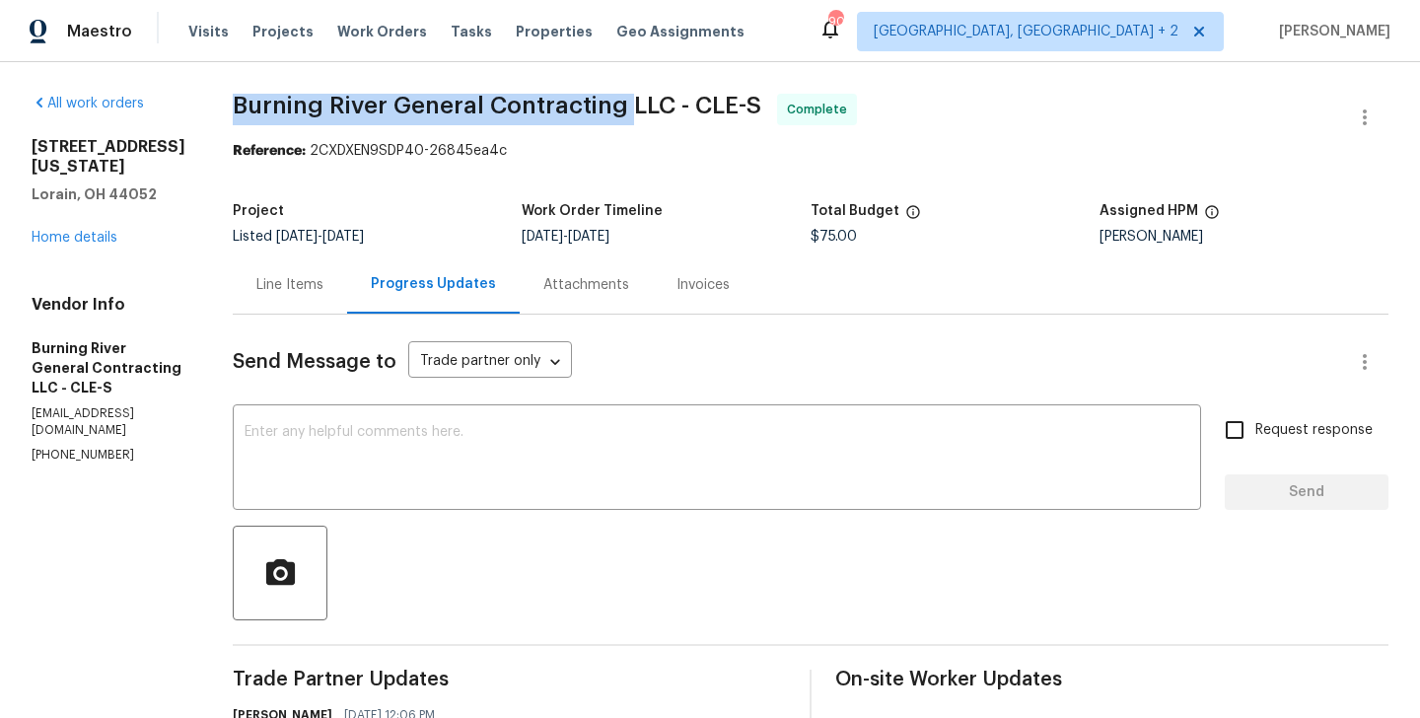
drag, startPoint x: 216, startPoint y: 105, endPoint x: 627, endPoint y: 118, distance: 411.6
copy span "Burning River General Contracting"
click at [92, 231] on link "Home details" at bounding box center [75, 238] width 86 height 14
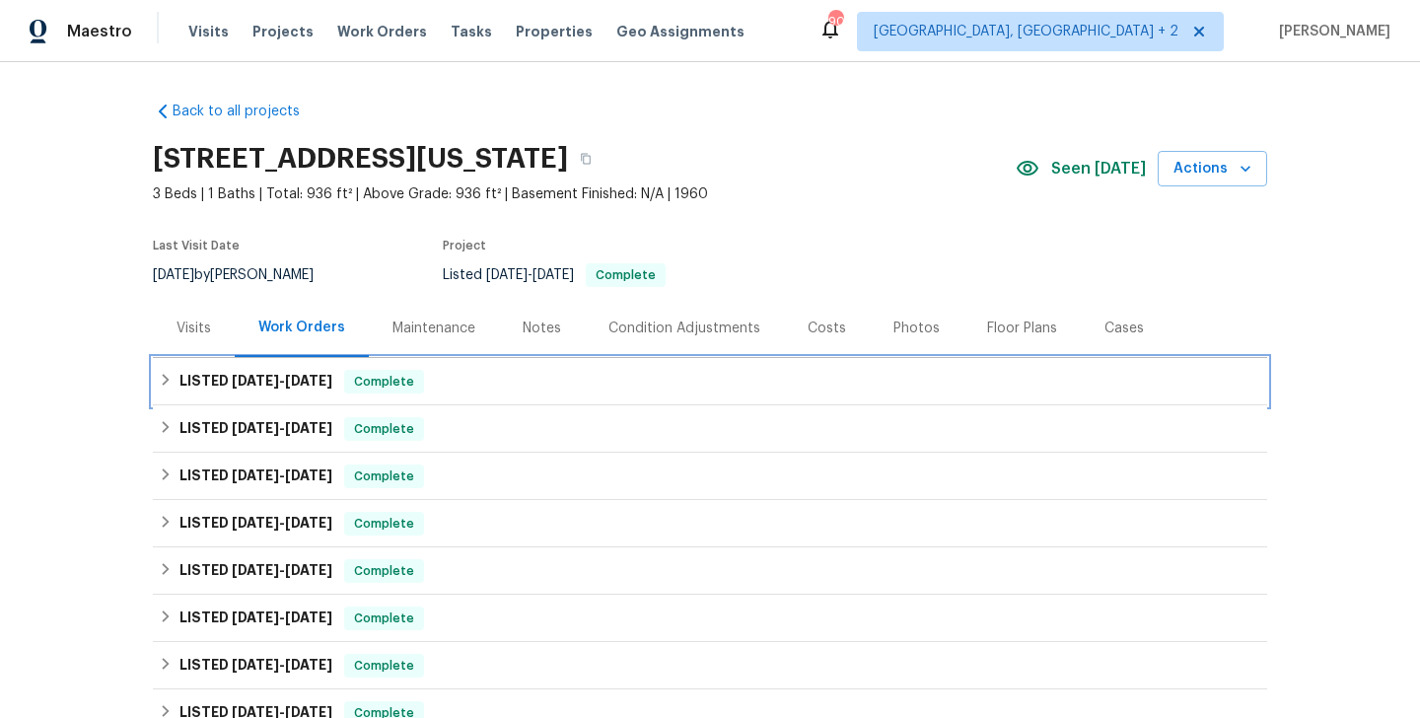
click at [424, 393] on div "Complete" at bounding box center [384, 382] width 80 height 24
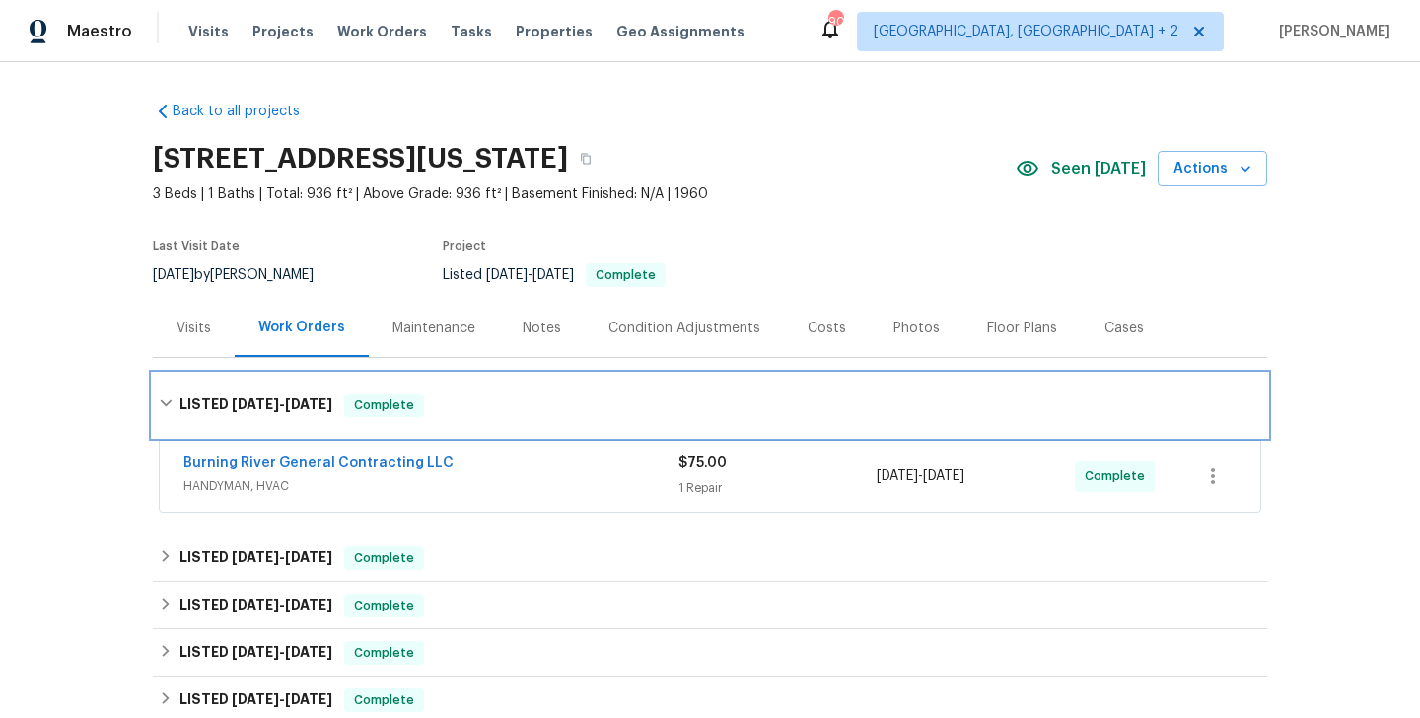
click at [424, 394] on div "Complete" at bounding box center [384, 406] width 80 height 24
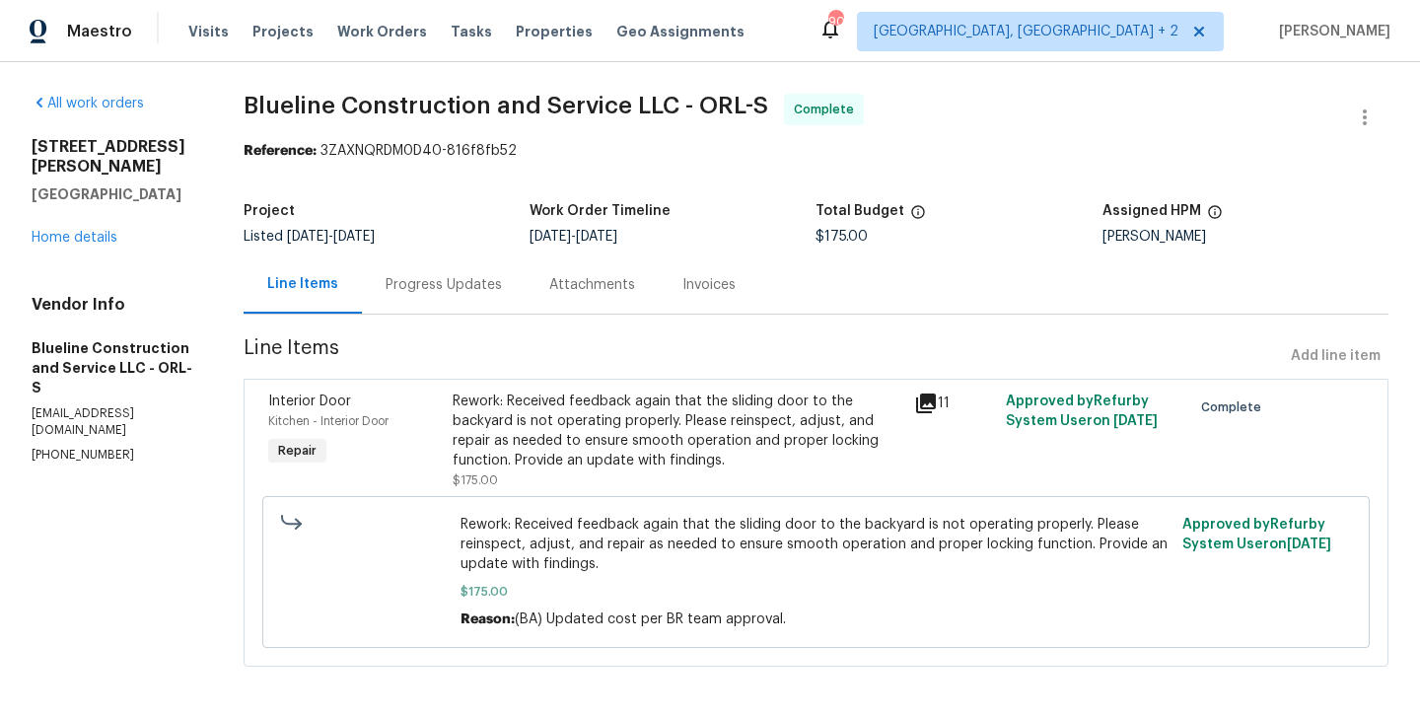
click at [457, 279] on div "Progress Updates" at bounding box center [444, 285] width 116 height 20
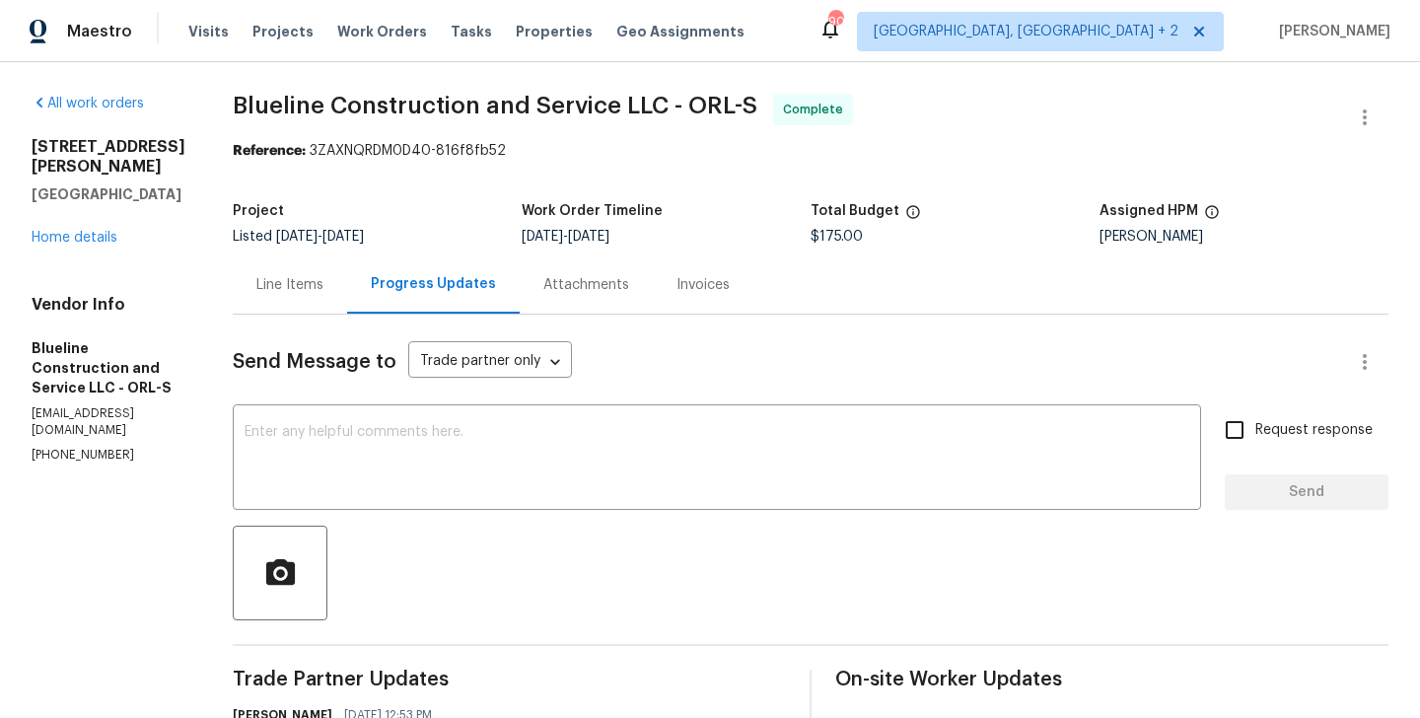
click at [276, 108] on span "Blueline Construction and Service LLC - ORL-S" at bounding box center [495, 106] width 525 height 24
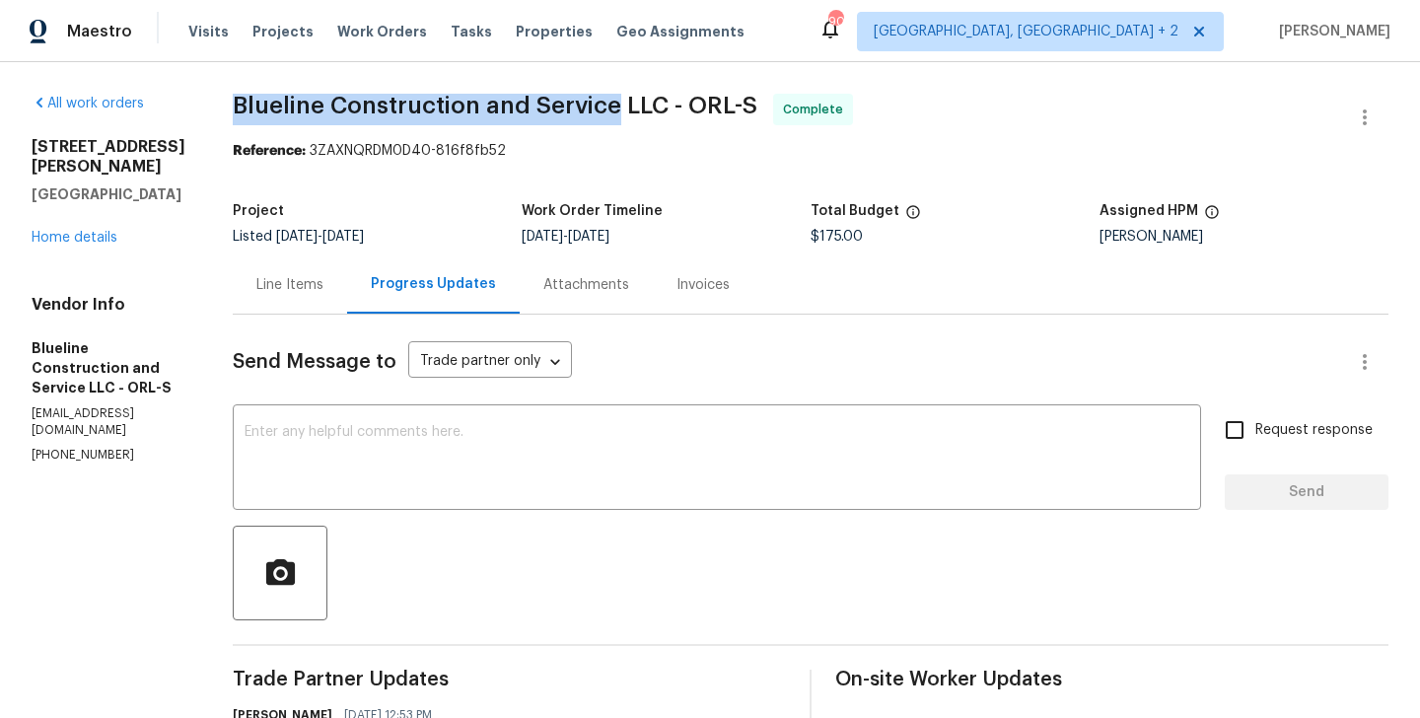
drag, startPoint x: 262, startPoint y: 108, endPoint x: 649, endPoint y: 116, distance: 386.8
copy span "Blueline Construction and Service"
click at [91, 231] on link "Home details" at bounding box center [75, 238] width 86 height 14
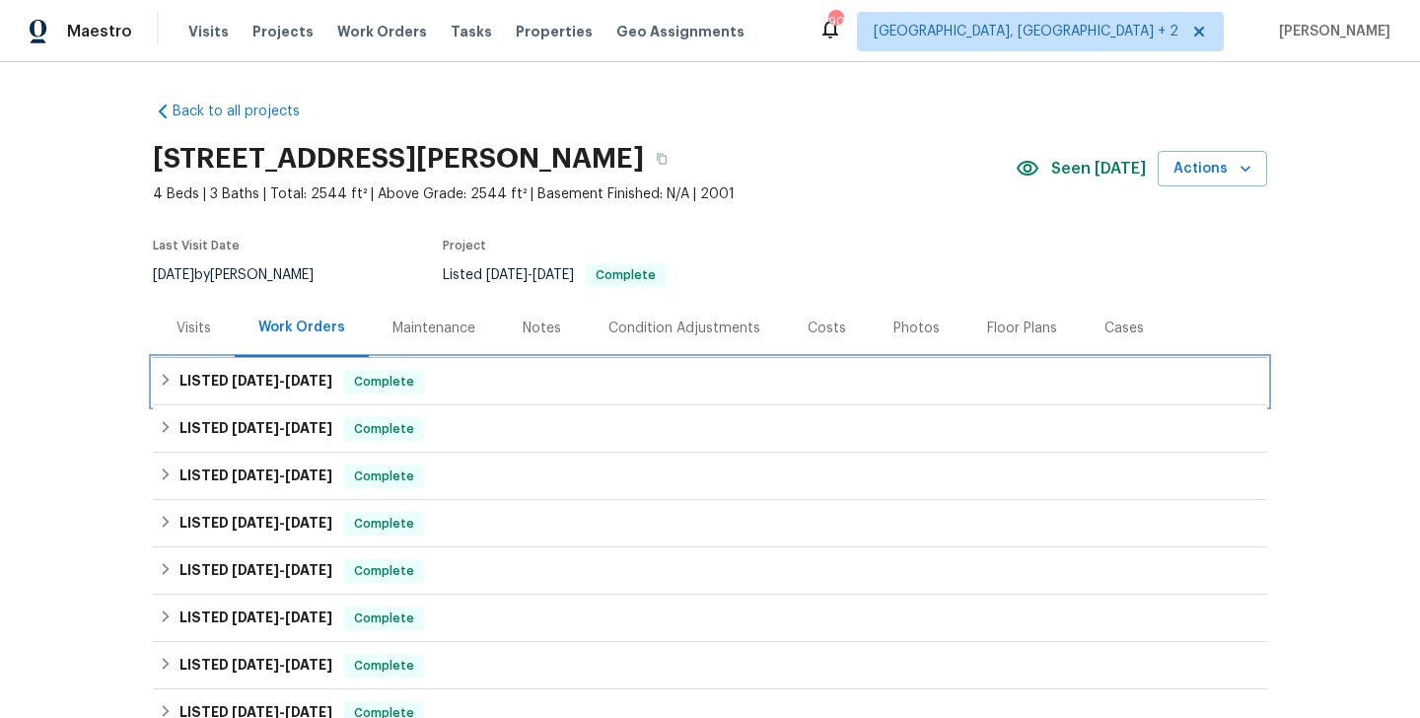
click at [360, 375] on span "Complete" at bounding box center [384, 382] width 76 height 20
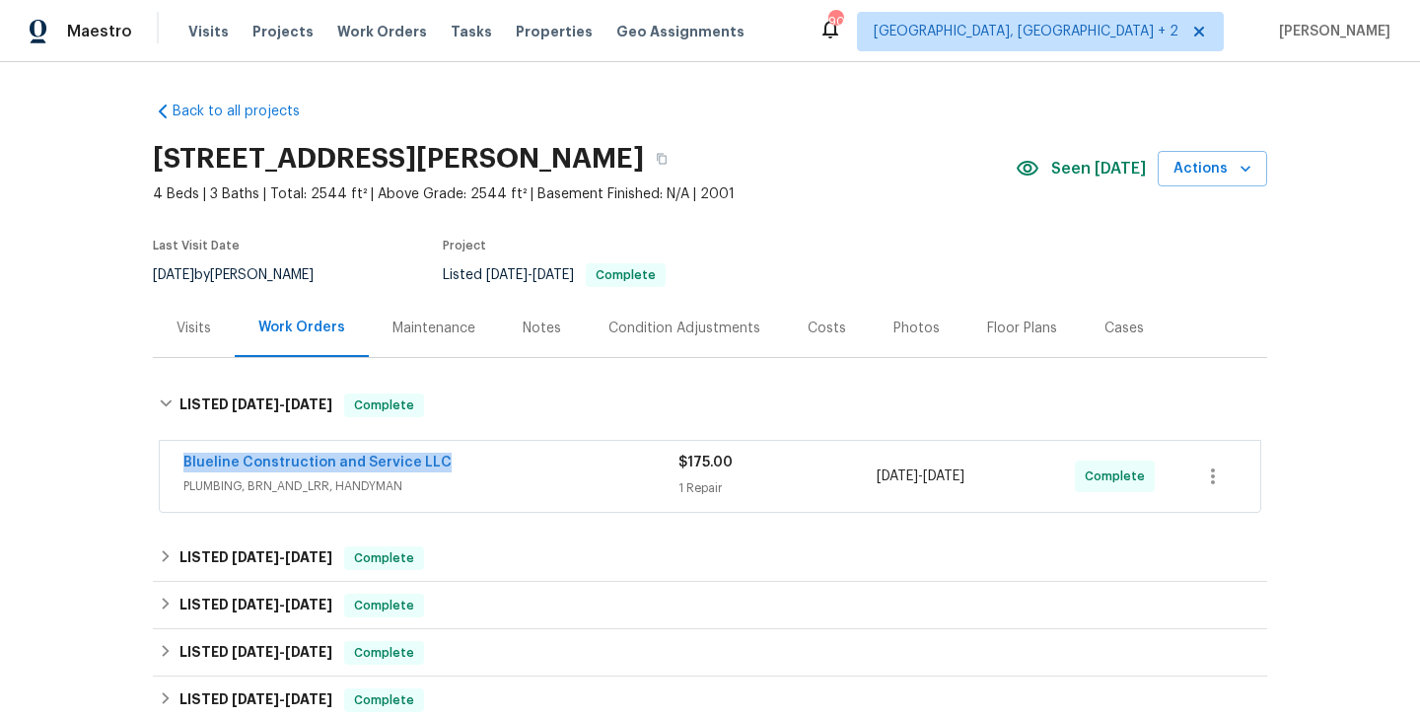
drag, startPoint x: 455, startPoint y: 469, endPoint x: 124, endPoint y: 467, distance: 330.5
click at [124, 467] on div "Back to all projects [STREET_ADDRESS][PERSON_NAME] 4 Beds | 3 Baths | Total: 25…" at bounding box center [710, 390] width 1420 height 656
copy link "Blueline Construction and Service LLC"
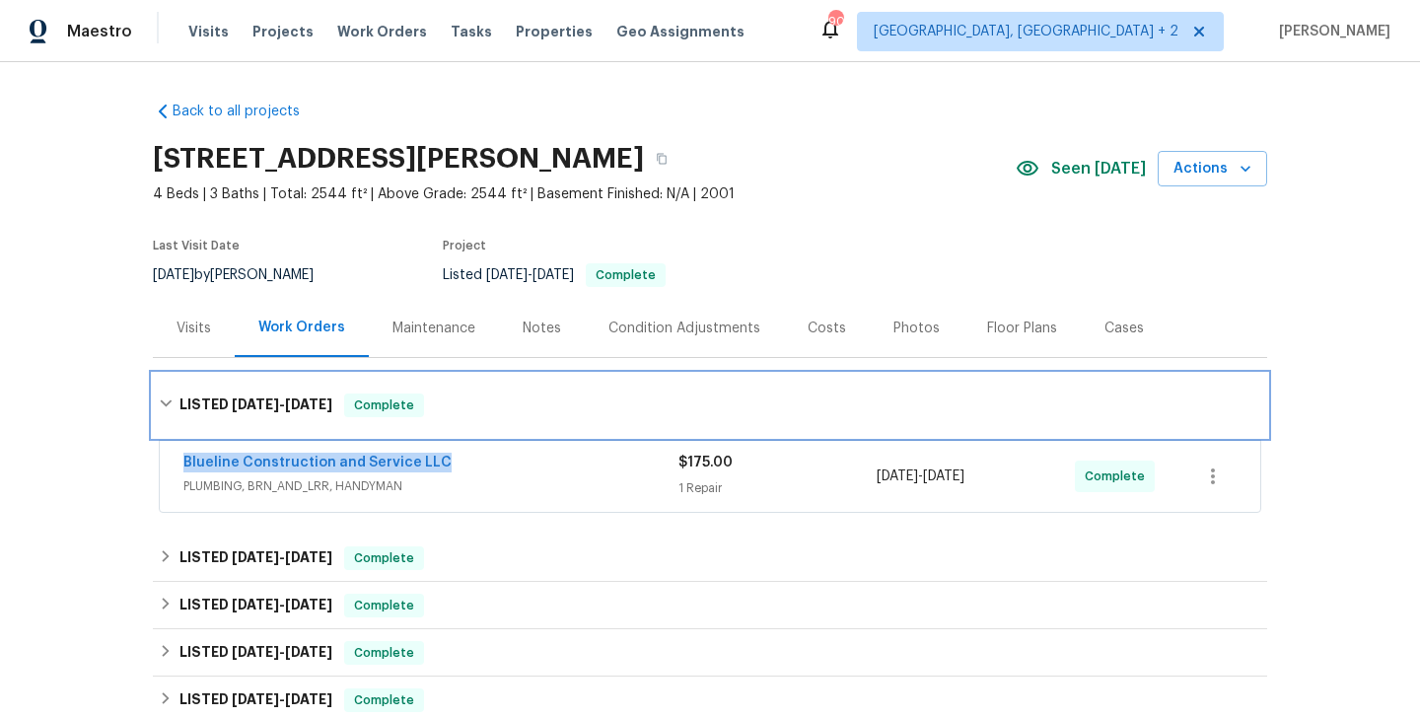
click at [454, 401] on div "LISTED [DATE] - [DATE] Complete" at bounding box center [710, 406] width 1103 height 24
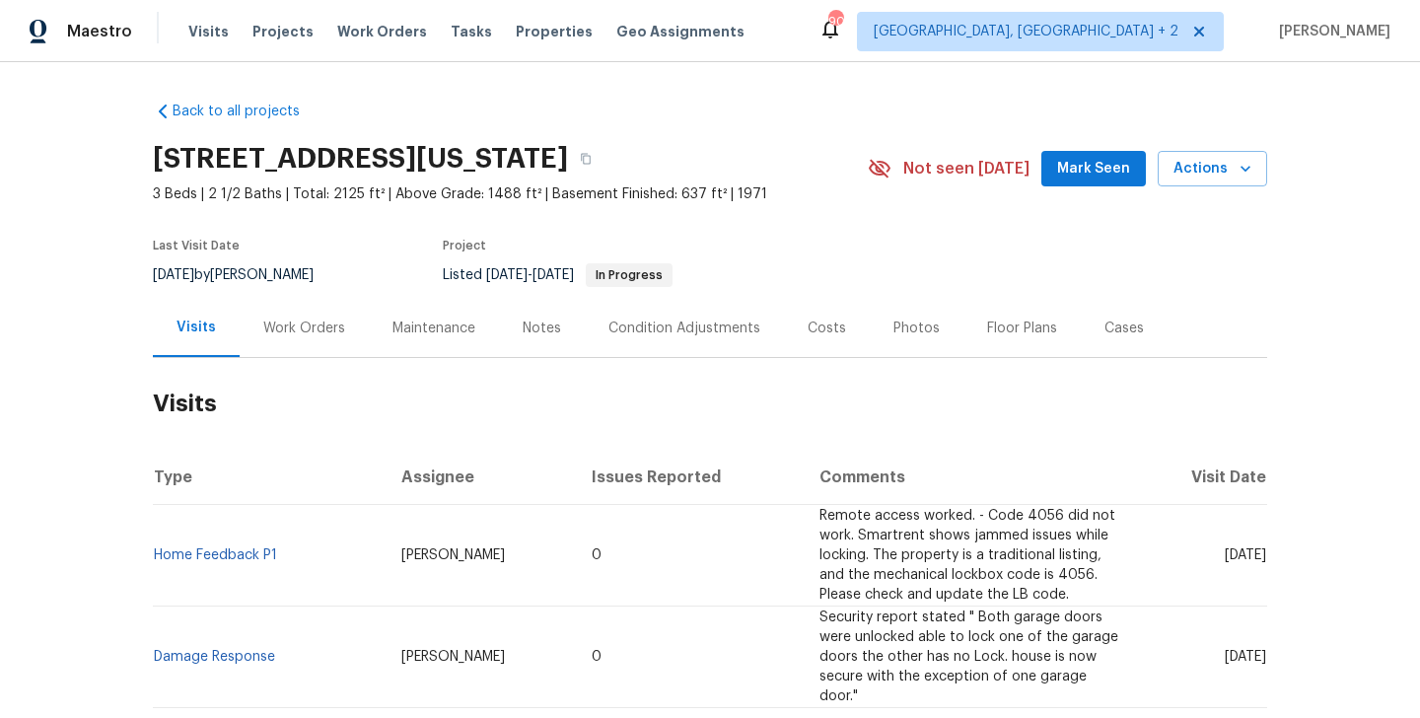
click at [315, 334] on div "Work Orders" at bounding box center [304, 329] width 82 height 20
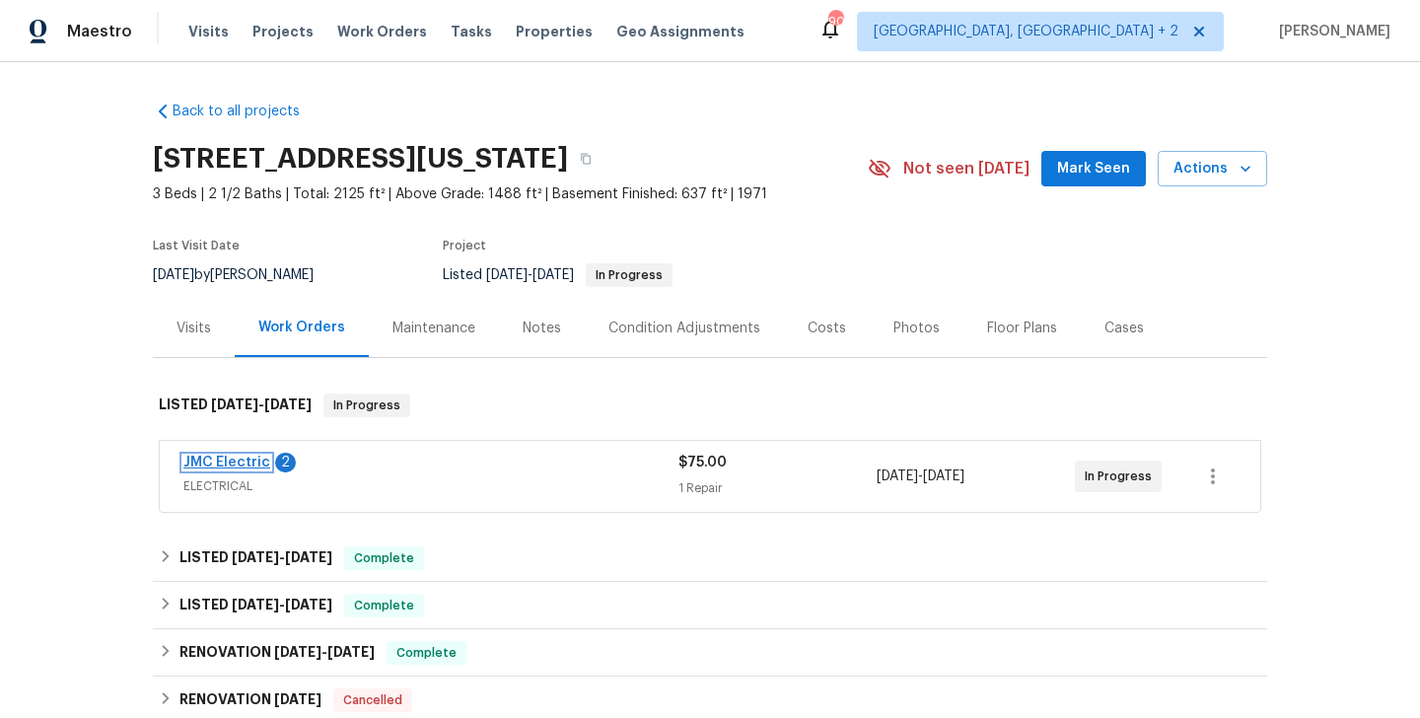
click at [252, 460] on link "JMC Electric" at bounding box center [226, 463] width 87 height 14
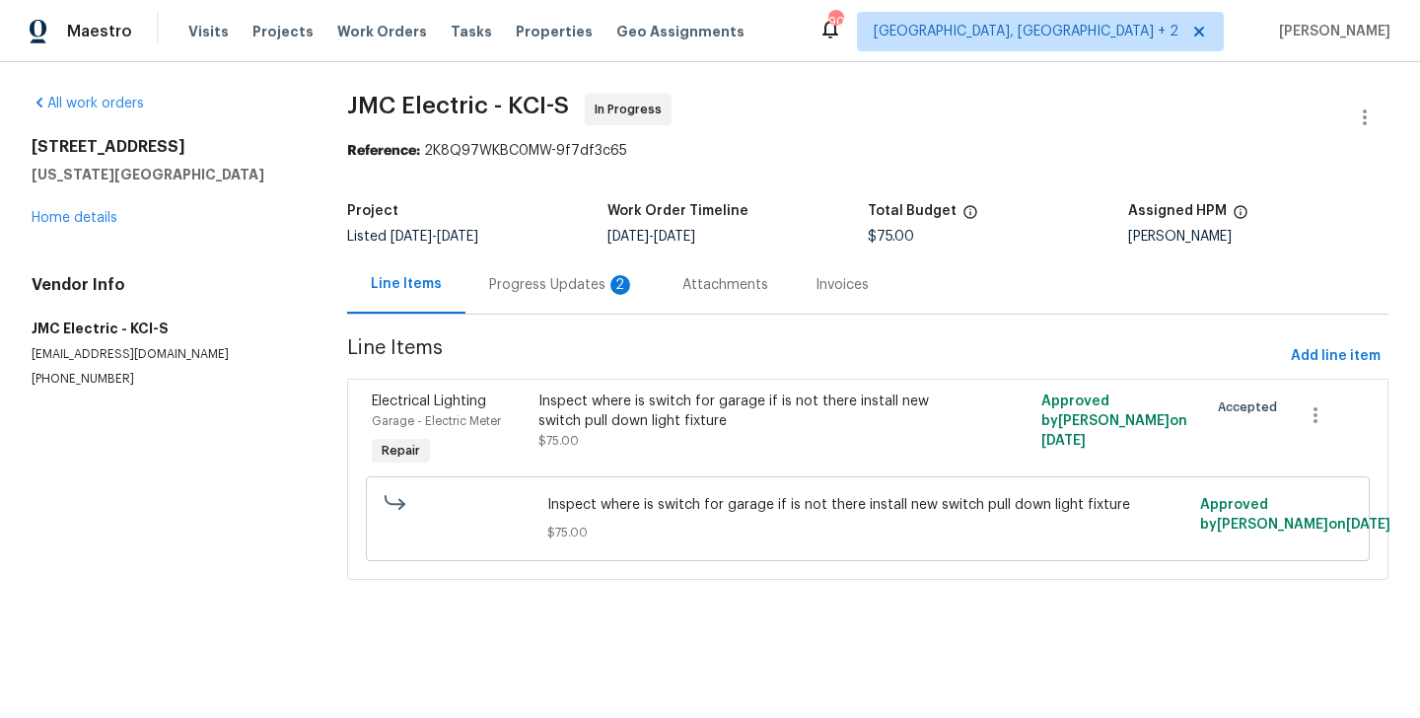
click at [528, 284] on div "Progress Updates 2" at bounding box center [562, 285] width 146 height 20
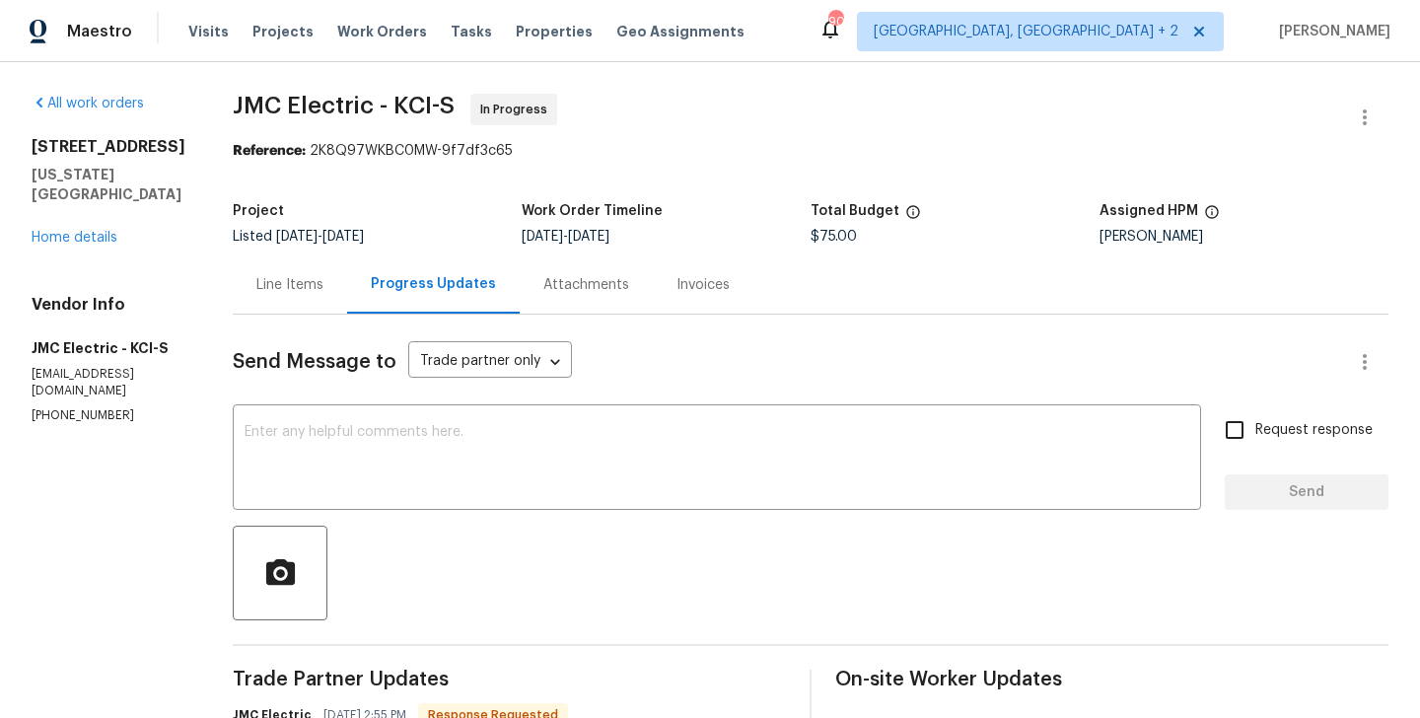
click at [214, 297] on div "All work orders [STREET_ADDRESS][US_STATE] Home details Vendor Info JMC Electri…" at bounding box center [710, 650] width 1420 height 1176
click at [276, 284] on div "Line Items" at bounding box center [289, 285] width 67 height 20
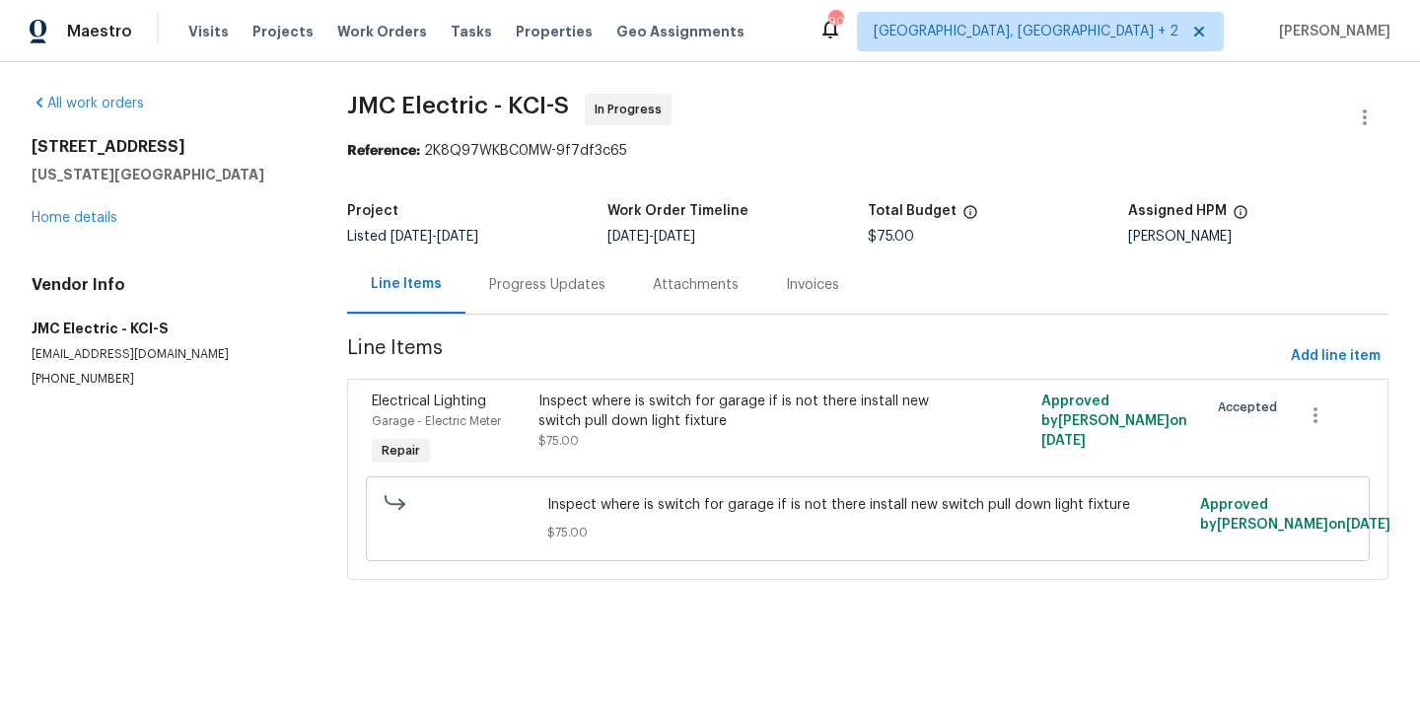
click at [563, 412] on div "Inspect where is switch for garage if is not there install new switch pull down…" at bounding box center [742, 411] width 406 height 39
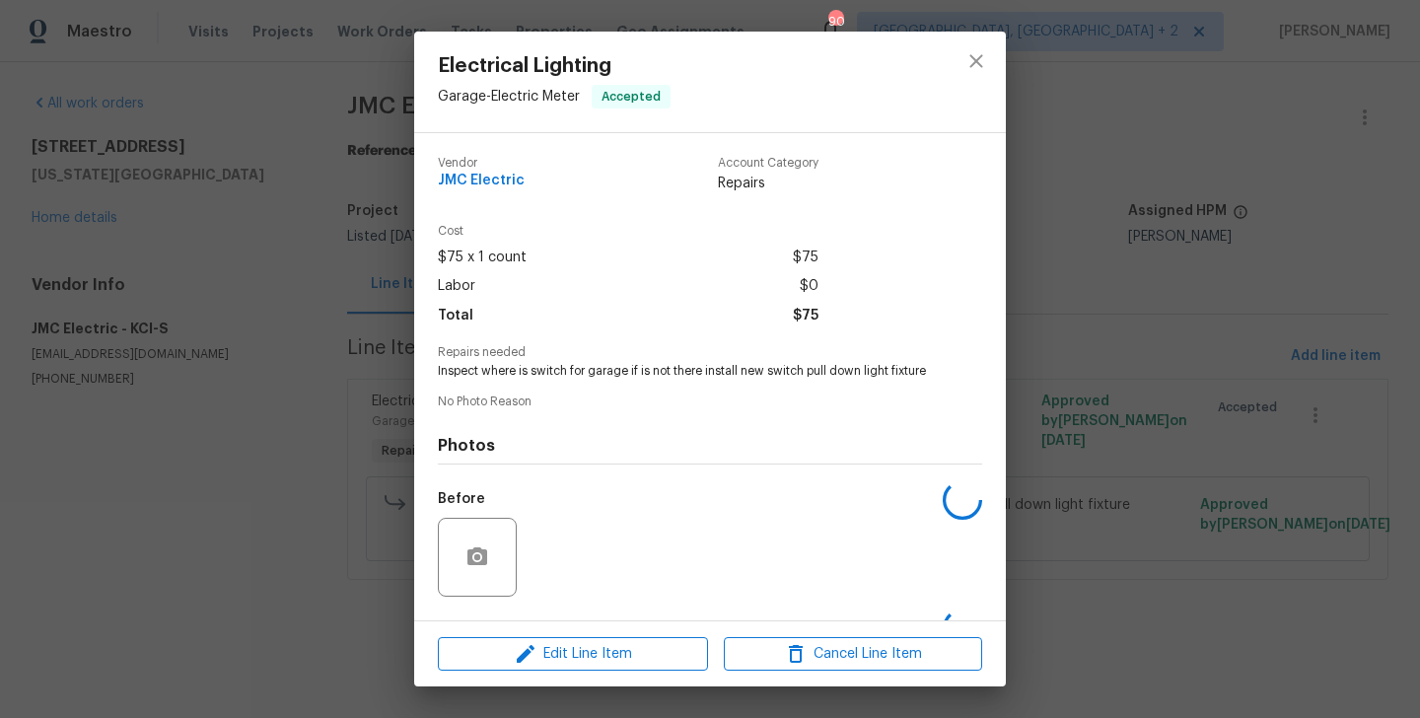
scroll to position [141, 0]
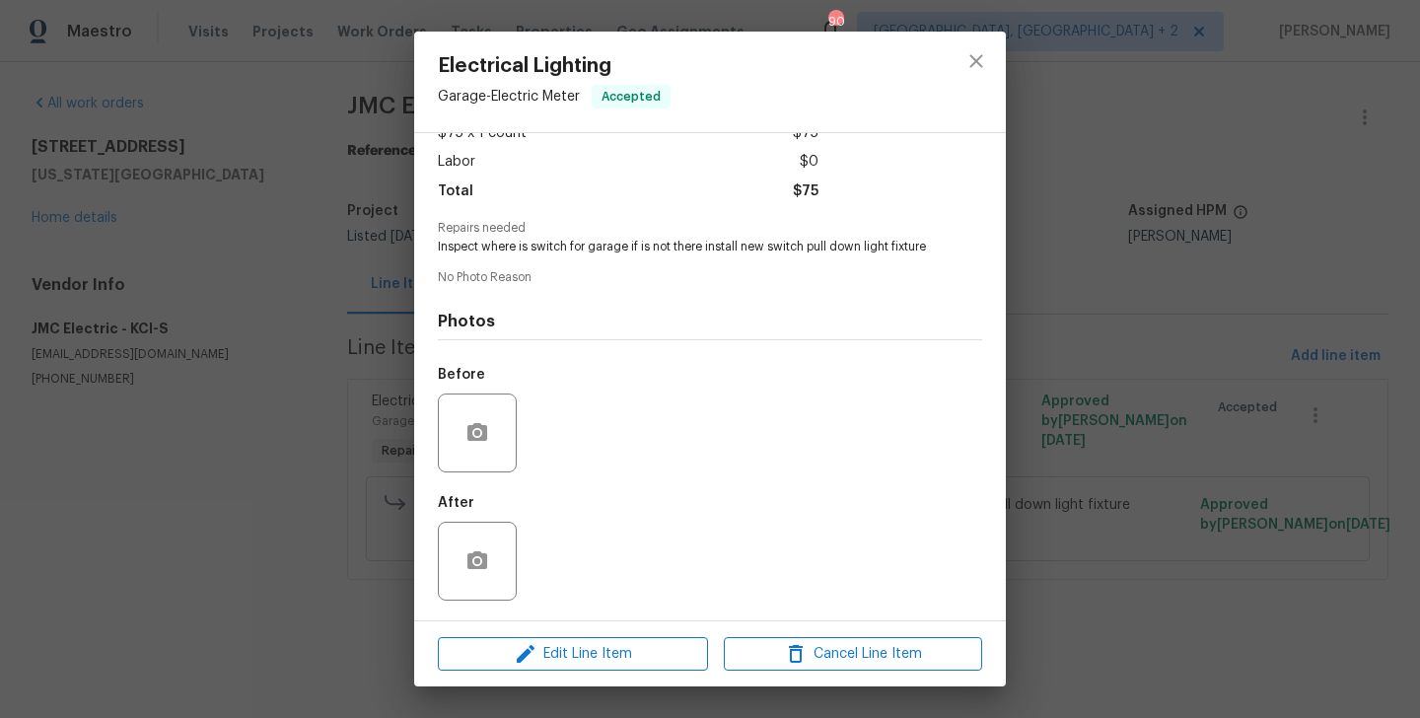
click at [564, 631] on div "Edit Line Item Cancel Line Item" at bounding box center [710, 654] width 592 height 66
click at [331, 573] on div "Electrical Lighting Garage - Electric Meter Accepted Vendor JMC Electric Accoun…" at bounding box center [710, 359] width 1420 height 718
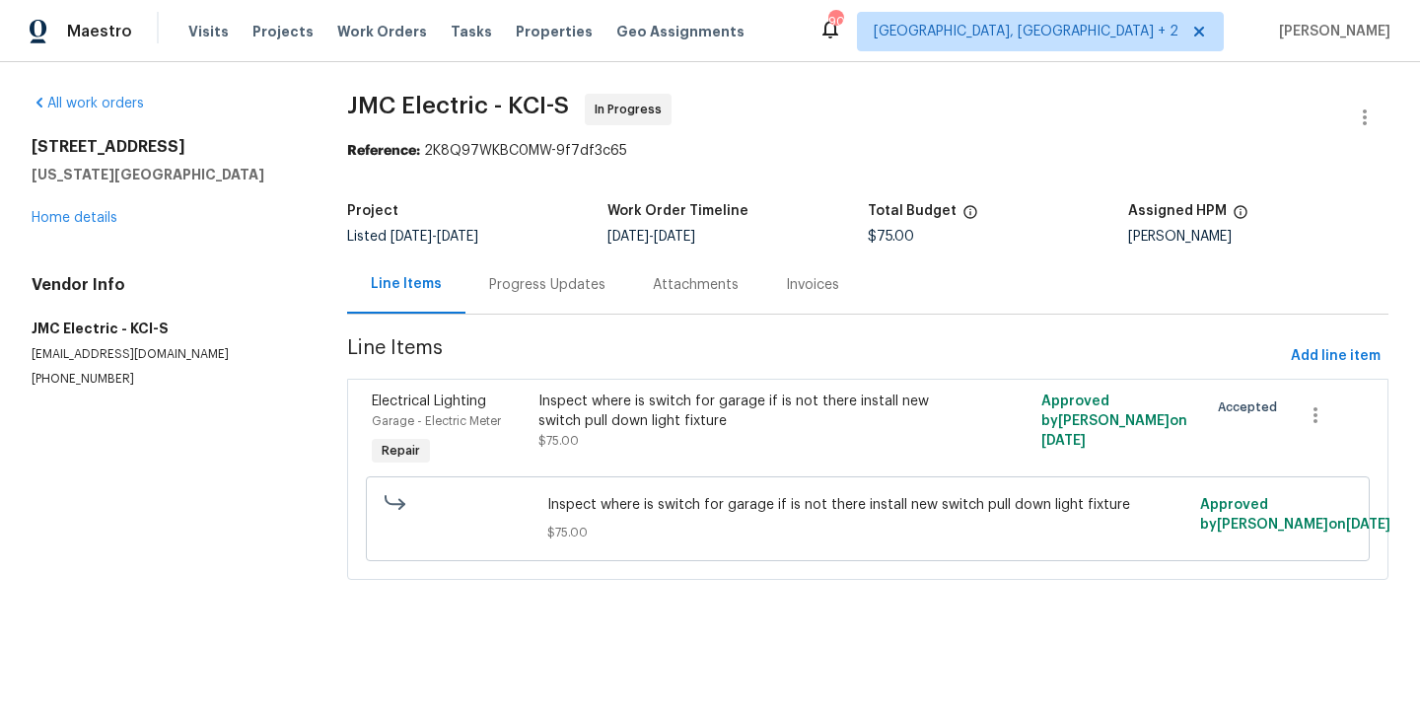
click at [563, 294] on div "Progress Updates" at bounding box center [547, 285] width 116 height 20
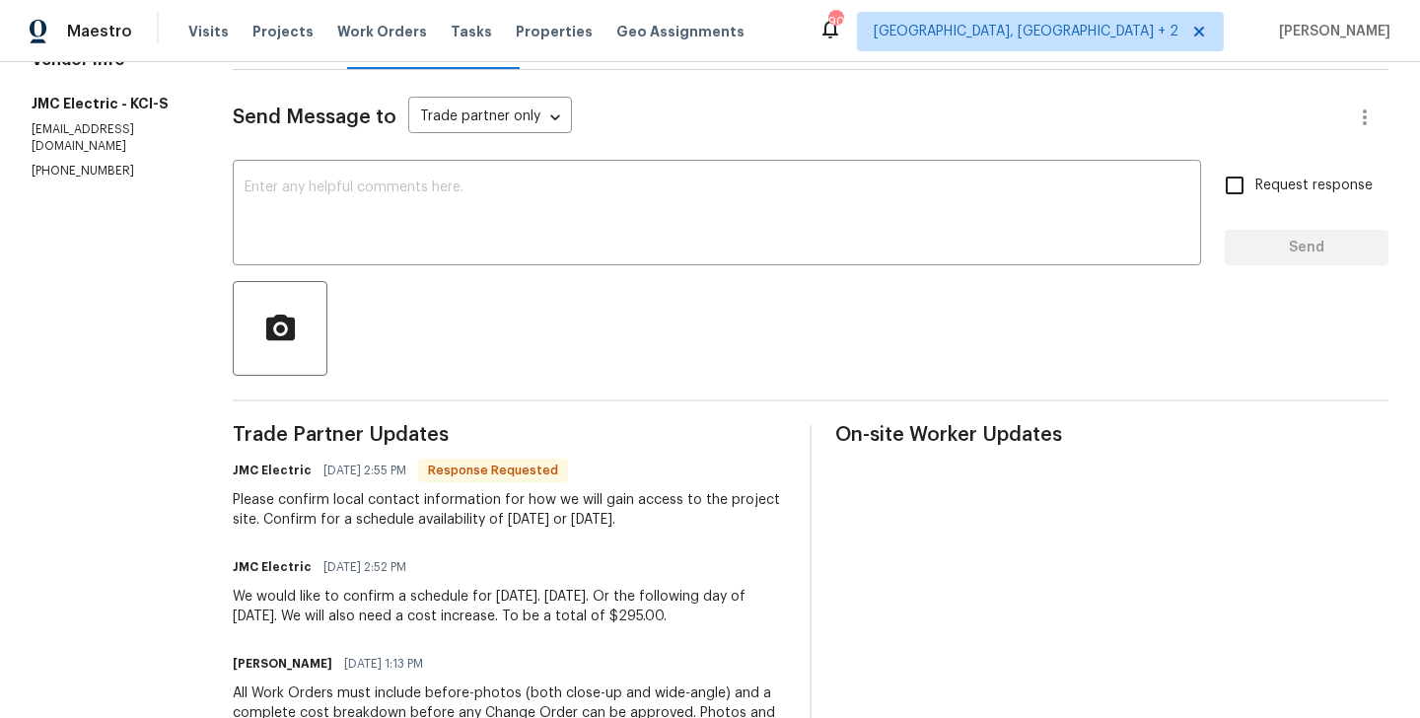
scroll to position [210, 0]
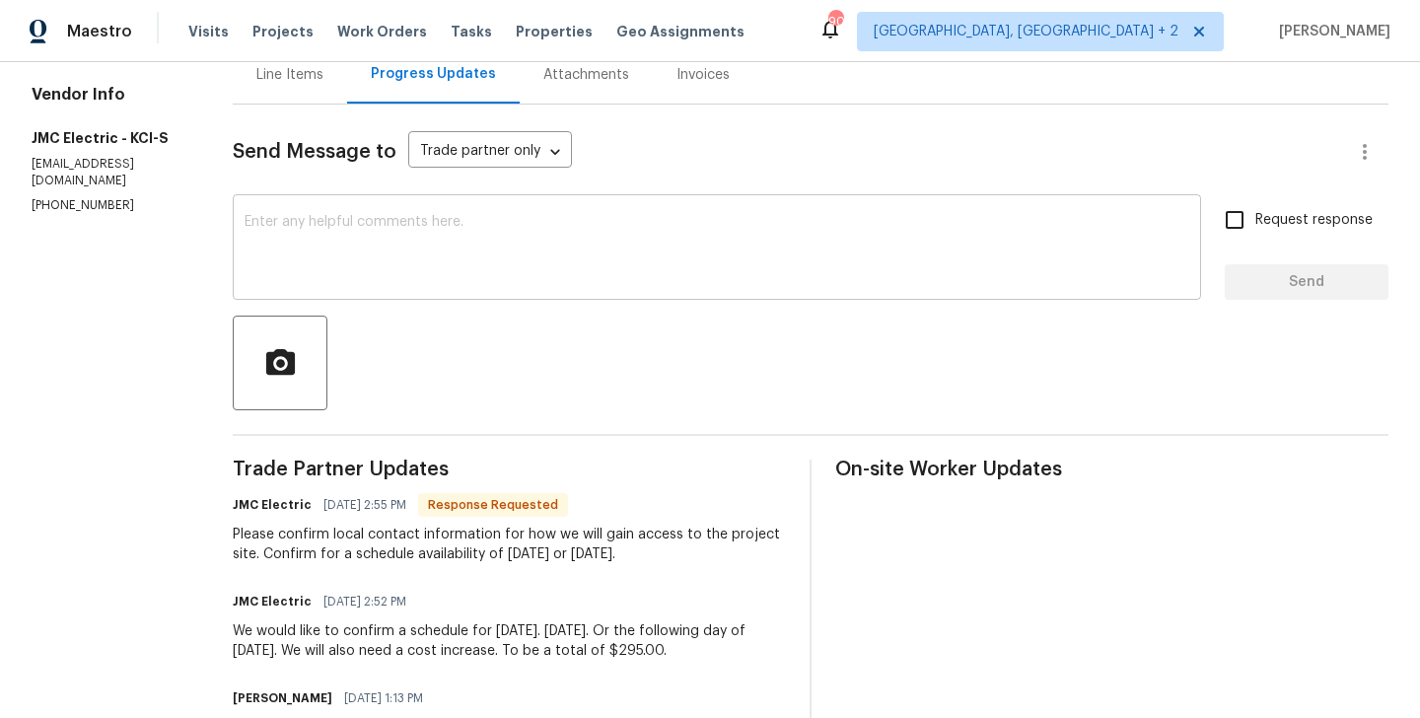
click at [374, 254] on textarea at bounding box center [717, 249] width 945 height 69
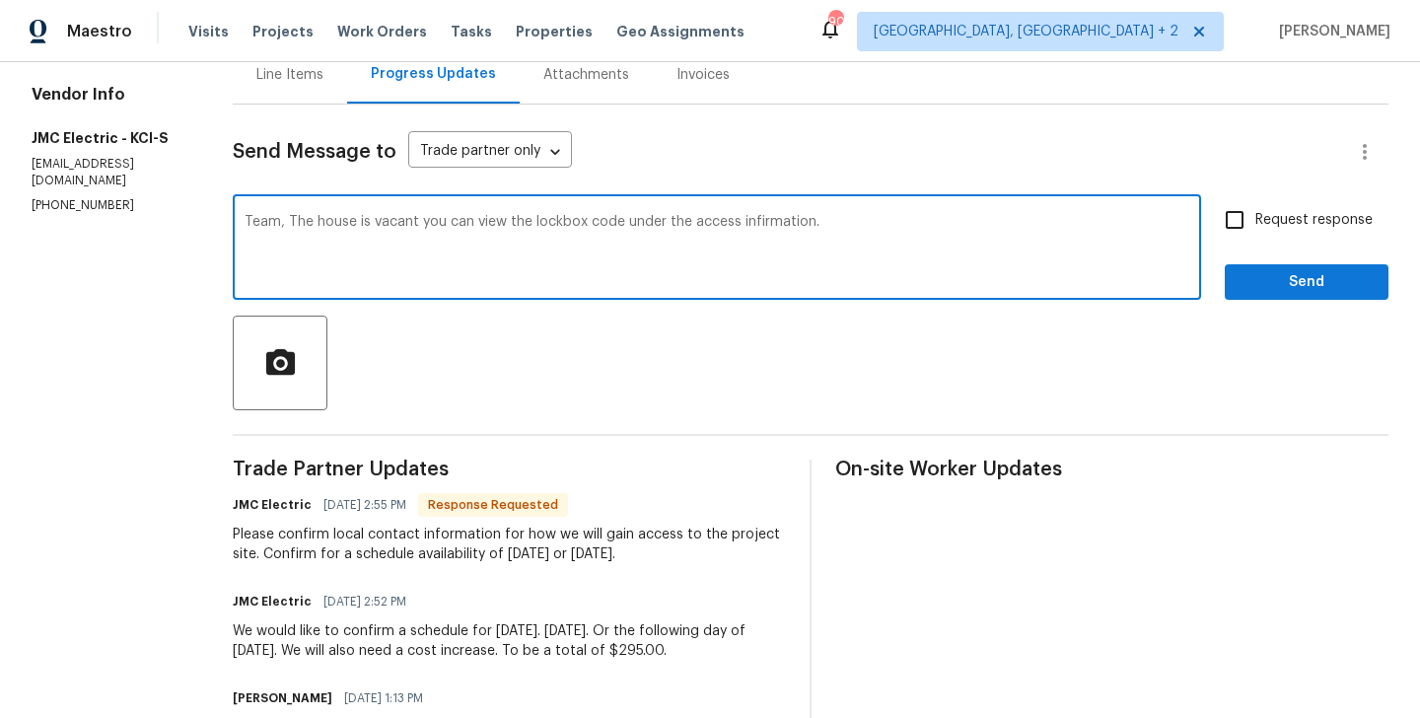
click at [748, 225] on textarea "Team, The house is vacant you can view the lockbox code under the access infirm…" at bounding box center [717, 249] width 945 height 69
type textarea "Team, The house is vacant you can view the lockbox code under the access inform…"
click at [1279, 220] on span "Request response" at bounding box center [1314, 220] width 117 height 21
click at [1256, 220] on input "Request response" at bounding box center [1234, 219] width 41 height 41
checkbox input "true"
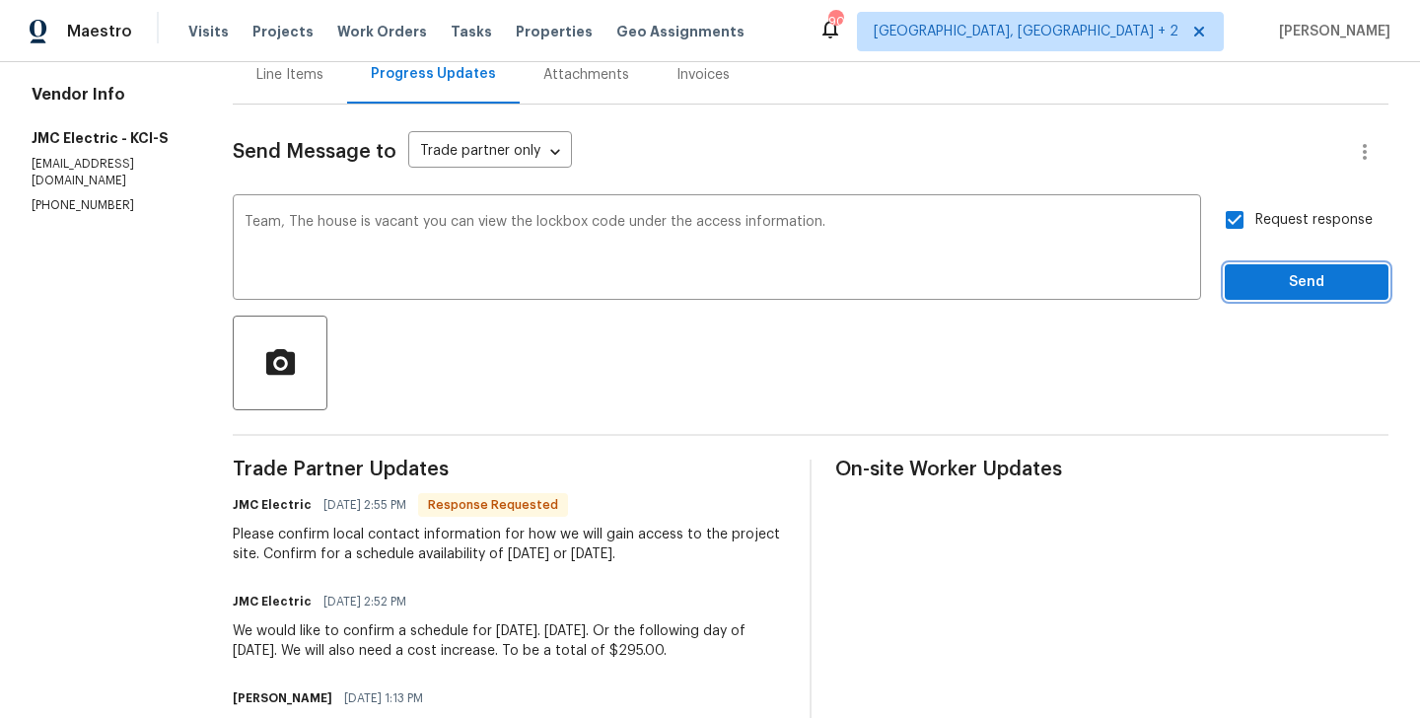
click at [1272, 287] on span "Send" at bounding box center [1307, 282] width 132 height 25
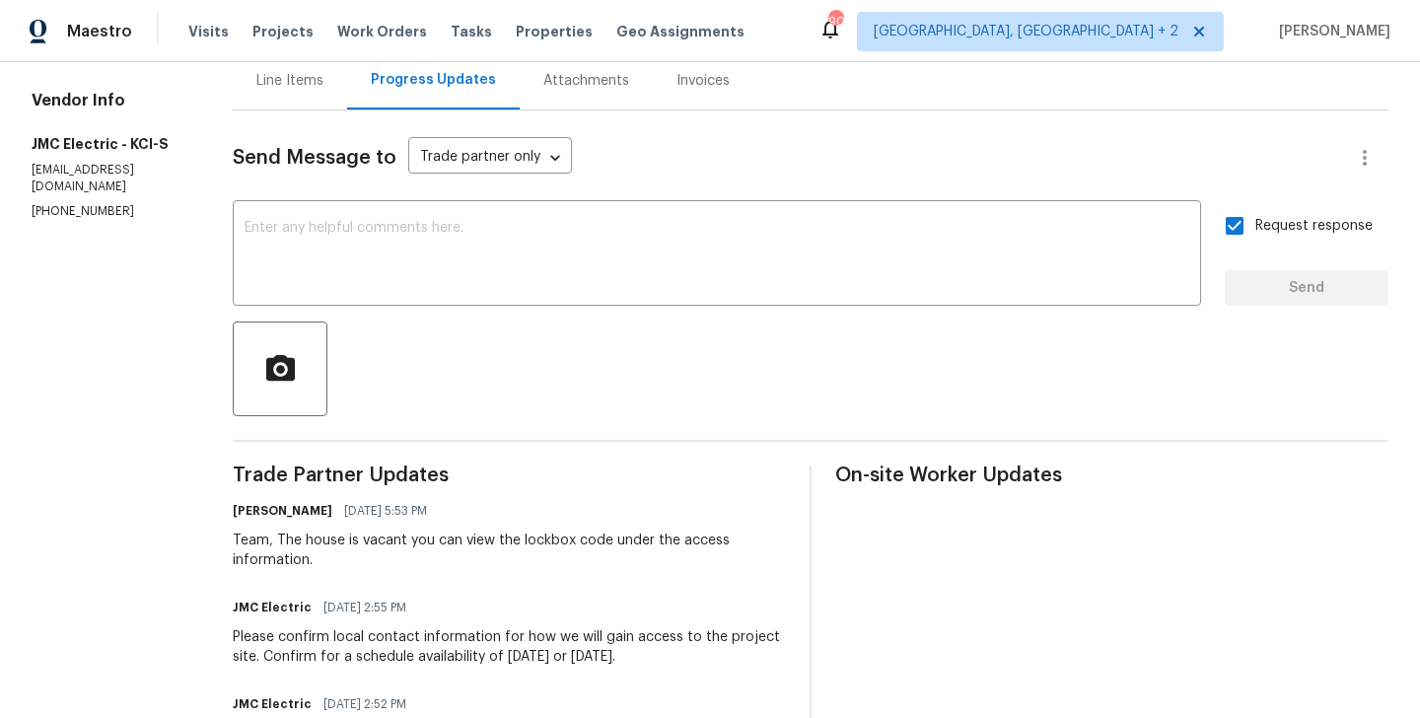
scroll to position [0, 0]
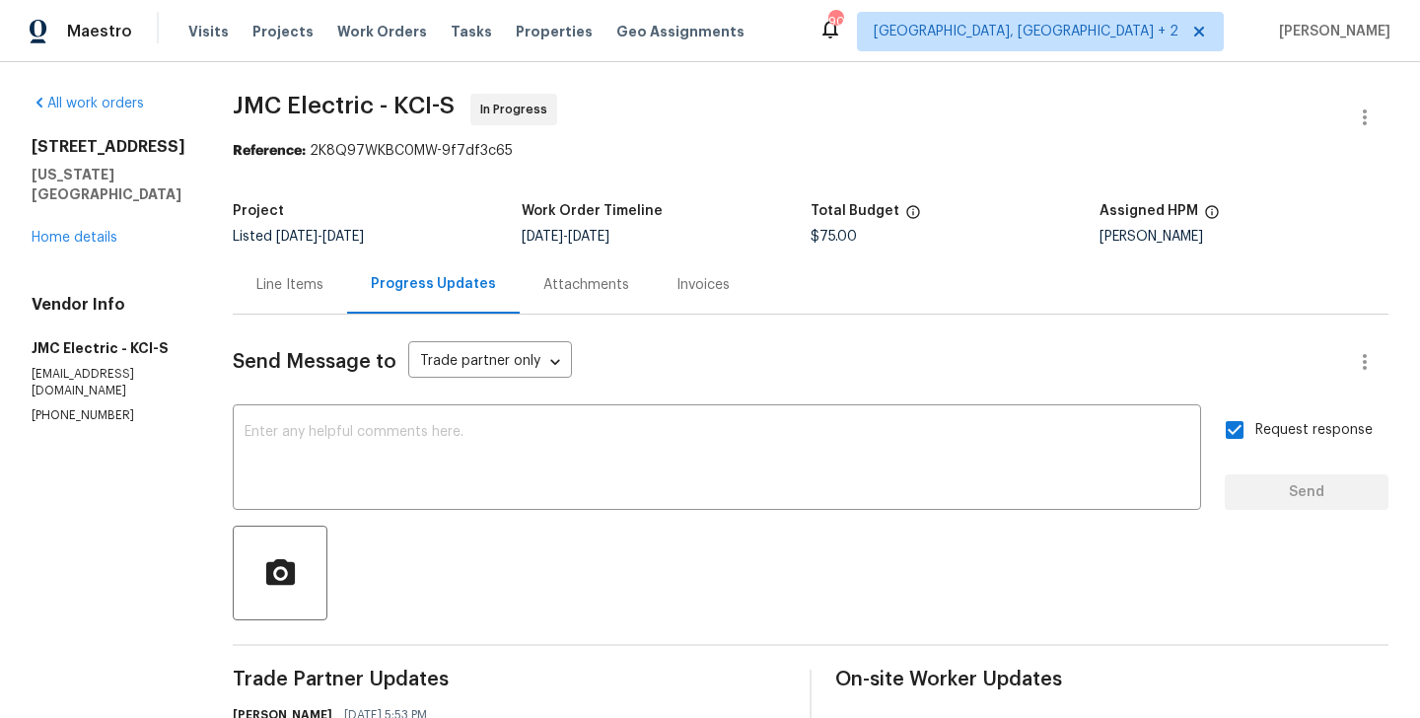
click at [276, 273] on div "Line Items" at bounding box center [290, 284] width 114 height 58
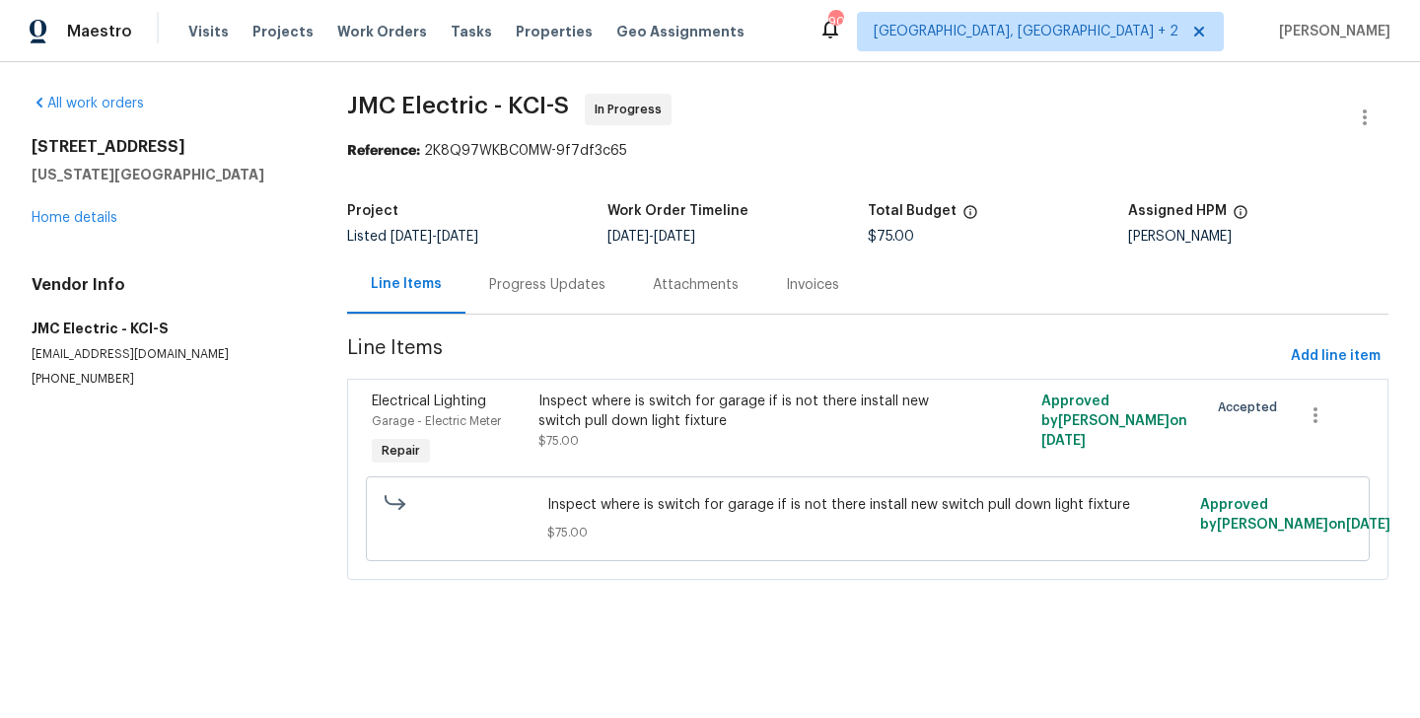
click at [618, 413] on div "Inspect where is switch for garage if is not there install new switch pull down…" at bounding box center [742, 411] width 406 height 39
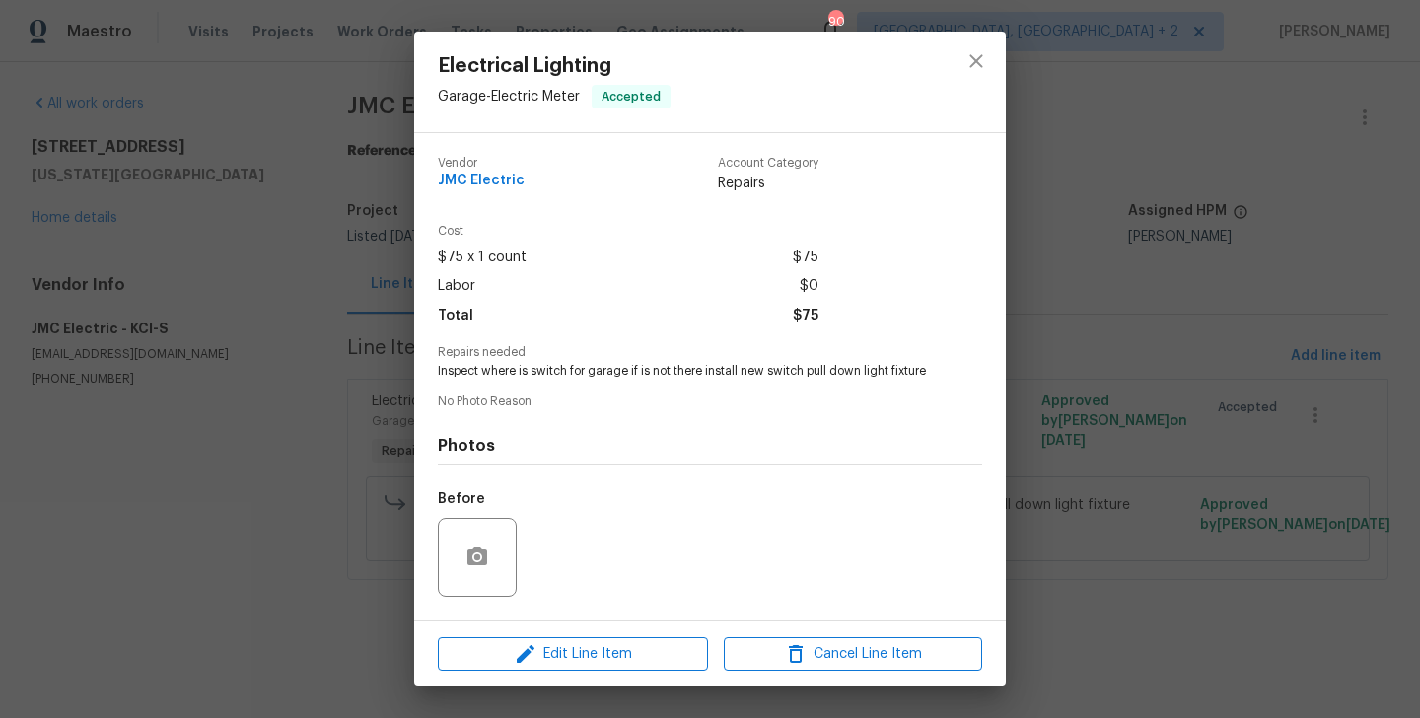
scroll to position [141, 0]
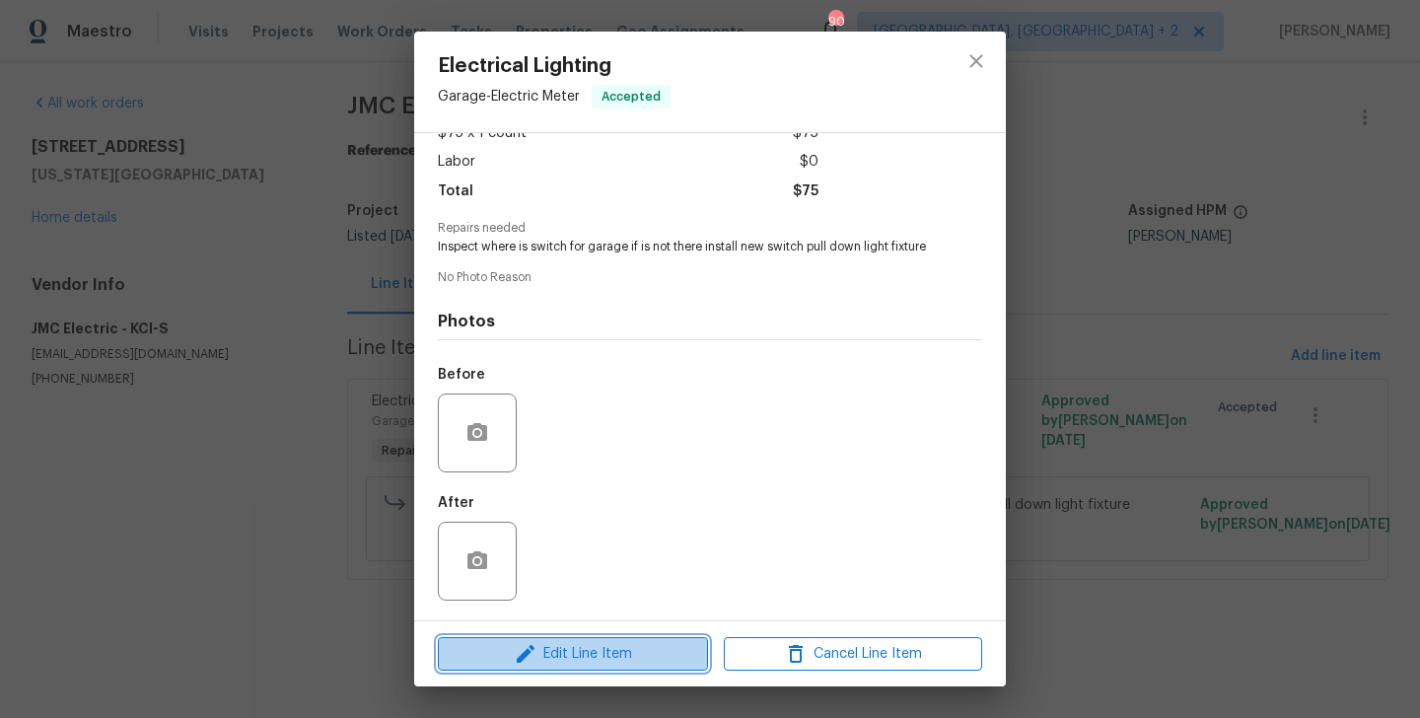
click at [570, 659] on span "Edit Line Item" at bounding box center [573, 654] width 258 height 25
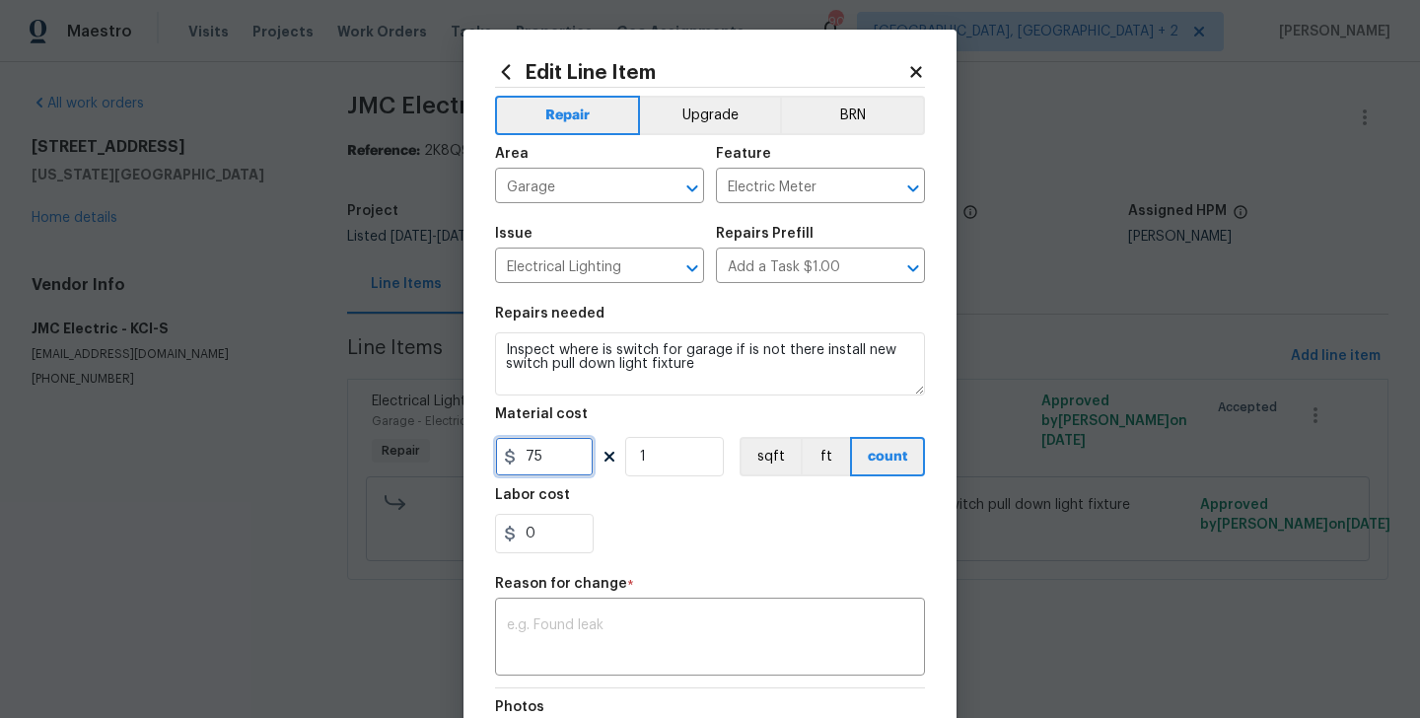
click at [541, 461] on input "75" at bounding box center [544, 456] width 99 height 39
type input "295"
click at [688, 618] on textarea at bounding box center [710, 638] width 406 height 41
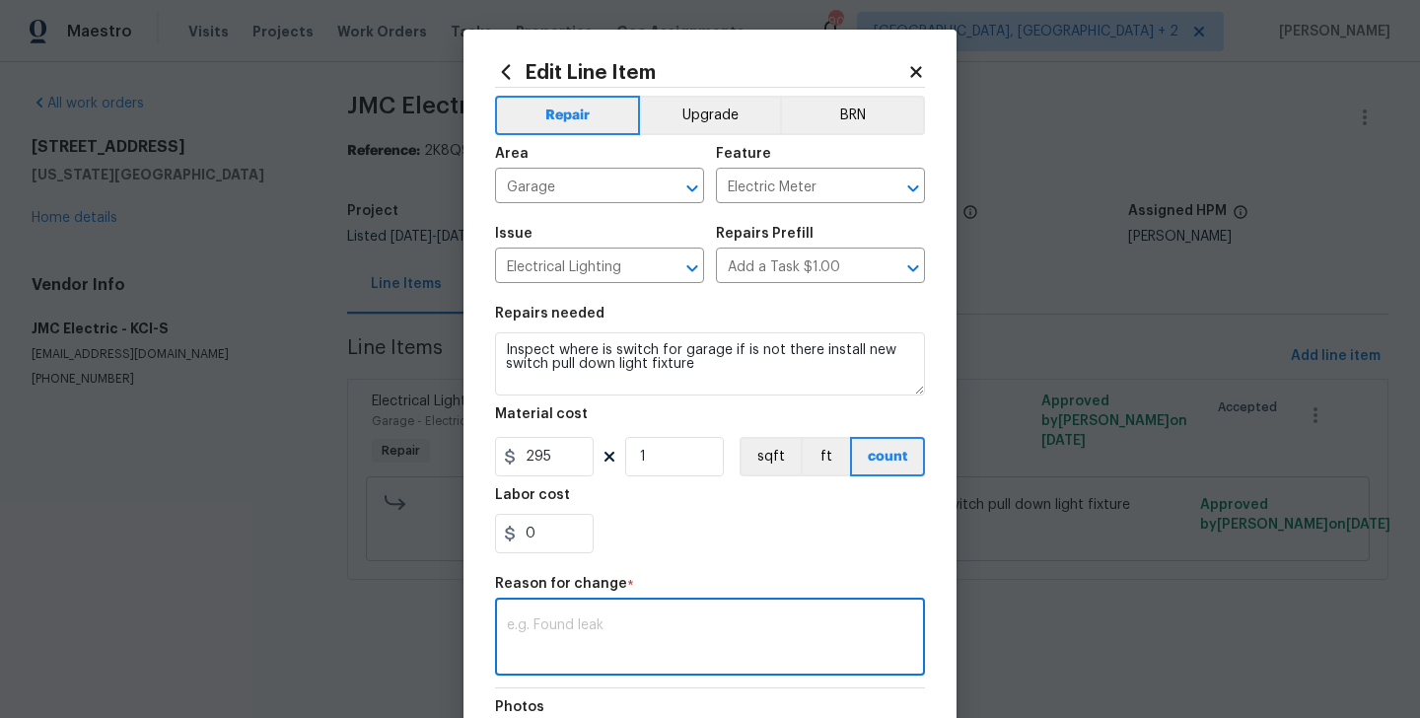
paste textarea "(BA) Updated per vendor’s final cost."
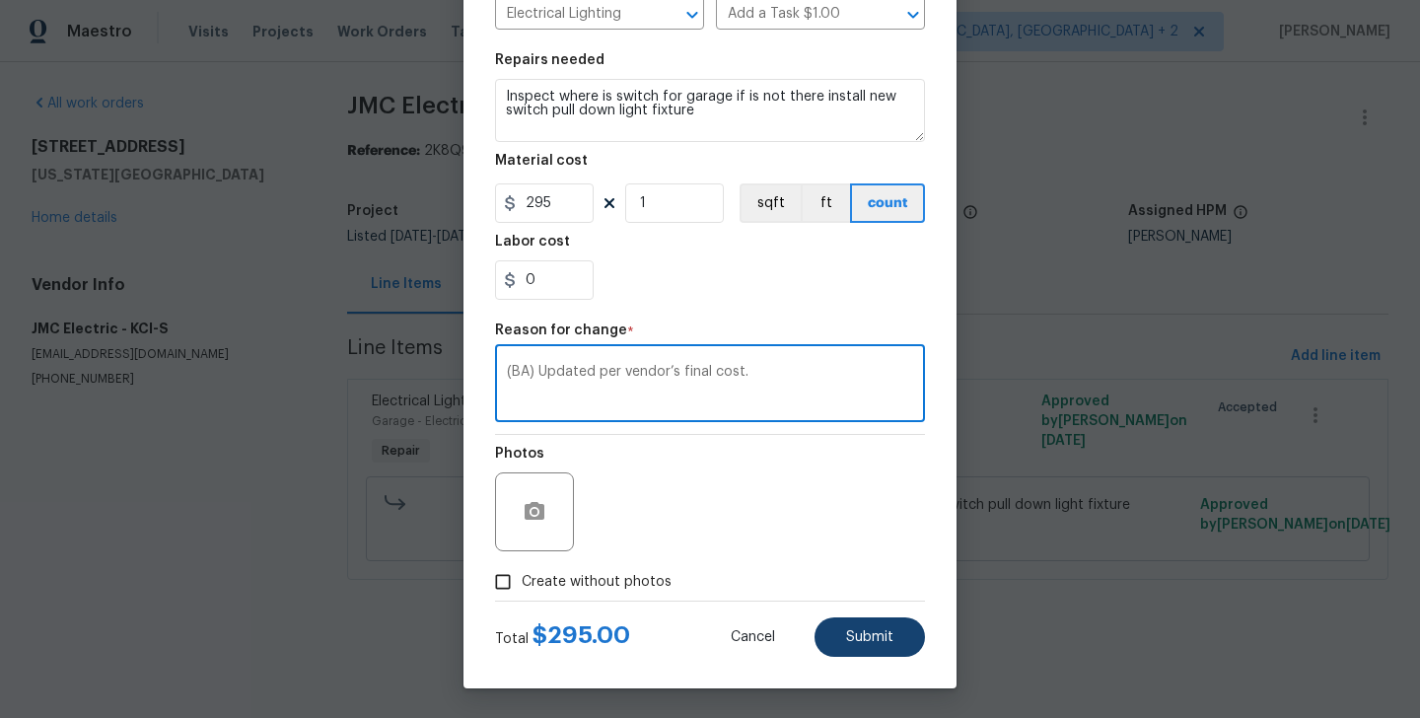
type textarea "(BA) Updated per vendor’s final cost."
click at [901, 636] on button "Submit" at bounding box center [870, 637] width 110 height 39
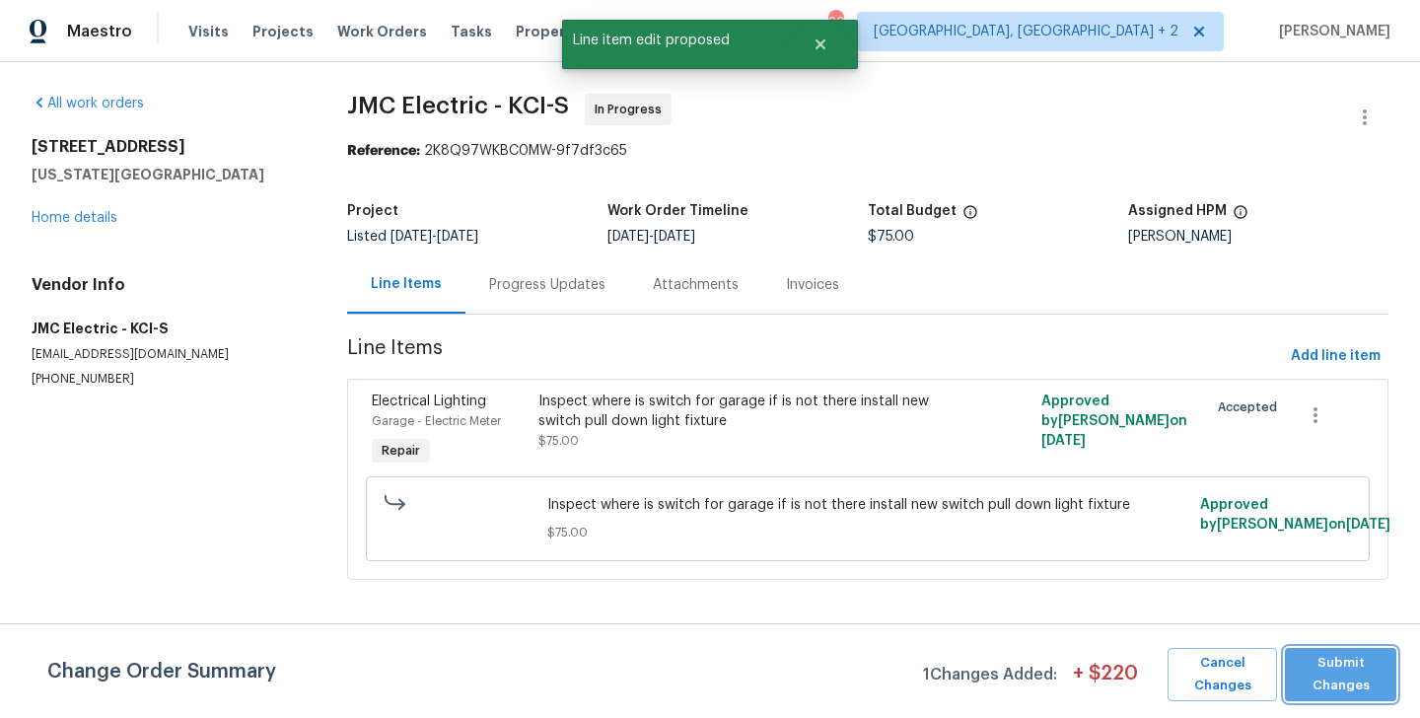
scroll to position [0, 0]
click at [1335, 664] on span "Submit Changes" at bounding box center [1341, 674] width 92 height 45
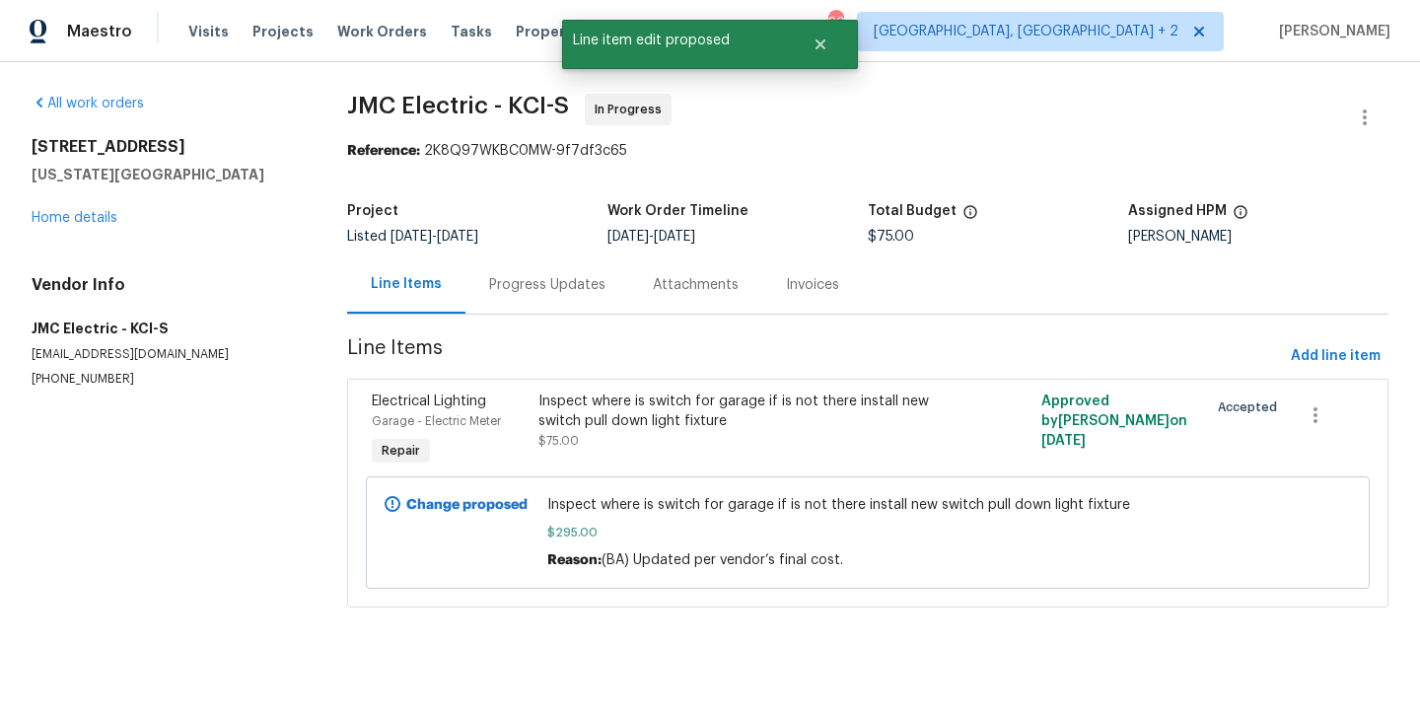
click at [543, 308] on div "Progress Updates" at bounding box center [548, 284] width 164 height 58
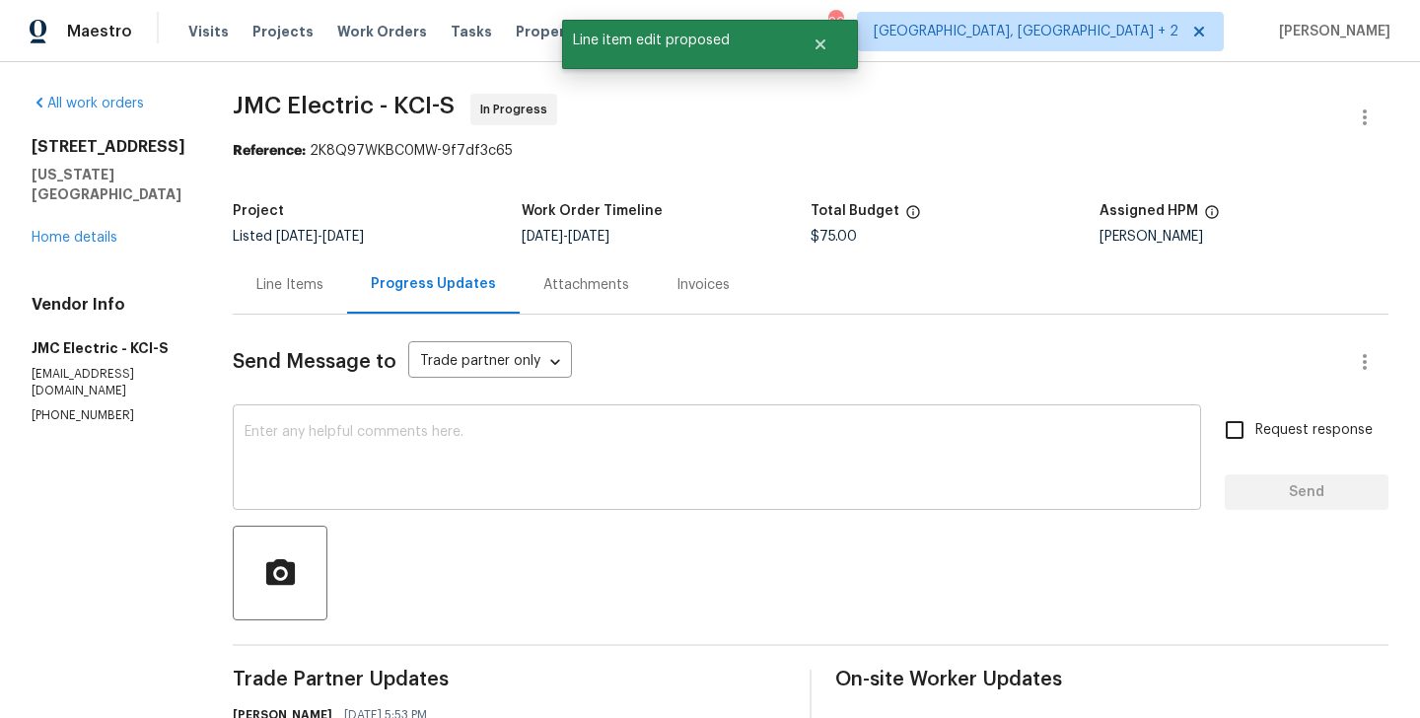
scroll to position [282, 0]
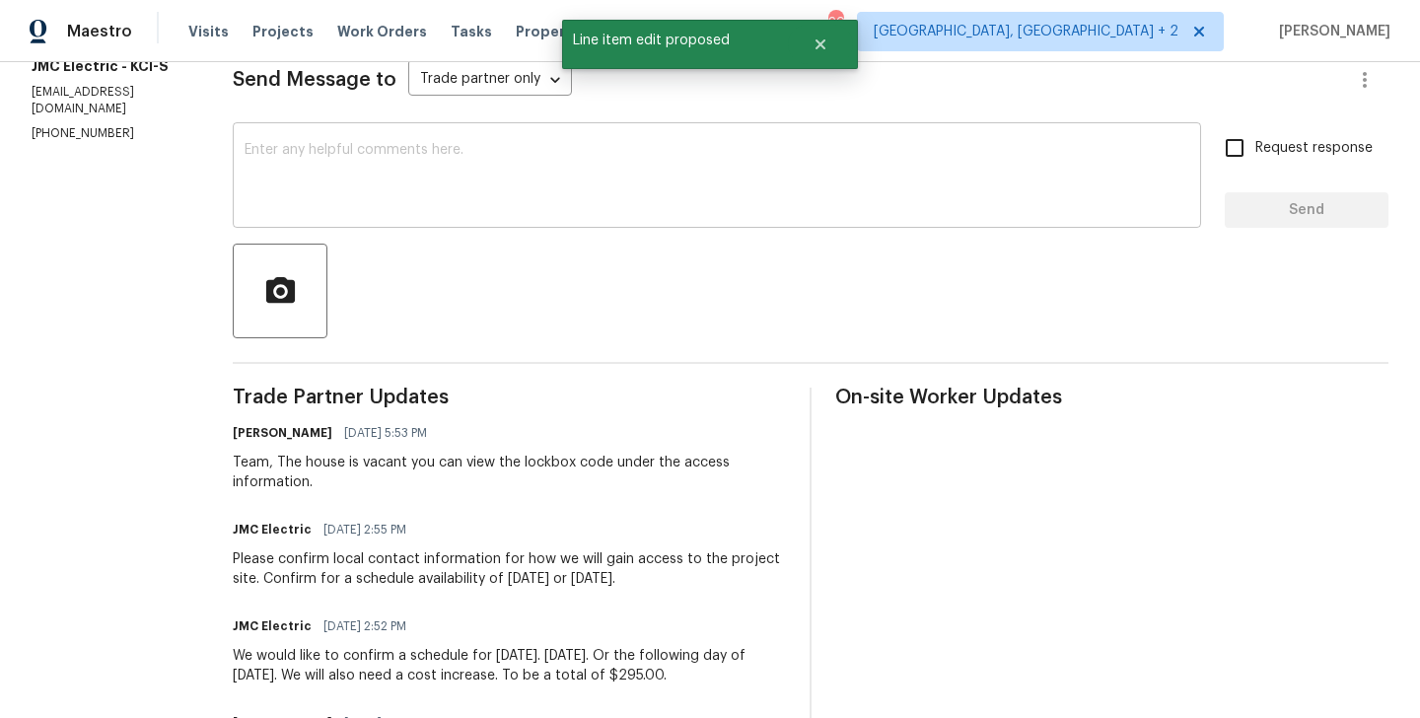
click at [354, 164] on textarea at bounding box center [717, 177] width 945 height 69
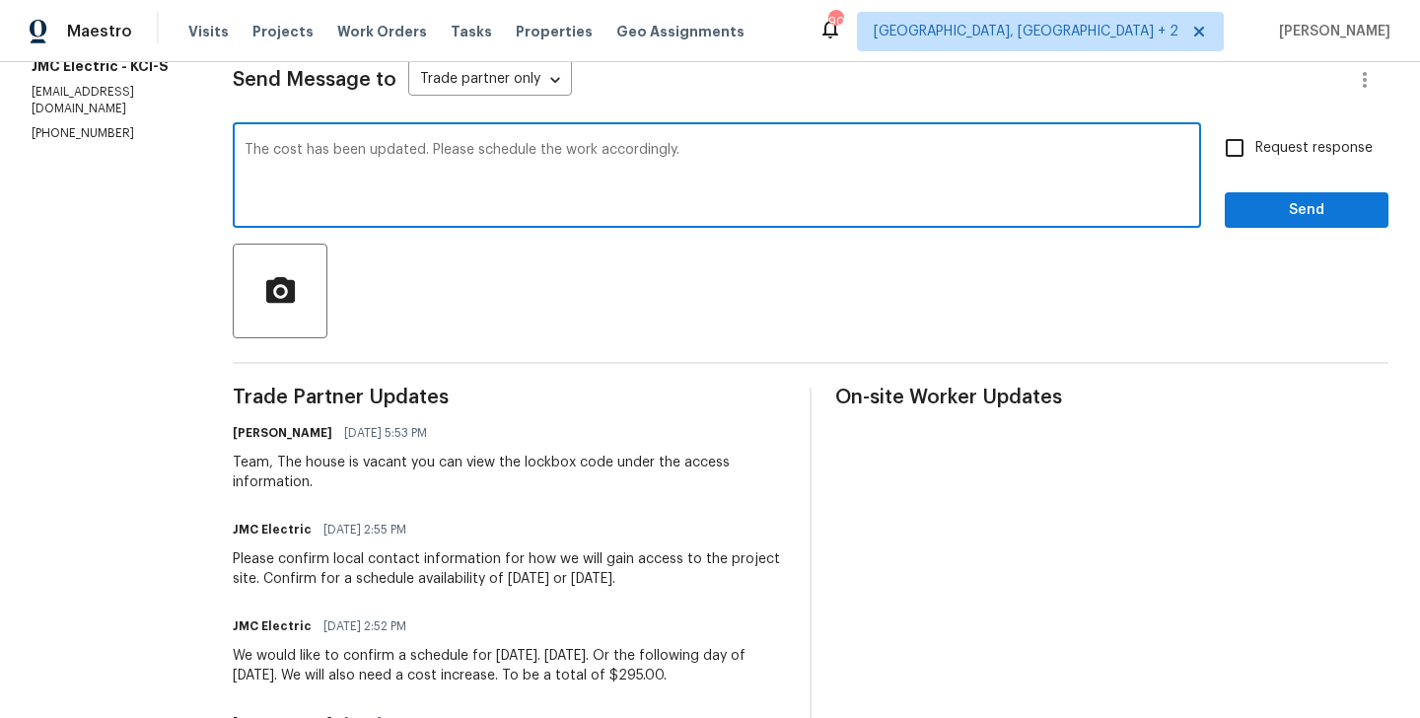
type textarea "The cost has been updated. Please schedule the work accordingly."
click at [1357, 149] on span "Request response" at bounding box center [1314, 148] width 117 height 21
click at [1256, 149] on input "Request response" at bounding box center [1234, 147] width 41 height 41
checkbox input "true"
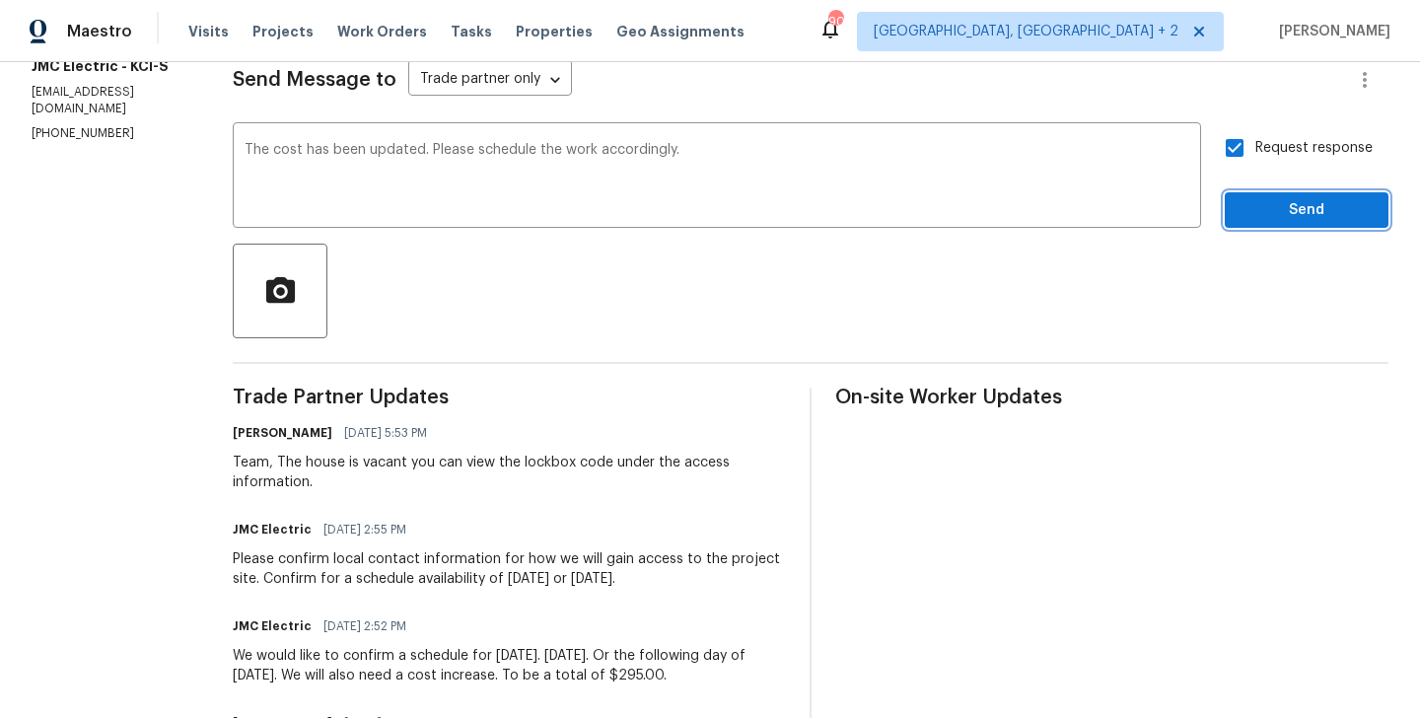
click at [1305, 226] on button "Send" at bounding box center [1307, 210] width 164 height 36
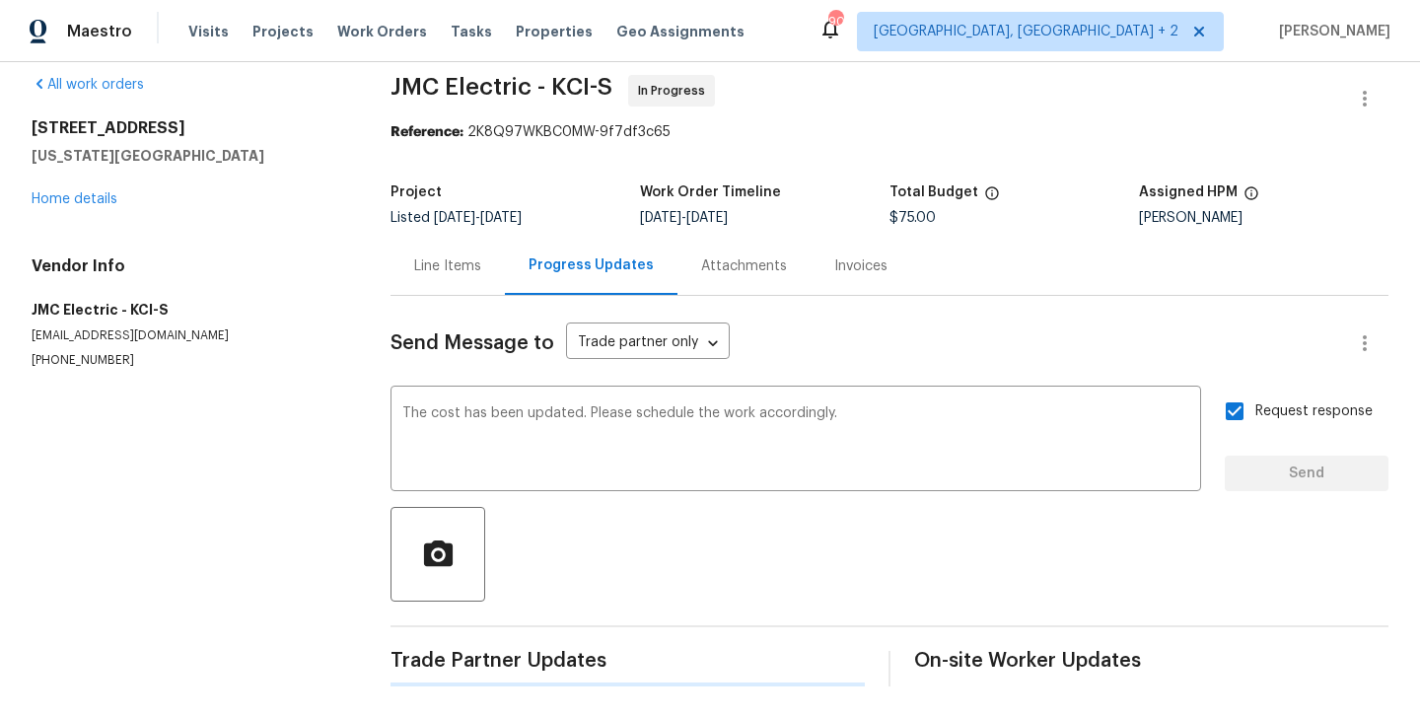
click at [1305, 226] on div "Project Listed 9/24/2025 - 9/26/2025 Work Order Timeline 9/24/2025 - 9/26/2025 …" at bounding box center [890, 205] width 998 height 63
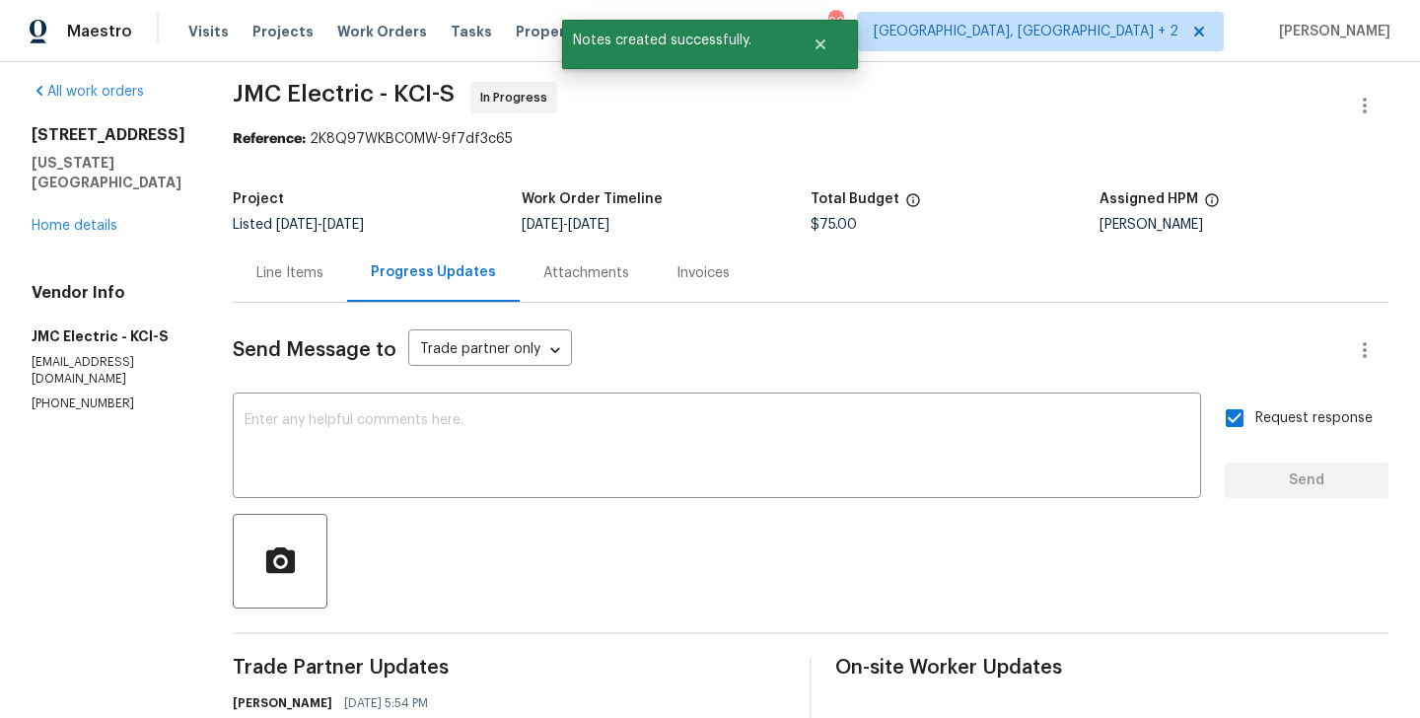
scroll to position [0, 0]
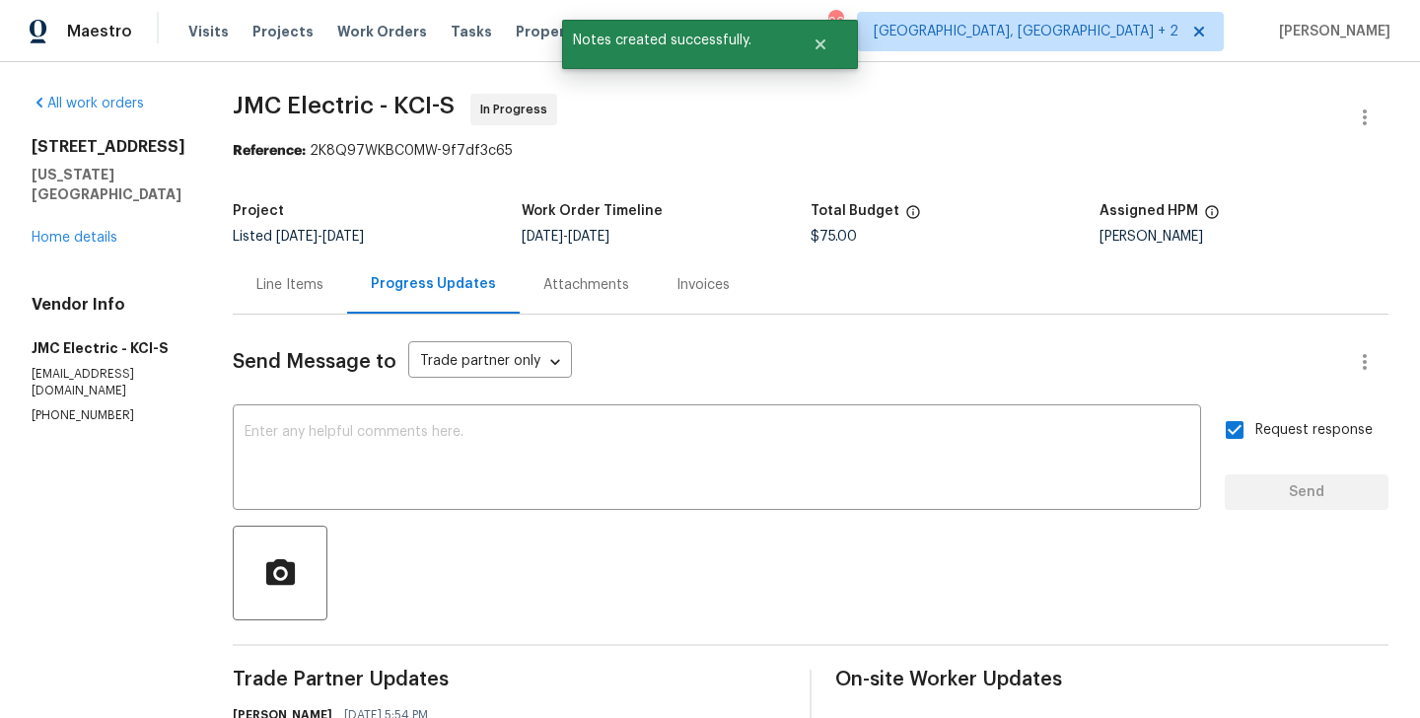
click at [291, 290] on div "Line Items" at bounding box center [289, 285] width 67 height 20
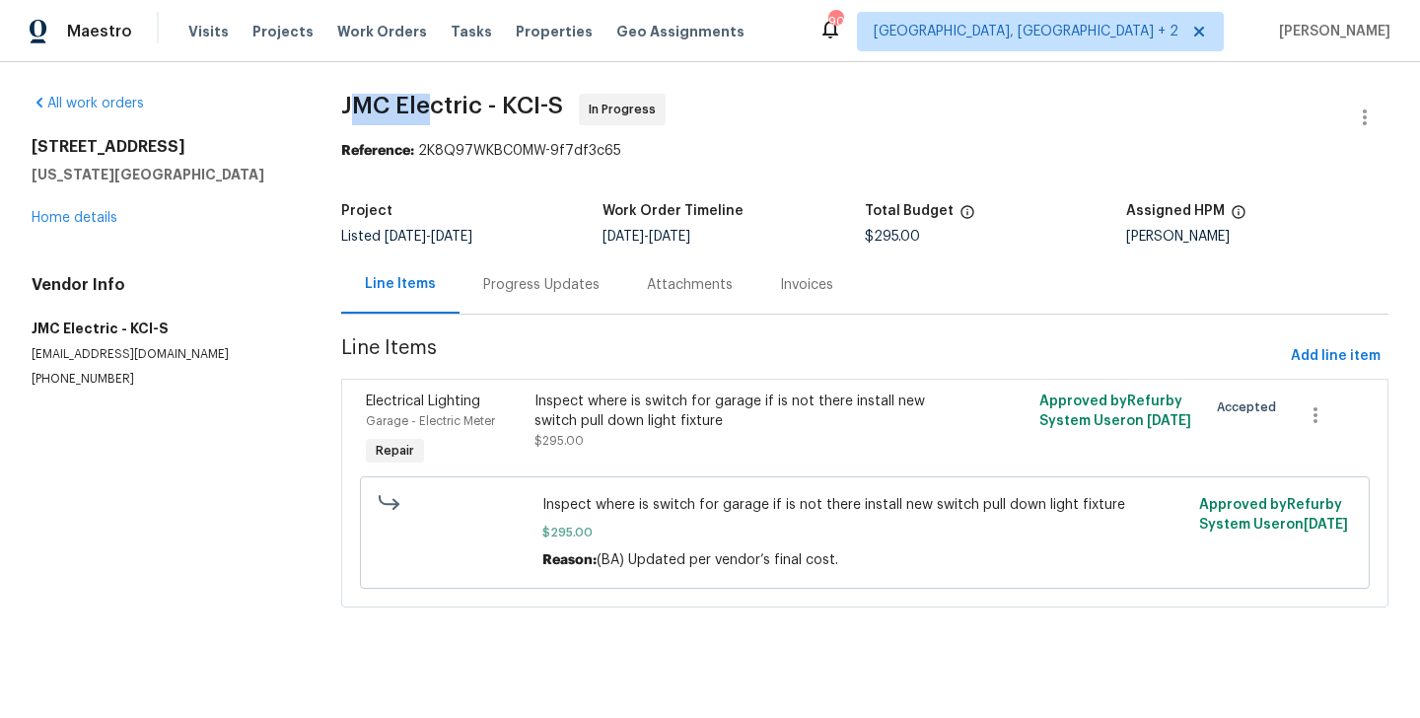
drag, startPoint x: 348, startPoint y: 108, endPoint x: 435, endPoint y: 108, distance: 86.8
click at [435, 108] on span "JMC Electric - KCI-S" at bounding box center [452, 106] width 222 height 24
drag, startPoint x: 476, startPoint y: 108, endPoint x: 318, endPoint y: 108, distance: 158.8
click at [318, 108] on div "All work orders [STREET_ADDRESS][US_STATE] Home details Vendor Info JMC Electri…" at bounding box center [710, 362] width 1420 height 601
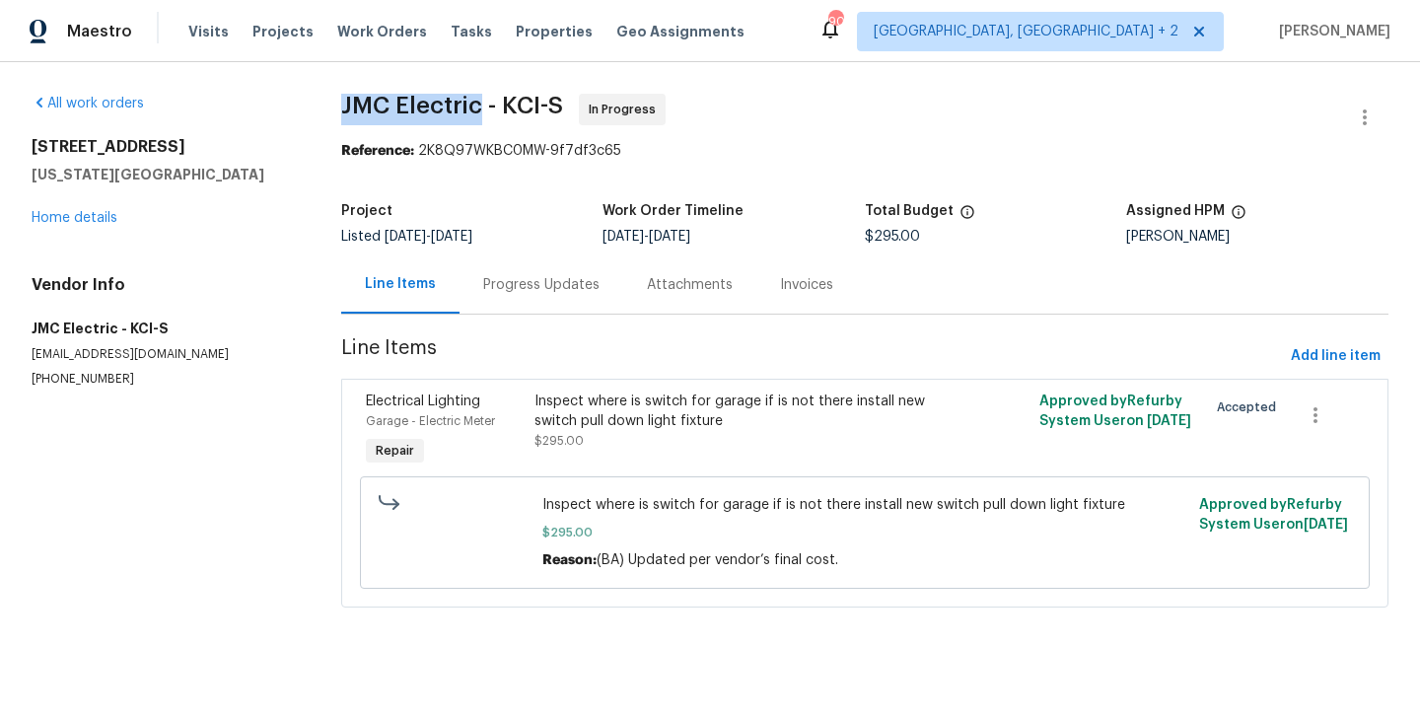
copy span "JMC Electric"
click at [494, 278] on div "Progress Updates" at bounding box center [541, 285] width 116 height 20
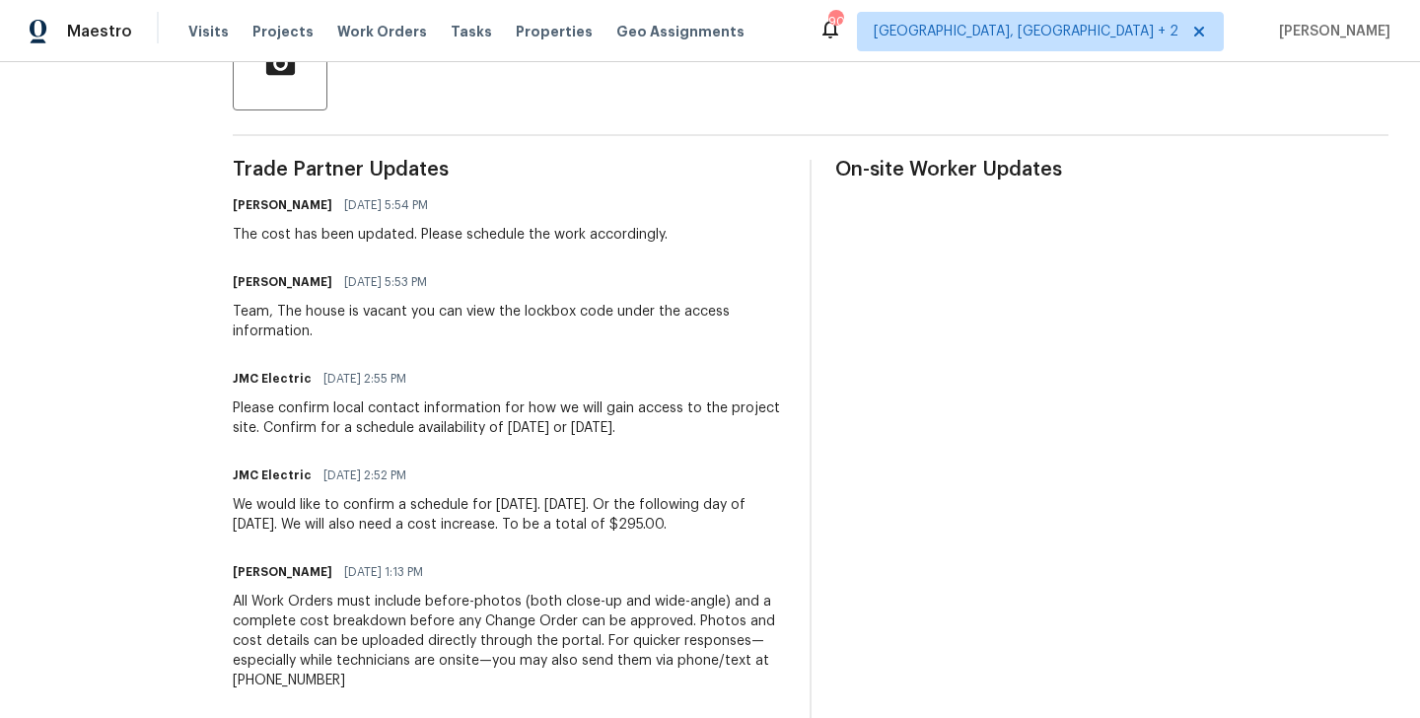
scroll to position [603, 0]
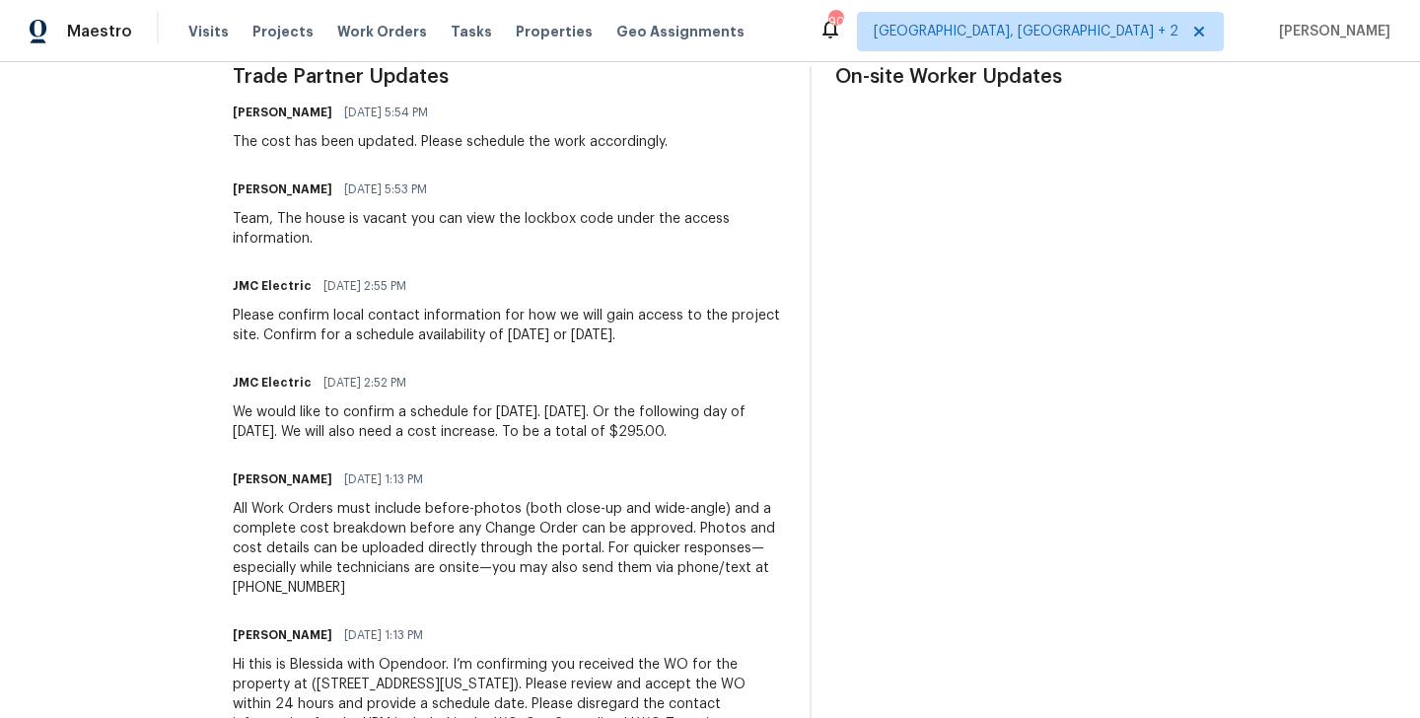
click at [516, 338] on div "Please confirm local contact information for how we will gain access to the pro…" at bounding box center [509, 325] width 553 height 39
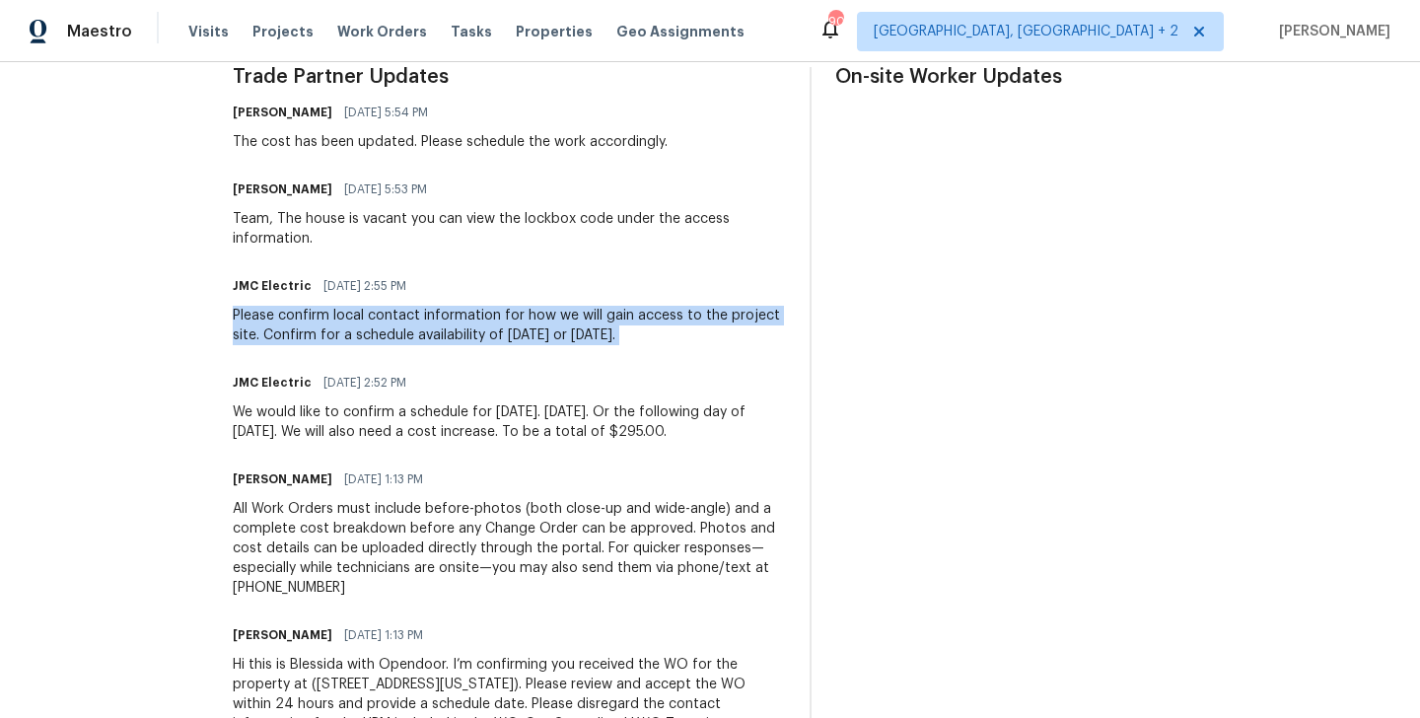
click at [516, 338] on div "Please confirm local contact information for how we will gain access to the pro…" at bounding box center [509, 325] width 553 height 39
copy div "Please confirm local contact information for how we will gain access to the pro…"
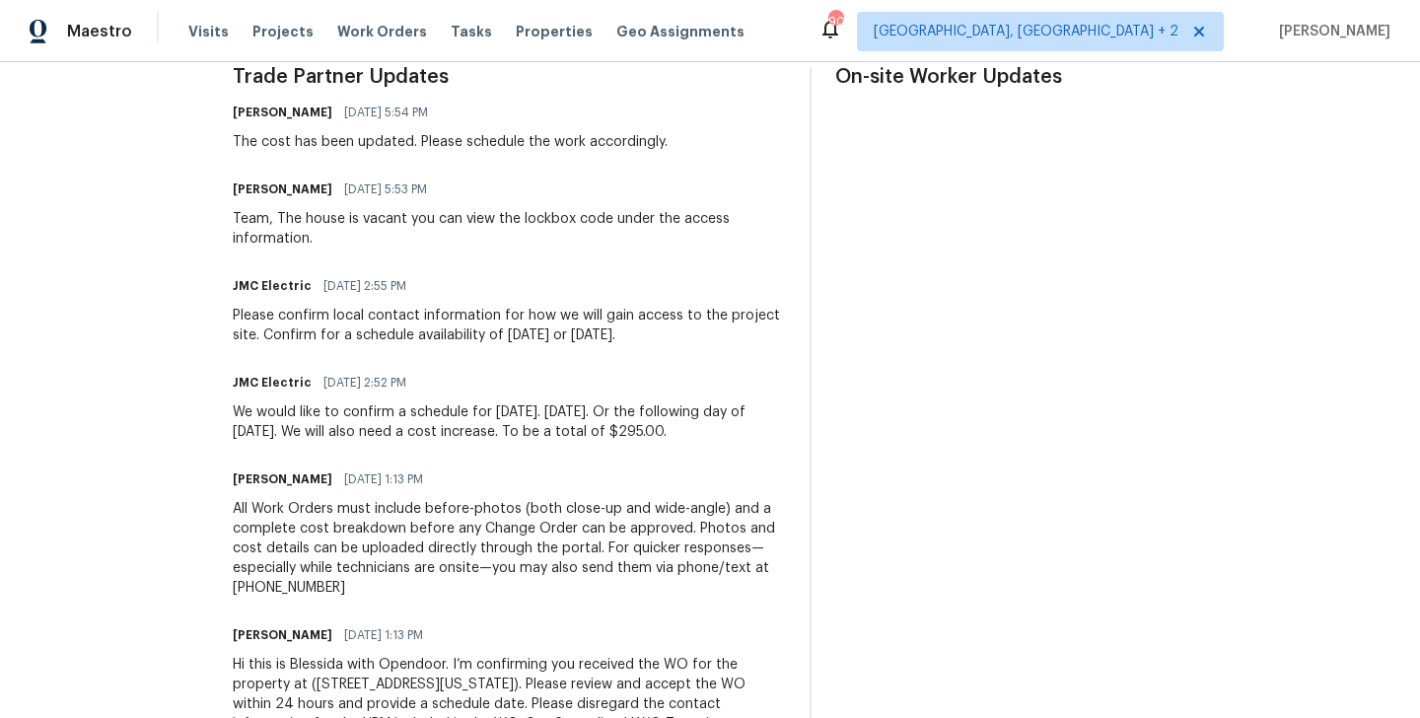
click at [465, 438] on div "We would like to confirm a schedule for tomorrow. September 25th. Or the follow…" at bounding box center [509, 421] width 553 height 39
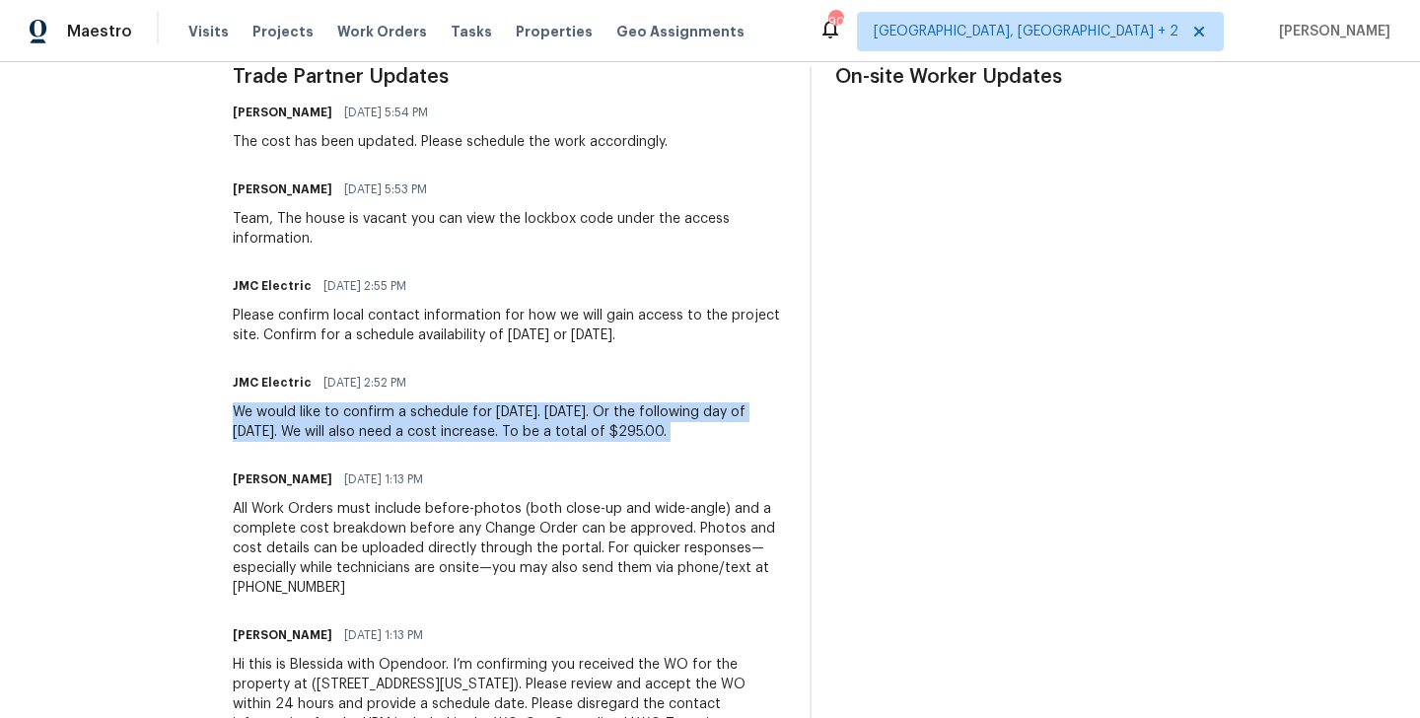
click at [465, 438] on div "We would like to confirm a schedule for tomorrow. September 25th. Or the follow…" at bounding box center [509, 421] width 553 height 39
copy div "We would like to confirm a schedule for tomorrow. September 25th. Or the follow…"
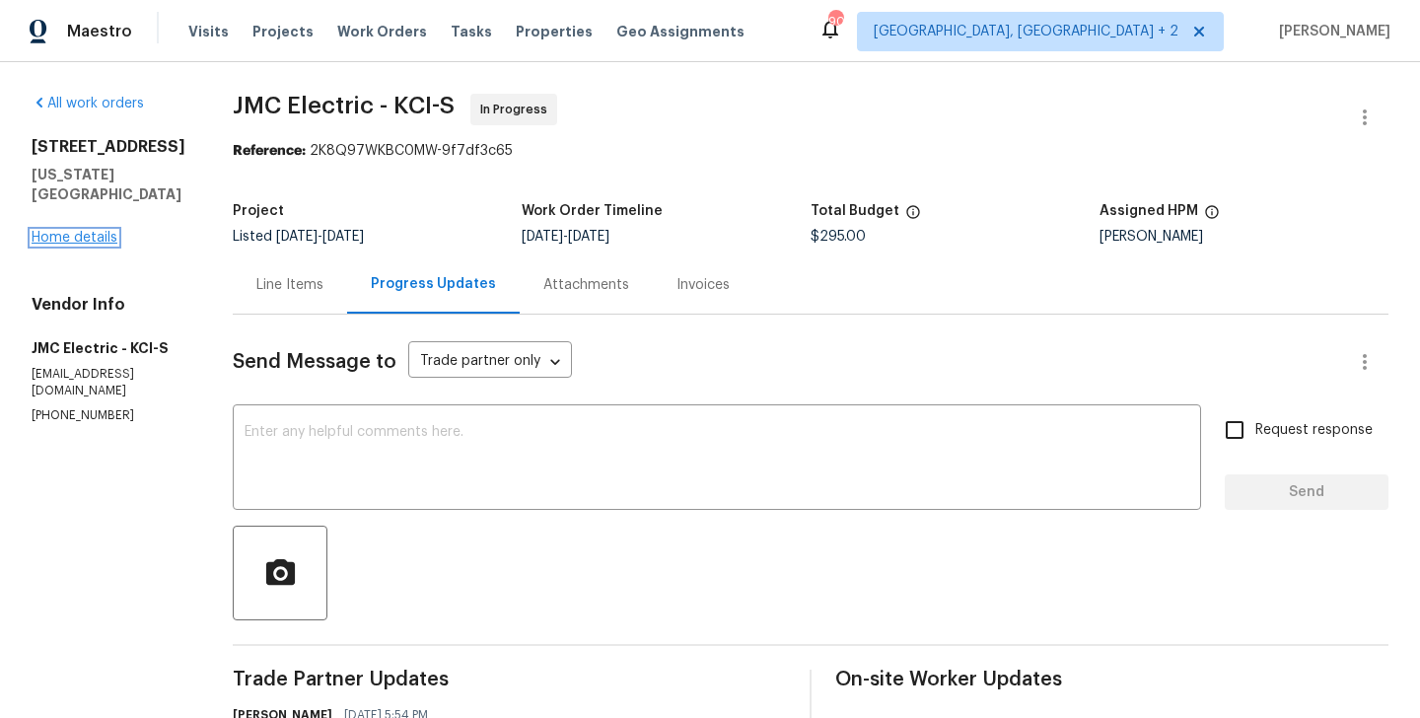
click at [68, 243] on link "Home details" at bounding box center [75, 238] width 86 height 14
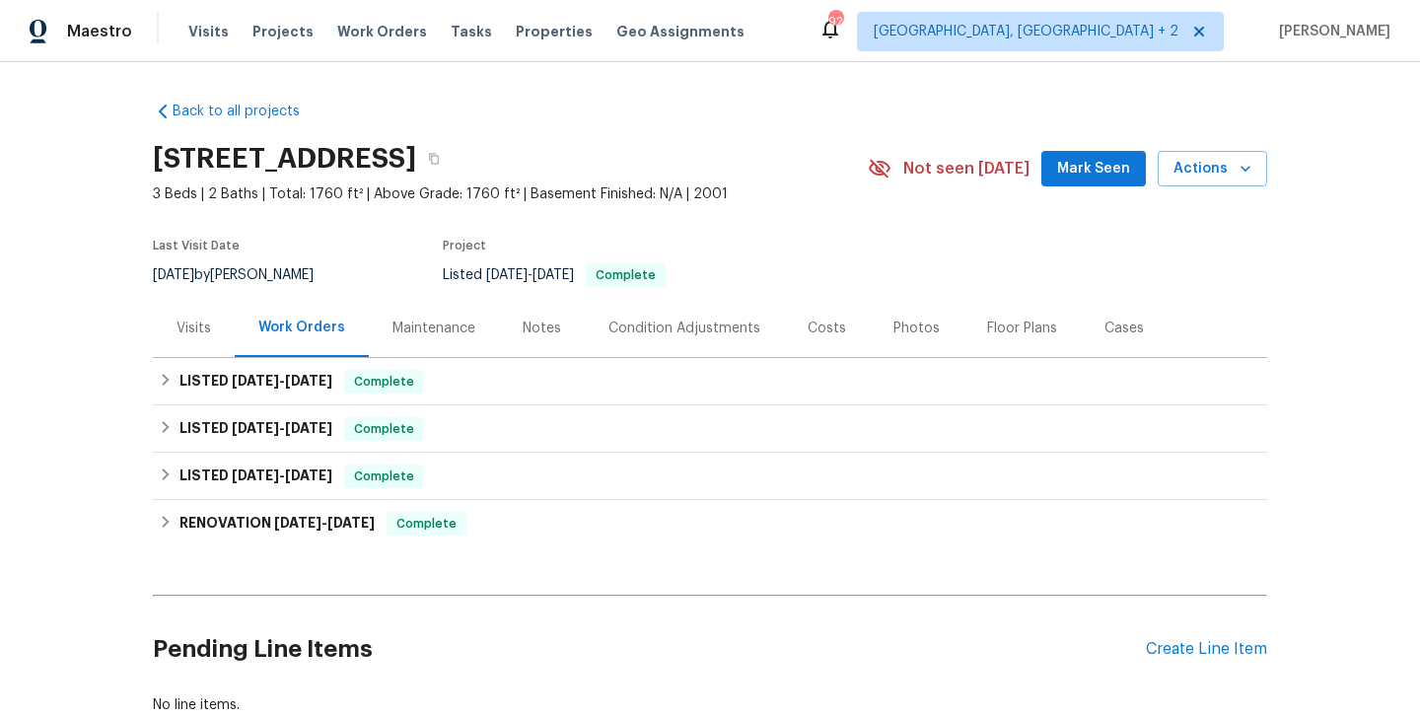
click at [221, 342] on div "Visits" at bounding box center [194, 328] width 82 height 58
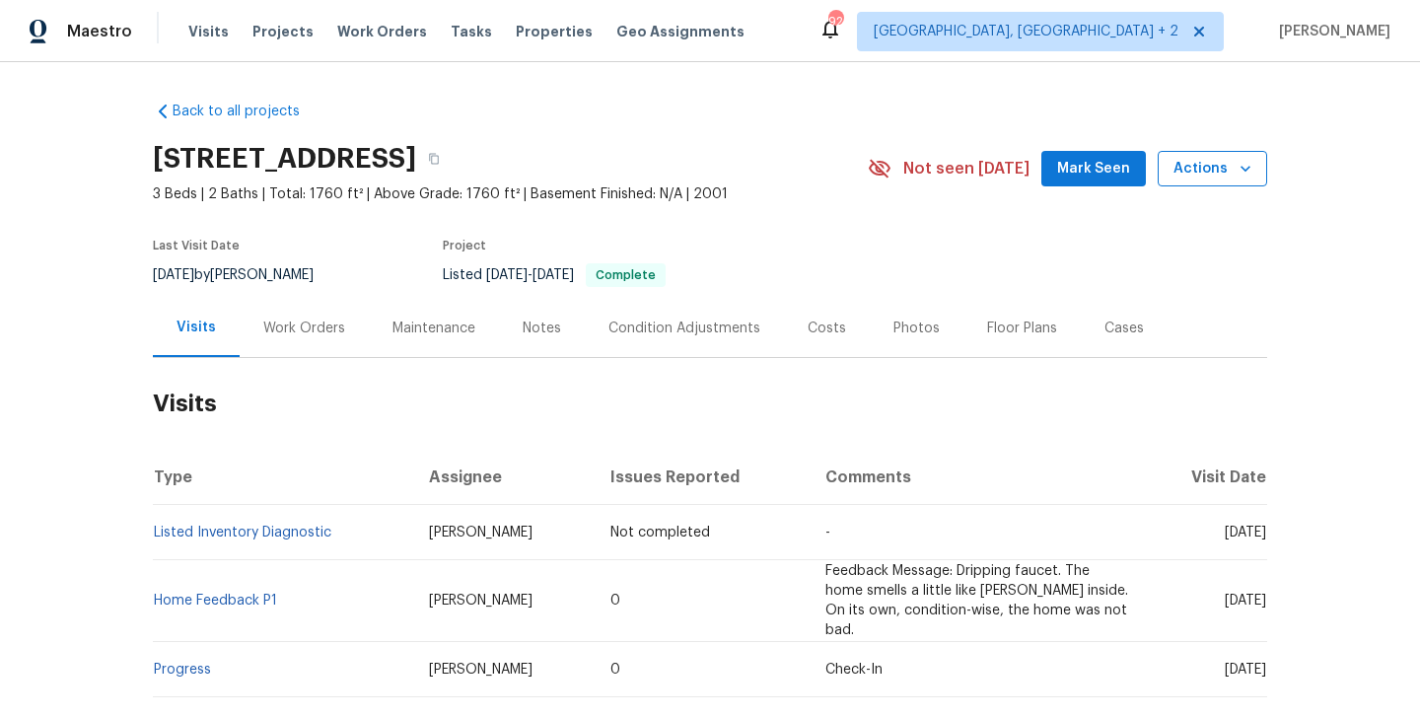
click at [1218, 180] on span "Actions" at bounding box center [1213, 169] width 78 height 25
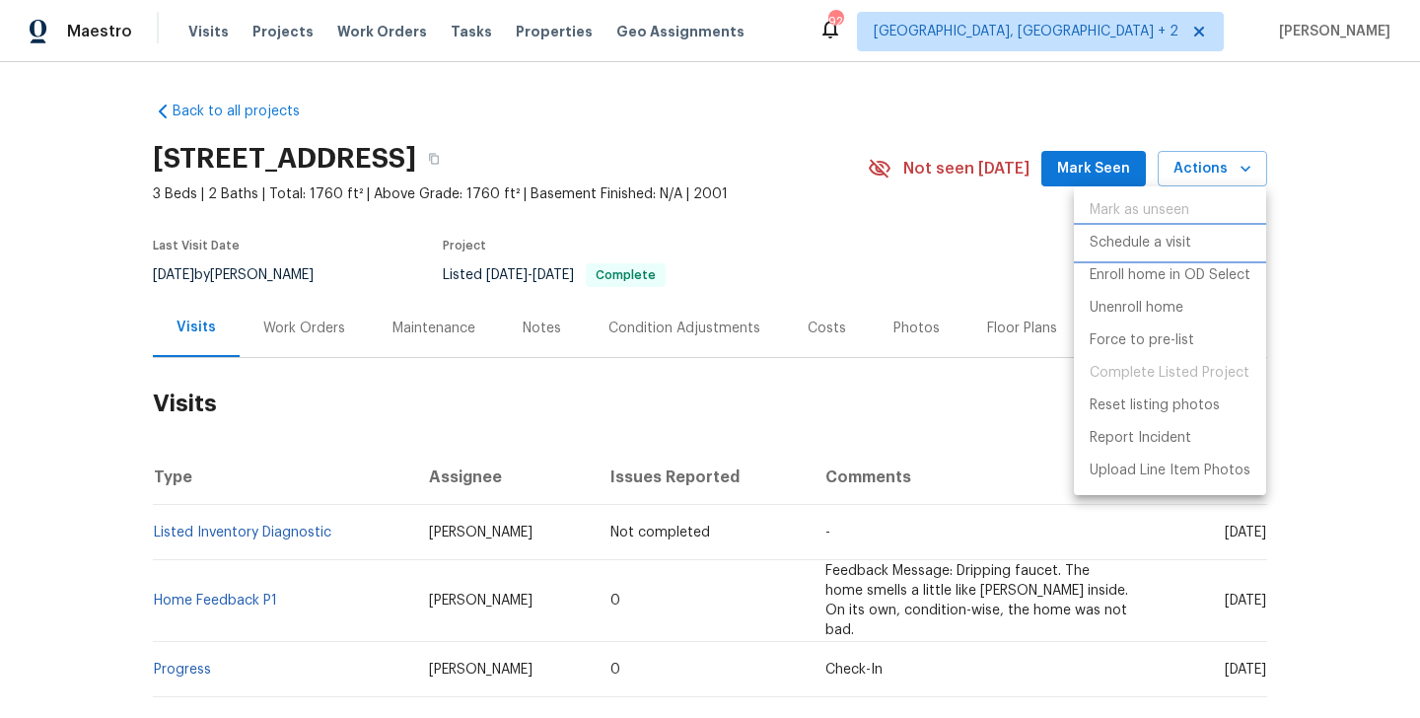
click at [1147, 245] on p "Schedule a visit" at bounding box center [1141, 243] width 102 height 21
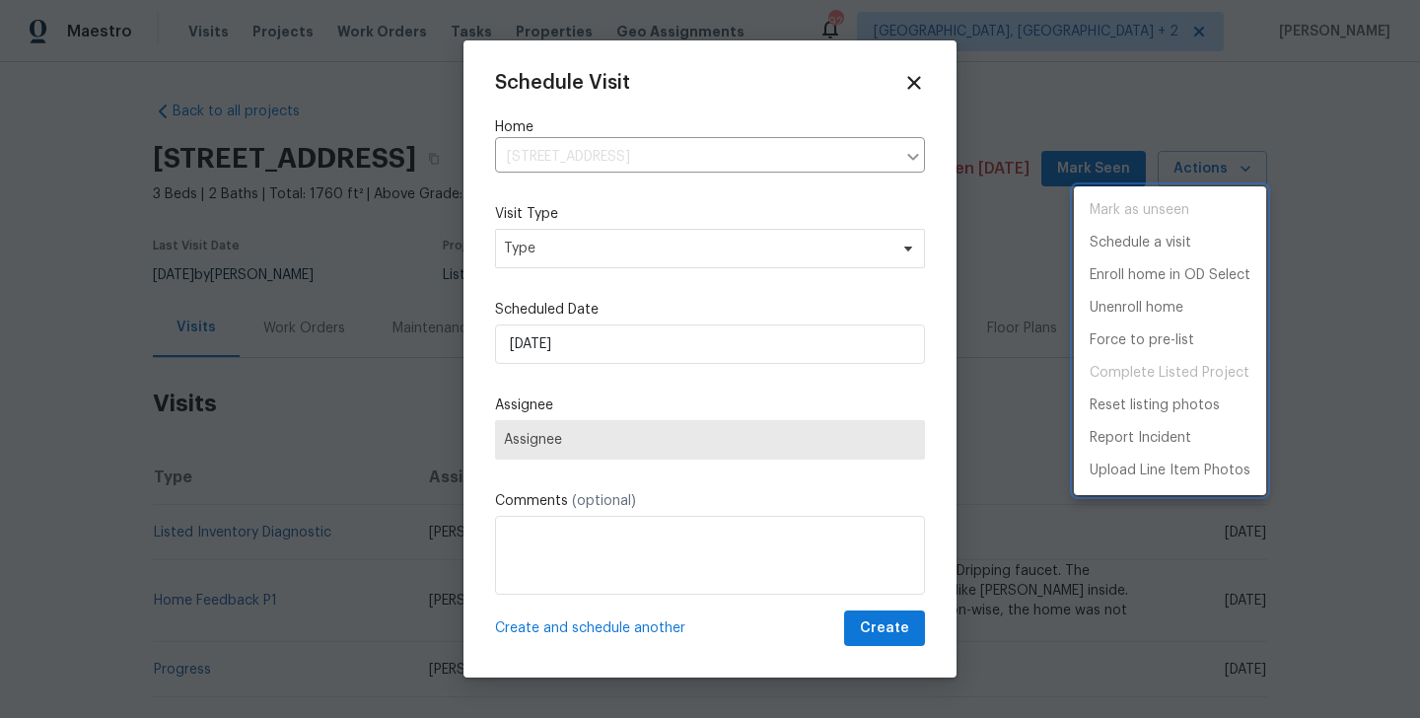
click at [1147, 245] on p "Schedule a visit" at bounding box center [1141, 243] width 102 height 21
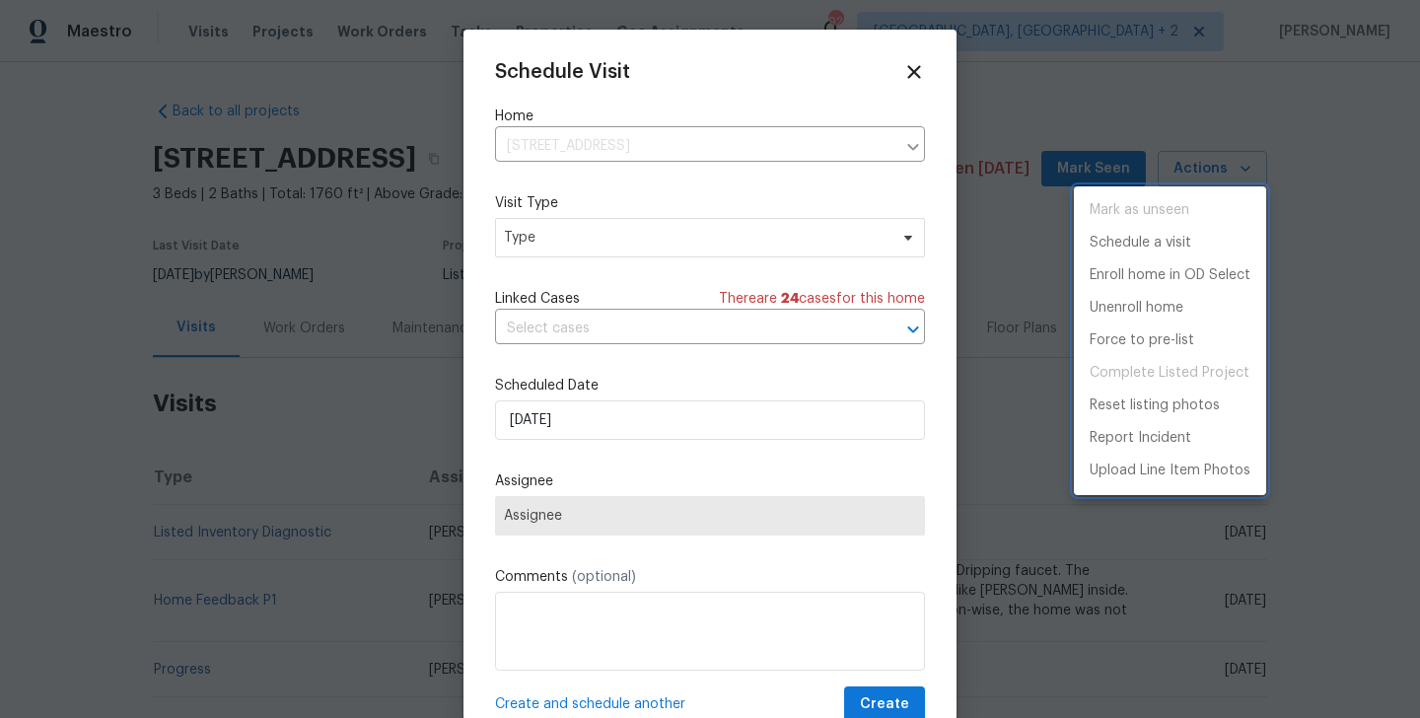
click at [685, 233] on div at bounding box center [710, 359] width 1420 height 718
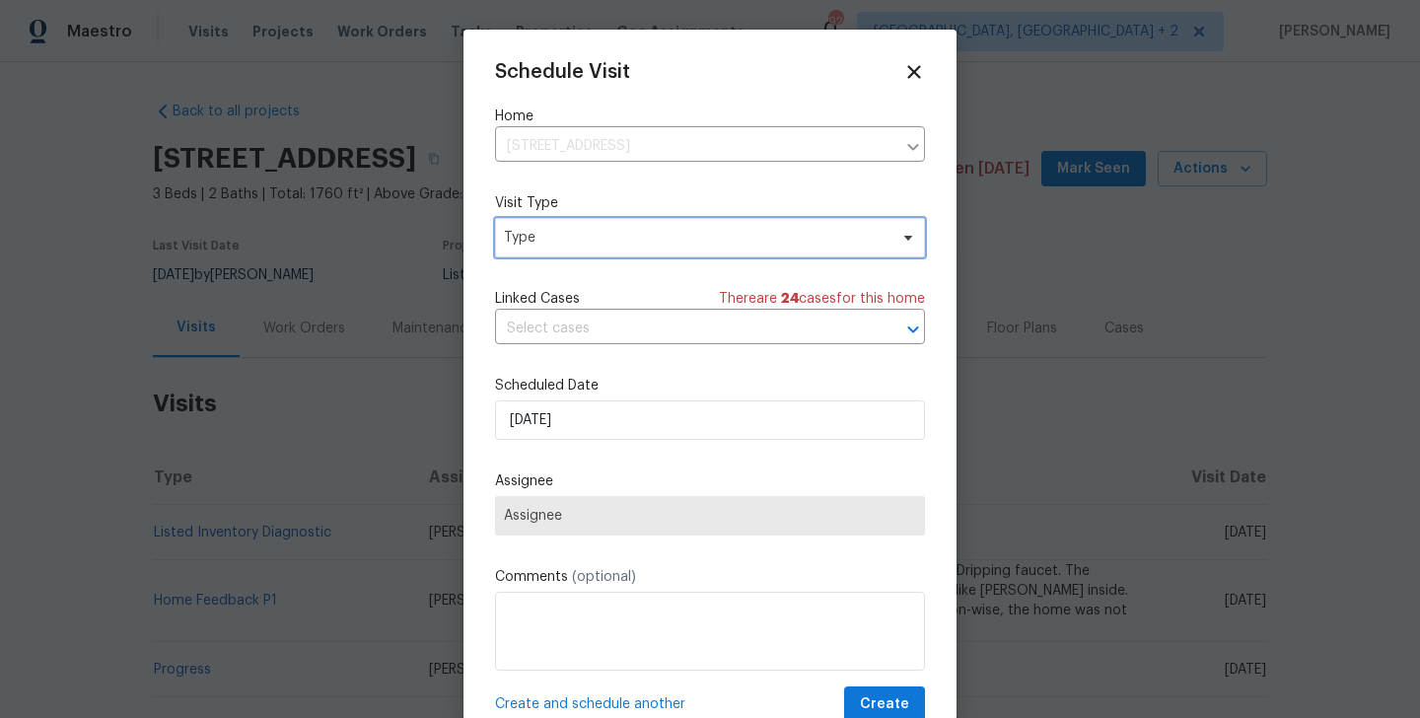
click at [626, 255] on span "Type" at bounding box center [710, 237] width 430 height 39
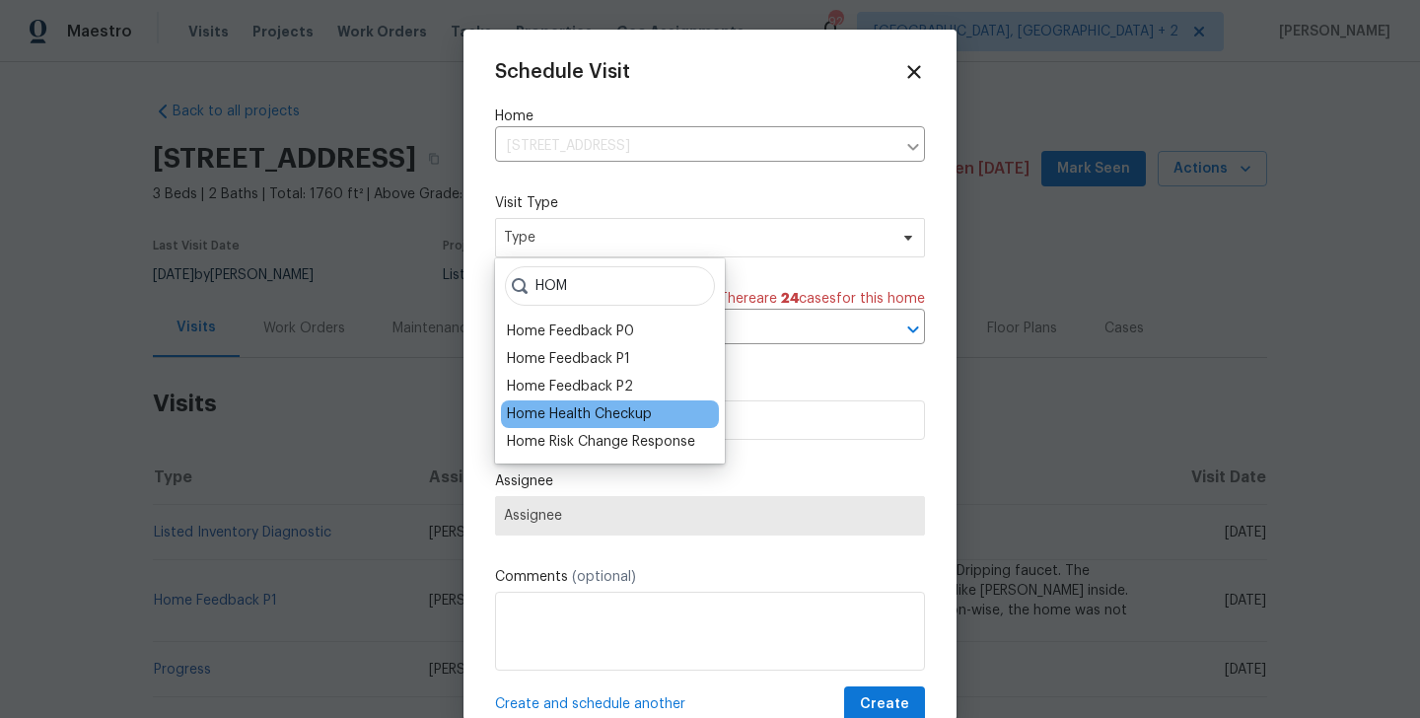
type input "HOM"
click at [618, 418] on div "Home Health Checkup" at bounding box center [579, 414] width 145 height 20
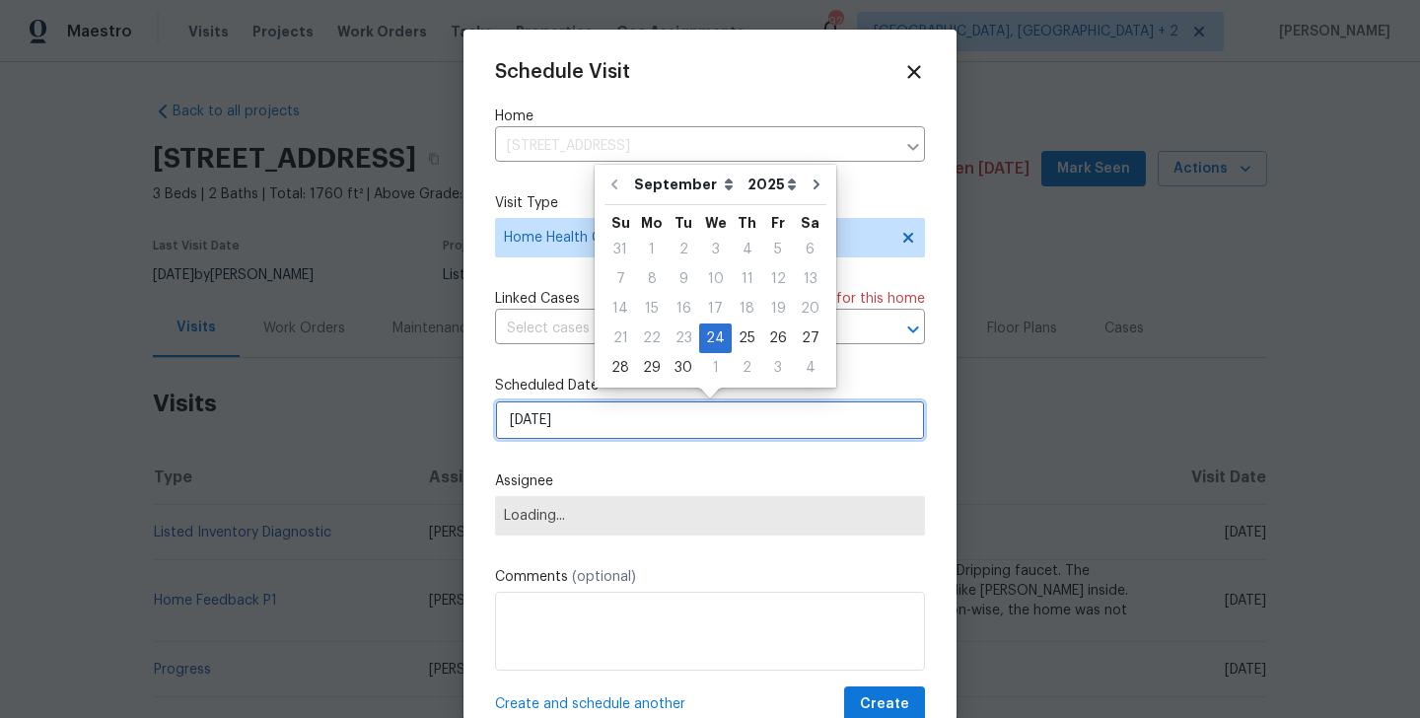
click at [567, 412] on input "[DATE]" at bounding box center [710, 419] width 430 height 39
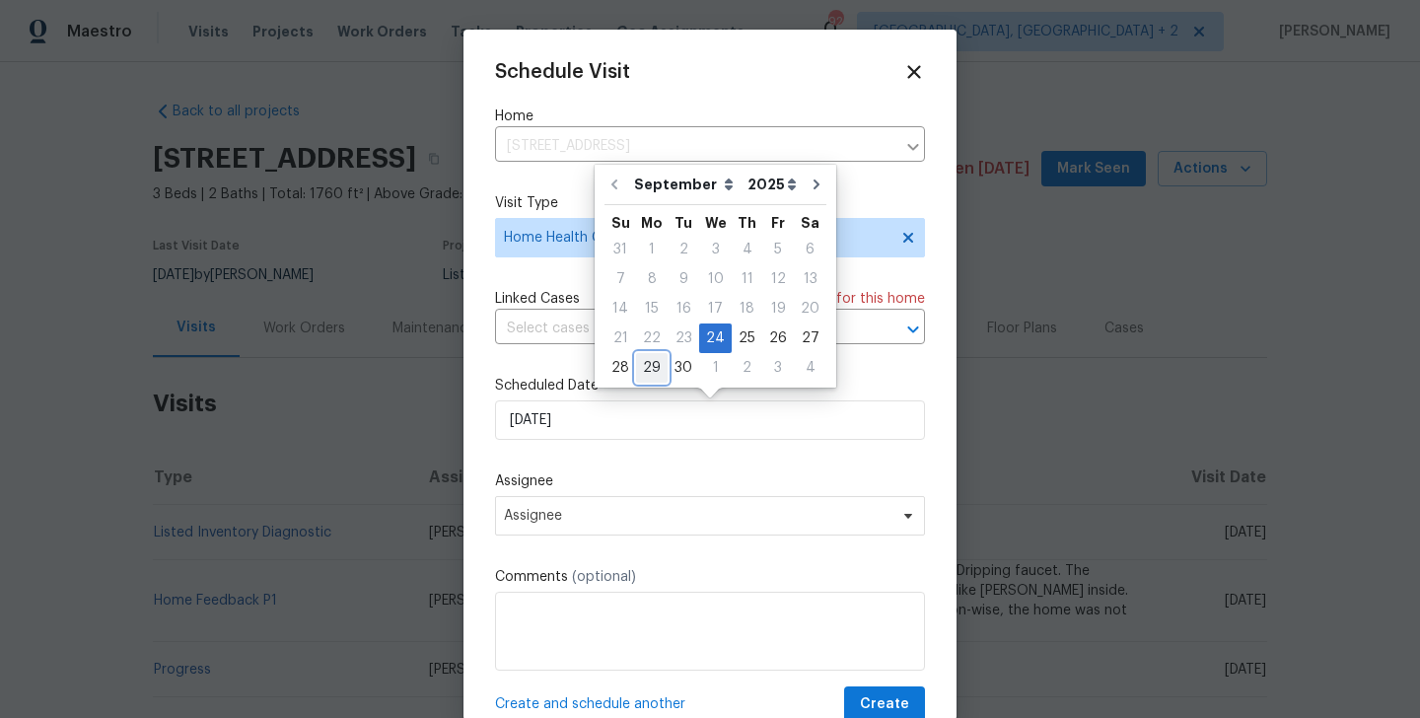
click at [659, 370] on div "29" at bounding box center [652, 368] width 32 height 28
type input "[DATE]"
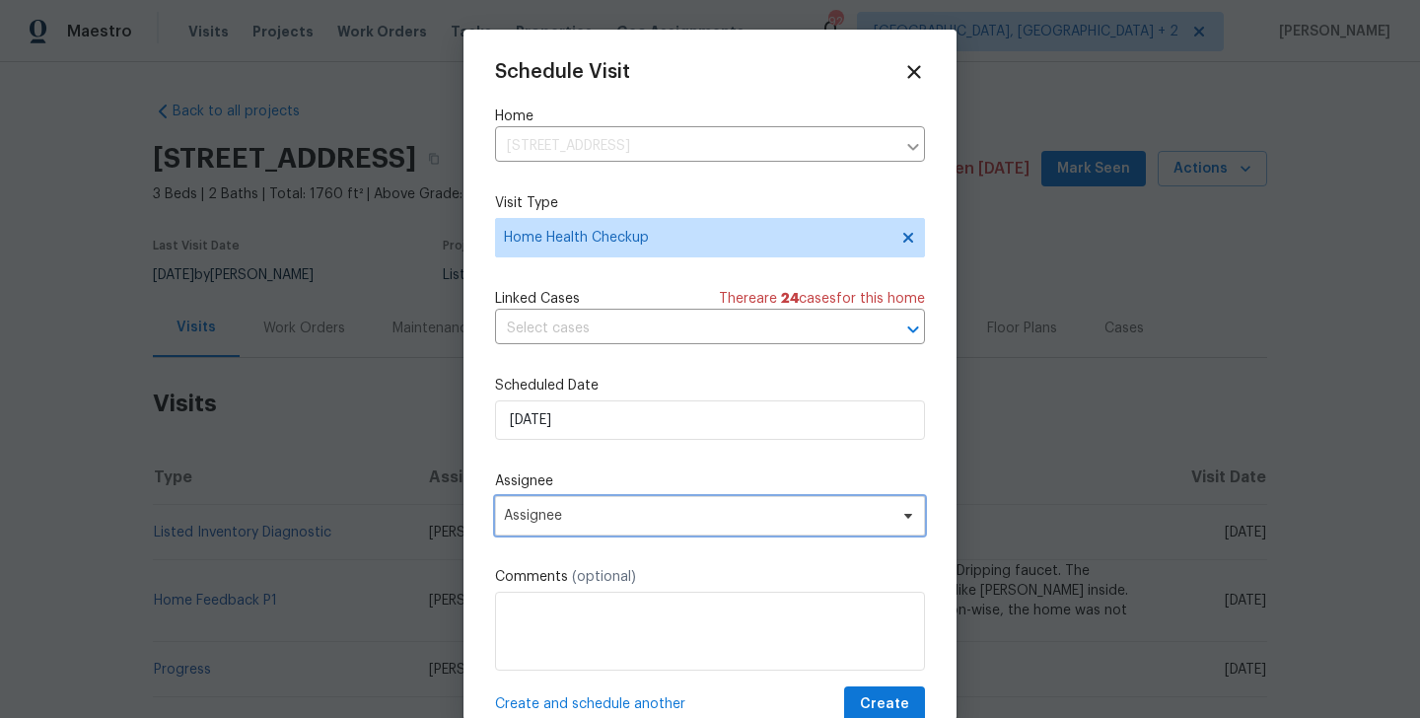
click at [630, 502] on span "Assignee" at bounding box center [710, 515] width 430 height 39
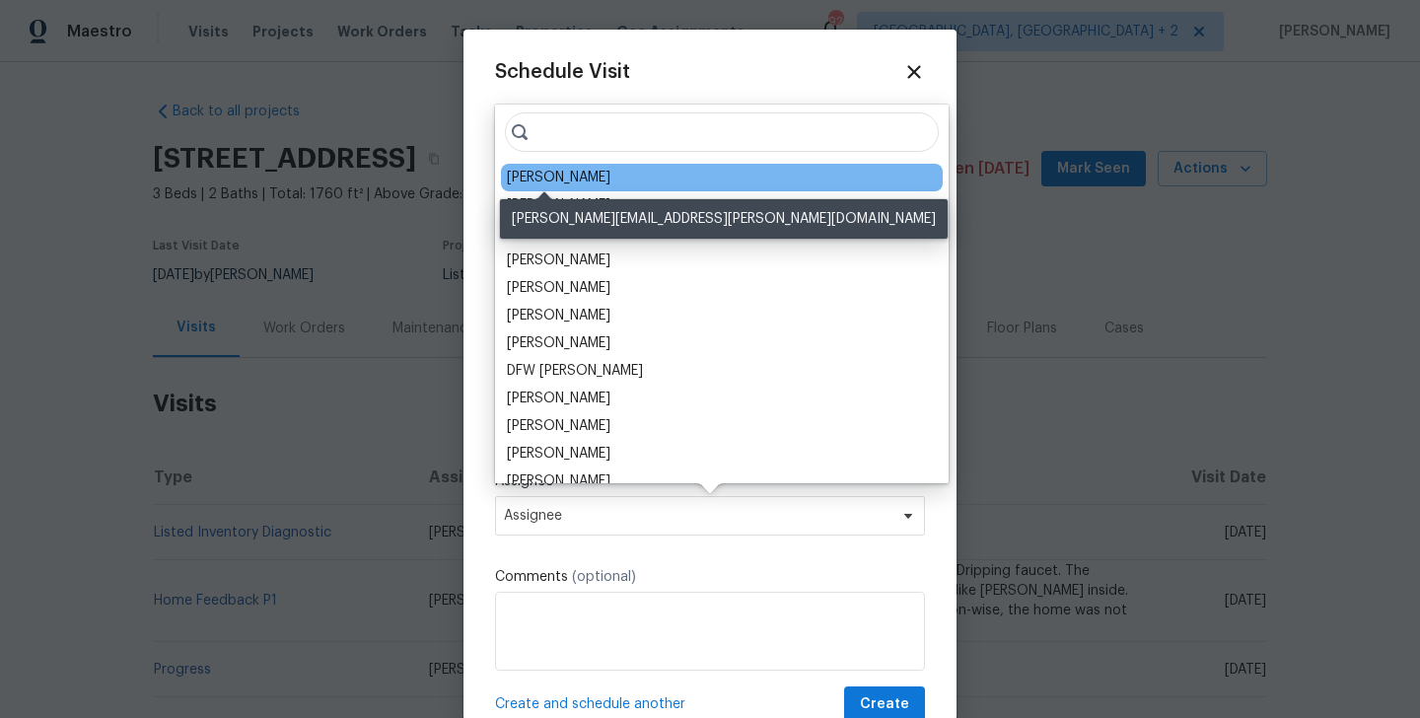
click at [556, 174] on div "[PERSON_NAME]" at bounding box center [559, 178] width 104 height 20
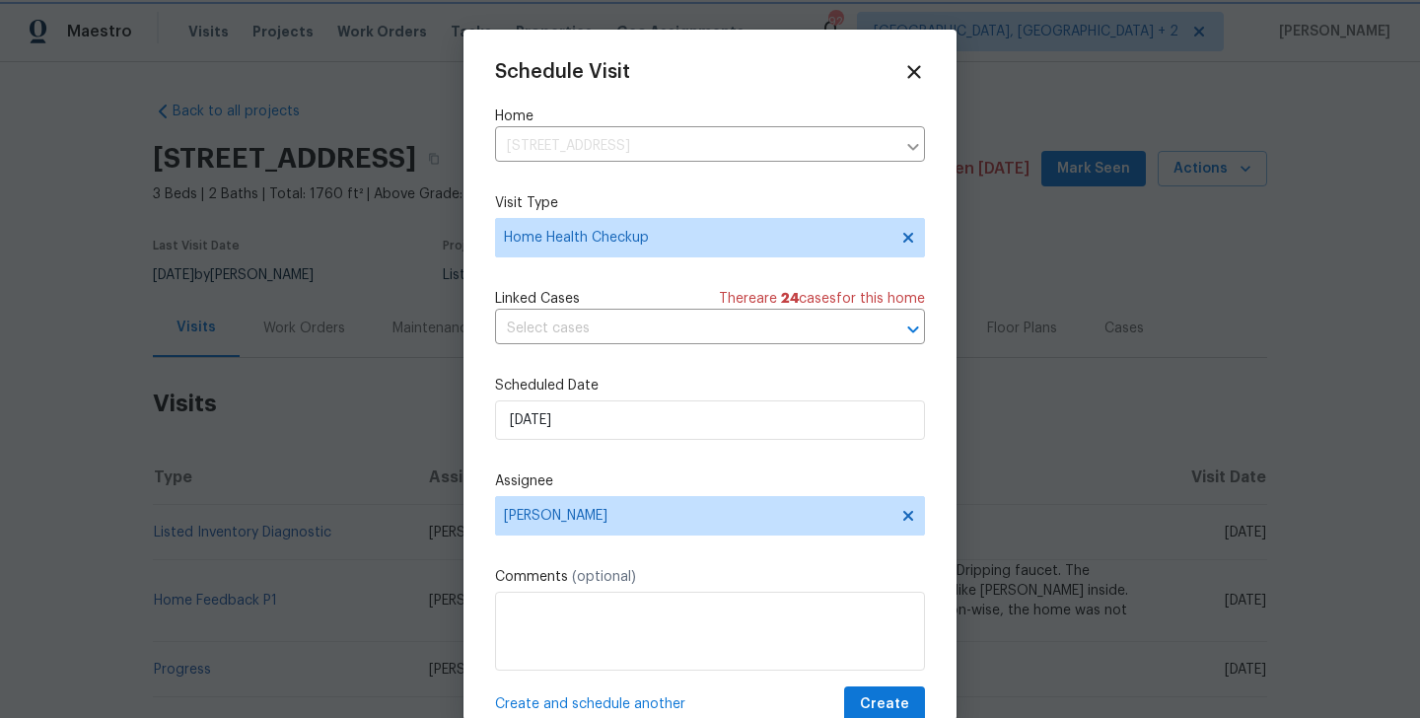
scroll to position [36, 0]
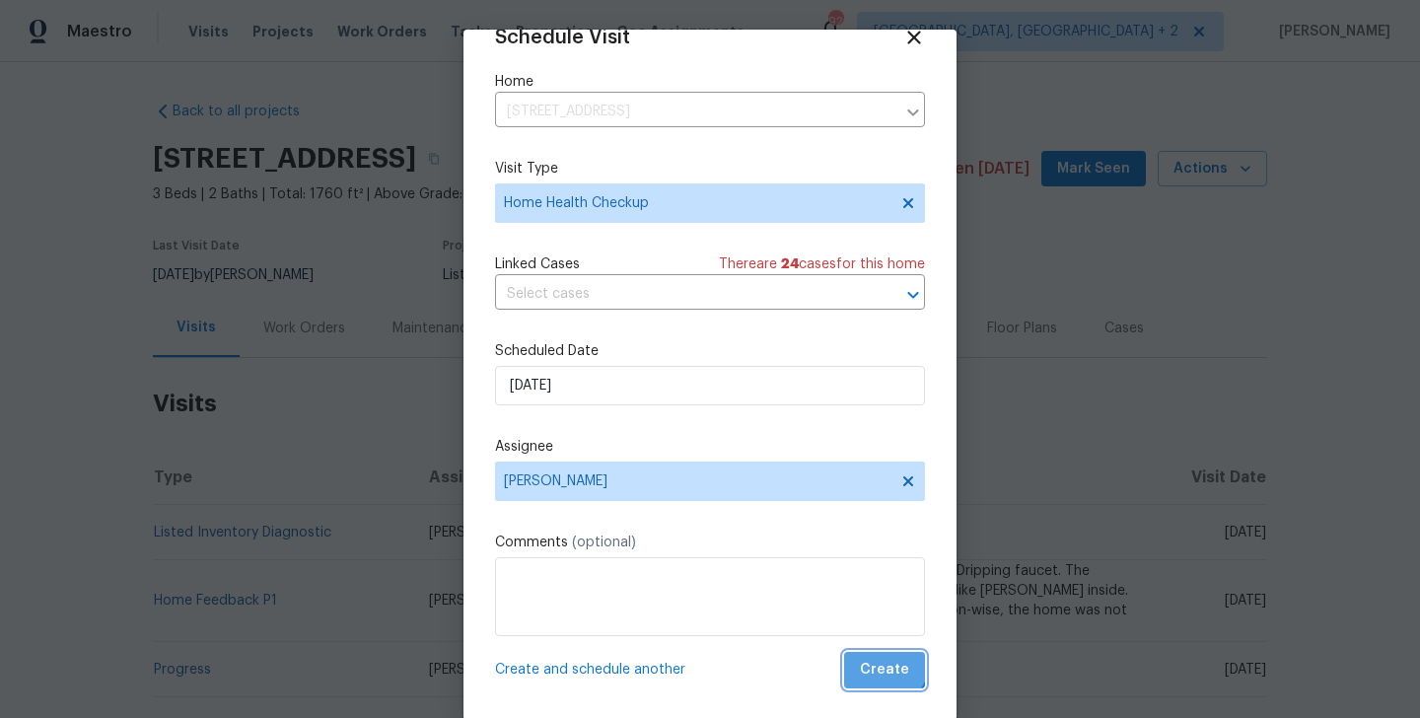
click at [877, 658] on span "Create" at bounding box center [884, 670] width 49 height 25
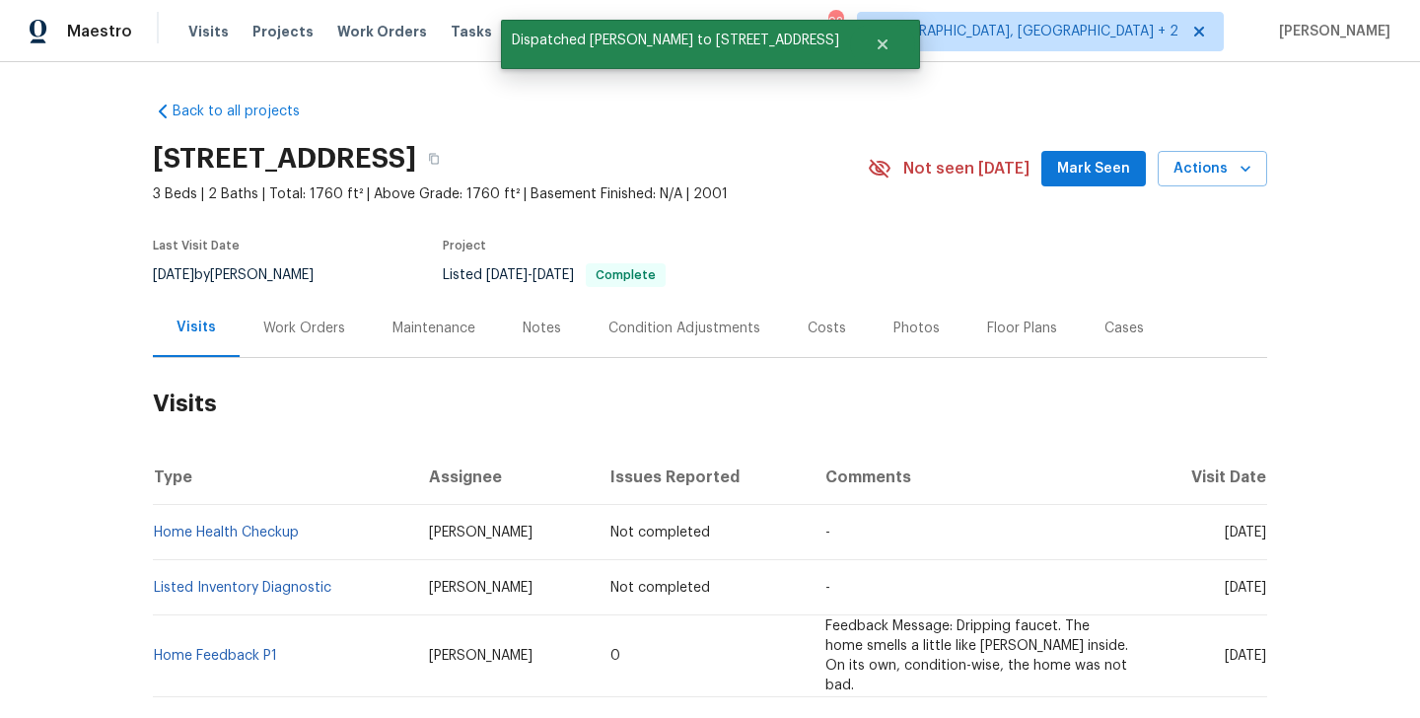
click at [330, 533] on td "Home Health Checkup" at bounding box center [283, 532] width 260 height 55
copy link "Home Health Checkup"
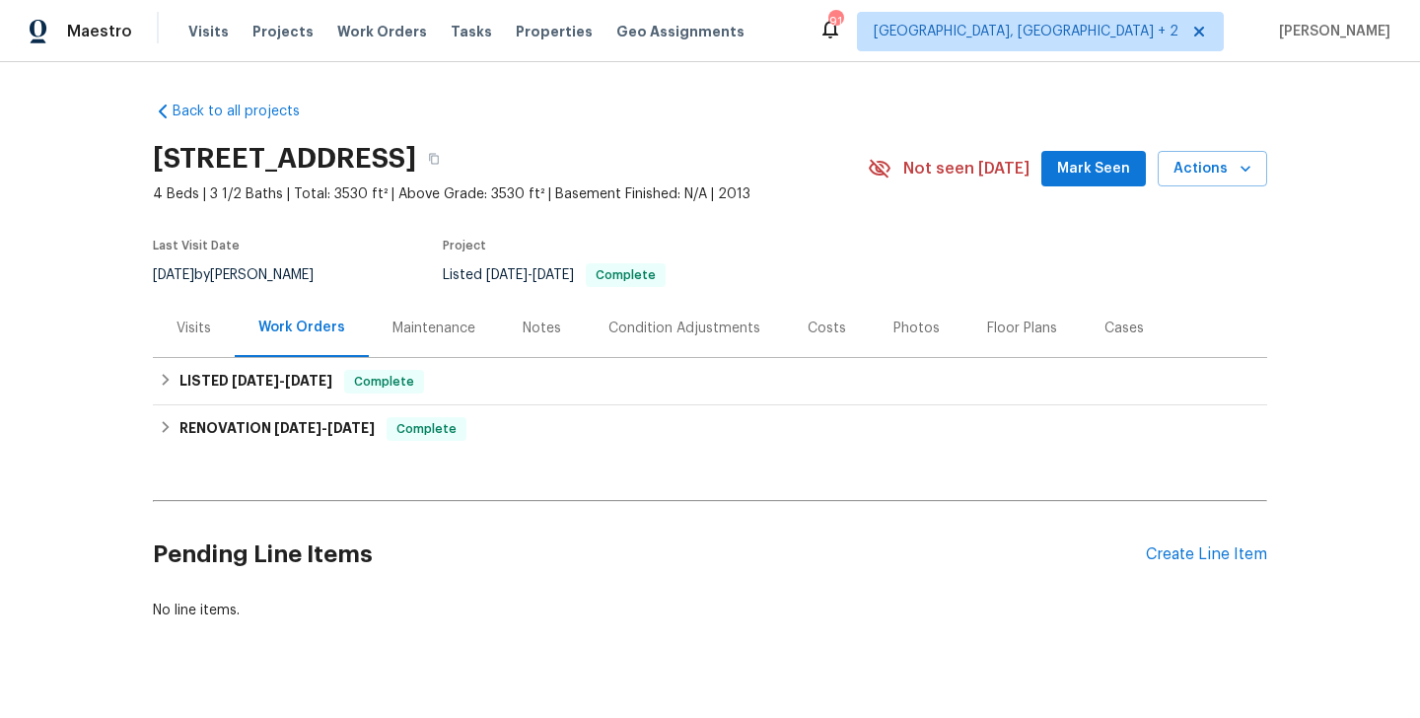
click at [157, 336] on div "Visits" at bounding box center [194, 328] width 82 height 58
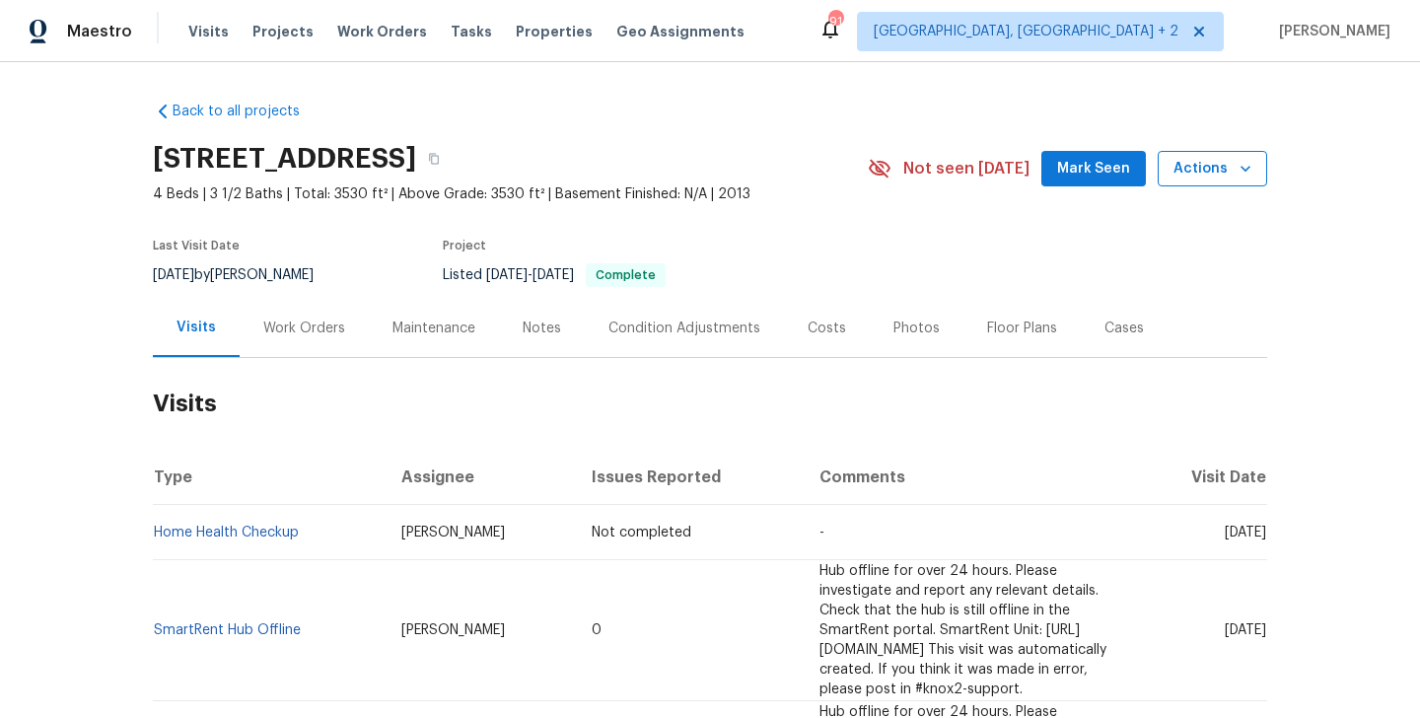
click at [1185, 169] on span "Actions" at bounding box center [1213, 169] width 78 height 25
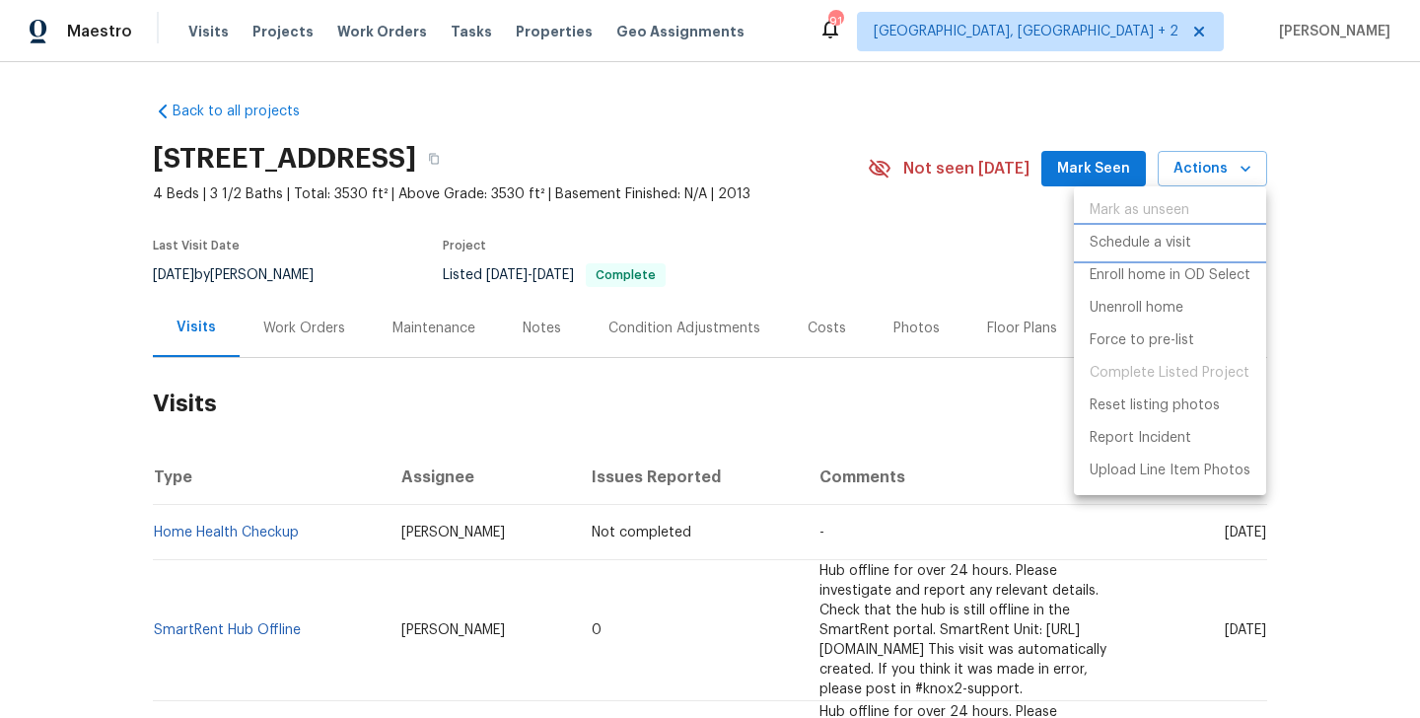
click at [1153, 247] on p "Schedule a visit" at bounding box center [1141, 243] width 102 height 21
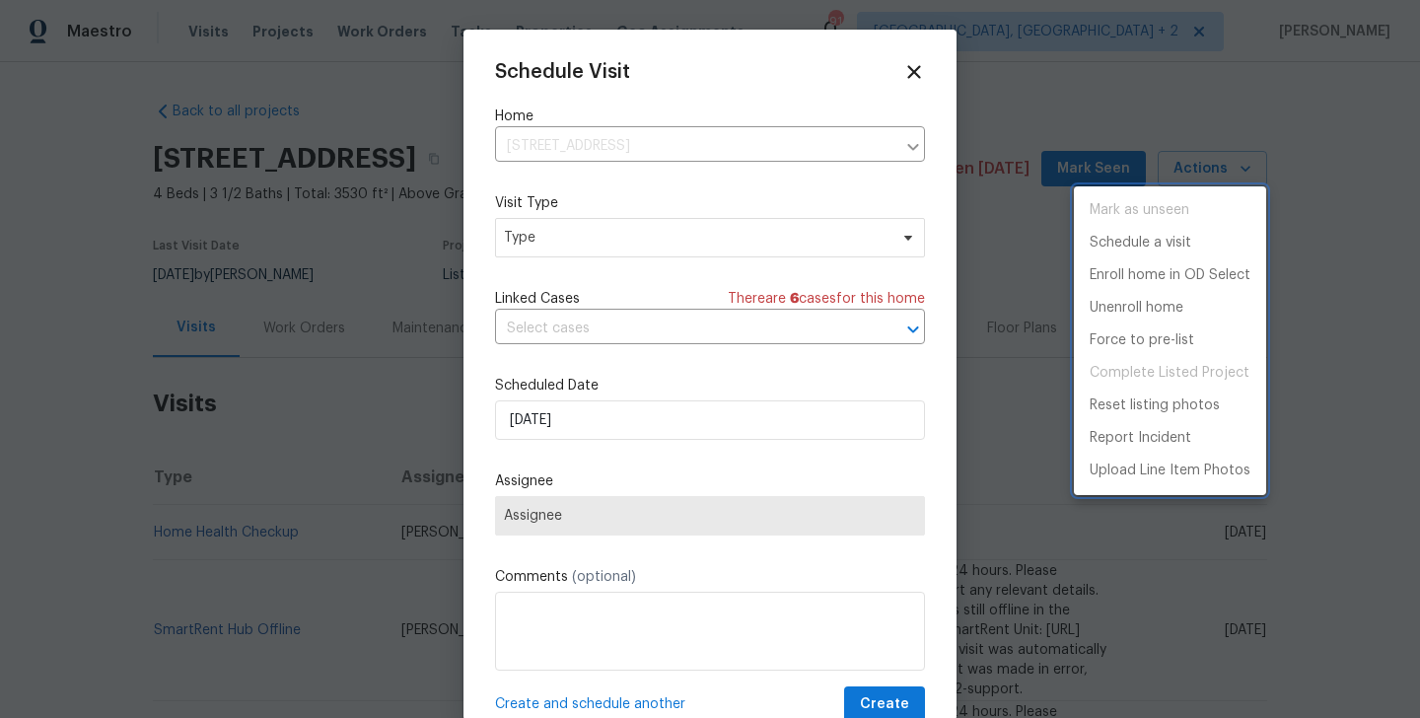
click at [565, 227] on div at bounding box center [710, 359] width 1420 height 718
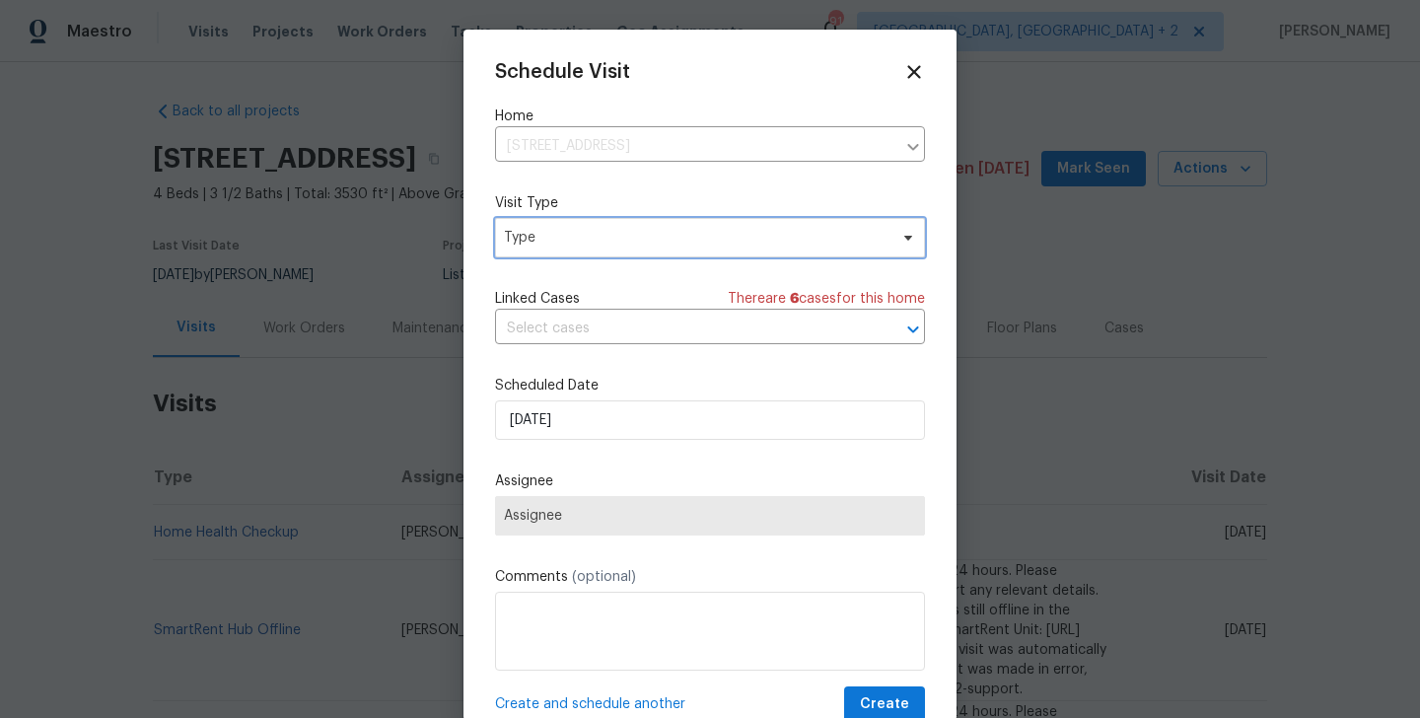
click at [542, 233] on span "Type" at bounding box center [696, 238] width 384 height 20
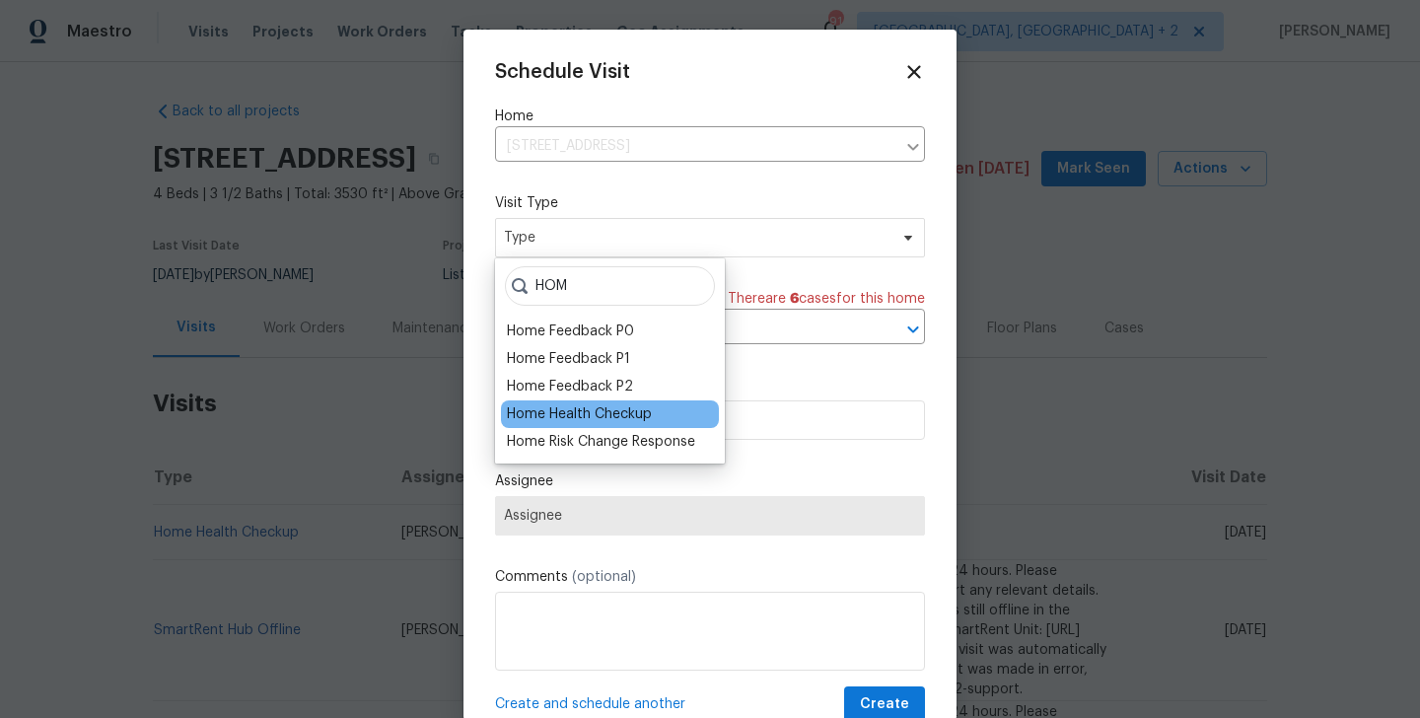
type input "HOM"
click at [540, 410] on div "Home Health Checkup" at bounding box center [579, 414] width 145 height 20
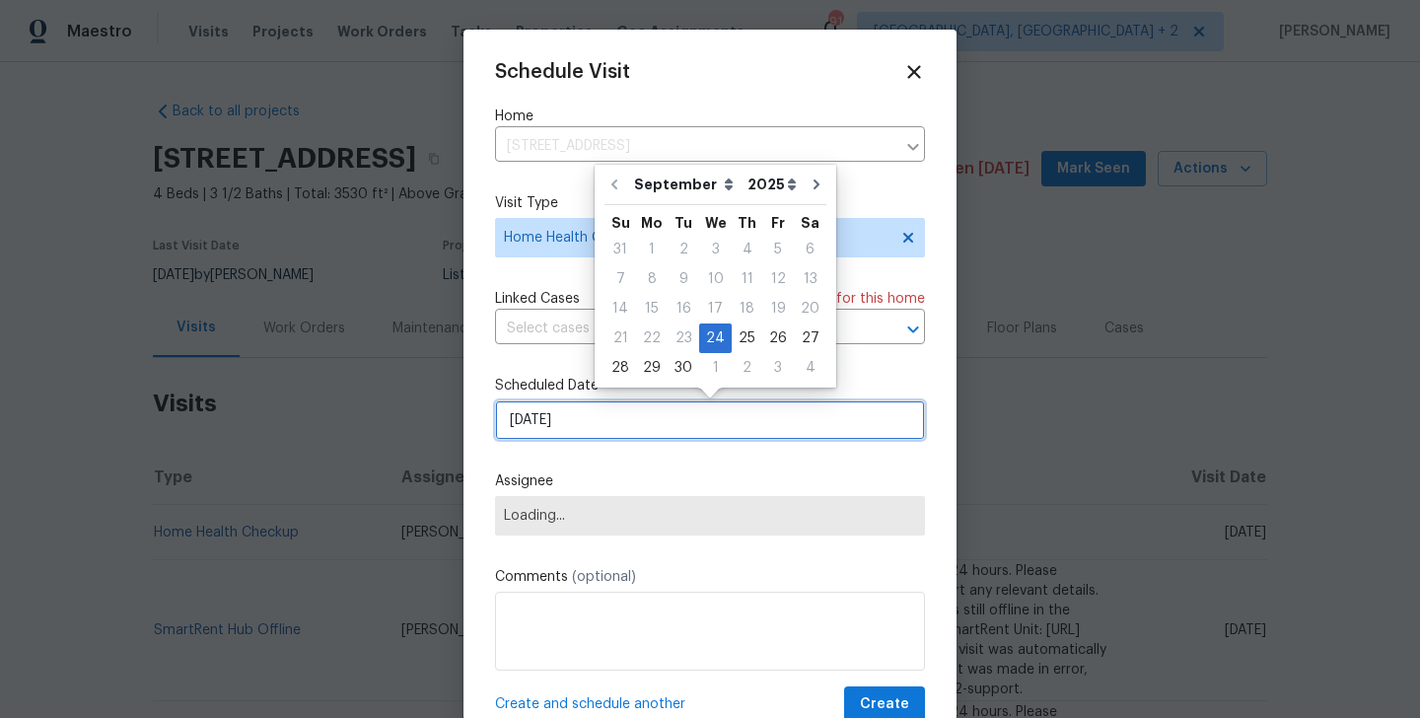
click at [540, 412] on input "[DATE]" at bounding box center [710, 419] width 430 height 39
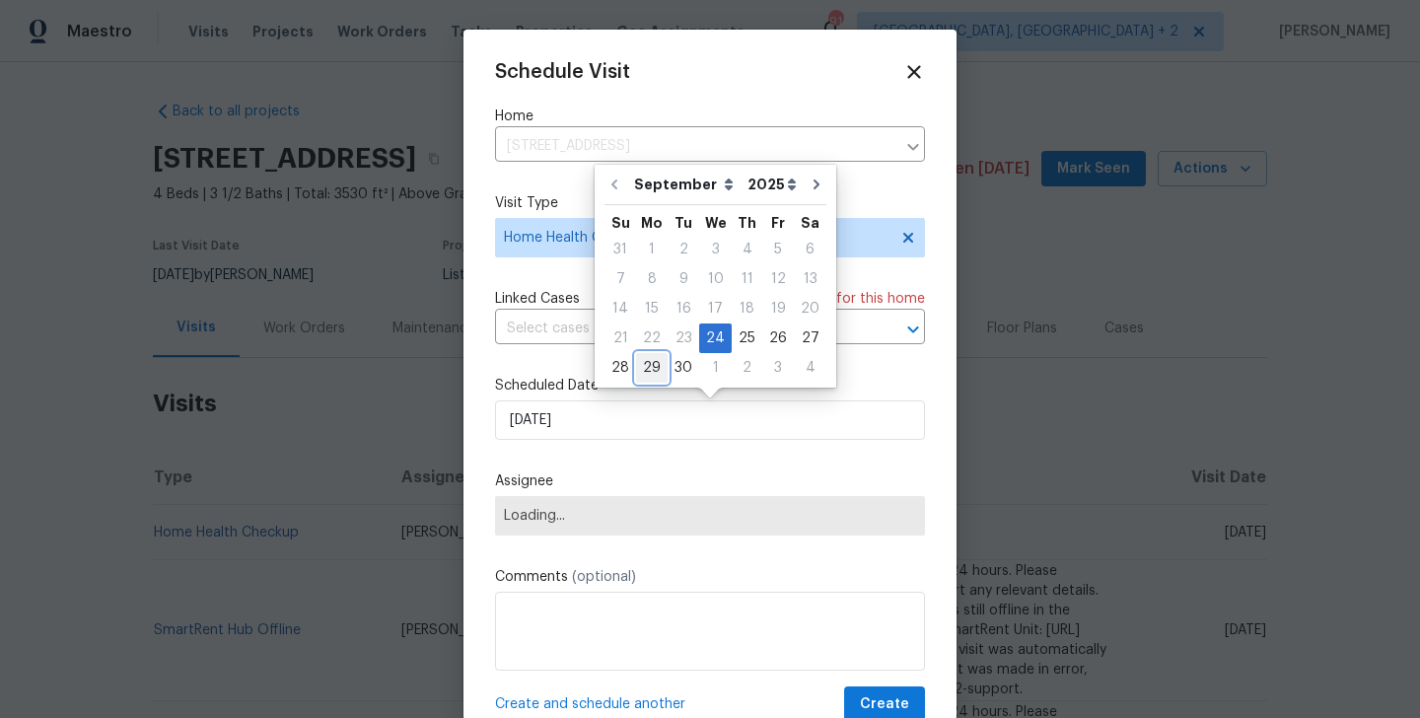
click at [654, 366] on div "29" at bounding box center [652, 368] width 32 height 28
type input "[DATE]"
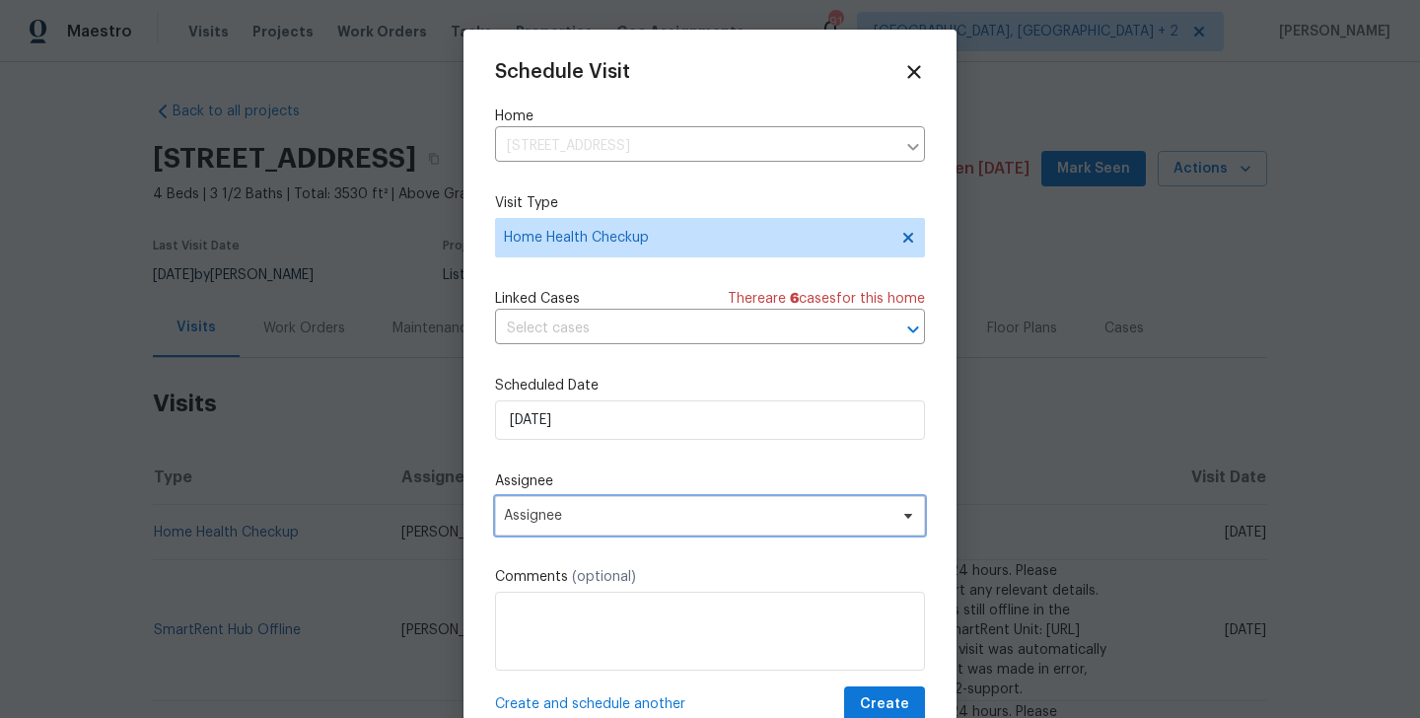
click at [585, 519] on span "Assignee" at bounding box center [697, 516] width 387 height 16
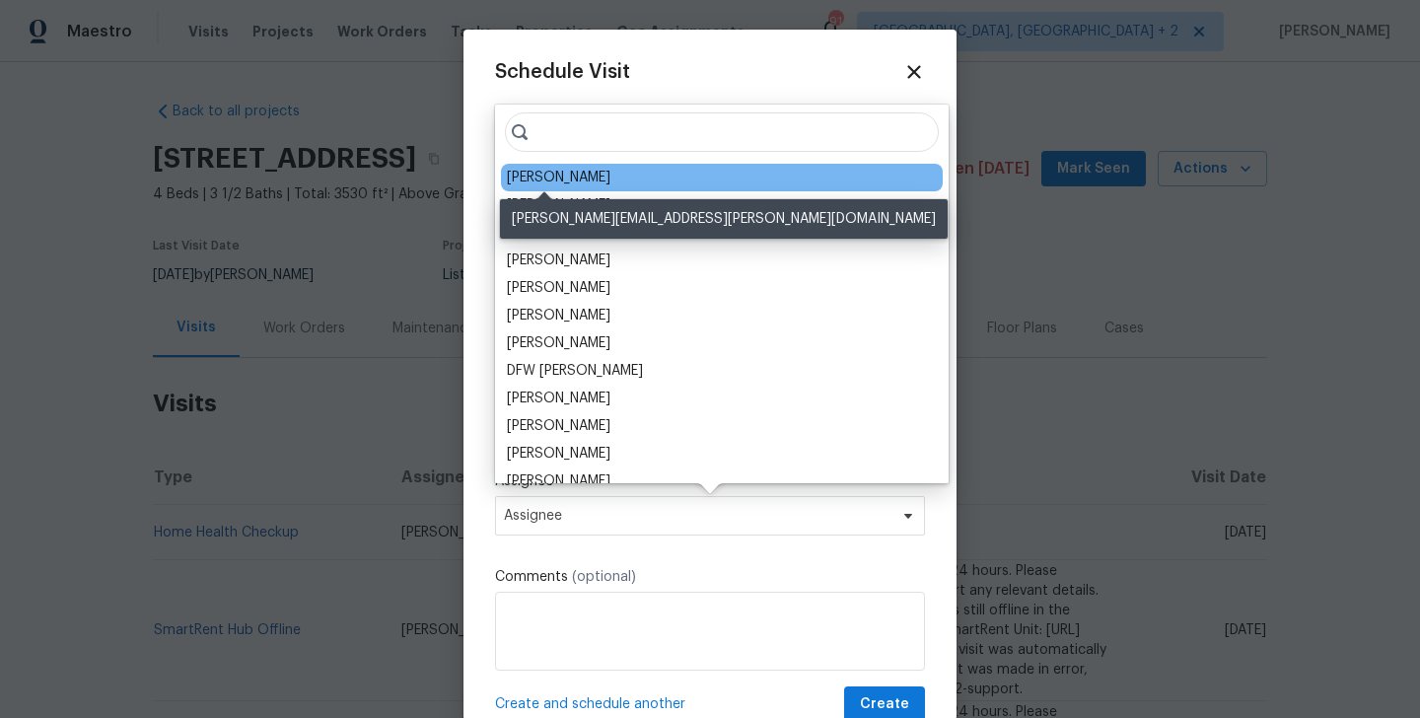
click at [538, 182] on div "[PERSON_NAME]" at bounding box center [559, 178] width 104 height 20
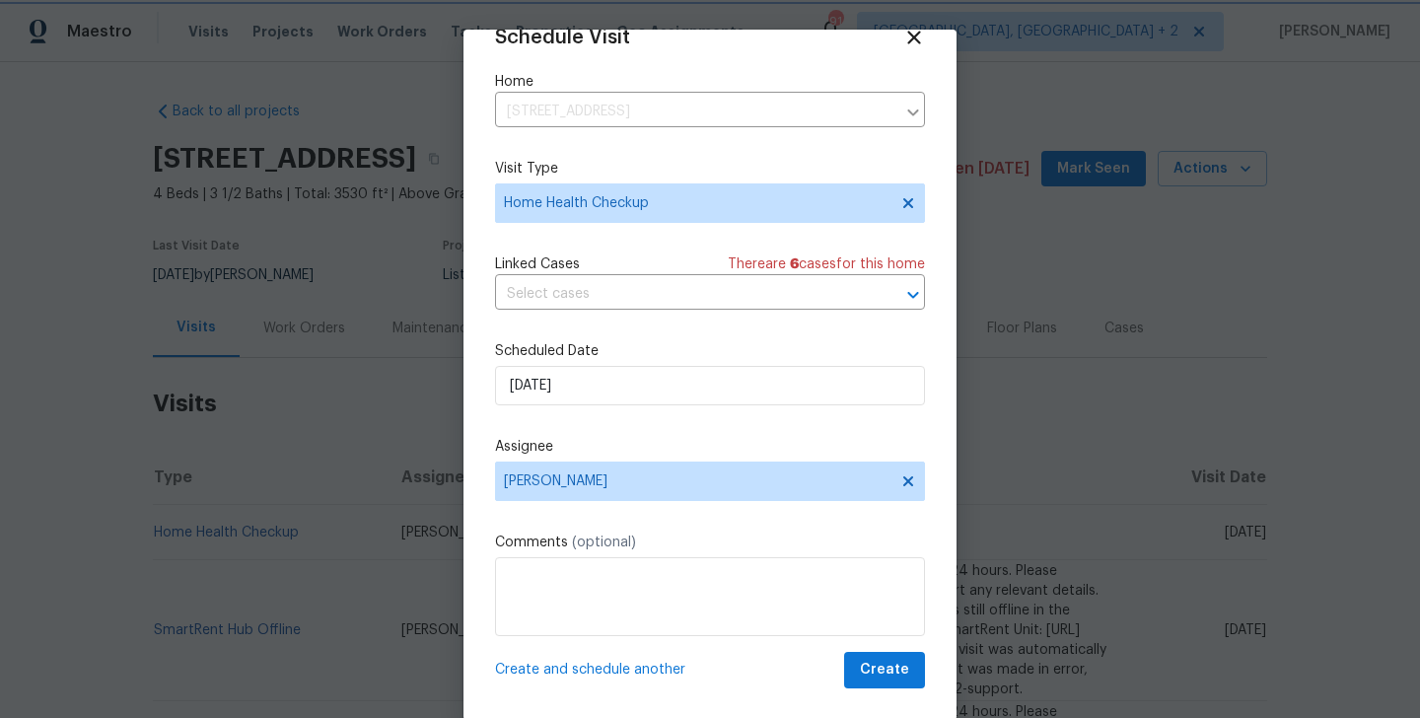
scroll to position [32, 0]
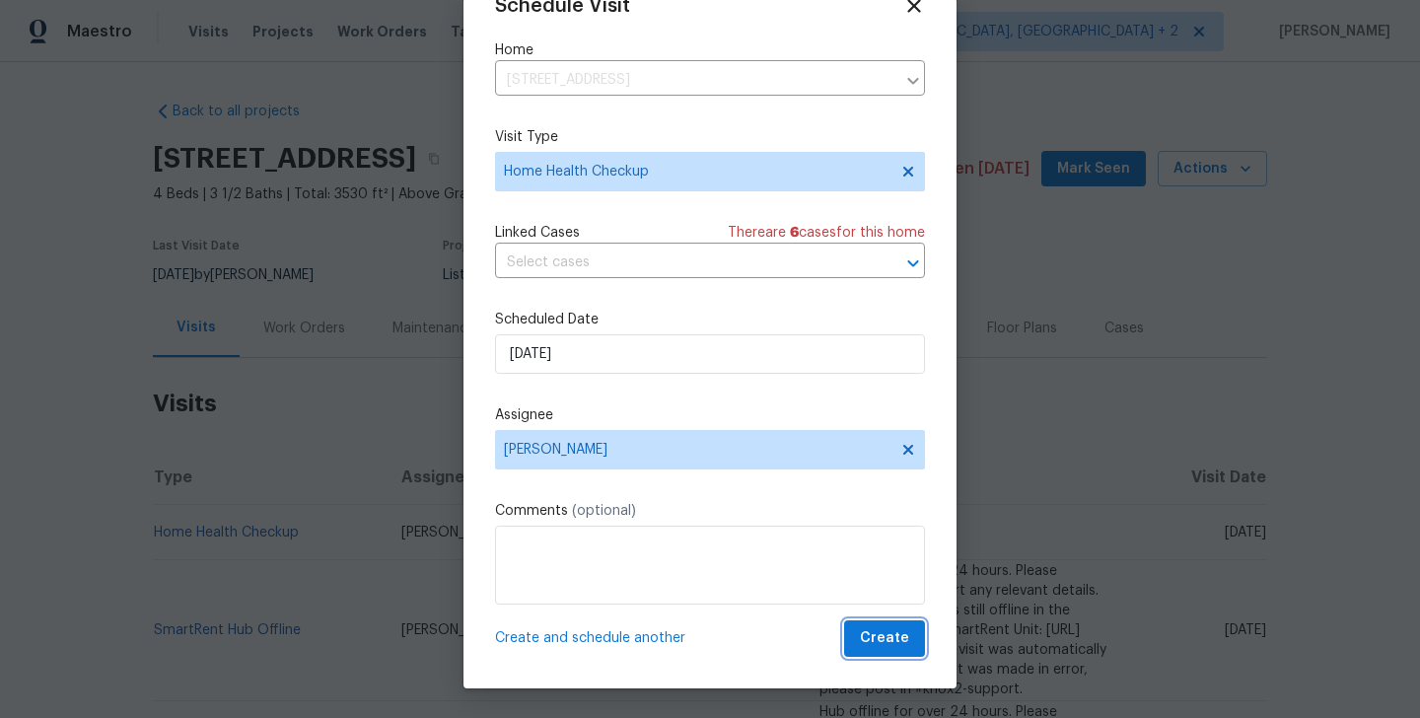
click at [911, 632] on button "Create" at bounding box center [884, 638] width 81 height 36
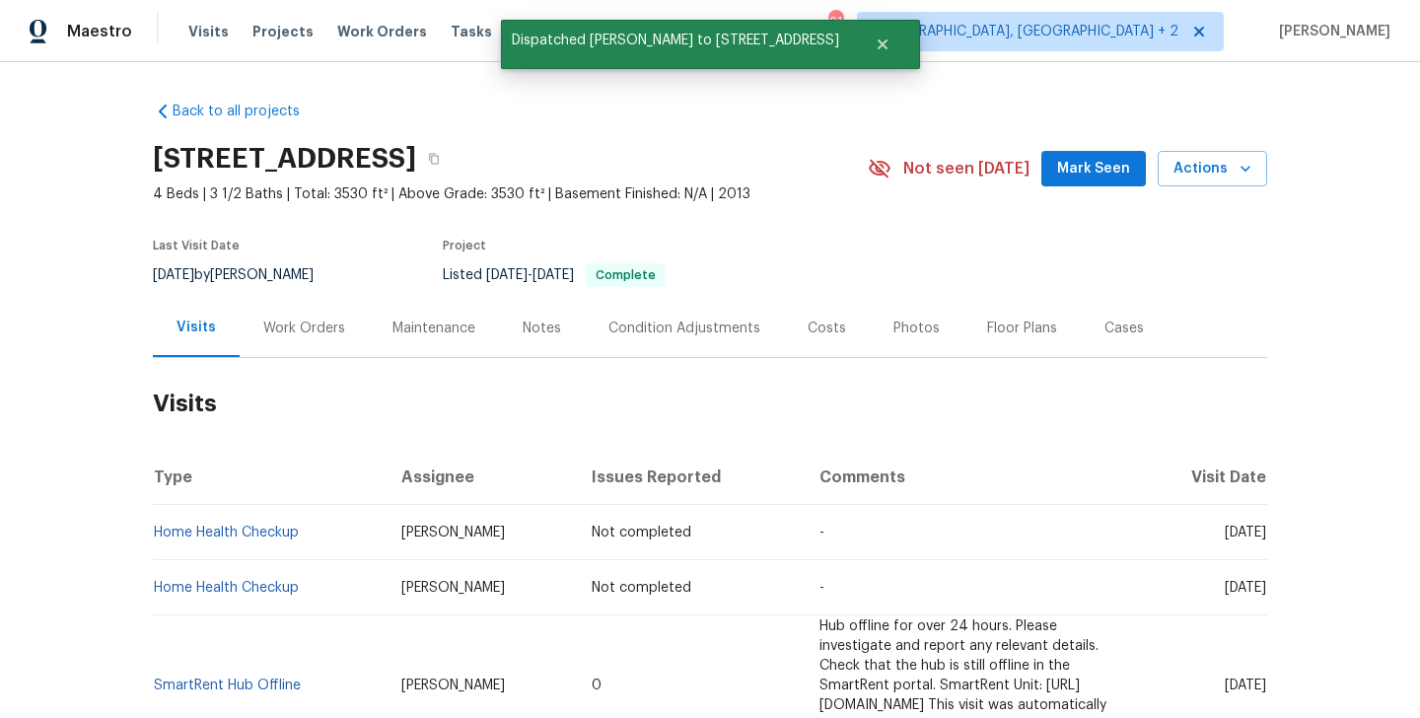
scroll to position [0, 0]
click at [322, 532] on td "Home Health Checkup" at bounding box center [269, 532] width 233 height 55
copy link "Home Health Checkup"
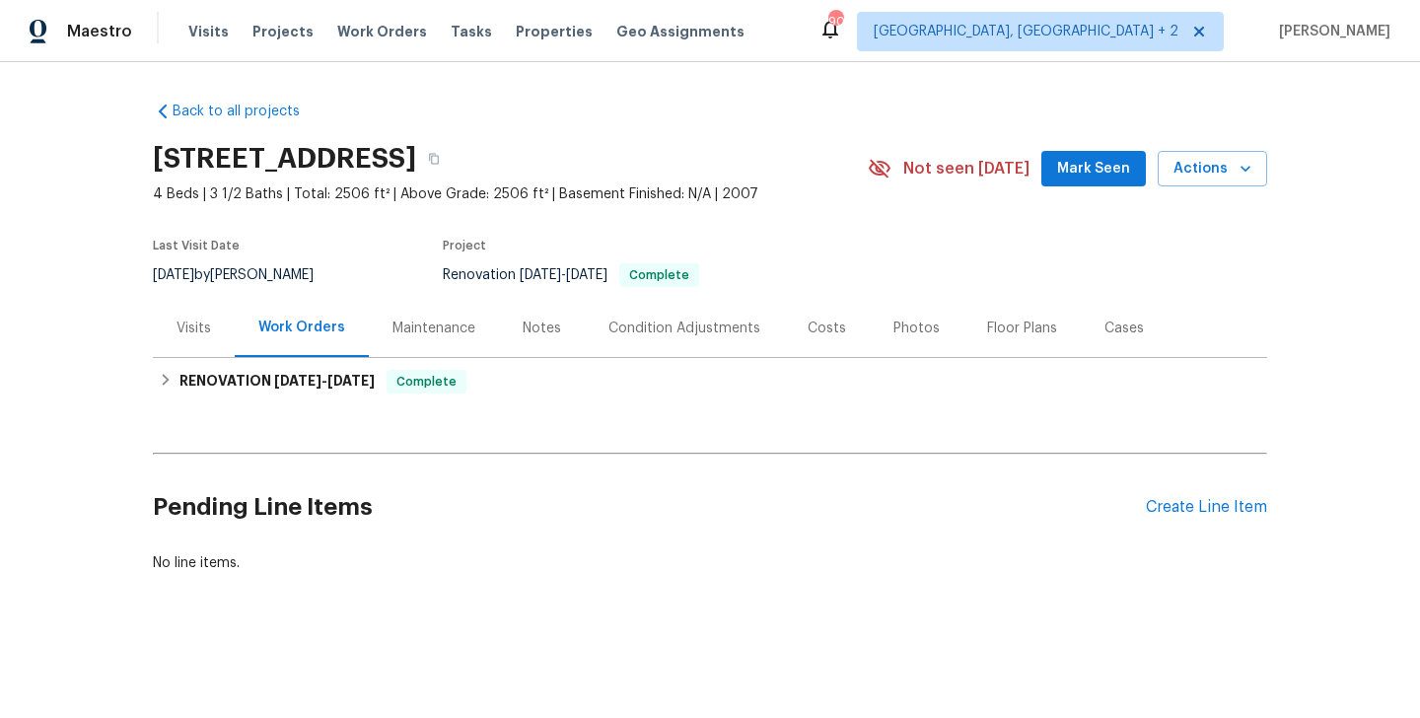
click at [211, 336] on div "Visits" at bounding box center [194, 328] width 82 height 58
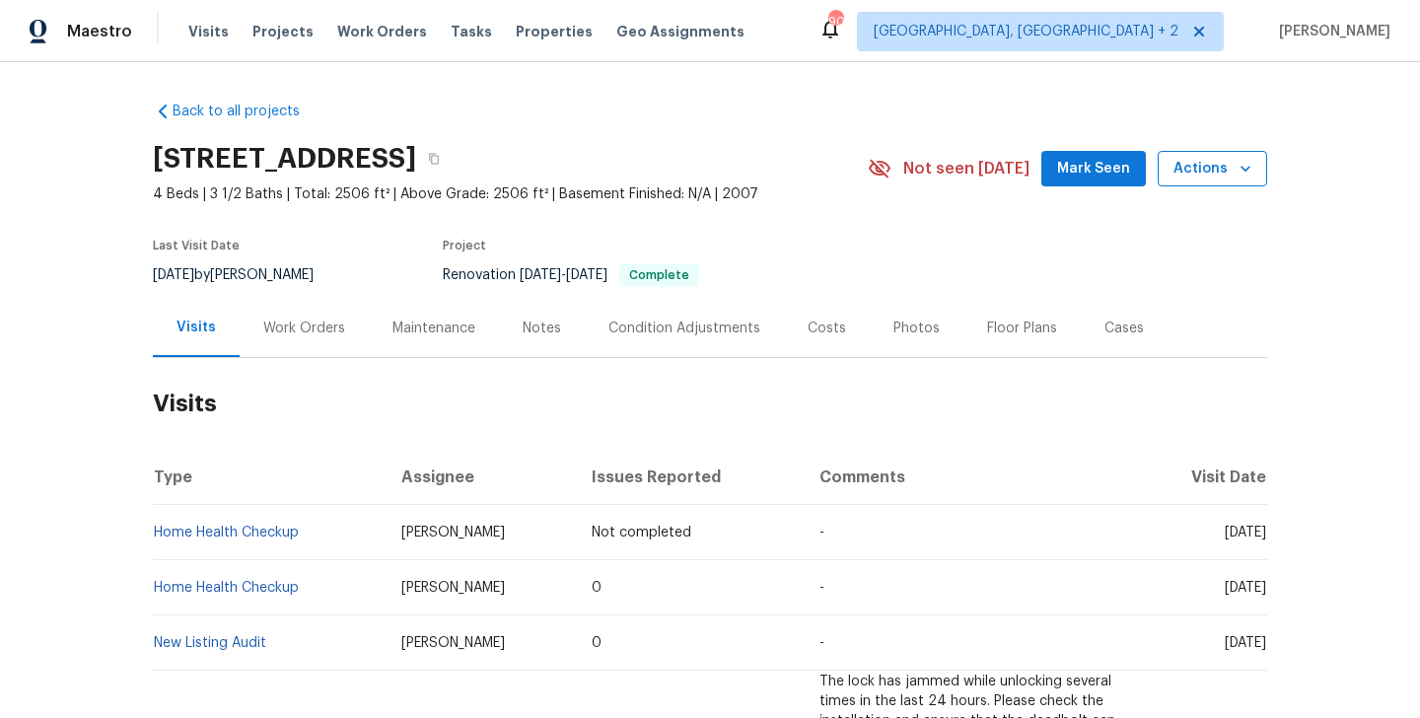
click at [1209, 152] on button "Actions" at bounding box center [1212, 169] width 109 height 36
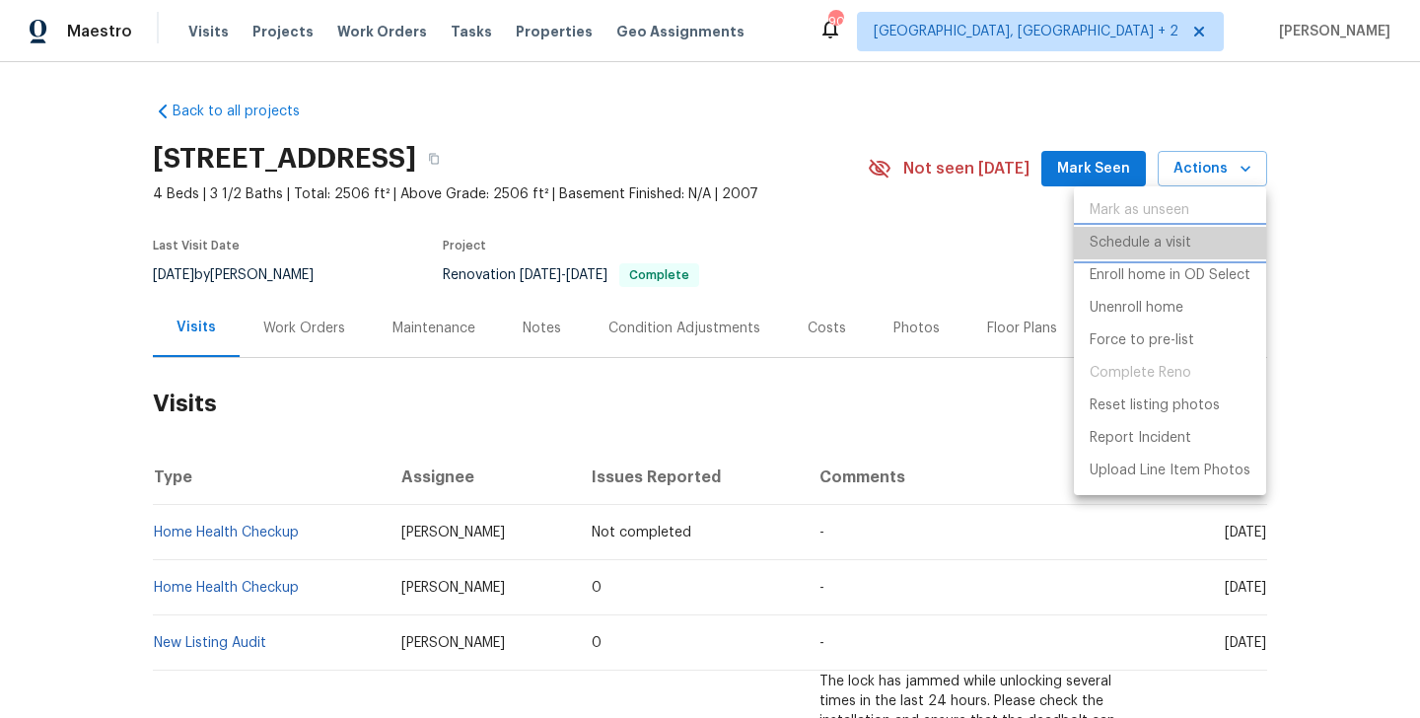
click at [1133, 239] on p "Schedule a visit" at bounding box center [1141, 243] width 102 height 21
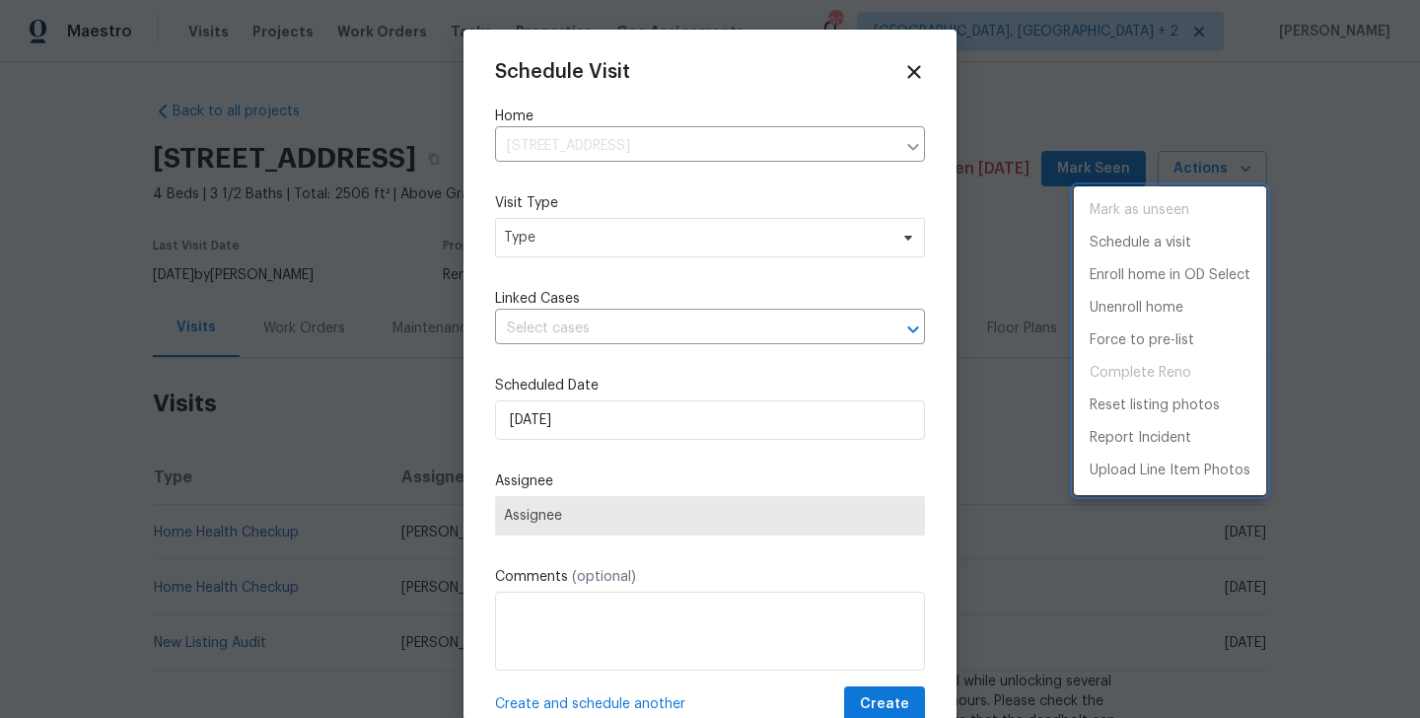
click at [585, 252] on div at bounding box center [710, 359] width 1420 height 718
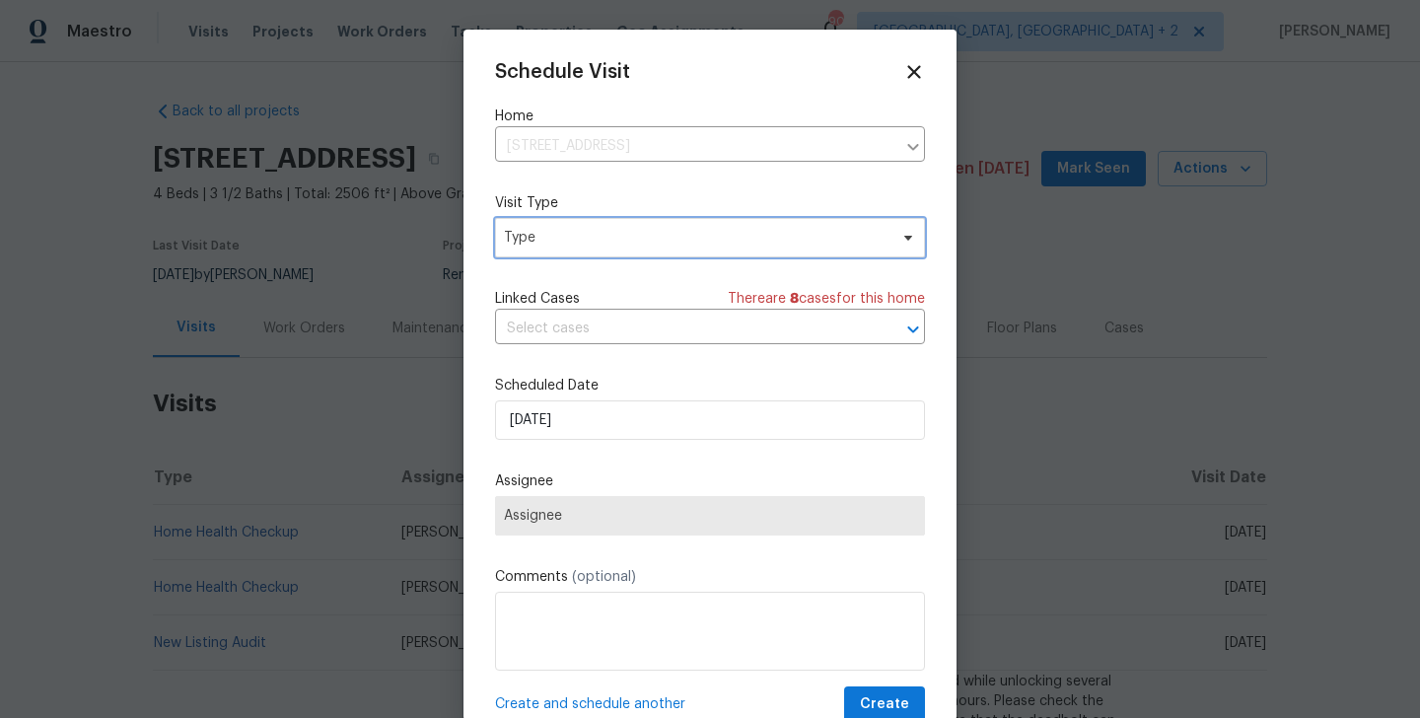
click at [557, 250] on span "Type" at bounding box center [710, 237] width 430 height 39
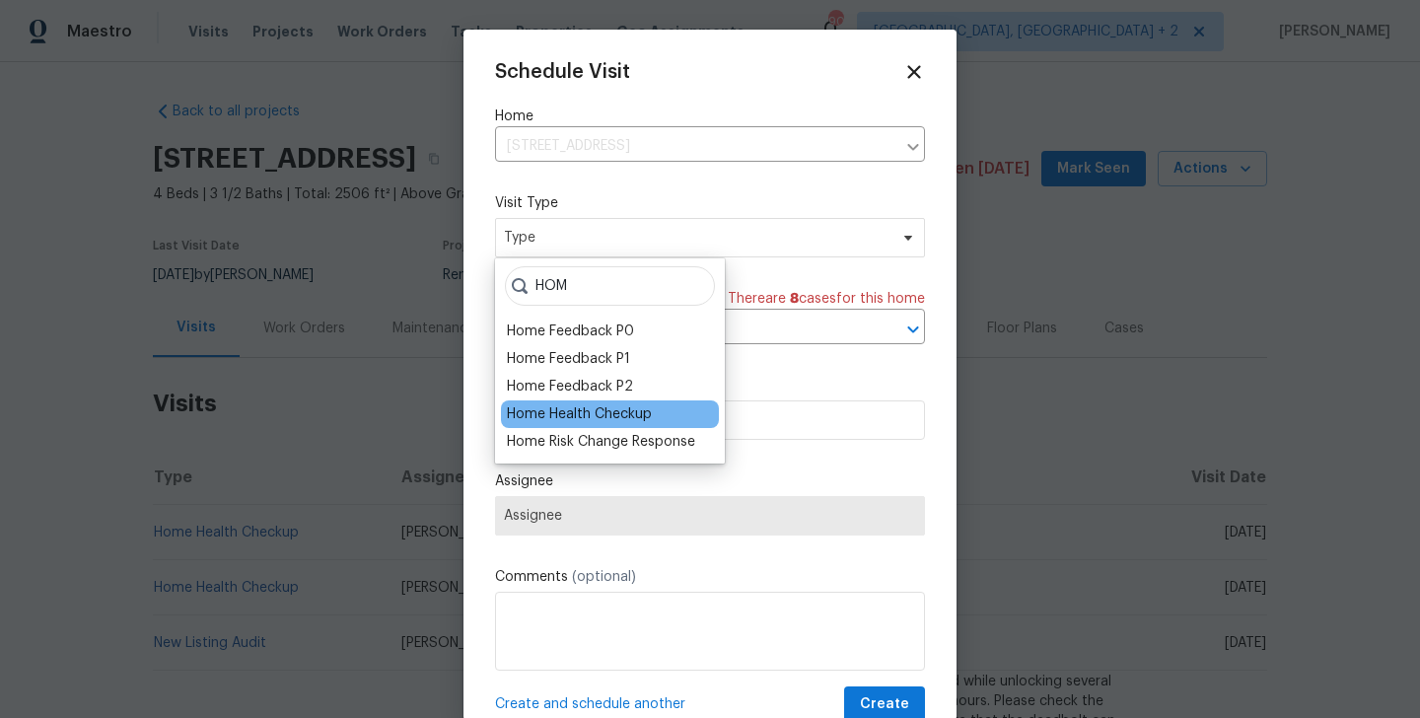
type input "HOM"
click at [573, 405] on div "Home Health Checkup" at bounding box center [579, 414] width 145 height 20
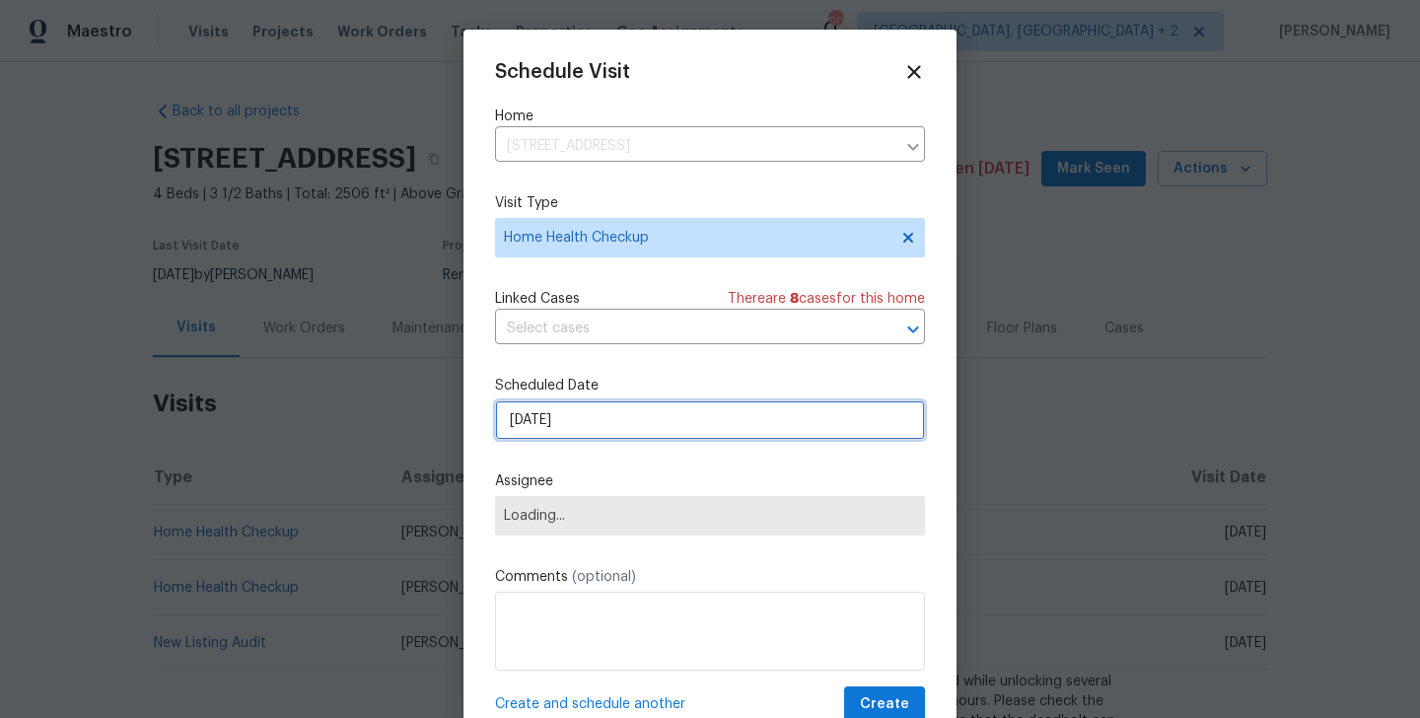
click at [573, 421] on input "[DATE]" at bounding box center [710, 419] width 430 height 39
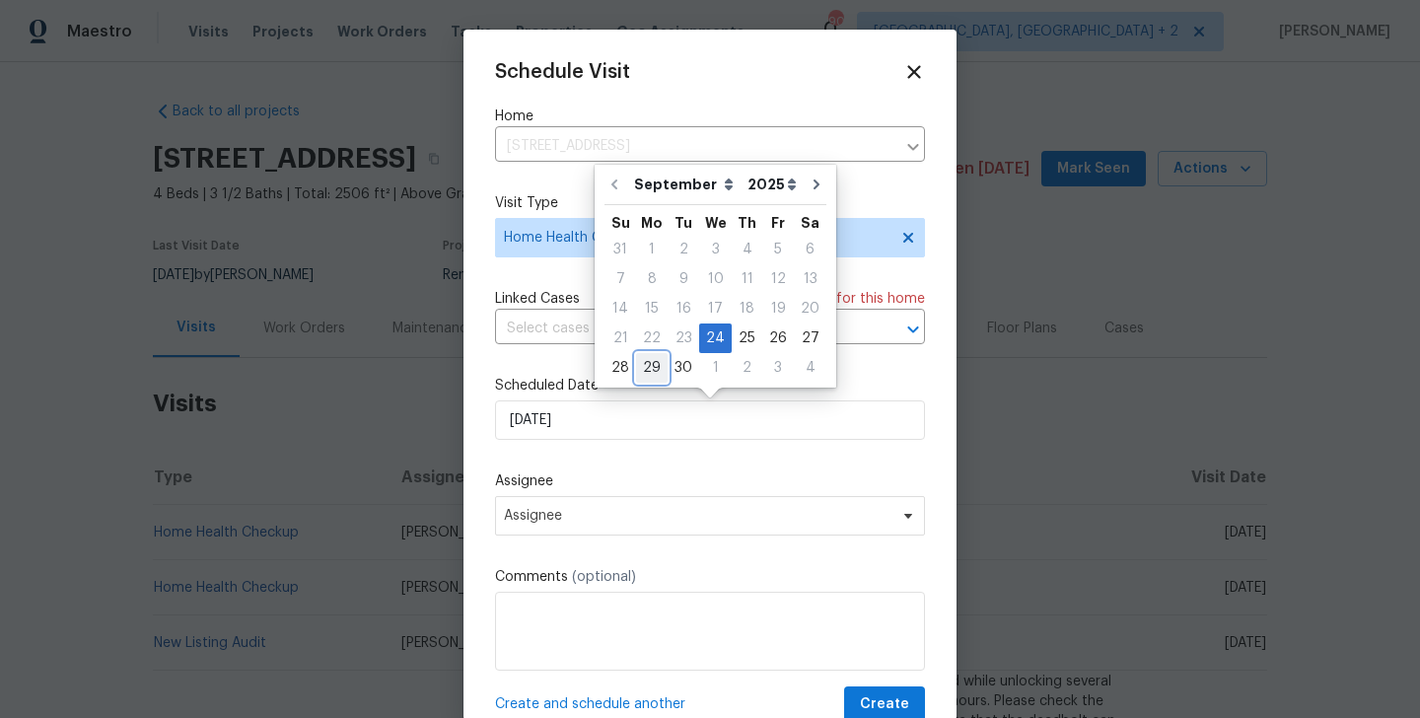
click at [655, 370] on div "29" at bounding box center [652, 368] width 32 height 28
type input "[DATE]"
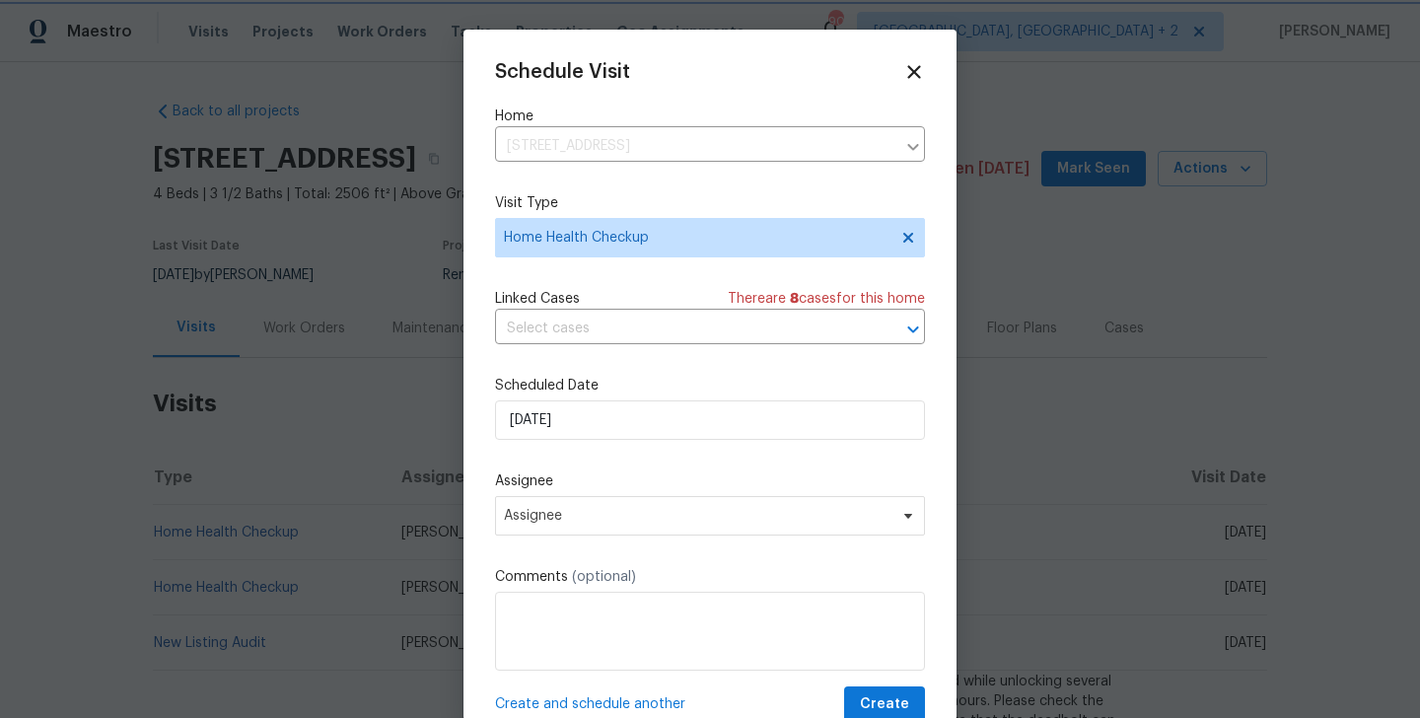
scroll to position [36, 0]
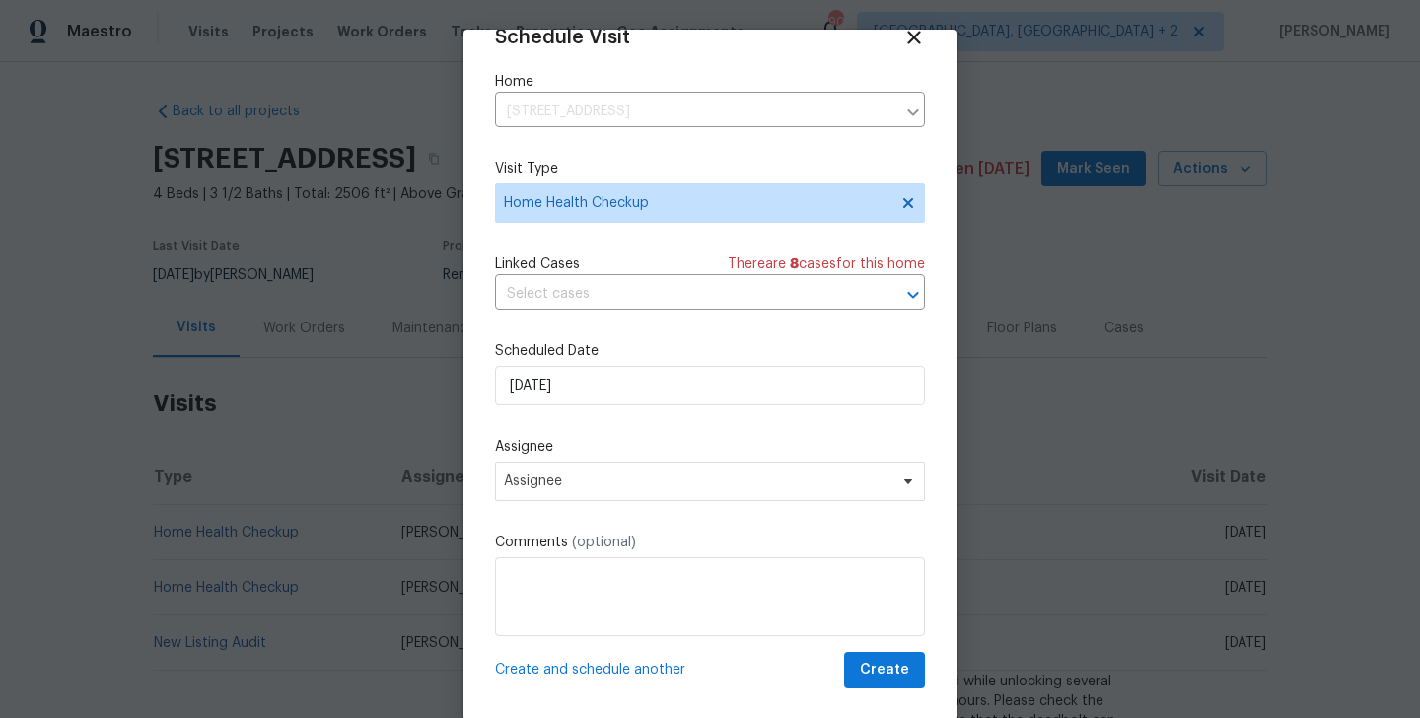
click at [647, 502] on div "Schedule Visit Home 139 Hedgewood Dr, Mooresville, NC 28115 ​ Visit Type Home H…" at bounding box center [710, 358] width 430 height 662
click at [633, 492] on span "Assignee" at bounding box center [710, 481] width 430 height 39
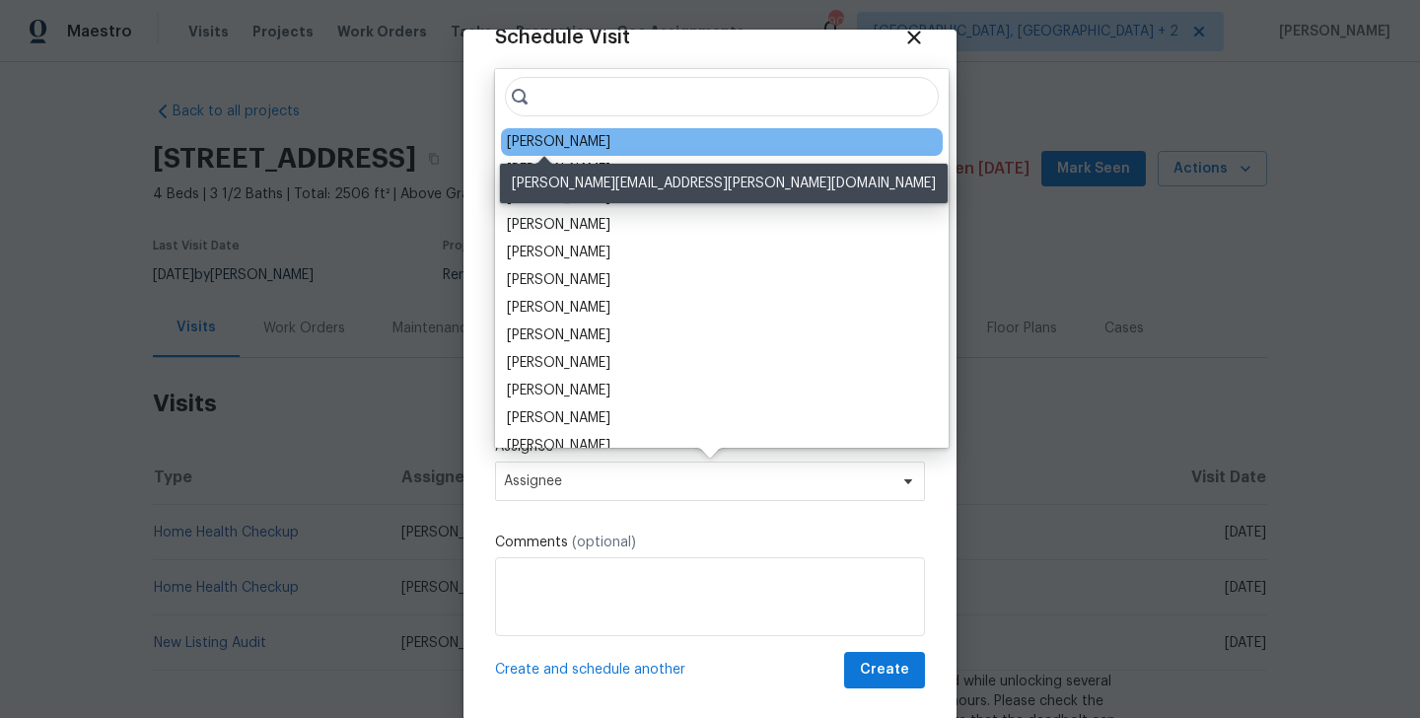
click at [535, 142] on div "[PERSON_NAME]" at bounding box center [559, 142] width 104 height 20
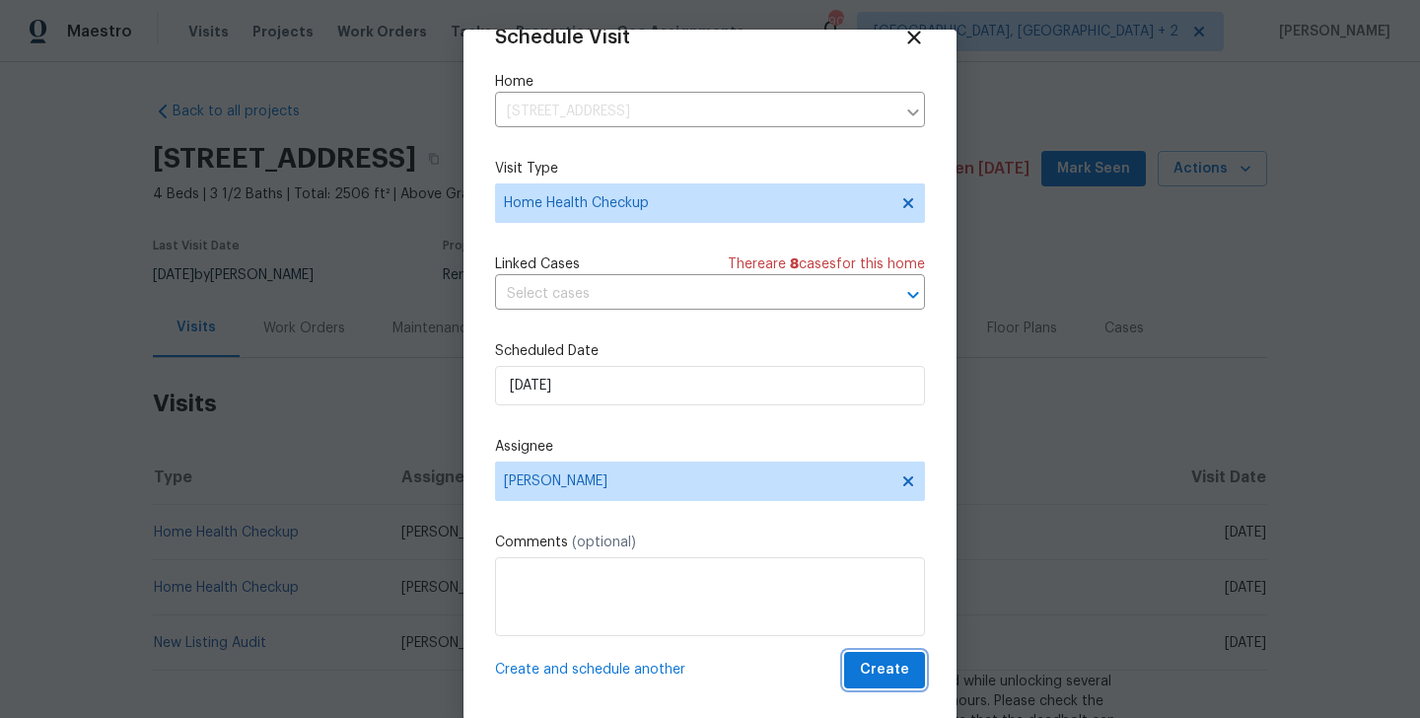
click at [892, 673] on span "Create" at bounding box center [884, 670] width 49 height 25
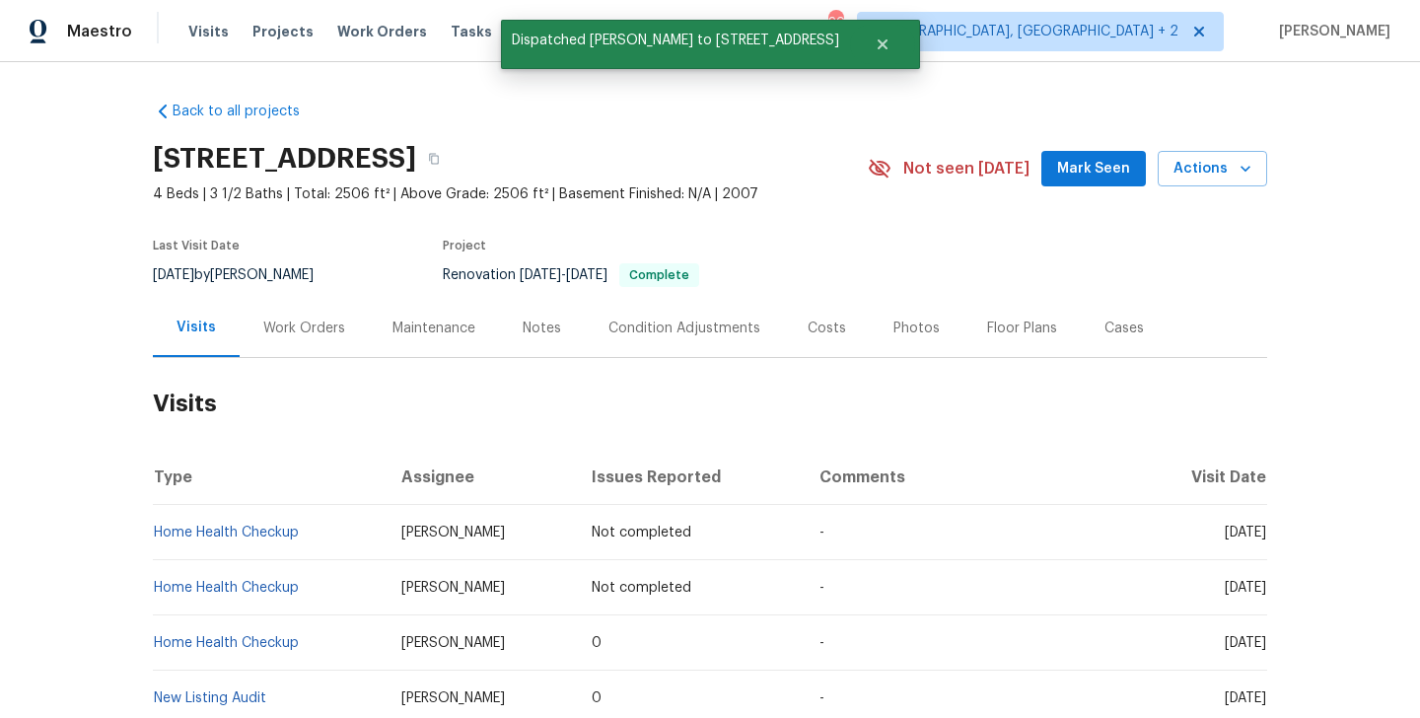
click at [308, 523] on td "Home Health Checkup" at bounding box center [269, 532] width 233 height 55
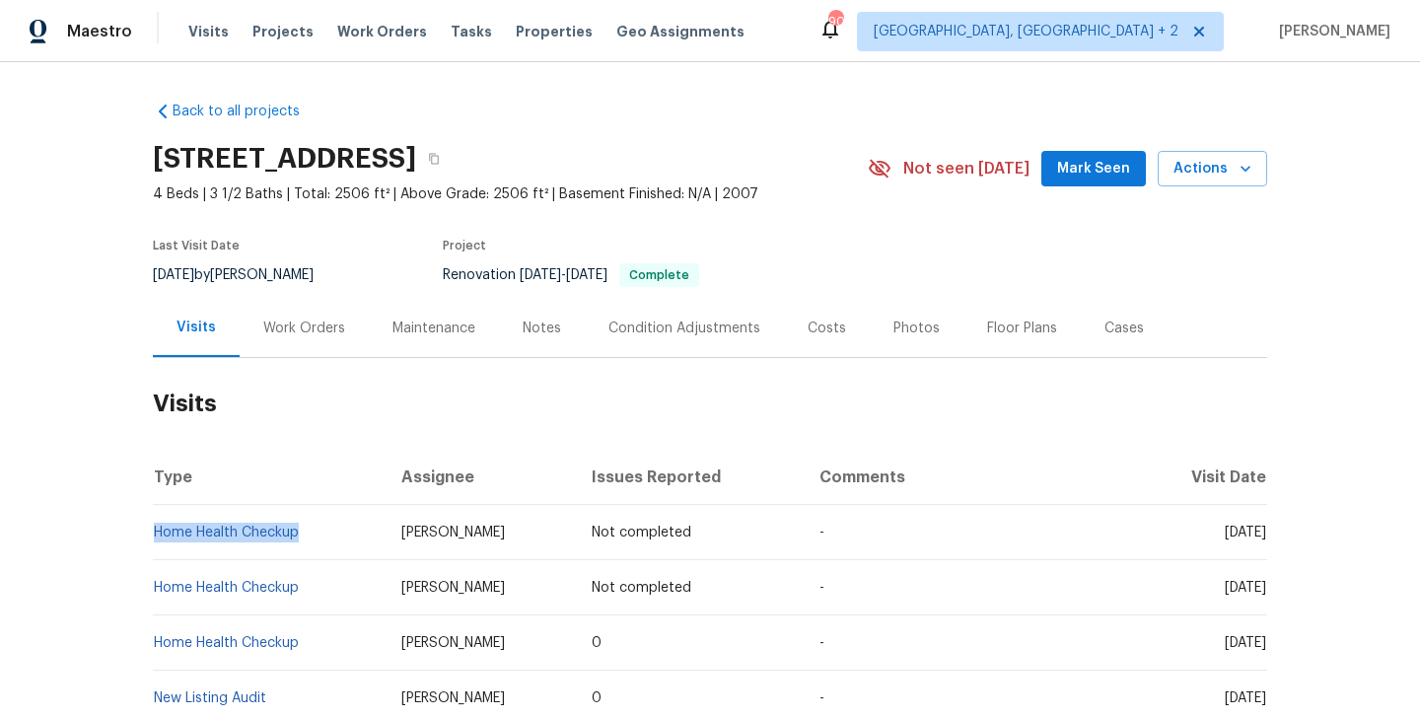
copy link "Home Health Checkup"
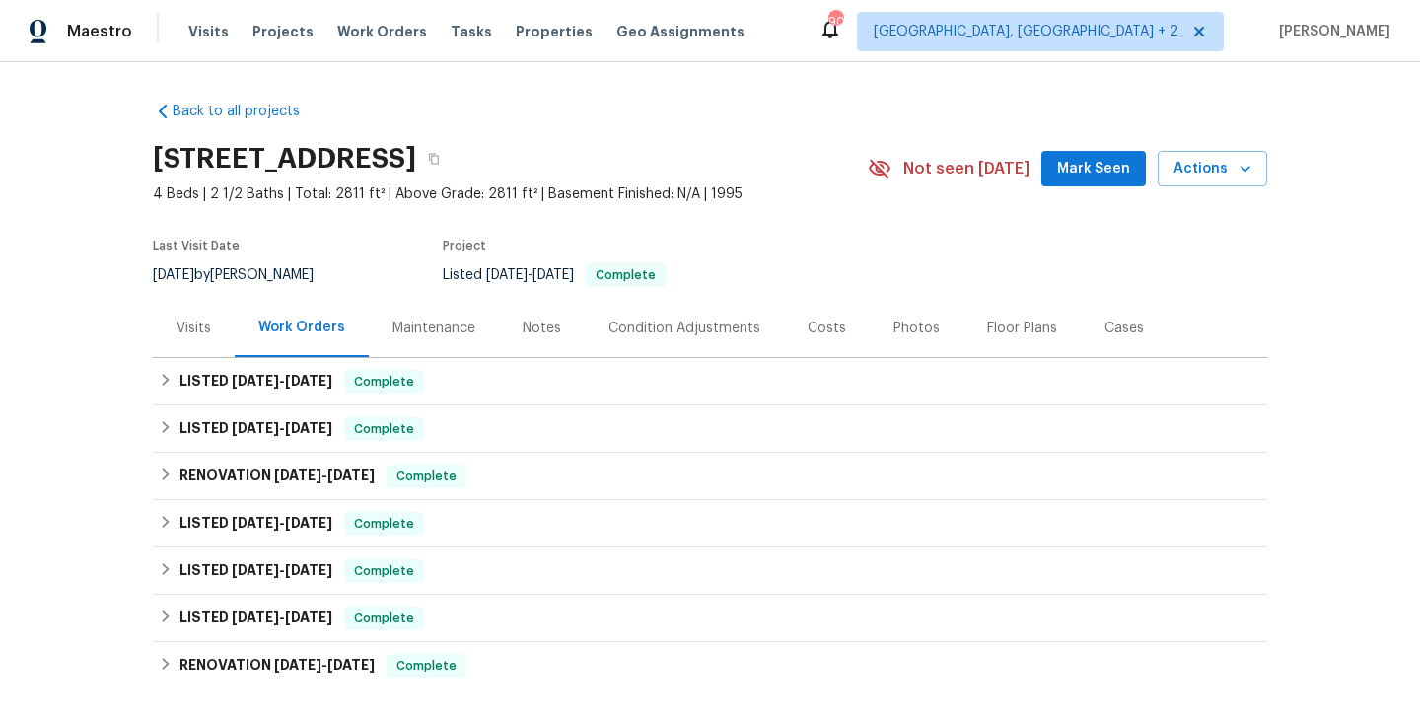
click at [205, 319] on div "Visits" at bounding box center [194, 329] width 35 height 20
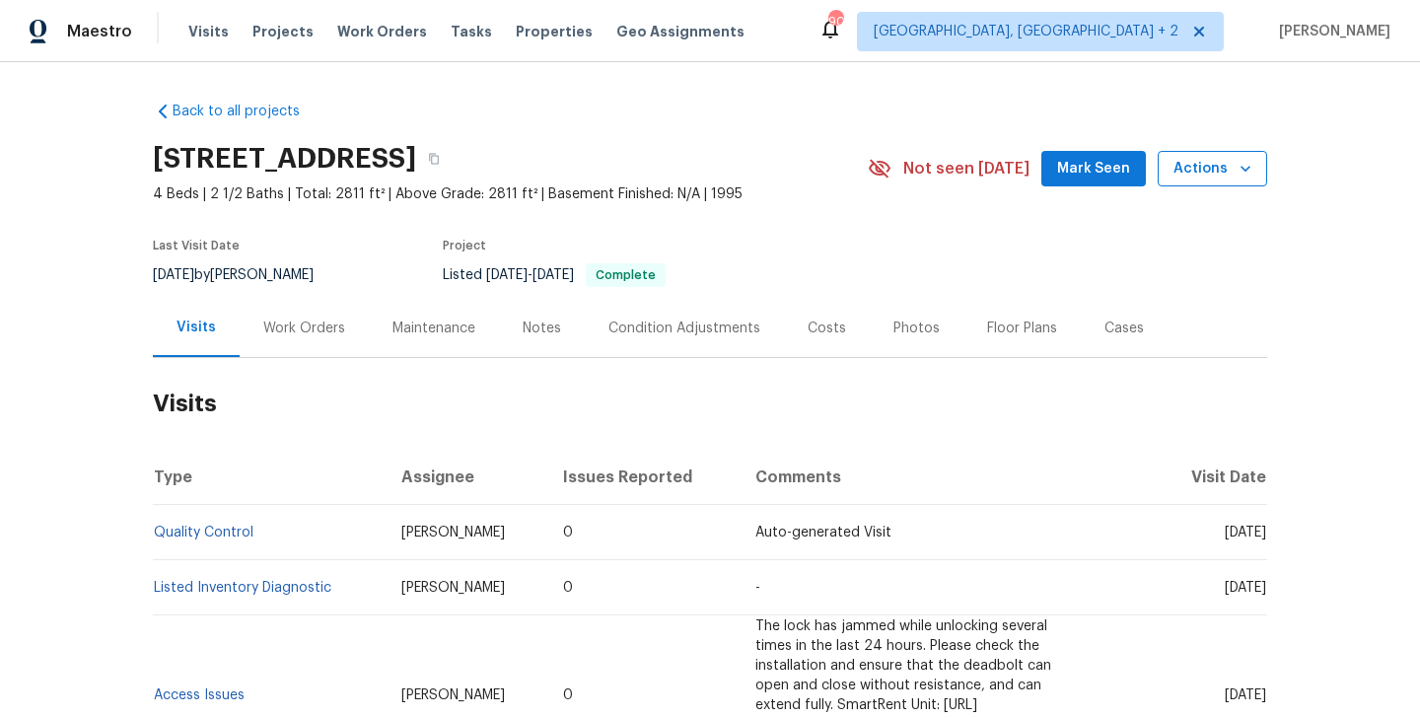
click at [1214, 170] on span "Actions" at bounding box center [1213, 169] width 78 height 25
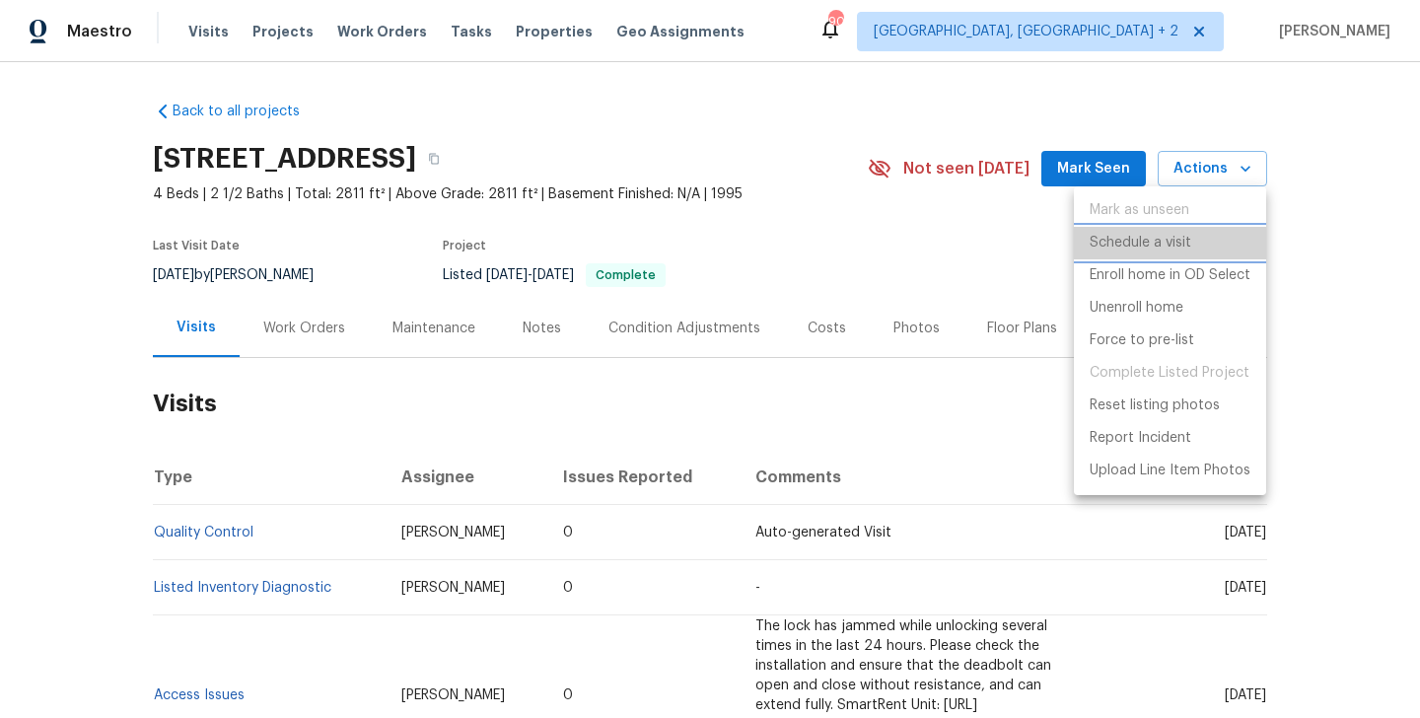
click at [1139, 247] on p "Schedule a visit" at bounding box center [1141, 243] width 102 height 21
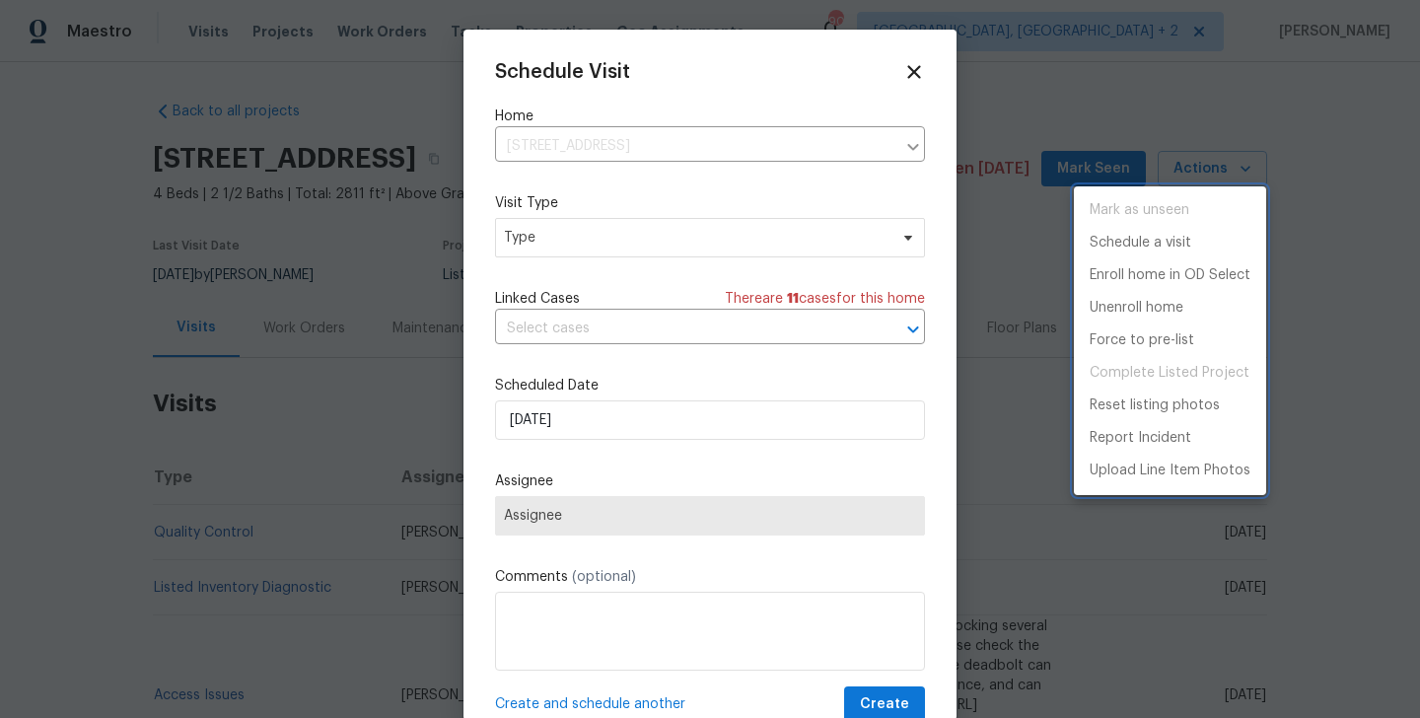
click at [532, 249] on div at bounding box center [710, 359] width 1420 height 718
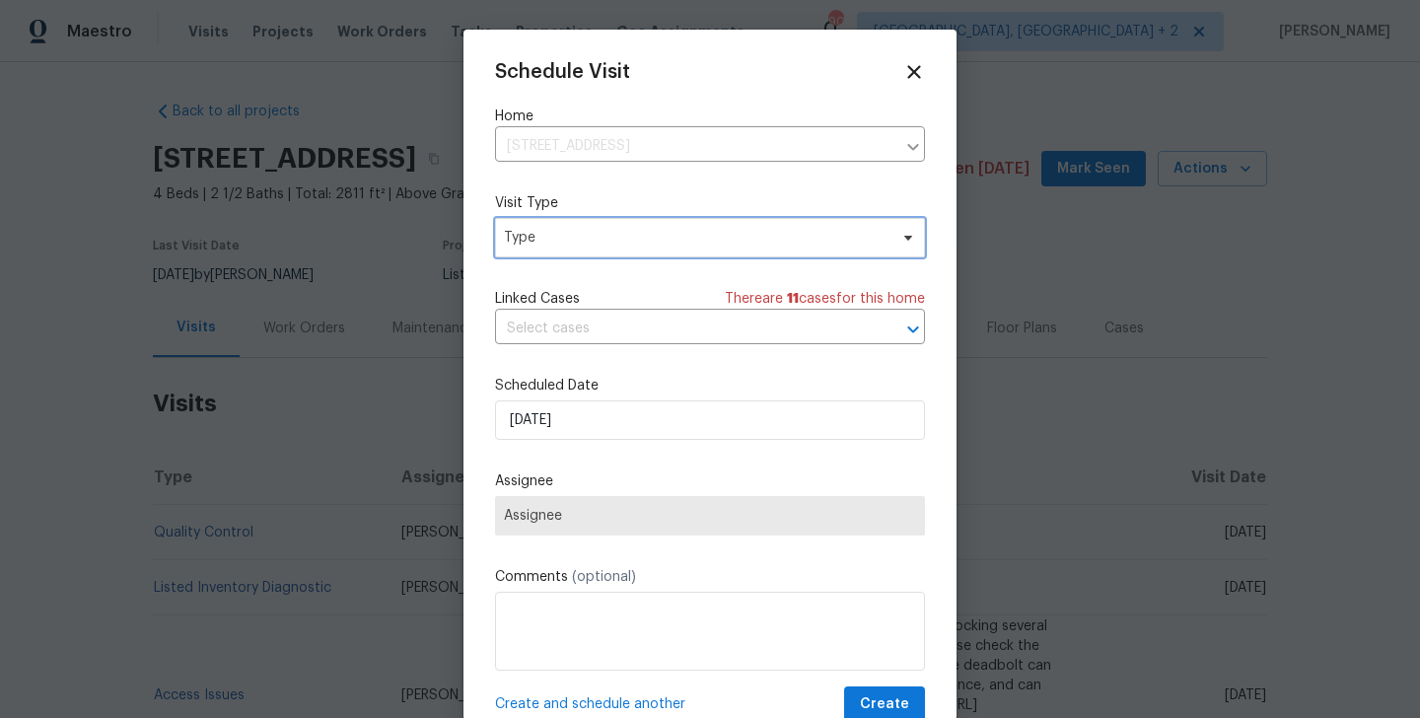
click at [519, 239] on span "Type" at bounding box center [696, 238] width 384 height 20
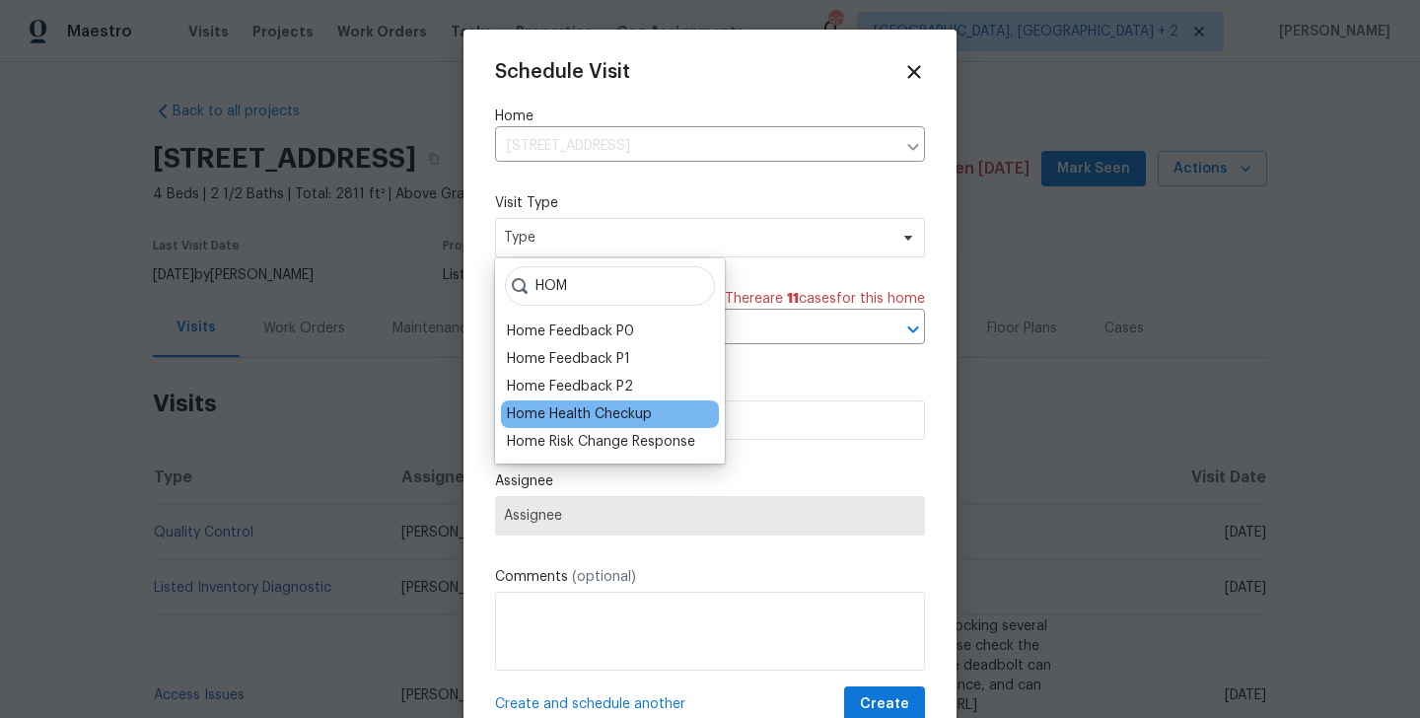
type input "HOM"
click at [535, 402] on div "Home Health Checkup" at bounding box center [610, 414] width 218 height 28
click at [535, 408] on div "Home Health Checkup" at bounding box center [579, 414] width 145 height 20
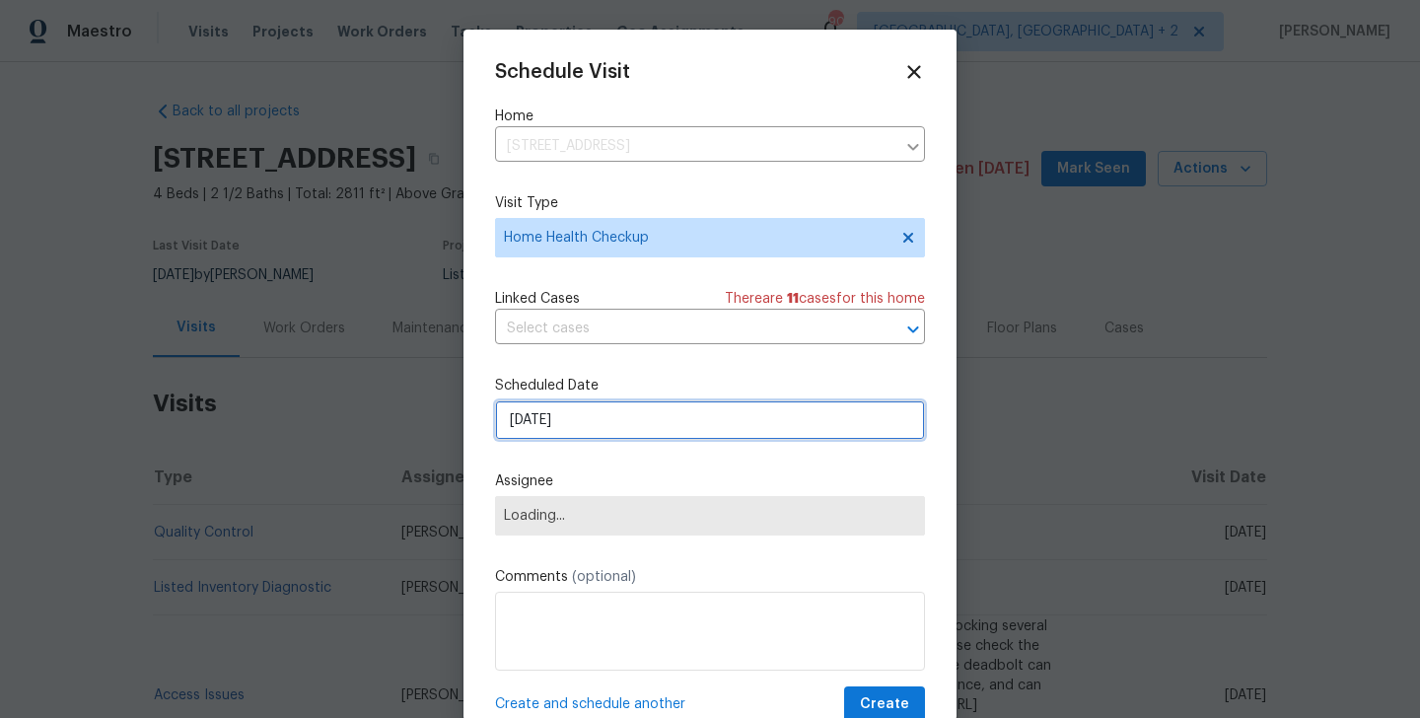
click at [564, 412] on input "[DATE]" at bounding box center [710, 419] width 430 height 39
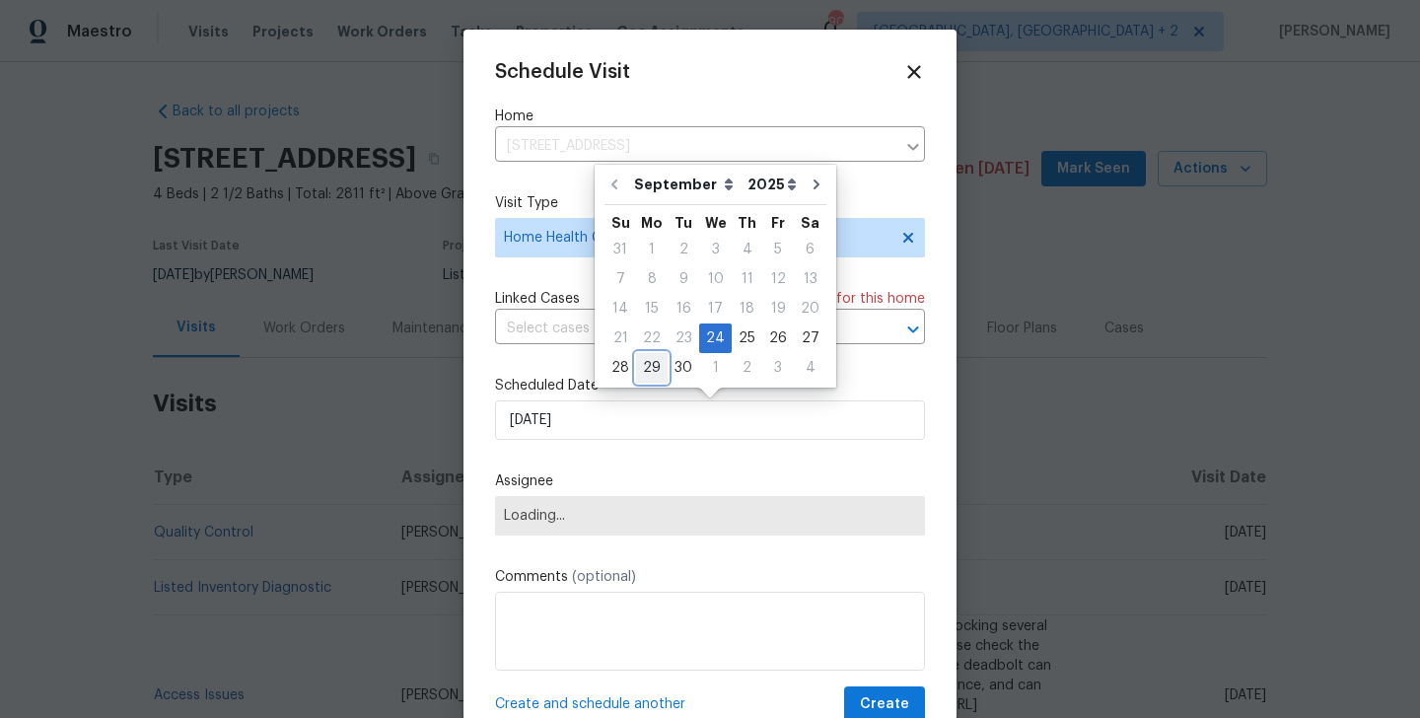
click at [653, 362] on div "29" at bounding box center [652, 368] width 32 height 28
type input "[DATE]"
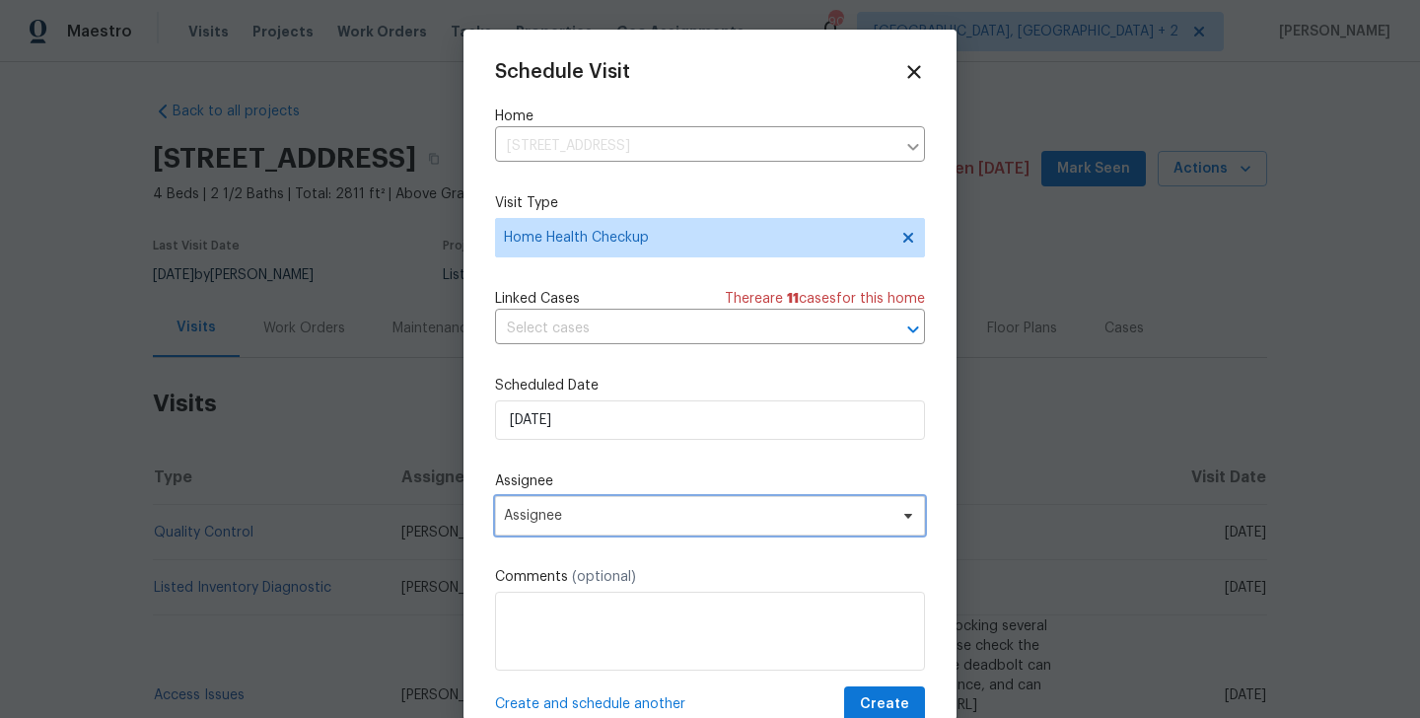
click at [571, 518] on span "Assignee" at bounding box center [697, 516] width 387 height 16
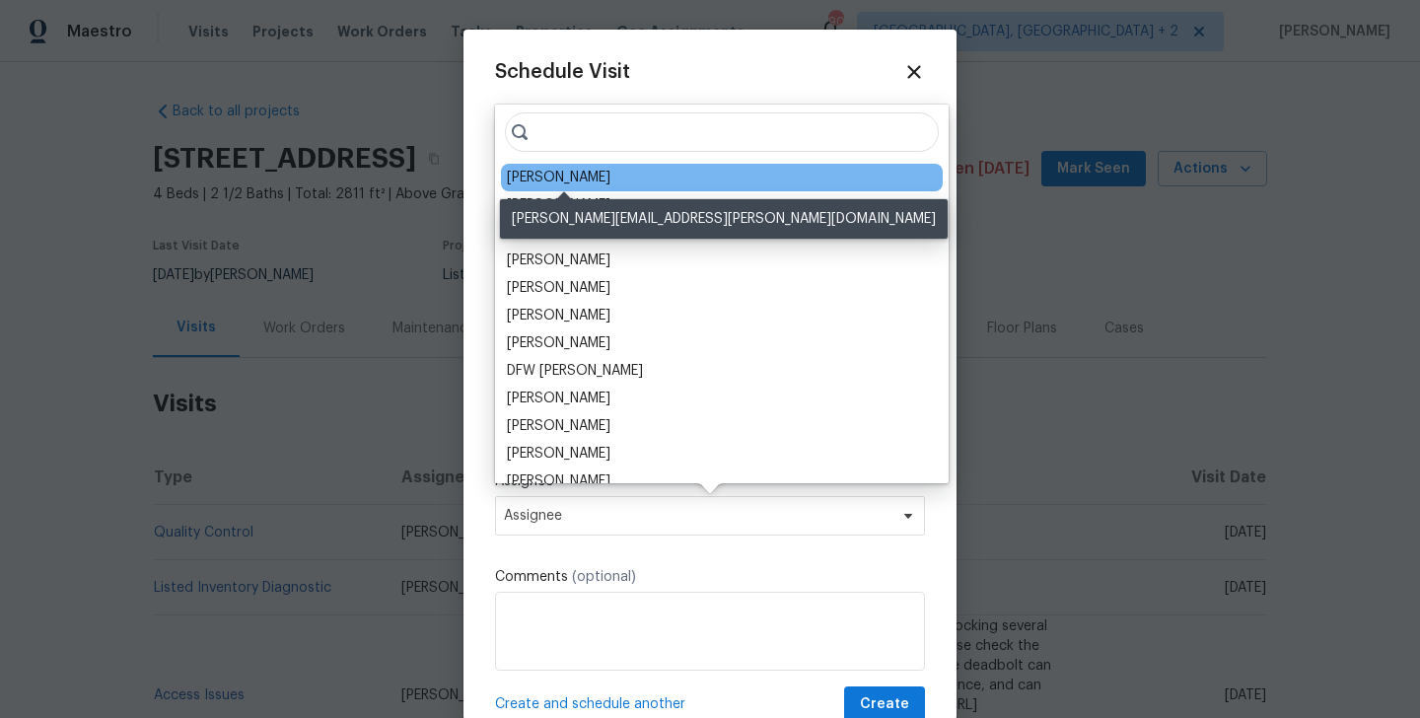
click at [566, 174] on div "[PERSON_NAME]" at bounding box center [559, 178] width 104 height 20
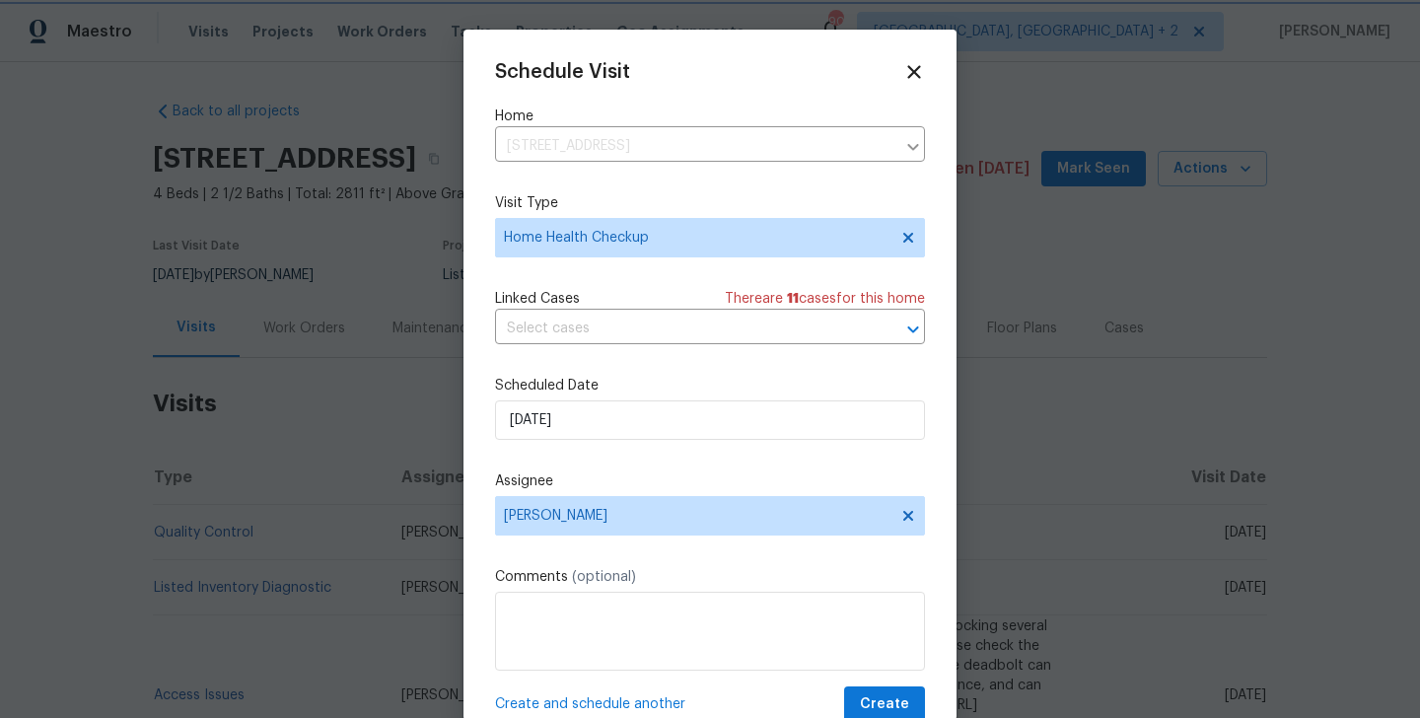
scroll to position [36, 0]
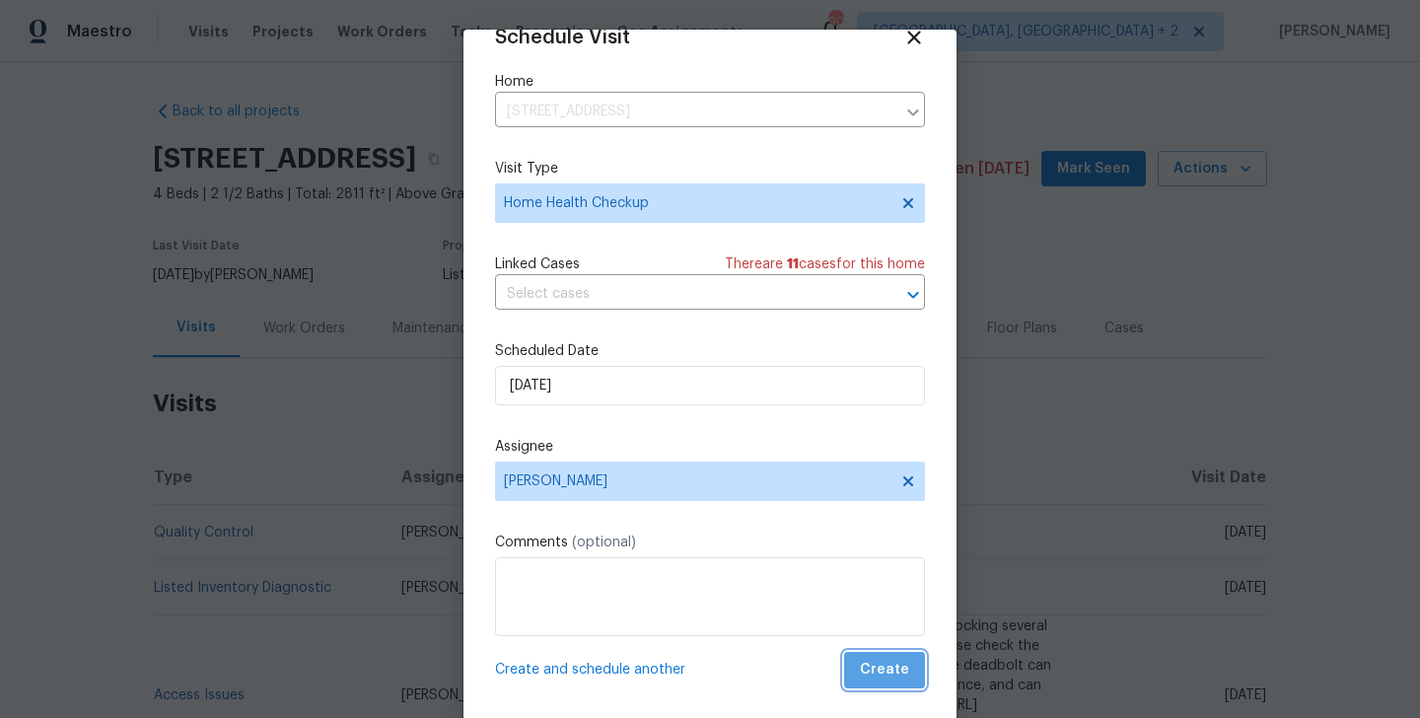
click at [895, 676] on span "Create" at bounding box center [884, 670] width 49 height 25
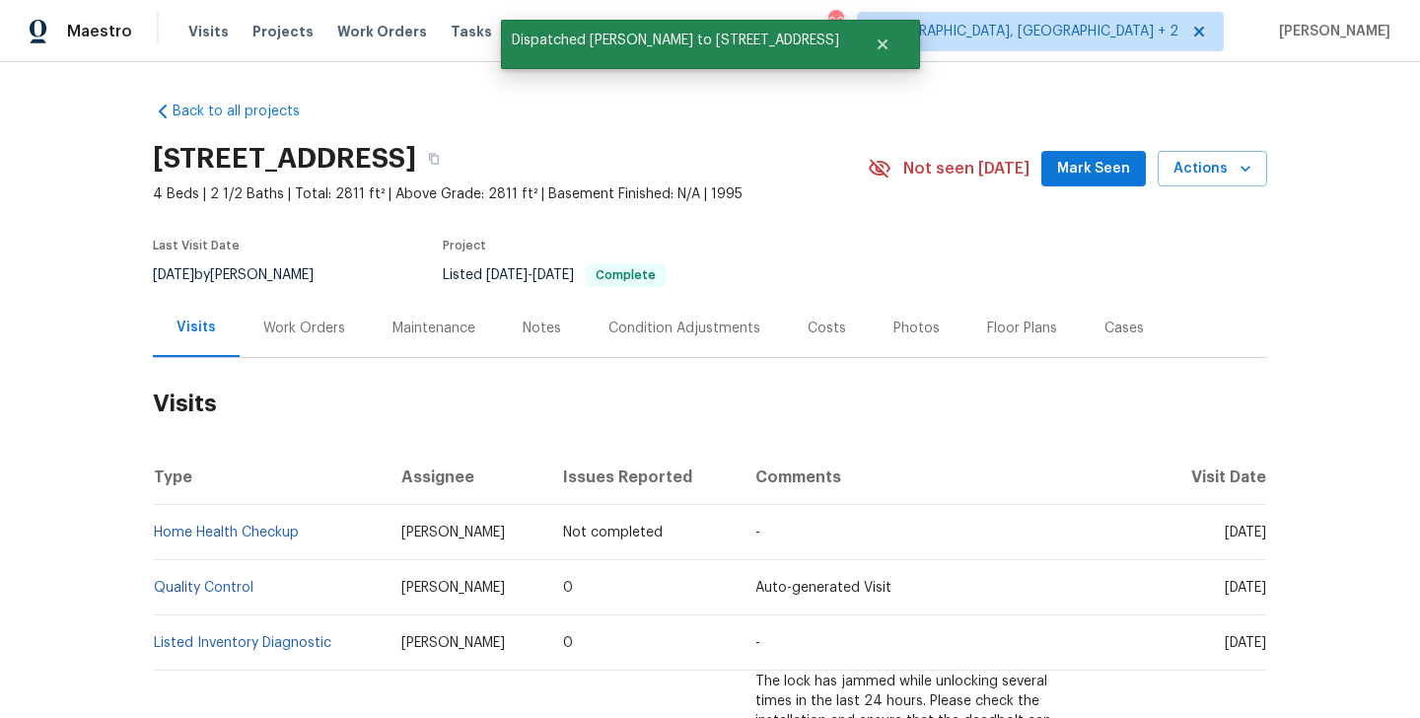
click at [303, 535] on td "Home Health Checkup" at bounding box center [269, 532] width 233 height 55
copy link "Home Health Checkup"
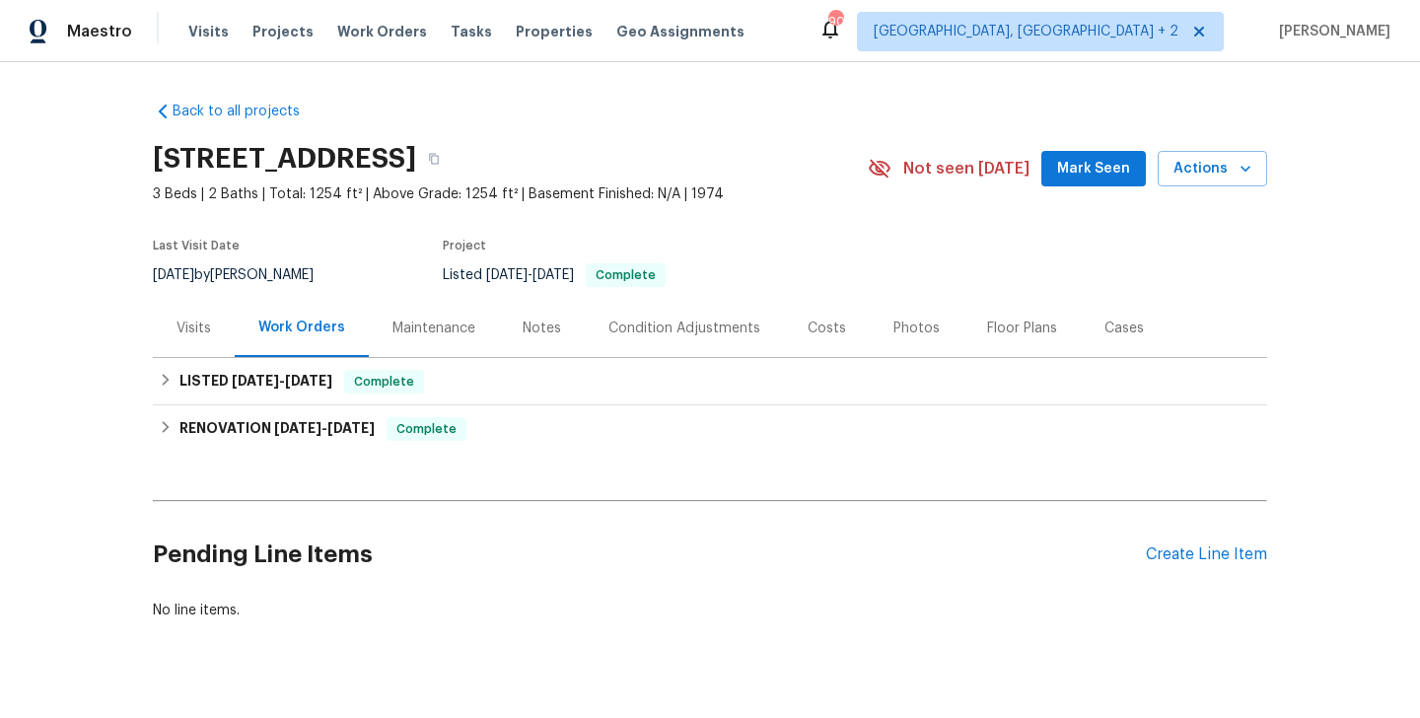
click at [207, 311] on div "Visits" at bounding box center [194, 328] width 82 height 58
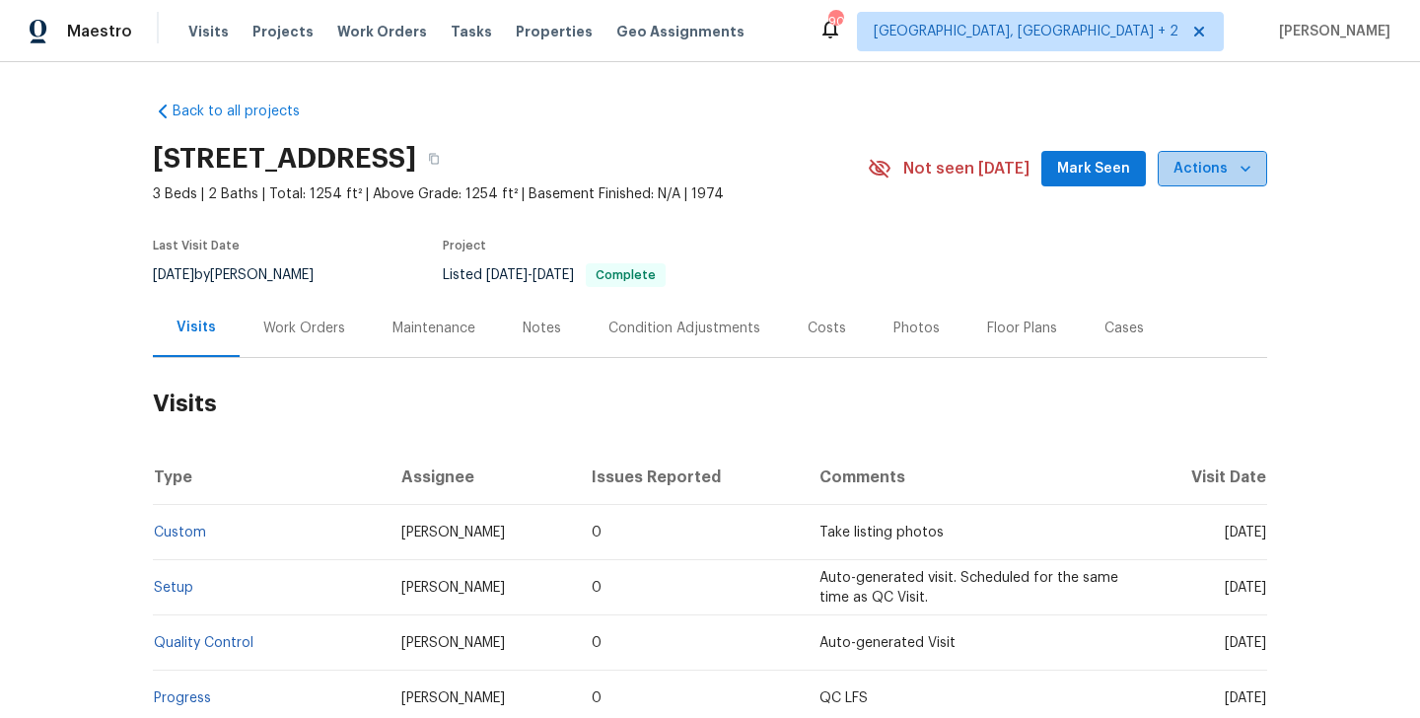
click at [1225, 166] on span "Actions" at bounding box center [1213, 169] width 78 height 25
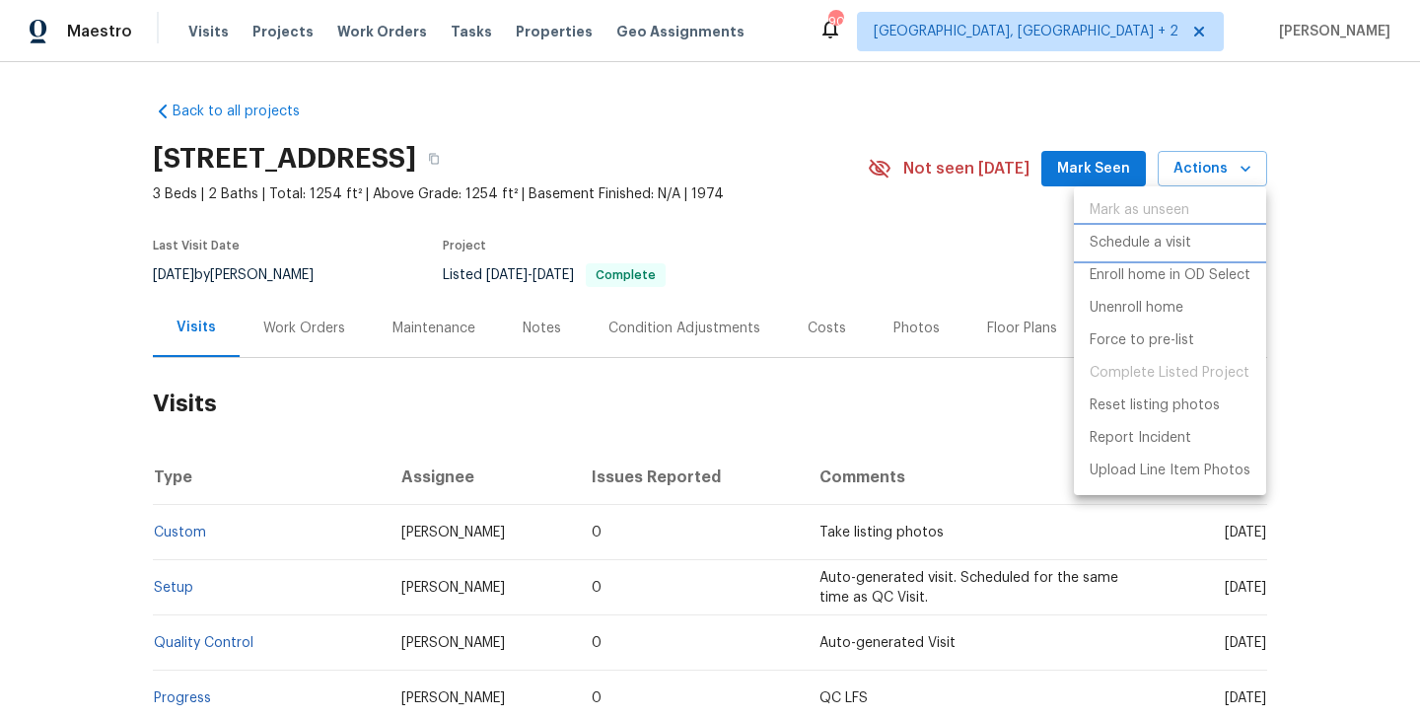
click at [1132, 242] on p "Schedule a visit" at bounding box center [1141, 243] width 102 height 21
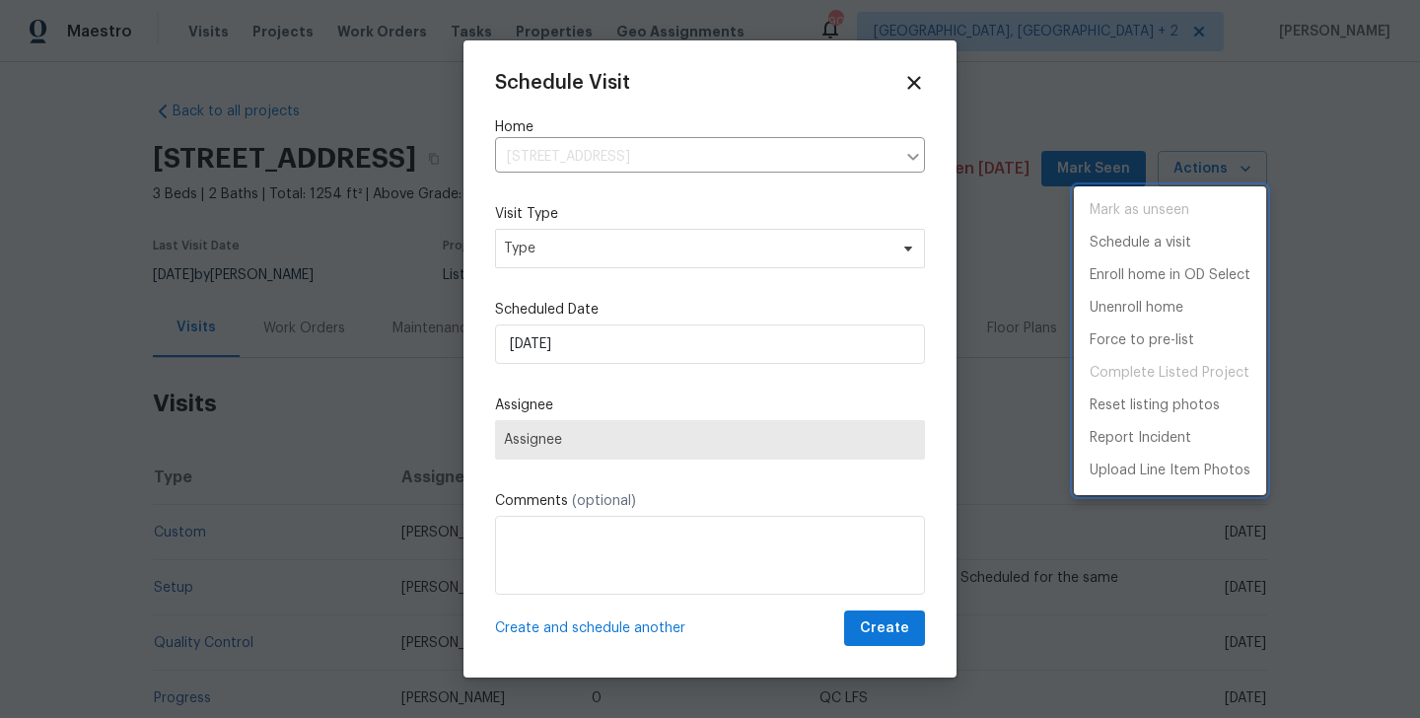
click at [537, 227] on div at bounding box center [710, 359] width 1420 height 718
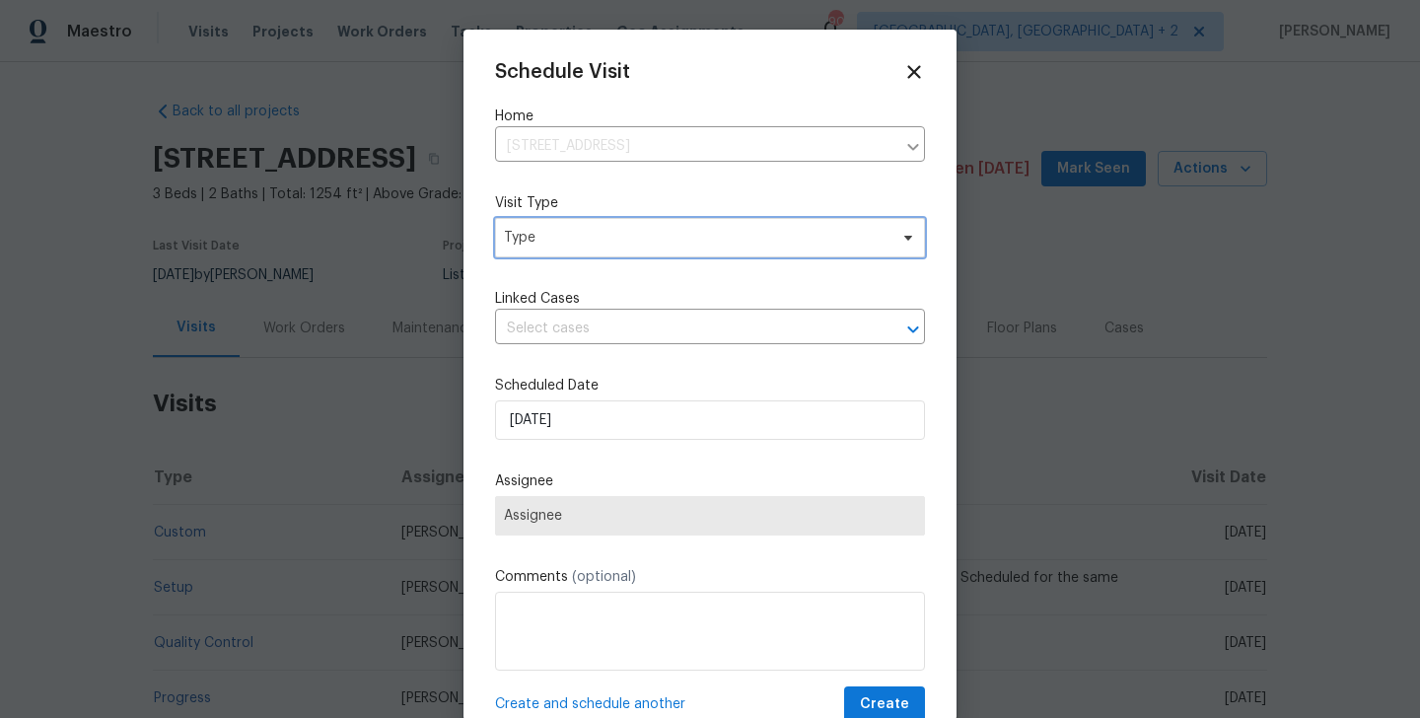
click at [528, 229] on span "Type" at bounding box center [696, 238] width 384 height 20
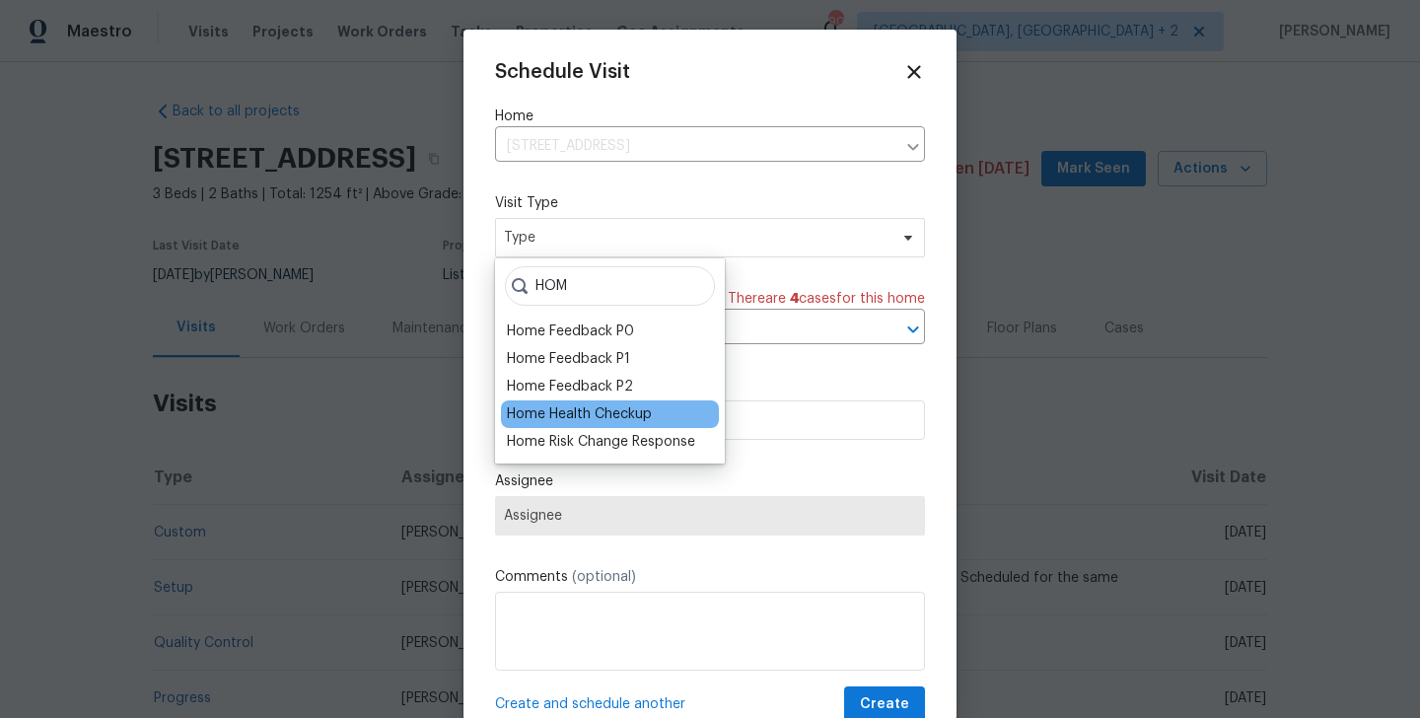
type input "HOM"
click at [533, 413] on div "Home Health Checkup" at bounding box center [579, 414] width 145 height 20
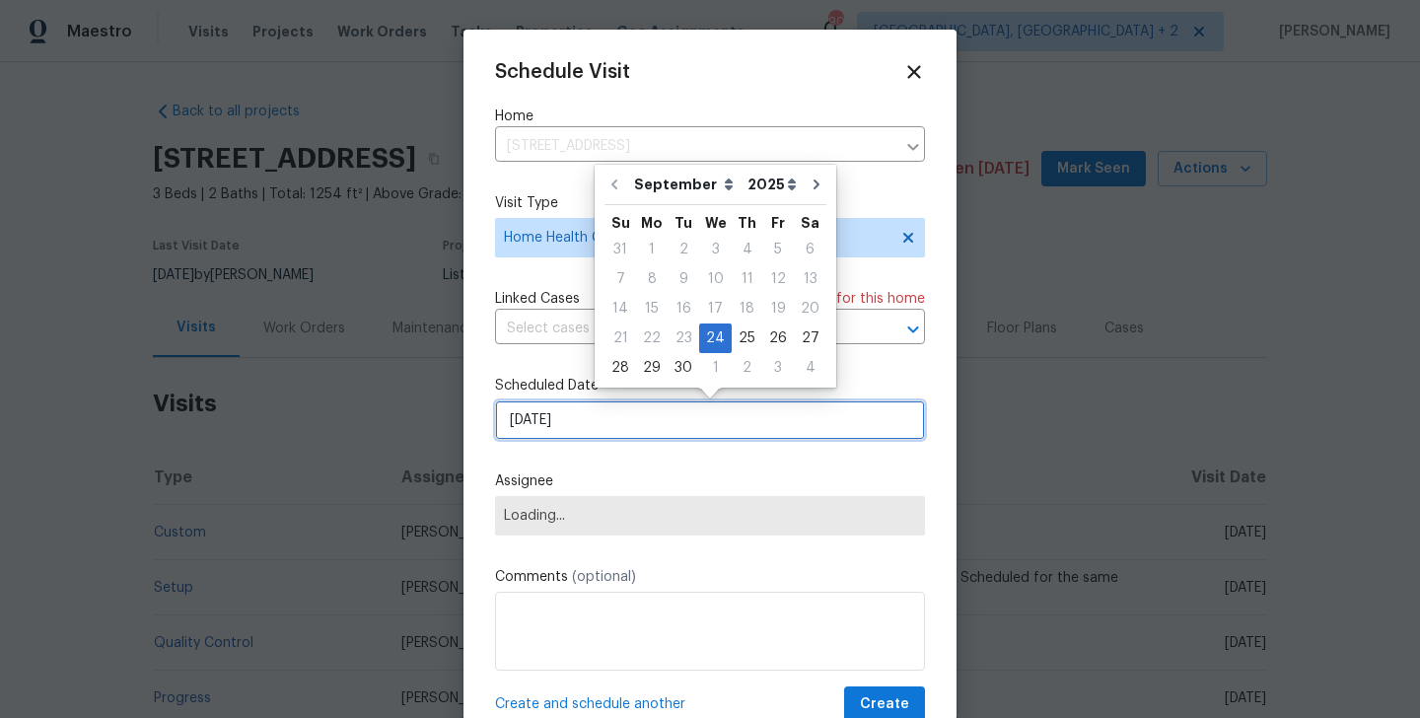
click at [560, 409] on input "[DATE]" at bounding box center [710, 419] width 430 height 39
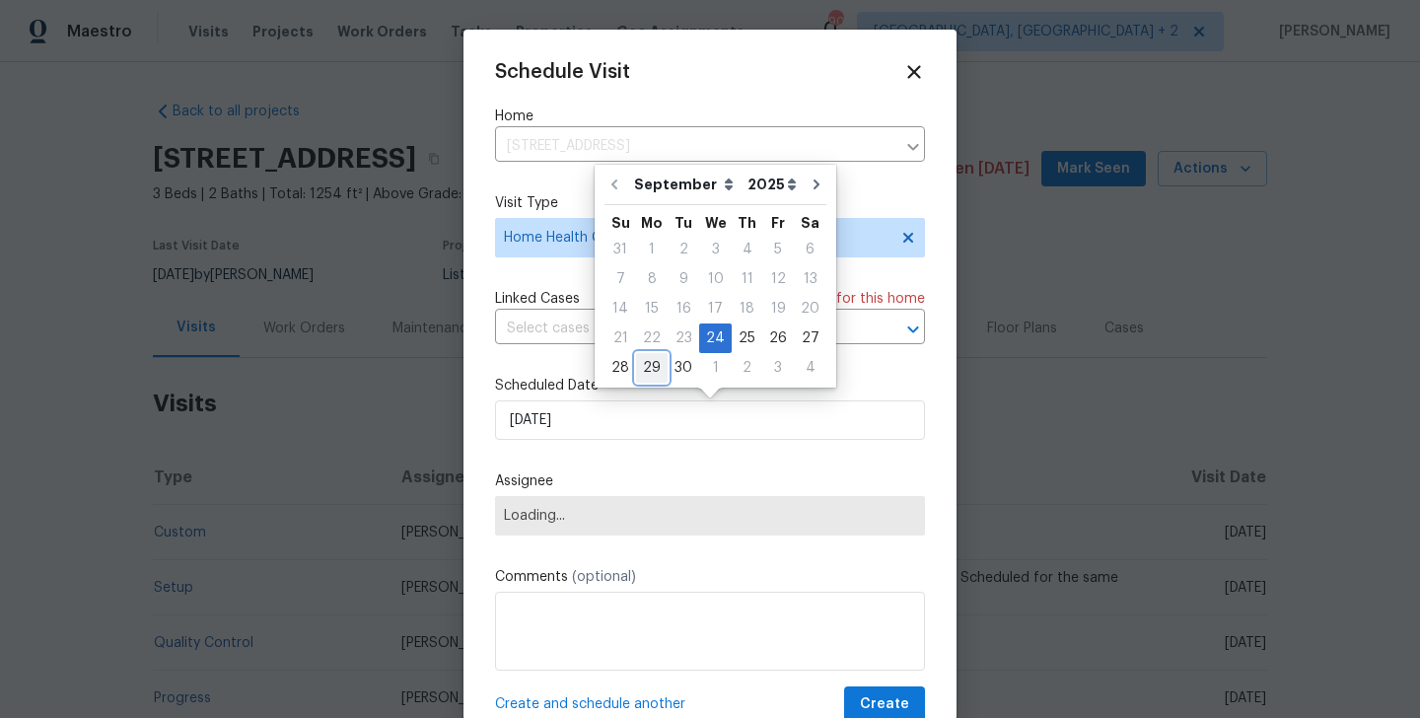
click at [650, 371] on div "29" at bounding box center [652, 368] width 32 height 28
type input "[DATE]"
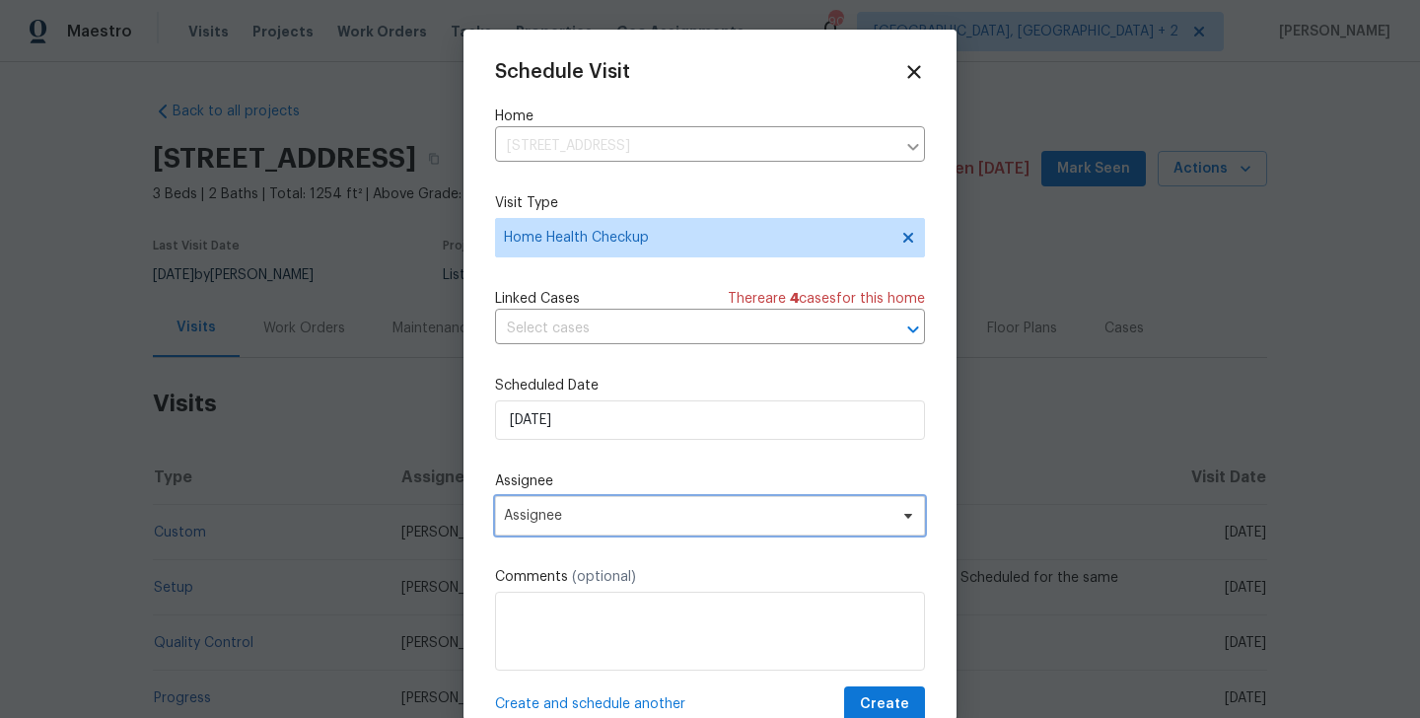
click at [572, 521] on span "Assignee" at bounding box center [697, 516] width 387 height 16
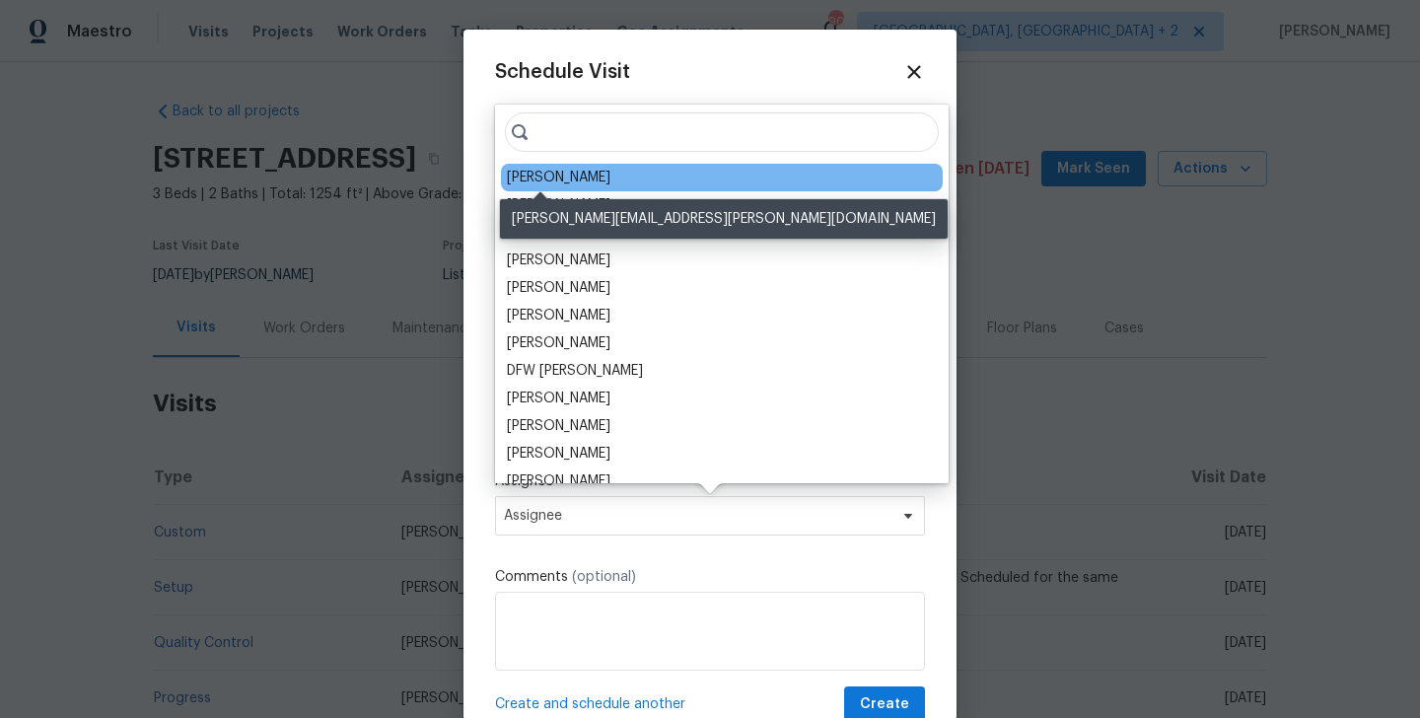
click at [537, 171] on div "[PERSON_NAME]" at bounding box center [559, 178] width 104 height 20
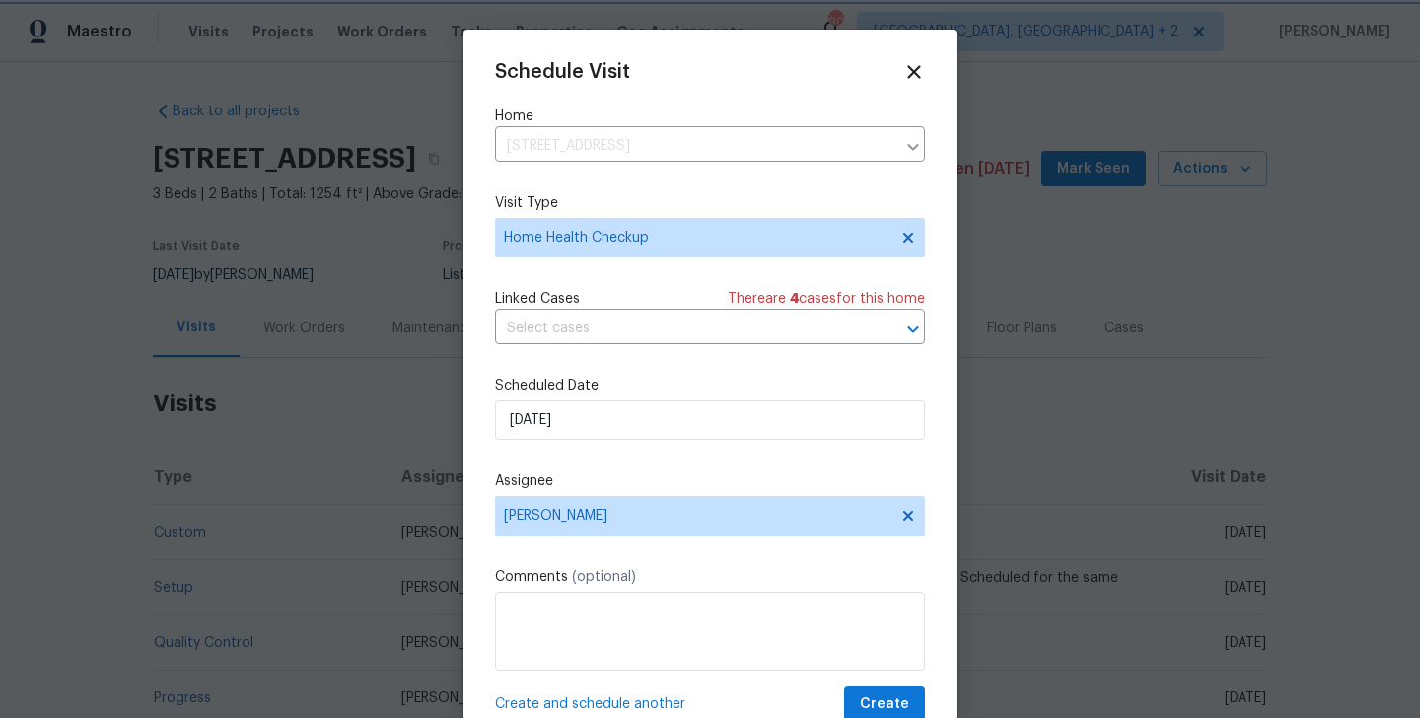
scroll to position [36, 0]
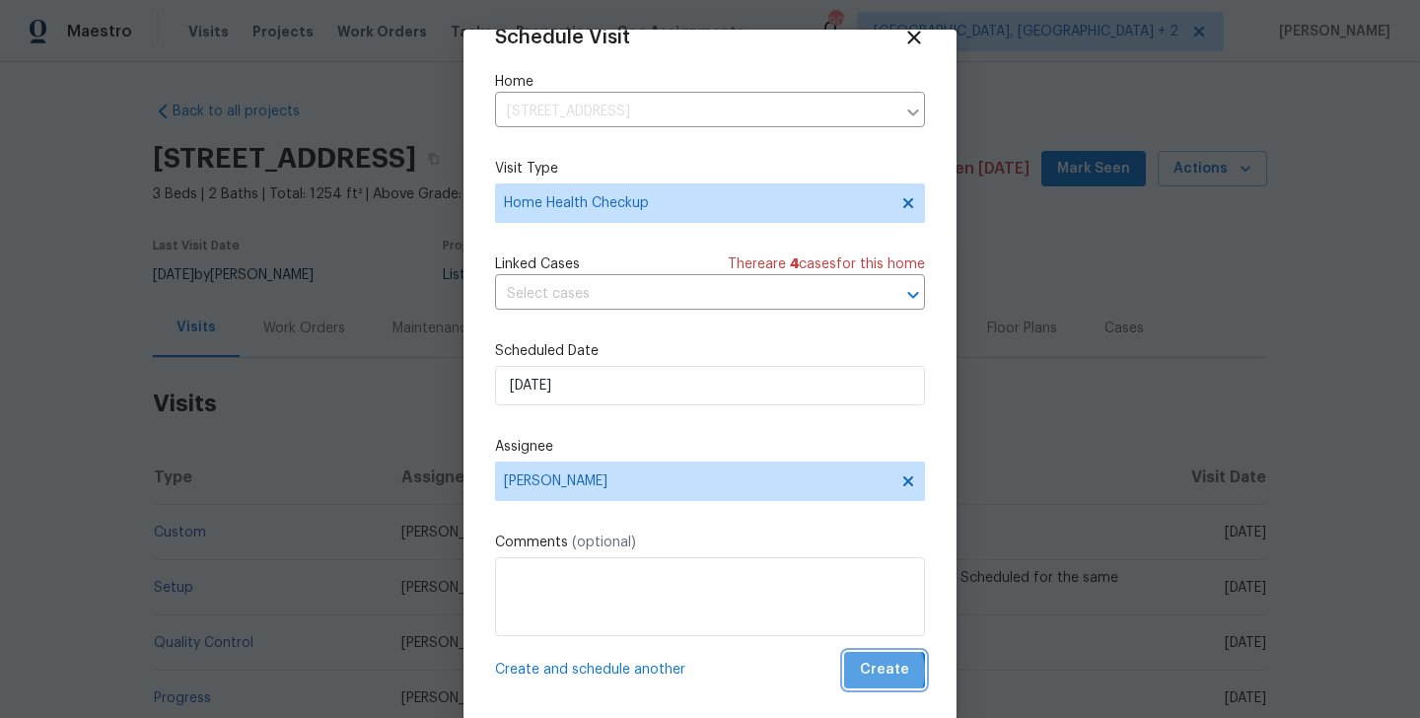
click at [873, 672] on span "Create" at bounding box center [884, 670] width 49 height 25
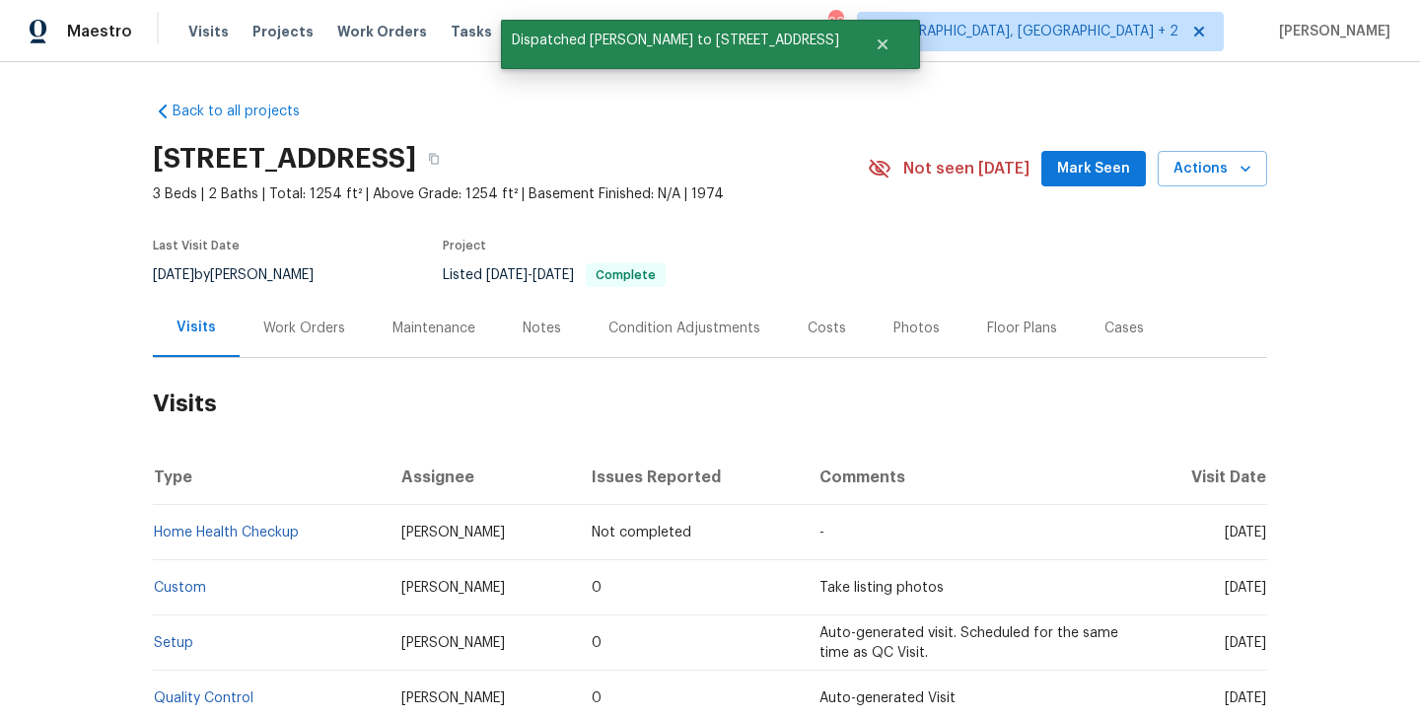
click at [327, 546] on td "Home Health Checkup" at bounding box center [269, 532] width 233 height 55
copy link "Home Health Checkup"
